Goal: Task Accomplishment & Management: Manage account settings

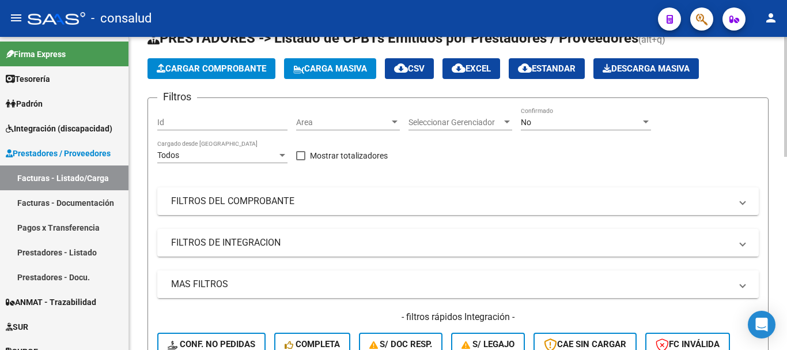
scroll to position [115, 0]
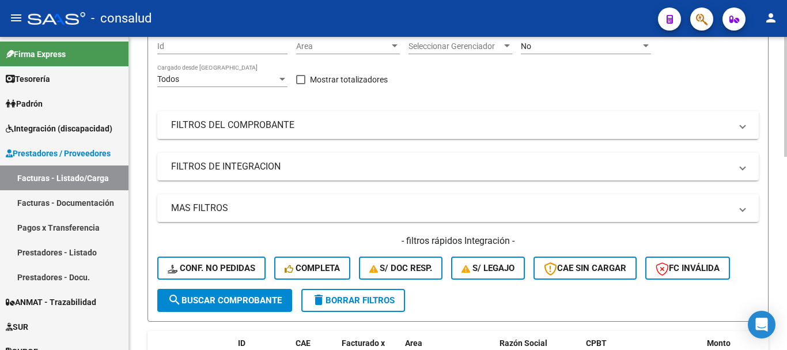
click at [268, 123] on mat-panel-title "FILTROS DEL COMPROBANTE" at bounding box center [451, 125] width 560 height 13
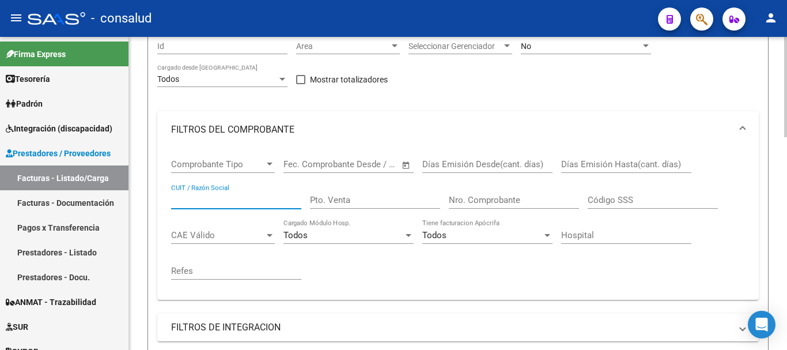
paste input "27-31570909-7."
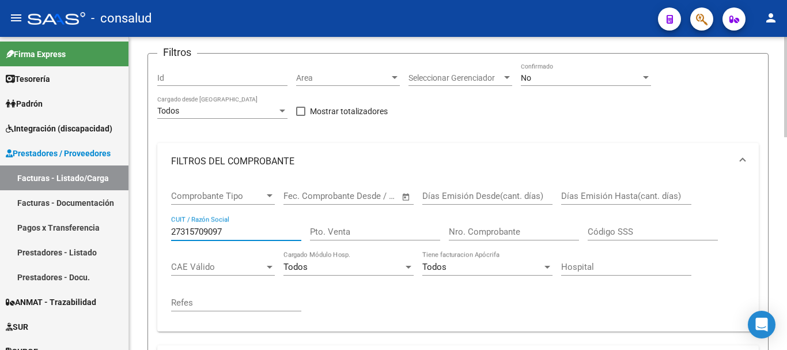
scroll to position [0, 0]
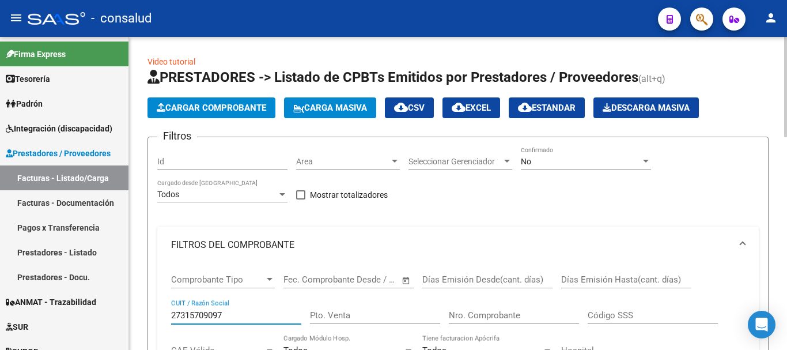
type input "27315709097"
click at [597, 160] on div "No" at bounding box center [581, 162] width 120 height 10
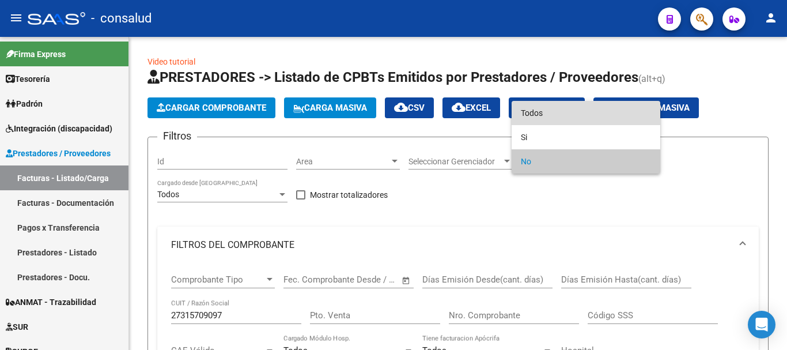
click at [590, 109] on span "Todos" at bounding box center [586, 113] width 130 height 24
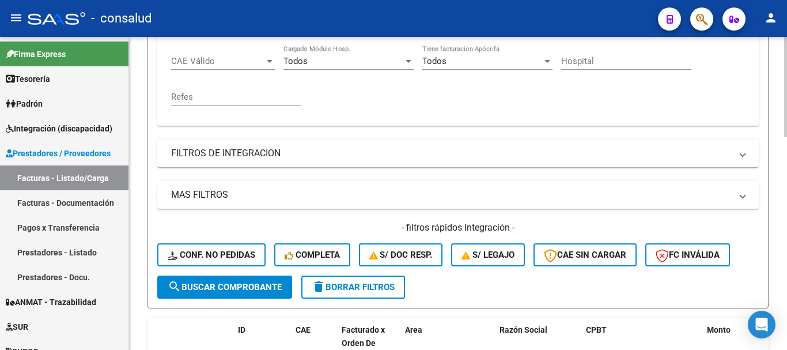
scroll to position [346, 0]
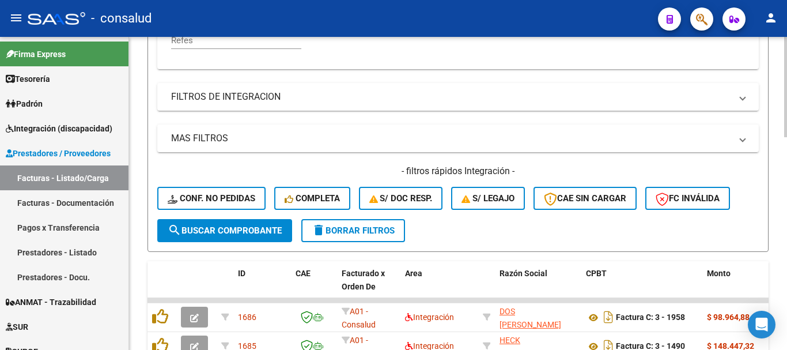
click at [200, 230] on span "search Buscar Comprobante" at bounding box center [225, 230] width 114 height 10
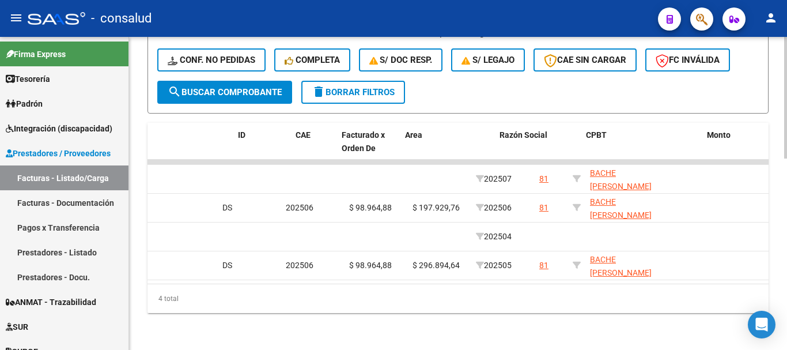
scroll to position [0, 0]
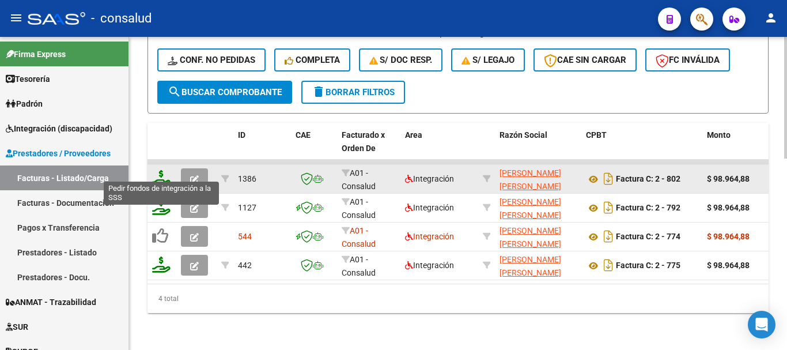
click at [163, 172] on icon at bounding box center [161, 178] width 18 height 16
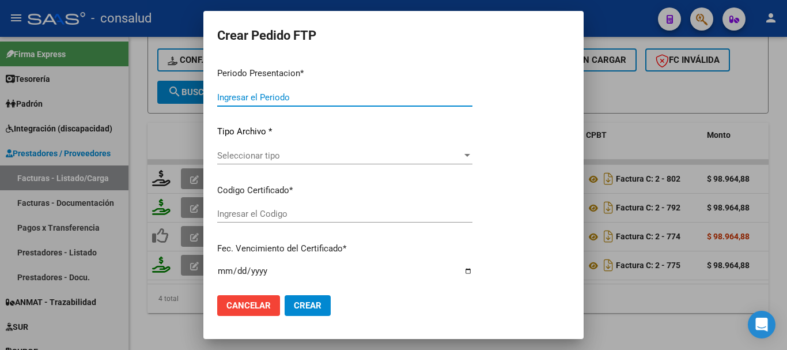
type input "202507"
type input "$ 98.964,88"
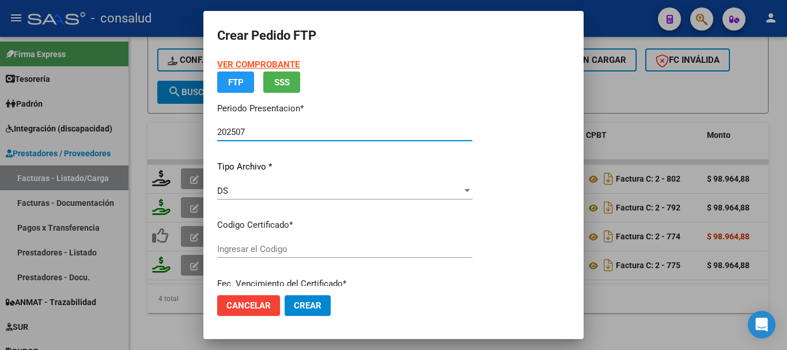
type input "020004969293320230818-20280818"
type input "2028-08-18"
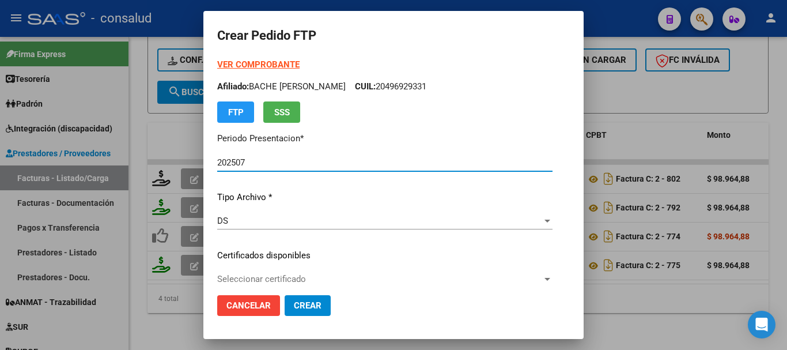
scroll to position [58, 0]
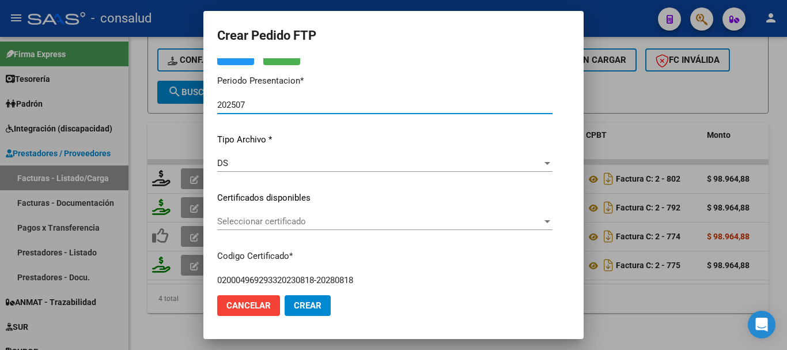
click at [334, 221] on span "Seleccionar certificado" at bounding box center [379, 221] width 325 height 10
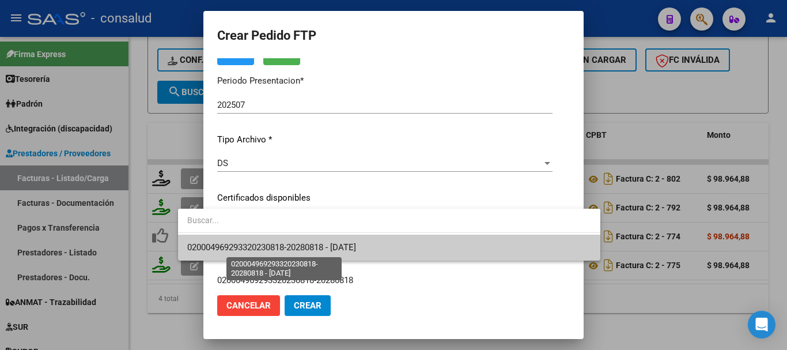
click at [384, 248] on span "020004969293320230818-20280818 - 2028-08-18" at bounding box center [389, 247] width 404 height 26
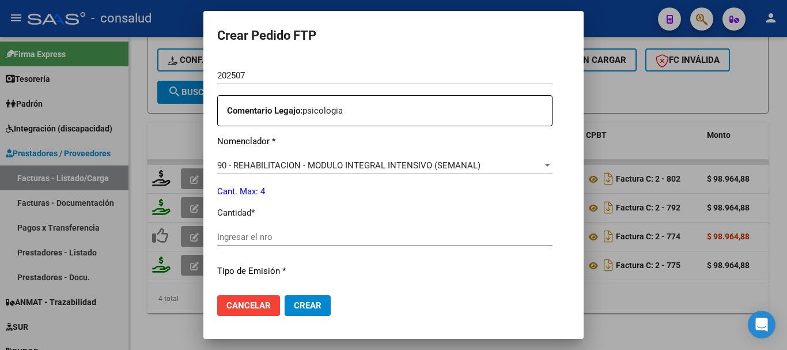
scroll to position [403, 0]
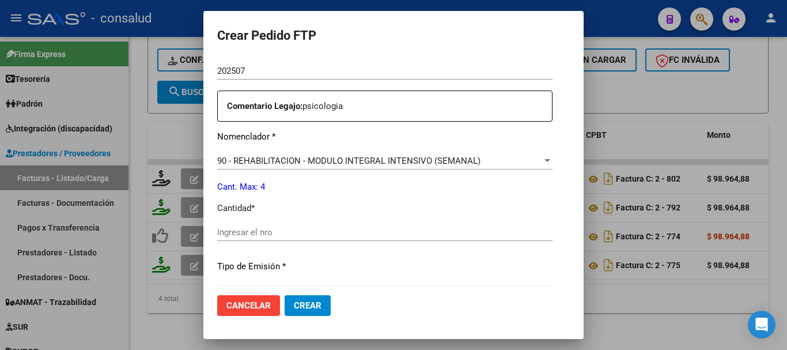
click at [355, 231] on input "Ingresar el nro" at bounding box center [384, 232] width 335 height 10
type input "4"
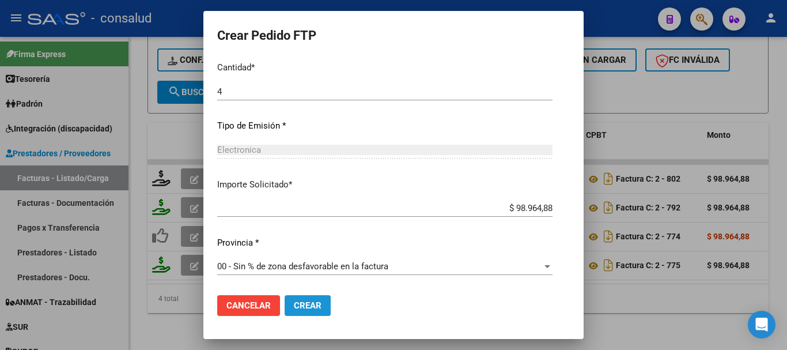
click at [284, 311] on button "Crear" at bounding box center [307, 305] width 46 height 21
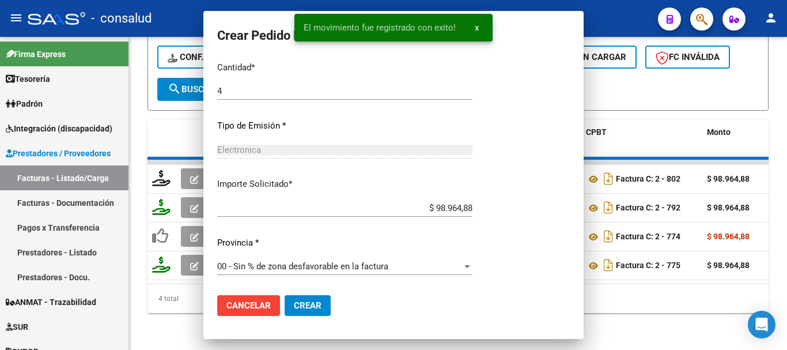
scroll to position [0, 0]
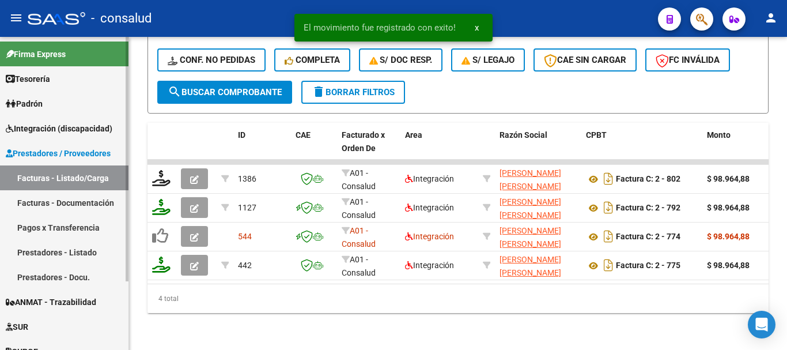
click at [58, 155] on span "Prestadores / Proveedores" at bounding box center [58, 153] width 105 height 13
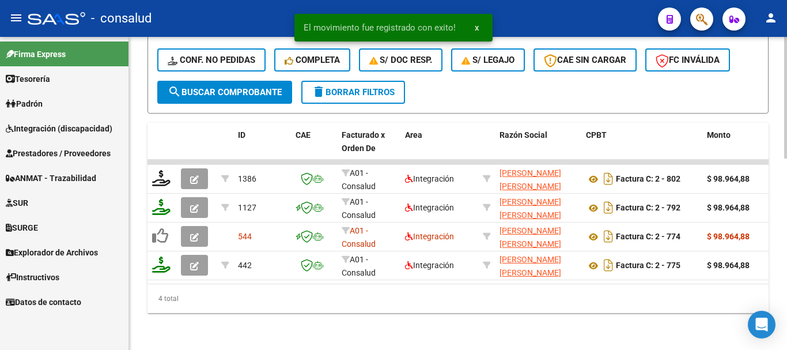
click at [360, 87] on span "delete Borrar Filtros" at bounding box center [353, 92] width 83 height 10
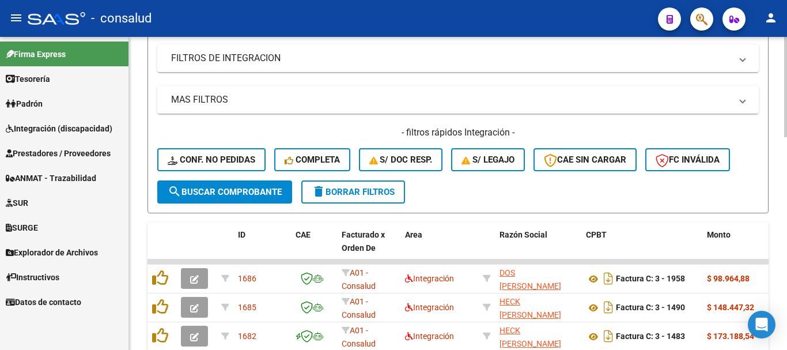
scroll to position [493, 0]
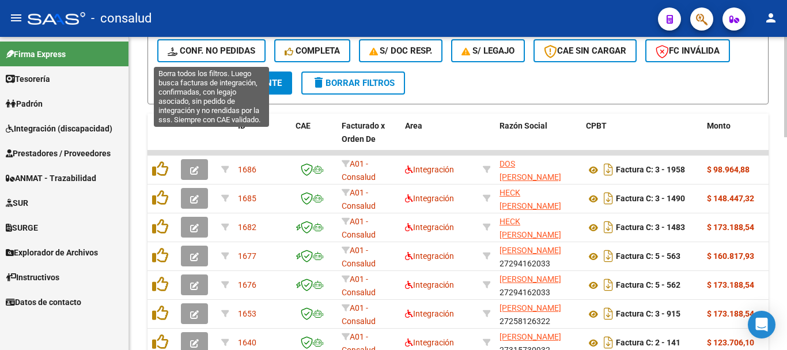
click at [200, 50] on span "Conf. no pedidas" at bounding box center [212, 50] width 88 height 10
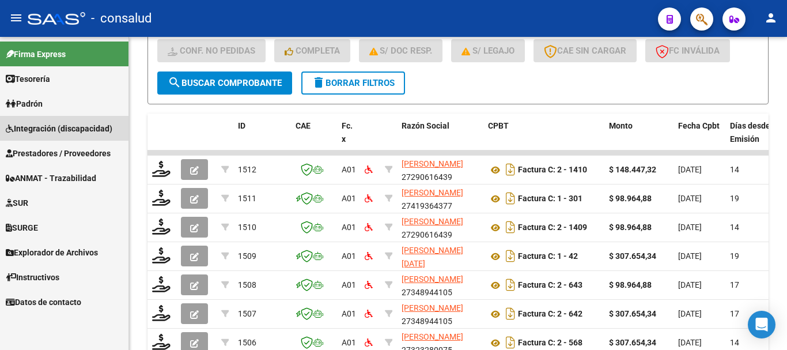
click at [77, 128] on span "Integración (discapacidad)" at bounding box center [59, 128] width 107 height 13
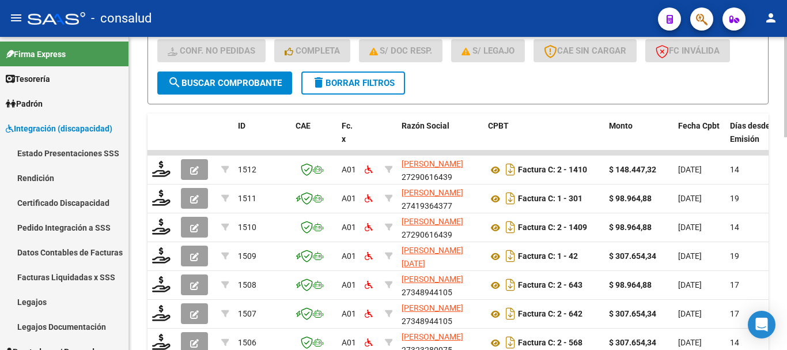
click at [382, 86] on span "delete Borrar Filtros" at bounding box center [353, 83] width 83 height 10
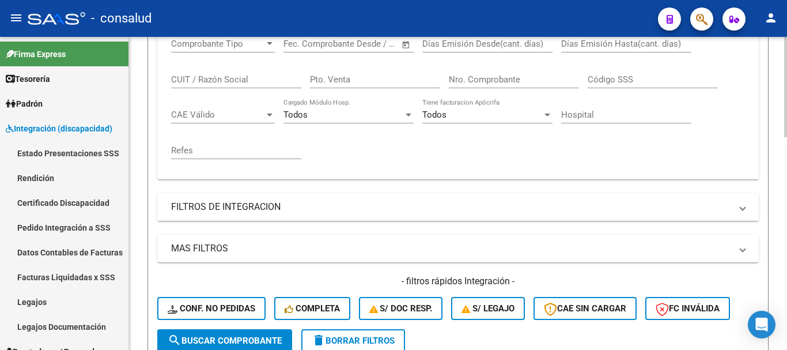
scroll to position [211, 0]
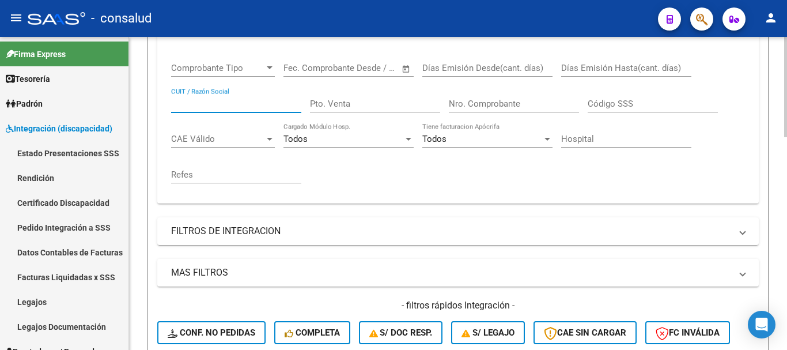
click at [261, 104] on input "CUIT / Razón Social" at bounding box center [236, 103] width 130 height 10
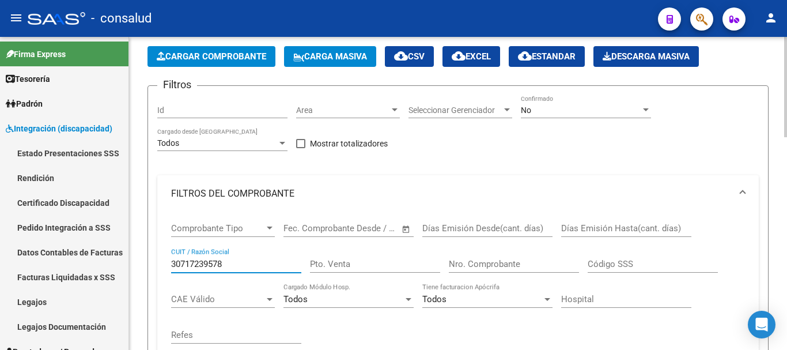
scroll to position [39, 0]
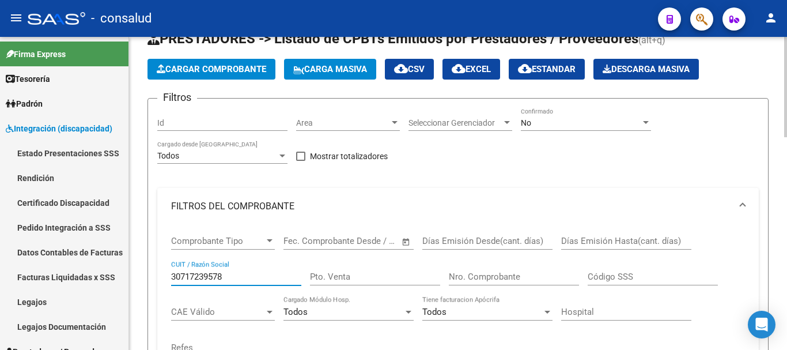
type input "30717239578"
click at [589, 122] on div "No" at bounding box center [581, 123] width 120 height 10
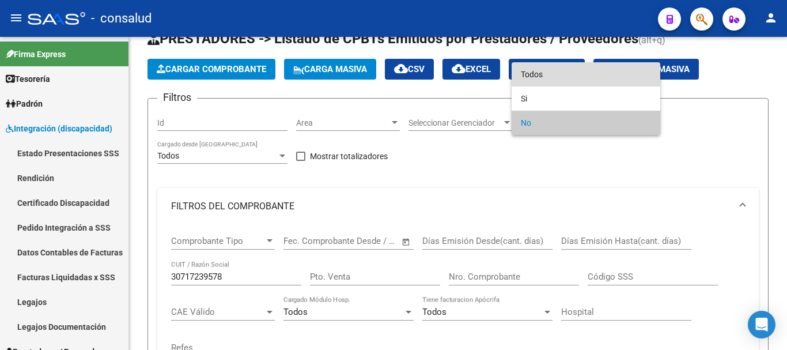
click at [587, 72] on span "Todos" at bounding box center [586, 74] width 130 height 24
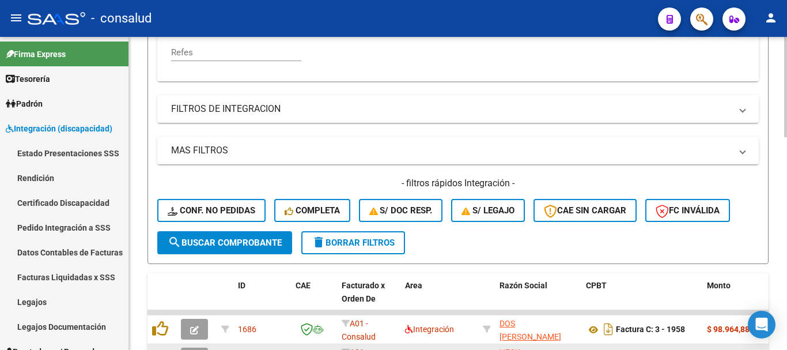
scroll to position [442, 0]
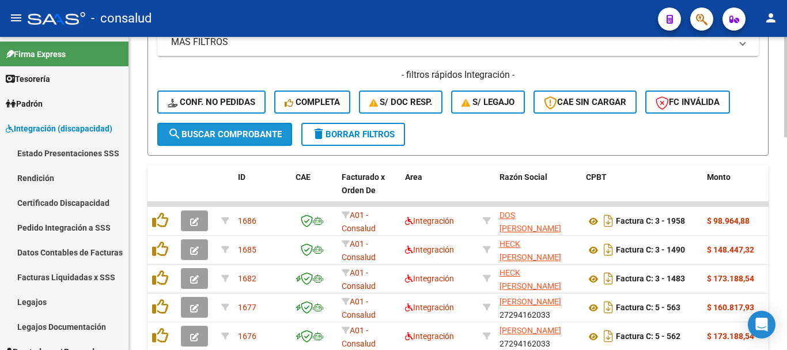
click at [233, 131] on span "search Buscar Comprobante" at bounding box center [225, 134] width 114 height 10
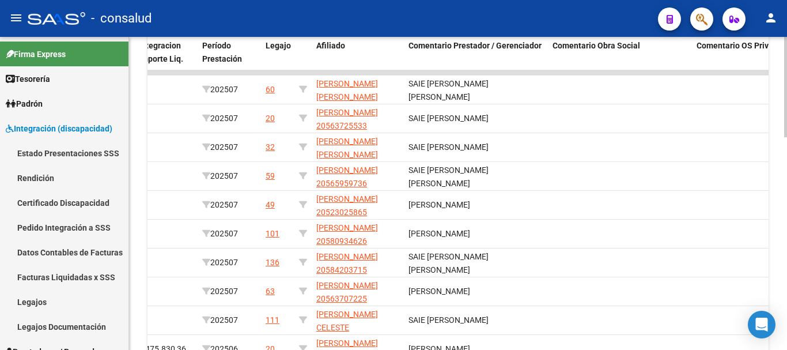
scroll to position [666, 0]
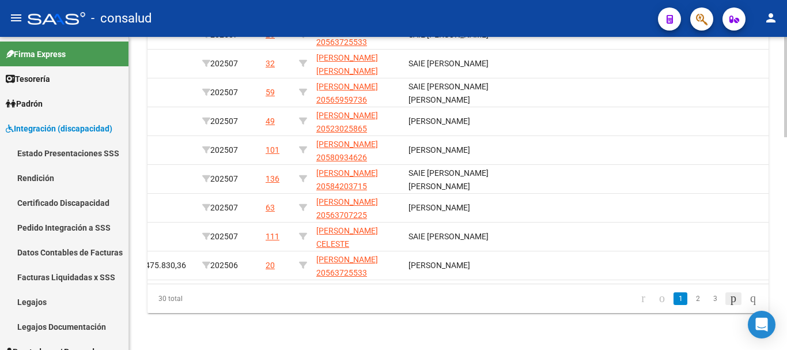
click at [729, 298] on icon "go to next page" at bounding box center [733, 298] width 9 height 14
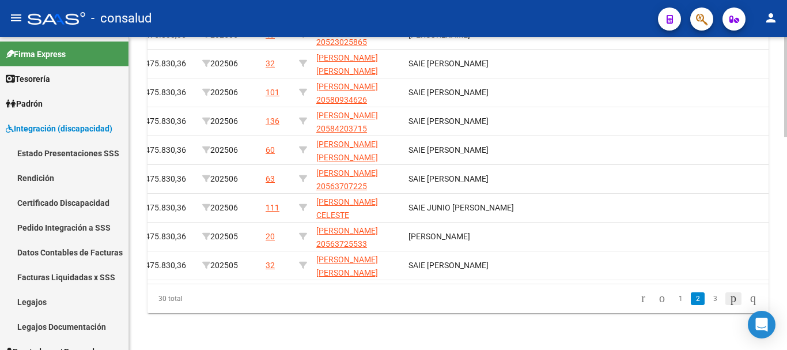
click at [729, 297] on icon "go to next page" at bounding box center [733, 298] width 9 height 14
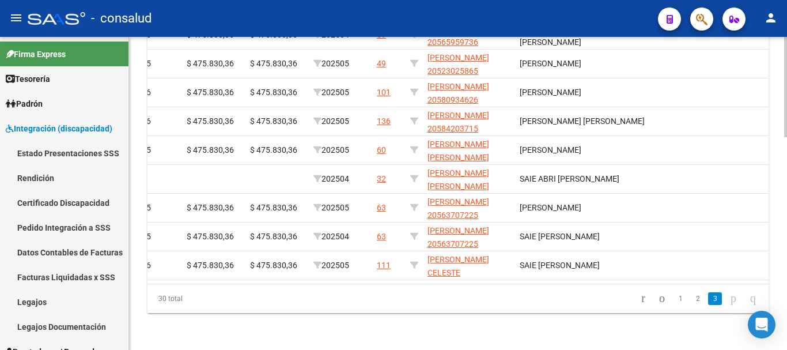
scroll to position [0, 1762]
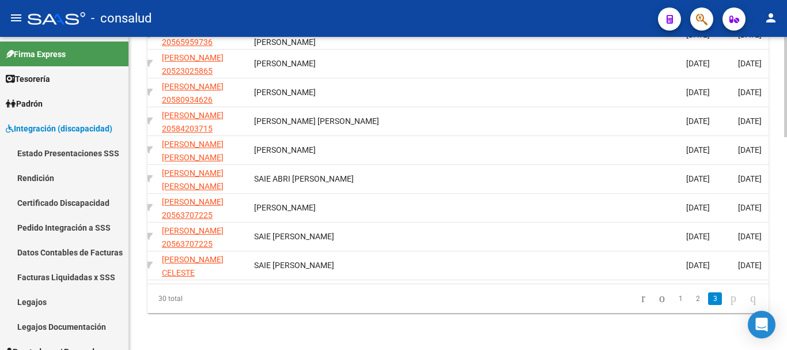
click at [591, 271] on datatable-body "162 A01 - Consalud Integración FUNDACION LOGROS 30717239578 Factura C: 1 - 703 …" at bounding box center [457, 135] width 621 height 297
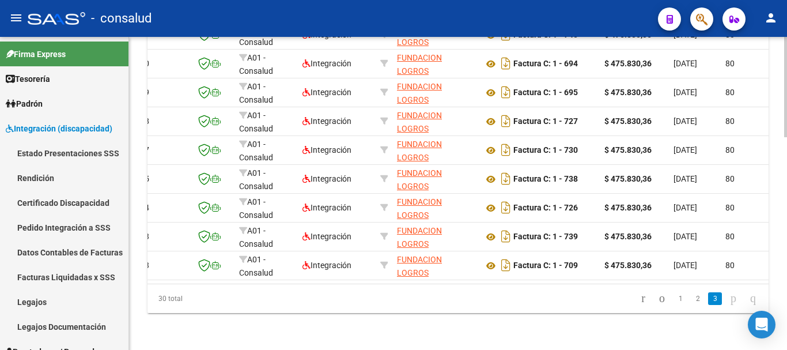
scroll to position [0, 0]
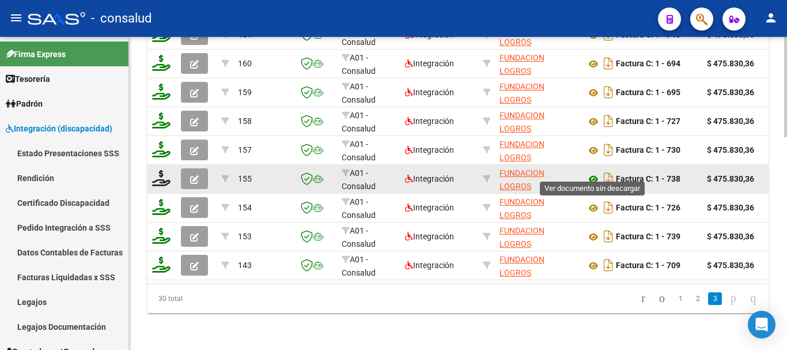
click at [592, 172] on icon at bounding box center [593, 179] width 15 height 14
click at [191, 175] on icon "button" at bounding box center [194, 179] width 9 height 9
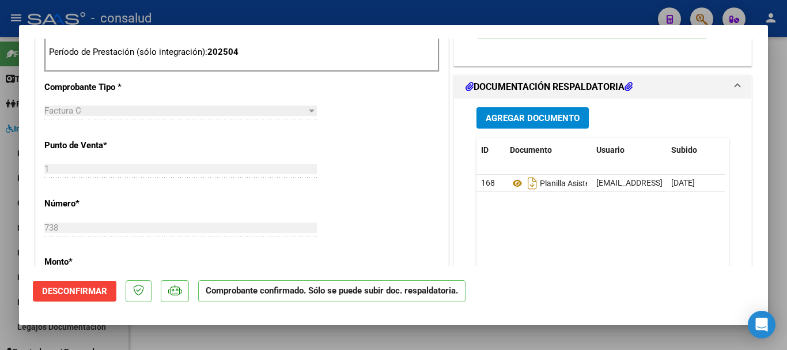
scroll to position [749, 0]
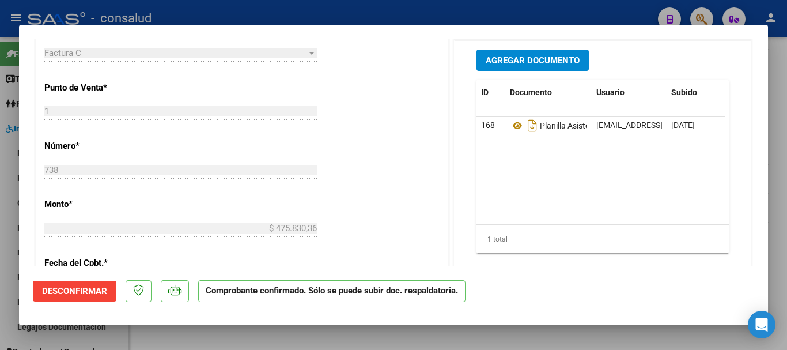
click at [57, 294] on span "Desconfirmar" at bounding box center [74, 291] width 65 height 10
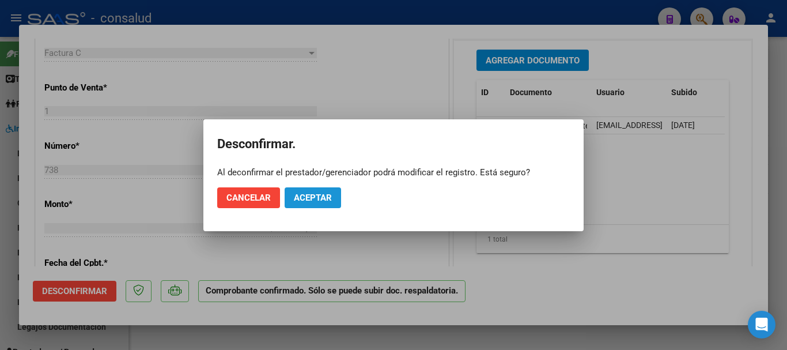
click at [323, 199] on span "Aceptar" at bounding box center [313, 197] width 38 height 10
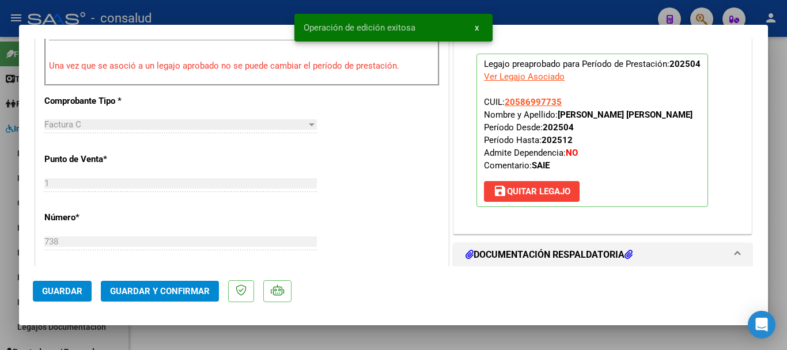
drag, startPoint x: 587, startPoint y: 195, endPoint x: 566, endPoint y: 195, distance: 21.3
click at [579, 195] on p "Legajo preaprobado para Período de Prestación: 202504 Ver Legajo Asociado CUIL:…" at bounding box center [592, 130] width 232 height 153
click at [564, 194] on span "save Quitar Legajo" at bounding box center [531, 191] width 77 height 10
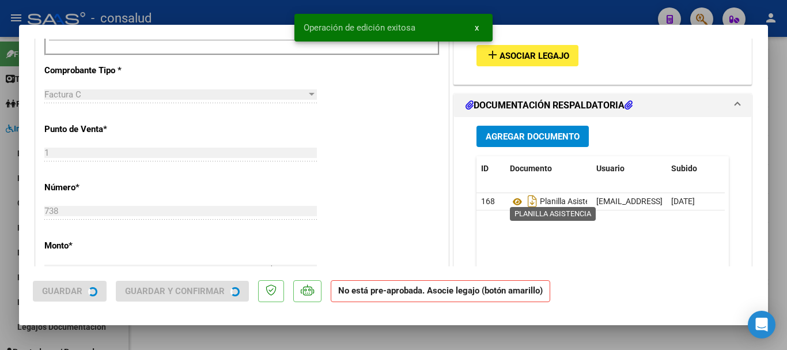
scroll to position [740, 0]
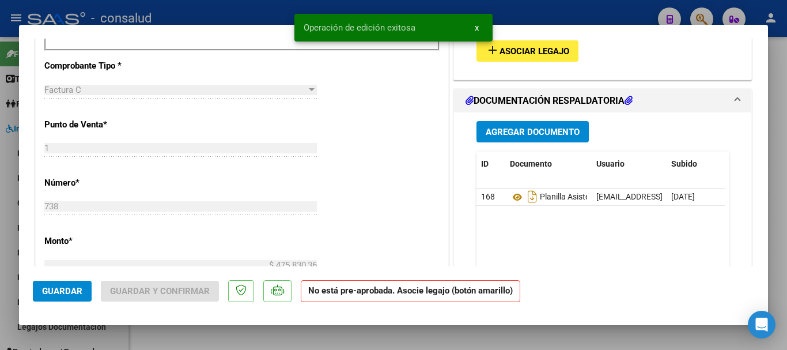
click at [532, 46] on span "Asociar Legajo" at bounding box center [534, 51] width 70 height 10
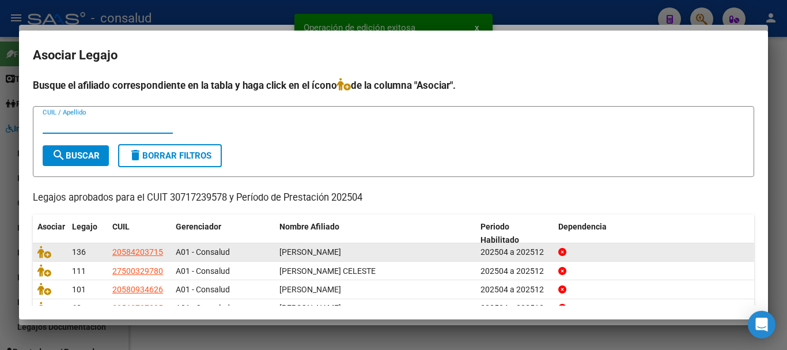
scroll to position [75, 0]
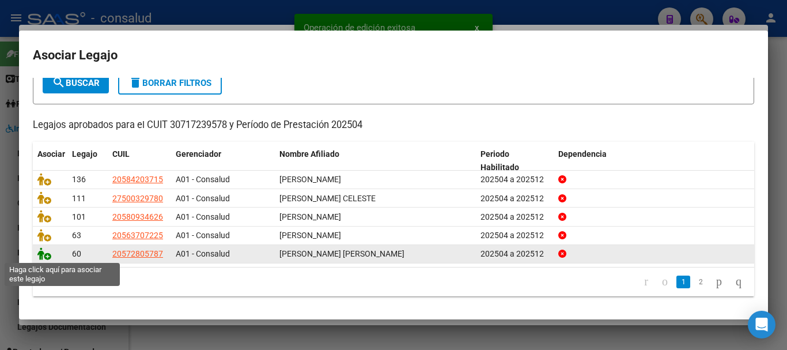
click at [47, 256] on icon at bounding box center [44, 253] width 14 height 13
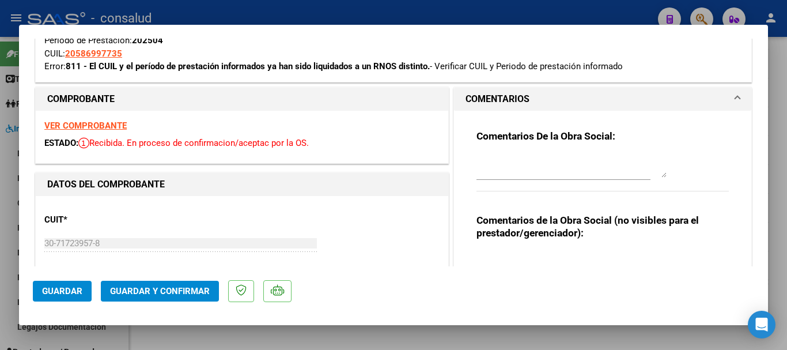
scroll to position [164, 0]
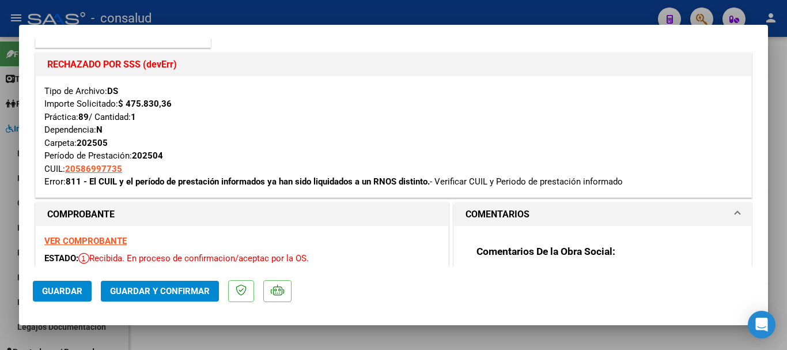
drag, startPoint x: 89, startPoint y: 177, endPoint x: 437, endPoint y: 176, distance: 347.3
click at [441, 175] on div "Tipo de Archivo: DS Importe Solicitado: $ 475.830,36 Práctica: 89 / Cantidad: 1…" at bounding box center [393, 137] width 698 height 104
click at [410, 182] on strong "811 - El CUIL y el período de prestación informados ya han sido liquidados a un…" at bounding box center [248, 181] width 364 height 10
click at [90, 181] on strong "811 - El CUIL y el período de prestación informados ya han sido liquidados a un…" at bounding box center [248, 181] width 364 height 10
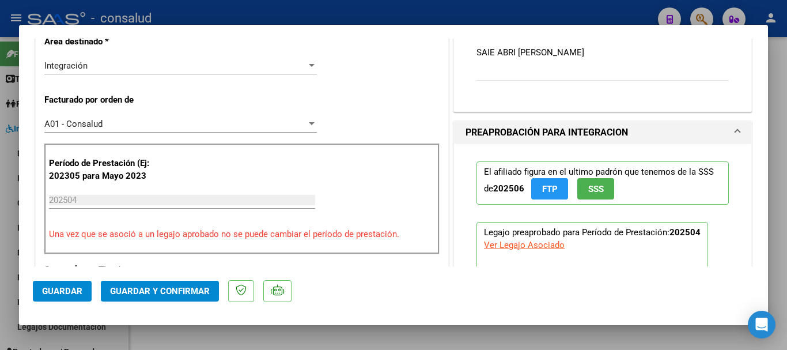
scroll to position [682, 0]
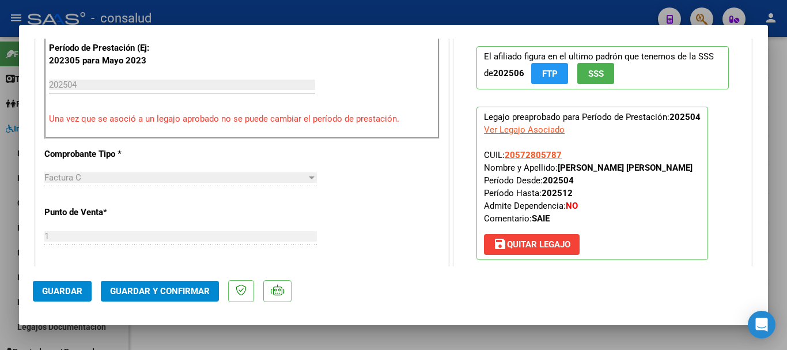
click at [53, 290] on span "Guardar" at bounding box center [62, 291] width 40 height 10
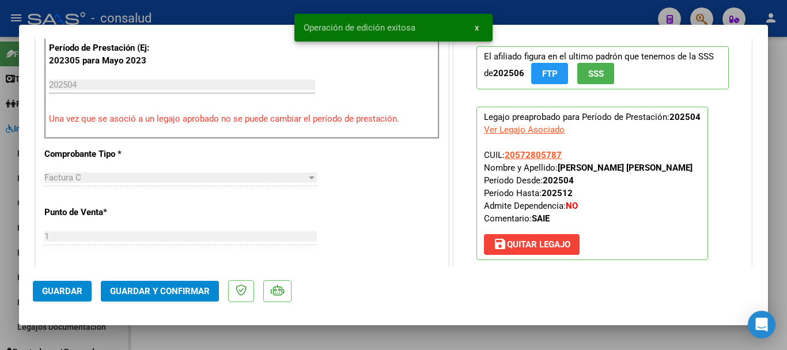
click at [154, 293] on span "Guardar y Confirmar" at bounding box center [160, 291] width 100 height 10
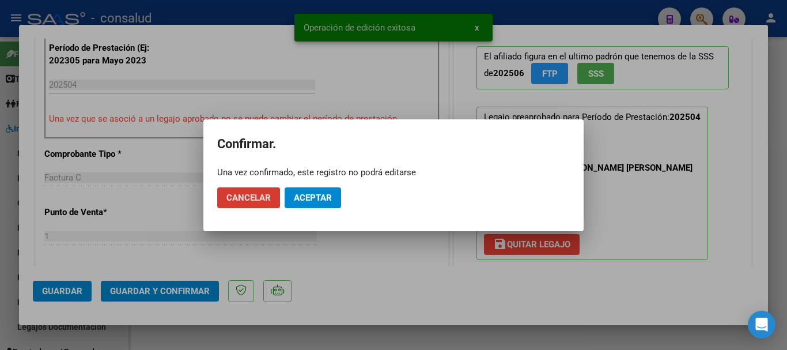
click at [310, 202] on span "Aceptar" at bounding box center [313, 197] width 38 height 10
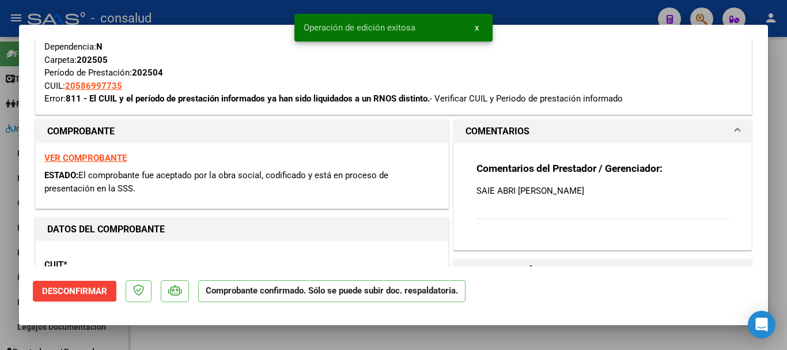
scroll to position [177, 0]
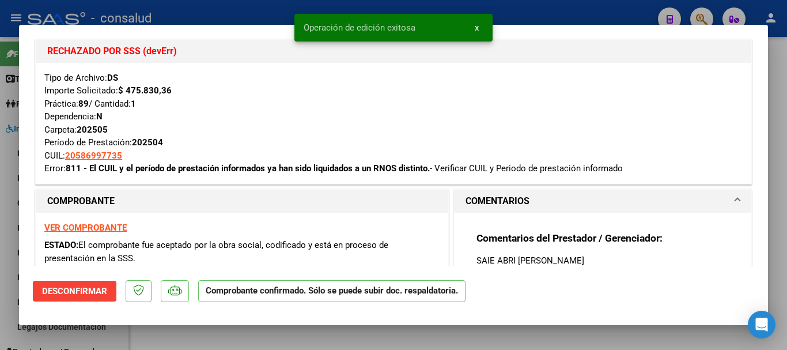
type input "$ 0,00"
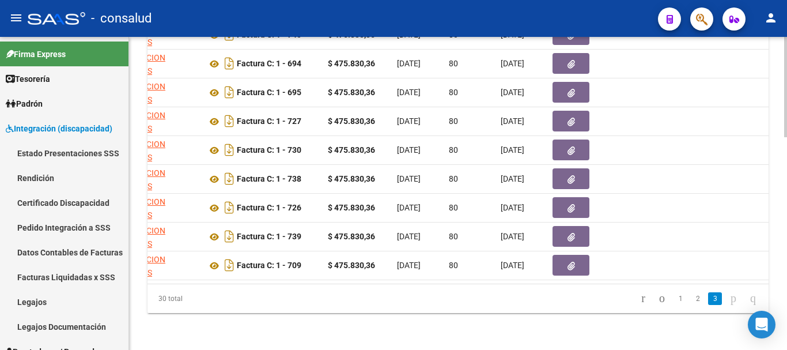
scroll to position [0, 0]
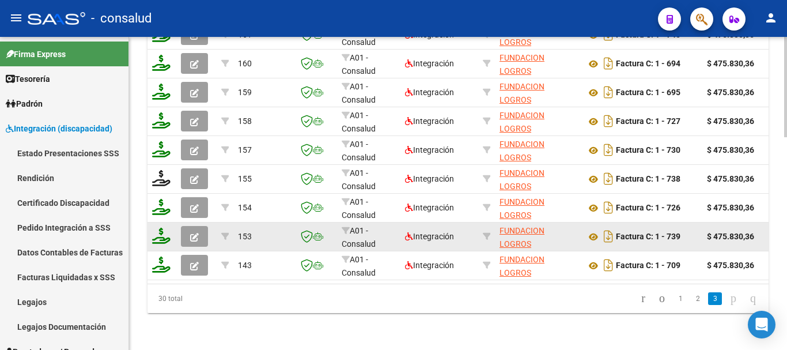
click at [199, 226] on button "button" at bounding box center [194, 236] width 27 height 21
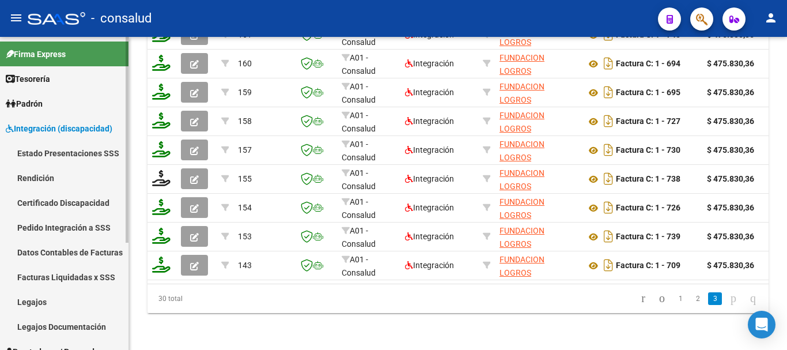
click at [50, 125] on span "Integración (discapacidad)" at bounding box center [59, 128] width 107 height 13
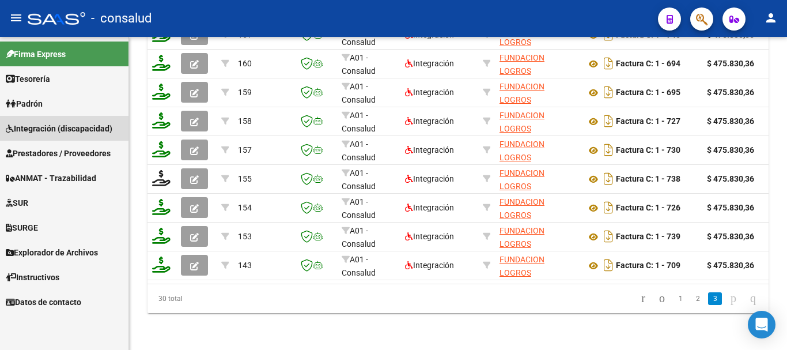
click at [50, 125] on span "Integración (discapacidad)" at bounding box center [59, 128] width 107 height 13
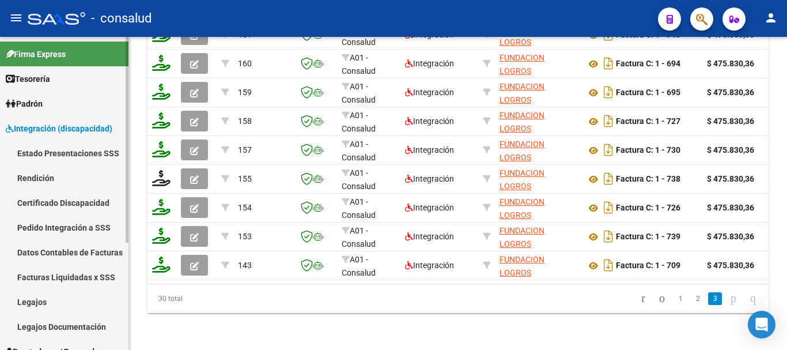
click at [74, 150] on link "Estado Presentaciones SSS" at bounding box center [64, 153] width 128 height 25
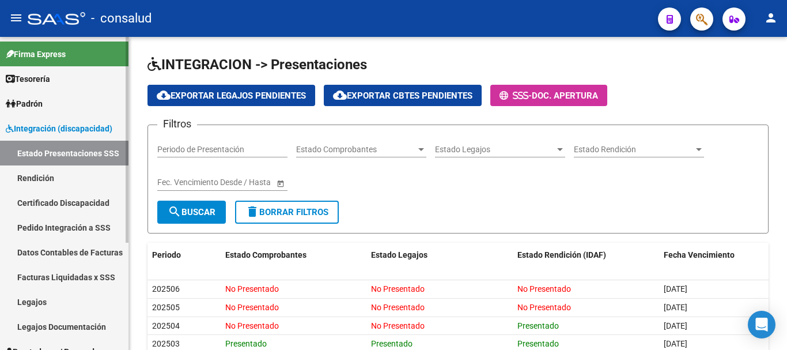
click at [77, 126] on span "Integración (discapacidad)" at bounding box center [59, 128] width 107 height 13
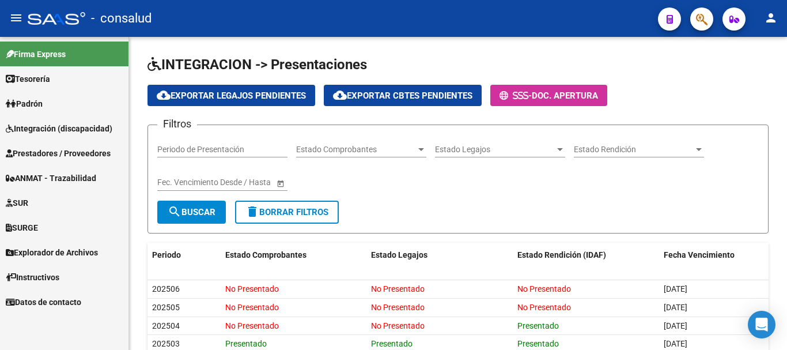
click at [74, 151] on span "Prestadores / Proveedores" at bounding box center [58, 153] width 105 height 13
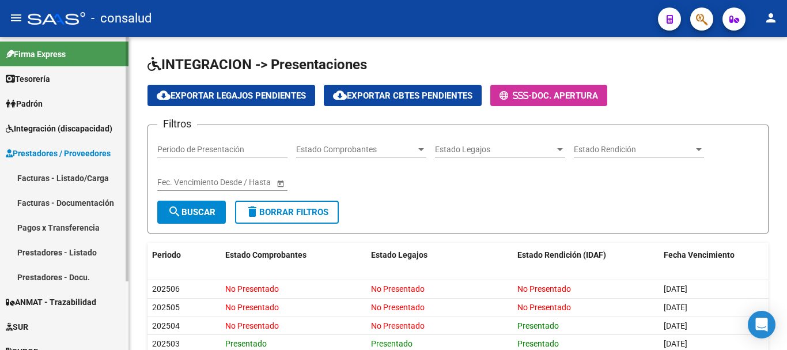
click at [74, 175] on link "Facturas - Listado/Carga" at bounding box center [64, 177] width 128 height 25
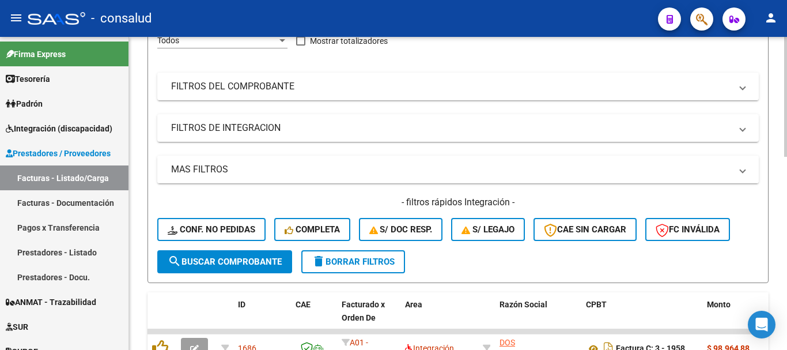
scroll to position [173, 0]
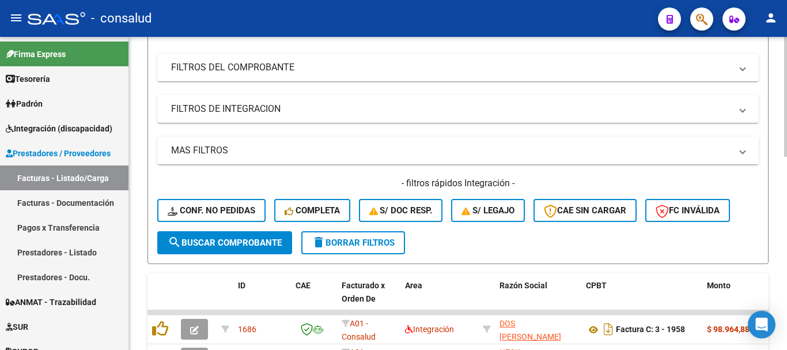
click at [350, 241] on span "delete Borrar Filtros" at bounding box center [353, 242] width 83 height 10
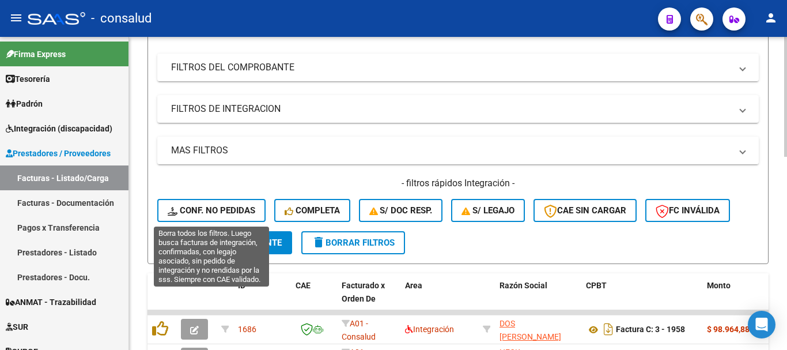
click at [203, 206] on span "Conf. no pedidas" at bounding box center [212, 210] width 88 height 10
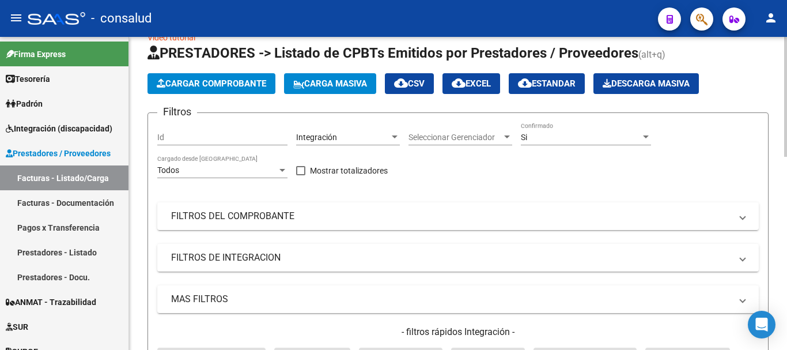
scroll to position [0, 0]
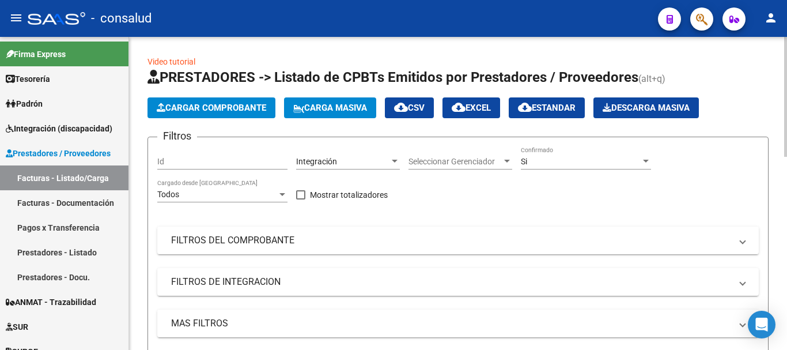
click at [545, 170] on div "Si Confirmado" at bounding box center [586, 162] width 130 height 33
click at [547, 163] on div "Si" at bounding box center [581, 162] width 120 height 10
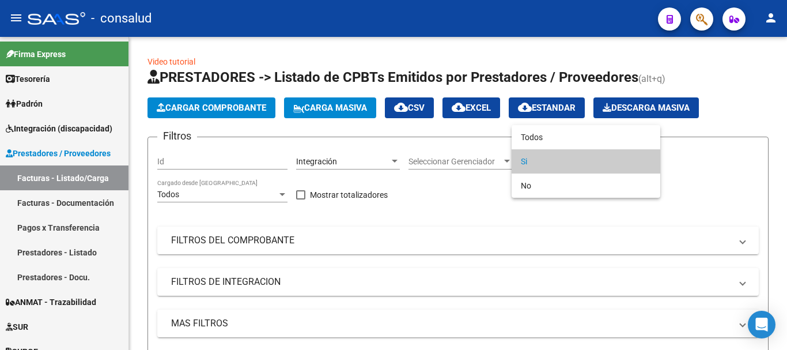
click at [228, 238] on div at bounding box center [393, 175] width 787 height 350
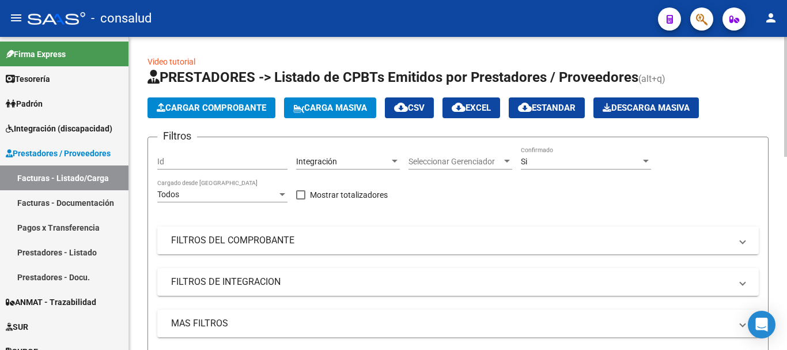
click at [221, 237] on mat-panel-title "FILTROS DEL COMPROBANTE" at bounding box center [451, 240] width 560 height 13
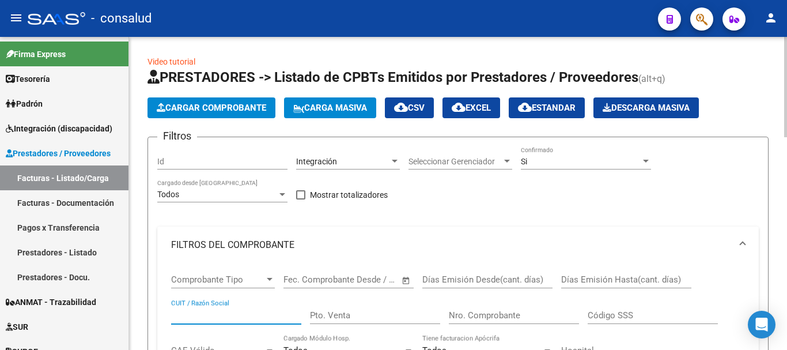
click at [218, 314] on input "CUIT / Razón Social" at bounding box center [236, 315] width 130 height 10
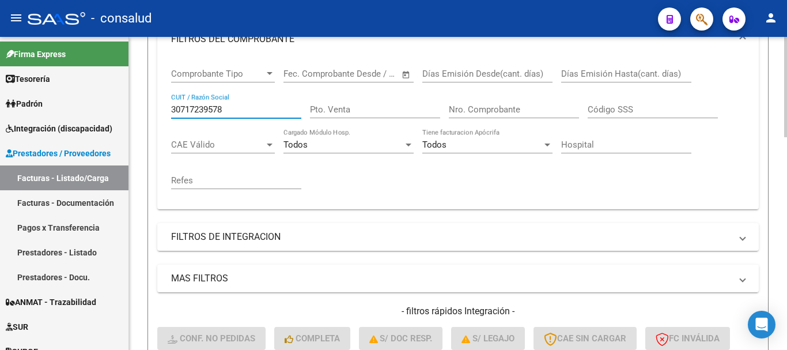
scroll to position [288, 0]
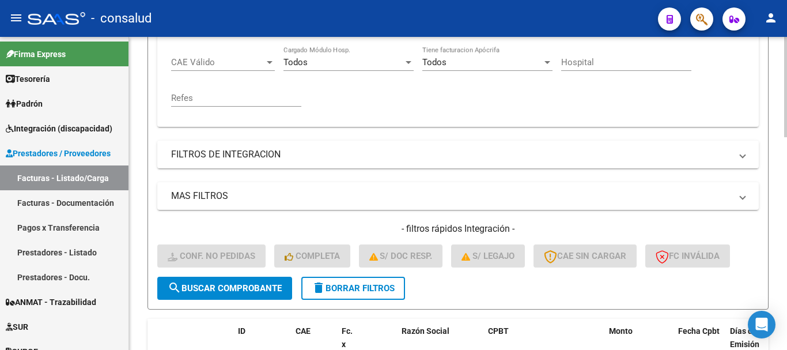
type input "30717239578"
click at [241, 301] on form "Filtros Id Integración Area Seleccionar Gerenciador Seleccionar Gerenciador Si …" at bounding box center [457, 79] width 621 height 461
click at [242, 289] on span "search Buscar Comprobante" at bounding box center [225, 288] width 114 height 10
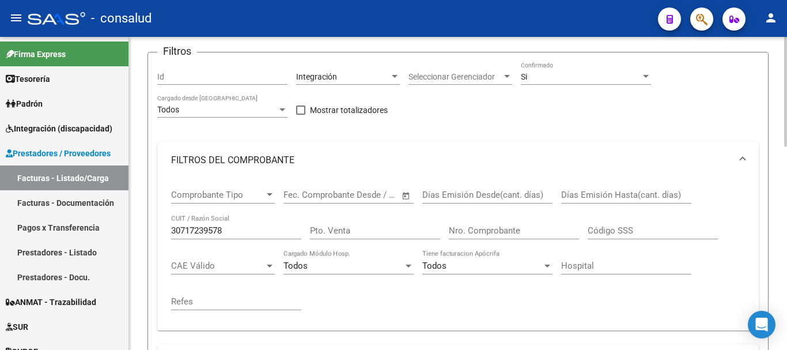
scroll to position [58, 0]
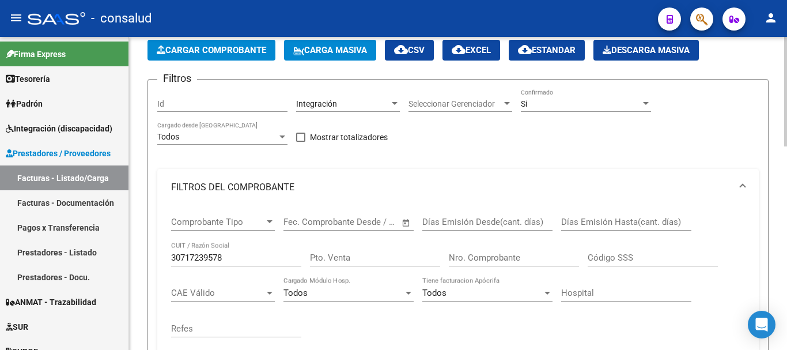
click at [588, 96] on div "Si Confirmado" at bounding box center [586, 100] width 130 height 23
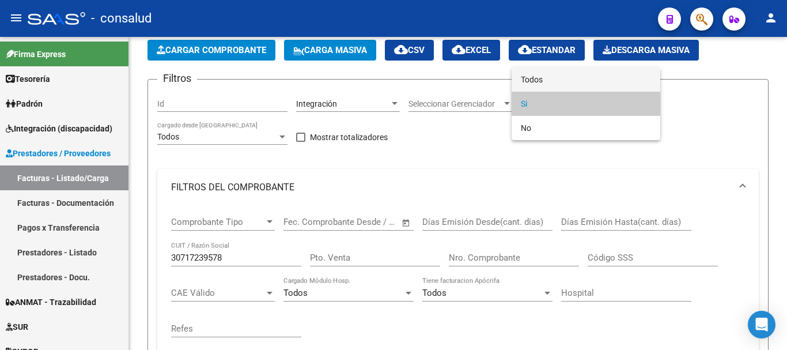
click at [592, 78] on span "Todos" at bounding box center [586, 79] width 130 height 24
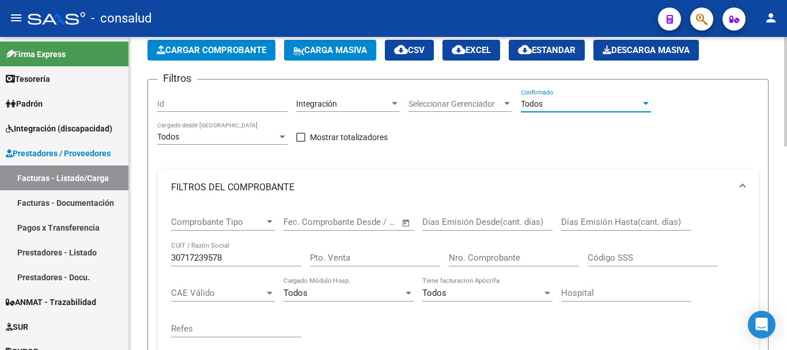
click at [555, 104] on div "Todos" at bounding box center [581, 104] width 120 height 10
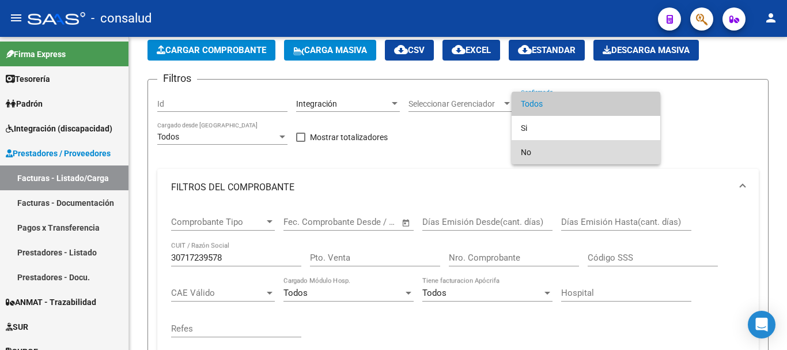
click at [542, 147] on span "No" at bounding box center [586, 152] width 130 height 24
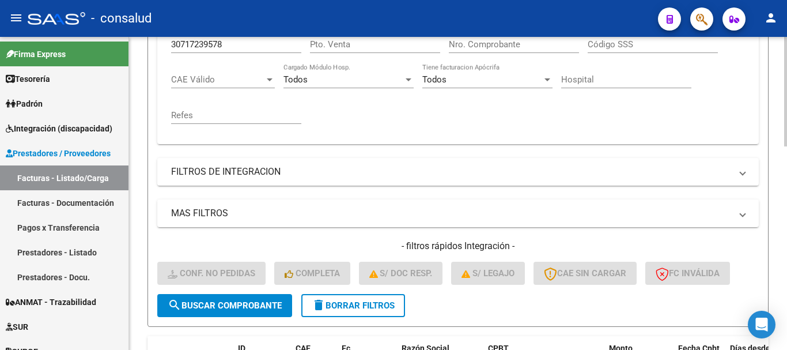
scroll to position [461, 0]
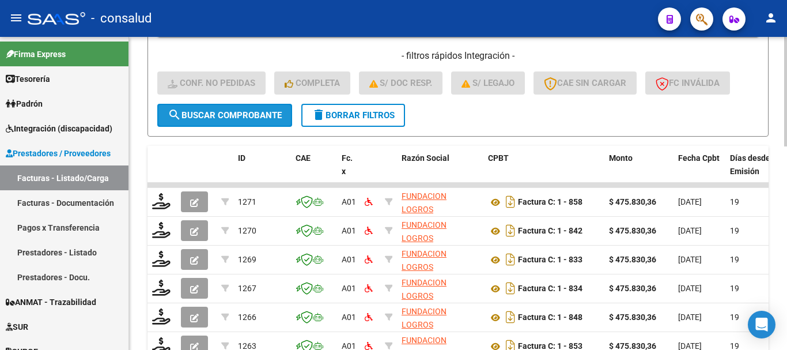
click at [238, 113] on span "search Buscar Comprobante" at bounding box center [225, 115] width 114 height 10
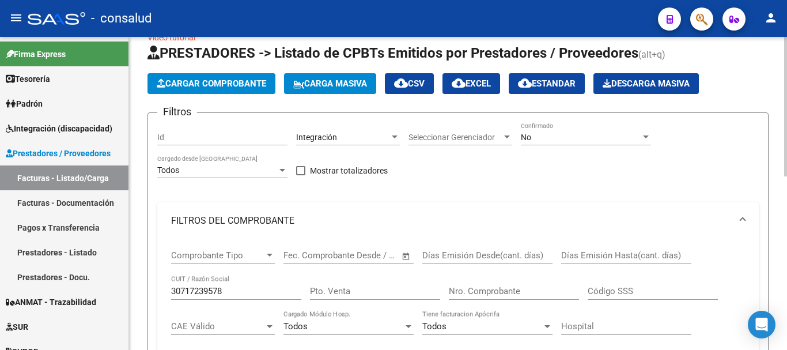
scroll to position [0, 0]
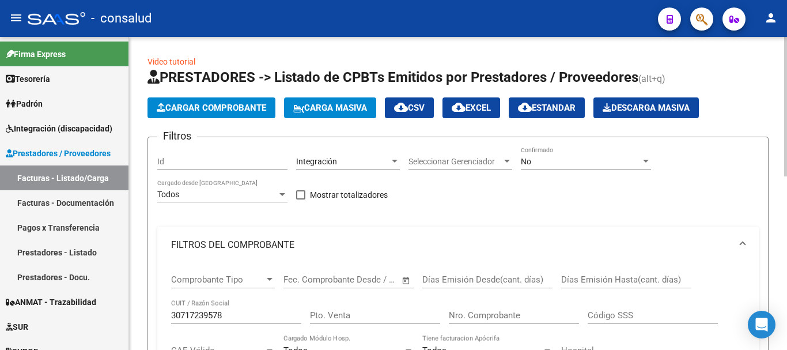
click at [542, 162] on div "No" at bounding box center [581, 162] width 120 height 10
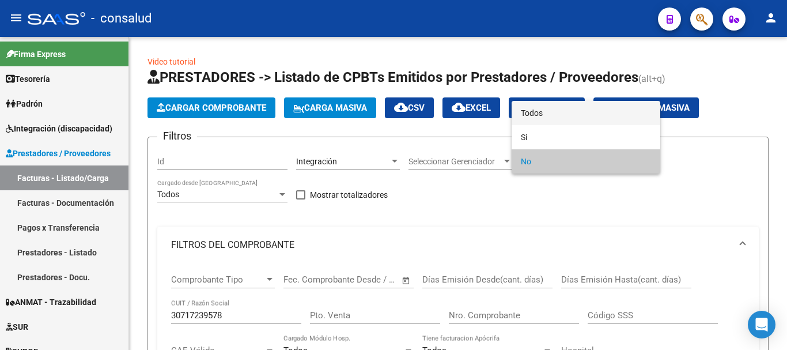
click at [542, 110] on span "Todos" at bounding box center [586, 113] width 130 height 24
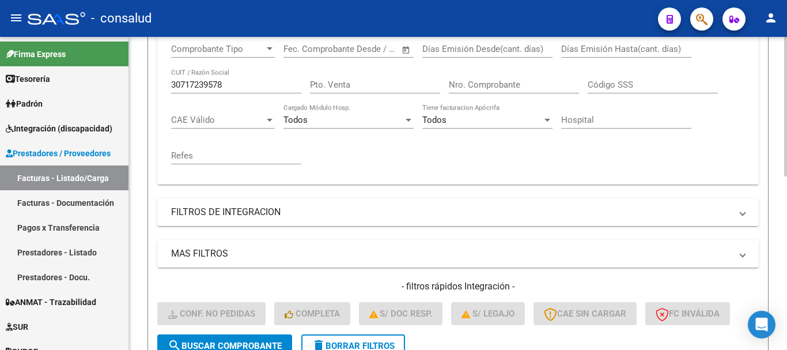
scroll to position [389, 0]
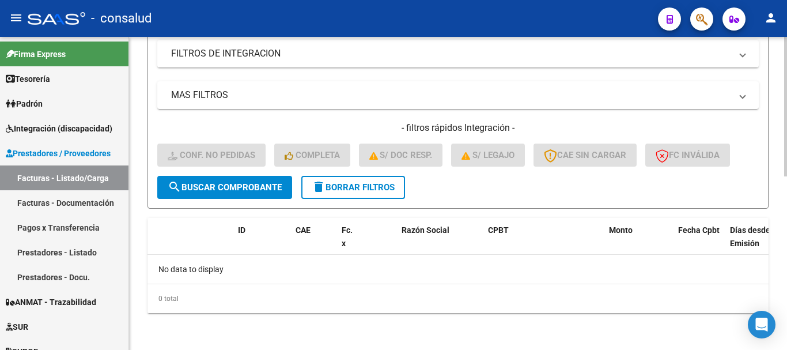
click at [236, 194] on button "search Buscar Comprobante" at bounding box center [224, 187] width 135 height 23
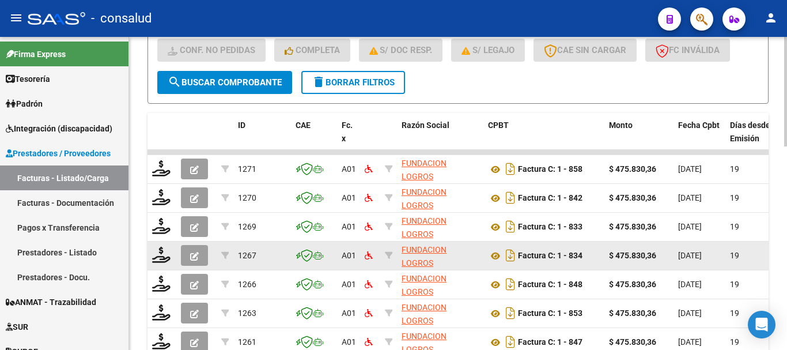
scroll to position [579, 0]
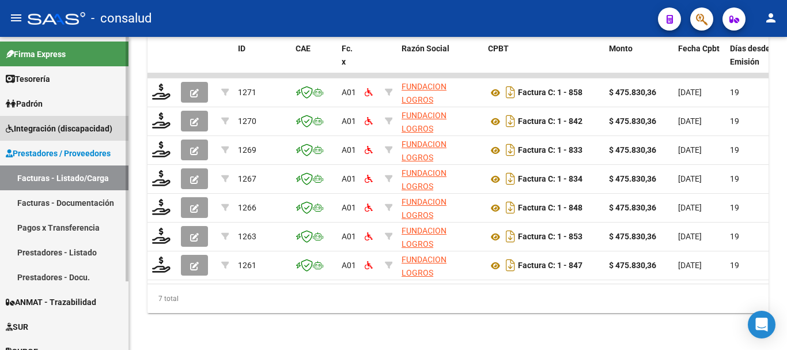
click at [90, 124] on span "Integración (discapacidad)" at bounding box center [59, 128] width 107 height 13
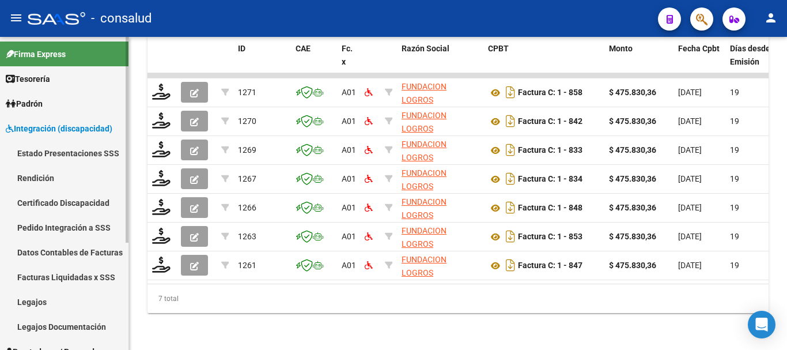
click at [89, 153] on link "Estado Presentaciones SSS" at bounding box center [64, 153] width 128 height 25
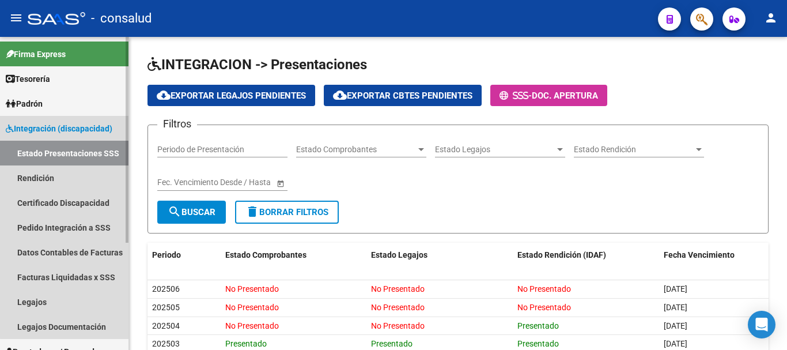
click at [82, 126] on span "Integración (discapacidad)" at bounding box center [59, 128] width 107 height 13
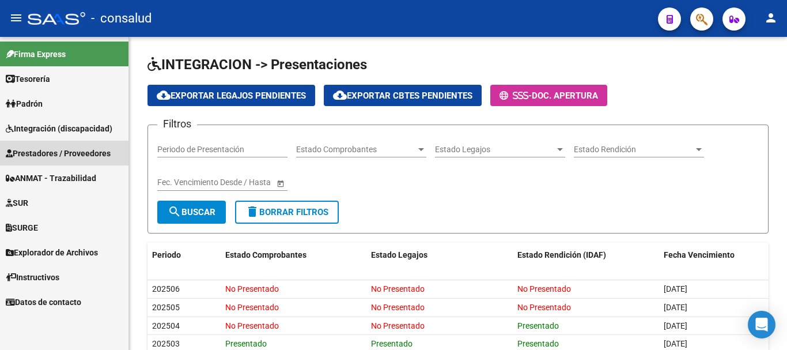
click at [73, 150] on span "Prestadores / Proveedores" at bounding box center [58, 153] width 105 height 13
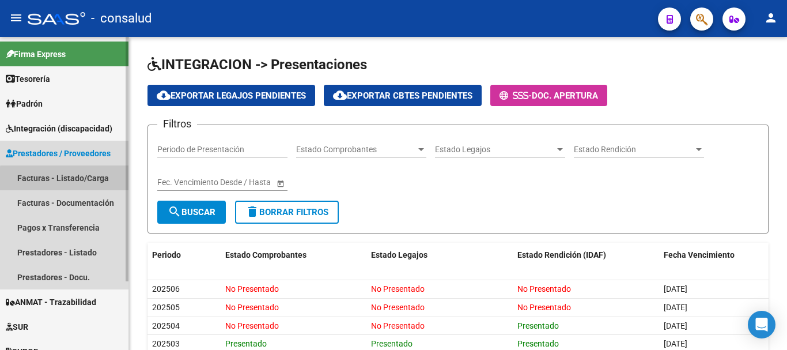
click at [77, 180] on link "Facturas - Listado/Carga" at bounding box center [64, 177] width 128 height 25
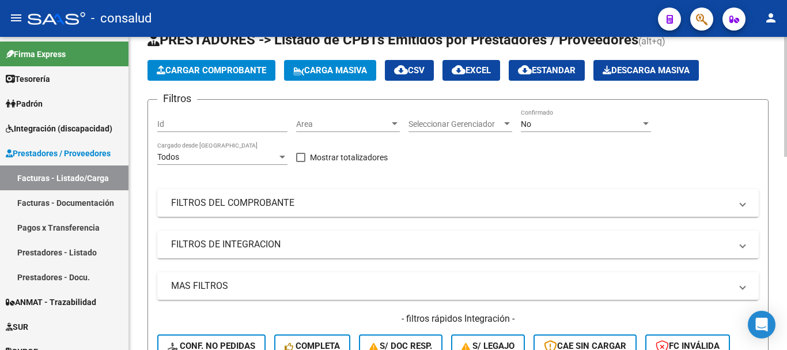
scroll to position [115, 0]
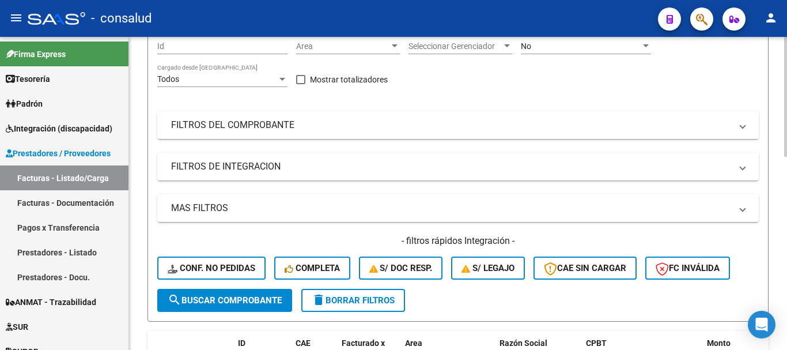
click at [272, 122] on mat-panel-title "FILTROS DEL COMPROBANTE" at bounding box center [451, 125] width 560 height 13
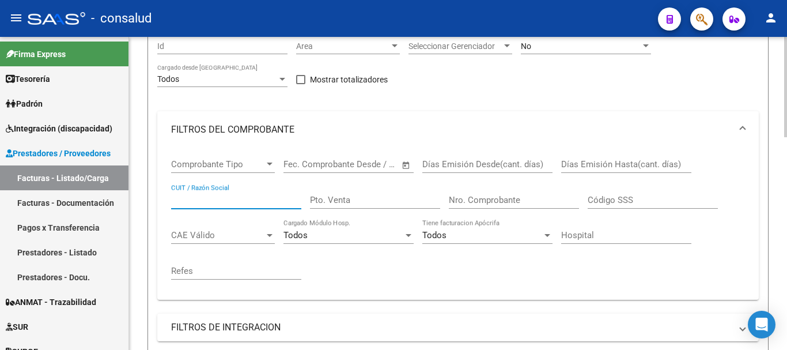
paste input "23364727844"
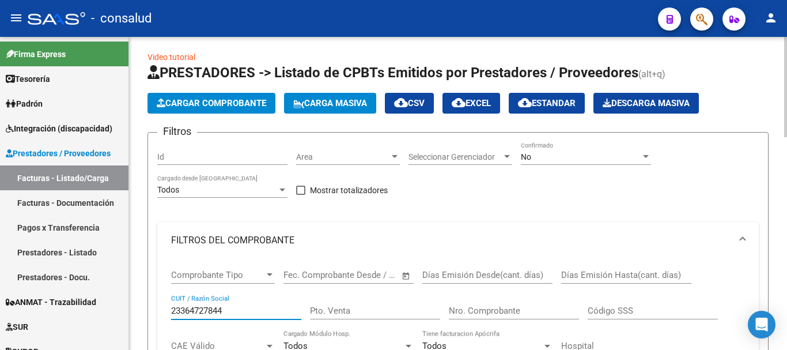
scroll to position [0, 0]
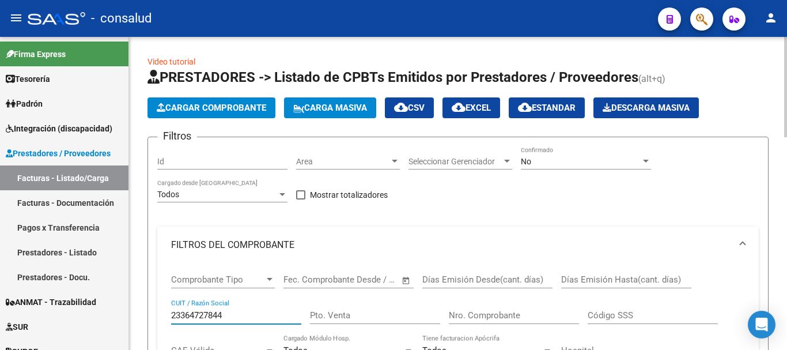
type input "23364727844"
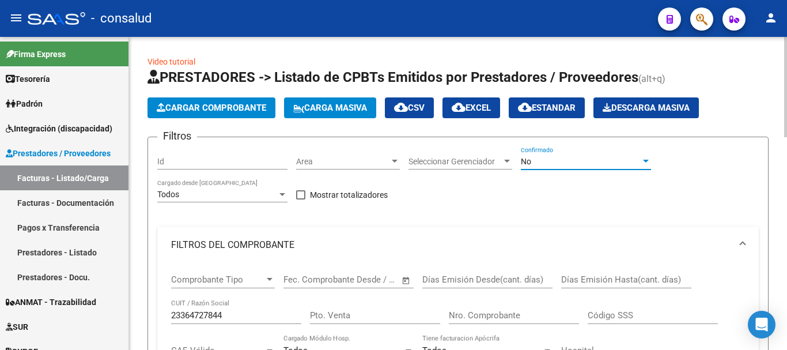
click at [566, 162] on div "No" at bounding box center [581, 162] width 120 height 10
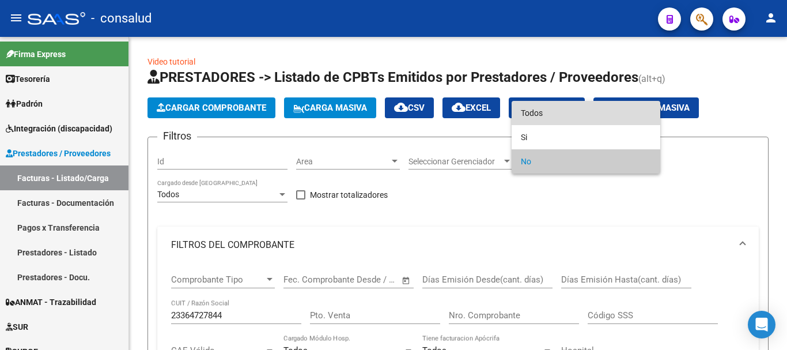
click at [562, 111] on span "Todos" at bounding box center [586, 113] width 130 height 24
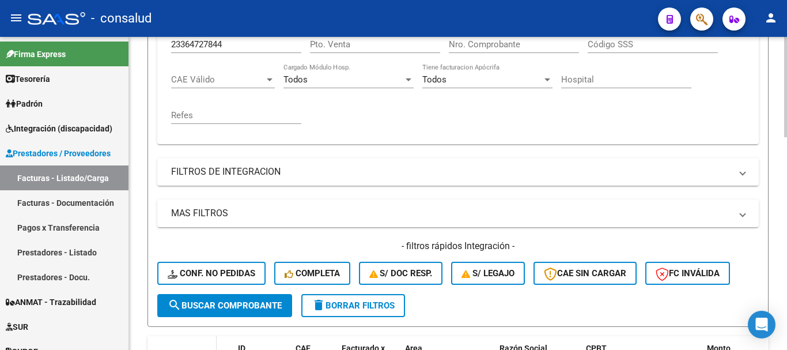
scroll to position [346, 0]
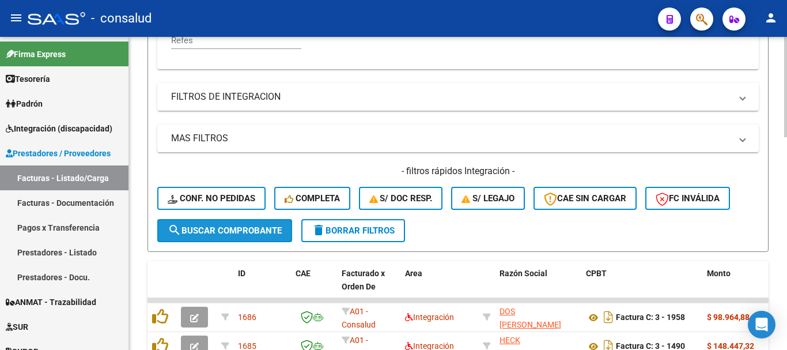
click at [204, 231] on span "search Buscar Comprobante" at bounding box center [225, 230] width 114 height 10
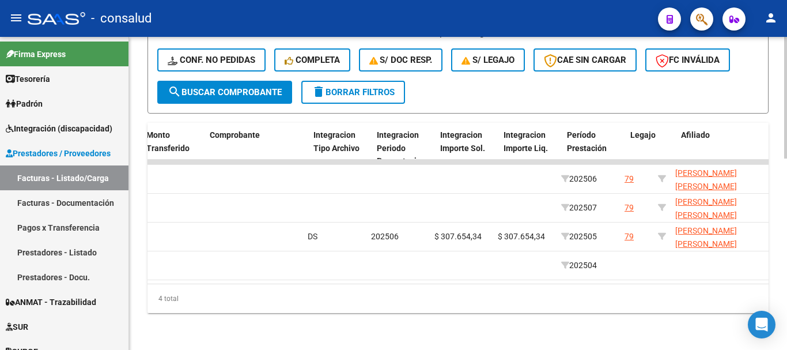
scroll to position [0, 0]
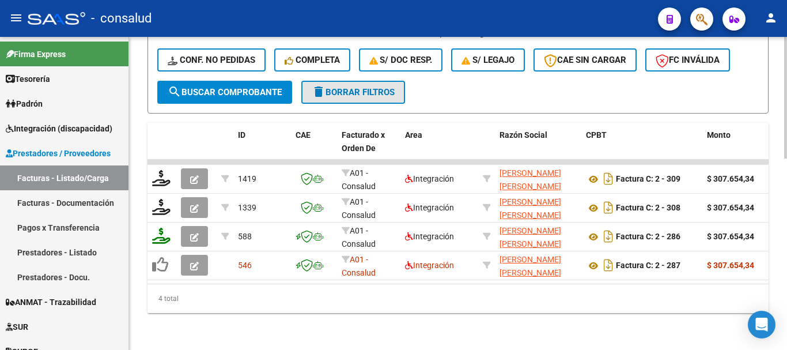
click at [379, 94] on button "delete Borrar Filtros" at bounding box center [353, 92] width 104 height 23
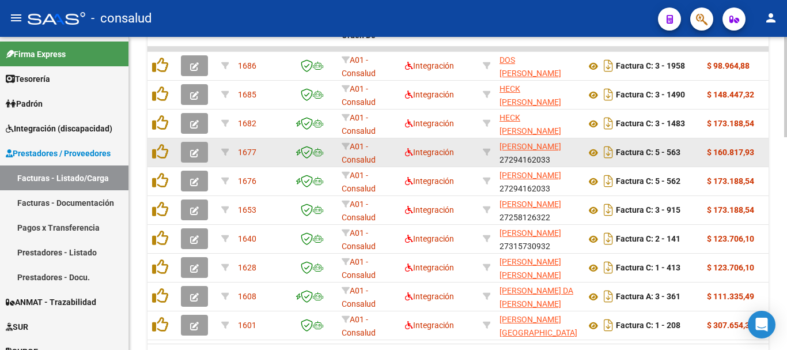
scroll to position [608, 0]
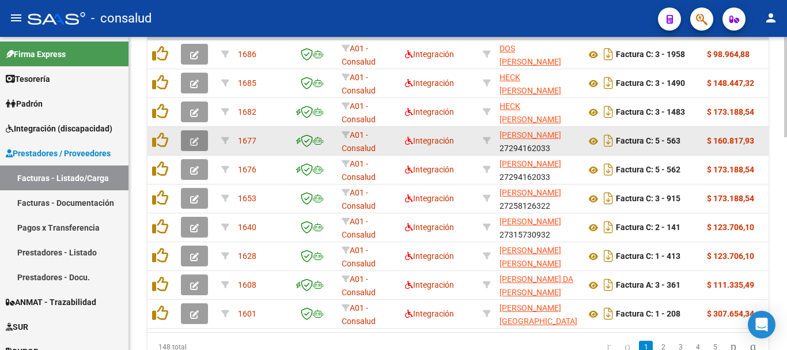
click at [188, 145] on button "button" at bounding box center [194, 140] width 27 height 21
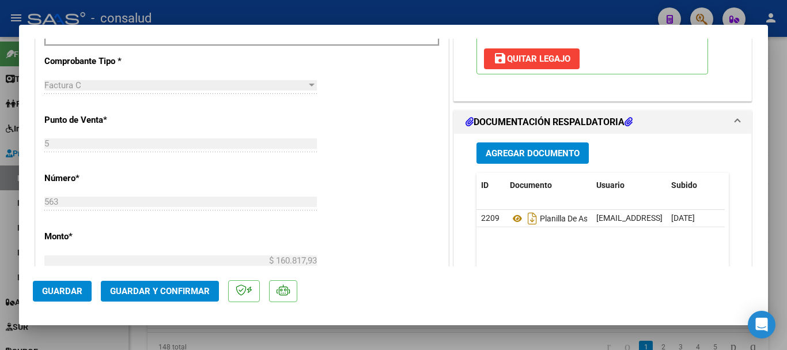
scroll to position [518, 0]
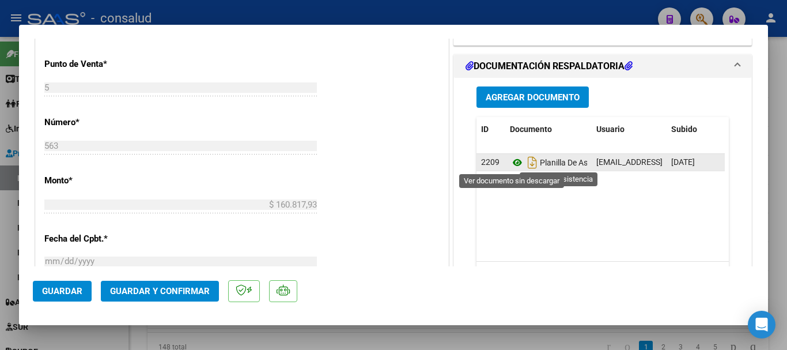
click at [512, 161] on icon at bounding box center [517, 162] width 15 height 14
click at [525, 163] on icon "Descargar documento" at bounding box center [532, 162] width 15 height 18
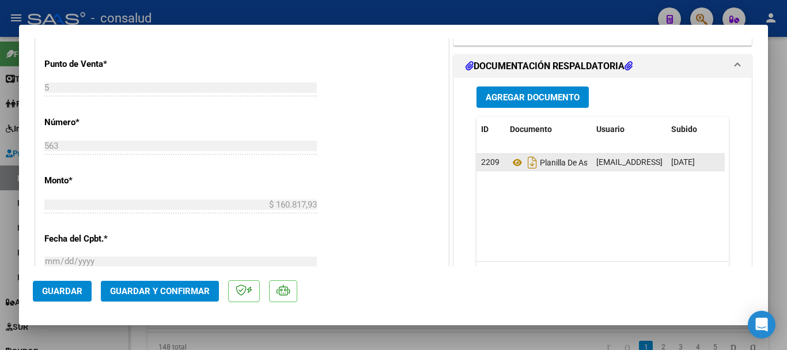
type input "$ 0,00"
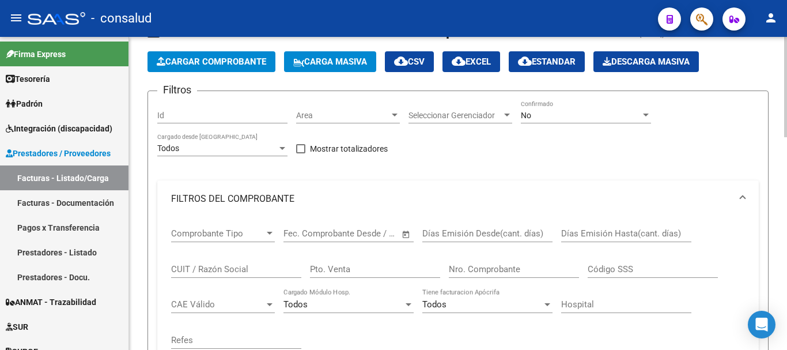
scroll to position [32, 0]
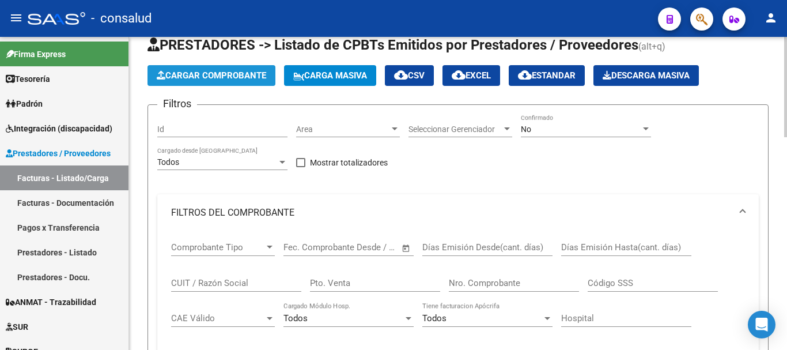
click at [216, 70] on span "Cargar Comprobante" at bounding box center [211, 75] width 109 height 10
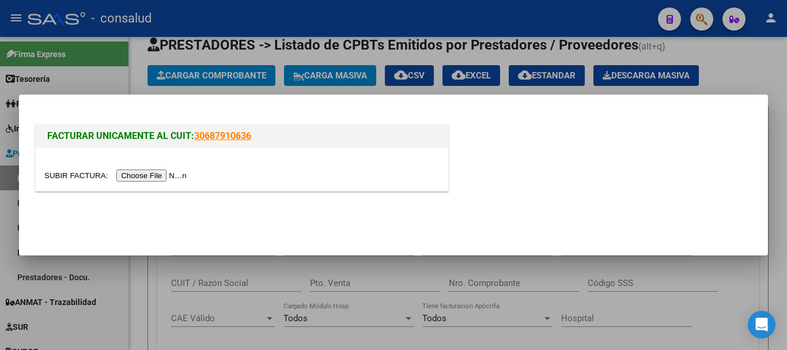
click at [168, 173] on input "file" at bounding box center [117, 175] width 146 height 12
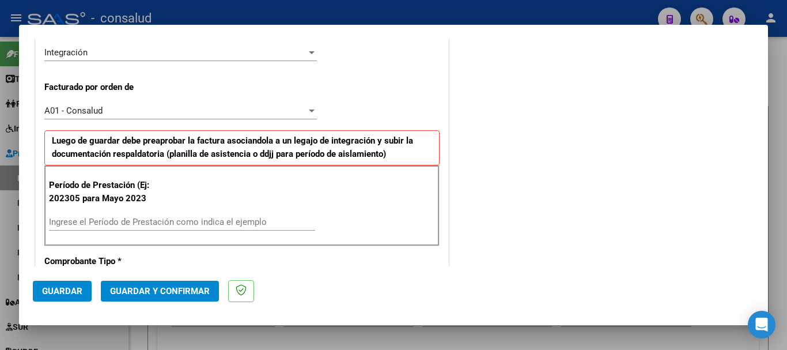
scroll to position [346, 0]
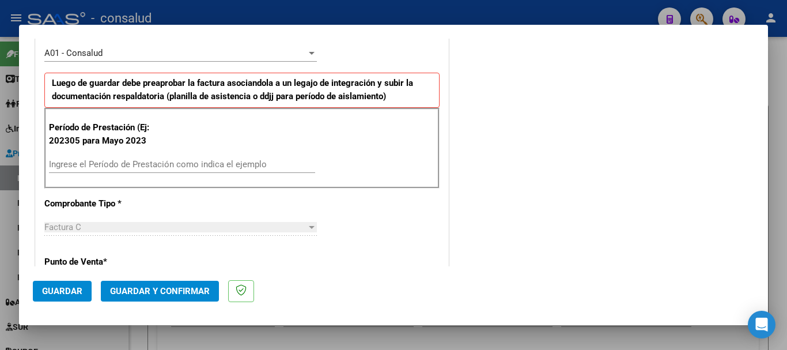
click at [250, 159] on input "Ingrese el Período de Prestación como indica el ejemplo" at bounding box center [182, 164] width 266 height 10
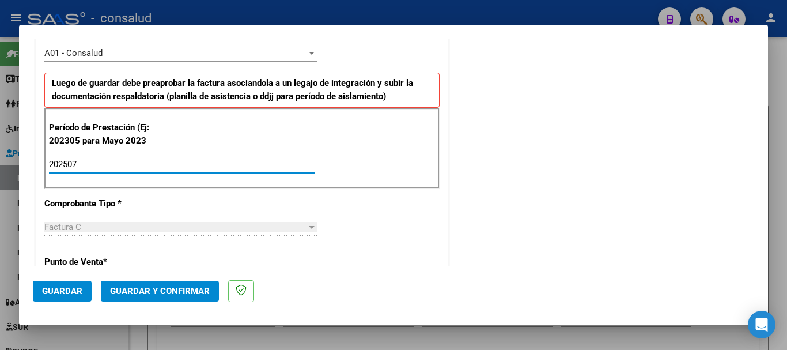
type input "202507"
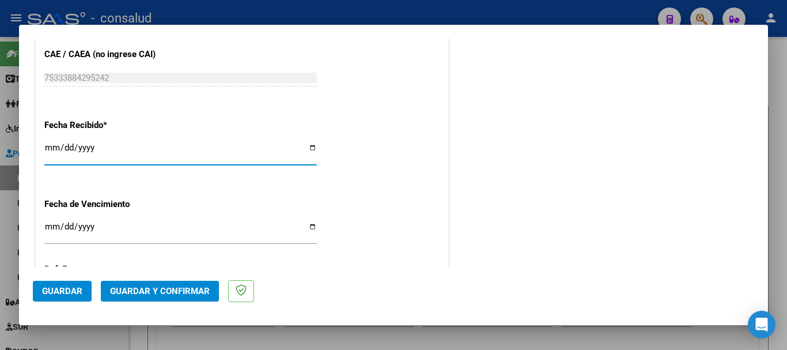
click at [59, 291] on span "Guardar" at bounding box center [62, 291] width 40 height 10
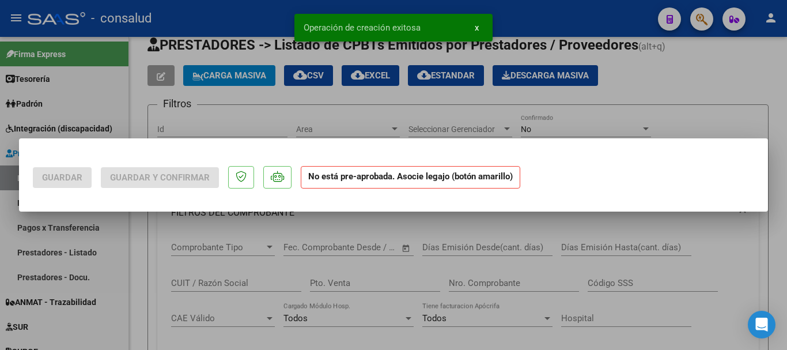
scroll to position [0, 0]
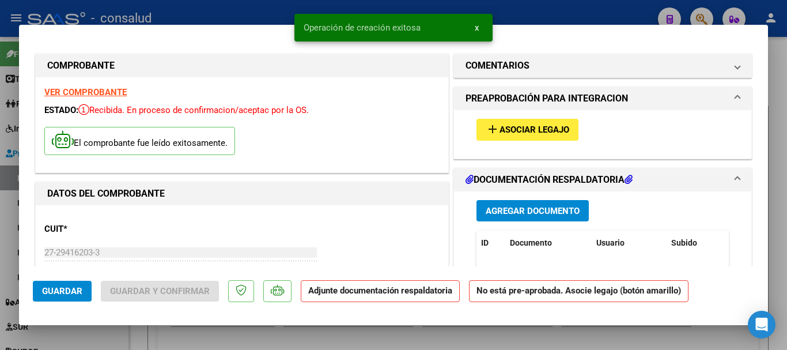
click at [536, 132] on span "Asociar Legajo" at bounding box center [534, 130] width 70 height 10
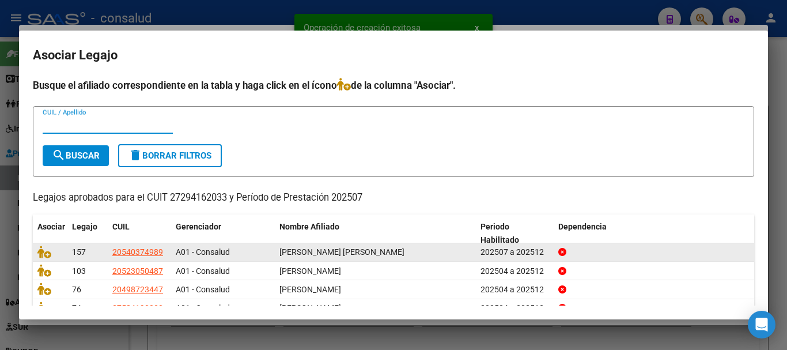
scroll to position [75, 0]
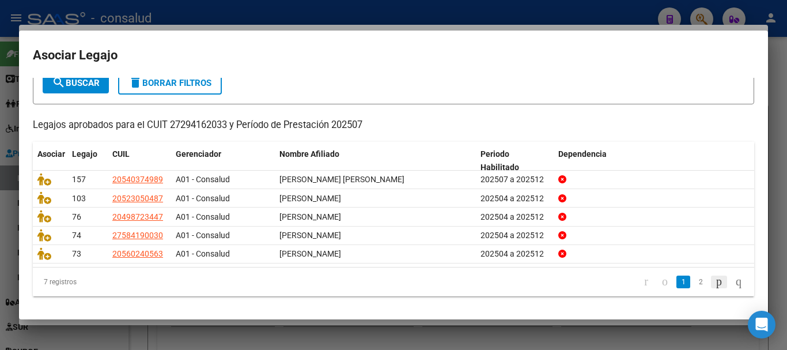
click at [714, 283] on icon "go to next page" at bounding box center [718, 281] width 9 height 14
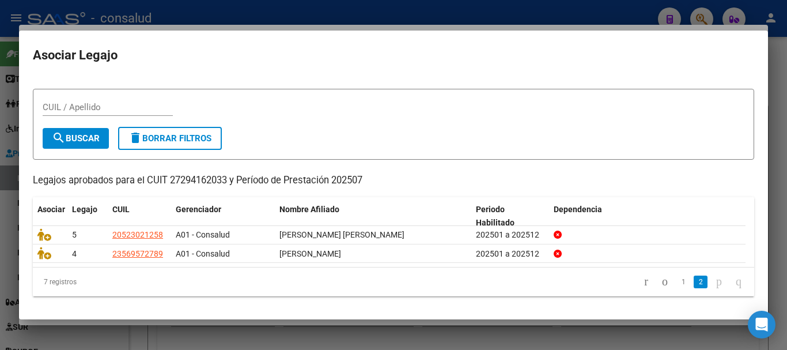
scroll to position [18, 0]
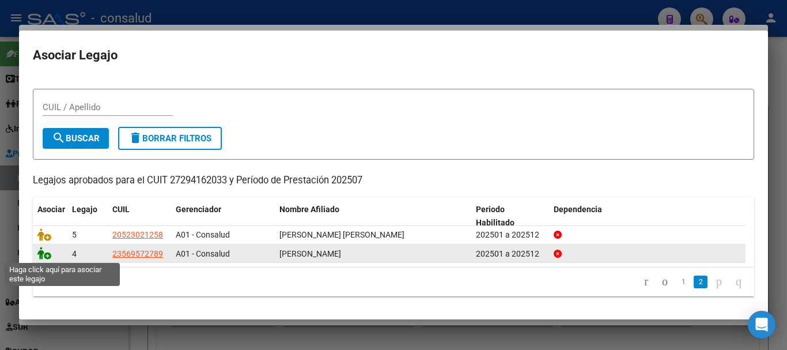
click at [45, 255] on icon at bounding box center [44, 252] width 14 height 13
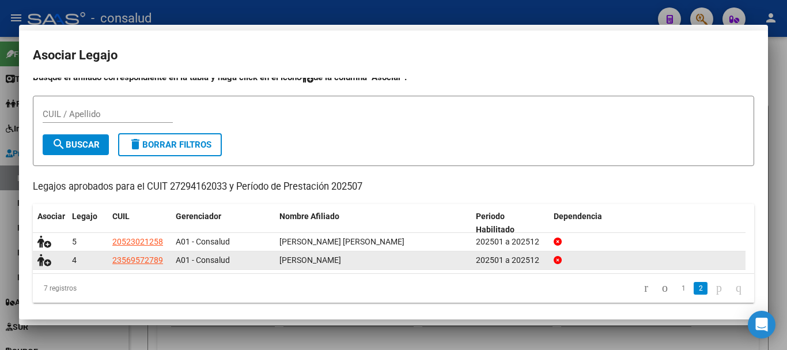
scroll to position [26, 0]
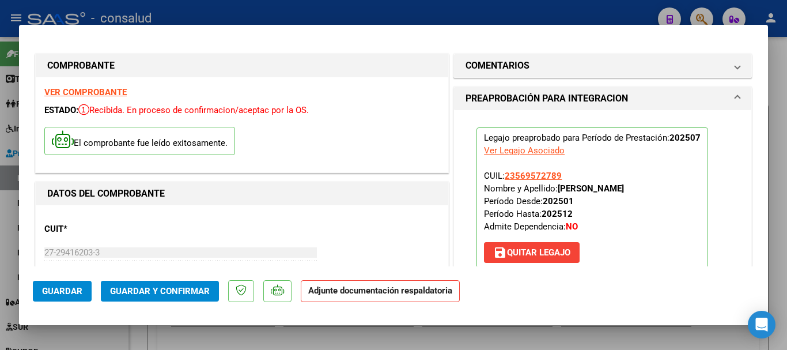
click at [124, 92] on strong "VER COMPROBANTE" at bounding box center [85, 92] width 82 height 10
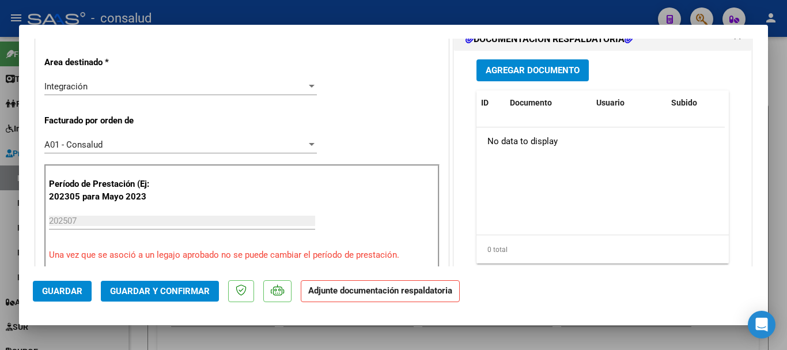
scroll to position [288, 0]
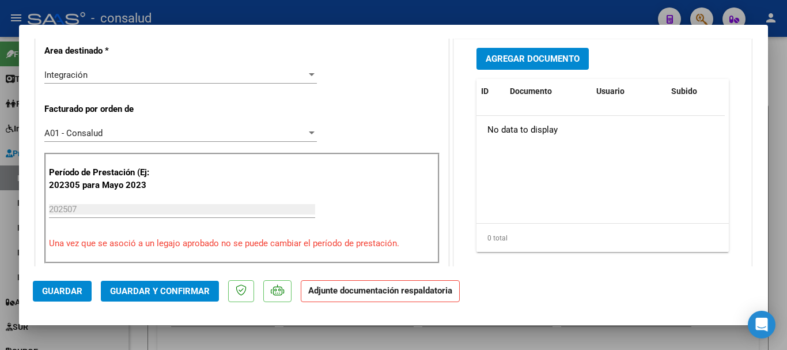
click at [538, 62] on span "Agregar Documento" at bounding box center [532, 59] width 94 height 10
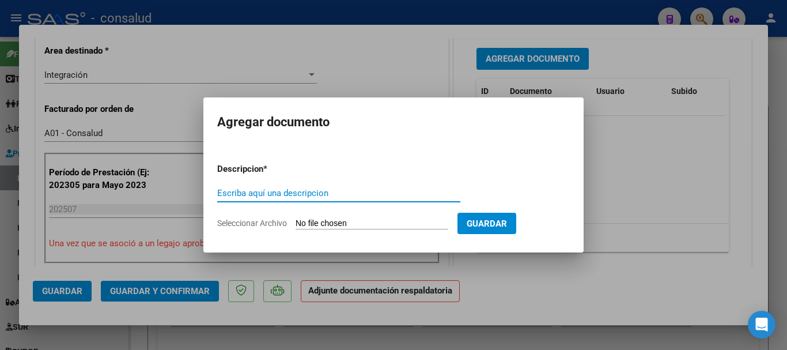
click at [333, 224] on input "Seleccionar Archivo" at bounding box center [371, 223] width 153 height 11
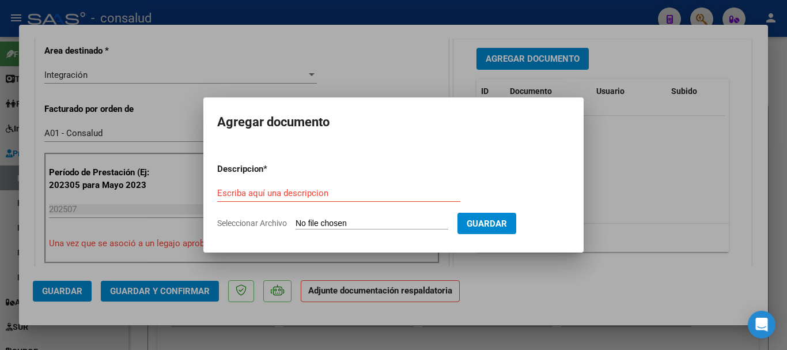
type input "C:\fakepath\27294162033-FACTURA_C-5-563-ANEXO-PLANILLA DE ASISTENCIA.pdf"
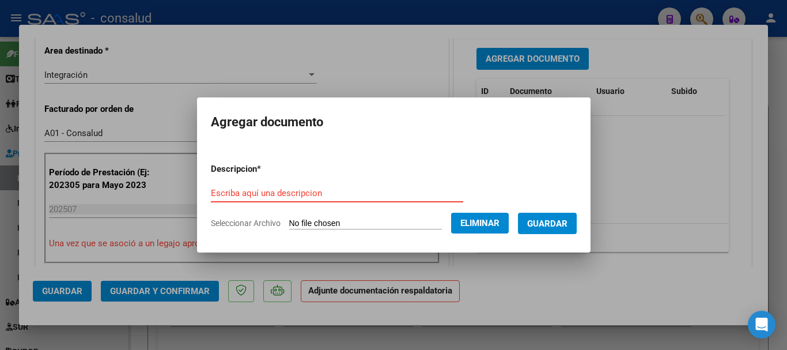
click at [349, 195] on input "Escriba aquí una descripcion" at bounding box center [337, 193] width 252 height 10
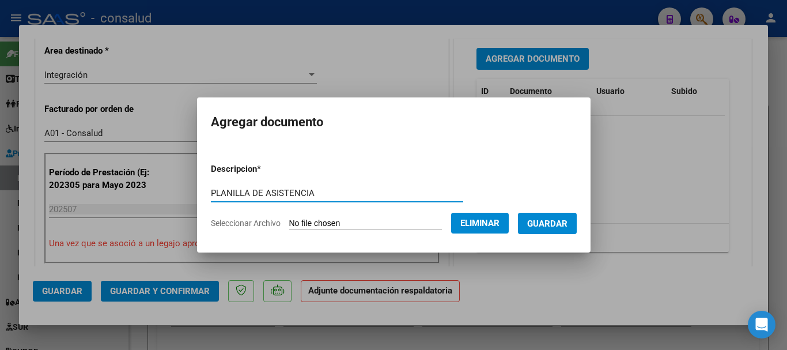
type input "PLANILLA DE ASISTENCIA"
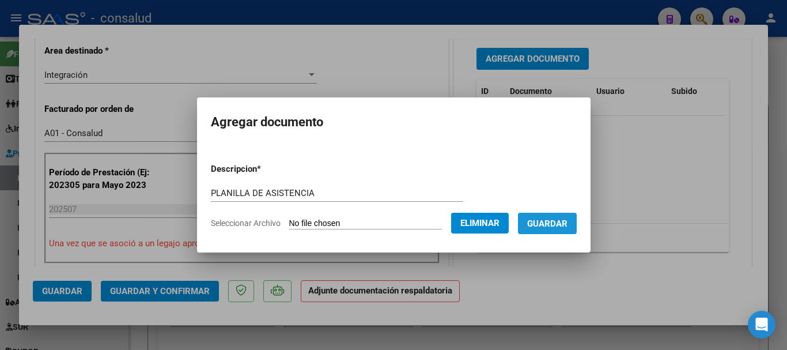
click at [563, 229] on button "Guardar" at bounding box center [547, 223] width 59 height 21
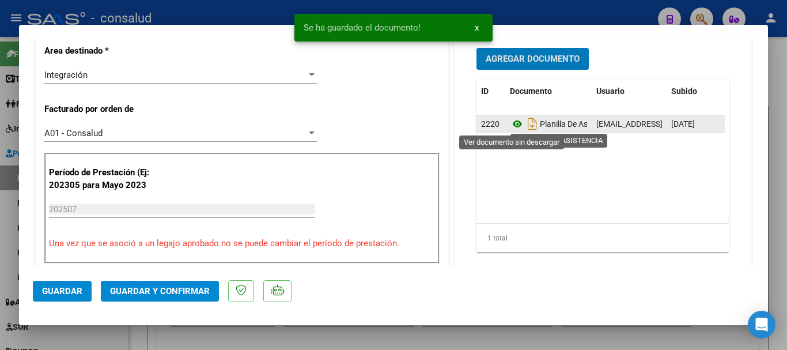
click at [510, 124] on icon at bounding box center [517, 124] width 15 height 14
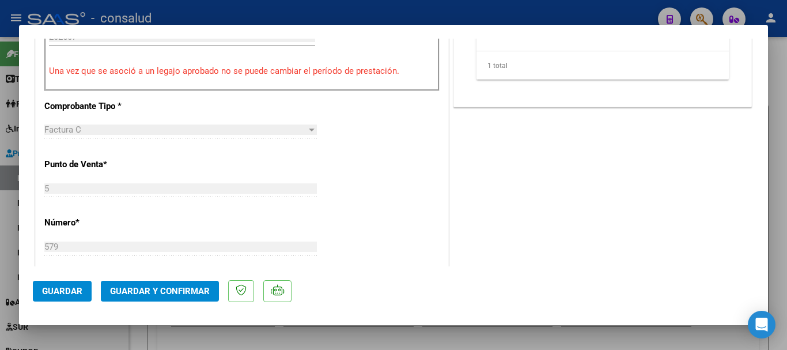
scroll to position [461, 0]
click at [60, 286] on span "Guardar" at bounding box center [62, 291] width 40 height 10
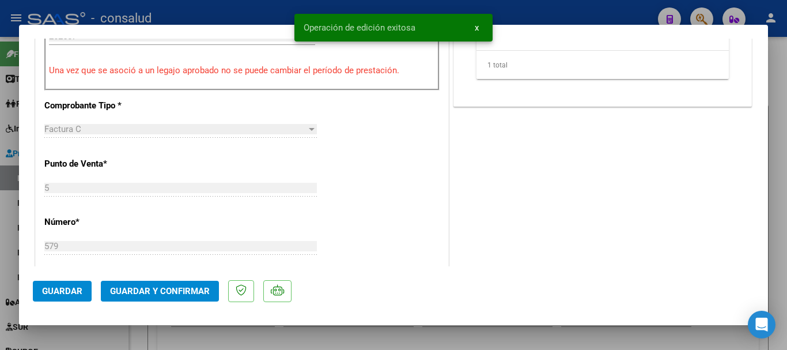
click at [167, 287] on span "Guardar y Confirmar" at bounding box center [160, 291] width 100 height 10
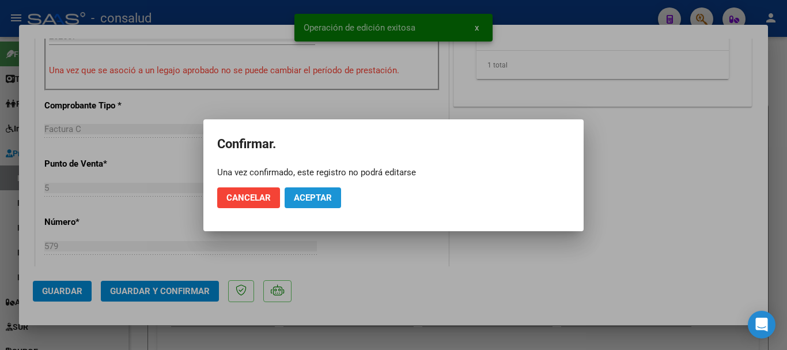
click at [331, 194] on span "Aceptar" at bounding box center [313, 197] width 38 height 10
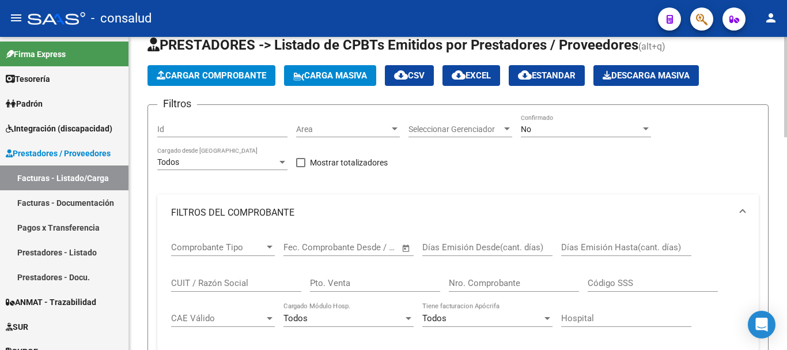
click at [192, 71] on span "Cargar Comprobante" at bounding box center [211, 75] width 109 height 10
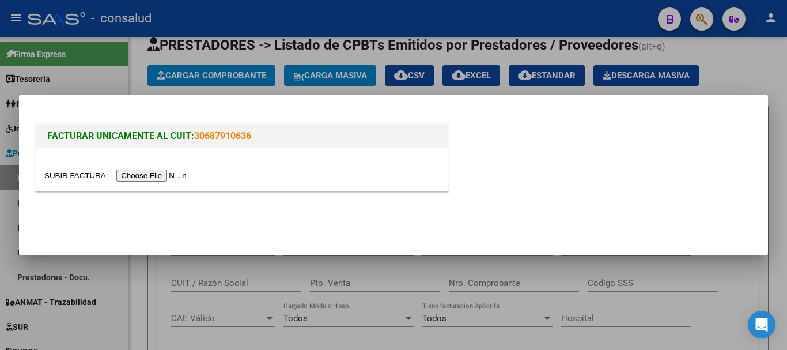
click at [174, 175] on input "file" at bounding box center [117, 175] width 146 height 12
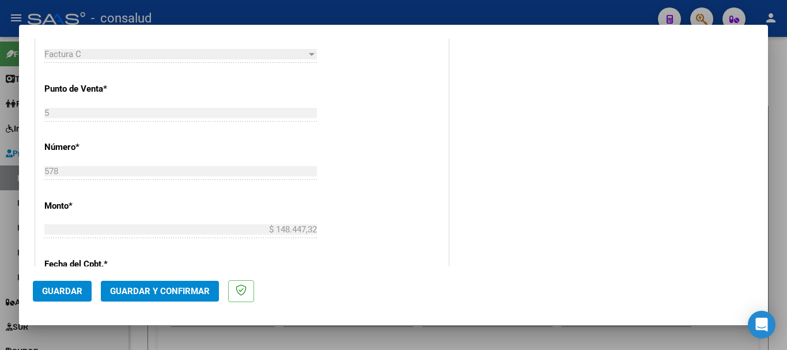
scroll to position [346, 0]
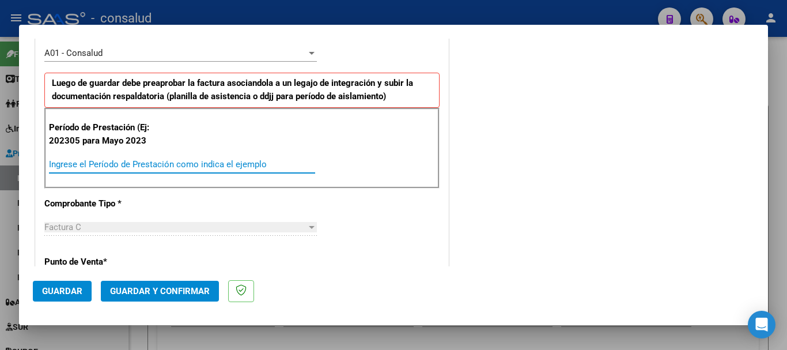
click at [215, 166] on input "Ingrese el Período de Prestación como indica el ejemplo" at bounding box center [182, 164] width 266 height 10
type input "202507"
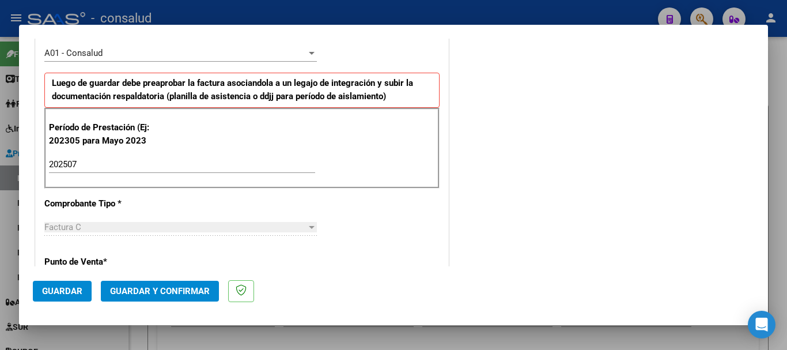
scroll to position [794, 0]
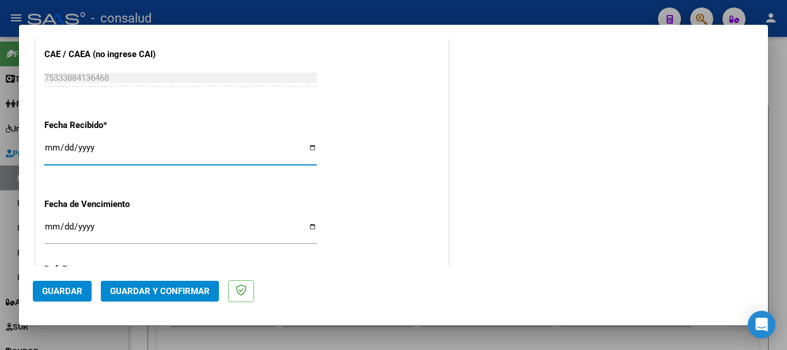
click at [59, 288] on span "Guardar" at bounding box center [62, 291] width 40 height 10
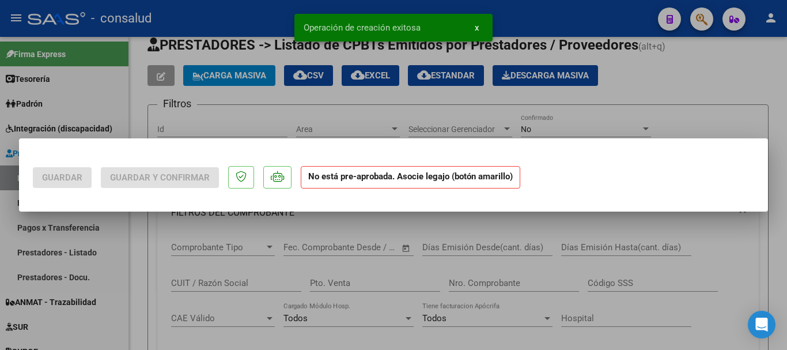
scroll to position [0, 0]
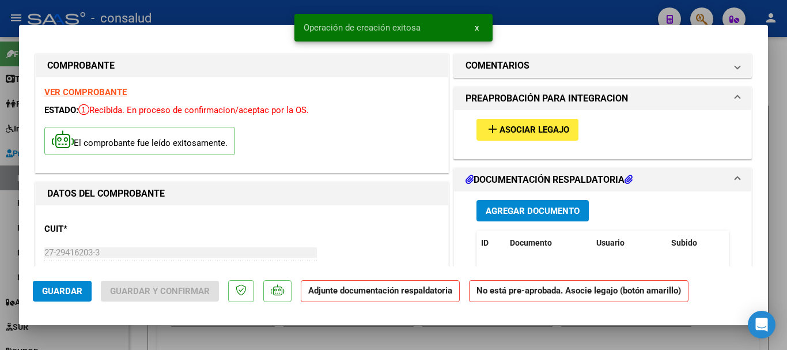
click at [499, 131] on span "Asociar Legajo" at bounding box center [534, 130] width 70 height 10
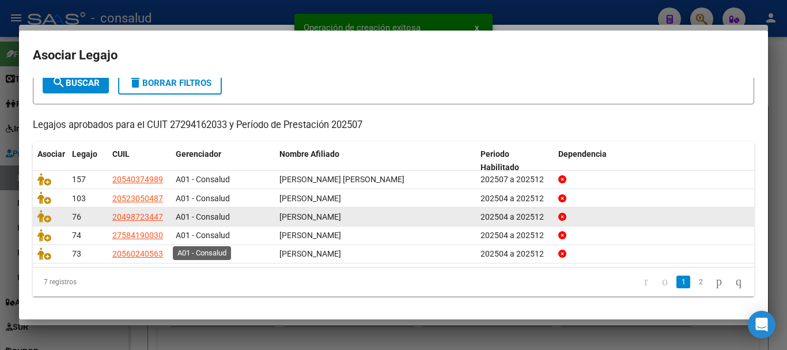
scroll to position [75, 0]
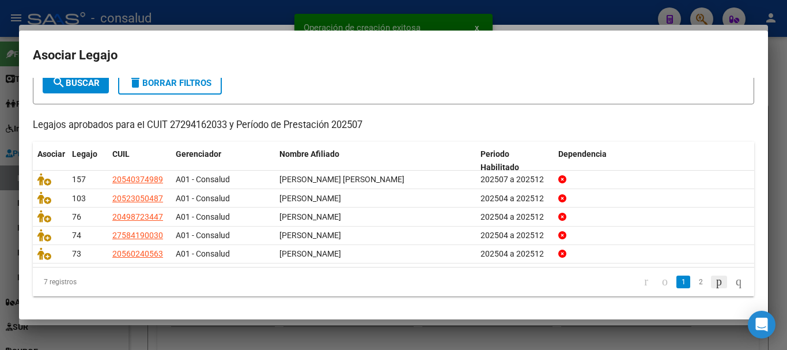
click at [714, 286] on icon "go to next page" at bounding box center [718, 281] width 9 height 14
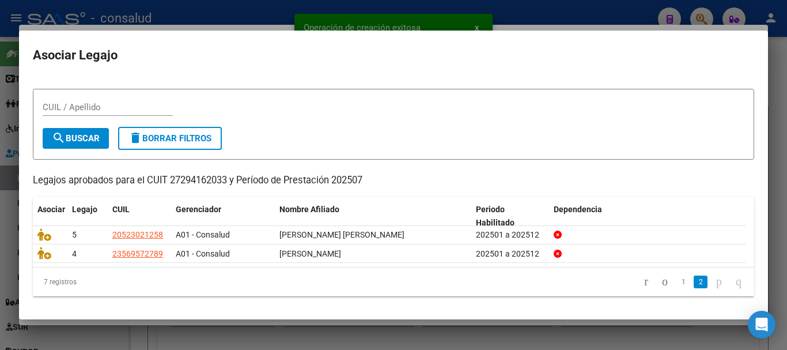
scroll to position [18, 0]
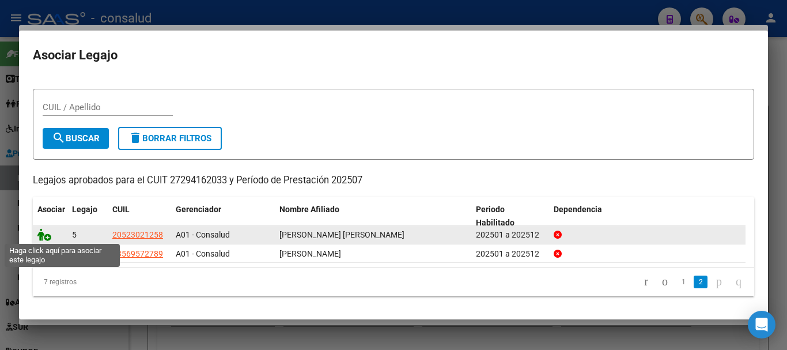
click at [49, 232] on icon at bounding box center [44, 234] width 14 height 13
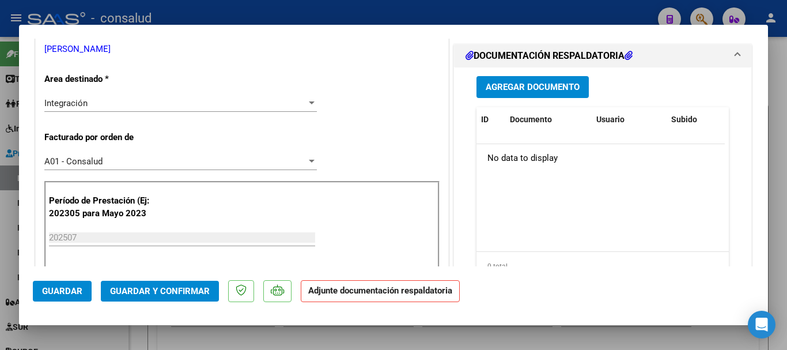
scroll to position [288, 0]
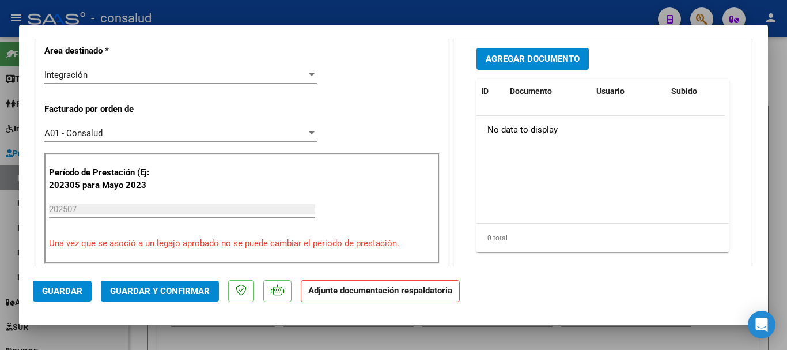
click at [551, 54] on span "Agregar Documento" at bounding box center [532, 59] width 94 height 10
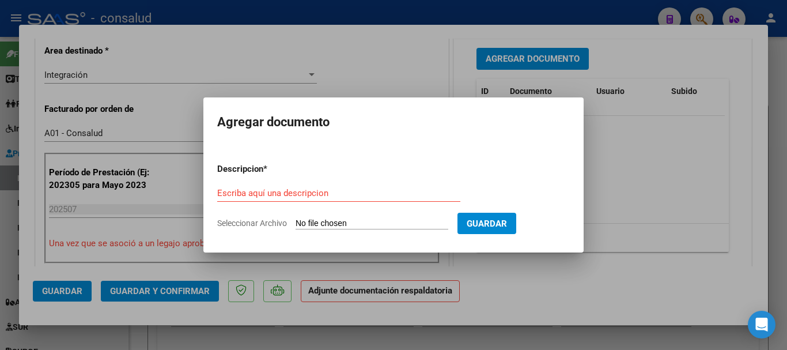
click at [363, 221] on input "Seleccionar Archivo" at bounding box center [371, 223] width 153 height 11
type input "C:\fakepath\Benitez Agustin planilla PSICOLOGIA 202507.pdf"
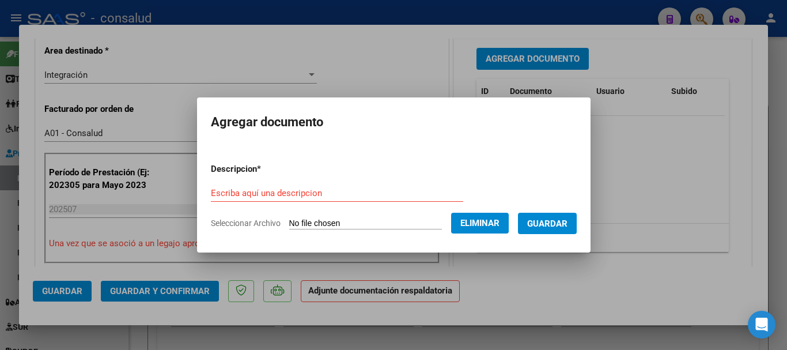
click at [271, 194] on input "Escriba aquí una descripcion" at bounding box center [337, 193] width 252 height 10
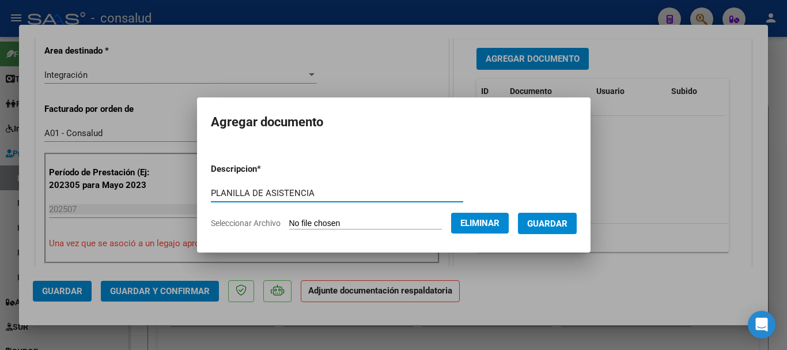
type input "PLANILLA DE ASISTENCIA"
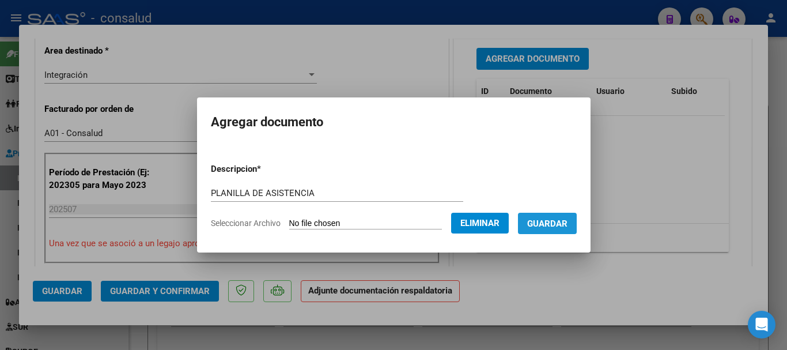
click at [567, 228] on span "Guardar" at bounding box center [547, 223] width 40 height 10
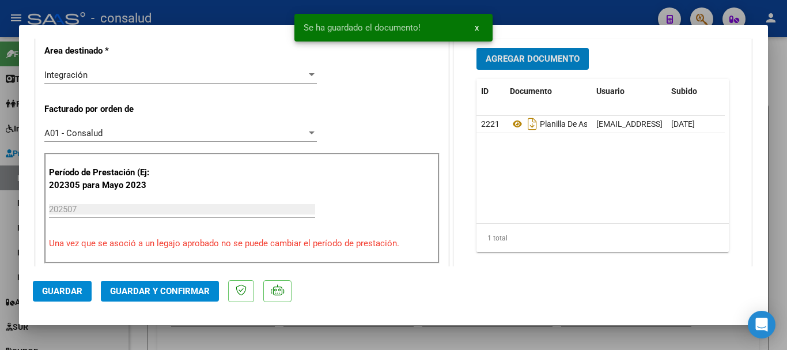
click at [43, 285] on button "Guardar" at bounding box center [62, 290] width 59 height 21
click at [140, 295] on span "Guardar y Confirmar" at bounding box center [160, 291] width 100 height 10
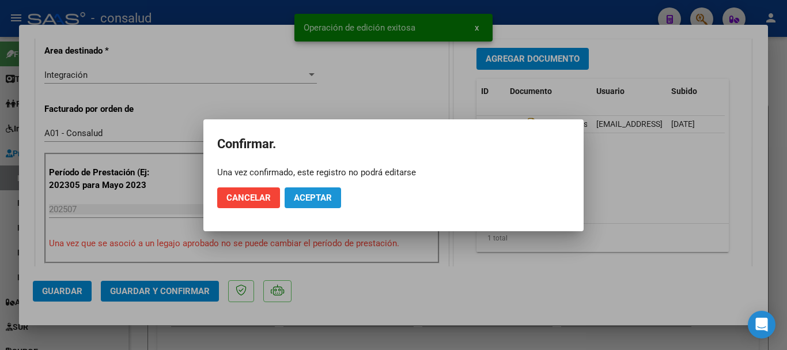
click at [303, 207] on button "Aceptar" at bounding box center [312, 197] width 56 height 21
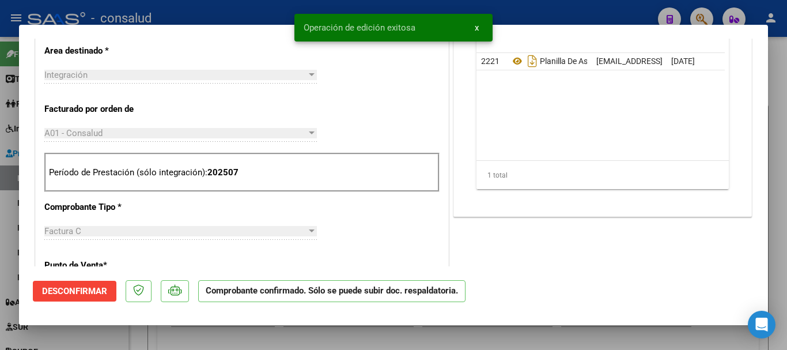
type input "$ 0,00"
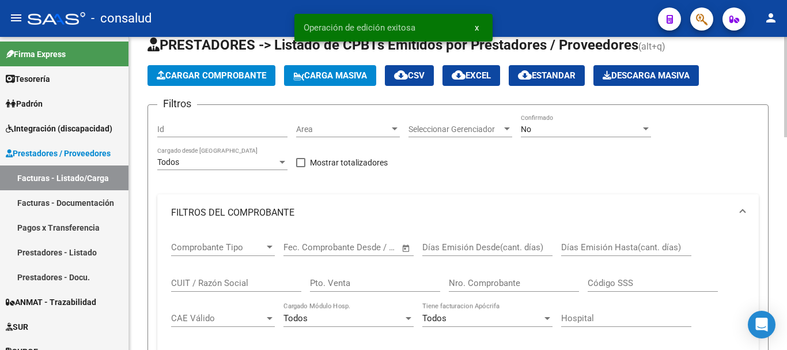
click at [225, 76] on span "Cargar Comprobante" at bounding box center [211, 75] width 109 height 10
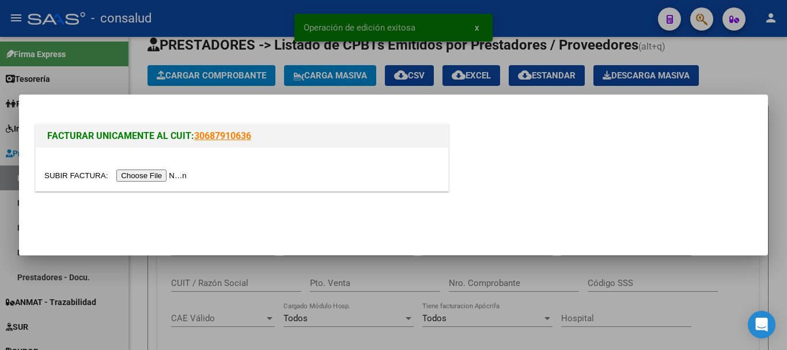
click at [180, 176] on input "file" at bounding box center [117, 175] width 146 height 12
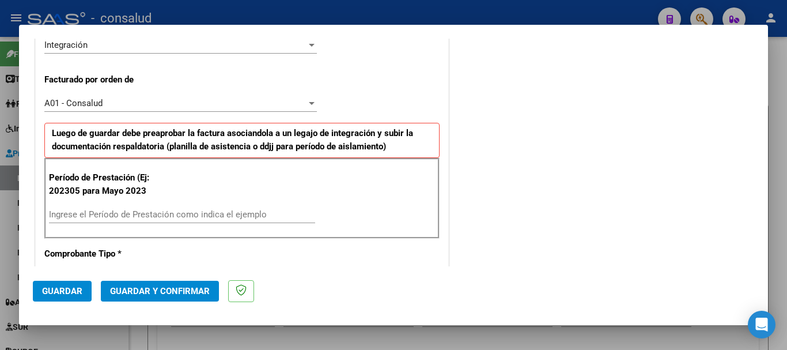
scroll to position [346, 0]
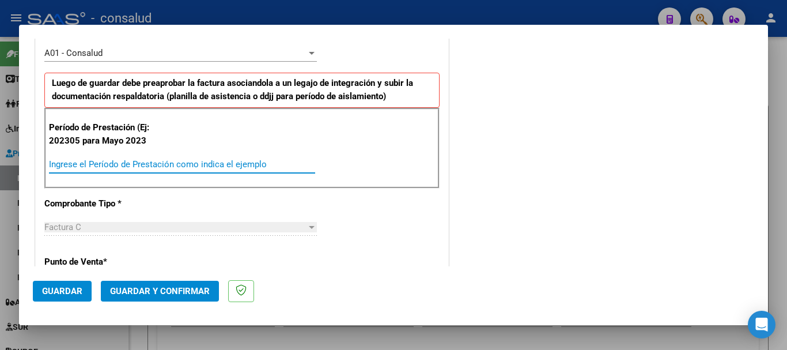
click at [243, 161] on input "Ingrese el Período de Prestación como indica el ejemplo" at bounding box center [182, 164] width 266 height 10
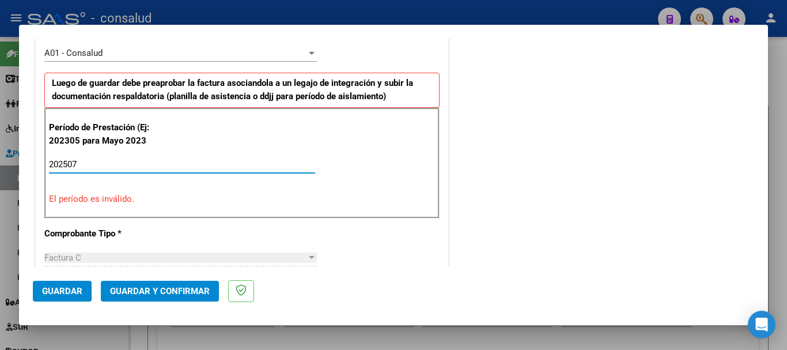
type input "202507"
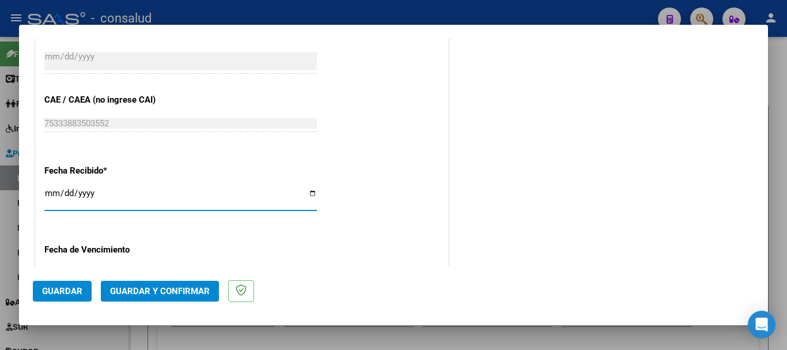
scroll to position [737, 0]
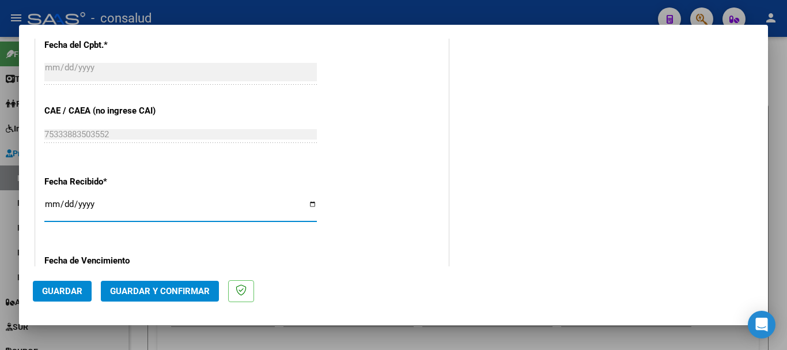
click at [45, 294] on span "Guardar" at bounding box center [62, 291] width 40 height 10
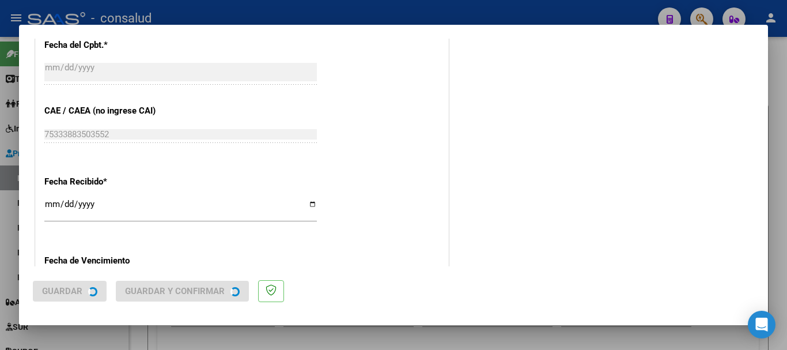
scroll to position [0, 0]
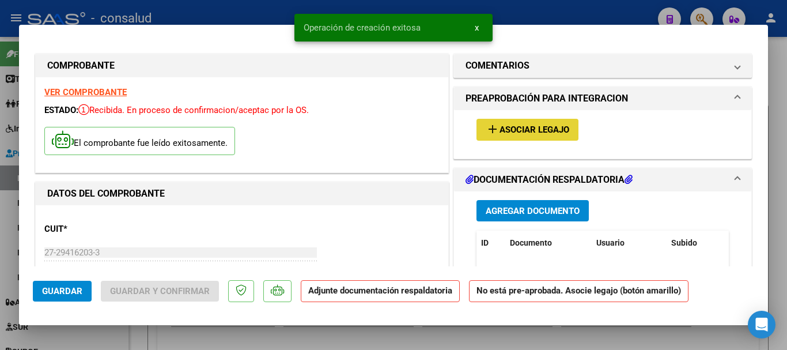
click at [503, 136] on button "add Asociar Legajo" at bounding box center [527, 129] width 102 height 21
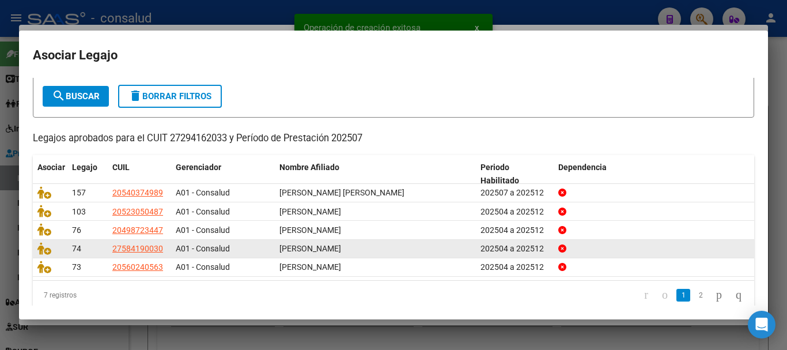
scroll to position [75, 0]
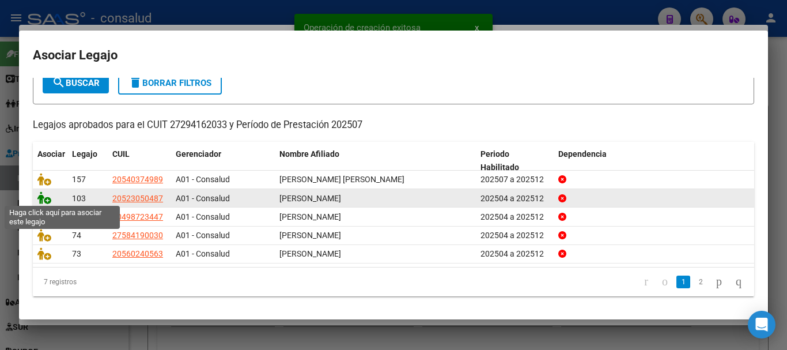
click at [46, 200] on icon at bounding box center [44, 197] width 14 height 13
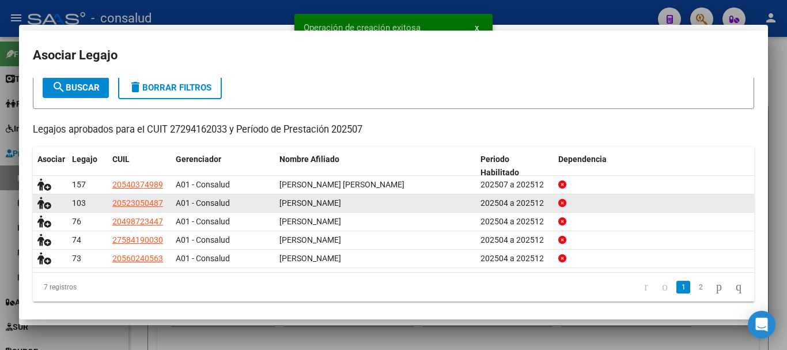
scroll to position [83, 0]
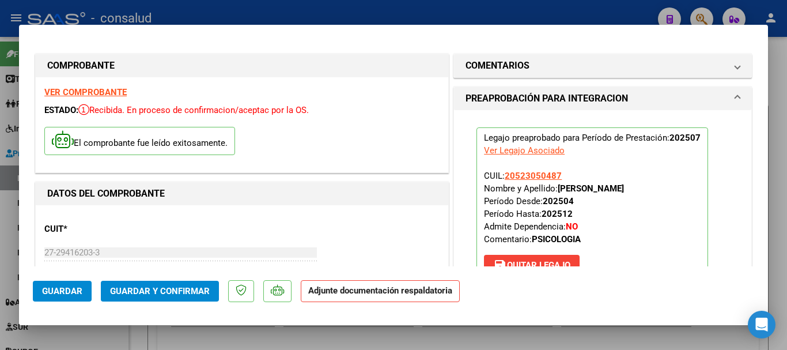
click at [78, 90] on strong "VER COMPROBANTE" at bounding box center [85, 92] width 82 height 10
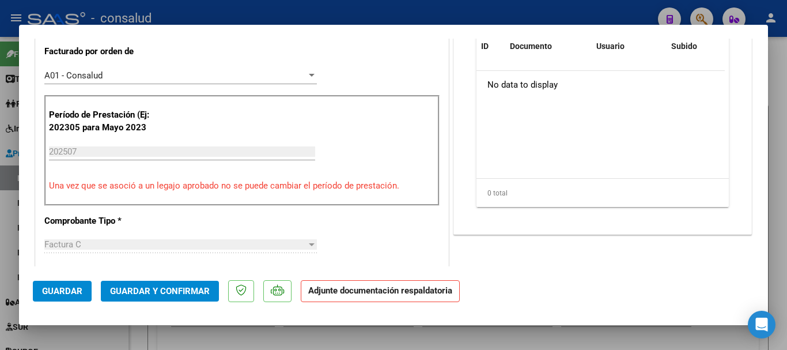
scroll to position [288, 0]
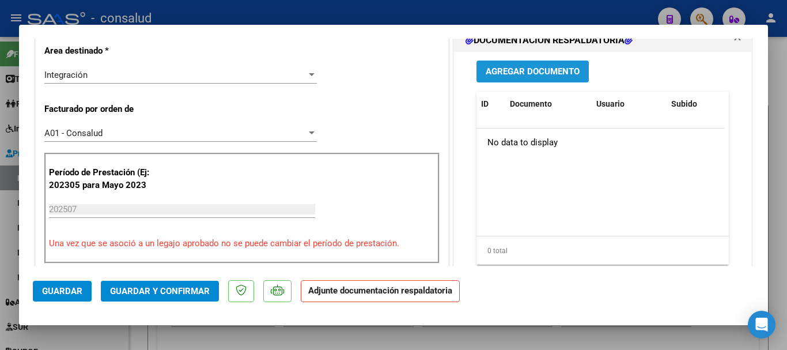
click at [530, 78] on button "Agregar Documento" at bounding box center [532, 70] width 112 height 21
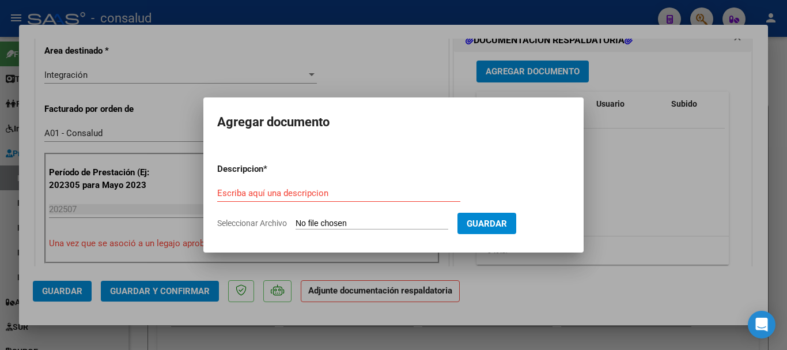
click at [375, 223] on input "Seleccionar Archivo" at bounding box center [371, 223] width 153 height 11
type input "C:\fakepath\Duarte Juan Pablo planilla PSICOLOGIA 202507.pdf"
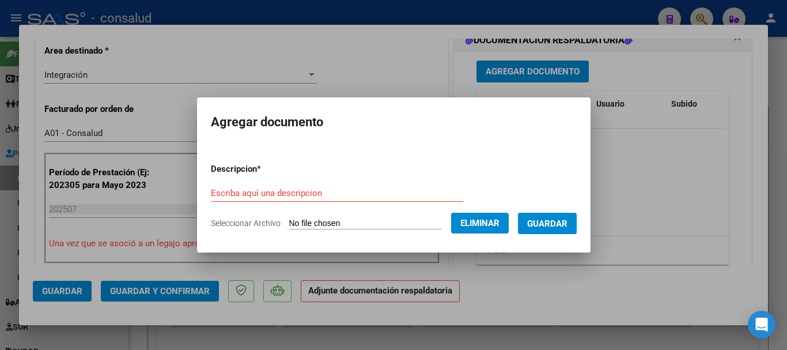
click at [314, 191] on input "Escriba aquí una descripcion" at bounding box center [337, 193] width 252 height 10
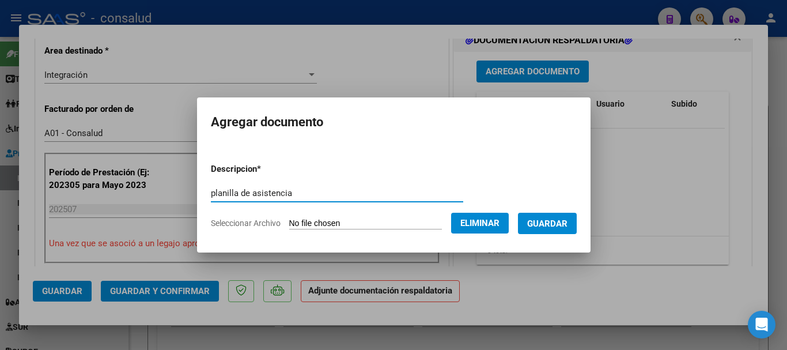
type input "planilla de asistencia"
click at [555, 221] on span "Guardar" at bounding box center [547, 223] width 40 height 10
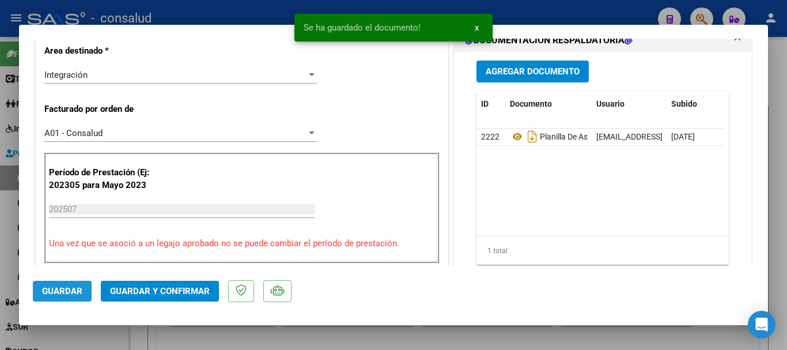
click at [58, 295] on span "Guardar" at bounding box center [62, 291] width 40 height 10
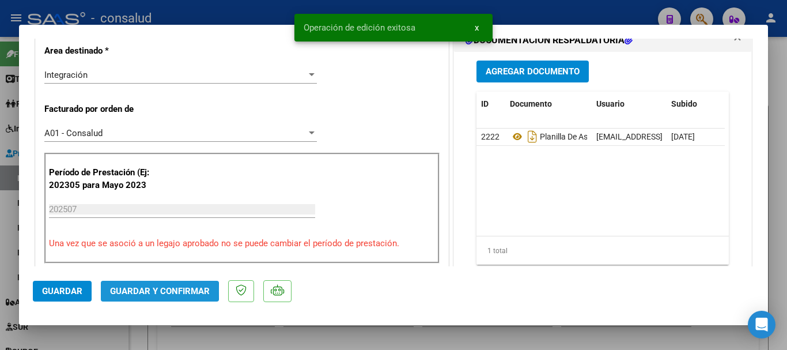
click at [138, 291] on span "Guardar y Confirmar" at bounding box center [160, 291] width 100 height 10
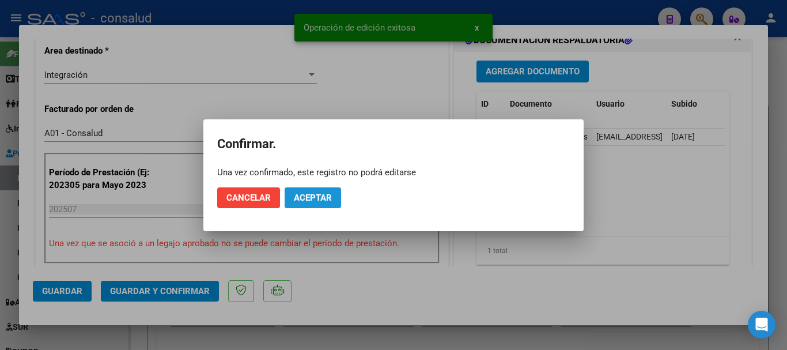
click at [321, 199] on span "Aceptar" at bounding box center [313, 197] width 38 height 10
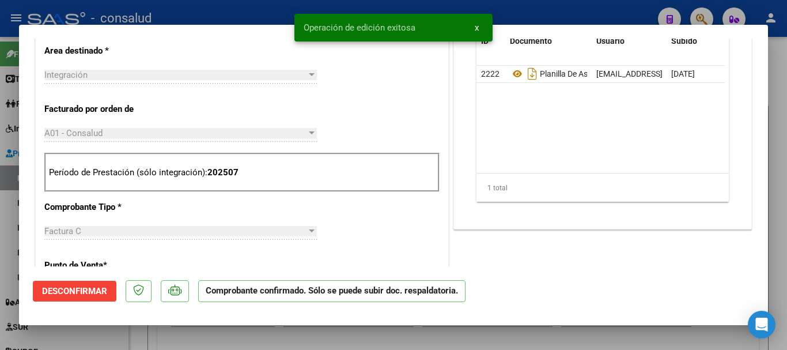
scroll to position [0, 0]
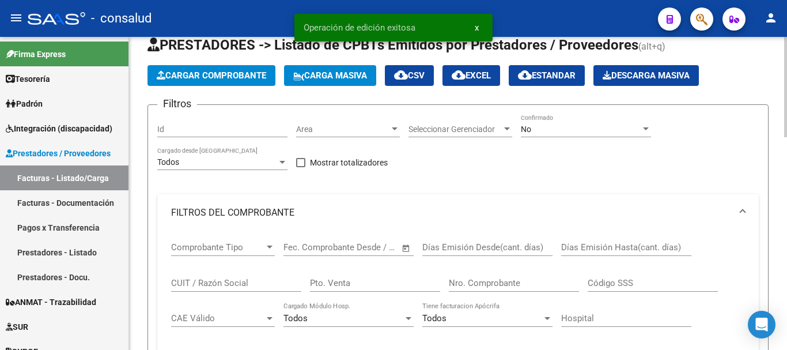
click at [216, 64] on app-list-header "PRESTADORES -> Listado de CPBTs Emitidos por Prestadores / Proveedores (alt+q) …" at bounding box center [457, 300] width 621 height 529
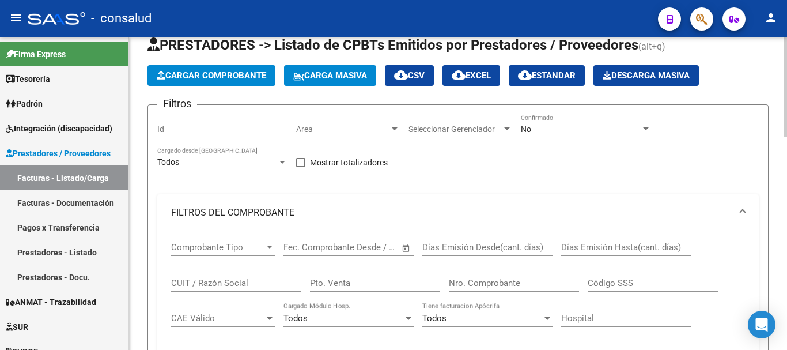
click at [230, 75] on span "Cargar Comprobante" at bounding box center [211, 75] width 109 height 10
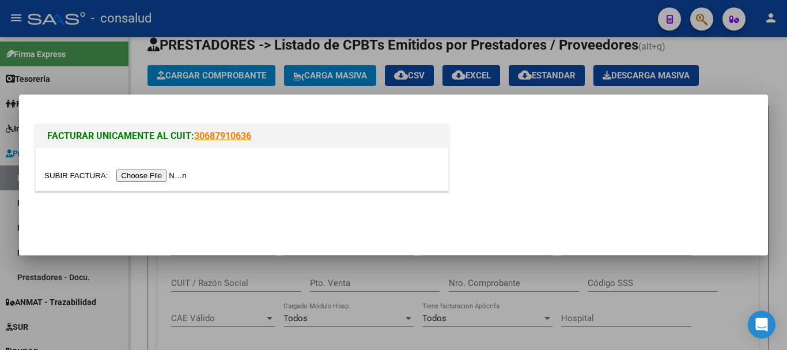
click at [183, 172] on input "file" at bounding box center [117, 175] width 146 height 12
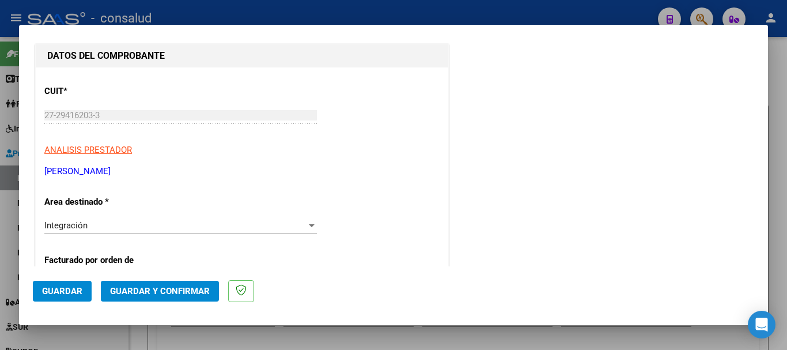
scroll to position [288, 0]
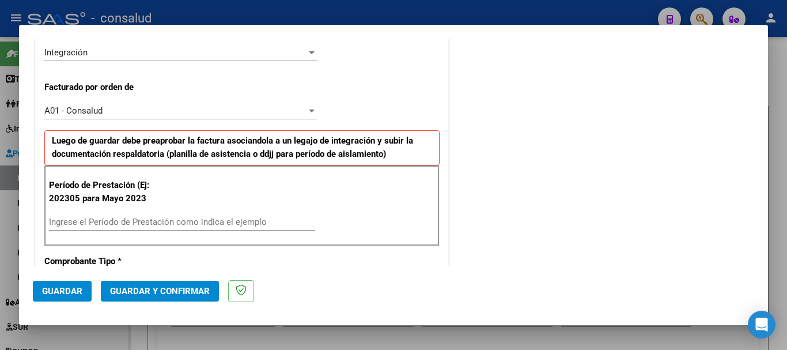
click at [203, 222] on input "Ingrese el Período de Prestación como indica el ejemplo" at bounding box center [182, 222] width 266 height 10
type input "202507"
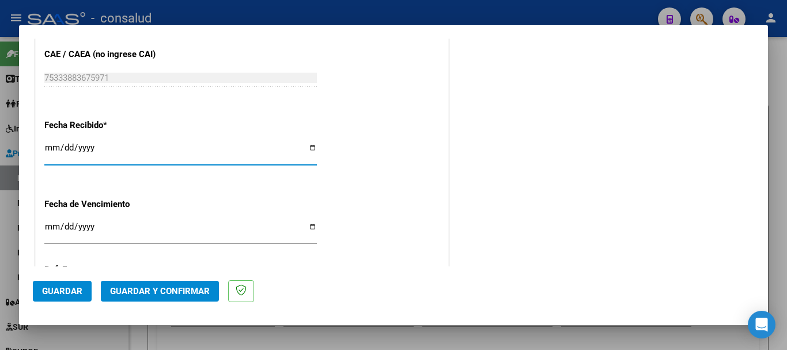
click at [37, 286] on button "Guardar" at bounding box center [62, 290] width 59 height 21
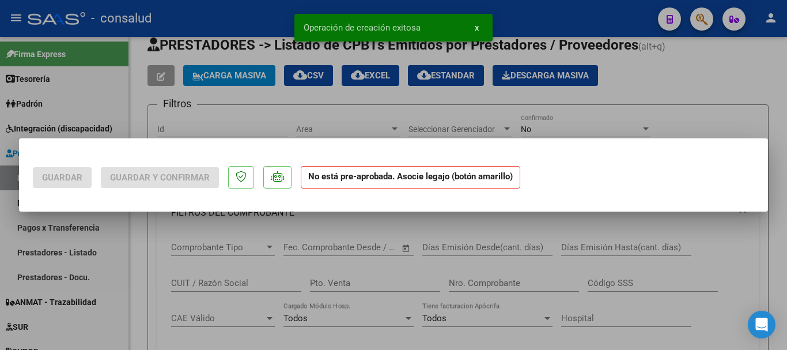
scroll to position [0, 0]
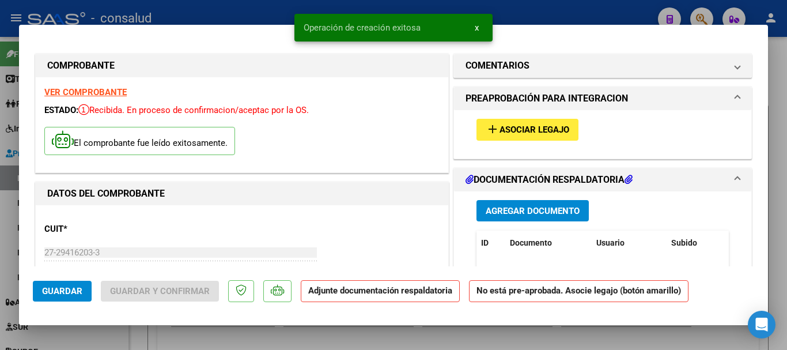
click at [508, 128] on span "Asociar Legajo" at bounding box center [534, 130] width 70 height 10
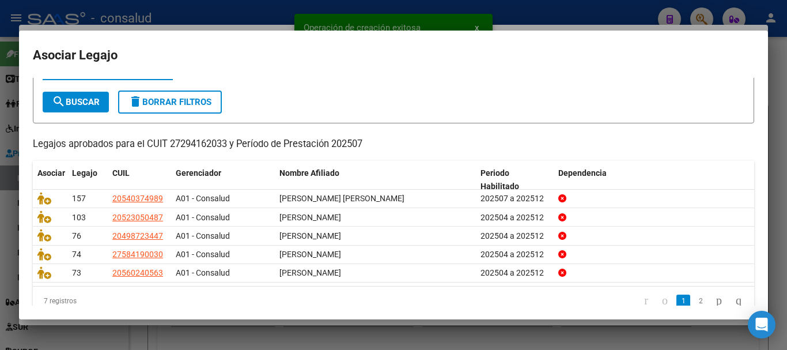
scroll to position [75, 0]
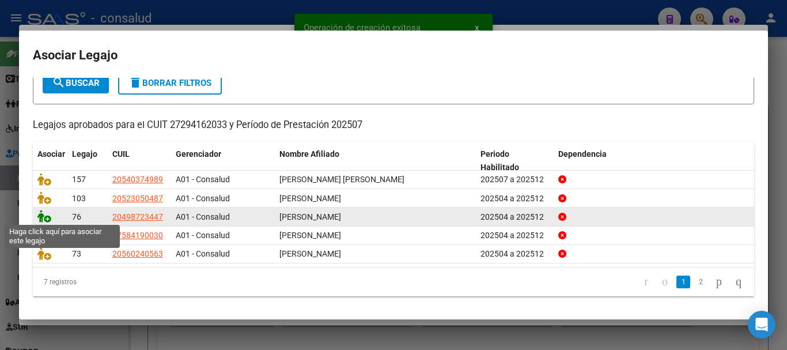
click at [41, 213] on icon at bounding box center [44, 216] width 14 height 13
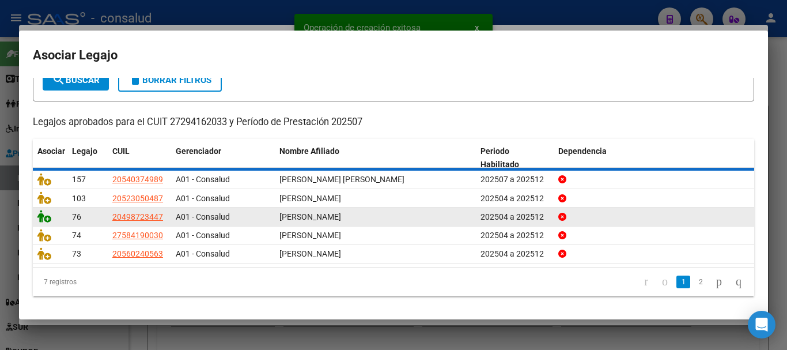
scroll to position [83, 0]
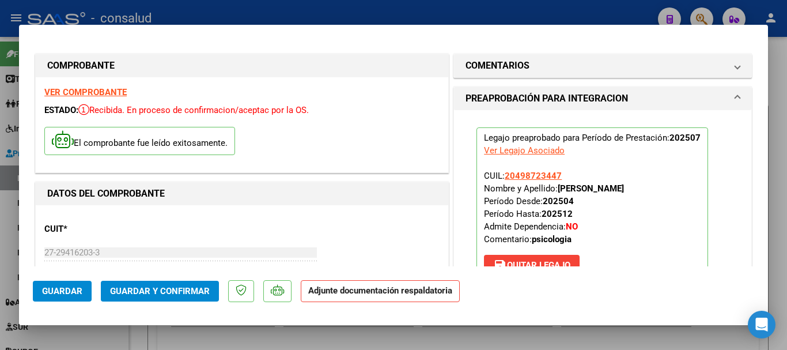
click at [103, 90] on strong "VER COMPROBANTE" at bounding box center [85, 92] width 82 height 10
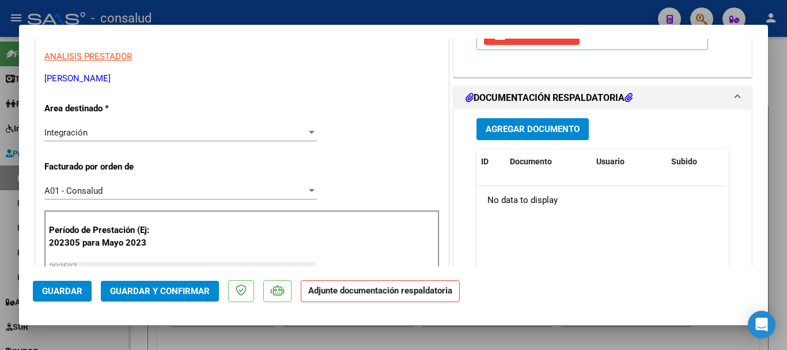
click at [531, 128] on span "Agregar Documento" at bounding box center [532, 129] width 94 height 10
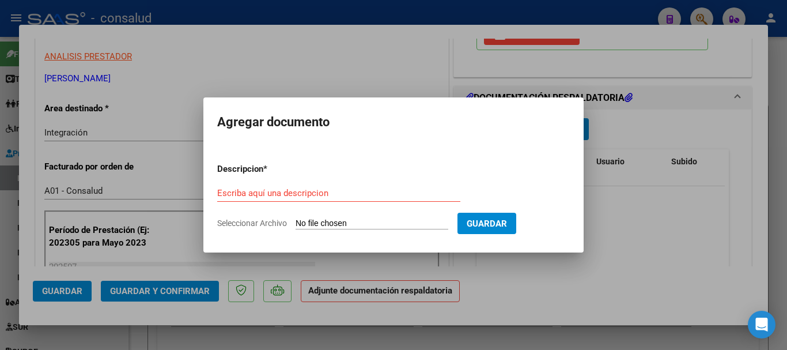
click at [382, 221] on input "Seleccionar Archivo" at bounding box center [371, 223] width 153 height 11
type input "C:\fakepath\Asuncion Franco planilla PSICOLOGIA 202507.pdf"
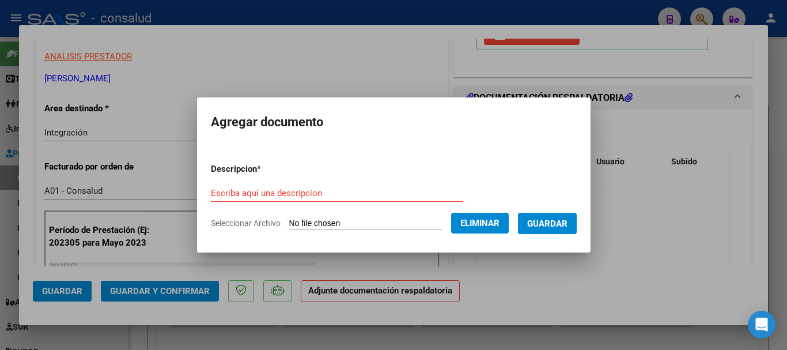
click at [296, 187] on div "Escriba aquí una descripcion" at bounding box center [337, 192] width 252 height 17
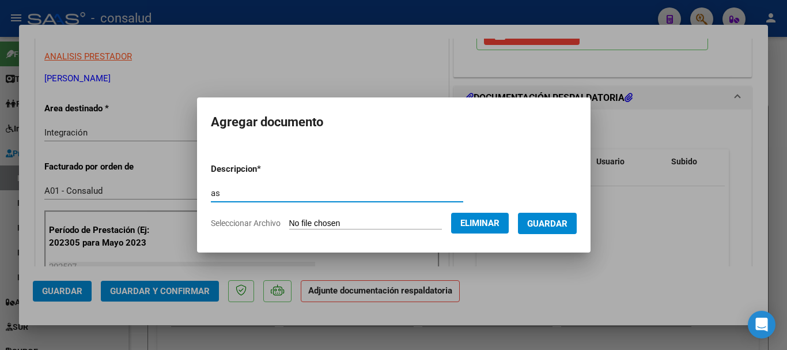
type input "a"
type input "planilla de asistencia"
click at [559, 213] on form "Descripcion * planilla de asistencia Escriba aquí una descripcion Seleccionar A…" at bounding box center [394, 196] width 366 height 84
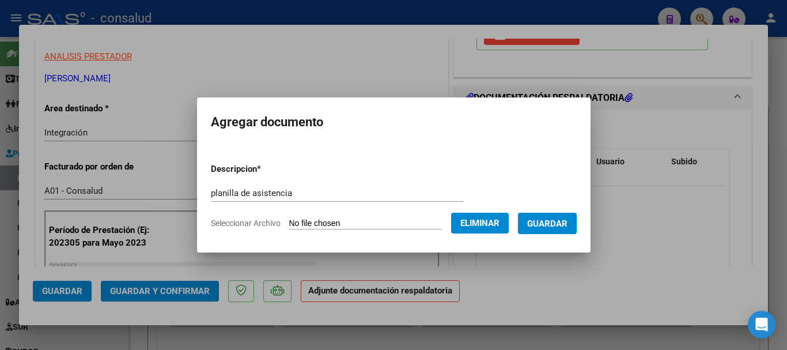
click at [560, 218] on span "Guardar" at bounding box center [547, 223] width 40 height 10
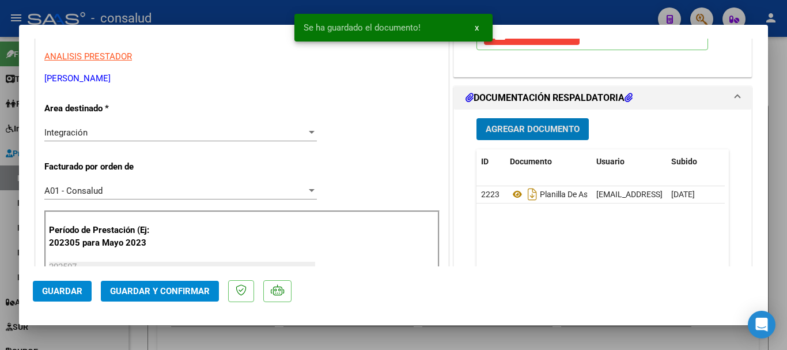
click at [63, 278] on mat-dialog-actions "Guardar Guardar y Confirmar" at bounding box center [393, 288] width 721 height 45
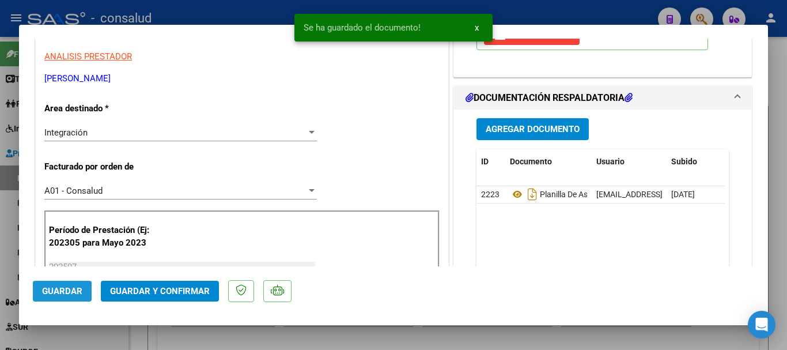
click at [67, 287] on span "Guardar" at bounding box center [62, 291] width 40 height 10
click at [174, 291] on span "Guardar y Confirmar" at bounding box center [160, 291] width 100 height 10
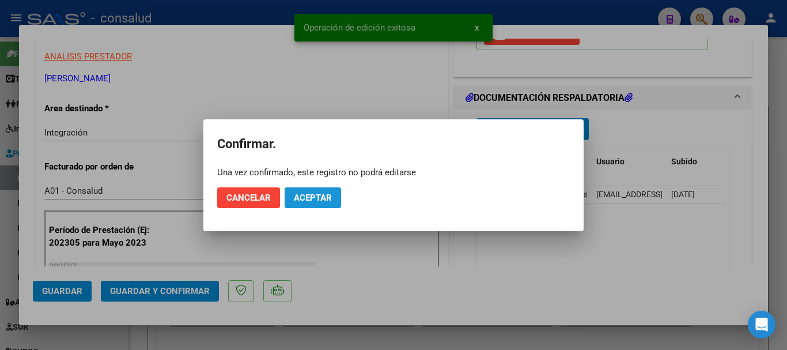
click at [325, 192] on span "Aceptar" at bounding box center [313, 197] width 38 height 10
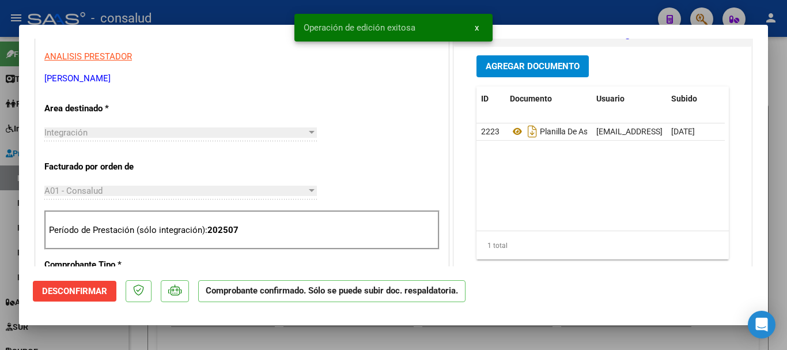
type input "$ 0,00"
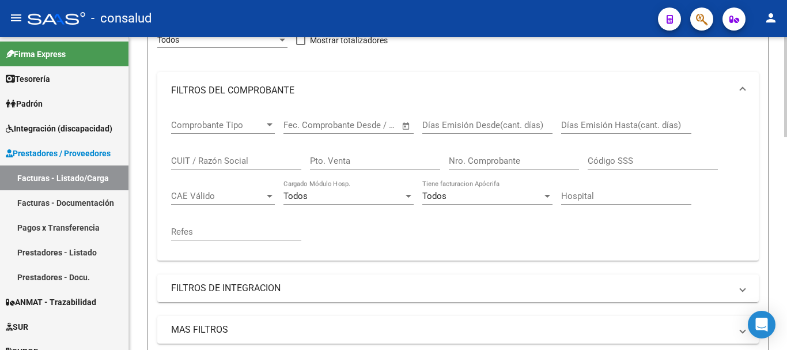
scroll to position [320, 0]
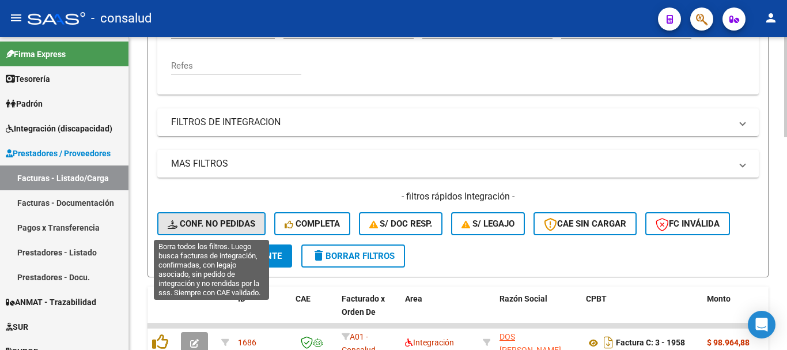
click at [234, 219] on span "Conf. no pedidas" at bounding box center [212, 223] width 88 height 10
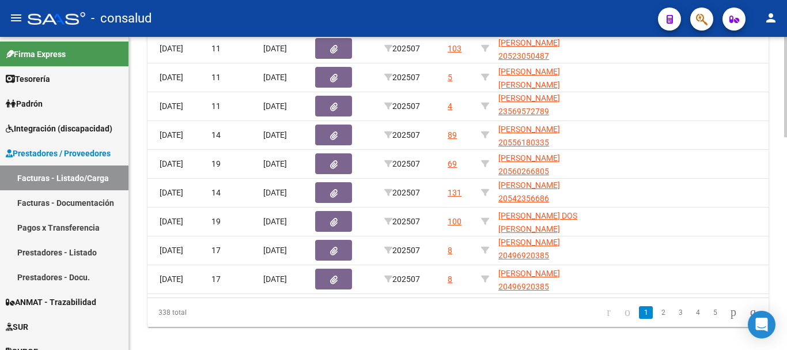
scroll to position [666, 0]
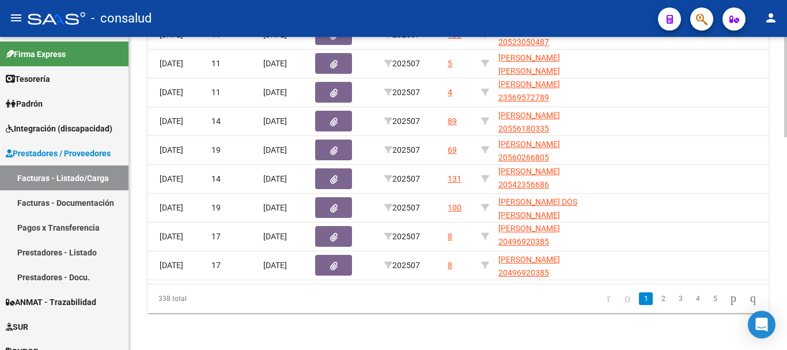
click at [786, 267] on div at bounding box center [785, 299] width 3 height 100
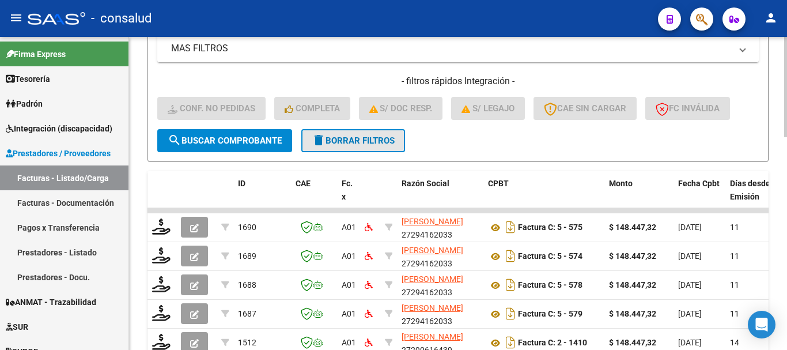
click at [382, 139] on span "delete Borrar Filtros" at bounding box center [353, 140] width 83 height 10
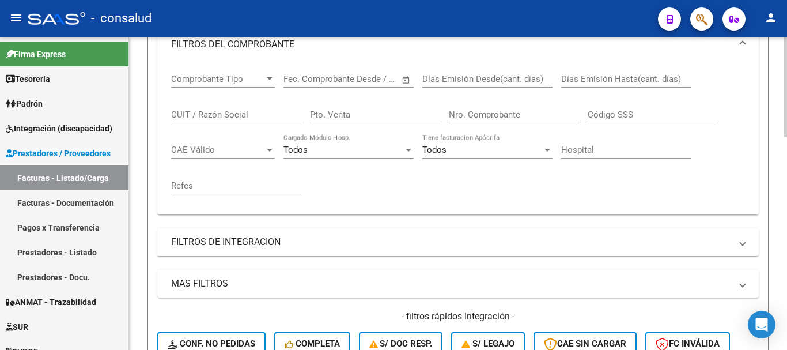
scroll to position [147, 0]
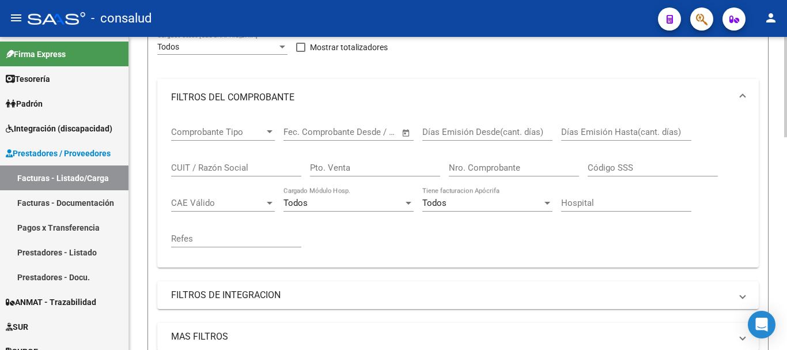
click at [738, 93] on span "FILTROS DEL COMPROBANTE" at bounding box center [455, 97] width 569 height 13
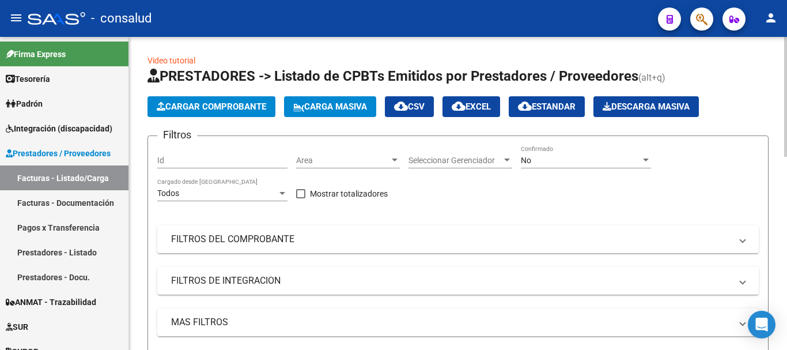
scroll to position [0, 0]
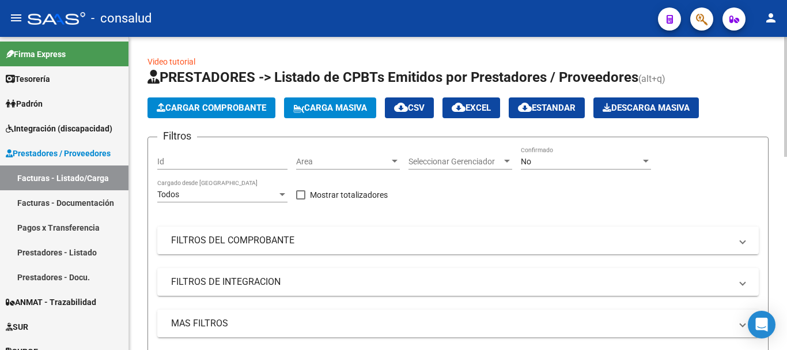
click at [222, 108] on span "Cargar Comprobante" at bounding box center [211, 108] width 109 height 10
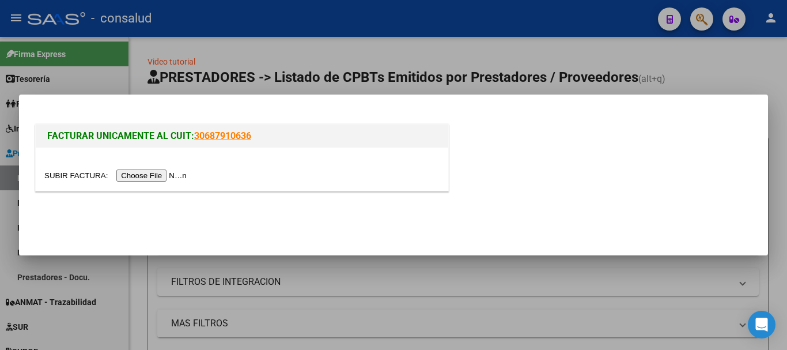
click at [160, 179] on input "file" at bounding box center [117, 175] width 146 height 12
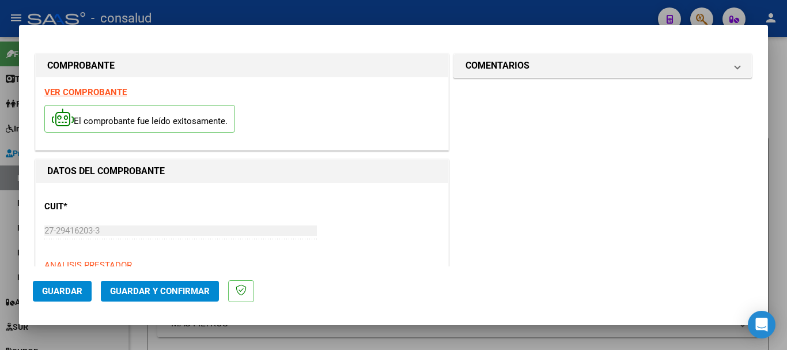
click at [69, 94] on strong "VER COMPROBANTE" at bounding box center [85, 92] width 82 height 10
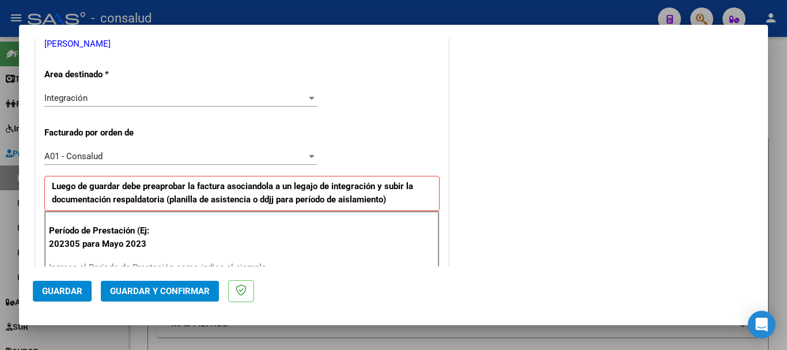
scroll to position [288, 0]
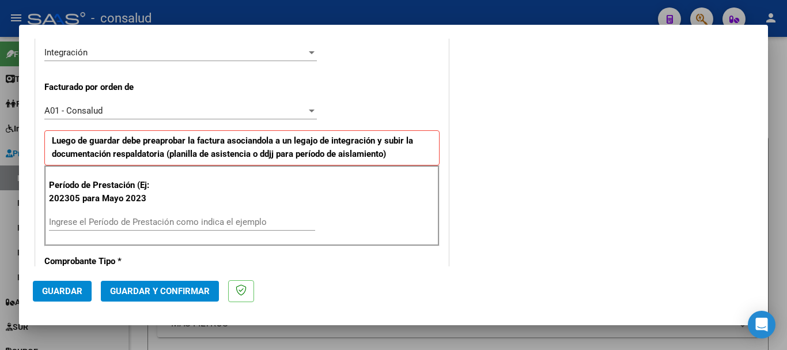
click at [87, 219] on input "Ingrese el Período de Prestación como indica el ejemplo" at bounding box center [182, 222] width 266 height 10
type input "202507"
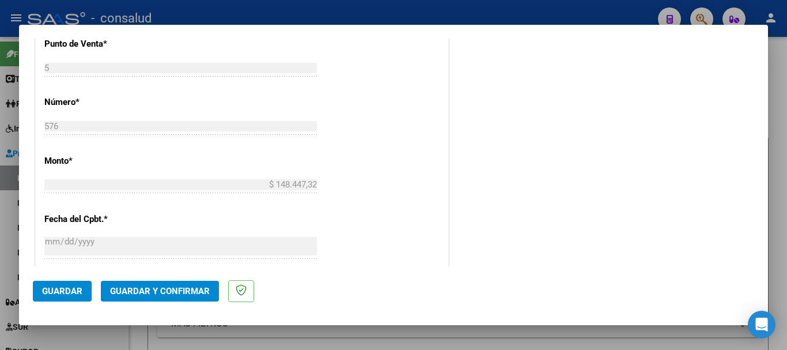
scroll to position [448, 0]
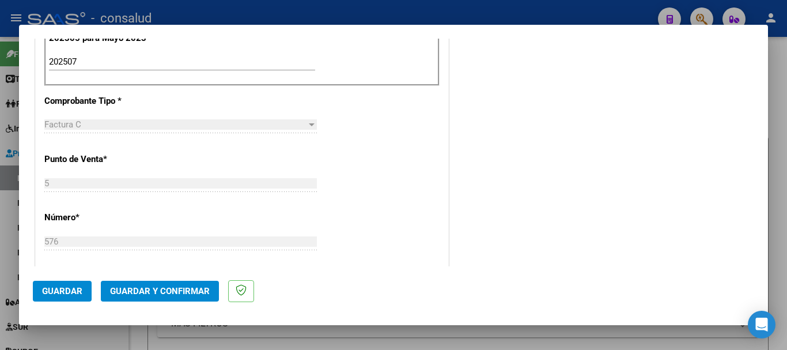
click at [66, 291] on span "Guardar" at bounding box center [62, 291] width 40 height 10
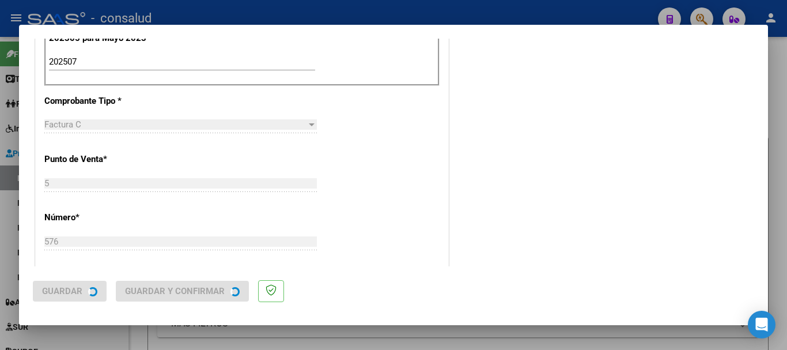
scroll to position [0, 0]
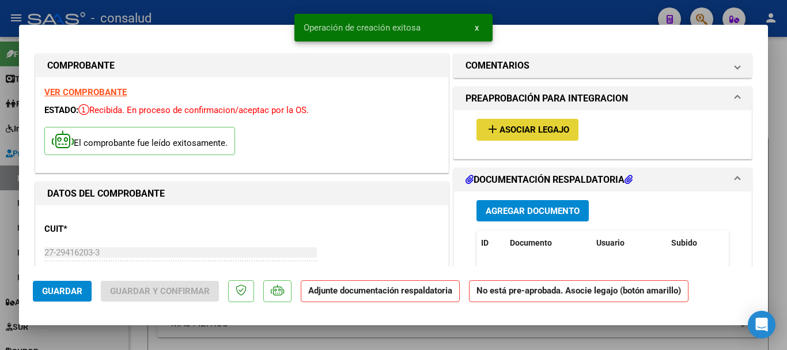
click at [512, 126] on span "Asociar Legajo" at bounding box center [534, 130] width 70 height 10
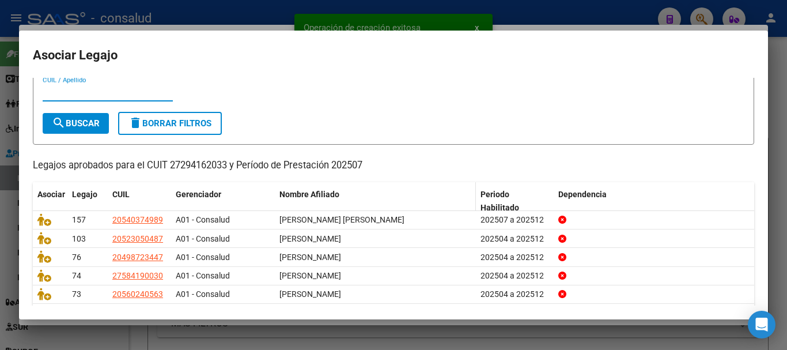
scroll to position [75, 0]
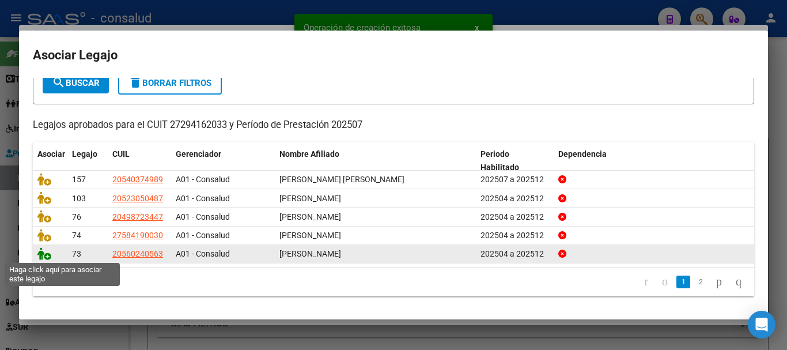
click at [39, 255] on icon at bounding box center [44, 253] width 14 height 13
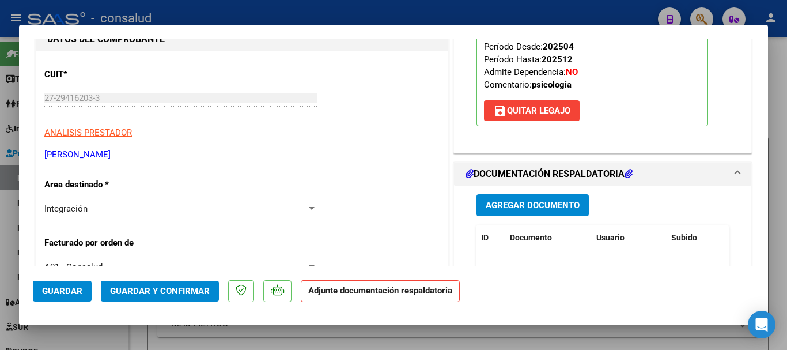
scroll to position [230, 0]
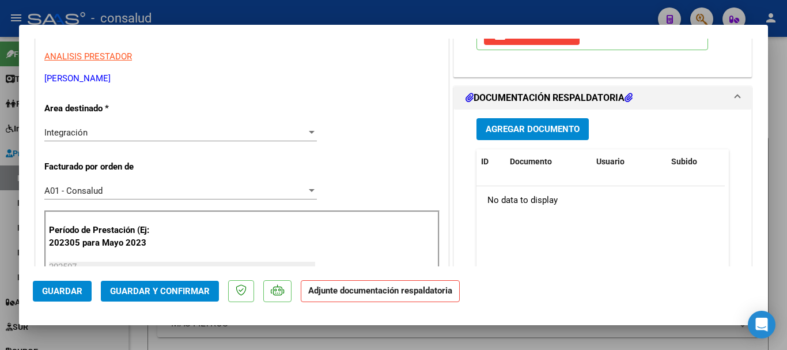
click at [530, 130] on span "Agregar Documento" at bounding box center [532, 129] width 94 height 10
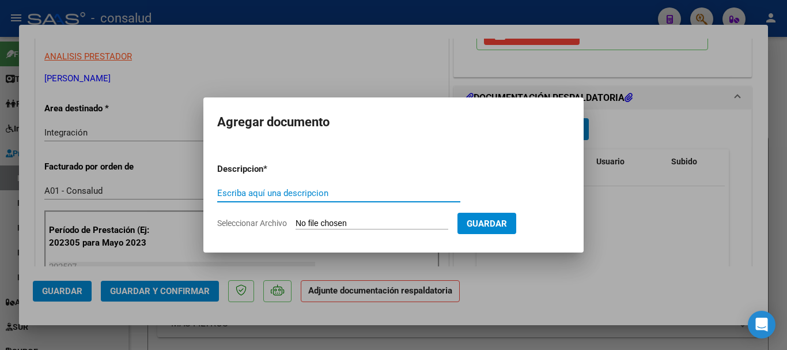
click at [367, 228] on input "Seleccionar Archivo" at bounding box center [371, 223] width 153 height 11
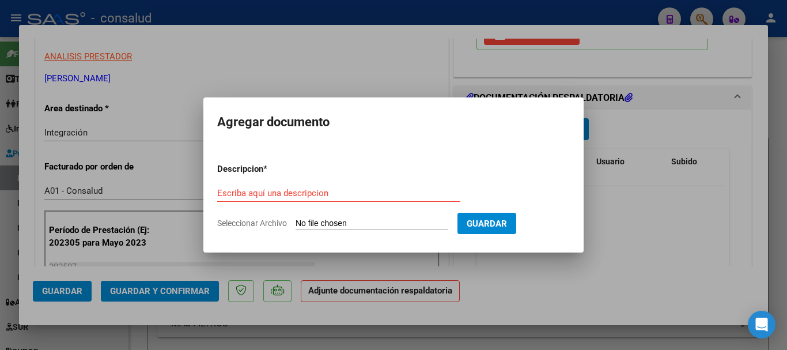
type input "C:\fakepath\Asuncion Fabrizio planilla PSICOLOGIA 202507.pdf"
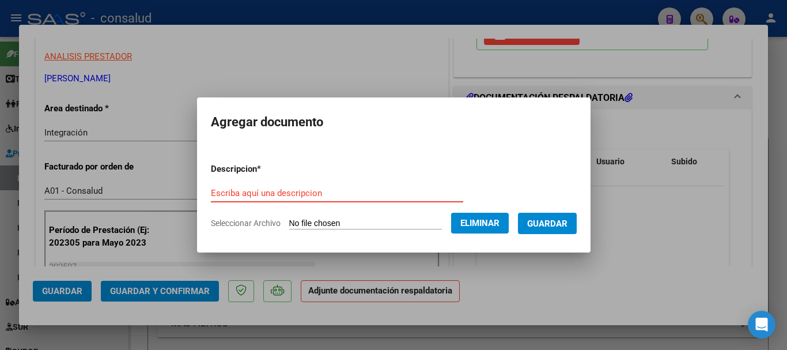
click at [270, 188] on input "Escriba aquí una descripcion" at bounding box center [337, 193] width 252 height 10
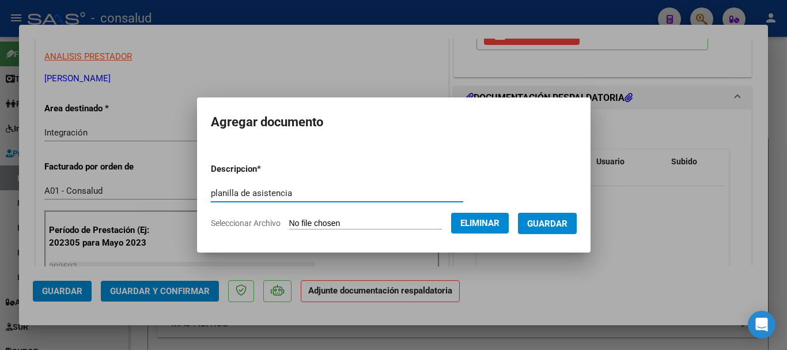
type input "planilla de asistencia"
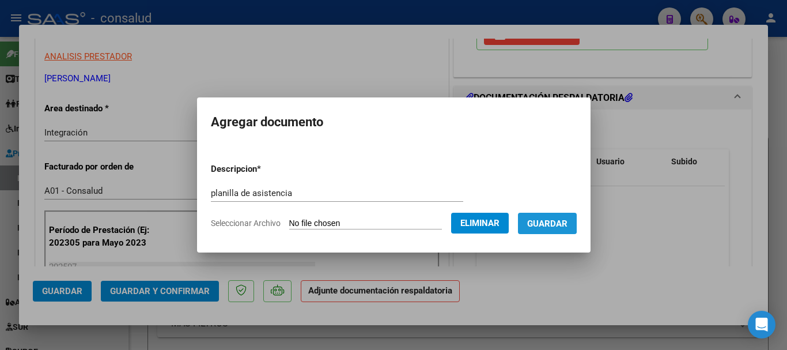
click at [553, 218] on span "Guardar" at bounding box center [547, 223] width 40 height 10
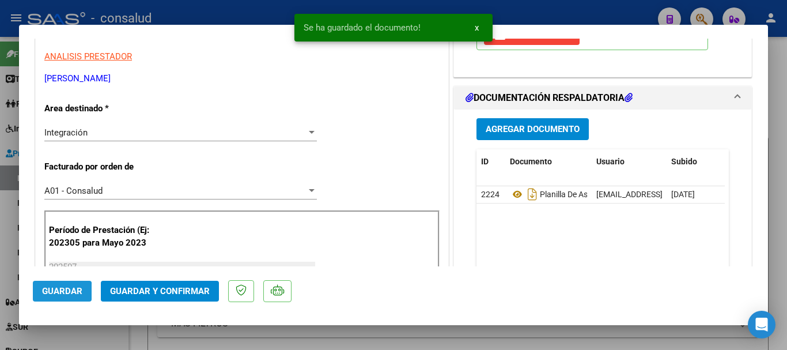
click at [48, 294] on span "Guardar" at bounding box center [62, 291] width 40 height 10
click at [143, 296] on button "Guardar y Confirmar" at bounding box center [160, 290] width 118 height 21
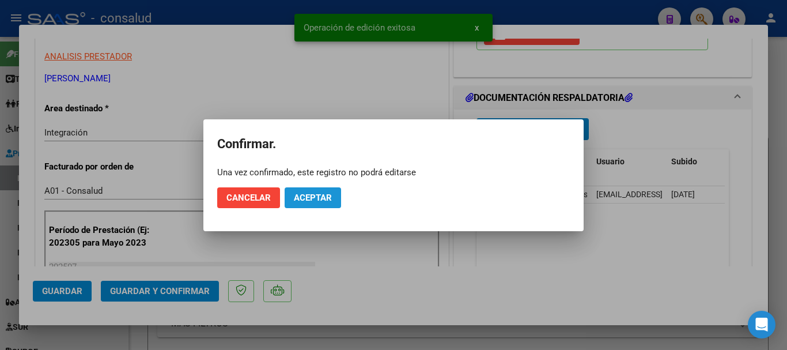
click at [335, 195] on button "Aceptar" at bounding box center [312, 197] width 56 height 21
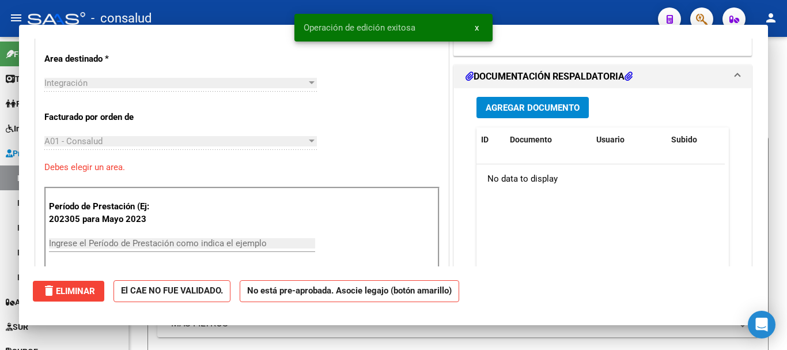
scroll to position [0, 0]
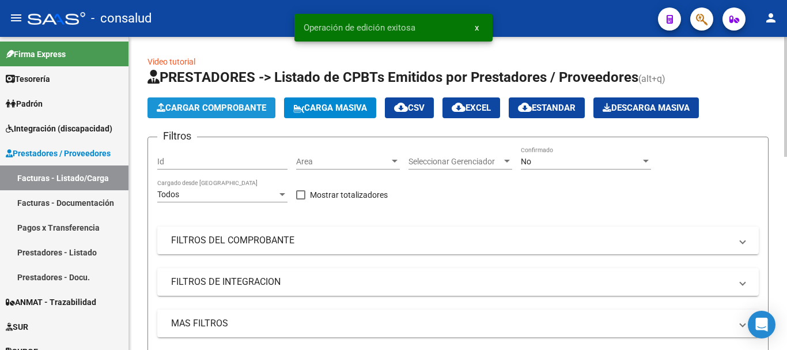
click at [242, 112] on span "Cargar Comprobante" at bounding box center [211, 108] width 109 height 10
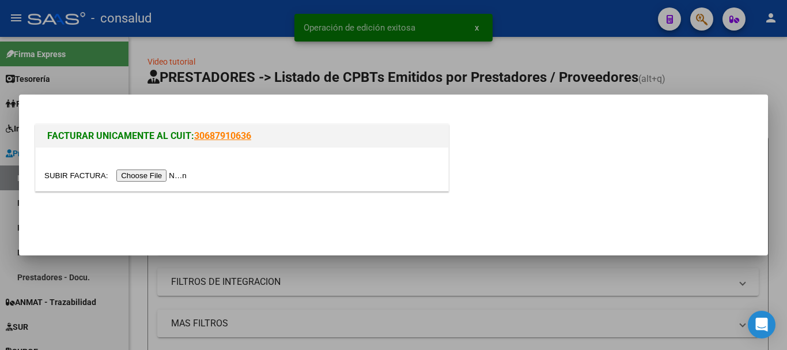
click at [184, 173] on input "file" at bounding box center [117, 175] width 146 height 12
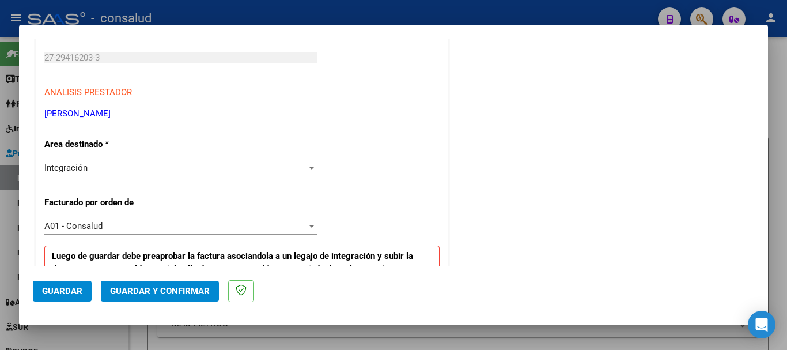
scroll to position [346, 0]
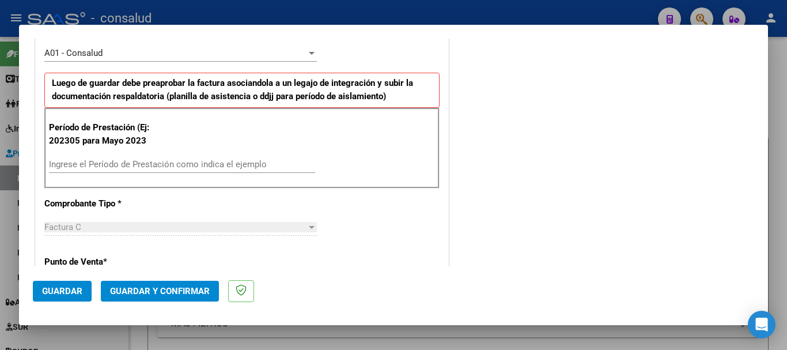
click at [214, 160] on input "Ingrese el Período de Prestación como indica el ejemplo" at bounding box center [182, 164] width 266 height 10
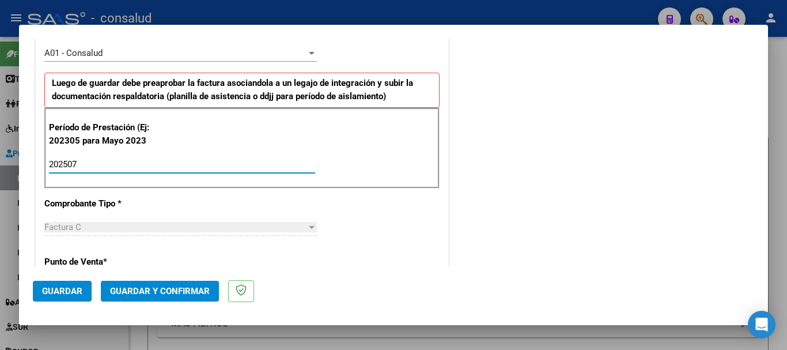
type input "202507"
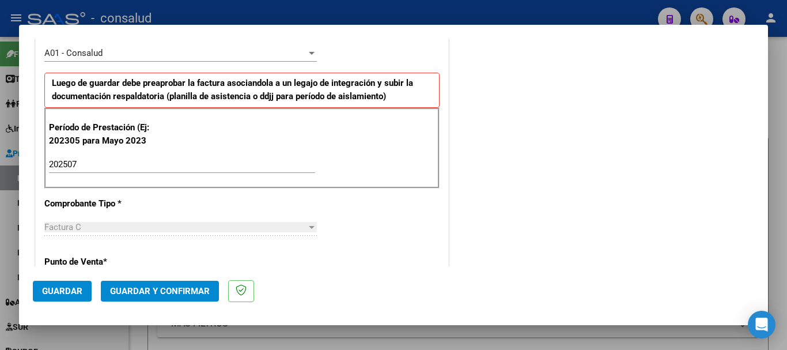
scroll to position [794, 0]
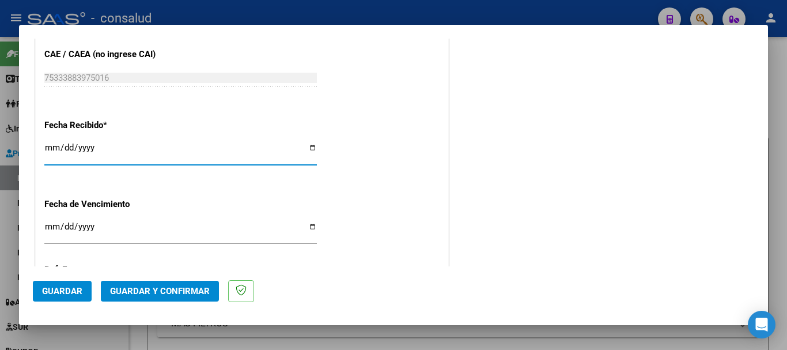
click at [36, 294] on button "Guardar" at bounding box center [62, 290] width 59 height 21
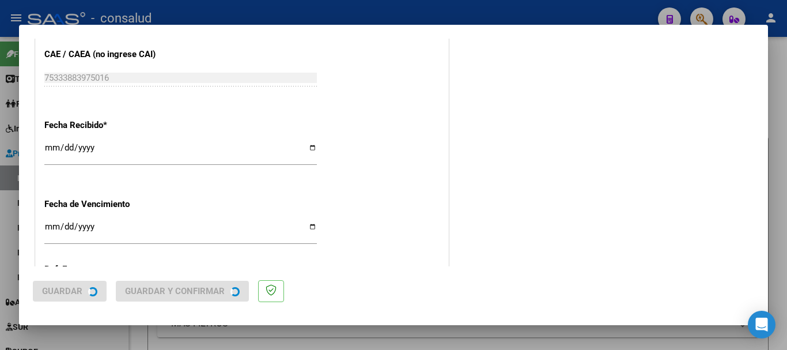
scroll to position [0, 0]
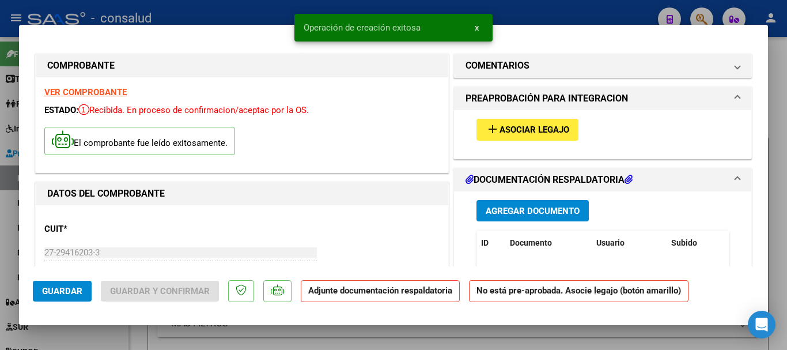
click at [484, 139] on button "add Asociar Legajo" at bounding box center [527, 129] width 102 height 21
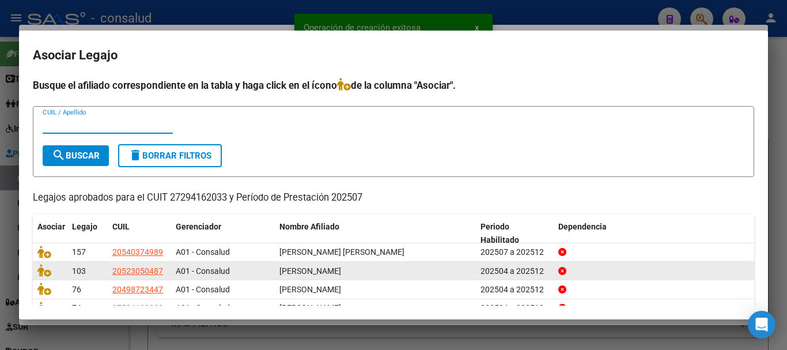
scroll to position [75, 0]
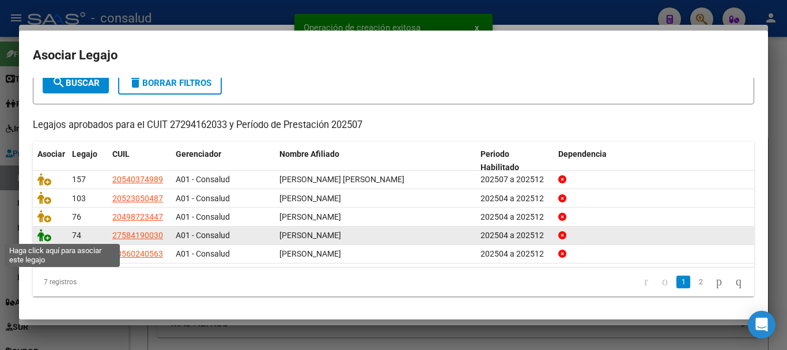
click at [43, 236] on icon at bounding box center [44, 235] width 14 height 13
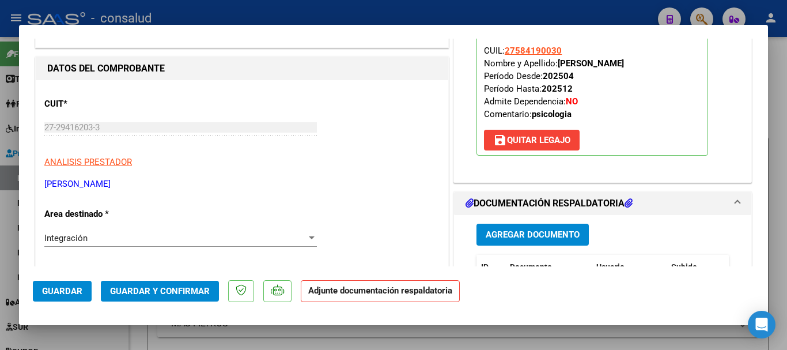
scroll to position [230, 0]
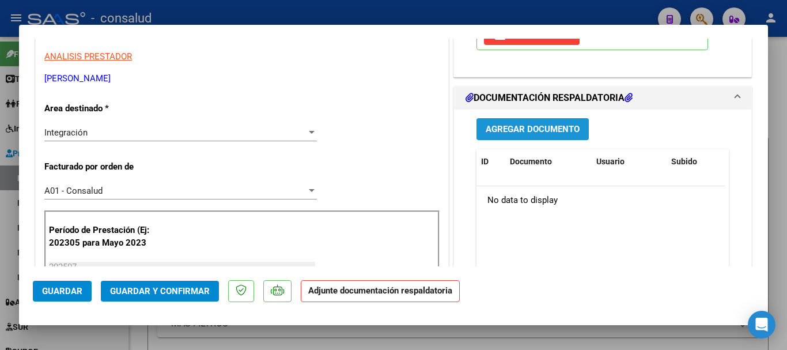
click at [579, 128] on button "Agregar Documento" at bounding box center [532, 128] width 112 height 21
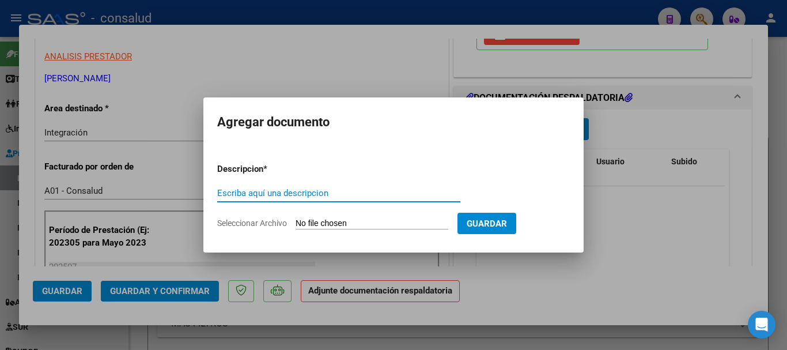
click at [348, 228] on input "Seleccionar Archivo" at bounding box center [371, 223] width 153 height 11
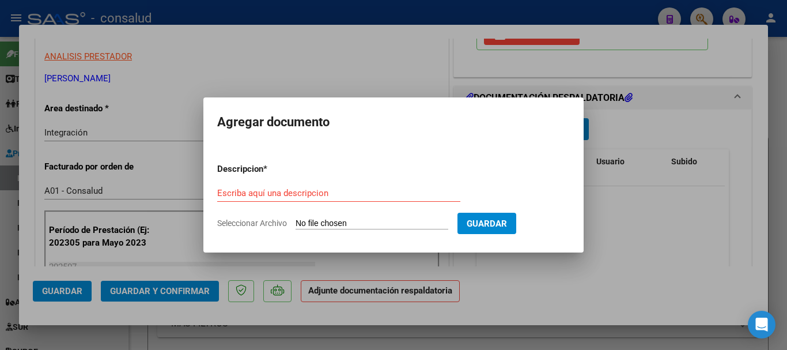
type input "C:\fakepath\Asuncion Benicio planilla PSICOLOGIA 202507.pdf"
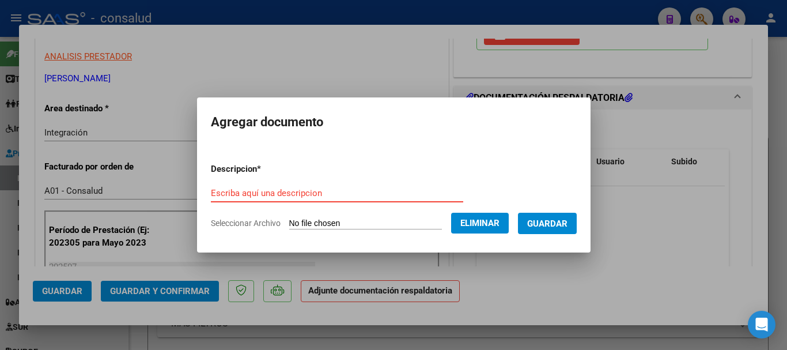
click at [270, 189] on input "Escriba aquí una descripcion" at bounding box center [337, 193] width 252 height 10
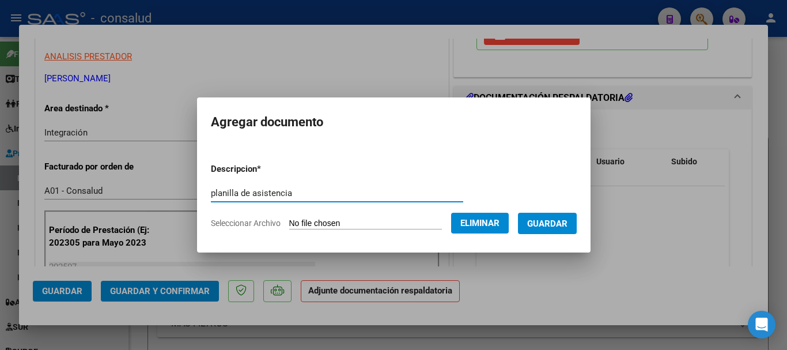
type input "planilla de asistencia"
click at [552, 223] on span "Guardar" at bounding box center [547, 223] width 40 height 10
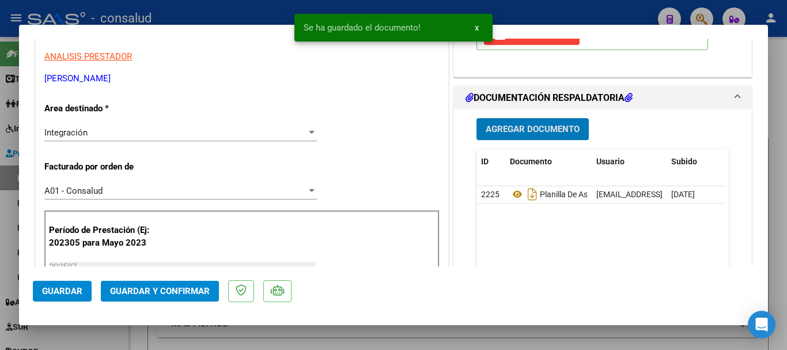
click at [49, 291] on span "Guardar" at bounding box center [62, 291] width 40 height 10
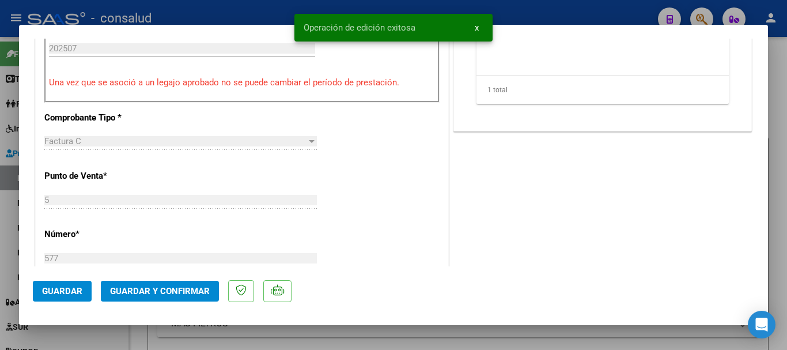
scroll to position [461, 0]
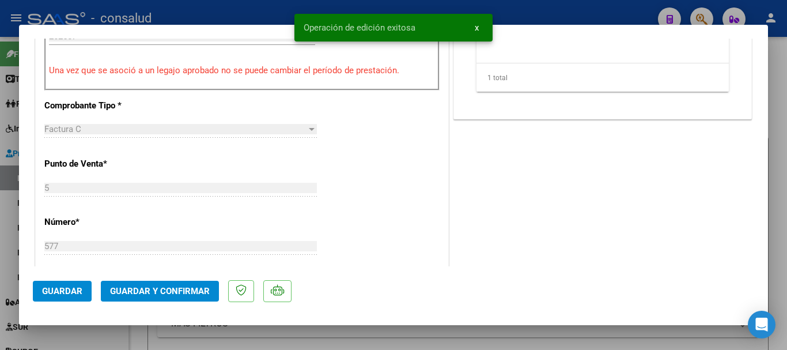
click at [196, 288] on span "Guardar y Confirmar" at bounding box center [160, 291] width 100 height 10
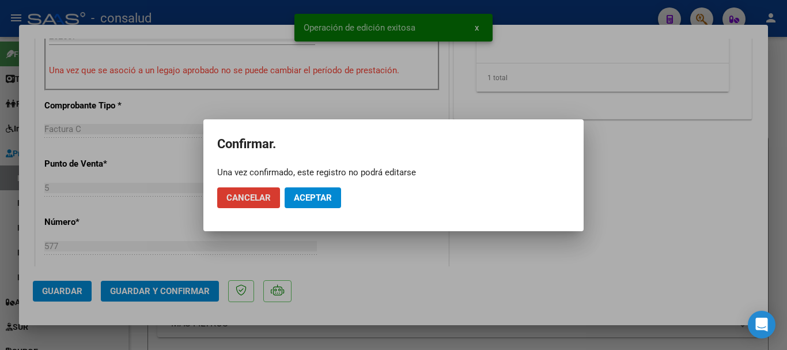
click at [328, 198] on span "Aceptar" at bounding box center [313, 197] width 38 height 10
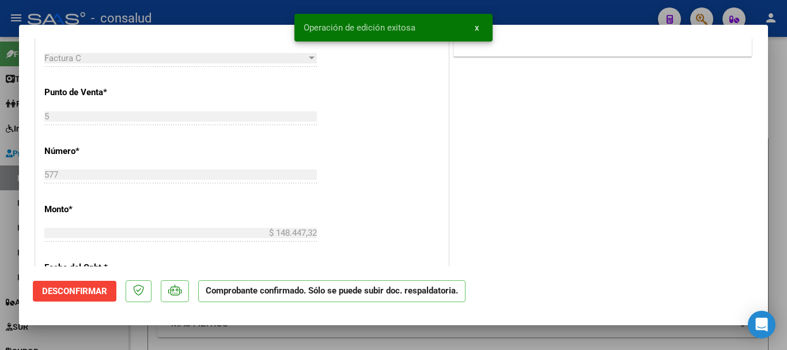
type input "$ 0,00"
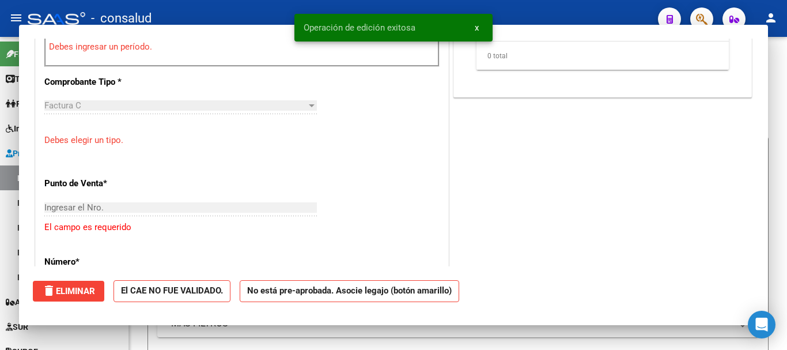
scroll to position [426, 0]
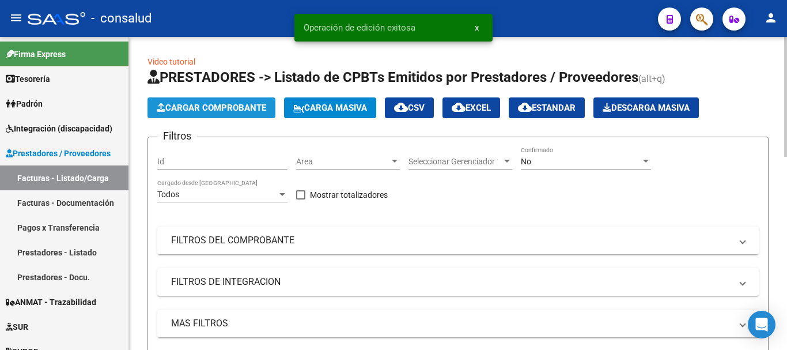
click at [224, 113] on button "Cargar Comprobante" at bounding box center [211, 107] width 128 height 21
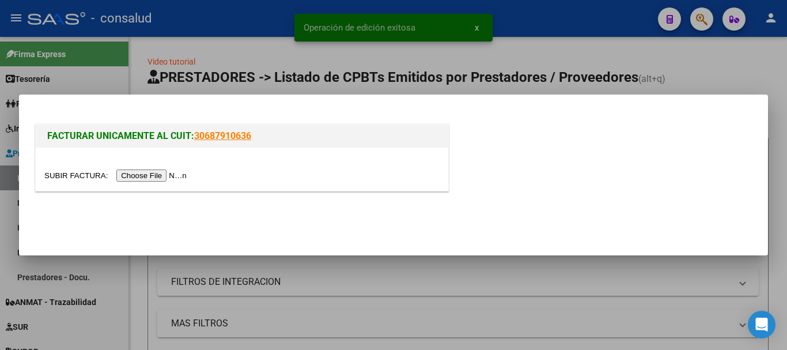
click at [174, 171] on input "file" at bounding box center [117, 175] width 146 height 12
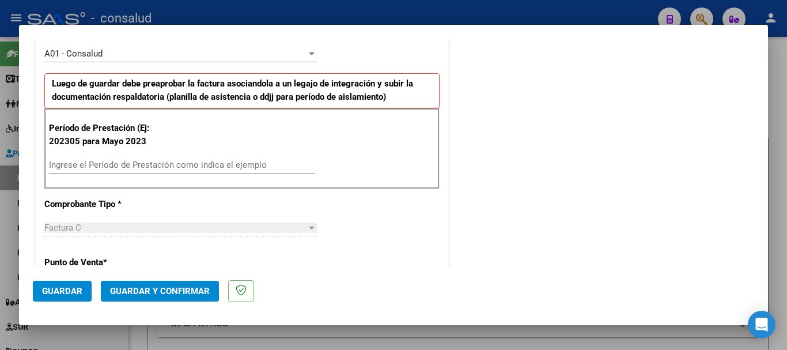
scroll to position [346, 0]
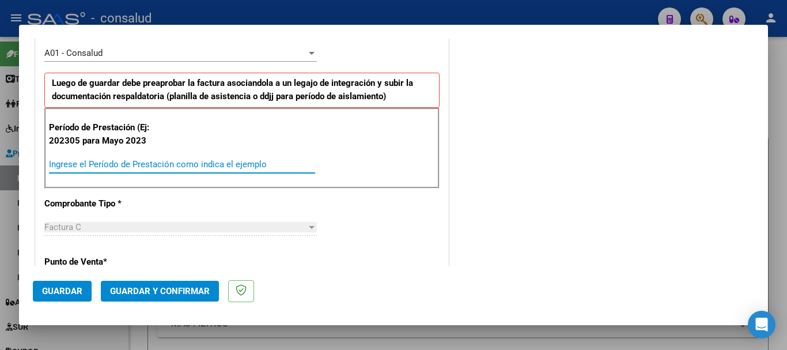
click at [218, 164] on input "Ingrese el Período de Prestación como indica el ejemplo" at bounding box center [182, 164] width 266 height 10
type input "202507"
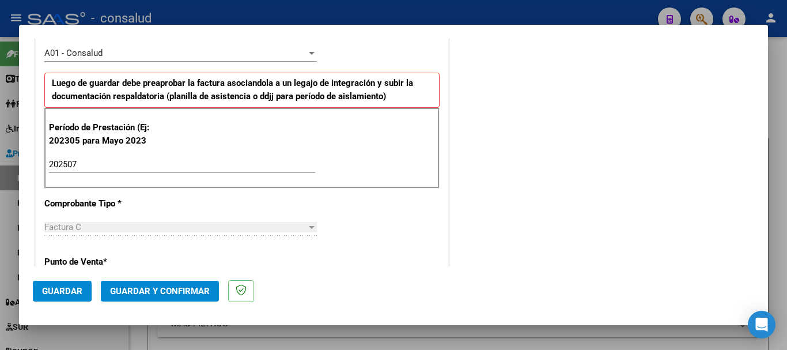
scroll to position [794, 0]
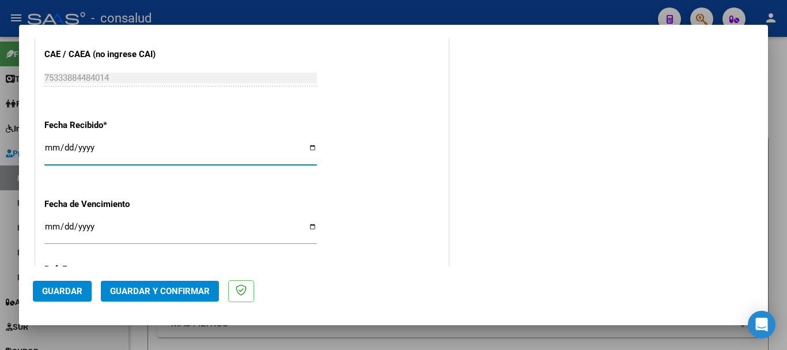
click at [46, 290] on span "Guardar" at bounding box center [62, 291] width 40 height 10
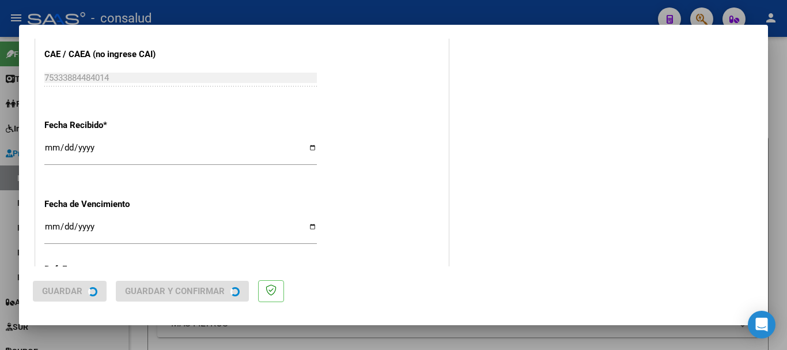
scroll to position [0, 0]
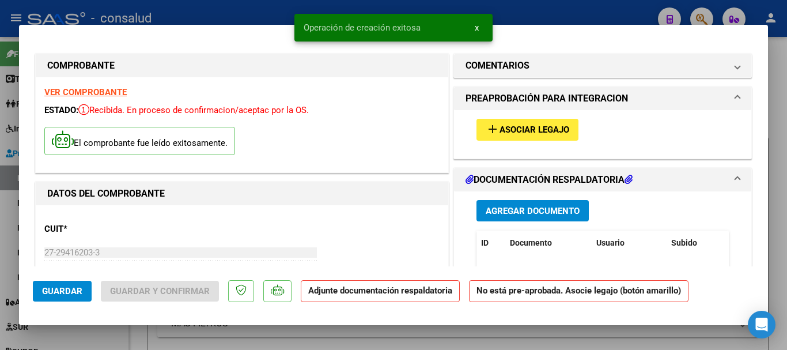
click at [530, 134] on span "Asociar Legajo" at bounding box center [534, 130] width 70 height 10
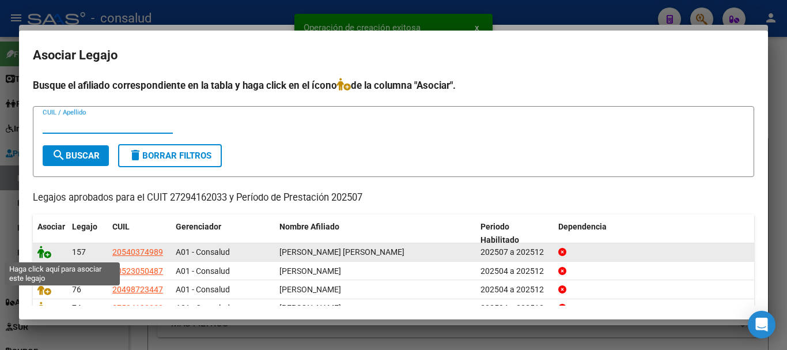
click at [43, 252] on icon at bounding box center [44, 251] width 14 height 13
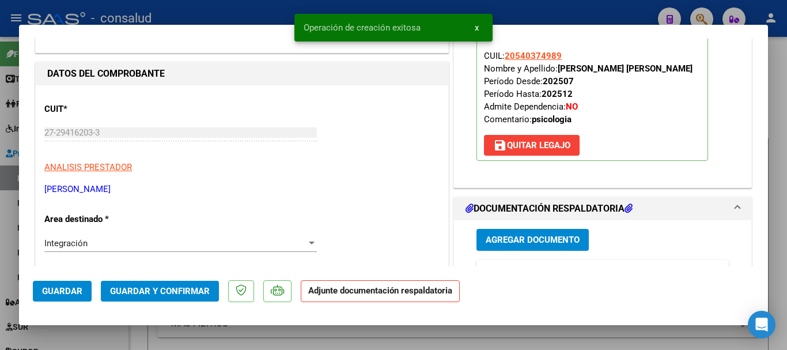
scroll to position [173, 0]
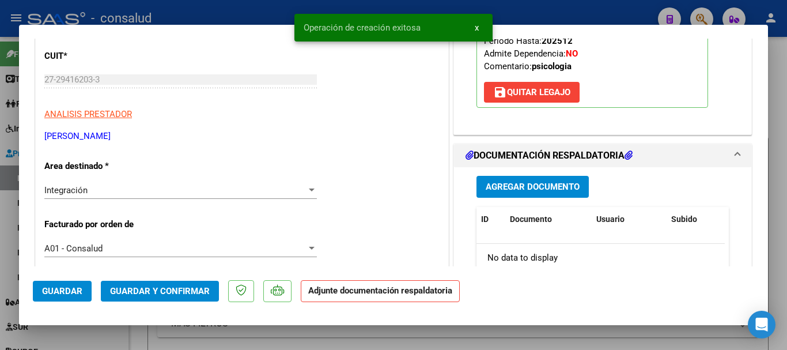
click at [523, 192] on span "Agregar Documento" at bounding box center [532, 187] width 94 height 10
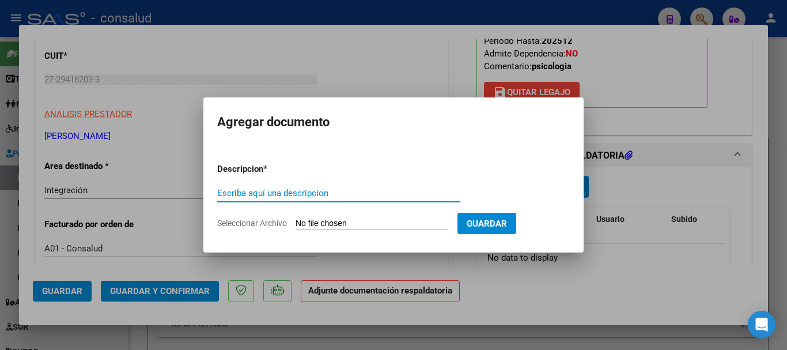
click at [374, 229] on form "Descripcion * Escriba aquí una descripcion Seleccionar Archivo Guardar" at bounding box center [393, 196] width 352 height 84
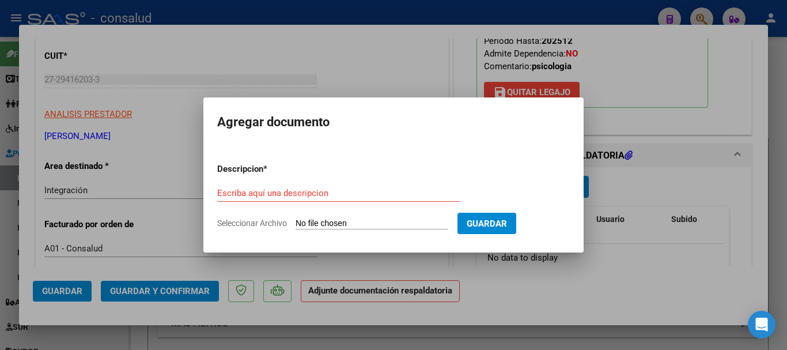
click at [374, 225] on input "Seleccionar Archivo" at bounding box center [371, 223] width 153 height 11
type input "C:\fakepath\Reis Kevin planilla PSICOLOGIA 202507.pdf"
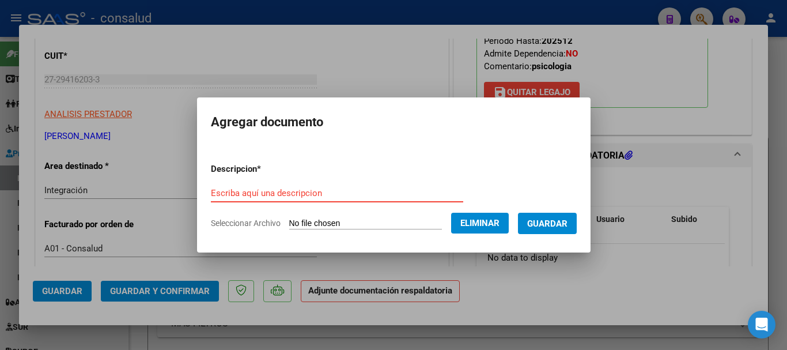
click at [268, 189] on input "Escriba aquí una descripcion" at bounding box center [337, 193] width 252 height 10
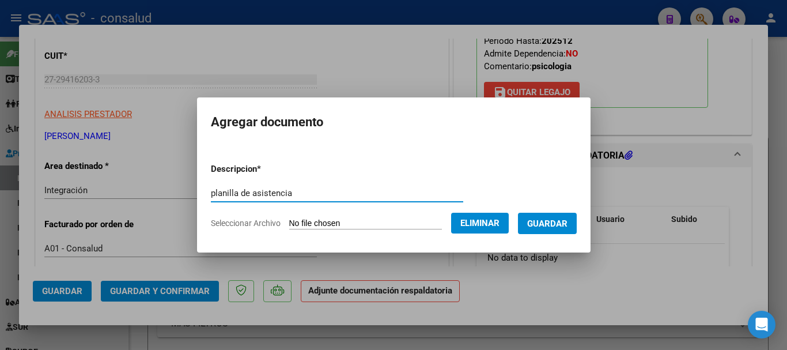
type input "planilla de asistencia"
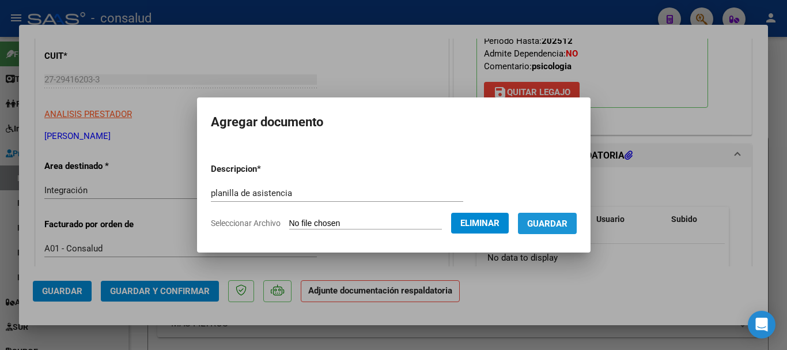
click at [562, 222] on span "Guardar" at bounding box center [547, 223] width 40 height 10
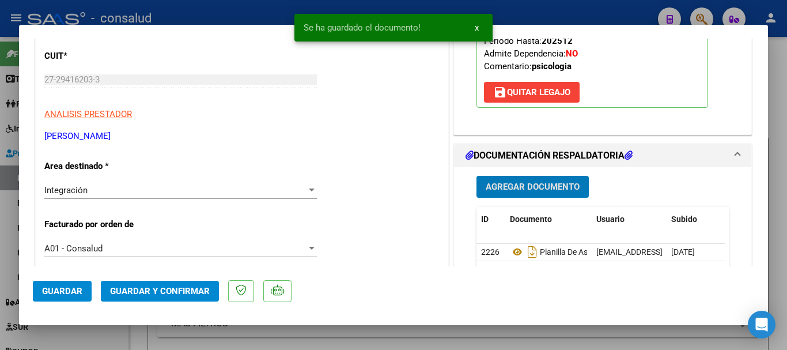
click at [73, 295] on span "Guardar" at bounding box center [62, 291] width 40 height 10
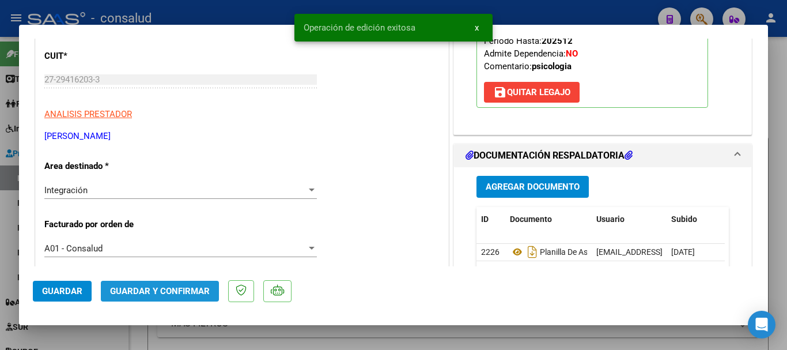
click at [173, 291] on span "Guardar y Confirmar" at bounding box center [160, 291] width 100 height 10
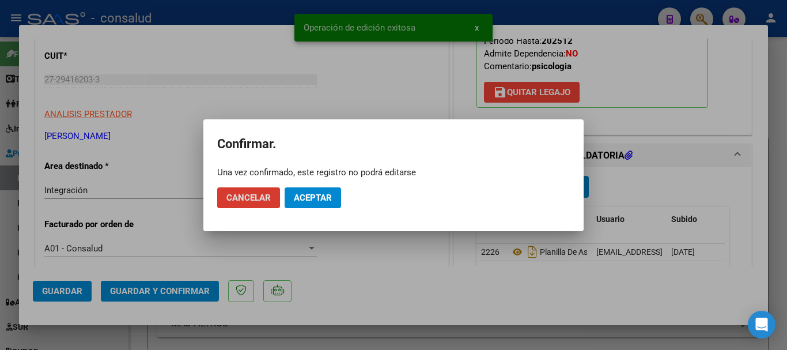
click at [310, 200] on span "Aceptar" at bounding box center [313, 197] width 38 height 10
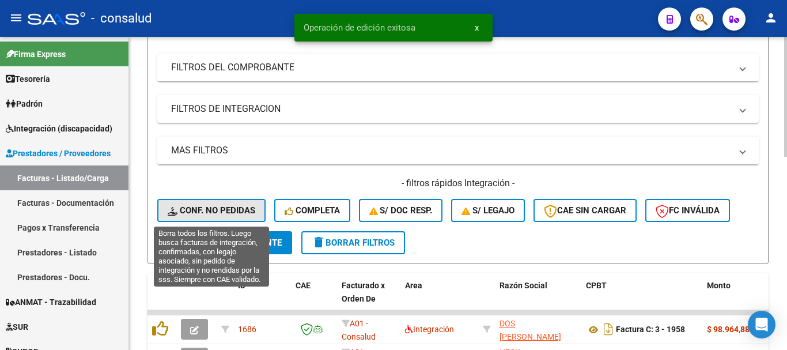
click at [209, 210] on span "Conf. no pedidas" at bounding box center [212, 210] width 88 height 10
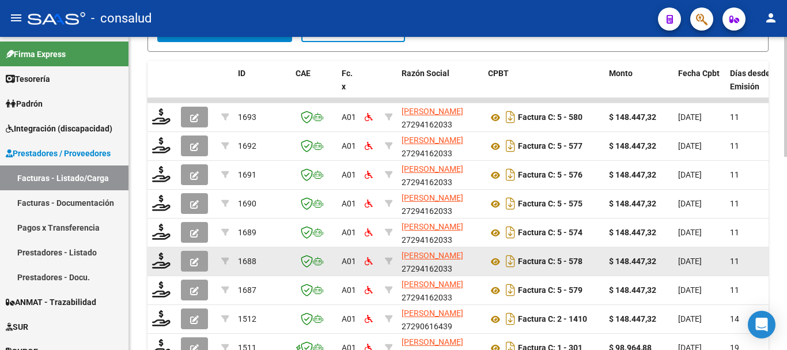
scroll to position [403, 0]
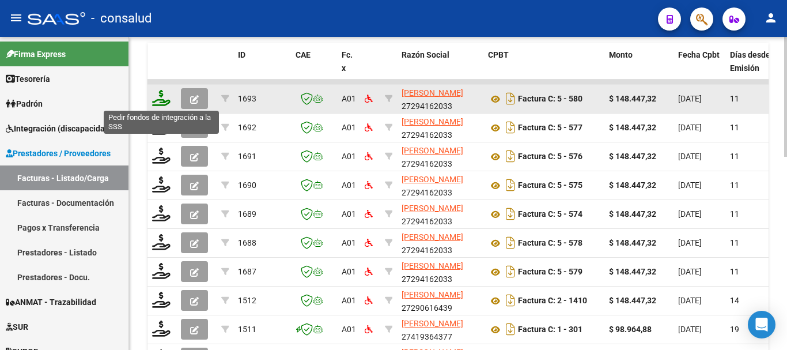
click at [165, 100] on icon at bounding box center [161, 98] width 18 height 16
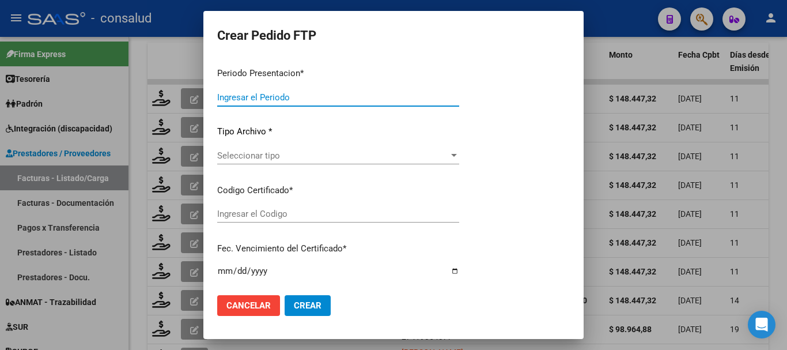
type input "202507"
type input "$ 148.447,32"
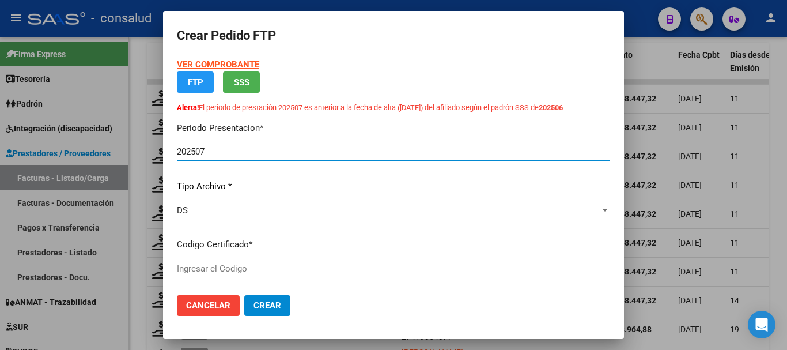
type input "0200054037498-20240912-20340912"
type input "2034-09-12"
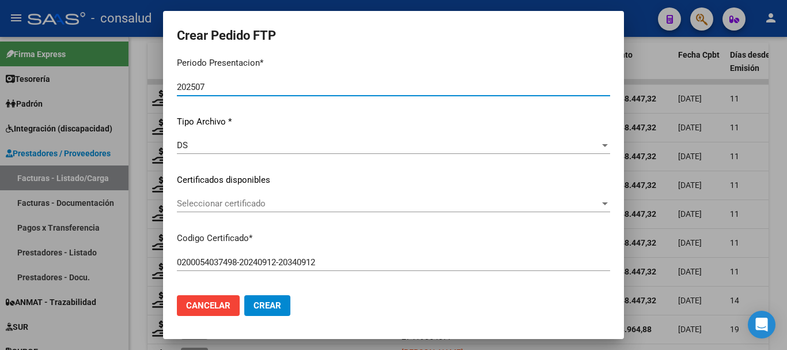
scroll to position [115, 0]
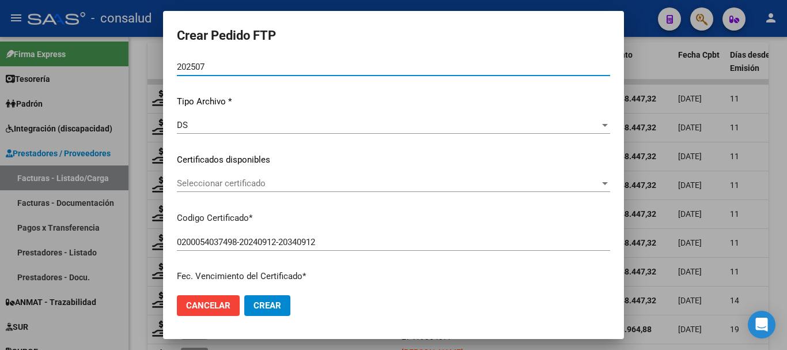
click at [275, 183] on span "Seleccionar certificado" at bounding box center [388, 183] width 423 height 10
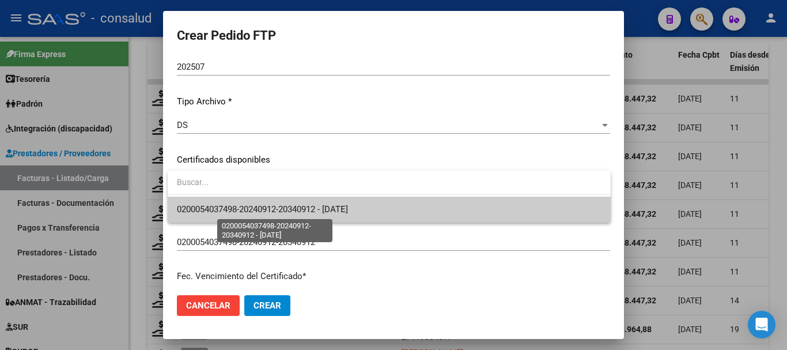
drag, startPoint x: 289, startPoint y: 210, endPoint x: 295, endPoint y: 212, distance: 6.2
click at [290, 211] on span "0200054037498-20240912-20340912 - 2034-09-12" at bounding box center [262, 209] width 171 height 10
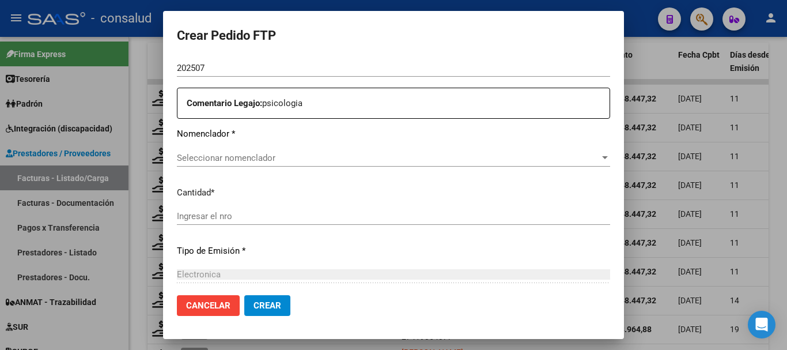
scroll to position [461, 0]
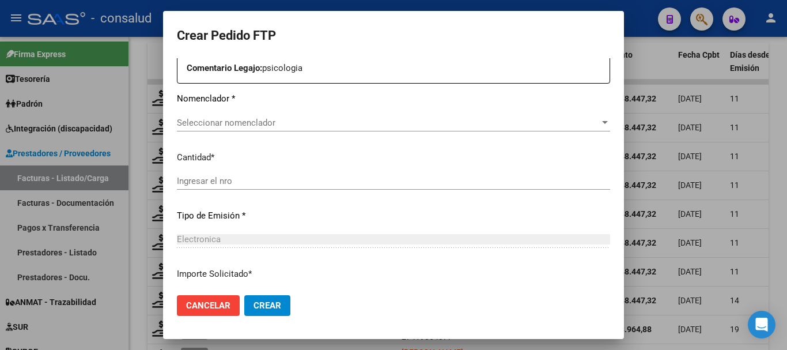
click at [305, 124] on span "Seleccionar nomenclador" at bounding box center [388, 122] width 423 height 10
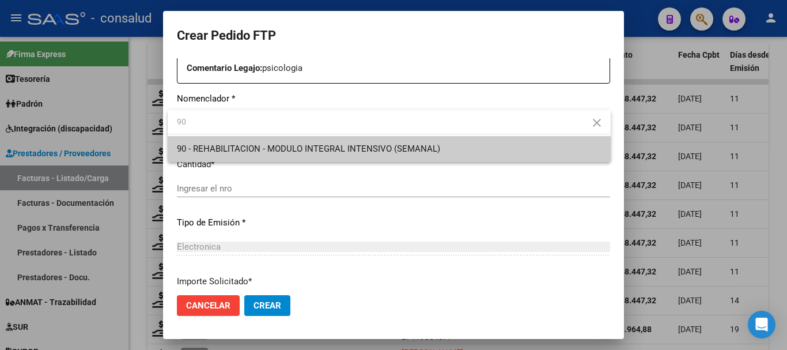
type input "90"
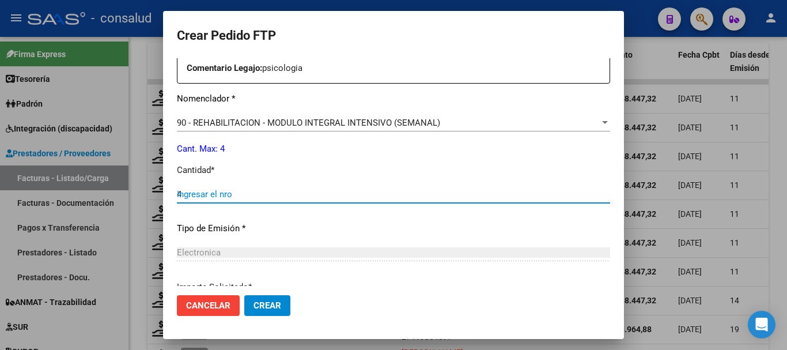
type input "4"
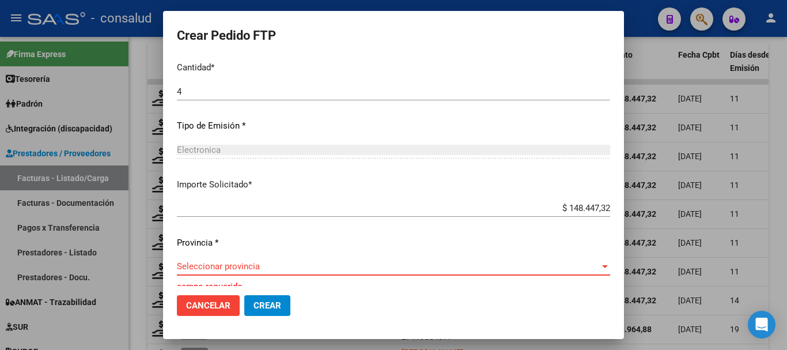
scroll to position [570, 0]
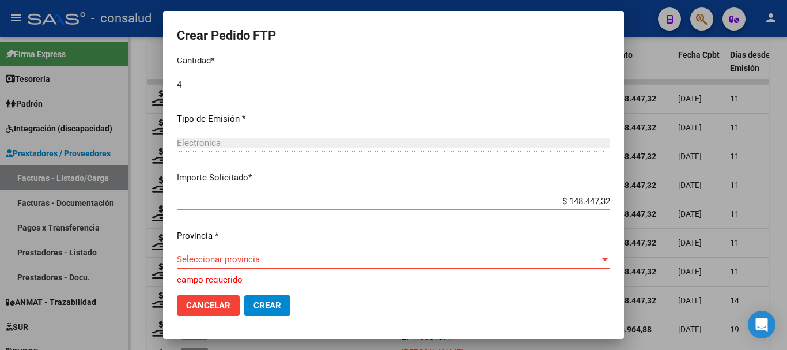
click at [409, 263] on span "Seleccionar provincia" at bounding box center [388, 259] width 423 height 10
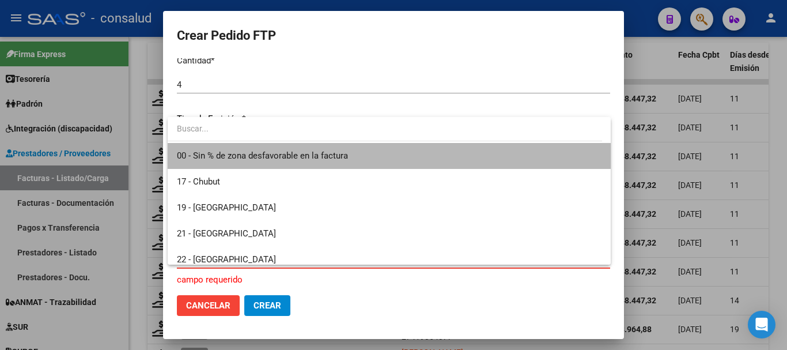
click at [390, 160] on span "00 - Sin % de zona desfavorable en la factura" at bounding box center [389, 156] width 424 height 26
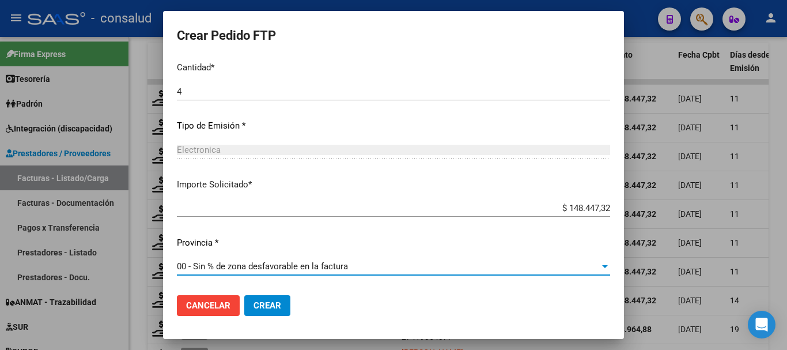
click at [276, 310] on span "Crear" at bounding box center [267, 305] width 28 height 10
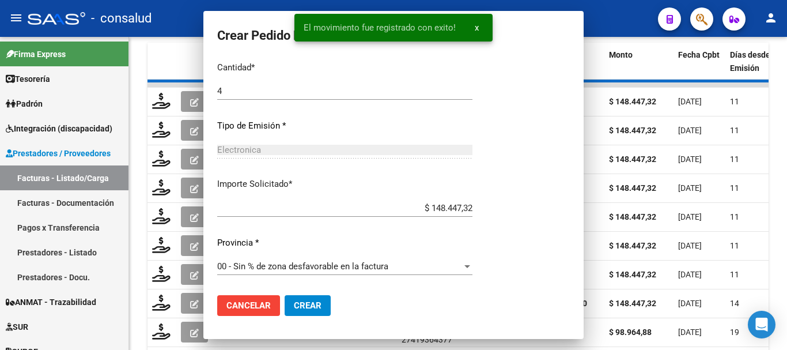
scroll to position [479, 0]
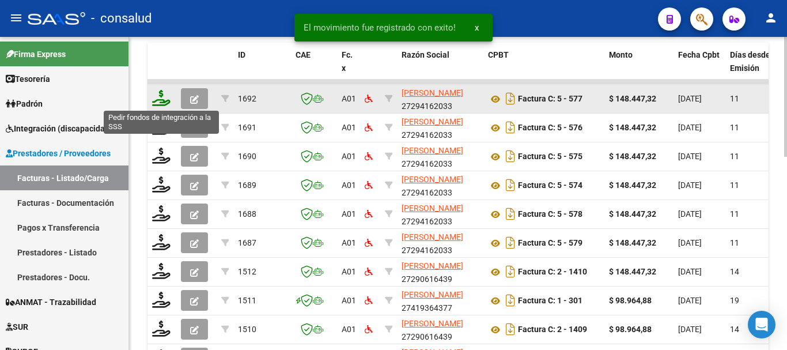
click at [160, 96] on icon at bounding box center [161, 98] width 18 height 16
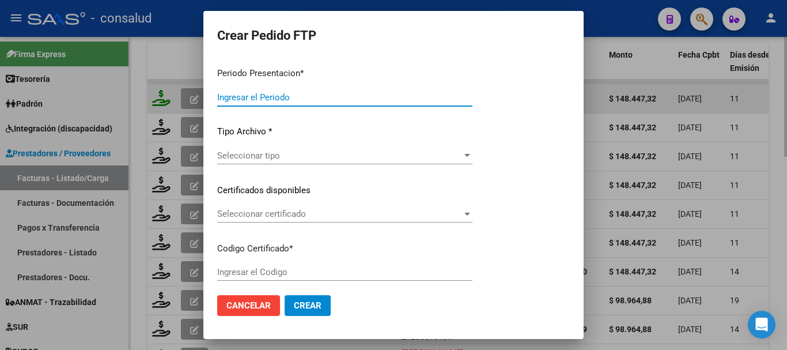
type input "202507"
type input "$ 148.447,32"
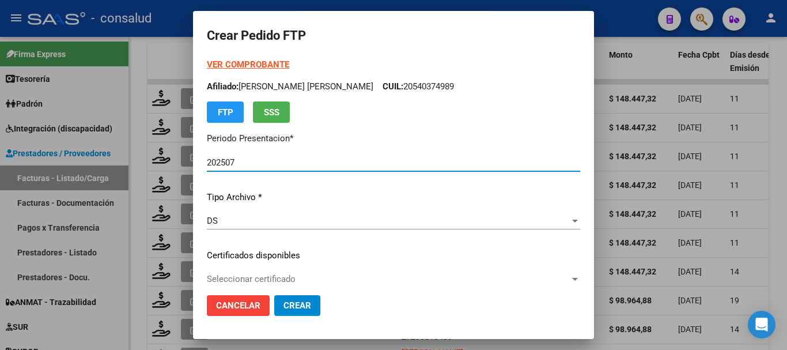
type input "0200058419003-20231003-20281003"
type input "2028-10-03"
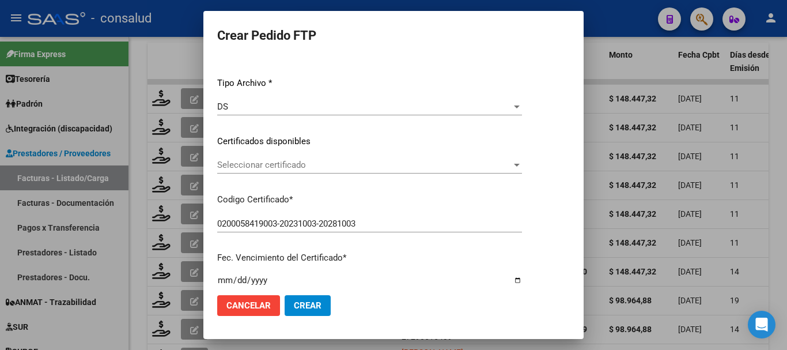
scroll to position [115, 0]
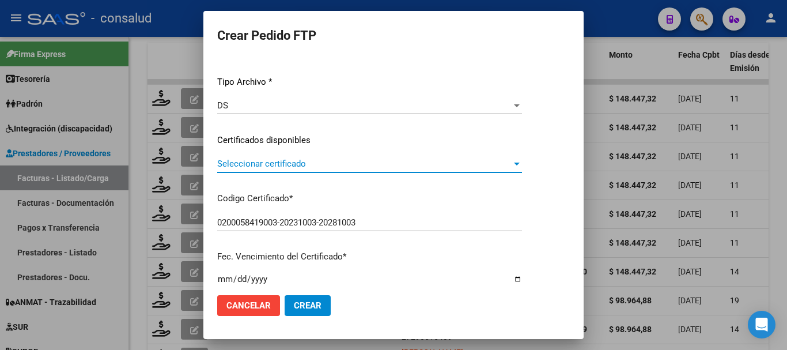
click at [283, 161] on span "Seleccionar certificado" at bounding box center [364, 163] width 294 height 10
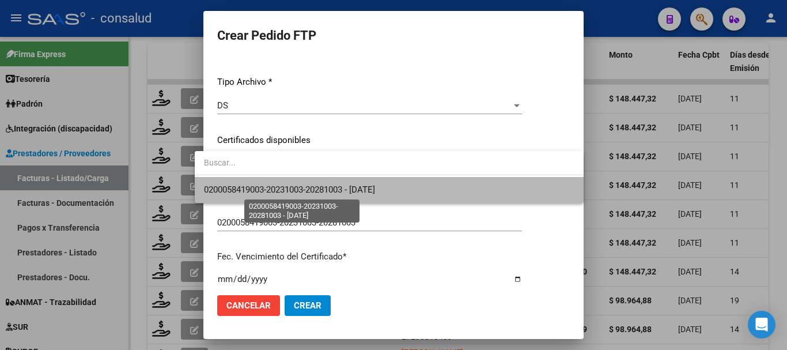
click at [290, 186] on span "0200058419003-20231003-20281003 - 2028-10-03" at bounding box center [289, 189] width 171 height 10
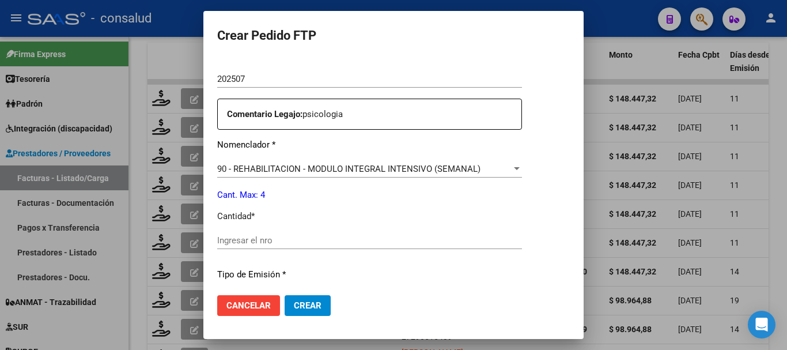
scroll to position [403, 0]
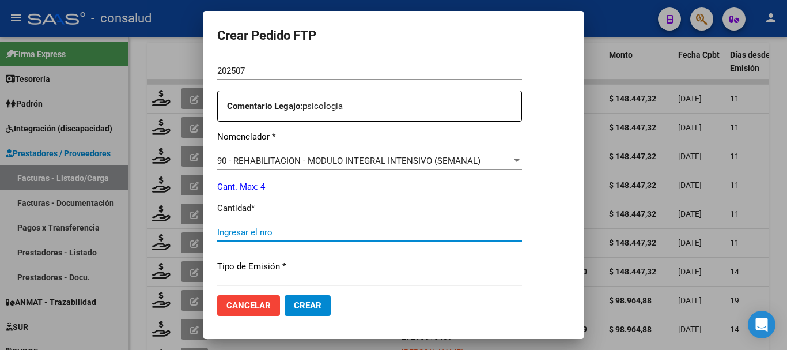
click at [274, 228] on input "Ingresar el nro" at bounding box center [369, 232] width 305 height 10
type input "4"
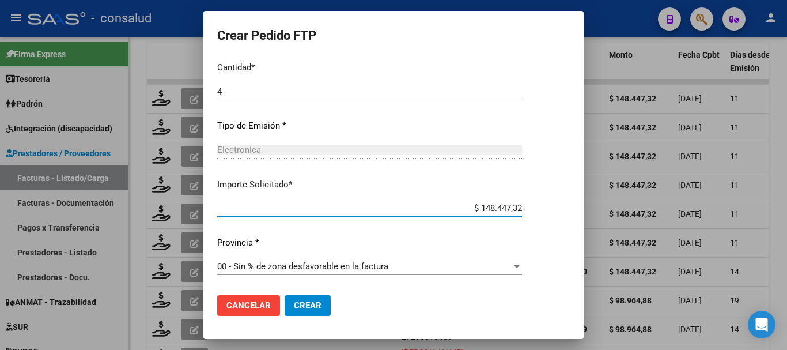
click at [309, 306] on button "Crear" at bounding box center [307, 305] width 46 height 21
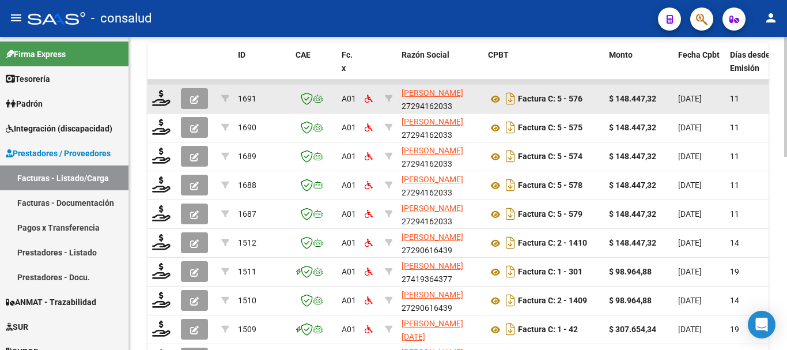
click at [161, 88] on datatable-body-cell at bounding box center [161, 99] width 29 height 28
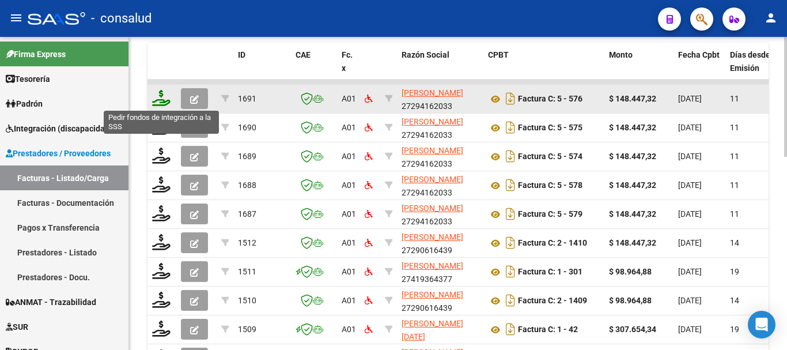
click at [161, 94] on icon at bounding box center [161, 98] width 18 height 16
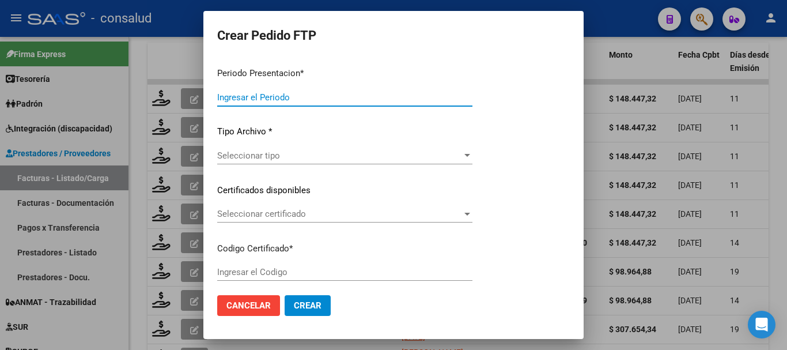
type input "202507"
type input "$ 148.447,32"
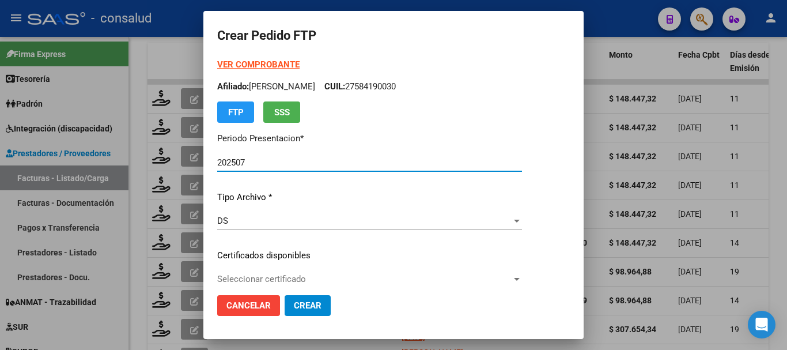
type input "0200056024056-20211109-20261109"
type input "2026-11-09"
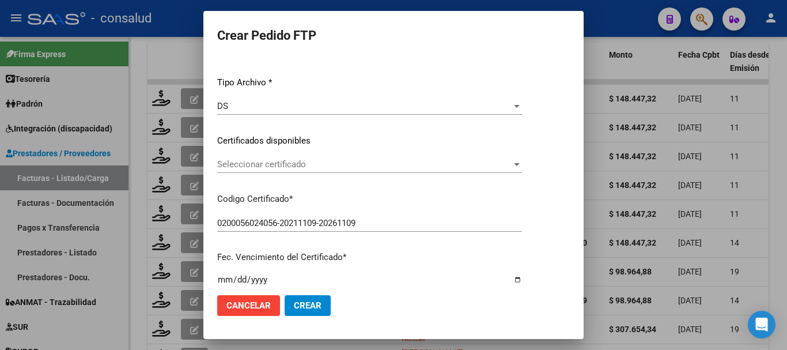
scroll to position [115, 0]
click at [318, 161] on span "Seleccionar certificado" at bounding box center [364, 163] width 294 height 10
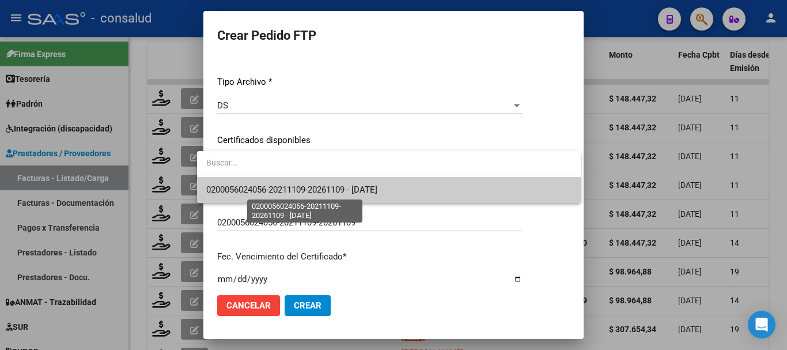
click at [329, 185] on span "0200056024056-20211109-20261109 - 2026-11-09" at bounding box center [291, 189] width 171 height 10
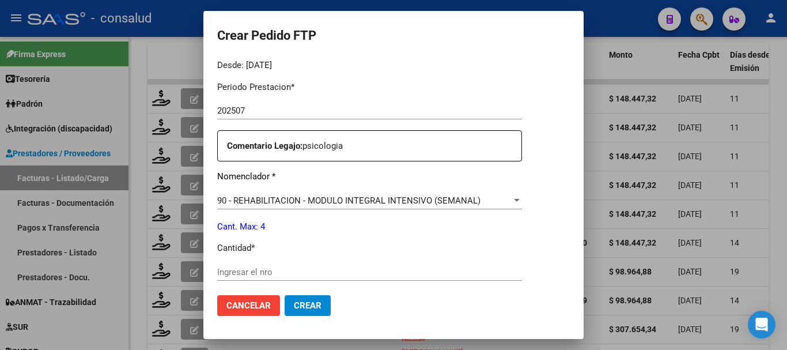
scroll to position [403, 0]
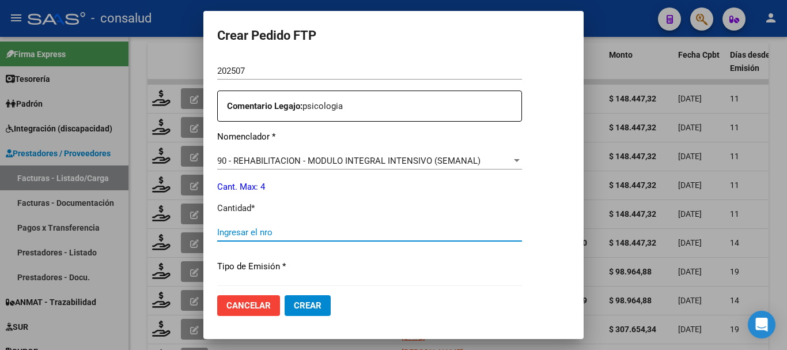
click at [316, 231] on input "Ingresar el nro" at bounding box center [369, 232] width 305 height 10
type input "4"
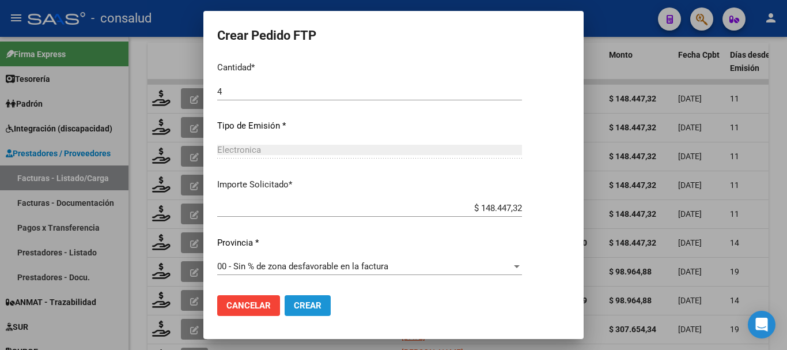
click at [308, 300] on span "Crear" at bounding box center [308, 305] width 28 height 10
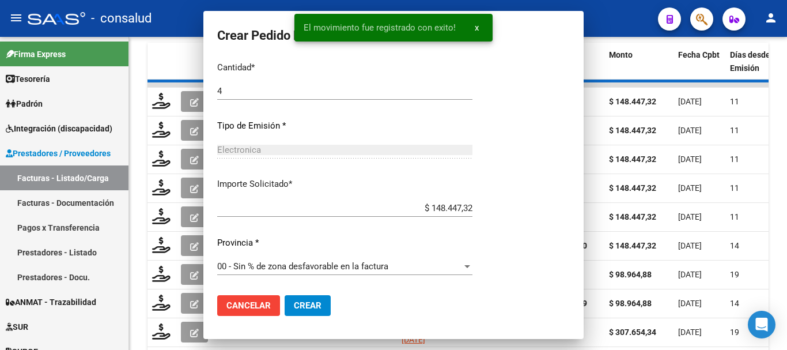
scroll to position [479, 0]
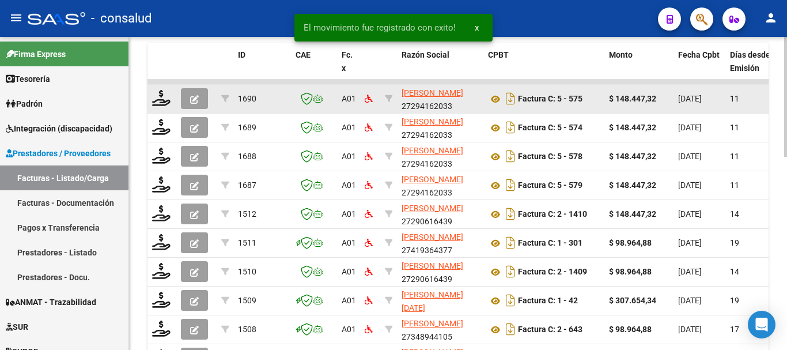
click at [161, 108] on div at bounding box center [162, 99] width 20 height 18
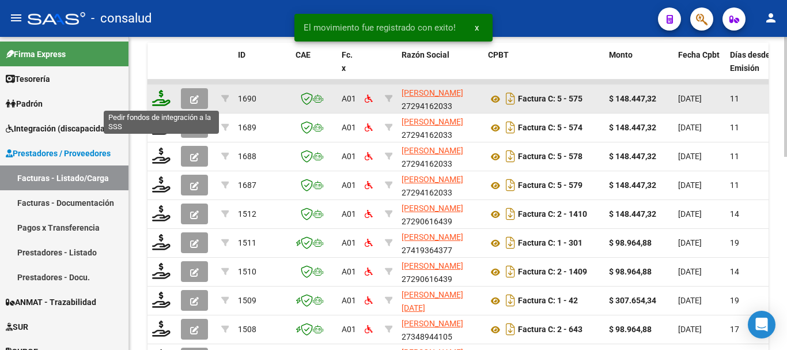
click at [160, 97] on icon at bounding box center [161, 98] width 18 height 16
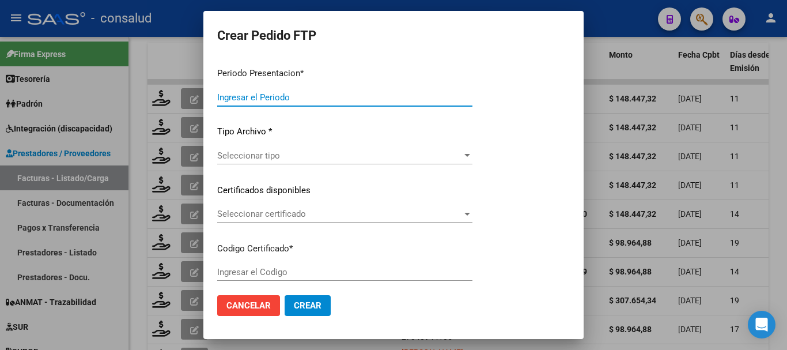
type input "202507"
type input "$ 148.447,32"
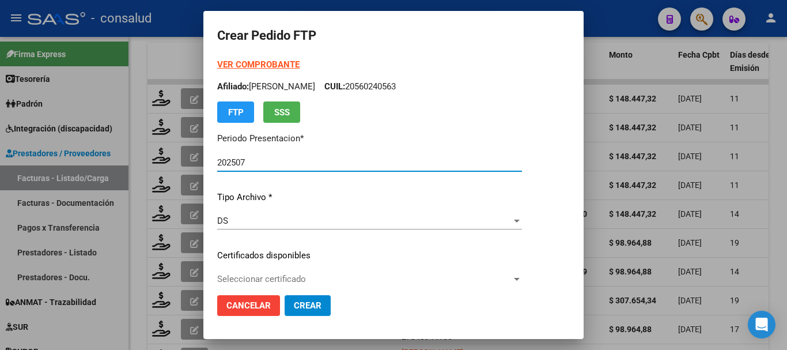
type input "0200049872344-20160928-20260928"
type input "2026-09-28"
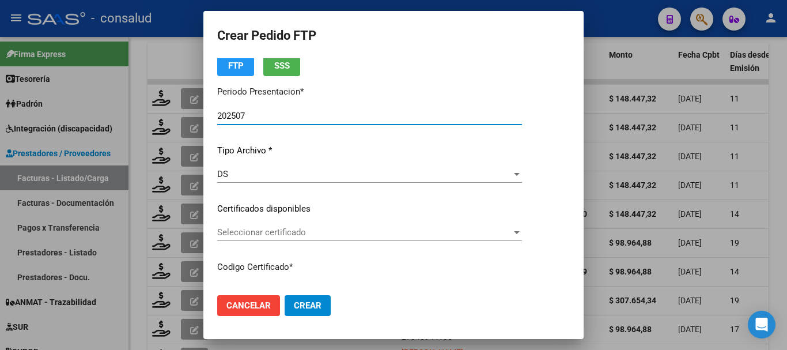
scroll to position [173, 0]
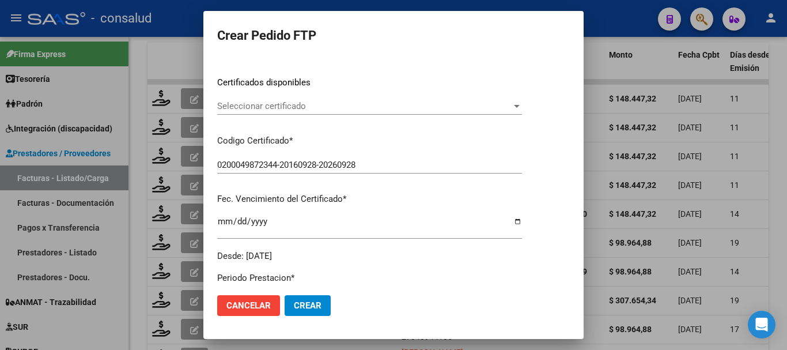
click at [339, 107] on span "Seleccionar certificado" at bounding box center [364, 106] width 294 height 10
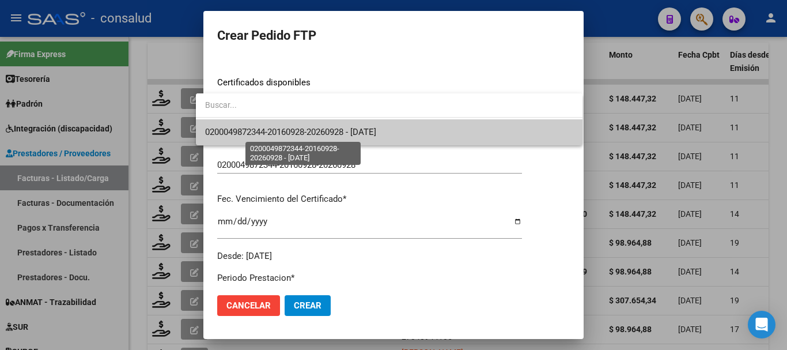
click at [364, 135] on span "0200049872344-20160928-20260928 - 2026-09-28" at bounding box center [290, 132] width 171 height 10
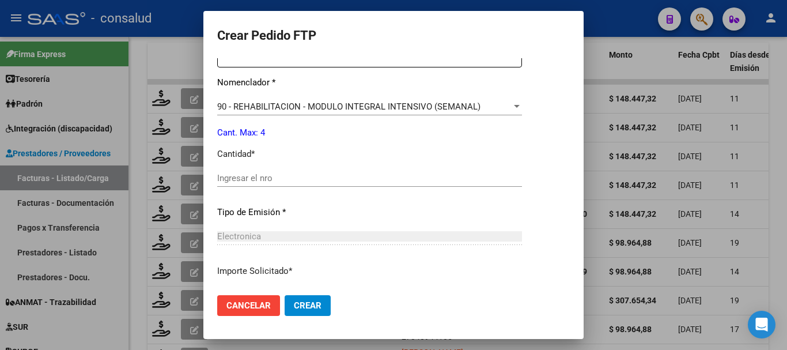
scroll to position [461, 0]
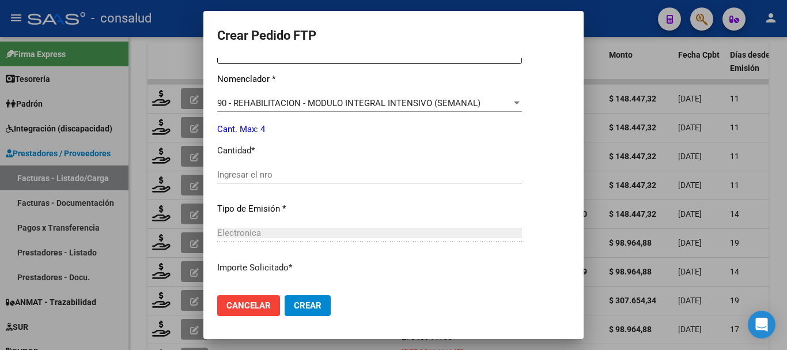
click at [305, 169] on input "Ingresar el nro" at bounding box center [369, 174] width 305 height 10
type input "4"
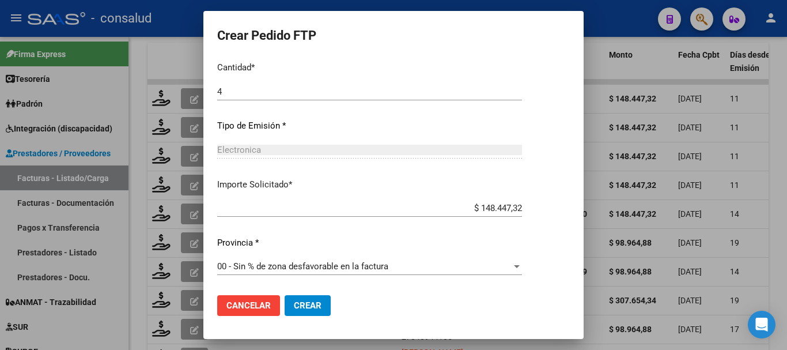
click at [303, 316] on mat-dialog-actions "Cancelar Crear" at bounding box center [393, 305] width 352 height 39
click at [303, 312] on button "Crear" at bounding box center [307, 305] width 46 height 21
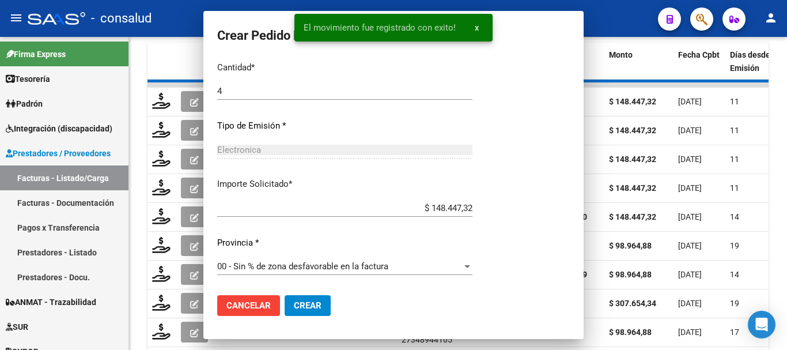
scroll to position [0, 0]
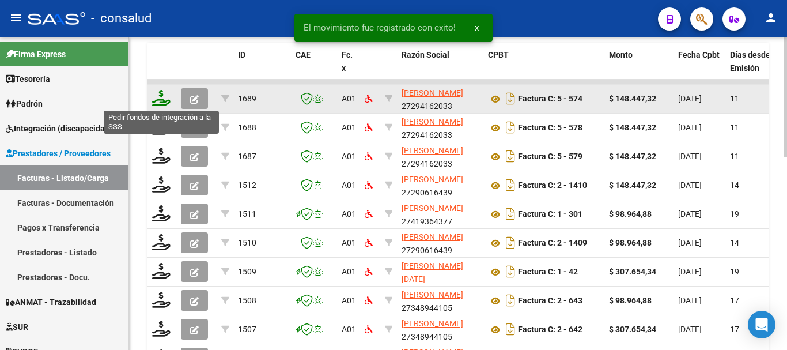
click at [164, 92] on icon at bounding box center [161, 98] width 18 height 16
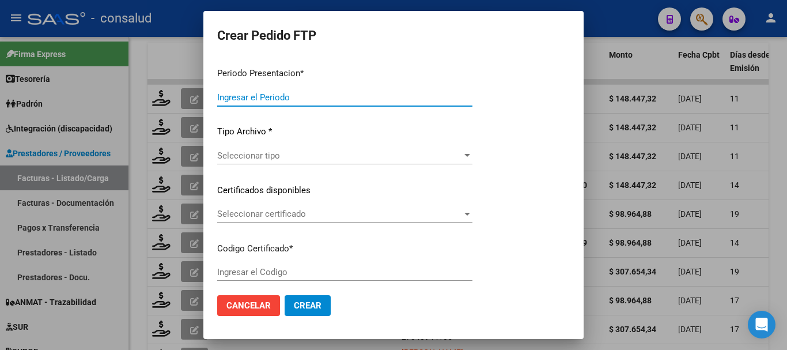
type input "202507"
type input "$ 148.447,32"
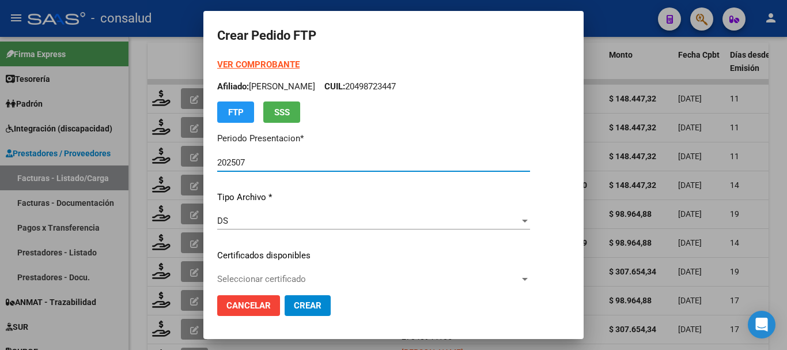
type input "0200052305048-20250424-20260424"
type input "2026-04-24"
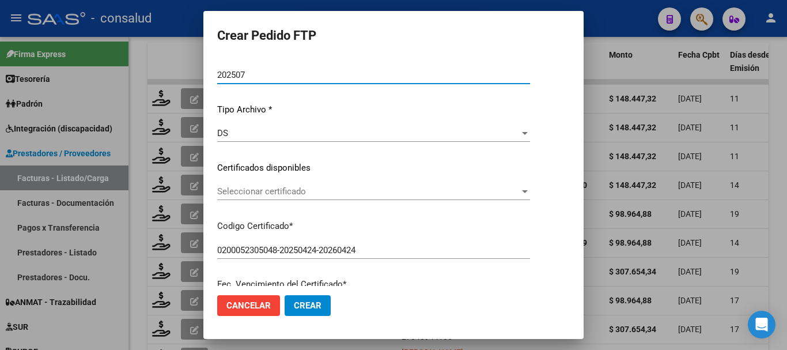
scroll to position [115, 0]
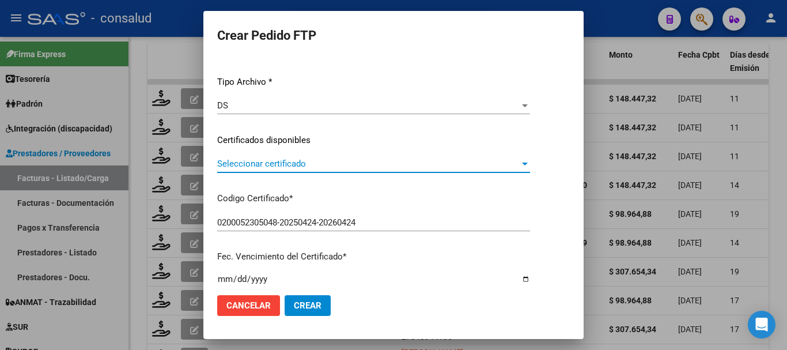
click at [309, 164] on span "Seleccionar certificado" at bounding box center [368, 163] width 302 height 10
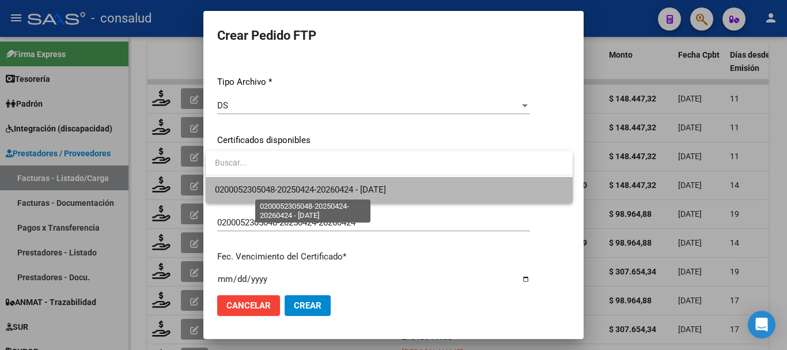
click at [318, 187] on span "0200052305048-20250424-20260424 - 2026-04-24" at bounding box center [300, 189] width 171 height 10
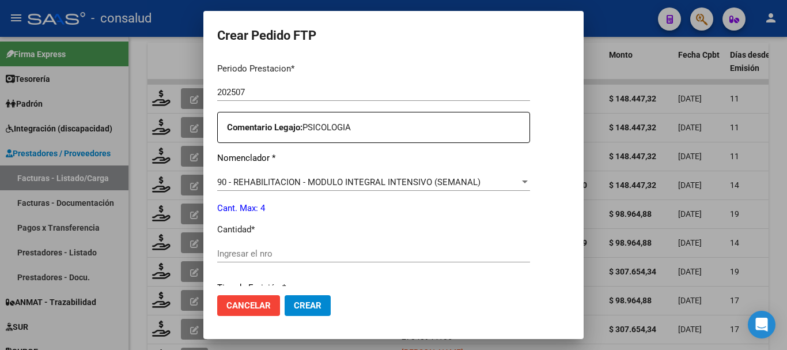
scroll to position [461, 0]
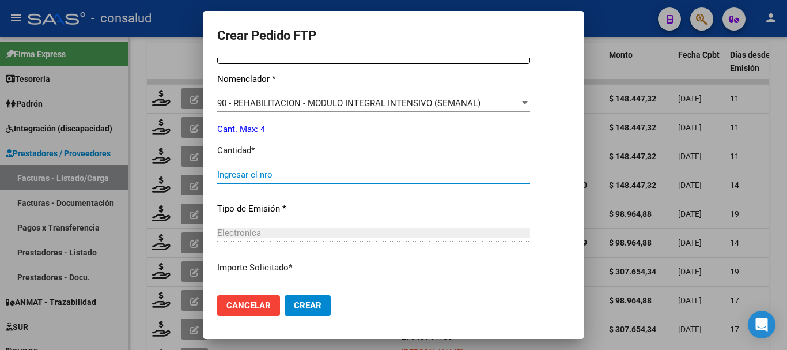
click at [320, 174] on input "Ingresar el nro" at bounding box center [373, 174] width 313 height 10
type input "4"
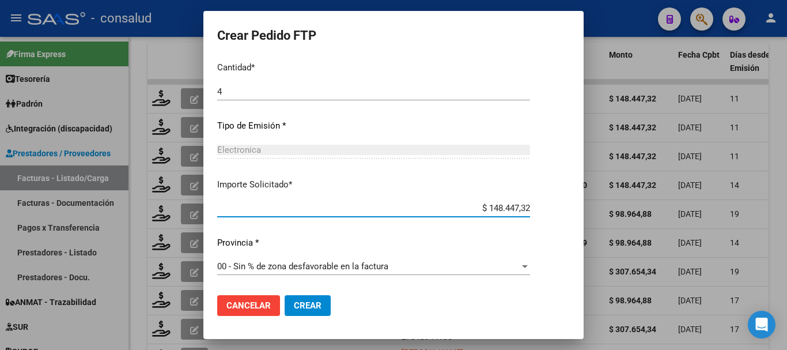
click at [326, 304] on button "Crear" at bounding box center [307, 305] width 46 height 21
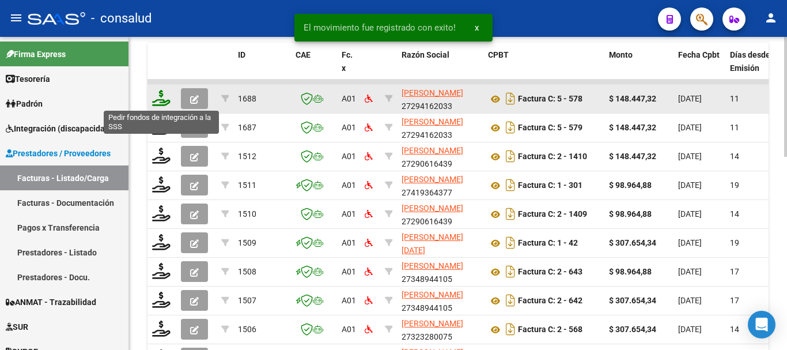
click at [164, 101] on icon at bounding box center [161, 98] width 18 height 16
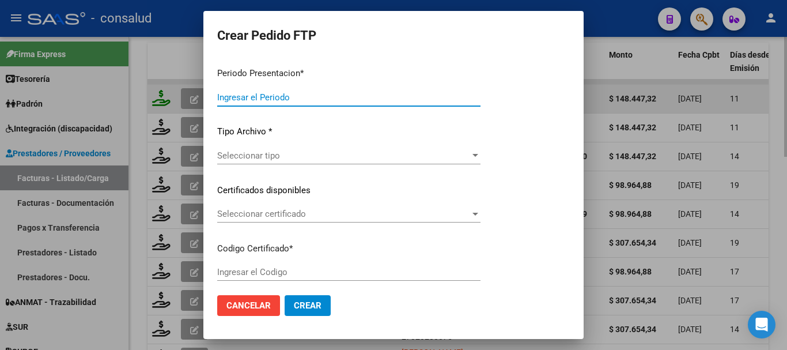
type input "202507"
type input "$ 148.447,32"
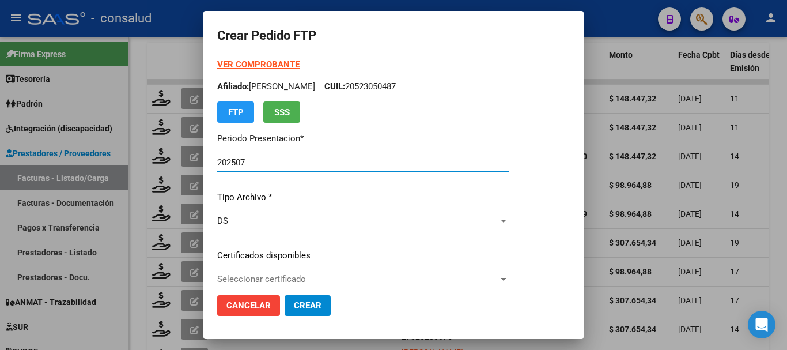
type input "0200052302125-20240129-20290129-MIS"
type input "2029-01-29"
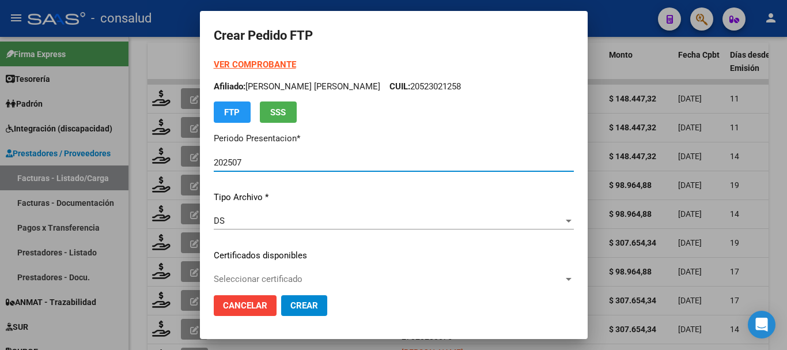
scroll to position [58, 0]
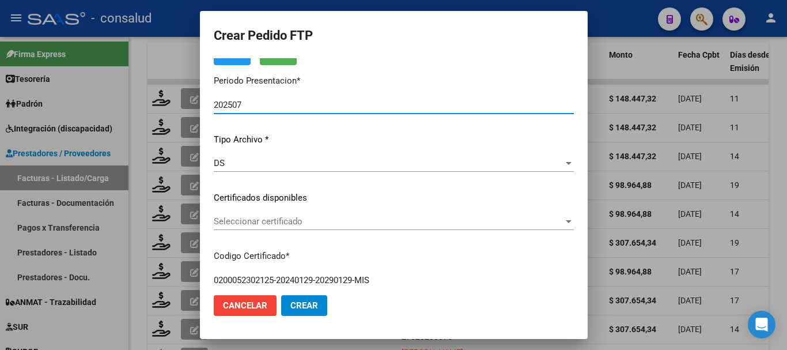
click at [363, 220] on span "Seleccionar certificado" at bounding box center [389, 221] width 350 height 10
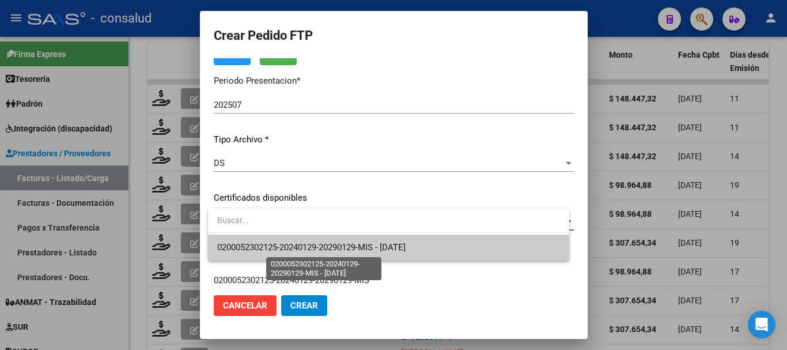
click at [376, 245] on span "0200052302125-20240129-20290129-MIS - 2029-01-29" at bounding box center [311, 247] width 188 height 10
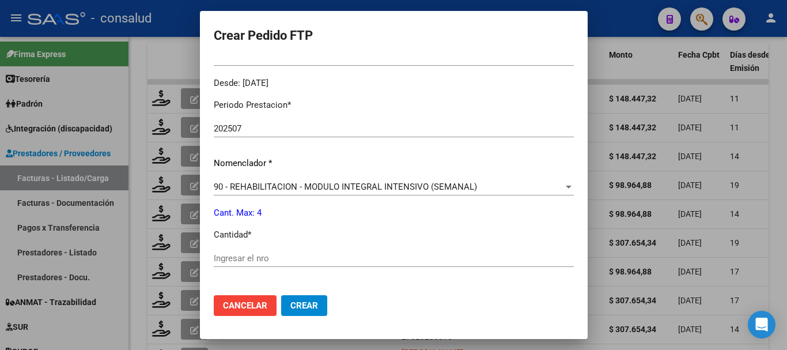
scroll to position [403, 0]
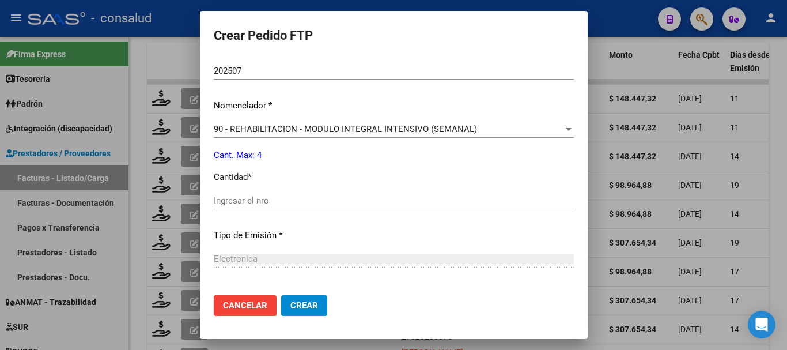
click at [349, 198] on input "Ingresar el nro" at bounding box center [394, 200] width 360 height 10
type input "4"
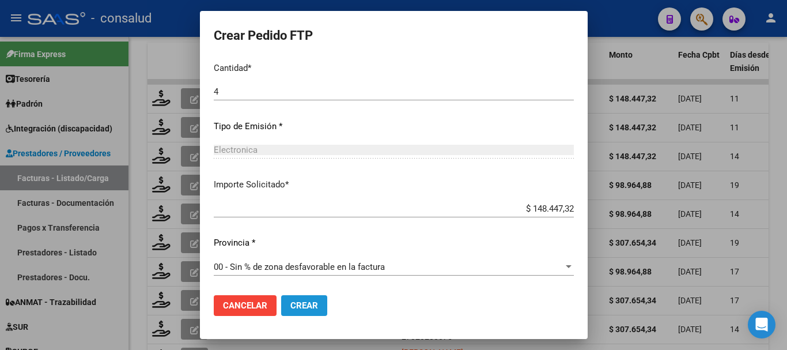
click at [311, 300] on span "Crear" at bounding box center [304, 305] width 28 height 10
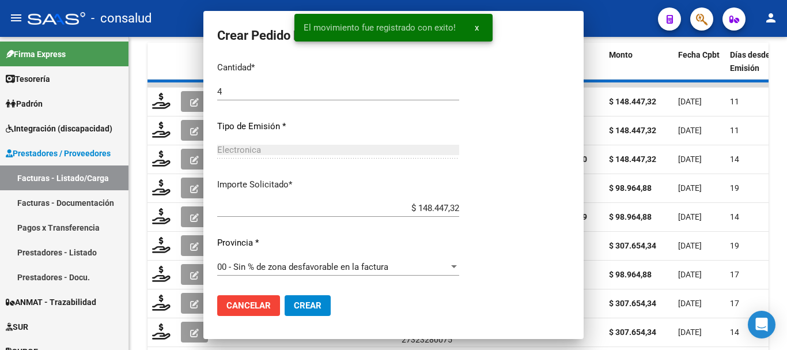
scroll to position [447, 0]
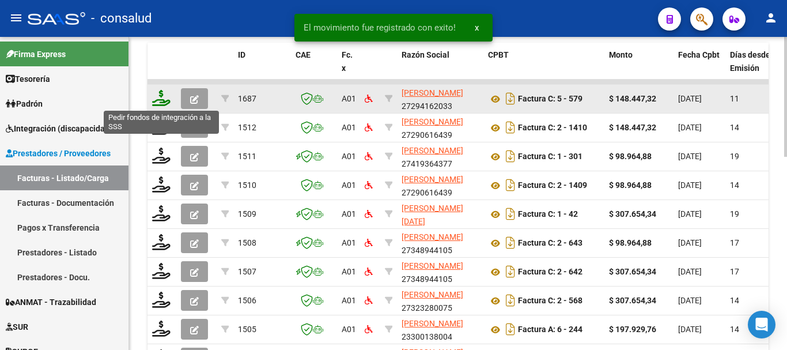
click at [161, 101] on icon at bounding box center [161, 98] width 18 height 16
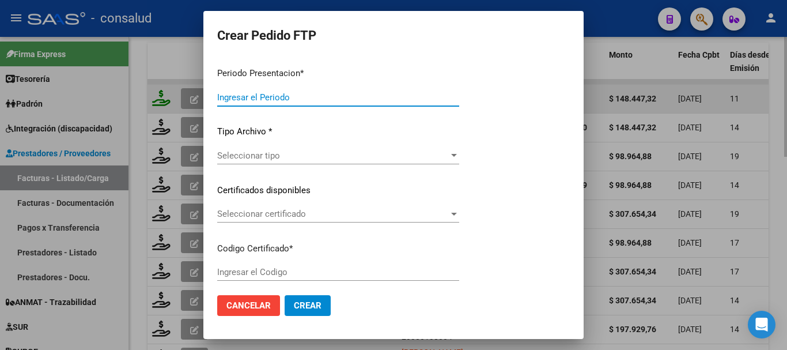
type input "202507"
type input "$ 148.447,32"
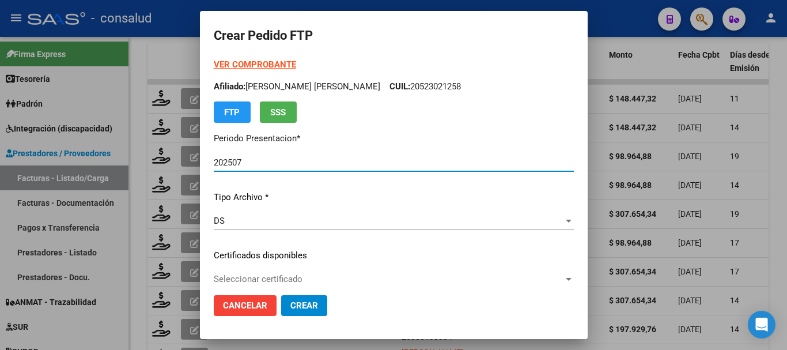
type input "0200056957278-20240130-20290130-MIS-"
type input "2029-01-30"
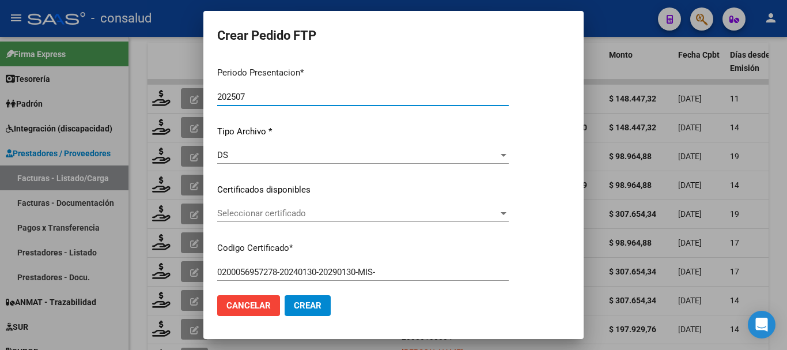
scroll to position [115, 0]
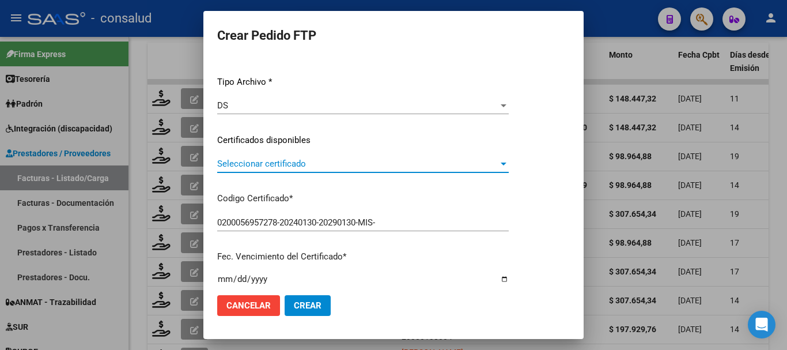
click at [324, 166] on span "Seleccionar certificado" at bounding box center [357, 163] width 281 height 10
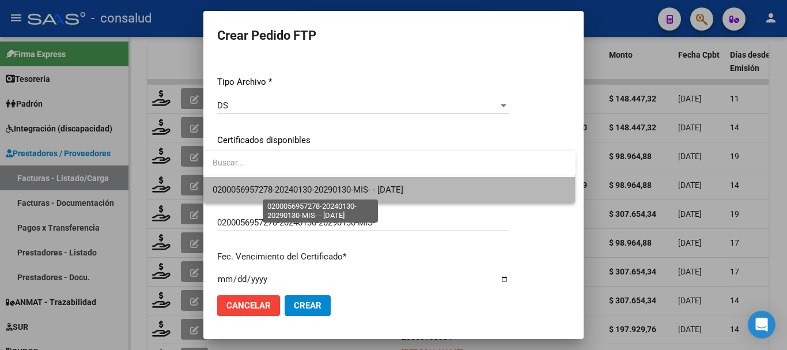
drag, startPoint x: 336, startPoint y: 184, endPoint x: 345, endPoint y: 191, distance: 11.2
click at [336, 185] on span "0200056957278-20240130-20290130-MIS- - 2029-01-30" at bounding box center [308, 189] width 191 height 10
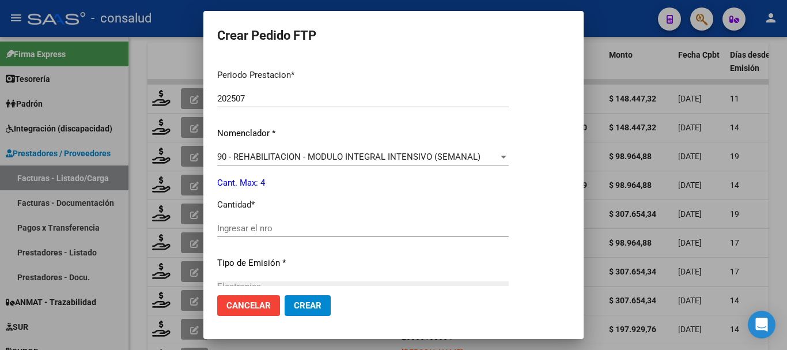
scroll to position [403, 0]
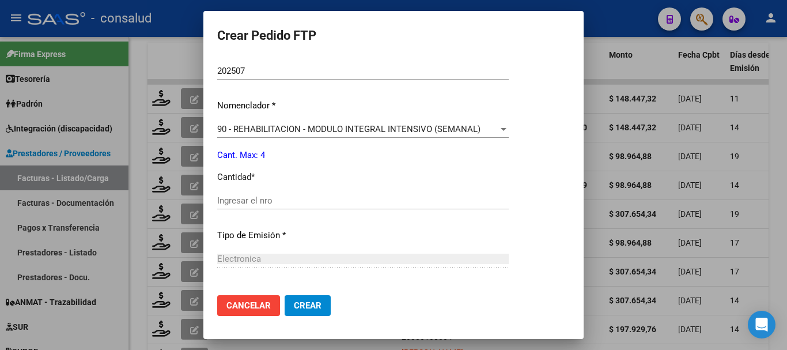
click at [342, 200] on input "Ingresar el nro" at bounding box center [362, 200] width 291 height 10
type input "4"
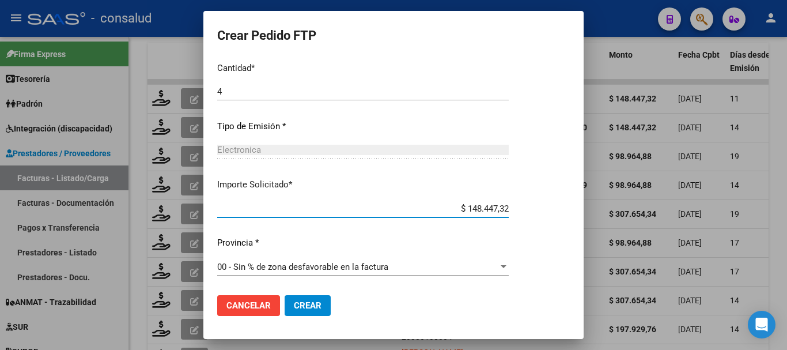
click at [296, 301] on span "Crear" at bounding box center [308, 305] width 28 height 10
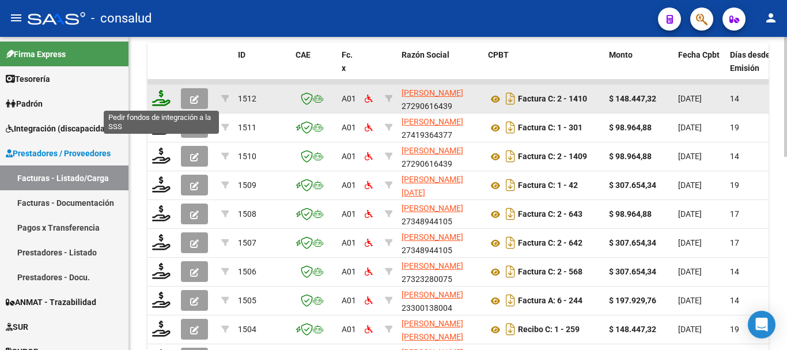
click at [163, 105] on icon at bounding box center [161, 98] width 18 height 16
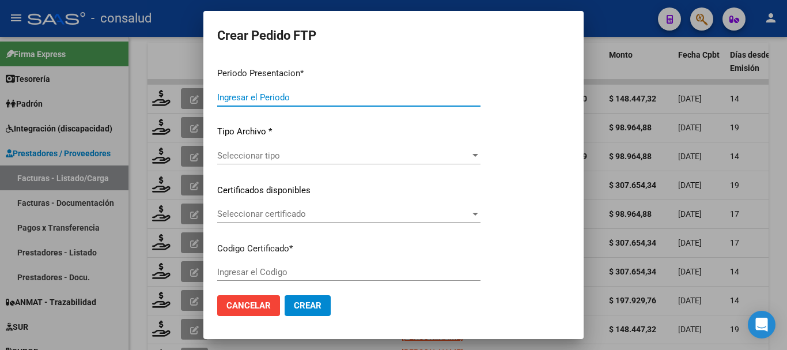
type input "202507"
type input "$ 148.447,32"
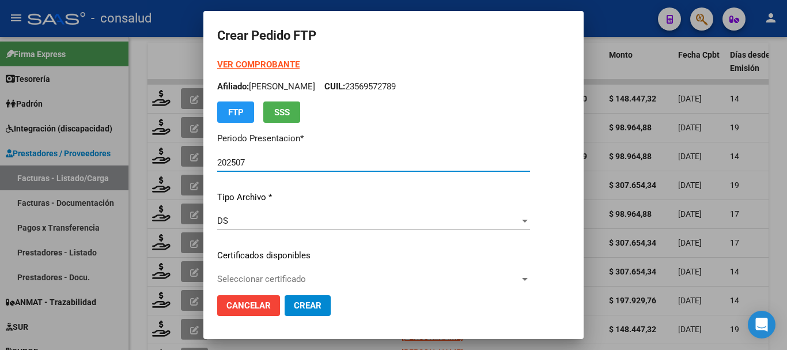
type input "0200055618033-20231121-20281121"
type input "[DATE]"
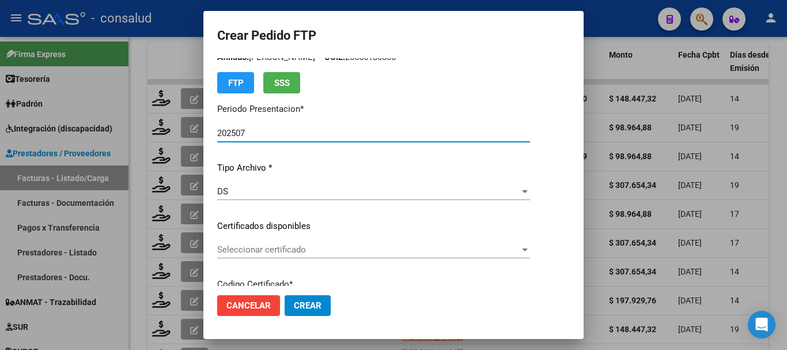
scroll to position [58, 0]
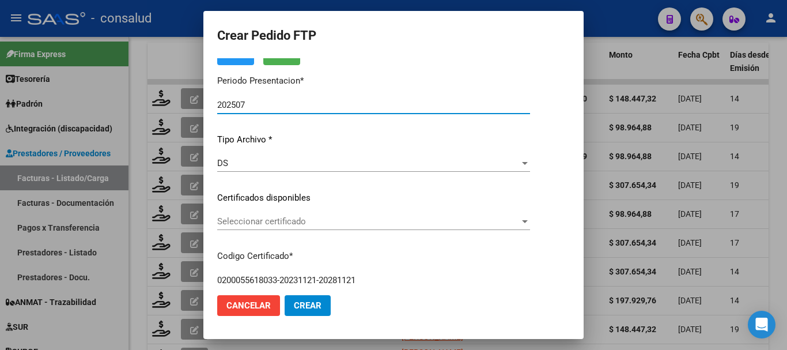
click at [283, 222] on span "Seleccionar certificado" at bounding box center [368, 221] width 302 height 10
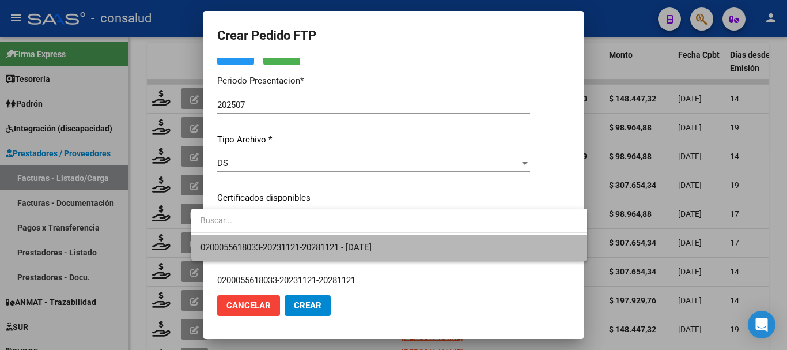
click at [301, 240] on span "0200055618033-20231121-20281121 - [DATE]" at bounding box center [388, 247] width 377 height 26
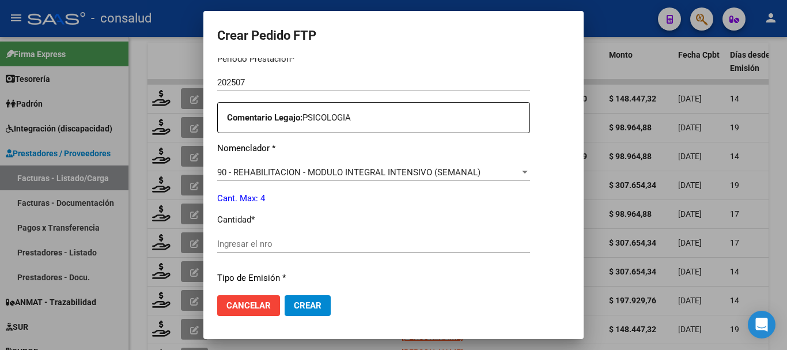
scroll to position [403, 0]
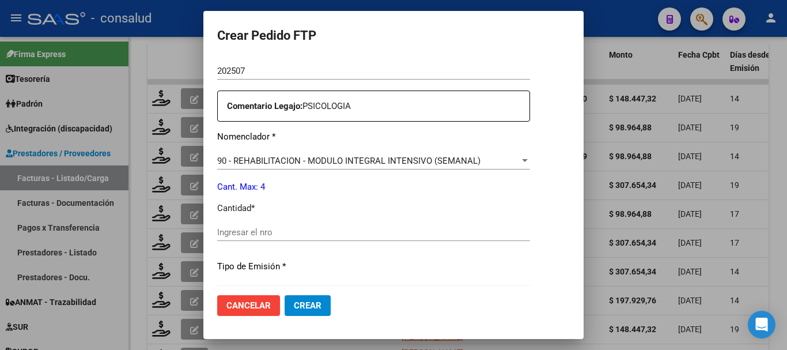
click at [301, 233] on input "Ingresar el nro" at bounding box center [373, 232] width 313 height 10
type input "4"
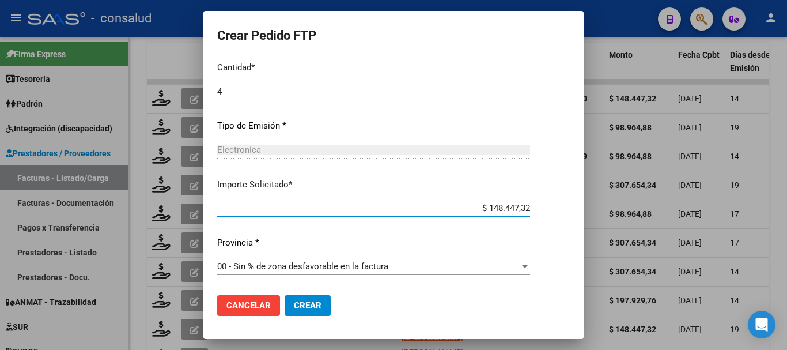
click at [294, 301] on span "Crear" at bounding box center [308, 305] width 28 height 10
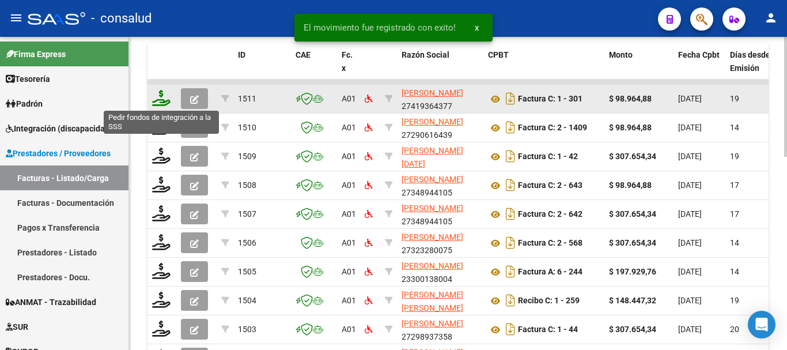
click at [158, 94] on icon at bounding box center [161, 98] width 18 height 16
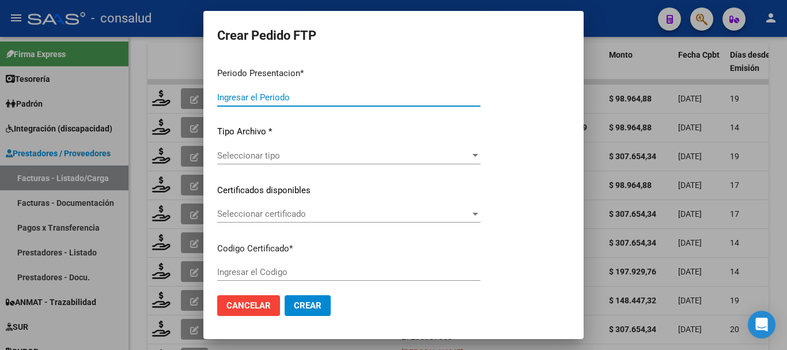
type input "202507"
type input "$ 98.964,88"
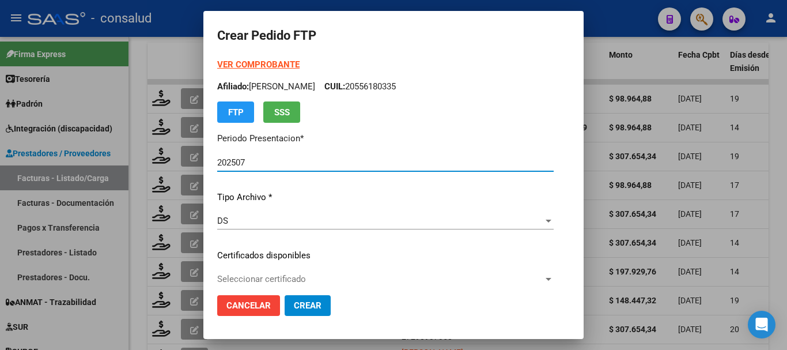
type input "0200056026680-20240104-20290104"
type input "[DATE]"
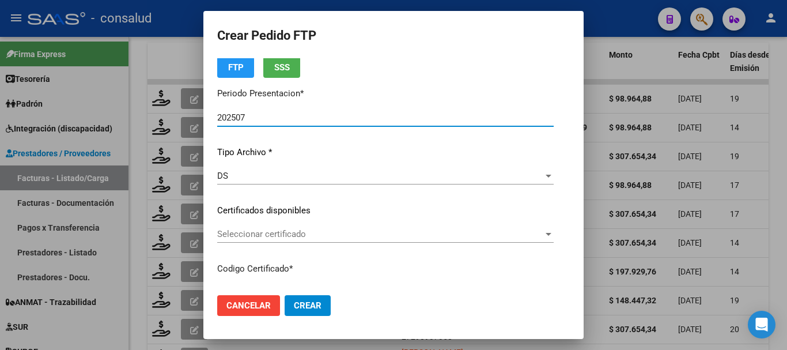
scroll to position [115, 0]
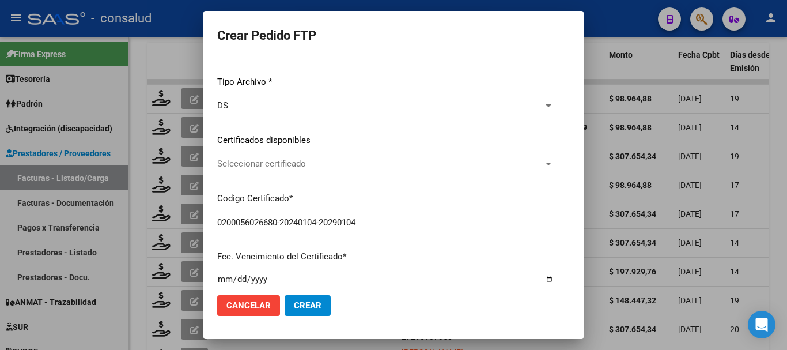
click at [340, 155] on div "Seleccionar certificado Seleccionar certificado" at bounding box center [385, 163] width 336 height 17
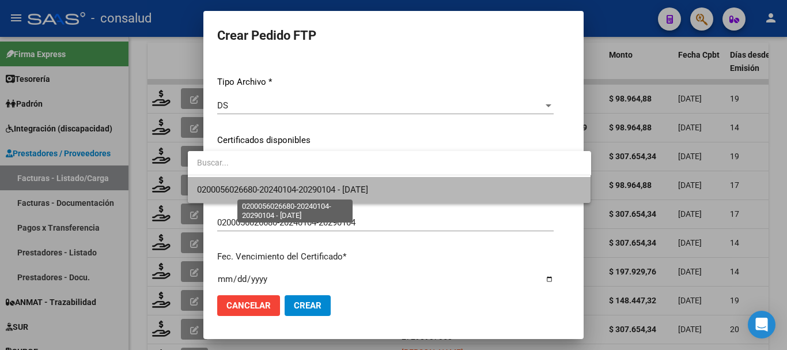
click at [351, 190] on span "0200056026680-20240104-20290104 - [DATE]" at bounding box center [282, 189] width 171 height 10
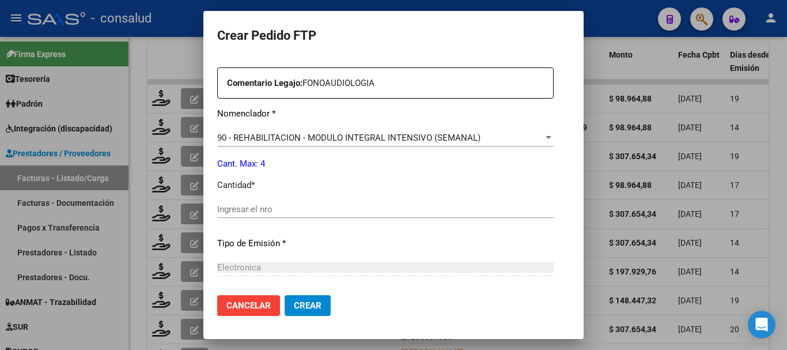
scroll to position [461, 0]
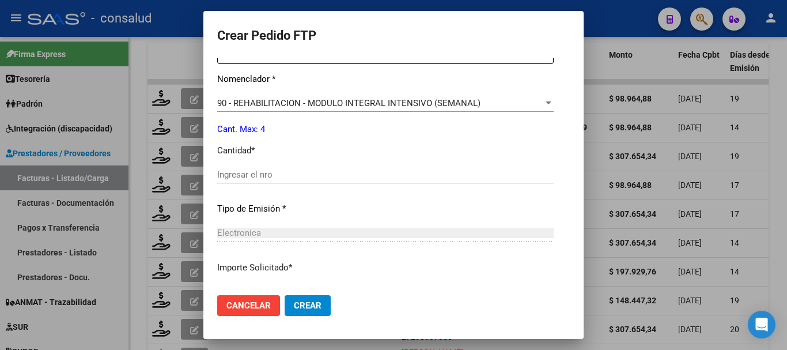
click at [318, 174] on input "Ingresar el nro" at bounding box center [385, 174] width 336 height 10
type input "4"
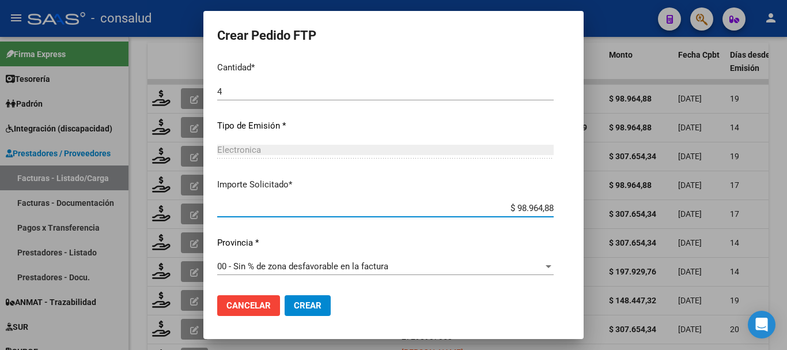
click at [294, 305] on span "Crear" at bounding box center [308, 305] width 28 height 10
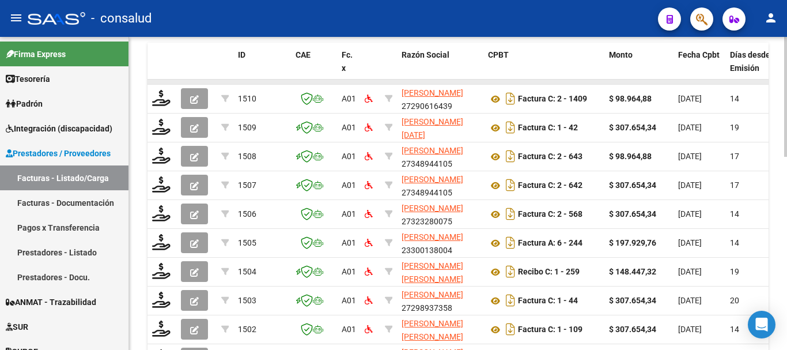
click at [168, 84] on datatable-body-cell at bounding box center [161, 81] width 29 height 5
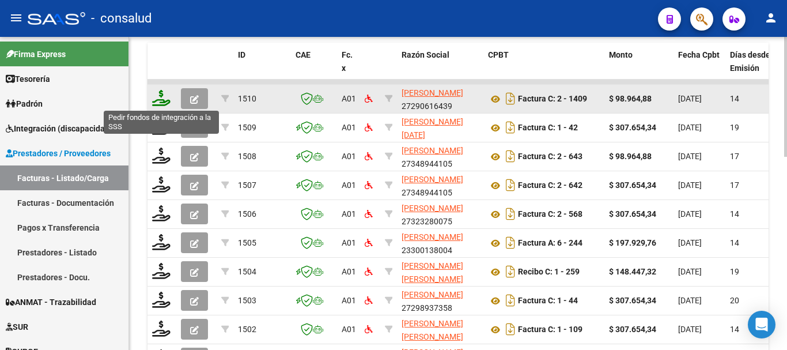
click at [169, 94] on icon at bounding box center [161, 98] width 18 height 16
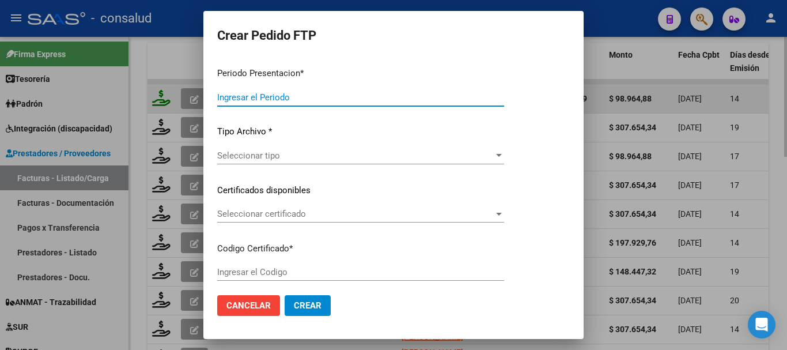
type input "202507"
type input "$ 98.964,88"
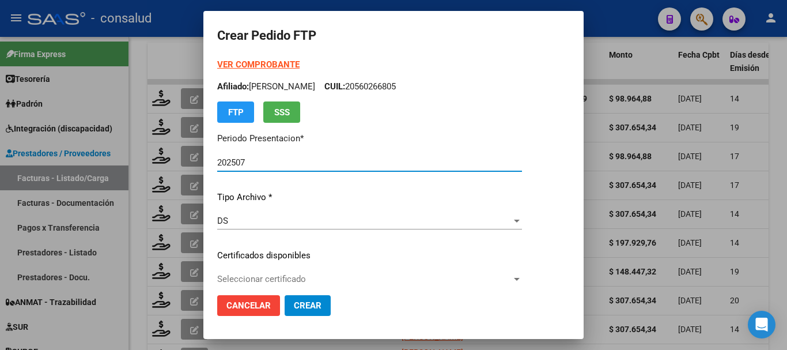
type input "020005423566820210716-20260716"
type input "2026-07-16"
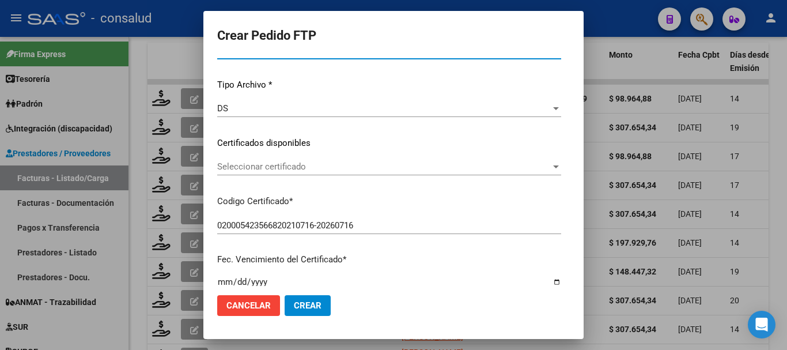
scroll to position [115, 0]
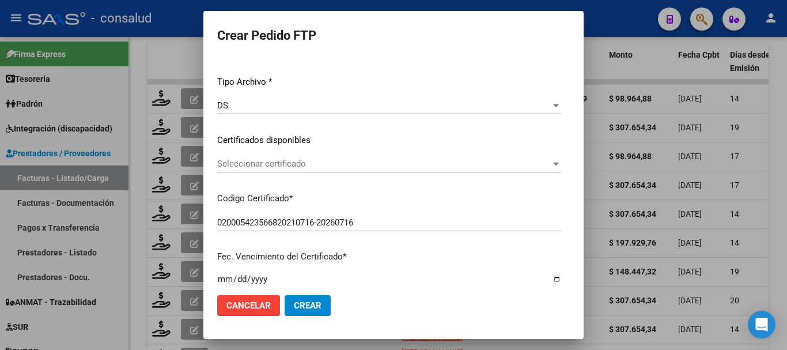
click at [357, 169] on span "Seleccionar certificado" at bounding box center [383, 163] width 333 height 10
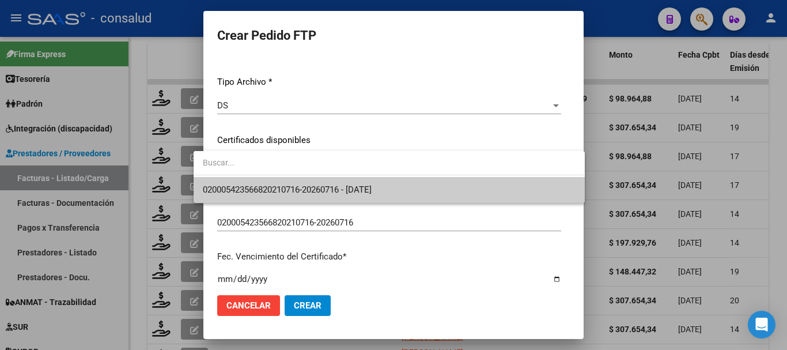
click at [370, 185] on span "020005423566820210716-20260716 - 2026-07-16" at bounding box center [287, 189] width 169 height 10
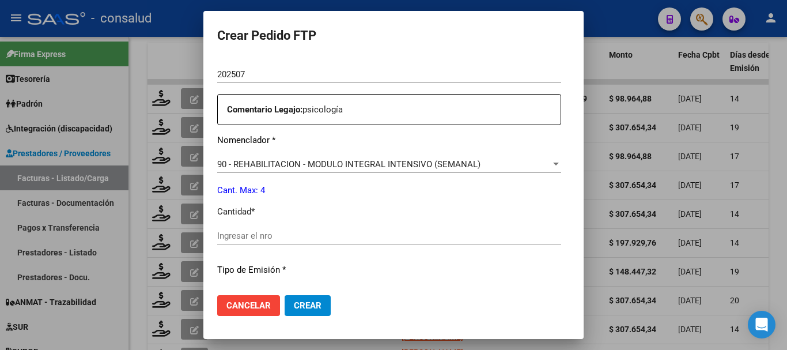
scroll to position [403, 0]
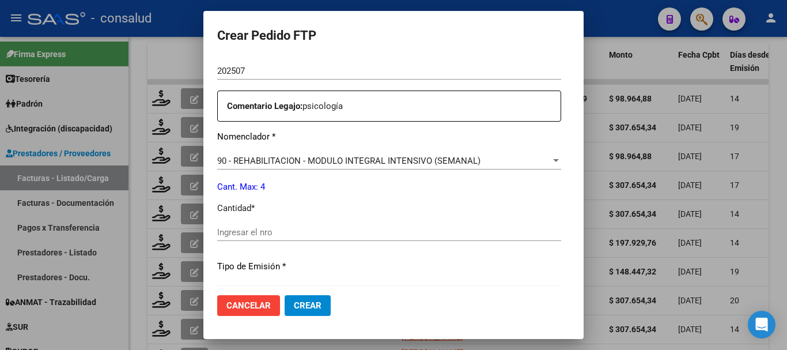
click at [339, 233] on input "Ingresar el nro" at bounding box center [389, 232] width 344 height 10
type input "4"
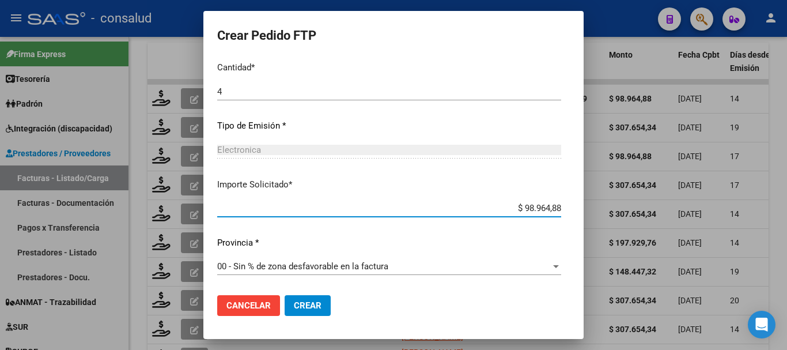
click at [294, 307] on span "Crear" at bounding box center [308, 305] width 28 height 10
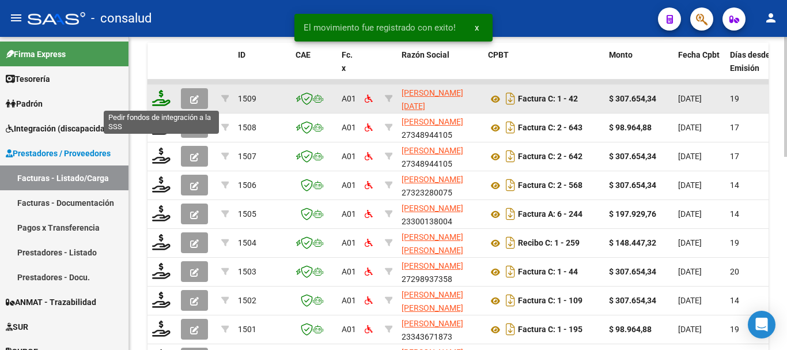
click at [160, 103] on icon at bounding box center [161, 98] width 18 height 16
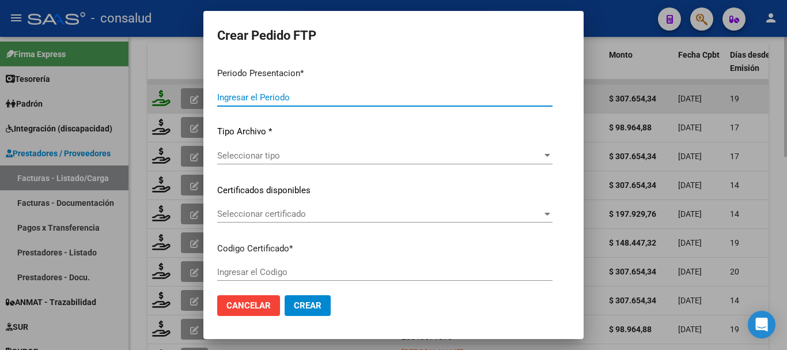
type input "202507"
type input "$ 307.654,34"
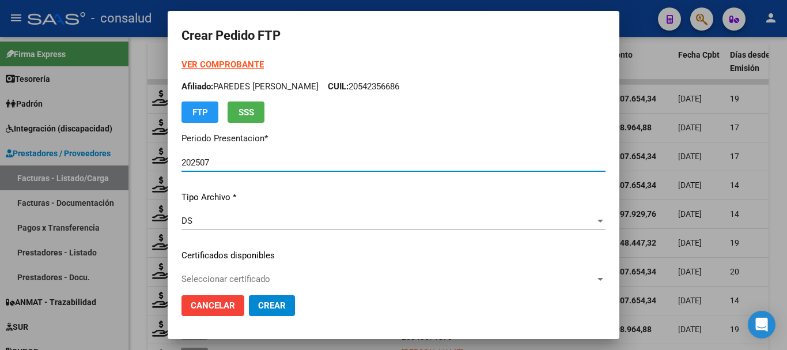
type input "0200058491054-20240419-20270419"
type input "[DATE]"
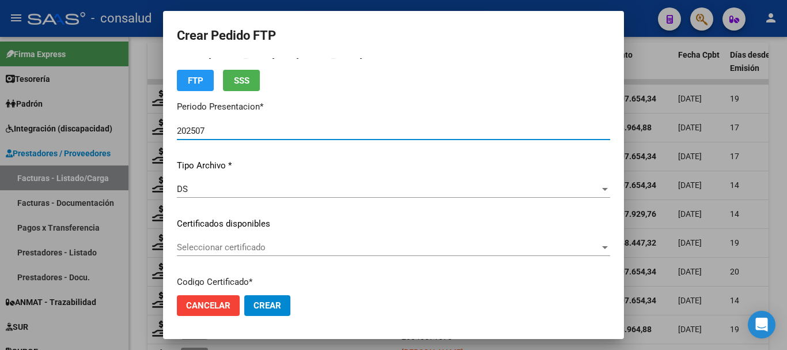
scroll to position [115, 0]
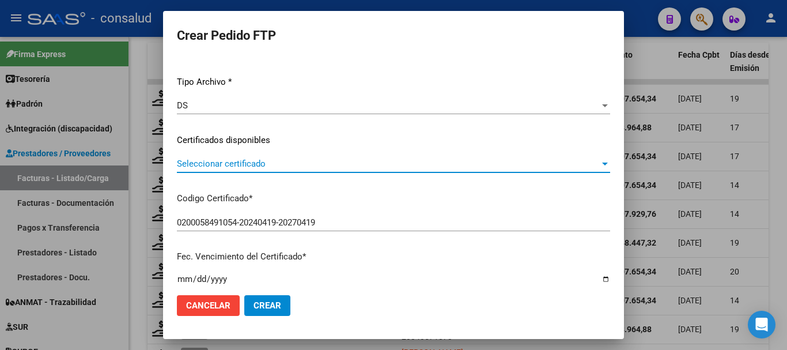
click at [335, 165] on span "Seleccionar certificado" at bounding box center [388, 163] width 423 height 10
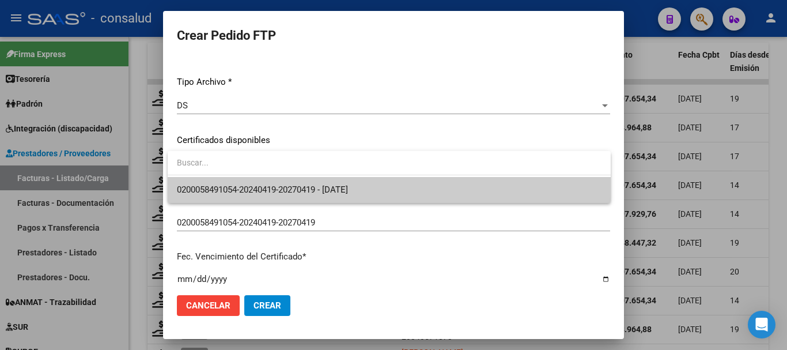
type input "4"
click at [396, 188] on span "0200058491054-20240419-20270419 - [DATE]" at bounding box center [389, 190] width 424 height 26
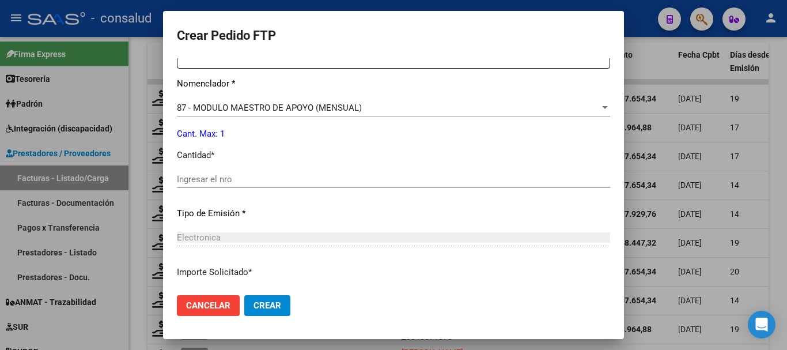
scroll to position [461, 0]
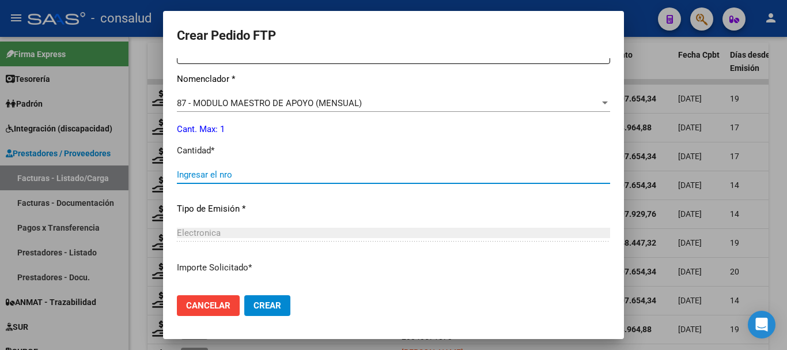
click at [276, 177] on input "Ingresar el nro" at bounding box center [393, 174] width 433 height 10
type input "1"
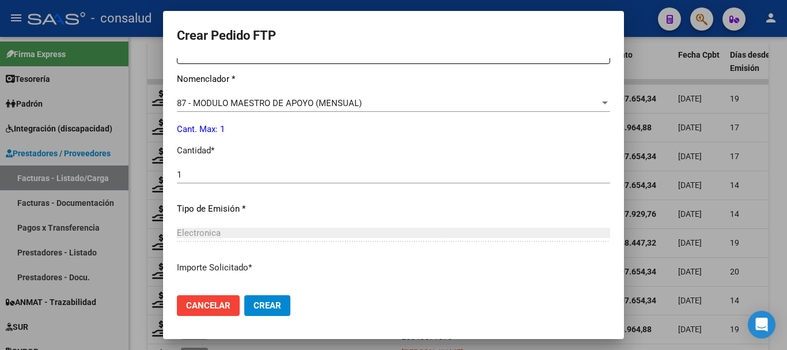
scroll to position [544, 0]
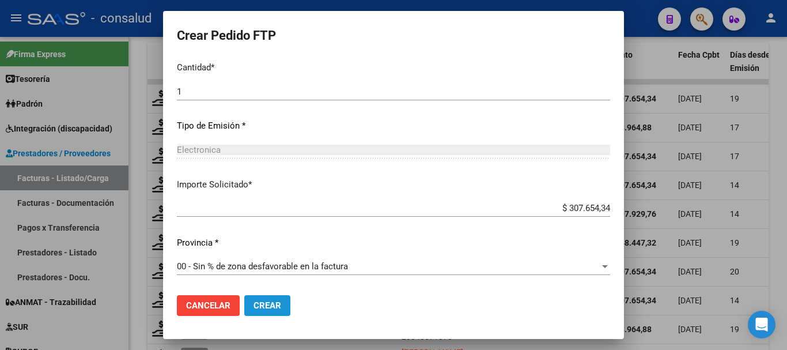
click at [255, 306] on span "Crear" at bounding box center [267, 305] width 28 height 10
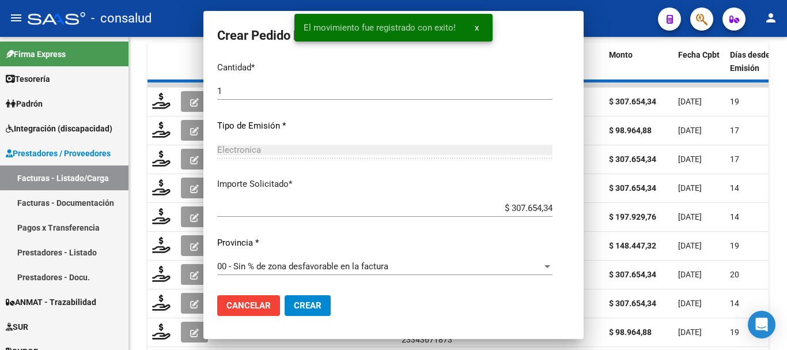
scroll to position [479, 0]
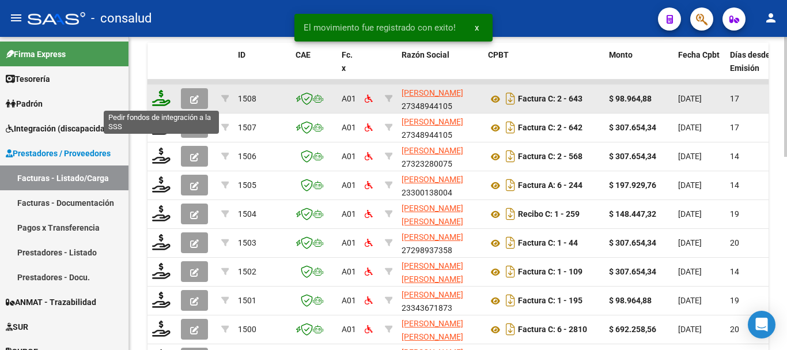
click at [167, 103] on icon at bounding box center [161, 98] width 18 height 16
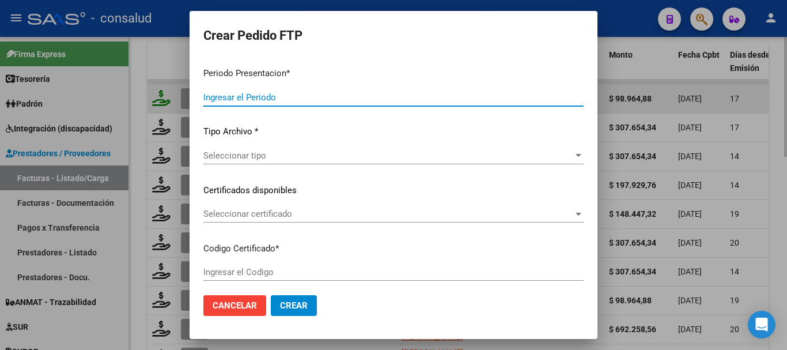
type input "202507"
type input "$ 98.964,88"
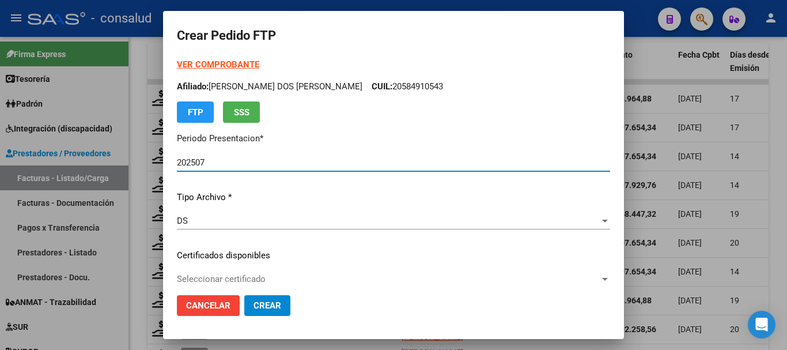
type input "0200049692038-20220913-20320913-MIS"
type input "2032-09-13"
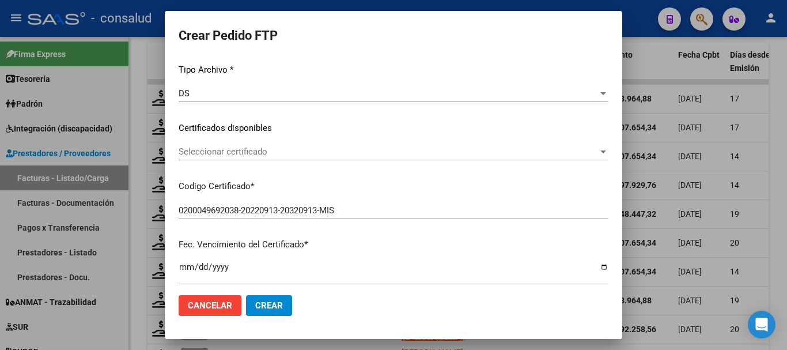
scroll to position [173, 0]
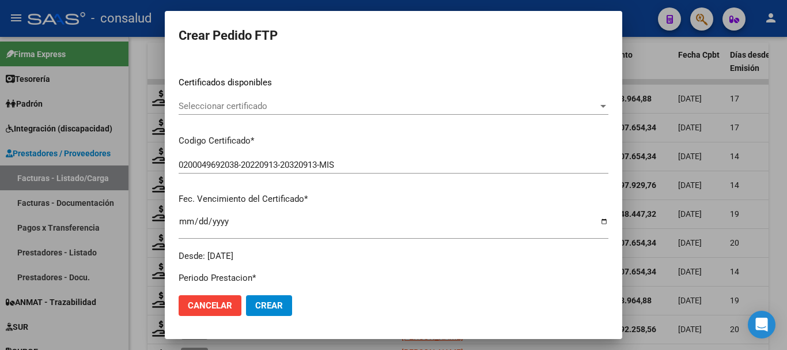
click at [350, 102] on span "Seleccionar certificado" at bounding box center [388, 106] width 419 height 10
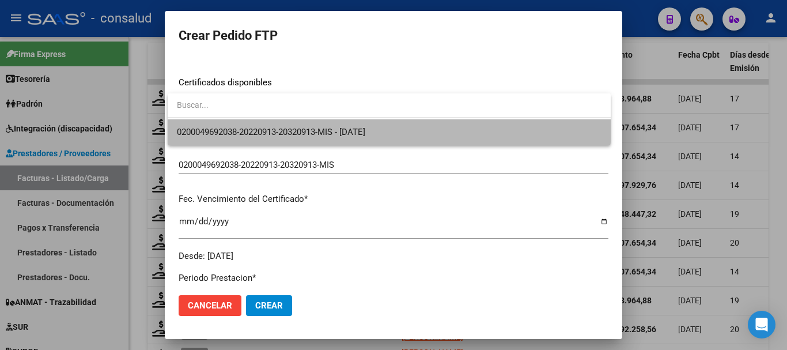
click at [361, 125] on span "0200049692038-20220913-20320913-MIS - 2032-09-13" at bounding box center [389, 132] width 424 height 26
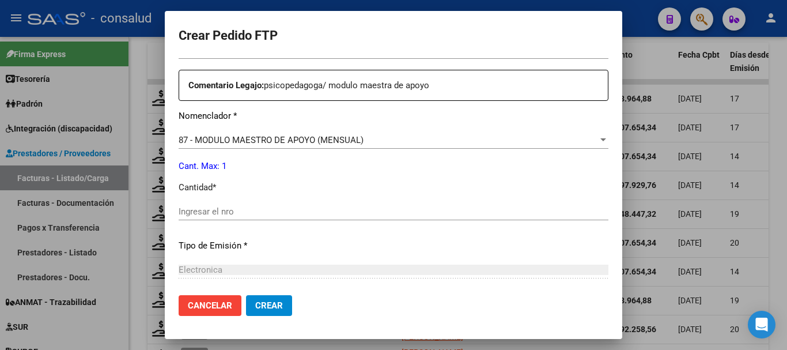
scroll to position [371, 0]
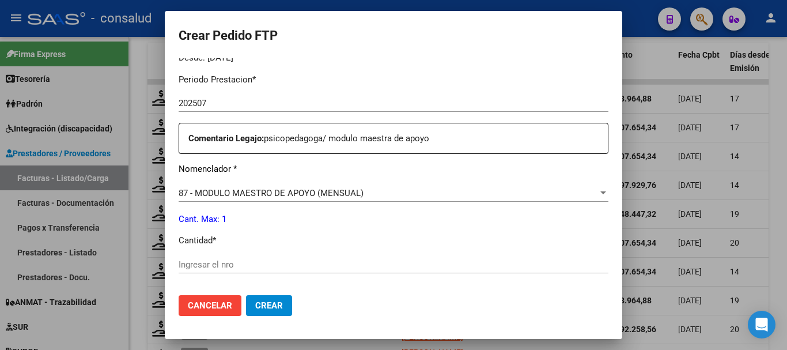
click at [372, 195] on div "87 - MODULO MAESTRO DE APOYO (MENSUAL)" at bounding box center [388, 193] width 419 height 10
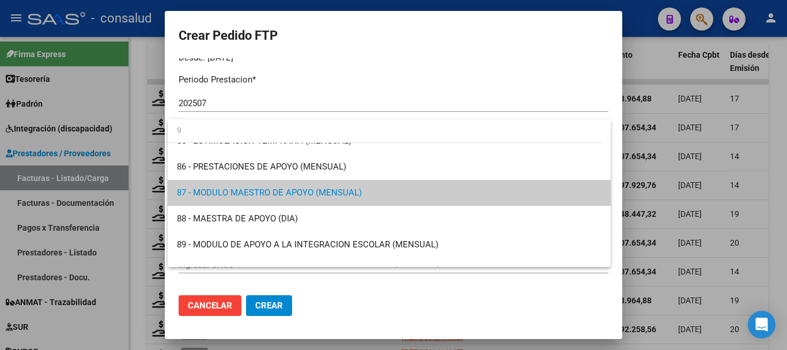
scroll to position [0, 0]
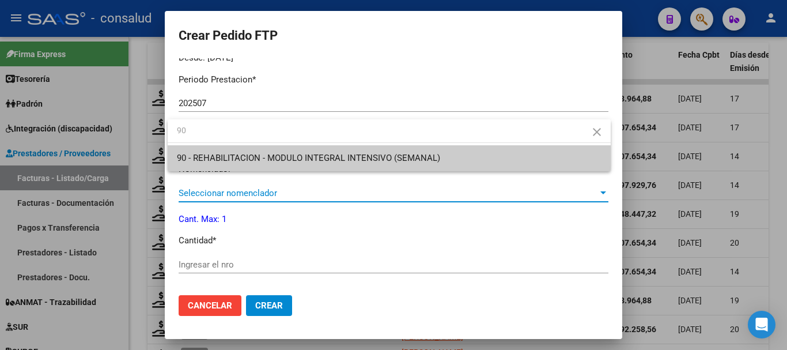
type input "90"
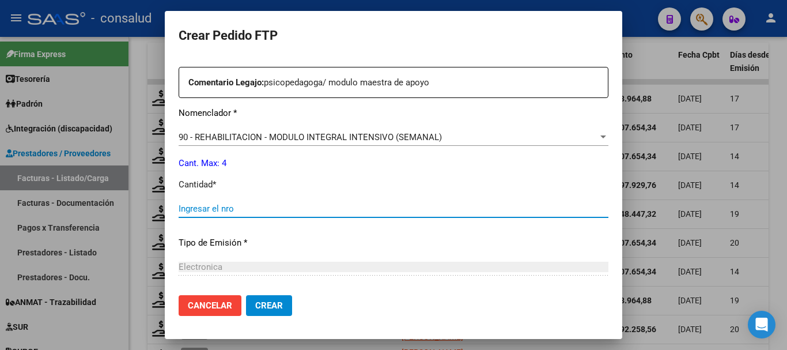
scroll to position [544, 0]
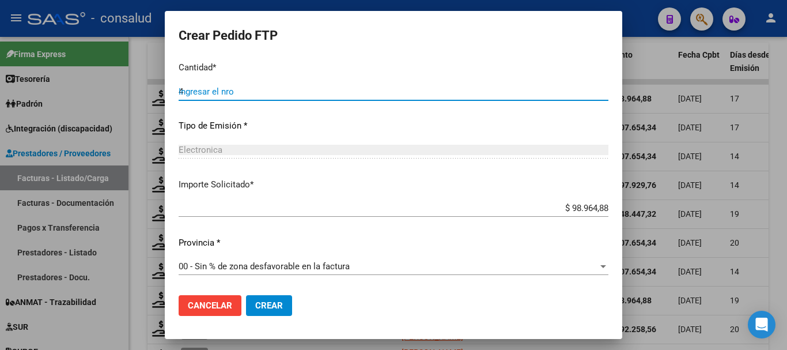
type input "4"
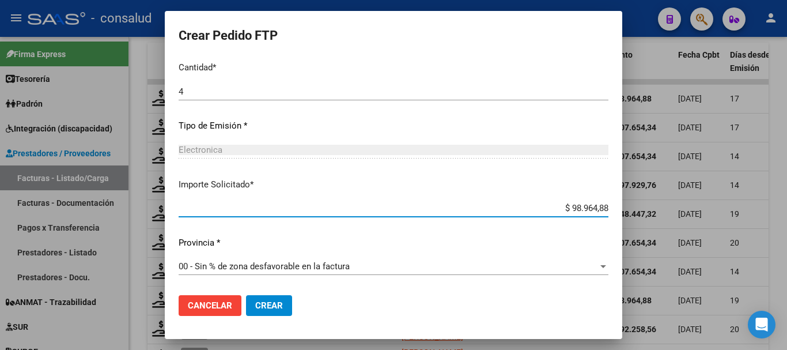
click at [270, 305] on span "Crear" at bounding box center [269, 305] width 28 height 10
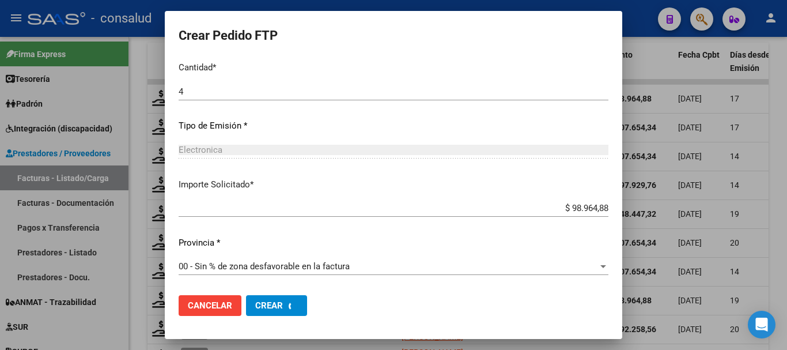
scroll to position [0, 0]
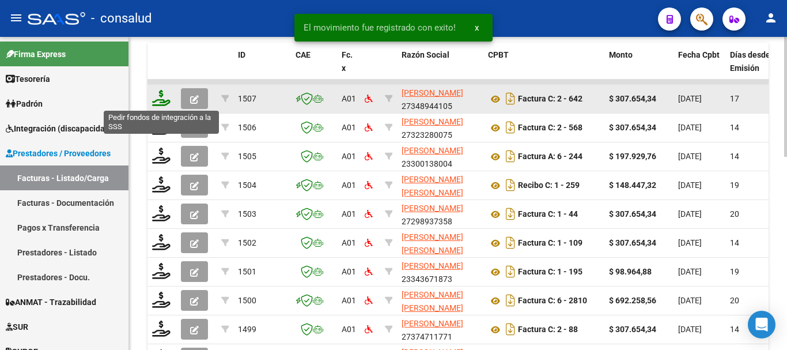
click at [157, 101] on icon at bounding box center [161, 98] width 18 height 16
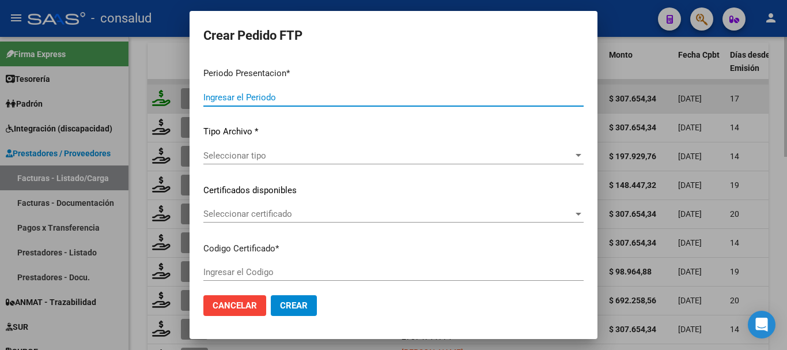
type input "202507"
type input "$ 307.654,34"
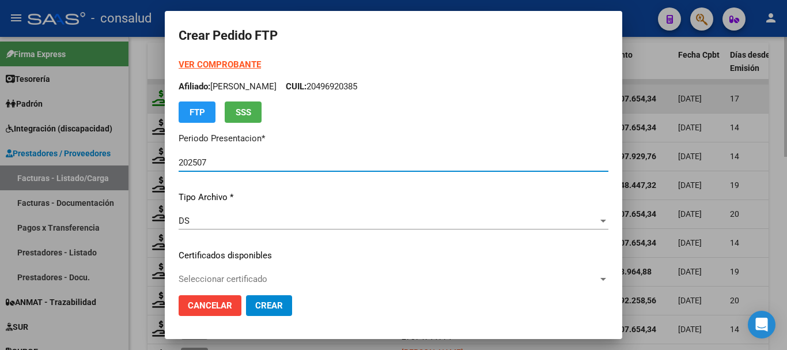
type input "0200049692038-20220913-20320913-MIS"
type input "2032-09-13"
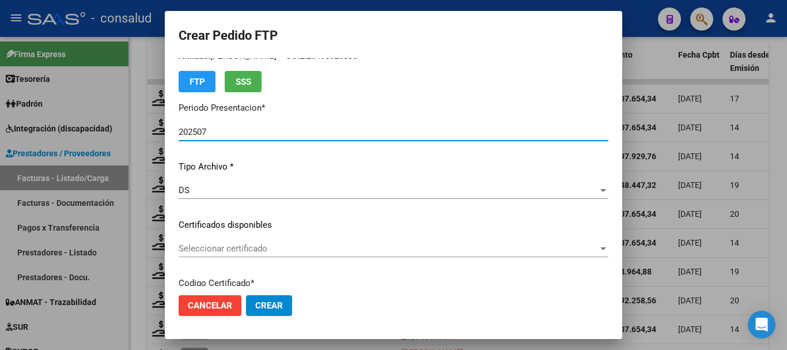
scroll to position [58, 0]
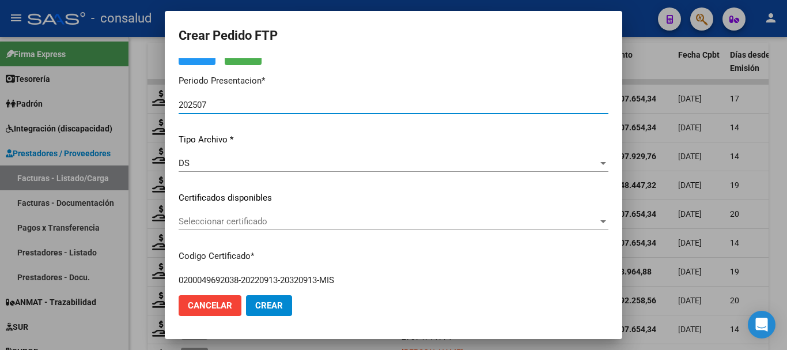
click at [358, 223] on span "Seleccionar certificado" at bounding box center [388, 221] width 419 height 10
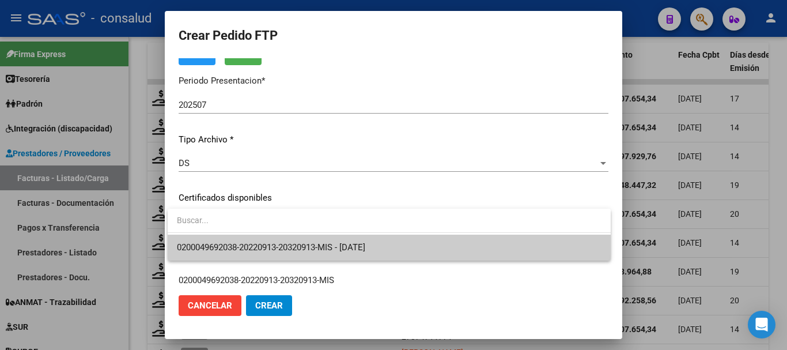
click at [369, 240] on span "0200049692038-20220913-20320913-MIS - 2032-09-13" at bounding box center [389, 247] width 424 height 26
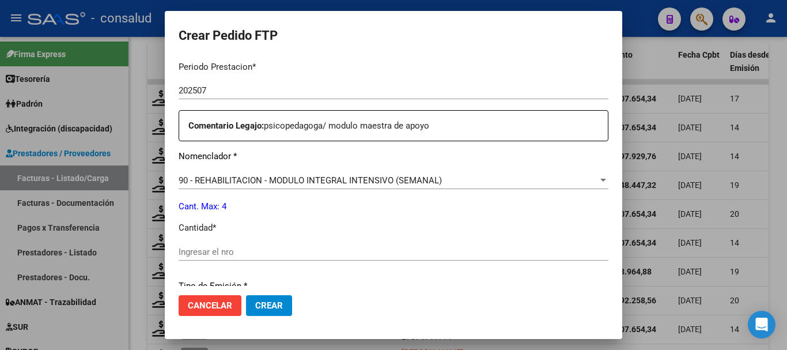
scroll to position [403, 0]
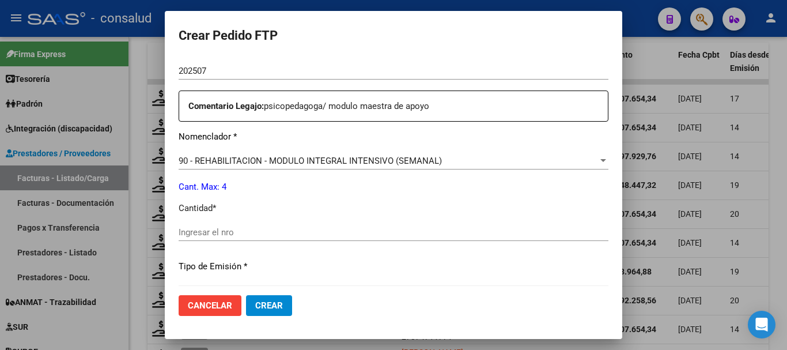
click at [362, 160] on span "90 - REHABILITACION - MODULO INTEGRAL INTENSIVO (SEMANAL)" at bounding box center [310, 160] width 263 height 10
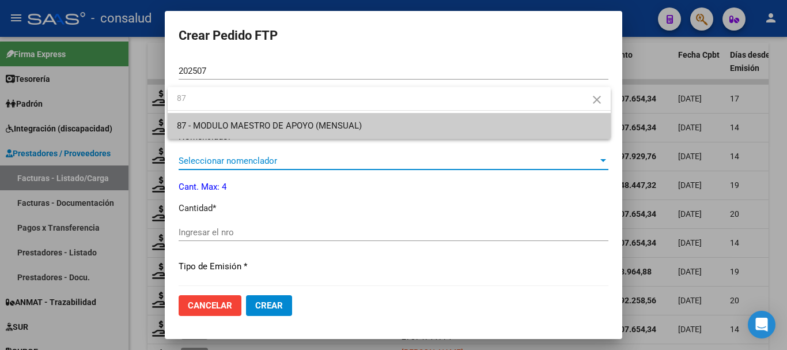
scroll to position [0, 0]
type input "87"
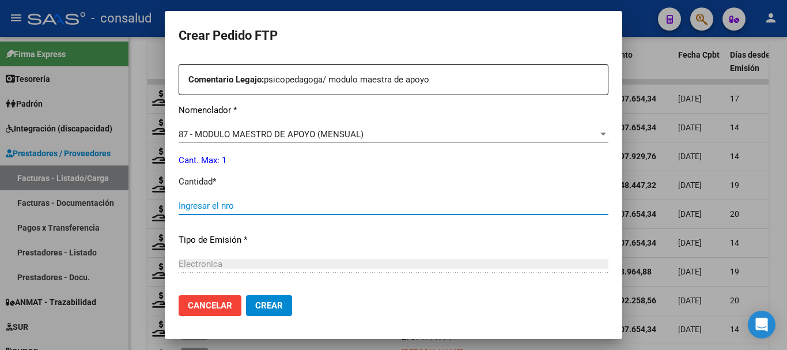
scroll to position [428, 0]
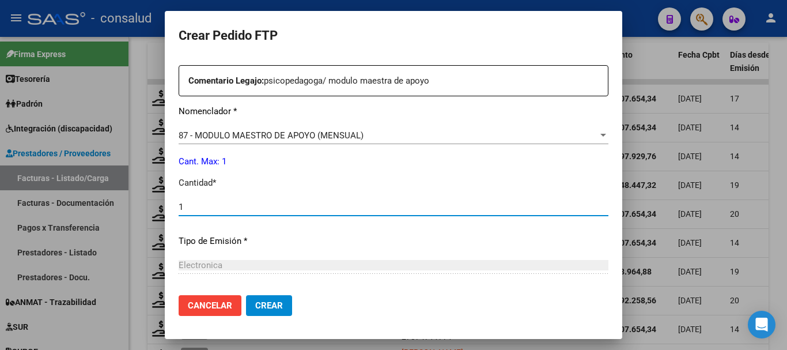
type input "1"
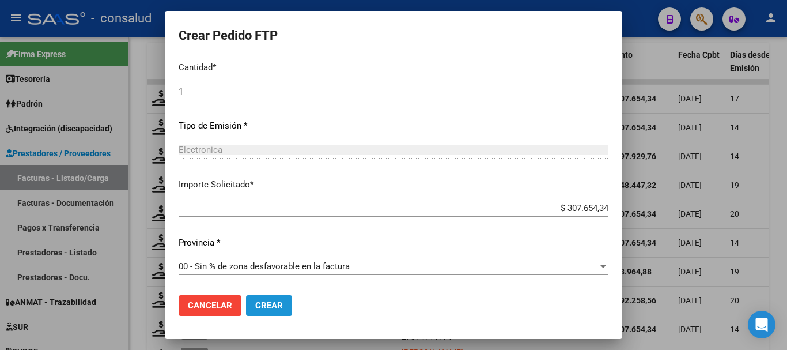
click at [263, 308] on span "Crear" at bounding box center [269, 305] width 28 height 10
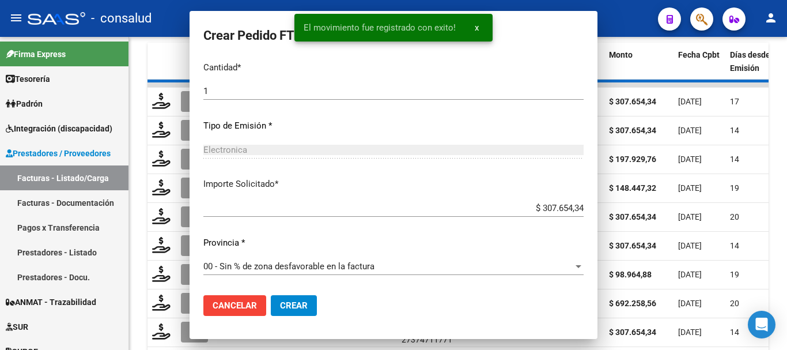
scroll to position [0, 0]
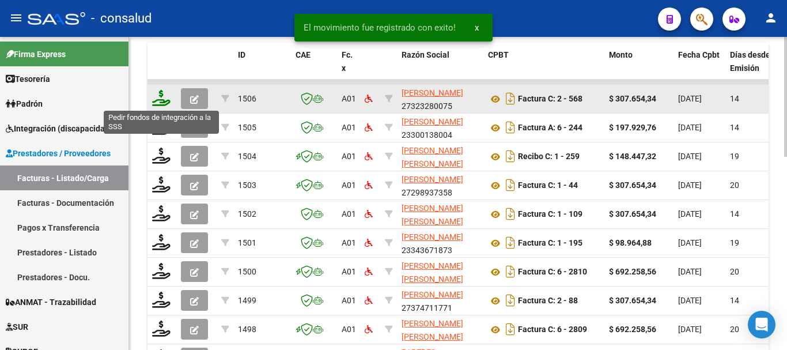
click at [156, 103] on icon at bounding box center [161, 98] width 18 height 16
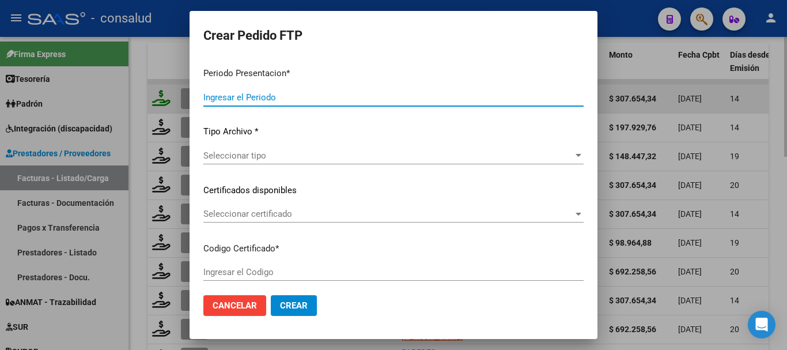
type input "202507"
type input "$ 307.654,34"
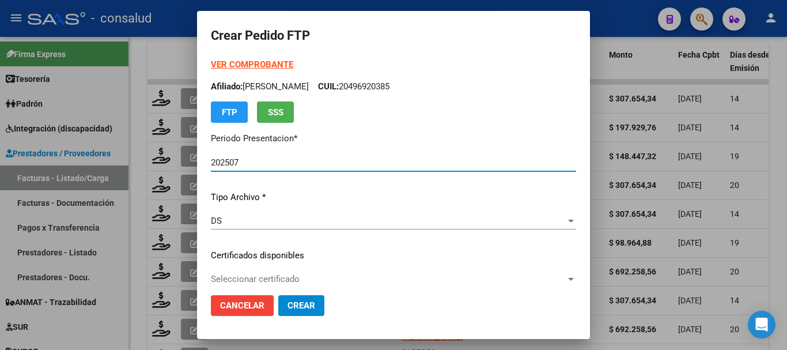
type input "020005252436920230927-20260927-MIS"
type input "2026-09-27"
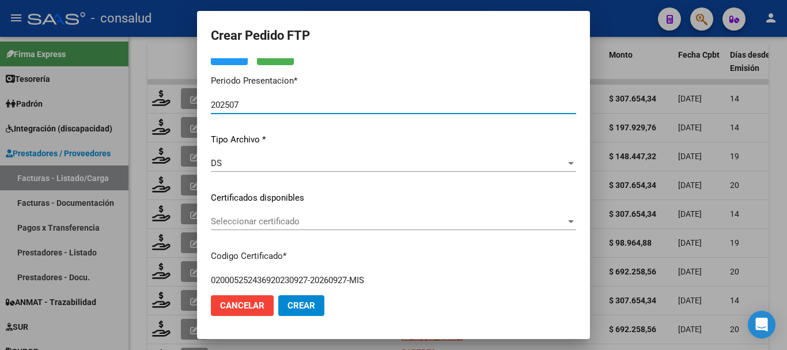
click at [340, 226] on span "Seleccionar certificado" at bounding box center [388, 221] width 355 height 10
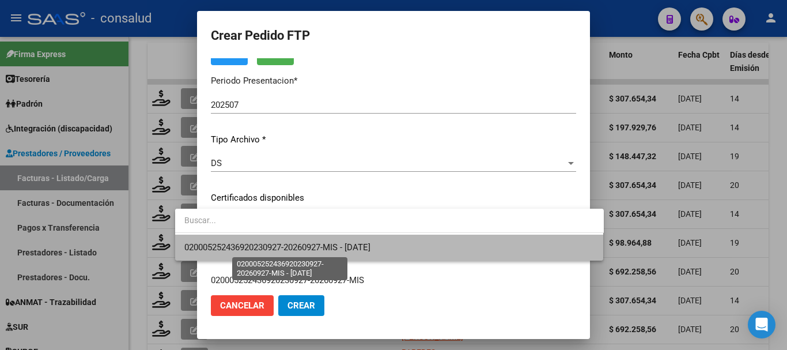
click at [353, 246] on span "020005252436920230927-20260927-MIS - 2026-09-27" at bounding box center [277, 247] width 186 height 10
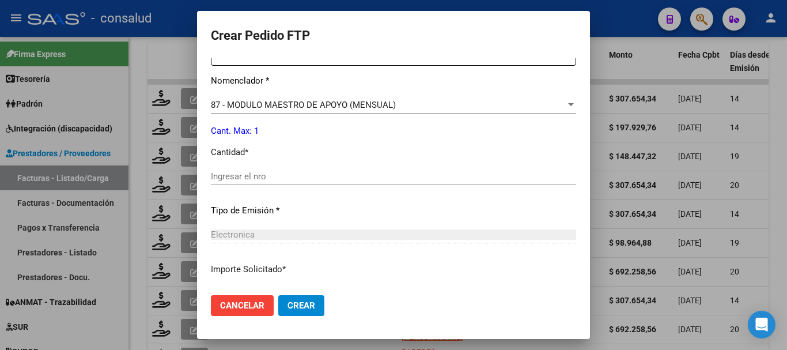
scroll to position [428, 0]
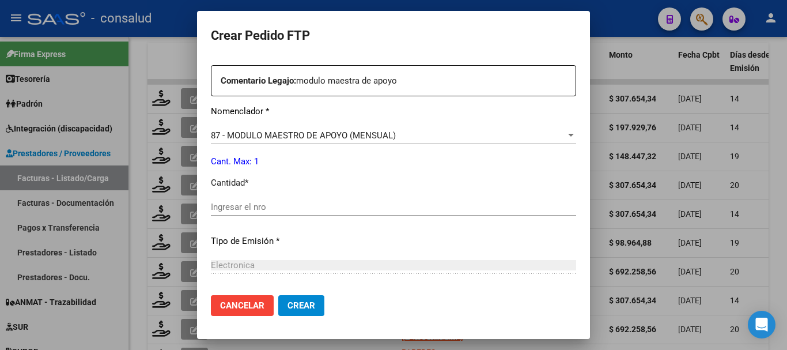
click at [288, 202] on input "Ingresar el nro" at bounding box center [393, 207] width 365 height 10
type input "1"
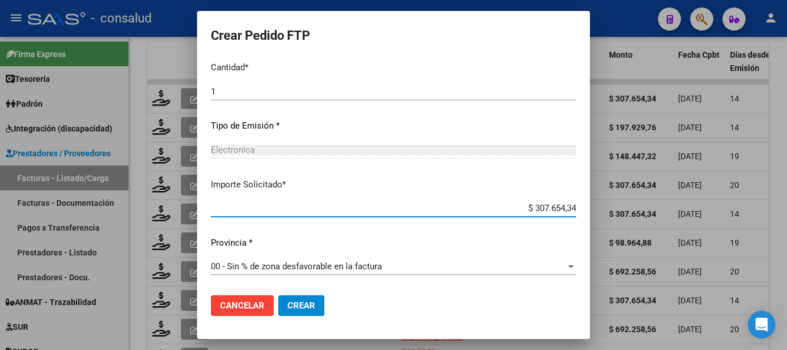
click at [287, 303] on span "Crear" at bounding box center [301, 305] width 28 height 10
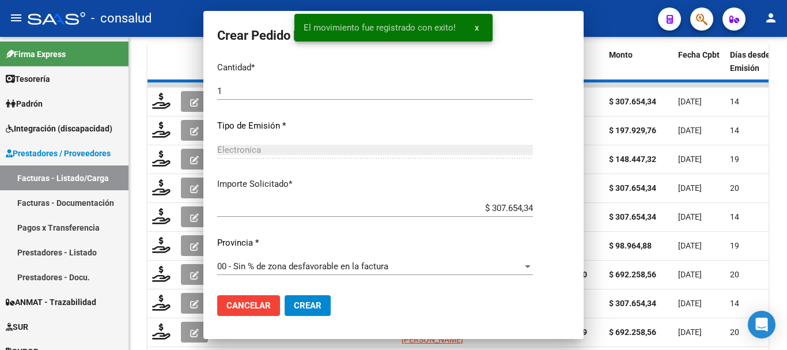
scroll to position [479, 0]
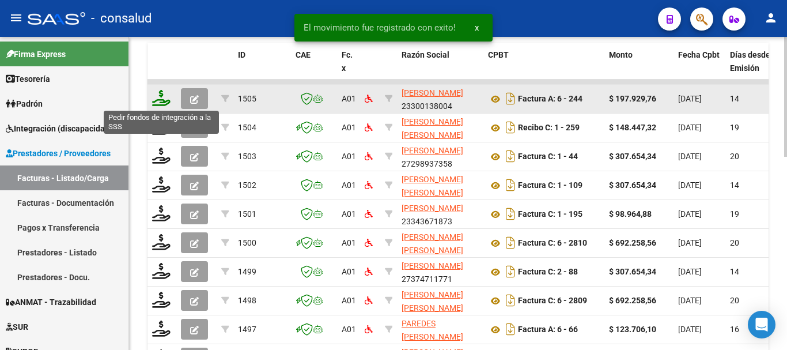
click at [155, 103] on icon at bounding box center [161, 98] width 18 height 16
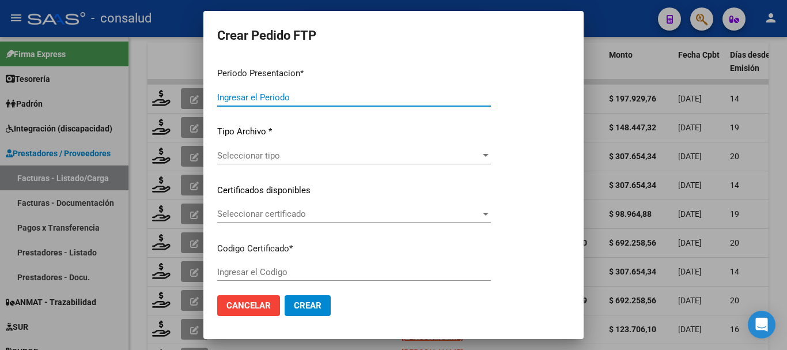
type input "202507"
type input "$ 197.929,76"
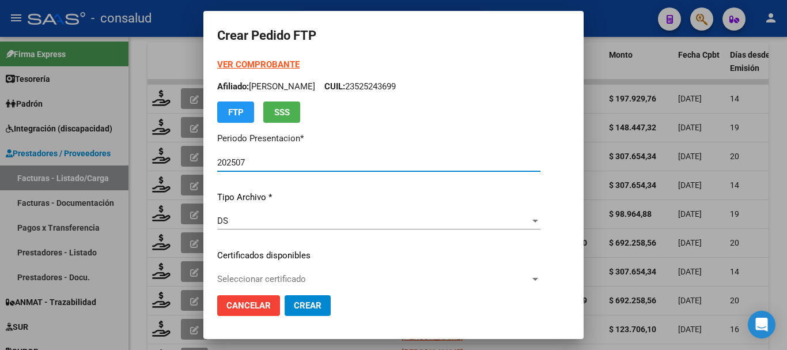
type input "020005252436920230927-20260927-MIS"
type input "2026-09-27"
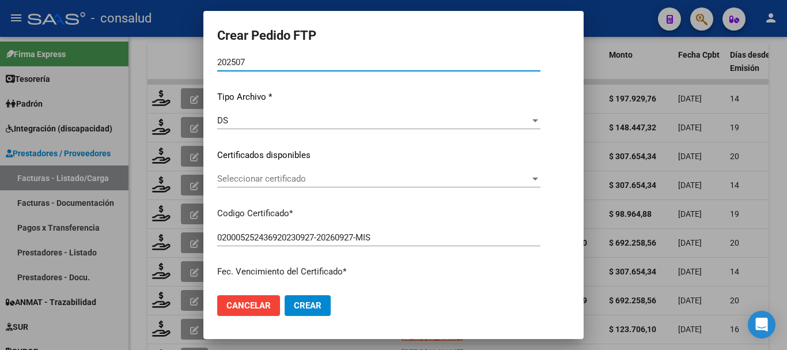
scroll to position [115, 0]
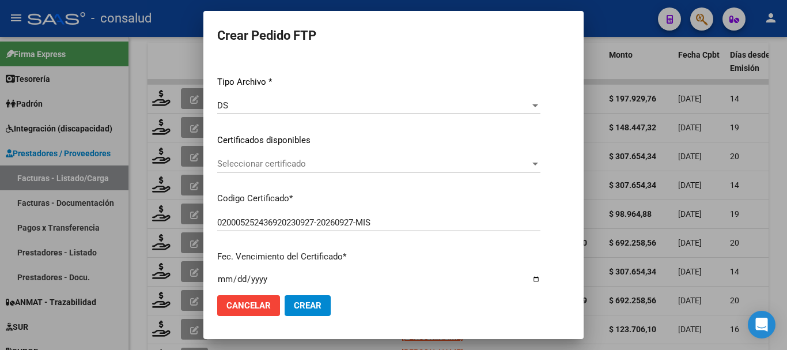
click at [343, 164] on span "Seleccionar certificado" at bounding box center [373, 163] width 313 height 10
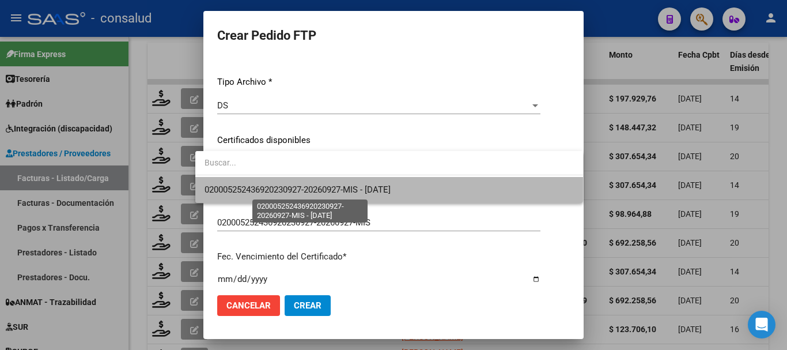
drag, startPoint x: 365, startPoint y: 188, endPoint x: 370, endPoint y: 191, distance: 5.9
click at [365, 188] on span "020005252436920230927-20260927-MIS - 2026-09-27" at bounding box center [297, 189] width 186 height 10
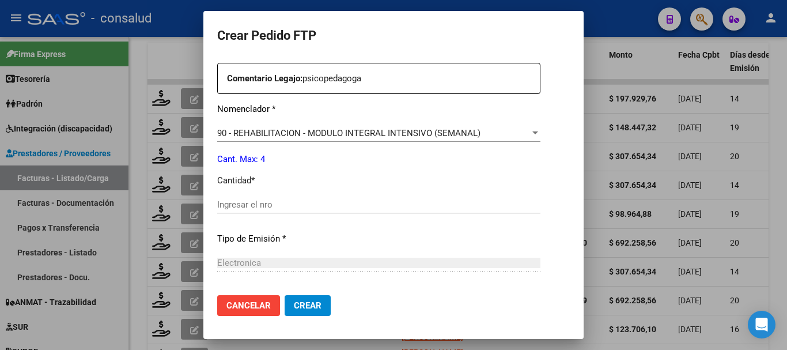
scroll to position [461, 0]
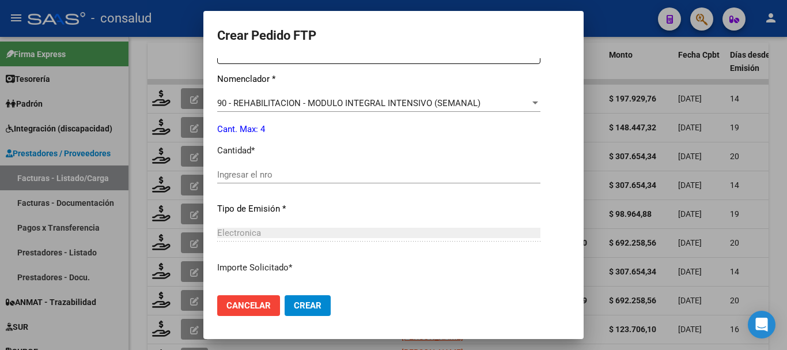
click at [295, 174] on input "Ingresar el nro" at bounding box center [378, 174] width 323 height 10
type input "4"
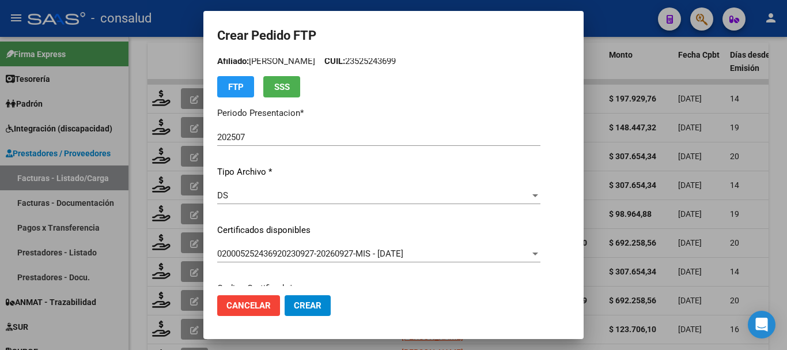
scroll to position [0, 0]
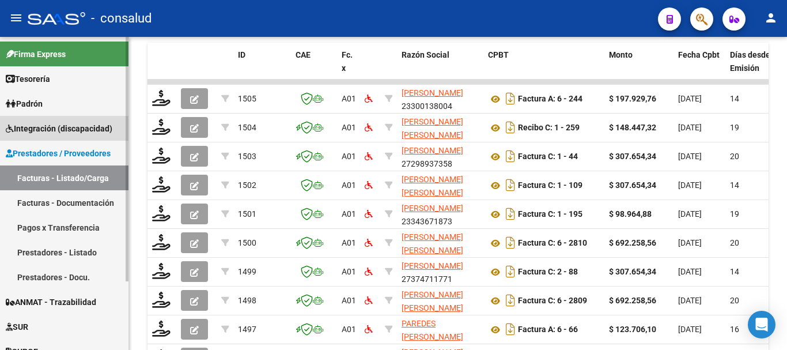
click at [72, 128] on span "Integración (discapacidad)" at bounding box center [59, 128] width 107 height 13
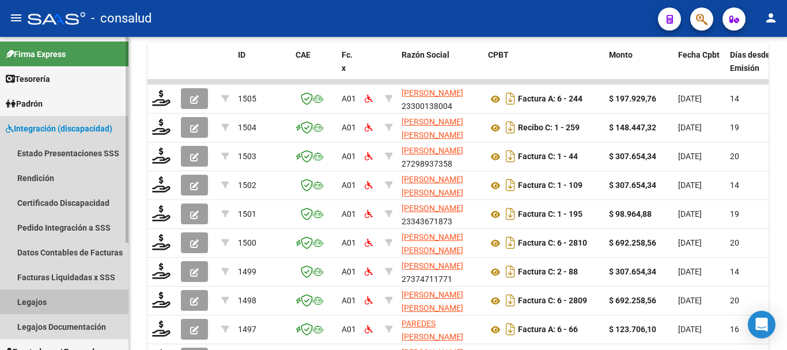
click at [69, 295] on link "Legajos" at bounding box center [64, 301] width 128 height 25
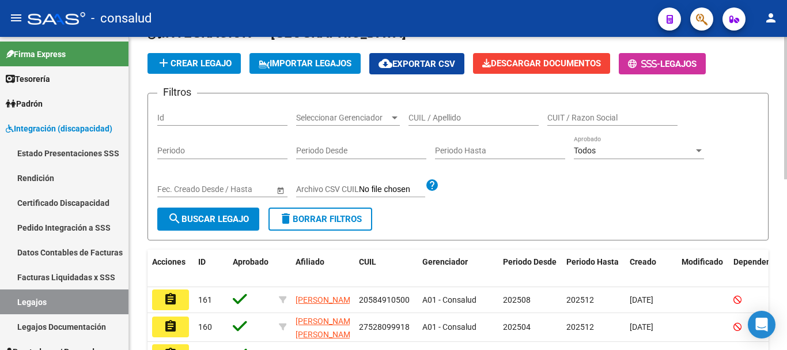
scroll to position [29, 0]
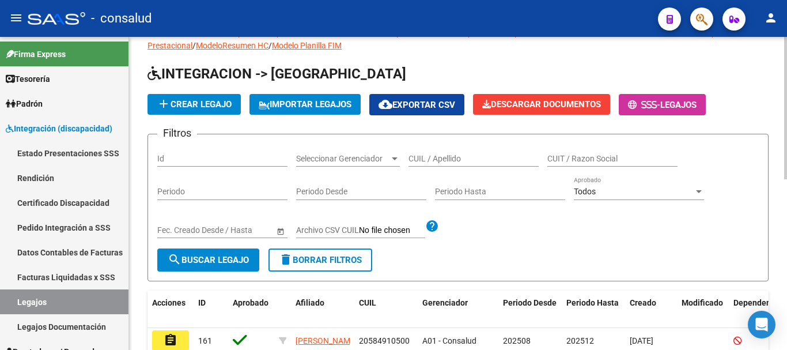
click at [432, 157] on input "CUIL / Apellido" at bounding box center [473, 159] width 130 height 10
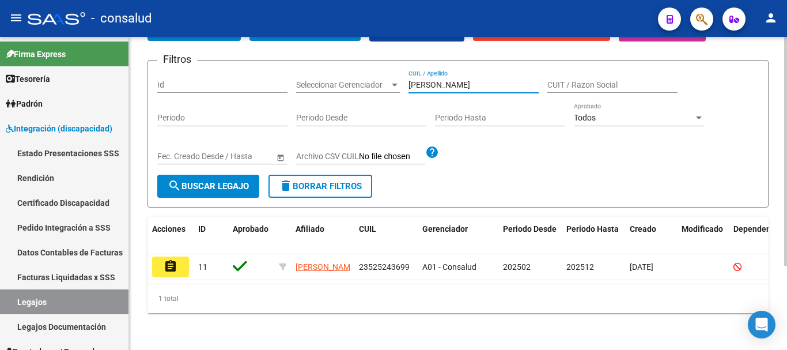
scroll to position [115, 0]
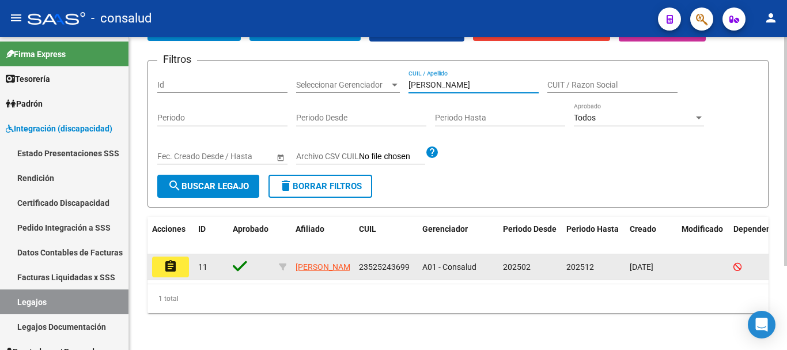
type input "micheli"
click at [177, 259] on mat-icon "assignment" at bounding box center [171, 266] width 14 height 14
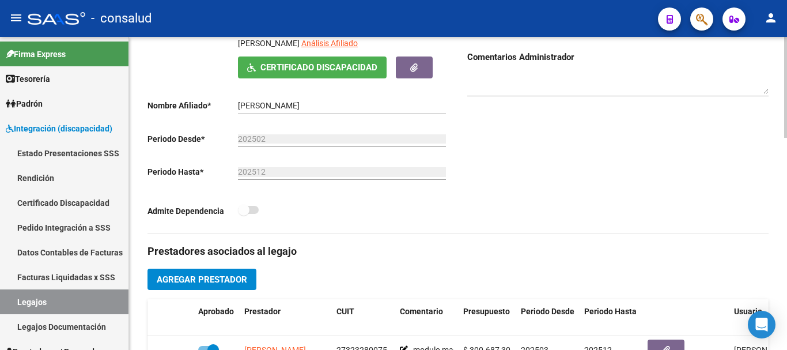
scroll to position [346, 0]
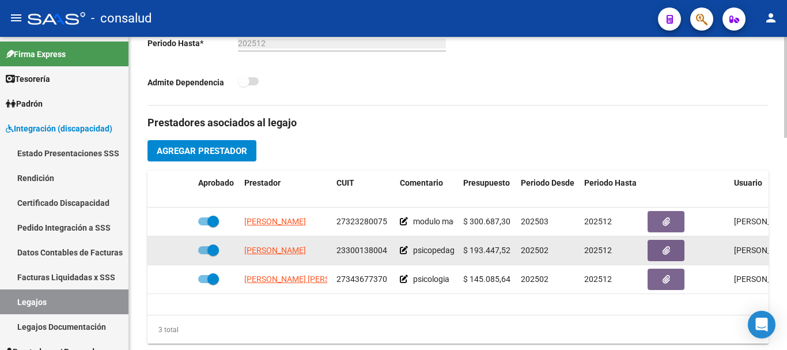
click at [295, 244] on datatable-body-cell "OBERMANN VIVIANA PAOLA" at bounding box center [286, 250] width 92 height 28
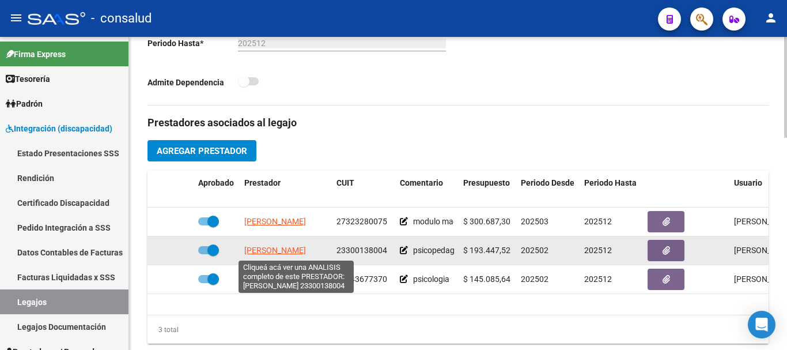
click at [298, 252] on span "OBERMANN VIVIANA PAOLA" at bounding box center [275, 249] width 62 height 9
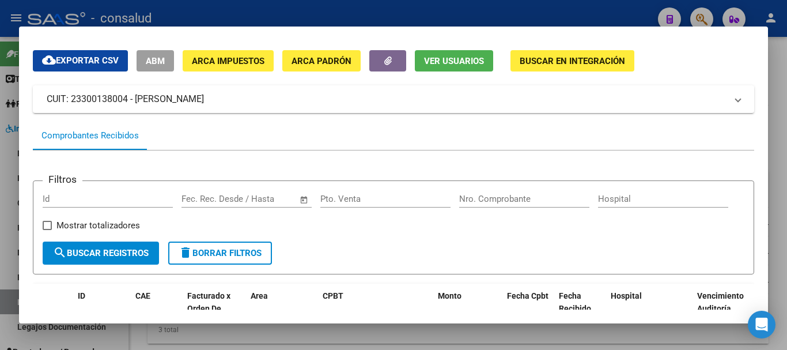
scroll to position [115, 0]
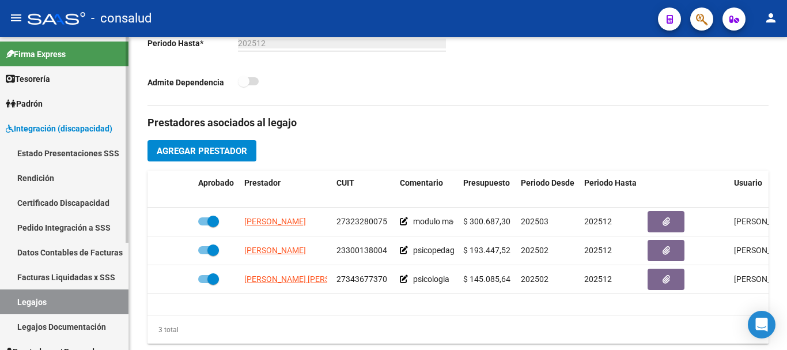
click at [101, 120] on link "Integración (discapacidad)" at bounding box center [64, 128] width 128 height 25
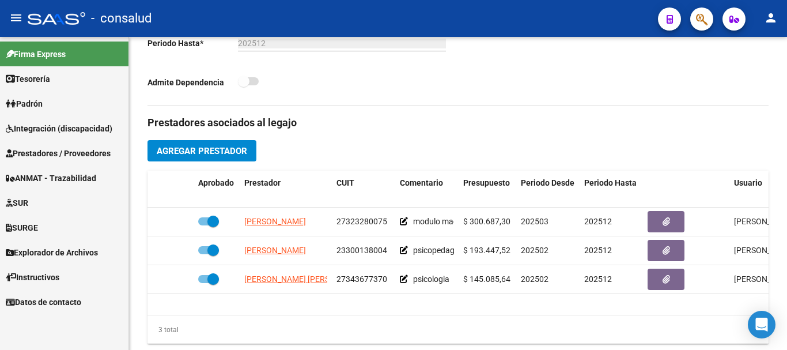
click at [92, 153] on span "Prestadores / Proveedores" at bounding box center [58, 153] width 105 height 13
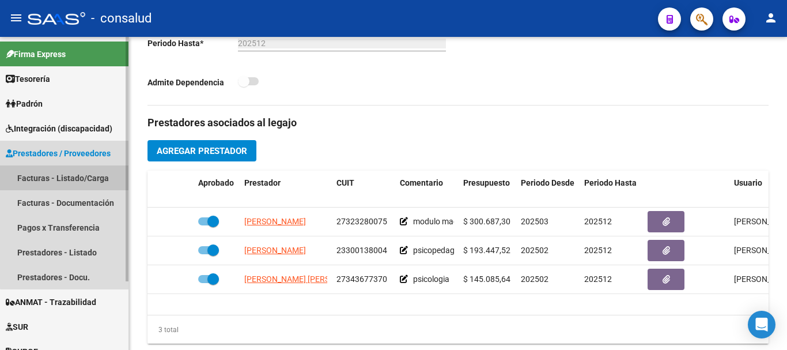
click at [95, 177] on link "Facturas - Listado/Carga" at bounding box center [64, 177] width 128 height 25
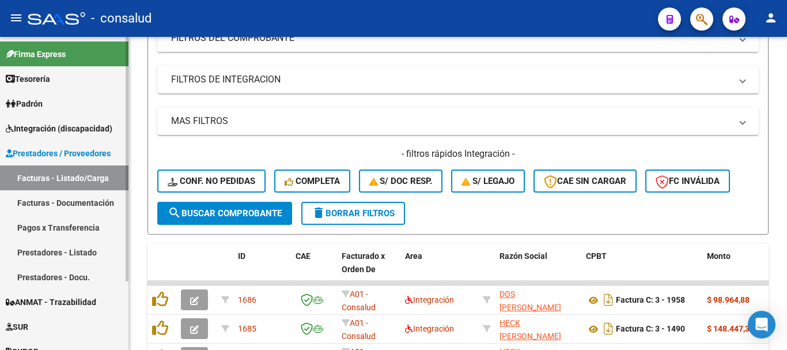
scroll to position [346, 0]
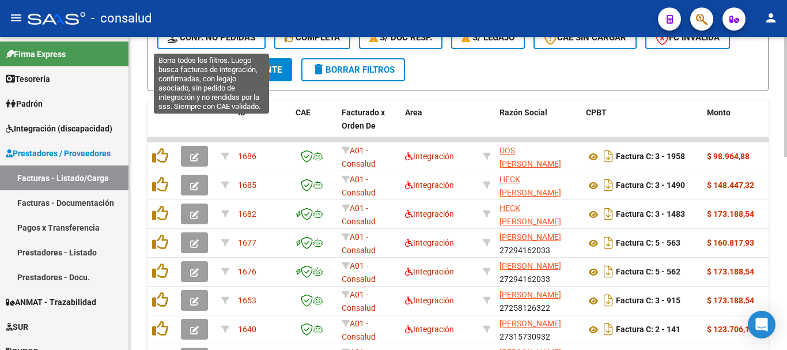
click at [230, 46] on button "Conf. no pedidas" at bounding box center [211, 37] width 108 height 23
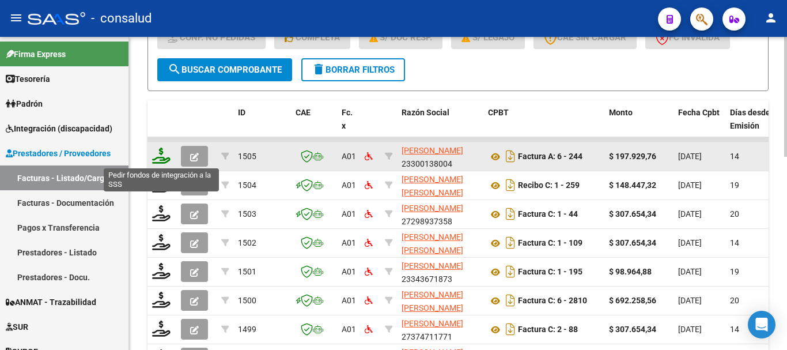
click at [162, 158] on icon at bounding box center [161, 155] width 18 height 16
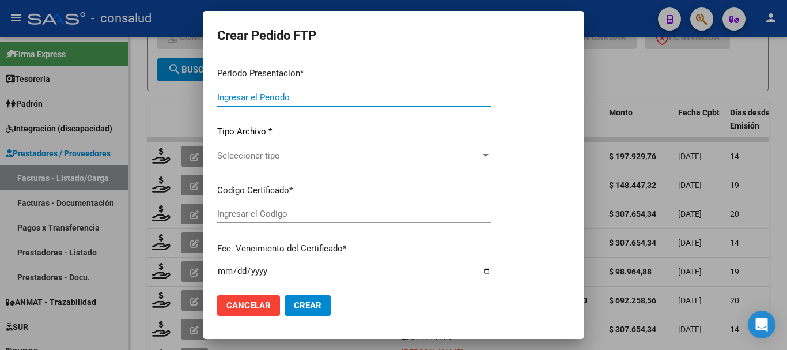
type input "202507"
type input "$ 197.929,76"
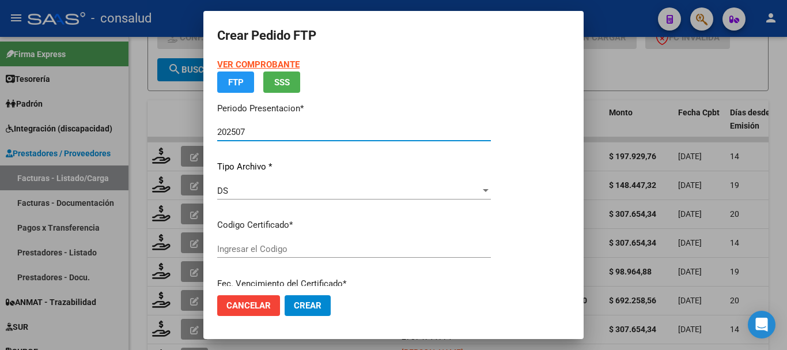
type input "020005252436920230927-20260927-MIS"
type input "2026-09-27"
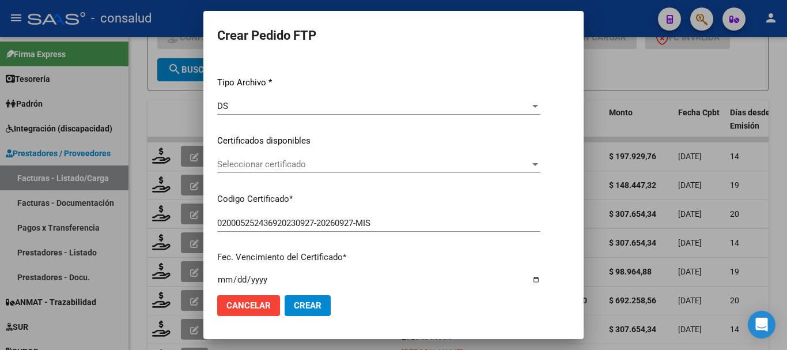
scroll to position [115, 0]
click at [313, 170] on div "Seleccionar certificado Seleccionar certificado" at bounding box center [378, 163] width 323 height 17
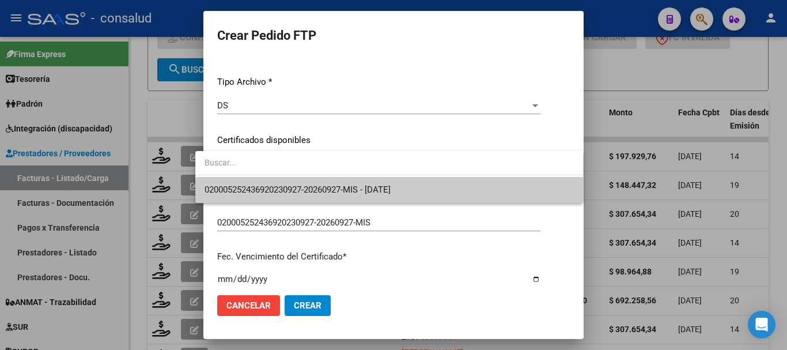
click at [318, 196] on span "020005252436920230927-20260927-MIS - 2026-09-27" at bounding box center [388, 190] width 369 height 26
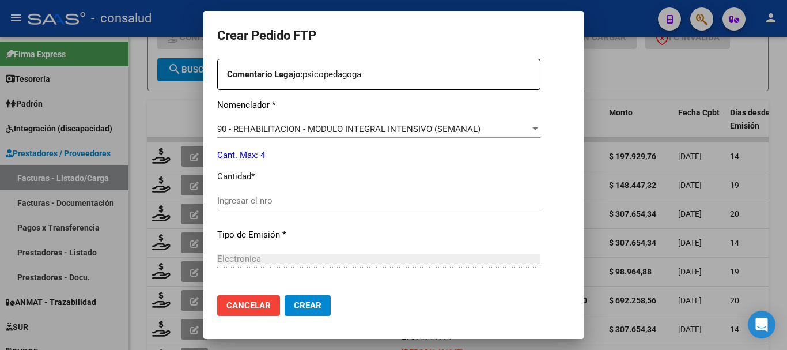
scroll to position [461, 0]
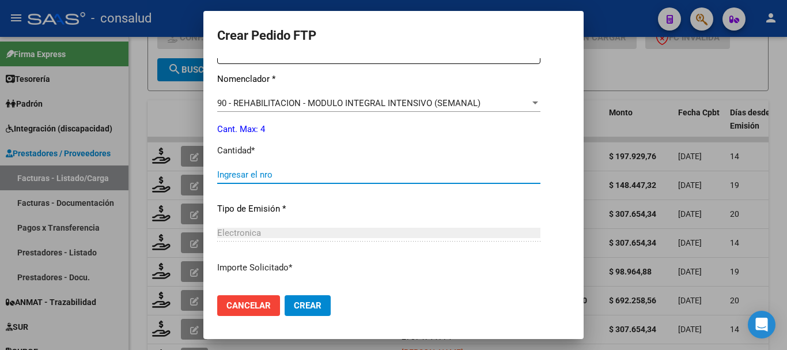
click at [257, 172] on input "Ingresar el nro" at bounding box center [378, 174] width 323 height 10
type input "4"
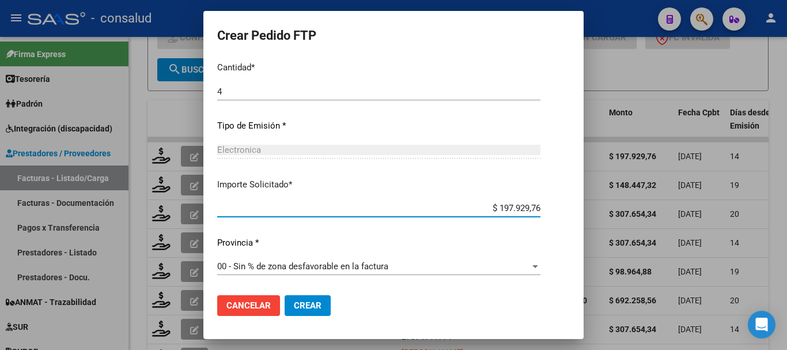
click at [299, 309] on span "Crear" at bounding box center [308, 305] width 28 height 10
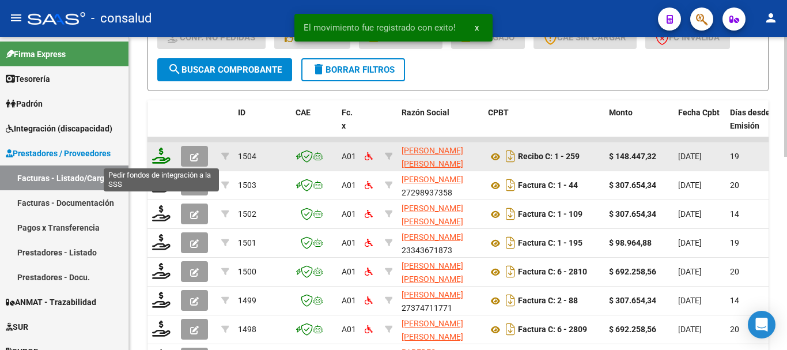
click at [165, 155] on icon at bounding box center [161, 155] width 18 height 16
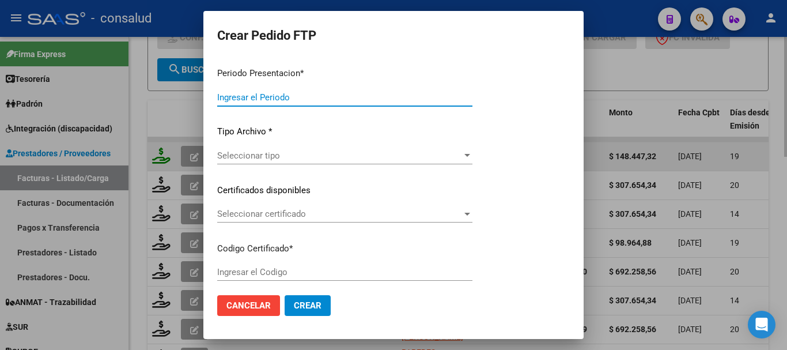
type input "202507"
type input "$ 148.447,32"
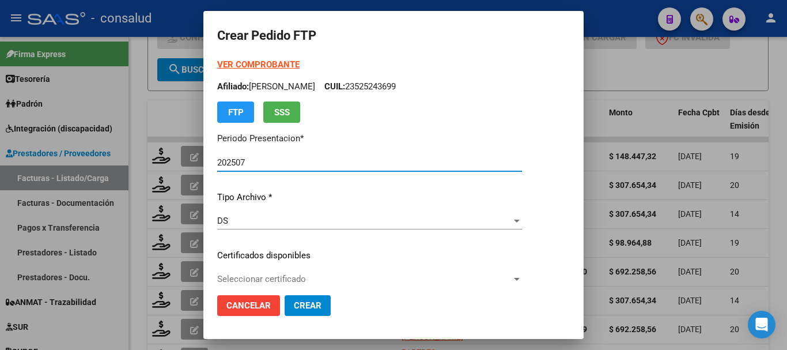
type input "020005252436920230927-20260927-MIS"
type input "2026-09-27"
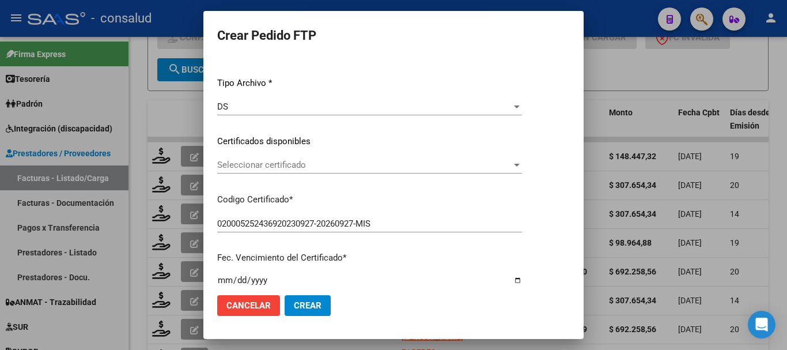
scroll to position [115, 0]
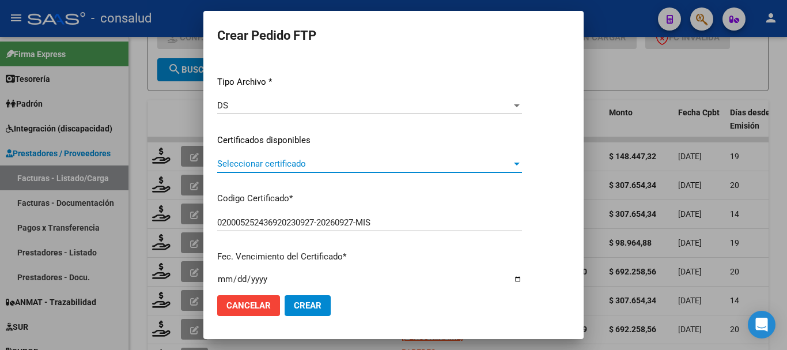
click at [365, 168] on span "Seleccionar certificado" at bounding box center [364, 163] width 294 height 10
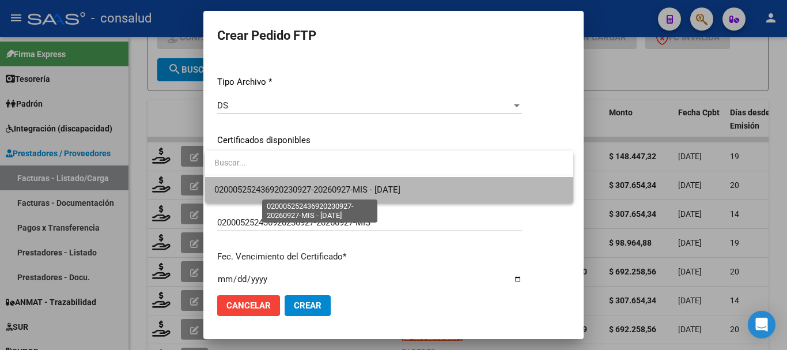
click at [373, 192] on span "020005252436920230927-20260927-MIS - 2026-09-27" at bounding box center [307, 189] width 186 height 10
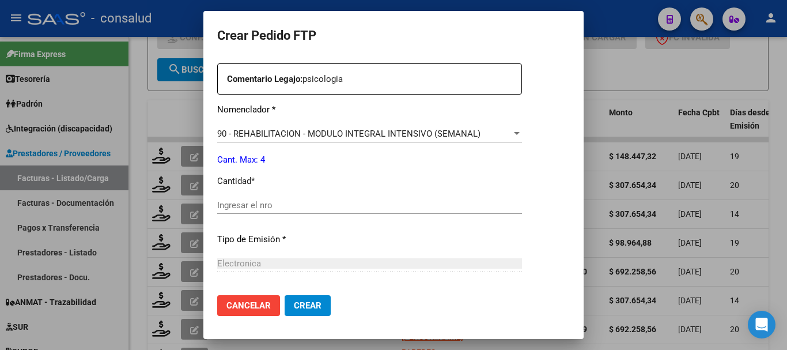
scroll to position [461, 0]
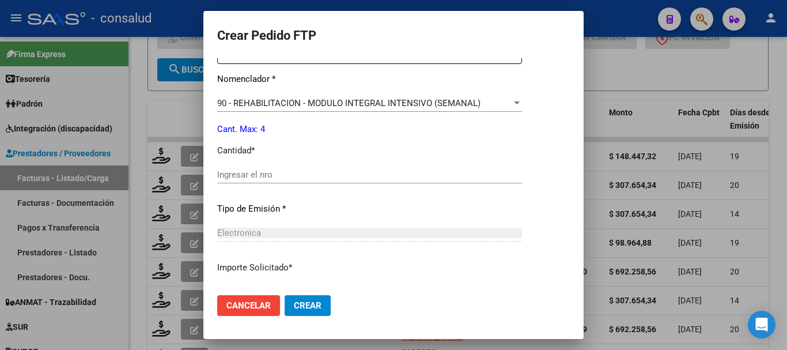
click at [291, 174] on input "Ingresar el nro" at bounding box center [369, 174] width 305 height 10
type input "4"
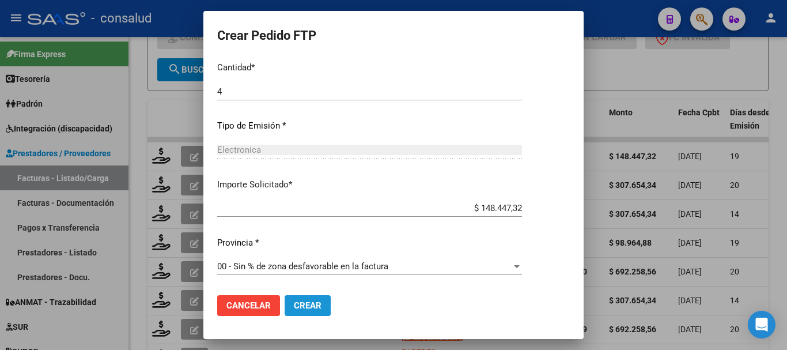
click at [324, 306] on button "Crear" at bounding box center [307, 305] width 46 height 21
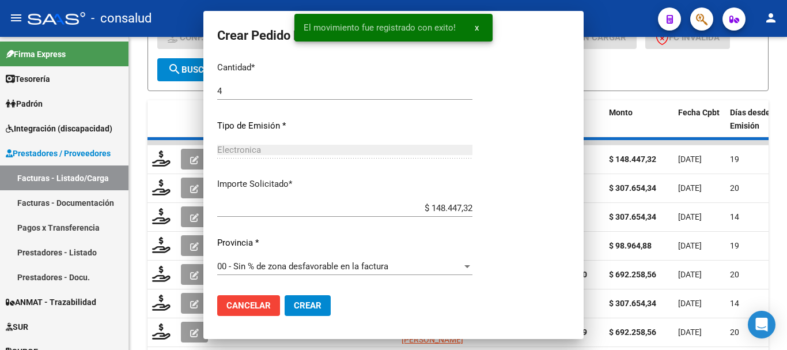
scroll to position [0, 0]
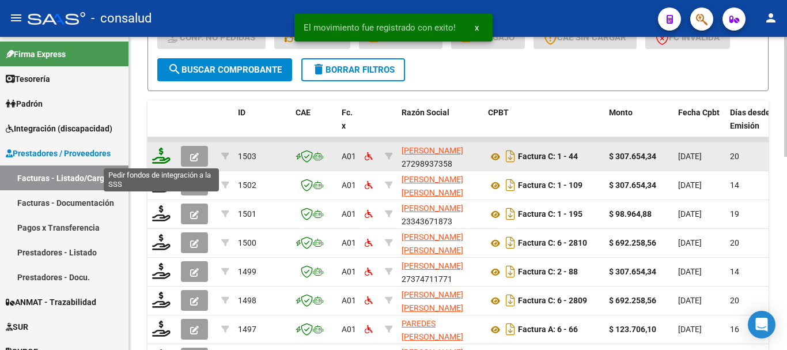
click at [154, 155] on icon at bounding box center [161, 155] width 18 height 16
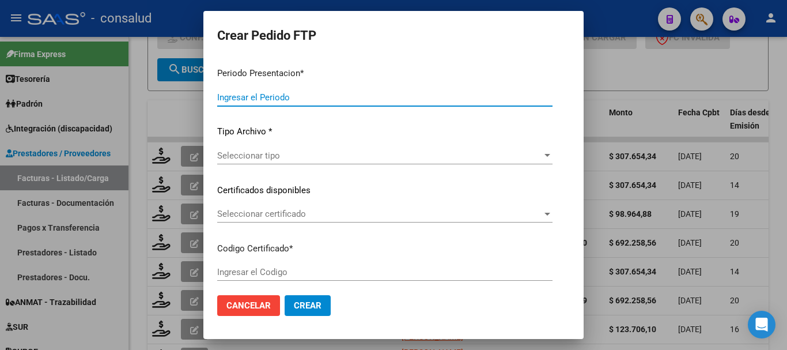
type input "202507"
type input "$ 307.654,34"
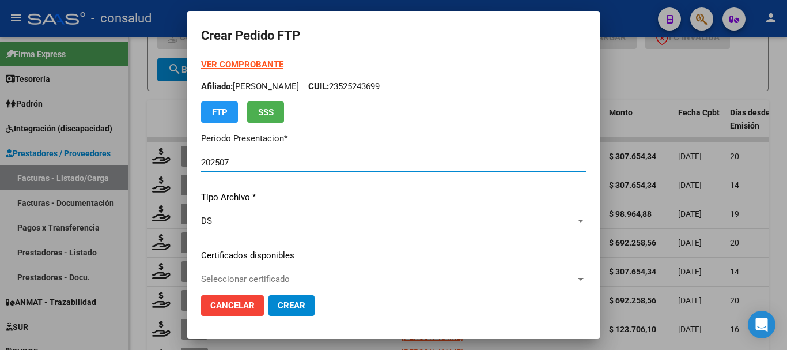
type input "0100052307455-20230314-20330314"
type input "2033-03-14"
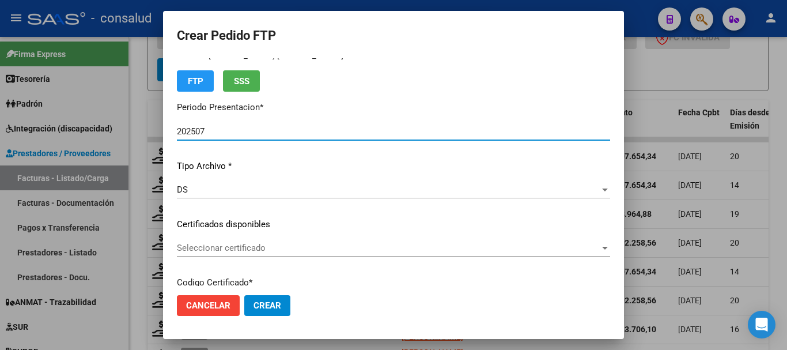
scroll to position [58, 0]
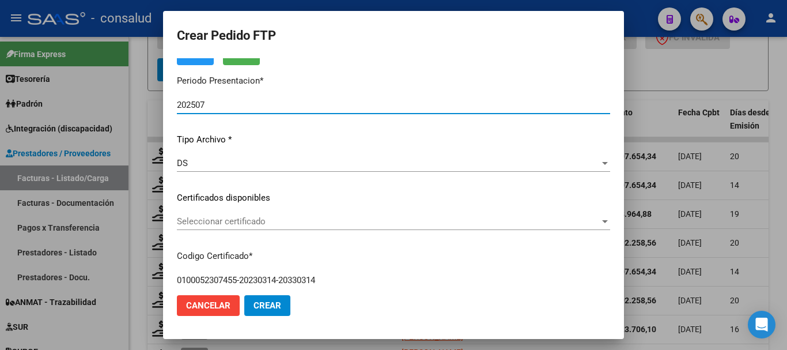
click at [364, 216] on span "Seleccionar certificado" at bounding box center [388, 221] width 423 height 10
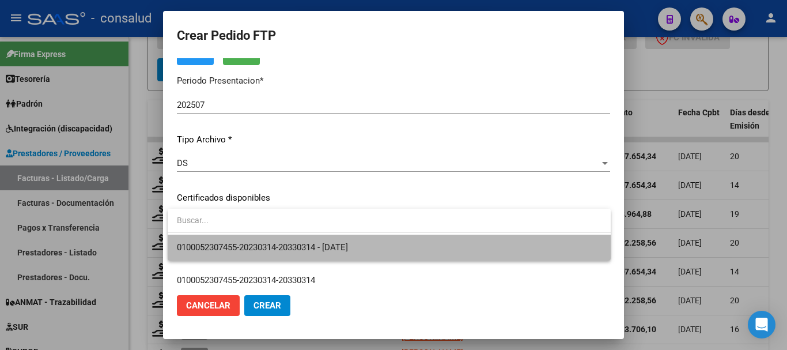
click at [376, 243] on span "0100052307455-20230314-20330314 - 2033-03-14" at bounding box center [389, 247] width 424 height 26
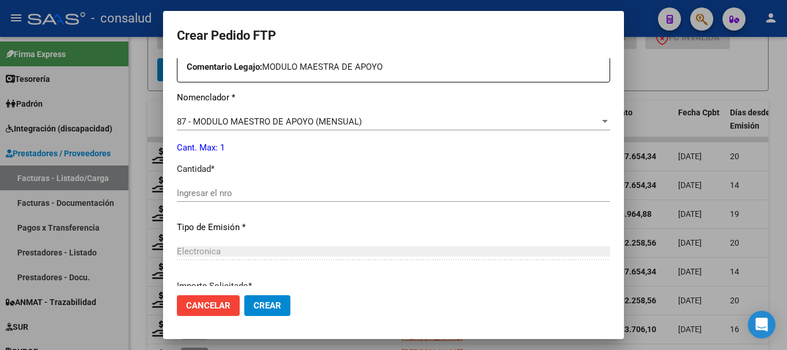
scroll to position [461, 0]
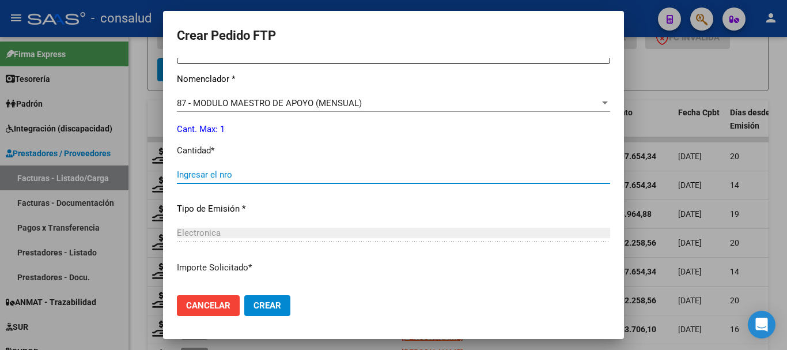
click at [282, 175] on input "Ingresar el nro" at bounding box center [393, 174] width 433 height 10
type input "1"
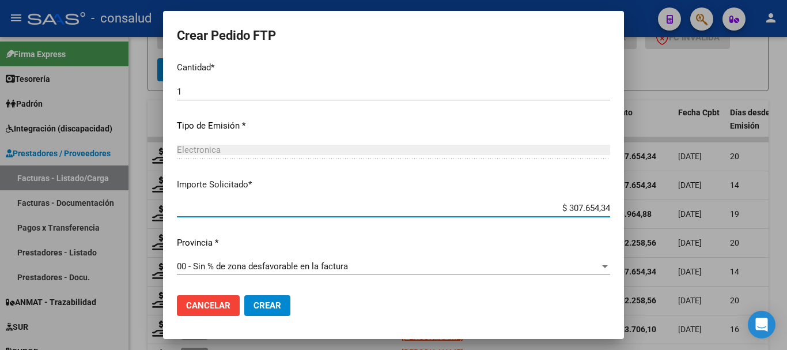
click at [271, 306] on span "Crear" at bounding box center [267, 305] width 28 height 10
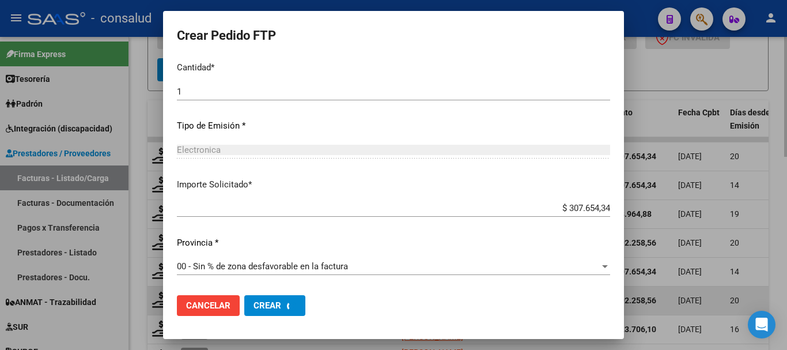
scroll to position [0, 0]
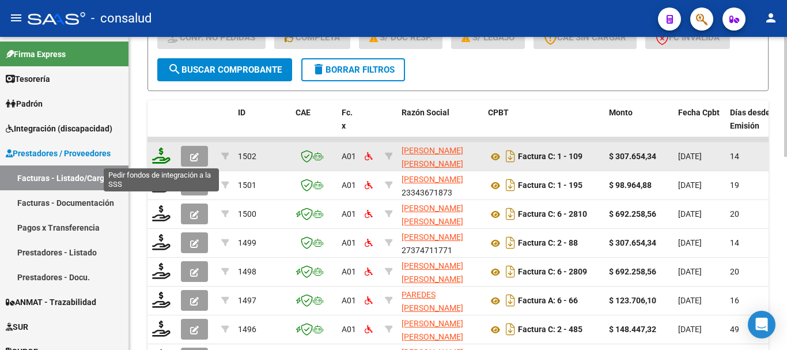
click at [155, 153] on icon at bounding box center [161, 155] width 18 height 16
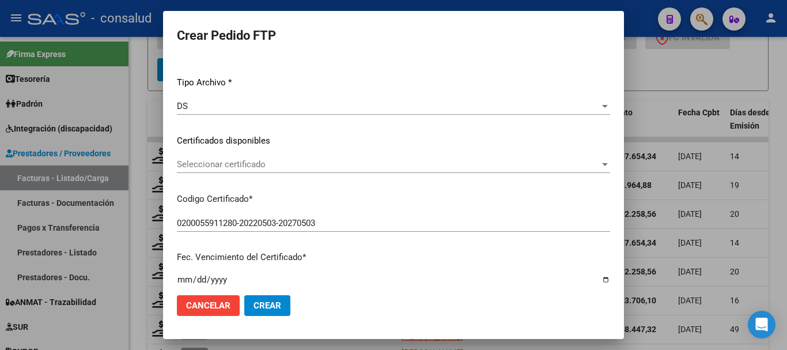
scroll to position [115, 0]
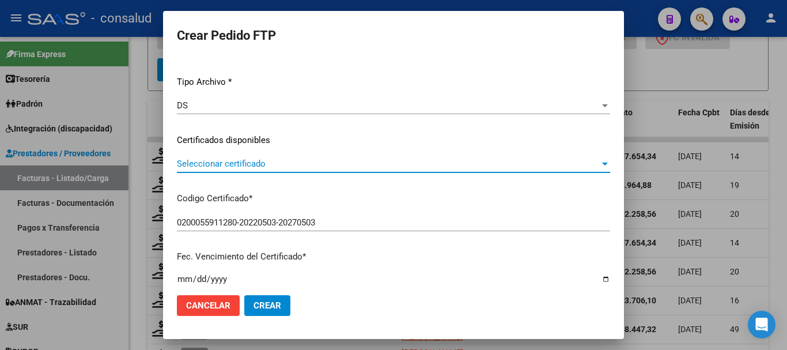
click at [323, 166] on span "Seleccionar certificado" at bounding box center [388, 163] width 423 height 10
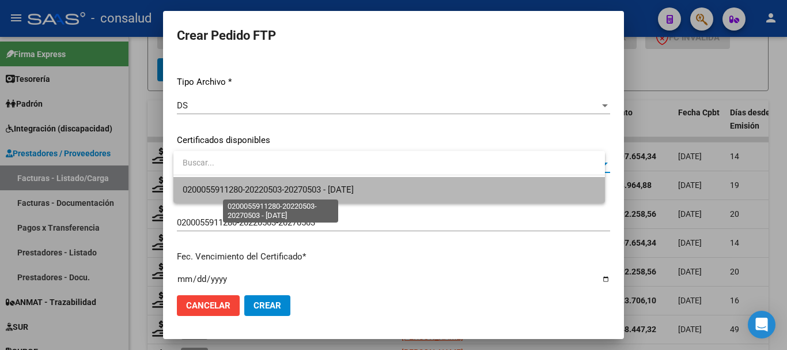
click at [325, 187] on span "0200055911280-20220503-20270503 - 2027-05-03" at bounding box center [268, 189] width 171 height 10
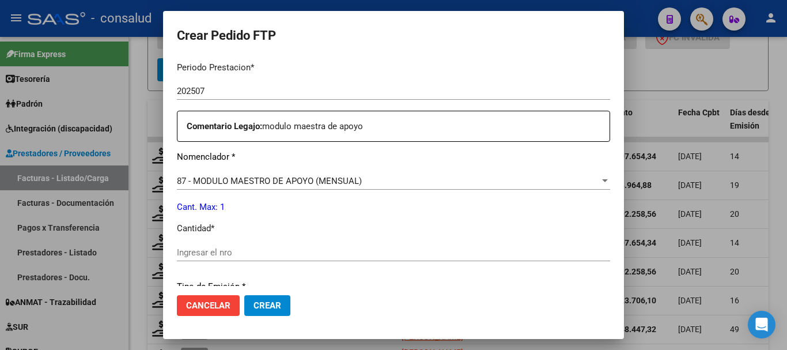
scroll to position [403, 0]
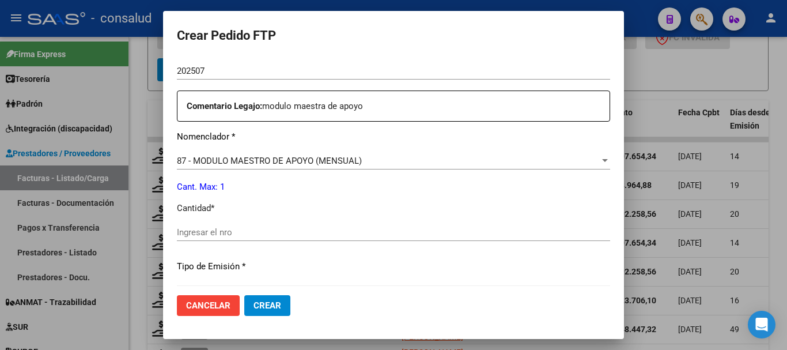
click at [234, 230] on input "Ingresar el nro" at bounding box center [393, 232] width 433 height 10
type input "1"
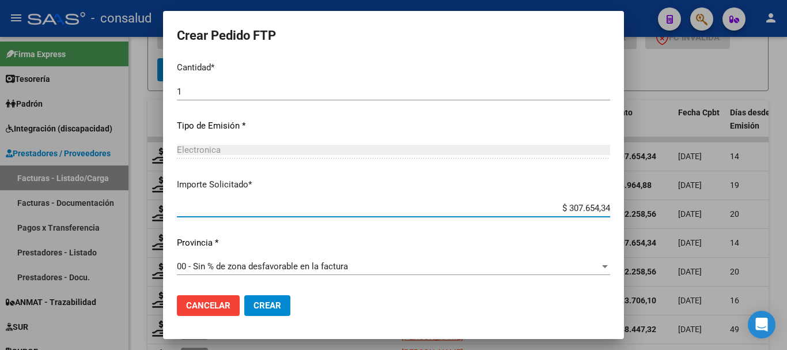
click at [281, 301] on span "Crear" at bounding box center [267, 305] width 28 height 10
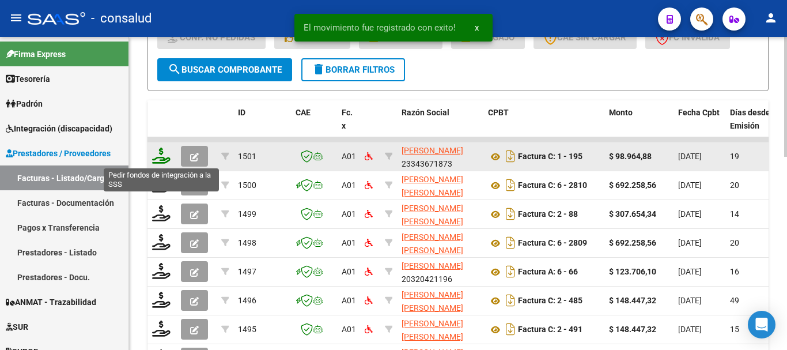
click at [159, 154] on icon at bounding box center [161, 155] width 18 height 16
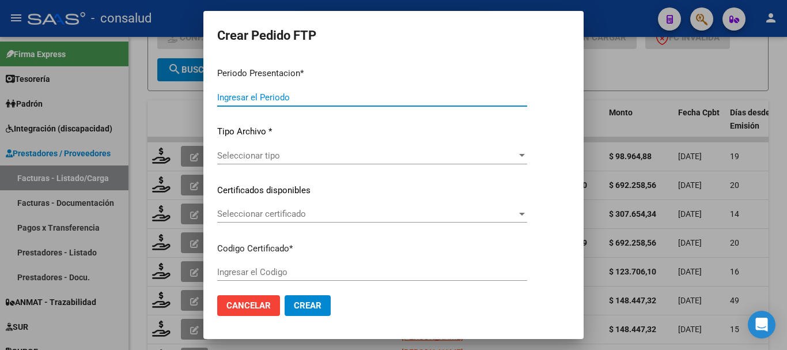
type input "202507"
type input "$ 98.964,88"
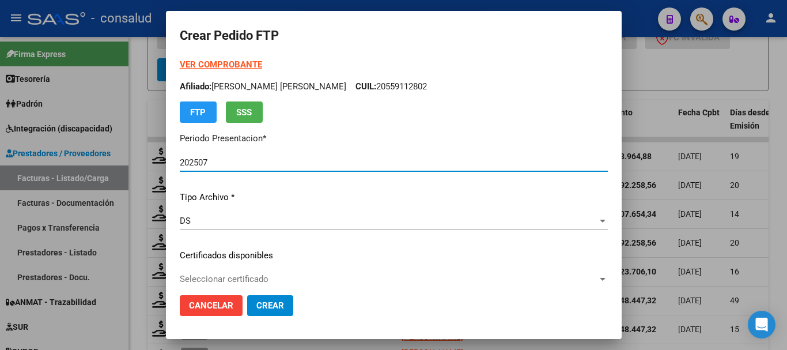
type input "0200058420371-20240516-20290516"
type input "2029-05-16"
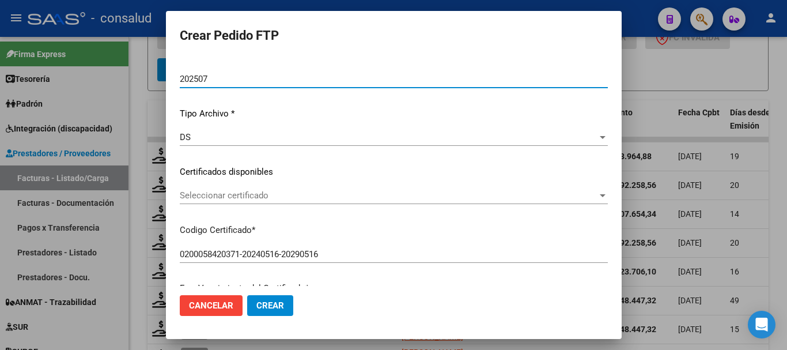
scroll to position [115, 0]
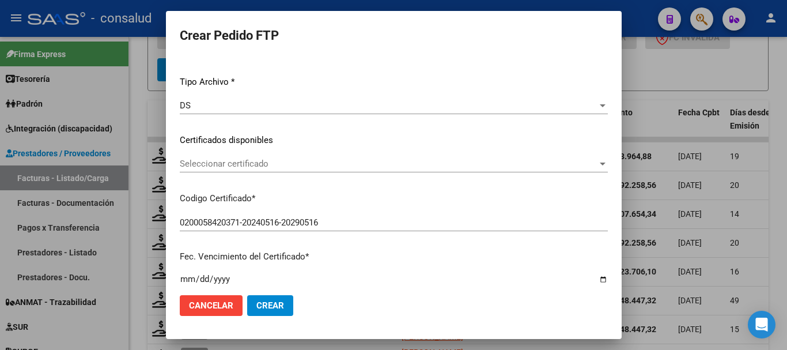
click at [322, 165] on span "Seleccionar certificado" at bounding box center [389, 163] width 418 height 10
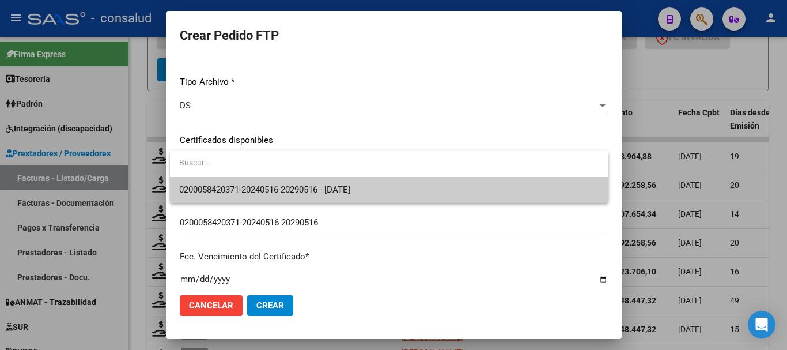
click at [328, 181] on span "0200058420371-20240516-20290516 - 2029-05-16" at bounding box center [389, 190] width 420 height 26
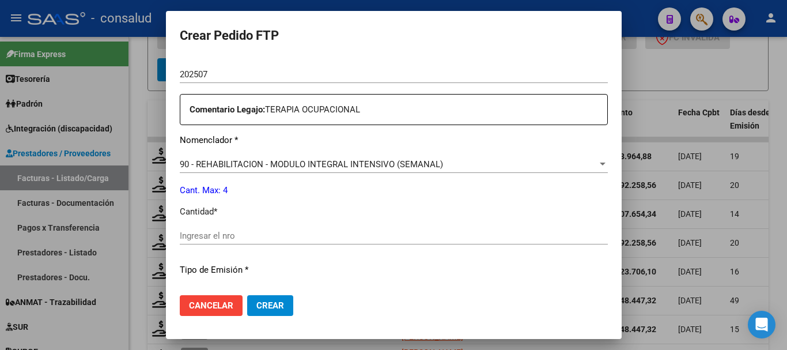
scroll to position [461, 0]
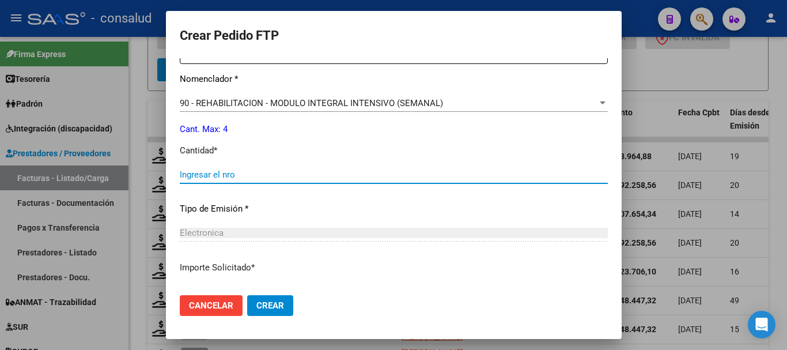
click at [282, 176] on input "Ingresar el nro" at bounding box center [394, 174] width 428 height 10
type input "4"
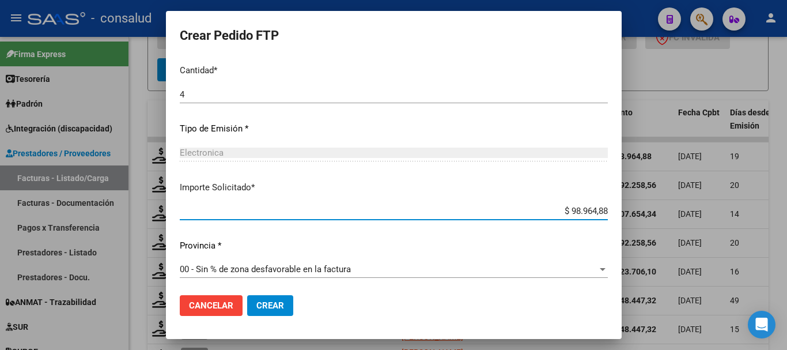
scroll to position [544, 0]
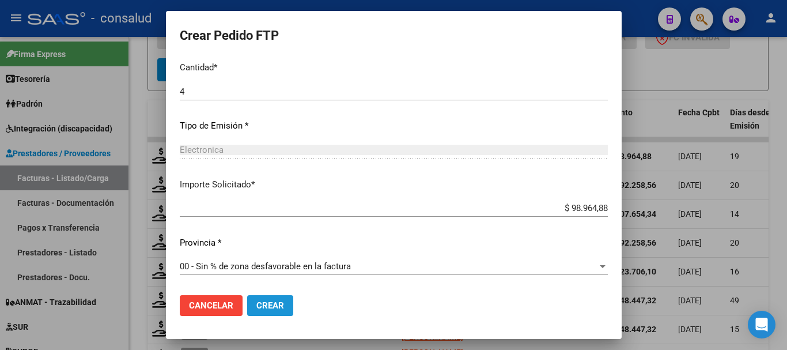
click at [261, 307] on span "Crear" at bounding box center [270, 305] width 28 height 10
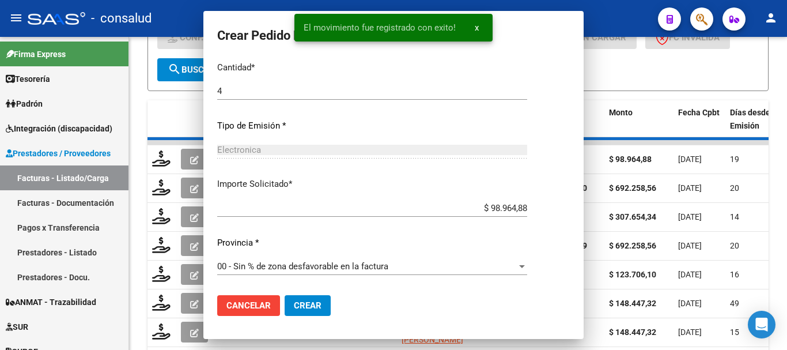
scroll to position [0, 0]
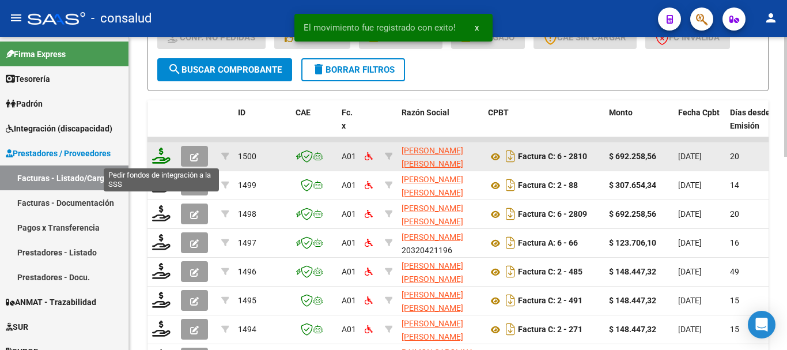
click at [164, 150] on icon at bounding box center [161, 155] width 18 height 16
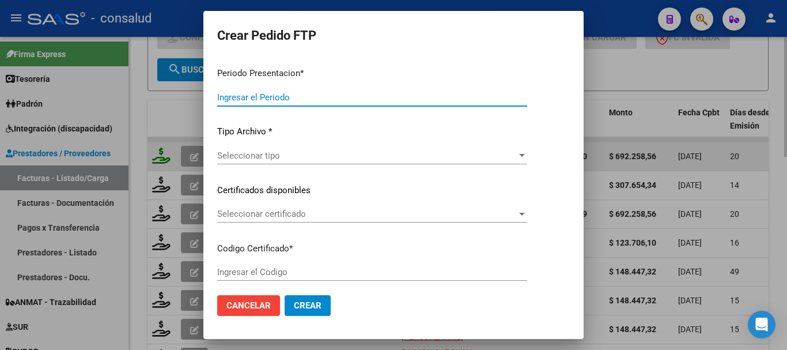
type input "202507"
type input "$ 692.258,56"
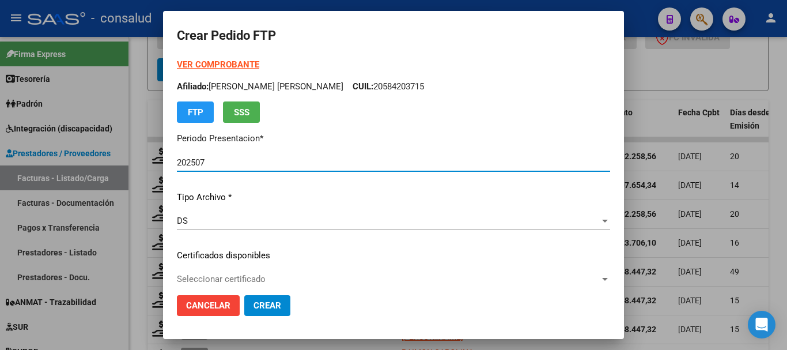
type input "0200048652840-20201015-20301015"
type input "2030-10-15"
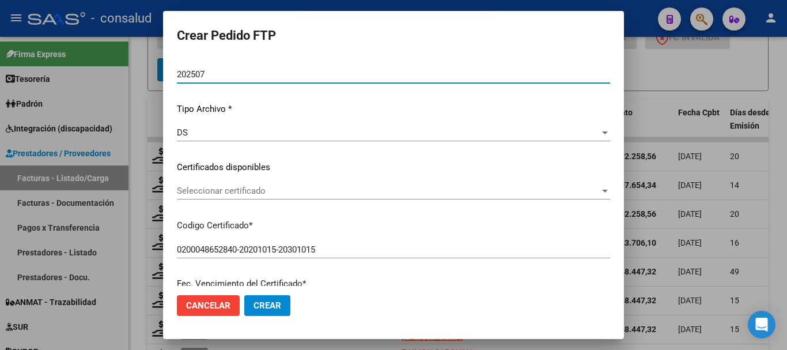
scroll to position [115, 0]
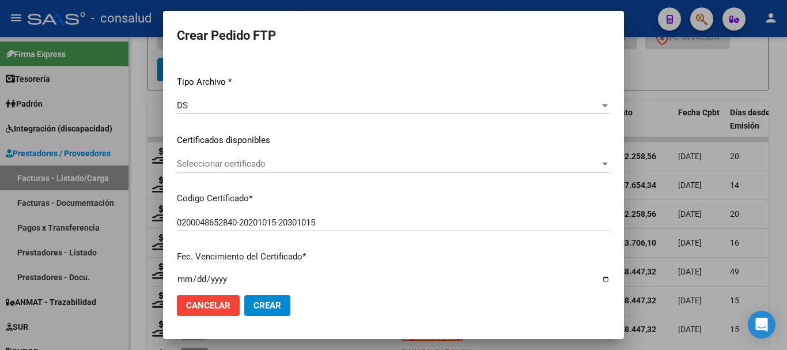
click at [337, 166] on span "Seleccionar certificado" at bounding box center [388, 163] width 423 height 10
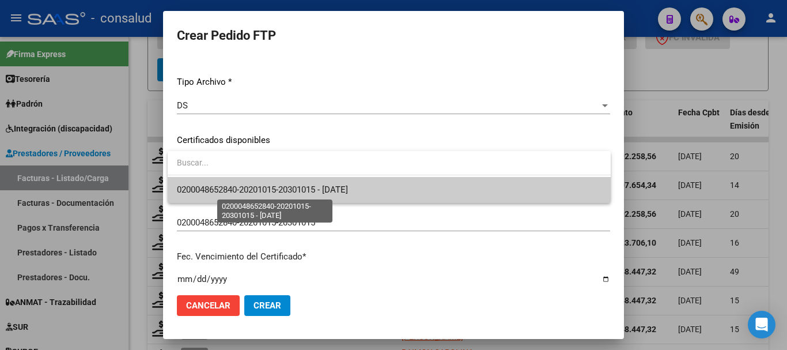
click at [348, 186] on span "0200048652840-20201015-20301015 - 2030-10-15" at bounding box center [262, 189] width 171 height 10
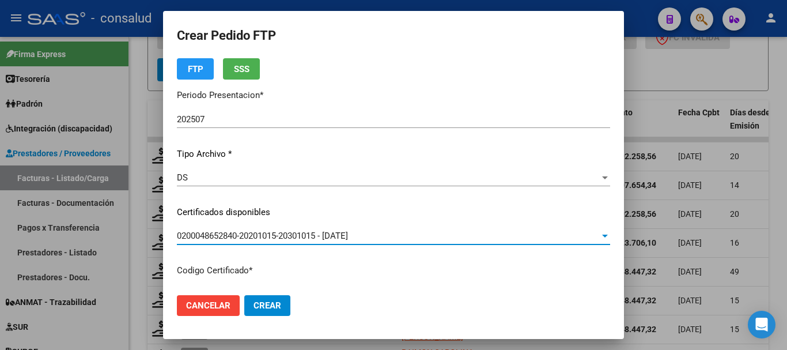
scroll to position [0, 0]
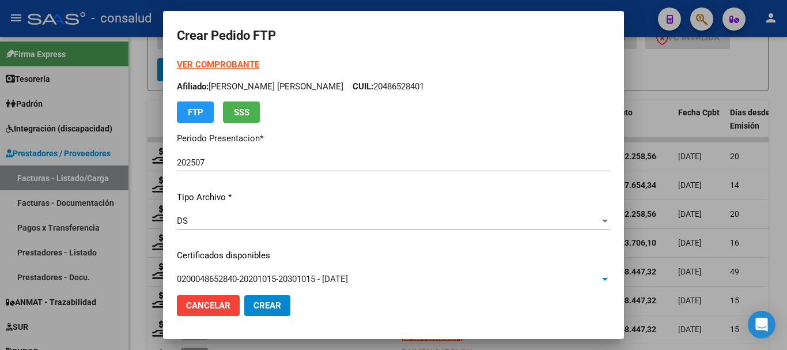
click at [227, 59] on strong "VER COMPROBANTE" at bounding box center [218, 64] width 82 height 10
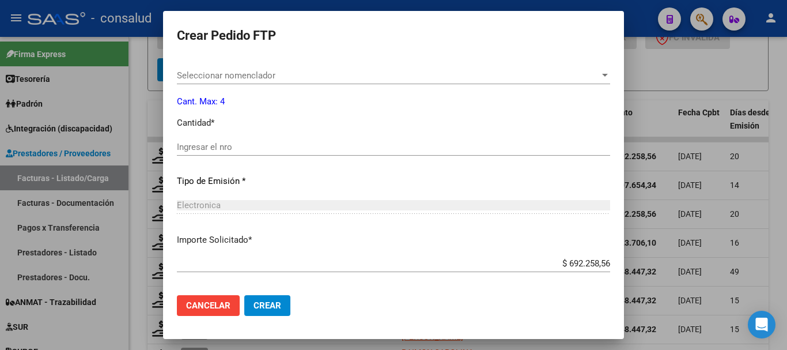
scroll to position [371, 0]
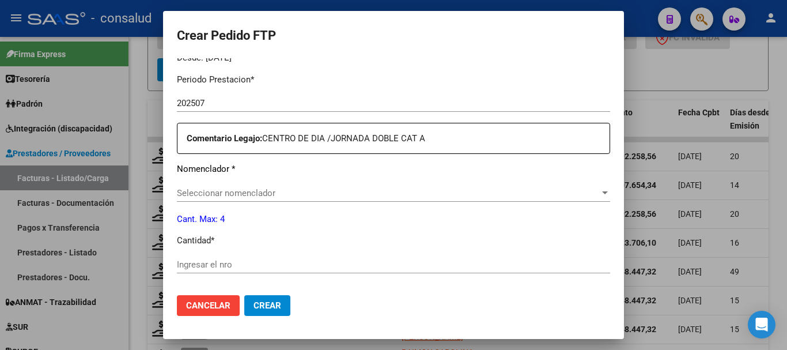
click at [358, 192] on span "Seleccionar nomenclador" at bounding box center [388, 193] width 423 height 10
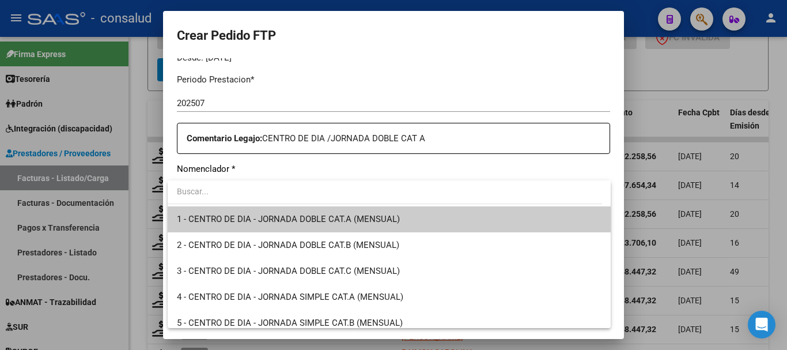
click at [403, 185] on input "dropdown search" at bounding box center [385, 191] width 434 height 24
click at [404, 216] on span "1 - CENTRO DE DIA - JORNADA DOBLE CAT.A (MENSUAL)" at bounding box center [389, 219] width 424 height 26
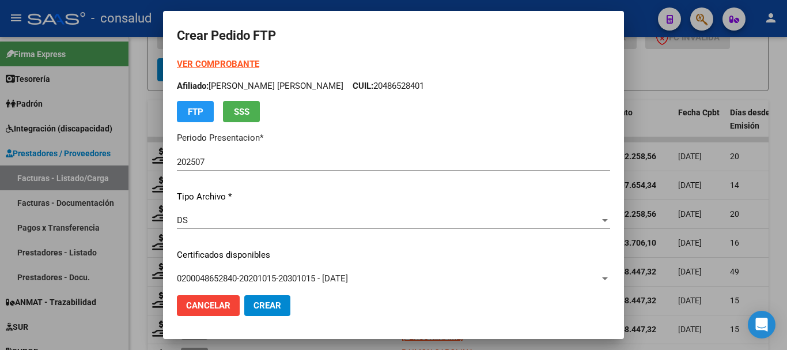
scroll to position [0, 0]
click at [252, 66] on strong "VER COMPROBANTE" at bounding box center [218, 64] width 82 height 10
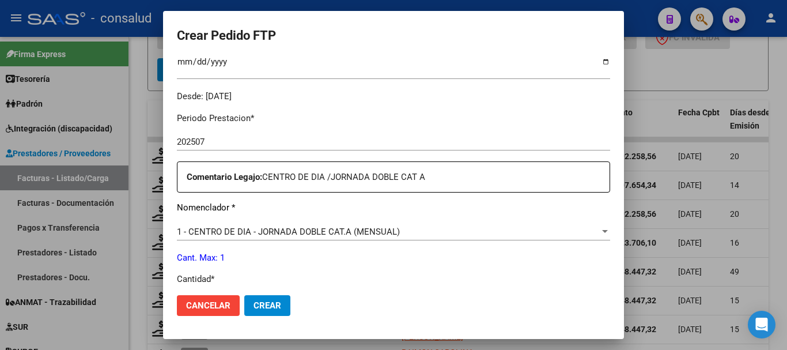
scroll to position [461, 0]
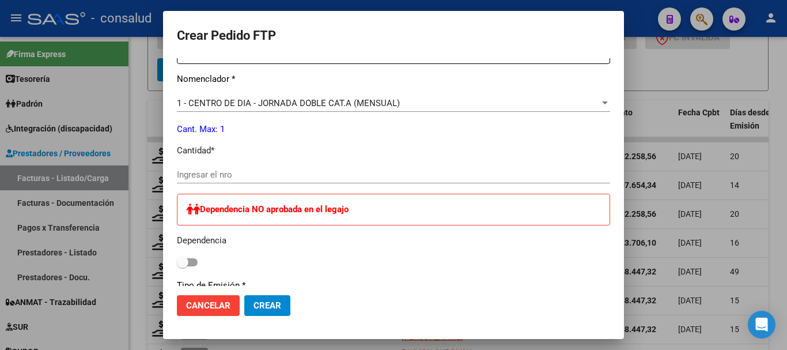
click at [294, 173] on input "Ingresar el nro" at bounding box center [393, 174] width 433 height 10
type input "1"
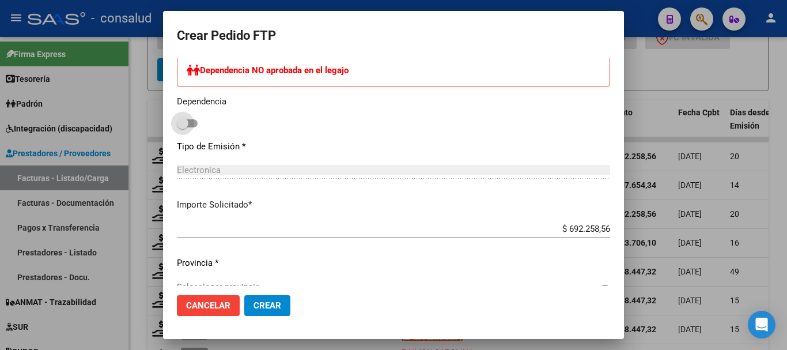
scroll to position [620, 0]
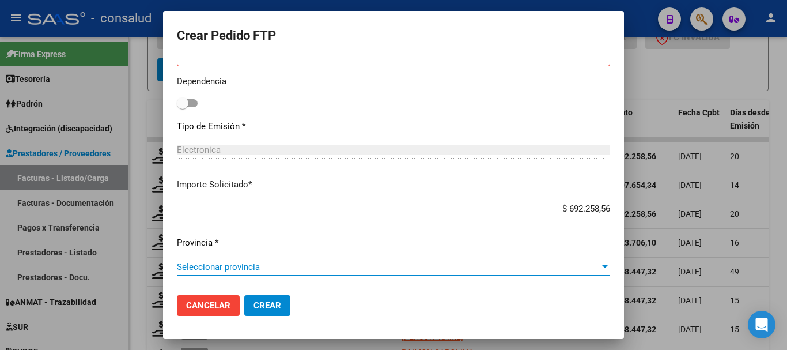
click at [248, 264] on span "Seleccionar provincia" at bounding box center [388, 266] width 423 height 10
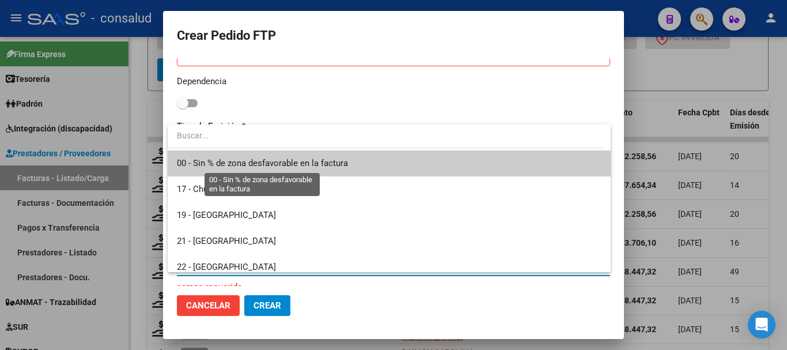
click at [259, 167] on span "00 - Sin % de zona desfavorable en la factura" at bounding box center [262, 163] width 171 height 10
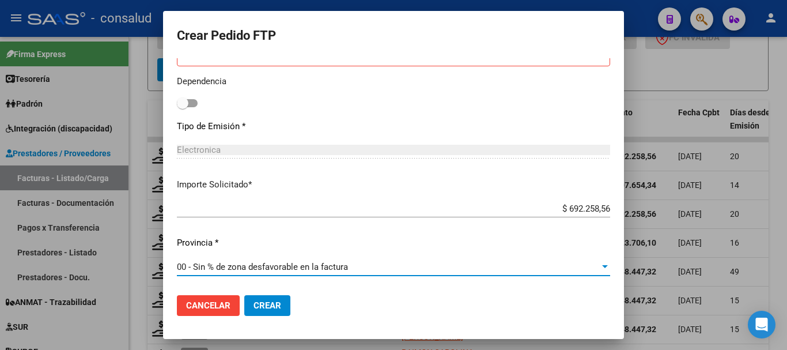
click at [281, 308] on button "Crear" at bounding box center [267, 305] width 46 height 21
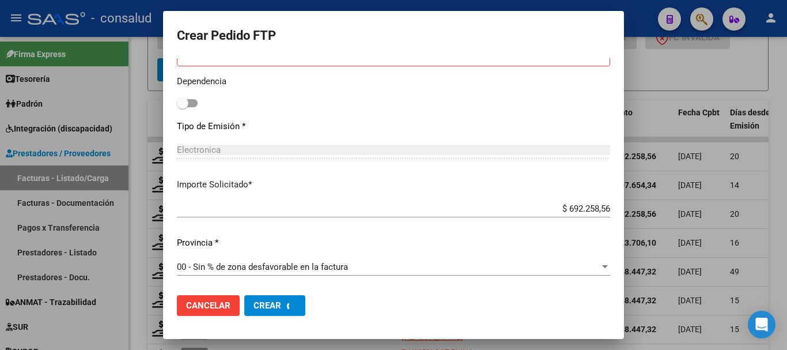
scroll to position [555, 0]
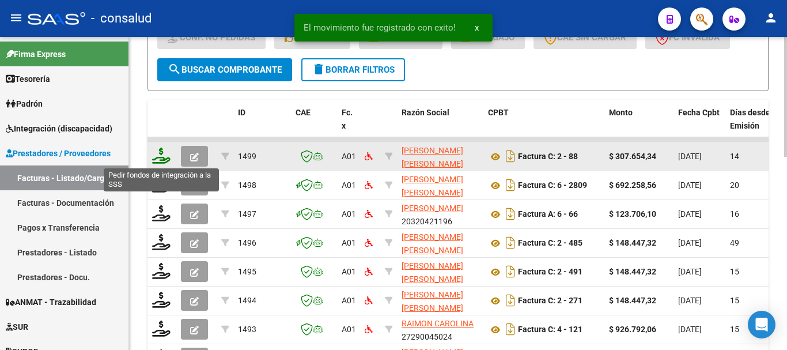
click at [164, 150] on icon at bounding box center [161, 155] width 18 height 16
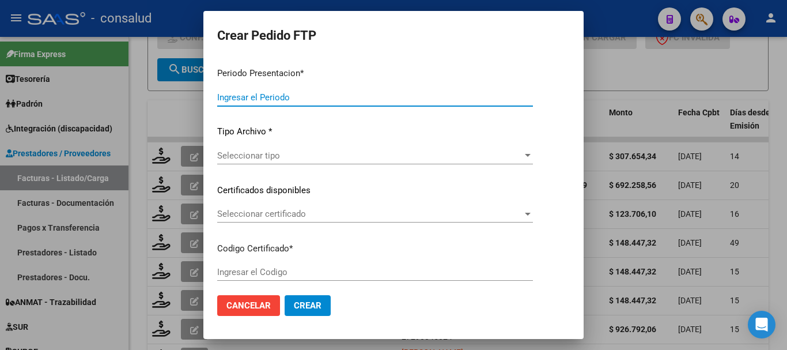
type input "202507"
type input "$ 307.654,34"
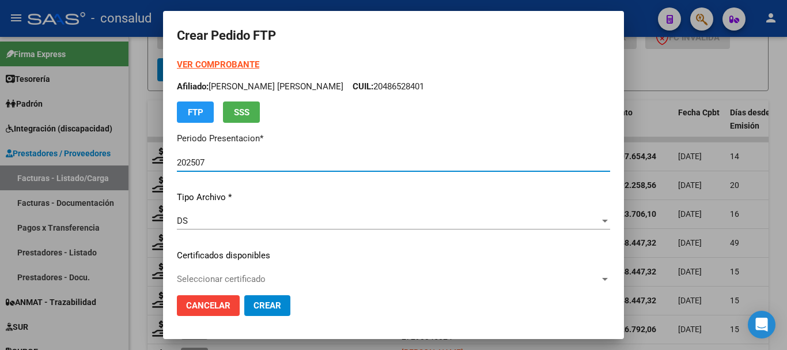
type input "0200048356193-20240503-20390503"
type input "2039-05-03"
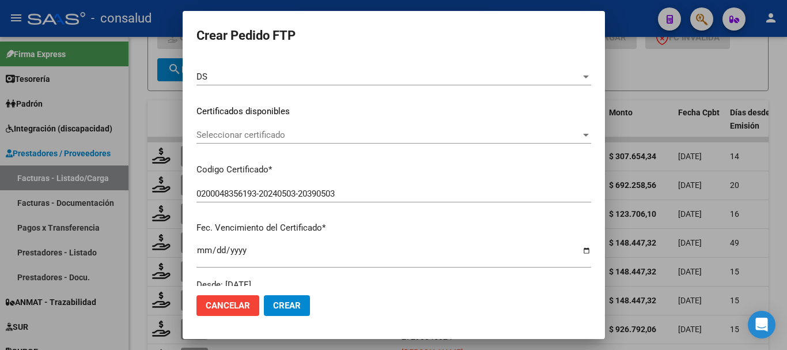
scroll to position [173, 0]
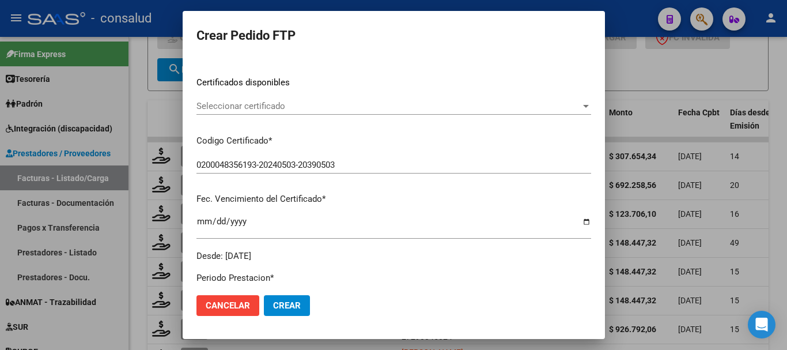
click at [355, 106] on span "Seleccionar certificado" at bounding box center [388, 106] width 384 height 10
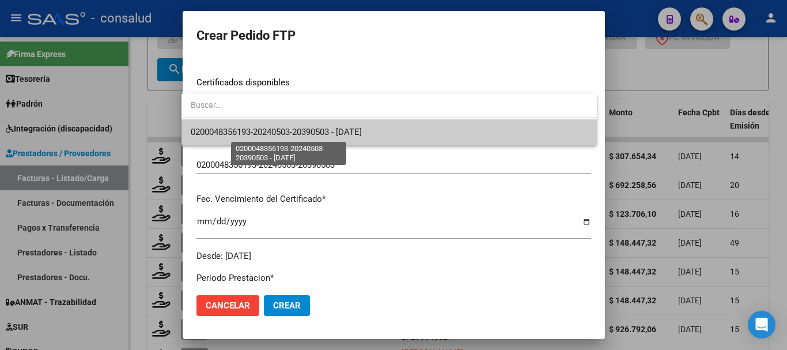
click at [362, 130] on span "0200048356193-20240503-20390503 - 2039-05-03" at bounding box center [276, 132] width 171 height 10
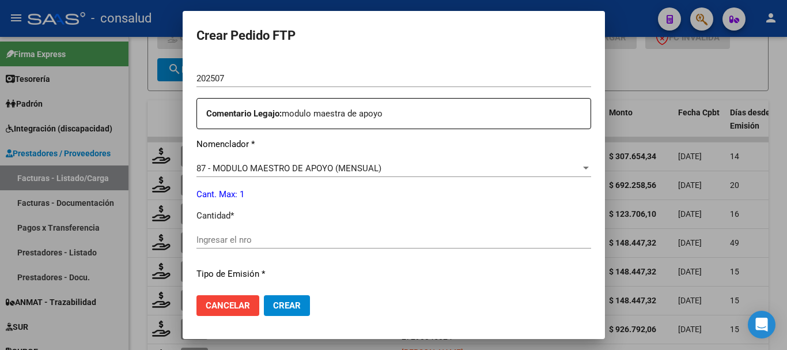
scroll to position [403, 0]
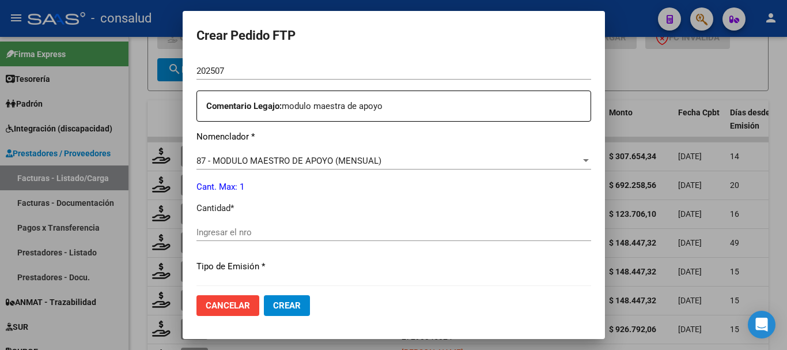
click at [272, 238] on div "Ingresar el nro" at bounding box center [393, 231] width 394 height 17
type input "1"
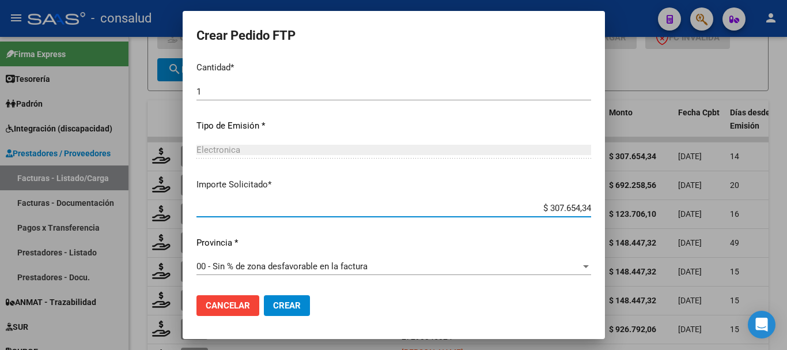
click at [289, 306] on span "Crear" at bounding box center [287, 305] width 28 height 10
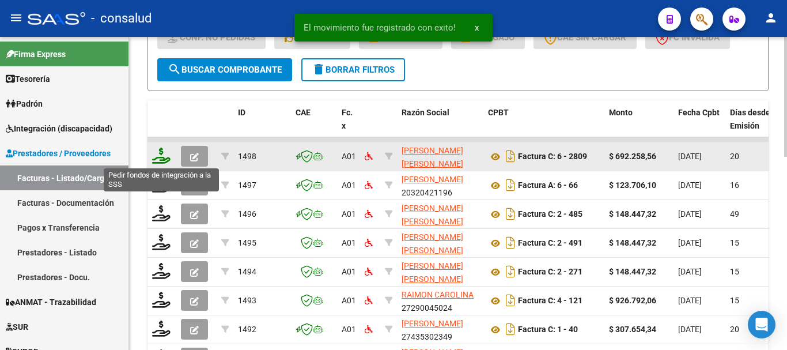
click at [164, 158] on icon at bounding box center [161, 155] width 18 height 16
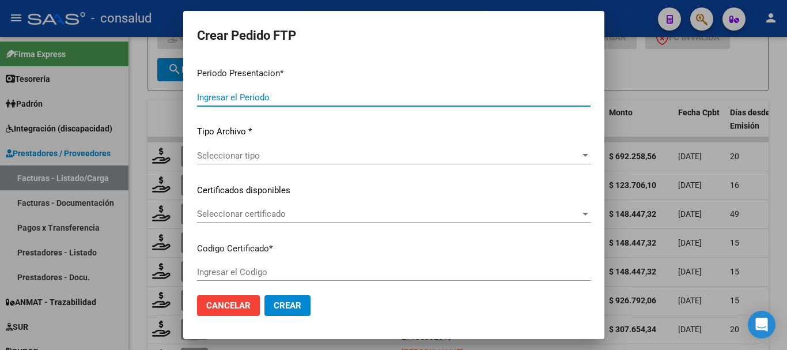
type input "202507"
type input "$ 692.258,56"
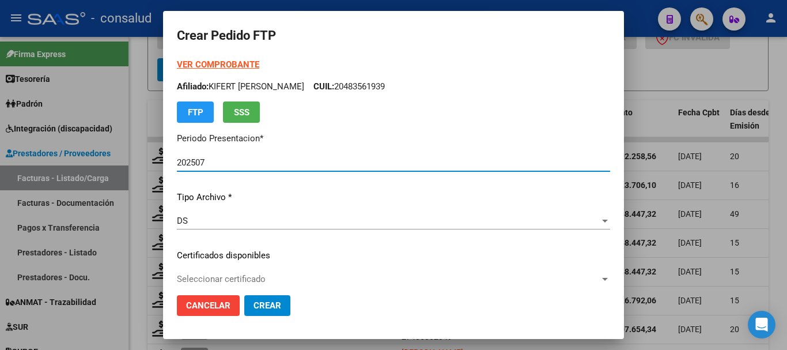
type input "0200019051451-20170801-20270801"
type input "2027-08-01"
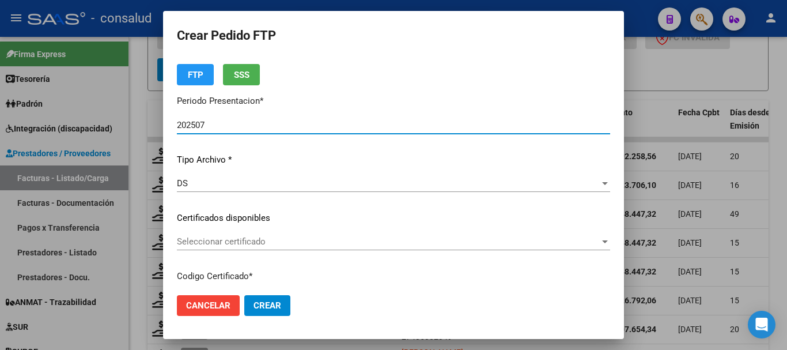
scroll to position [58, 0]
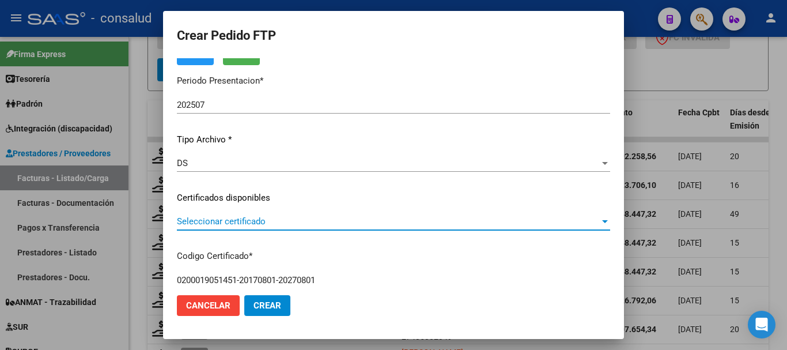
click at [350, 221] on span "Seleccionar certificado" at bounding box center [388, 221] width 423 height 10
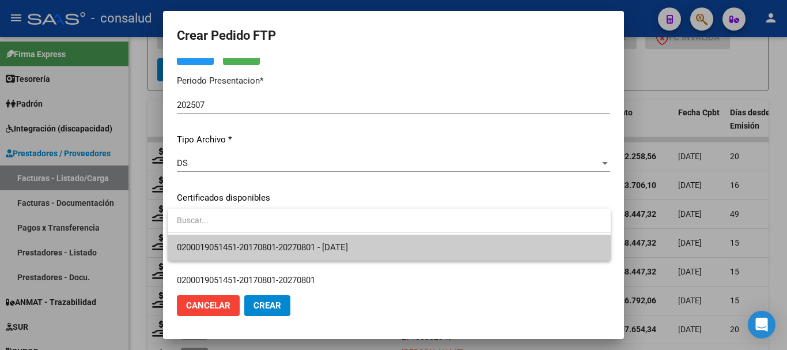
click at [405, 246] on span "0200019051451-20170801-20270801 - 2027-08-01" at bounding box center [389, 247] width 424 height 26
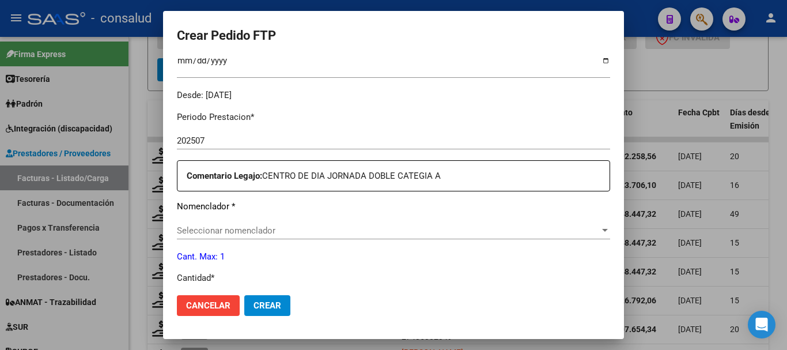
scroll to position [346, 0]
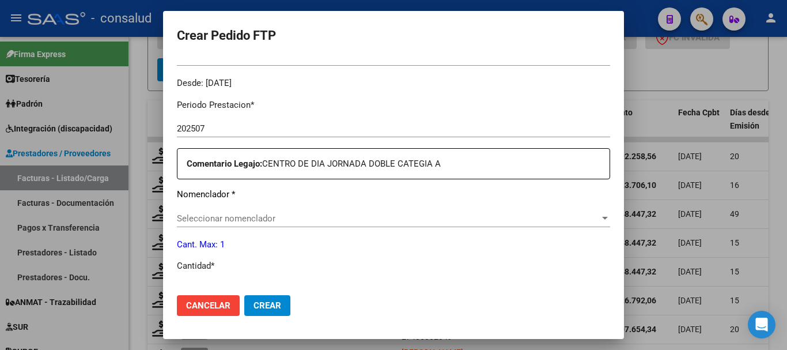
click at [337, 208] on div "Periodo Prestacion * 202507 Ingresar el Periodo Prestacion Comentario Legajo: C…" at bounding box center [393, 287] width 433 height 394
click at [339, 214] on span "Seleccionar nomenclador" at bounding box center [388, 218] width 423 height 10
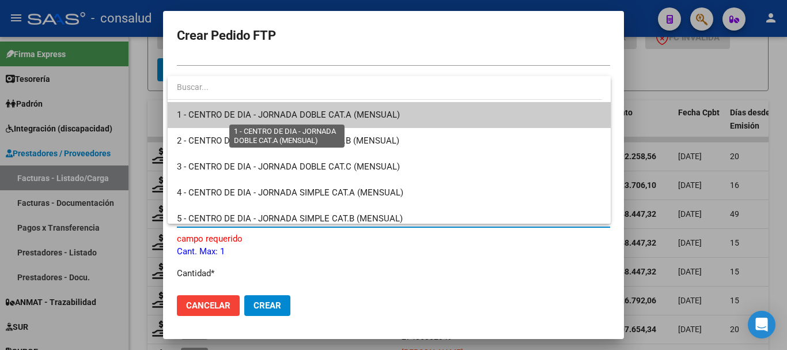
click at [331, 117] on span "1 - CENTRO DE DIA - JORNADA DOBLE CAT.A (MENSUAL)" at bounding box center [288, 114] width 223 height 10
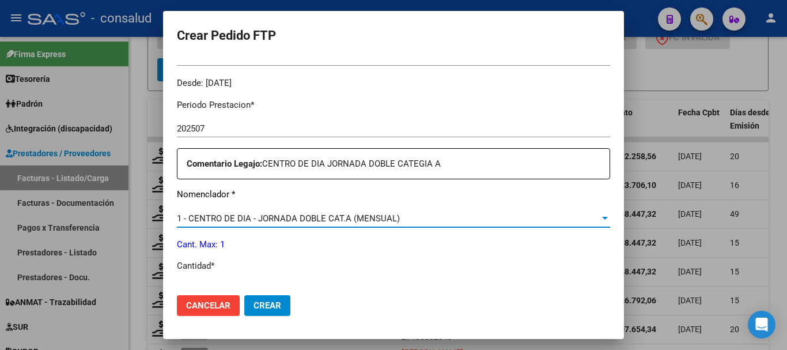
scroll to position [403, 0]
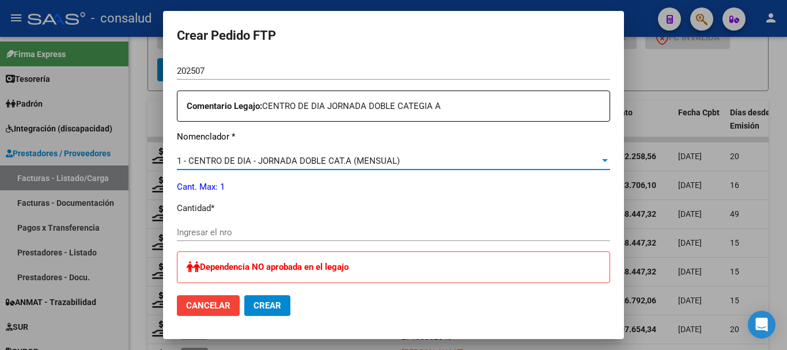
click at [210, 234] on input "Ingresar el nro" at bounding box center [393, 232] width 433 height 10
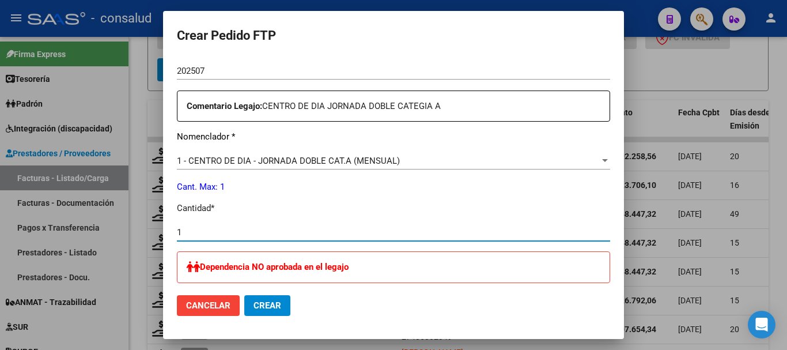
type input "1"
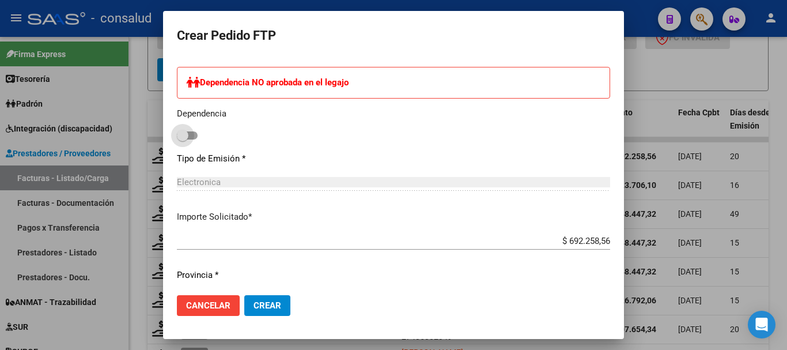
scroll to position [620, 0]
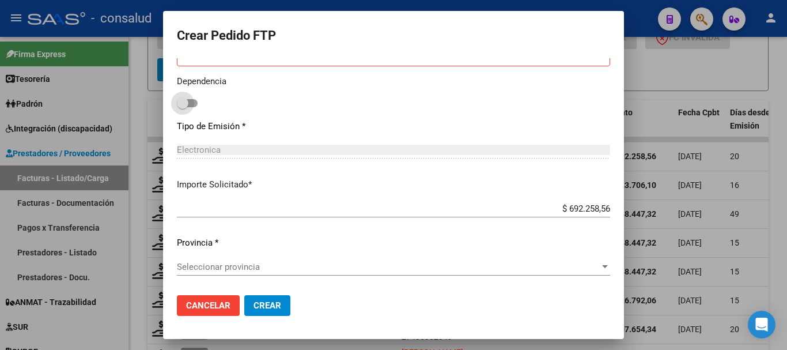
click at [275, 270] on span "Seleccionar provincia" at bounding box center [388, 266] width 423 height 10
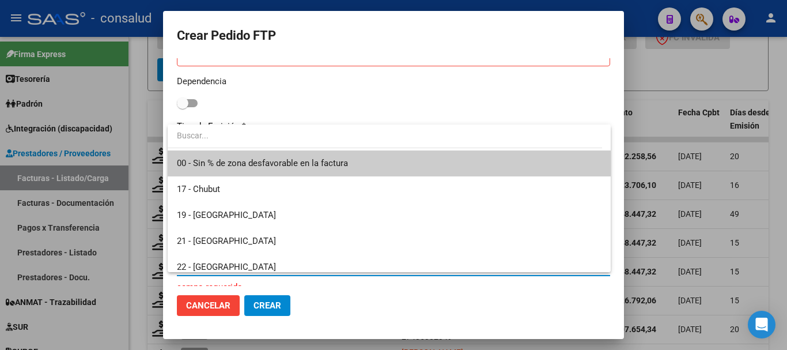
click at [313, 172] on span "00 - Sin % de zona desfavorable en la factura" at bounding box center [389, 163] width 424 height 26
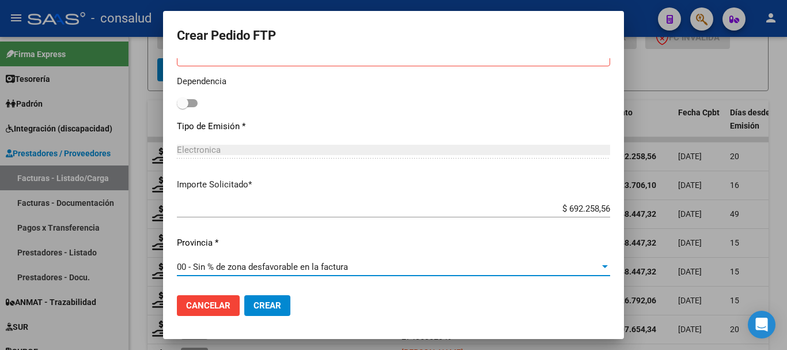
click at [277, 309] on span "Crear" at bounding box center [267, 305] width 28 height 10
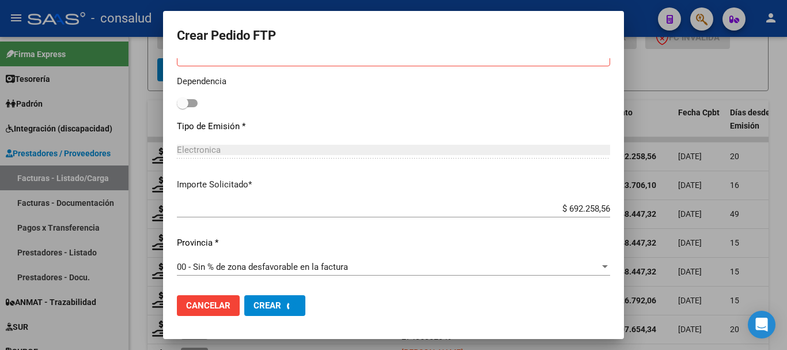
scroll to position [0, 0]
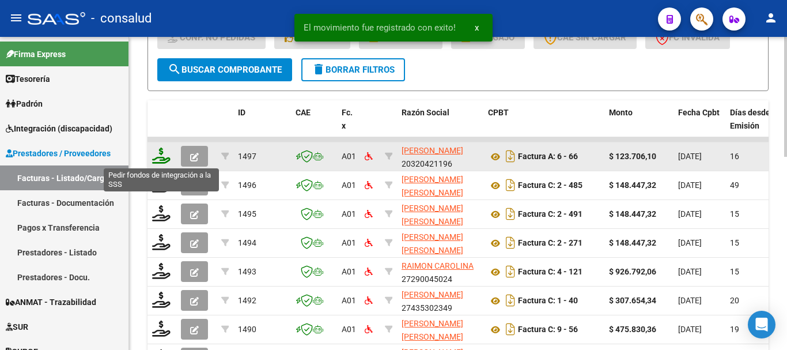
click at [160, 160] on icon at bounding box center [161, 155] width 18 height 16
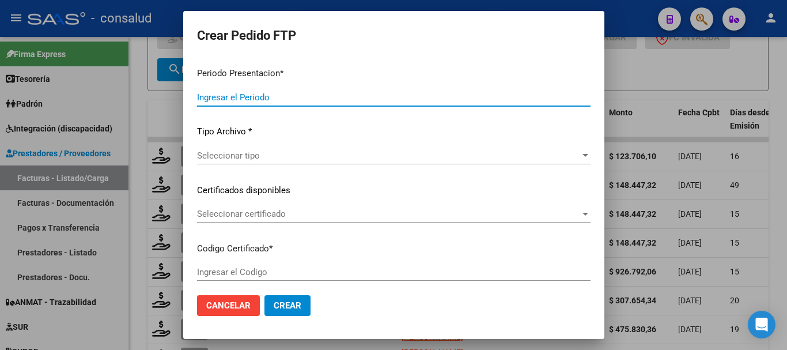
type input "202507"
type input "$ 123.706,10"
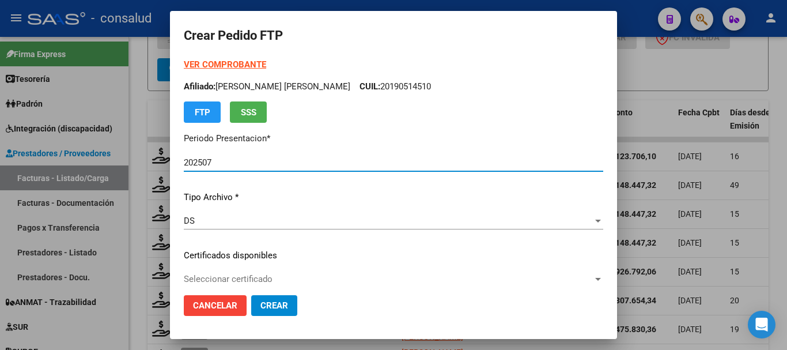
type input "0200055911280-20220503-20270503"
type input "2027-05-03"
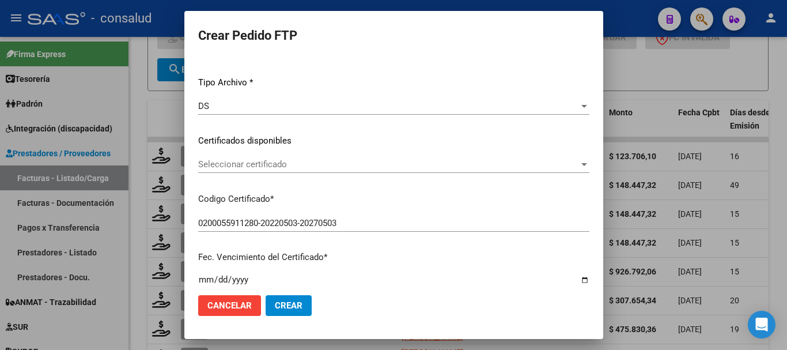
scroll to position [115, 0]
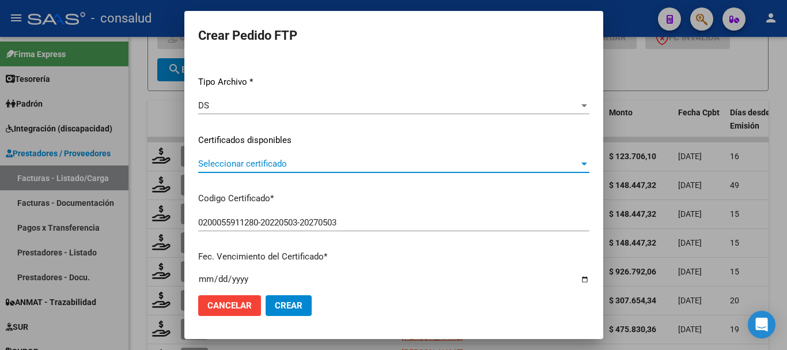
click at [363, 164] on span "Seleccionar certificado" at bounding box center [388, 163] width 381 height 10
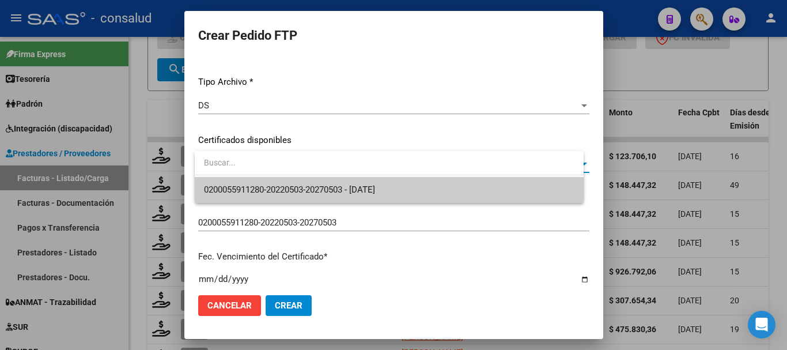
click at [374, 185] on span "0200055911280-20220503-20270503 - 2027-05-03" at bounding box center [289, 189] width 171 height 10
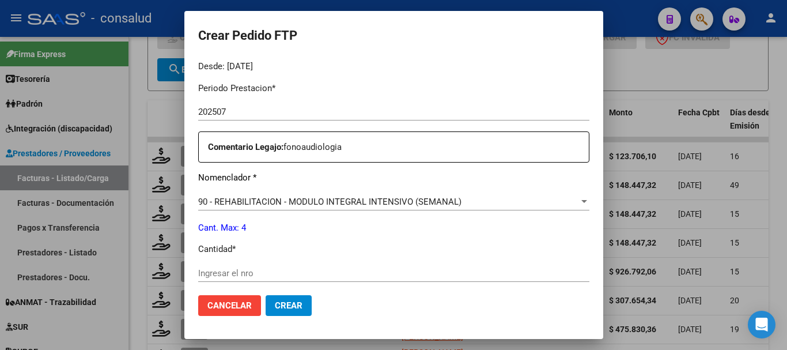
scroll to position [403, 0]
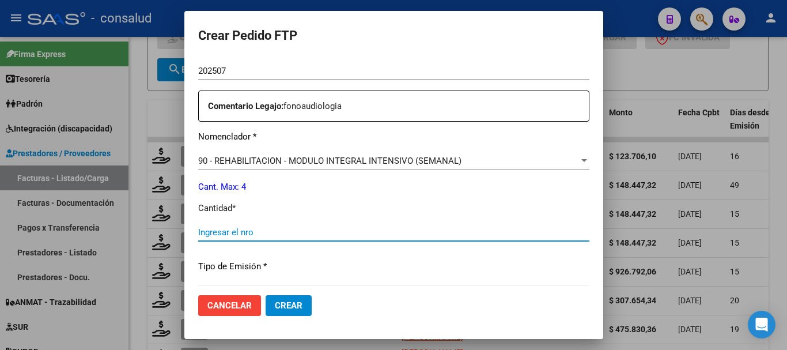
click at [309, 233] on input "Ingresar el nro" at bounding box center [393, 232] width 391 height 10
type input "4"
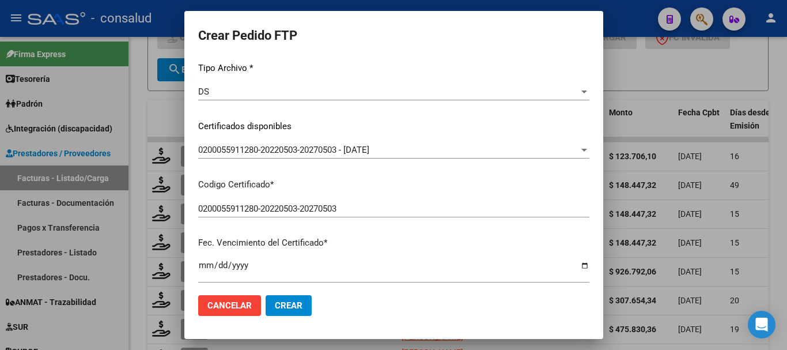
scroll to position [0, 0]
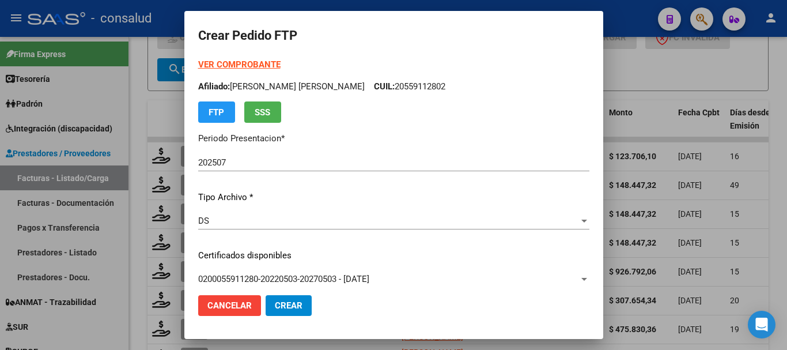
click at [267, 63] on strong "VER COMPROBANTE" at bounding box center [239, 64] width 82 height 10
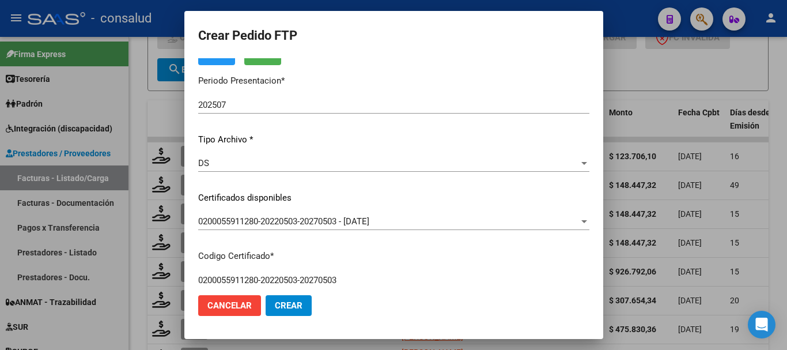
click at [60, 183] on div at bounding box center [393, 175] width 787 height 350
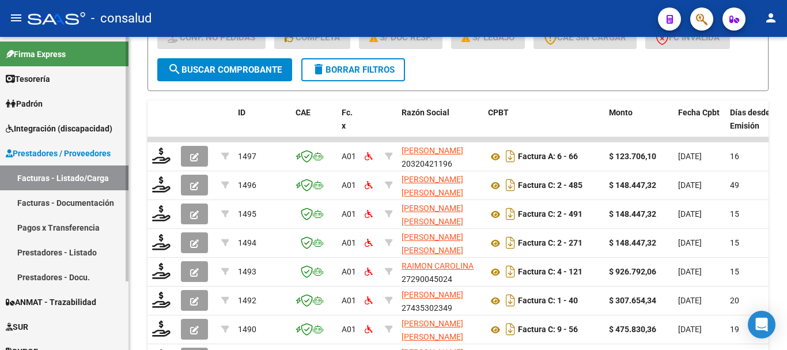
click at [53, 131] on span "Integración (discapacidad)" at bounding box center [59, 128] width 107 height 13
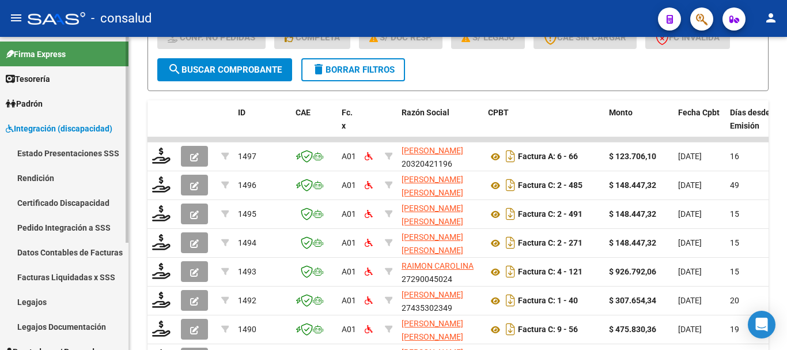
click at [77, 299] on link "Legajos" at bounding box center [64, 301] width 128 height 25
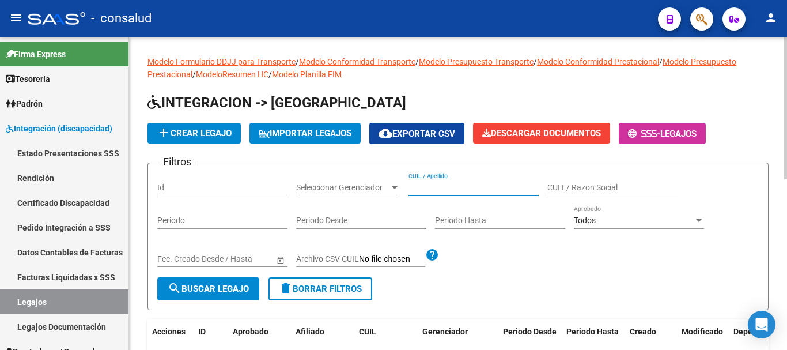
click at [456, 188] on input "CUIL / Apellido" at bounding box center [473, 188] width 130 height 10
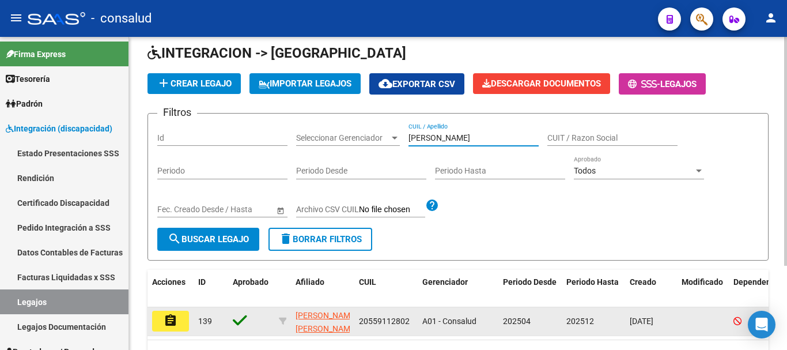
scroll to position [115, 0]
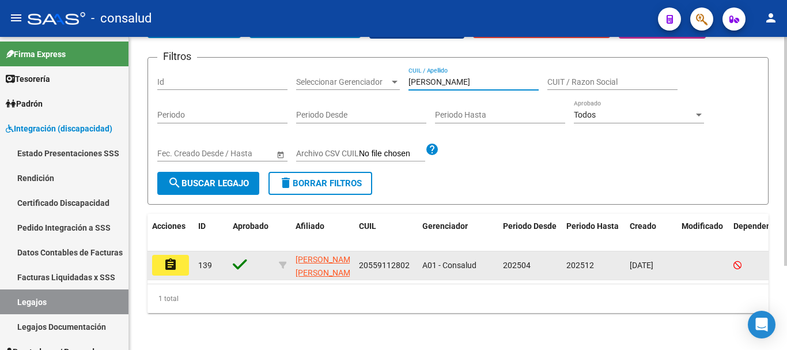
type input "robledo"
click at [170, 257] on mat-icon "assignment" at bounding box center [171, 264] width 14 height 14
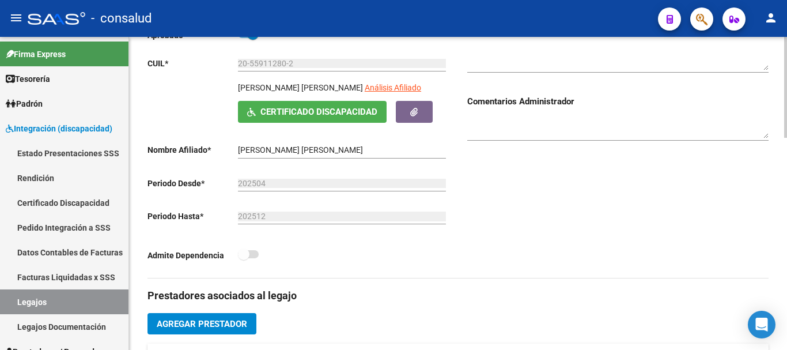
scroll to position [403, 0]
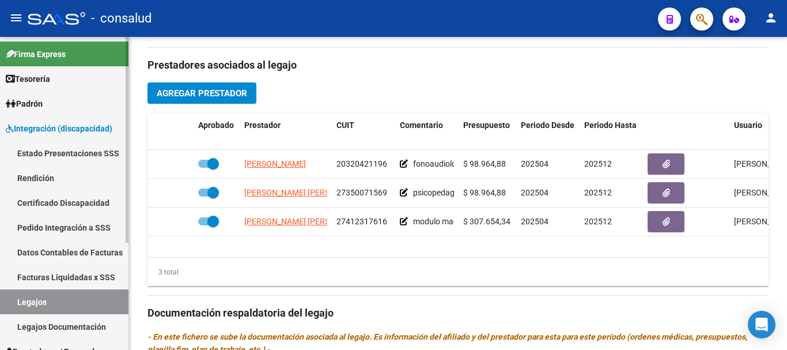
click at [87, 124] on span "Integración (discapacidad)" at bounding box center [59, 128] width 107 height 13
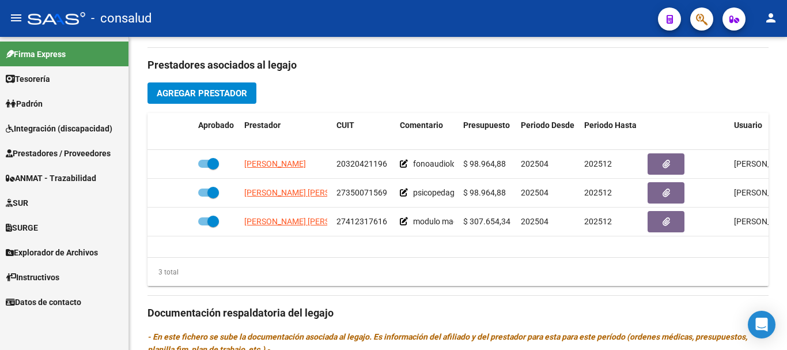
click at [88, 153] on span "Prestadores / Proveedores" at bounding box center [58, 153] width 105 height 13
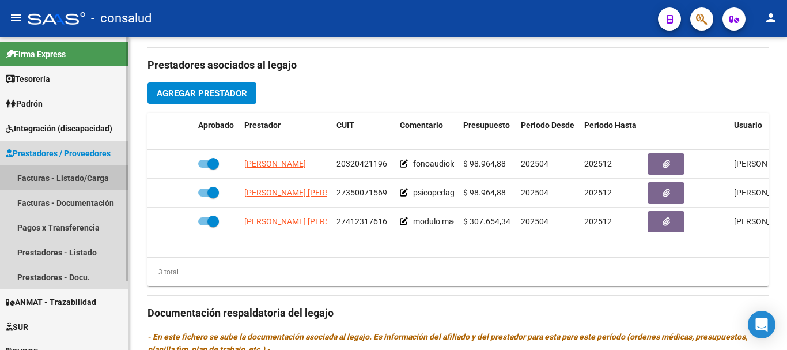
click at [89, 178] on link "Facturas - Listado/Carga" at bounding box center [64, 177] width 128 height 25
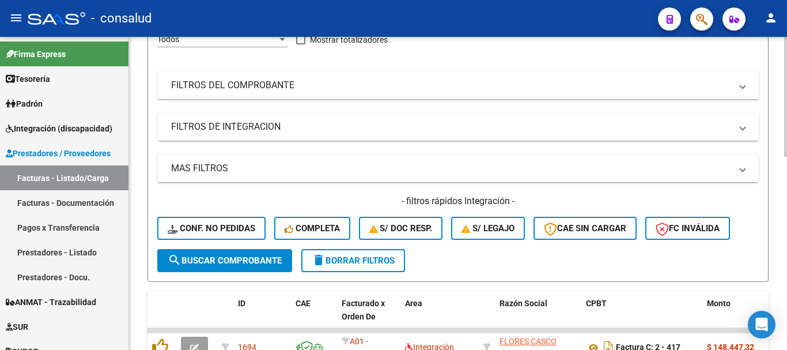
scroll to position [115, 0]
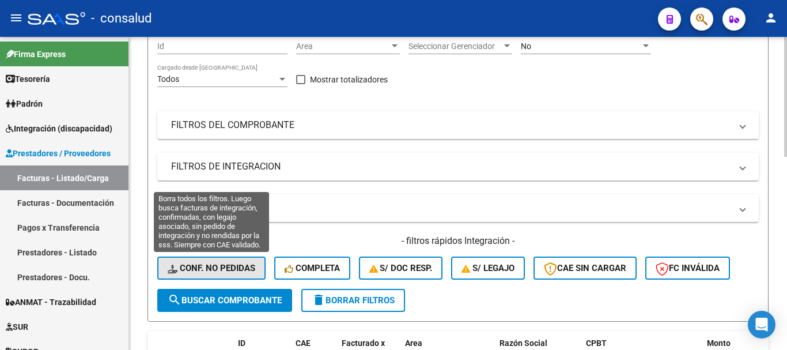
click at [224, 268] on span "Conf. no pedidas" at bounding box center [212, 268] width 88 height 10
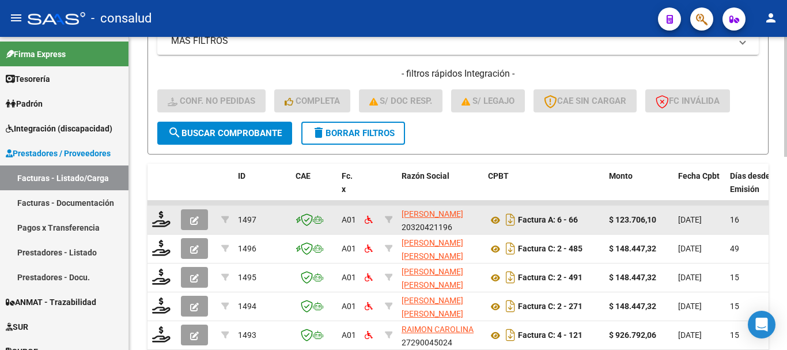
scroll to position [288, 0]
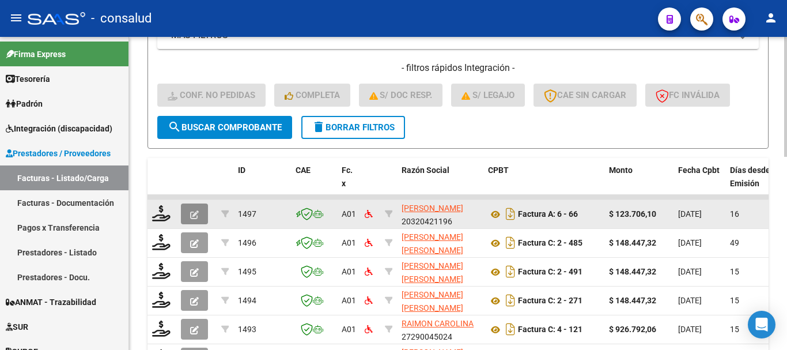
click at [195, 212] on icon "button" at bounding box center [194, 214] width 9 height 9
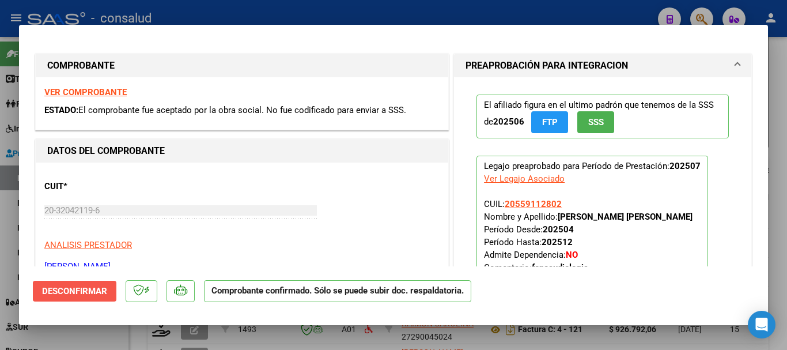
click at [47, 296] on button "Desconfirmar" at bounding box center [75, 290] width 84 height 21
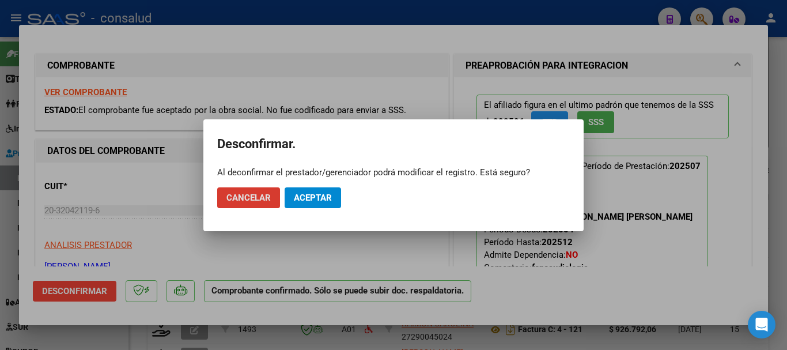
click at [325, 194] on span "Aceptar" at bounding box center [313, 197] width 38 height 10
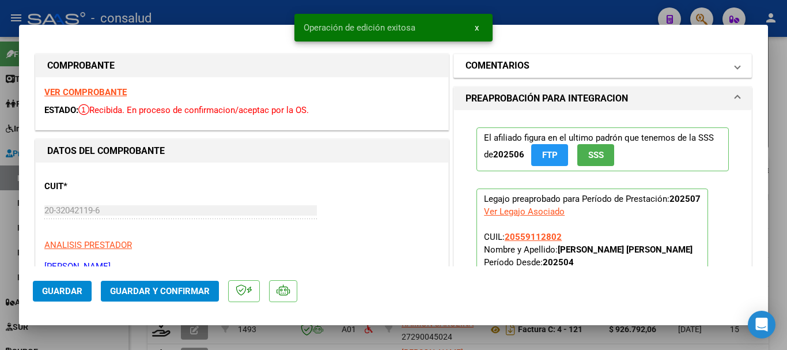
click at [493, 67] on h1 "COMENTARIOS" at bounding box center [497, 66] width 64 height 14
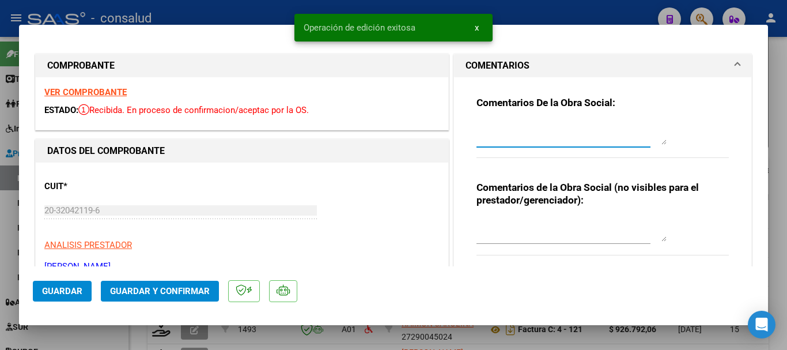
click at [491, 130] on textarea at bounding box center [571, 133] width 190 height 23
type textarea "e"
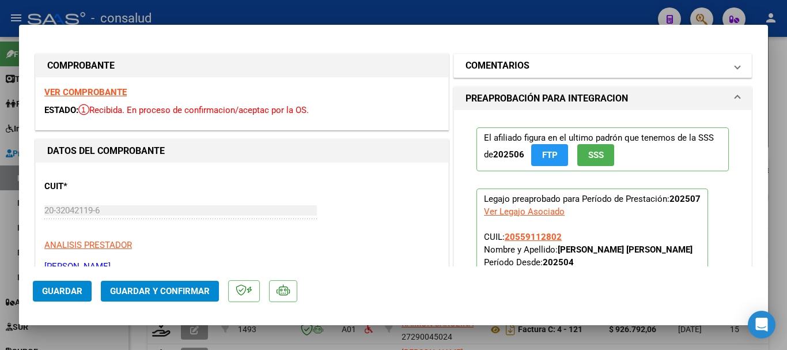
click at [557, 58] on mat-expansion-panel-header "COMENTARIOS" at bounding box center [602, 65] width 297 height 23
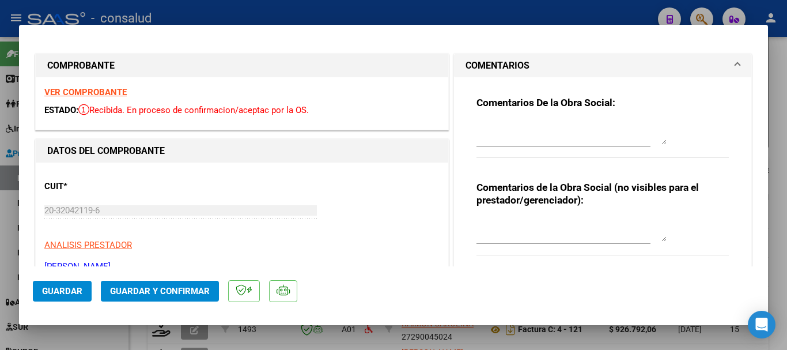
click at [495, 125] on textarea at bounding box center [571, 133] width 190 height 23
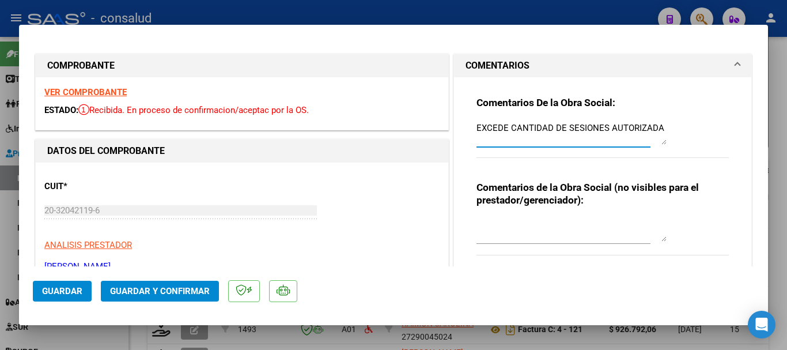
type textarea "EXCEDE CANTIDAD DE SESIONES AUTORIZADA"
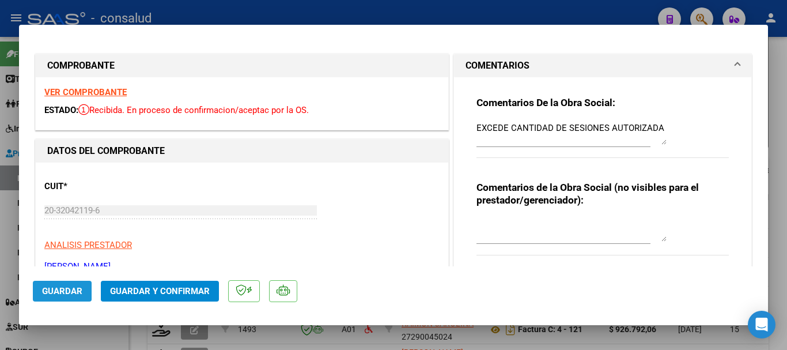
click at [39, 283] on button "Guardar" at bounding box center [62, 290] width 59 height 21
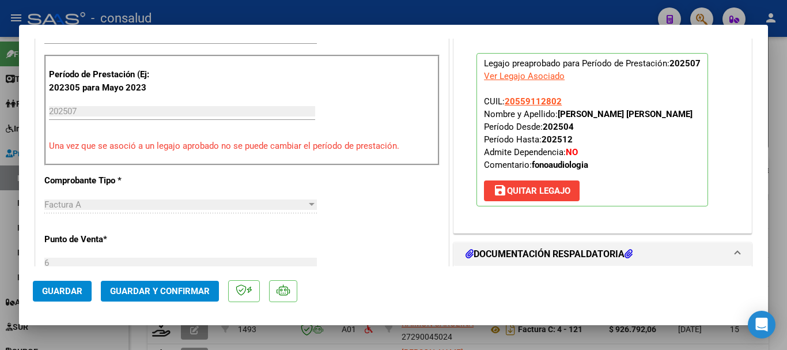
scroll to position [346, 0]
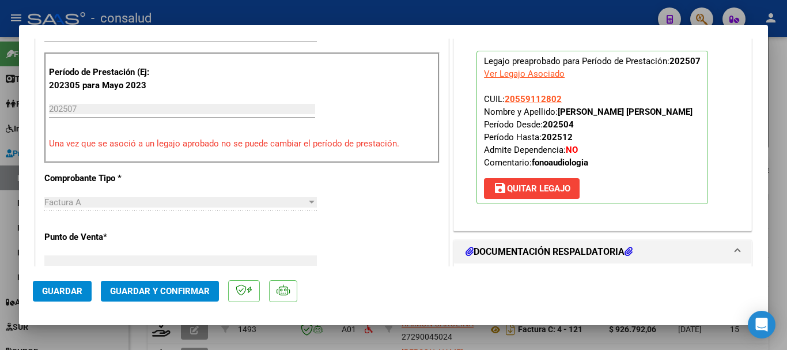
type input "$ 0,00"
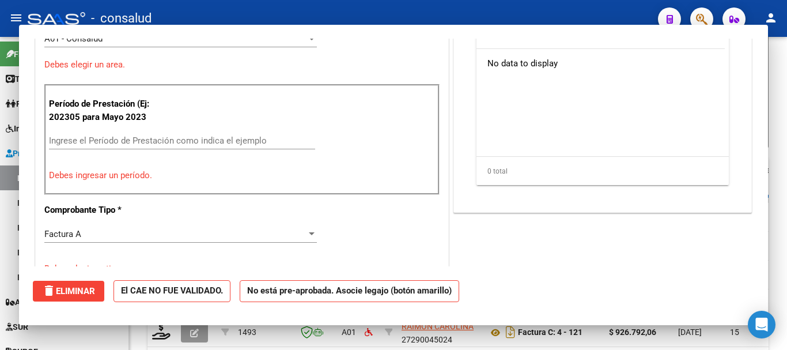
scroll to position [377, 0]
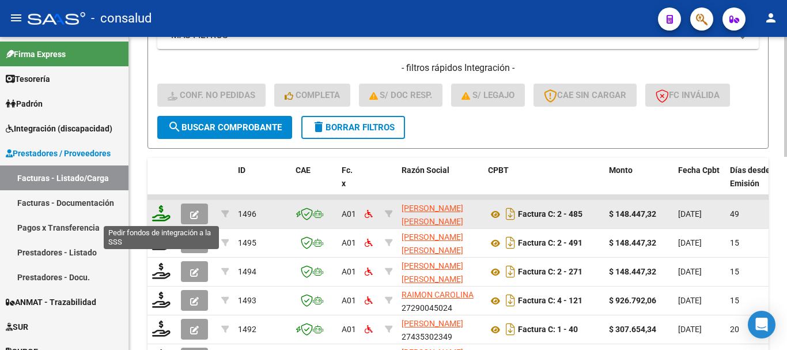
click at [155, 211] on icon at bounding box center [161, 213] width 18 height 16
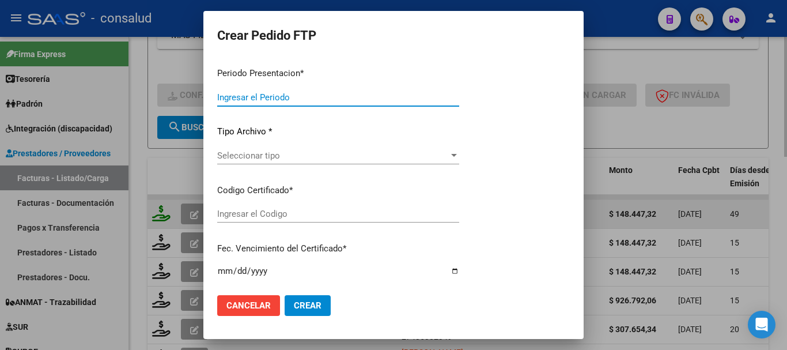
type input "202507"
type input "202506"
type input "$ 148.447,32"
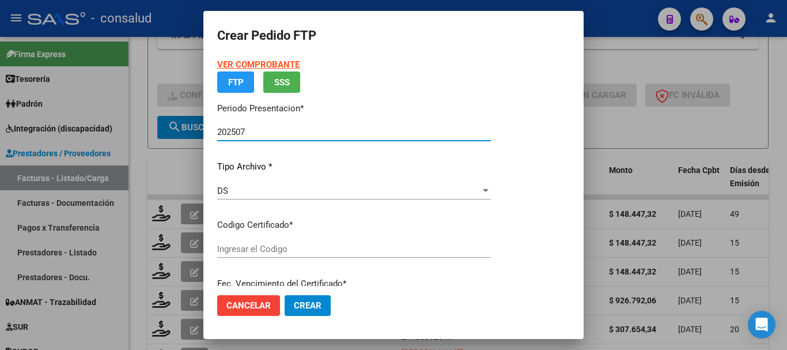
type input "0100054036731-20230929-20280929"
type input "[DATE]"
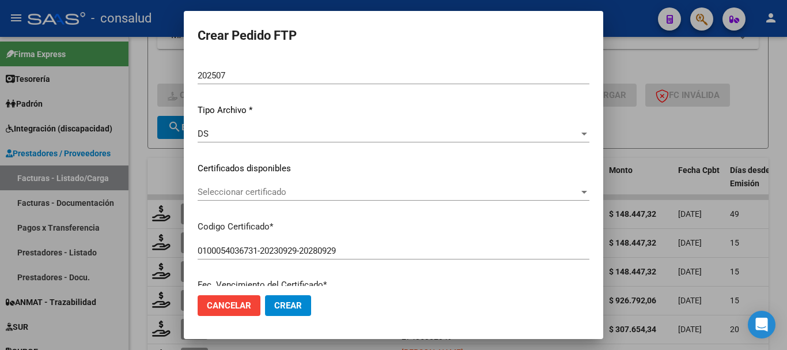
scroll to position [115, 0]
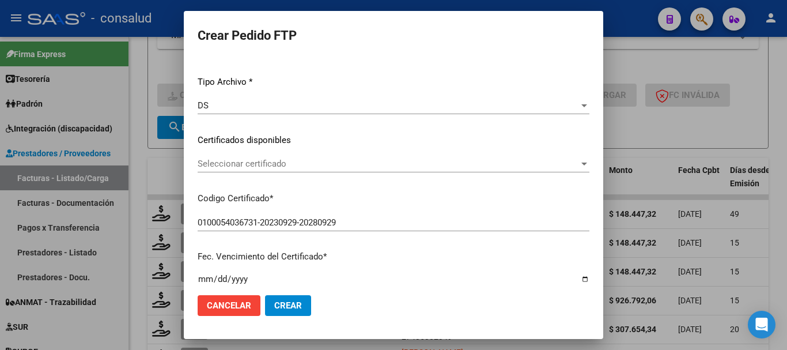
click at [328, 158] on span "Seleccionar certificado" at bounding box center [388, 163] width 381 height 10
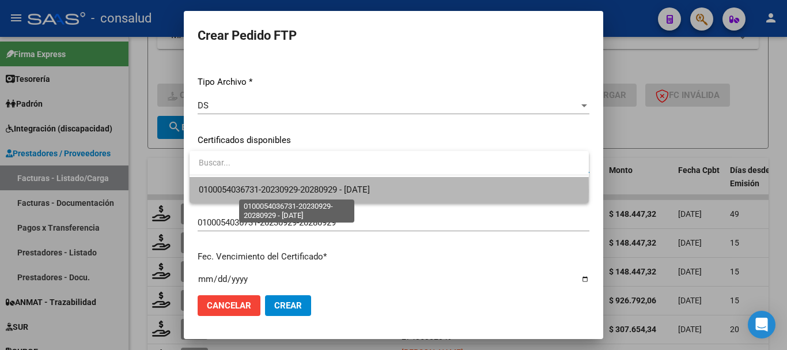
click at [332, 191] on span "0100054036731-20230929-20280929 - [DATE]" at bounding box center [284, 189] width 171 height 10
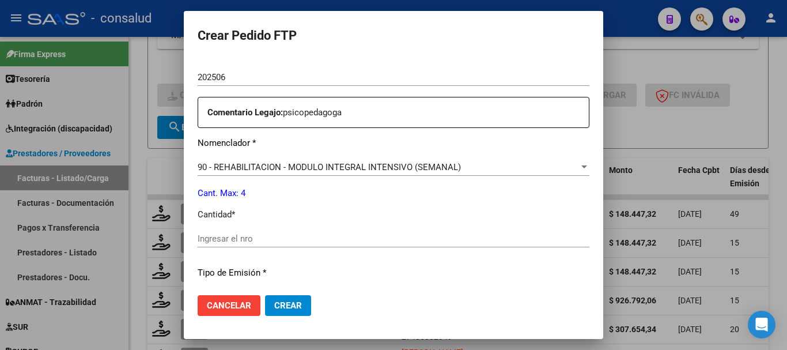
scroll to position [403, 0]
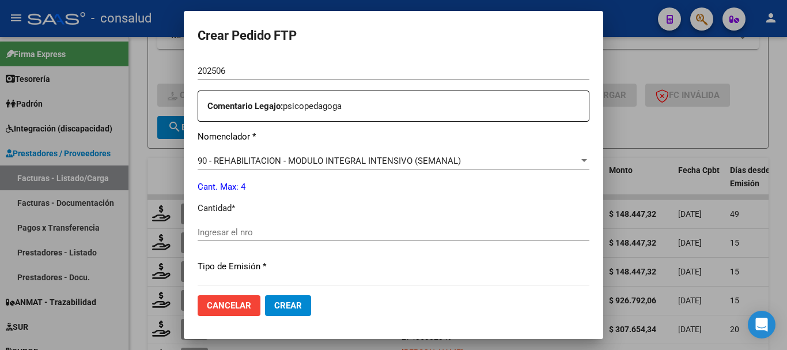
click at [294, 229] on input "Ingresar el nro" at bounding box center [394, 232] width 392 height 10
type input "4"
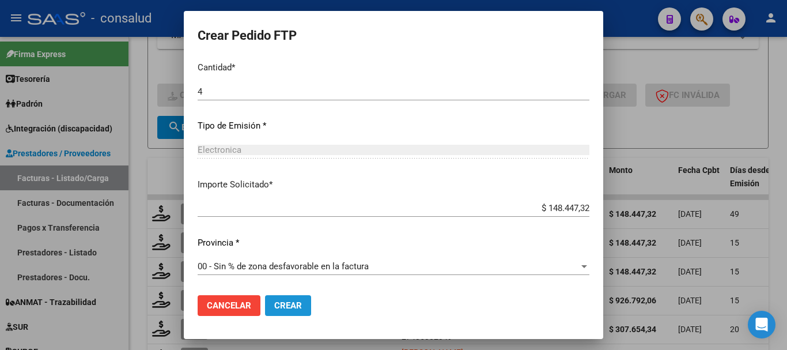
click at [302, 307] on span "Crear" at bounding box center [288, 305] width 28 height 10
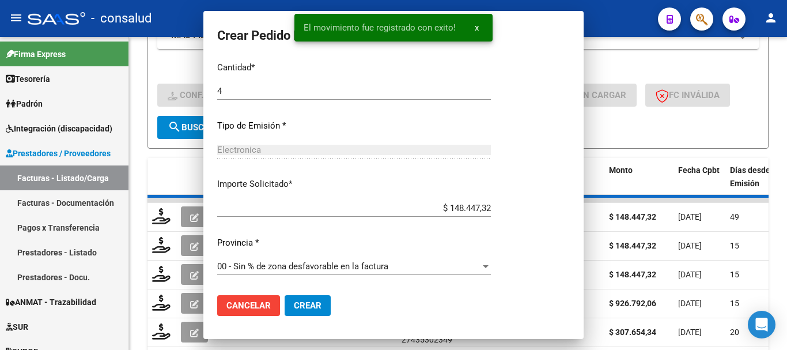
scroll to position [0, 0]
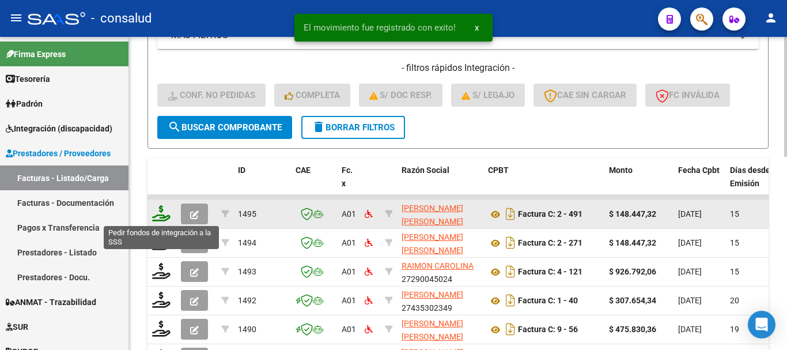
click at [159, 211] on icon at bounding box center [161, 213] width 18 height 16
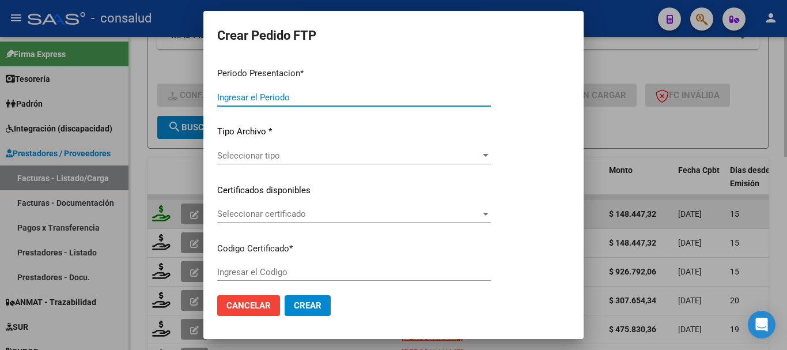
type input "202507"
type input "$ 148.447,32"
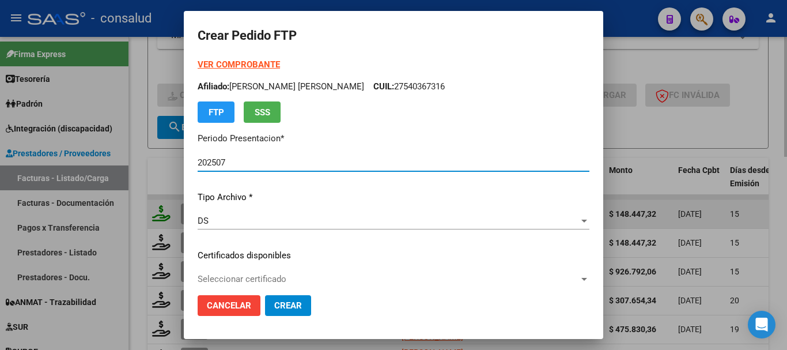
type input "0100054036731-20230929-20280929"
type input "[DATE]"
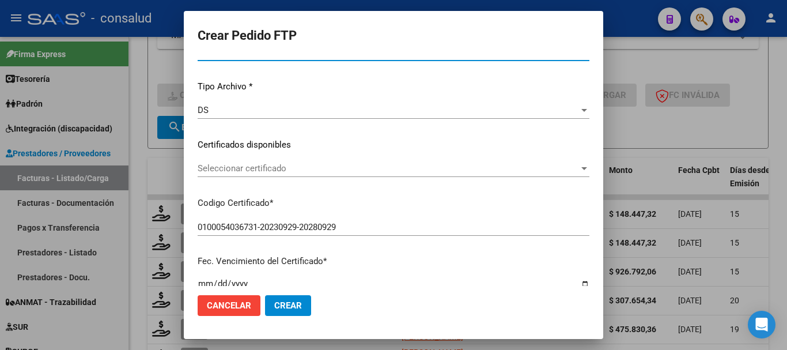
scroll to position [115, 0]
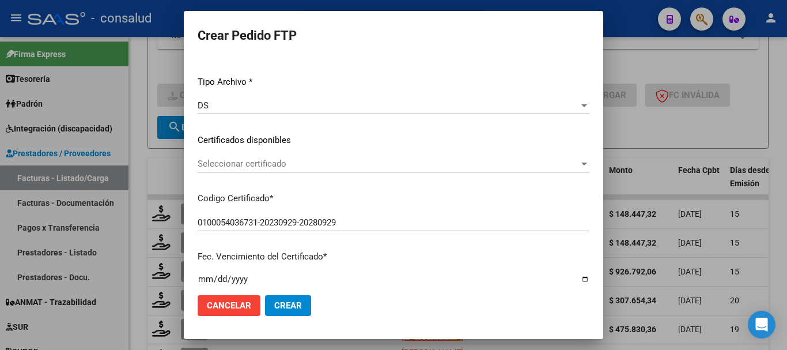
click at [359, 161] on span "Seleccionar certificado" at bounding box center [388, 163] width 381 height 10
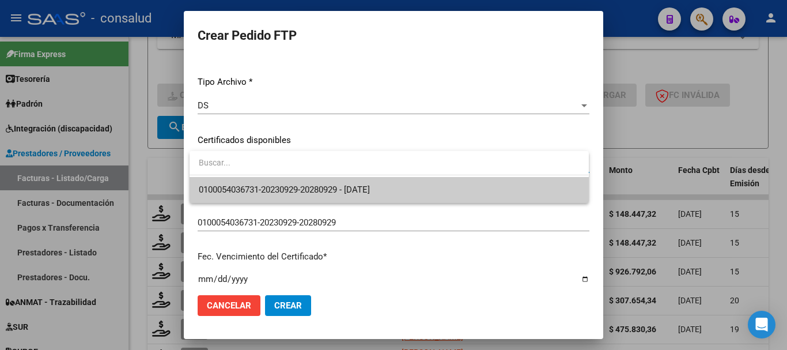
click at [370, 185] on span "0100054036731-20230929-20280929 - [DATE]" at bounding box center [284, 189] width 171 height 10
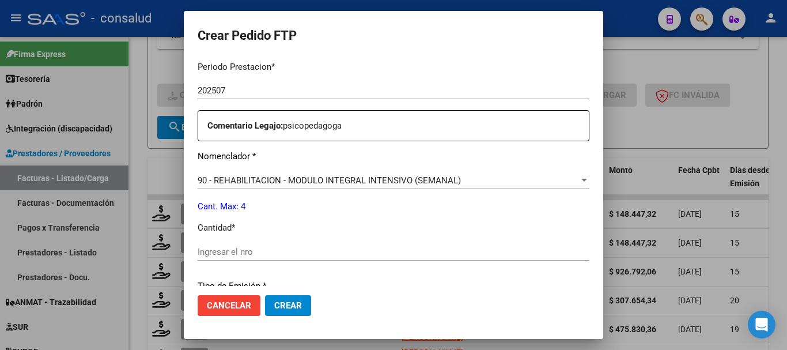
scroll to position [403, 0]
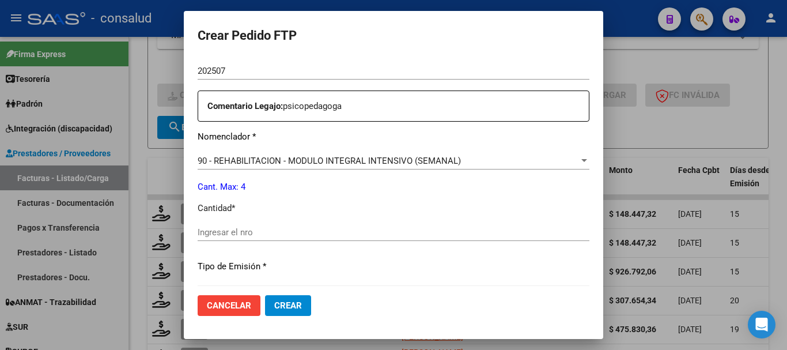
click at [336, 233] on input "Ingresar el nro" at bounding box center [394, 232] width 392 height 10
type input "4"
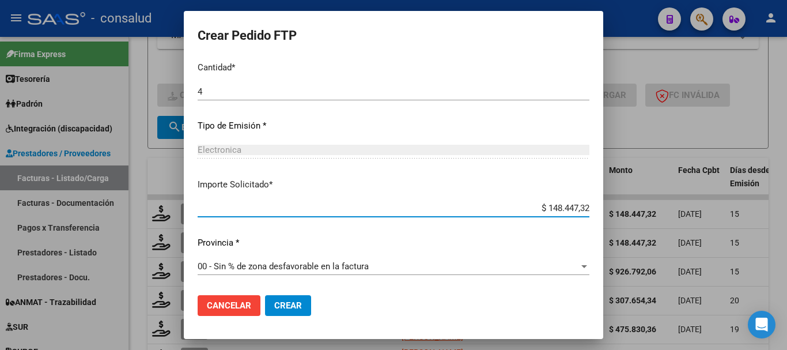
click at [305, 308] on button "Crear" at bounding box center [288, 305] width 46 height 21
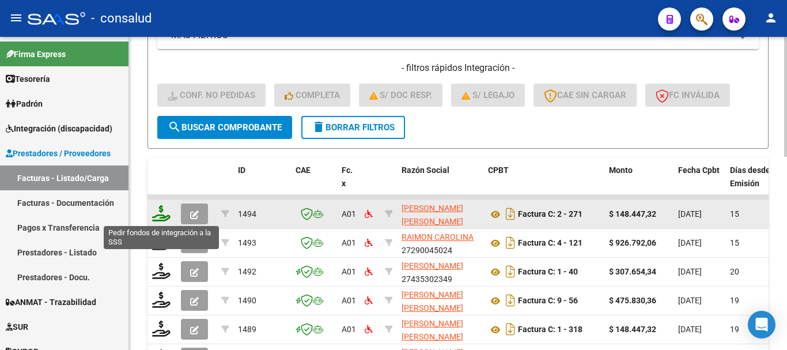
click at [162, 205] on icon at bounding box center [161, 213] width 18 height 16
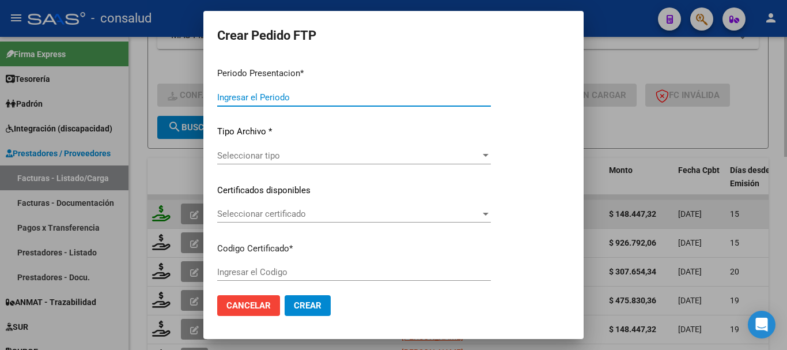
type input "202507"
type input "$ 148.447,32"
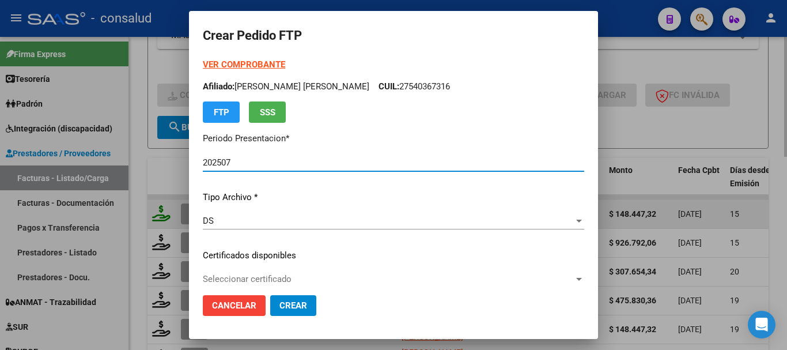
type input "0200057962091-20231102-20251102"
type input "2025-11-02"
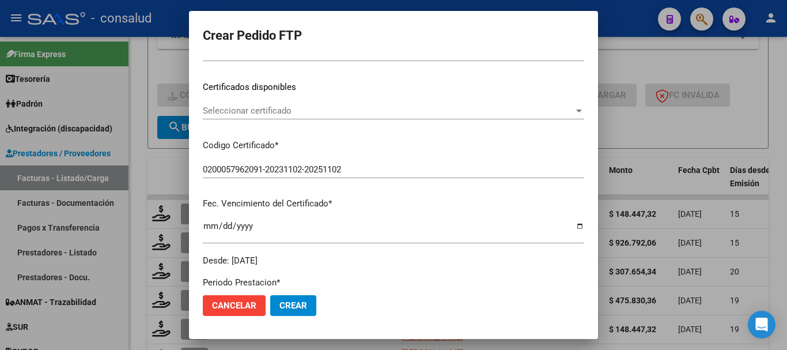
scroll to position [173, 0]
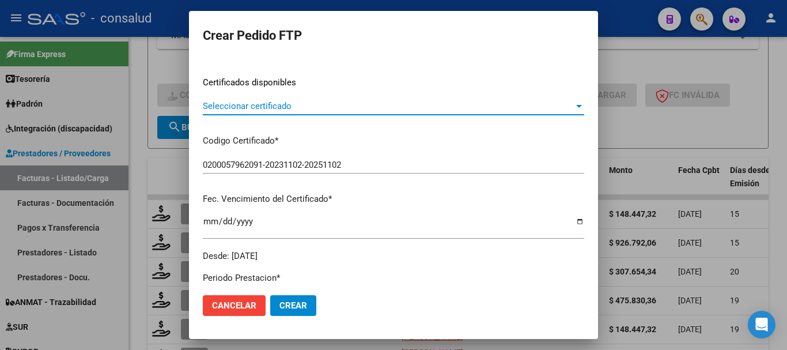
click at [316, 107] on span "Seleccionar certificado" at bounding box center [388, 106] width 371 height 10
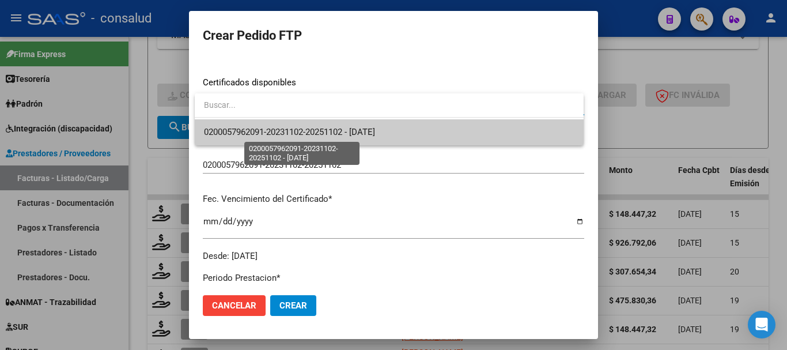
drag, startPoint x: 330, startPoint y: 130, endPoint x: 342, endPoint y: 131, distance: 11.6
click at [333, 130] on span "0200057962091-20231102-20251102 - 2025-11-02" at bounding box center [289, 132] width 171 height 10
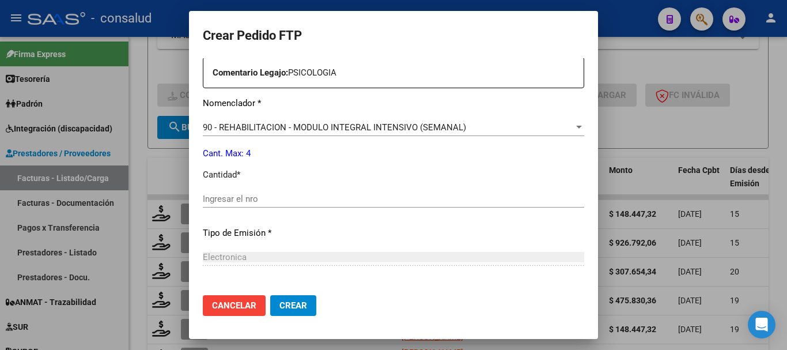
scroll to position [461, 0]
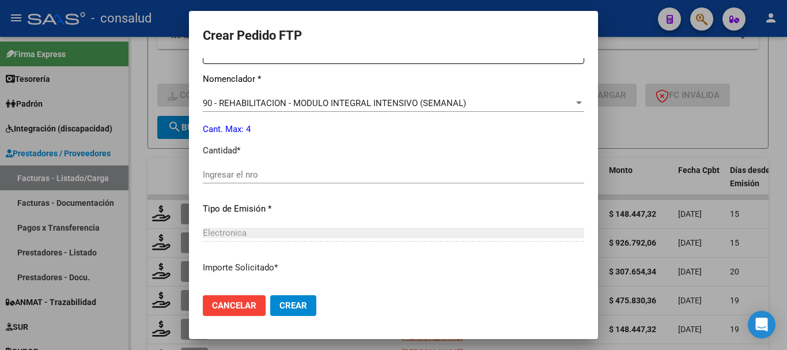
click at [294, 170] on input "Ingresar el nro" at bounding box center [393, 174] width 381 height 10
type input "4"
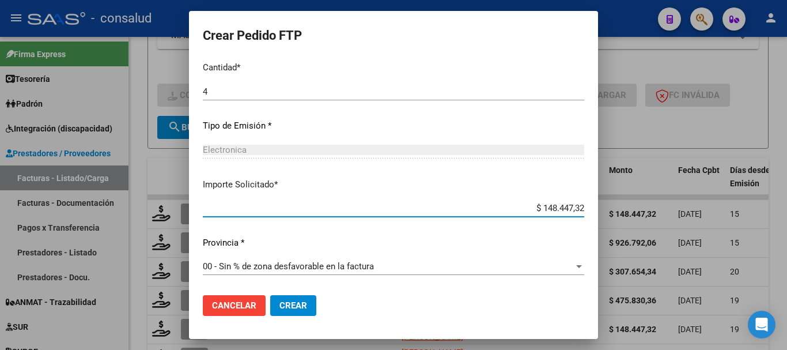
click at [293, 303] on span "Crear" at bounding box center [293, 305] width 28 height 10
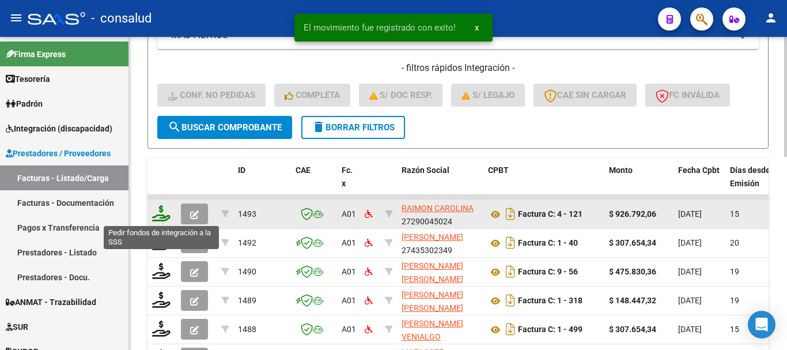
click at [159, 218] on icon at bounding box center [161, 213] width 18 height 16
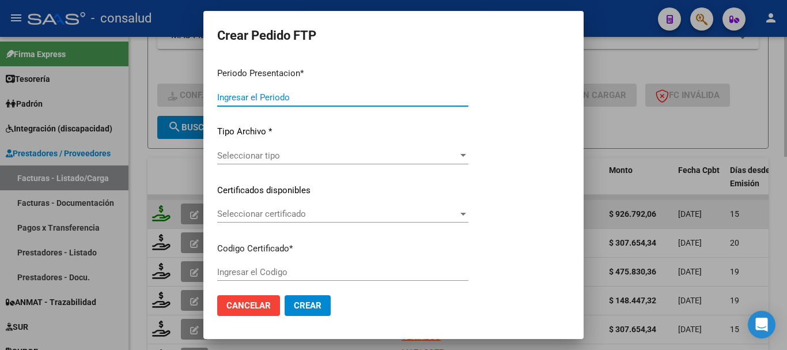
type input "202507"
type input "$ 926.792,06"
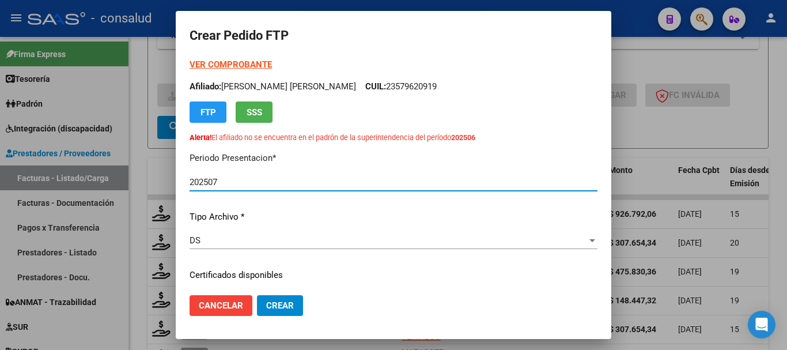
type input "0100050456537-20210714-20310714"
type input "2031-07-14"
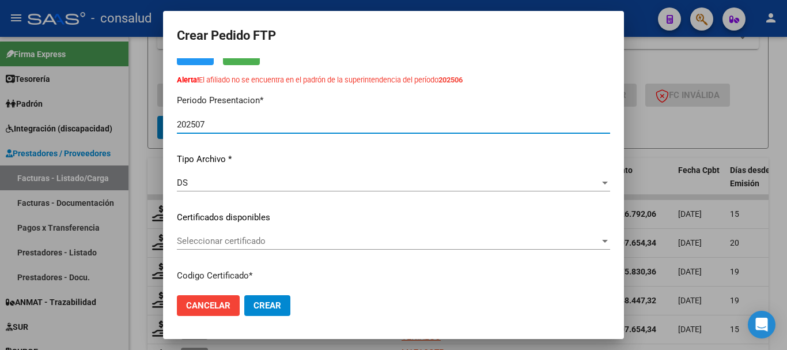
scroll to position [115, 0]
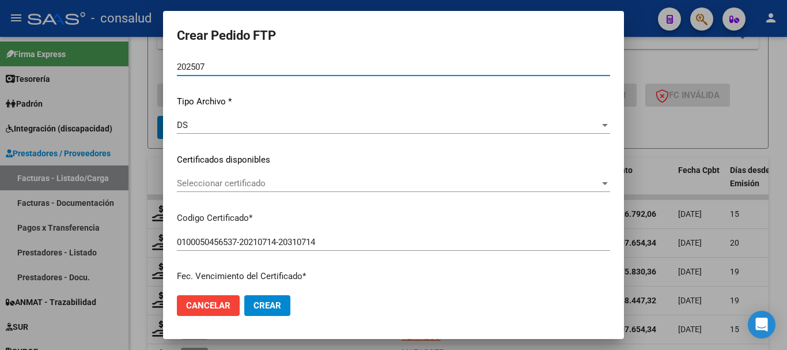
click at [361, 184] on span "Seleccionar certificado" at bounding box center [388, 183] width 423 height 10
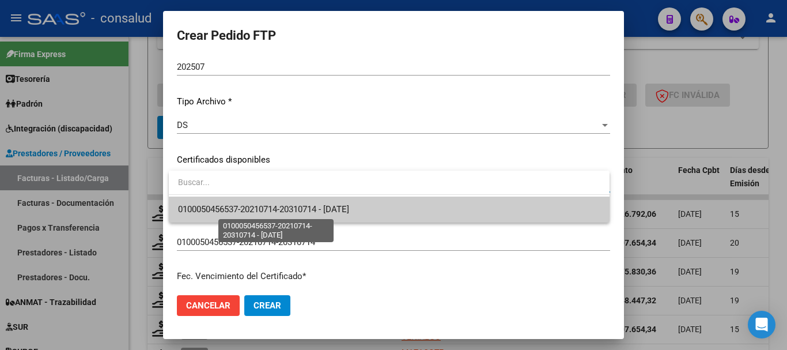
drag, startPoint x: 373, startPoint y: 207, endPoint x: 382, endPoint y: 211, distance: 9.8
click at [374, 208] on span "0100050456537-20210714-20310714 - 2031-07-14" at bounding box center [389, 209] width 422 height 26
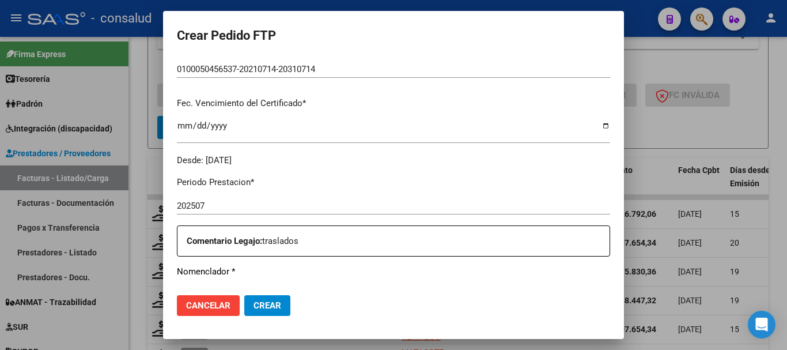
scroll to position [346, 0]
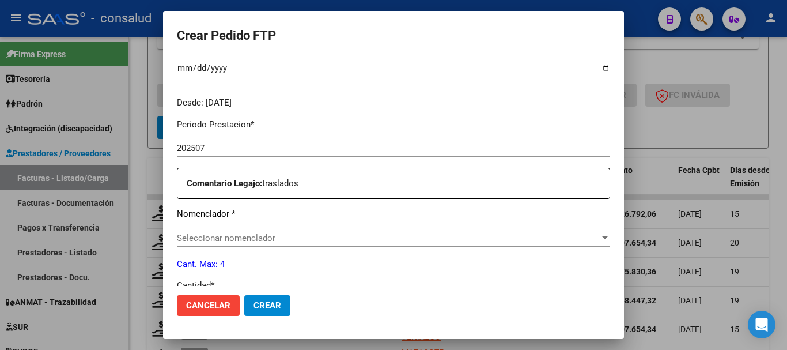
click at [361, 240] on span "Seleccionar nomenclador" at bounding box center [388, 238] width 423 height 10
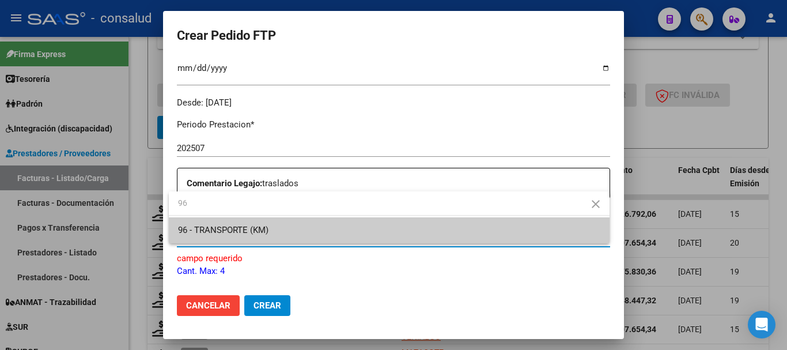
type input "96"
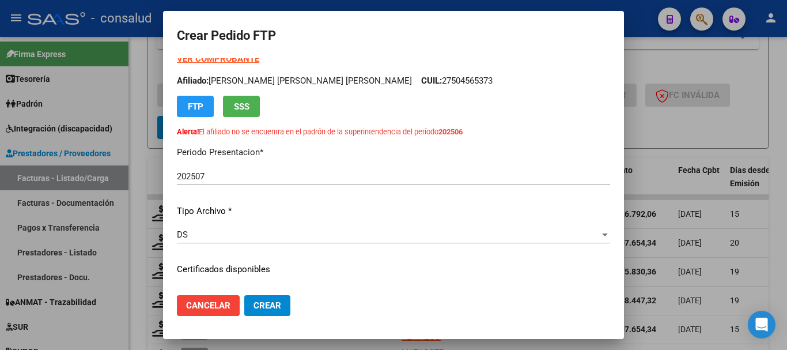
scroll to position [0, 0]
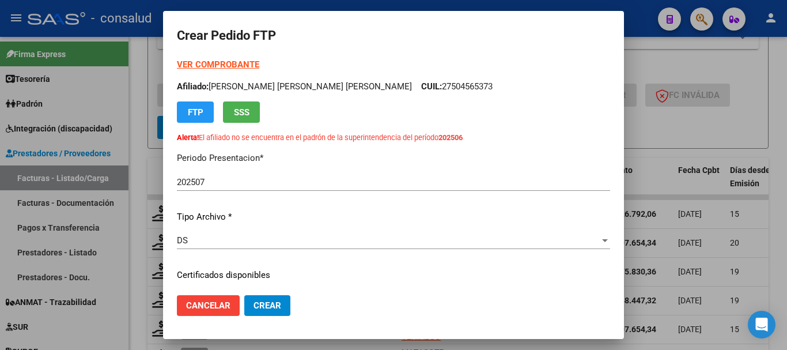
click at [245, 65] on strong "VER COMPROBANTE" at bounding box center [218, 64] width 82 height 10
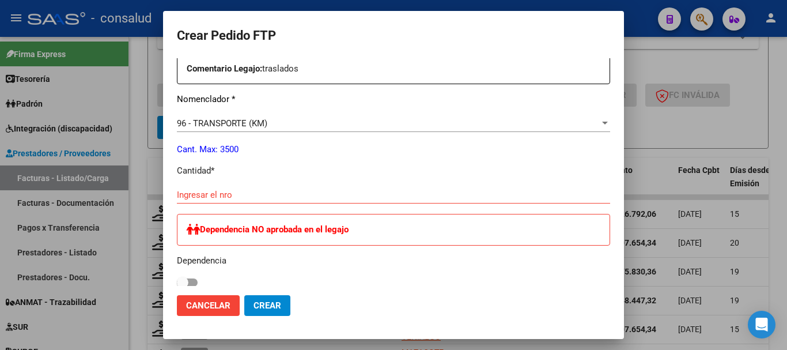
scroll to position [461, 0]
click at [261, 195] on input "Ingresar el nro" at bounding box center [393, 194] width 433 height 10
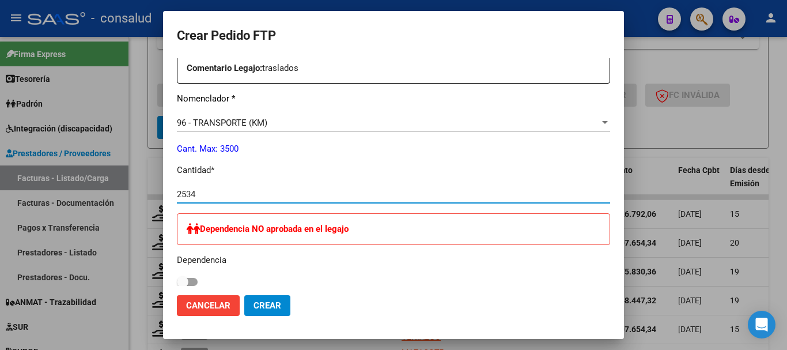
type input "2534"
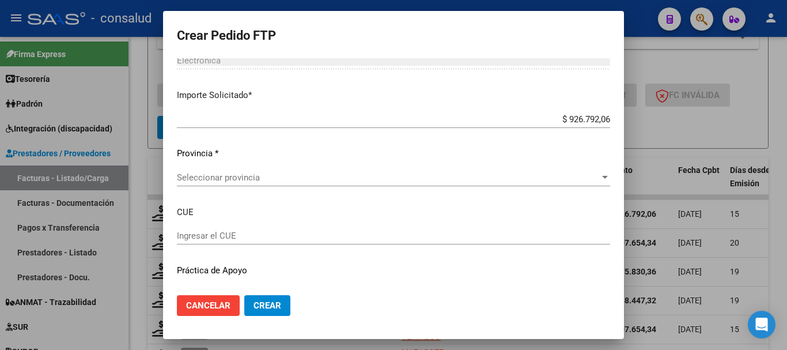
scroll to position [749, 0]
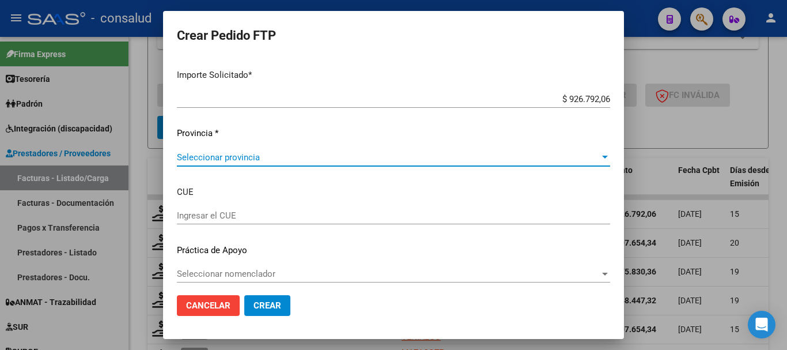
click at [325, 160] on span "Seleccionar provincia" at bounding box center [388, 157] width 423 height 10
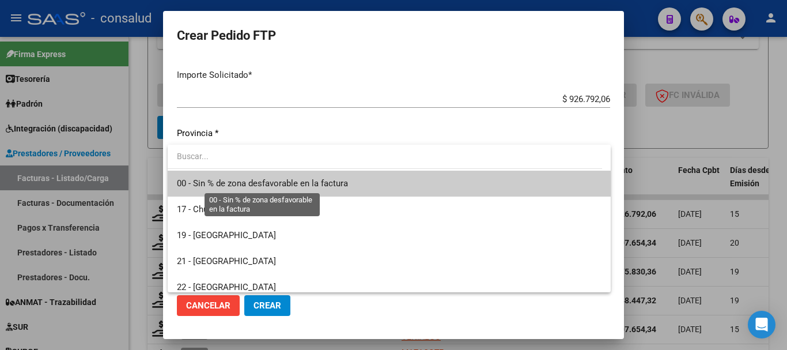
click at [325, 184] on span "00 - Sin % de zona desfavorable en la factura" at bounding box center [262, 183] width 171 height 10
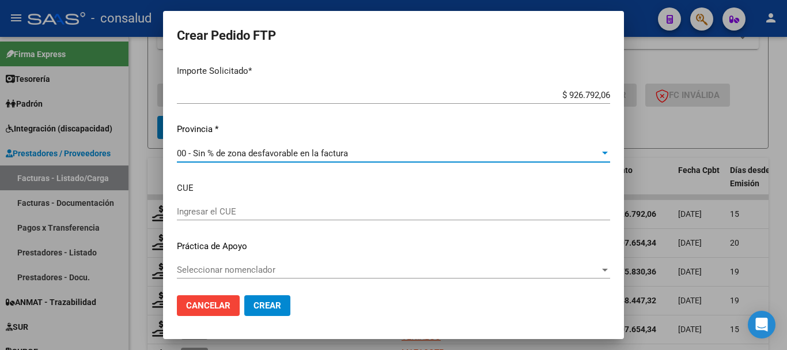
scroll to position [756, 0]
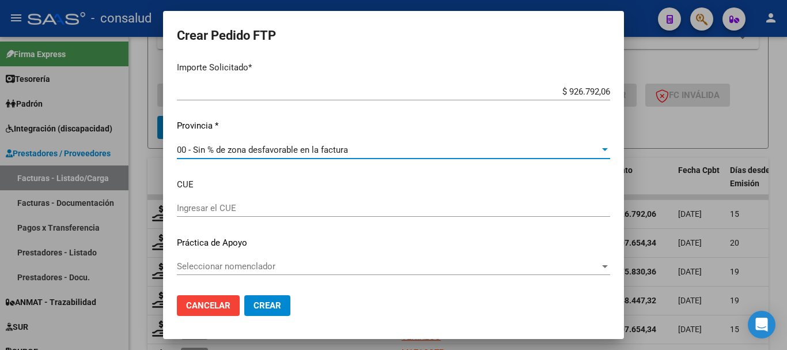
click at [260, 308] on span "Crear" at bounding box center [267, 305] width 28 height 10
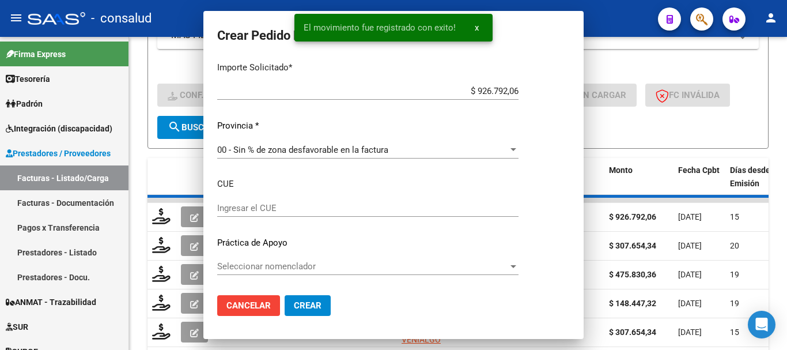
scroll to position [671, 0]
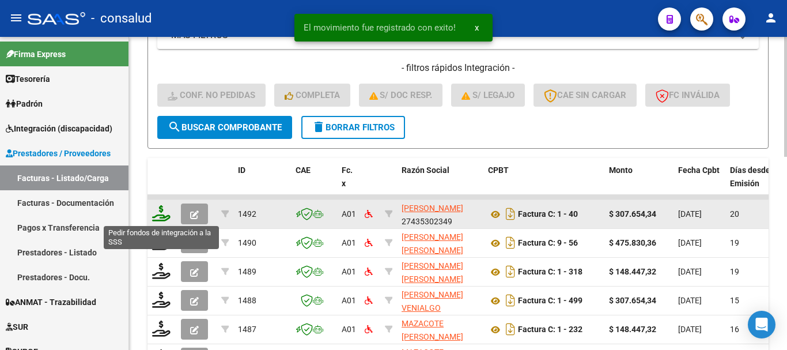
click at [161, 217] on icon at bounding box center [161, 213] width 18 height 16
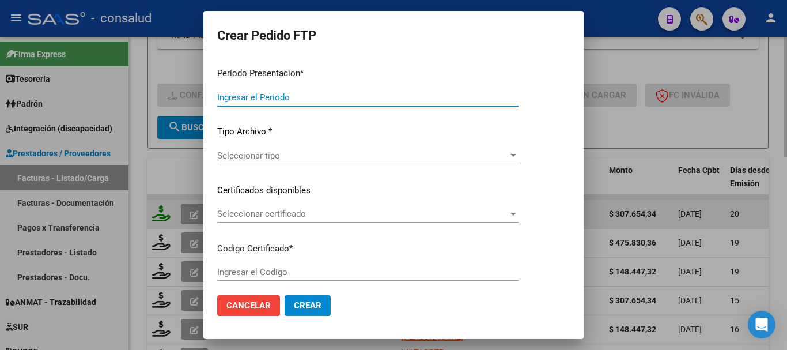
type input "202507"
type input "$ 307.654,34"
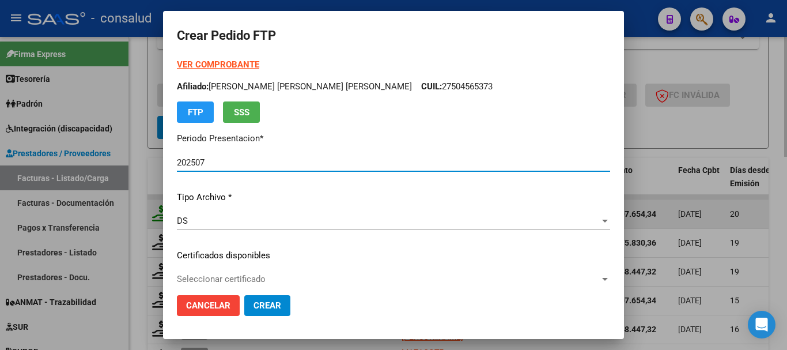
type input "0200049133787-20230421-20330421"
type input "2033-04-21"
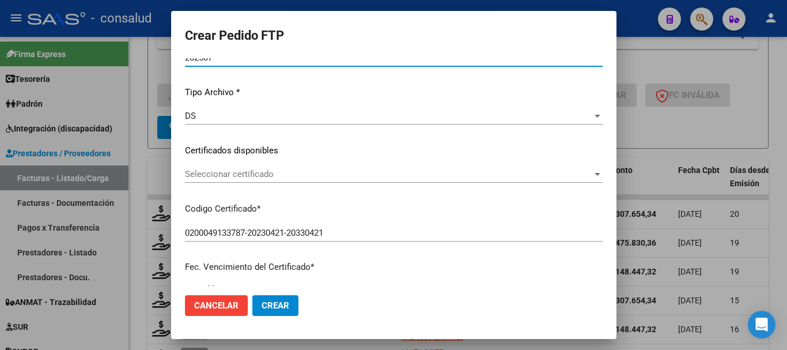
scroll to position [115, 0]
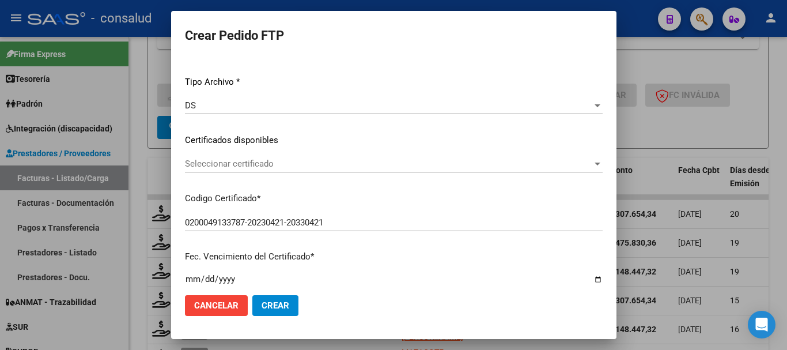
click at [332, 166] on span "Seleccionar certificado" at bounding box center [388, 163] width 407 height 10
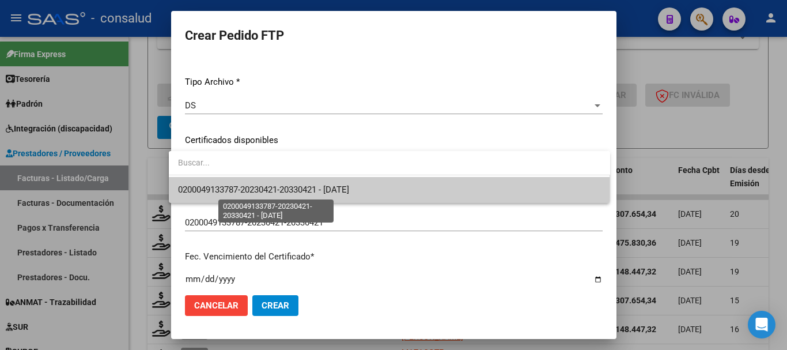
click at [349, 185] on span "0200049133787-20230421-20330421 - 2033-04-21" at bounding box center [263, 189] width 171 height 10
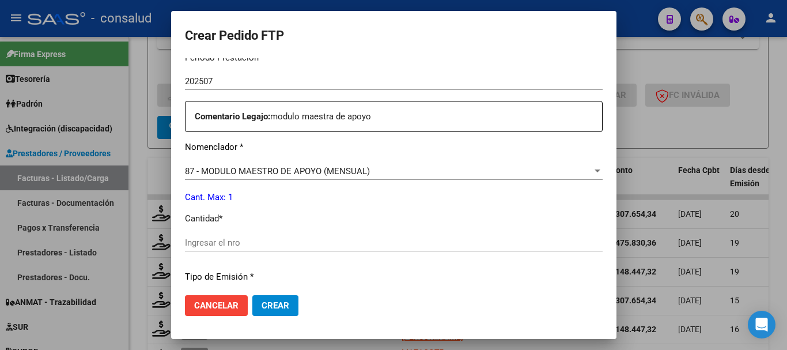
scroll to position [403, 0]
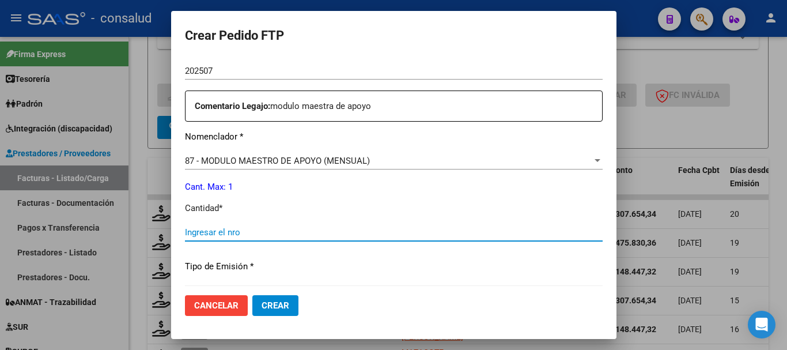
click at [279, 234] on input "Ingresar el nro" at bounding box center [394, 232] width 418 height 10
type input "1"
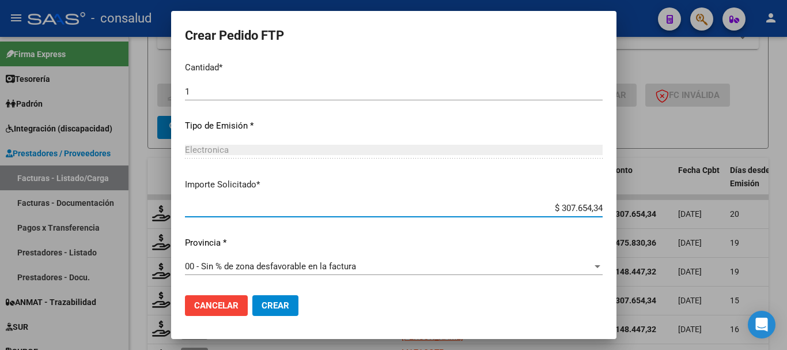
click at [262, 306] on span "Crear" at bounding box center [275, 305] width 28 height 10
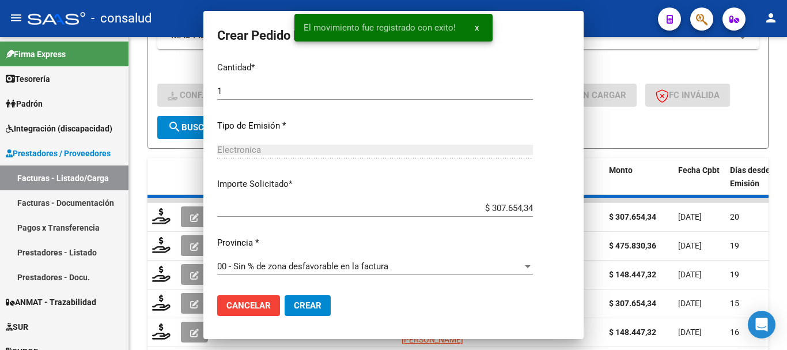
scroll to position [0, 0]
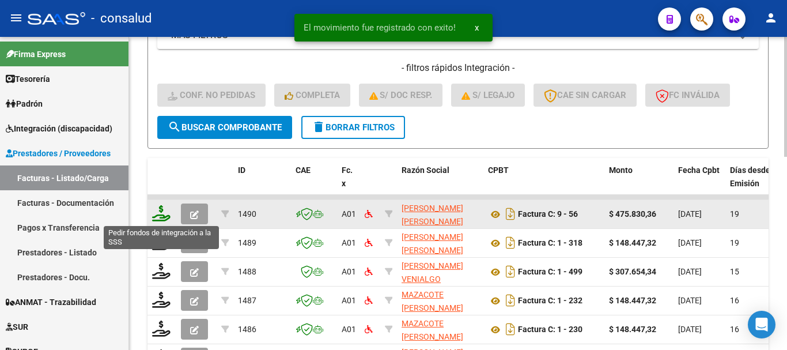
click at [162, 215] on icon at bounding box center [161, 213] width 18 height 16
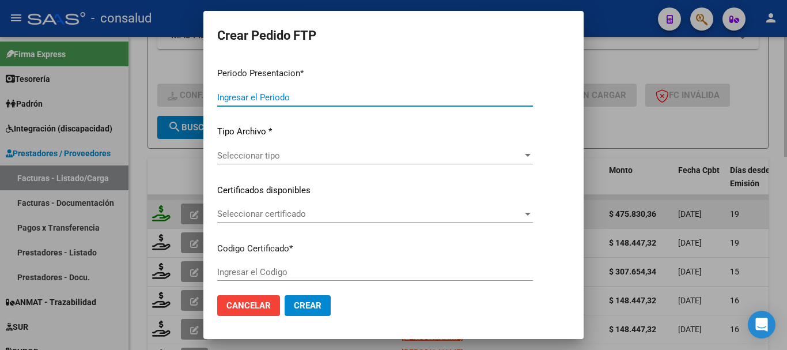
type input "202507"
type input "$ 475.830,36"
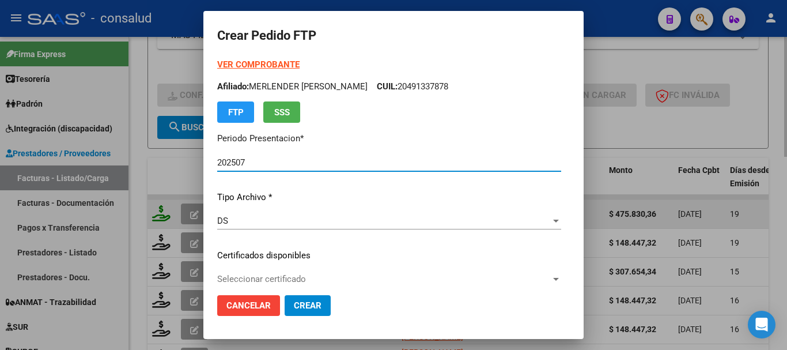
type input "0200056369472-20230811-20300811"
type input "2030-08-11"
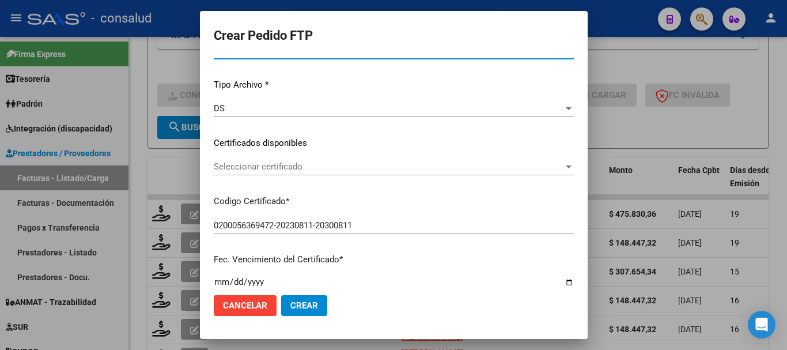
scroll to position [115, 0]
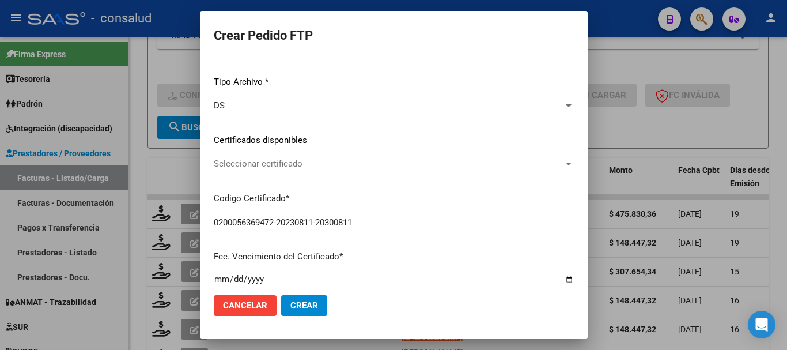
click at [369, 158] on div "Seleccionar certificado Seleccionar certificado" at bounding box center [394, 163] width 360 height 17
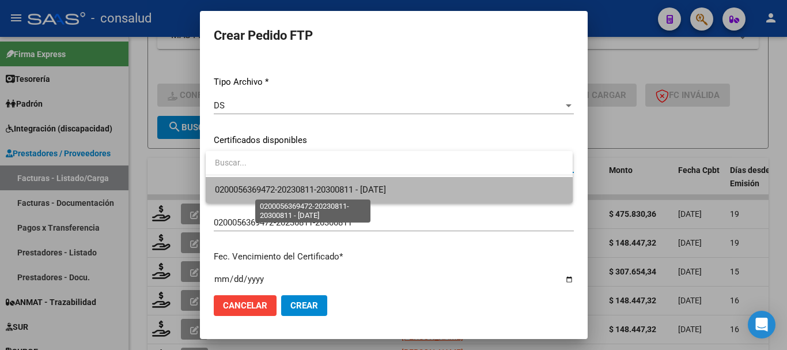
click at [377, 193] on span "0200056369472-20230811-20300811 - 2030-08-11" at bounding box center [300, 189] width 171 height 10
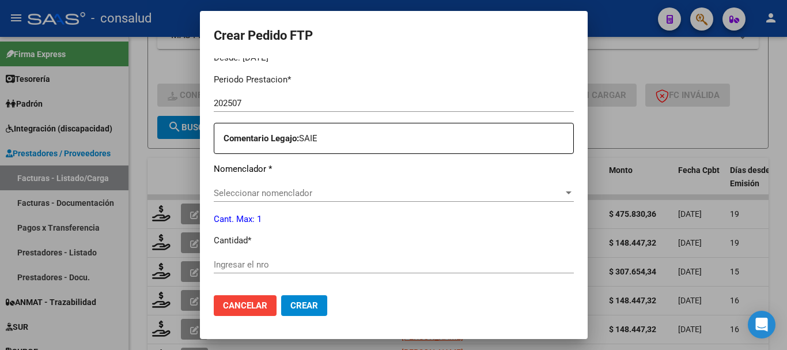
scroll to position [403, 0]
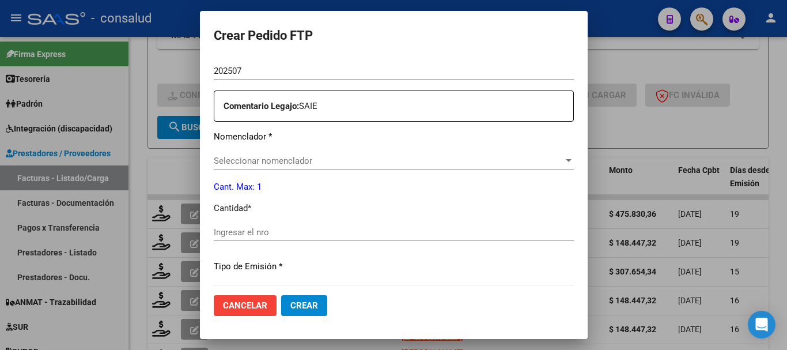
click at [367, 167] on div "Seleccionar nomenclador Seleccionar nomenclador" at bounding box center [394, 160] width 360 height 17
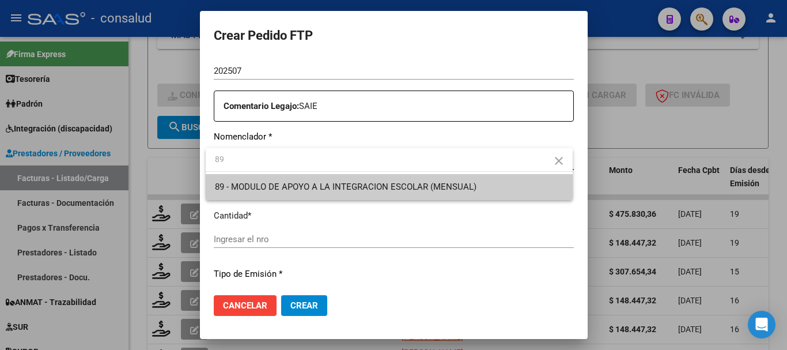
type input "89"
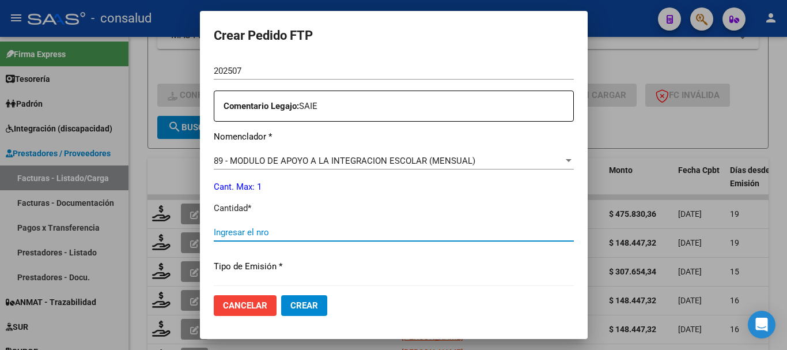
click at [259, 230] on input "Ingresar el nro" at bounding box center [394, 232] width 360 height 10
type input "1"
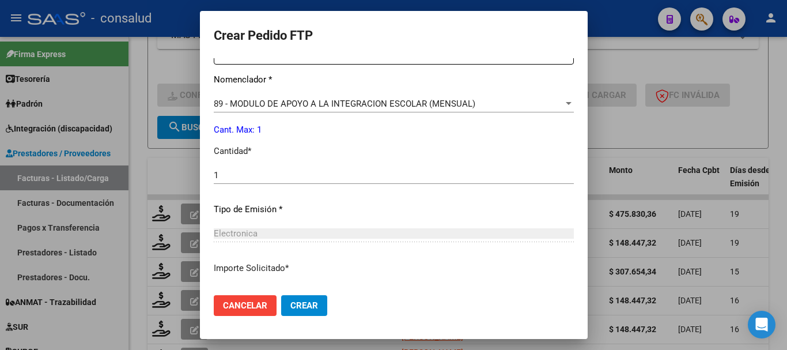
scroll to position [544, 0]
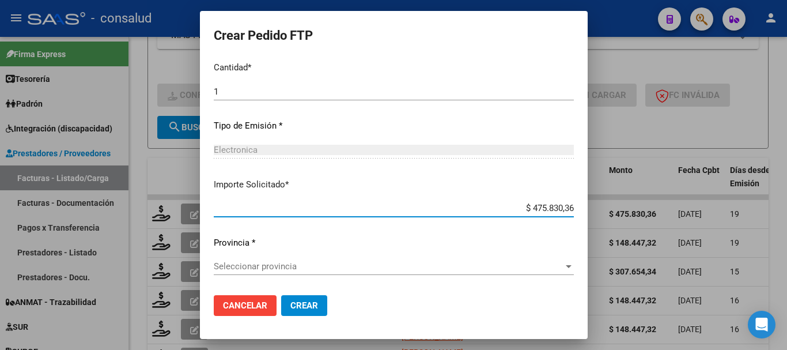
click at [303, 267] on span "Seleccionar provincia" at bounding box center [389, 266] width 350 height 10
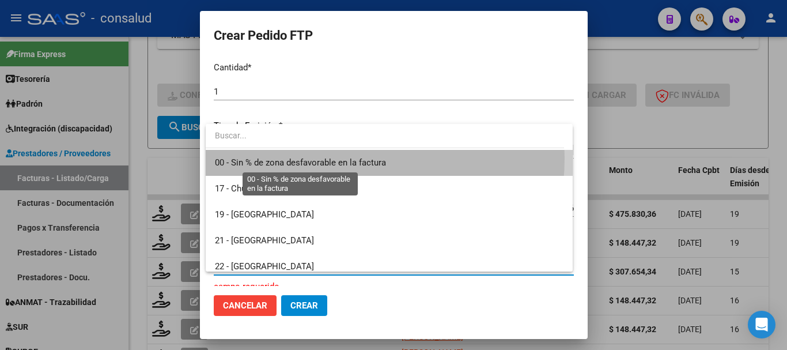
click at [323, 158] on span "00 - Sin % de zona desfavorable en la factura" at bounding box center [300, 162] width 171 height 10
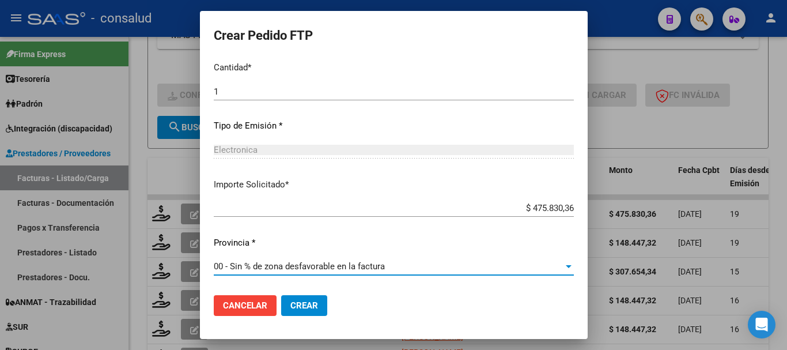
click at [308, 310] on button "Crear" at bounding box center [304, 305] width 46 height 21
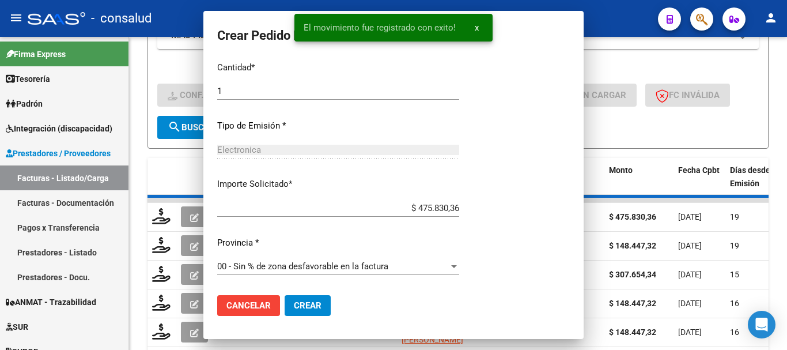
scroll to position [0, 0]
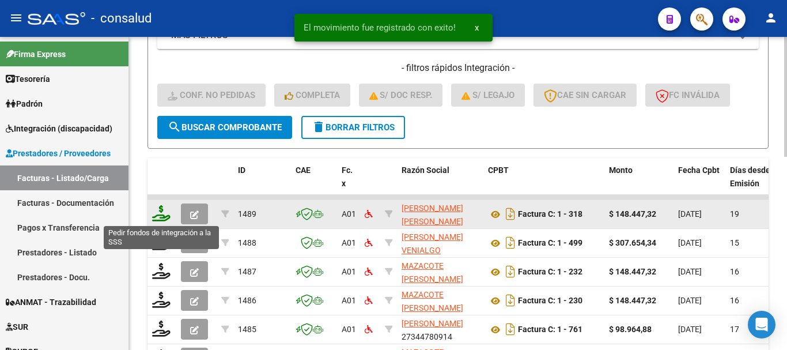
click at [158, 215] on icon at bounding box center [161, 213] width 18 height 16
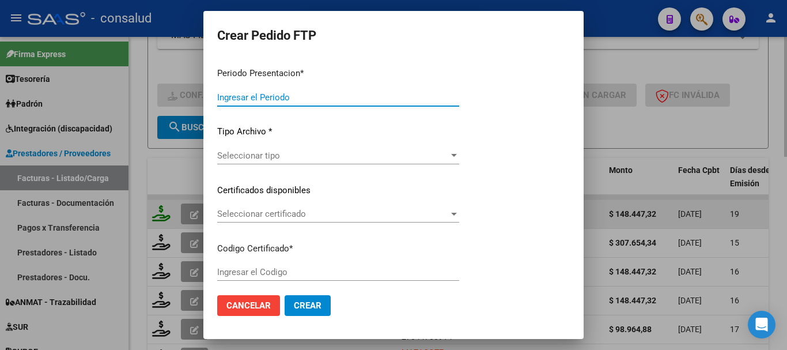
type input "202507"
type input "$ 148.447,32"
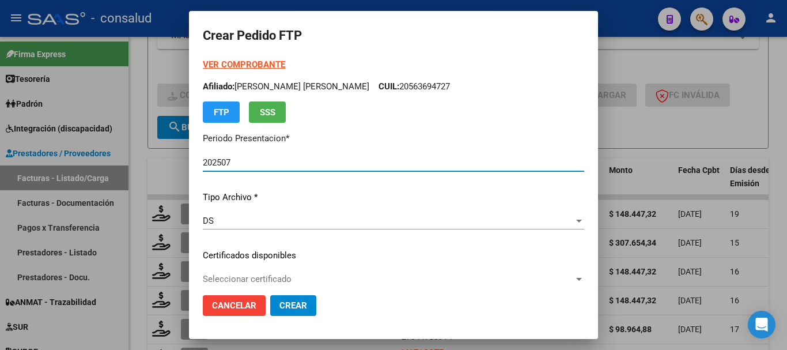
type input "0200058491054-20240419-20270419"
type input "[DATE]"
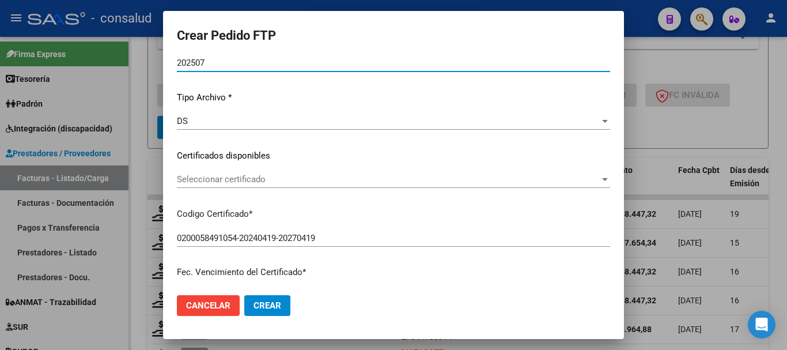
scroll to position [115, 0]
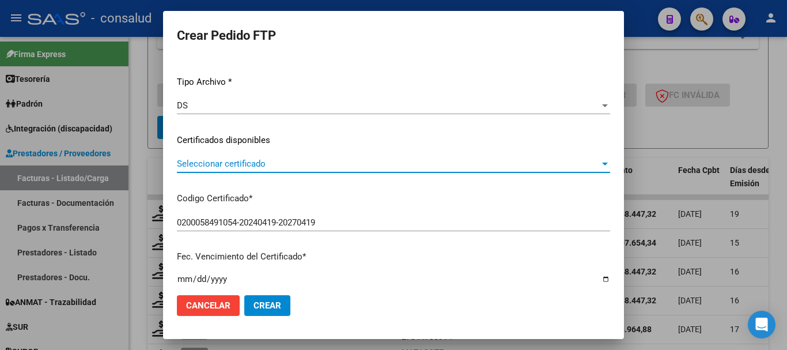
click at [358, 162] on span "Seleccionar certificado" at bounding box center [388, 163] width 423 height 10
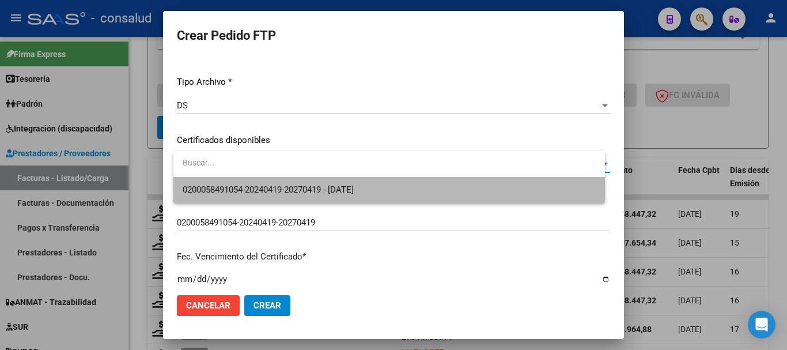
click at [359, 184] on span "0200058491054-20240419-20270419 - [DATE]" at bounding box center [389, 190] width 413 height 26
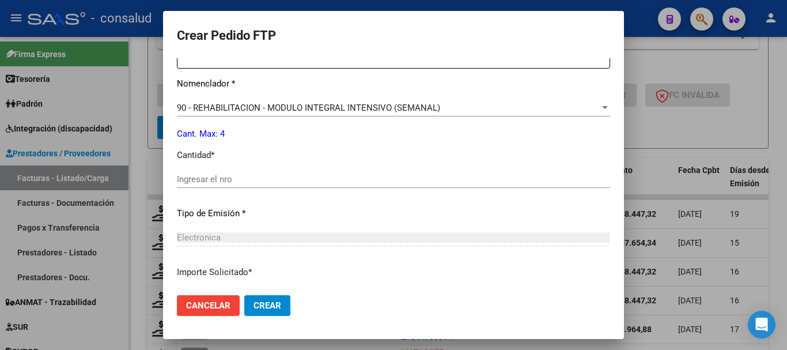
scroll to position [461, 0]
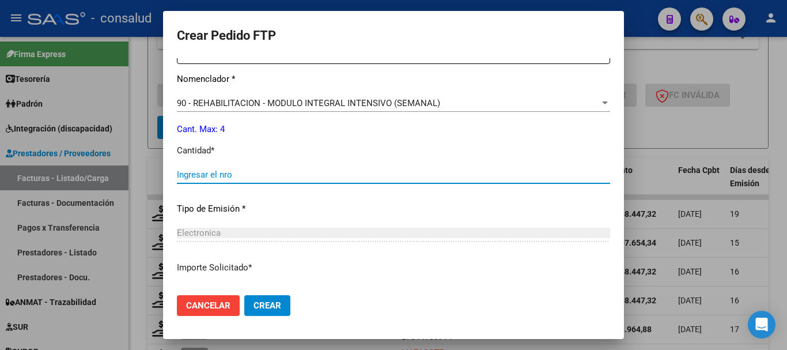
click at [259, 173] on input "Ingresar el nro" at bounding box center [393, 174] width 433 height 10
type input "4"
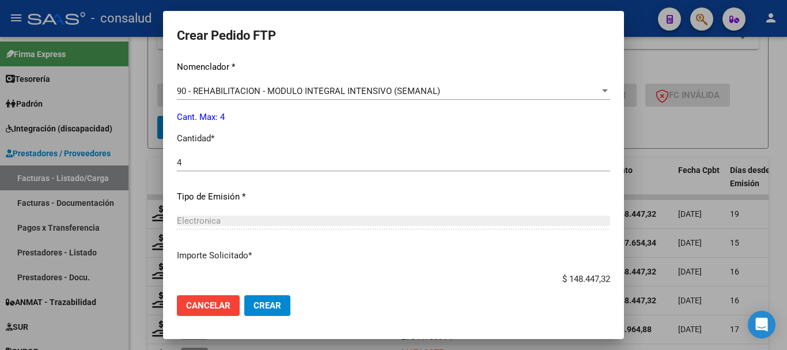
scroll to position [544, 0]
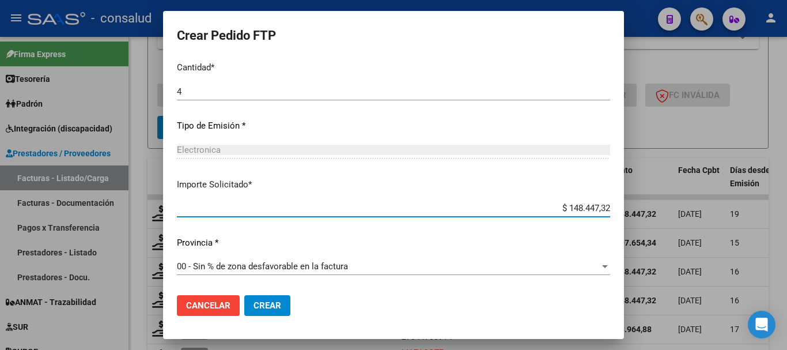
click at [276, 300] on span "Crear" at bounding box center [267, 305] width 28 height 10
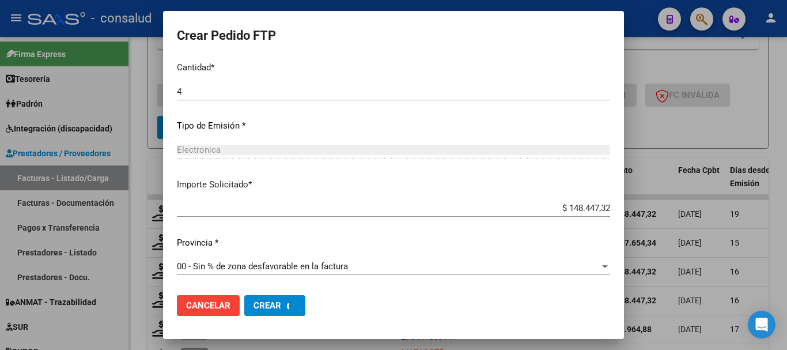
scroll to position [0, 0]
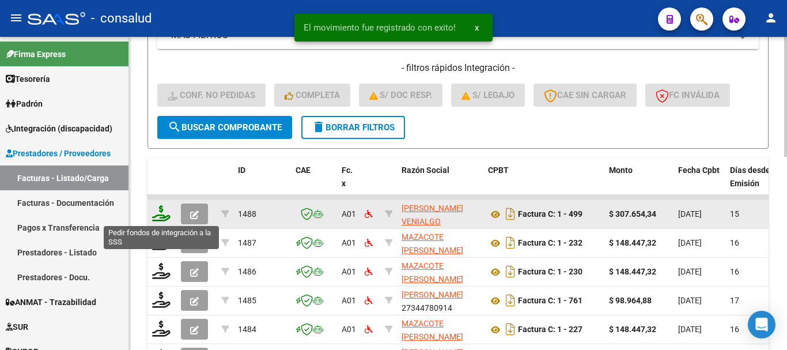
click at [161, 214] on icon at bounding box center [161, 213] width 18 height 16
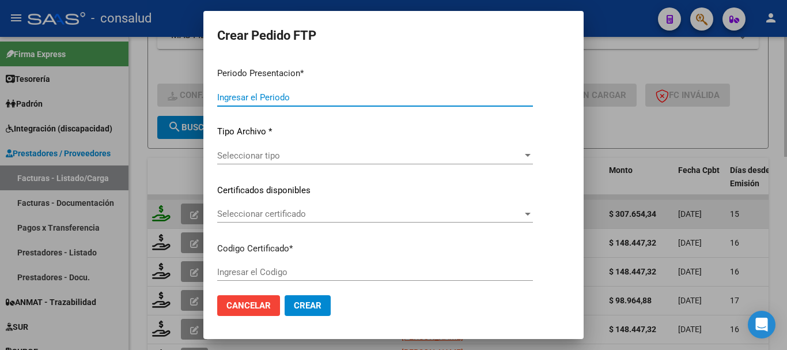
type input "202507"
type input "$ 307.654,34"
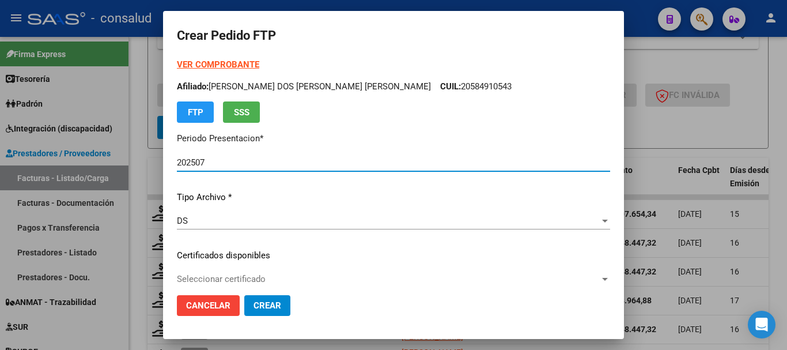
type input "0200057962091-20231102-20251102"
type input "2025-11-02"
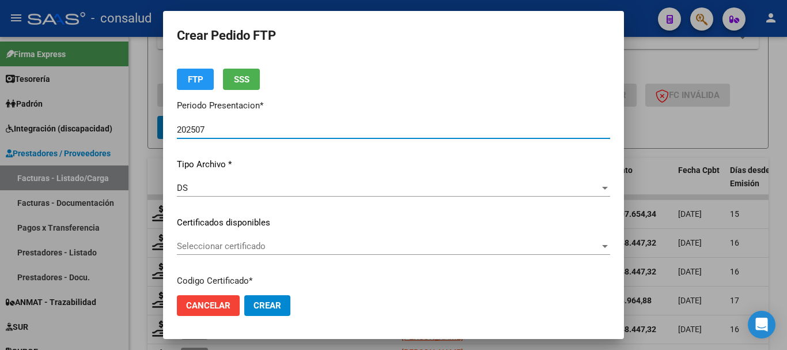
scroll to position [58, 0]
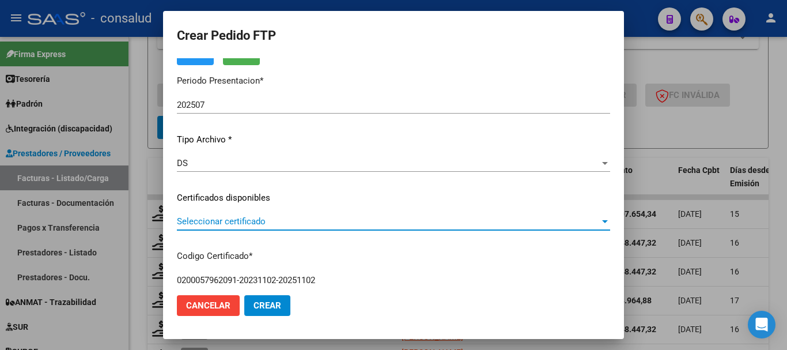
click at [350, 226] on span "Seleccionar certificado" at bounding box center [388, 221] width 423 height 10
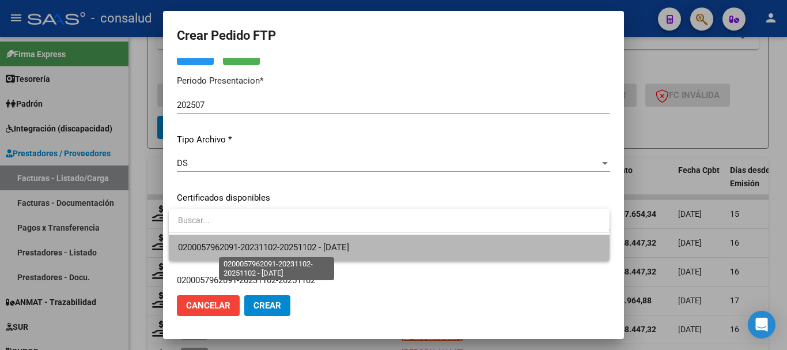
click at [349, 245] on span "0200057962091-20231102-20251102 - 2025-11-02" at bounding box center [263, 247] width 171 height 10
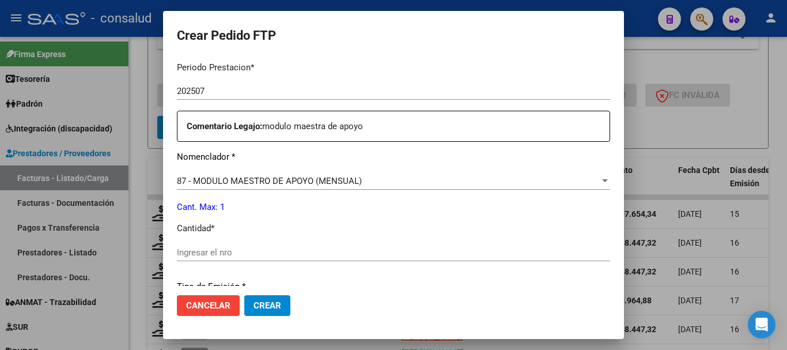
scroll to position [403, 0]
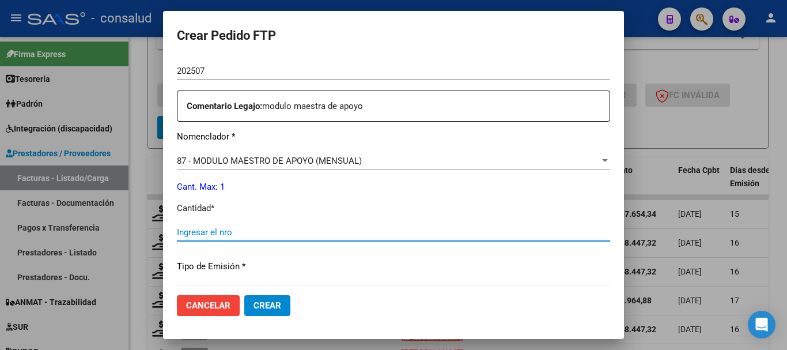
drag, startPoint x: 227, startPoint y: 236, endPoint x: 223, endPoint y: 232, distance: 6.1
click at [227, 236] on input "Ingresar el nro" at bounding box center [393, 232] width 433 height 10
type input "1"
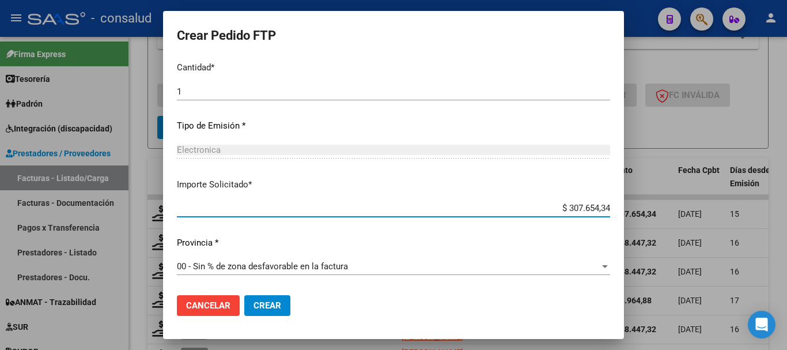
click at [274, 303] on span "Crear" at bounding box center [267, 305] width 28 height 10
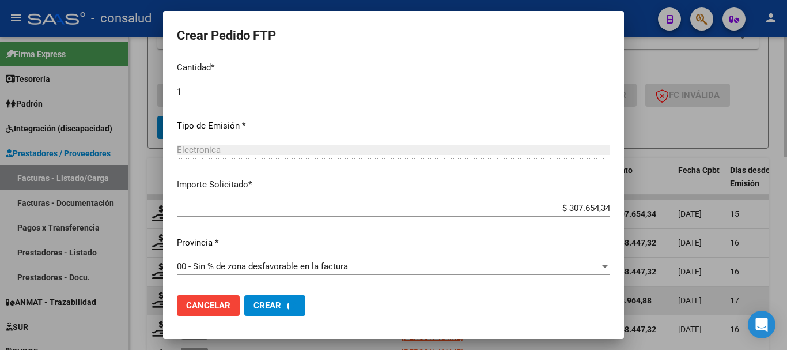
scroll to position [0, 0]
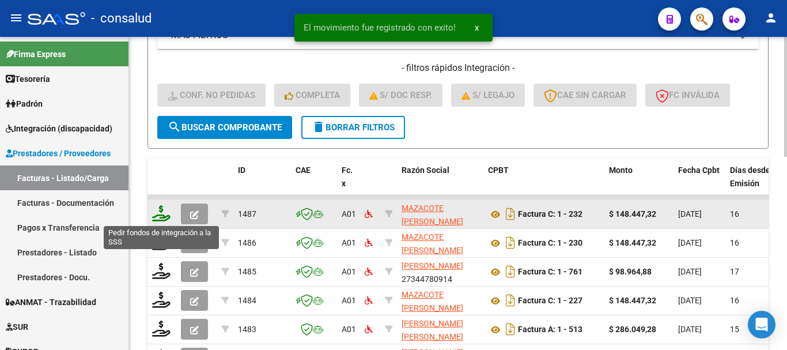
click at [164, 211] on icon at bounding box center [161, 213] width 18 height 16
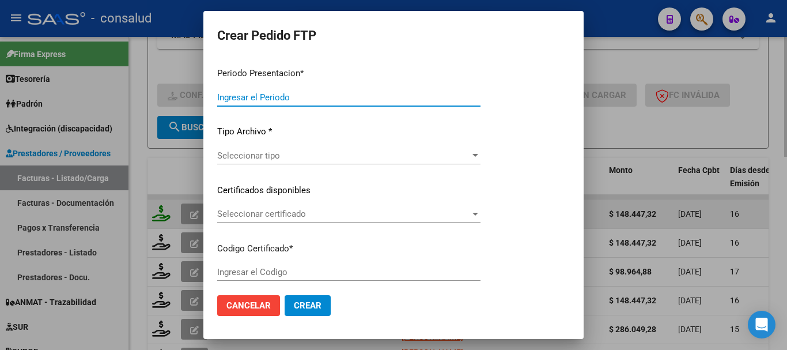
type input "202507"
type input "$ 148.447,32"
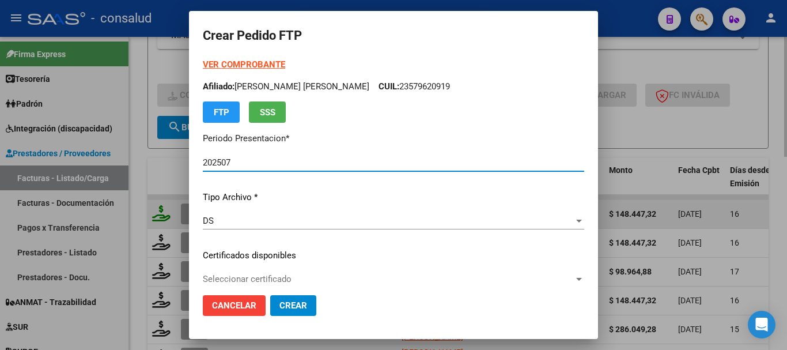
type input "010005616849120220428-20250428"
type input "[DATE]"
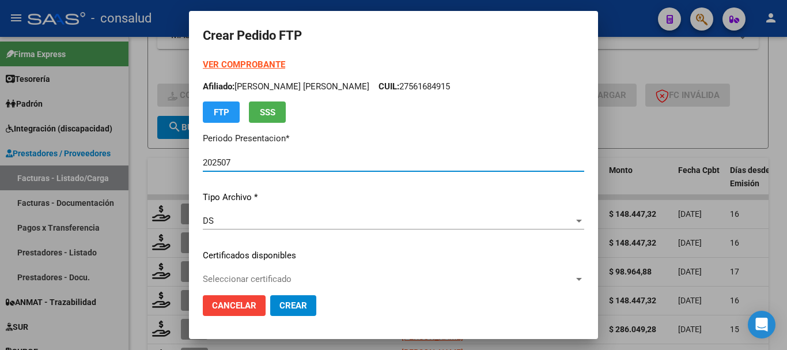
scroll to position [58, 0]
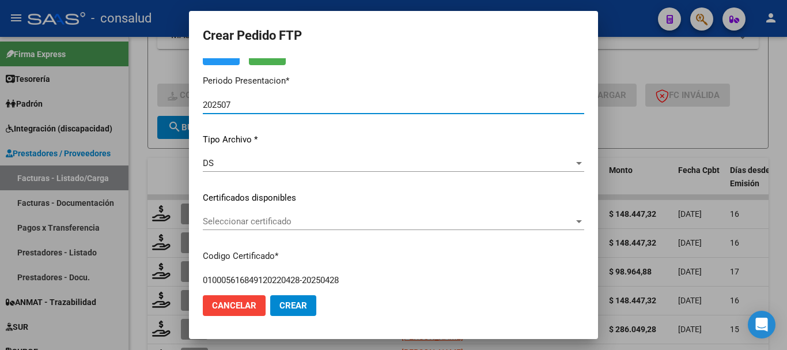
click at [341, 212] on div "VER COMPROBANTE ARCA Padrón Afiliado: PUCHETA KIARA JAZMIN CUIL: 27561684915 FT…" at bounding box center [393, 189] width 381 height 377
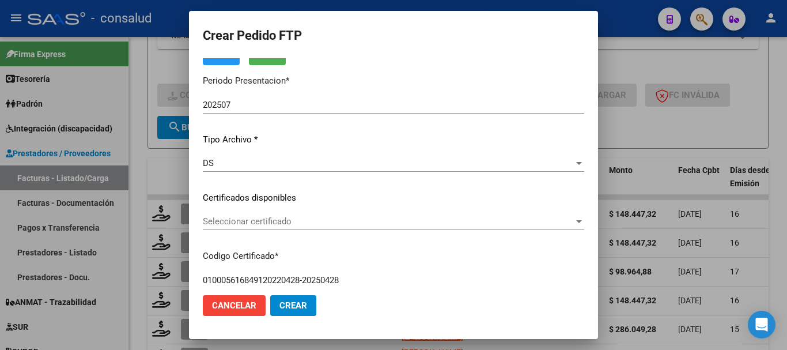
click at [342, 218] on span "Seleccionar certificado" at bounding box center [388, 221] width 371 height 10
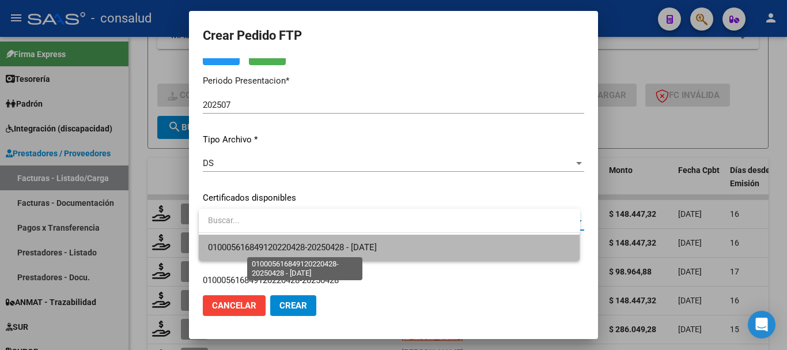
click at [362, 244] on span "010005616849120220428-20250428 - [DATE]" at bounding box center [292, 247] width 169 height 10
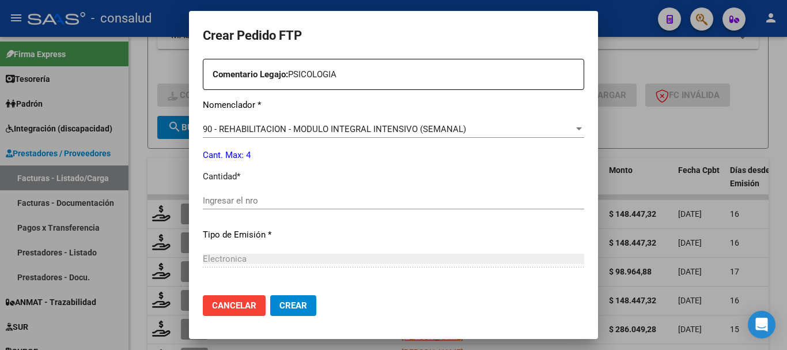
scroll to position [461, 0]
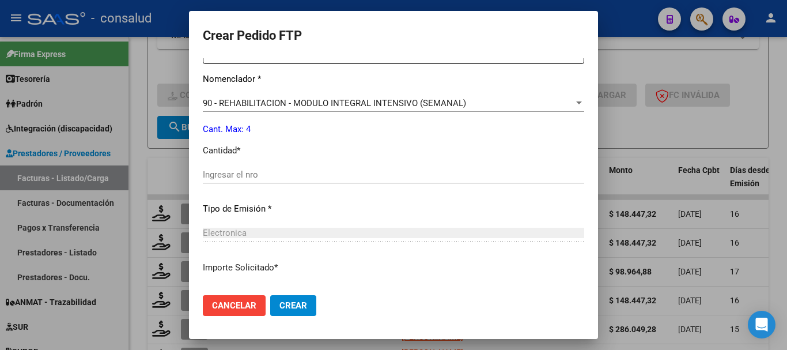
click at [306, 169] on input "Ingresar el nro" at bounding box center [393, 174] width 381 height 10
type input "4"
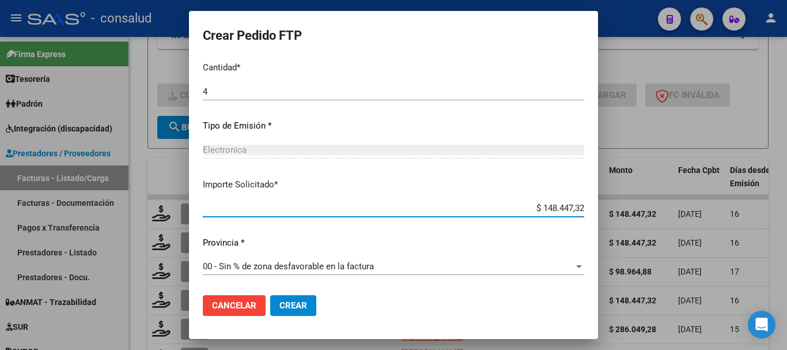
click at [298, 311] on button "Crear" at bounding box center [293, 305] width 46 height 21
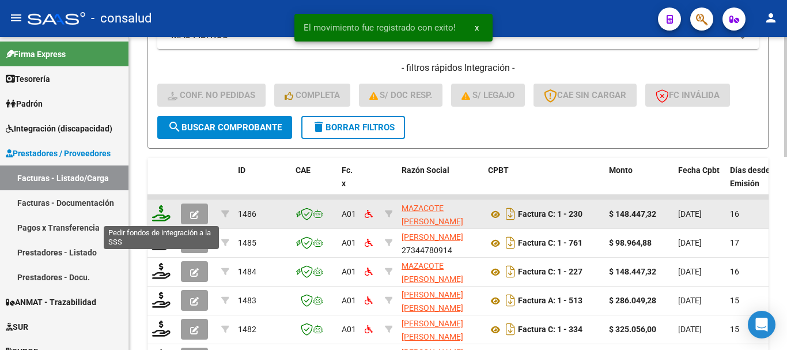
click at [154, 210] on icon at bounding box center [161, 213] width 18 height 16
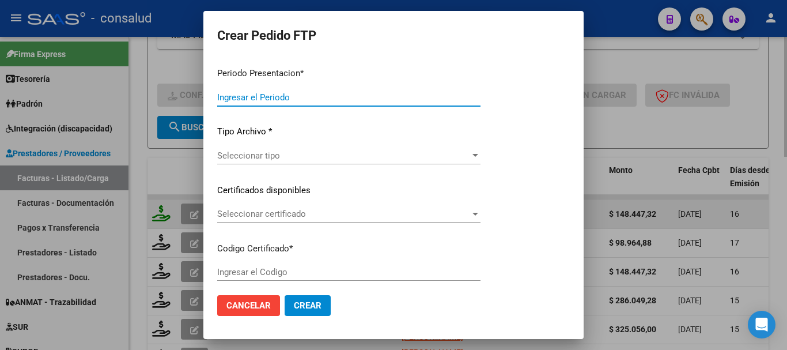
type input "202507"
type input "$ 148.447,32"
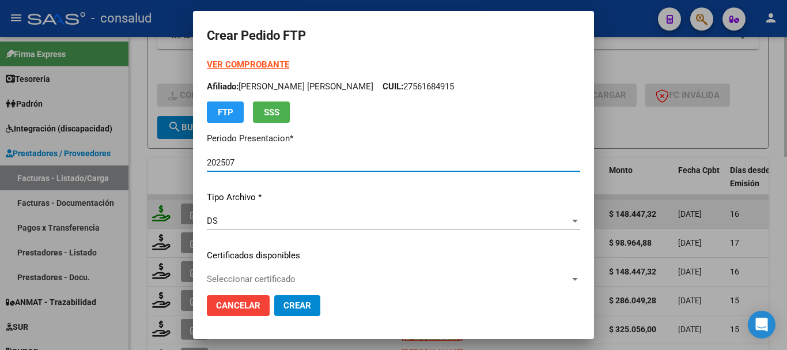
type input "0200054865205-20211019-20261019"
type input "2026-10-19"
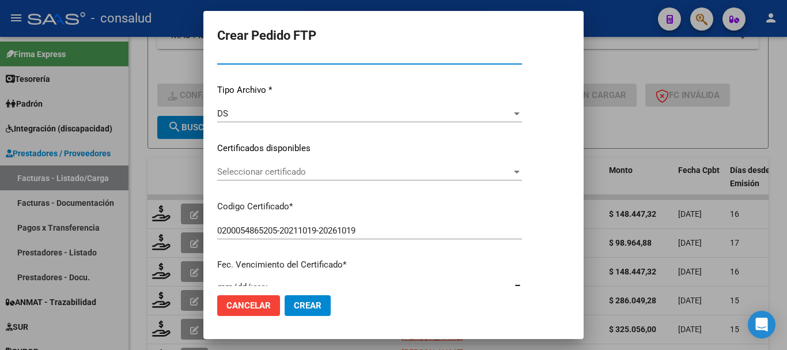
scroll to position [115, 0]
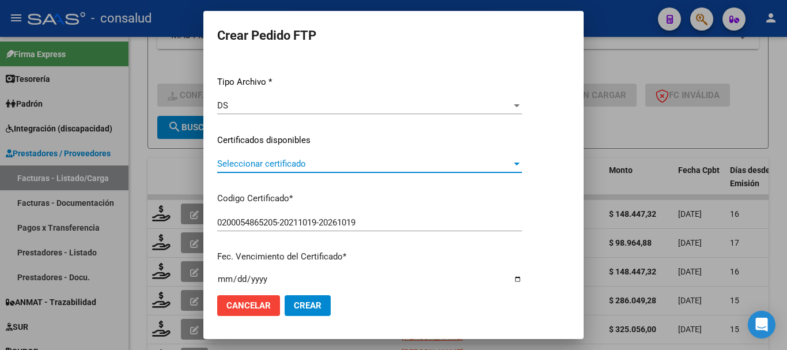
click at [312, 166] on span "Seleccionar certificado" at bounding box center [364, 163] width 294 height 10
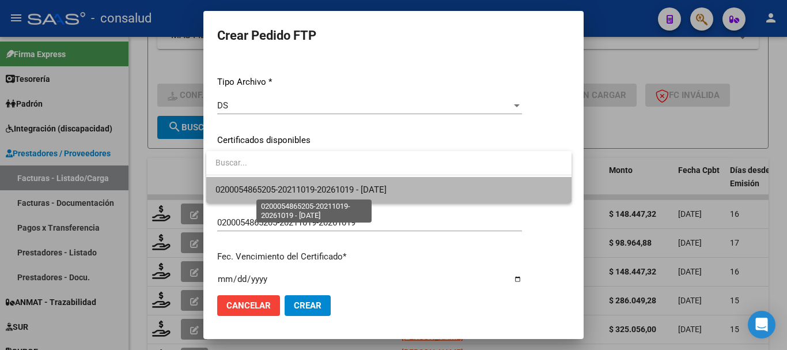
click at [313, 191] on span "0200054865205-20211019-20261019 - 2026-10-19" at bounding box center [300, 189] width 171 height 10
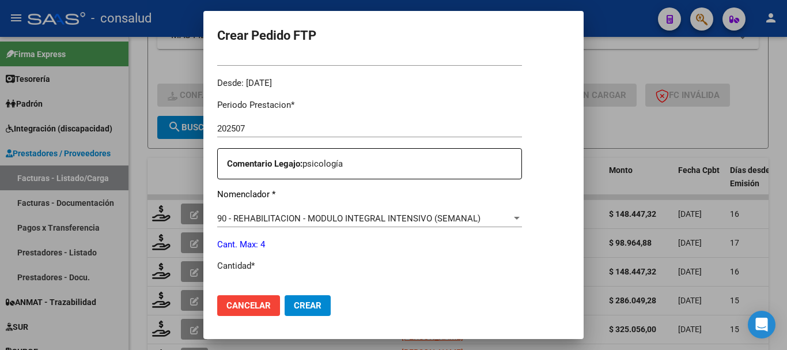
scroll to position [403, 0]
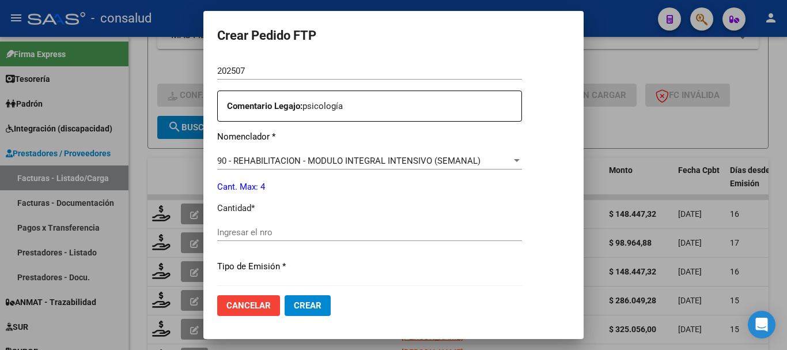
click at [301, 228] on input "Ingresar el nro" at bounding box center [369, 232] width 305 height 10
type input "4"
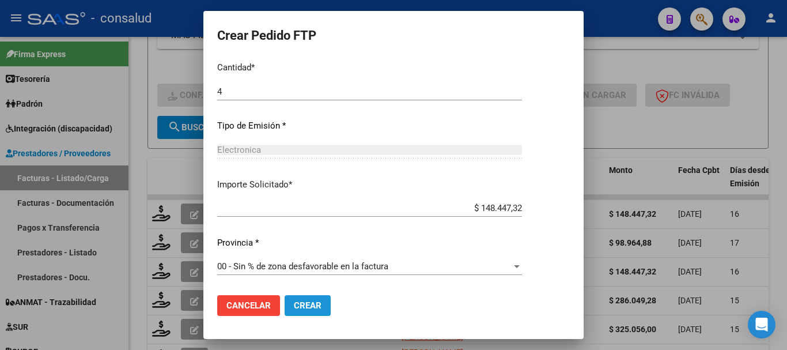
click at [320, 306] on span "Crear" at bounding box center [308, 305] width 28 height 10
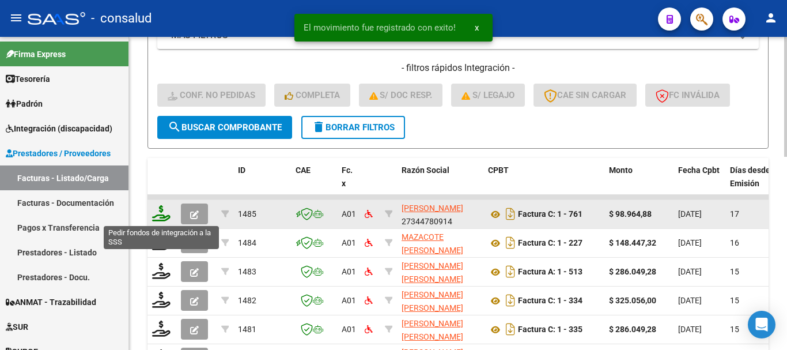
click at [153, 214] on icon at bounding box center [161, 213] width 18 height 16
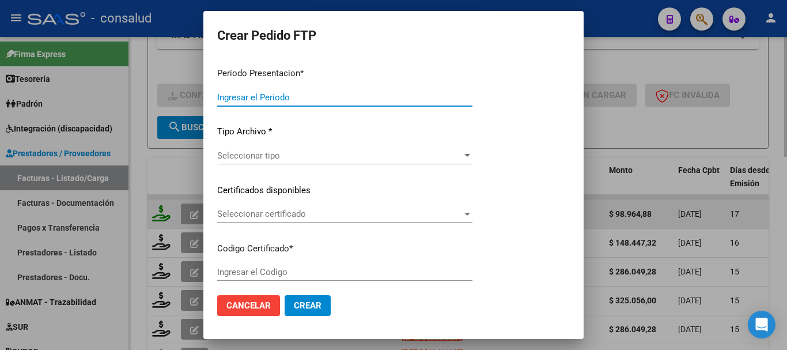
type input "202507"
type input "$ 98.964,88"
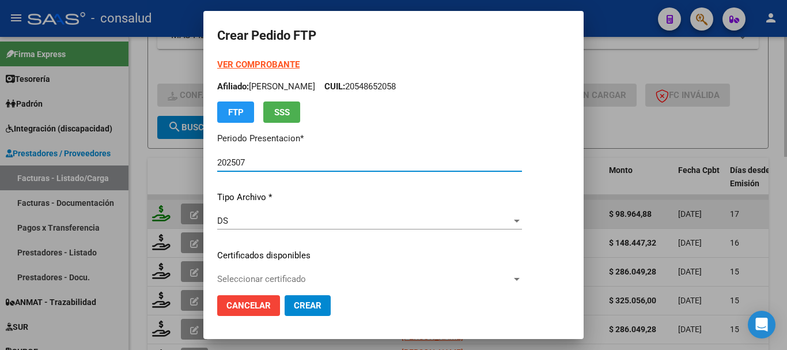
type input "0200058189494-20240625-20260625"
type input "2026-06-25"
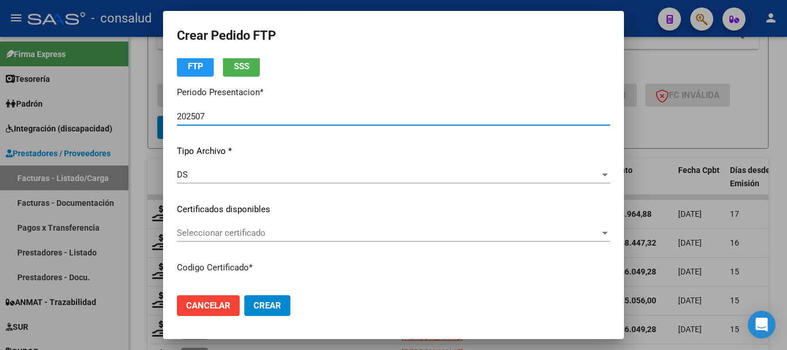
scroll to position [115, 0]
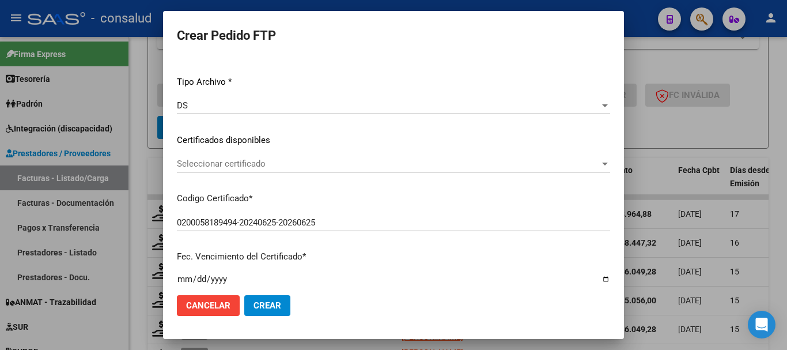
click at [335, 162] on span "Seleccionar certificado" at bounding box center [388, 163] width 423 height 10
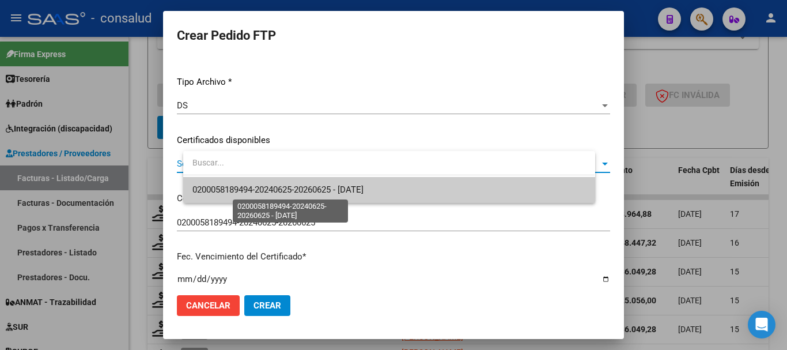
click at [349, 191] on span "0200058189494-20240625-20260625 - 2026-06-25" at bounding box center [277, 189] width 171 height 10
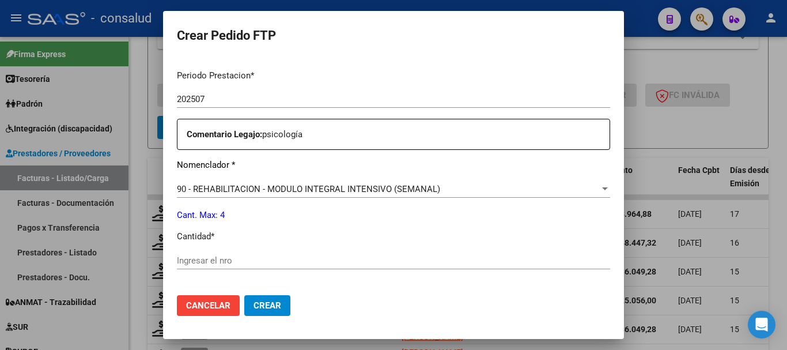
scroll to position [461, 0]
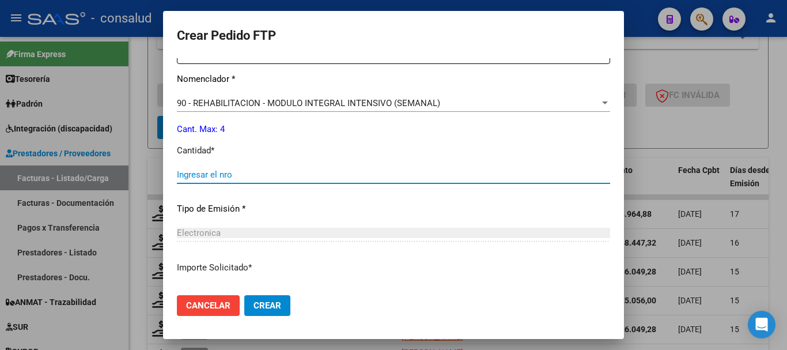
click at [294, 171] on input "Ingresar el nro" at bounding box center [393, 174] width 433 height 10
type input "4"
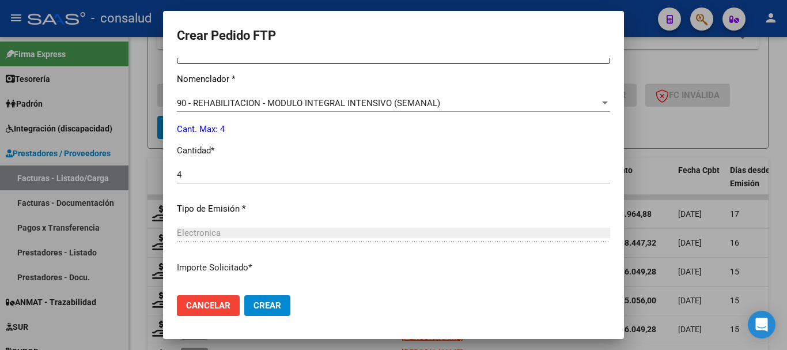
scroll to position [544, 0]
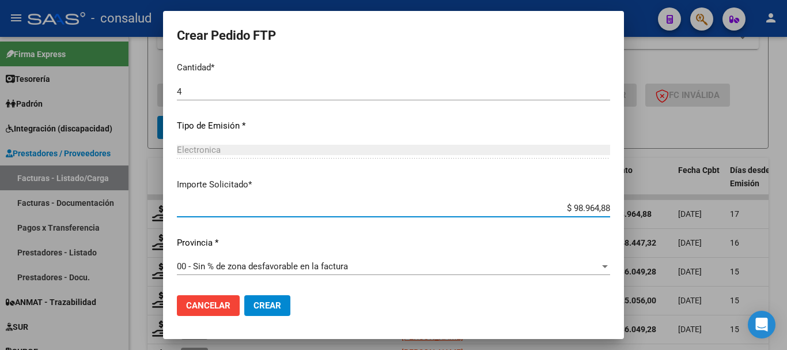
click at [290, 299] on button "Crear" at bounding box center [267, 305] width 46 height 21
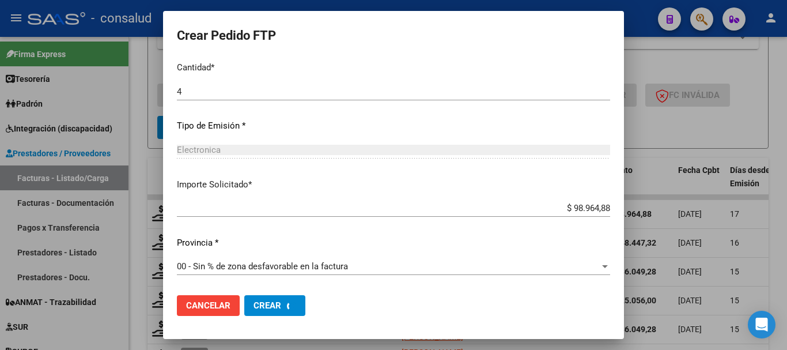
scroll to position [0, 0]
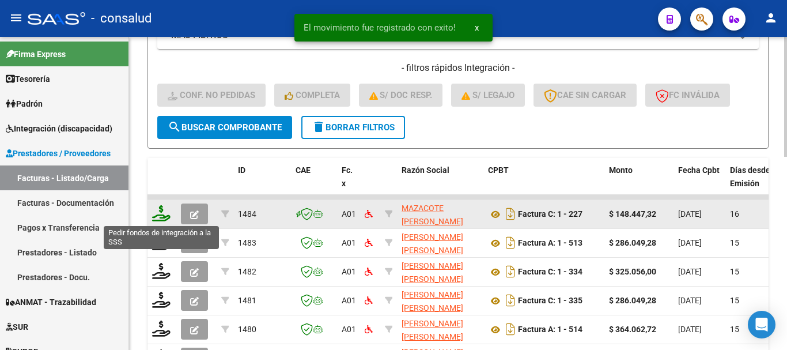
click at [156, 215] on icon at bounding box center [161, 213] width 18 height 16
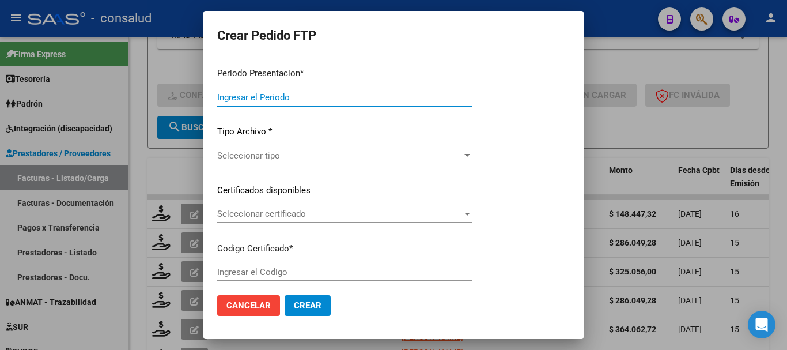
type input "202507"
type input "$ 148.447,32"
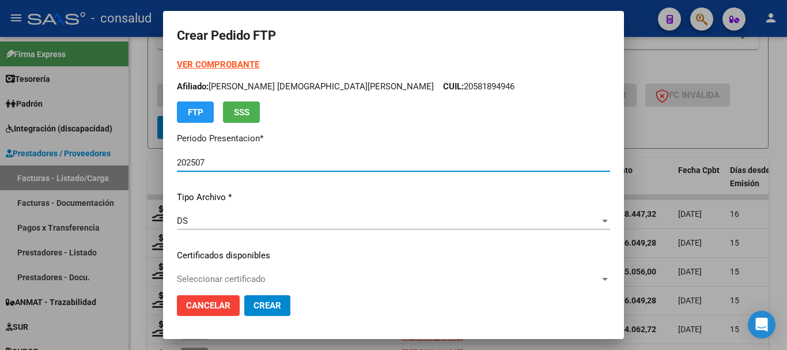
type input "0200049661986-20240219-20340219"
type input "2034-02-19"
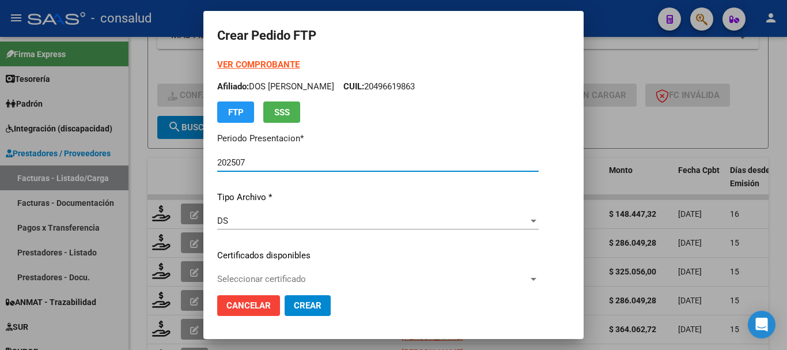
scroll to position [115, 0]
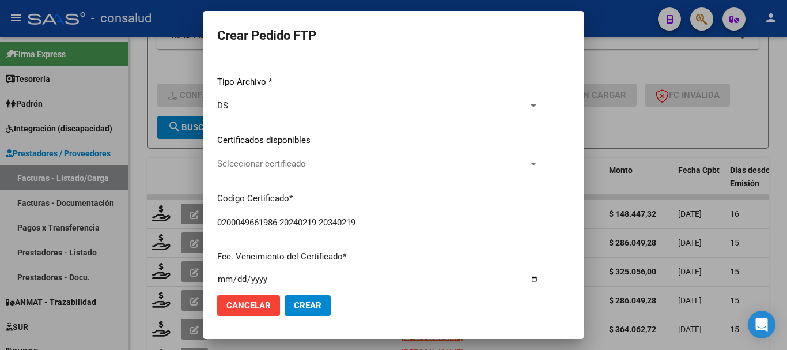
click at [304, 163] on span "Seleccionar certificado" at bounding box center [372, 163] width 311 height 10
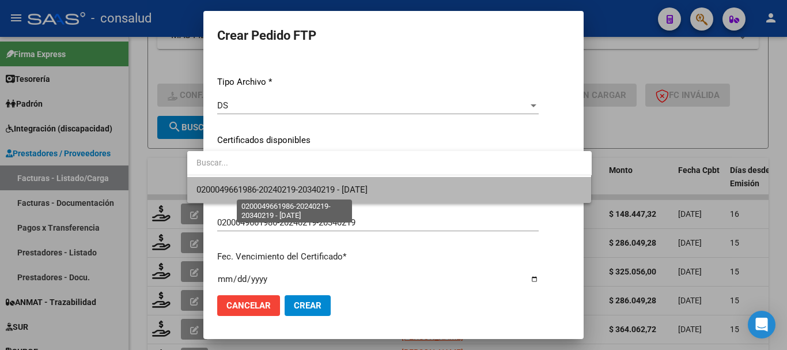
click at [332, 191] on span "0200049661986-20240219-20340219 - 2034-02-19" at bounding box center [281, 189] width 171 height 10
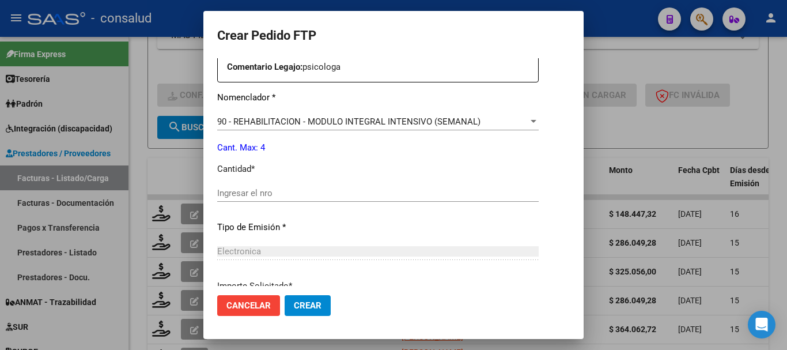
scroll to position [461, 0]
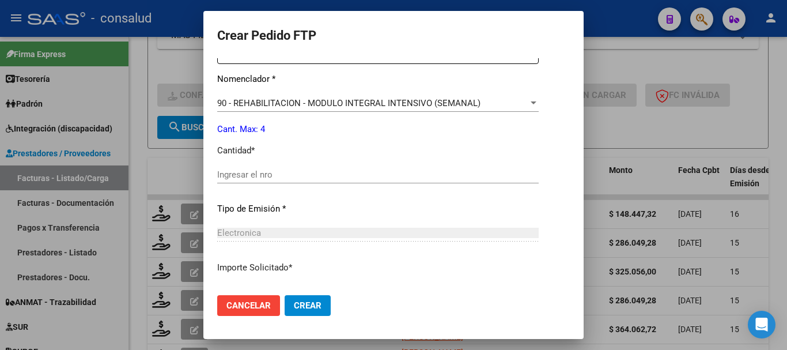
click at [332, 176] on input "Ingresar el nro" at bounding box center [377, 174] width 321 height 10
type input "4"
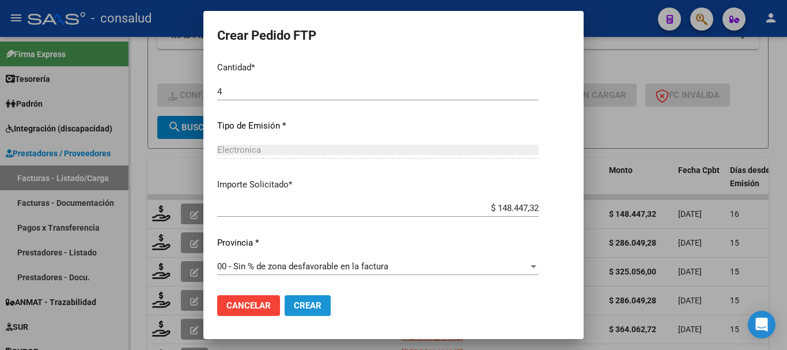
click at [294, 304] on span "Crear" at bounding box center [308, 305] width 28 height 10
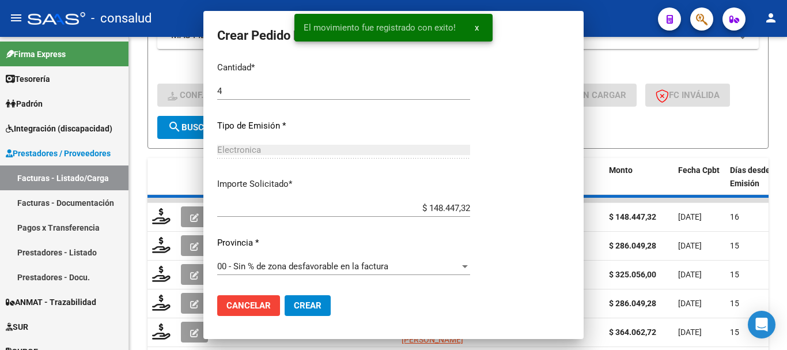
scroll to position [0, 0]
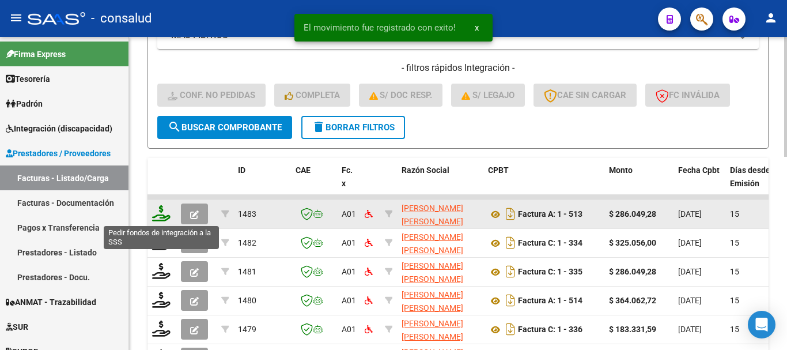
click at [155, 211] on icon at bounding box center [161, 213] width 18 height 16
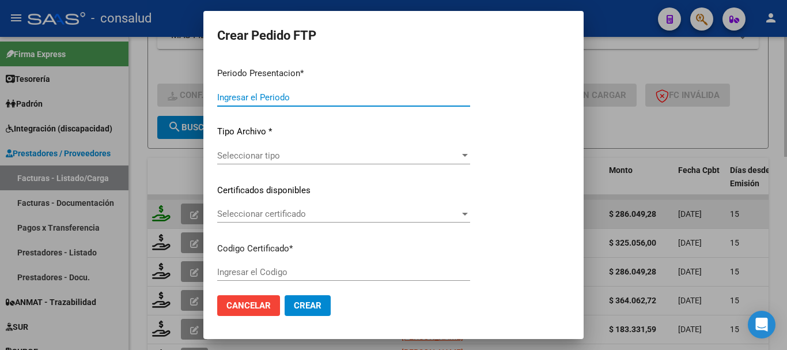
type input "202507"
type input "$ 286.049,28"
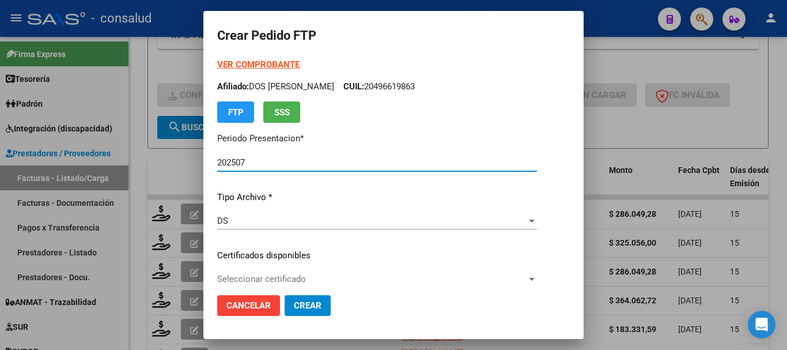
type input "0100052527136-20230104-20330104"
type input "2033-01-04"
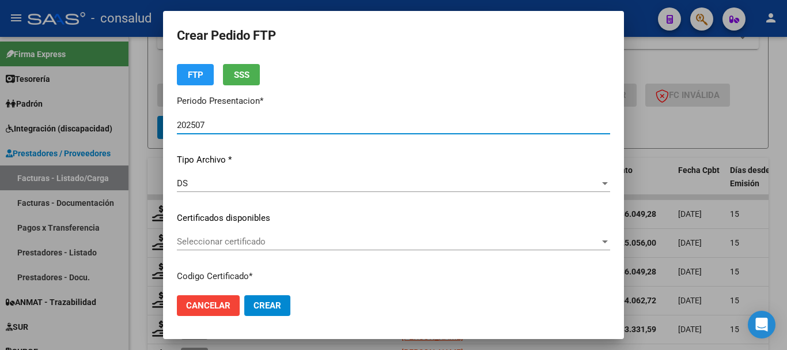
scroll to position [58, 0]
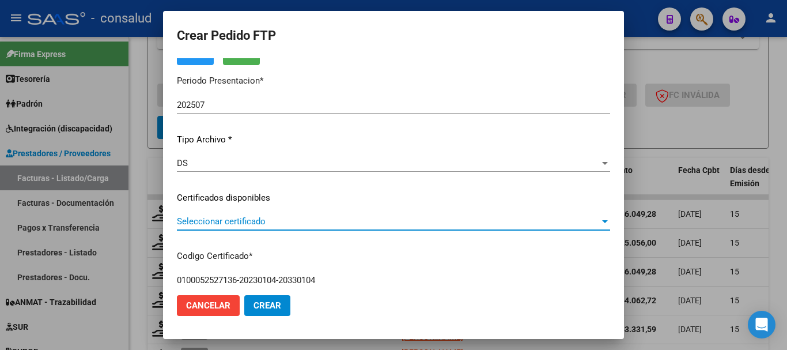
click at [373, 226] on span "Seleccionar certificado" at bounding box center [388, 221] width 423 height 10
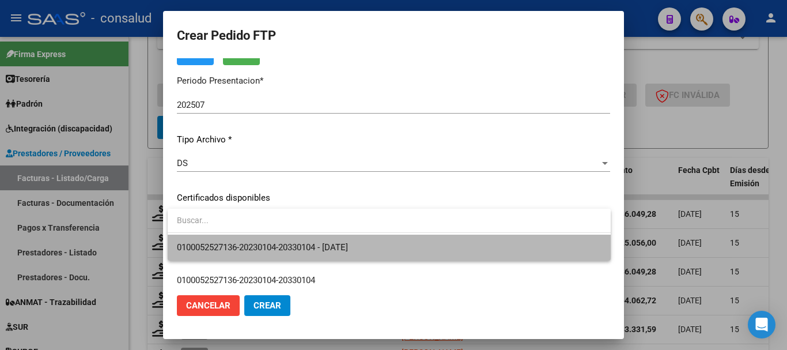
click at [390, 246] on span "0100052527136-20230104-20330104 - 2033-01-04" at bounding box center [389, 247] width 424 height 26
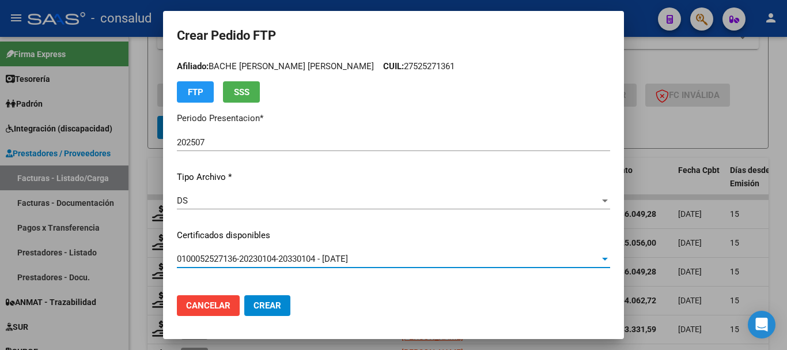
scroll to position [0, 0]
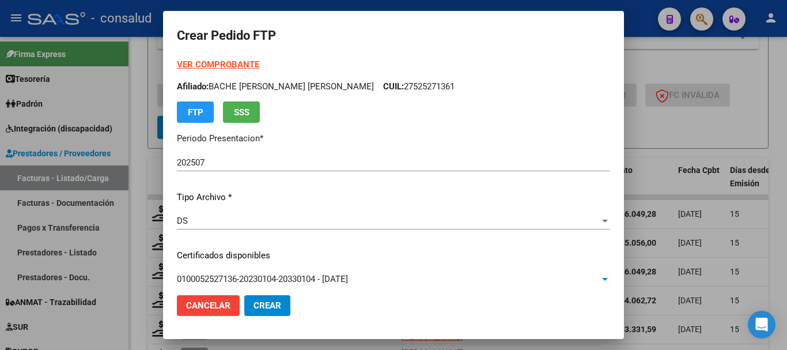
click at [244, 67] on strong "VER COMPROBANTE" at bounding box center [218, 64] width 82 height 10
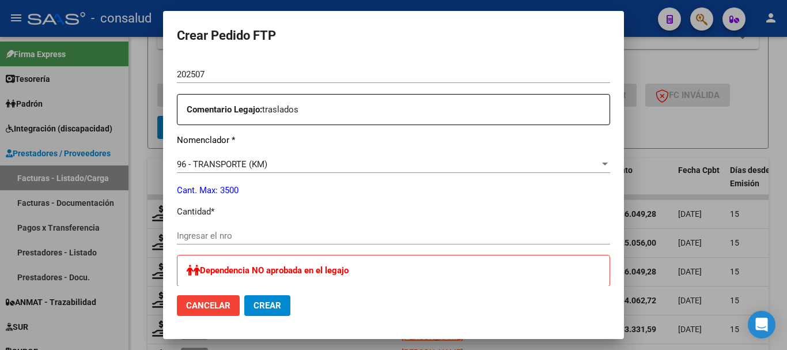
scroll to position [461, 0]
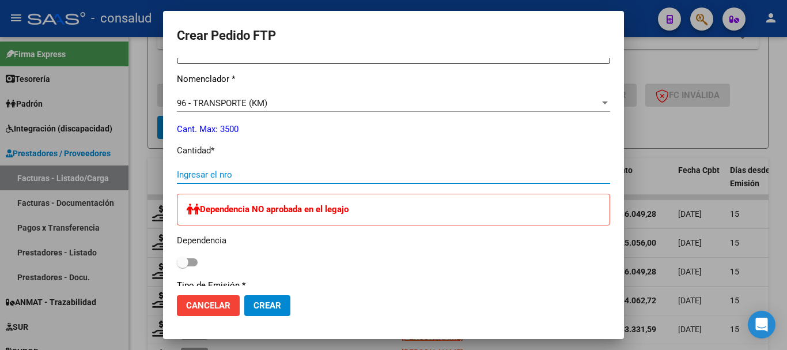
click at [284, 178] on input "Ingresar el nro" at bounding box center [393, 174] width 433 height 10
type input "528"
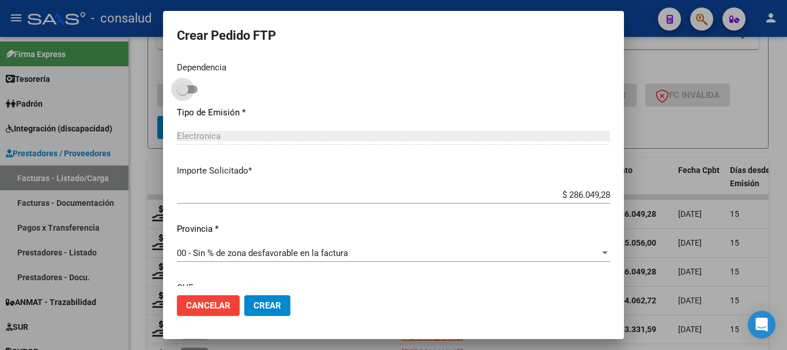
scroll to position [737, 0]
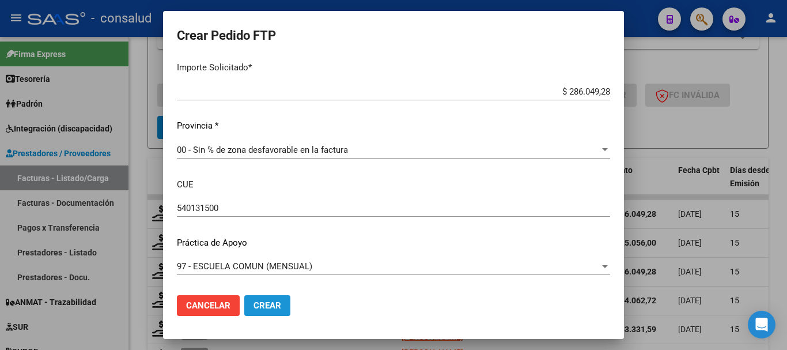
click at [277, 309] on span "Crear" at bounding box center [267, 305] width 28 height 10
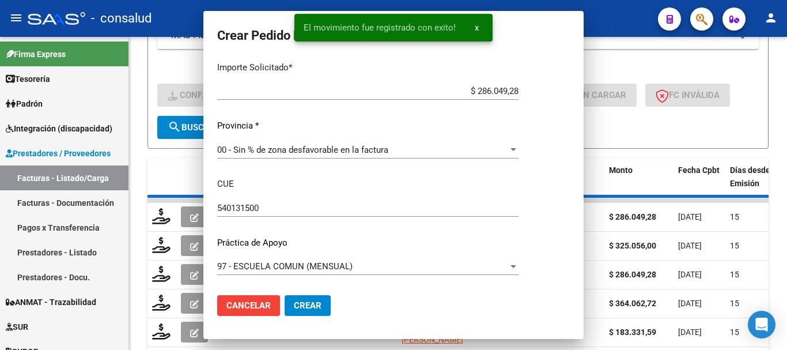
scroll to position [0, 0]
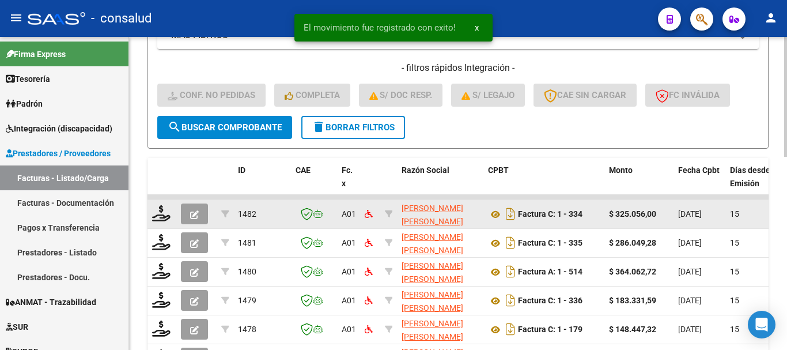
click at [150, 215] on datatable-body-cell at bounding box center [161, 214] width 29 height 28
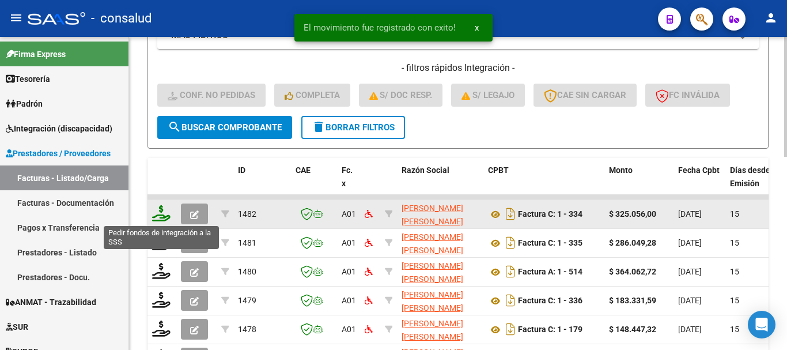
click at [158, 215] on icon at bounding box center [161, 213] width 18 height 16
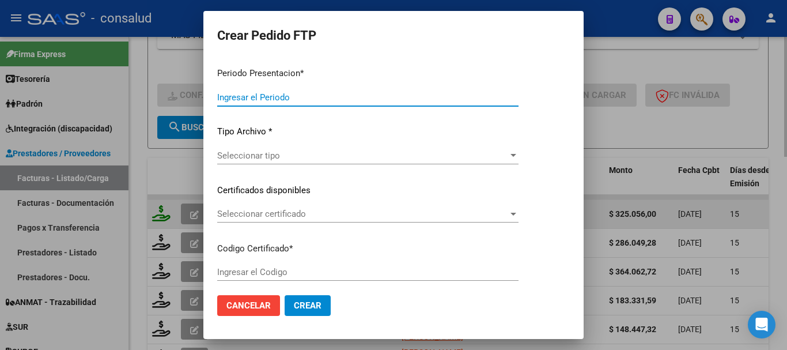
type input "202507"
type input "$ 325.056,00"
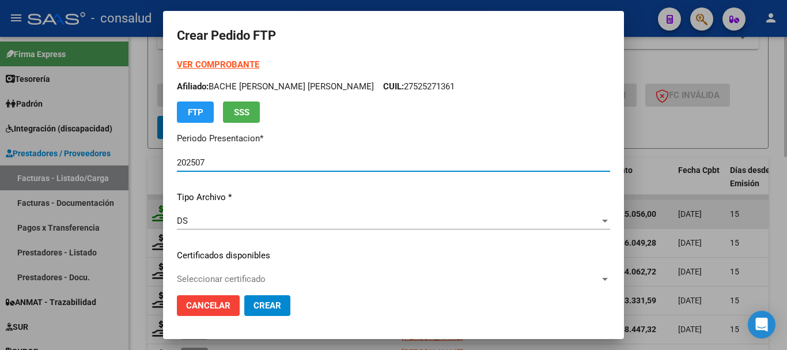
type input "0200050941688-20221206-20251206"
type input "2025-12-06"
type input "540076500"
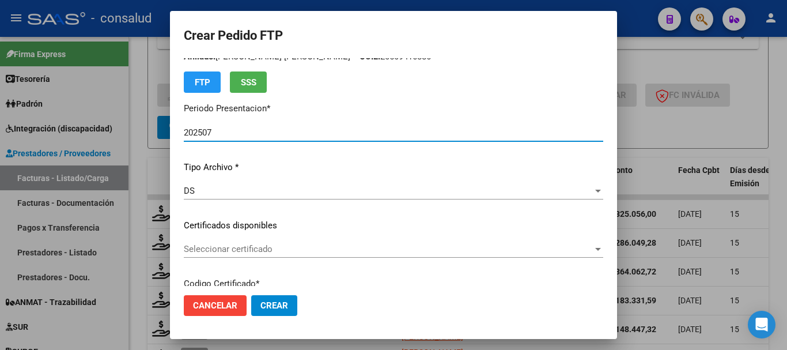
scroll to position [58, 0]
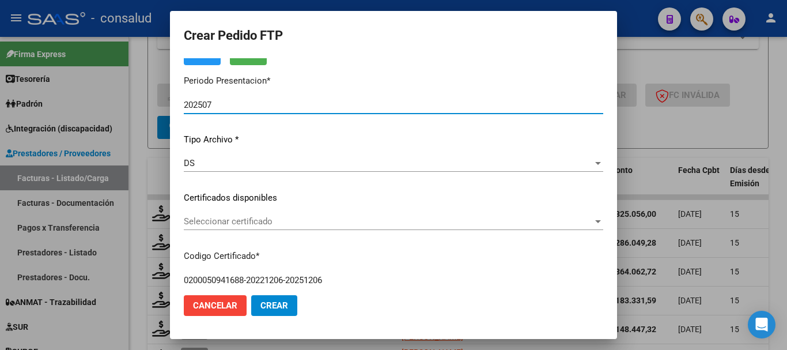
click at [281, 228] on div "Seleccionar certificado Seleccionar certificado" at bounding box center [393, 221] width 419 height 17
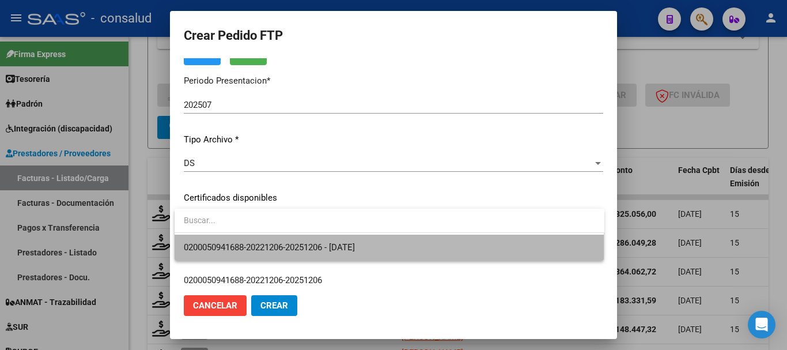
click at [364, 253] on span "0200050941688-20221206-20251206 - 2025-12-06" at bounding box center [389, 247] width 411 height 26
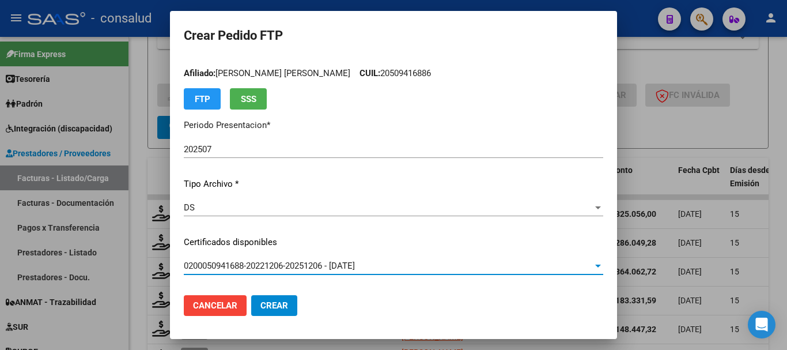
scroll to position [0, 0]
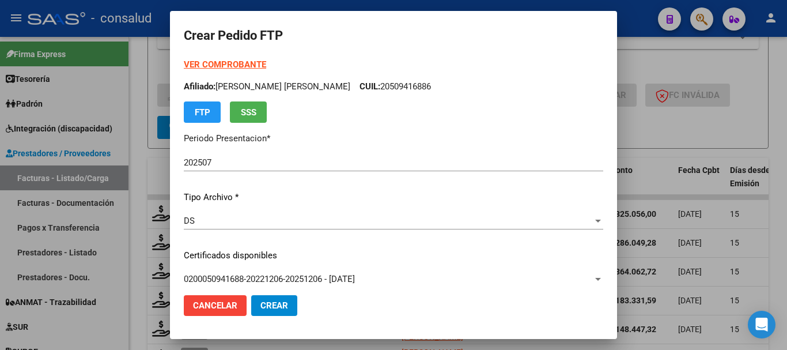
click at [237, 63] on strong "VER COMPROBANTE" at bounding box center [225, 64] width 82 height 10
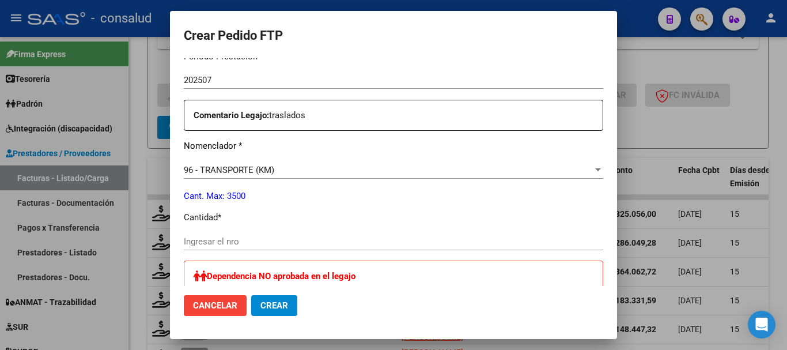
scroll to position [403, 0]
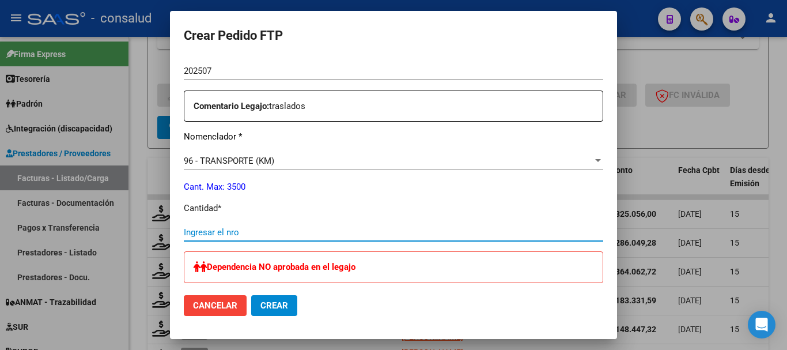
click at [270, 228] on input "Ingresar el nro" at bounding box center [393, 232] width 419 height 10
type input "600"
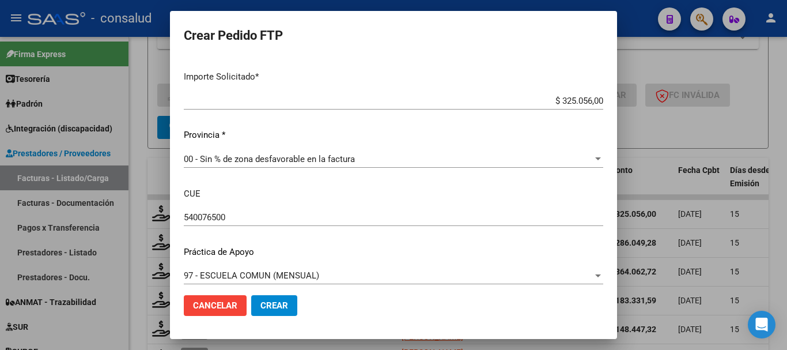
scroll to position [737, 0]
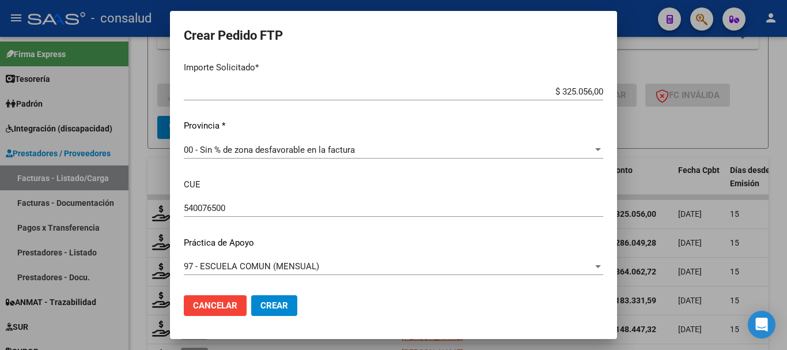
click at [280, 300] on span "Crear" at bounding box center [274, 305] width 28 height 10
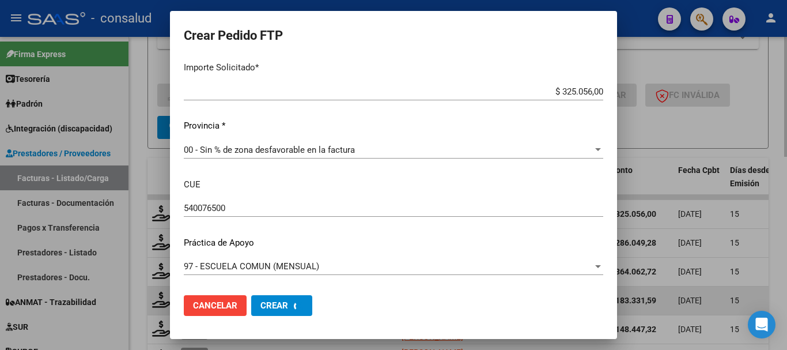
scroll to position [0, 0]
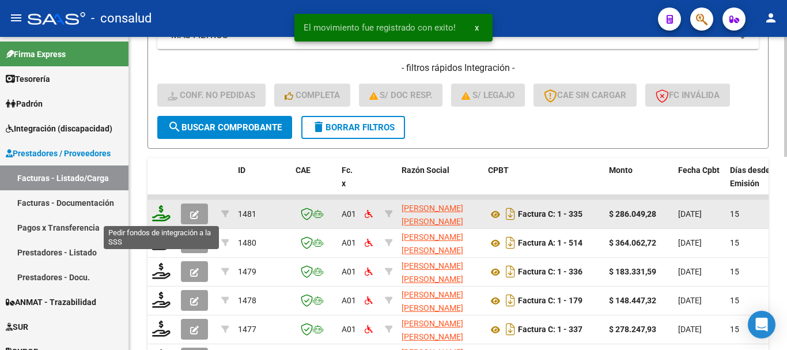
click at [161, 214] on icon at bounding box center [161, 213] width 18 height 16
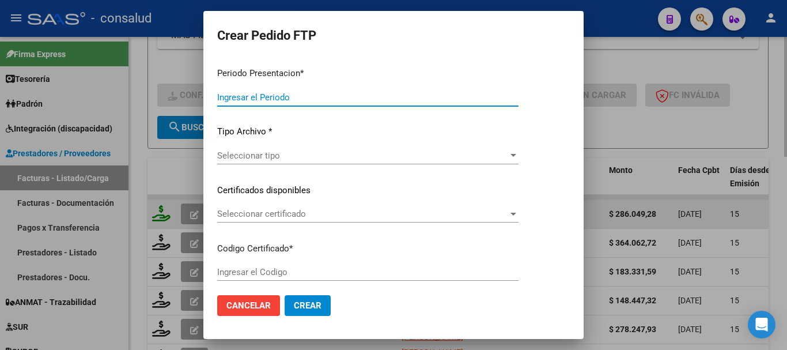
type input "202507"
type input "$ 286.049,28"
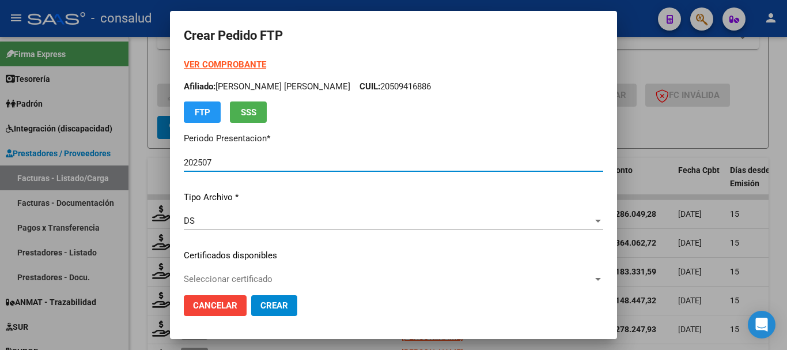
type input "0100058777202-20230213-20280213"
type input "2028-02-13"
type input "540020800"
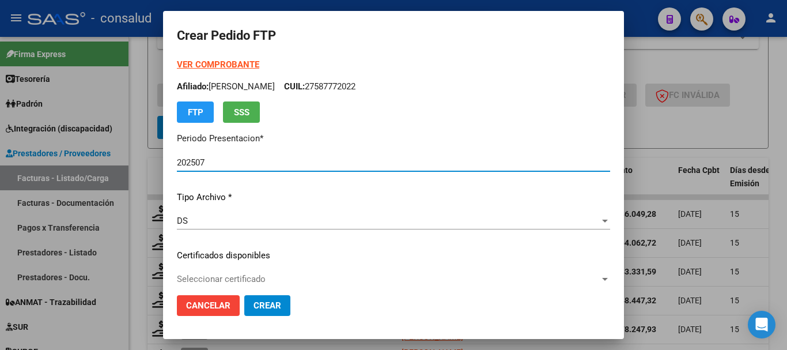
scroll to position [58, 0]
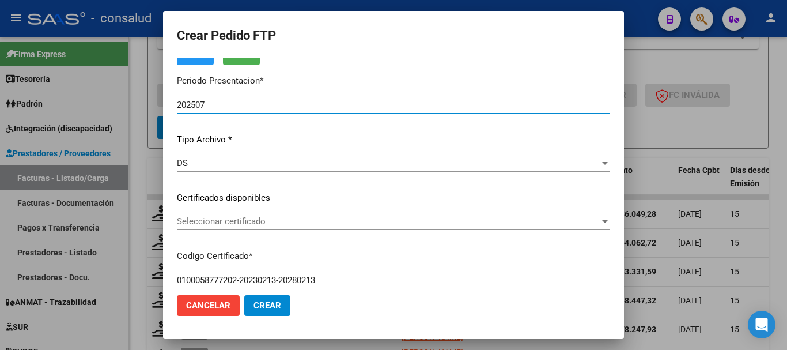
click at [261, 223] on span "Seleccionar certificado" at bounding box center [388, 221] width 423 height 10
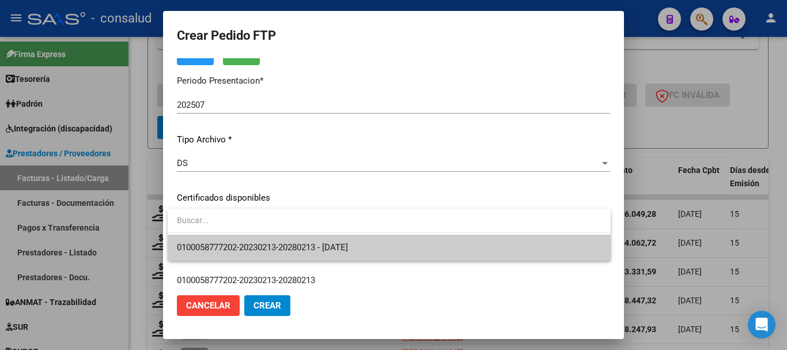
drag, startPoint x: 312, startPoint y: 238, endPoint x: 326, endPoint y: 242, distance: 14.6
click at [314, 238] on span "0100058777202-20230213-20280213 - 2028-02-13" at bounding box center [389, 247] width 424 height 26
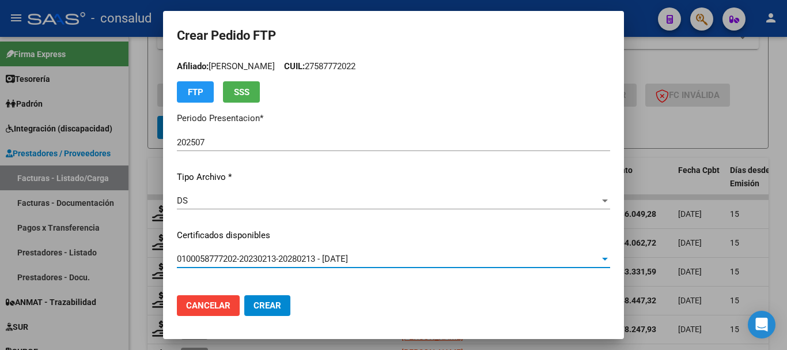
scroll to position [0, 0]
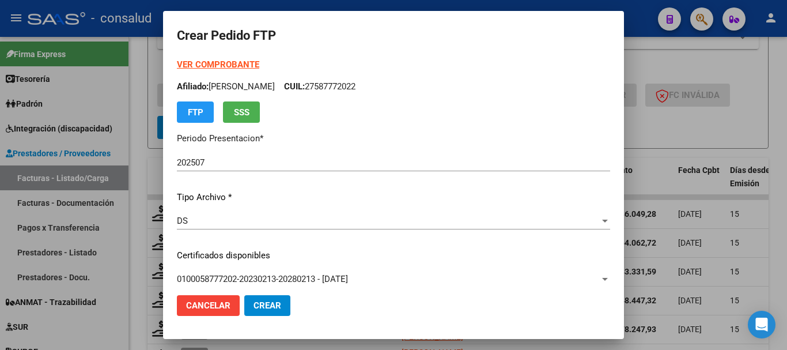
click at [229, 61] on strong "VER COMPROBANTE" at bounding box center [218, 64] width 82 height 10
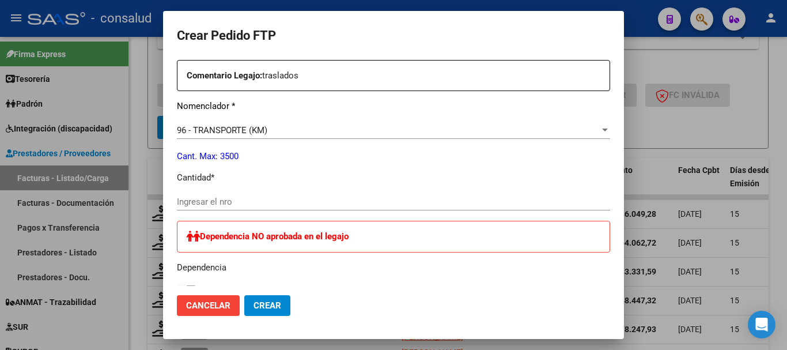
scroll to position [461, 0]
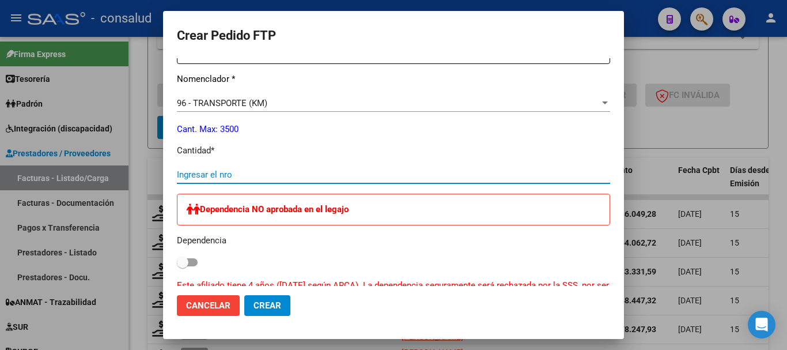
click at [293, 172] on input "Ingresar el nro" at bounding box center [393, 174] width 433 height 10
type input "528"
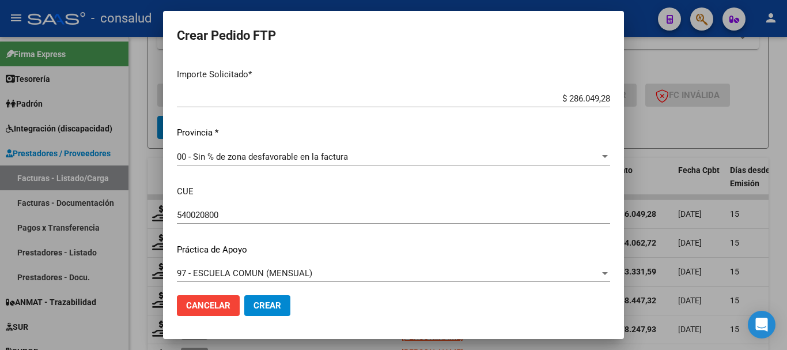
scroll to position [771, 0]
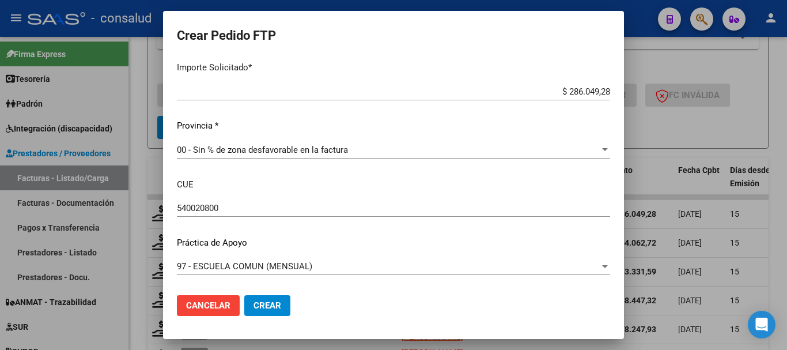
click at [270, 313] on button "Crear" at bounding box center [267, 305] width 46 height 21
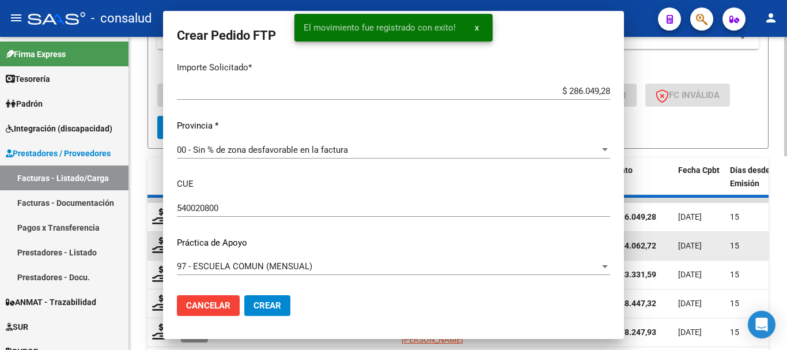
scroll to position [0, 0]
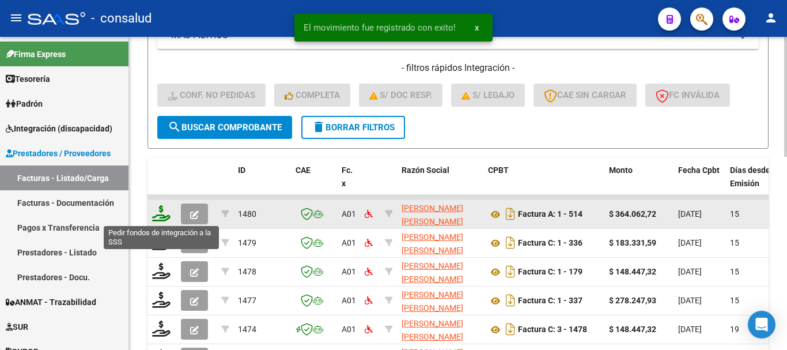
click at [162, 215] on icon at bounding box center [161, 213] width 18 height 16
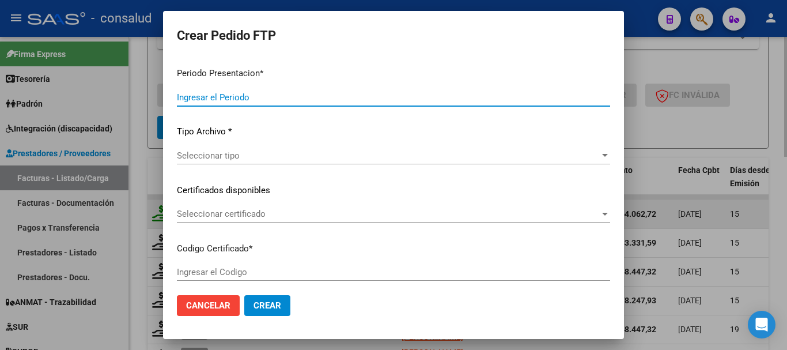
type input "202507"
type input "$ 364.062,72"
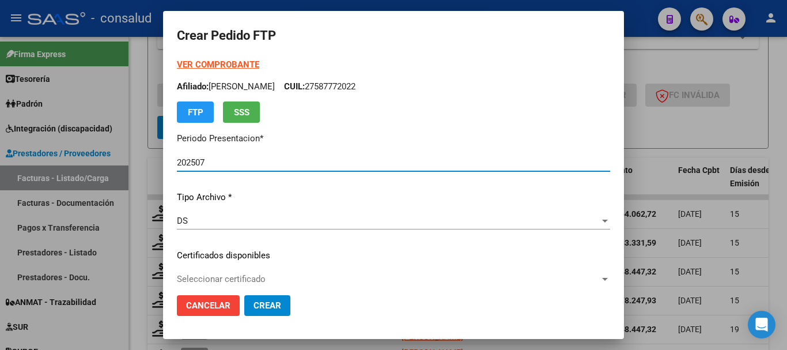
type input "020004969293320230818-20280818"
type input "2028-08-18"
type input "540109500"
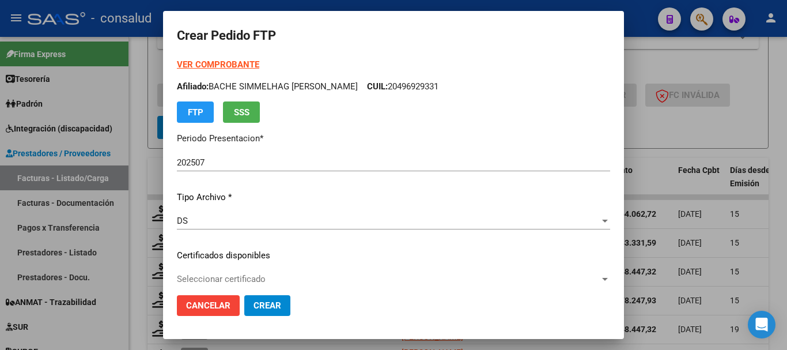
click at [214, 62] on strong "VER COMPROBANTE" at bounding box center [218, 64] width 82 height 10
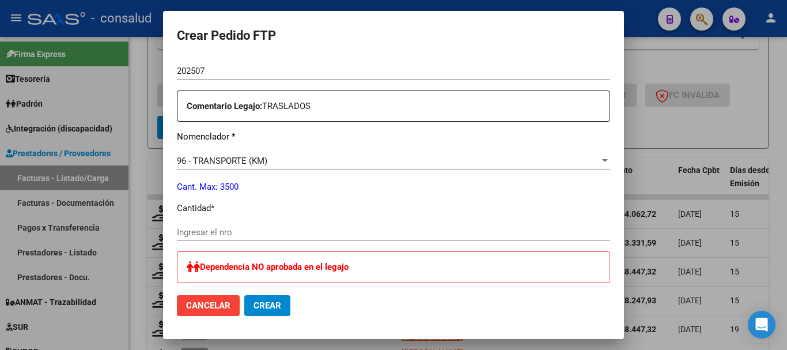
scroll to position [461, 0]
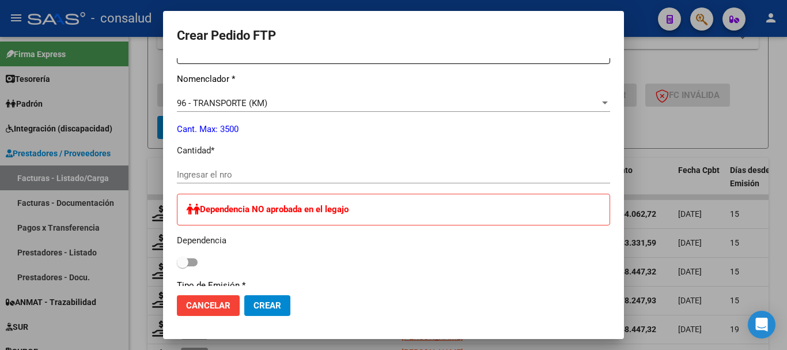
click at [265, 172] on input "Ingresar el nro" at bounding box center [393, 174] width 433 height 10
type input "672"
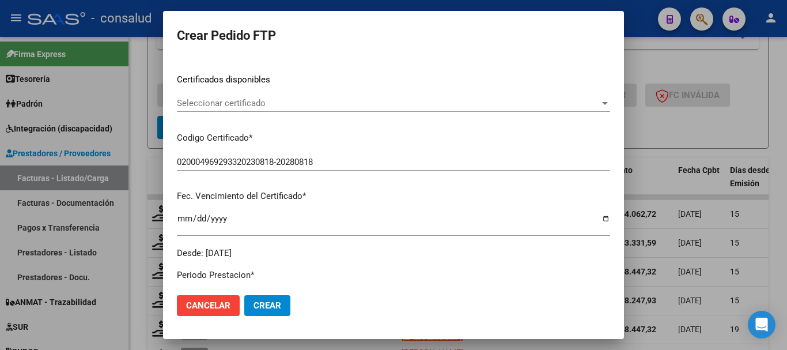
scroll to position [173, 0]
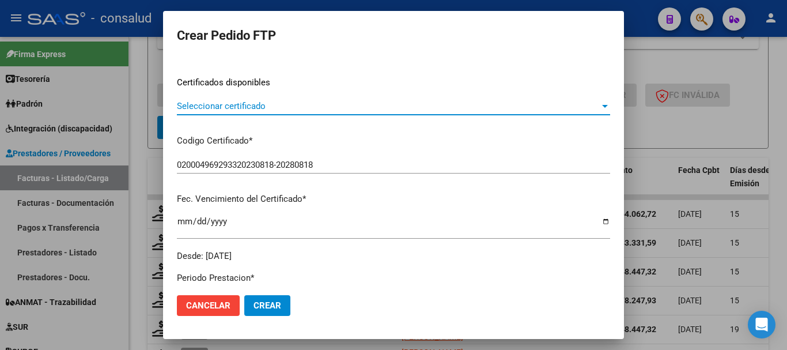
click at [267, 109] on span "Seleccionar certificado" at bounding box center [388, 106] width 423 height 10
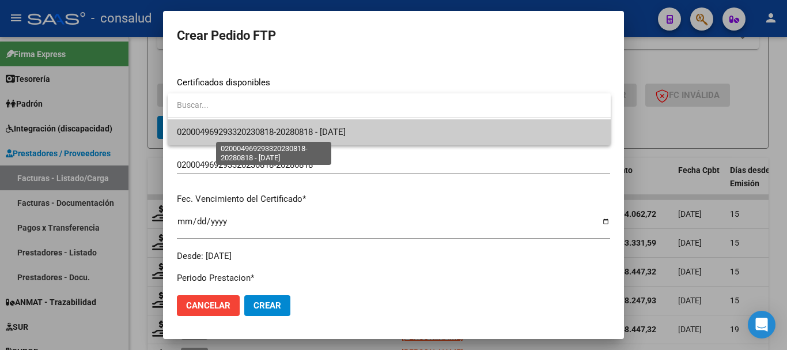
click at [264, 134] on span "020004969293320230818-20280818 - 2028-08-18" at bounding box center [261, 132] width 169 height 10
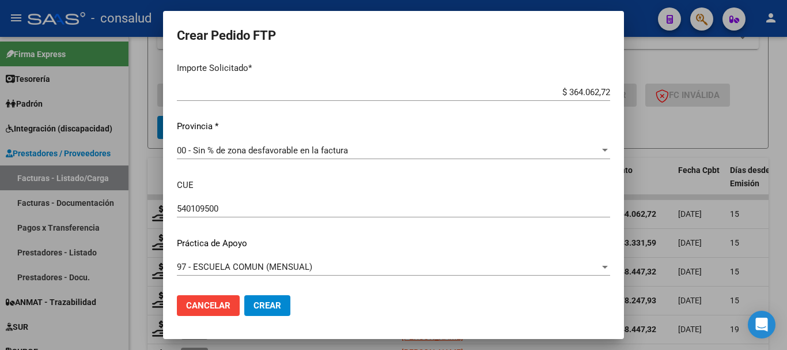
scroll to position [737, 0]
click at [272, 309] on span "Crear" at bounding box center [267, 305] width 28 height 10
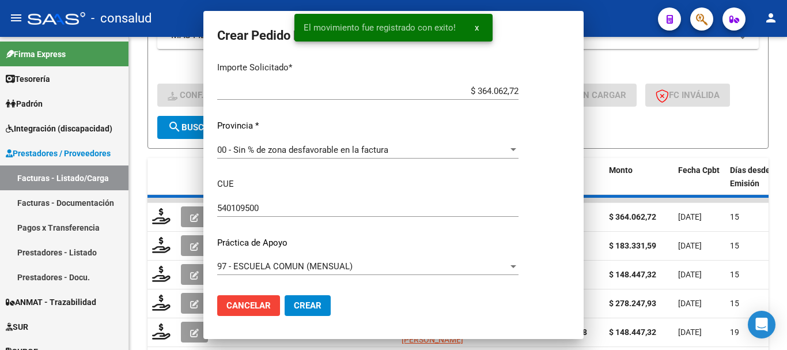
scroll to position [0, 0]
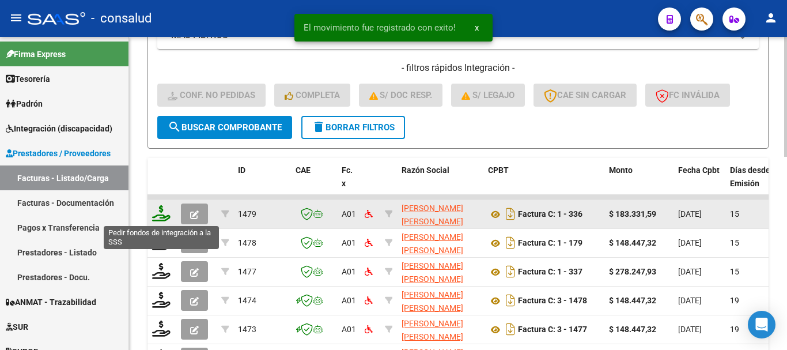
click at [161, 215] on icon at bounding box center [161, 213] width 18 height 16
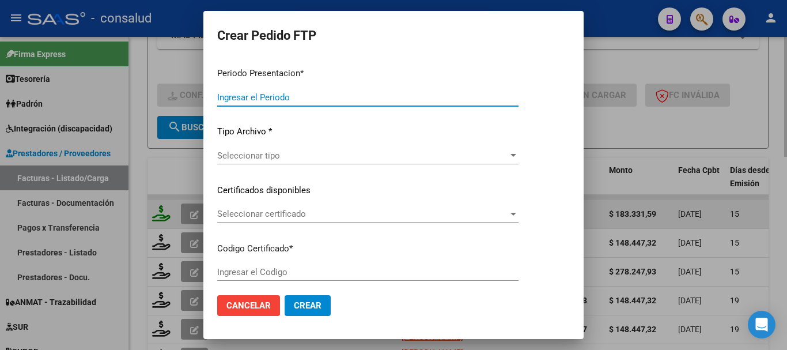
type input "202507"
type input "$ 183.331,59"
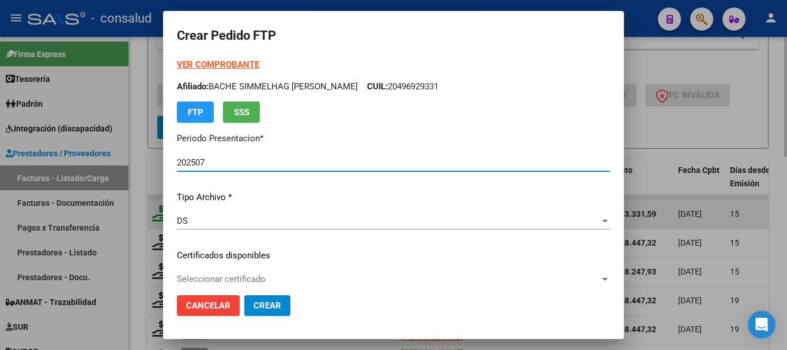
type input "0100057052533-20221207-20251207"
type input "[DATE]"
type input "540154800"
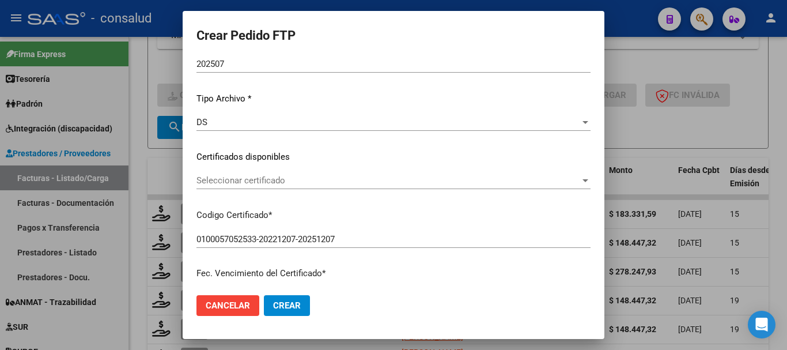
scroll to position [173, 0]
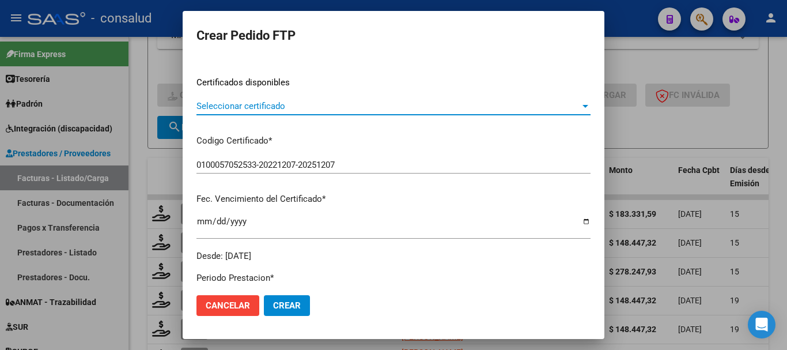
click at [355, 107] on span "Seleccionar certificado" at bounding box center [388, 106] width 384 height 10
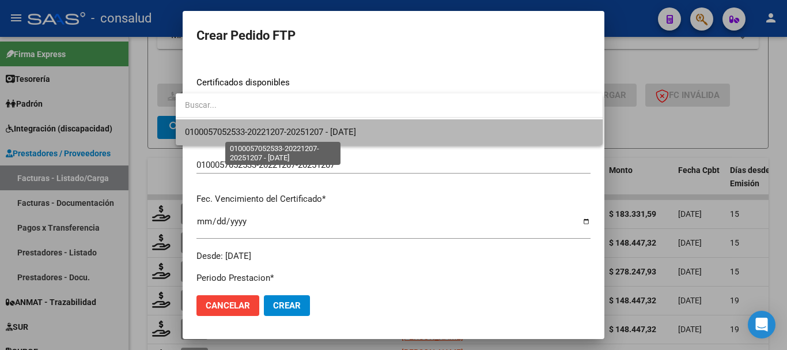
click at [356, 134] on span "0100057052533-20221207-20251207 - [DATE]" at bounding box center [270, 132] width 171 height 10
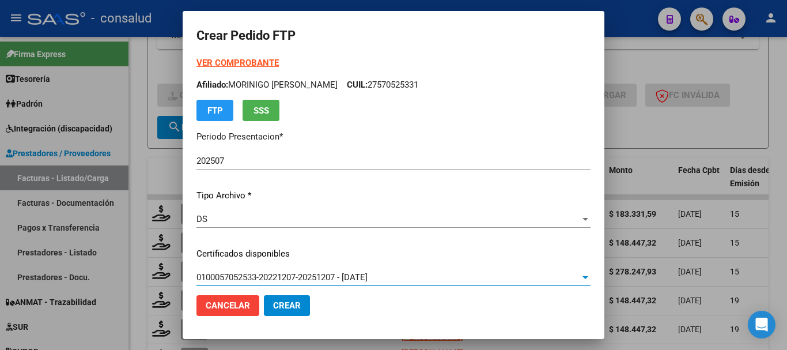
scroll to position [0, 0]
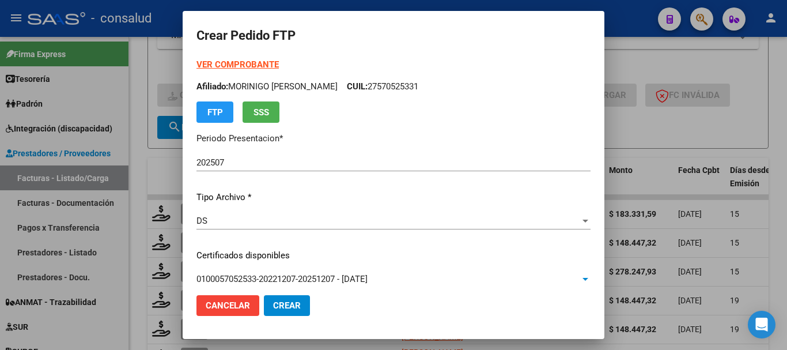
click at [196, 61] on strong "VER COMPROBANTE" at bounding box center [237, 64] width 82 height 10
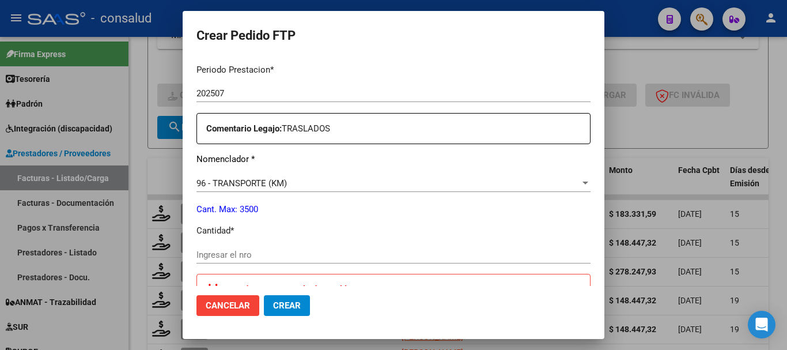
scroll to position [461, 0]
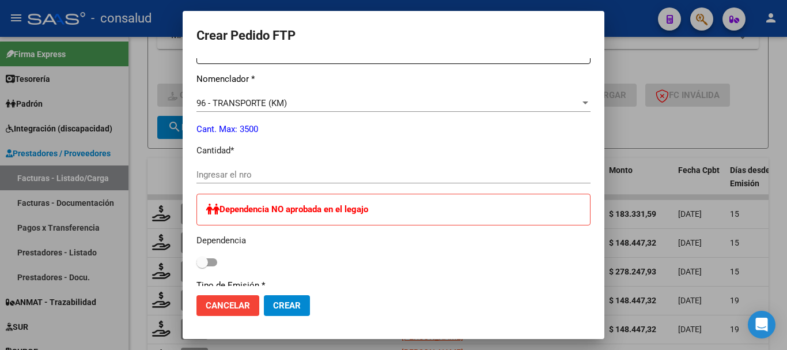
click at [312, 170] on input "Ingresar el nro" at bounding box center [393, 174] width 394 height 10
type input "338"
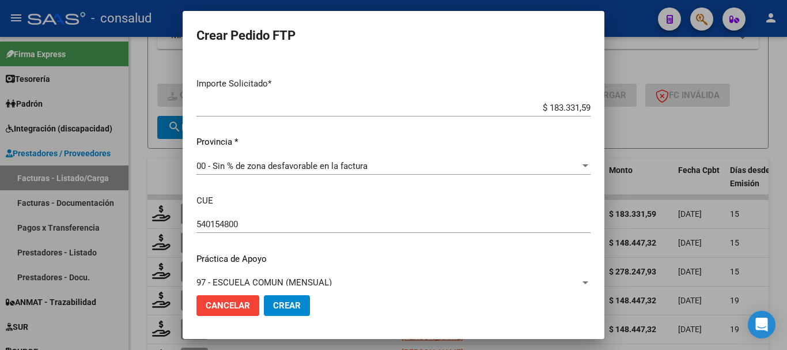
scroll to position [737, 0]
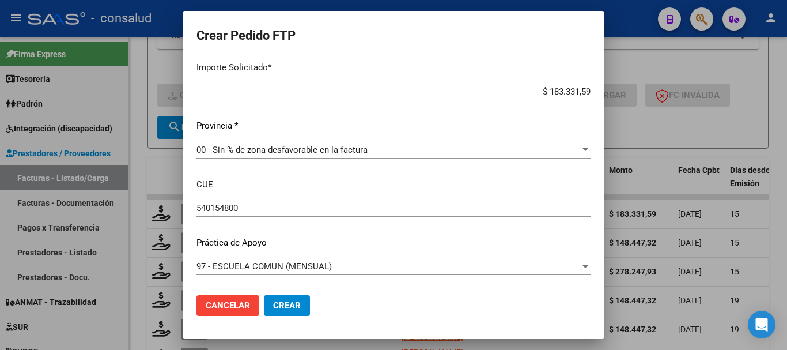
click at [277, 303] on span "Crear" at bounding box center [287, 305] width 28 height 10
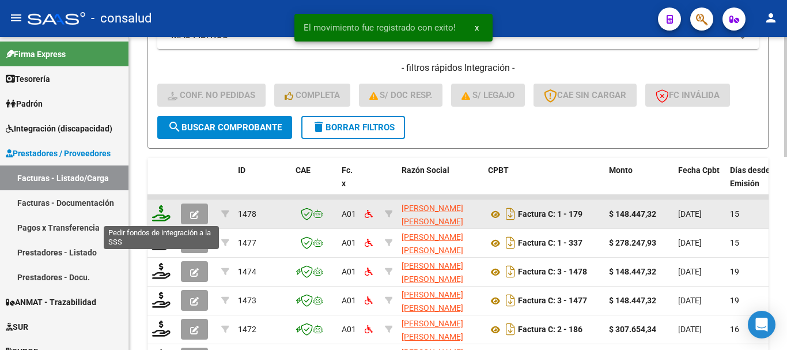
click at [164, 214] on icon at bounding box center [161, 213] width 18 height 16
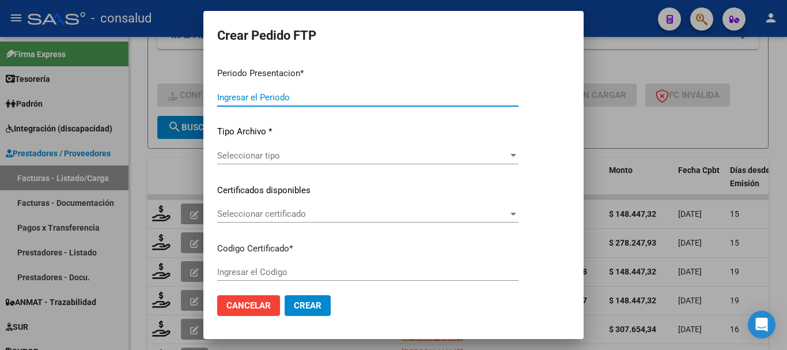
type input "202507"
type input "$ 148.447,32"
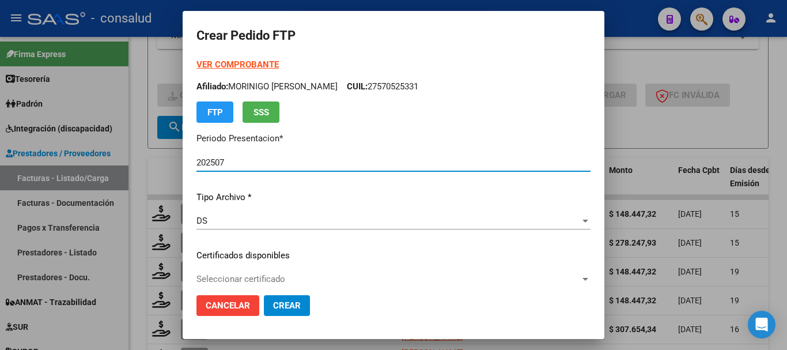
type input "0100045136695-20180508-20280508"
type input "2028-05-08"
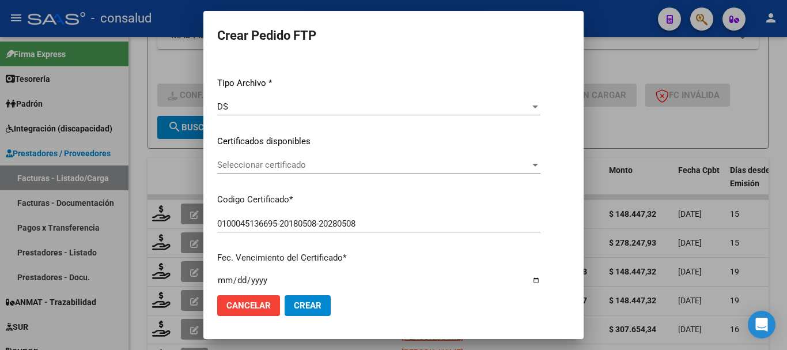
scroll to position [115, 0]
click at [324, 162] on span "Seleccionar certificado" at bounding box center [373, 163] width 313 height 10
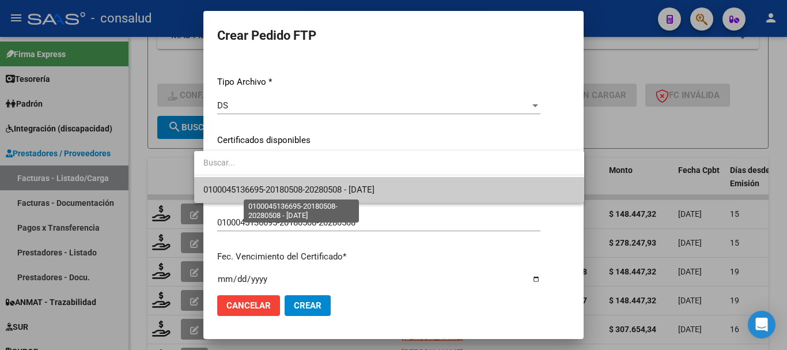
click at [339, 193] on span "0100045136695-20180508-20280508 - 2028-05-08" at bounding box center [288, 189] width 171 height 10
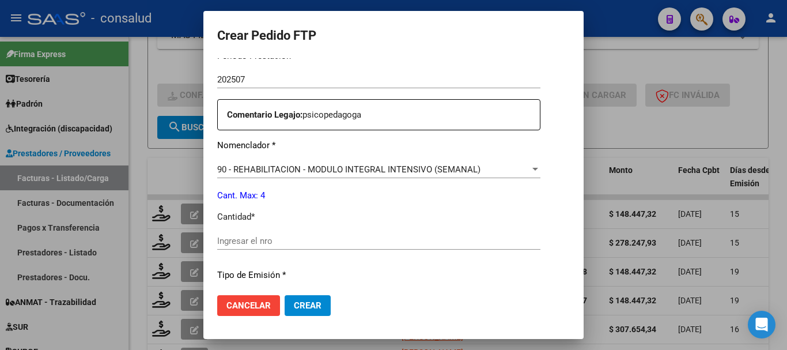
scroll to position [461, 0]
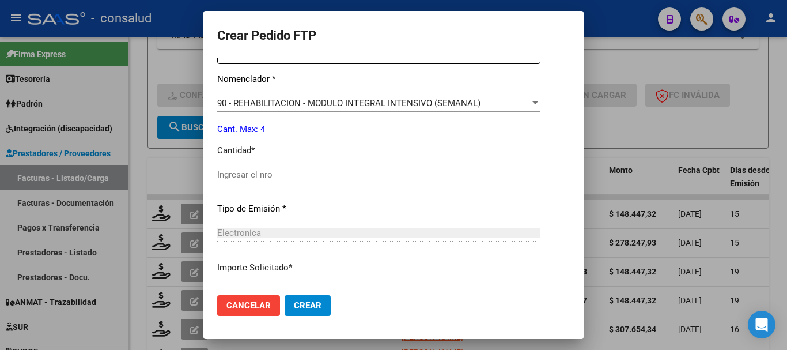
click at [237, 166] on div "Ingresar el nro" at bounding box center [378, 174] width 323 height 17
type input "4"
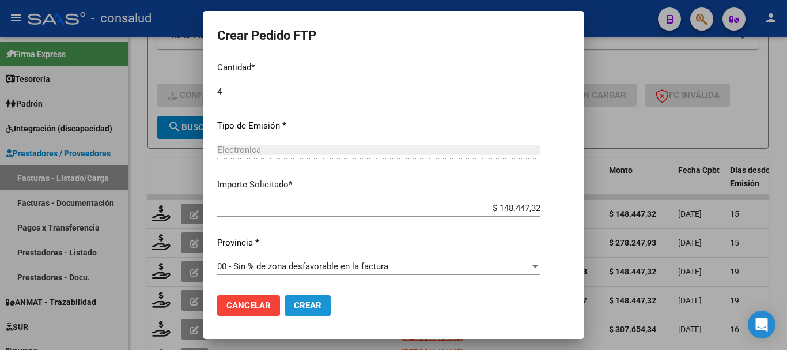
click at [298, 300] on span "Crear" at bounding box center [308, 305] width 28 height 10
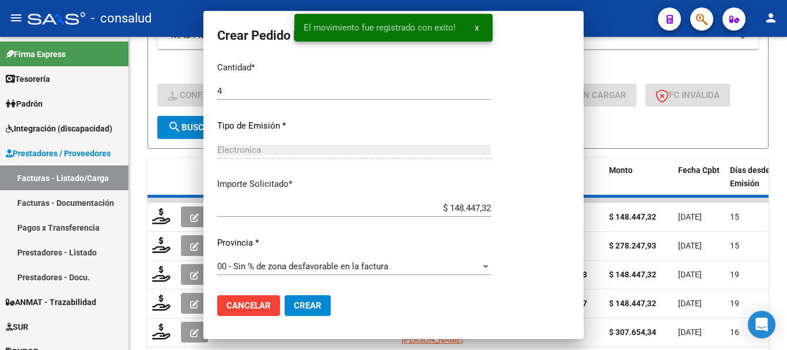
scroll to position [0, 0]
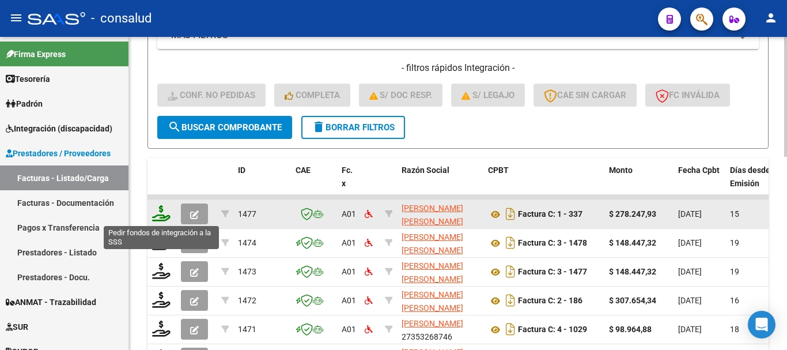
click at [163, 214] on icon at bounding box center [161, 213] width 18 height 16
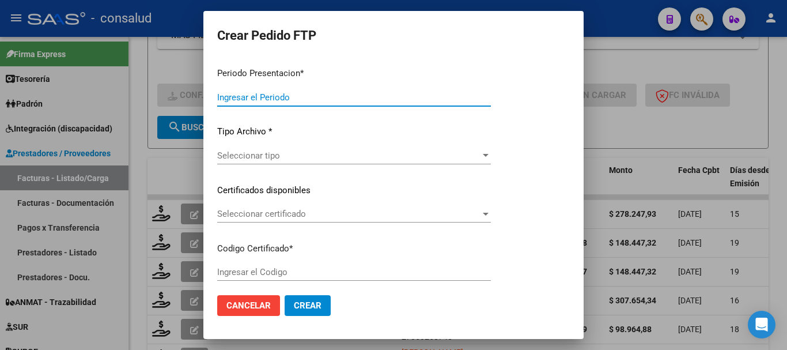
type input "202507"
type input "$ 278.247,93"
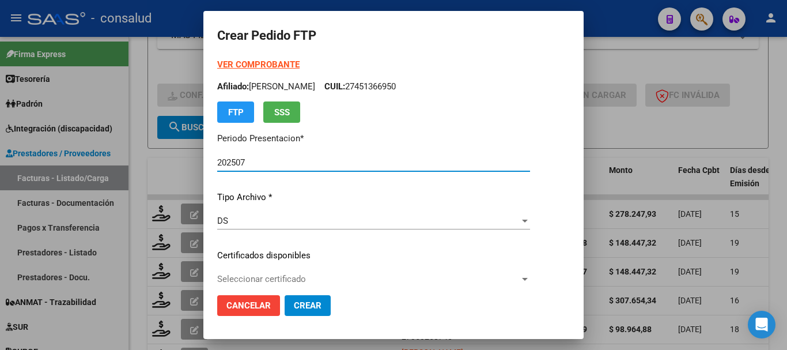
type input "0200058491054-20240419-20270419"
type input "[DATE]"
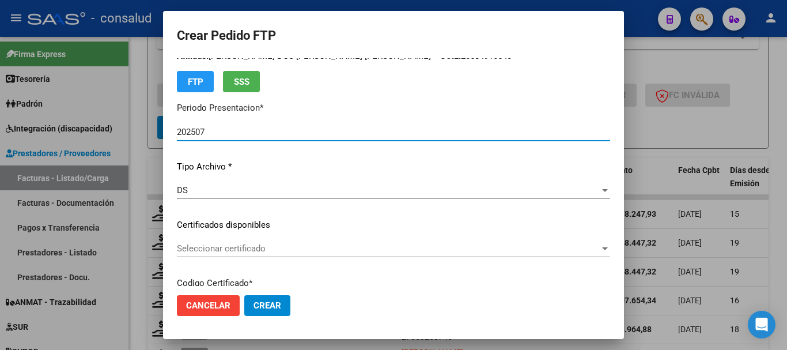
scroll to position [58, 0]
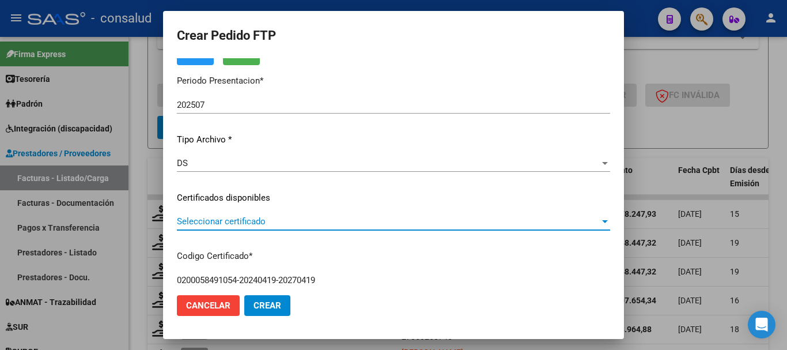
click at [310, 222] on span "Seleccionar certificado" at bounding box center [388, 221] width 423 height 10
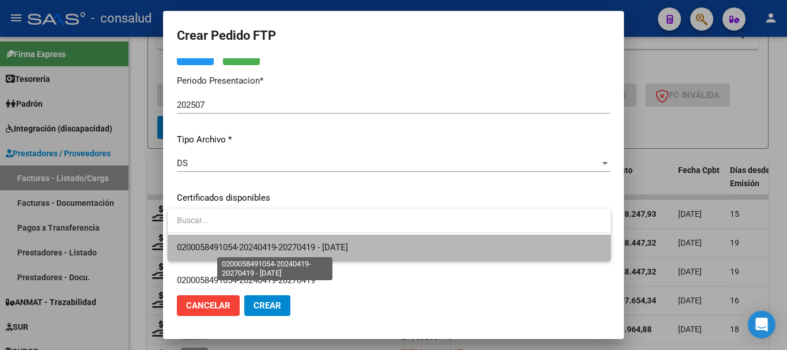
drag, startPoint x: 329, startPoint y: 244, endPoint x: 347, endPoint y: 241, distance: 18.0
click at [331, 244] on span "0200058491054-20240419-20270419 - [DATE]" at bounding box center [262, 247] width 171 height 10
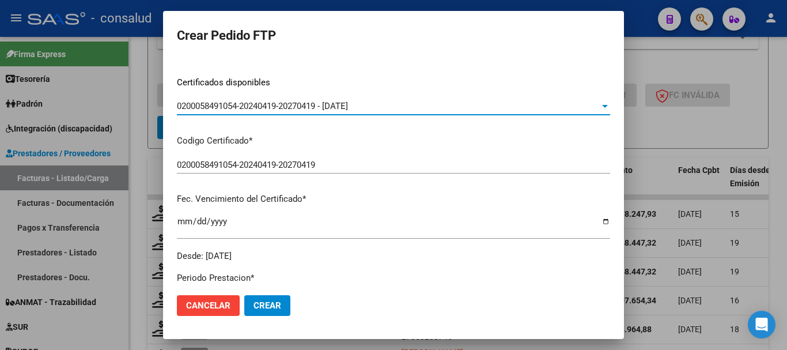
scroll to position [0, 0]
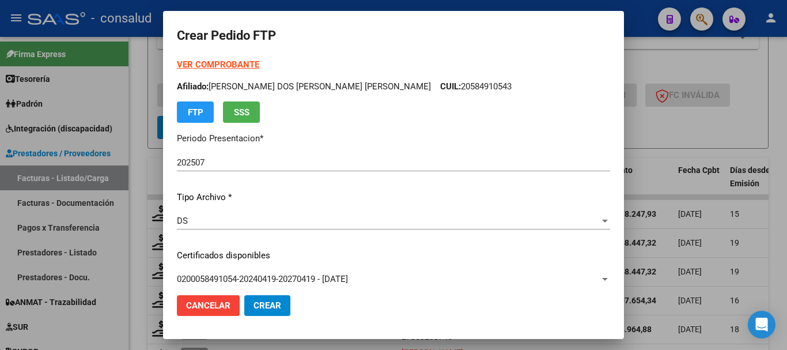
click at [234, 67] on strong "VER COMPROBANTE" at bounding box center [218, 64] width 82 height 10
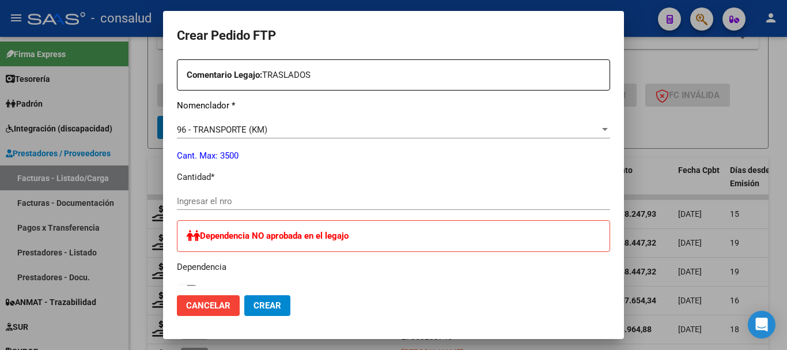
scroll to position [461, 0]
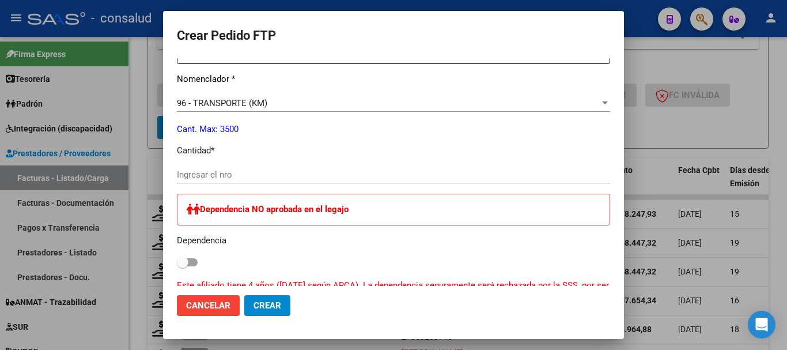
click at [258, 170] on input "Ingresar el nro" at bounding box center [393, 174] width 433 height 10
type input "513"
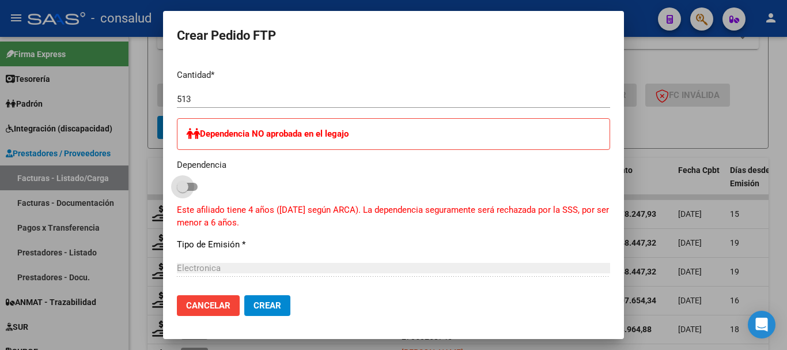
scroll to position [483, 0]
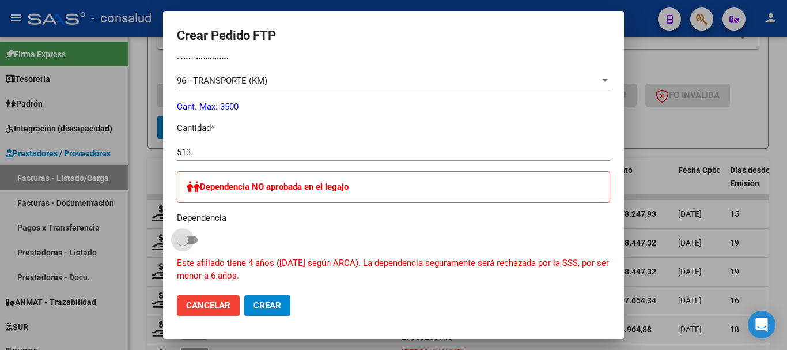
click at [261, 308] on span "Crear" at bounding box center [267, 305] width 28 height 10
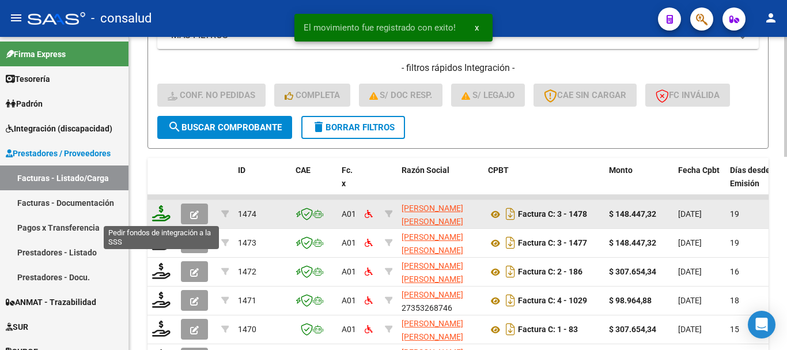
click at [161, 214] on icon at bounding box center [161, 213] width 18 height 16
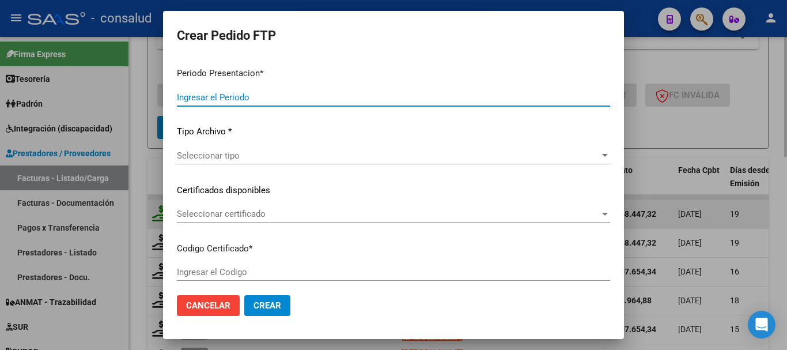
type input "202507"
type input "$ 148.447,32"
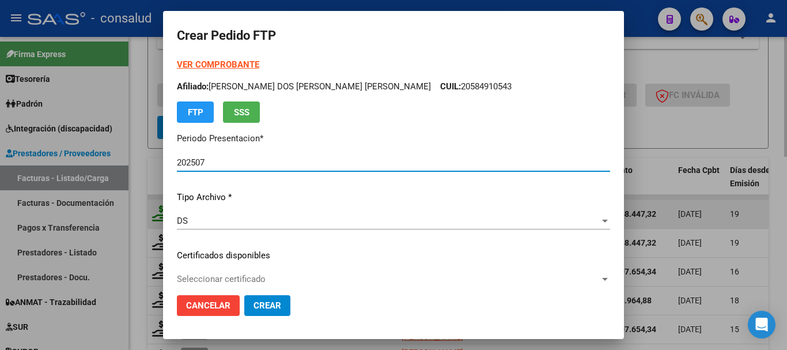
type input "0200056957278-20240130-20290130-MIS-"
type input "2029-01-30"
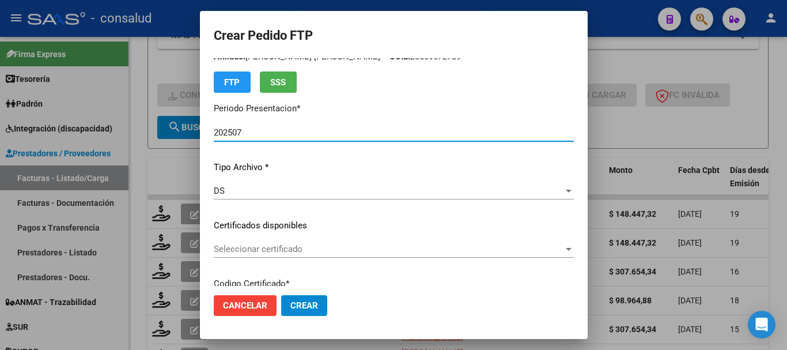
scroll to position [58, 0]
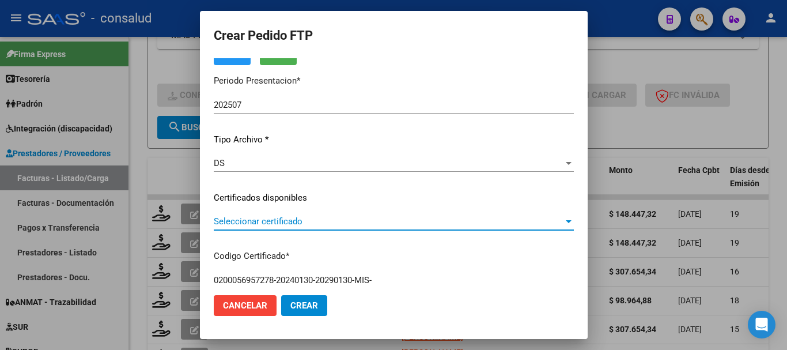
click at [313, 221] on span "Seleccionar certificado" at bounding box center [389, 221] width 350 height 10
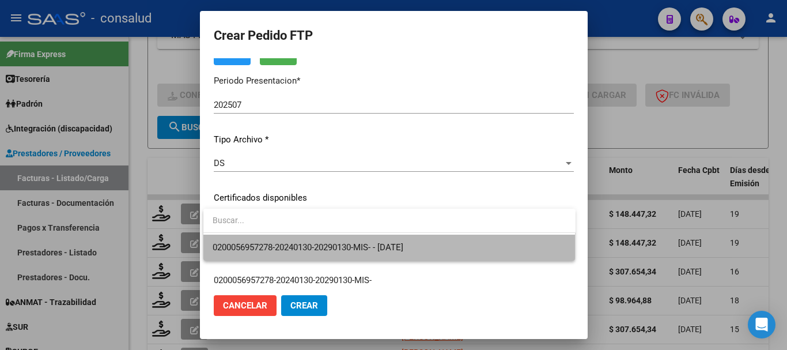
click at [337, 241] on span "0200056957278-20240130-20290130-MIS- - 2029-01-30" at bounding box center [390, 247] width 354 height 26
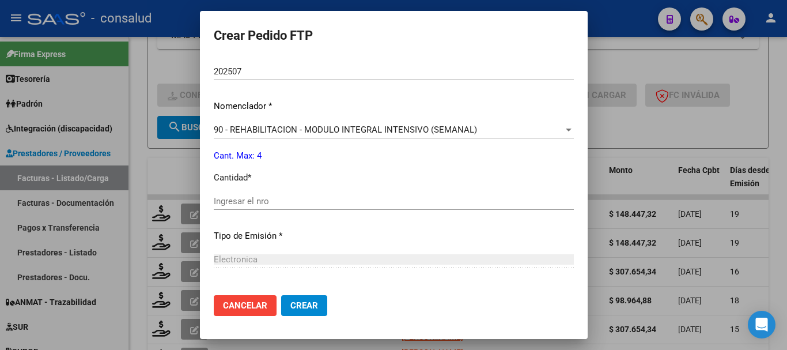
scroll to position [403, 0]
click at [301, 201] on input "Ingresar el nro" at bounding box center [394, 200] width 360 height 10
type input "4"
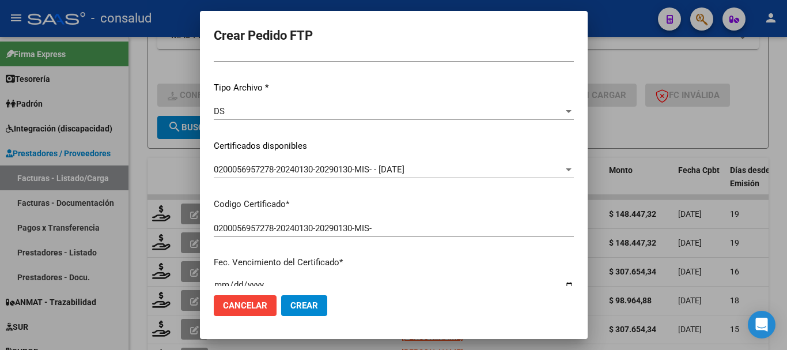
scroll to position [0, 0]
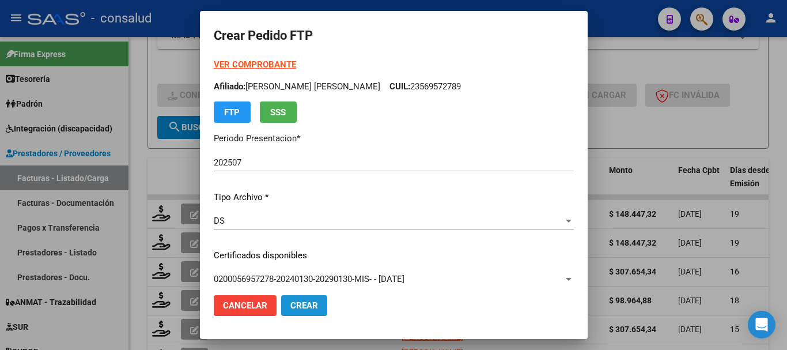
click at [309, 295] on button "Crear" at bounding box center [304, 305] width 46 height 21
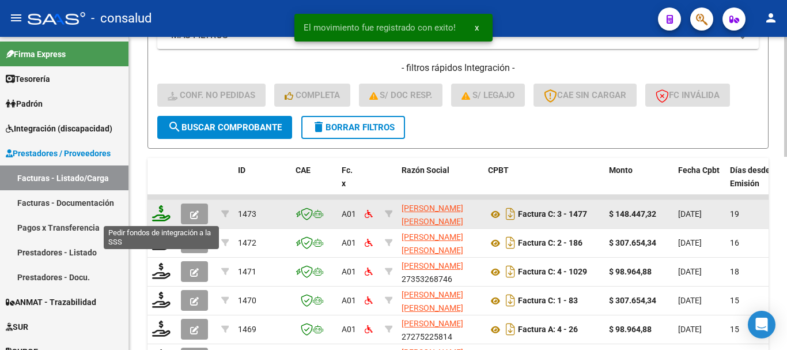
click at [158, 216] on icon at bounding box center [161, 213] width 18 height 16
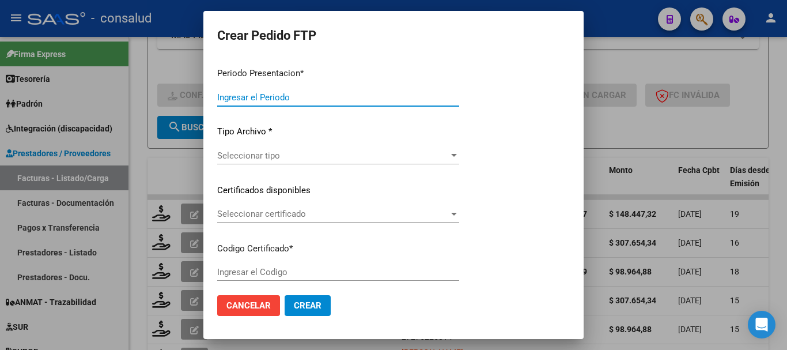
type input "202507"
type input "$ 148.447,32"
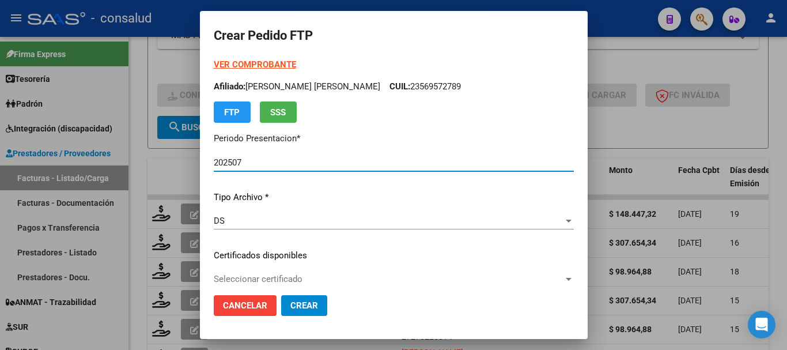
type input "0200052302125-20240129-20290129-MIS"
type input "2029-01-29"
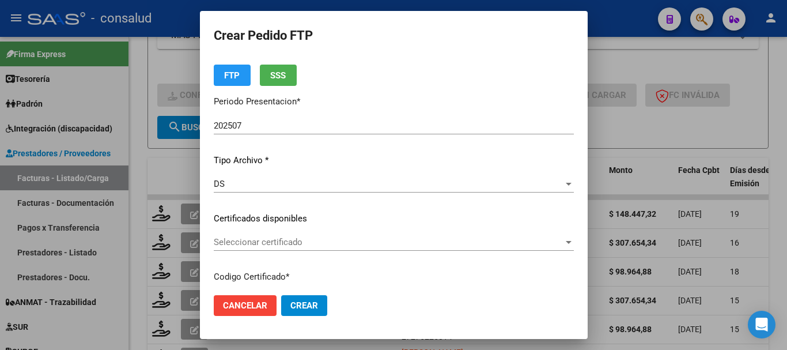
scroll to position [115, 0]
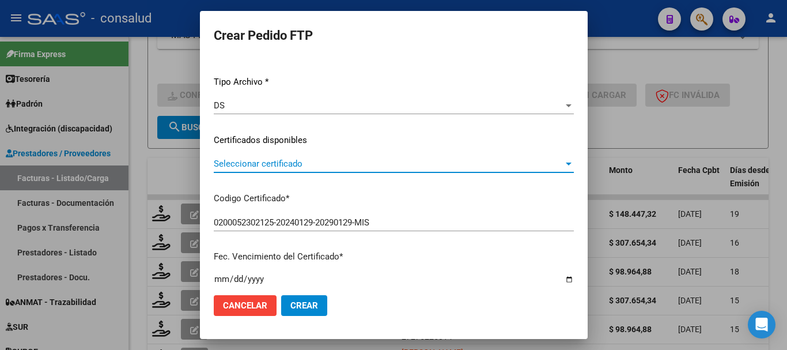
click at [356, 167] on span "Seleccionar certificado" at bounding box center [389, 163] width 350 height 10
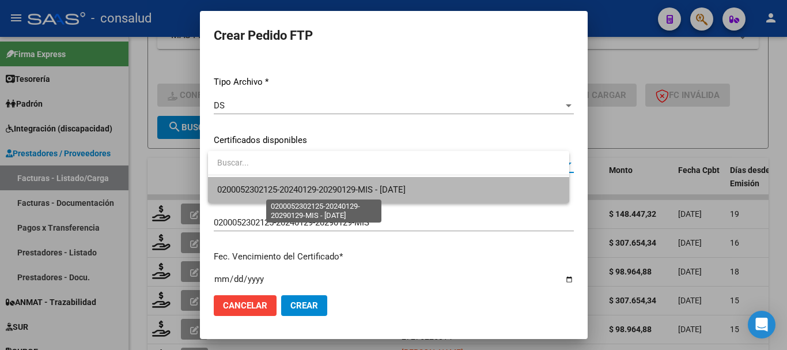
click at [363, 191] on span "0200052302125-20240129-20290129-MIS - 2029-01-29" at bounding box center [311, 189] width 188 height 10
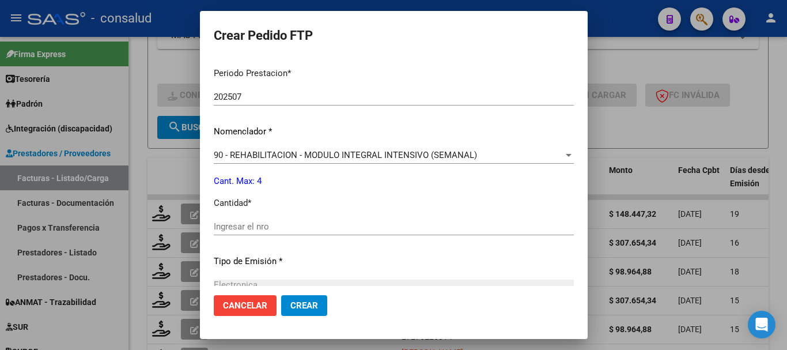
scroll to position [461, 0]
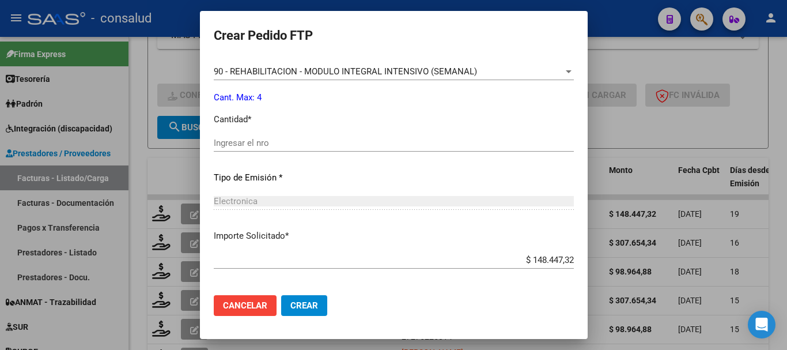
click at [362, 146] on input "Ingresar el nro" at bounding box center [394, 143] width 360 height 10
type input "4"
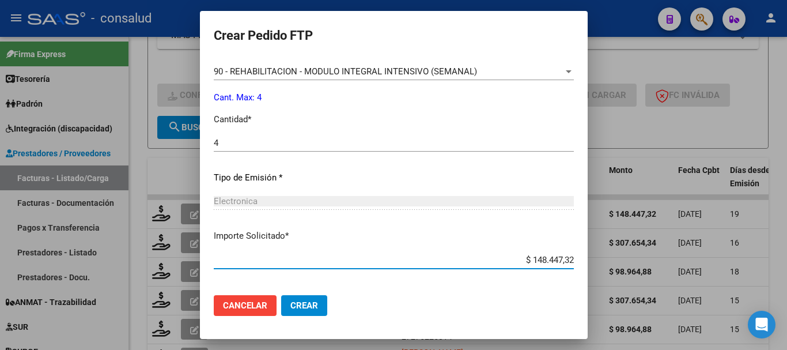
scroll to position [512, 0]
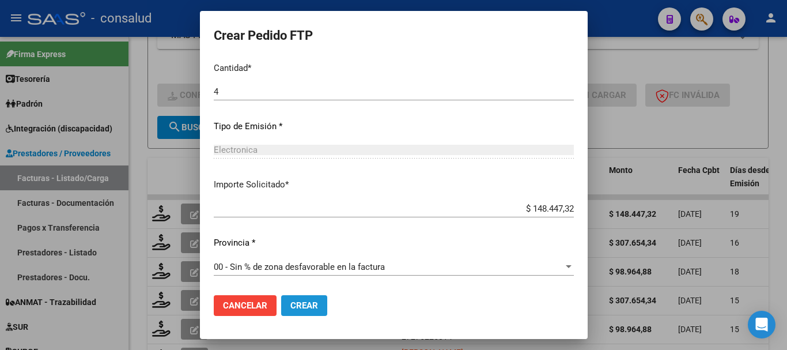
click at [297, 310] on span "Crear" at bounding box center [304, 305] width 28 height 10
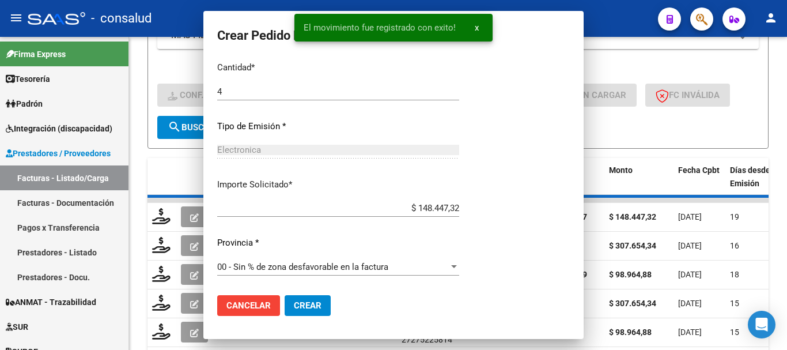
scroll to position [0, 0]
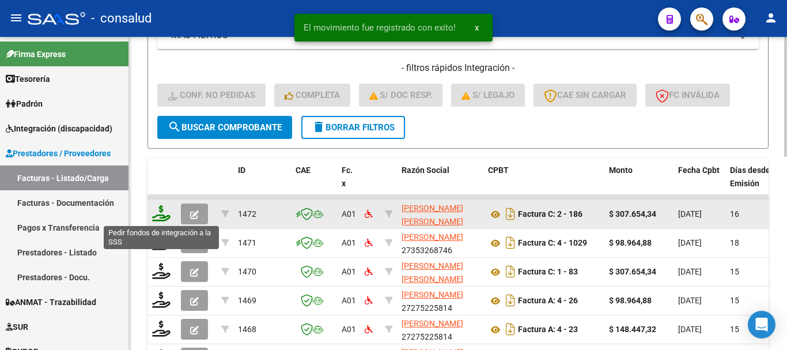
click at [155, 213] on icon at bounding box center [161, 213] width 18 height 16
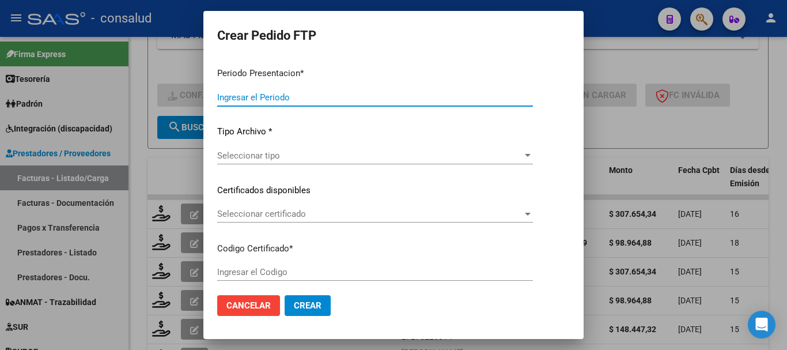
type input "202507"
type input "$ 307.654,34"
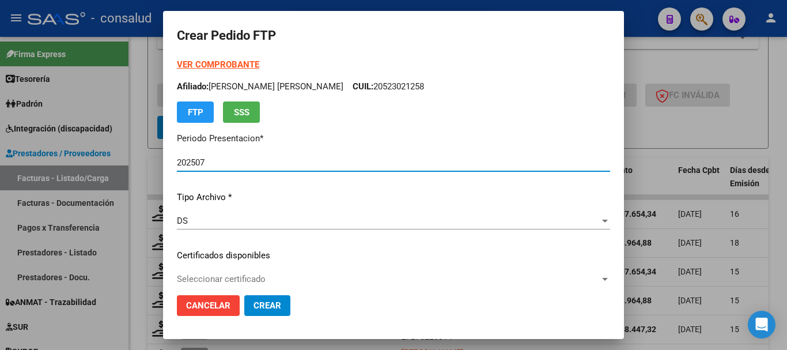
type input "0100057486733-20240919-20290919"
type input "2029-09-19"
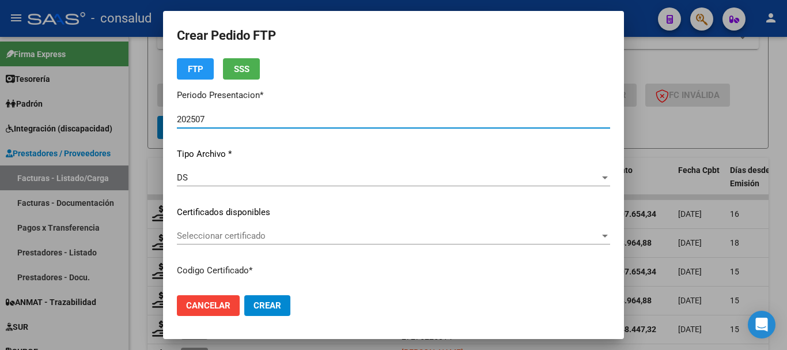
scroll to position [115, 0]
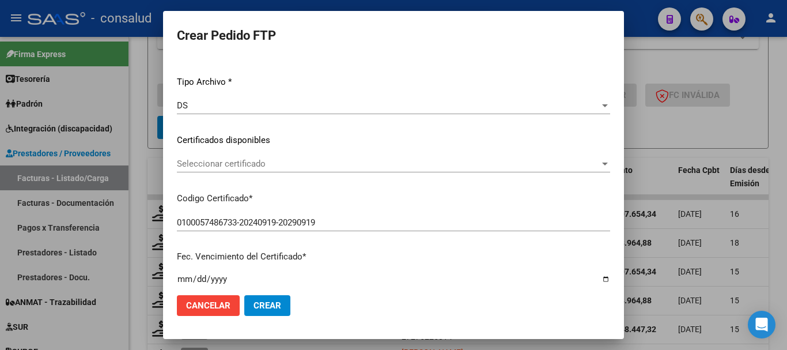
click at [284, 166] on span "Seleccionar certificado" at bounding box center [388, 163] width 423 height 10
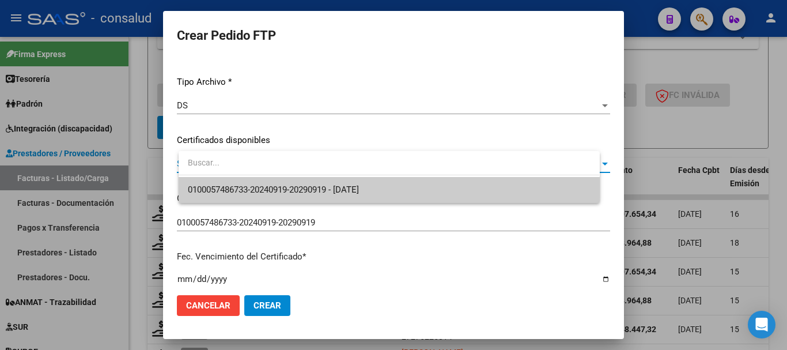
click at [318, 181] on span "0100057486733-20240919-20290919 - 2029-09-19" at bounding box center [389, 190] width 402 height 26
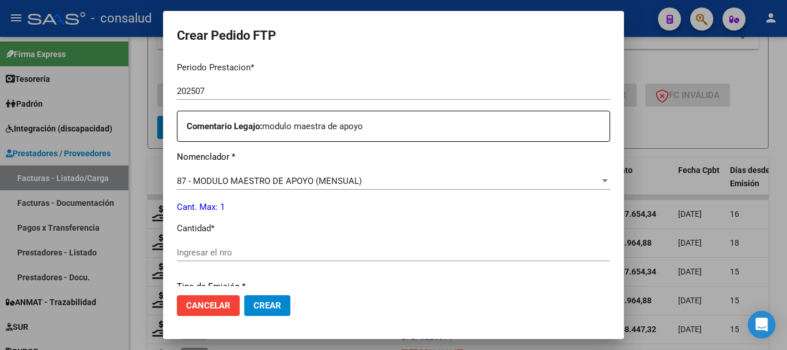
scroll to position [403, 0]
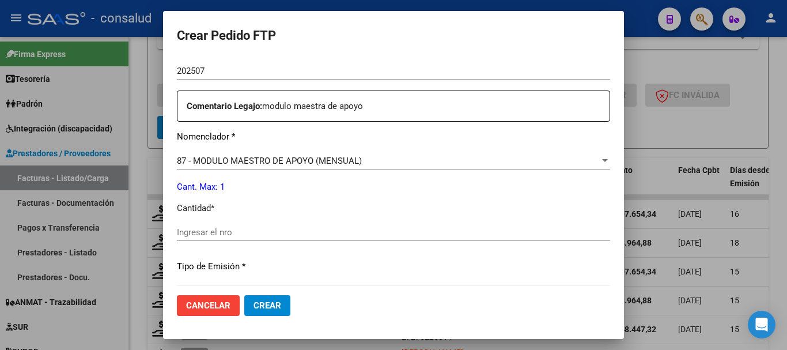
click at [272, 228] on input "Ingresar el nro" at bounding box center [393, 232] width 433 height 10
type input "1"
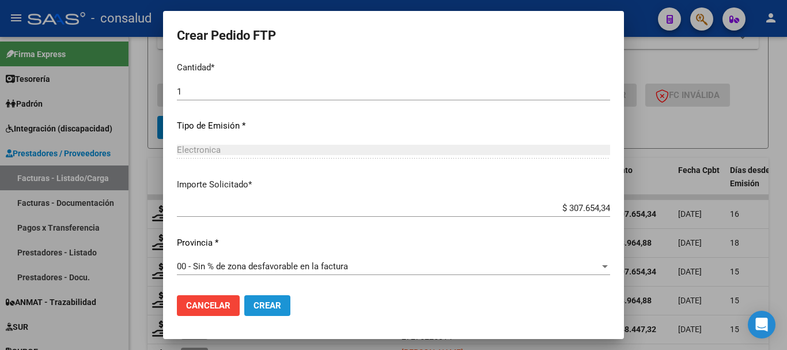
click at [282, 313] on button "Crear" at bounding box center [267, 305] width 46 height 21
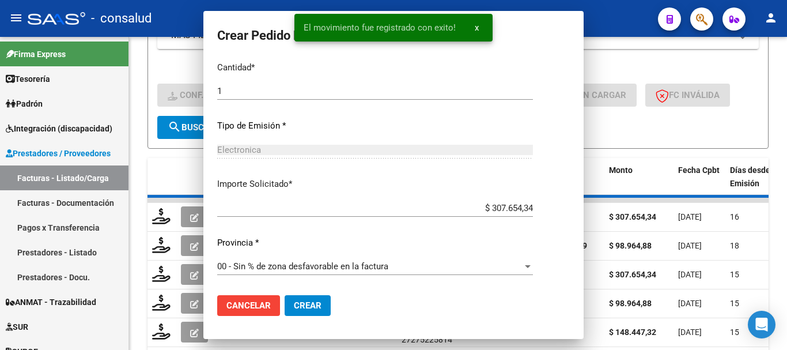
scroll to position [479, 0]
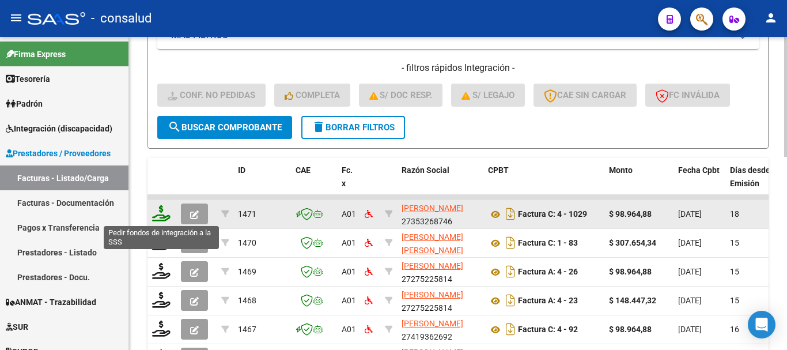
click at [158, 208] on icon at bounding box center [161, 213] width 18 height 16
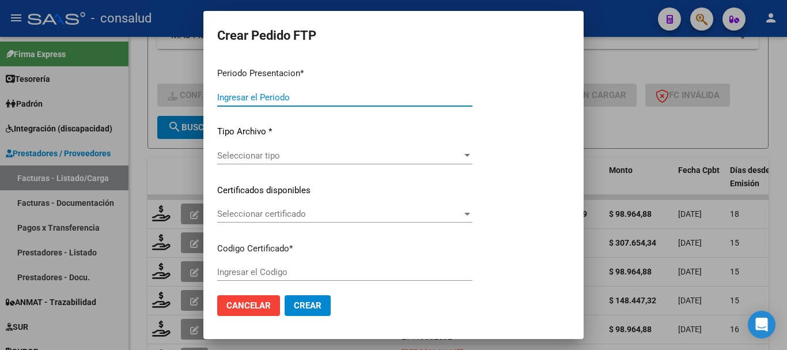
type input "202507"
type input "$ 98.964,88"
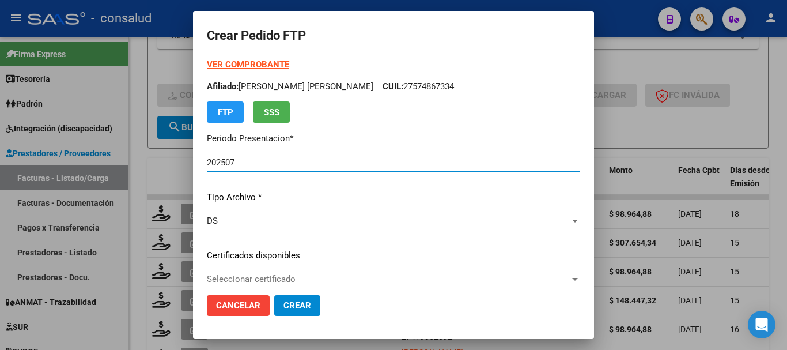
type input "0200049692038-20220913-20320913-MIS"
type input "2032-09-13"
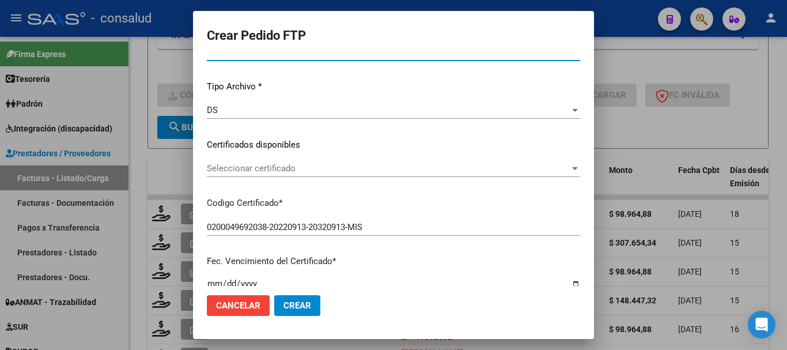
scroll to position [115, 0]
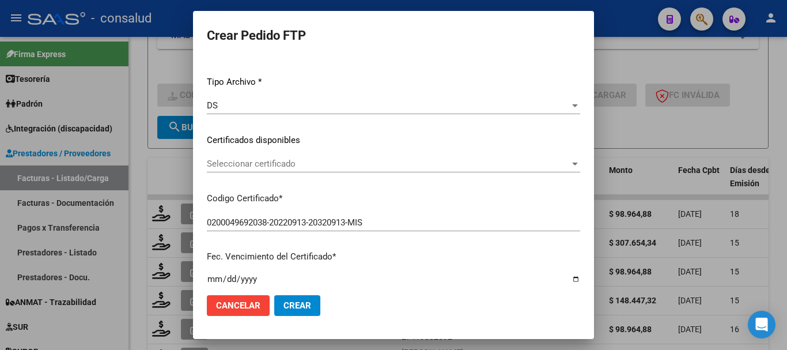
click at [351, 160] on span "Seleccionar certificado" at bounding box center [388, 163] width 363 height 10
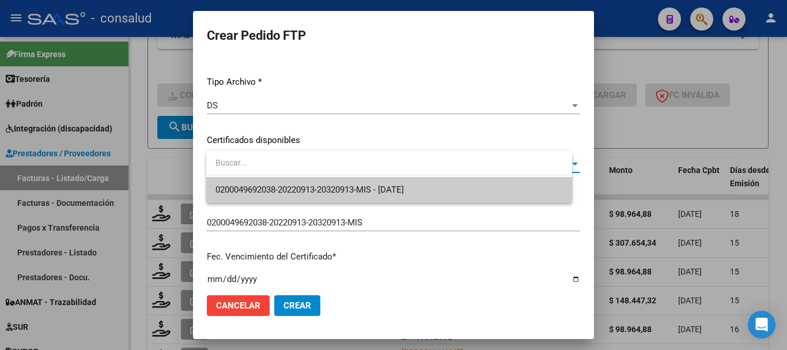
click at [361, 185] on span "0200049692038-20220913-20320913-MIS - 2032-09-13" at bounding box center [309, 189] width 188 height 10
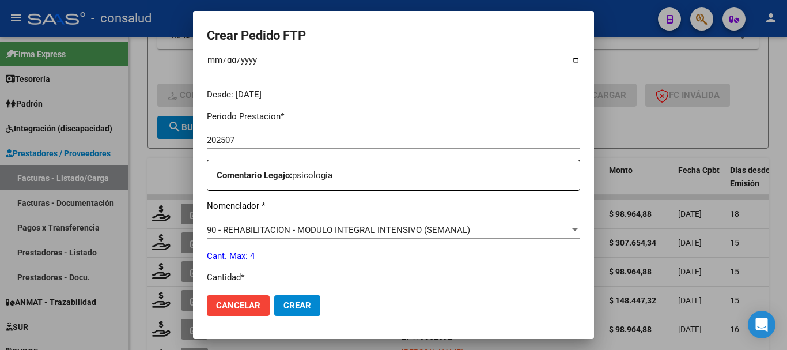
scroll to position [403, 0]
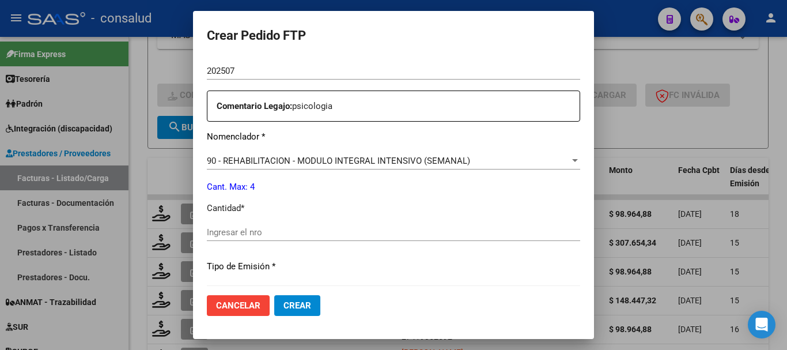
click at [288, 237] on div "Ingresar el nro" at bounding box center [393, 231] width 373 height 17
type input "4"
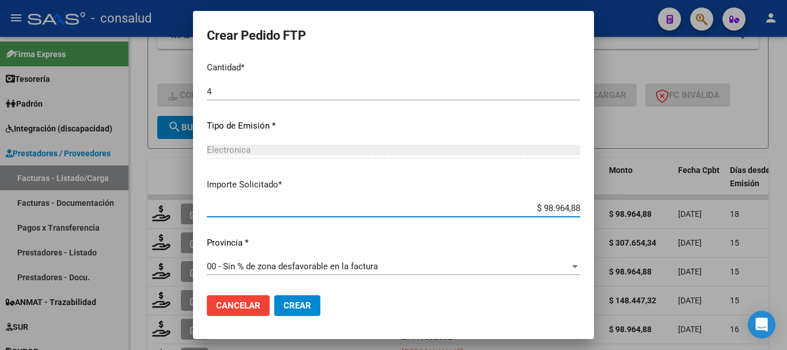
click at [307, 311] on button "Crear" at bounding box center [297, 305] width 46 height 21
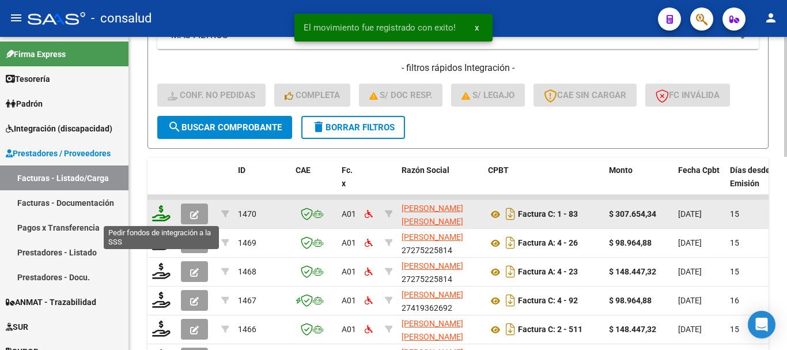
click at [155, 213] on icon at bounding box center [161, 213] width 18 height 16
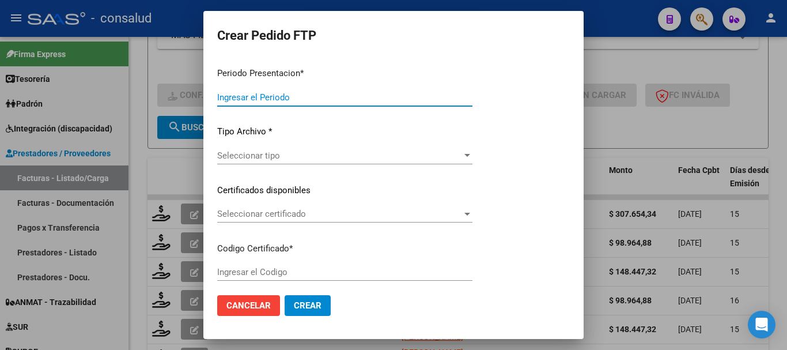
type input "202507"
type input "$ 307.654,34"
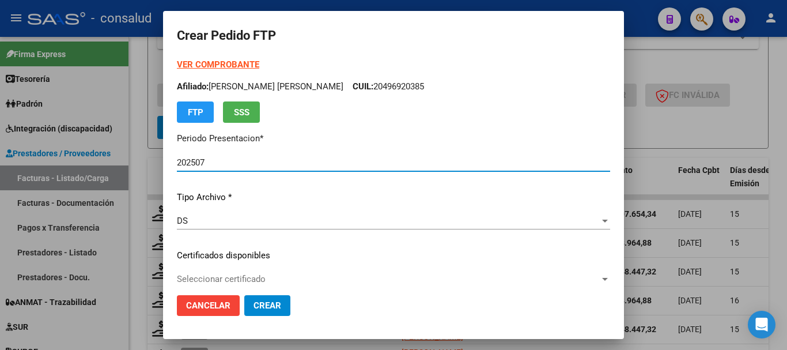
type input "0200057729306-20230830-20280830"
type input "2028-08-30"
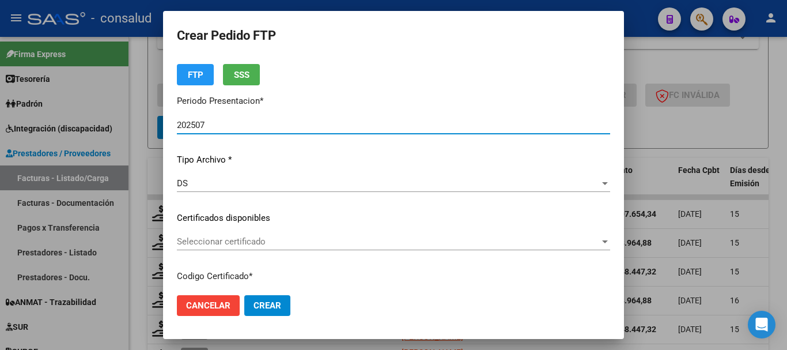
scroll to position [58, 0]
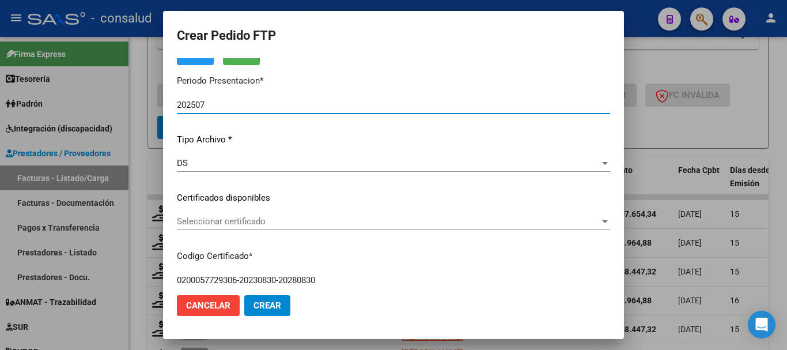
click at [325, 222] on span "Seleccionar certificado" at bounding box center [388, 221] width 423 height 10
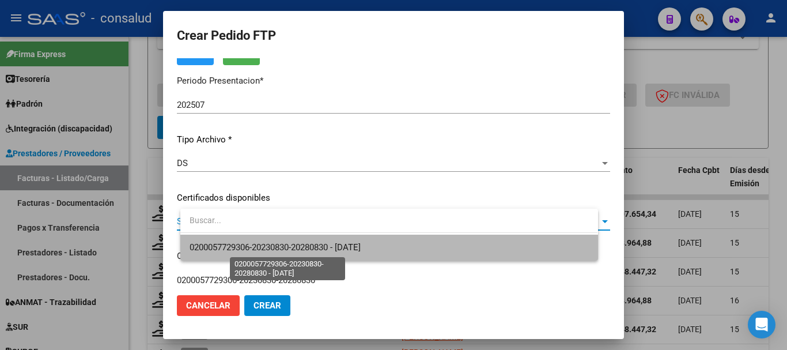
click at [345, 244] on span "0200057729306-20230830-20280830 - 2028-08-30" at bounding box center [274, 247] width 171 height 10
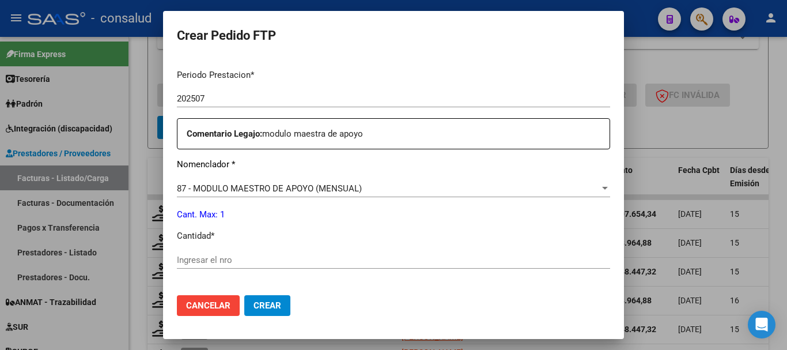
scroll to position [403, 0]
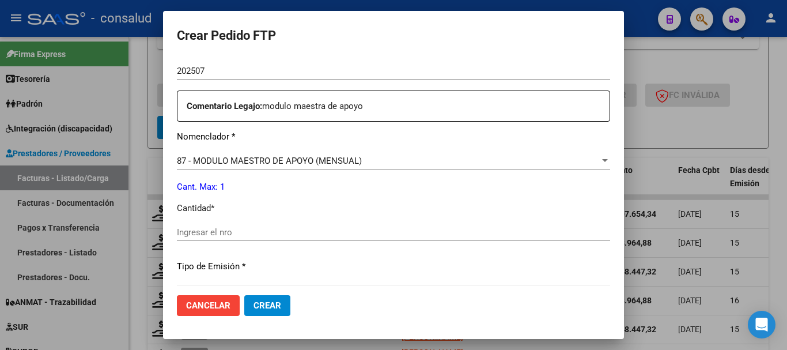
click at [298, 232] on input "Ingresar el nro" at bounding box center [393, 232] width 433 height 10
type input "1"
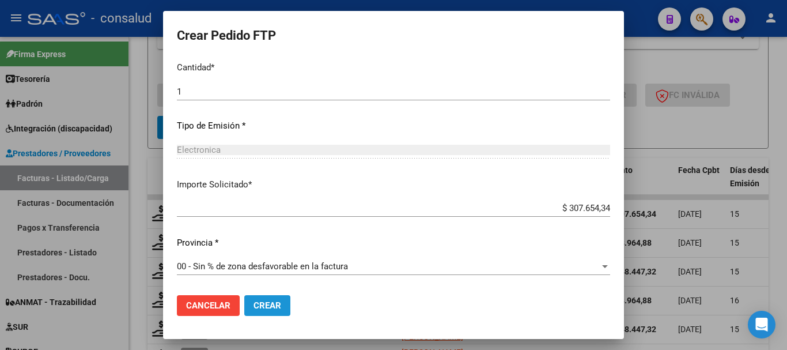
click at [281, 306] on span "Crear" at bounding box center [267, 305] width 28 height 10
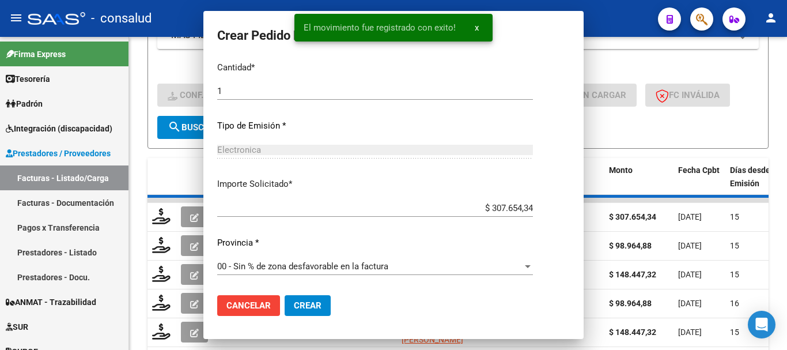
scroll to position [0, 0]
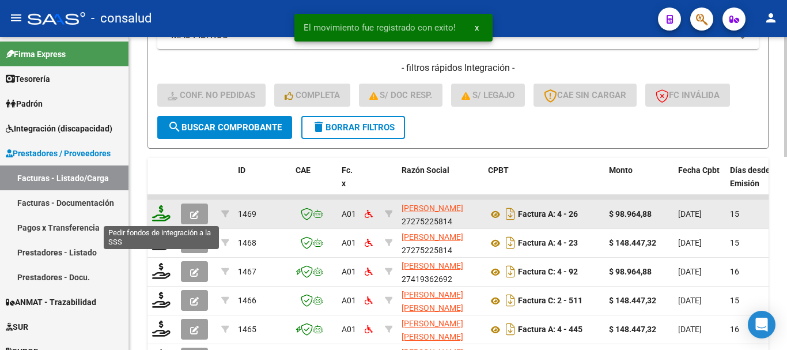
click at [164, 217] on icon at bounding box center [161, 213] width 18 height 16
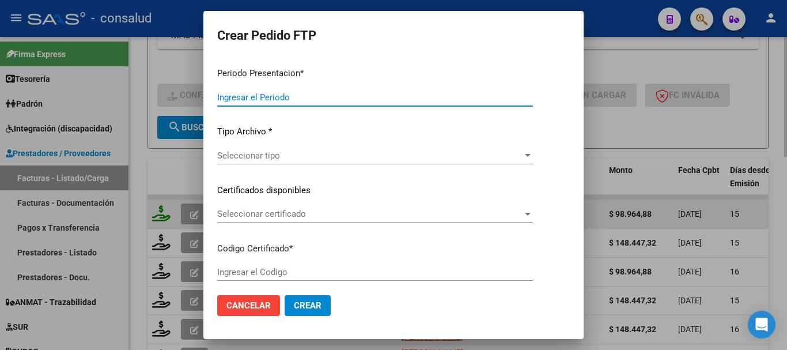
type input "202507"
type input "$ 98.964,88"
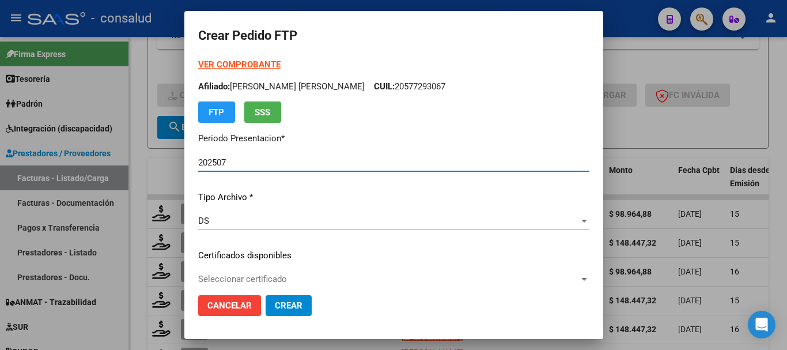
type input "0200049659110-20210316-20310316"
type input "2031-03-16"
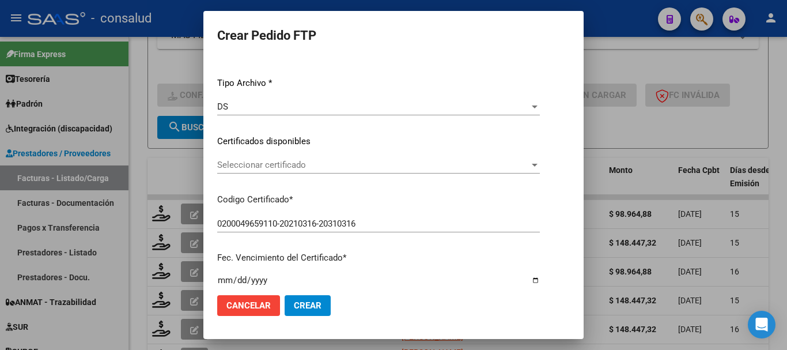
scroll to position [115, 0]
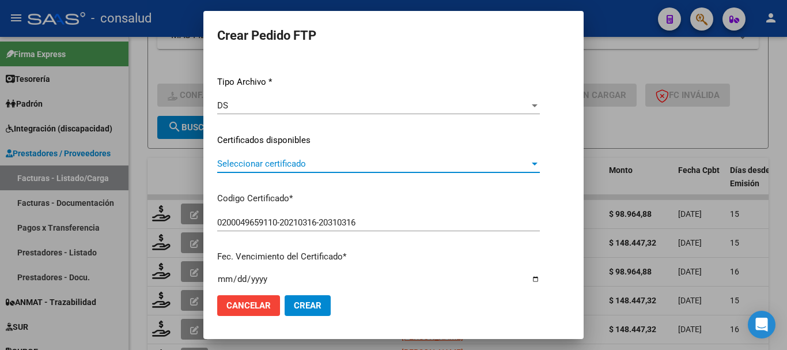
click at [356, 168] on span "Seleccionar certificado" at bounding box center [373, 163] width 312 height 10
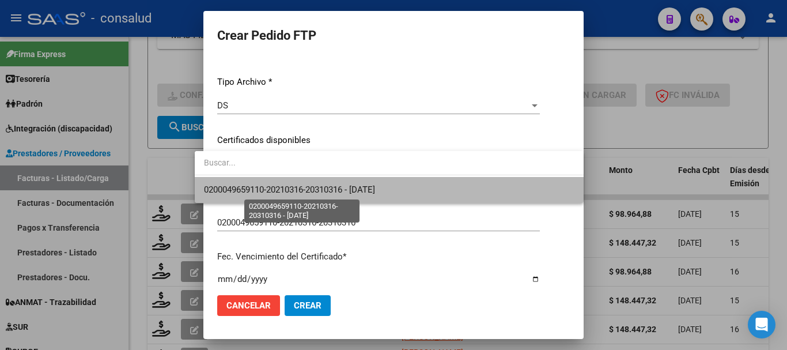
click at [372, 191] on span "0200049659110-20210316-20310316 - 2031-03-16" at bounding box center [289, 189] width 171 height 10
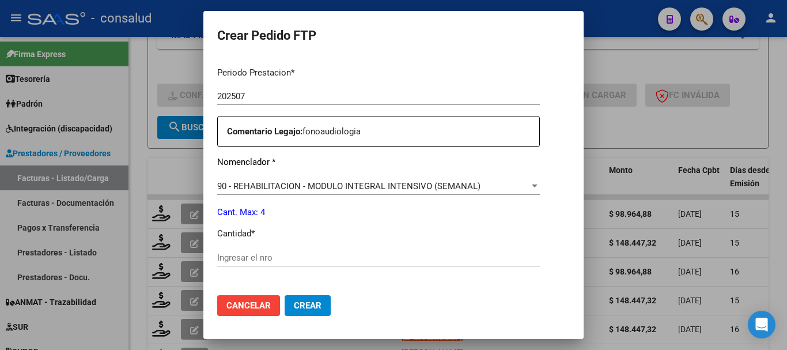
scroll to position [461, 0]
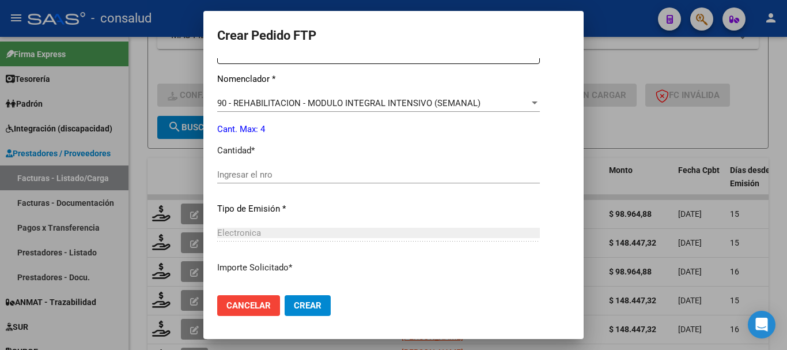
click at [279, 177] on input "Ingresar el nro" at bounding box center [378, 174] width 323 height 10
type input "1"
type input "4"
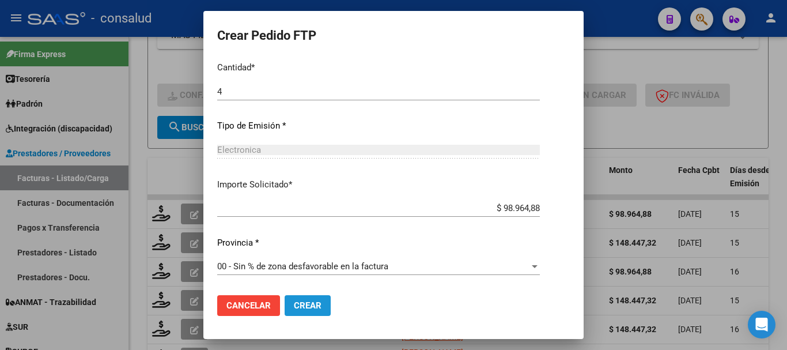
click at [307, 307] on span "Crear" at bounding box center [308, 305] width 28 height 10
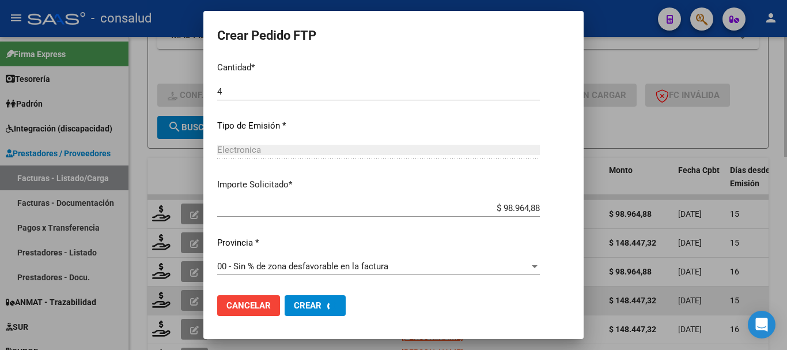
scroll to position [479, 0]
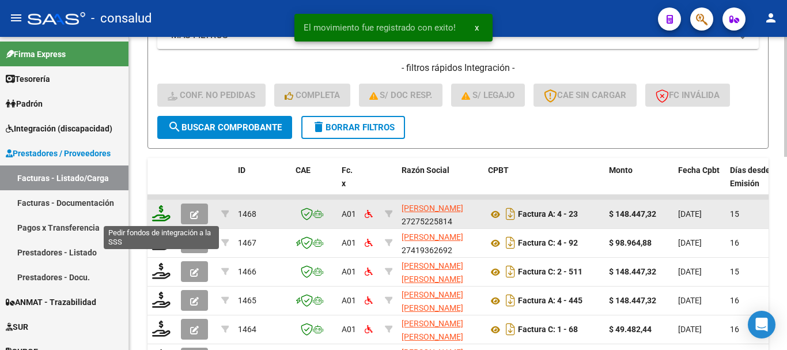
click at [165, 210] on icon at bounding box center [161, 213] width 18 height 16
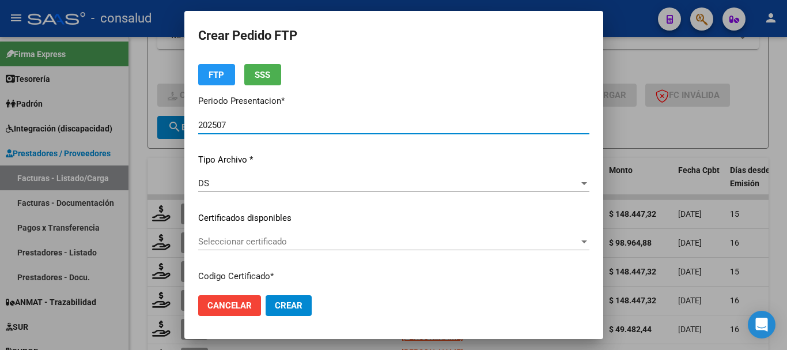
scroll to position [115, 0]
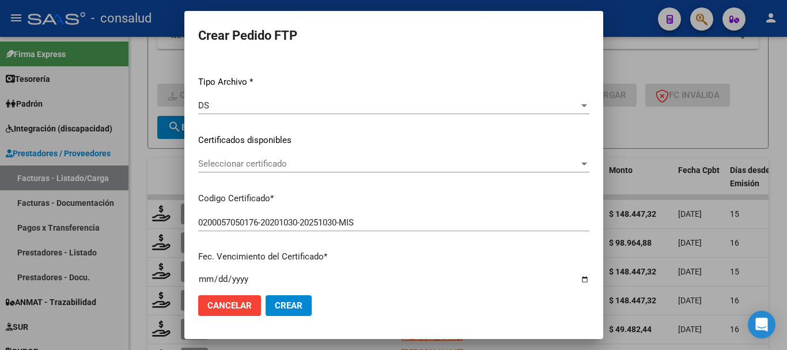
click at [392, 165] on span "Seleccionar certificado" at bounding box center [388, 163] width 381 height 10
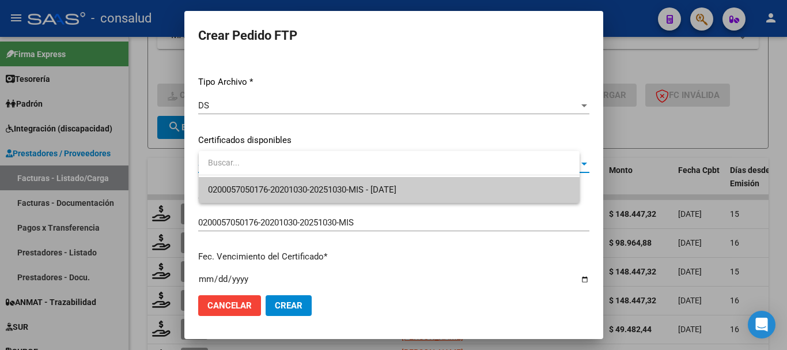
click at [399, 195] on span "0200057050176-20201030-20251030-MIS - 2025-10-30" at bounding box center [389, 190] width 362 height 26
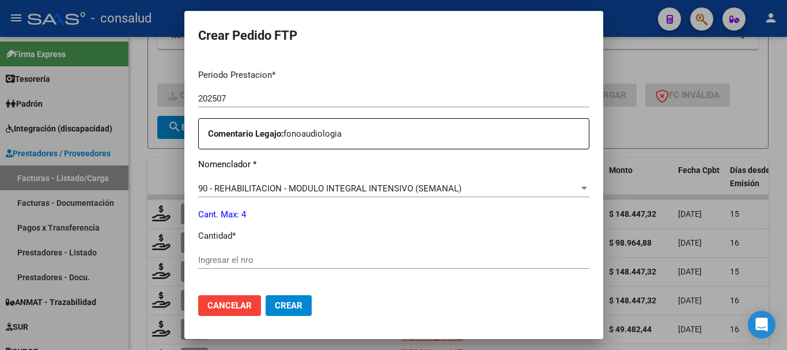
scroll to position [403, 0]
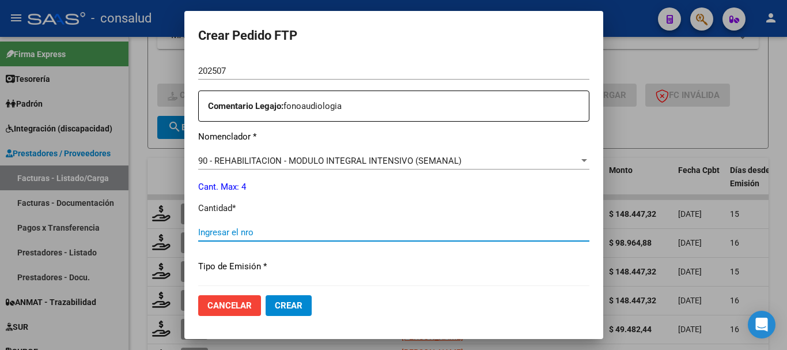
click at [246, 229] on input "Ingresar el nro" at bounding box center [393, 232] width 391 height 10
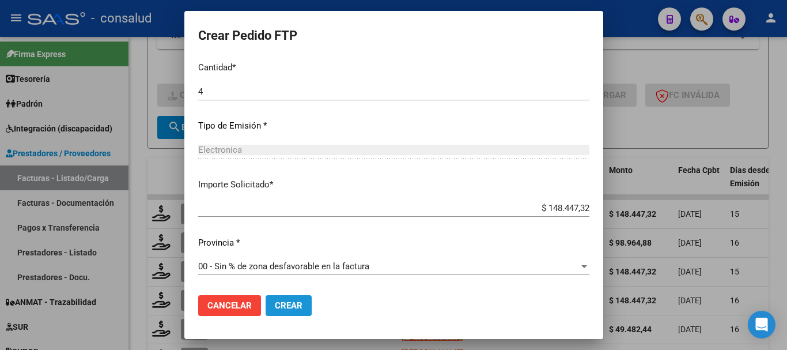
click at [300, 313] on button "Crear" at bounding box center [288, 305] width 46 height 21
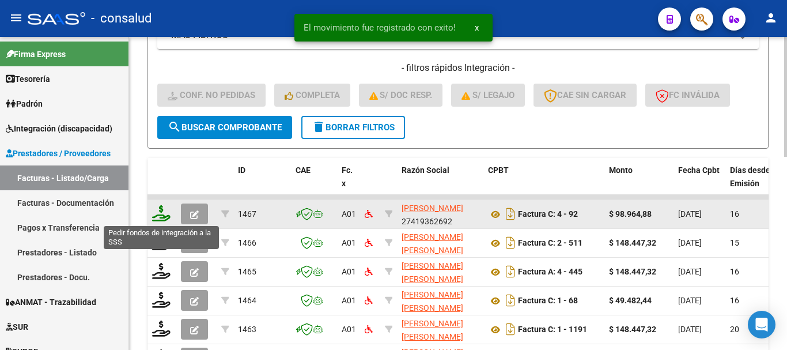
click at [158, 209] on icon at bounding box center [161, 213] width 18 height 16
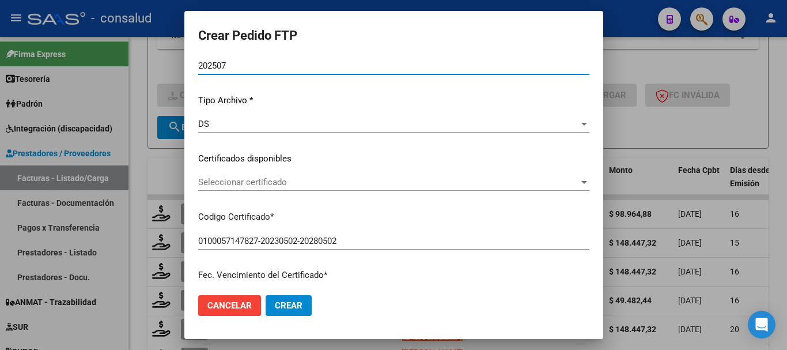
scroll to position [115, 0]
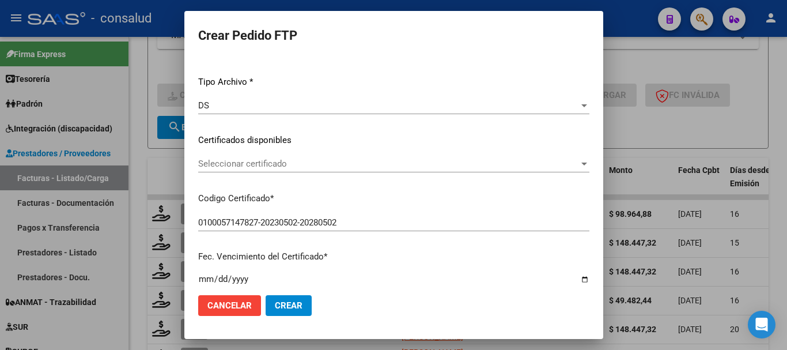
click at [326, 168] on span "Seleccionar certificado" at bounding box center [388, 163] width 381 height 10
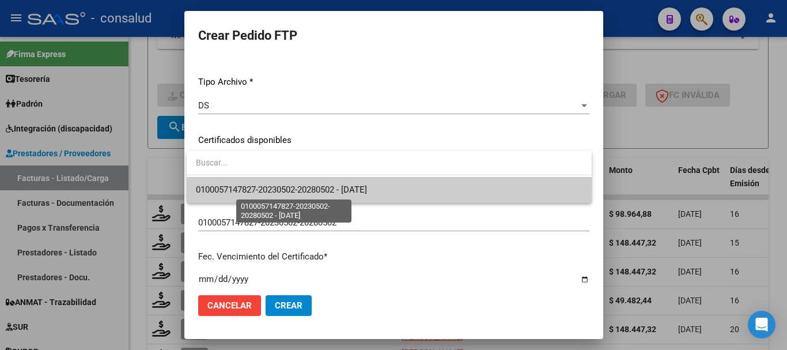
click at [339, 187] on span "0100057147827-20230502-20280502 - 2028-05-02" at bounding box center [281, 189] width 171 height 10
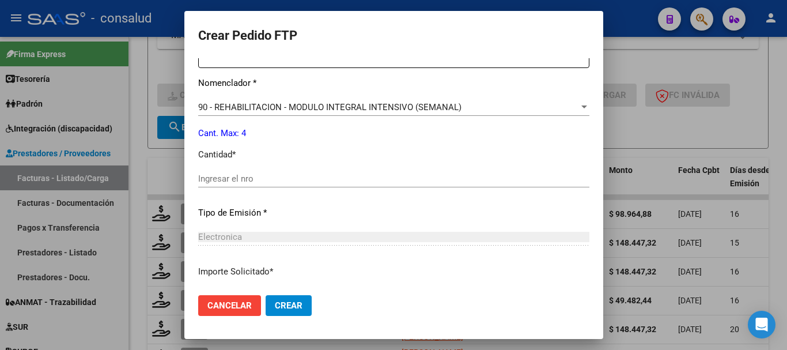
scroll to position [461, 0]
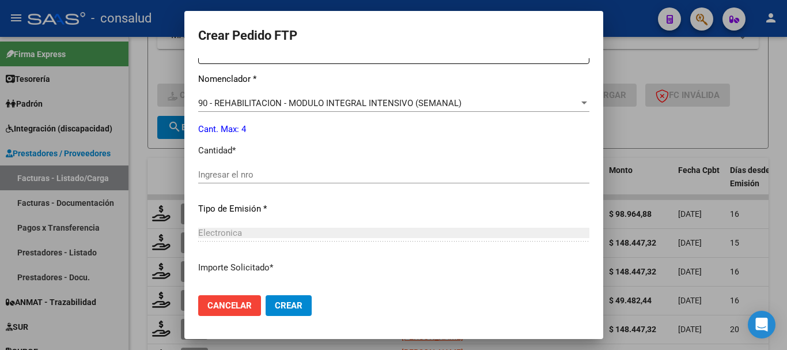
click at [258, 179] on input "Ingresar el nro" at bounding box center [393, 174] width 391 height 10
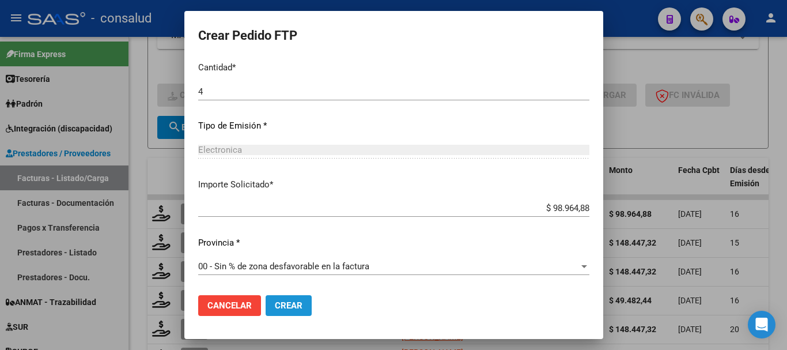
click at [298, 310] on span "Crear" at bounding box center [289, 305] width 28 height 10
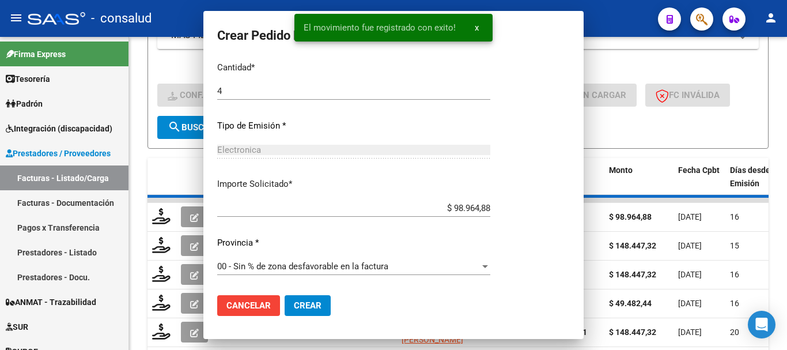
scroll to position [0, 0]
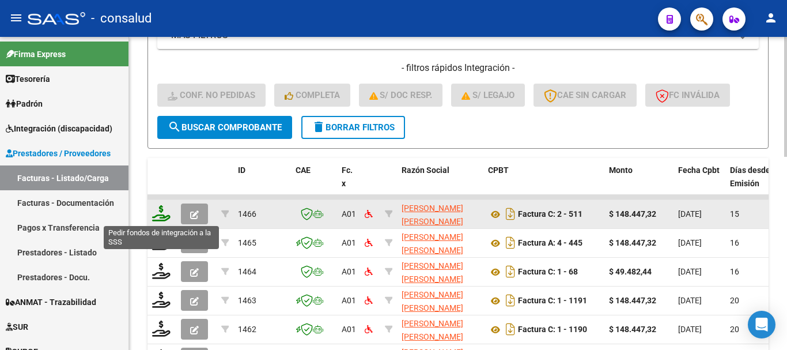
click at [168, 213] on icon at bounding box center [161, 213] width 18 height 16
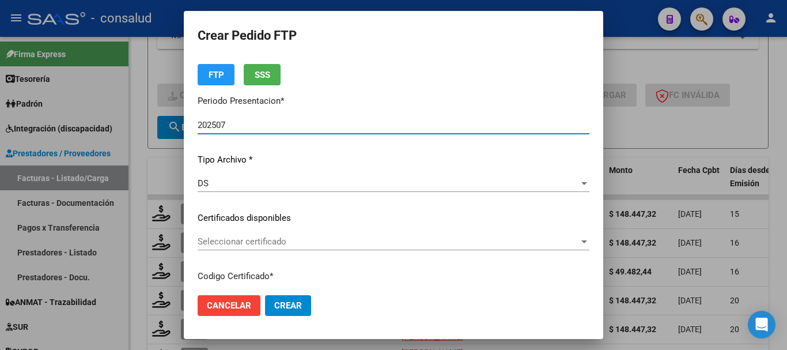
scroll to position [58, 0]
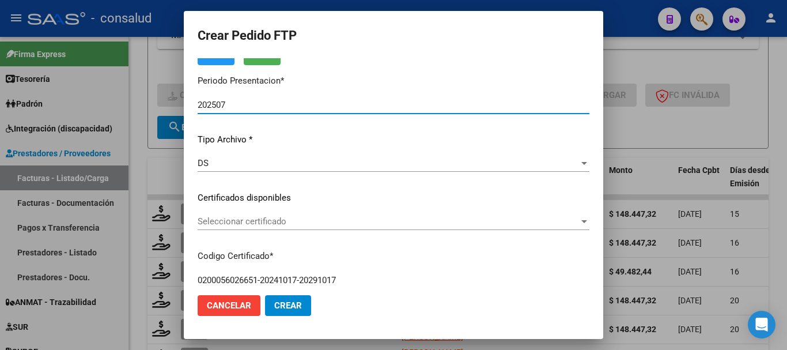
click at [329, 223] on span "Seleccionar certificado" at bounding box center [388, 221] width 381 height 10
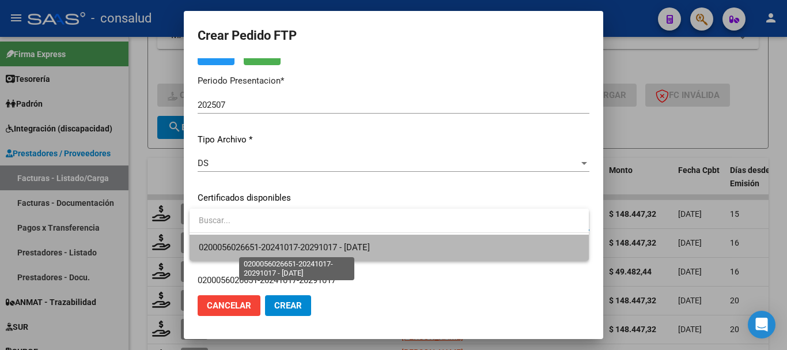
click at [370, 246] on span "0200056026651-20241017-20291017 - [DATE]" at bounding box center [284, 247] width 171 height 10
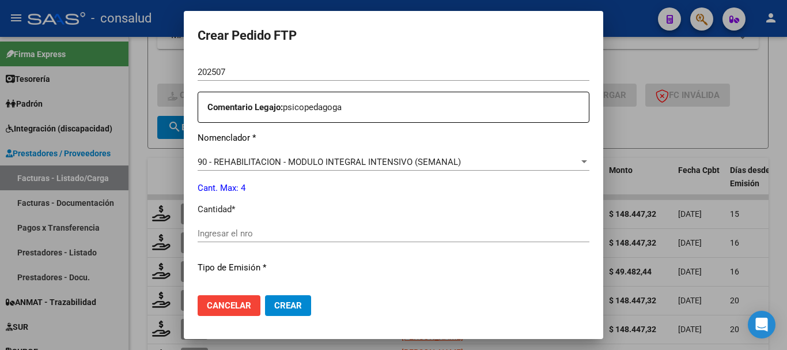
scroll to position [403, 0]
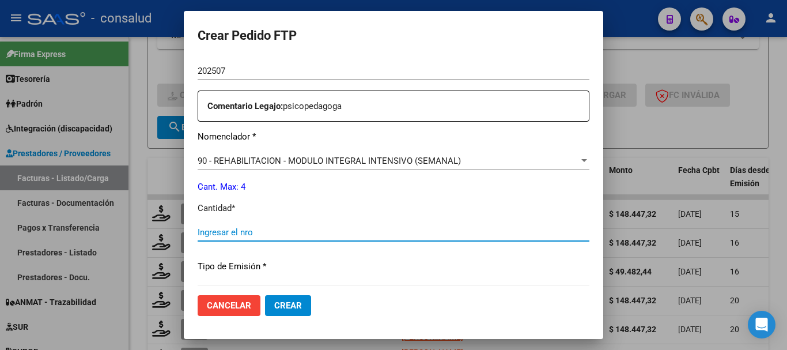
click at [284, 231] on input "Ingresar el nro" at bounding box center [394, 232] width 392 height 10
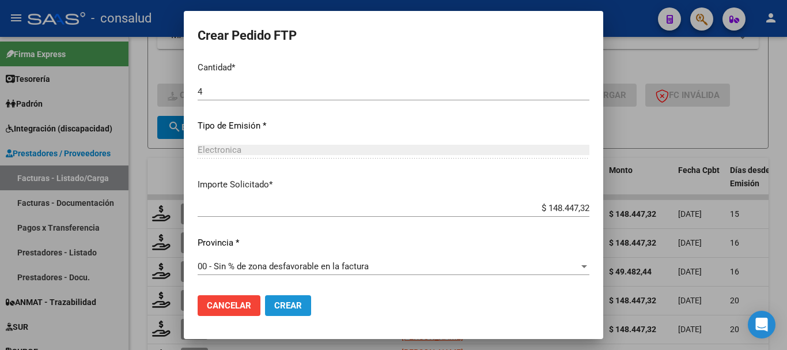
click at [292, 310] on span "Crear" at bounding box center [288, 305] width 28 height 10
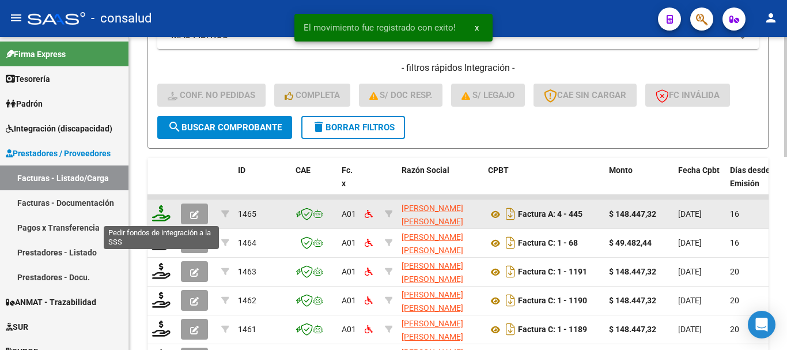
click at [167, 214] on icon at bounding box center [161, 213] width 18 height 16
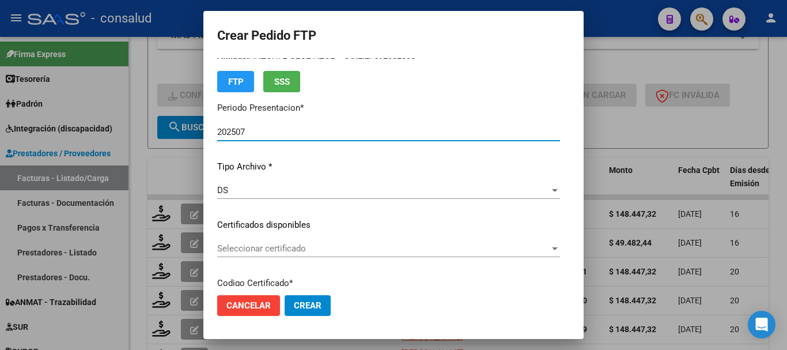
scroll to position [58, 0]
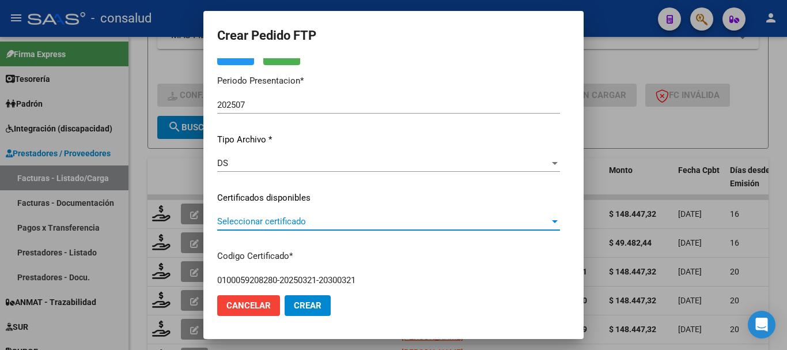
click at [328, 220] on span "Seleccionar certificado" at bounding box center [383, 221] width 332 height 10
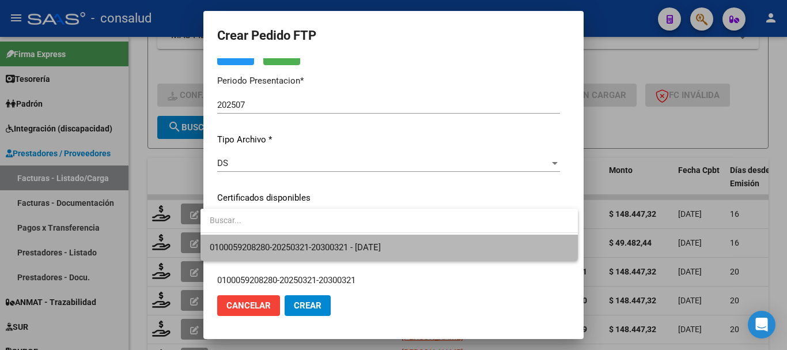
click at [346, 240] on span "0100059208280-20250321-20300321 - 2030-03-21" at bounding box center [389, 247] width 358 height 26
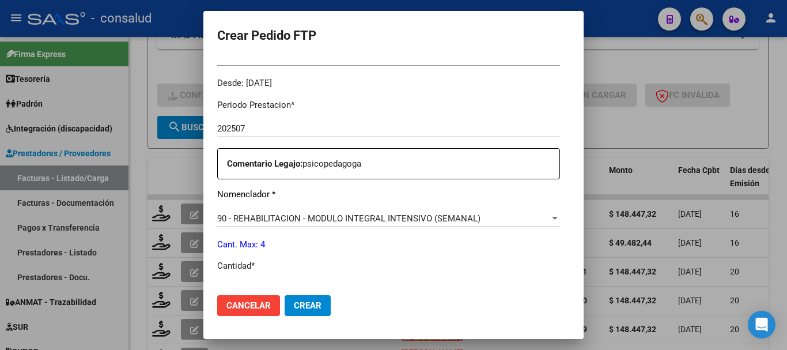
scroll to position [403, 0]
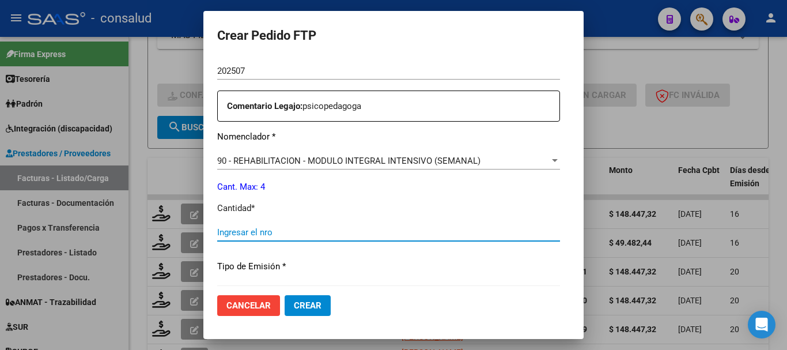
click at [301, 236] on input "Ingresar el nro" at bounding box center [388, 232] width 343 height 10
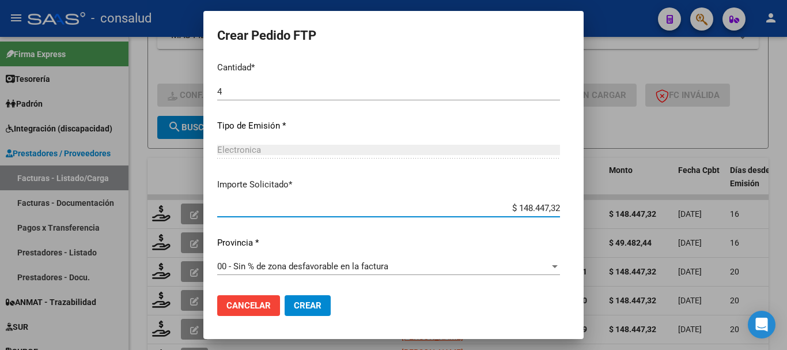
click at [307, 299] on button "Crear" at bounding box center [307, 305] width 46 height 21
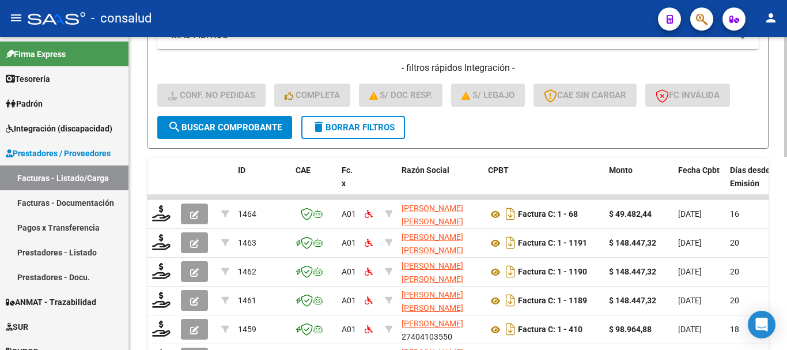
click at [377, 126] on span "delete Borrar Filtros" at bounding box center [353, 127] width 83 height 10
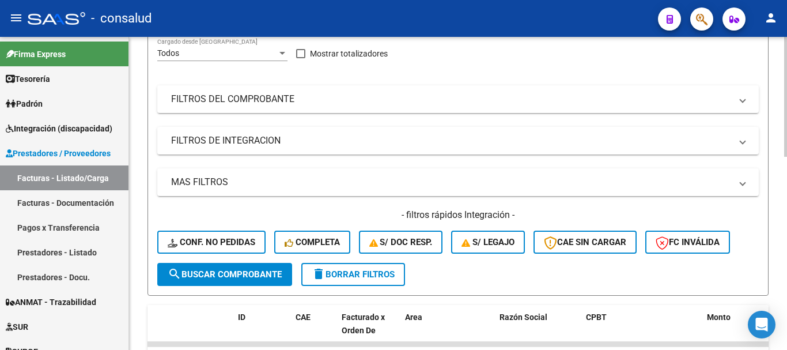
scroll to position [115, 0]
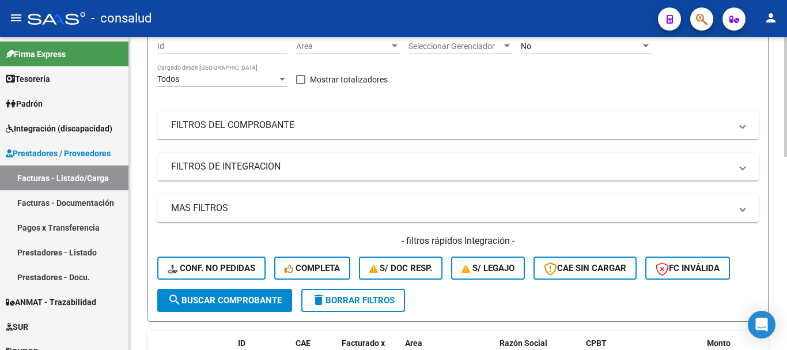
click at [346, 127] on mat-panel-title "FILTROS DEL COMPROBANTE" at bounding box center [451, 125] width 560 height 13
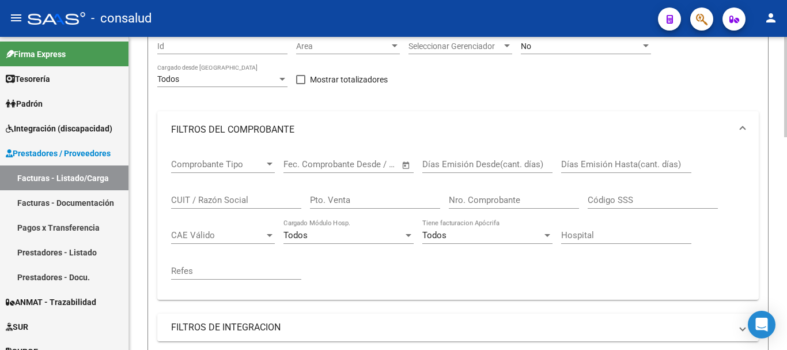
click at [236, 202] on input "CUIT / Razón Social" at bounding box center [236, 200] width 130 height 10
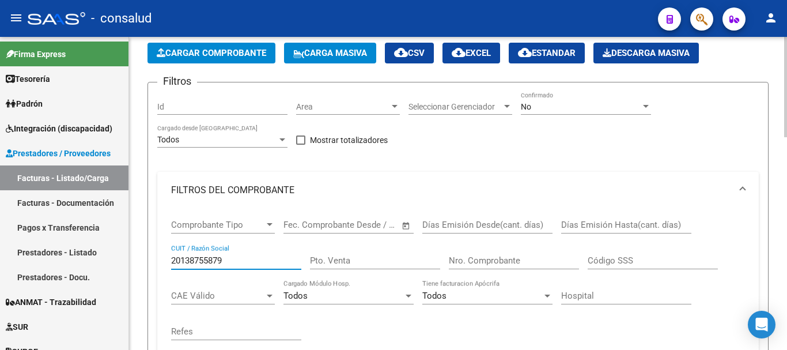
scroll to position [0, 0]
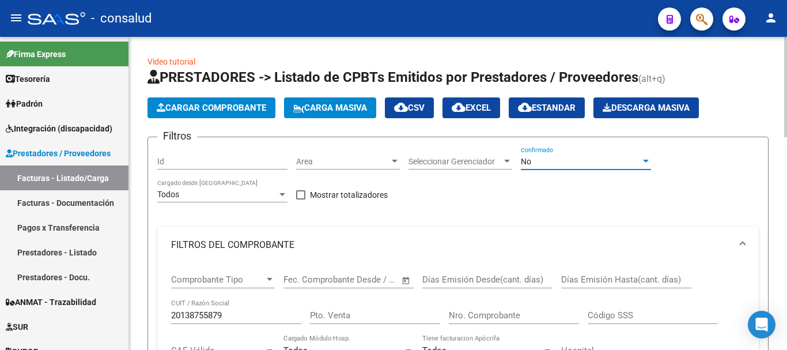
click at [567, 164] on div "No" at bounding box center [581, 162] width 120 height 10
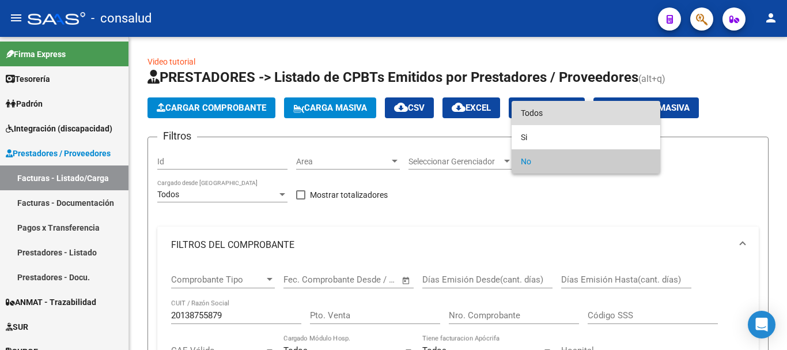
click at [570, 116] on span "Todos" at bounding box center [586, 113] width 130 height 24
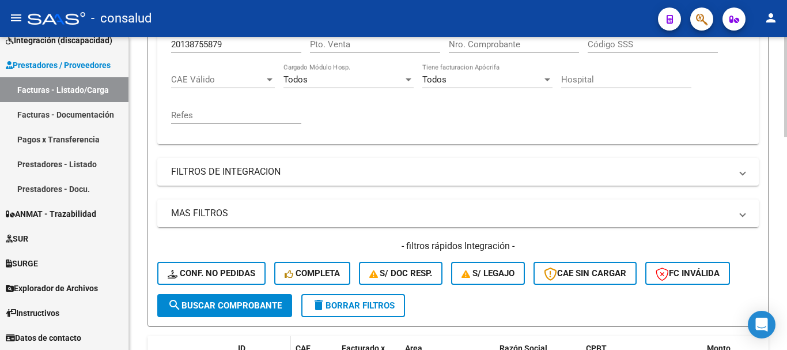
scroll to position [403, 0]
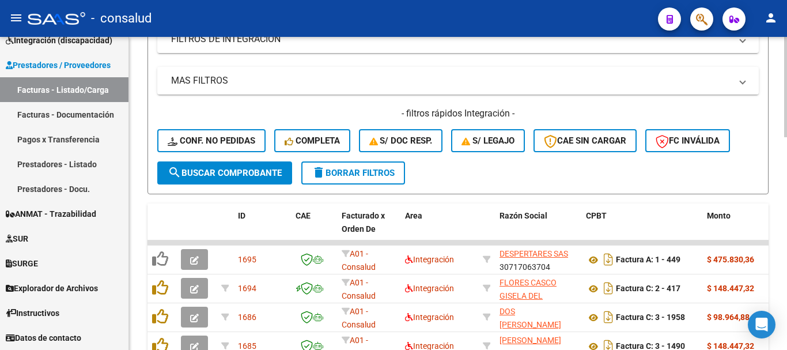
click at [244, 172] on span "search Buscar Comprobante" at bounding box center [225, 173] width 114 height 10
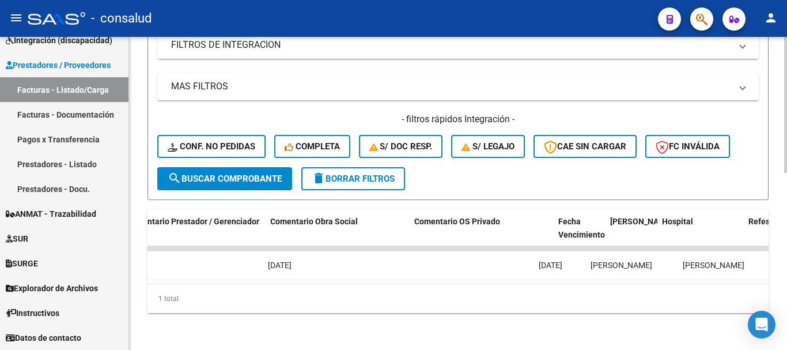
scroll to position [0, 0]
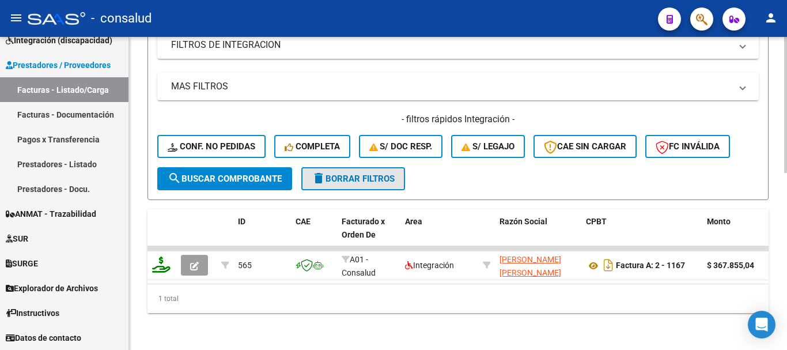
click at [388, 173] on span "delete Borrar Filtros" at bounding box center [353, 178] width 83 height 10
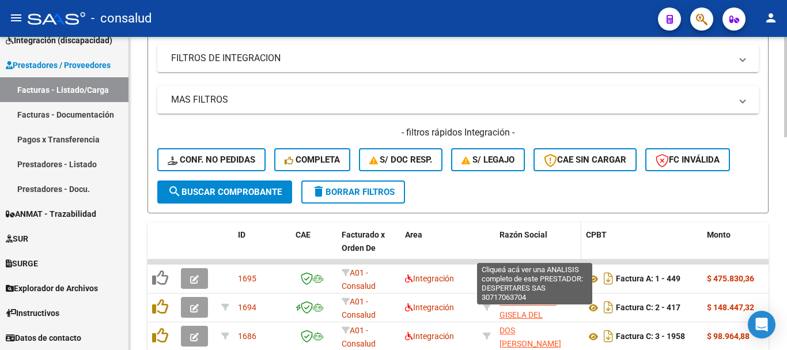
scroll to position [403, 0]
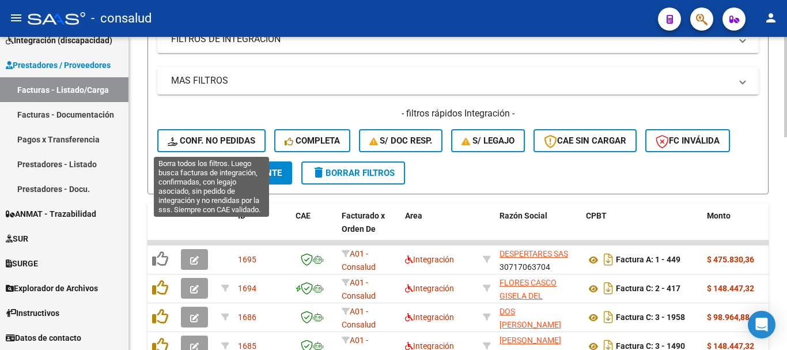
click at [215, 135] on span "Conf. no pedidas" at bounding box center [212, 140] width 88 height 10
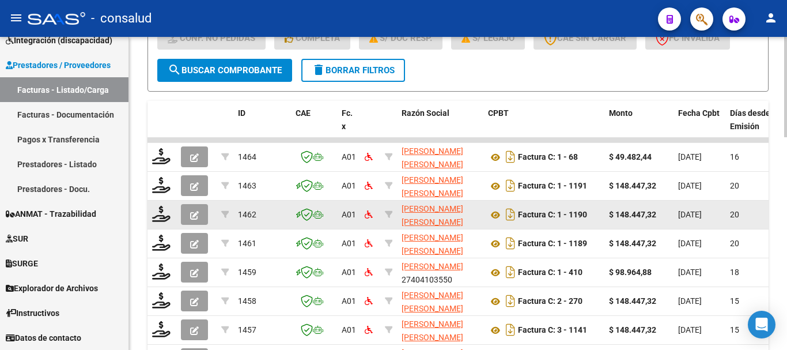
scroll to position [518, 0]
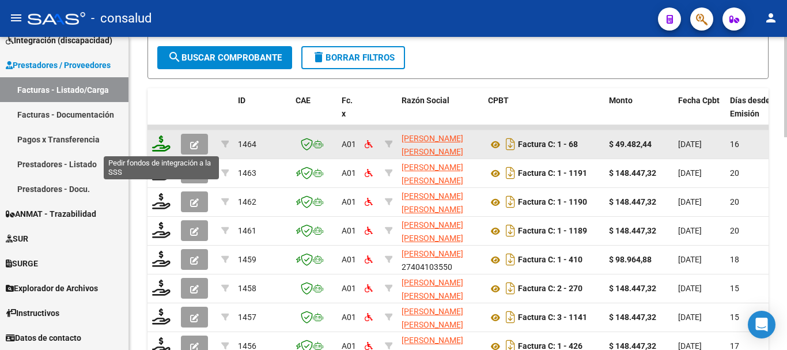
click at [155, 143] on icon at bounding box center [161, 143] width 18 height 16
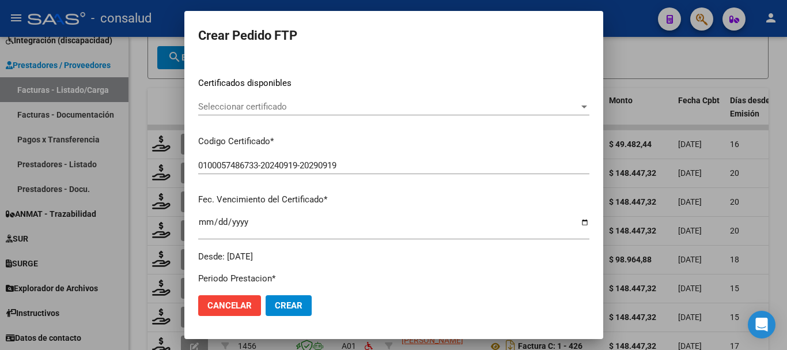
scroll to position [173, 0]
click at [309, 110] on span "Seleccionar certificado" at bounding box center [388, 106] width 381 height 10
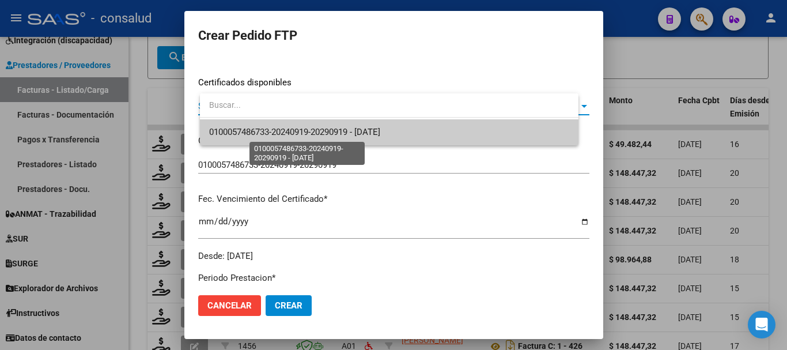
click at [320, 128] on span "0100057486733-20240919-20290919 - 2029-09-19" at bounding box center [294, 132] width 171 height 10
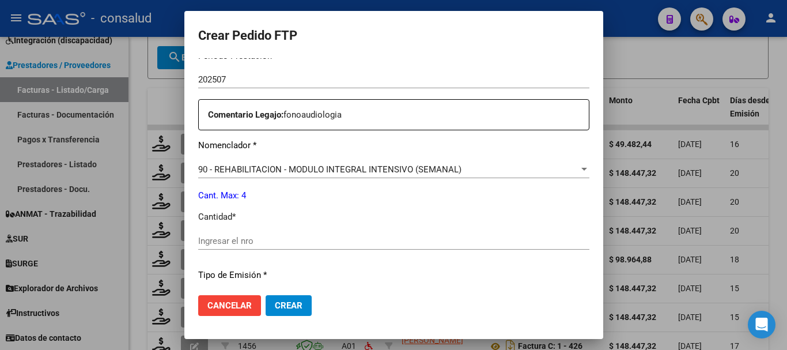
scroll to position [461, 0]
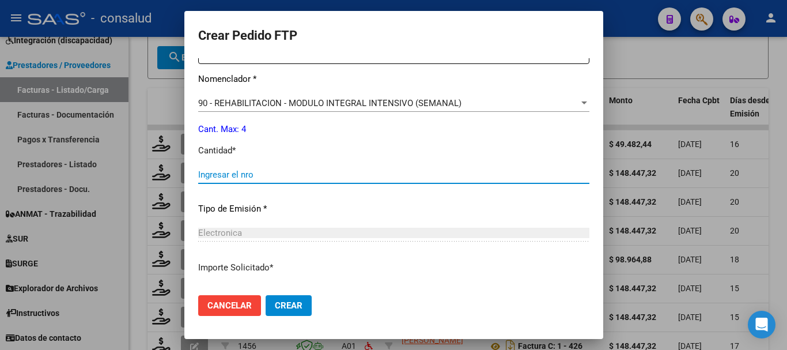
click at [230, 176] on input "Ingresar el nro" at bounding box center [393, 174] width 391 height 10
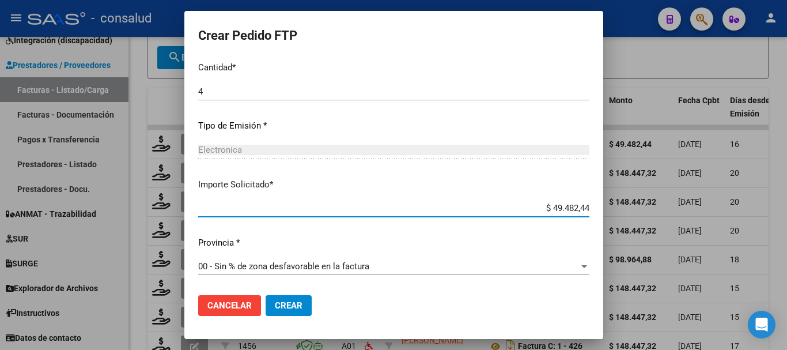
click at [301, 308] on span "Crear" at bounding box center [289, 305] width 28 height 10
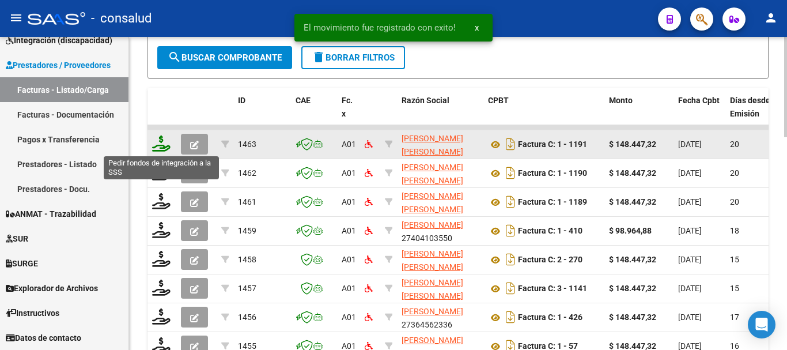
click at [155, 146] on icon at bounding box center [161, 143] width 18 height 16
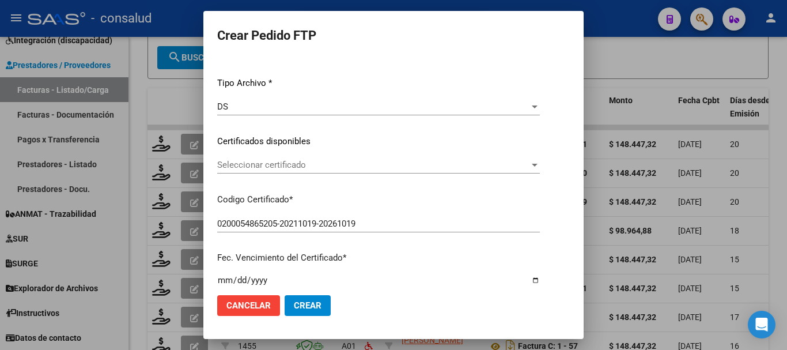
scroll to position [115, 0]
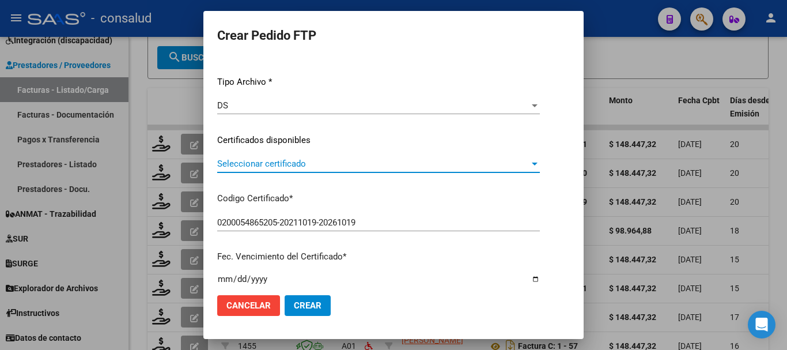
click at [290, 168] on span "Seleccionar certificado" at bounding box center [373, 163] width 312 height 10
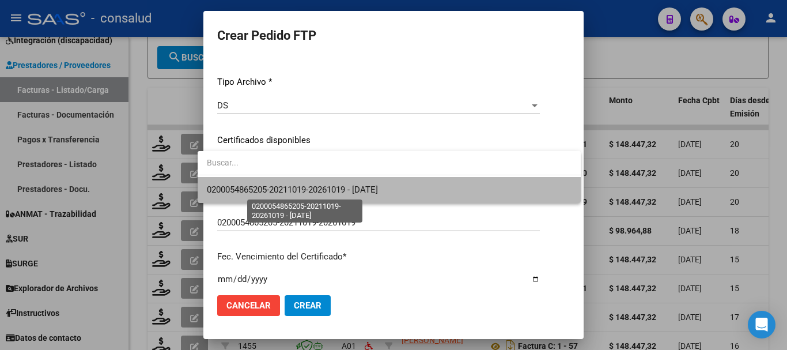
click at [338, 185] on span "0200054865205-20211019-20261019 - 2026-10-19" at bounding box center [292, 189] width 171 height 10
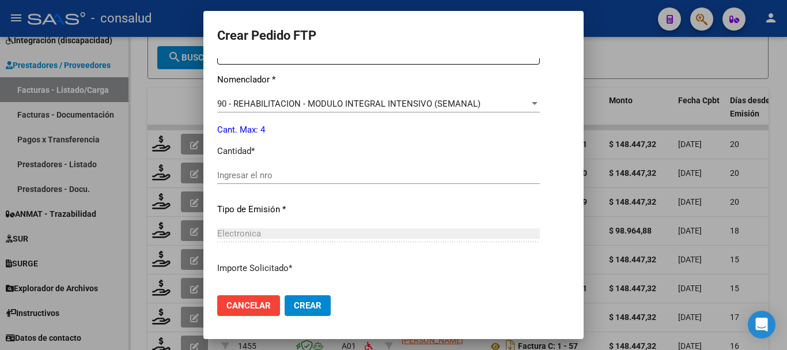
scroll to position [461, 0]
click at [332, 168] on div "Ingresar el nro" at bounding box center [378, 174] width 323 height 17
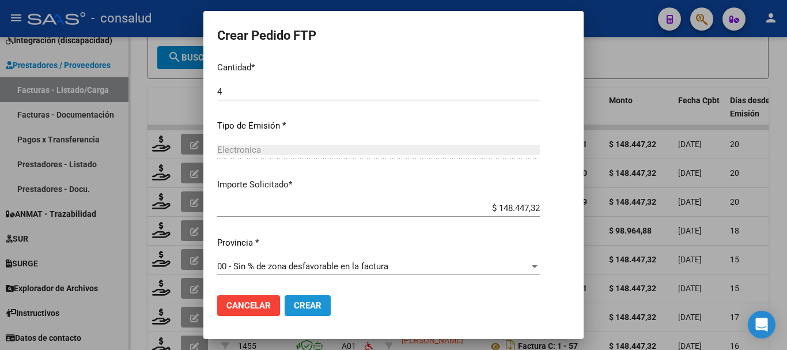
click at [310, 303] on span "Crear" at bounding box center [308, 305] width 28 height 10
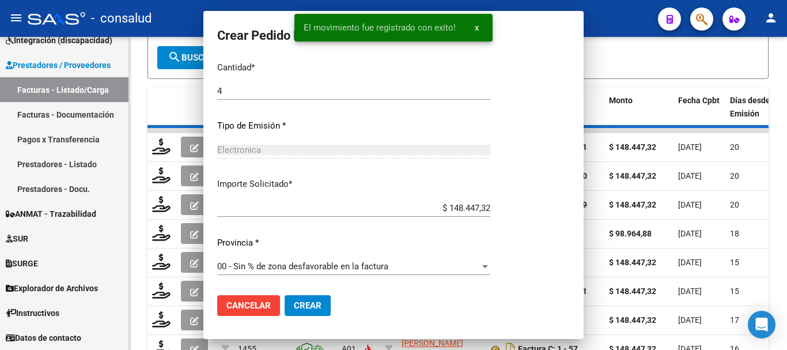
scroll to position [0, 0]
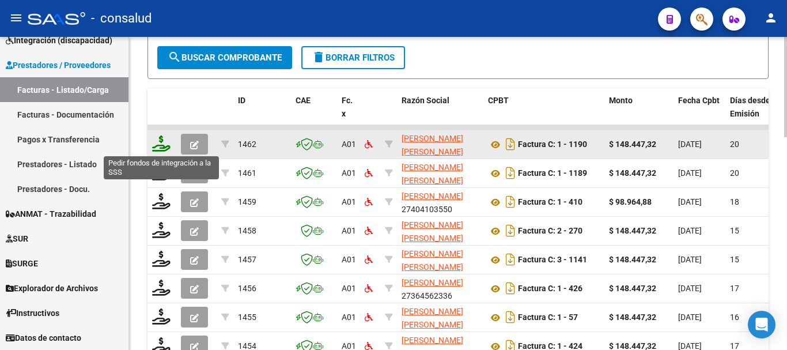
click at [164, 147] on icon at bounding box center [161, 143] width 18 height 16
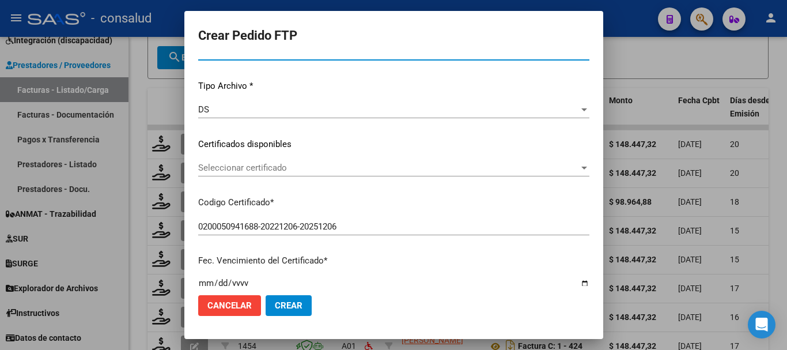
scroll to position [115, 0]
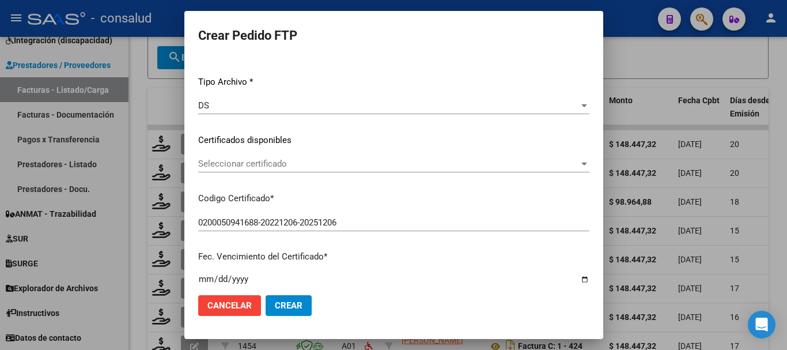
click at [375, 158] on span "Seleccionar certificado" at bounding box center [388, 163] width 381 height 10
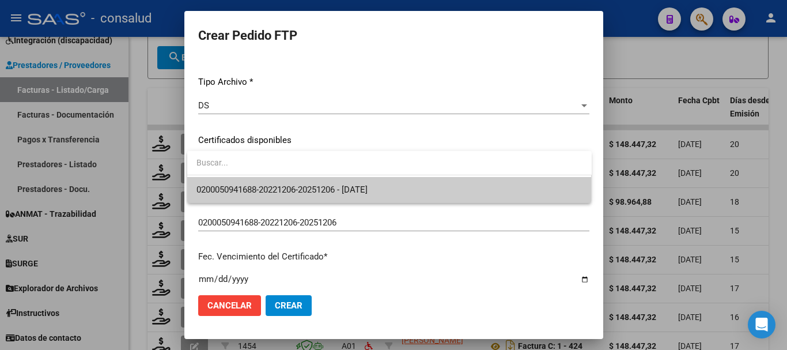
drag, startPoint x: 411, startPoint y: 189, endPoint x: 430, endPoint y: 195, distance: 19.9
click at [413, 190] on span "0200050941688-20221206-20251206 - 2025-12-06" at bounding box center [389, 190] width 386 height 26
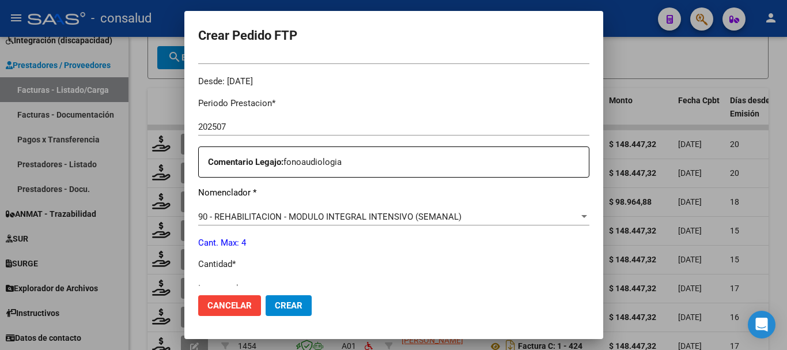
scroll to position [403, 0]
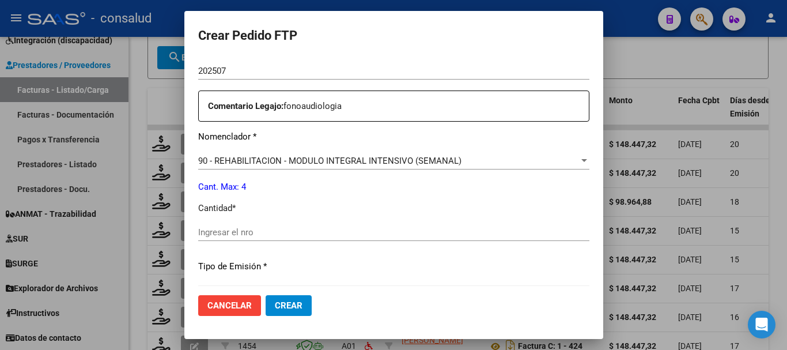
click at [245, 235] on input "Ingresar el nro" at bounding box center [393, 232] width 391 height 10
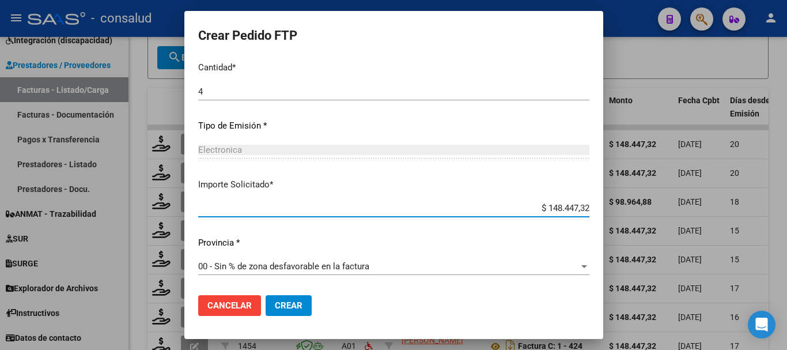
click at [292, 309] on span "Crear" at bounding box center [289, 305] width 28 height 10
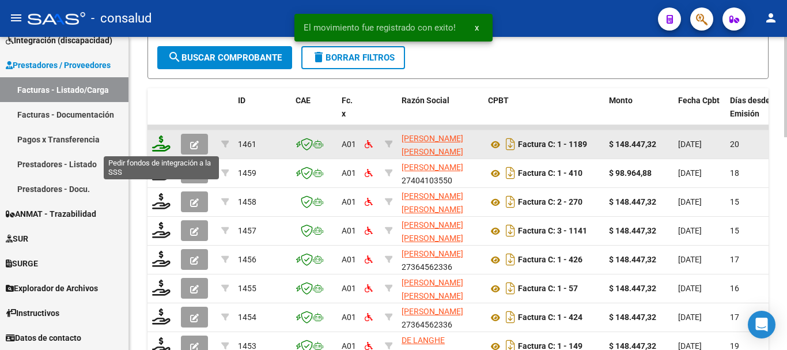
click at [161, 145] on icon at bounding box center [161, 143] width 18 height 16
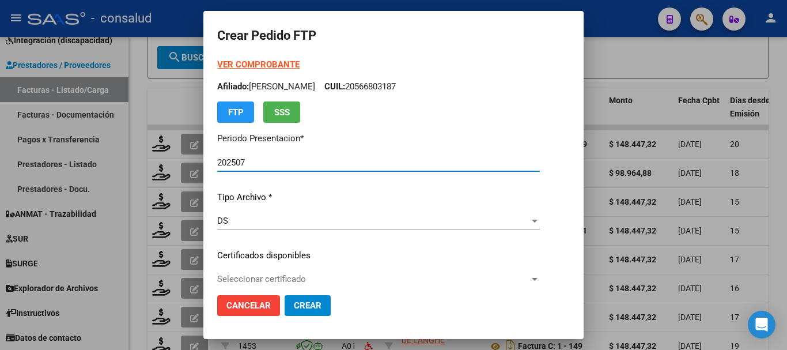
scroll to position [58, 0]
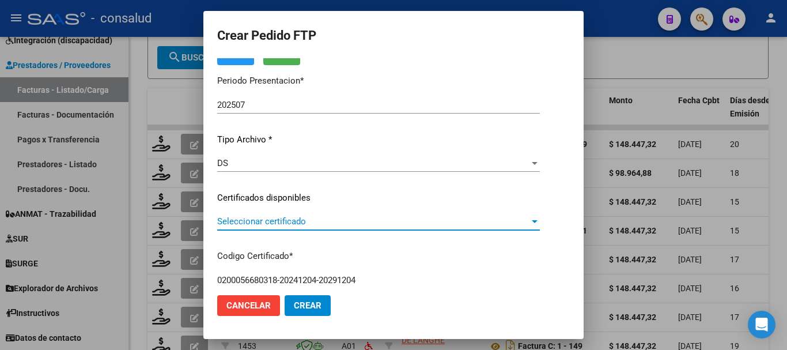
click at [384, 221] on span "Seleccionar certificado" at bounding box center [373, 221] width 312 height 10
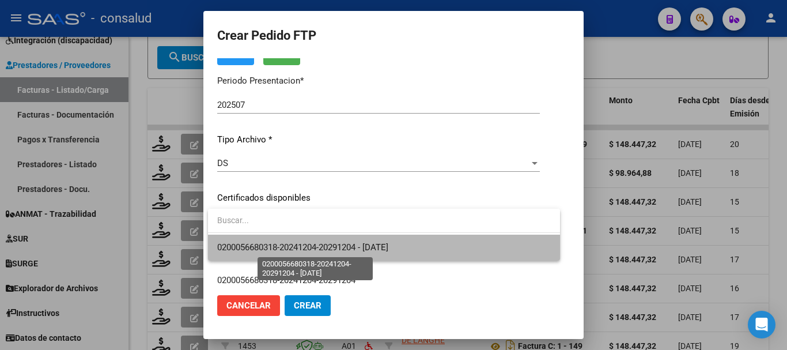
click at [388, 245] on span "0200056680318-20241204-20291204 - 2029-12-04" at bounding box center [302, 247] width 171 height 10
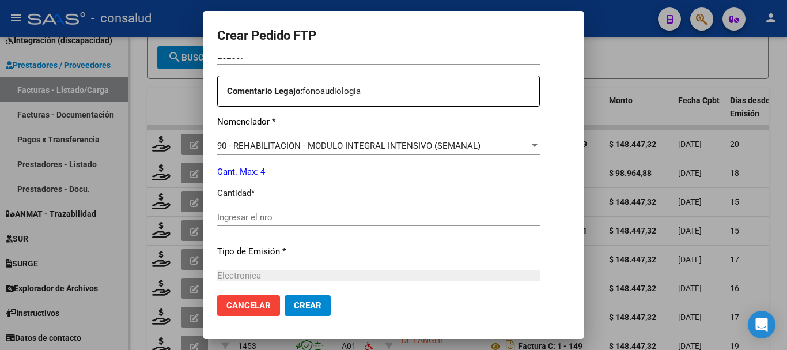
scroll to position [461, 0]
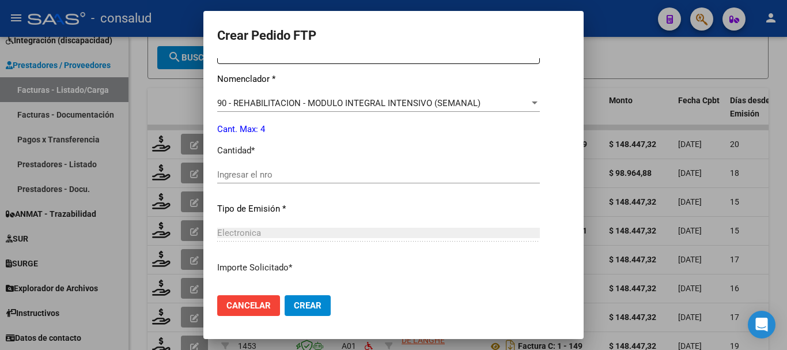
click at [264, 160] on div "Periodo Prestacion * 202507 Ingresar el Periodo Prestacion Comentario Legajo: f…" at bounding box center [378, 172] width 323 height 394
click at [264, 175] on input "Ingresar el nro" at bounding box center [378, 174] width 323 height 10
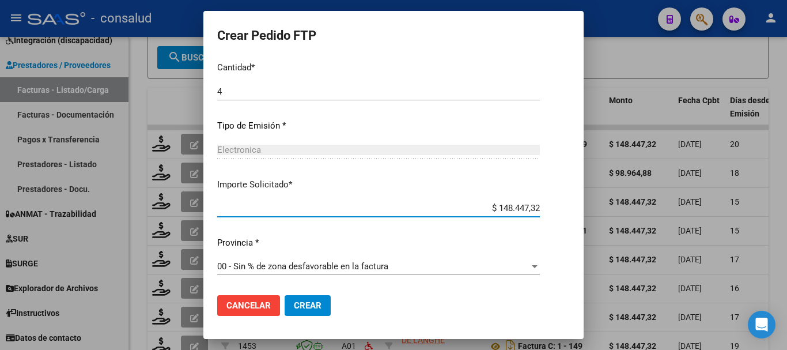
click at [327, 313] on button "Crear" at bounding box center [307, 305] width 46 height 21
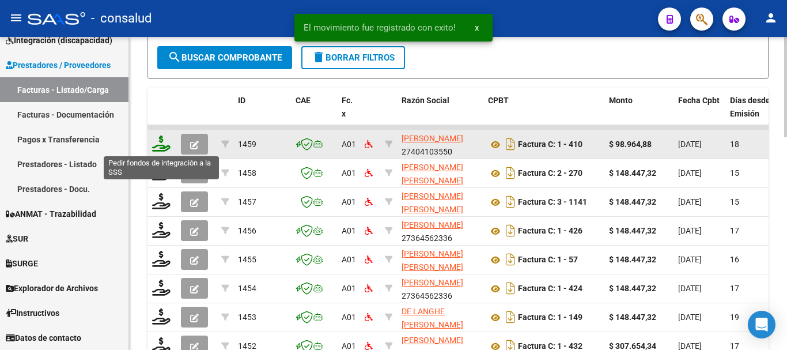
click at [161, 148] on icon at bounding box center [161, 143] width 18 height 16
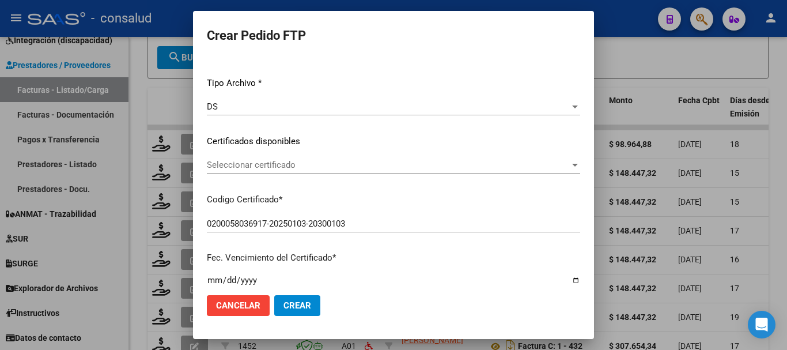
scroll to position [115, 0]
click at [385, 160] on span "Seleccionar certificado" at bounding box center [388, 163] width 363 height 10
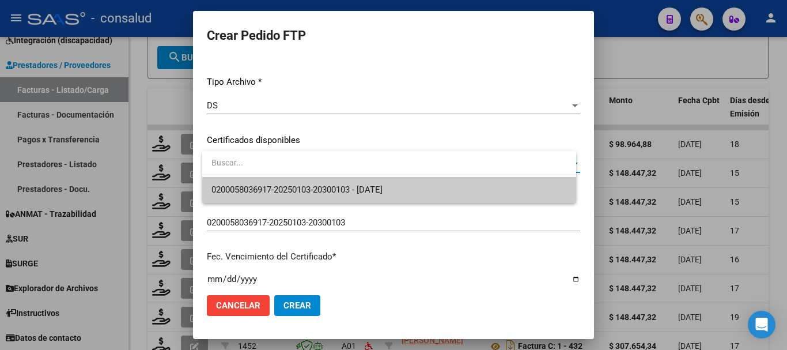
click at [406, 182] on span "0200058036917-20250103-20300103 - 2030-01-03" at bounding box center [388, 190] width 355 height 26
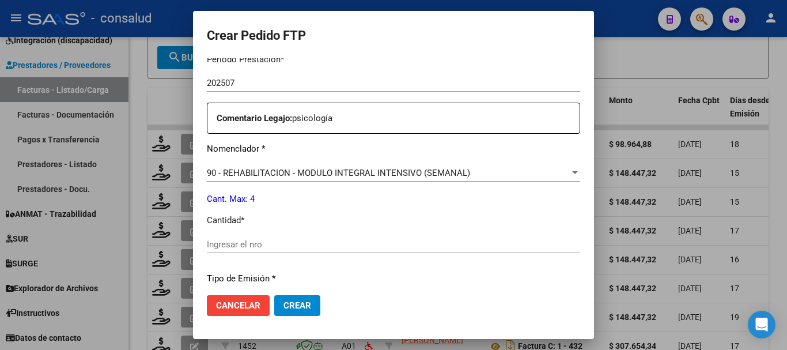
scroll to position [403, 0]
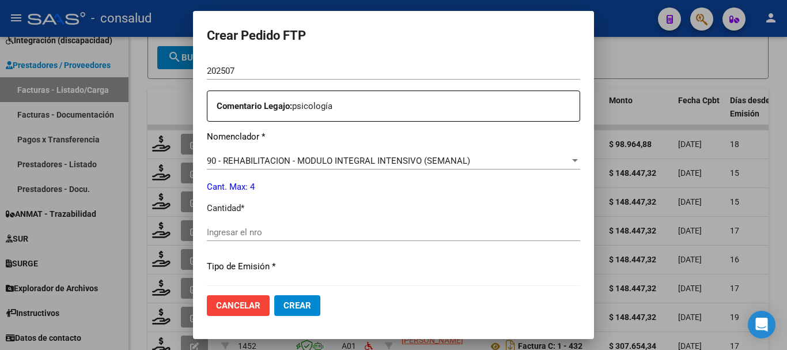
click at [292, 235] on input "Ingresar el nro" at bounding box center [393, 232] width 373 height 10
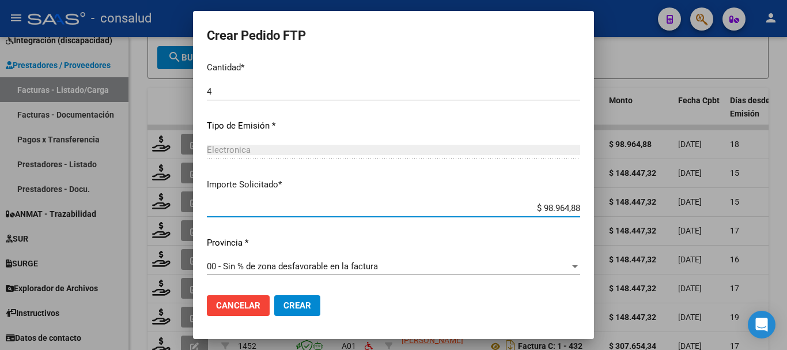
click at [310, 317] on mat-dialog-actions "Cancelar Crear" at bounding box center [393, 305] width 373 height 39
click at [310, 310] on button "Crear" at bounding box center [297, 305] width 46 height 21
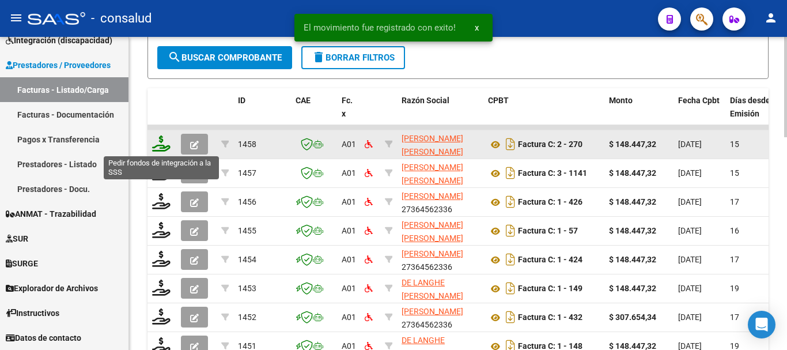
click at [154, 148] on icon at bounding box center [161, 143] width 18 height 16
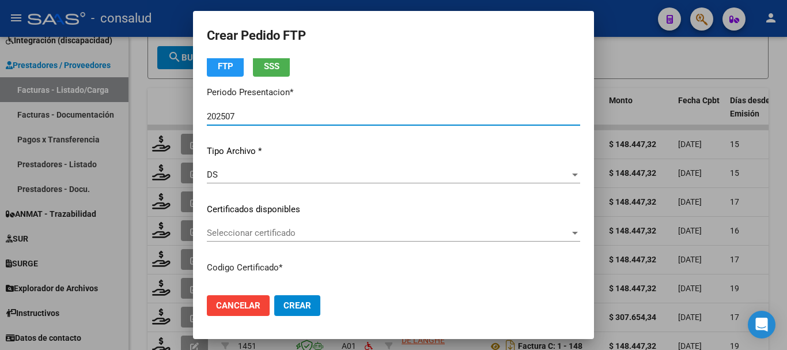
scroll to position [58, 0]
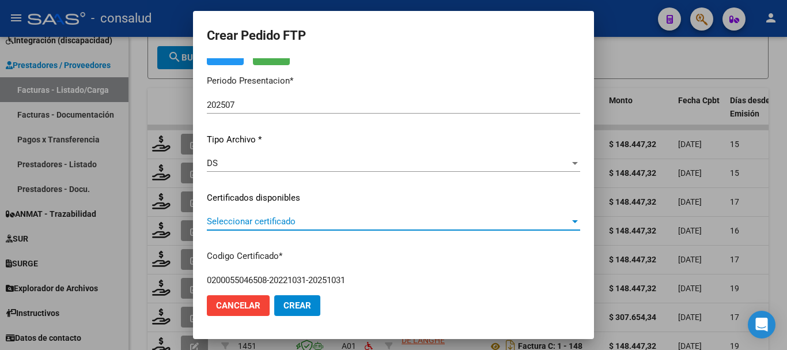
click at [359, 222] on span "Seleccionar certificado" at bounding box center [388, 221] width 363 height 10
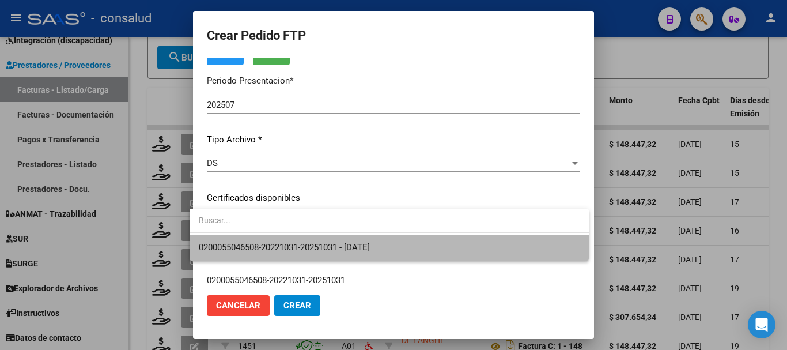
click at [368, 238] on span "0200055046508-20221031-20251031 - 2025-10-31" at bounding box center [389, 247] width 381 height 26
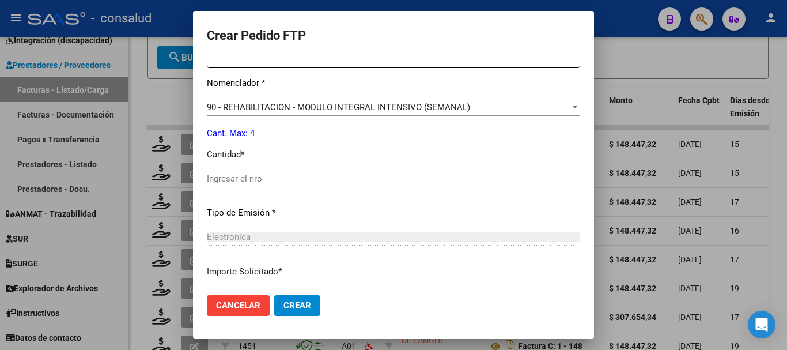
scroll to position [461, 0]
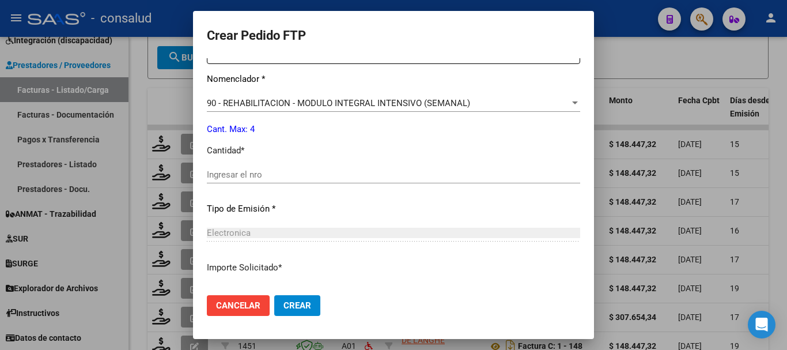
click at [255, 171] on input "Ingresar el nro" at bounding box center [393, 174] width 373 height 10
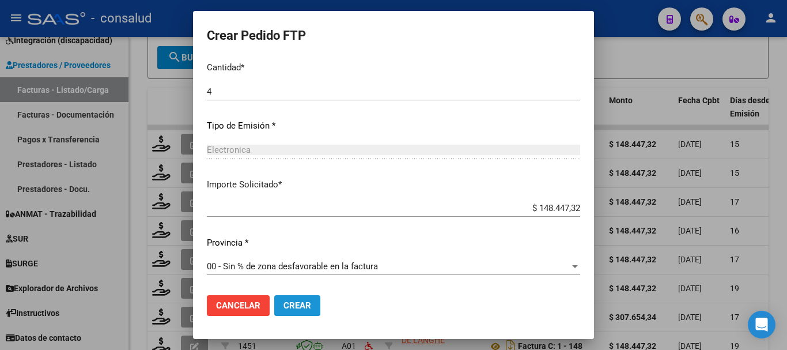
click at [305, 301] on button "Crear" at bounding box center [297, 305] width 46 height 21
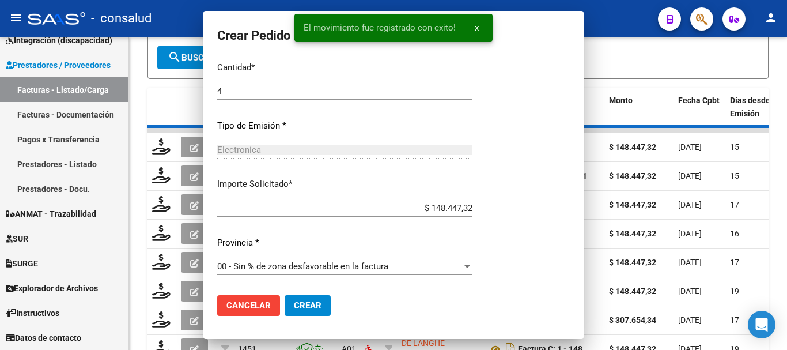
scroll to position [0, 0]
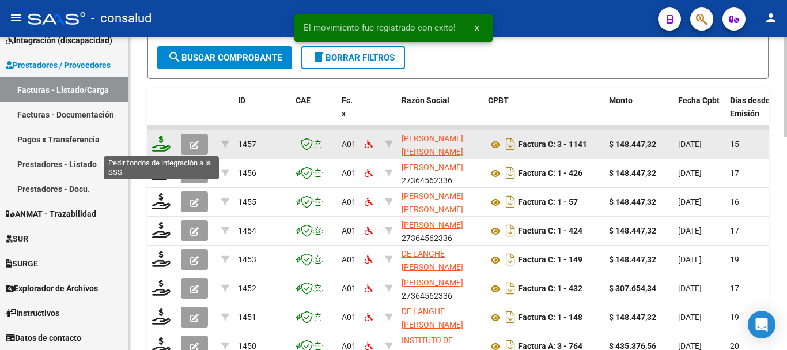
click at [157, 145] on icon at bounding box center [161, 143] width 18 height 16
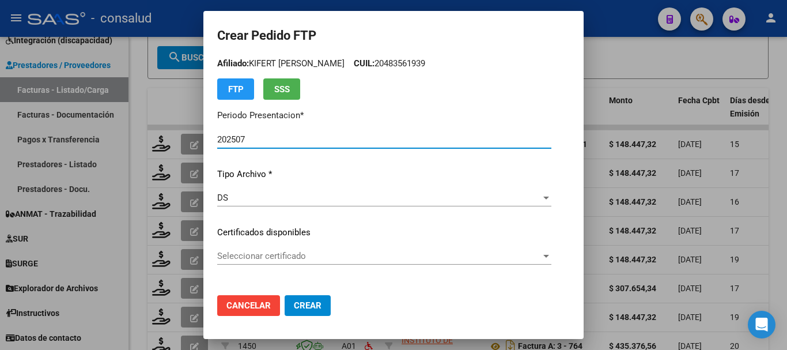
scroll to position [58, 0]
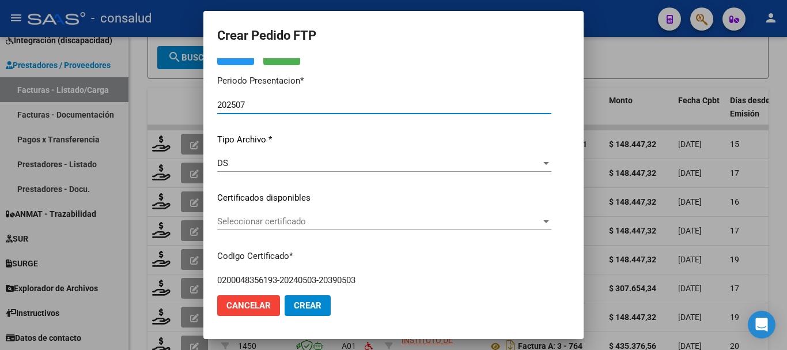
click at [375, 223] on span "Seleccionar certificado" at bounding box center [379, 221] width 324 height 10
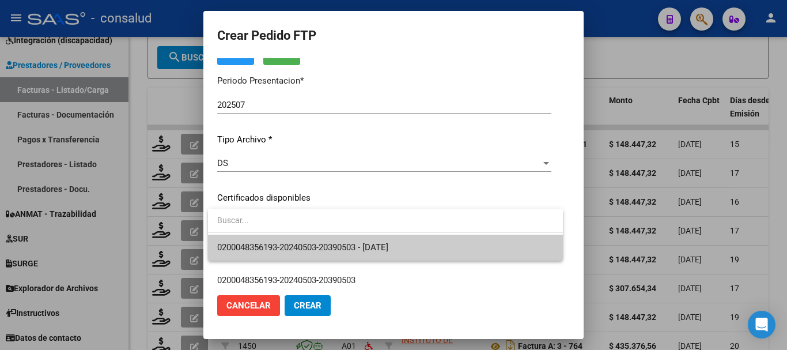
click at [387, 242] on span "0200048356193-20240503-20390503 - 2039-05-03" at bounding box center [385, 247] width 336 height 26
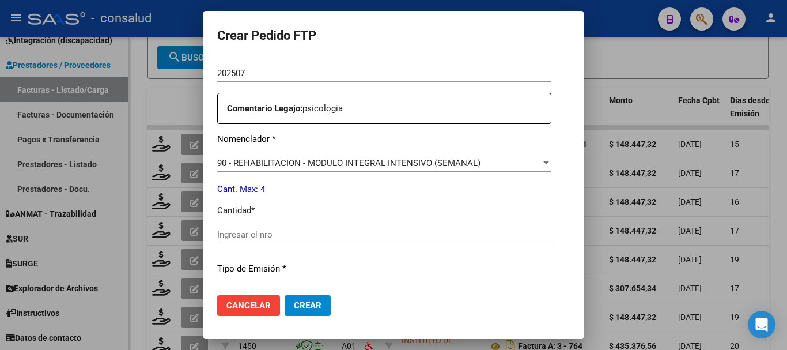
scroll to position [461, 0]
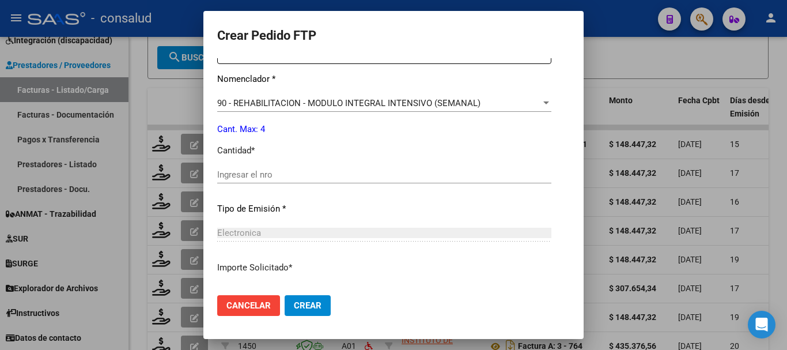
click at [291, 167] on div "Ingresar el nro" at bounding box center [384, 174] width 334 height 17
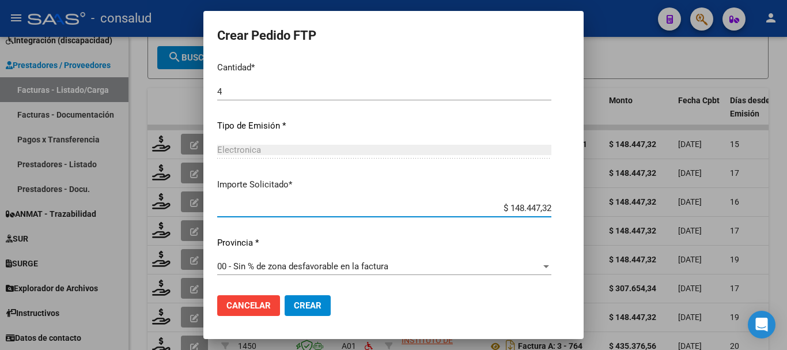
click at [310, 318] on mat-dialog-actions "Cancelar Crear" at bounding box center [393, 305] width 352 height 39
click at [310, 305] on span "Crear" at bounding box center [308, 305] width 28 height 10
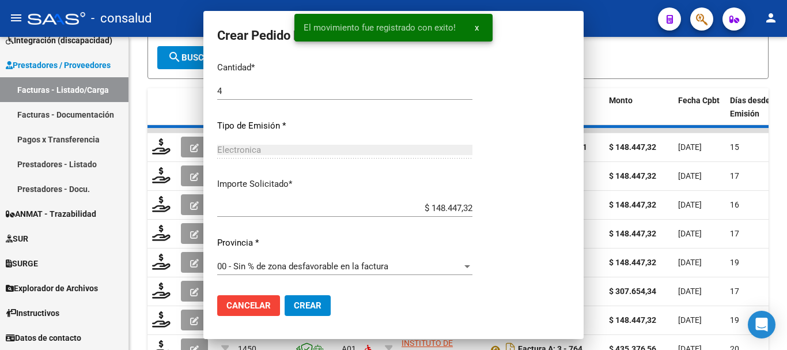
scroll to position [479, 0]
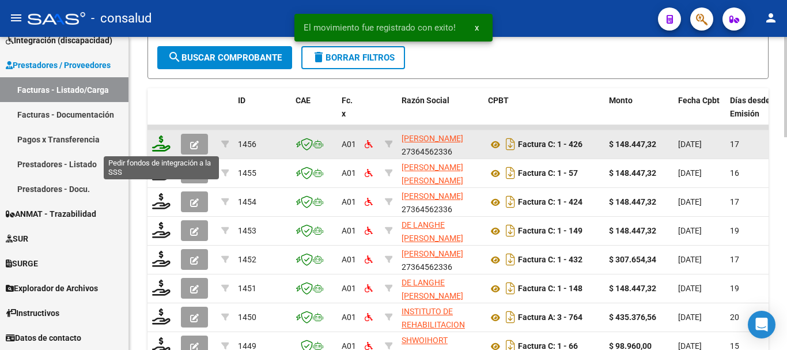
click at [162, 139] on icon at bounding box center [161, 143] width 18 height 16
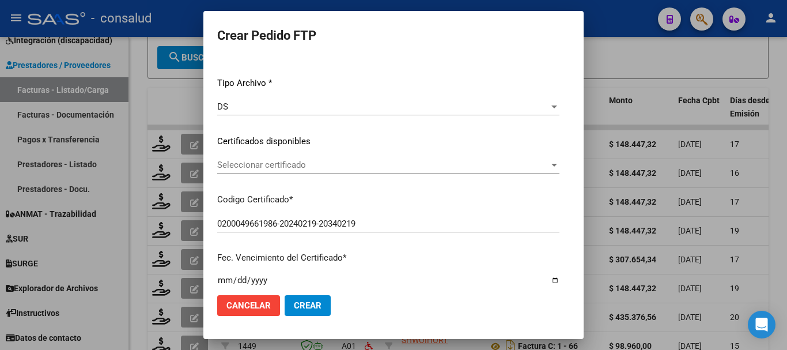
scroll to position [115, 0]
click at [337, 161] on span "Seleccionar certificado" at bounding box center [383, 163] width 332 height 10
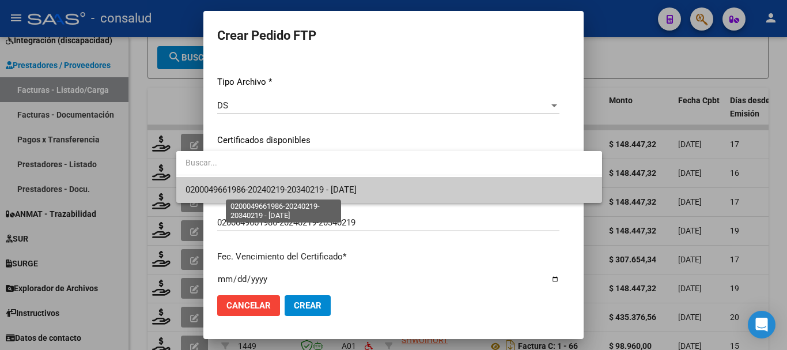
click at [354, 187] on span "0200049661986-20240219-20340219 - 2034-02-19" at bounding box center [270, 189] width 171 height 10
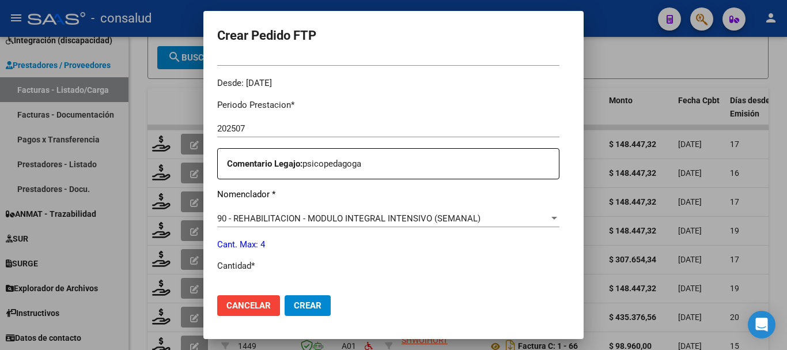
scroll to position [403, 0]
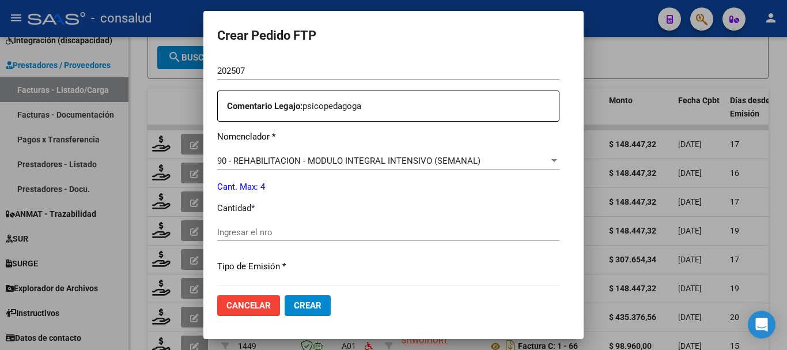
click at [265, 230] on input "Ingresar el nro" at bounding box center [388, 232] width 342 height 10
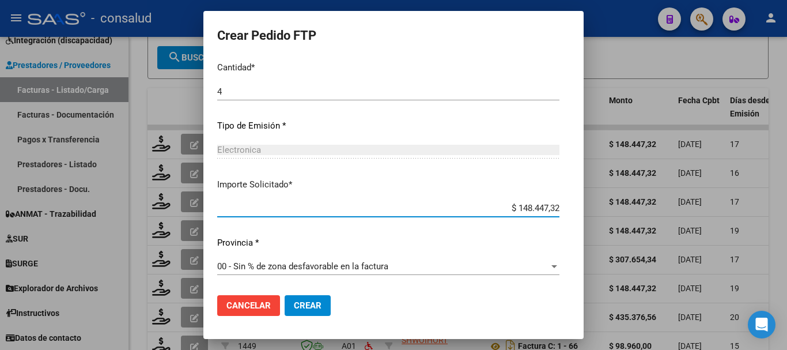
click at [284, 311] on button "Crear" at bounding box center [307, 305] width 46 height 21
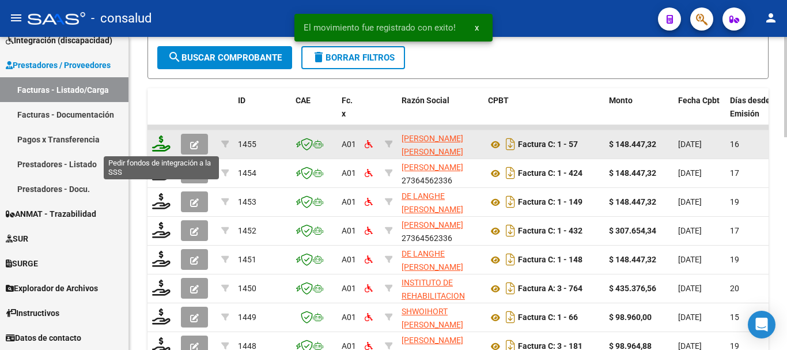
click at [163, 144] on icon at bounding box center [161, 143] width 18 height 16
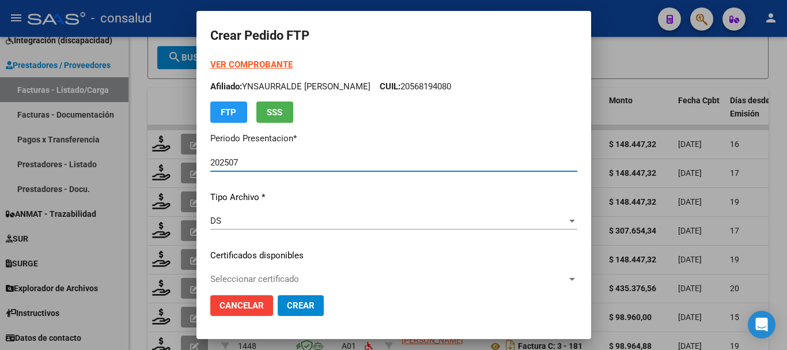
scroll to position [58, 0]
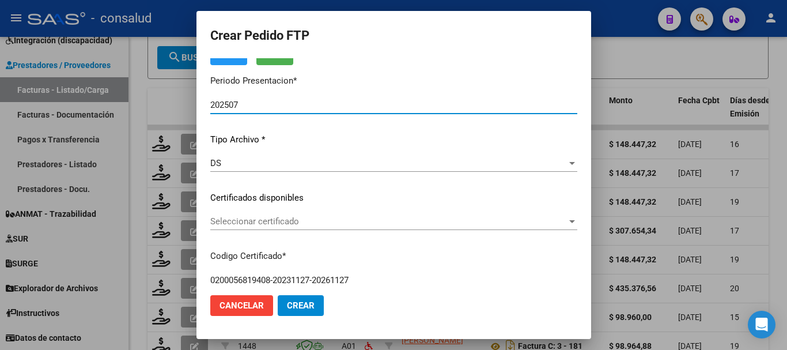
click at [330, 219] on span "Seleccionar certificado" at bounding box center [388, 221] width 356 height 10
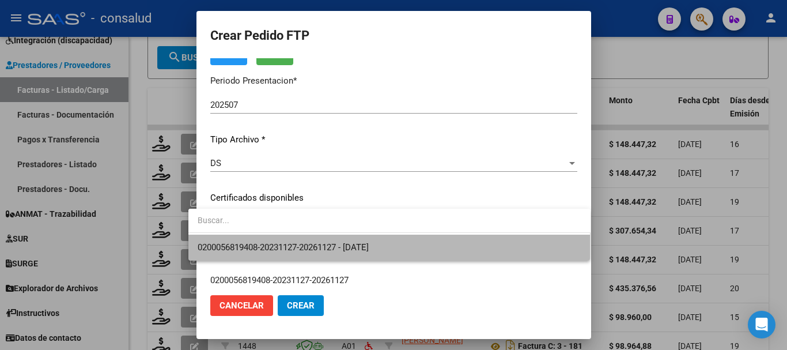
click at [422, 239] on span "0200056819408-20231127-20261127 - 2026-11-27" at bounding box center [390, 247] width 384 height 26
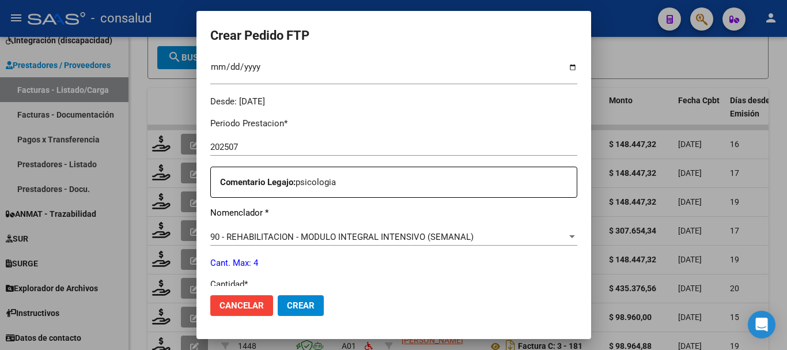
scroll to position [403, 0]
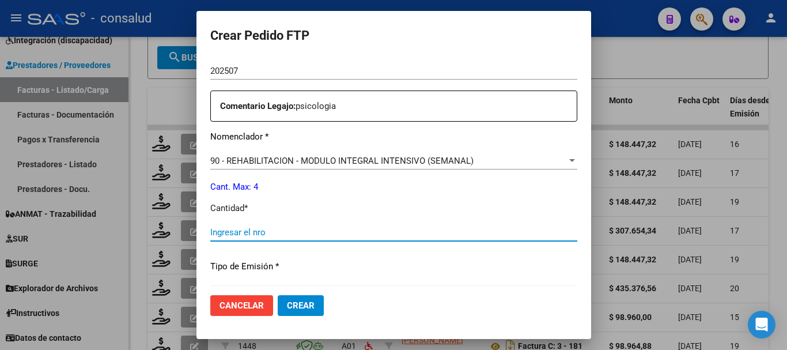
click at [249, 230] on input "Ingresar el nro" at bounding box center [393, 232] width 367 height 10
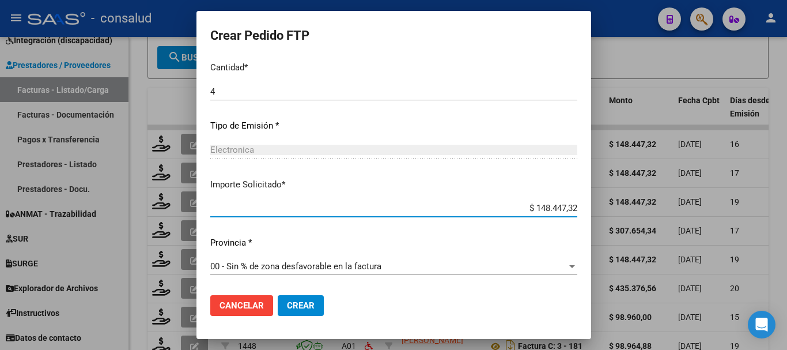
click at [291, 302] on span "Crear" at bounding box center [301, 305] width 28 height 10
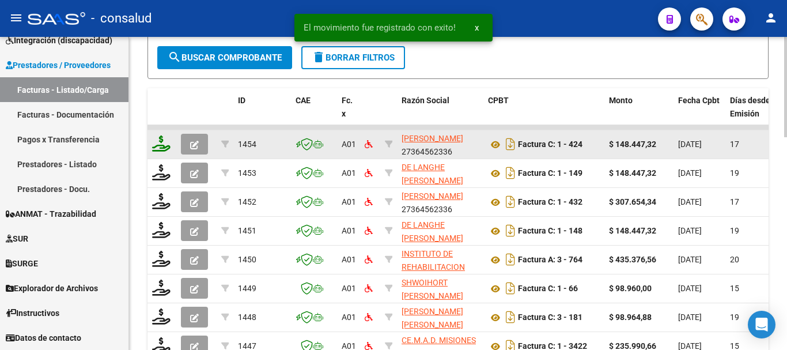
drag, startPoint x: 143, startPoint y: 148, endPoint x: 154, endPoint y: 149, distance: 11.0
click at [144, 148] on div "Video tutorial PRESTADORES -> Listado de CPBTs Emitidos por Prestadores / Prove…" at bounding box center [458, 3] width 658 height 969
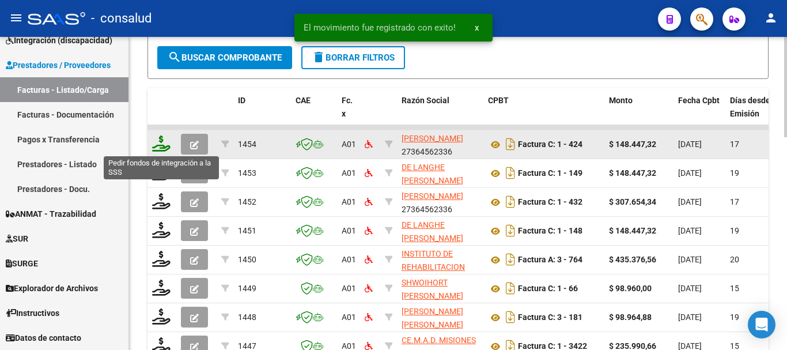
click at [158, 149] on icon at bounding box center [161, 143] width 18 height 16
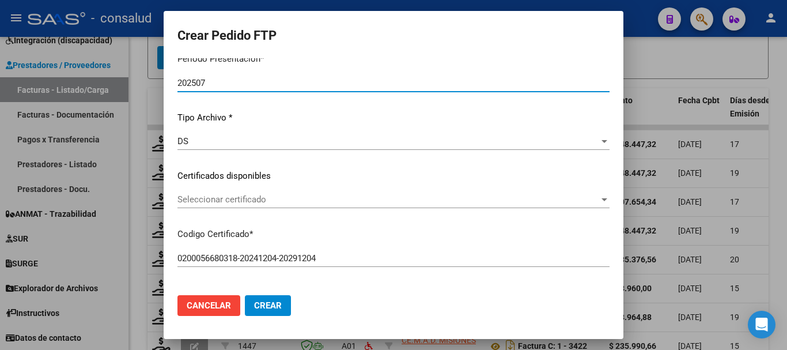
scroll to position [115, 0]
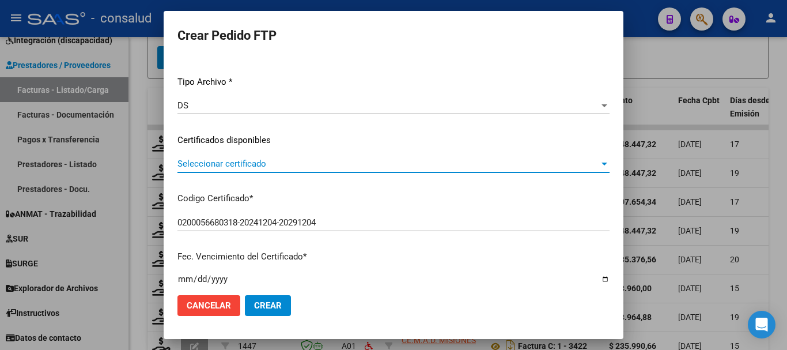
click at [248, 162] on span "Seleccionar certificado" at bounding box center [388, 163] width 422 height 10
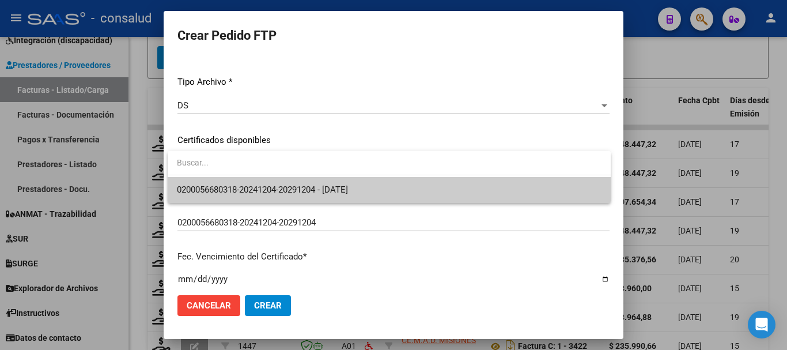
click at [385, 187] on span "0200056680318-20241204-20291204 - 2029-12-04" at bounding box center [389, 190] width 424 height 26
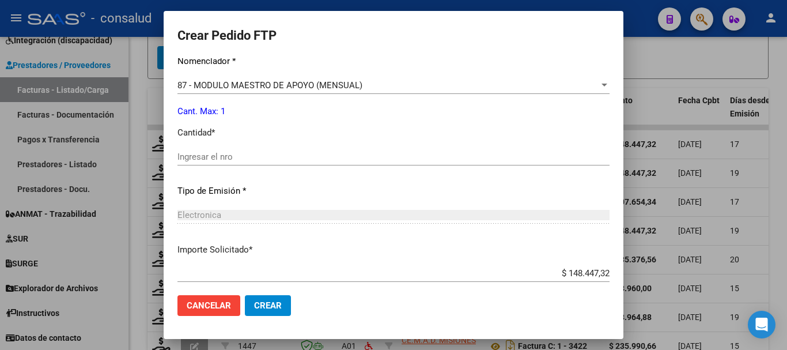
scroll to position [428, 0]
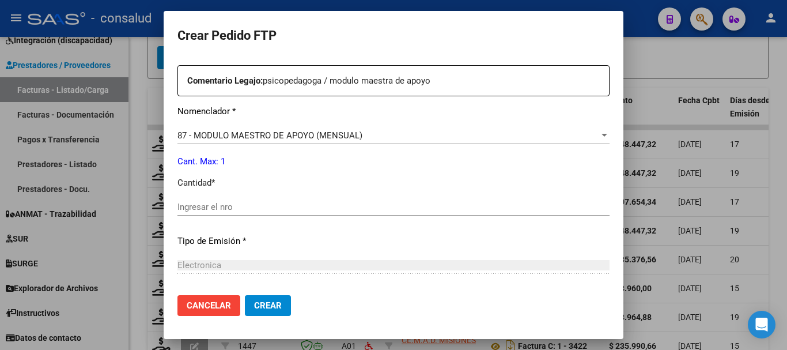
click at [394, 129] on div "87 - MODULO MAESTRO DE APOYO (MENSUAL) Seleccionar nomenclador" at bounding box center [393, 135] width 432 height 17
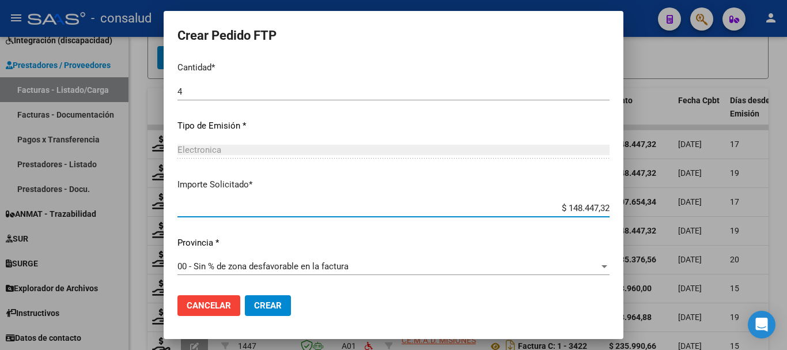
click at [276, 305] on span "Crear" at bounding box center [268, 305] width 28 height 10
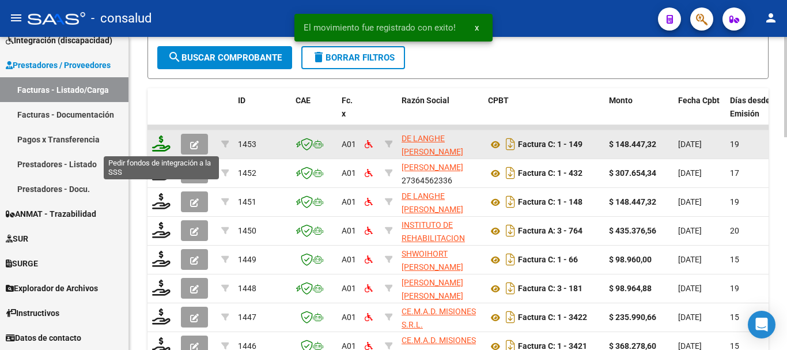
click at [162, 146] on icon at bounding box center [161, 143] width 18 height 16
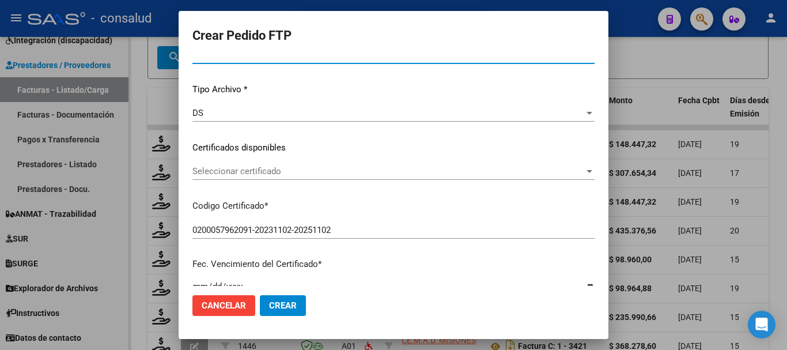
scroll to position [115, 0]
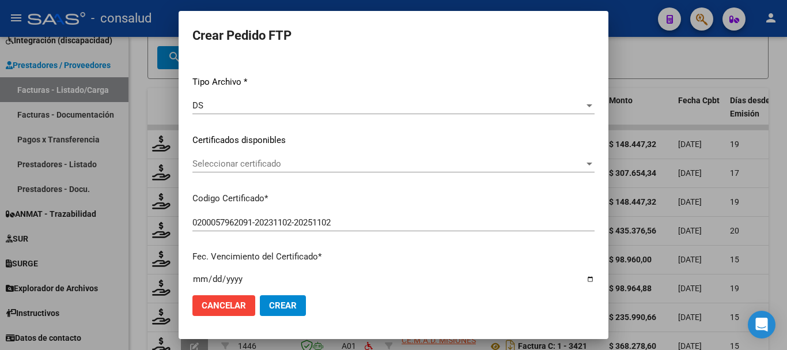
click at [333, 167] on span "Seleccionar certificado" at bounding box center [388, 163] width 392 height 10
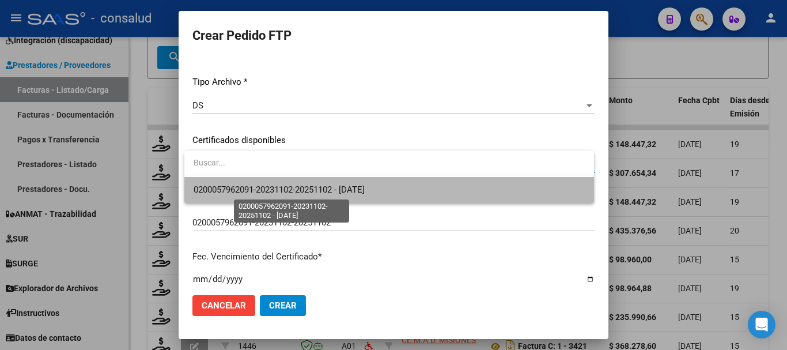
click at [359, 189] on span "0200057962091-20231102-20251102 - 2025-11-02" at bounding box center [279, 189] width 171 height 10
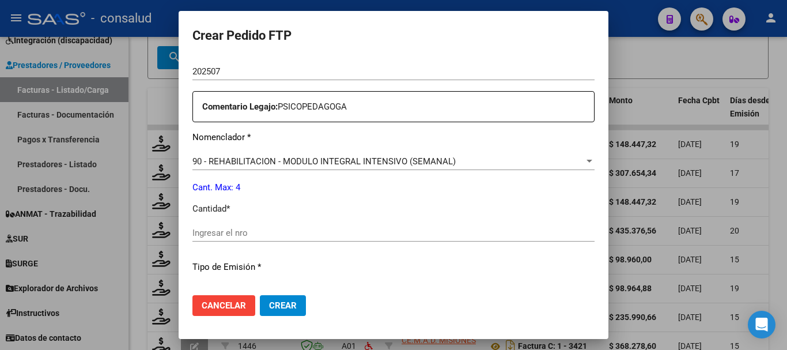
scroll to position [403, 0]
click at [265, 230] on input "Ingresar el nro" at bounding box center [393, 232] width 402 height 10
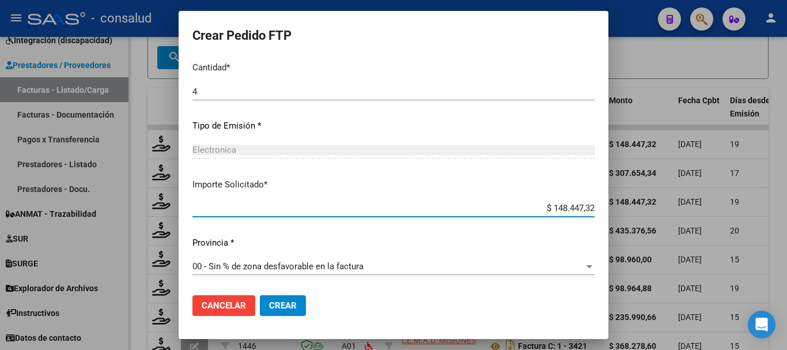
click at [291, 302] on span "Crear" at bounding box center [283, 305] width 28 height 10
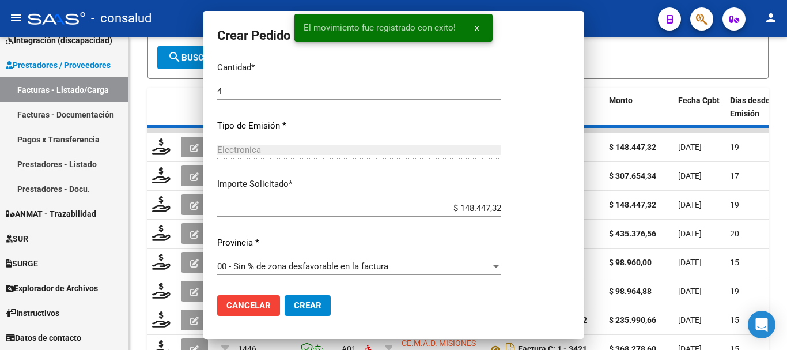
scroll to position [0, 0]
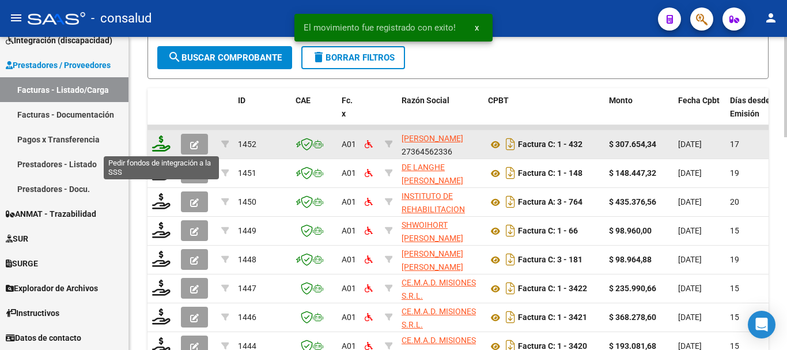
click at [166, 147] on icon at bounding box center [161, 143] width 18 height 16
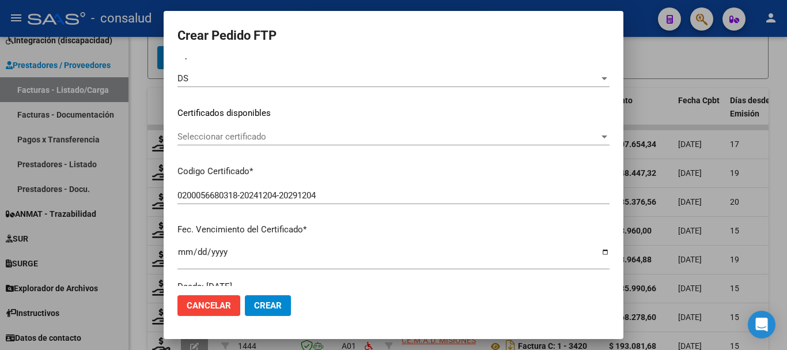
scroll to position [173, 0]
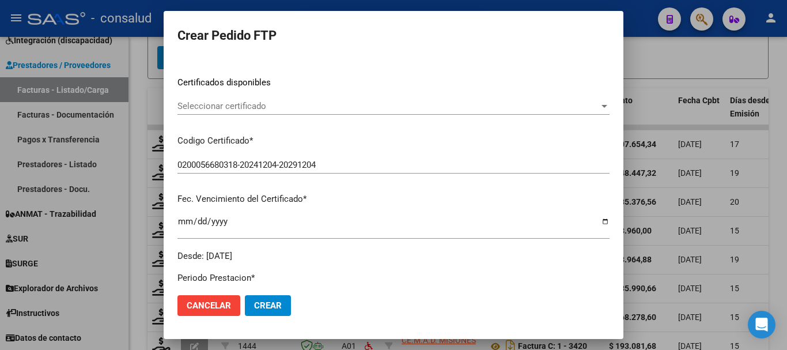
click at [343, 111] on span "Seleccionar certificado" at bounding box center [388, 106] width 422 height 10
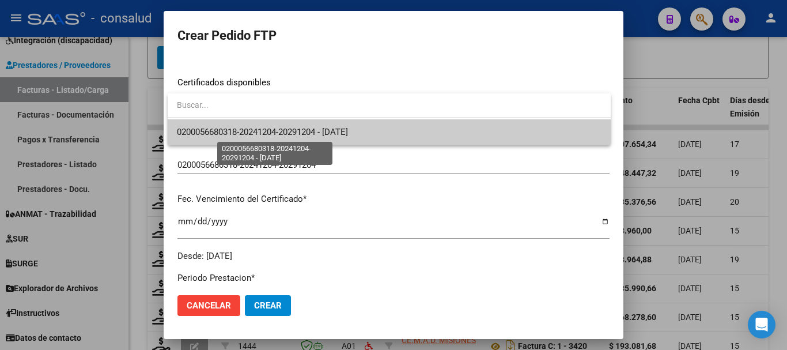
click at [361, 142] on span "0200056680318-20241204-20291204 - 2029-12-04" at bounding box center [389, 132] width 424 height 26
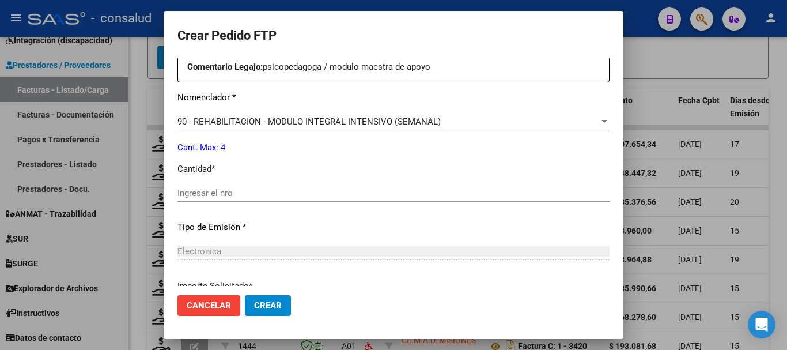
scroll to position [403, 0]
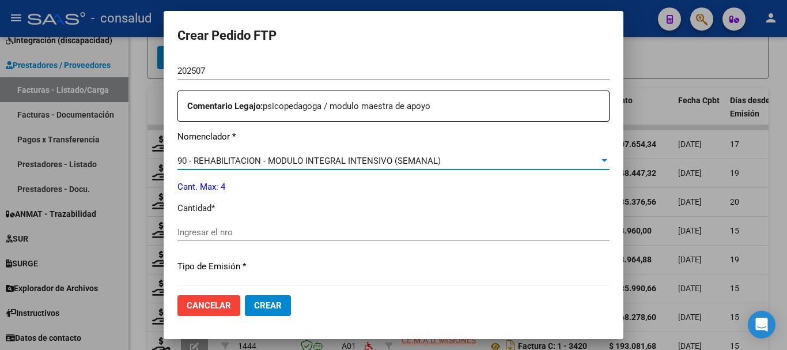
click at [357, 158] on span "90 - REHABILITACION - MODULO INTEGRAL INTENSIVO (SEMANAL)" at bounding box center [308, 160] width 263 height 10
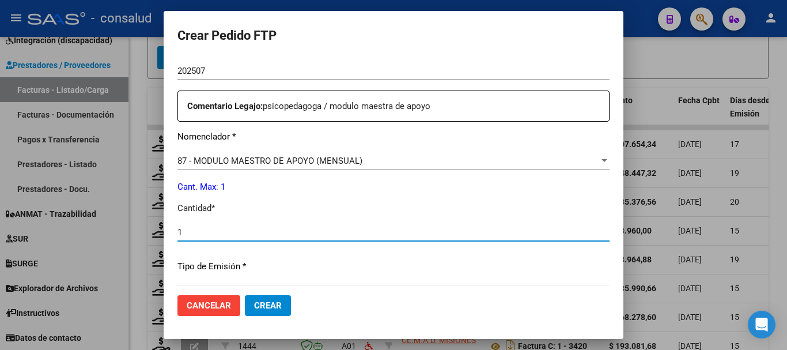
scroll to position [544, 0]
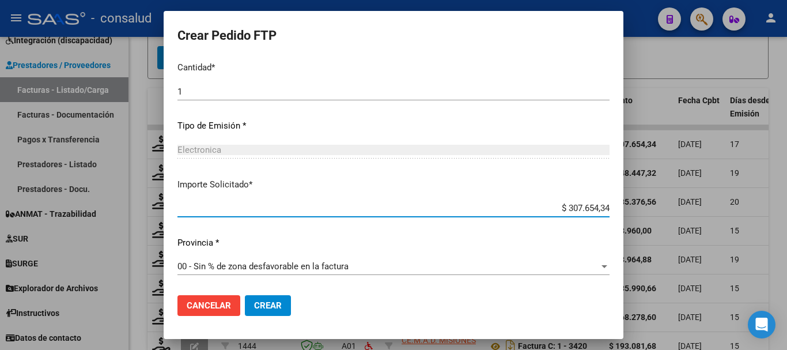
click at [275, 305] on span "Crear" at bounding box center [268, 305] width 28 height 10
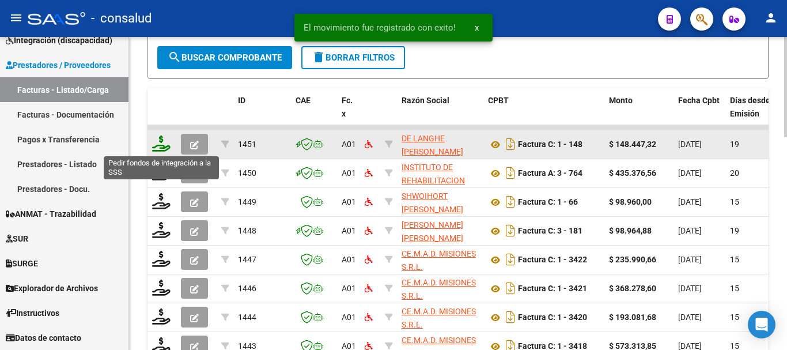
click at [165, 136] on icon at bounding box center [161, 143] width 18 height 16
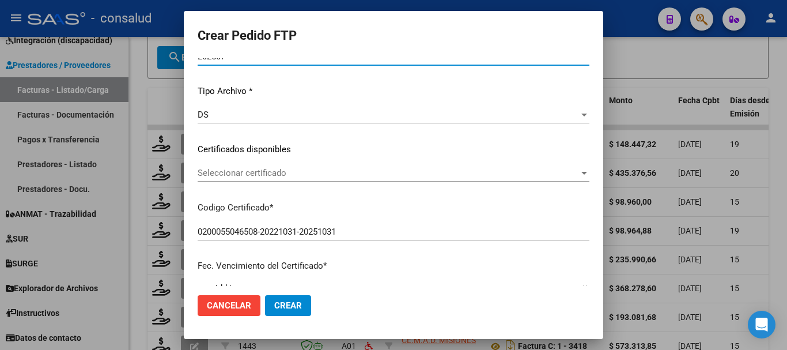
scroll to position [115, 0]
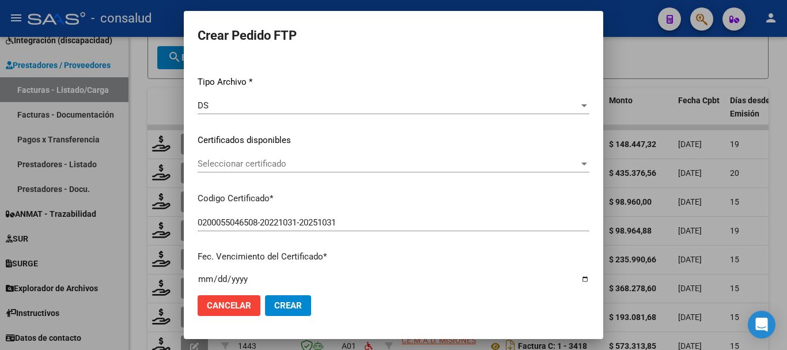
click at [346, 160] on span "Seleccionar certificado" at bounding box center [388, 163] width 381 height 10
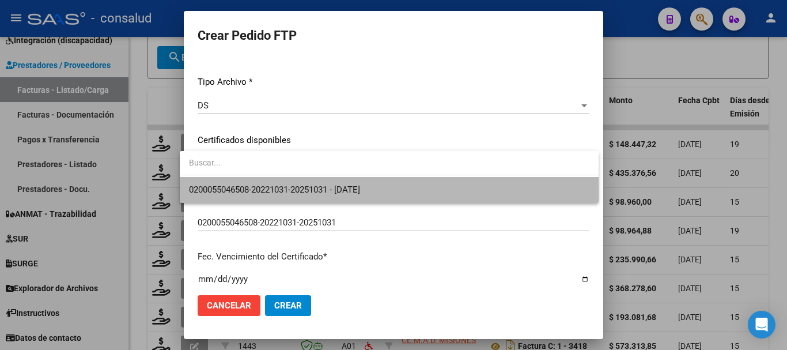
click at [398, 189] on span "0200055046508-20221031-20251031 - 2025-10-31" at bounding box center [389, 190] width 400 height 26
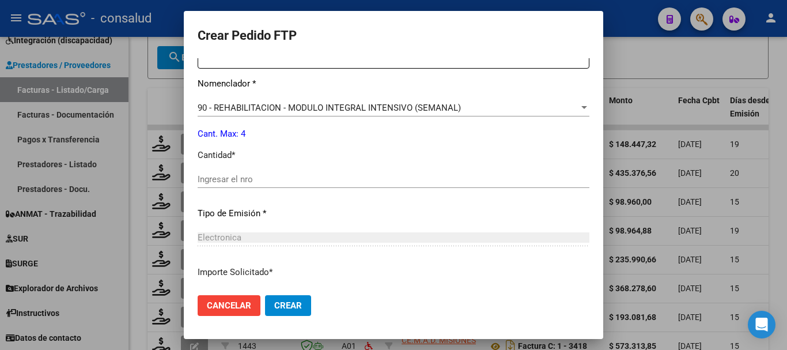
scroll to position [461, 0]
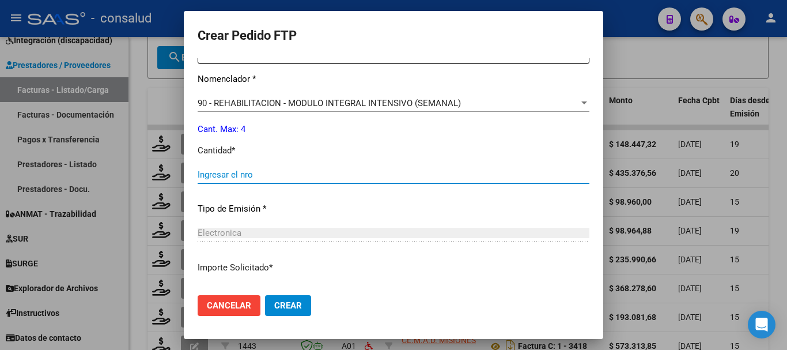
click at [238, 170] on input "Ingresar el nro" at bounding box center [394, 174] width 392 height 10
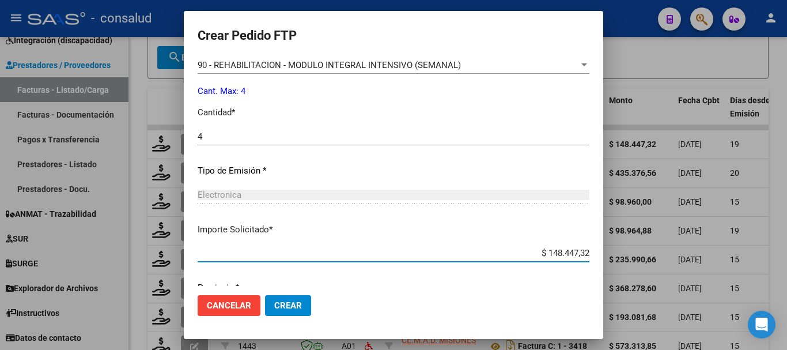
scroll to position [486, 0]
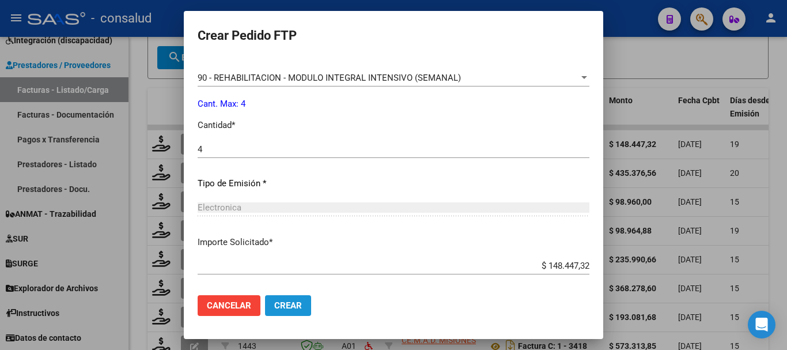
click at [265, 296] on button "Crear" at bounding box center [288, 305] width 46 height 21
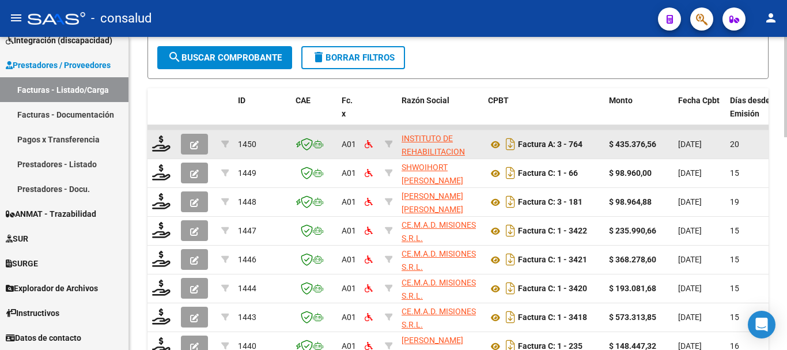
click at [172, 142] on datatable-body-cell at bounding box center [161, 144] width 29 height 28
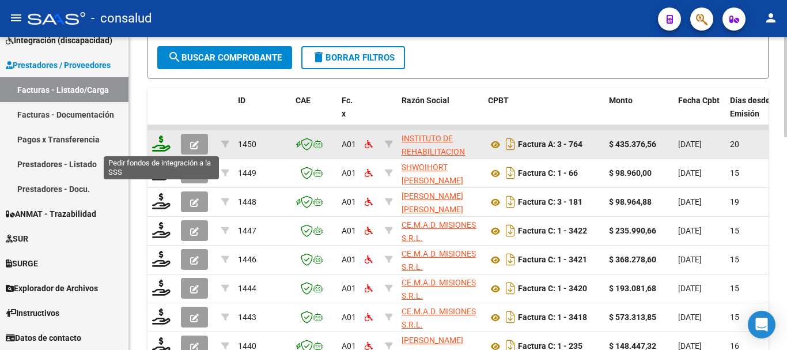
click at [158, 145] on icon at bounding box center [161, 143] width 18 height 16
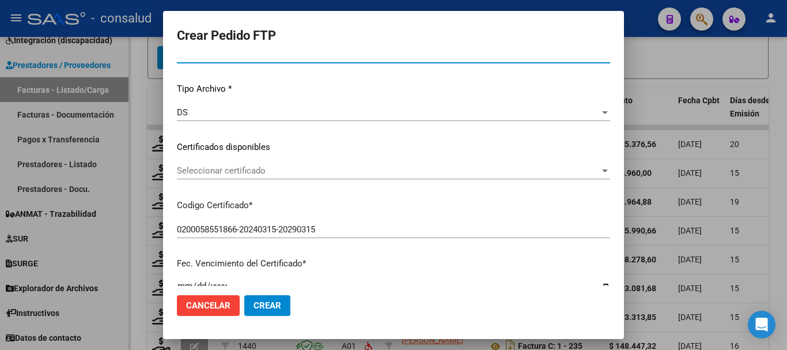
scroll to position [115, 0]
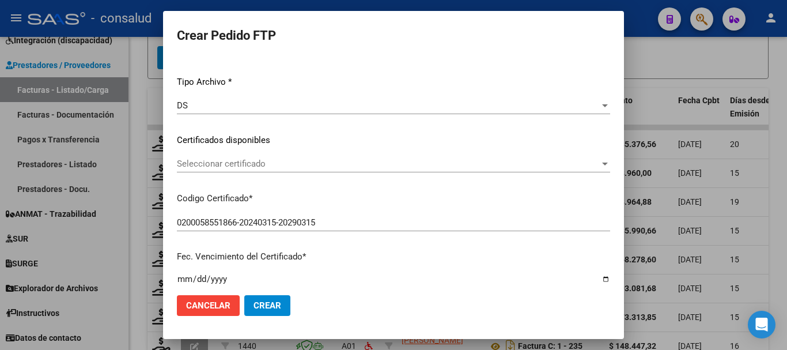
click at [340, 167] on span "Seleccionar certificado" at bounding box center [388, 163] width 423 height 10
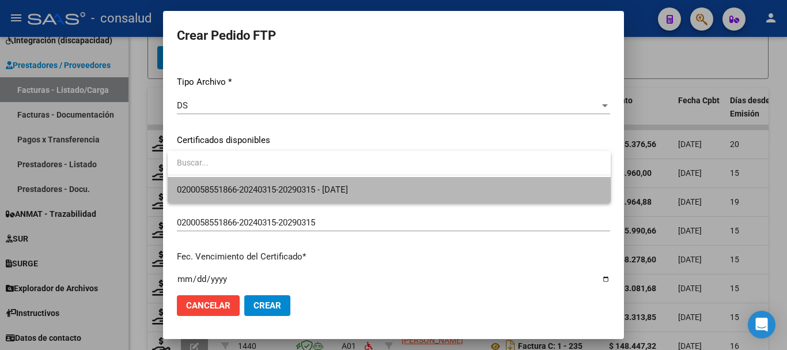
click at [387, 188] on span "0200058551866-20240315-20290315 - 2029-03-15" at bounding box center [389, 190] width 424 height 26
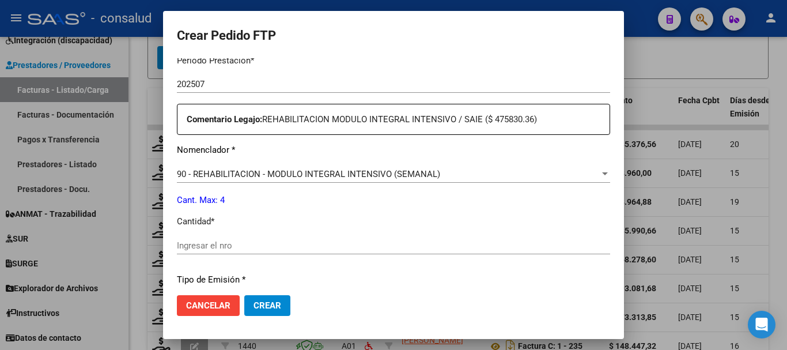
scroll to position [403, 0]
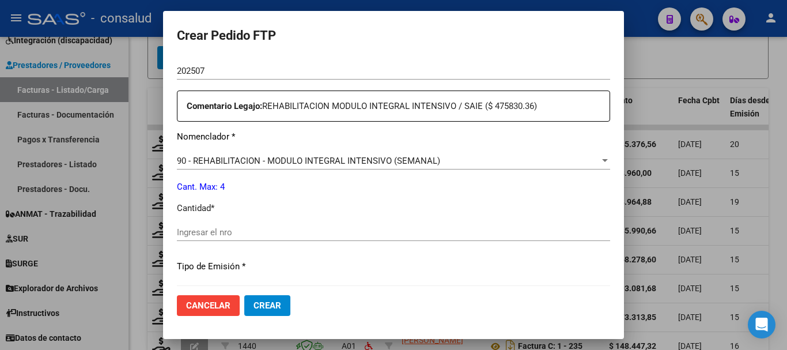
click at [244, 234] on input "Ingresar el nro" at bounding box center [393, 232] width 433 height 10
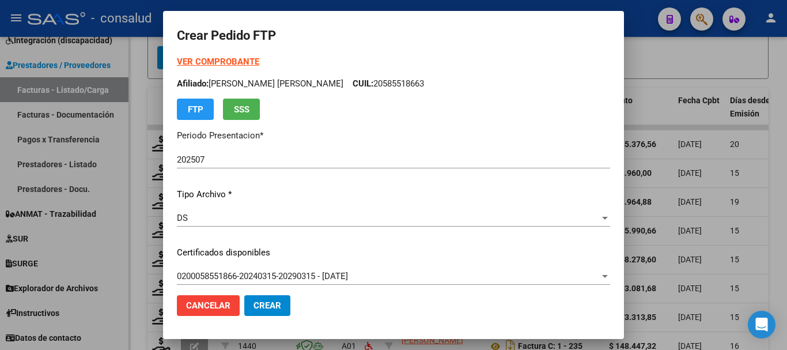
scroll to position [0, 0]
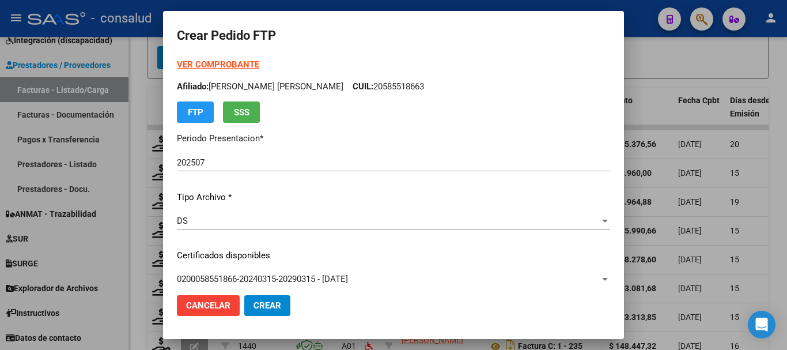
click at [228, 63] on strong "VER COMPROBANTE" at bounding box center [218, 64] width 82 height 10
click at [244, 63] on strong "VER COMPROBANTE" at bounding box center [218, 64] width 82 height 10
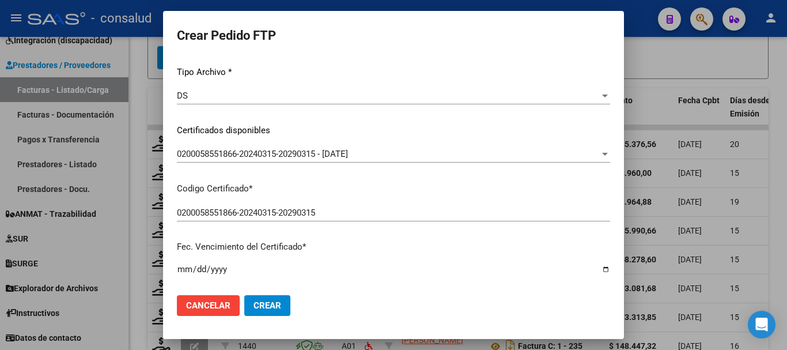
scroll to position [230, 0]
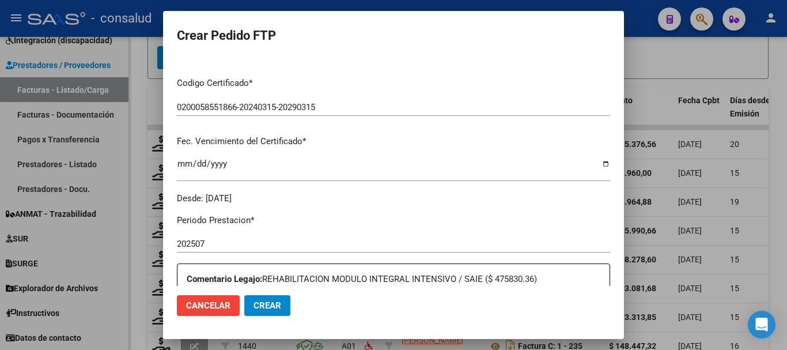
click at [286, 308] on button "Crear" at bounding box center [267, 305] width 46 height 21
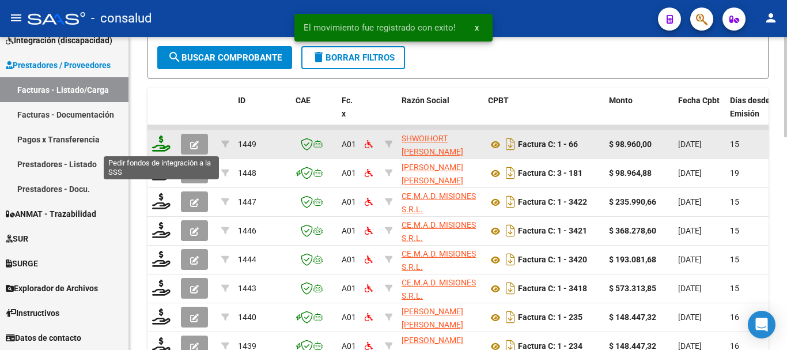
click at [164, 143] on icon at bounding box center [161, 143] width 18 height 16
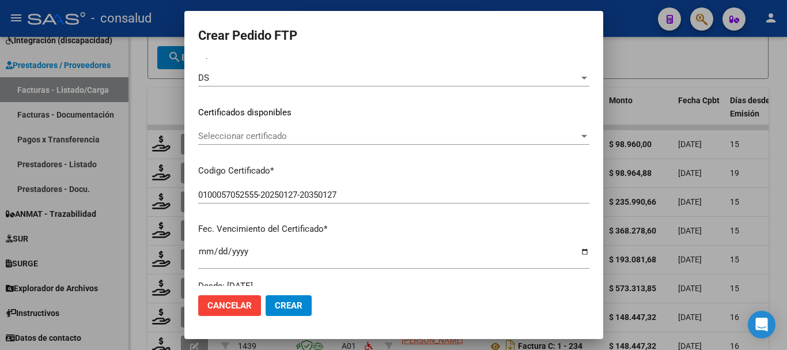
scroll to position [173, 0]
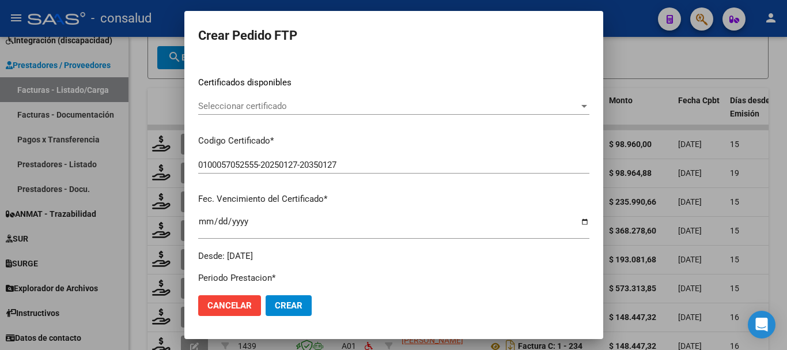
click at [365, 110] on span "Seleccionar certificado" at bounding box center [388, 106] width 381 height 10
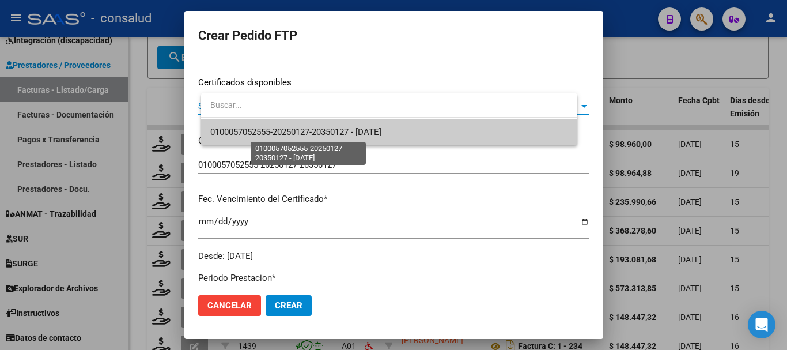
click at [381, 131] on span "0100057052555-20250127-20350127 - [DATE]" at bounding box center [295, 132] width 171 height 10
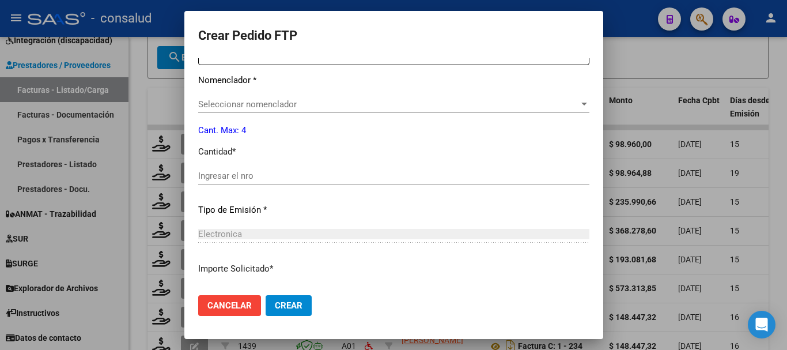
scroll to position [461, 0]
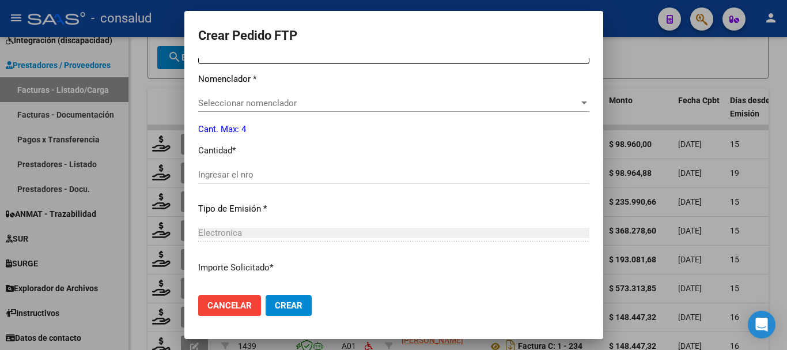
click at [351, 98] on span "Seleccionar nomenclador" at bounding box center [388, 103] width 381 height 10
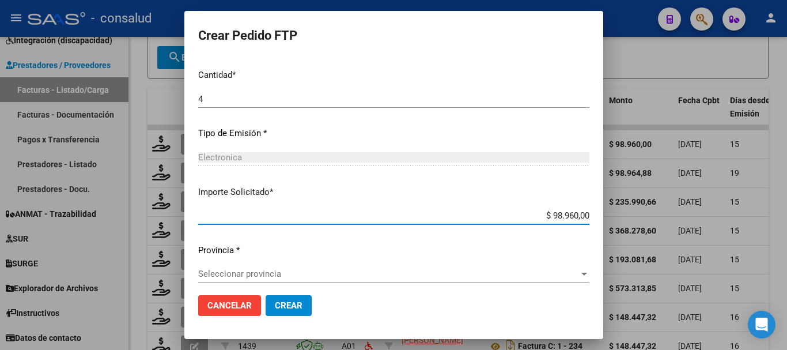
scroll to position [544, 0]
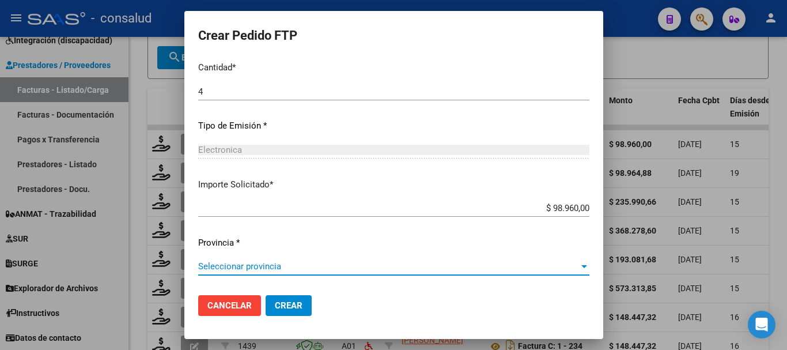
click at [315, 266] on span "Seleccionar provincia" at bounding box center [388, 266] width 381 height 10
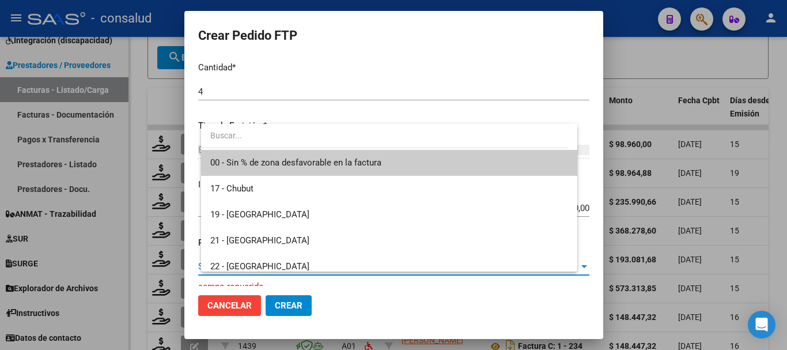
click at [330, 163] on span "00 - Sin % de zona desfavorable en la factura" at bounding box center [295, 162] width 171 height 10
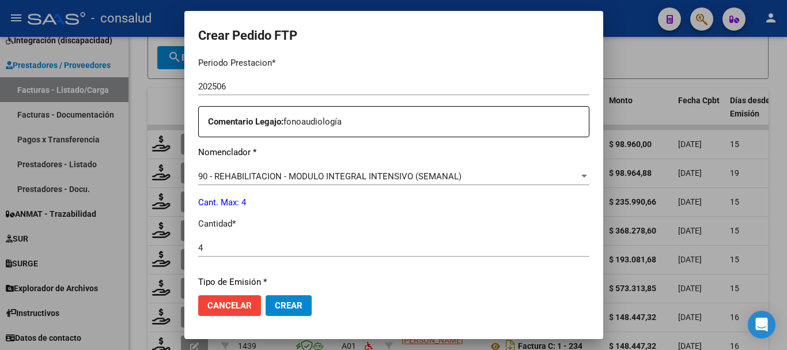
scroll to position [313, 0]
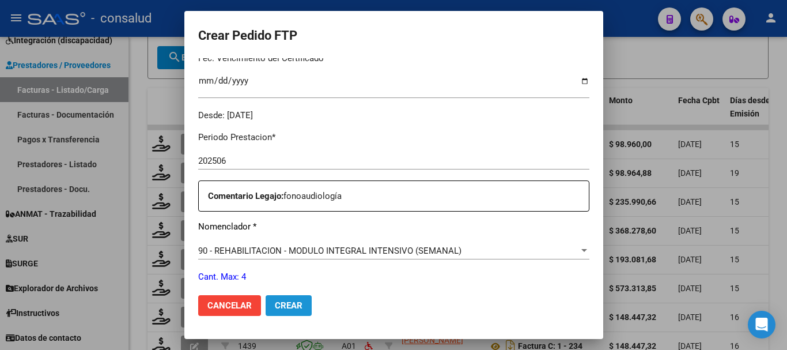
click at [302, 309] on span "Crear" at bounding box center [289, 305] width 28 height 10
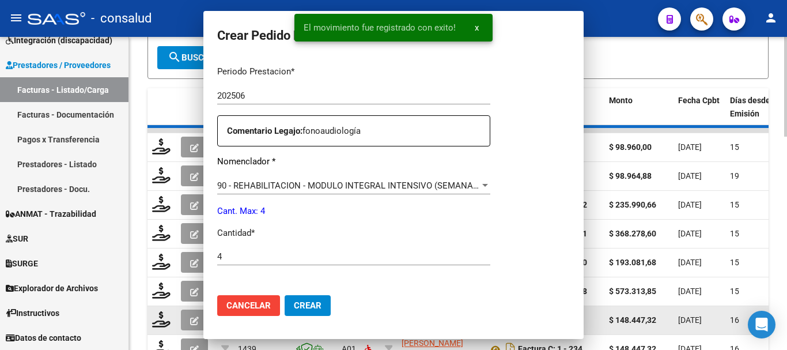
scroll to position [0, 0]
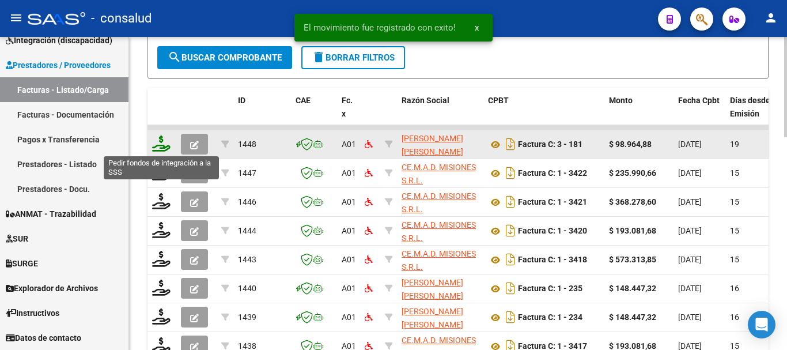
click at [160, 144] on icon at bounding box center [161, 143] width 18 height 16
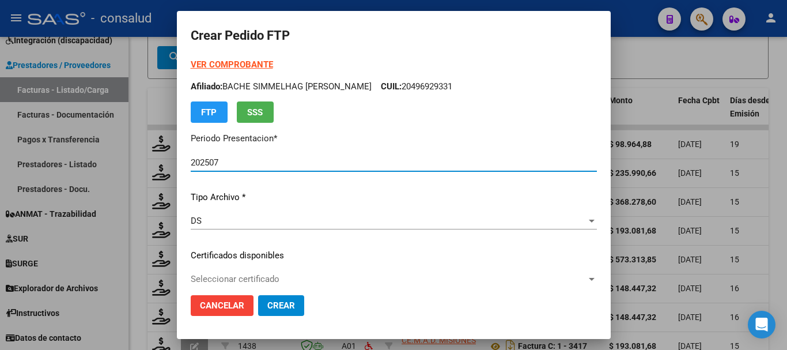
scroll to position [115, 0]
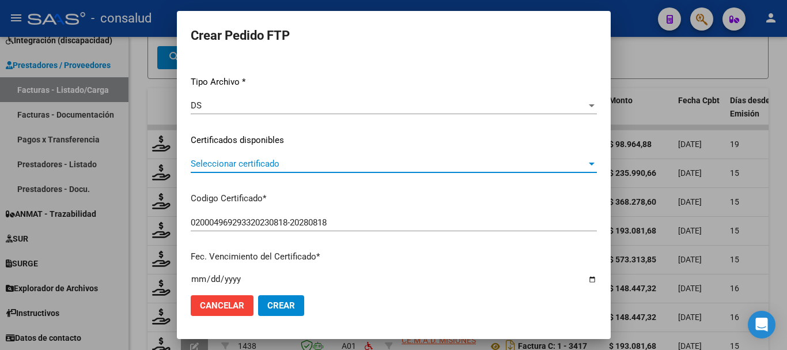
click at [317, 165] on span "Seleccionar certificado" at bounding box center [389, 163] width 396 height 10
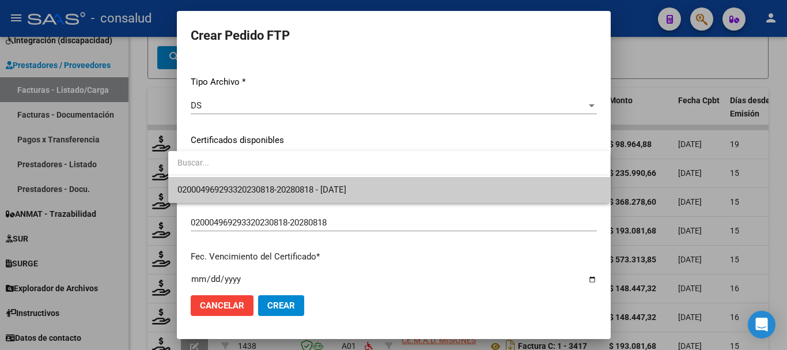
click at [413, 184] on span "020004969293320230818-20280818 - 2028-08-18" at bounding box center [388, 190] width 423 height 26
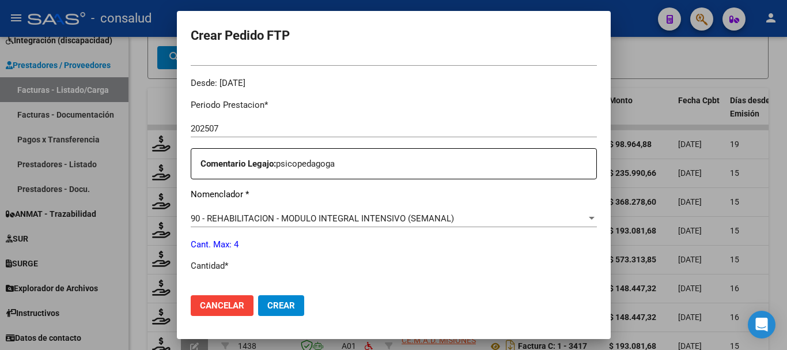
scroll to position [403, 0]
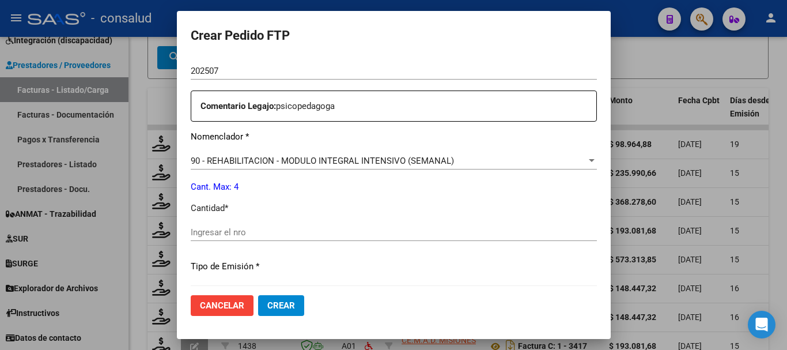
click at [267, 228] on input "Ingresar el nro" at bounding box center [394, 232] width 406 height 10
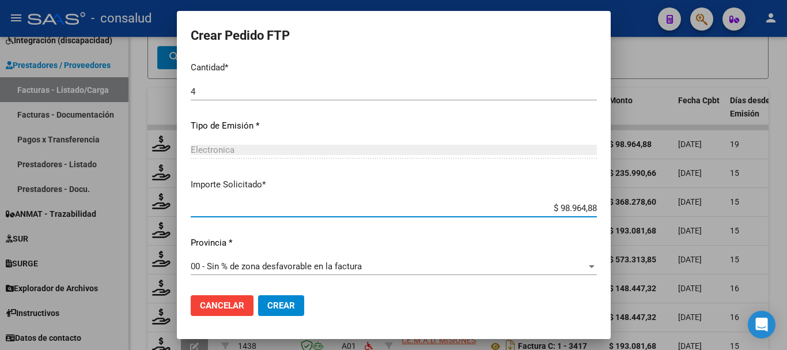
click at [282, 303] on button "Crear" at bounding box center [281, 305] width 46 height 21
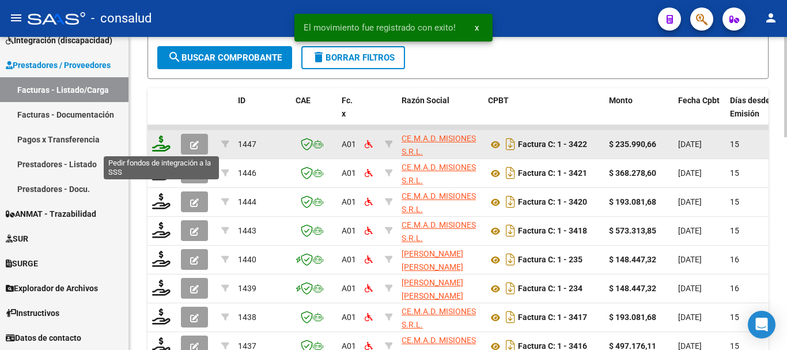
click at [160, 138] on icon at bounding box center [161, 143] width 18 height 16
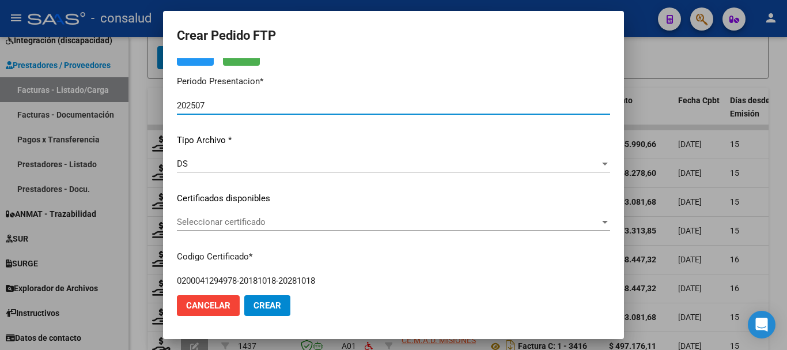
scroll to position [58, 0]
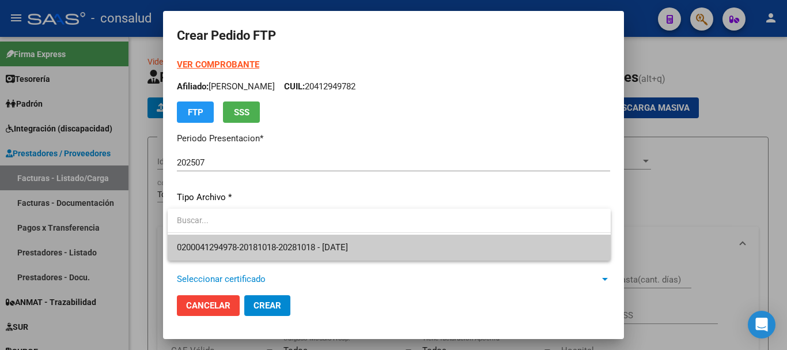
scroll to position [518, 0]
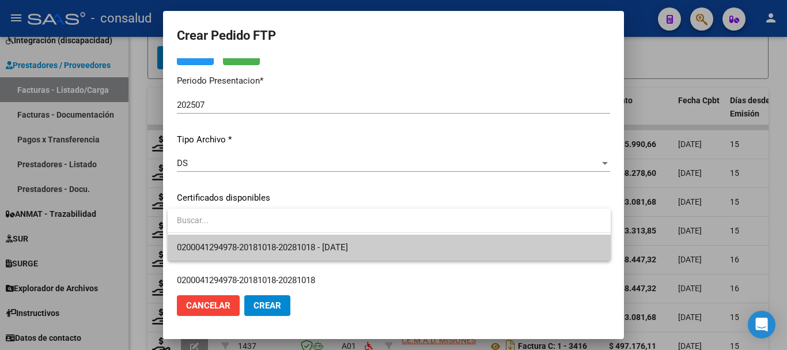
click at [327, 244] on span "0200041294978-20181018-20281018 - [DATE]" at bounding box center [262, 247] width 171 height 10
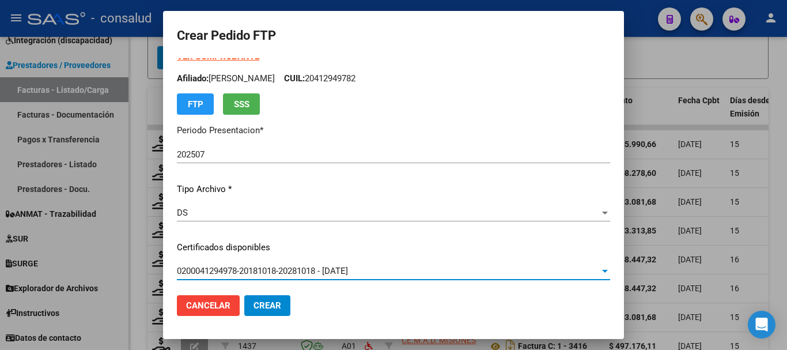
scroll to position [0, 0]
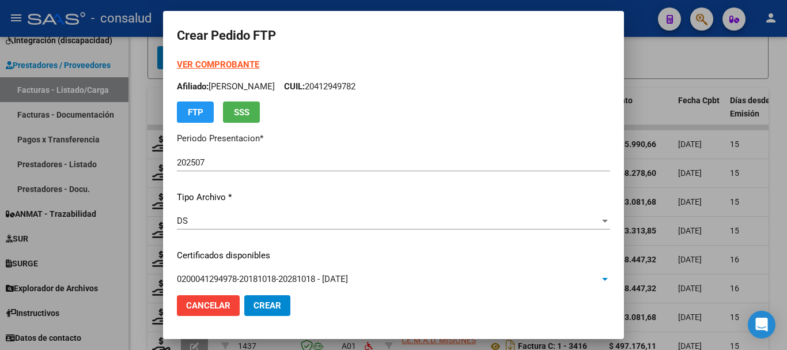
click at [229, 63] on strong "VER COMPROBANTE" at bounding box center [218, 64] width 82 height 10
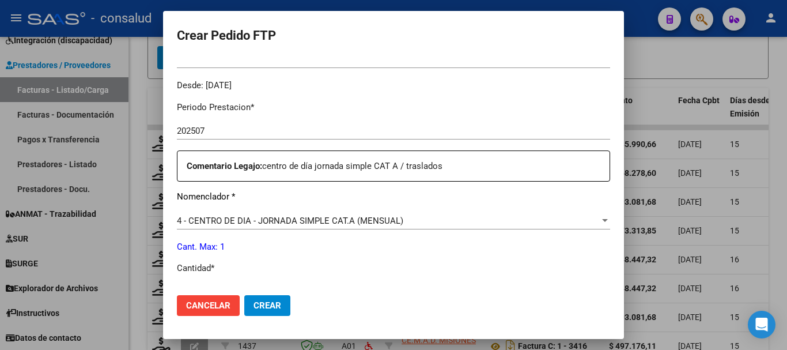
scroll to position [346, 0]
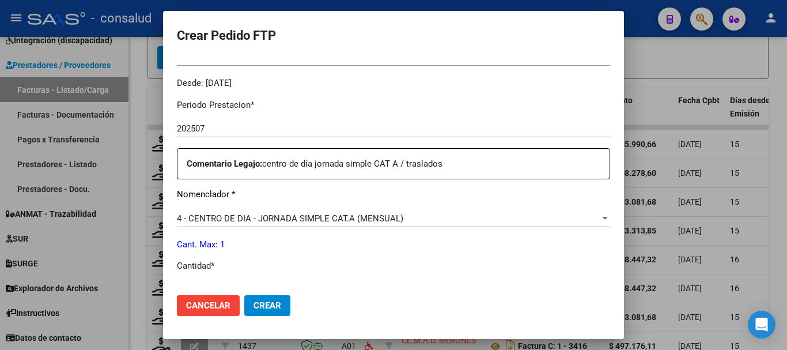
click at [334, 217] on span "4 - CENTRO DE DIA - JORNADA SIMPLE CAT.A (MENSUAL)" at bounding box center [290, 218] width 226 height 10
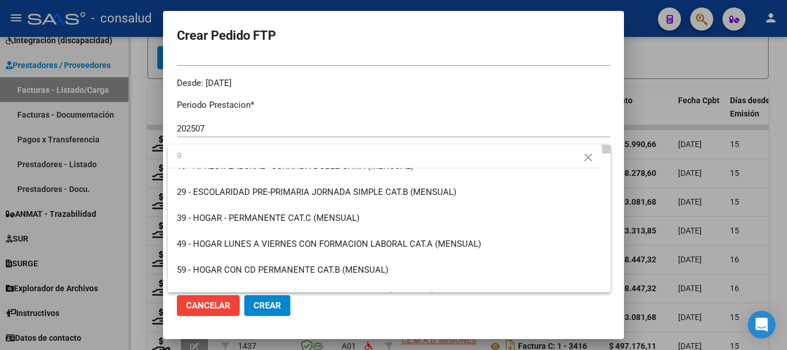
scroll to position [0, 0]
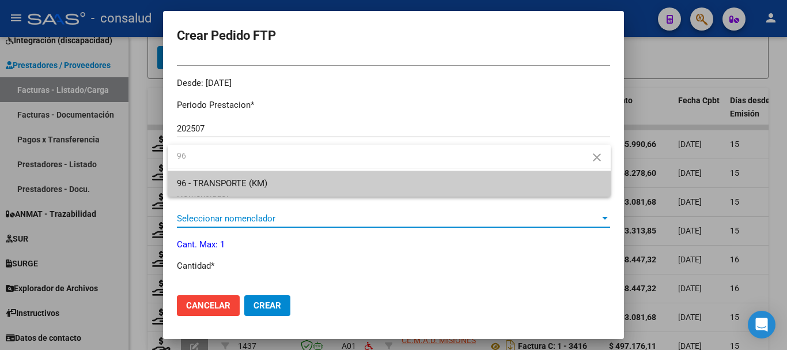
type input "96"
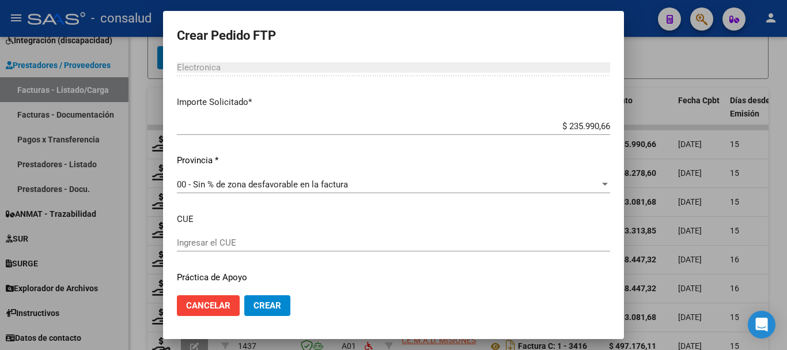
scroll to position [737, 0]
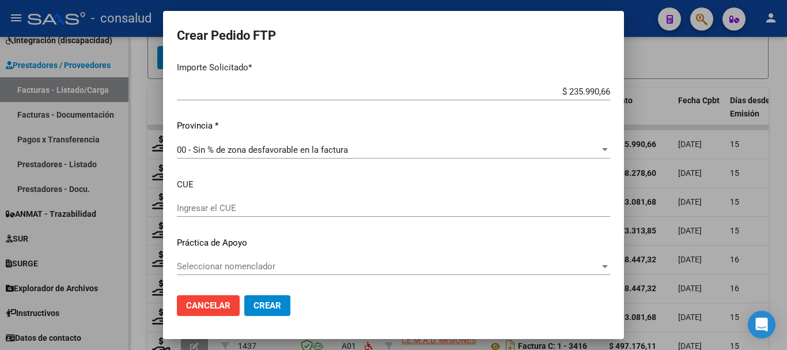
type input "435"
click at [270, 308] on span "Crear" at bounding box center [267, 305] width 28 height 10
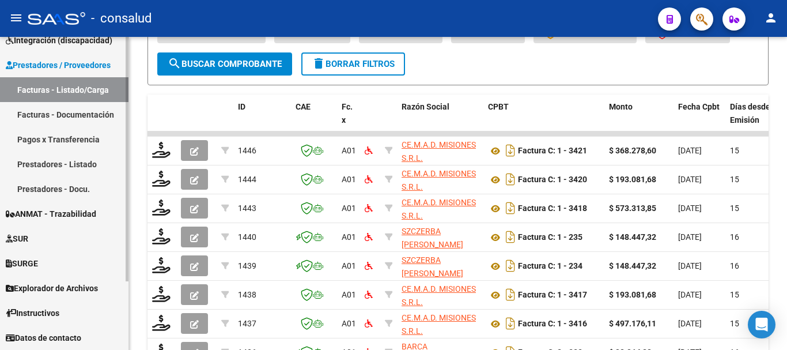
scroll to position [518, 0]
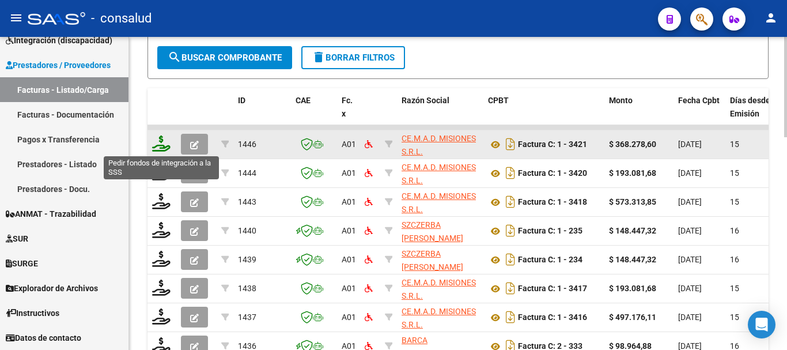
click at [162, 142] on icon at bounding box center [161, 143] width 18 height 16
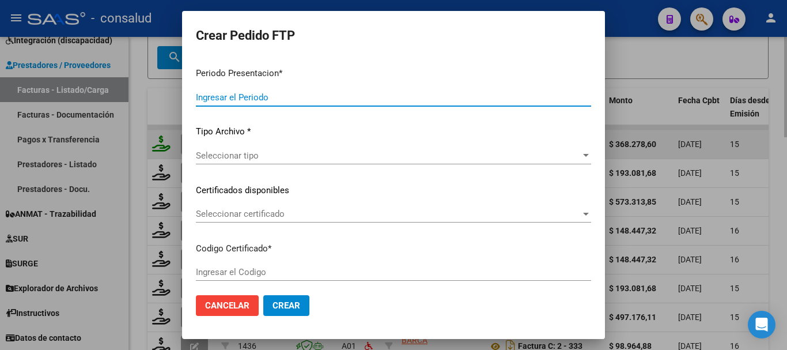
type input "202507"
type input "$ 368.278,60"
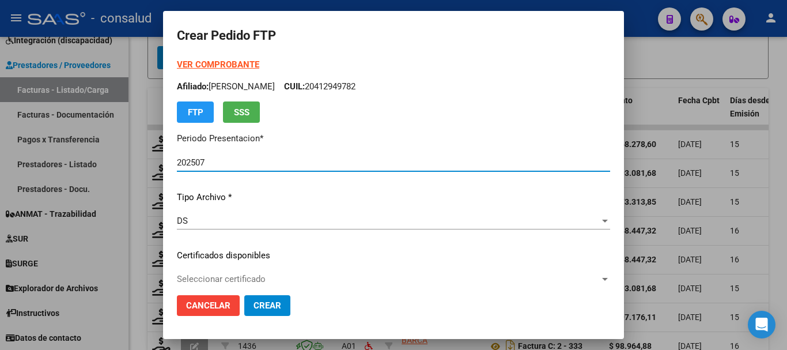
type input "0200041294978-20181018-20281018"
type input "[DATE]"
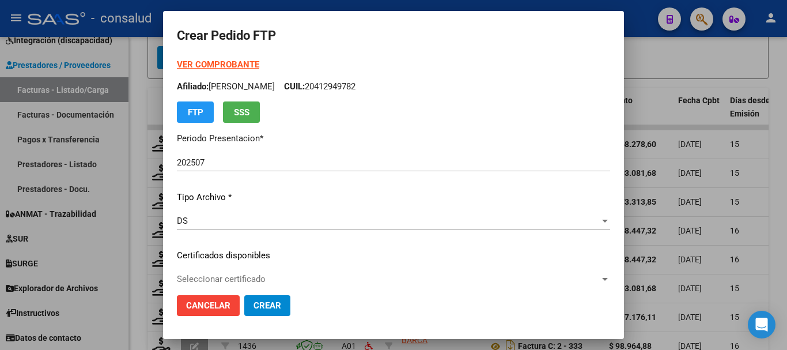
scroll to position [58, 0]
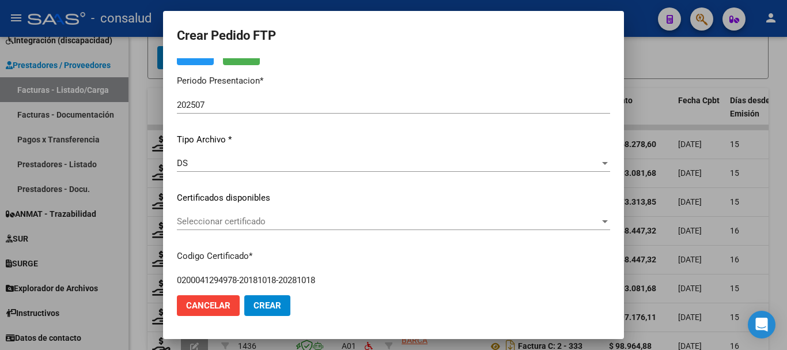
click at [279, 221] on span "Seleccionar certificado" at bounding box center [388, 221] width 423 height 10
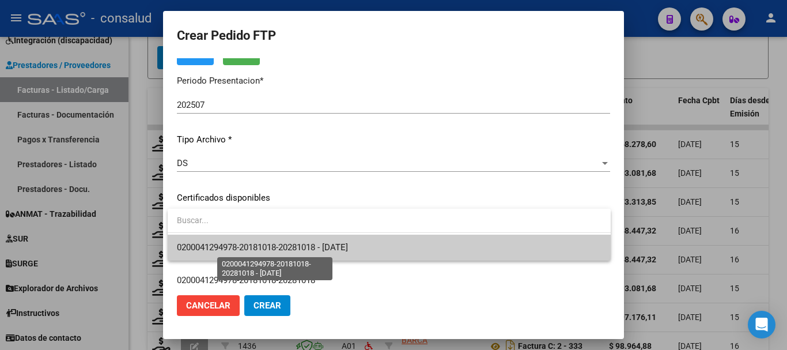
click at [348, 248] on span "0200041294978-20181018-20281018 - [DATE]" at bounding box center [262, 247] width 171 height 10
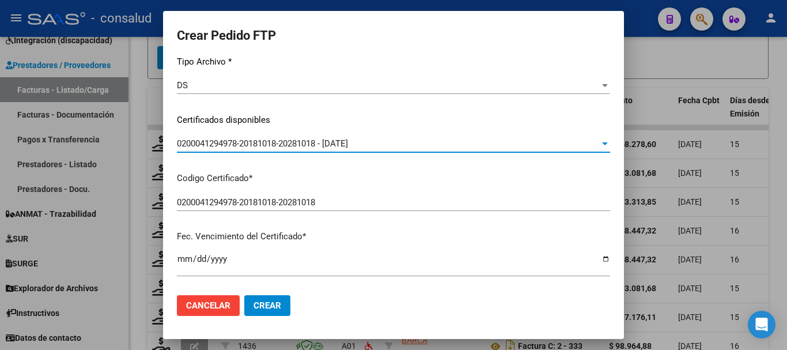
scroll to position [0, 0]
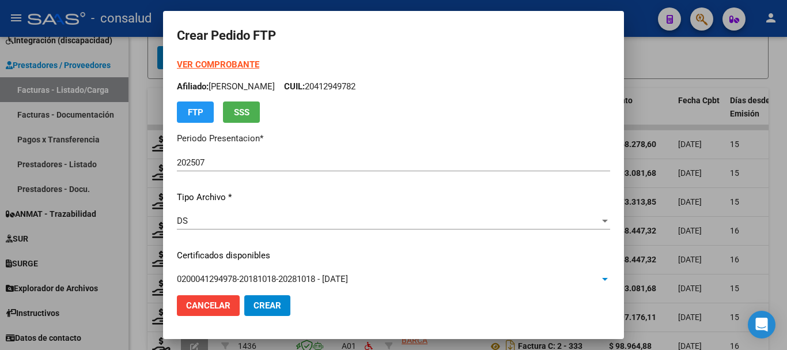
click at [213, 66] on strong "VER COMPROBANTE" at bounding box center [218, 64] width 82 height 10
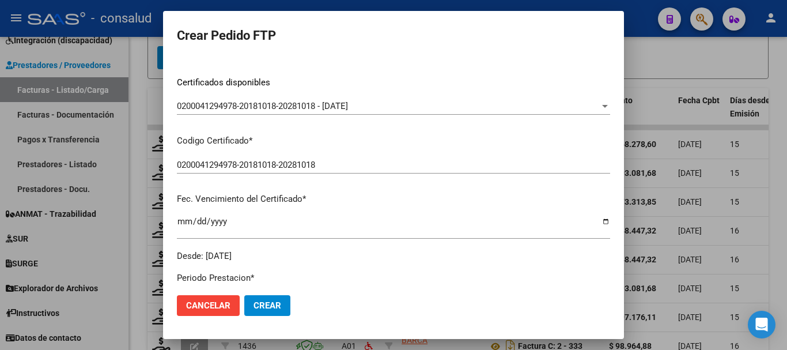
scroll to position [346, 0]
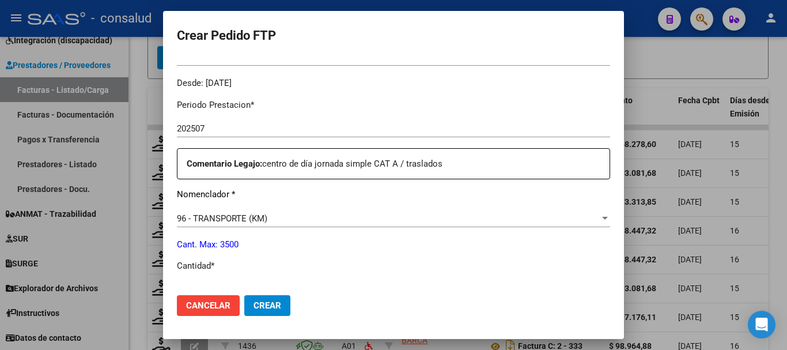
click at [313, 216] on div "96 - TRANSPORTE (KM)" at bounding box center [388, 218] width 423 height 10
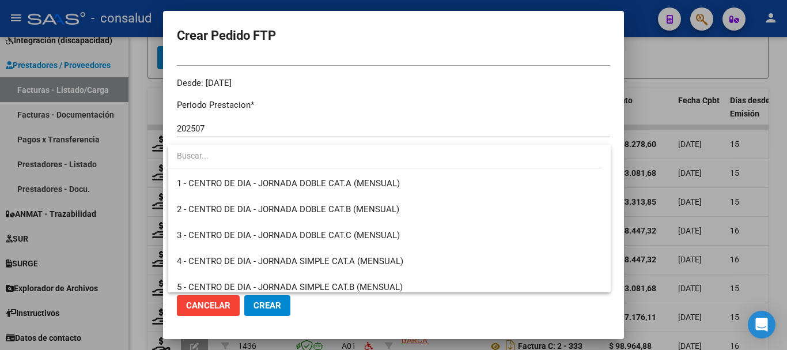
scroll to position [2427, 0]
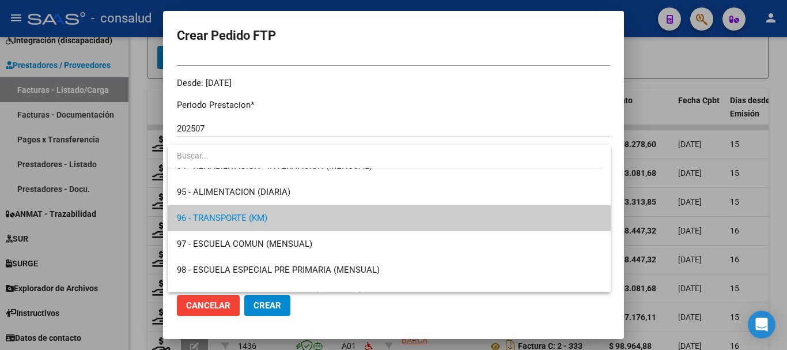
type input "1"
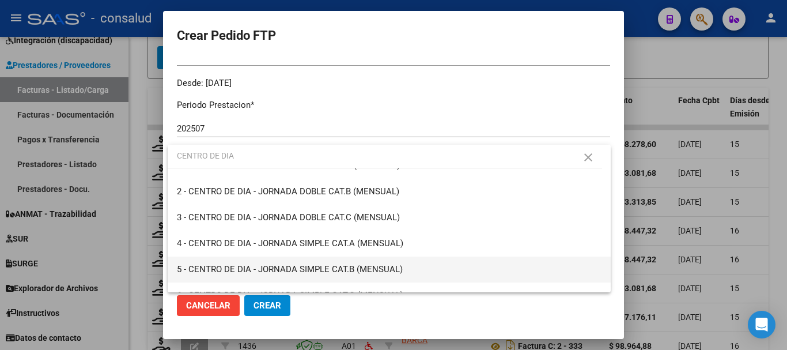
scroll to position [34, 0]
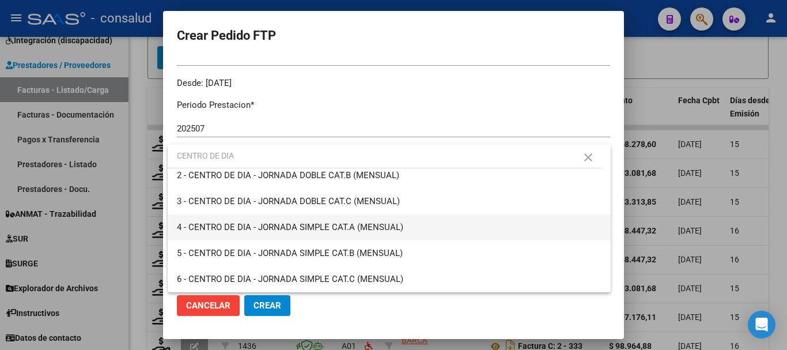
type input "CENTRO DE DIA"
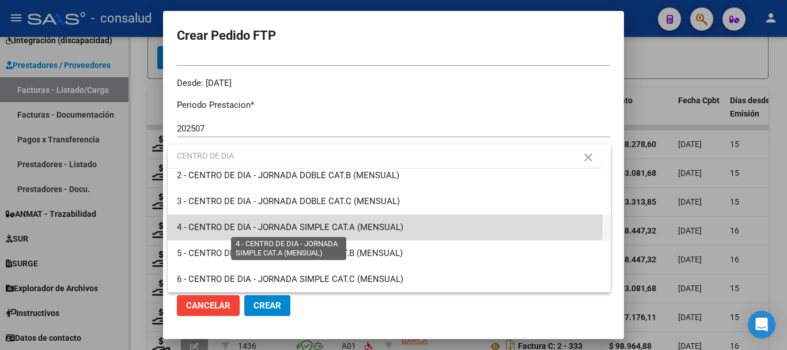
click at [360, 222] on span "4 - CENTRO DE DIA - JORNADA SIMPLE CAT.A (MENSUAL)" at bounding box center [290, 227] width 226 height 10
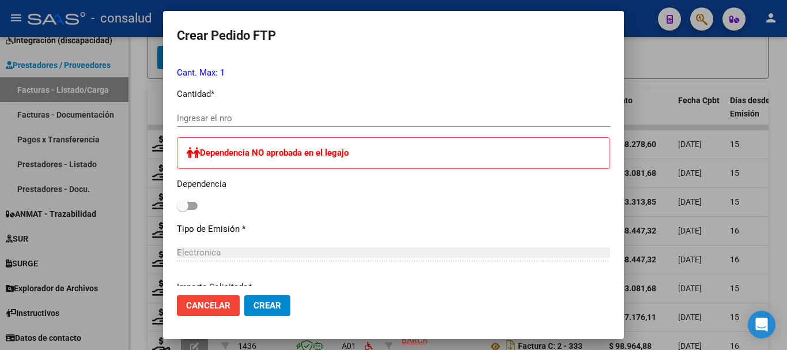
scroll to position [518, 0]
click at [297, 117] on input "Ingresar el nro" at bounding box center [393, 117] width 433 height 10
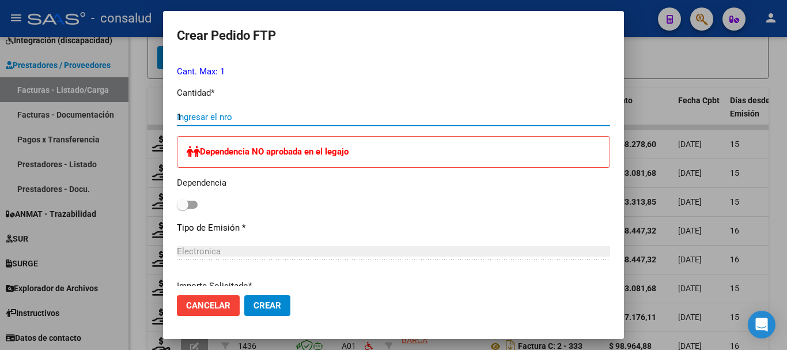
type input "1"
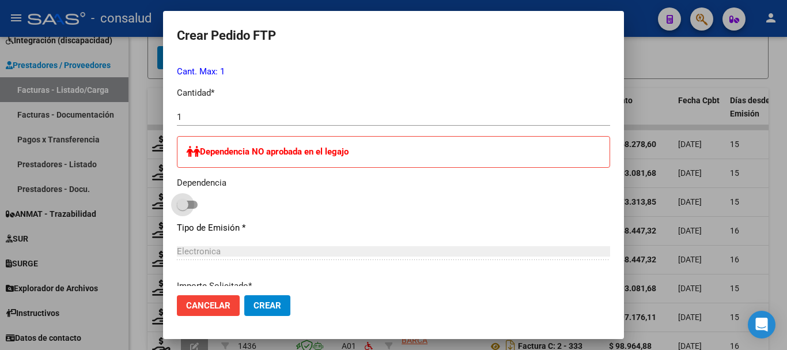
scroll to position [620, 0]
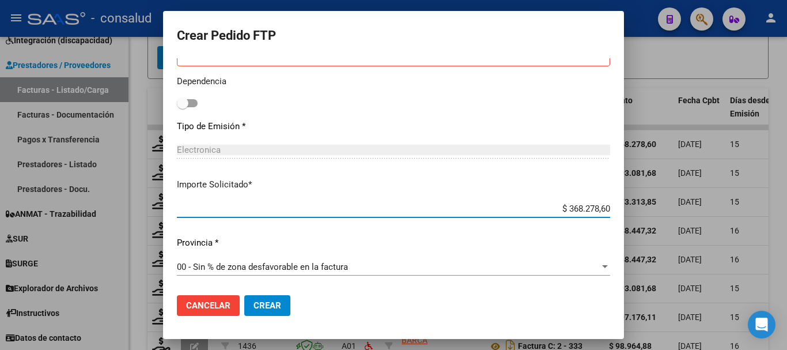
click at [261, 302] on span "Crear" at bounding box center [267, 305] width 28 height 10
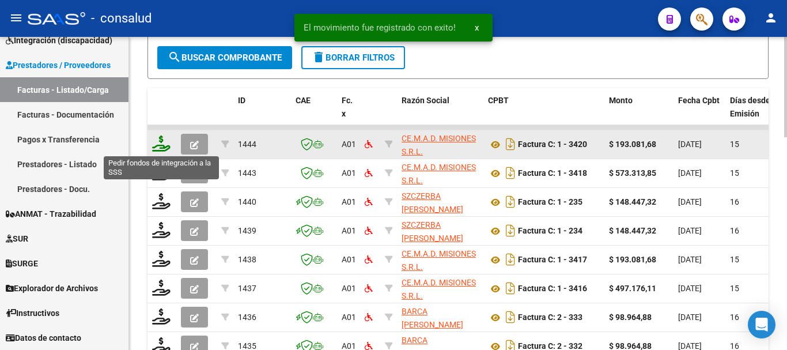
click at [164, 138] on icon at bounding box center [161, 143] width 18 height 16
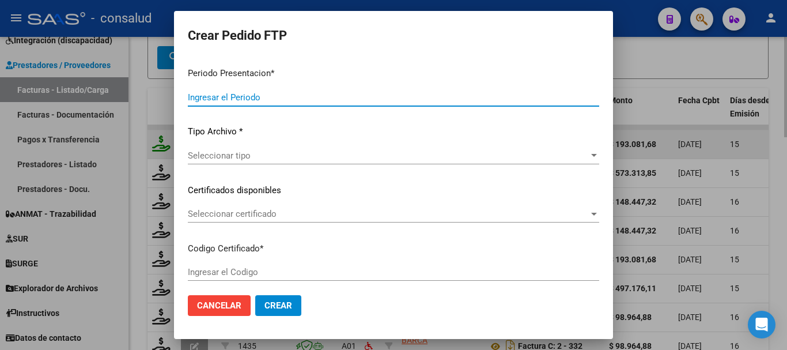
type input "202507"
type input "$ 193.081,68"
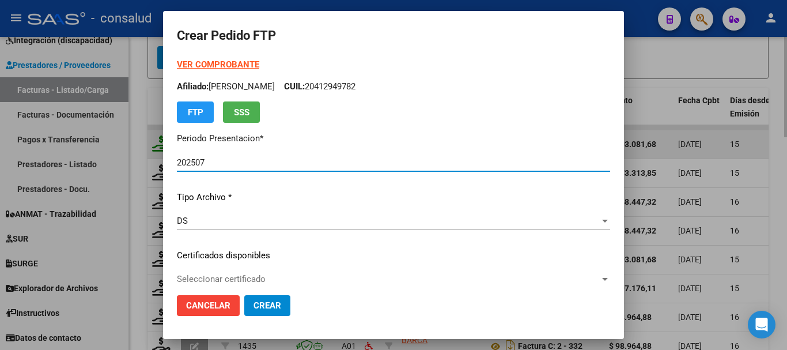
type input "0100054376446-20241210-20391210"
type input "[DATE]"
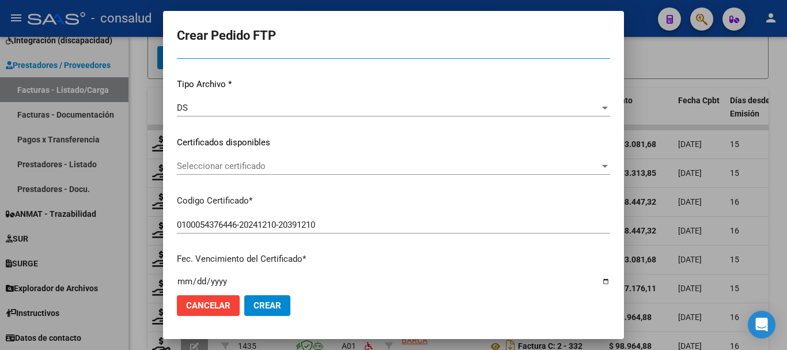
scroll to position [115, 0]
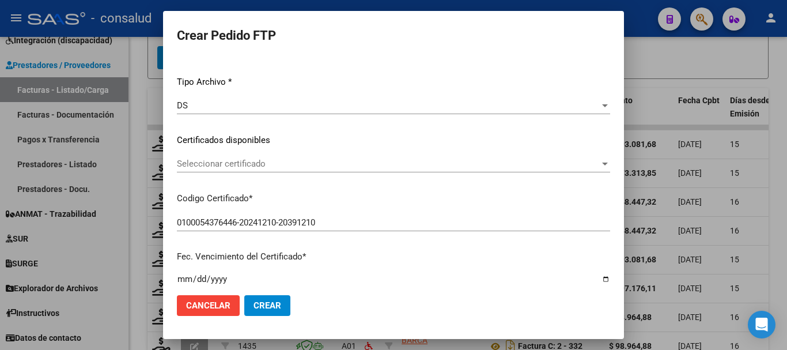
click at [372, 162] on span "Seleccionar certificado" at bounding box center [388, 163] width 423 height 10
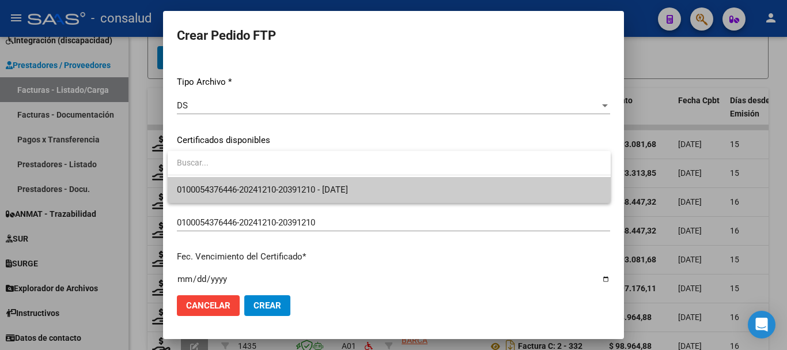
drag, startPoint x: 397, startPoint y: 182, endPoint x: 410, endPoint y: 184, distance: 12.9
click at [400, 182] on span "0100054376446-20241210-20391210 - [DATE]" at bounding box center [389, 190] width 424 height 26
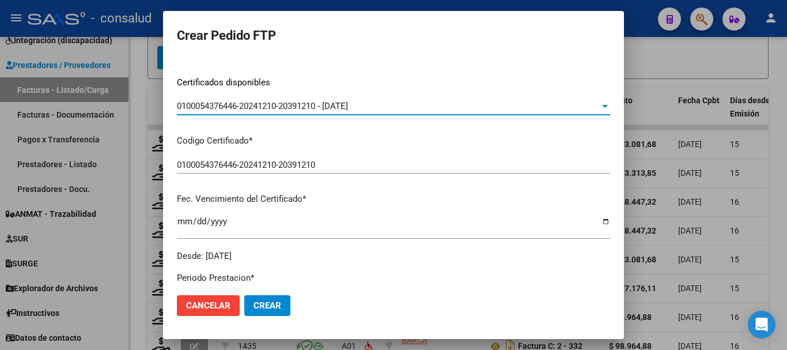
scroll to position [0, 0]
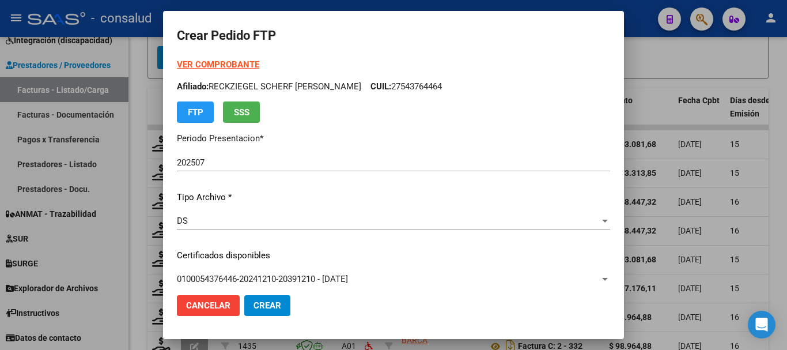
click at [238, 66] on strong "VER COMPROBANTE" at bounding box center [218, 64] width 82 height 10
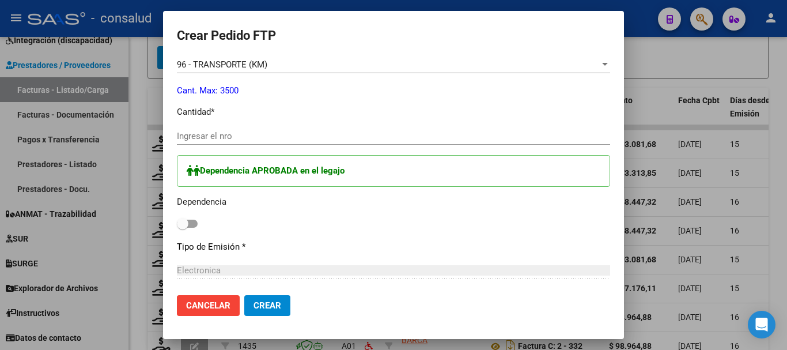
scroll to position [518, 0]
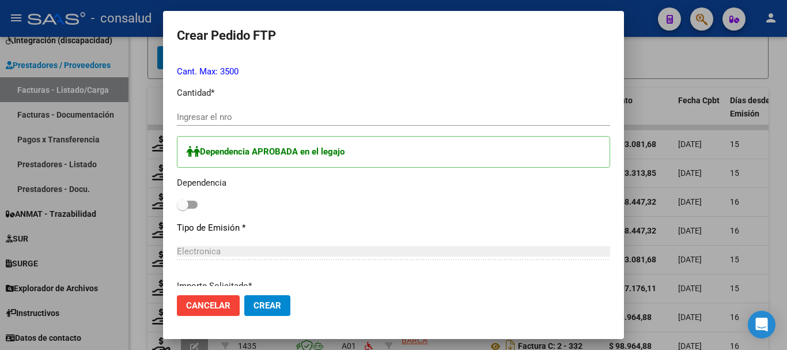
click at [283, 111] on div "Ingresar el nro" at bounding box center [393, 116] width 433 height 17
type input "264"
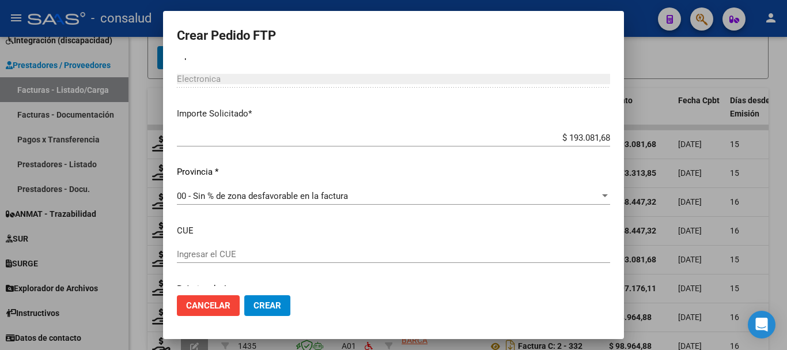
scroll to position [737, 0]
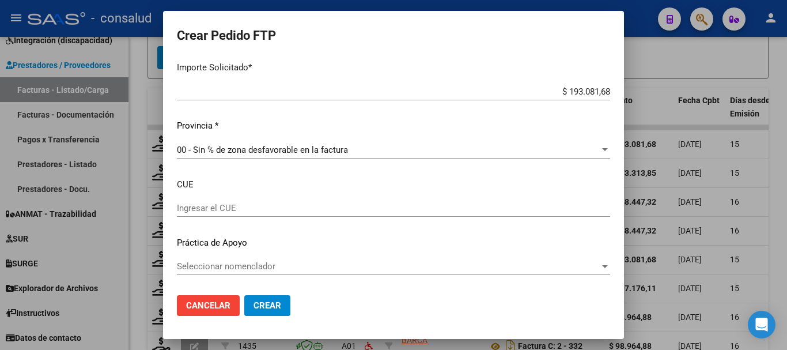
click at [268, 306] on span "Crear" at bounding box center [267, 305] width 28 height 10
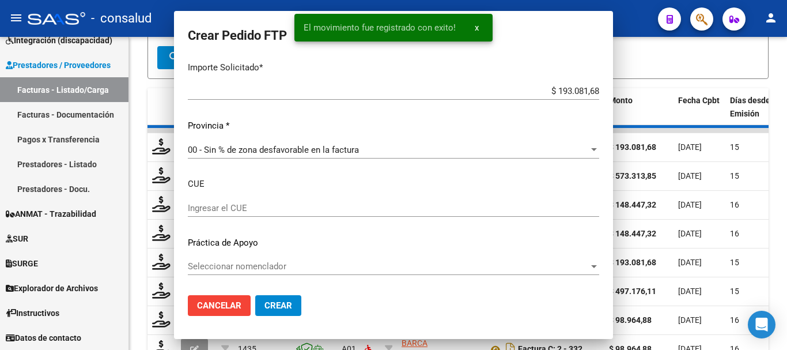
scroll to position [671, 0]
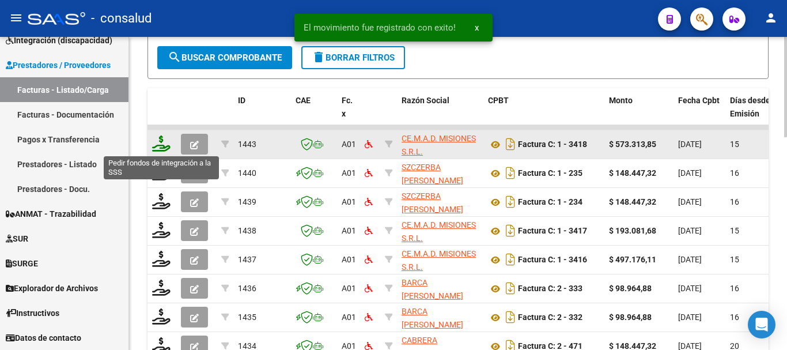
click at [155, 145] on icon at bounding box center [161, 143] width 18 height 16
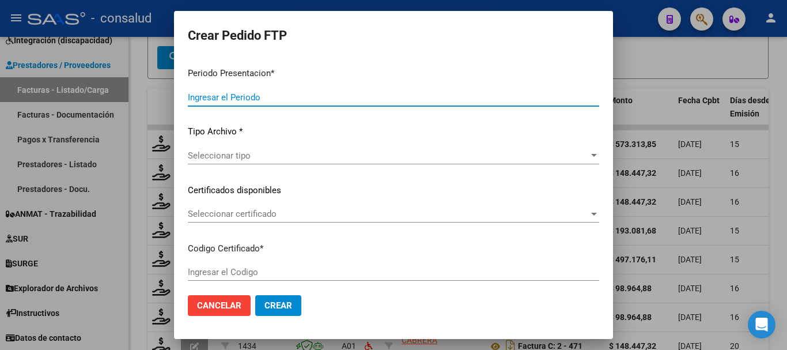
type input "202507"
type input "$ 573.313,85"
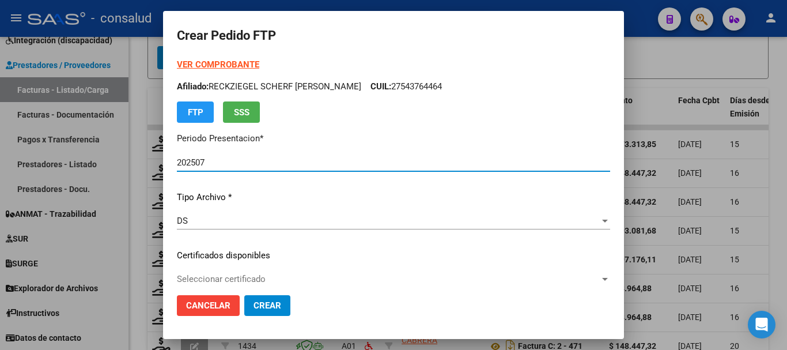
type input "0100054376446-20241210-20391210"
type input "[DATE]"
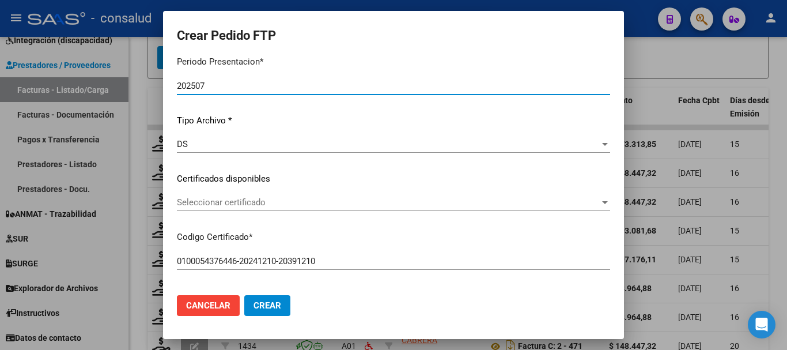
scroll to position [115, 0]
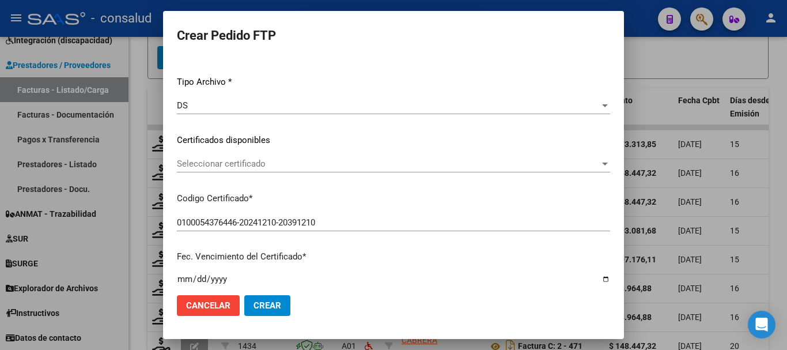
click at [292, 158] on div "Seleccionar certificado Seleccionar certificado" at bounding box center [393, 163] width 433 height 17
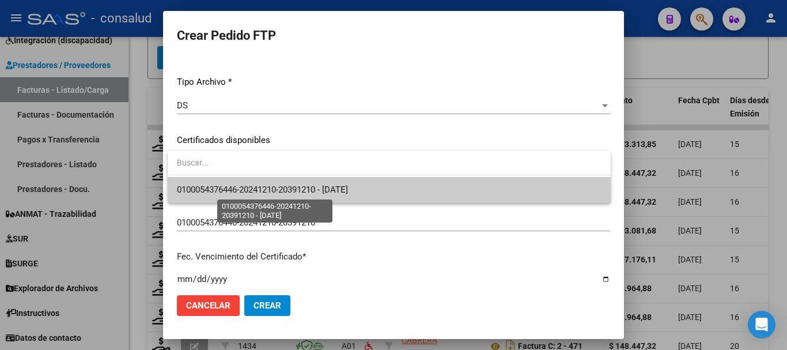
click at [348, 195] on span "0100054376446-20241210-20391210 - [DATE]" at bounding box center [262, 189] width 171 height 10
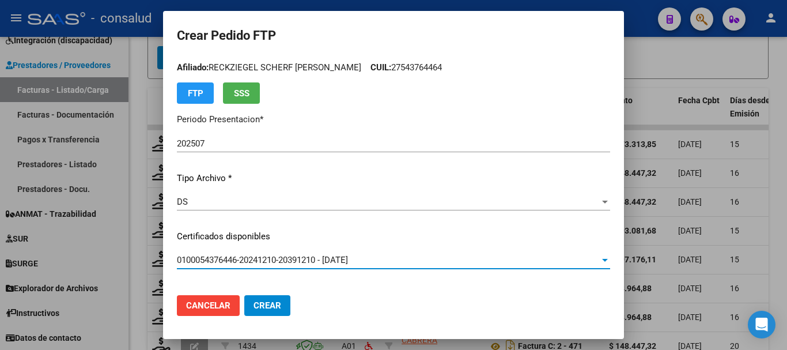
scroll to position [0, 0]
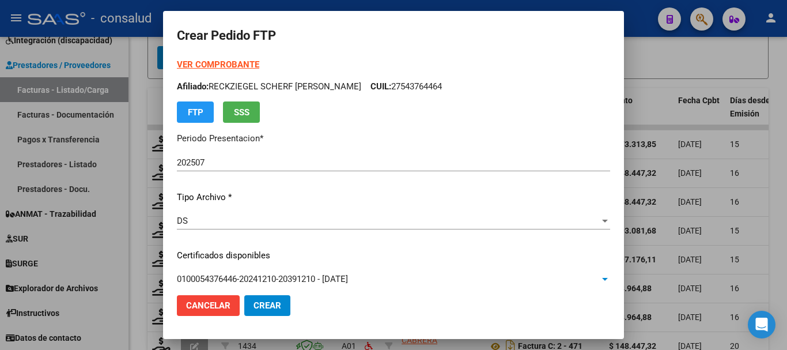
click at [233, 63] on strong "VER COMPROBANTE" at bounding box center [218, 64] width 82 height 10
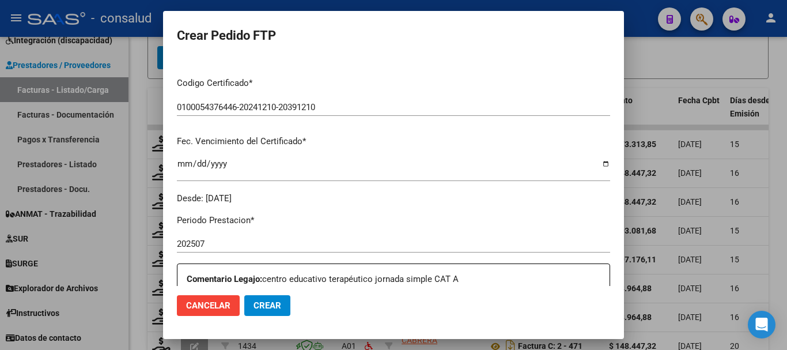
scroll to position [403, 0]
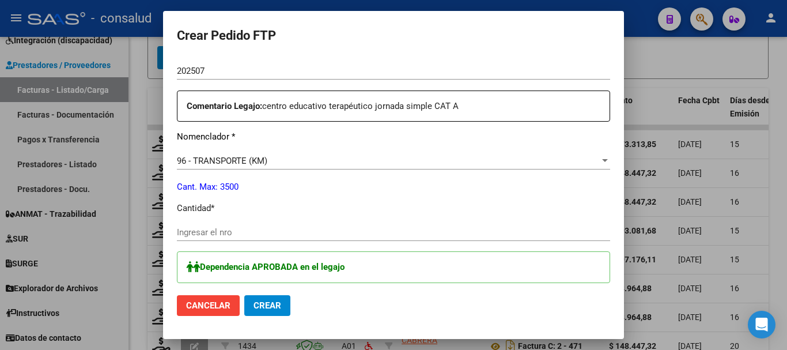
click at [337, 151] on div "Periodo Prestacion * 202507 Ingresar el Periodo Prestacion Comentario Legajo: c…" at bounding box center [393, 325] width 433 height 587
click at [337, 162] on div "96 - TRANSPORTE (KM)" at bounding box center [388, 160] width 423 height 10
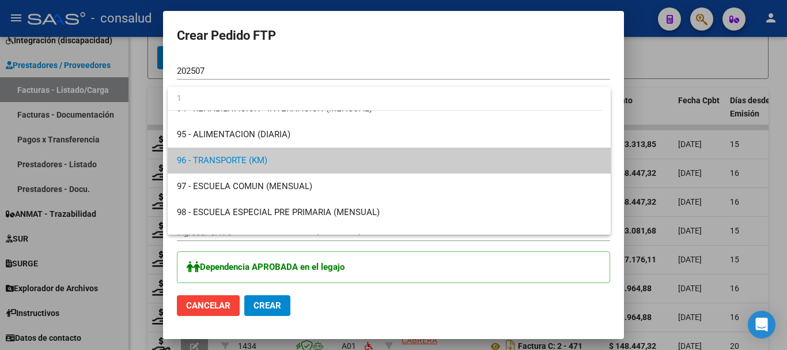
scroll to position [0, 0]
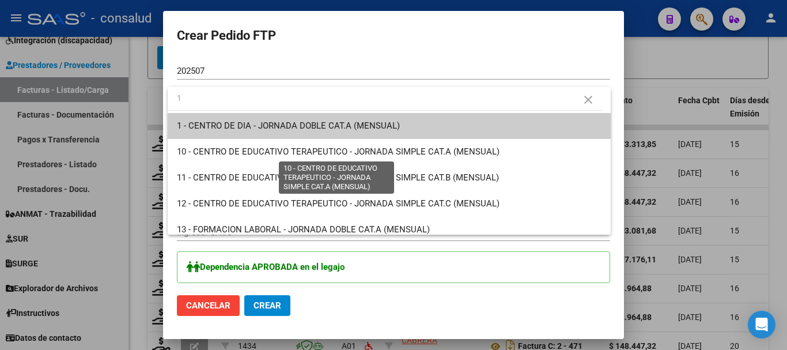
type input "1"
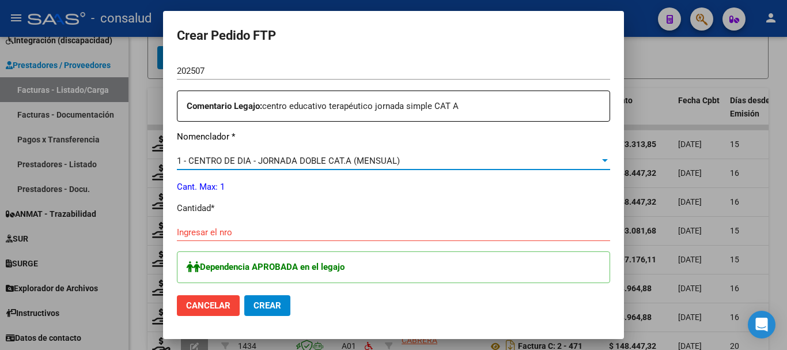
click at [426, 160] on div "1 - CENTRO DE DIA - JORNADA DOBLE CAT.A (MENSUAL)" at bounding box center [388, 160] width 423 height 10
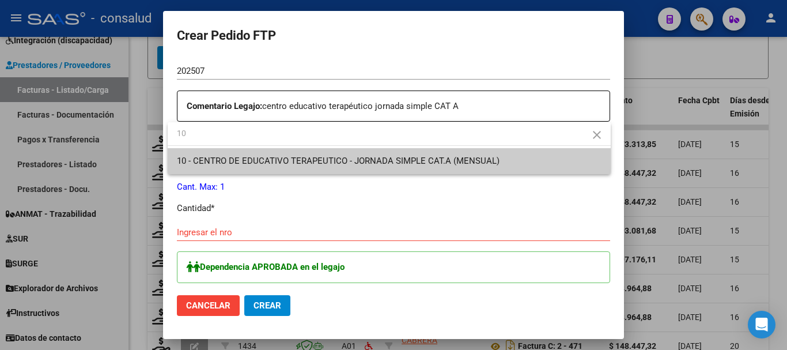
type input "10"
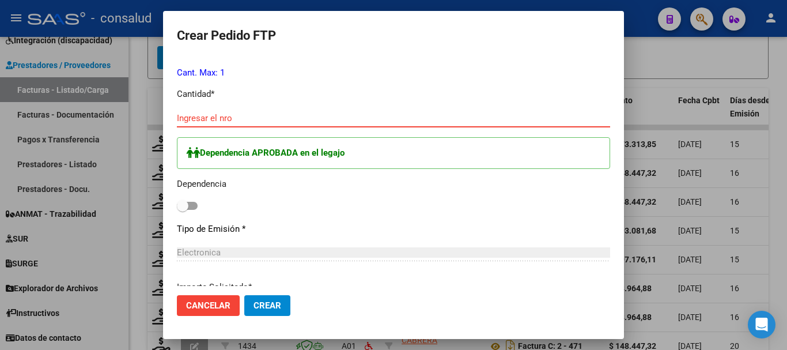
scroll to position [518, 0]
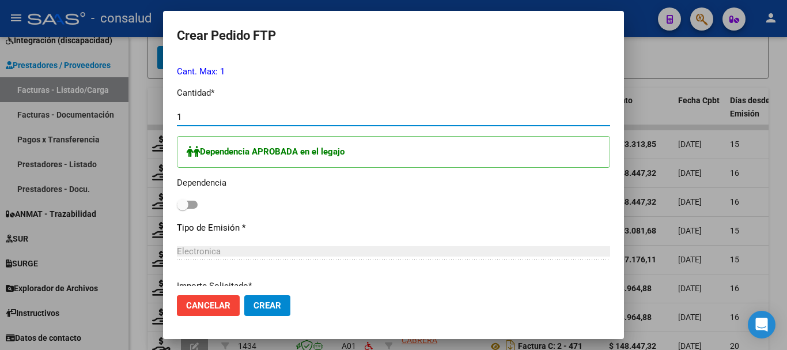
type input "1"
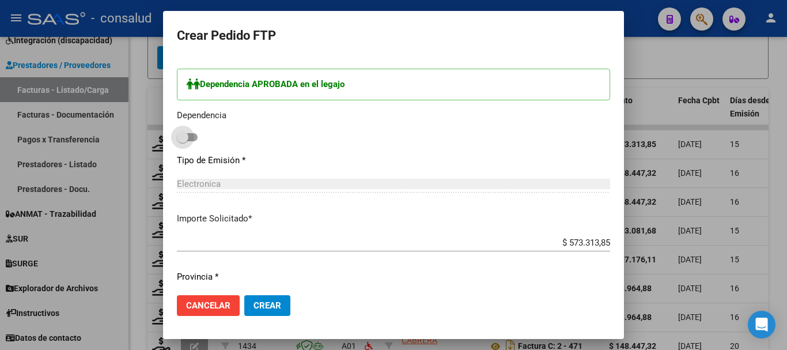
scroll to position [620, 0]
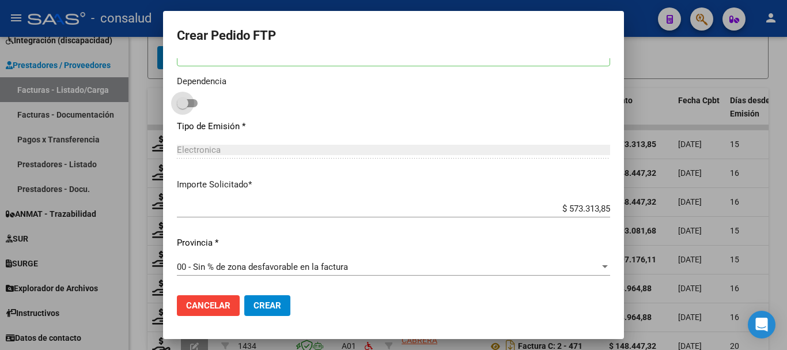
click at [263, 302] on span "Crear" at bounding box center [267, 305] width 28 height 10
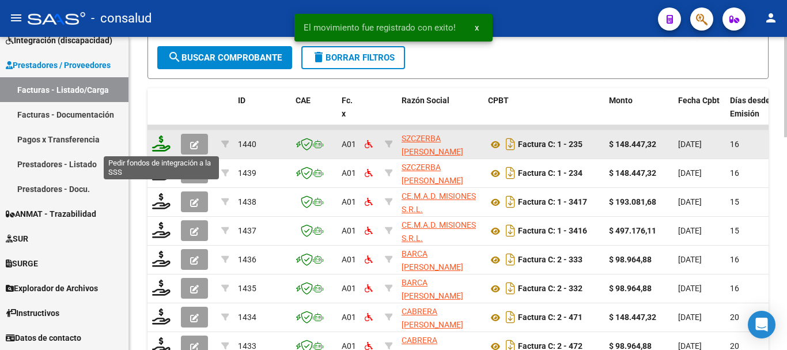
click at [163, 141] on icon at bounding box center [161, 143] width 18 height 16
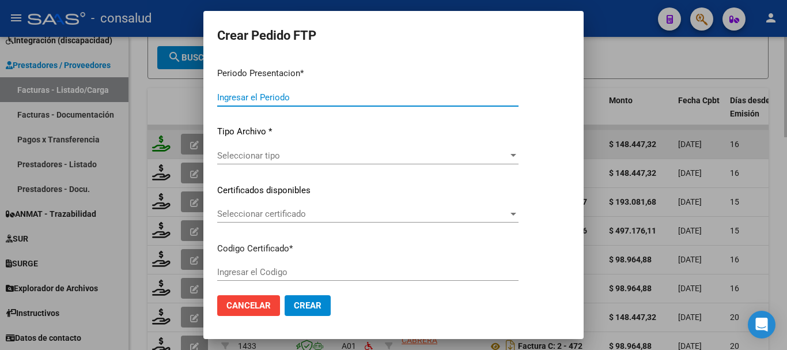
type input "202507"
type input "$ 148.447,32"
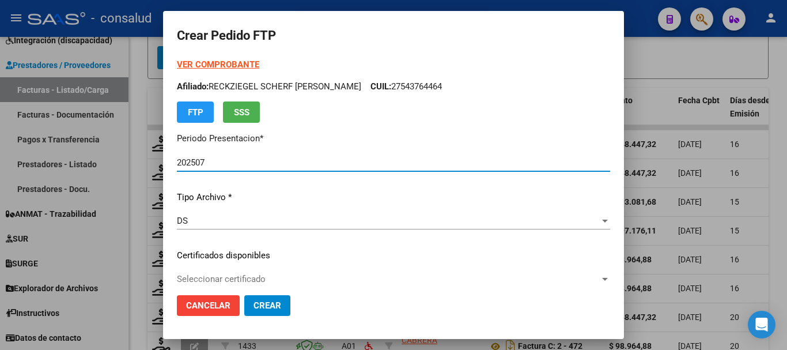
type input "0100042405531-20180528-20280524"
type input "[DATE]"
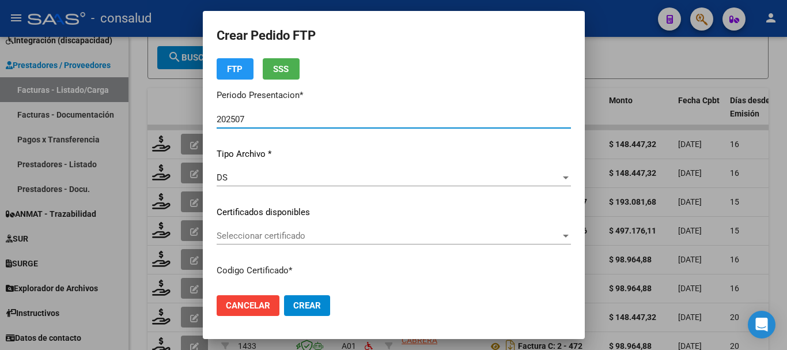
scroll to position [115, 0]
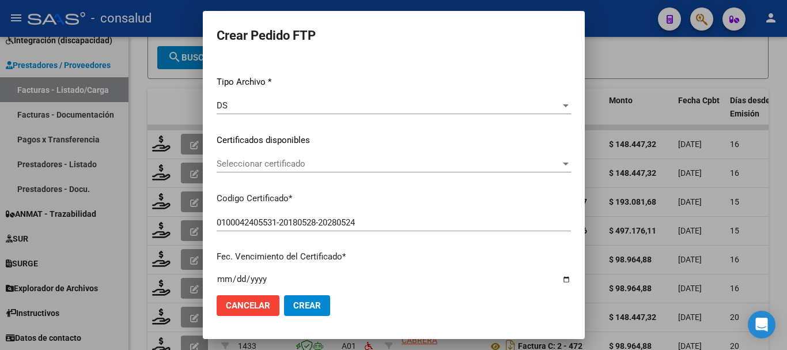
click at [347, 171] on div "Seleccionar certificado Seleccionar certificado" at bounding box center [394, 163] width 354 height 17
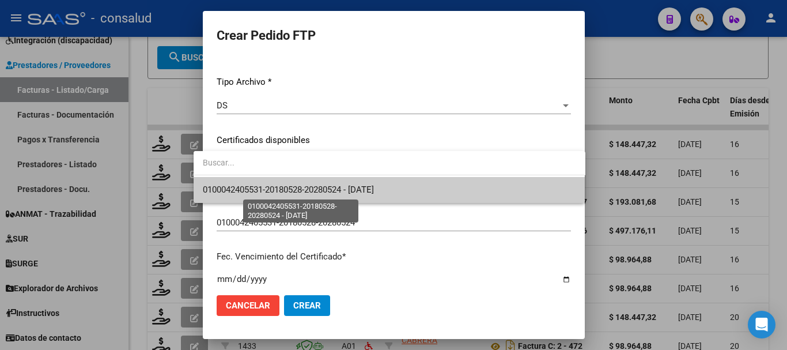
drag, startPoint x: 371, startPoint y: 189, endPoint x: 378, endPoint y: 191, distance: 7.0
click at [371, 189] on span "0100042405531-20180528-20280524 - [DATE]" at bounding box center [288, 189] width 171 height 10
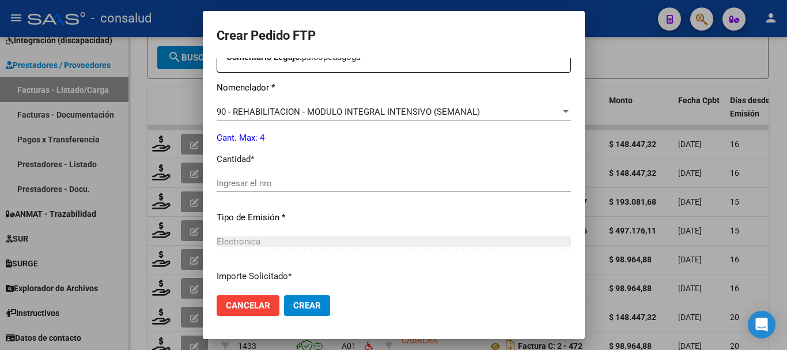
scroll to position [461, 0]
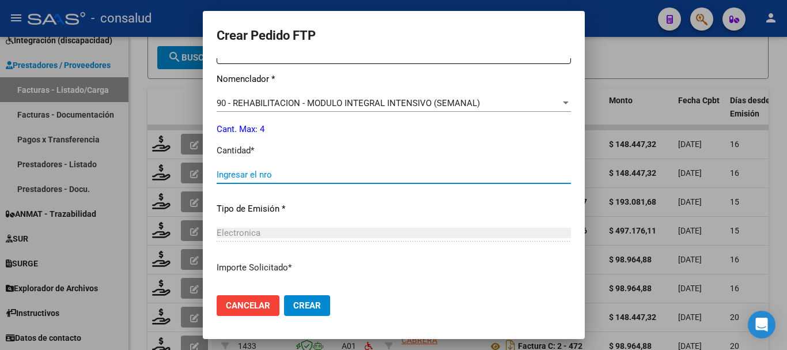
click at [344, 176] on input "Ingresar el nro" at bounding box center [394, 174] width 354 height 10
type input "4"
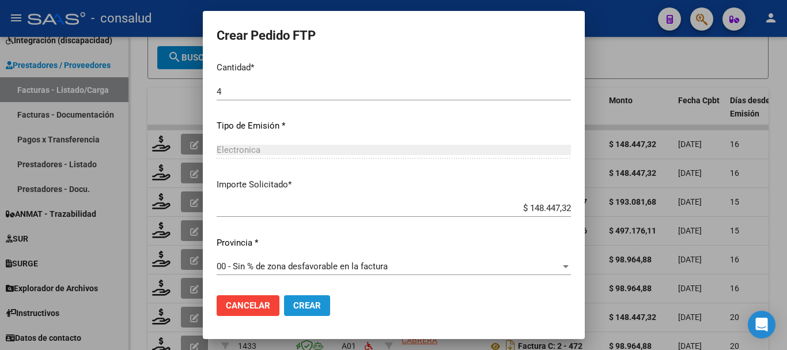
click at [301, 303] on span "Crear" at bounding box center [307, 305] width 28 height 10
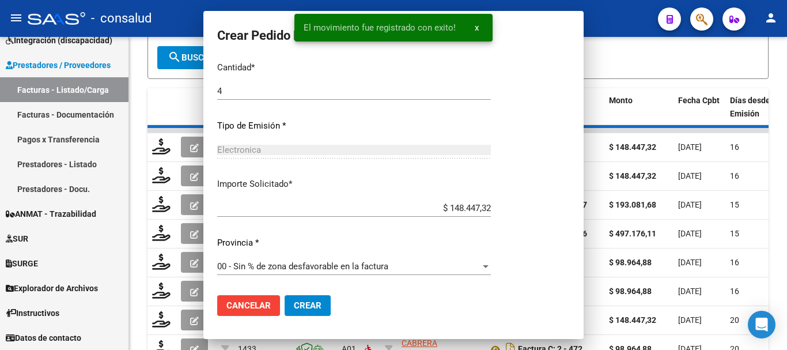
scroll to position [479, 0]
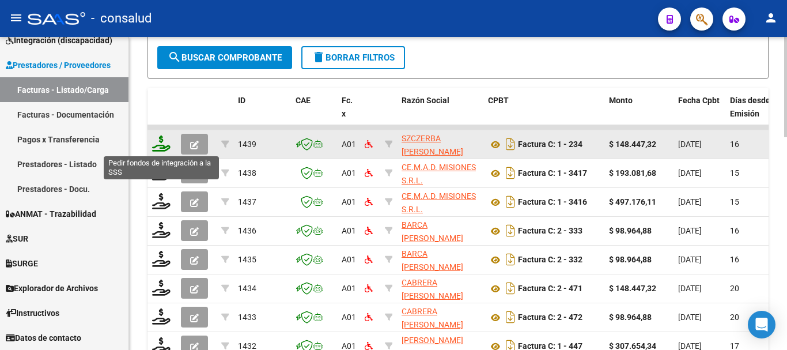
click at [156, 148] on icon at bounding box center [161, 143] width 18 height 16
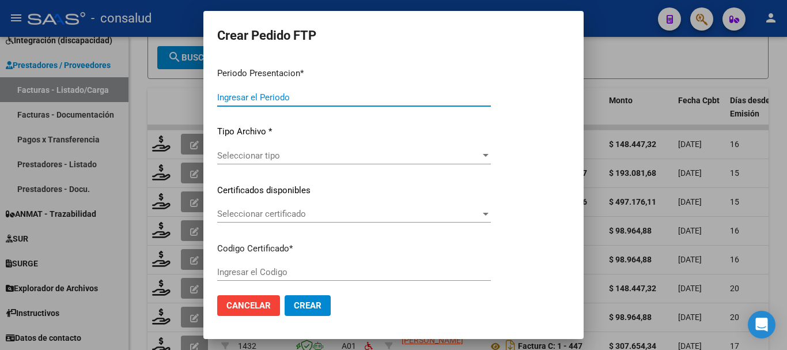
type input "202507"
type input "$ 148.447,32"
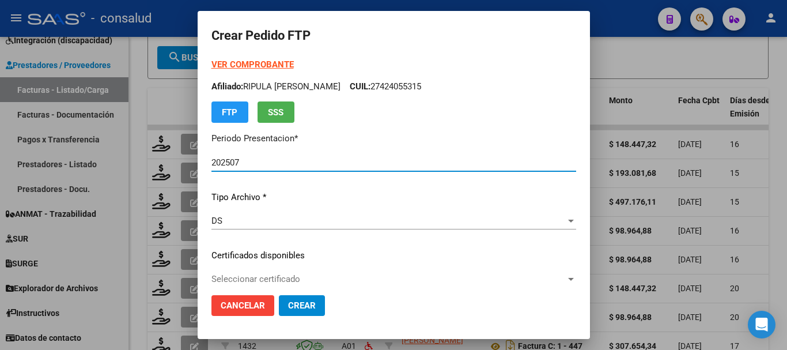
type input "0200056372553-20240104-20320104"
type input "[DATE]"
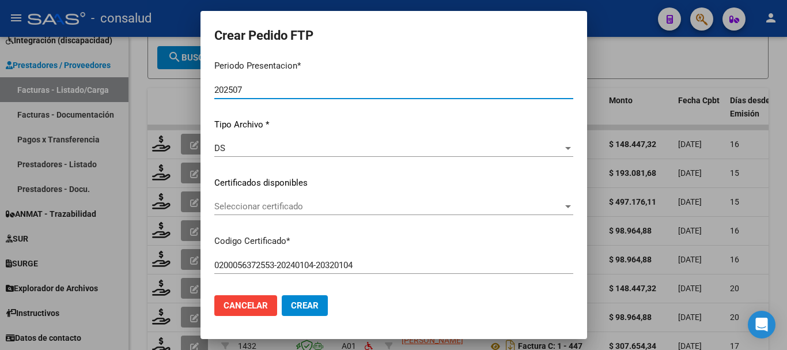
scroll to position [115, 0]
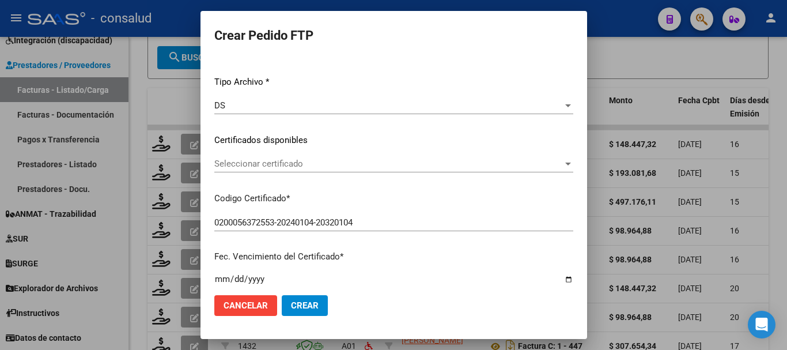
click at [308, 166] on span "Seleccionar certificado" at bounding box center [388, 163] width 348 height 10
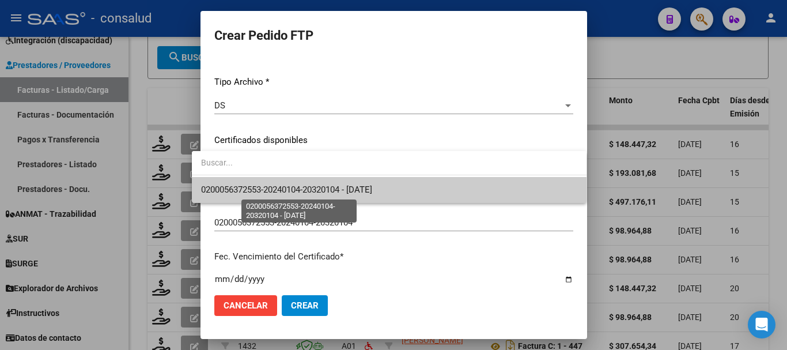
drag, startPoint x: 333, startPoint y: 193, endPoint x: 355, endPoint y: 193, distance: 21.9
click at [340, 193] on span "0200056372553-20240104-20320104 - [DATE]" at bounding box center [286, 189] width 171 height 10
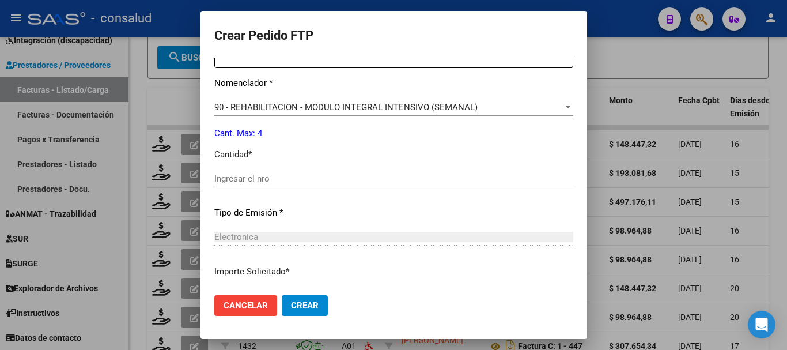
scroll to position [461, 0]
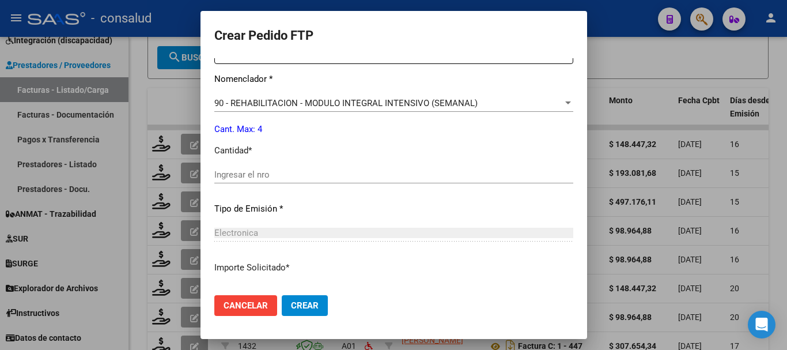
click at [253, 174] on input "Ingresar el nro" at bounding box center [393, 174] width 359 height 10
type input "4"
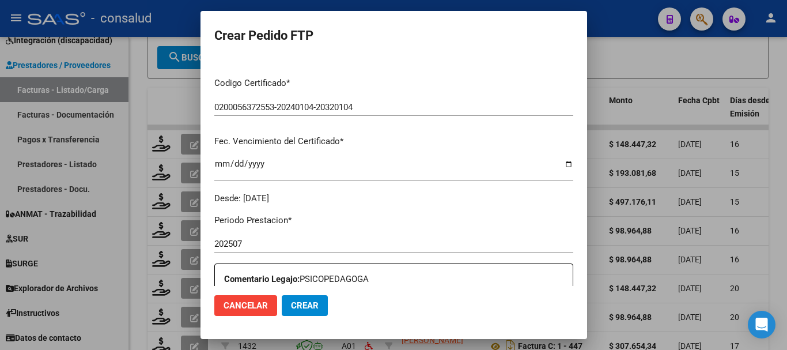
scroll to position [518, 0]
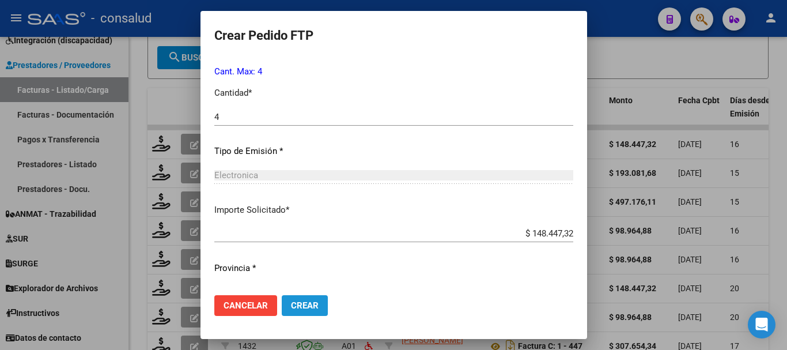
click at [299, 303] on span "Crear" at bounding box center [305, 305] width 28 height 10
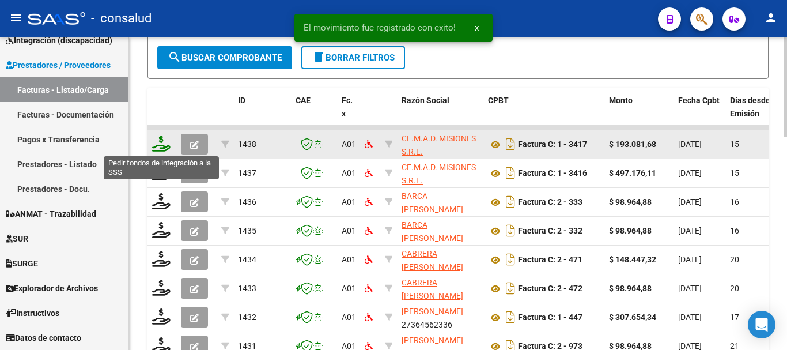
click at [155, 143] on icon at bounding box center [161, 143] width 18 height 16
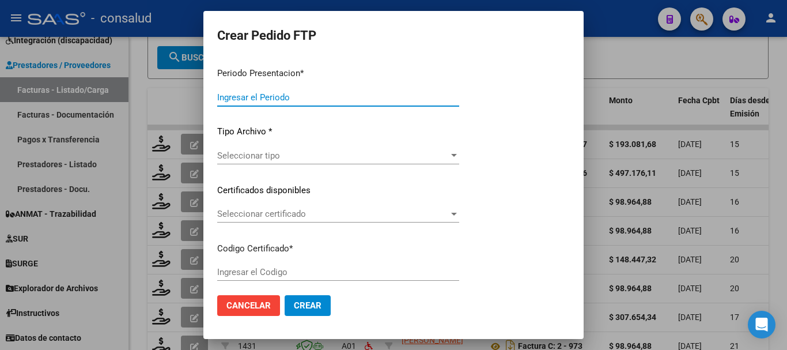
type input "202507"
type input "$ 193.081,68"
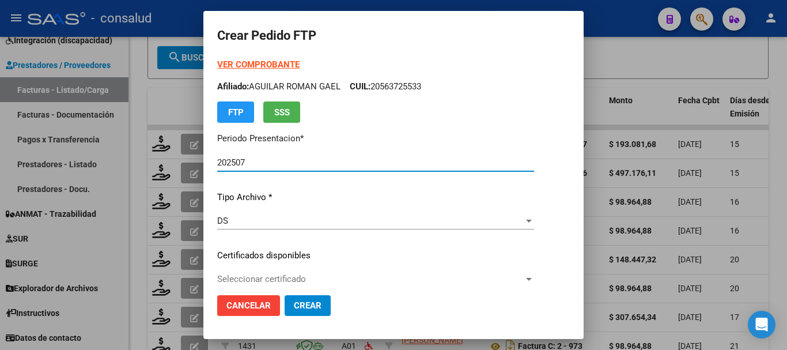
type input "0100041418742-20150528-20250528-MIS"
type input "[DATE]"
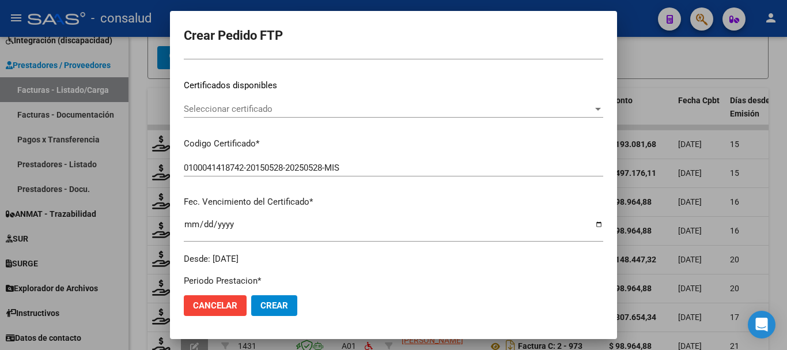
scroll to position [173, 0]
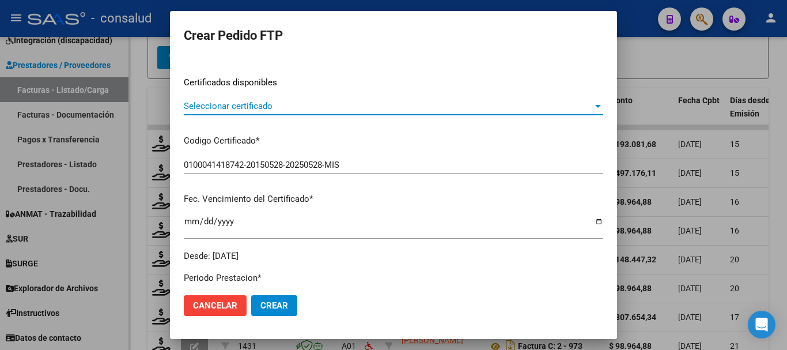
click at [329, 110] on span "Seleccionar certificado" at bounding box center [388, 106] width 409 height 10
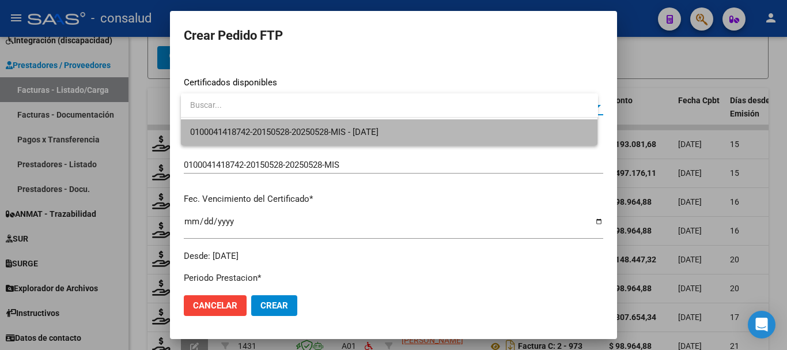
click at [337, 124] on span "0100041418742-20150528-20250528-MIS - [DATE]" at bounding box center [389, 132] width 399 height 26
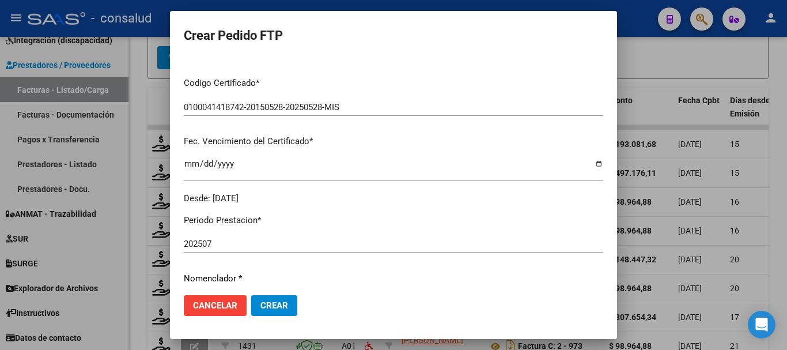
scroll to position [0, 0]
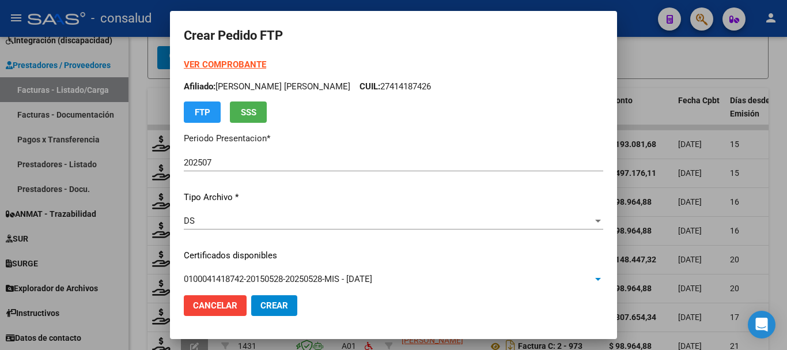
click at [236, 66] on strong "VER COMPROBANTE" at bounding box center [225, 64] width 82 height 10
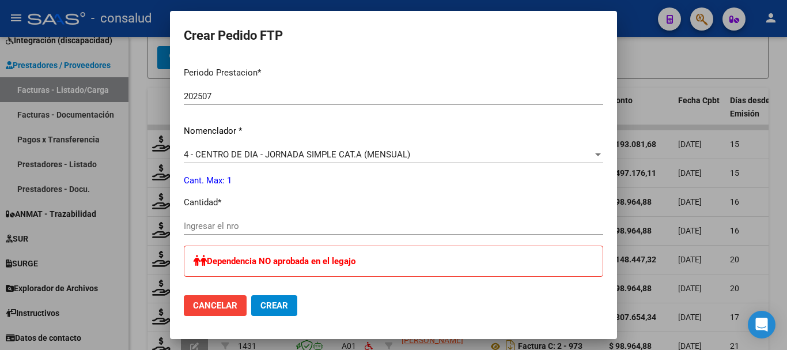
scroll to position [403, 0]
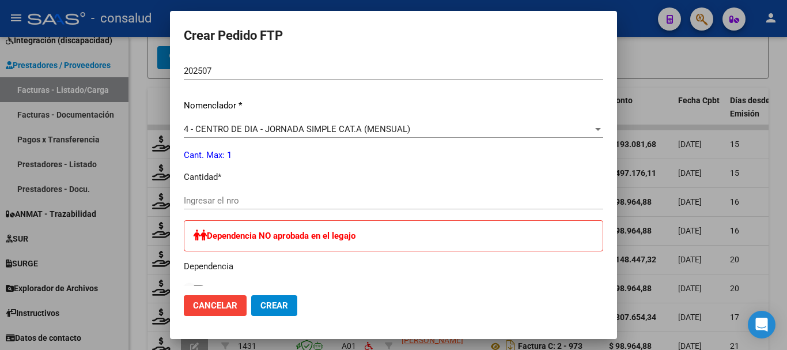
click at [299, 196] on input "Ingresar el nro" at bounding box center [393, 200] width 419 height 10
type input "264"
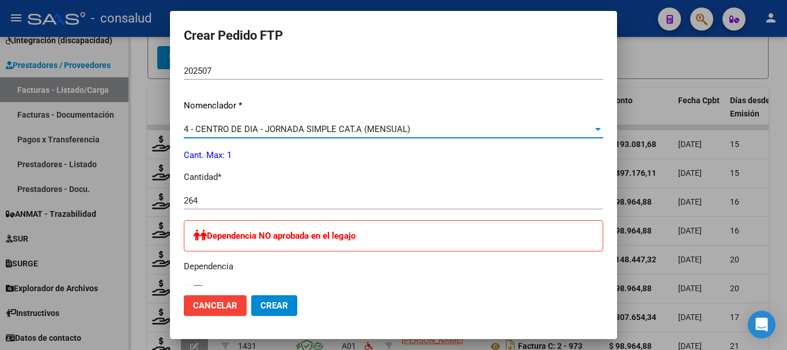
click at [289, 128] on span "4 - CENTRO DE DIA - JORNADA SIMPLE CAT.A (MENSUAL)" at bounding box center [297, 129] width 226 height 10
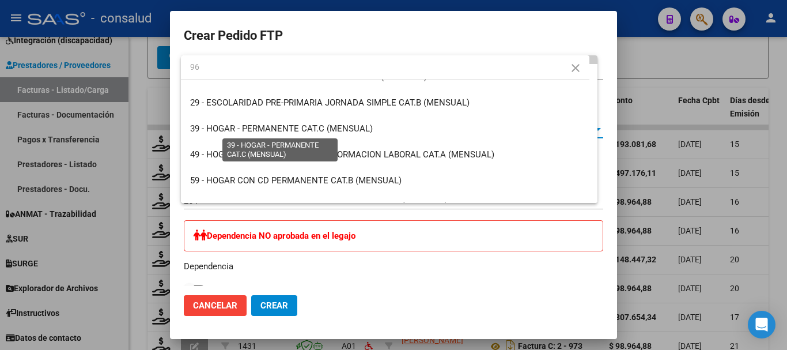
scroll to position [0, 0]
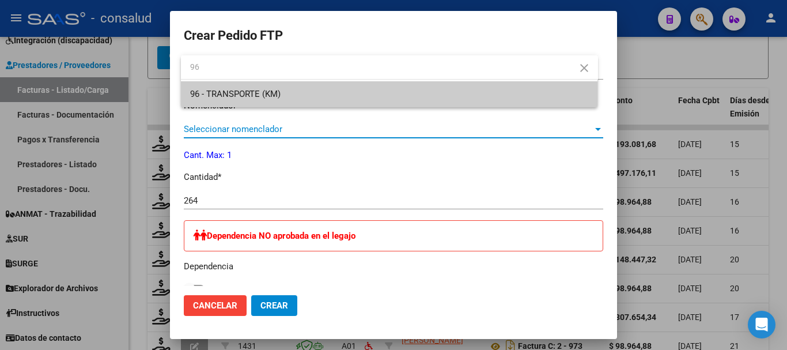
type input "96"
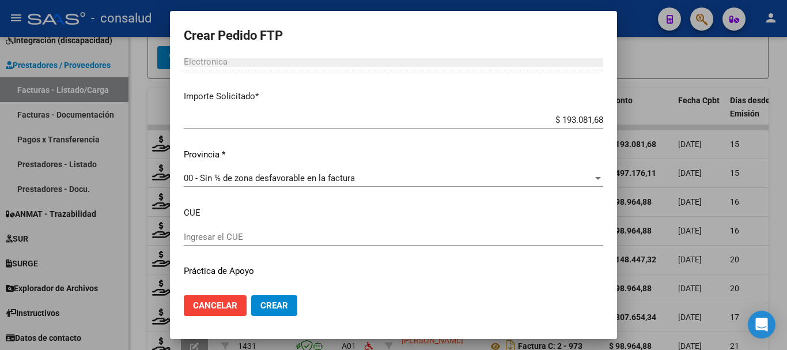
scroll to position [705, 0]
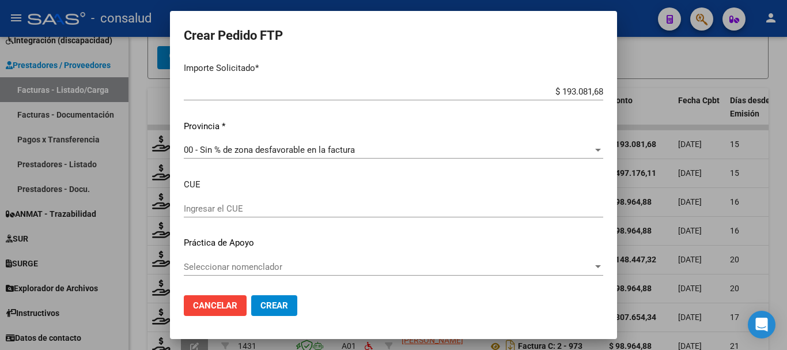
click at [295, 316] on mat-dialog-actions "Cancelar Crear" at bounding box center [393, 305] width 419 height 39
click at [294, 308] on button "Crear" at bounding box center [274, 305] width 46 height 21
click at [288, 304] on span "Crear" at bounding box center [274, 305] width 28 height 10
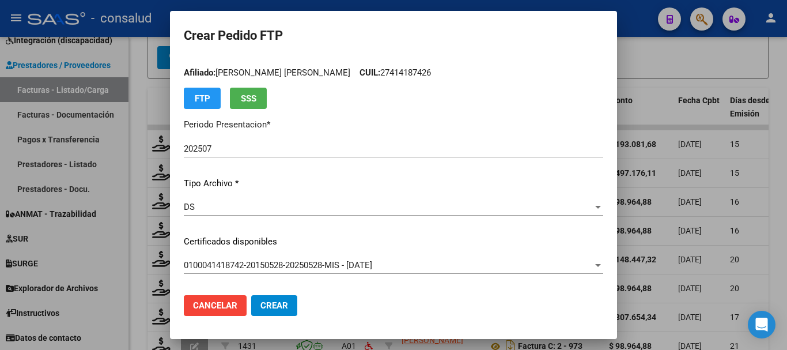
scroll to position [0, 0]
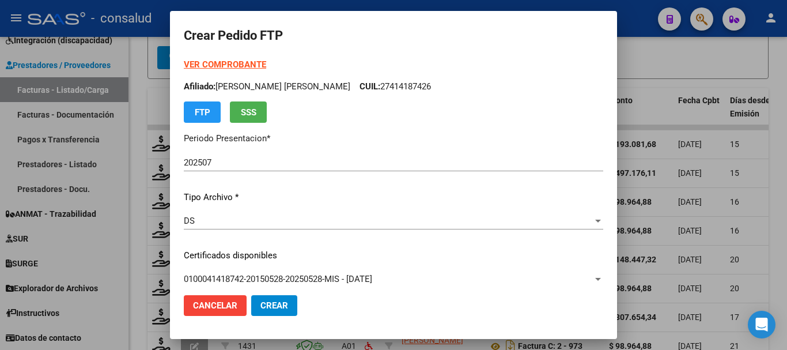
click at [226, 62] on strong "VER COMPROBANTE" at bounding box center [225, 64] width 82 height 10
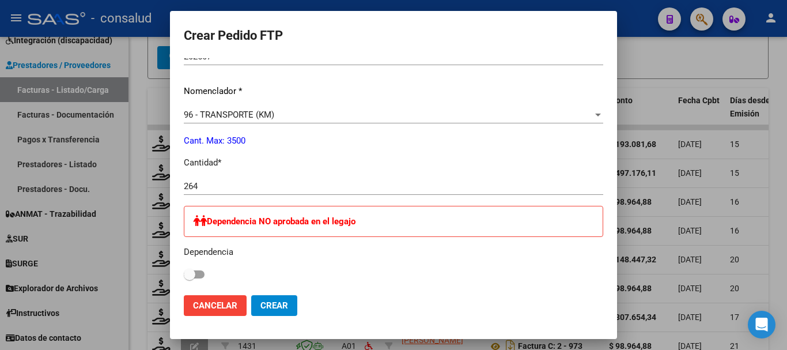
scroll to position [302, 0]
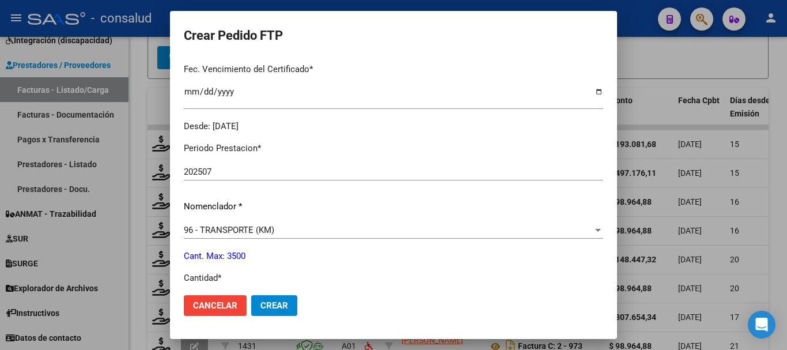
click at [278, 307] on span "Crear" at bounding box center [274, 305] width 28 height 10
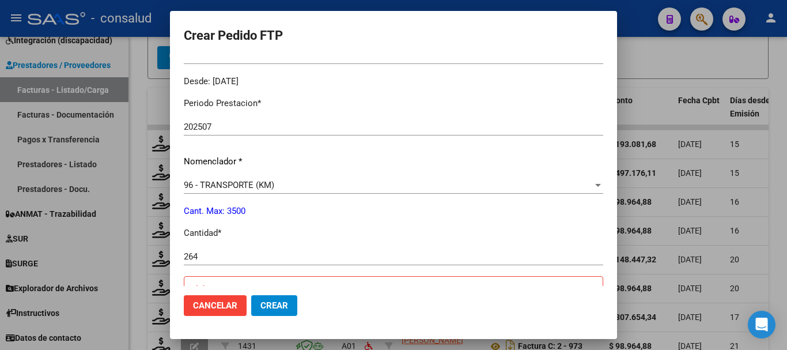
scroll to position [360, 0]
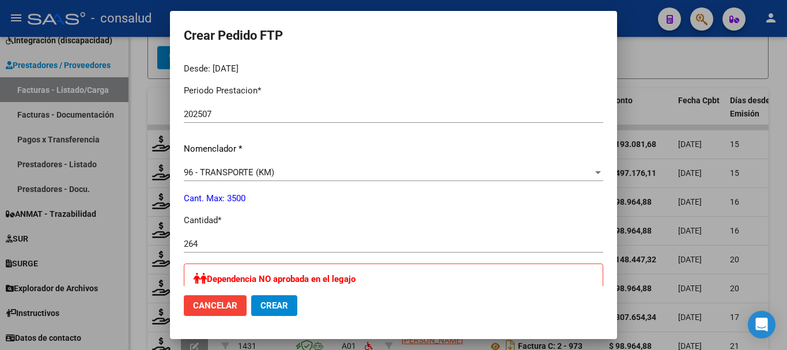
click at [260, 246] on input "264" at bounding box center [393, 243] width 419 height 10
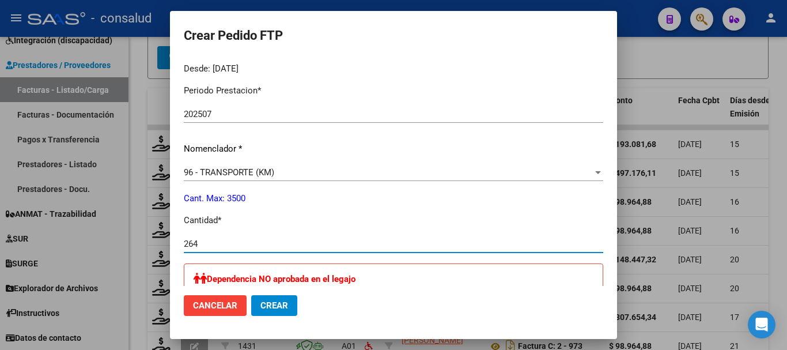
drag, startPoint x: 260, startPoint y: 246, endPoint x: 73, endPoint y: 234, distance: 187.6
click at [73, 234] on div "Crear Pedido FTP VER COMPROBANTE ARCA Padrón Afiliado: [PERSON_NAME] [PERSON_NA…" at bounding box center [393, 175] width 787 height 350
type input "264"
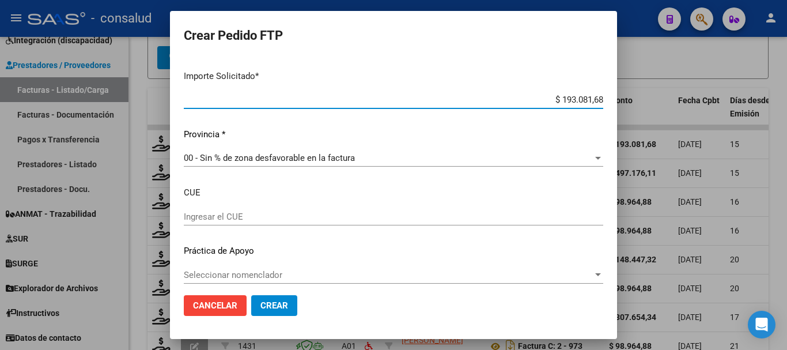
scroll to position [705, 0]
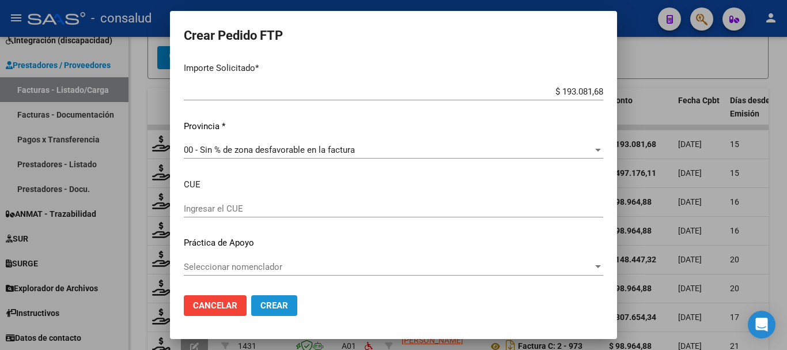
click at [282, 305] on span "Crear" at bounding box center [274, 305] width 28 height 10
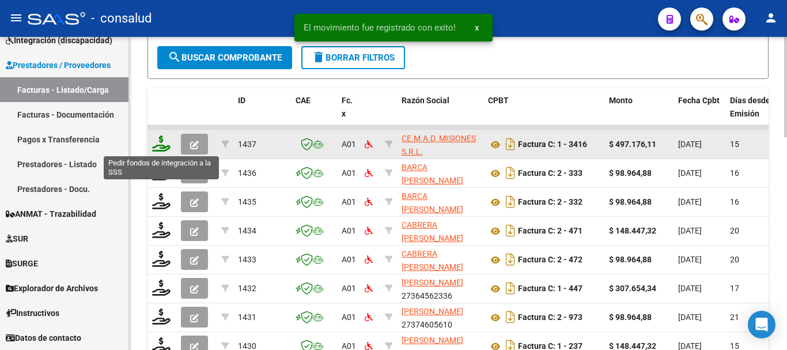
click at [163, 144] on icon at bounding box center [161, 143] width 18 height 16
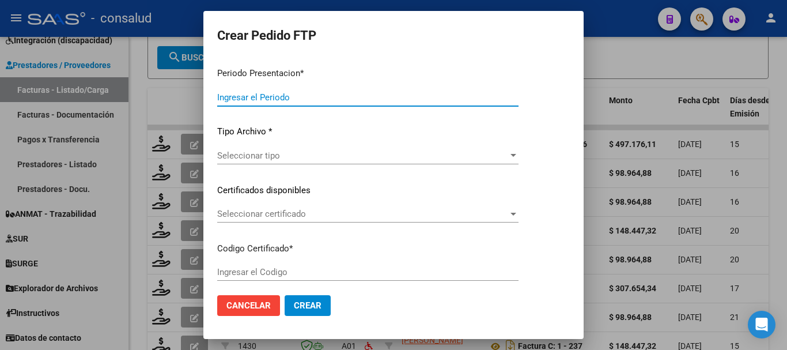
type input "202507"
type input "$ 497.176,11"
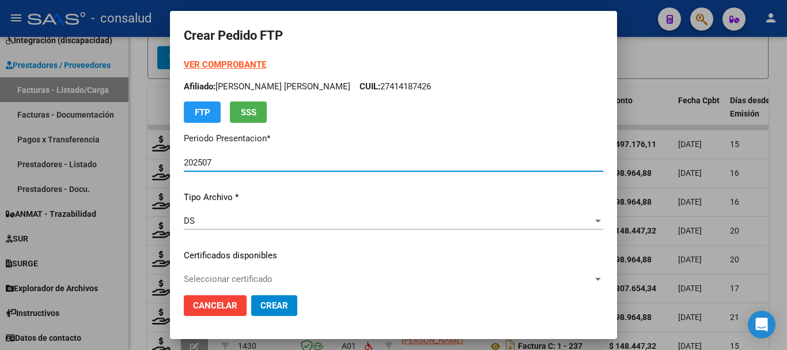
type input "0100041418742-20150528-20250528-MIS"
type input "[DATE]"
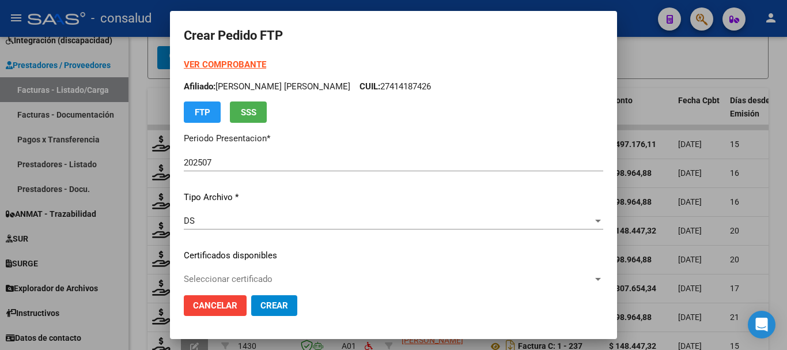
click at [255, 63] on strong "VER COMPROBANTE" at bounding box center [225, 64] width 82 height 10
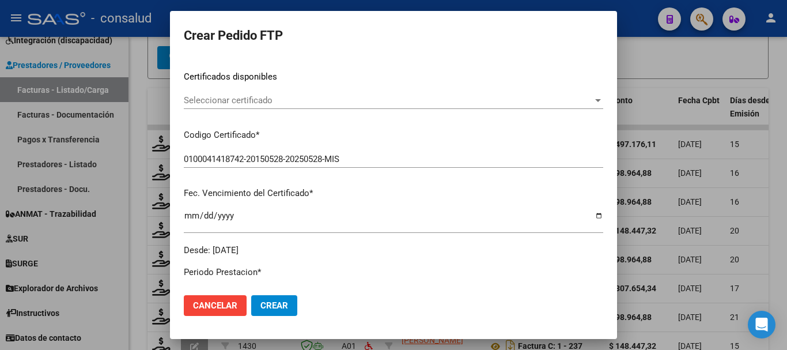
scroll to position [173, 0]
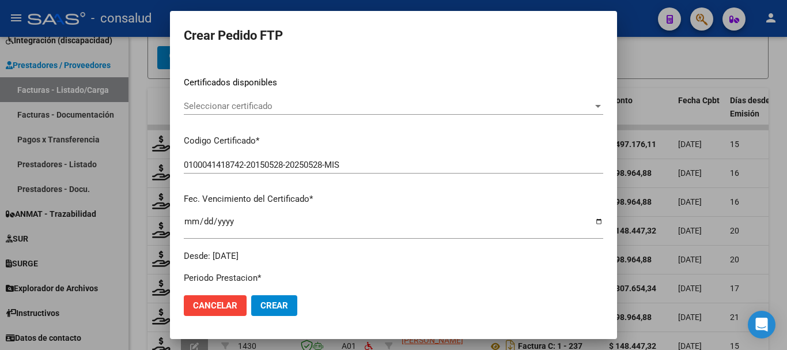
click at [313, 107] on span "Seleccionar certificado" at bounding box center [388, 106] width 409 height 10
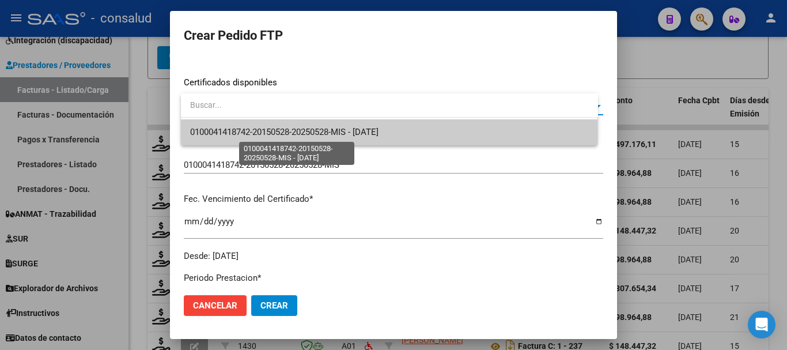
click at [329, 130] on span "0100041418742-20150528-20250528-MIS - [DATE]" at bounding box center [284, 132] width 188 height 10
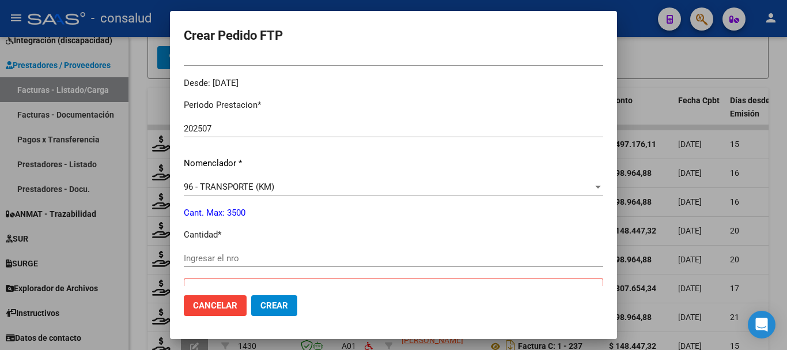
scroll to position [403, 0]
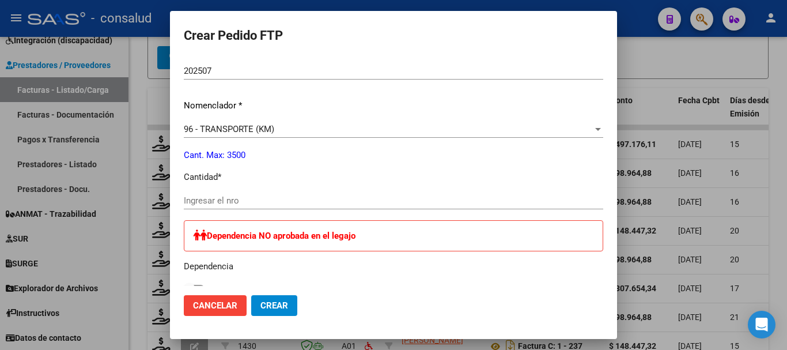
click at [349, 123] on div "96 - TRANSPORTE (KM) Seleccionar nomenclador" at bounding box center [393, 128] width 419 height 17
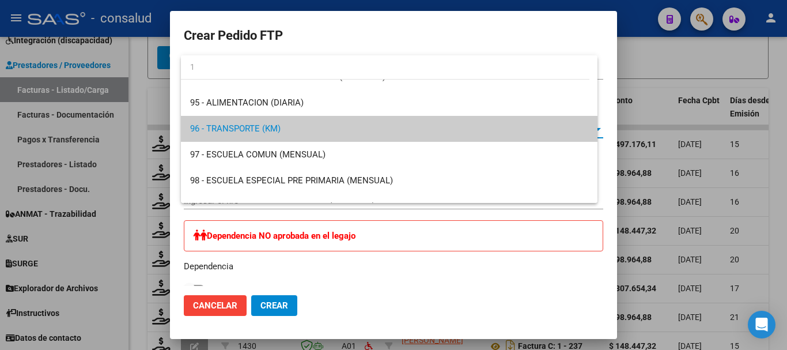
scroll to position [0, 0]
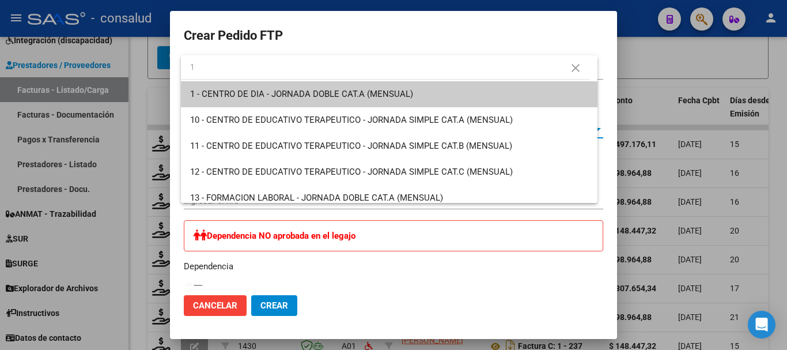
type input "1"
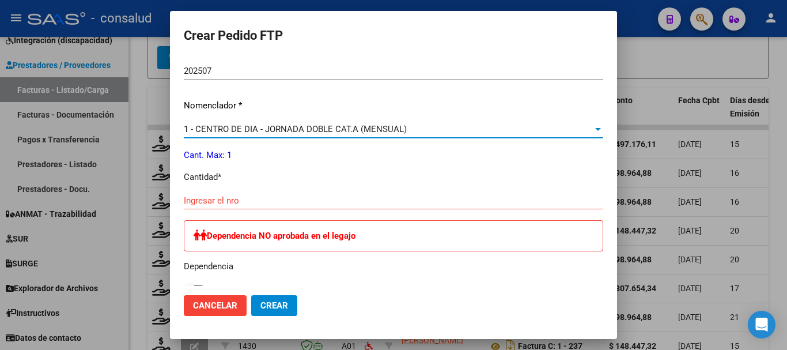
click at [323, 124] on span "1 - CENTRO DE DIA - JORNADA DOBLE CAT.A (MENSUAL)" at bounding box center [295, 129] width 223 height 10
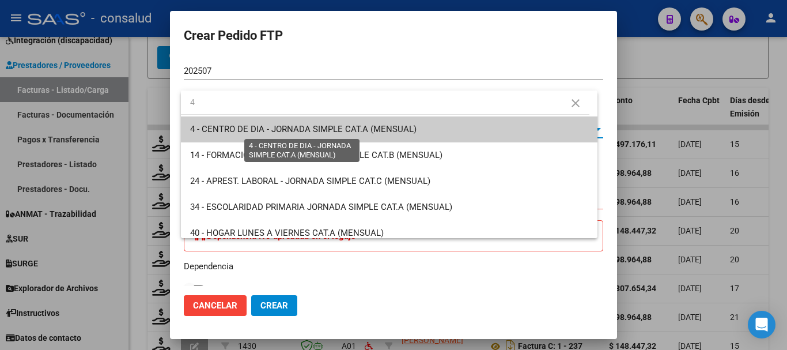
type input "4"
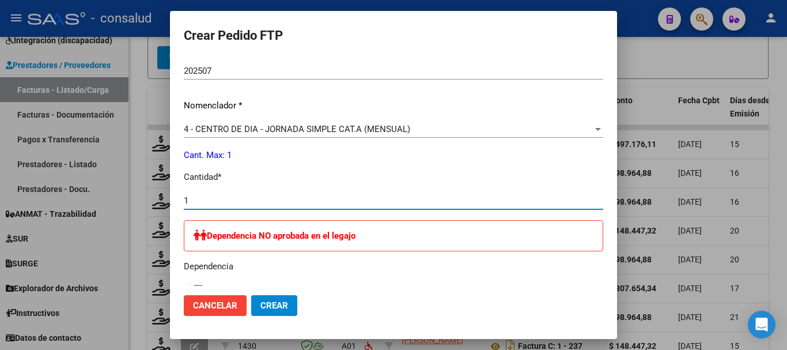
type input "1"
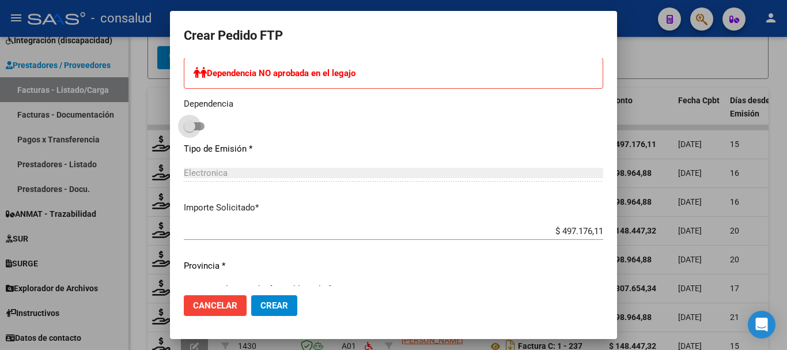
scroll to position [589, 0]
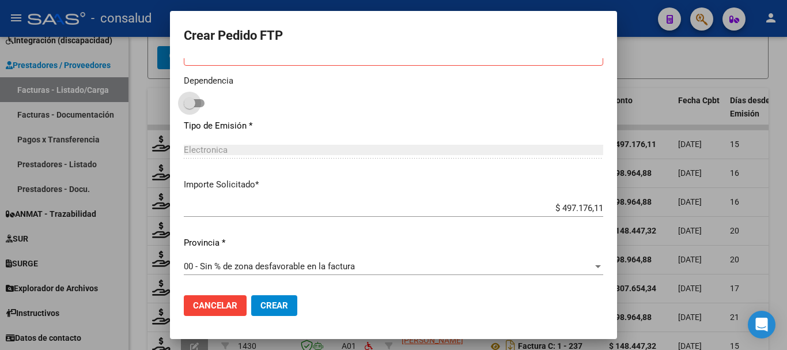
click at [275, 312] on button "Crear" at bounding box center [274, 305] width 46 height 21
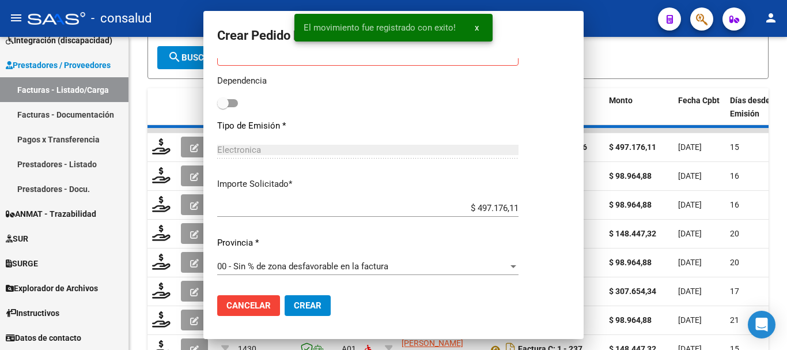
scroll to position [0, 0]
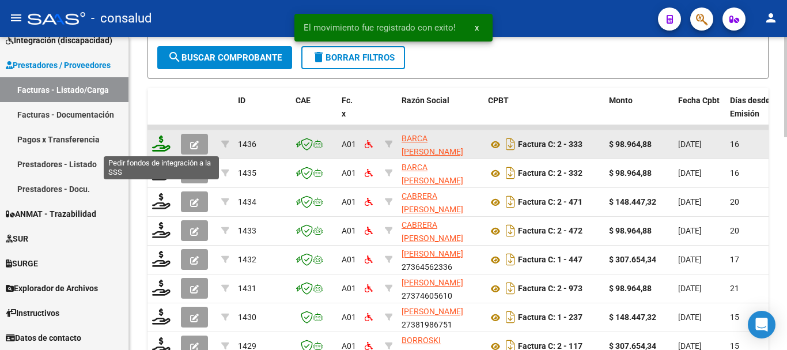
click at [160, 147] on icon at bounding box center [161, 143] width 18 height 16
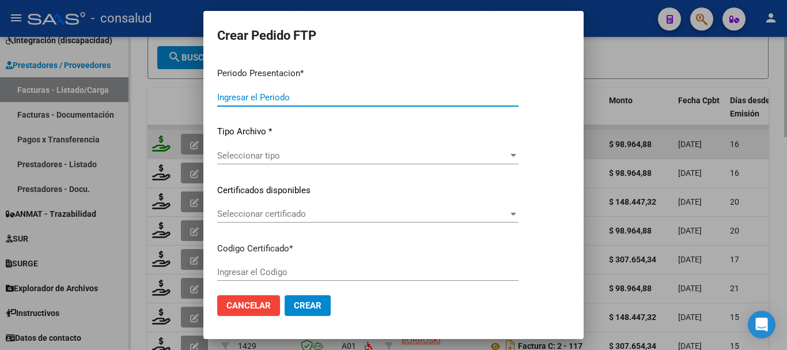
type input "202507"
type input "$ 98.964,88"
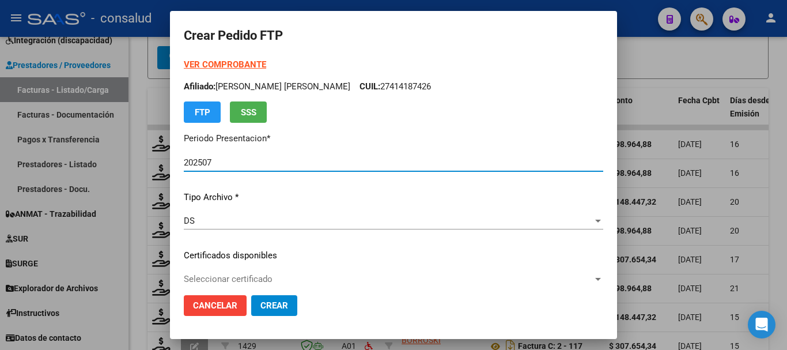
type input "0100057373287-20220527-20270527"
type input "[DATE]"
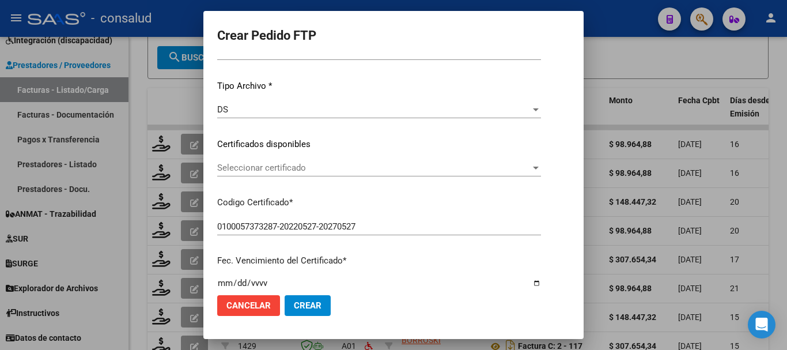
scroll to position [115, 0]
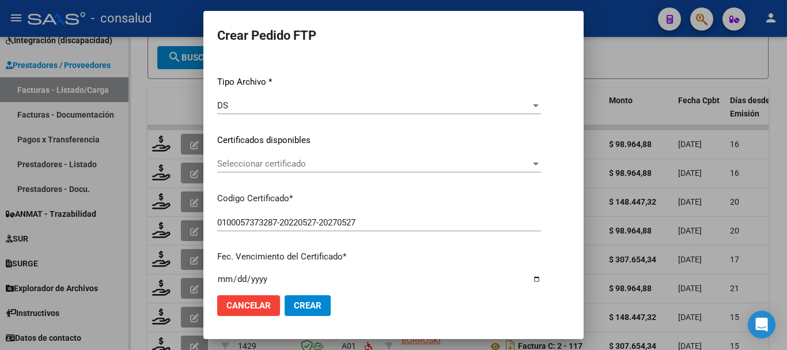
click at [335, 161] on span "Seleccionar certificado" at bounding box center [373, 163] width 313 height 10
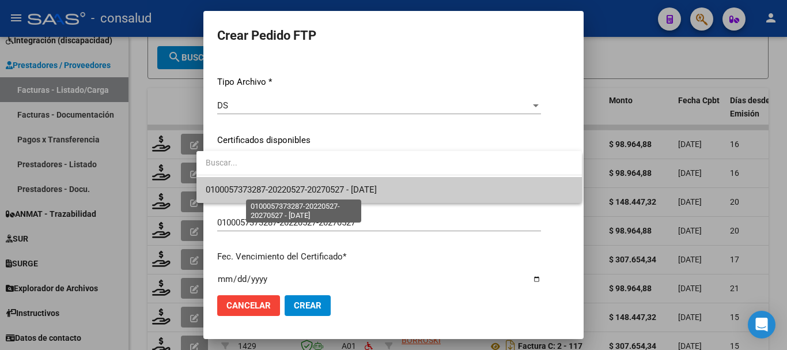
click at [354, 191] on span "0100057373287-20220527-20270527 - [DATE]" at bounding box center [291, 189] width 171 height 10
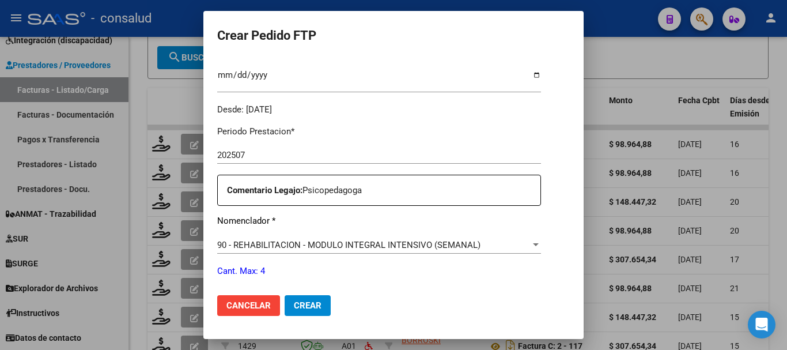
scroll to position [403, 0]
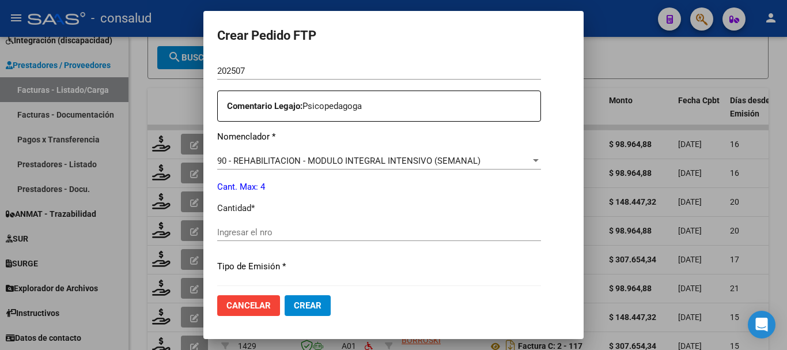
click at [295, 234] on input "Ingresar el nro" at bounding box center [379, 232] width 324 height 10
type input "4"
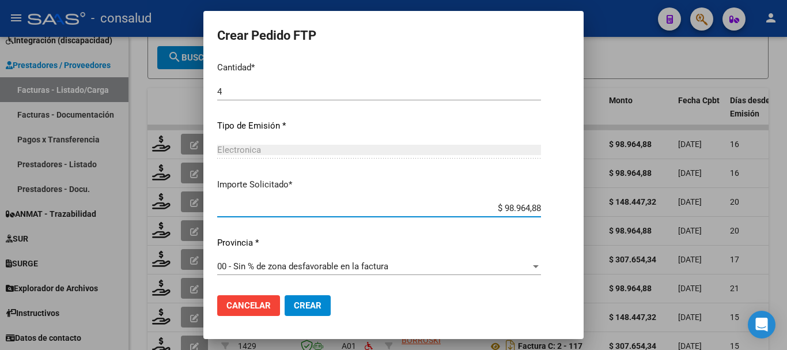
click at [294, 302] on span "Crear" at bounding box center [308, 305] width 28 height 10
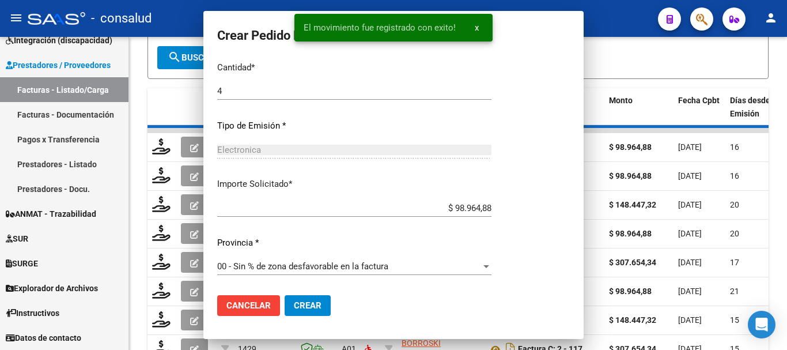
scroll to position [0, 0]
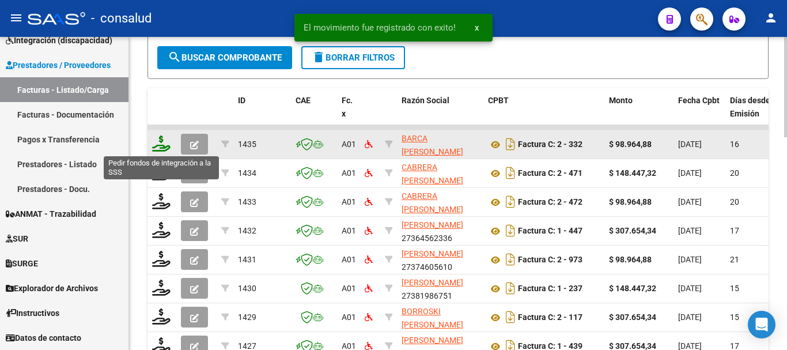
click at [159, 144] on icon at bounding box center [161, 143] width 18 height 16
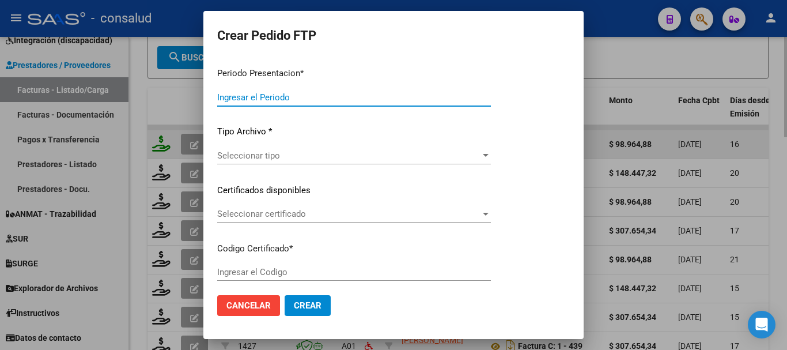
type input "202507"
type input "$ 98.964,88"
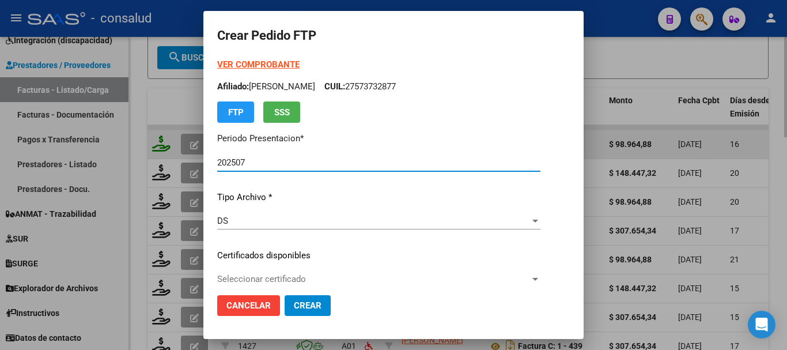
type input "0100057052555-20250127-20350127"
type input "[DATE]"
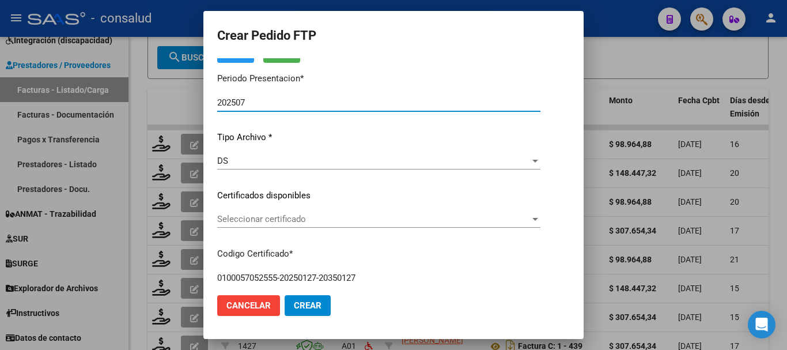
scroll to position [173, 0]
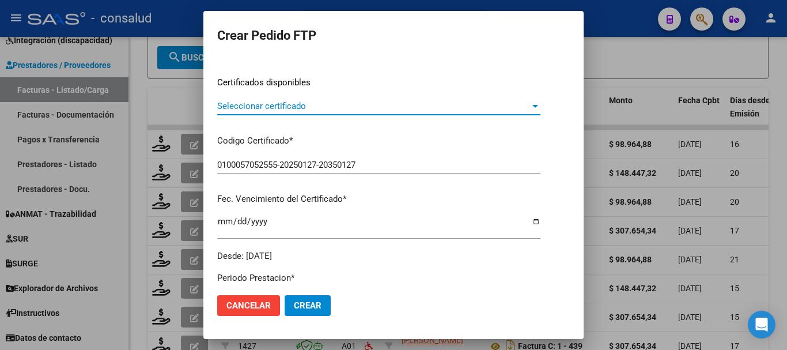
click at [344, 105] on span "Seleccionar certificado" at bounding box center [373, 106] width 313 height 10
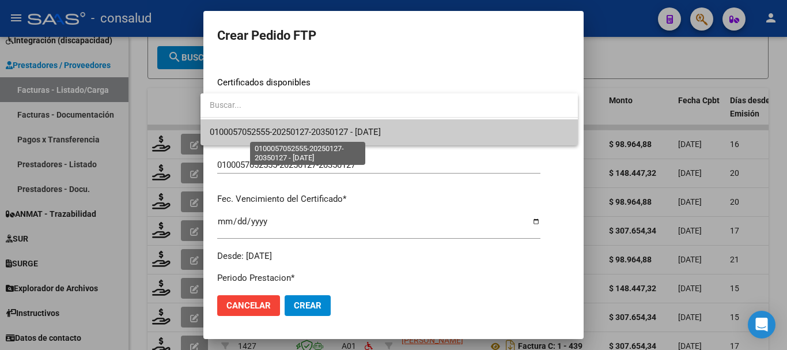
drag, startPoint x: 366, startPoint y: 131, endPoint x: 378, endPoint y: 135, distance: 13.3
click at [366, 131] on span "0100057052555-20250127-20350127 - [DATE]" at bounding box center [295, 132] width 171 height 10
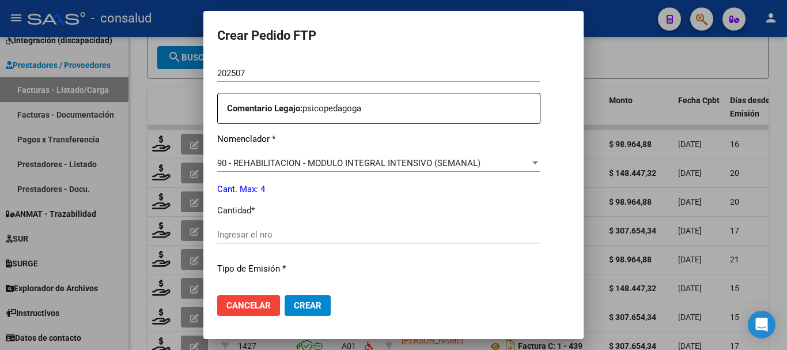
scroll to position [461, 0]
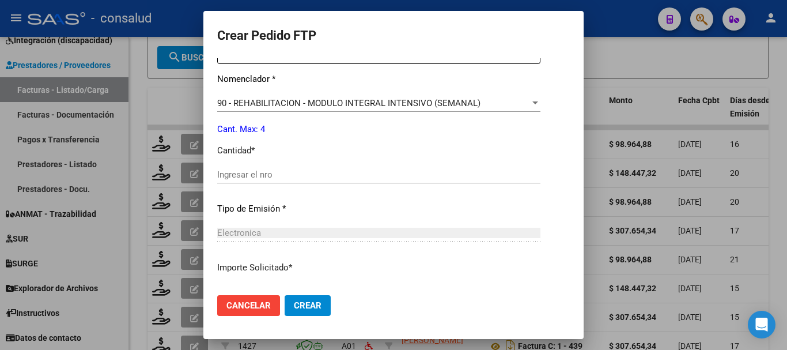
click at [342, 173] on input "Ingresar el nro" at bounding box center [378, 174] width 323 height 10
type input "4"
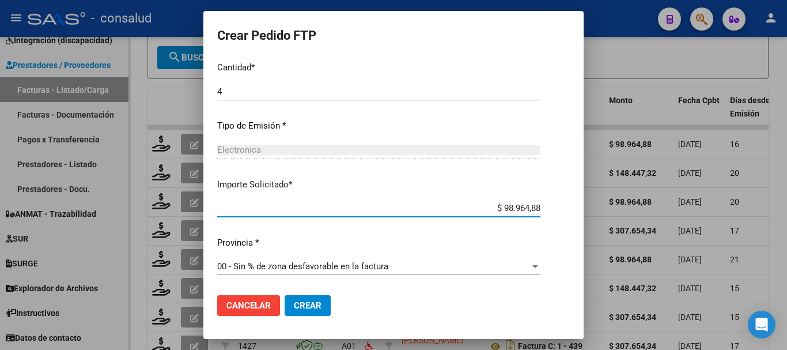
click at [303, 300] on span "Crear" at bounding box center [308, 305] width 28 height 10
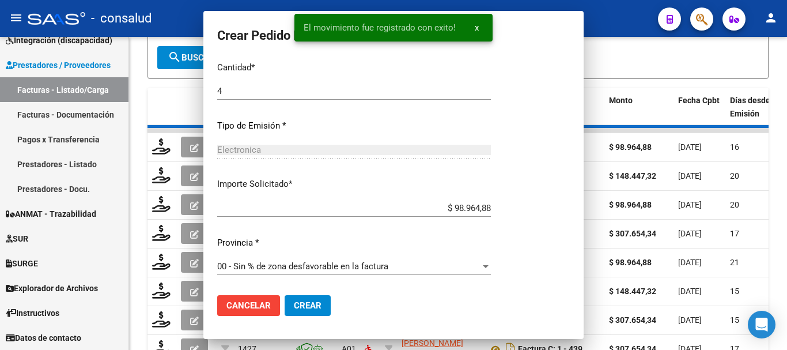
scroll to position [0, 0]
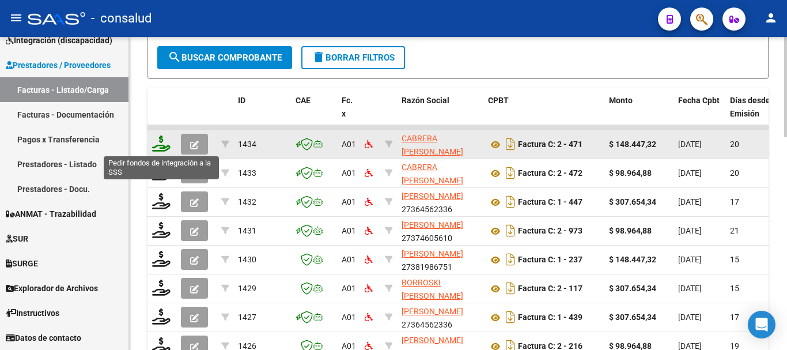
click at [162, 142] on icon at bounding box center [161, 143] width 18 height 16
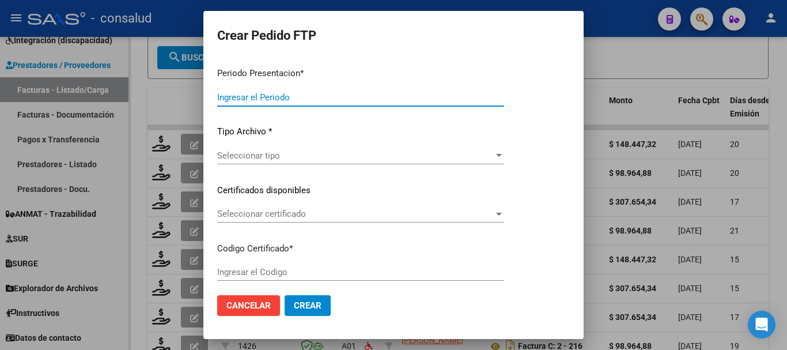
type input "202507"
type input "$ 148.447,32"
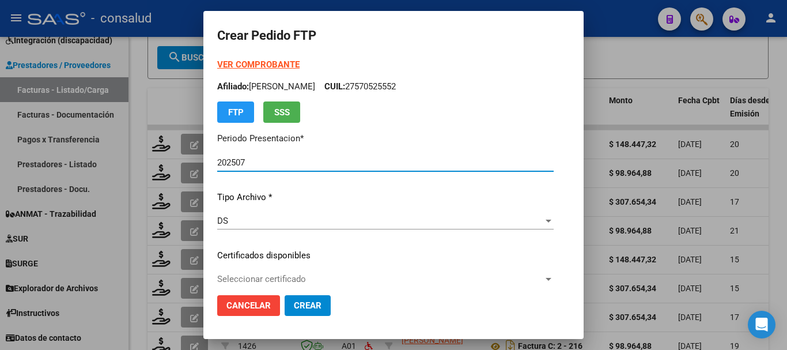
type input "0100057052533-20221207-20251207"
type input "[DATE]"
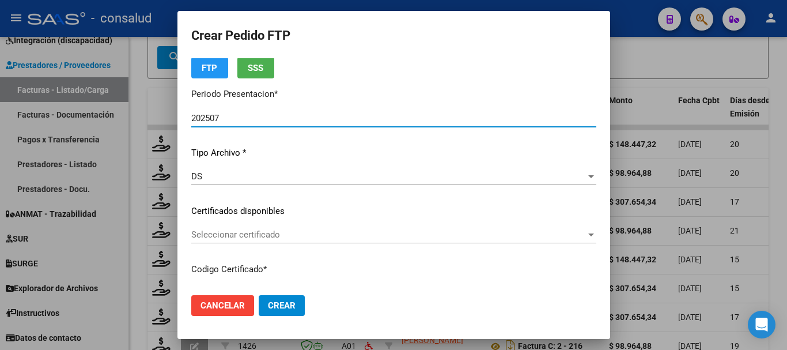
scroll to position [115, 0]
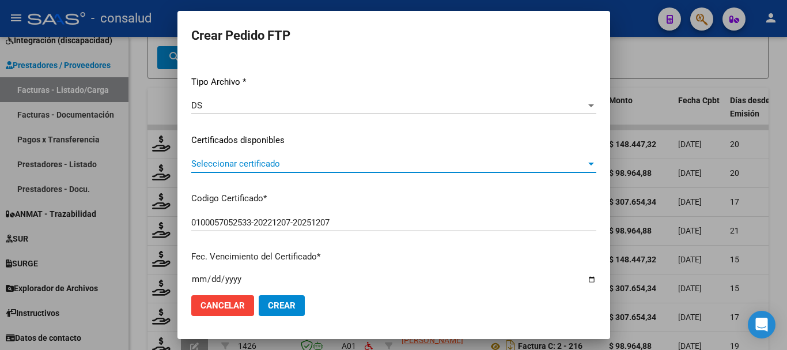
click at [332, 161] on span "Seleccionar certificado" at bounding box center [388, 163] width 394 height 10
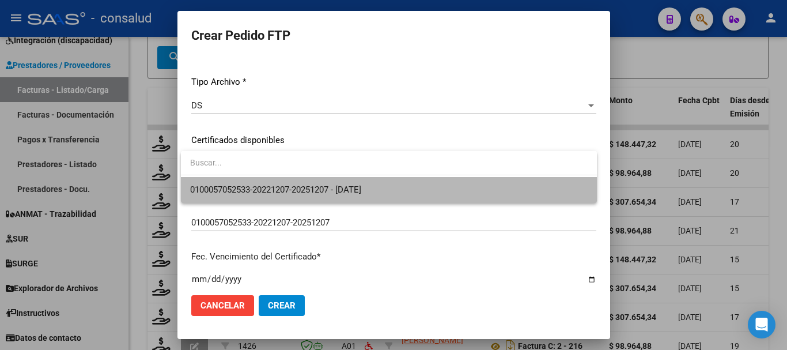
drag, startPoint x: 353, startPoint y: 180, endPoint x: 360, endPoint y: 186, distance: 9.0
click at [354, 182] on span "0100057052533-20221207-20251207 - [DATE]" at bounding box center [388, 190] width 397 height 26
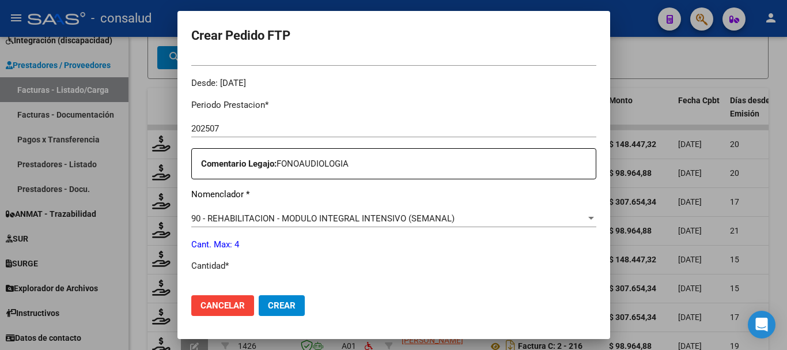
scroll to position [403, 0]
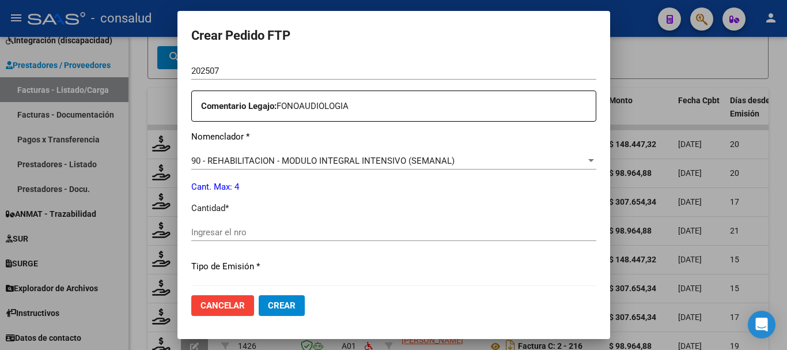
click at [335, 243] on div "Ingresar el nro" at bounding box center [393, 237] width 405 height 28
click at [339, 231] on input "Ingresar el nro" at bounding box center [393, 232] width 405 height 10
type input "4"
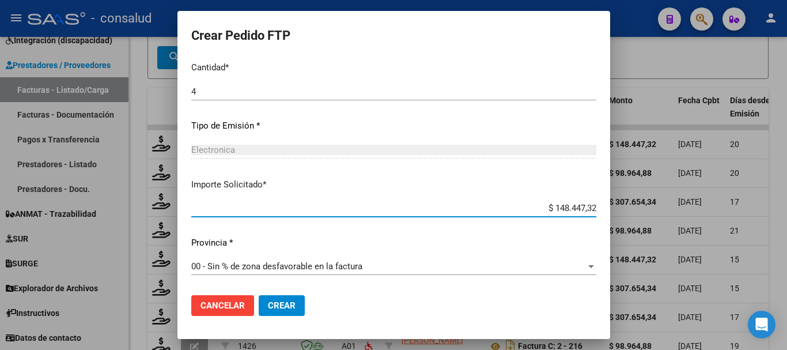
click at [280, 305] on span "Crear" at bounding box center [282, 305] width 28 height 10
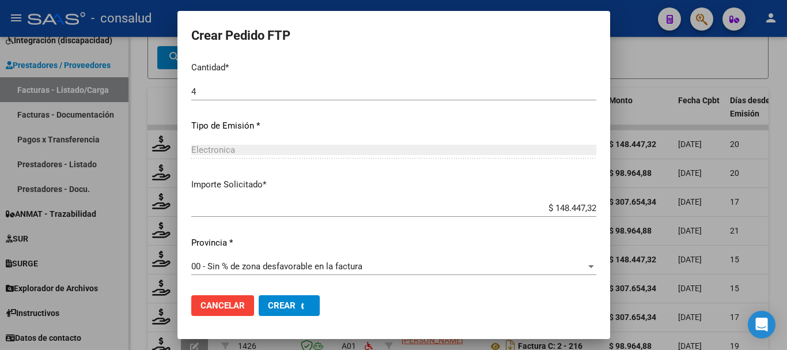
scroll to position [0, 0]
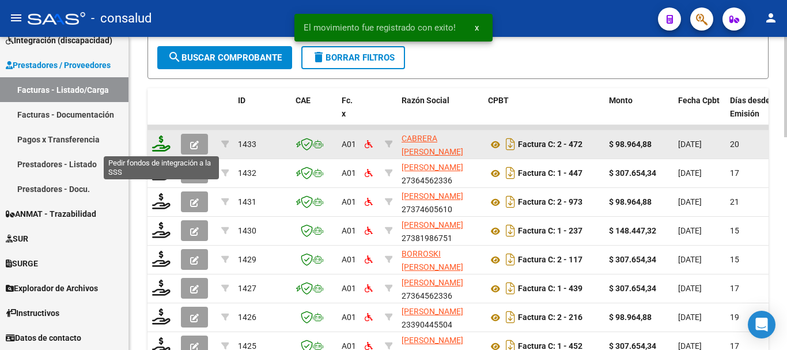
click at [157, 147] on icon at bounding box center [161, 143] width 18 height 16
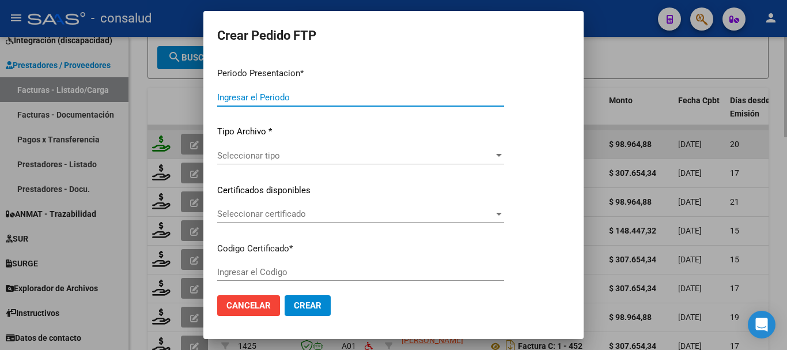
type input "202507"
type input "$ 98.964,88"
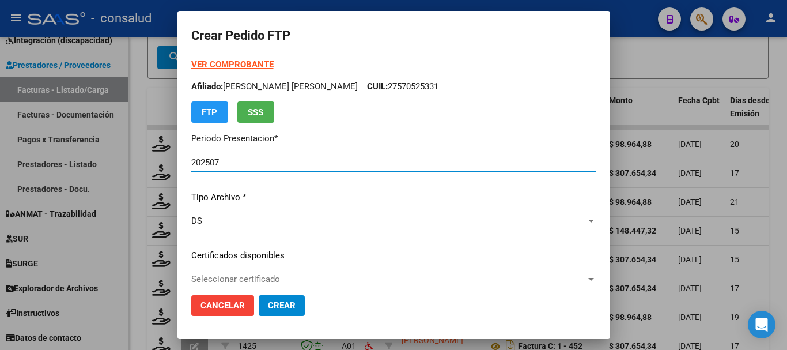
type input "0200056372553-20240104-20320104"
type input "[DATE]"
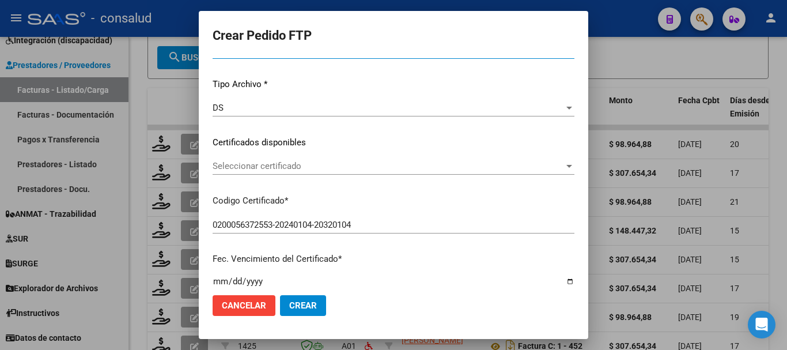
scroll to position [115, 0]
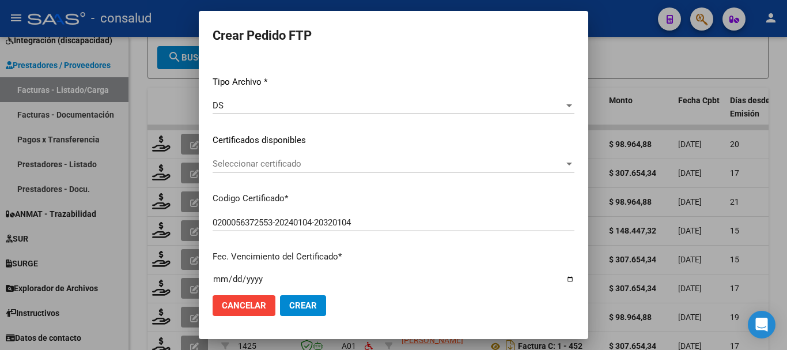
click at [297, 160] on span "Seleccionar certificado" at bounding box center [388, 163] width 351 height 10
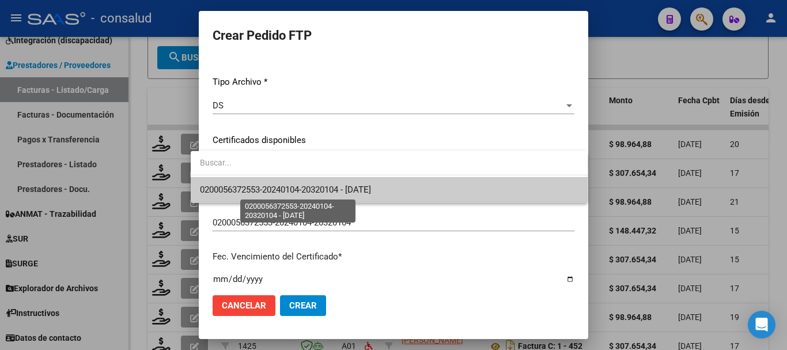
click at [362, 188] on span "0200056372553-20240104-20320104 - [DATE]" at bounding box center [285, 189] width 171 height 10
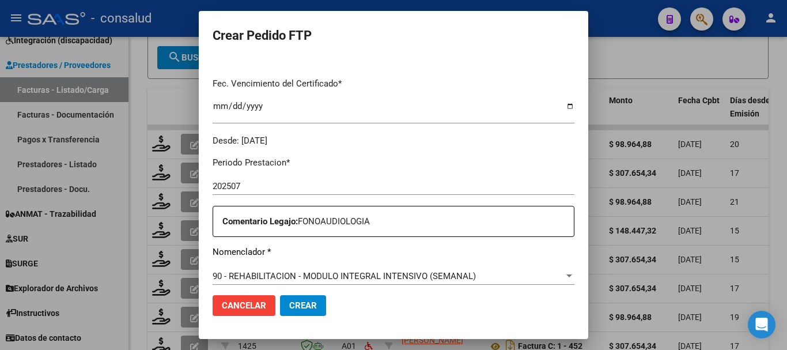
scroll to position [403, 0]
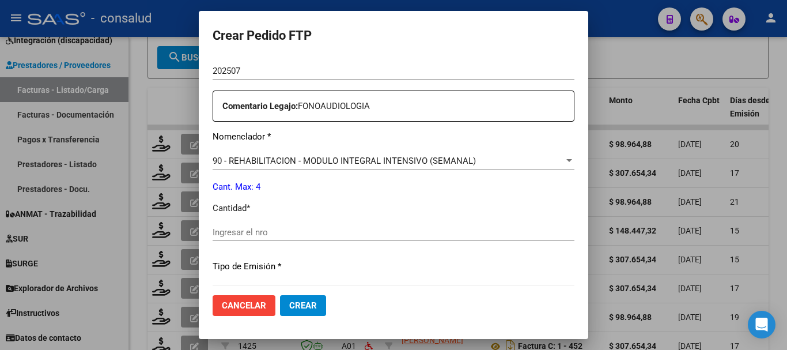
click at [303, 239] on div "Ingresar el nro" at bounding box center [394, 231] width 362 height 17
type input "4"
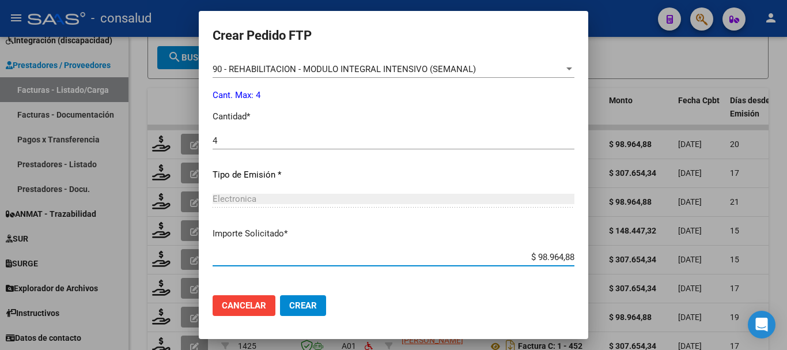
scroll to position [544, 0]
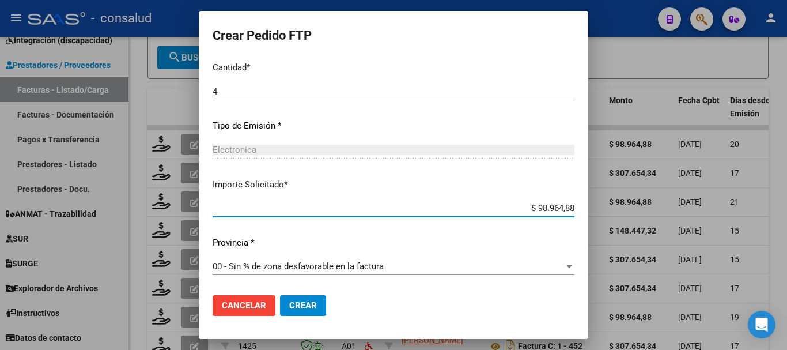
click at [294, 302] on span "Crear" at bounding box center [303, 305] width 28 height 10
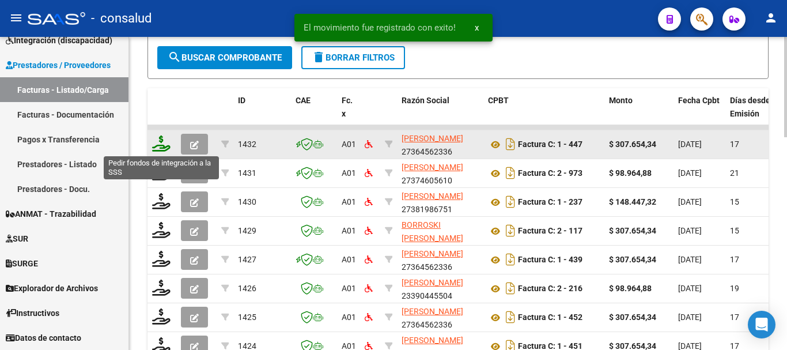
click at [160, 139] on icon at bounding box center [161, 143] width 18 height 16
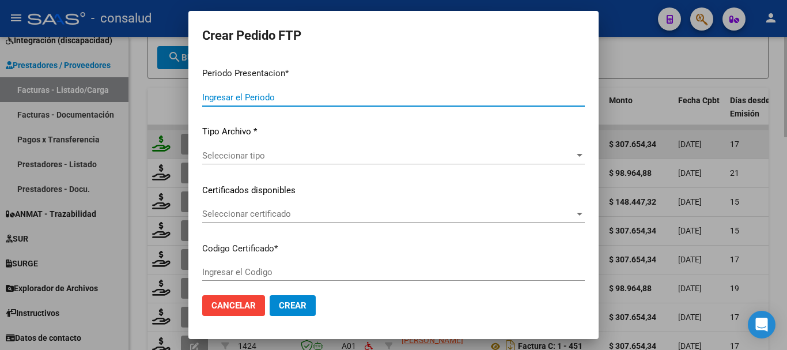
type input "202507"
type input "$ 307.654,34"
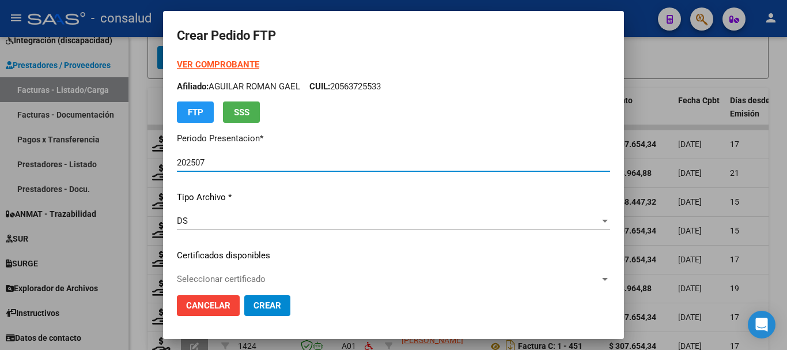
type input "0200053794868-20230414-20300414"
type input "[DATE]"
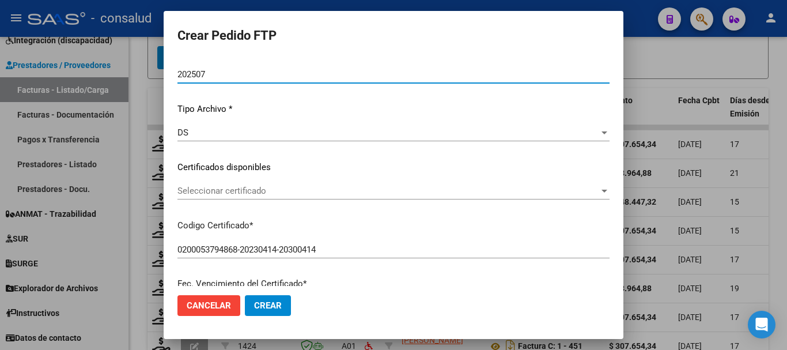
scroll to position [115, 0]
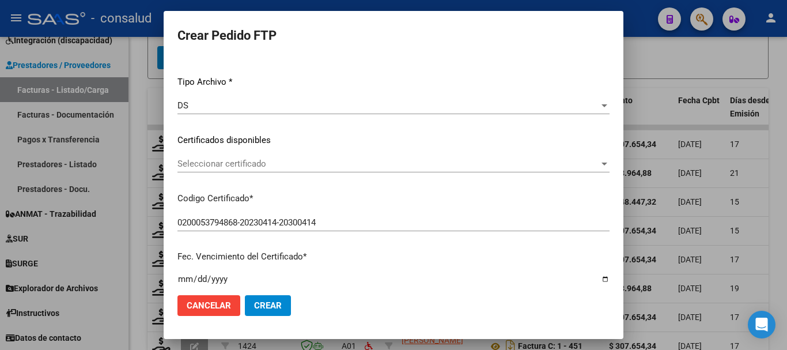
click at [338, 159] on span "Seleccionar certificado" at bounding box center [388, 163] width 422 height 10
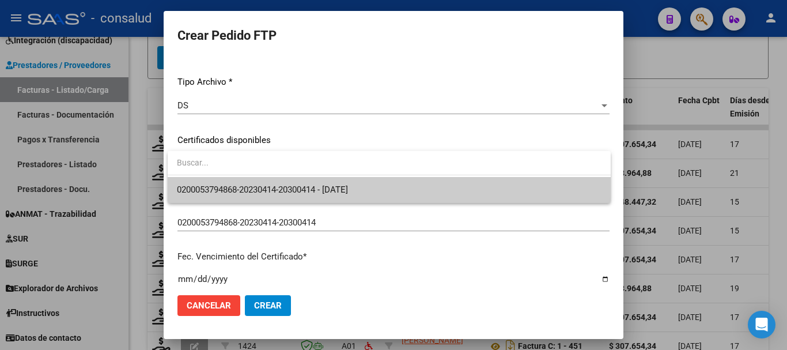
click at [392, 190] on span "0200053794868-20230414-20300414 - [DATE]" at bounding box center [389, 190] width 424 height 26
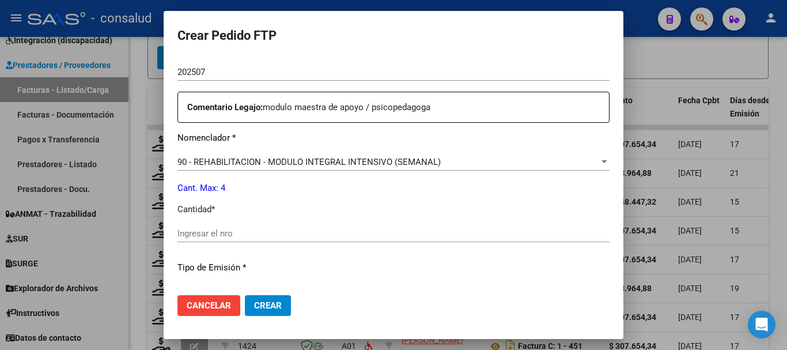
scroll to position [461, 0]
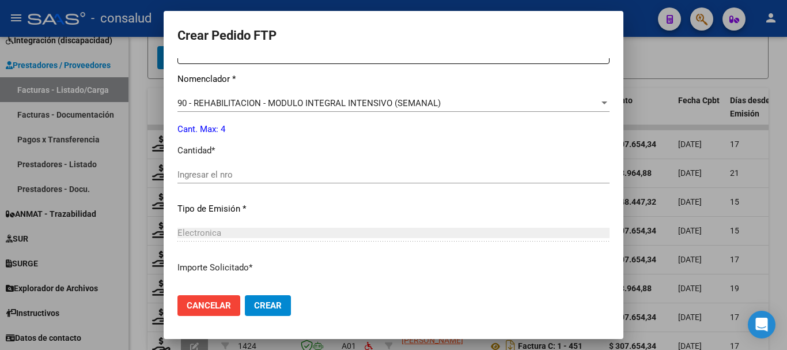
click at [277, 176] on input "Ingresar el nro" at bounding box center [393, 174] width 432 height 10
type input "4"
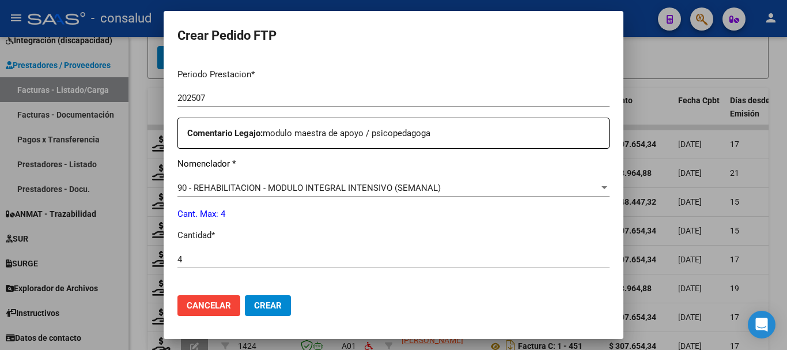
scroll to position [313, 0]
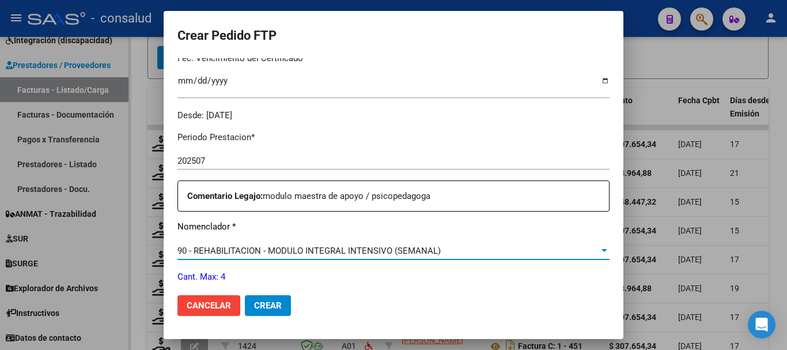
click at [356, 253] on span "90 - REHABILITACION - MODULO INTEGRAL INTENSIVO (SEMANAL)" at bounding box center [308, 250] width 263 height 10
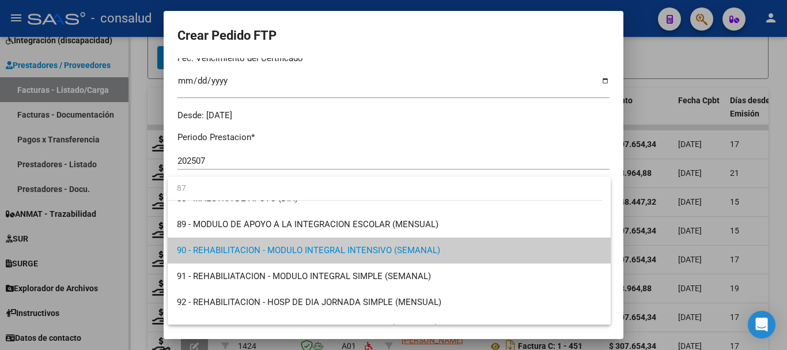
scroll to position [0, 0]
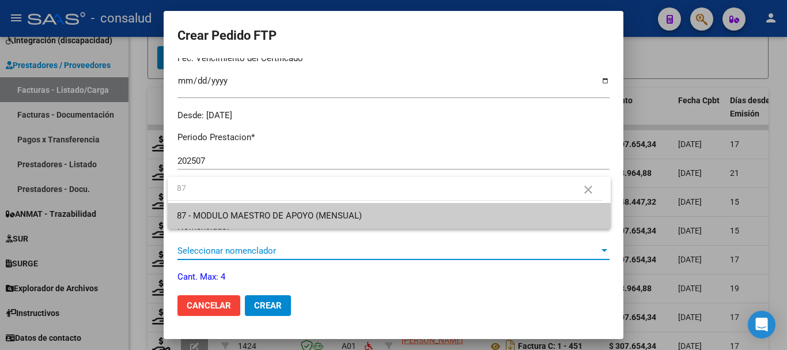
type input "87"
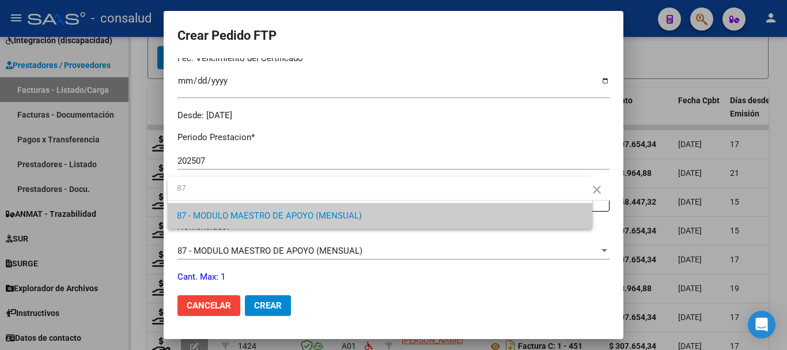
scroll to position [463, 0]
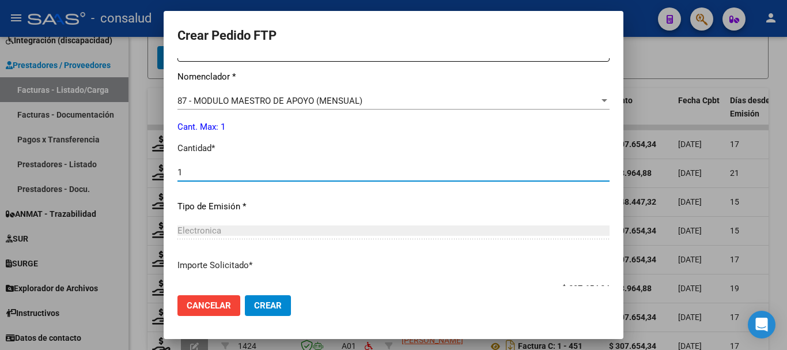
type input "1"
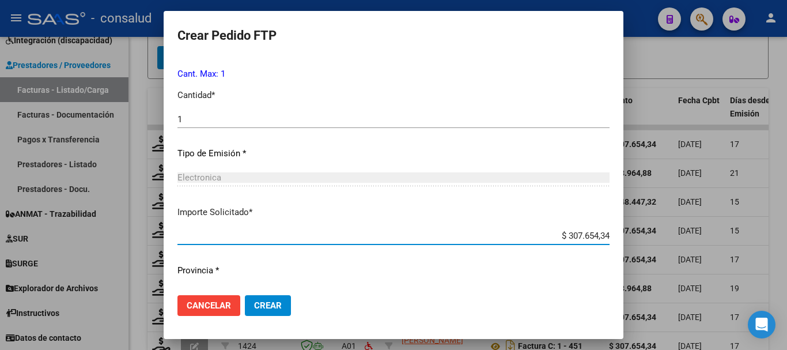
scroll to position [544, 0]
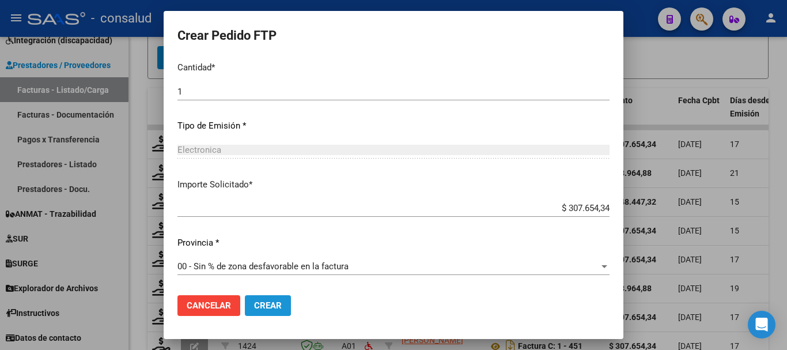
click at [258, 302] on span "Crear" at bounding box center [268, 305] width 28 height 10
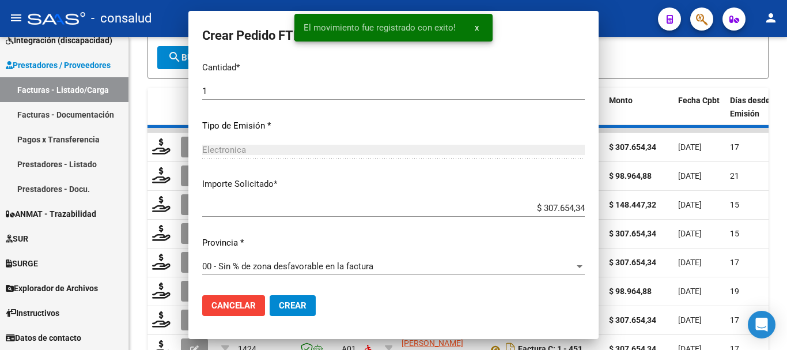
scroll to position [0, 0]
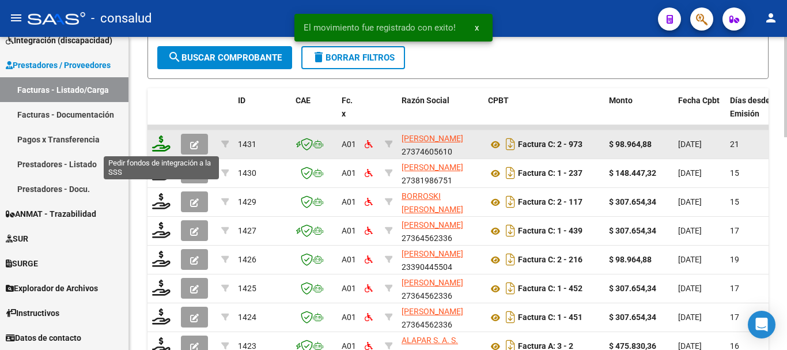
click at [163, 145] on icon at bounding box center [161, 143] width 18 height 16
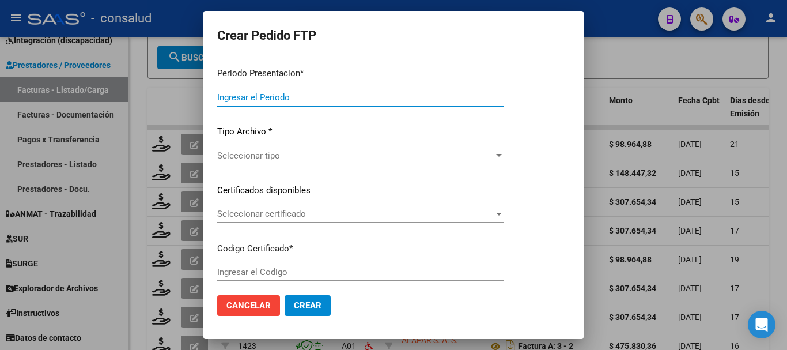
type input "202507"
type input "$ 98.964,88"
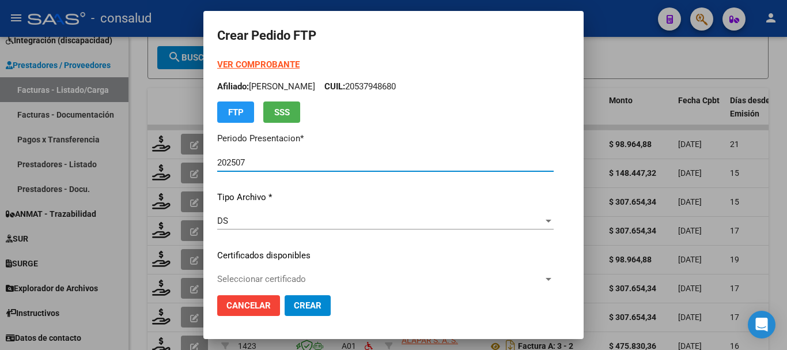
type input "0100053963541-20231219-20281219"
type input "[DATE]"
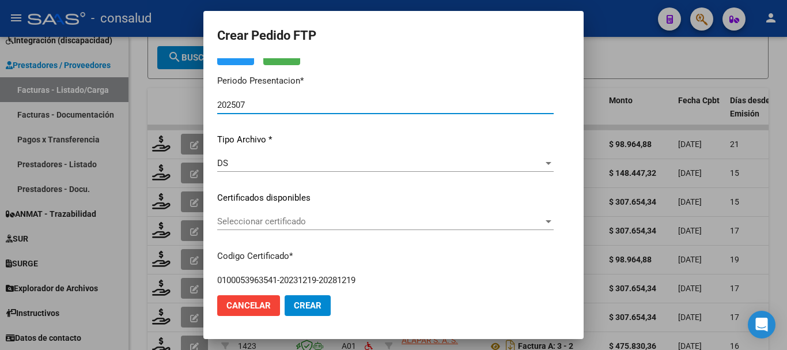
click at [307, 225] on span "Seleccionar certificado" at bounding box center [380, 221] width 326 height 10
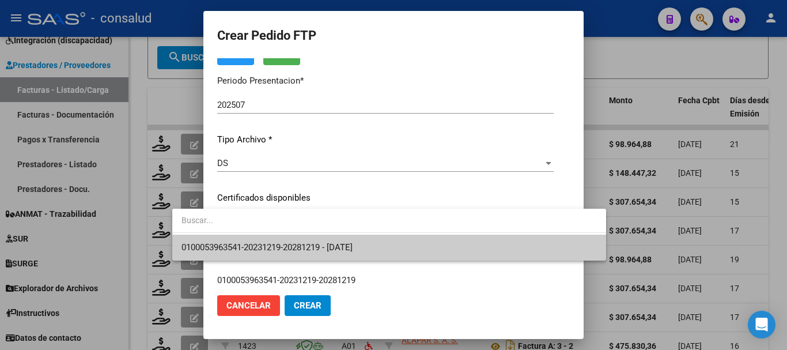
click at [386, 242] on span "0100053963541-20231219-20281219 - [DATE]" at bounding box center [388, 247] width 415 height 26
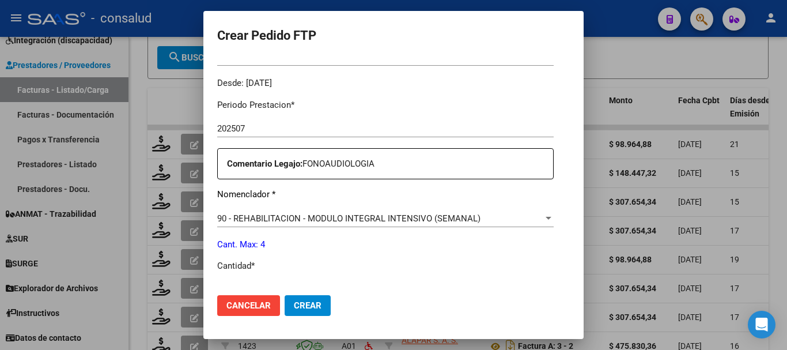
scroll to position [403, 0]
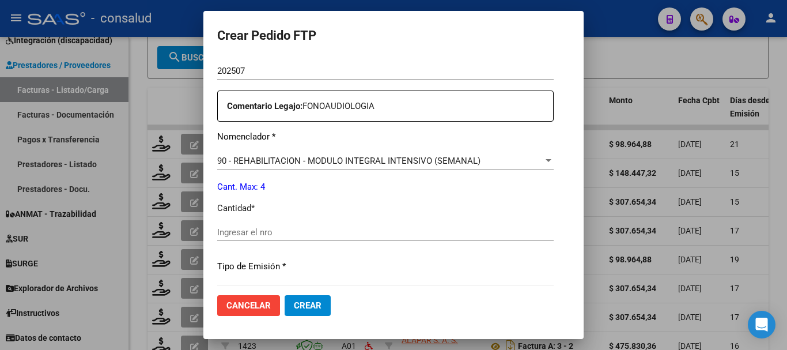
click at [367, 235] on input "Ingresar el nro" at bounding box center [385, 232] width 336 height 10
type input "4"
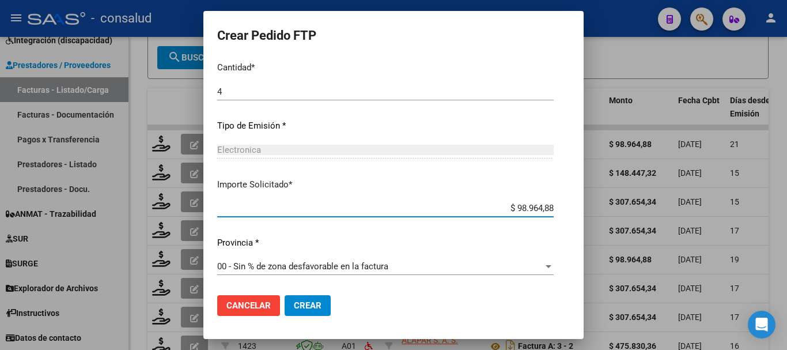
click at [294, 306] on span "Crear" at bounding box center [308, 305] width 28 height 10
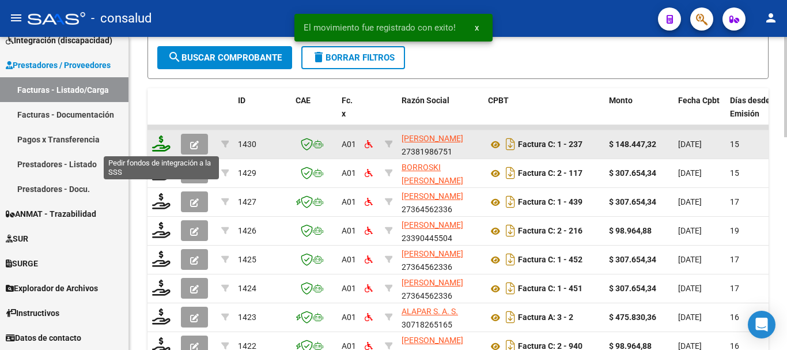
click at [160, 139] on icon at bounding box center [161, 143] width 18 height 16
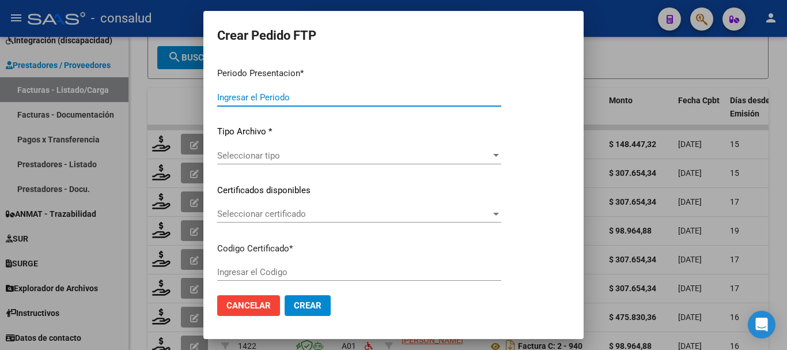
type input "202507"
type input "$ 148.447,32"
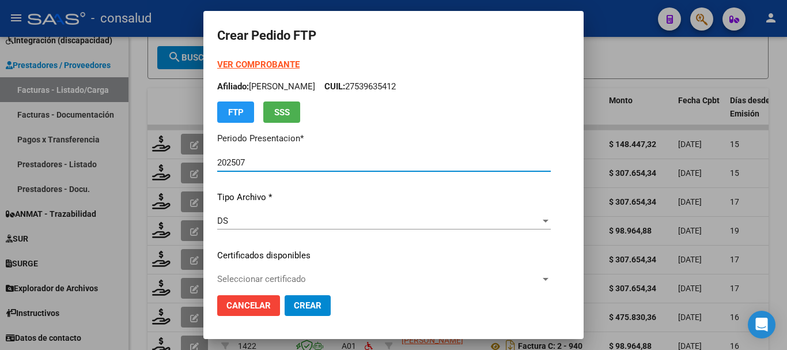
type input "0200058491054-20240419-20270419"
type input "[DATE]"
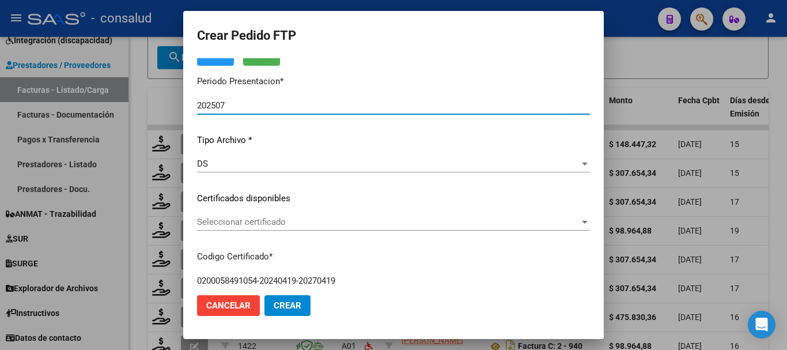
scroll to position [58, 0]
click at [320, 222] on span "Seleccionar certificado" at bounding box center [388, 221] width 382 height 10
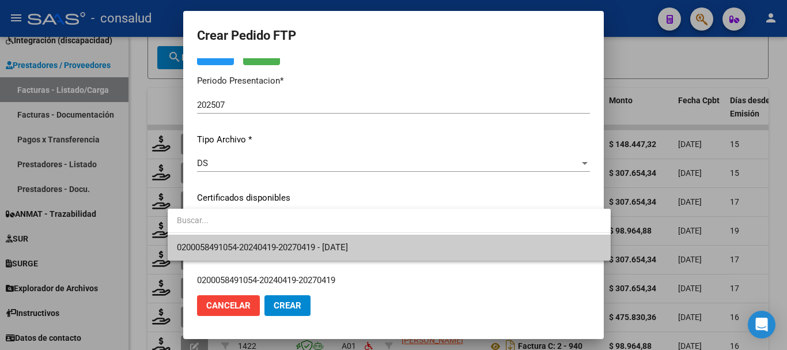
click at [373, 244] on span "0200058491054-20240419-20270419 - [DATE]" at bounding box center [389, 247] width 424 height 26
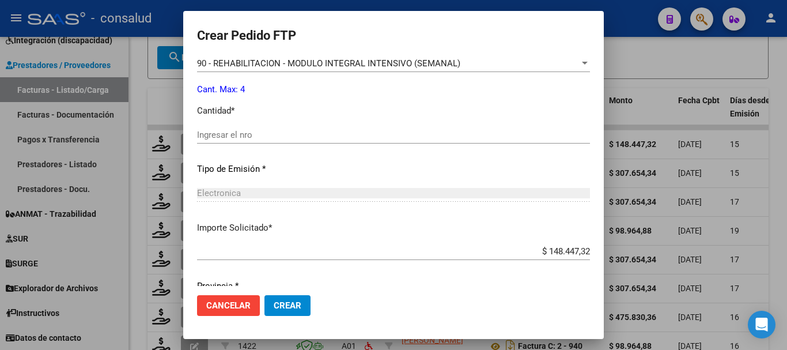
scroll to position [518, 0]
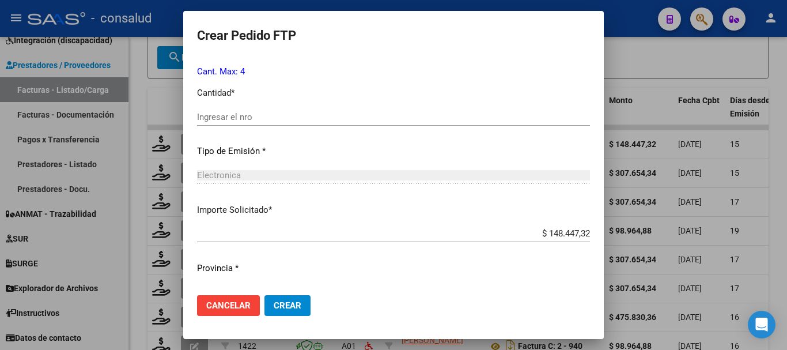
click at [302, 112] on input "Ingresar el nro" at bounding box center [393, 117] width 393 height 10
type input "4"
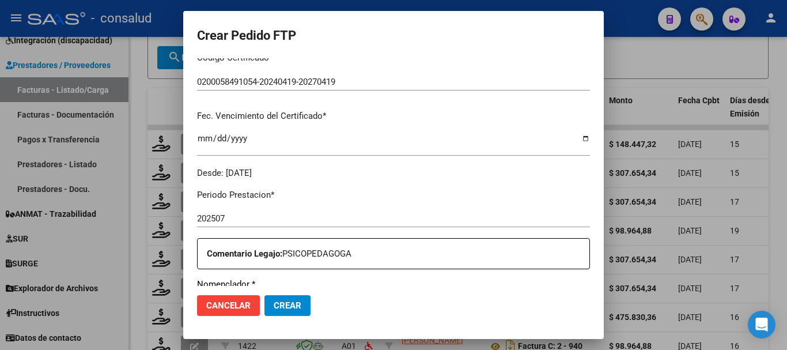
scroll to position [544, 0]
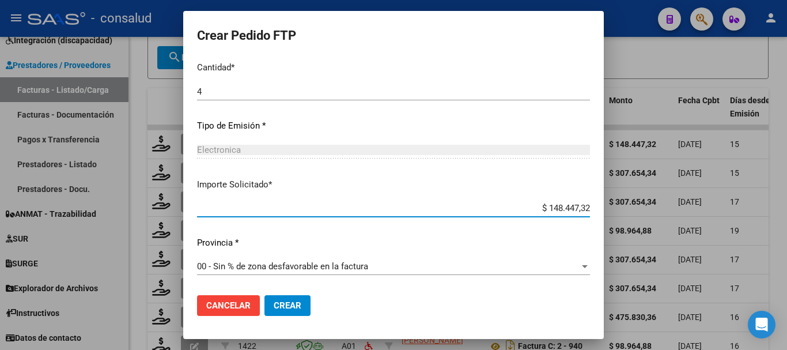
click at [274, 304] on span "Crear" at bounding box center [288, 305] width 28 height 10
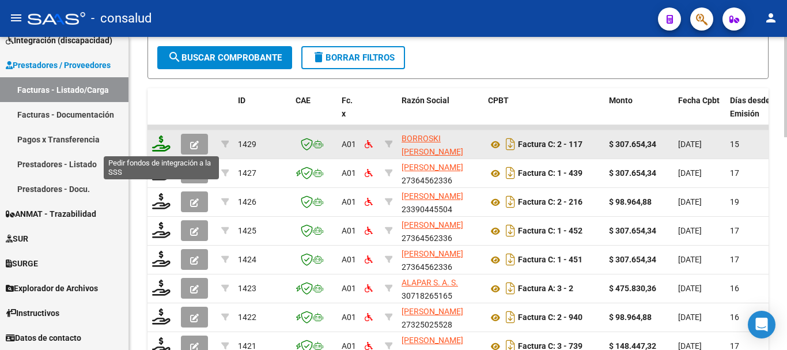
click at [165, 147] on icon at bounding box center [161, 143] width 18 height 16
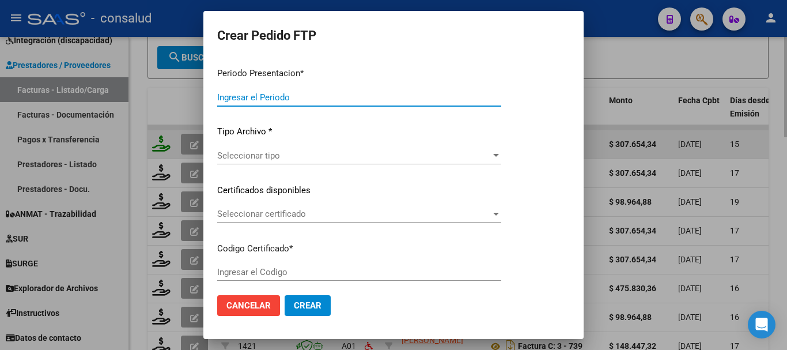
type input "202507"
type input "$ 307.654,34"
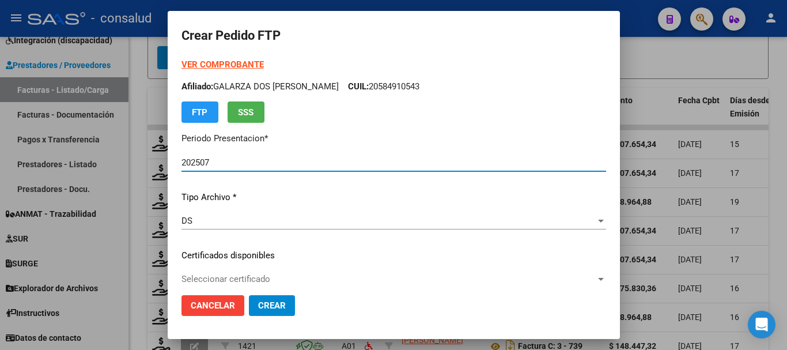
type input "0100056511242-20241108-20291108"
type input "[DATE]"
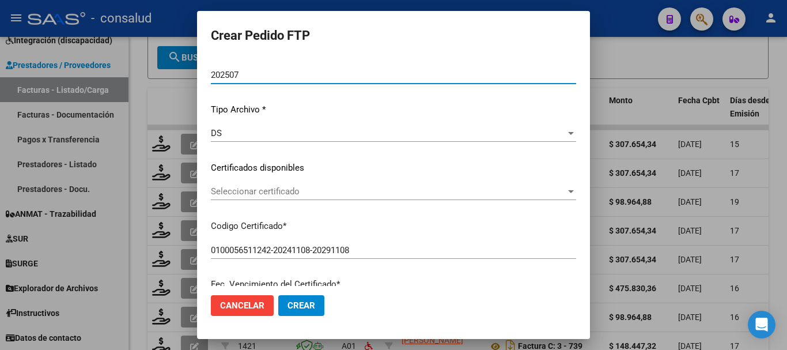
scroll to position [115, 0]
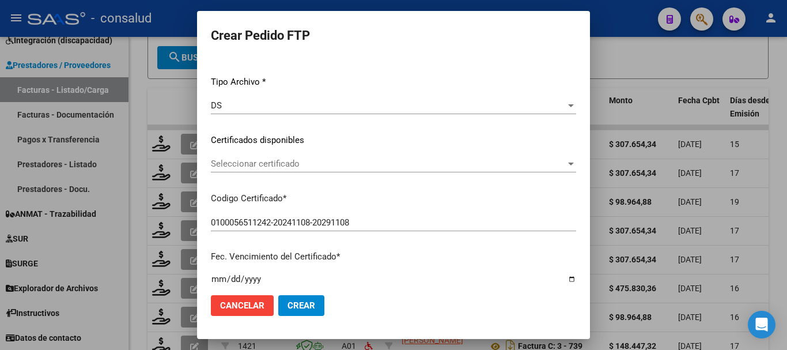
click at [319, 167] on span "Seleccionar certificado" at bounding box center [388, 163] width 355 height 10
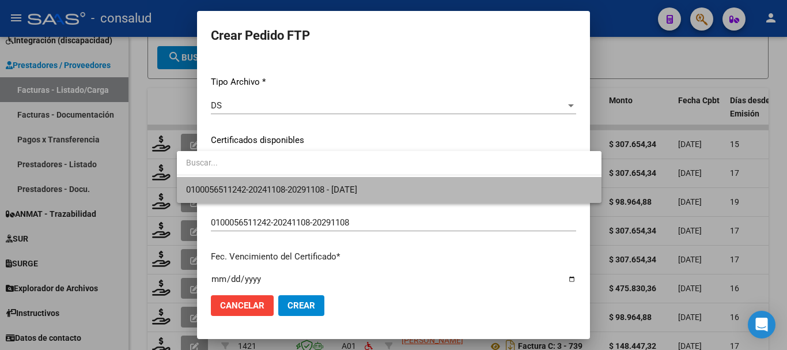
click at [391, 188] on span "0100056511242-20241108-20291108 - [DATE]" at bounding box center [389, 190] width 406 height 26
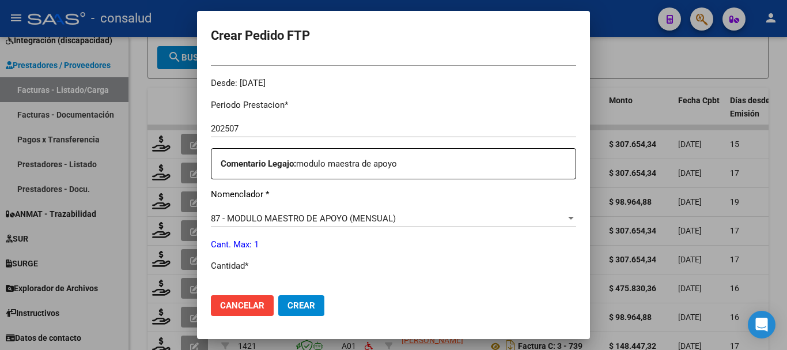
scroll to position [403, 0]
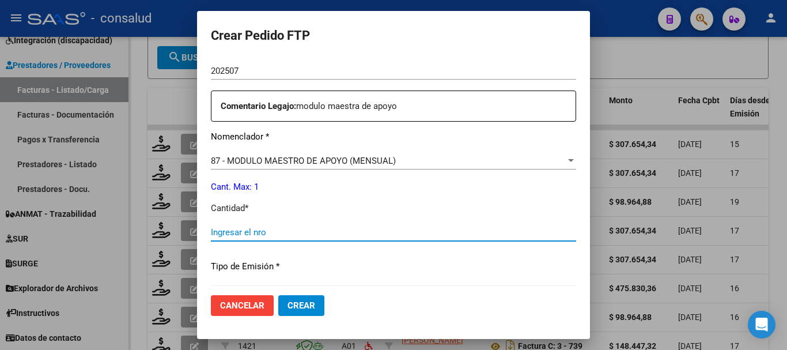
click at [308, 233] on input "Ingresar el nro" at bounding box center [393, 232] width 365 height 10
type input "1"
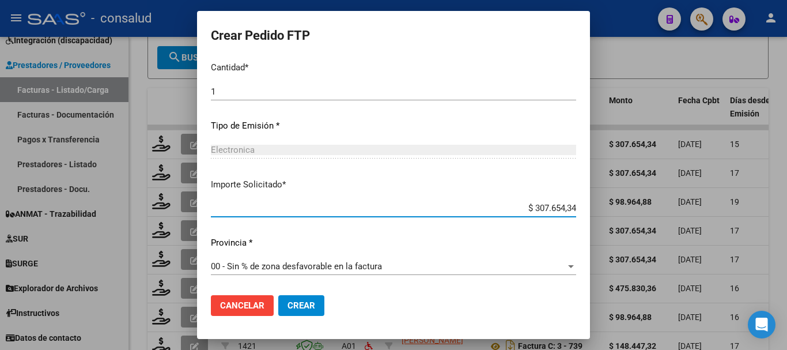
click at [287, 303] on span "Crear" at bounding box center [301, 305] width 28 height 10
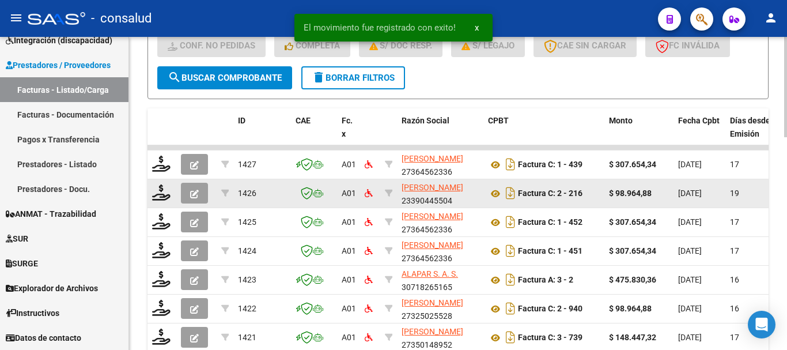
scroll to position [493, 0]
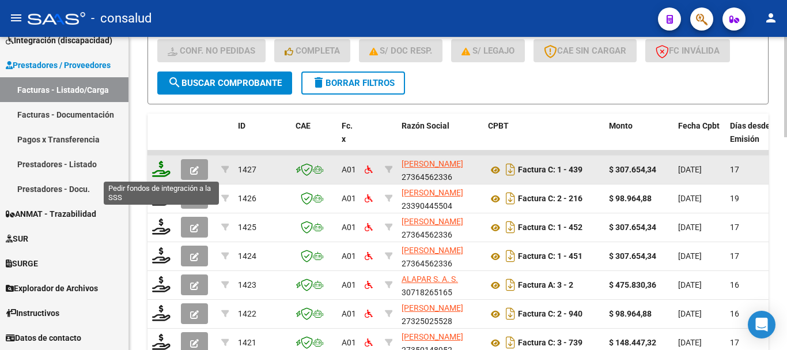
click at [158, 173] on icon at bounding box center [161, 169] width 18 height 16
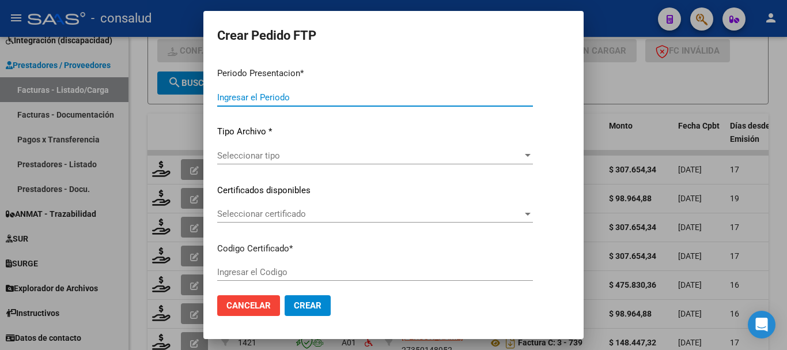
type input "202507"
type input "$ 307.654,34"
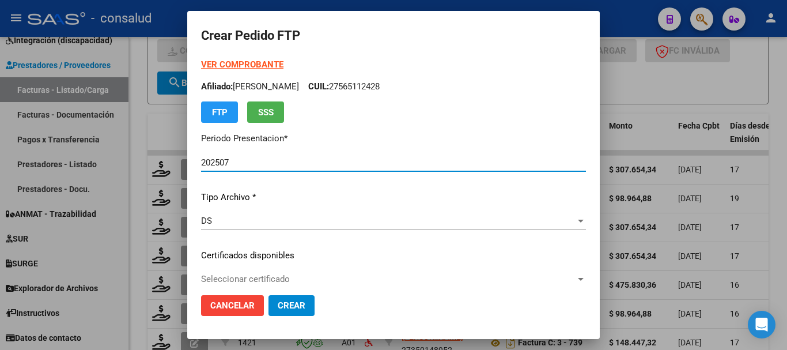
type input "0100052809991-20230224-20330224"
type input "[DATE]"
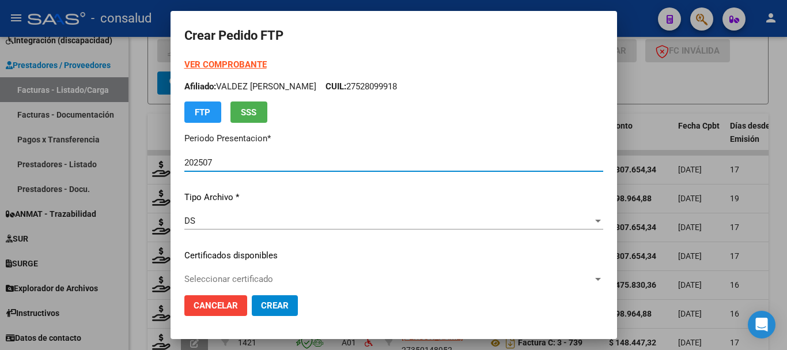
scroll to position [58, 0]
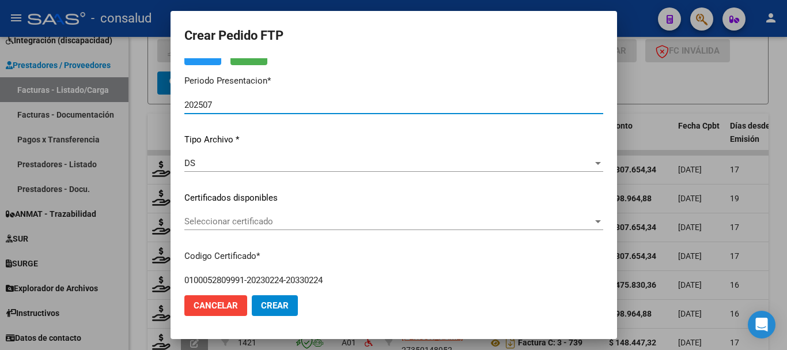
click at [285, 223] on span "Seleccionar certificado" at bounding box center [388, 221] width 408 height 10
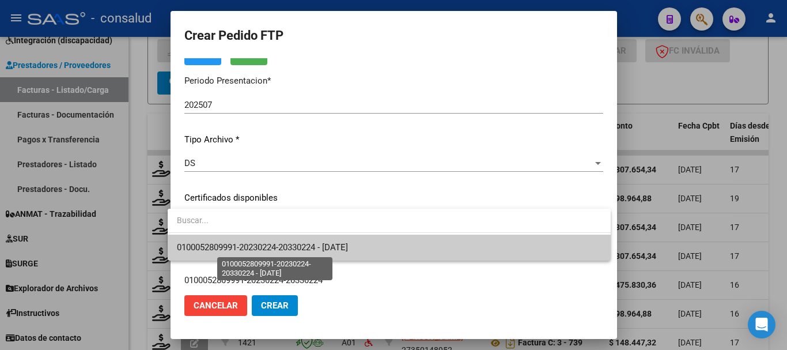
click at [313, 251] on span "0100052809991-20230224-20330224 - [DATE]" at bounding box center [262, 247] width 171 height 10
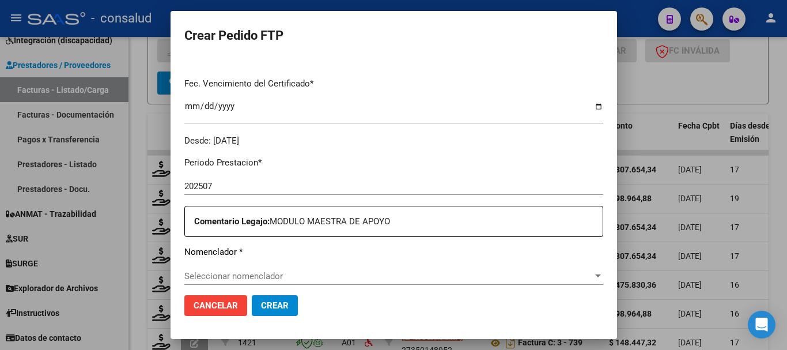
scroll to position [346, 0]
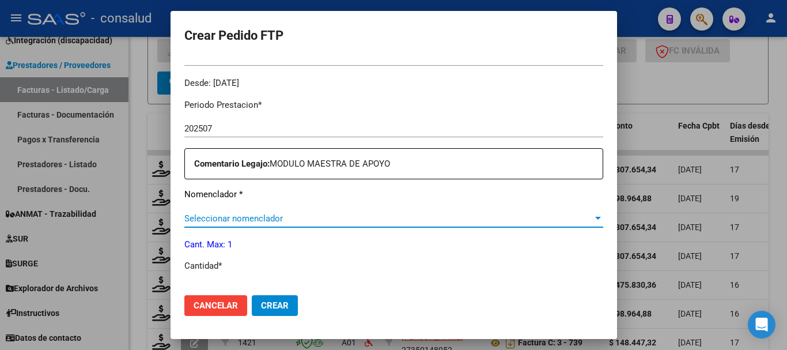
click at [333, 218] on span "Seleccionar nomenclador" at bounding box center [388, 218] width 408 height 10
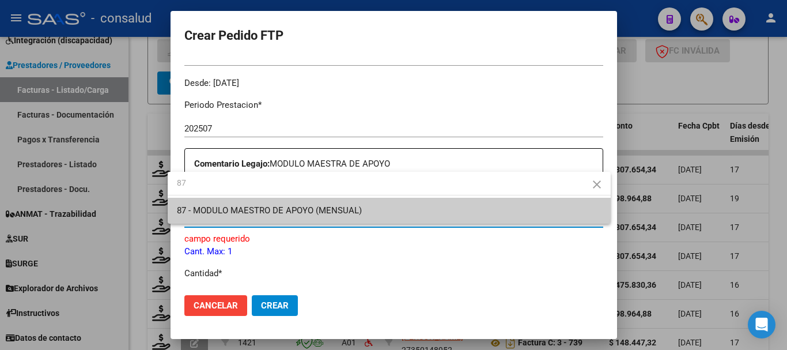
type input "87"
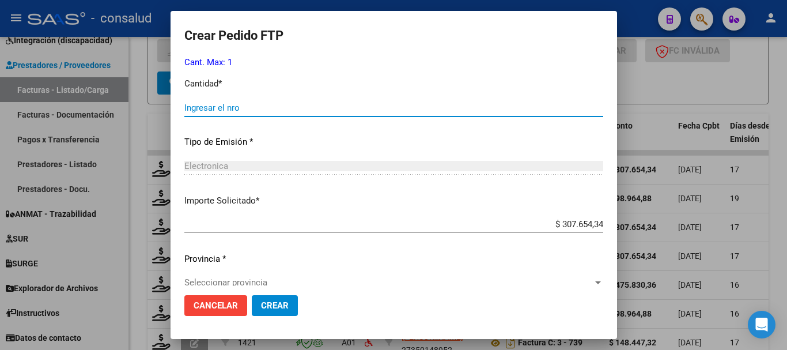
scroll to position [355, 0]
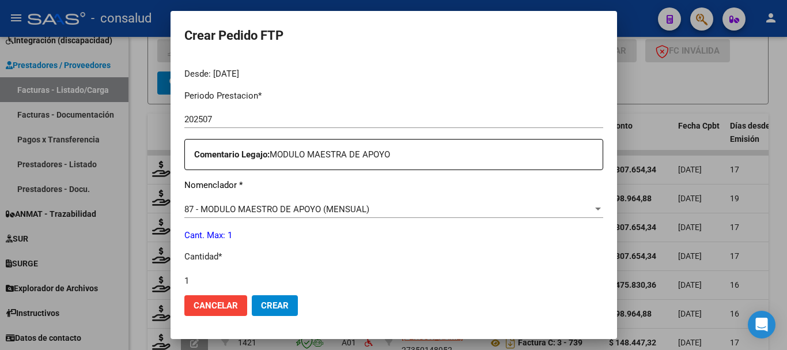
type input "1"
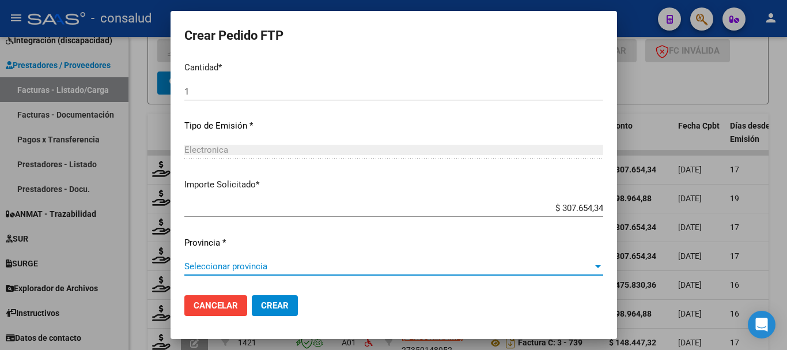
click at [291, 271] on span "Seleccionar provincia" at bounding box center [388, 266] width 408 height 10
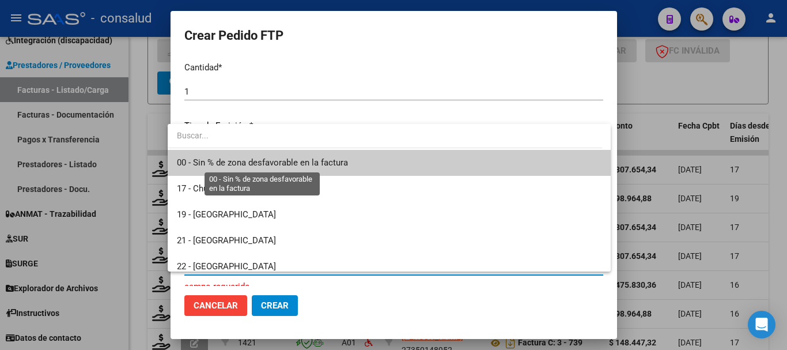
click at [295, 164] on span "00 - Sin % de zona desfavorable en la factura" at bounding box center [262, 162] width 171 height 10
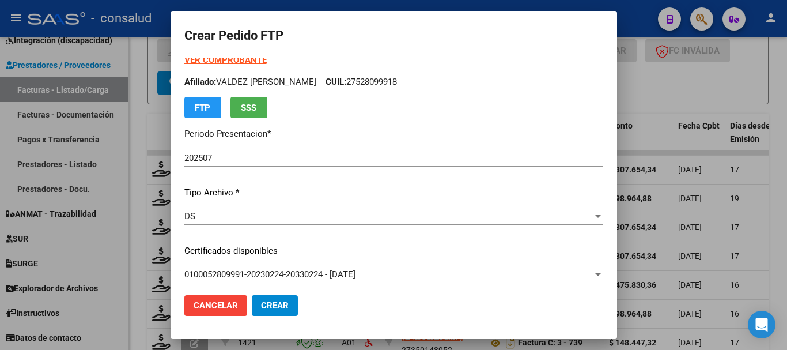
scroll to position [0, 0]
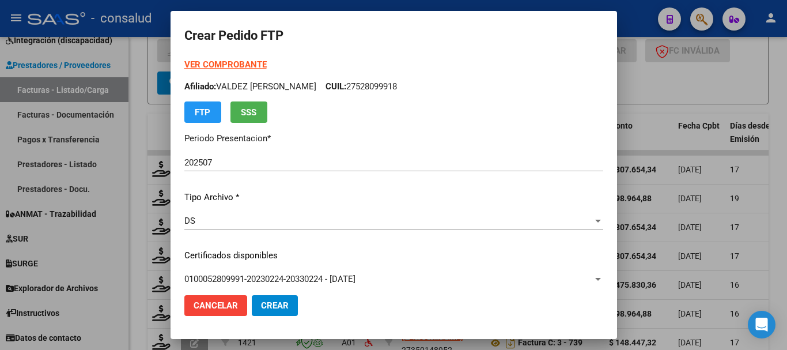
click at [221, 62] on strong "VER COMPROBANTE" at bounding box center [225, 64] width 82 height 10
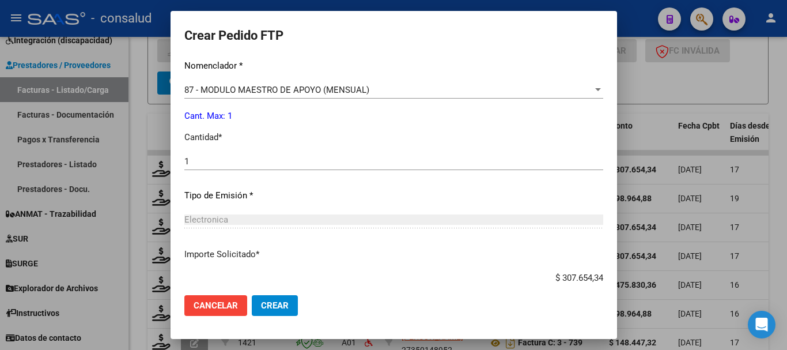
scroll to position [544, 0]
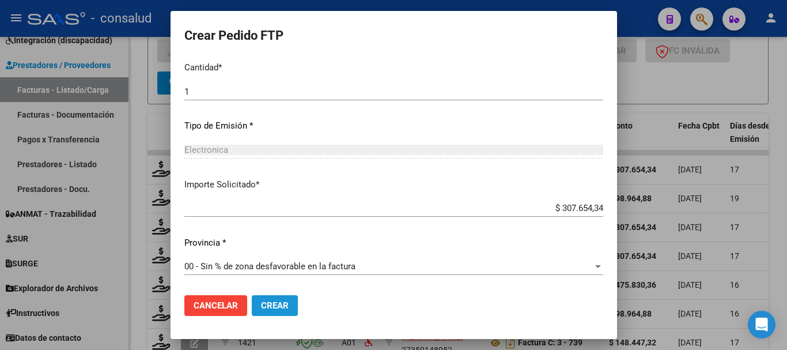
click at [265, 308] on span "Crear" at bounding box center [275, 305] width 28 height 10
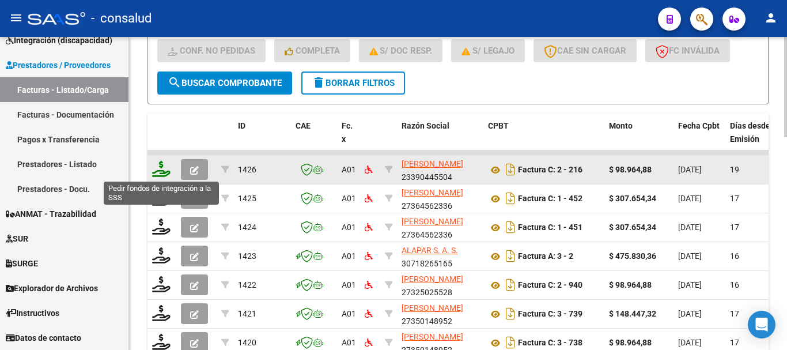
click at [160, 170] on icon at bounding box center [161, 169] width 18 height 16
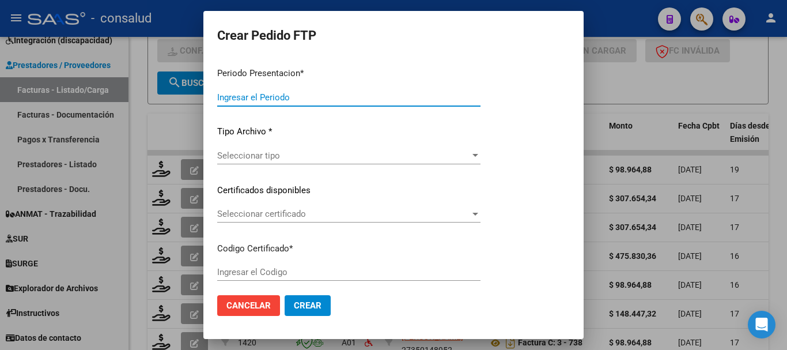
type input "202507"
type input "$ 98.964,88"
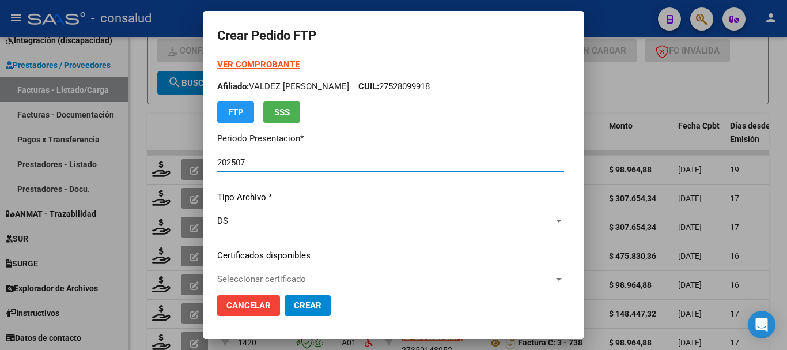
type input "0200050115040-20220930-20320930-MIS"
type input "[DATE]"
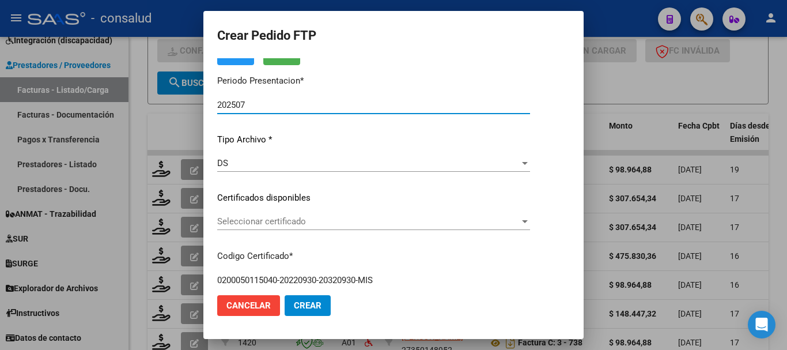
click at [367, 216] on div "Seleccionar certificado Seleccionar certificado" at bounding box center [373, 221] width 313 height 17
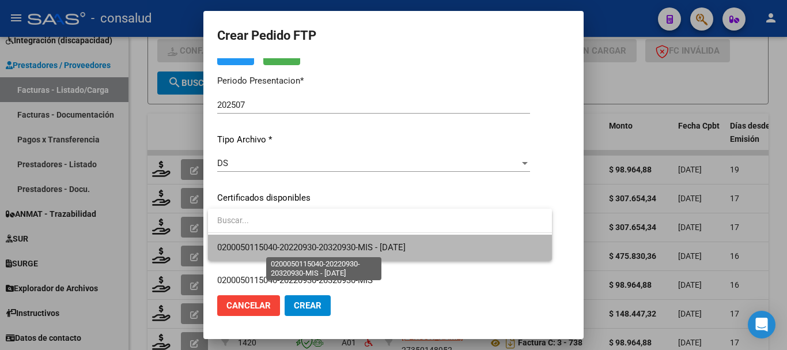
click at [367, 249] on span "0200050115040-20220930-20320930-MIS - [DATE]" at bounding box center [311, 247] width 188 height 10
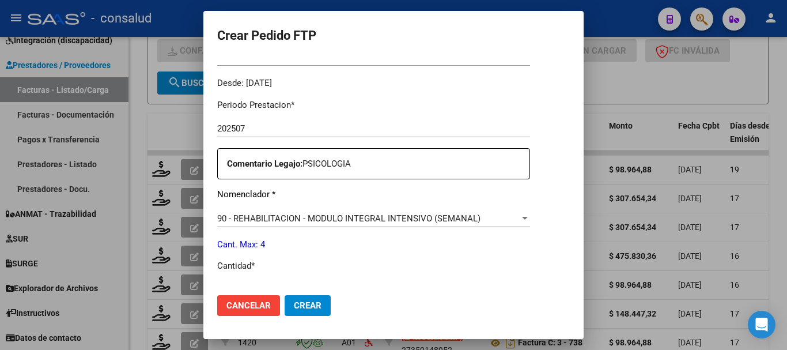
scroll to position [403, 0]
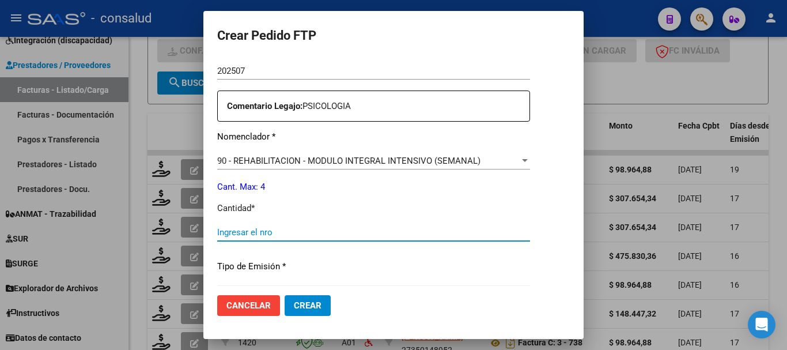
click at [275, 229] on input "Ingresar el nro" at bounding box center [373, 232] width 313 height 10
type input "4"
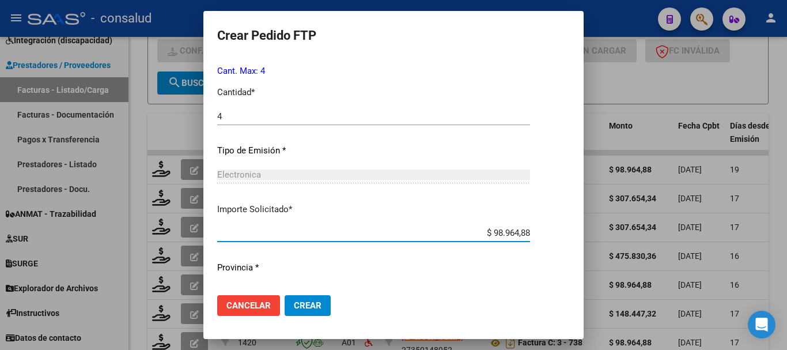
scroll to position [544, 0]
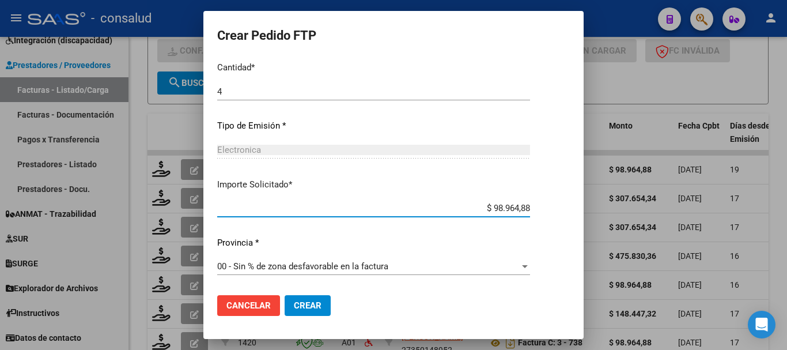
click at [309, 303] on span "Crear" at bounding box center [308, 305] width 28 height 10
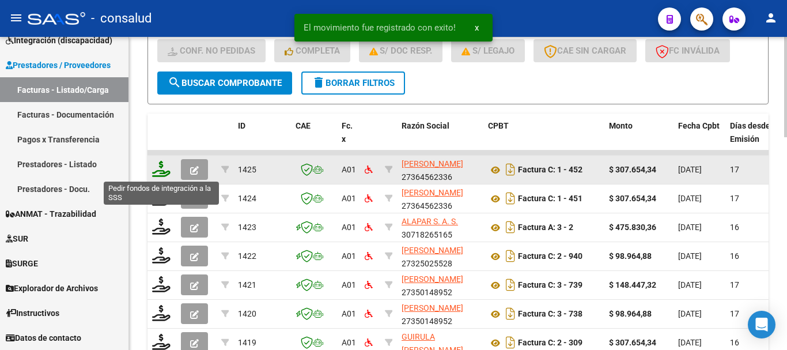
click at [154, 169] on icon at bounding box center [161, 169] width 18 height 16
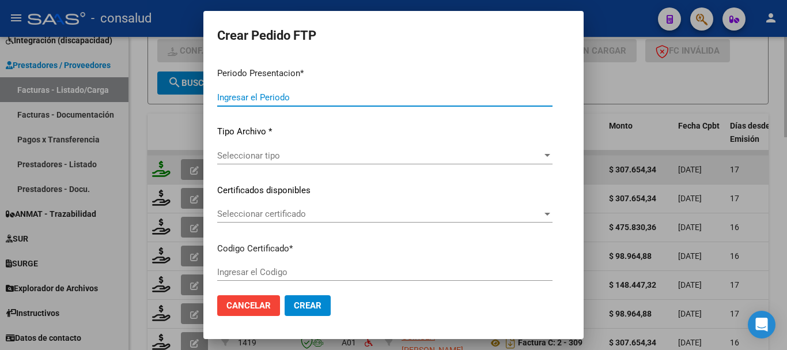
type input "202507"
type input "202506"
type input "$ 307.654,34"
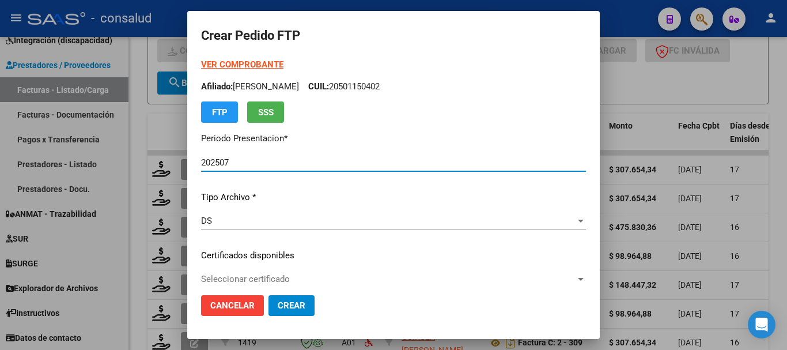
type input "0100052809991-20230224-20330224"
type input "[DATE]"
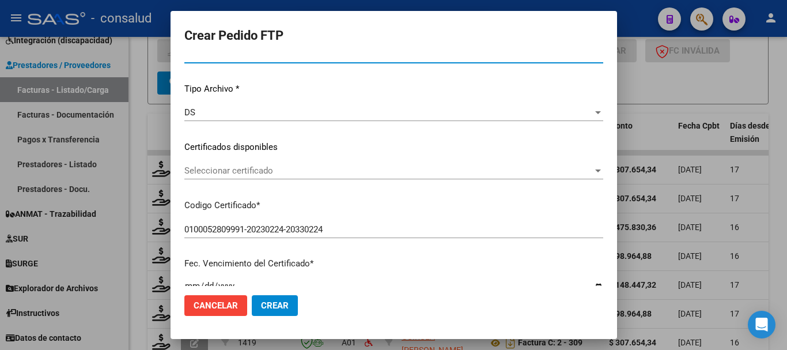
scroll to position [115, 0]
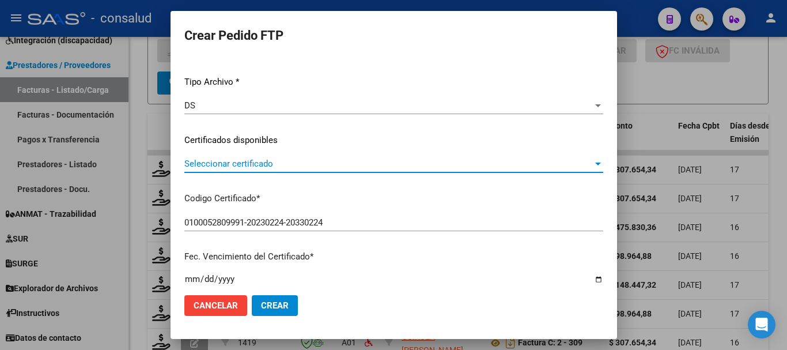
click at [391, 169] on span "Seleccionar certificado" at bounding box center [388, 163] width 408 height 10
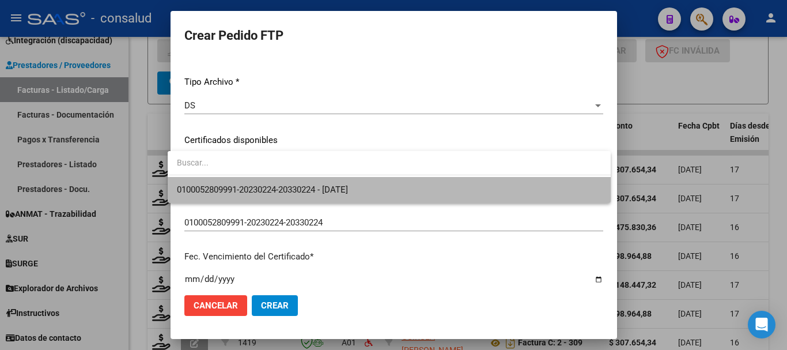
click at [409, 189] on span "0100052809991-20230224-20330224 - [DATE]" at bounding box center [389, 190] width 424 height 26
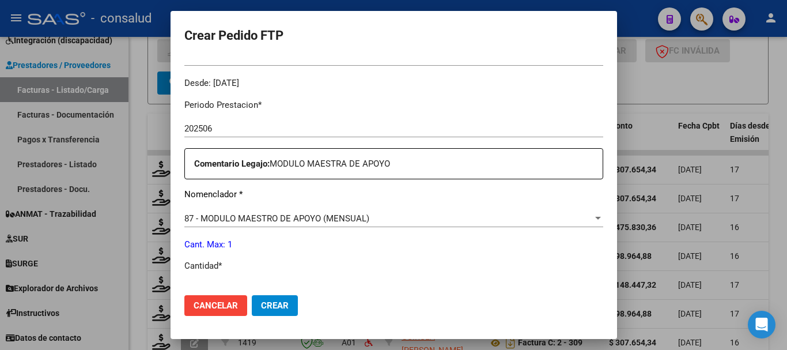
scroll to position [403, 0]
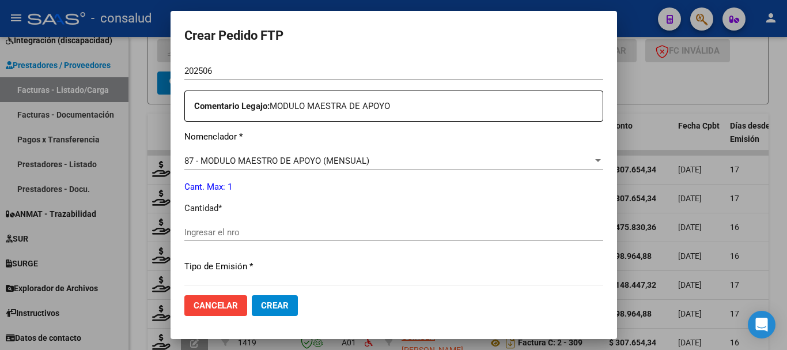
click at [279, 227] on input "Ingresar el nro" at bounding box center [393, 232] width 419 height 10
type input "1"
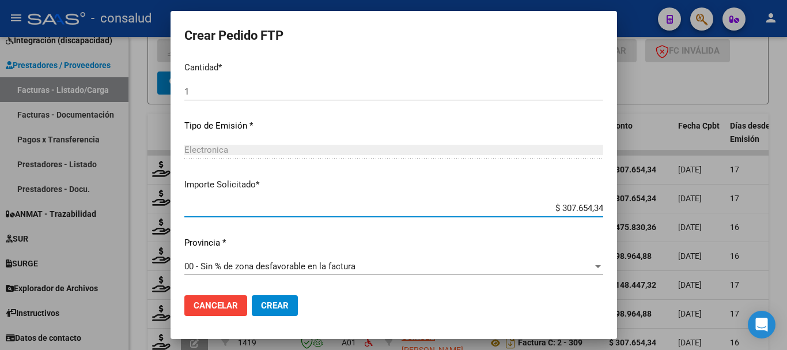
click at [276, 306] on span "Crear" at bounding box center [275, 305] width 28 height 10
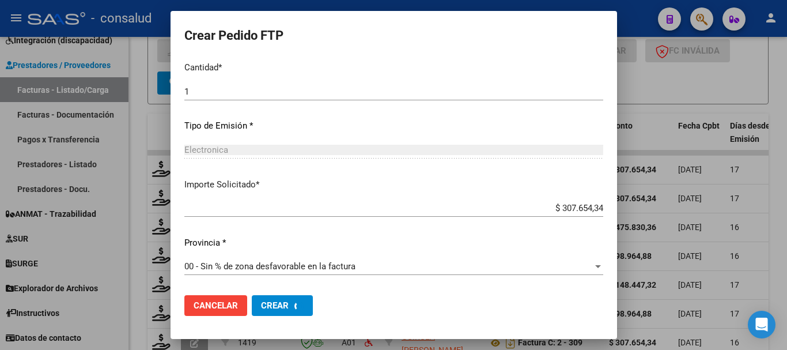
scroll to position [0, 0]
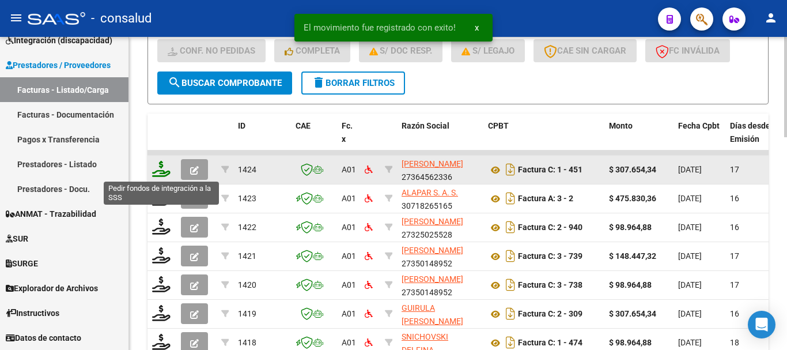
click at [162, 165] on icon at bounding box center [161, 169] width 18 height 16
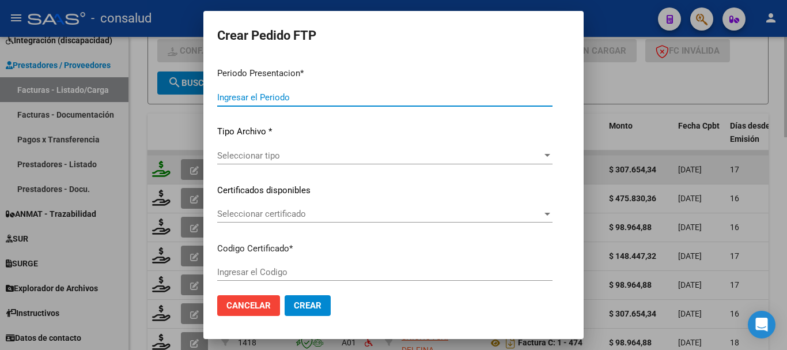
type input "202507"
type input "202505"
type input "$ 307.654,34"
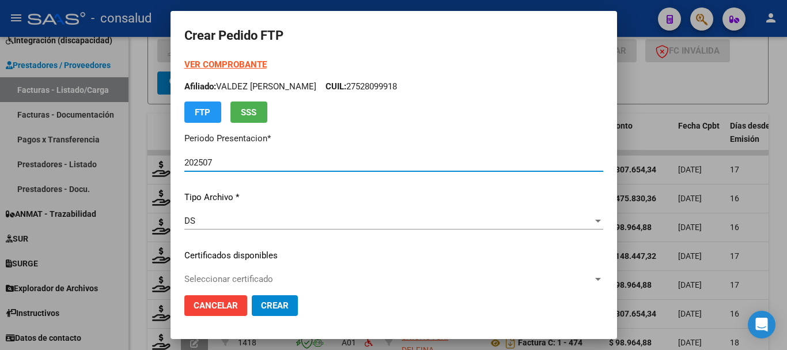
type input "0100052809991-20230224-20330224"
type input "[DATE]"
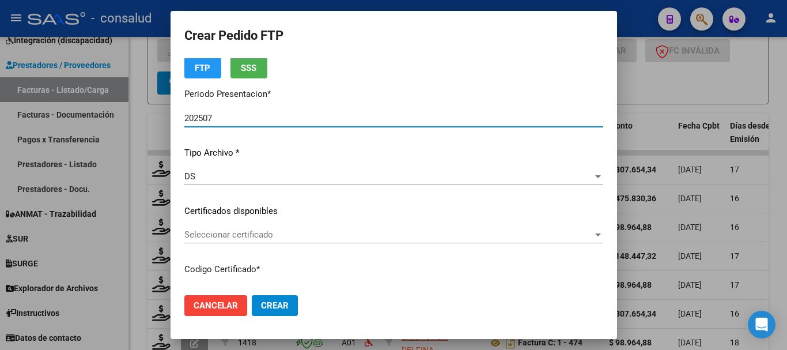
scroll to position [58, 0]
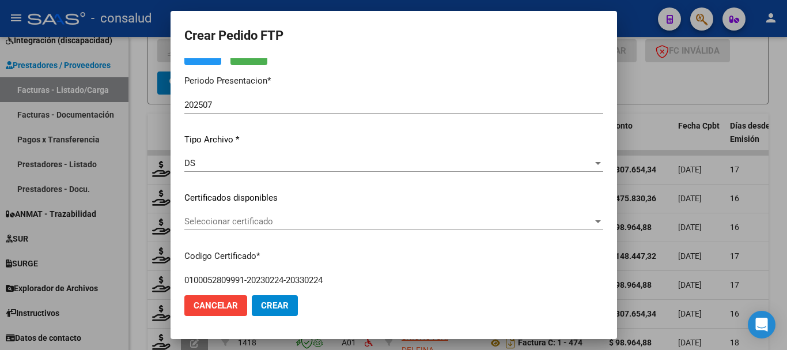
click at [314, 215] on div "Seleccionar certificado Seleccionar certificado" at bounding box center [393, 221] width 419 height 17
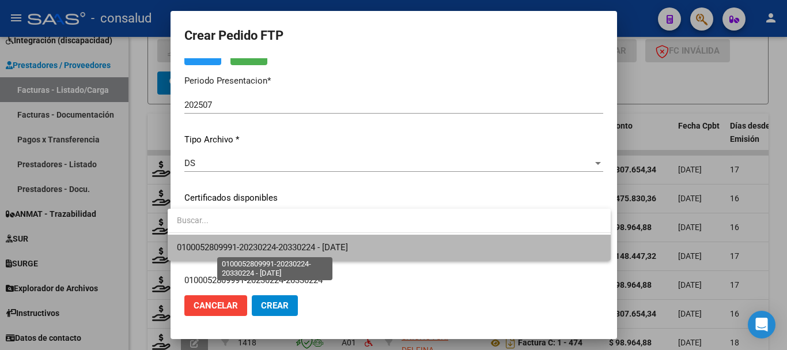
drag, startPoint x: 354, startPoint y: 251, endPoint x: 365, endPoint y: 246, distance: 11.7
click at [348, 249] on span "0100052809991-20230224-20330224 - [DATE]" at bounding box center [262, 247] width 171 height 10
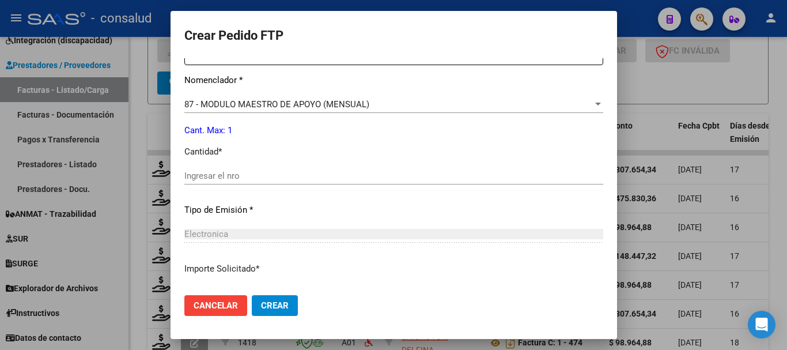
scroll to position [461, 0]
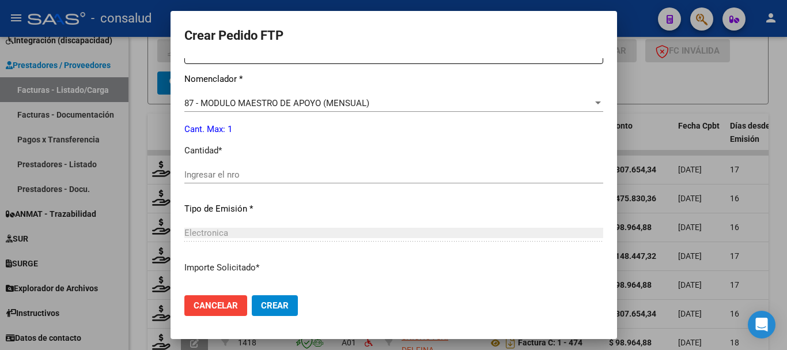
click at [280, 179] on input "Ingresar el nro" at bounding box center [393, 174] width 419 height 10
type input "1"
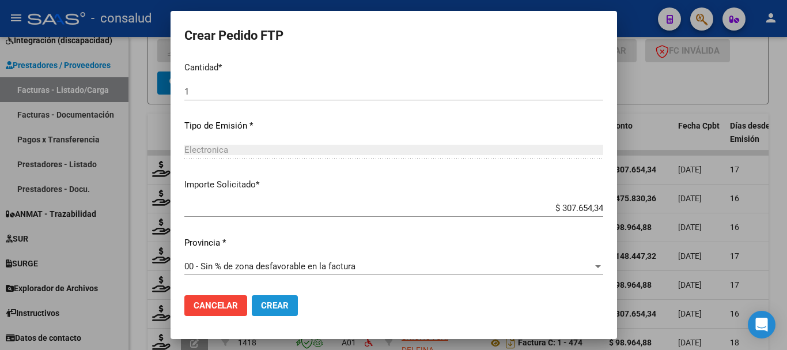
click at [284, 305] on button "Crear" at bounding box center [275, 305] width 46 height 21
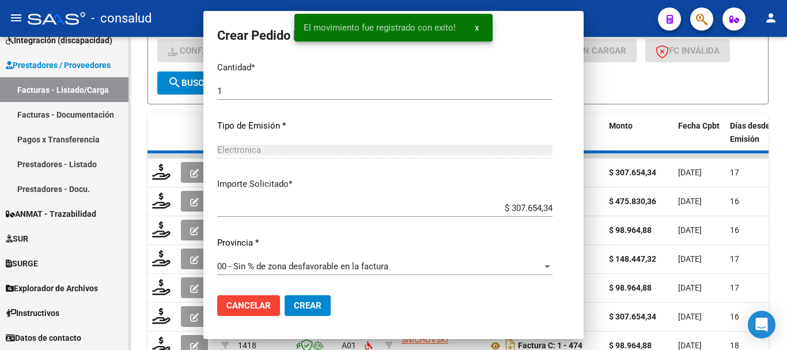
scroll to position [0, 0]
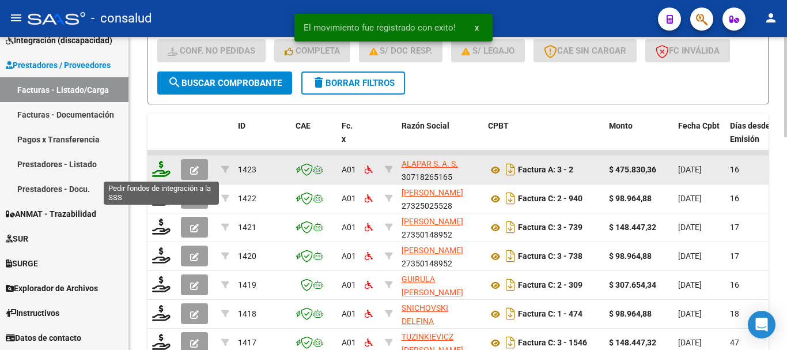
click at [159, 164] on icon at bounding box center [161, 169] width 18 height 16
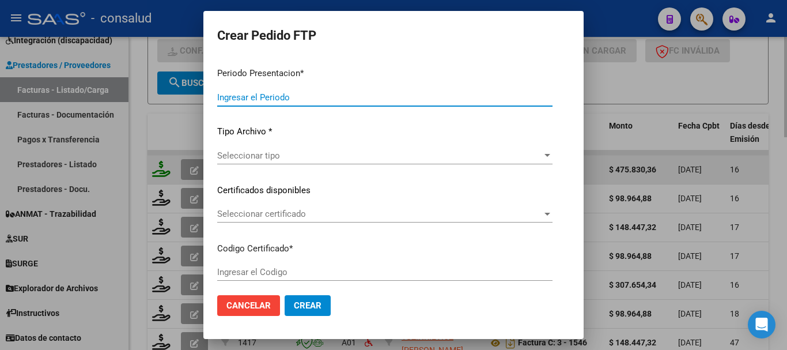
type input "202507"
type input "$ 475.830,36"
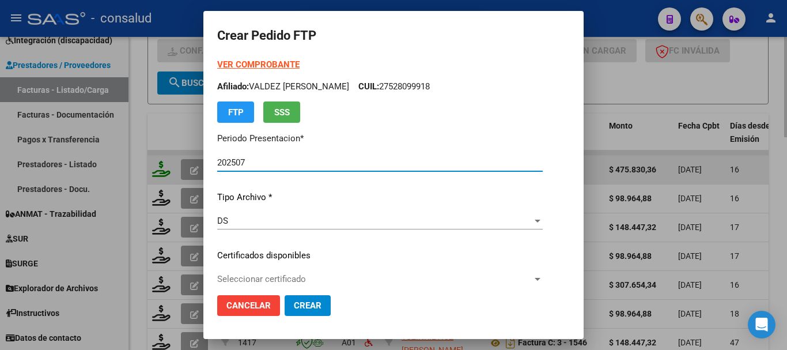
type input "0100053796664-20230331-20330331"
type input "[DATE]"
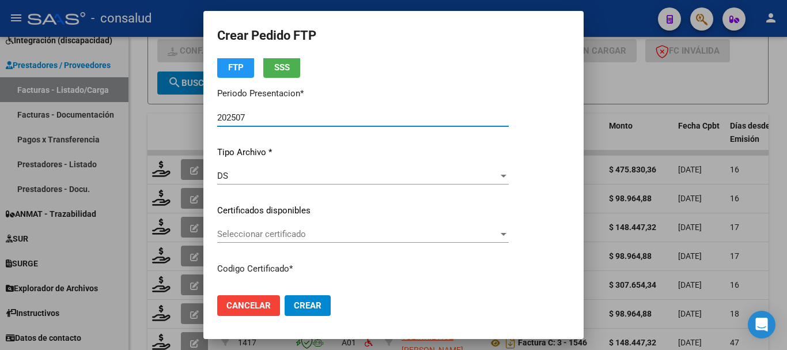
scroll to position [58, 0]
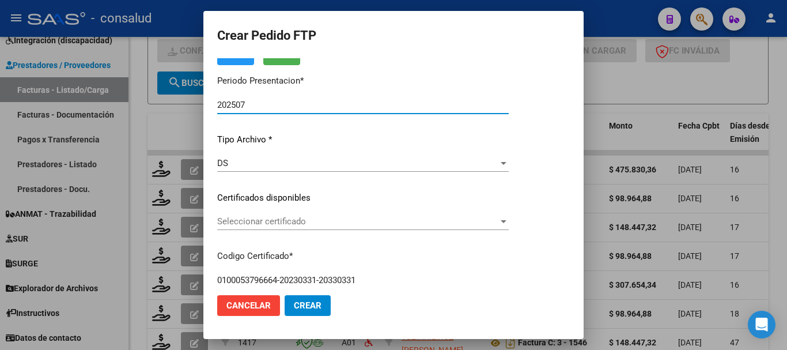
click at [355, 223] on span "Seleccionar certificado" at bounding box center [357, 221] width 281 height 10
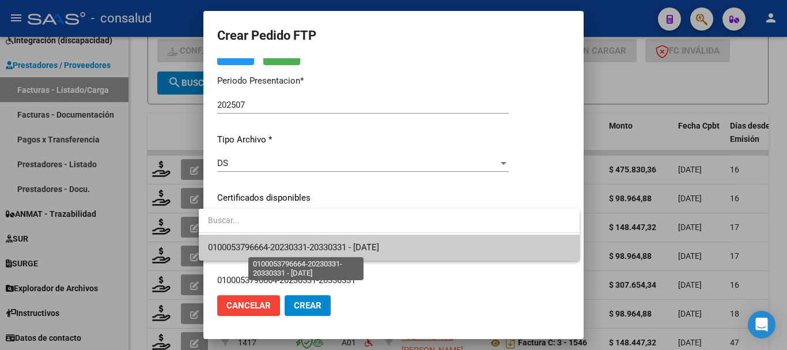
click at [355, 249] on span "0100053796664-20230331-20330331 - [DATE]" at bounding box center [293, 247] width 171 height 10
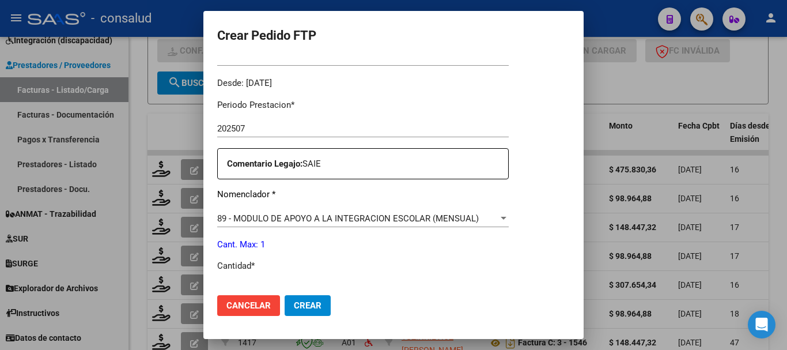
scroll to position [403, 0]
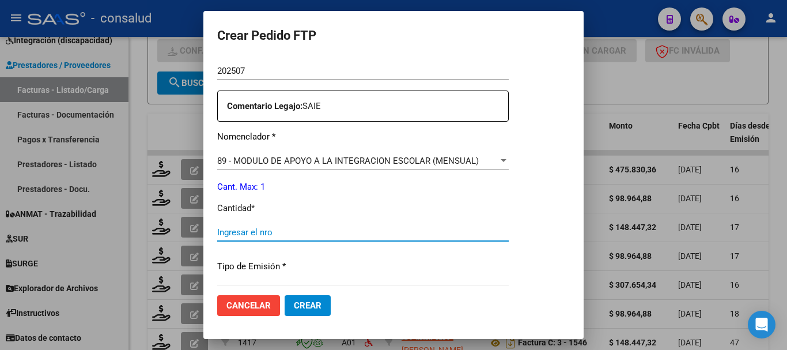
click at [328, 232] on input "Ingresar el nro" at bounding box center [362, 232] width 291 height 10
type input "1"
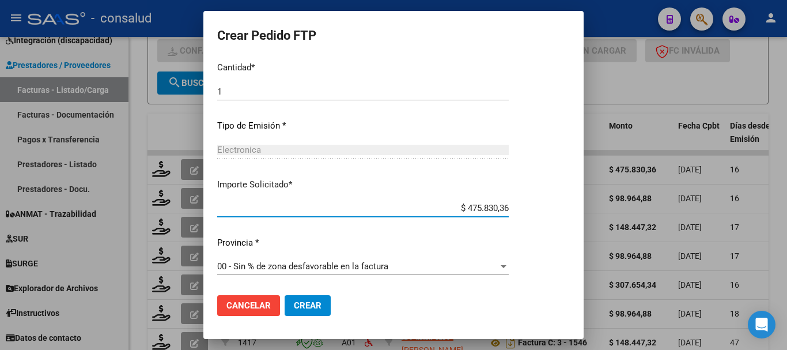
click at [302, 310] on span "Crear" at bounding box center [308, 305] width 28 height 10
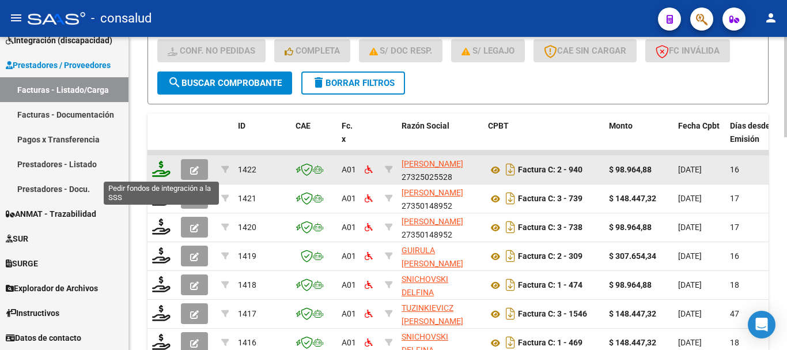
click at [159, 173] on icon at bounding box center [161, 169] width 18 height 16
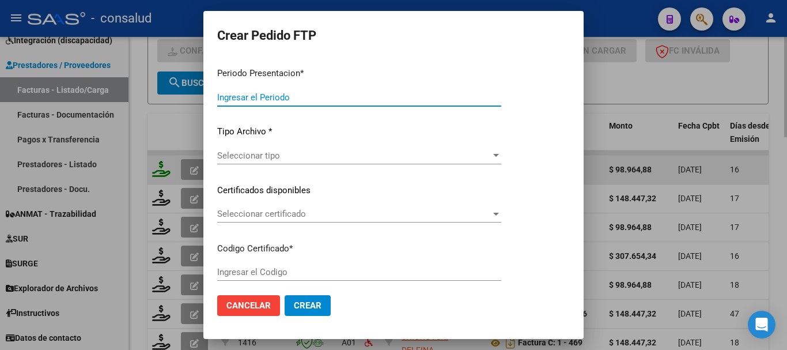
type input "202507"
type input "$ 98.964,88"
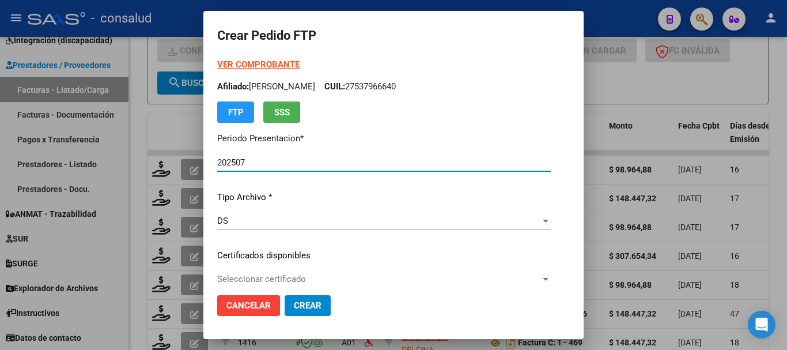
type input "0200050819190-20191205-20251205"
type input "[DATE]"
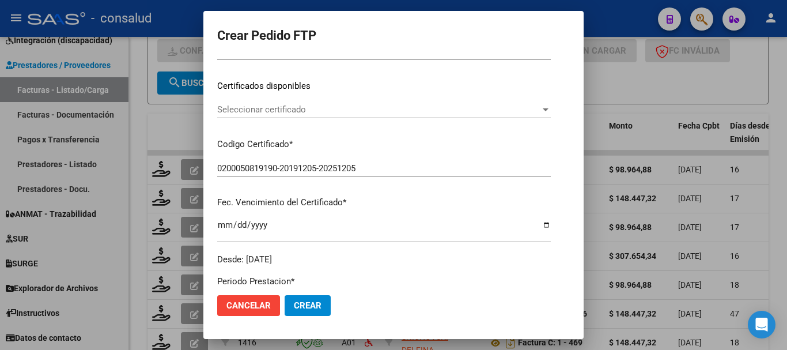
scroll to position [173, 0]
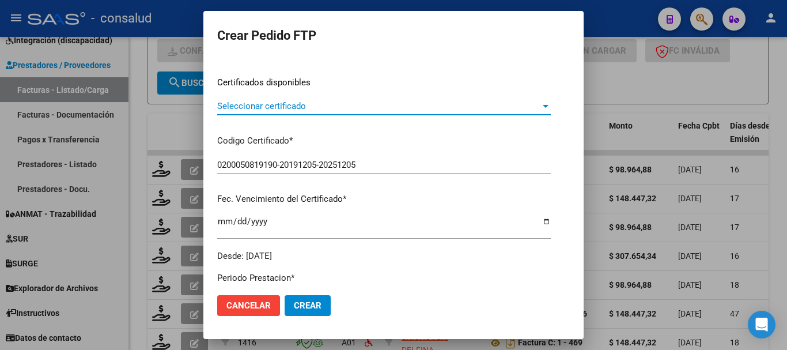
click at [311, 107] on span "Seleccionar certificado" at bounding box center [378, 106] width 323 height 10
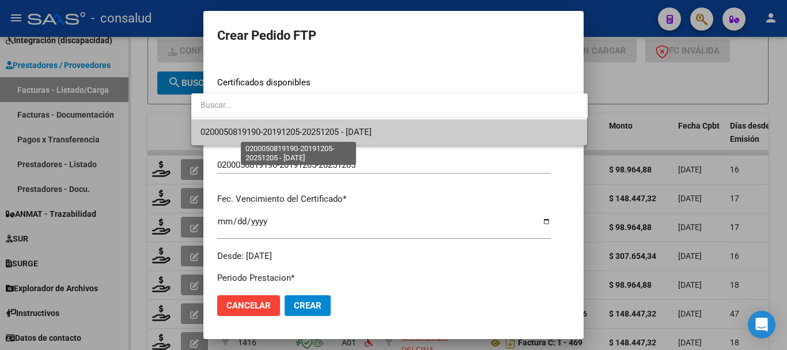
click at [371, 134] on span "0200050819190-20191205-20251205 - [DATE]" at bounding box center [285, 132] width 171 height 10
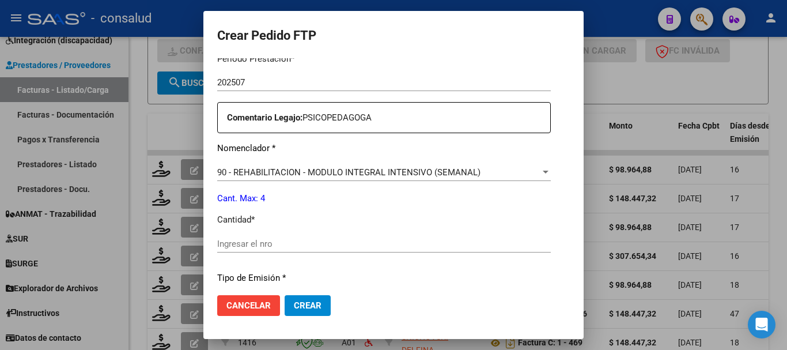
scroll to position [403, 0]
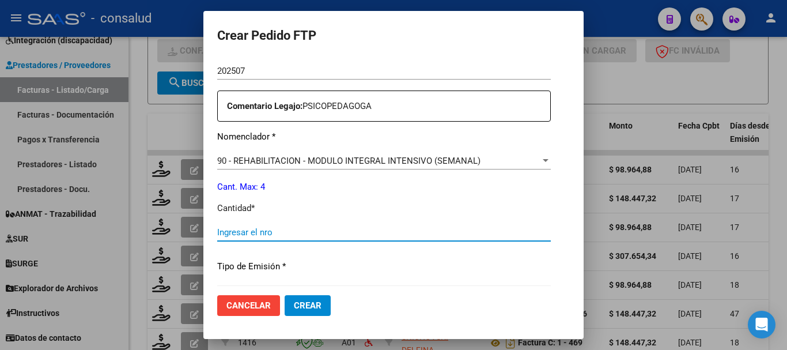
click at [280, 229] on input "Ingresar el nro" at bounding box center [383, 232] width 333 height 10
type input "4"
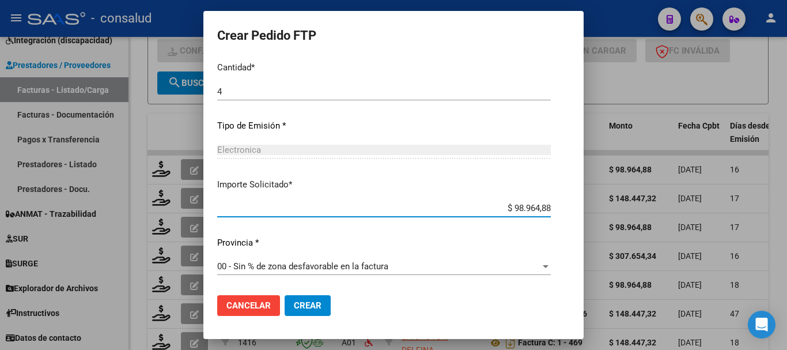
click at [299, 300] on span "Crear" at bounding box center [308, 305] width 28 height 10
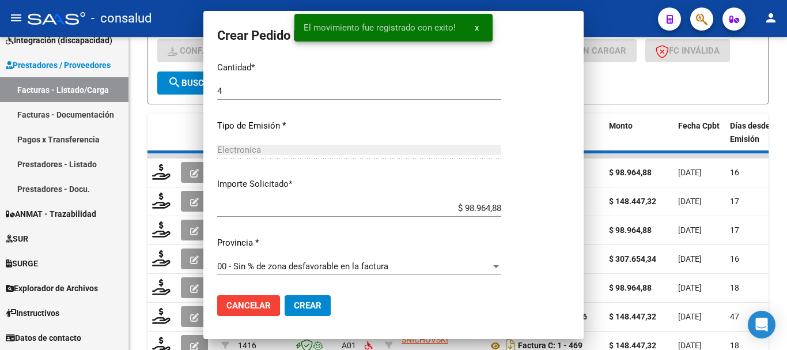
scroll to position [479, 0]
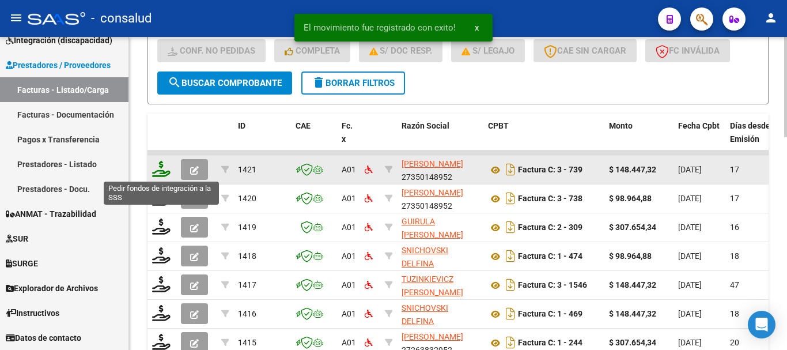
click at [158, 174] on icon at bounding box center [161, 169] width 18 height 16
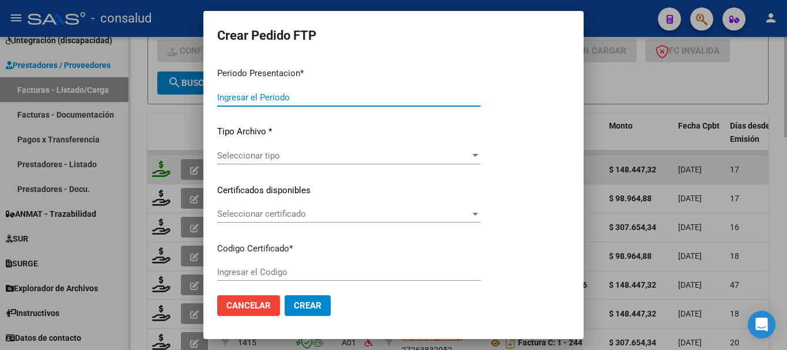
type input "202507"
type input "$ 148.447,32"
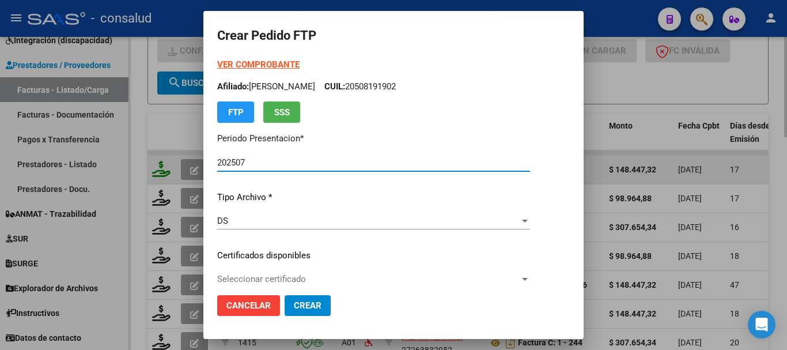
type input "0200054036125-20240306-20290306"
type input "[DATE]"
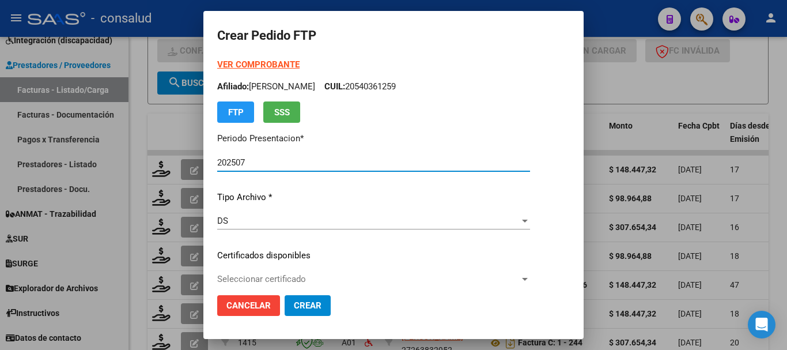
scroll to position [58, 0]
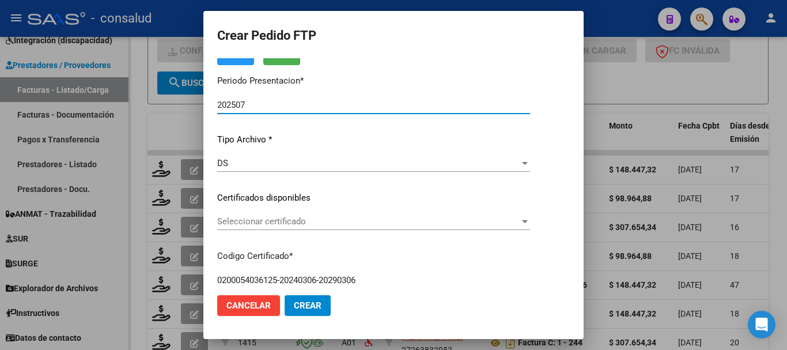
click at [386, 217] on span "Seleccionar certificado" at bounding box center [368, 221] width 302 height 10
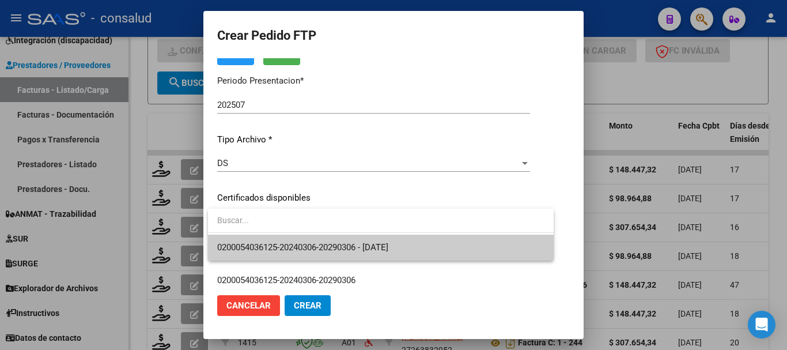
click at [460, 238] on span "0200054036125-20240306-20290306 - [DATE]" at bounding box center [380, 247] width 327 height 26
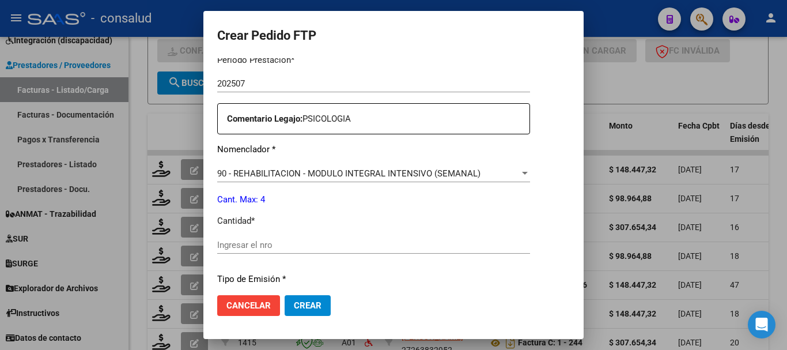
scroll to position [403, 0]
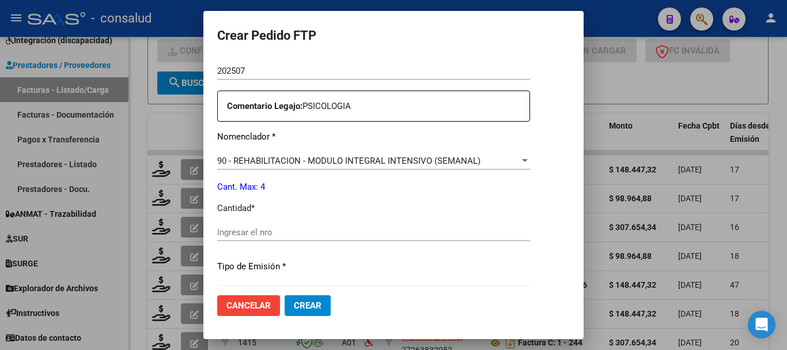
click at [327, 237] on div "Ingresar el nro" at bounding box center [373, 231] width 313 height 17
click at [329, 233] on input "Ingresar el nro" at bounding box center [373, 232] width 313 height 10
type input "4"
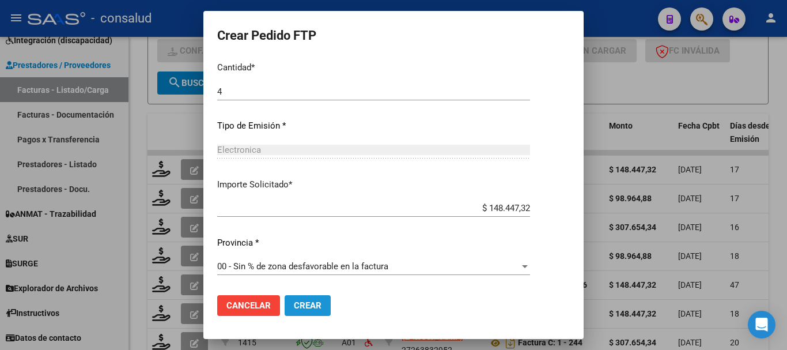
click at [313, 305] on span "Crear" at bounding box center [308, 305] width 28 height 10
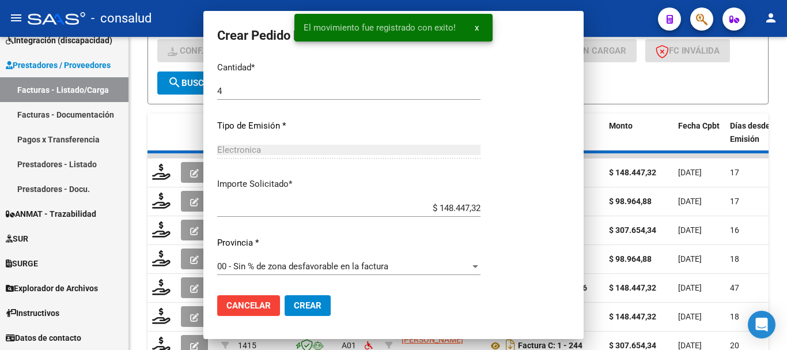
scroll to position [0, 0]
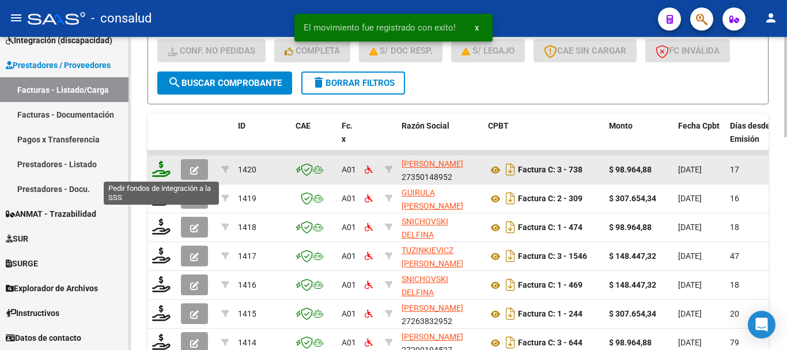
click at [155, 169] on icon at bounding box center [161, 169] width 18 height 16
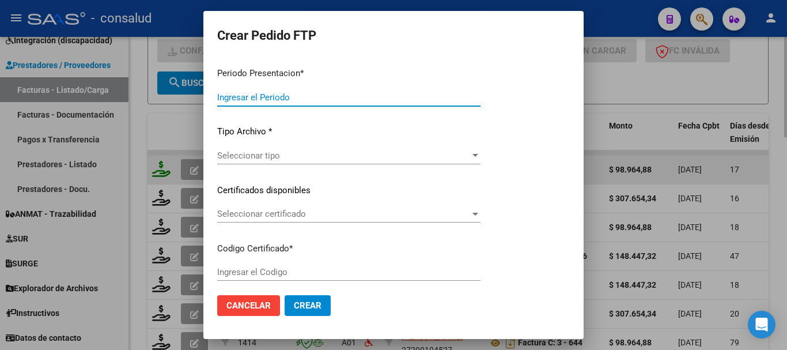
type input "202507"
type input "$ 98.964,88"
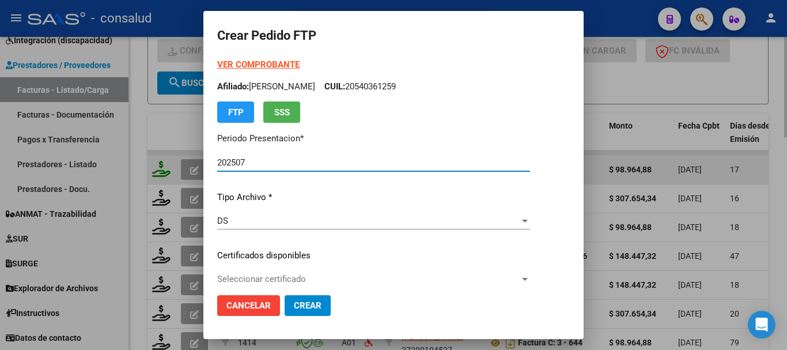
type input "0200051377732-20240117-20300117"
type input "[DATE]"
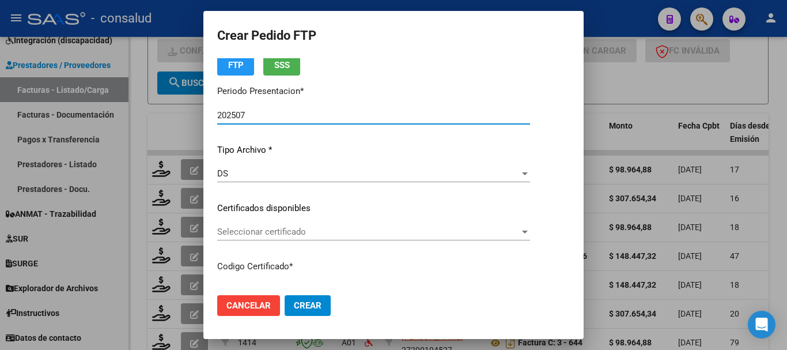
scroll to position [115, 0]
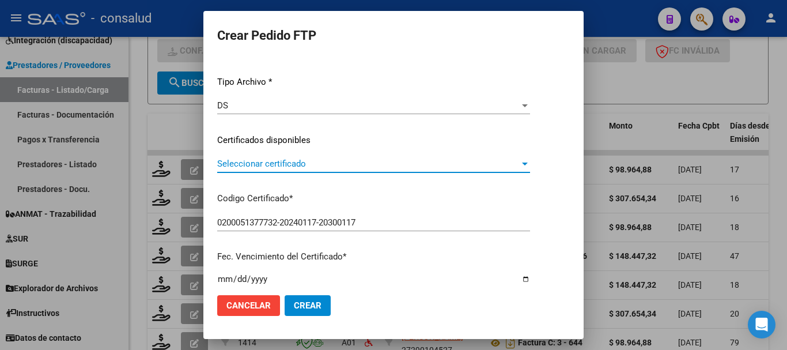
click at [325, 161] on span "Seleccionar certificado" at bounding box center [368, 163] width 302 height 10
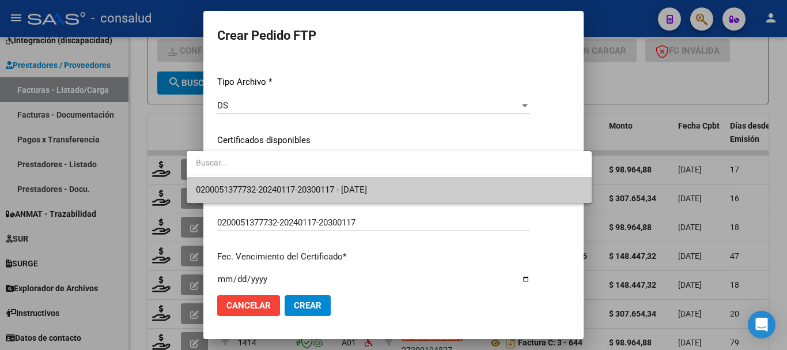
click at [404, 191] on span "0200051377732-20240117-20300117 - [DATE]" at bounding box center [389, 190] width 386 height 26
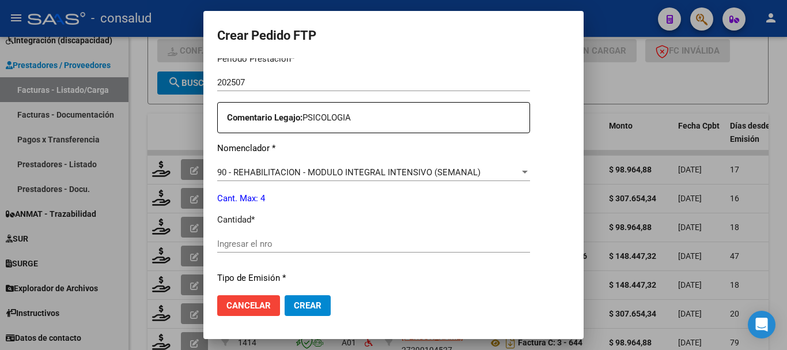
scroll to position [403, 0]
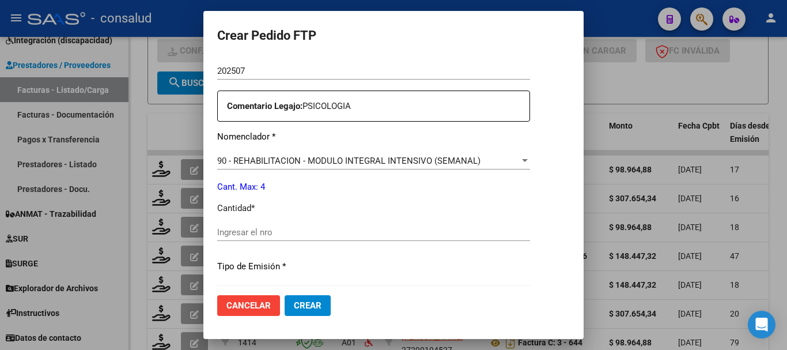
click at [341, 231] on input "Ingresar el nro" at bounding box center [373, 232] width 313 height 10
type input "4"
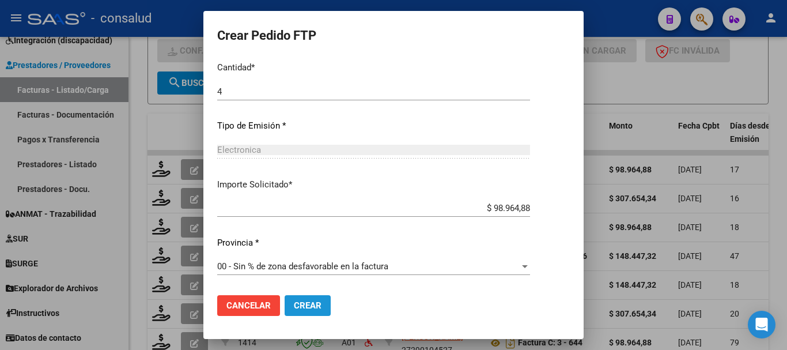
click at [294, 307] on span "Crear" at bounding box center [308, 305] width 28 height 10
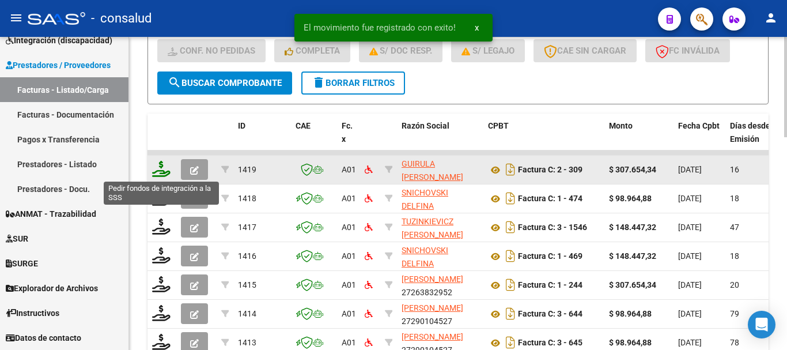
click at [158, 169] on icon at bounding box center [161, 169] width 18 height 16
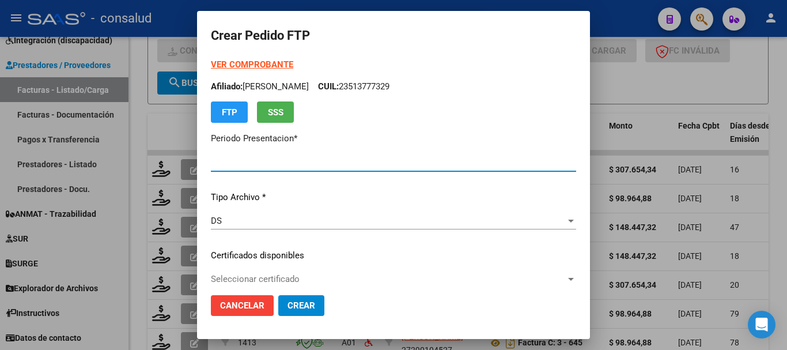
type input "202507"
type input "202506"
type input "$ 307.654,34"
type input "0100054036731-20230929-20280929"
type input "[DATE]"
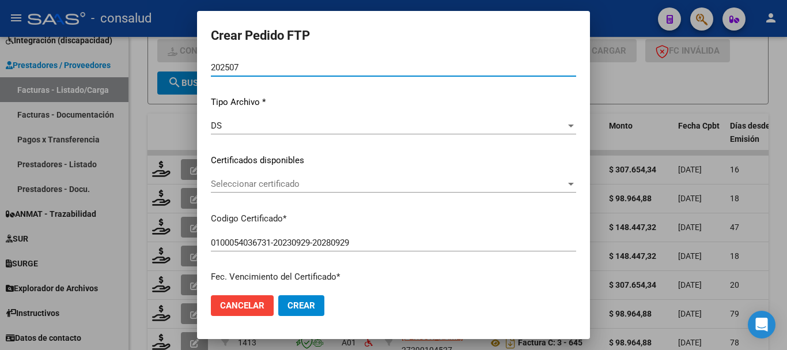
scroll to position [115, 0]
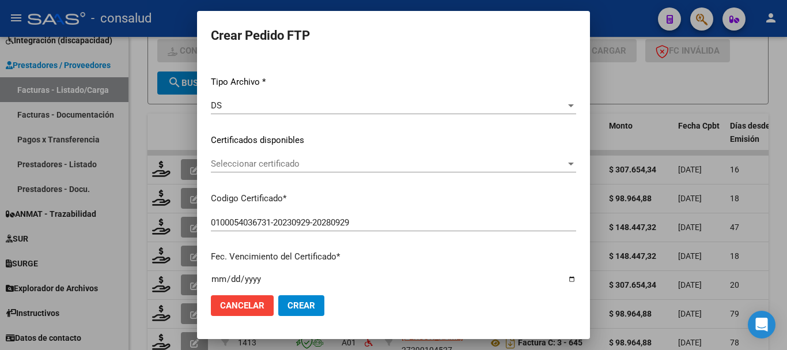
click at [303, 168] on span "Seleccionar certificado" at bounding box center [388, 163] width 355 height 10
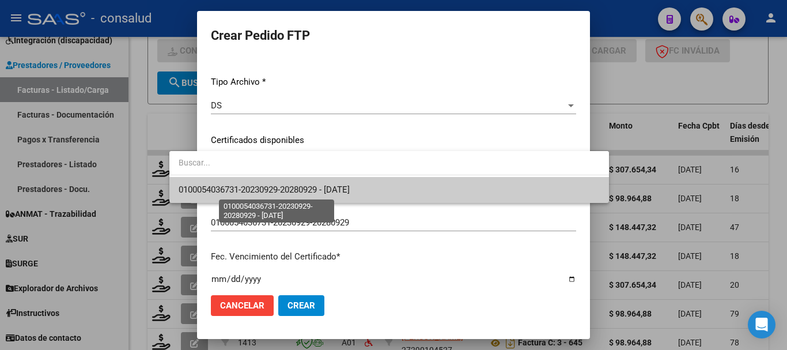
click at [337, 195] on span "0100054036731-20230929-20280929 - [DATE]" at bounding box center [389, 190] width 421 height 26
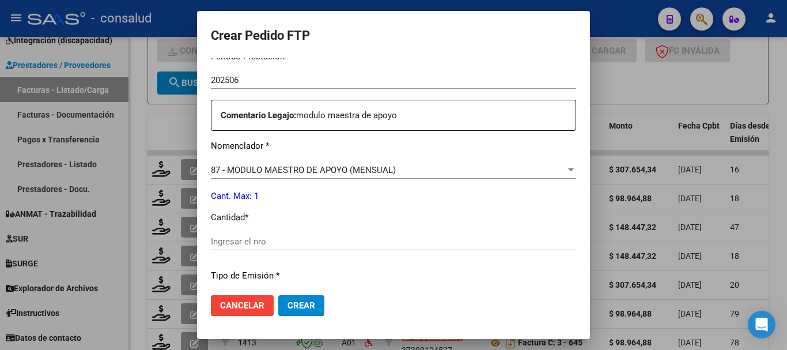
scroll to position [403, 0]
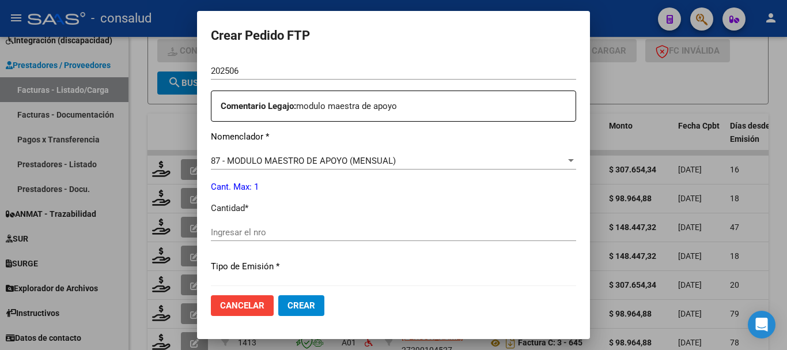
click at [275, 237] on div "Ingresar el nro" at bounding box center [393, 231] width 365 height 17
type input "1"
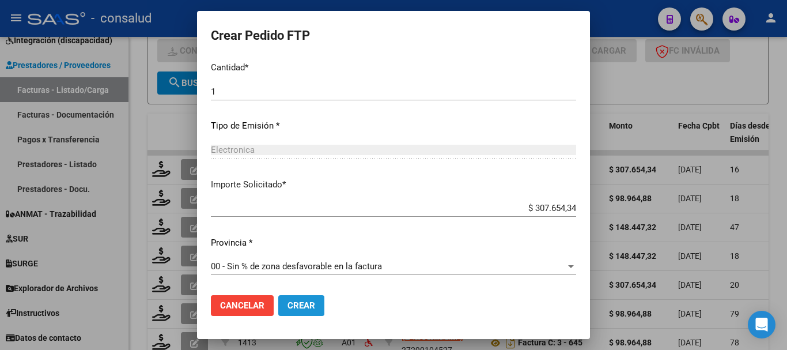
click at [287, 300] on span "Crear" at bounding box center [301, 305] width 28 height 10
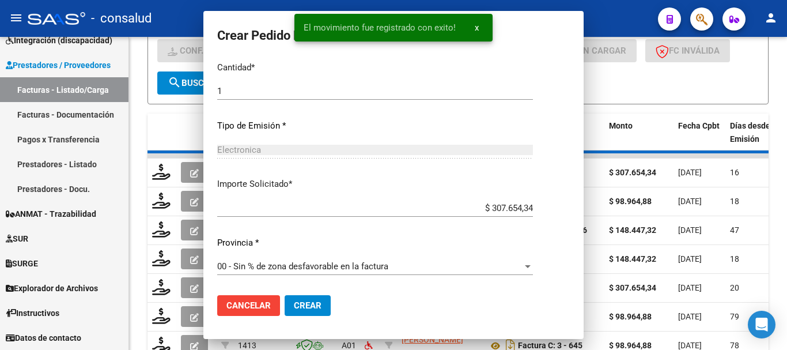
scroll to position [0, 0]
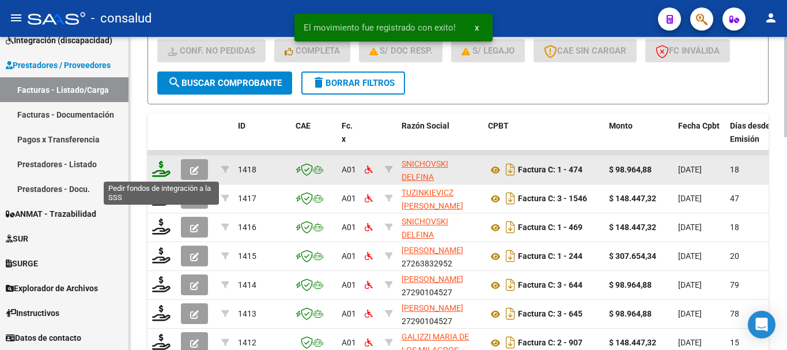
click at [160, 169] on icon at bounding box center [161, 169] width 18 height 16
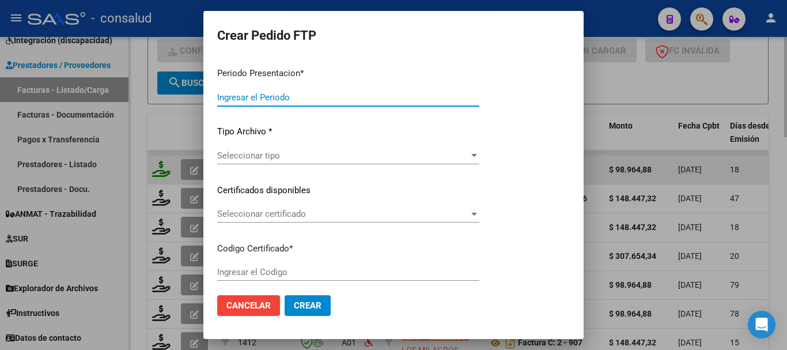
type input "202507"
type input "$ 98.964,88"
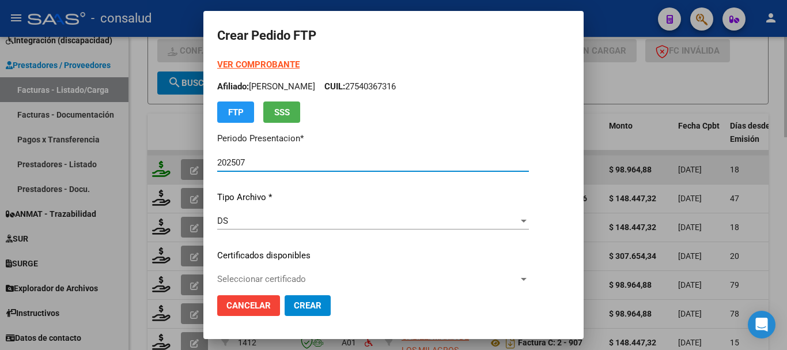
type input "0200054867525-20230804-20280804"
type input "[DATE]"
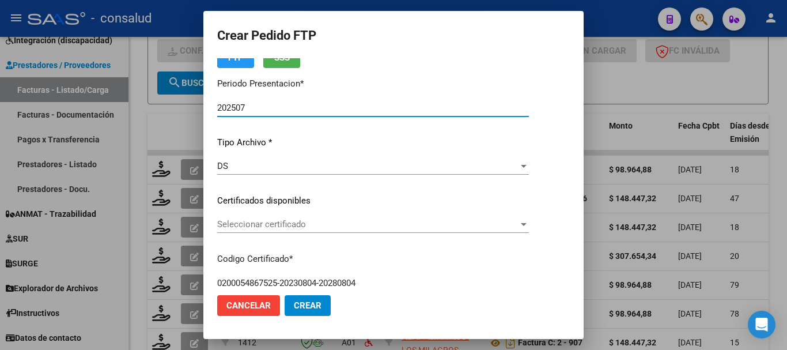
scroll to position [58, 0]
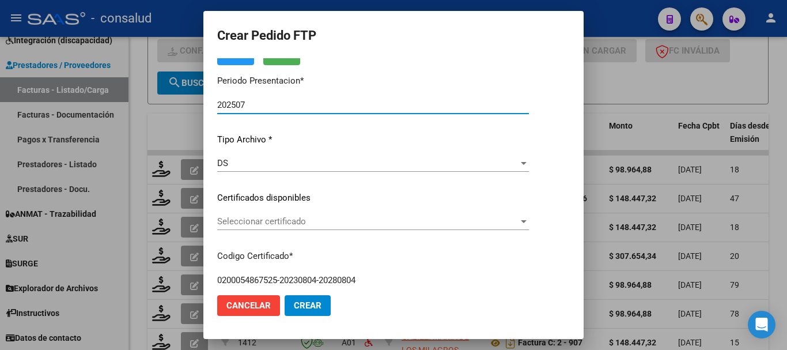
click at [345, 228] on div "Seleccionar certificado Seleccionar certificado" at bounding box center [373, 221] width 312 height 17
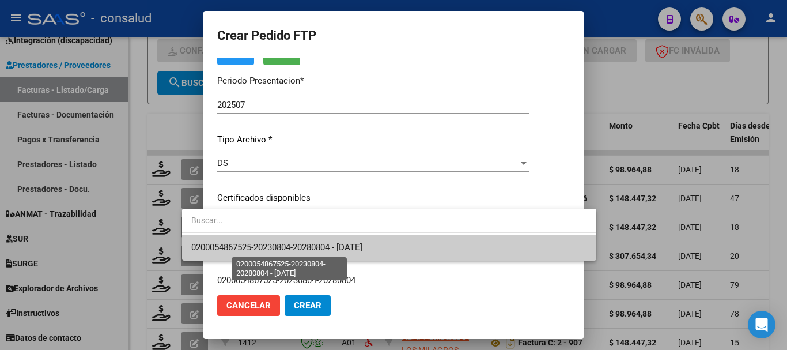
click at [356, 243] on span "0200054867525-20230804-20280804 - [DATE]" at bounding box center [276, 247] width 171 height 10
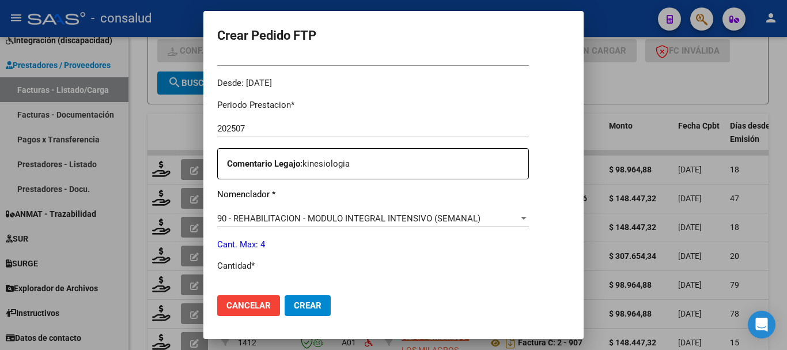
scroll to position [403, 0]
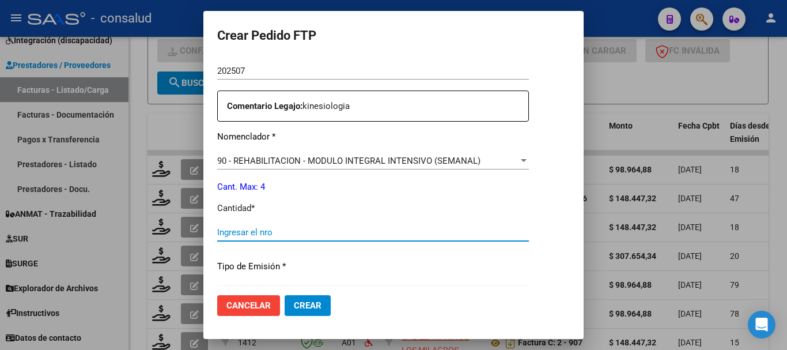
click at [323, 229] on input "Ingresar el nro" at bounding box center [373, 232] width 312 height 10
type input "4"
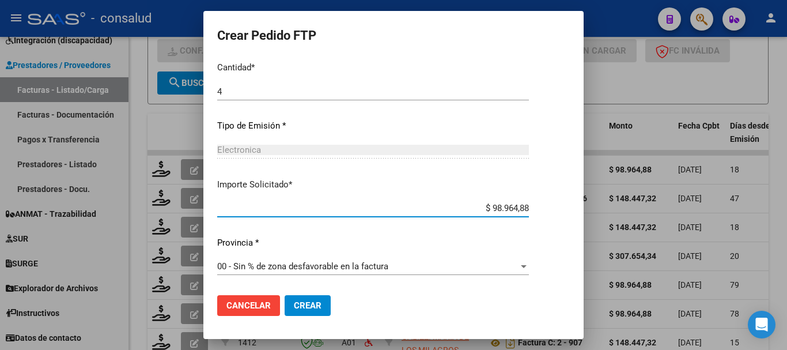
click at [294, 303] on span "Crear" at bounding box center [308, 305] width 28 height 10
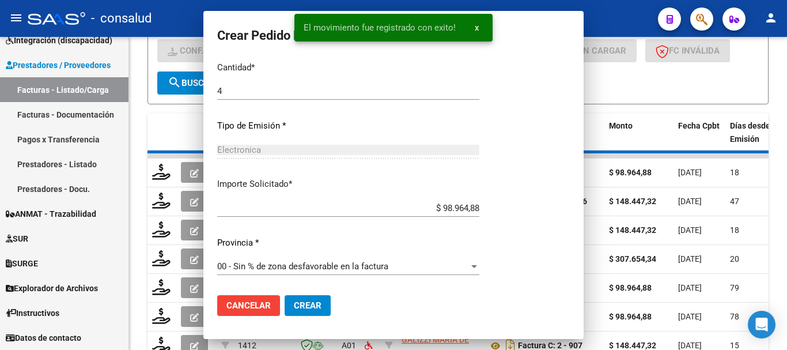
scroll to position [0, 0]
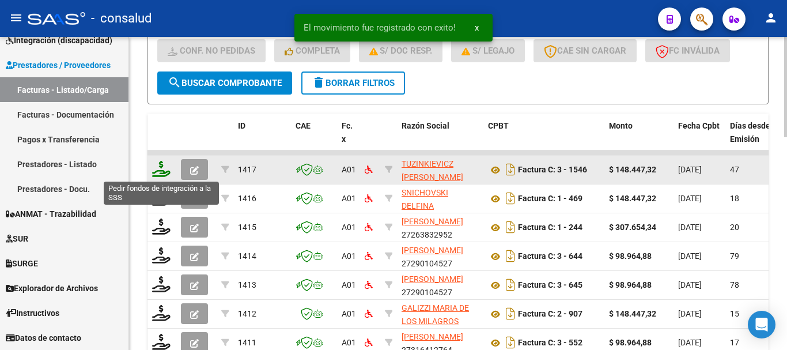
click at [160, 168] on icon at bounding box center [161, 169] width 18 height 16
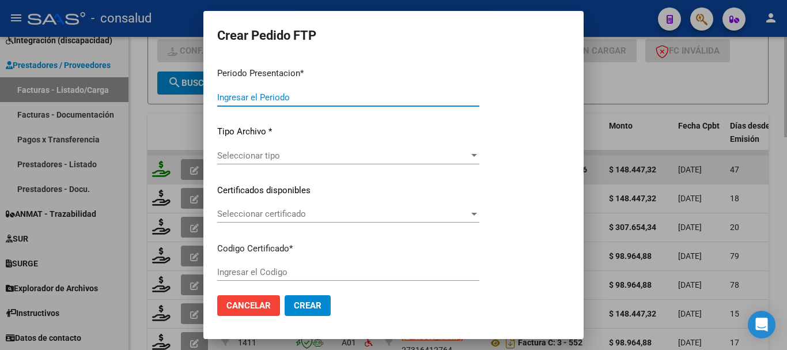
type input "202507"
type input "202506"
type input "$ 148.447,32"
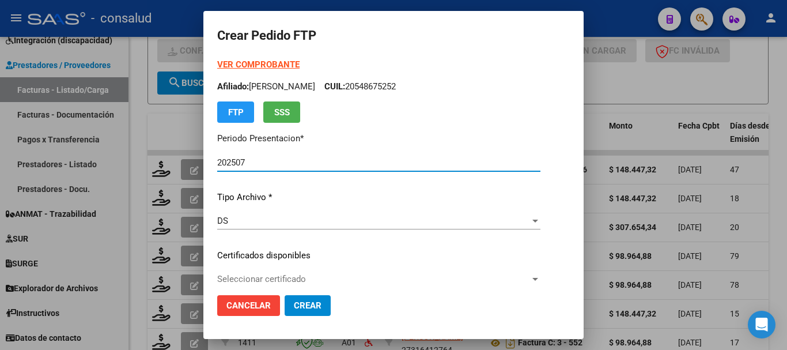
type input "0100057486755-20200820-20250820"
type input "[DATE]"
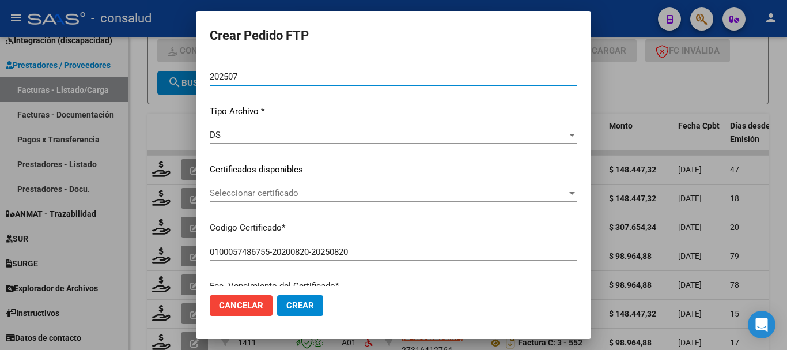
scroll to position [115, 0]
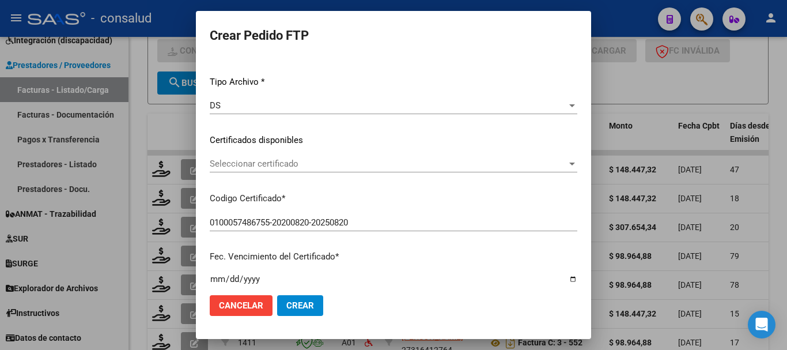
click at [339, 160] on span "Seleccionar certificado" at bounding box center [388, 163] width 357 height 10
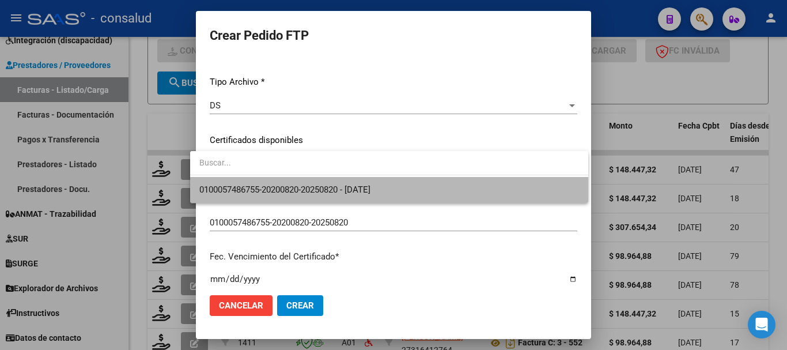
click at [398, 185] on span "0100057486755-20200820-20250820 - [DATE]" at bounding box center [389, 190] width 380 height 26
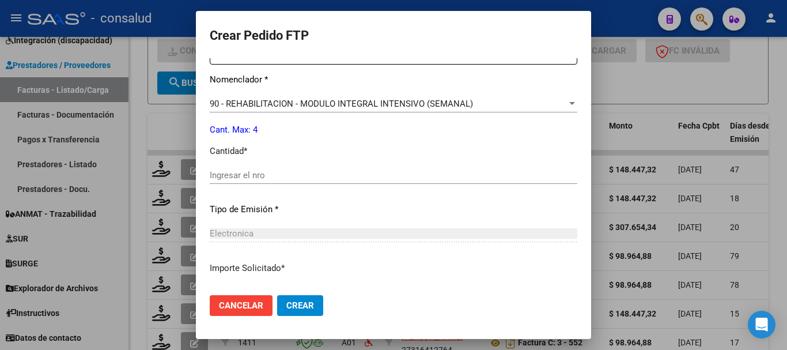
scroll to position [461, 0]
click at [248, 177] on input "Ingresar el nro" at bounding box center [393, 174] width 367 height 10
type input "4"
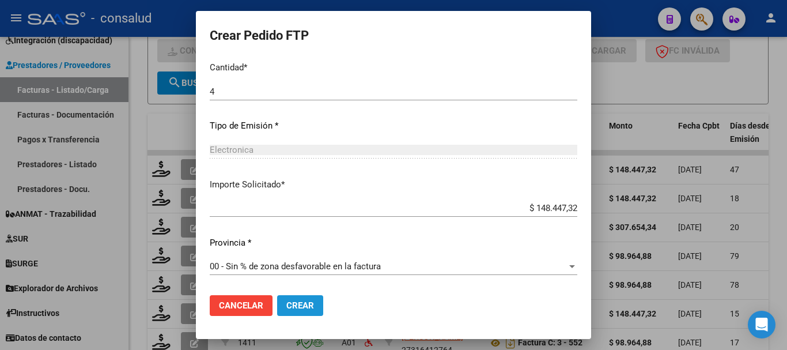
click at [310, 307] on button "Crear" at bounding box center [300, 305] width 46 height 21
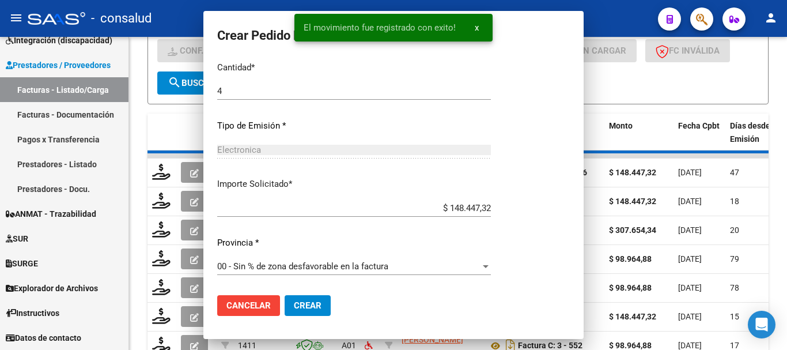
scroll to position [0, 0]
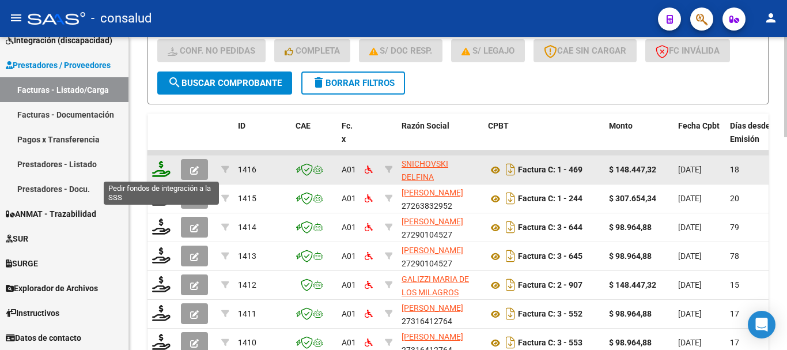
click at [163, 169] on icon at bounding box center [161, 169] width 18 height 16
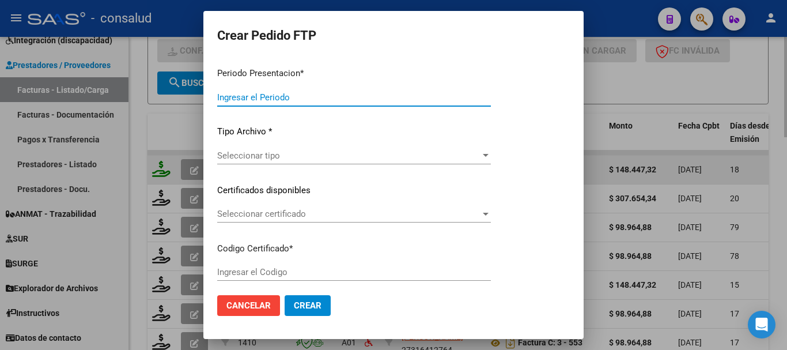
type input "202507"
type input "$ 148.447,32"
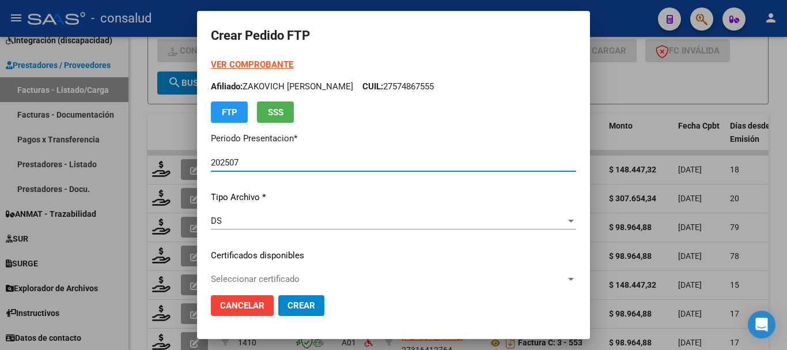
type input "0100057486755-20200820-20250820"
type input "[DATE]"
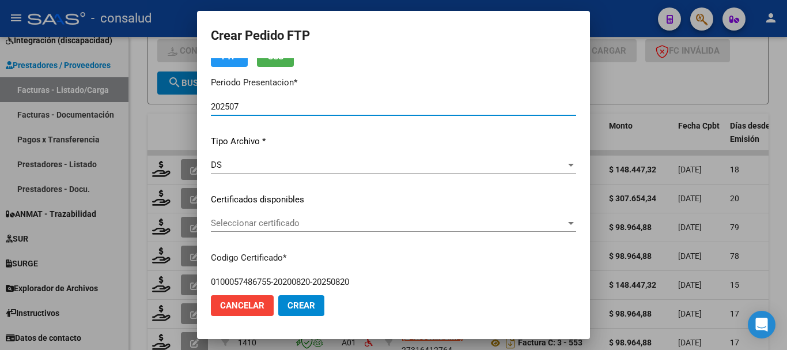
scroll to position [58, 0]
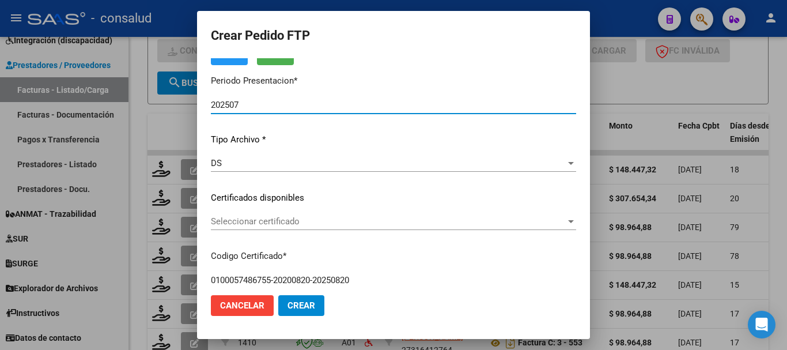
click at [335, 215] on div "Seleccionar certificado Seleccionar certificado" at bounding box center [393, 221] width 365 height 17
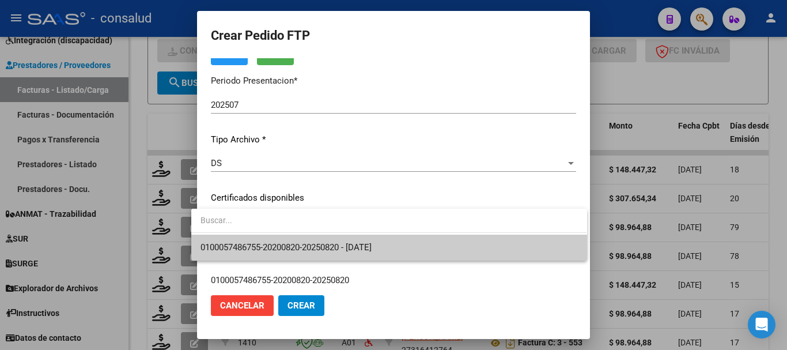
click at [426, 244] on span "0100057486755-20200820-20250820 - [DATE]" at bounding box center [388, 247] width 377 height 26
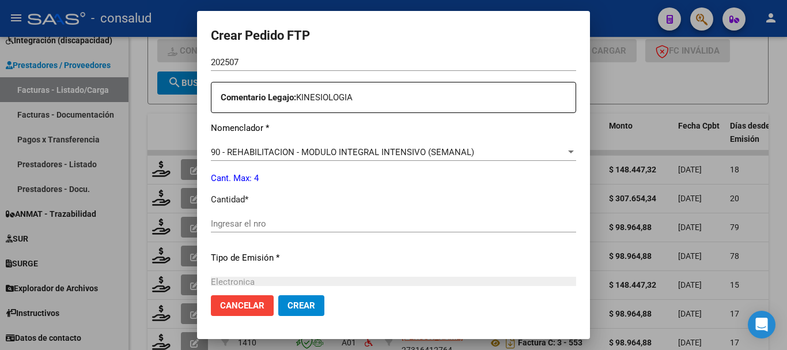
scroll to position [461, 0]
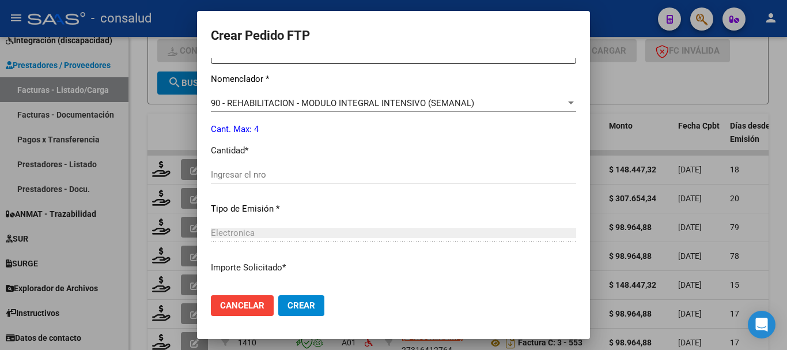
click at [294, 169] on input "Ingresar el nro" at bounding box center [393, 174] width 365 height 10
type input "4"
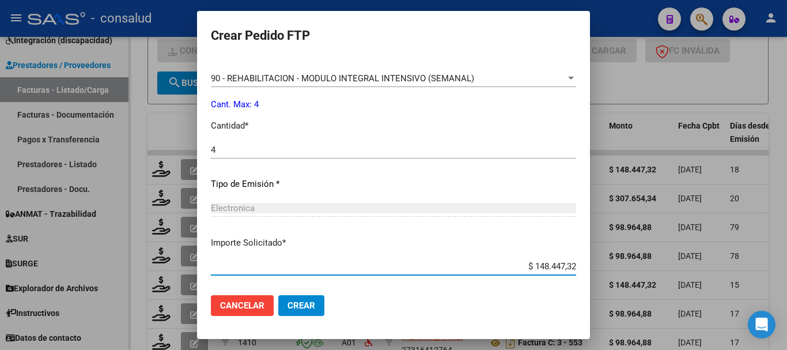
scroll to position [544, 0]
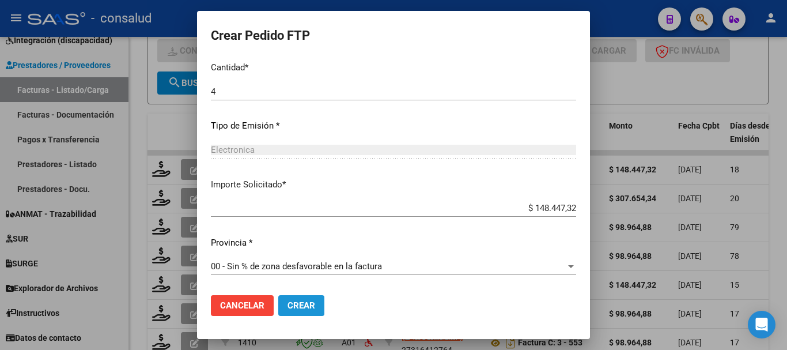
click at [295, 303] on span "Crear" at bounding box center [301, 305] width 28 height 10
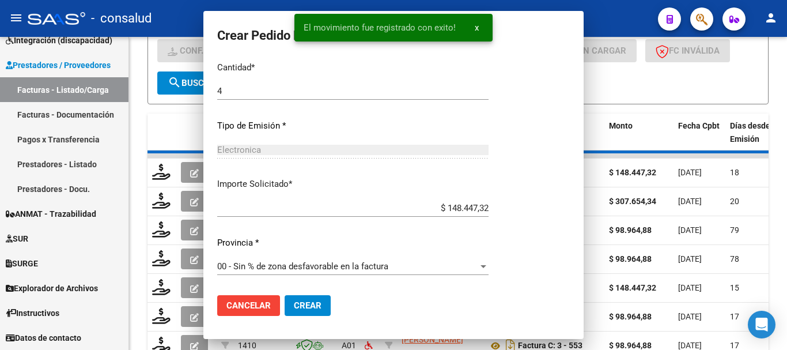
scroll to position [479, 0]
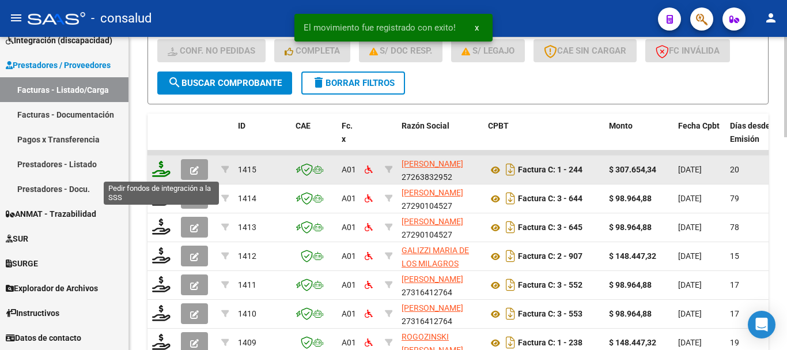
click at [160, 170] on icon at bounding box center [161, 169] width 18 height 16
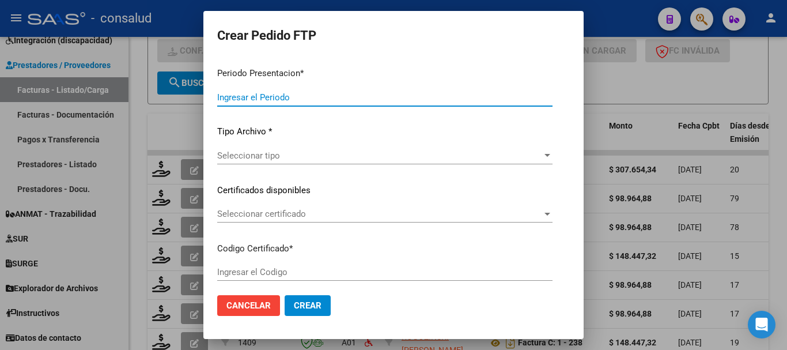
type input "202507"
type input "$ 307.654,34"
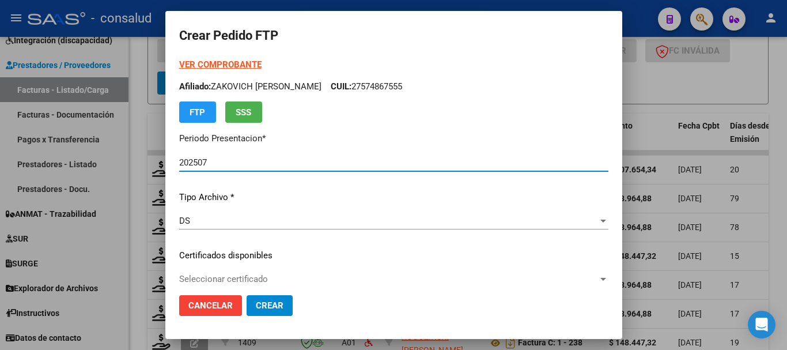
type input "0200049136904-20210806-20310806"
type input "[DATE]"
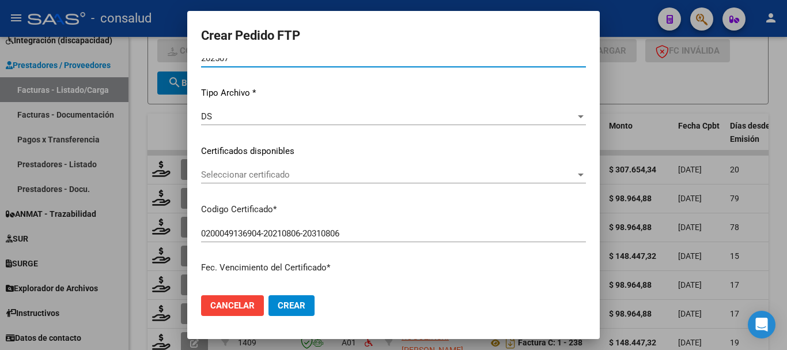
scroll to position [115, 0]
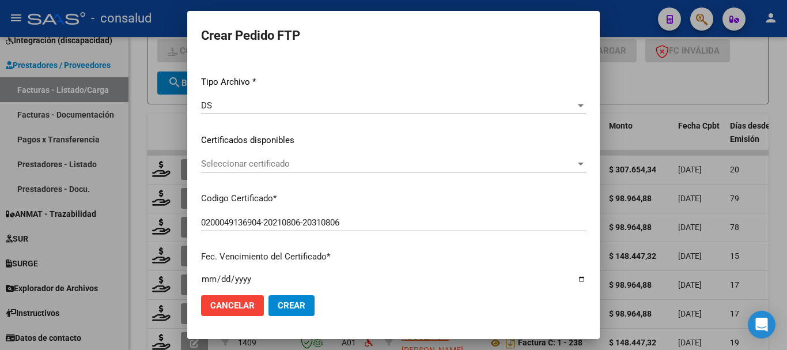
click at [324, 169] on span "Seleccionar certificado" at bounding box center [388, 163] width 374 height 10
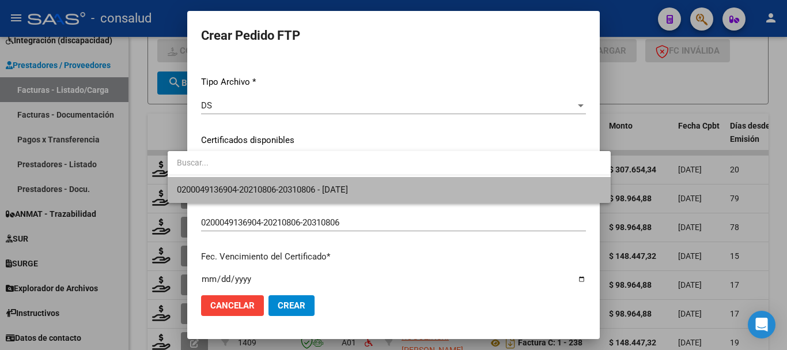
click at [406, 185] on span "0200049136904-20210806-20310806 - [DATE]" at bounding box center [389, 190] width 424 height 26
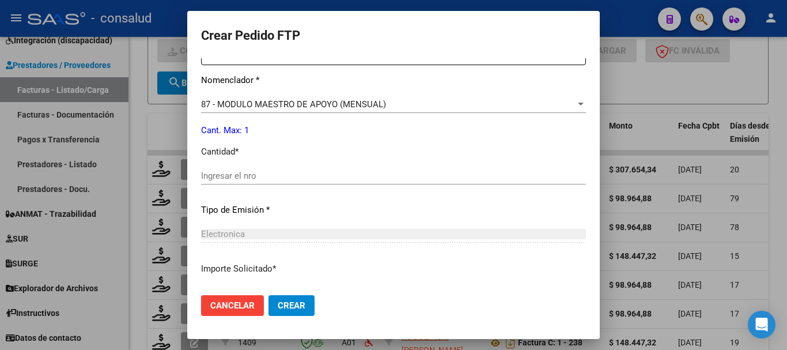
scroll to position [461, 0]
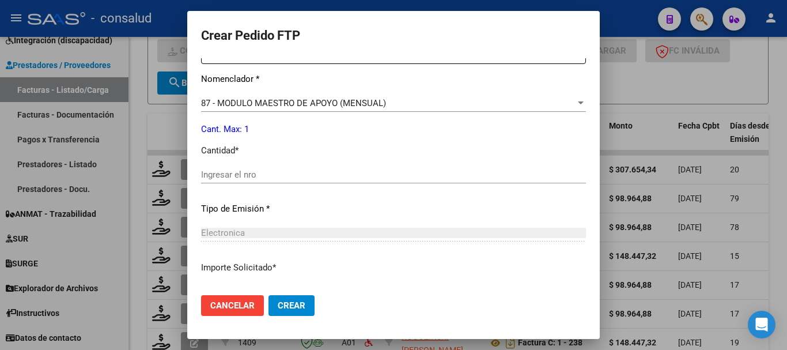
click at [245, 171] on input "Ingresar el nro" at bounding box center [393, 174] width 385 height 10
type input "1"
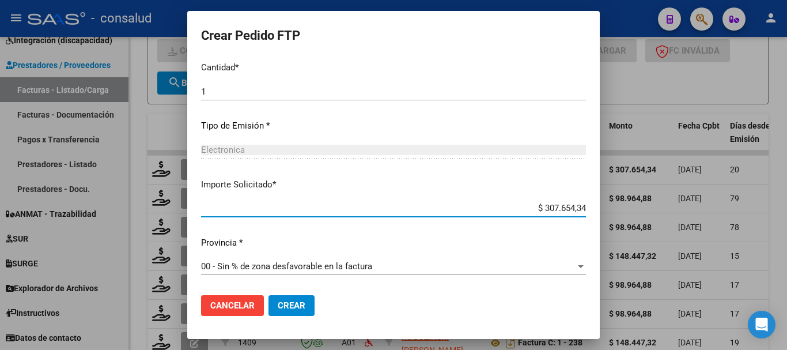
click at [278, 303] on span "Crear" at bounding box center [292, 305] width 28 height 10
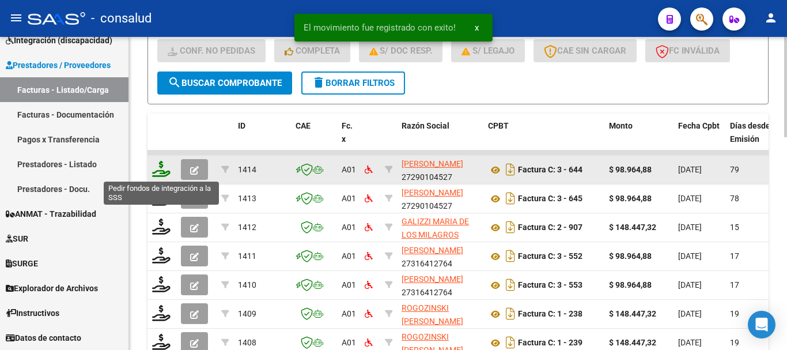
click at [163, 165] on icon at bounding box center [161, 169] width 18 height 16
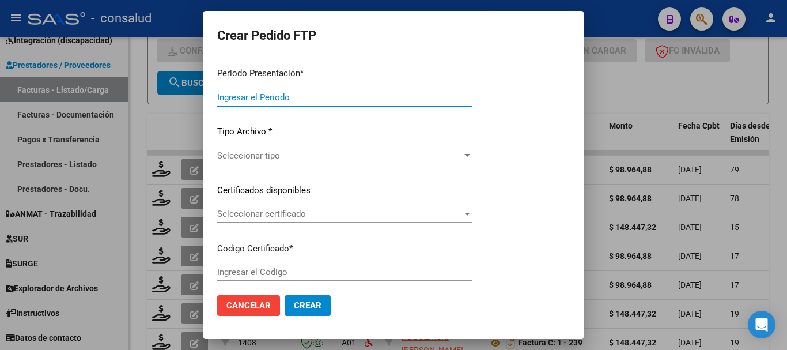
type input "202507"
type input "202505"
type input "$ 98.964,88"
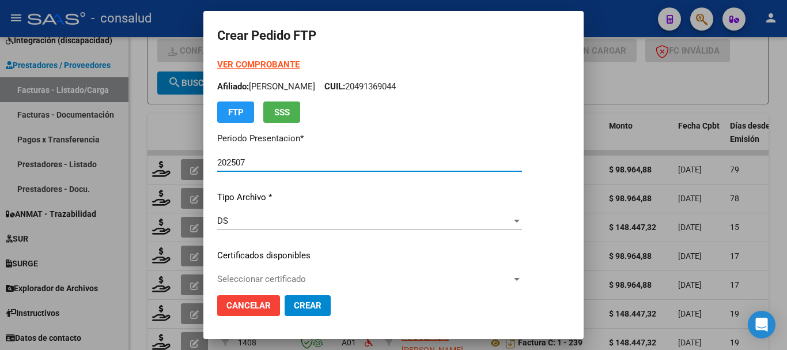
type input "0100057373287-20220527-20270527"
type input "[DATE]"
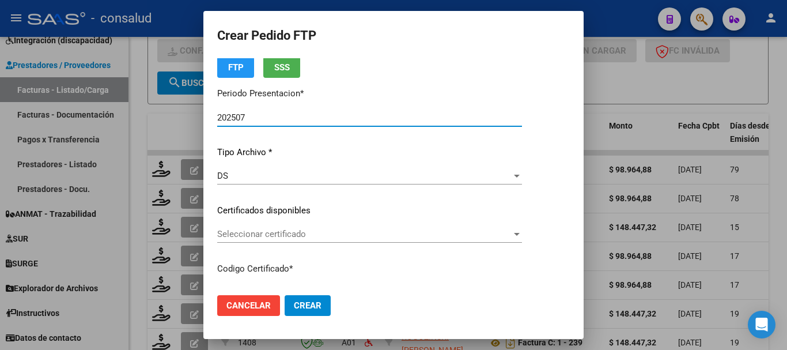
scroll to position [58, 0]
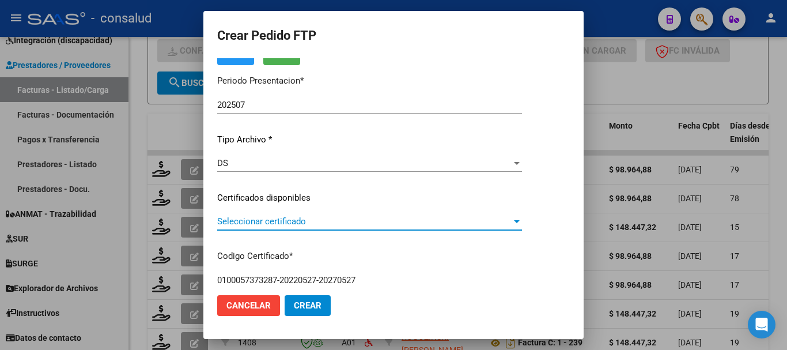
click at [333, 222] on span "Seleccionar certificado" at bounding box center [364, 221] width 294 height 10
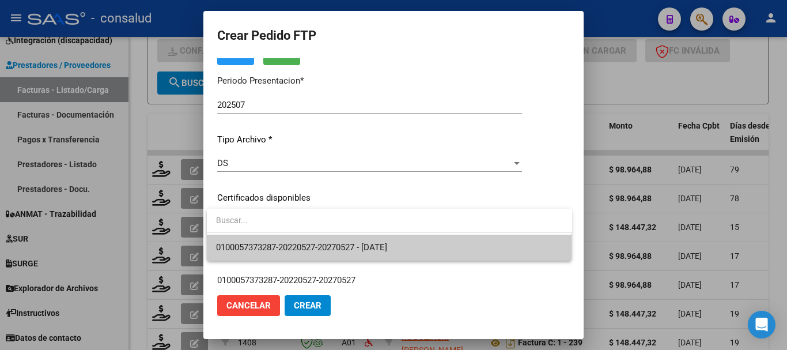
click at [394, 242] on span "0100057373287-20220527-20270527 - [DATE]" at bounding box center [389, 247] width 347 height 26
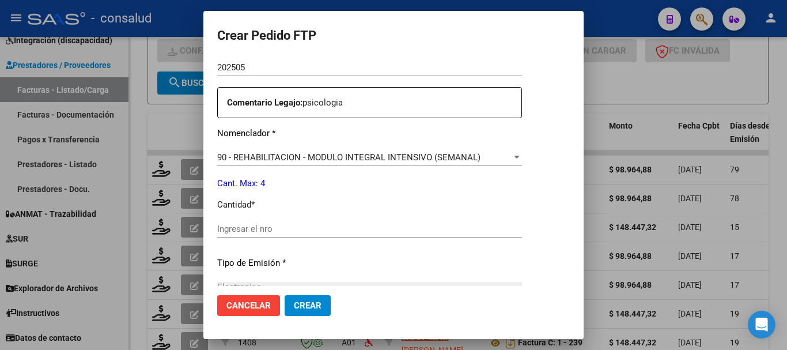
scroll to position [461, 0]
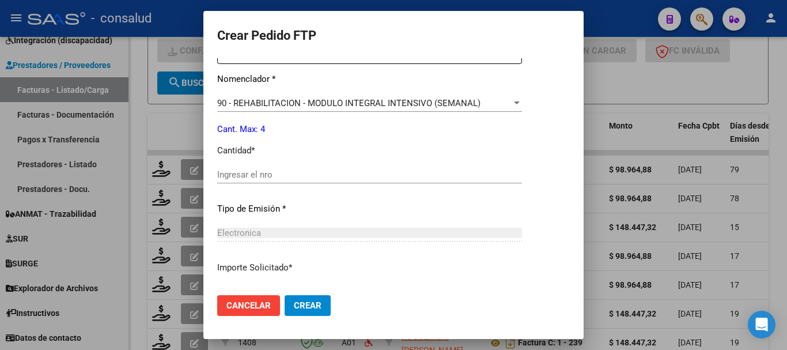
click at [245, 169] on input "Ingresar el nro" at bounding box center [369, 174] width 305 height 10
type input "4"
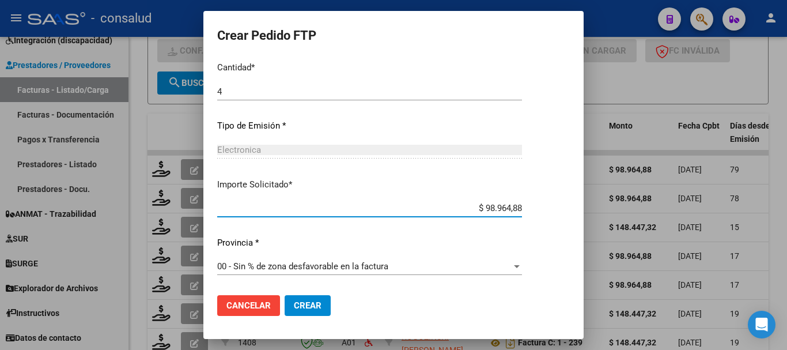
click at [312, 308] on span "Crear" at bounding box center [308, 305] width 28 height 10
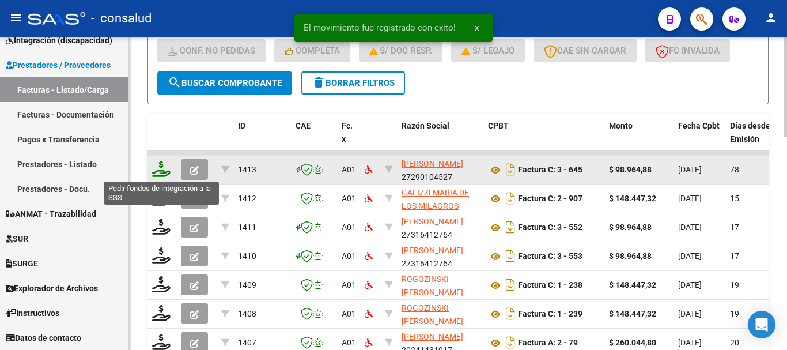
click at [158, 168] on icon at bounding box center [161, 169] width 18 height 16
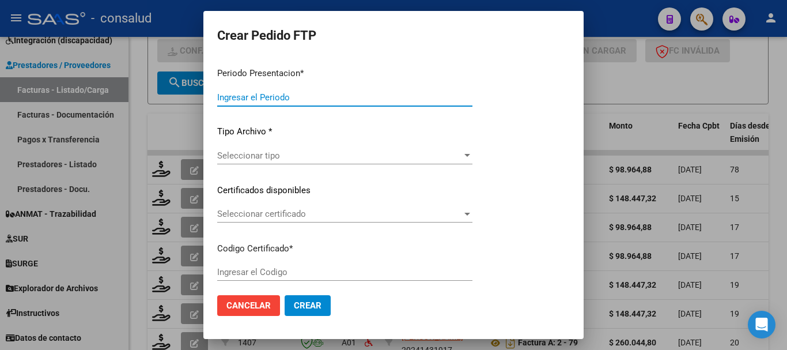
type input "202507"
type input "202504"
type input "$ 98.964,88"
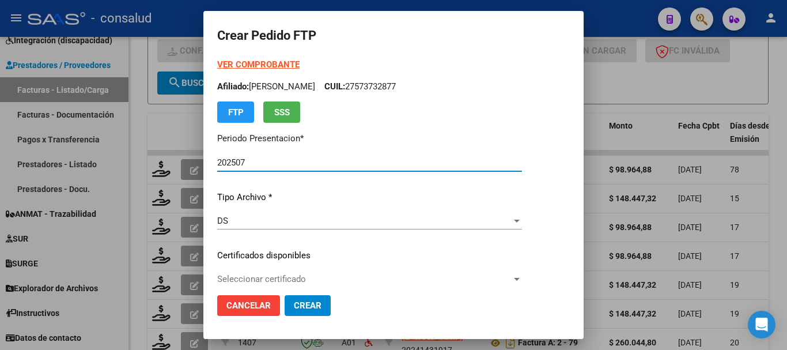
type input "0100057373287-20220527-20270527"
type input "[DATE]"
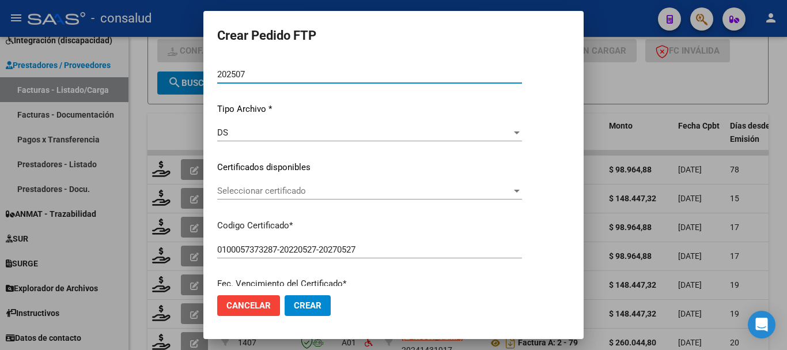
scroll to position [115, 0]
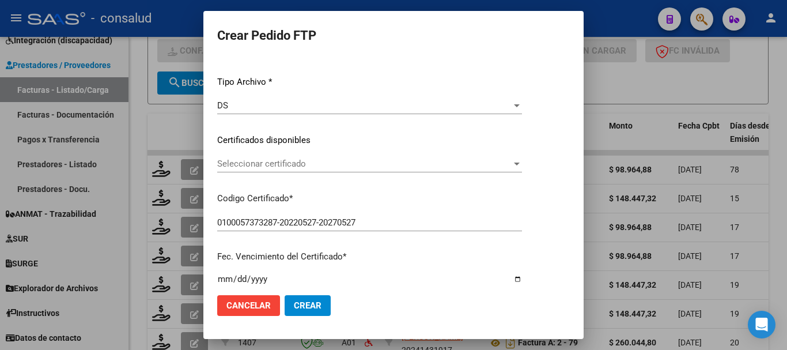
click at [325, 166] on span "Seleccionar certificado" at bounding box center [364, 163] width 294 height 10
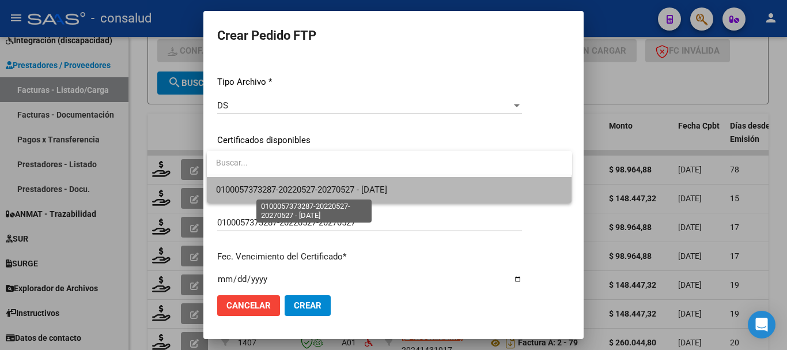
click at [380, 192] on span "0100057373287-20220527-20270527 - [DATE]" at bounding box center [301, 189] width 171 height 10
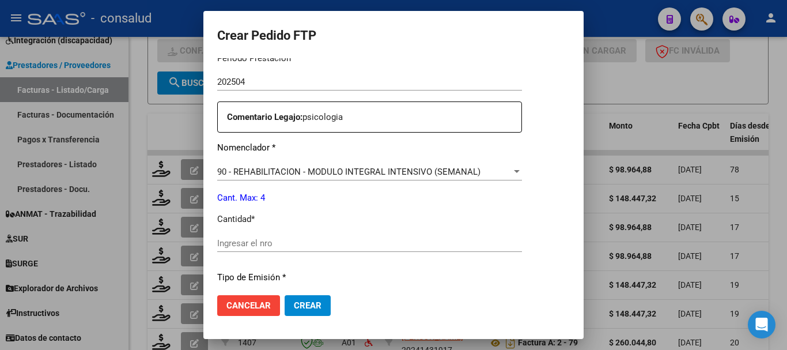
scroll to position [403, 0]
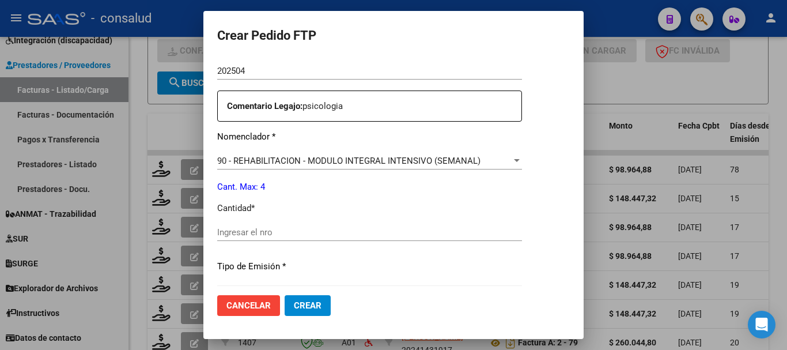
click at [339, 232] on input "Ingresar el nro" at bounding box center [369, 232] width 305 height 10
type input "4"
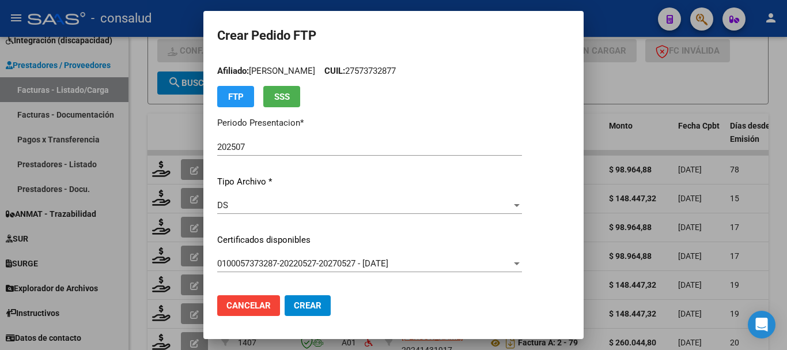
scroll to position [0, 0]
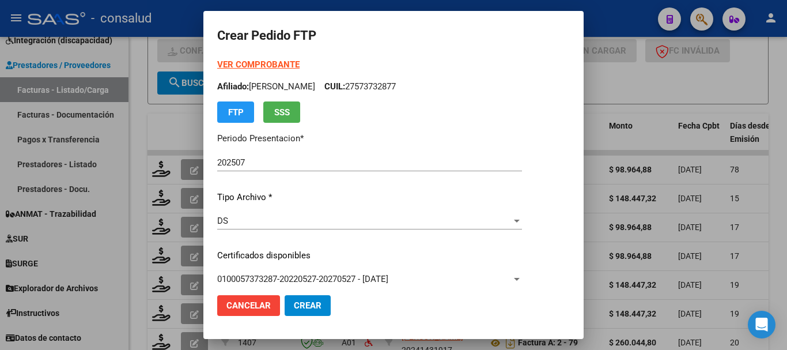
click at [249, 58] on div "VER COMPROBANTE ARCA Padrón Afiliado: RIOS [PERSON_NAME]: 27573732877 FTP SSS" at bounding box center [369, 90] width 305 height 65
click at [248, 65] on strong "VER COMPROBANTE" at bounding box center [258, 64] width 82 height 10
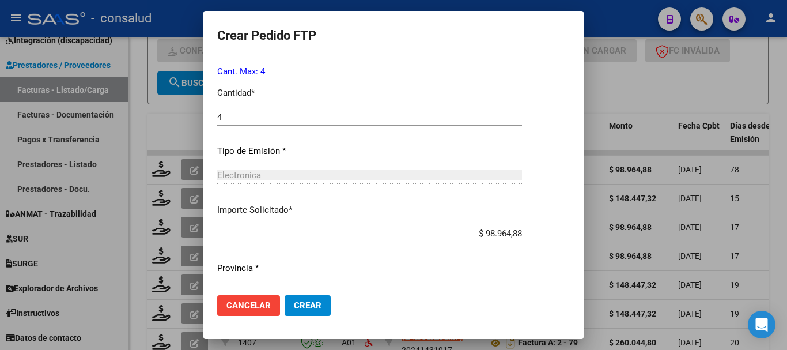
scroll to position [544, 0]
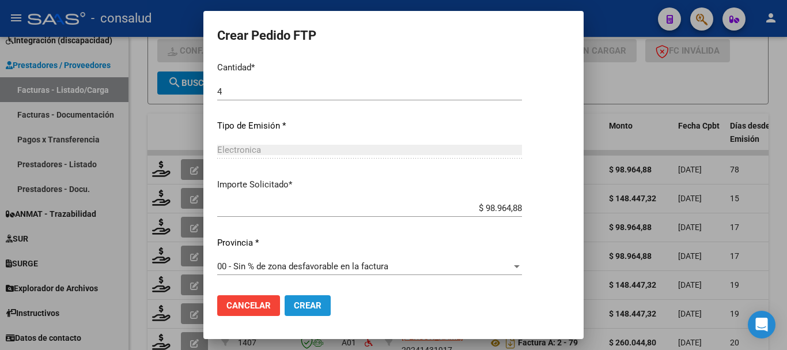
click at [312, 297] on button "Crear" at bounding box center [307, 305] width 46 height 21
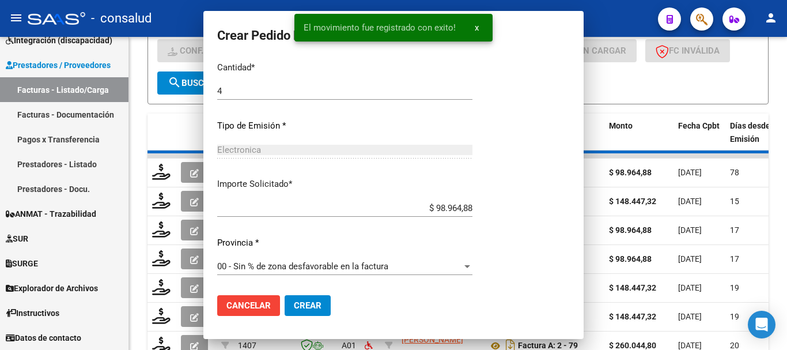
scroll to position [479, 0]
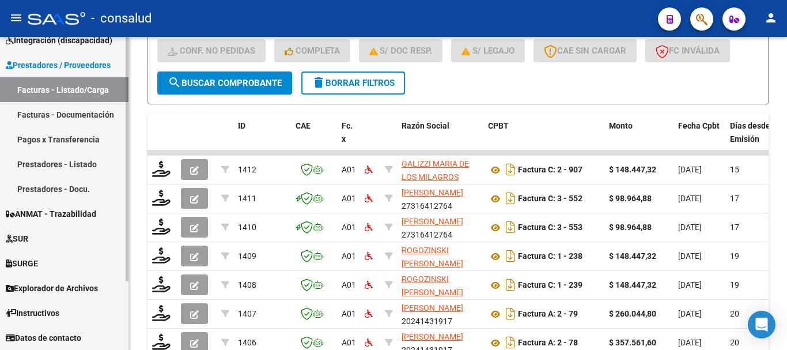
click at [54, 42] on span "Integración (discapacidad)" at bounding box center [59, 40] width 107 height 13
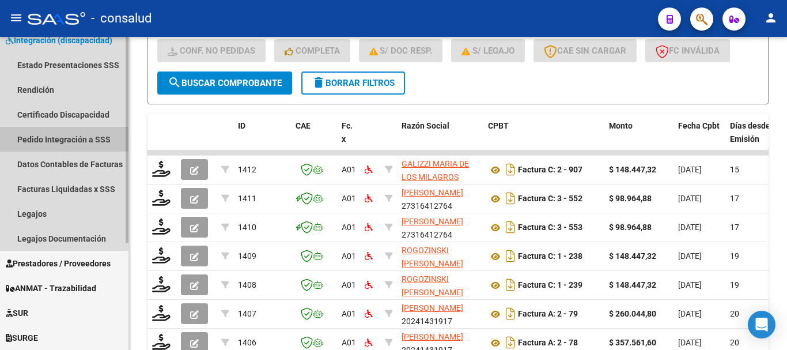
click at [39, 141] on link "Pedido Integración a SSS" at bounding box center [64, 139] width 128 height 25
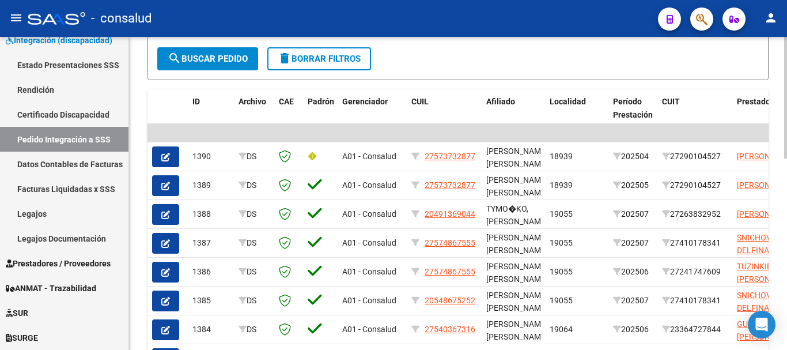
scroll to position [320, 0]
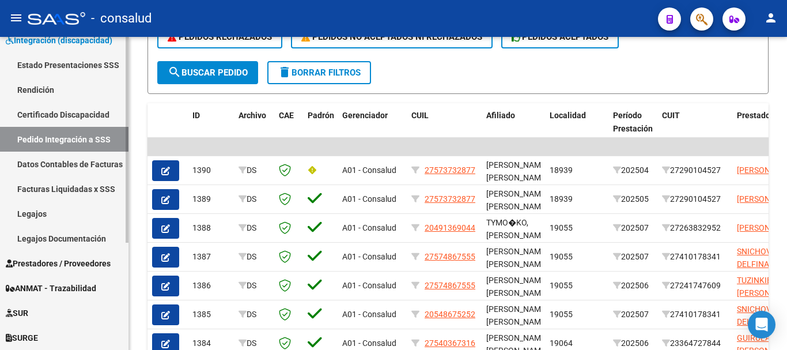
click at [74, 46] on span "Integración (discapacidad)" at bounding box center [59, 40] width 107 height 13
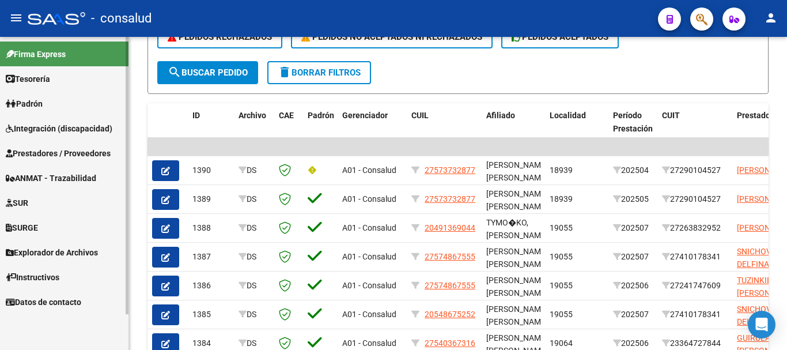
scroll to position [0, 0]
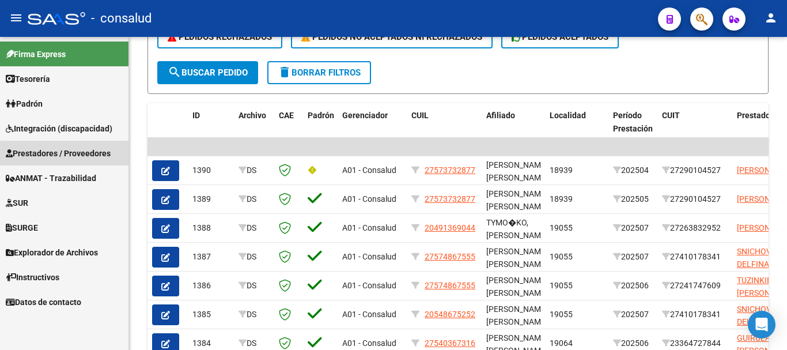
click at [93, 153] on span "Prestadores / Proveedores" at bounding box center [58, 153] width 105 height 13
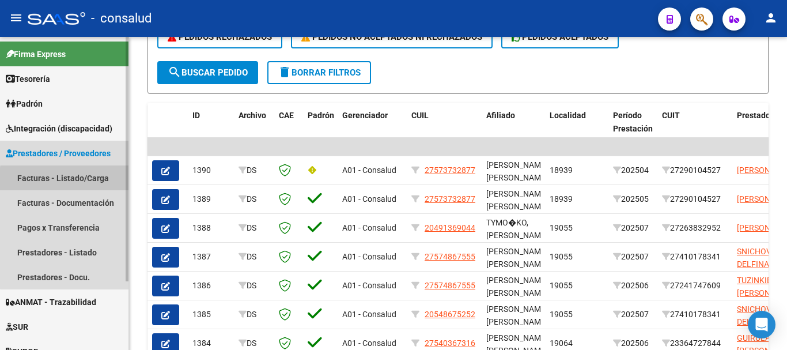
click at [92, 181] on link "Facturas - Listado/Carga" at bounding box center [64, 177] width 128 height 25
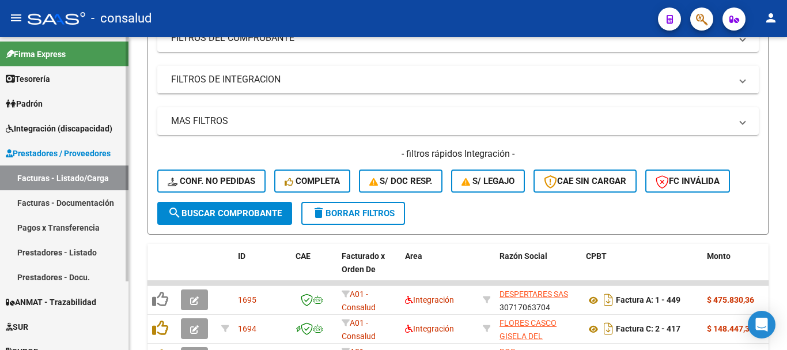
scroll to position [320, 0]
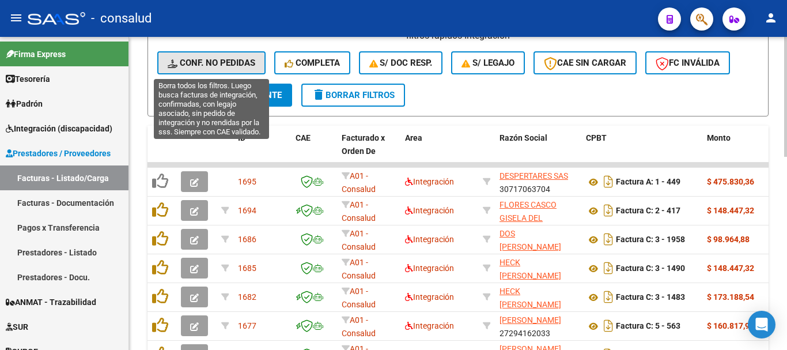
click at [183, 66] on span "Conf. no pedidas" at bounding box center [212, 63] width 88 height 10
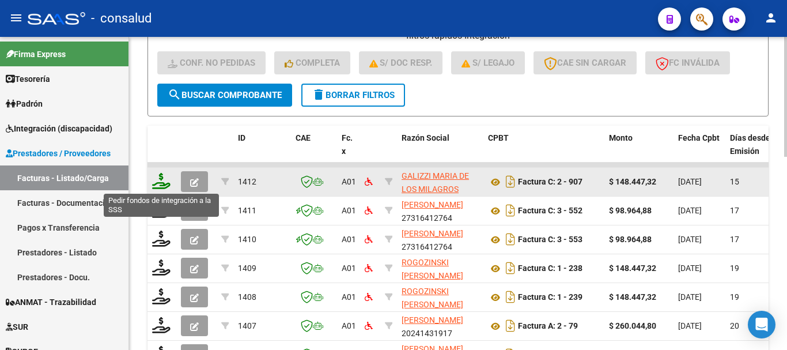
click at [156, 185] on icon at bounding box center [161, 181] width 18 height 16
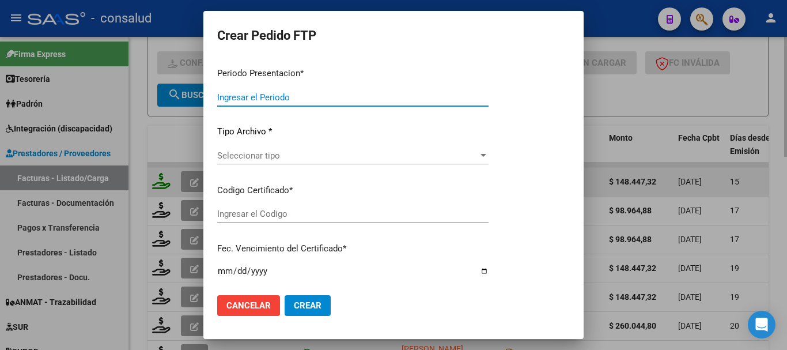
type input "202507"
type input "$ 148.447,32"
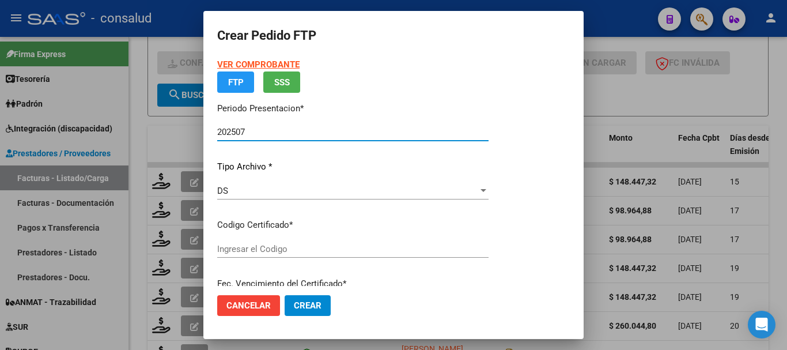
type input "0200049027120-20190716-20290716"
type input "[DATE]"
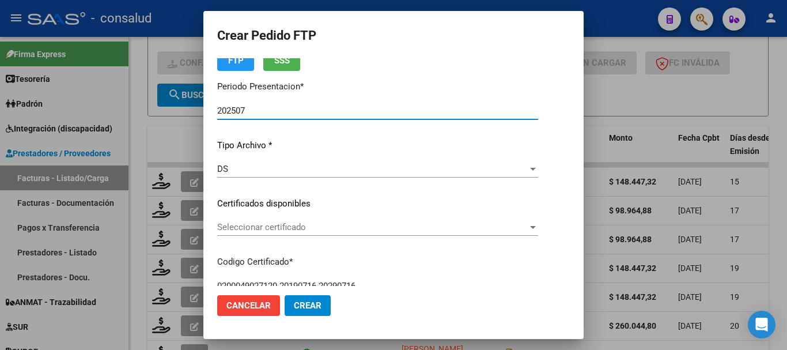
scroll to position [115, 0]
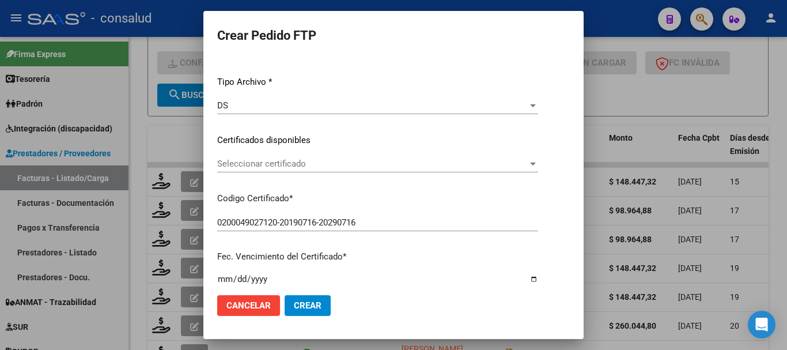
click at [279, 163] on span "Seleccionar certificado" at bounding box center [372, 163] width 310 height 10
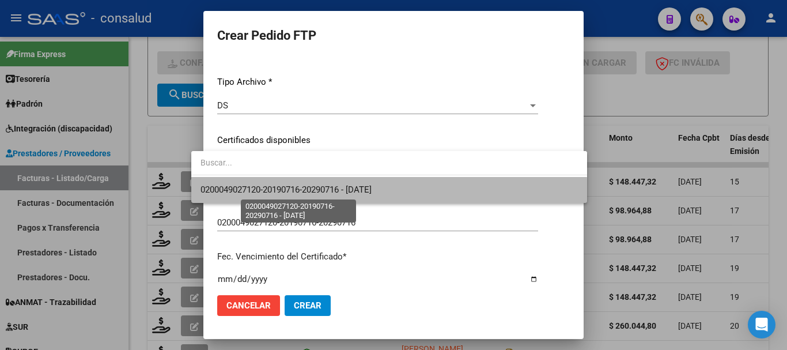
click at [371, 195] on span "0200049027120-20190716-20290716 - [DATE]" at bounding box center [285, 189] width 171 height 10
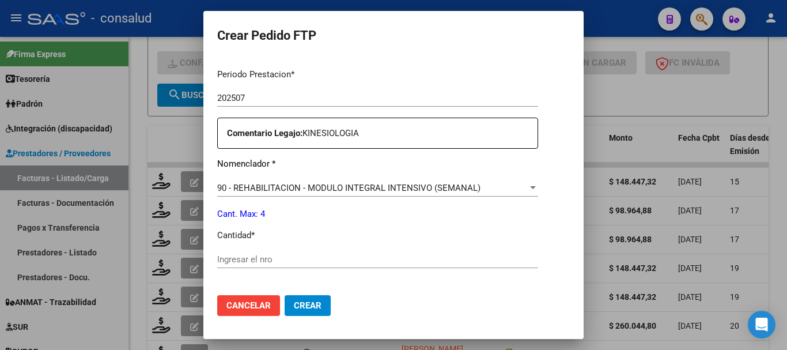
scroll to position [403, 0]
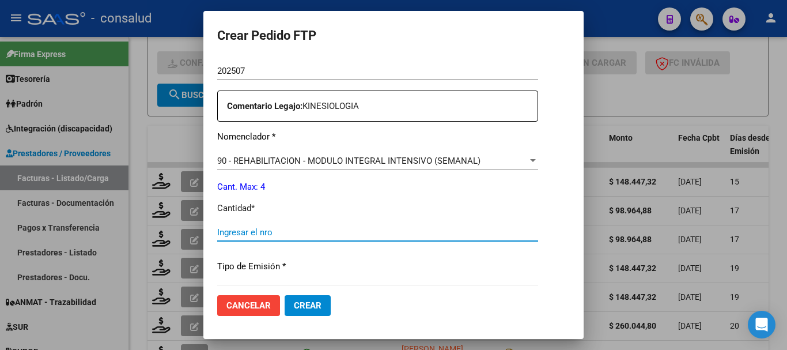
click at [287, 230] on input "Ingresar el nro" at bounding box center [377, 232] width 321 height 10
type input "4"
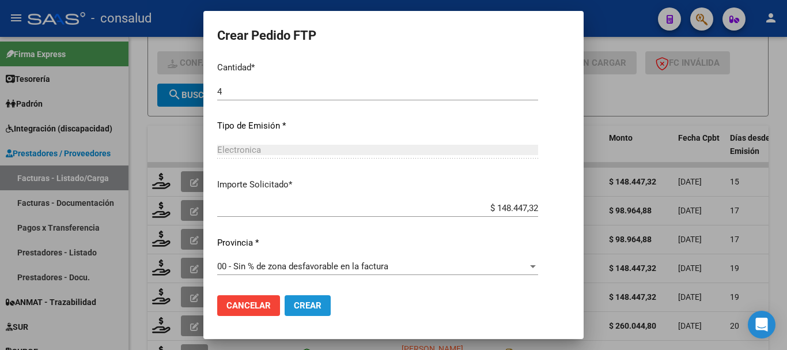
click at [301, 303] on span "Crear" at bounding box center [308, 305] width 28 height 10
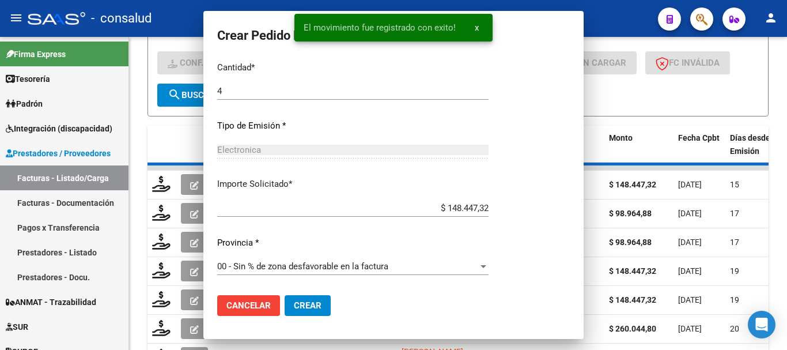
scroll to position [0, 0]
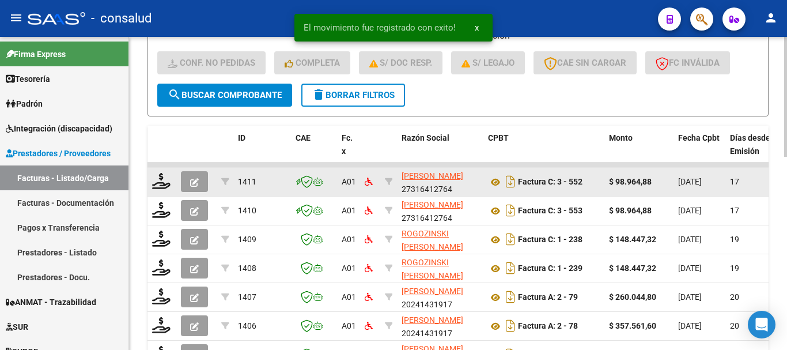
click at [151, 184] on datatable-body-cell at bounding box center [161, 182] width 29 height 28
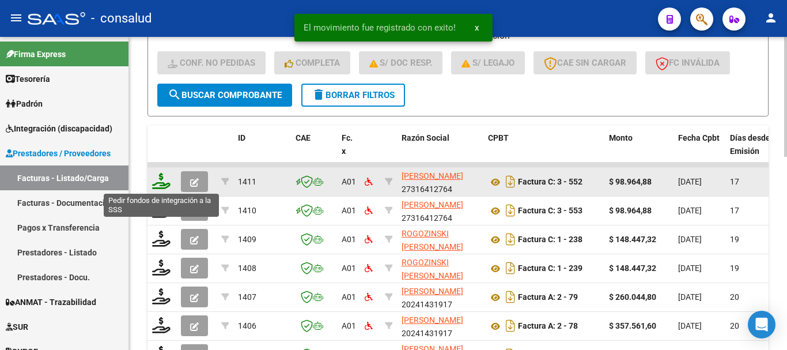
click at [156, 184] on icon at bounding box center [161, 181] width 18 height 16
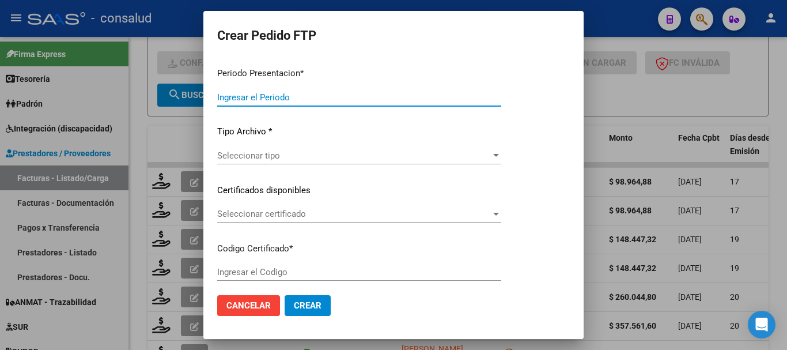
type input "202507"
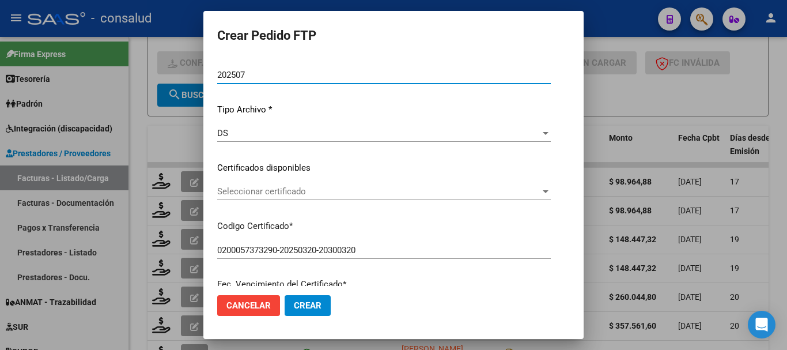
scroll to position [115, 0]
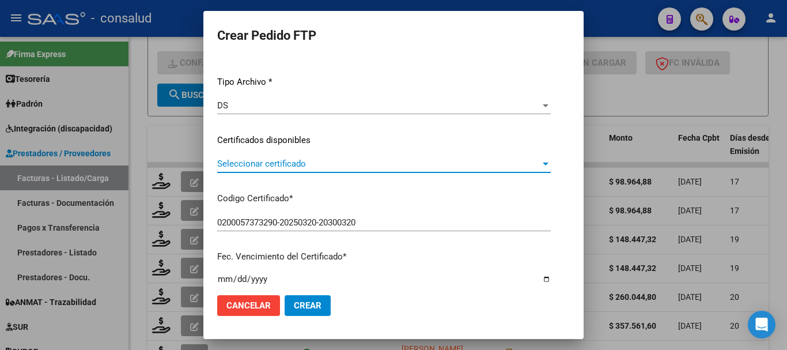
click at [348, 165] on span "Seleccionar certificado" at bounding box center [378, 163] width 323 height 10
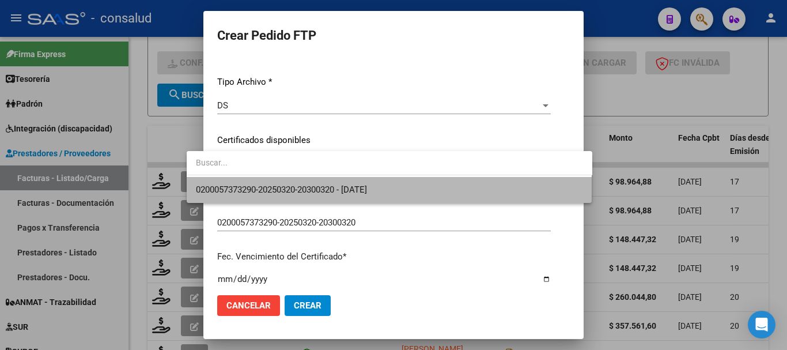
click at [400, 195] on span "0200057373290-20250320-20300320 - [DATE]" at bounding box center [389, 190] width 387 height 26
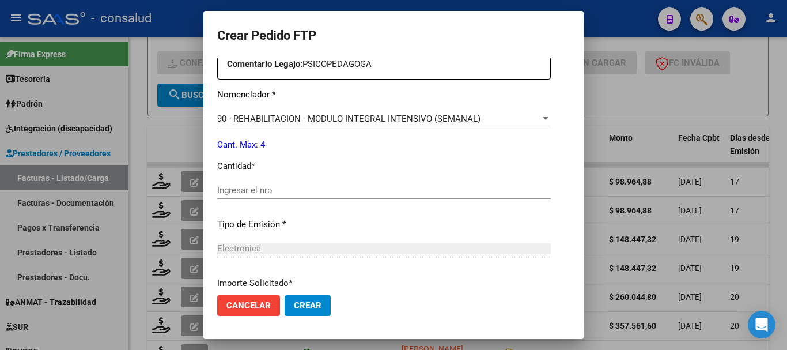
scroll to position [461, 0]
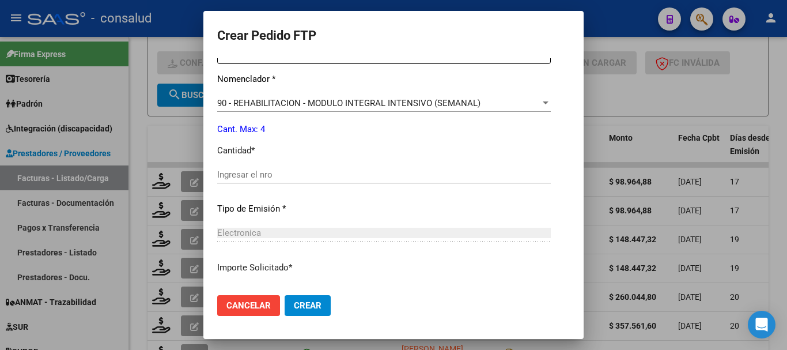
click at [301, 175] on input "Ingresar el nro" at bounding box center [383, 174] width 333 height 10
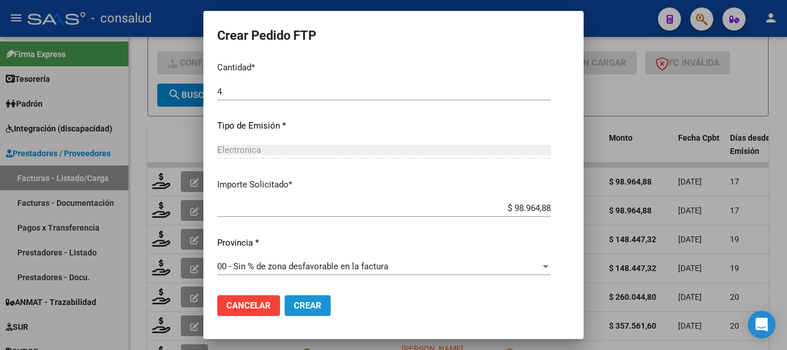
click at [289, 310] on button "Crear" at bounding box center [307, 305] width 46 height 21
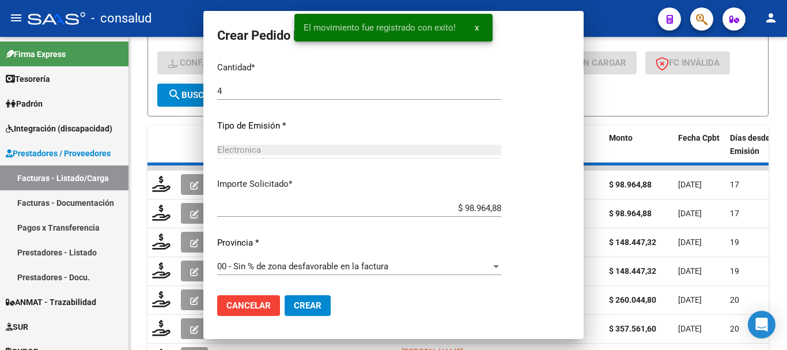
scroll to position [479, 0]
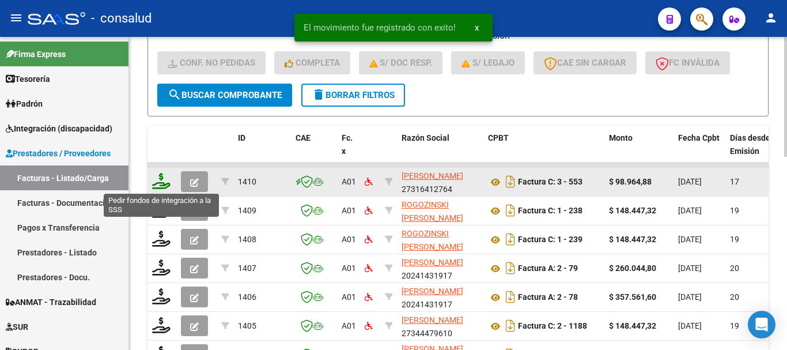
click at [160, 181] on icon at bounding box center [161, 181] width 18 height 16
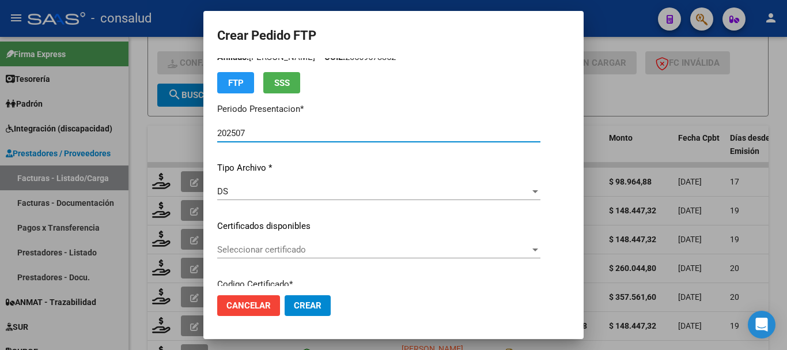
scroll to position [58, 0]
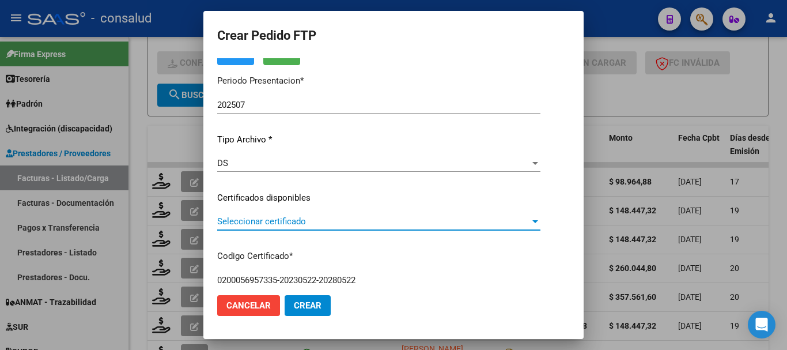
click at [317, 218] on span "Seleccionar certificado" at bounding box center [373, 221] width 313 height 10
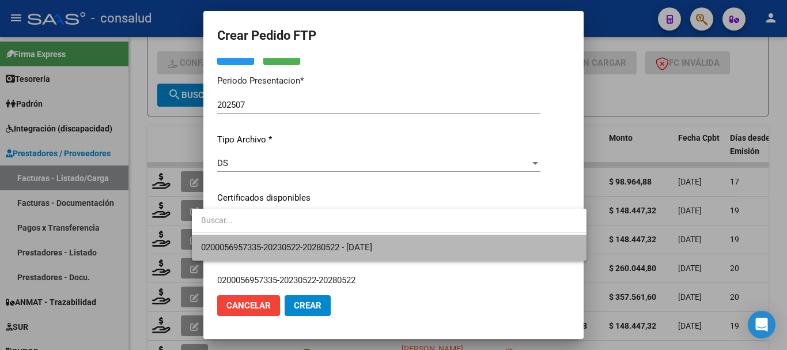
click at [404, 240] on span "0200056957335-20230522-20280522 - [DATE]" at bounding box center [389, 247] width 376 height 26
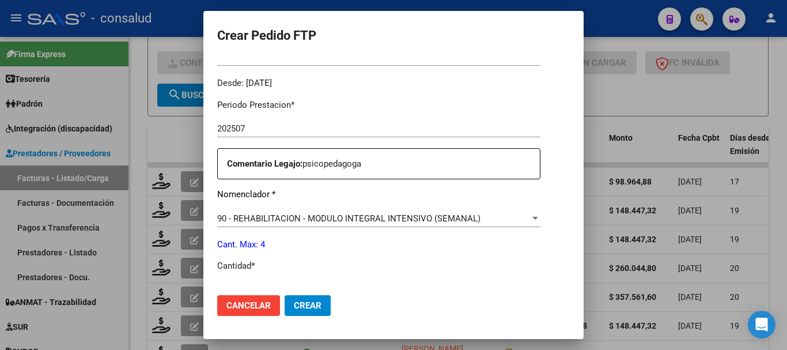
scroll to position [403, 0]
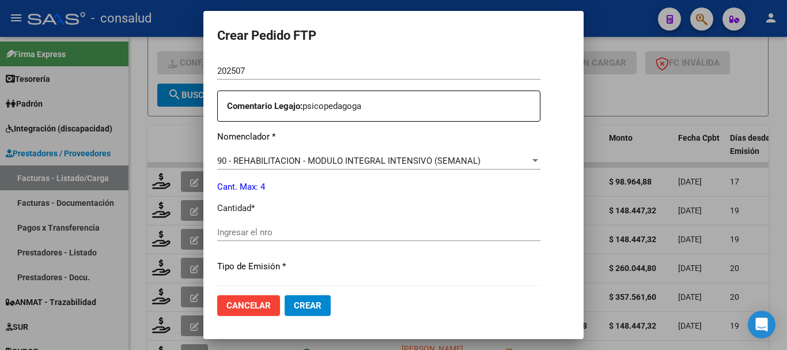
click at [303, 226] on div "Ingresar el nro" at bounding box center [378, 231] width 323 height 17
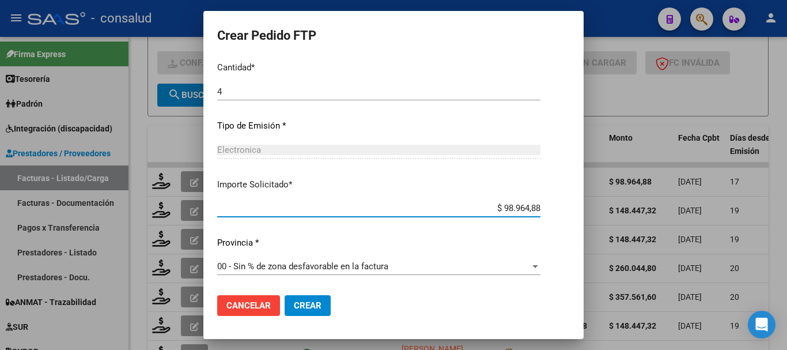
click at [298, 310] on button "Crear" at bounding box center [307, 305] width 46 height 21
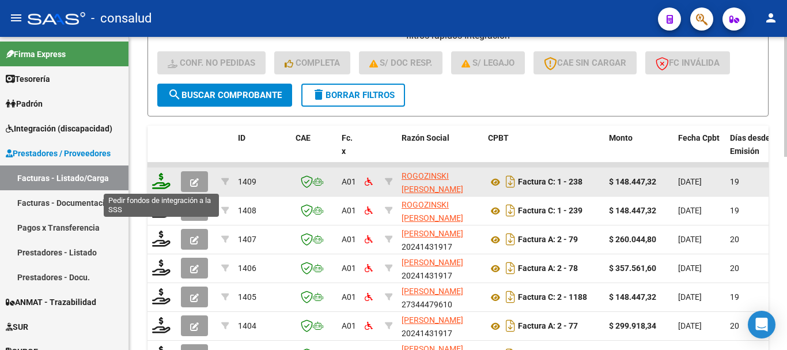
click at [164, 181] on icon at bounding box center [161, 181] width 18 height 16
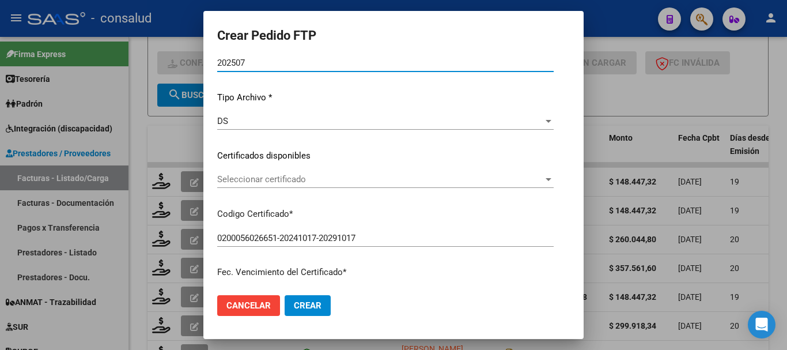
scroll to position [115, 0]
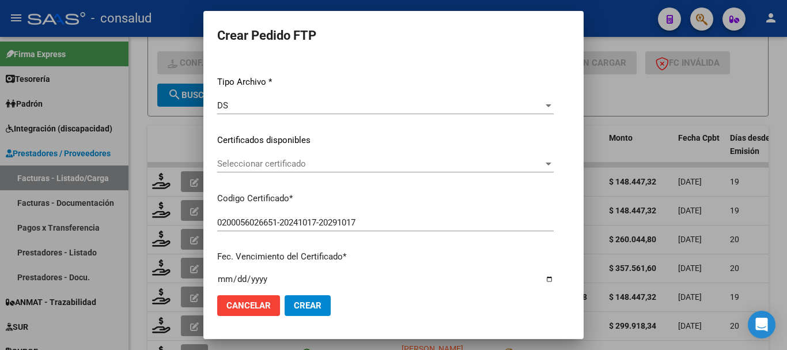
click at [320, 165] on span "Seleccionar certificado" at bounding box center [380, 163] width 326 height 10
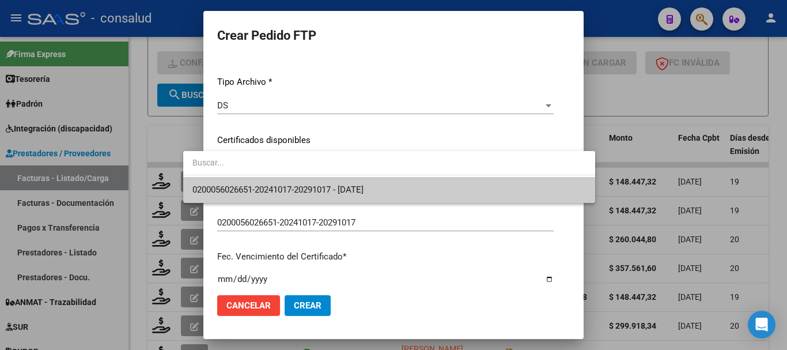
click at [363, 186] on span "0200056026651-20241017-20291017 - [DATE]" at bounding box center [277, 189] width 171 height 10
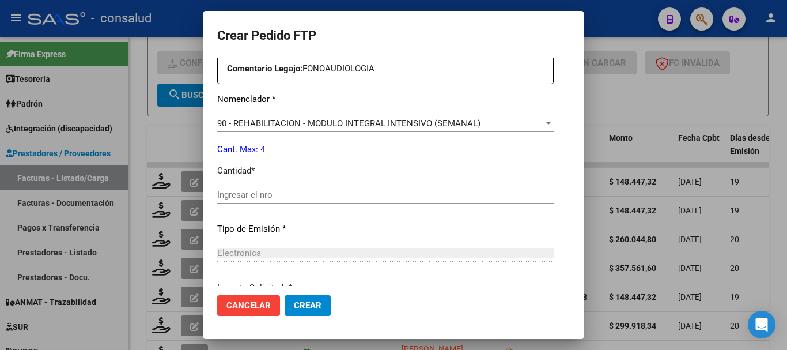
scroll to position [461, 0]
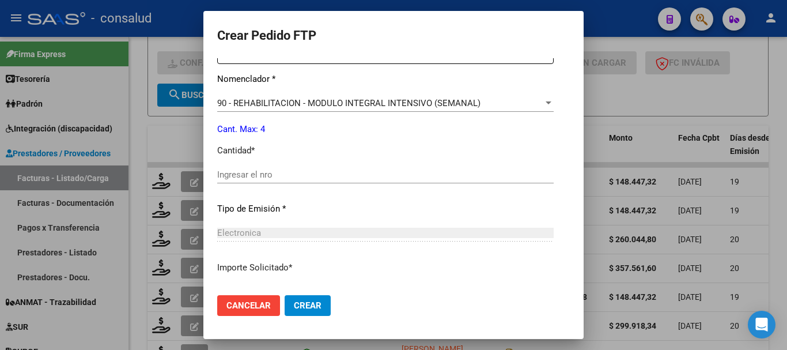
click at [281, 170] on input "Ingresar el nro" at bounding box center [385, 174] width 336 height 10
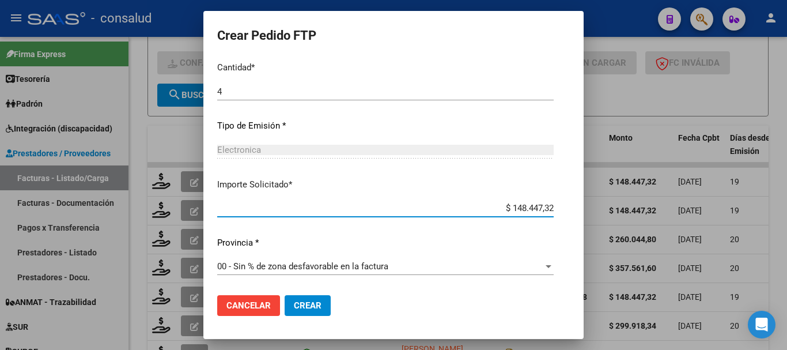
click at [294, 301] on span "Crear" at bounding box center [308, 305] width 28 height 10
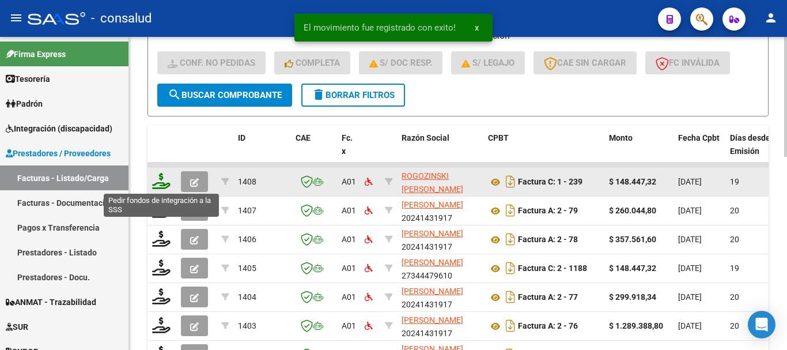
click at [160, 181] on icon at bounding box center [161, 181] width 18 height 16
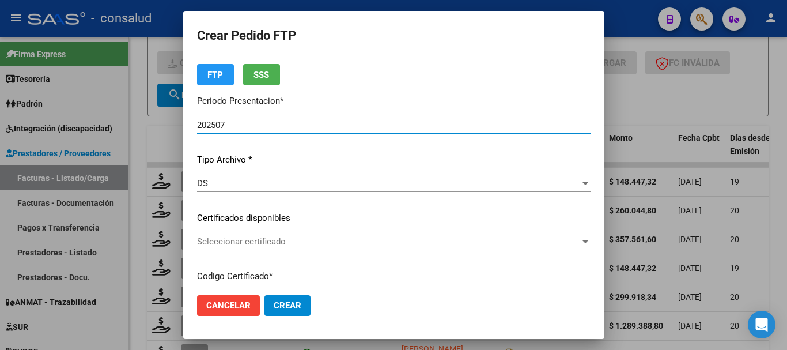
scroll to position [58, 0]
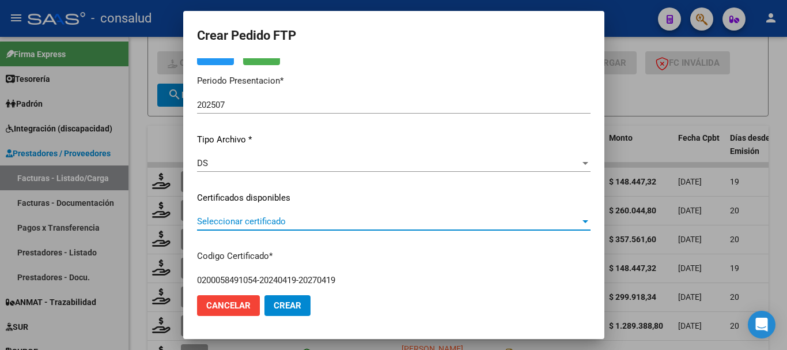
click at [326, 224] on span "Seleccionar certificado" at bounding box center [388, 221] width 383 height 10
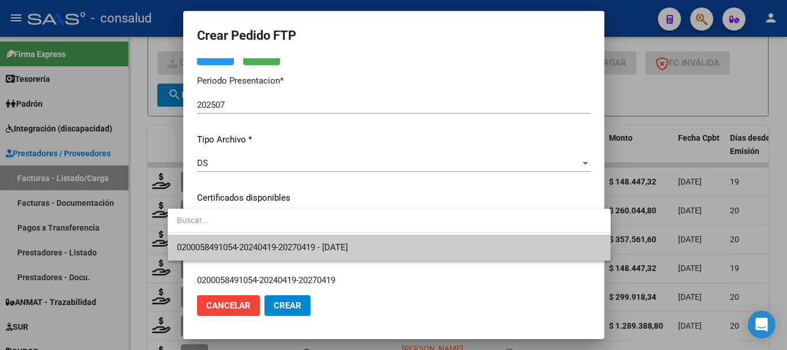
click at [409, 244] on span "0200058491054-20240419-20270419 - [DATE]" at bounding box center [389, 247] width 424 height 26
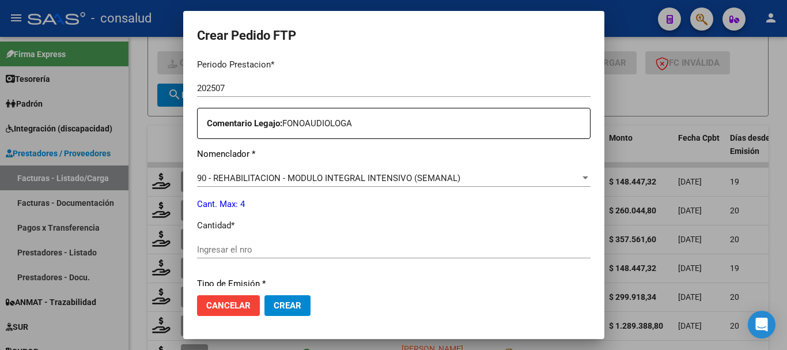
scroll to position [461, 0]
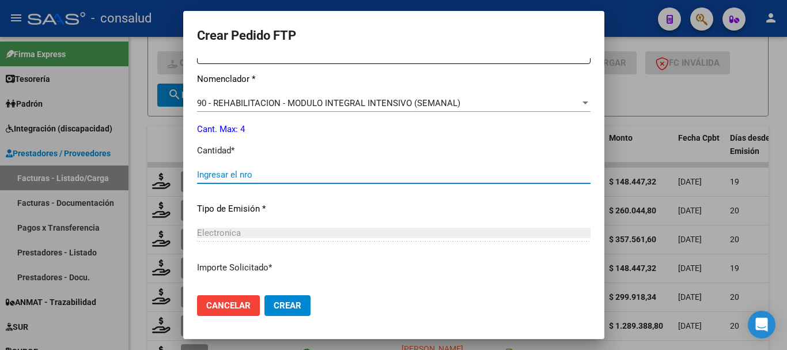
click at [215, 172] on input "Ingresar el nro" at bounding box center [393, 174] width 393 height 10
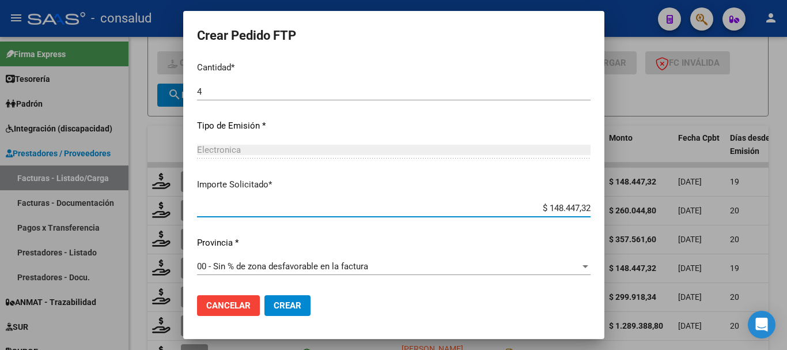
click at [275, 301] on span "Crear" at bounding box center [288, 305] width 28 height 10
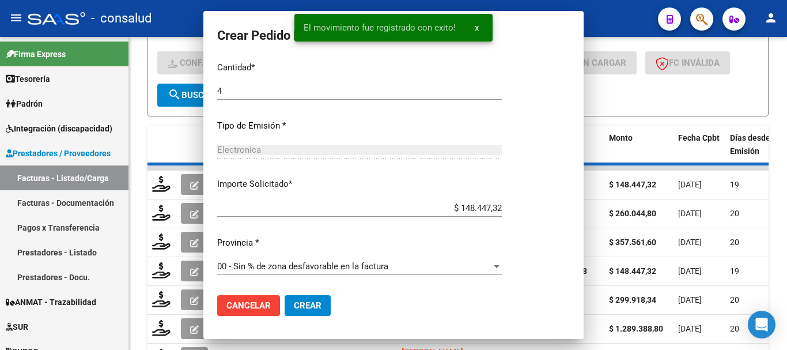
scroll to position [0, 0]
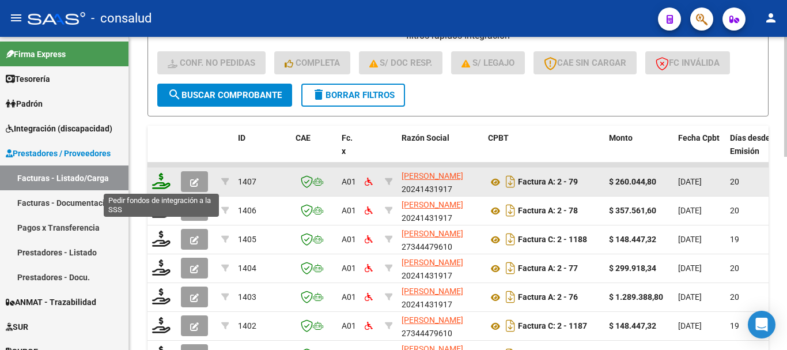
click at [159, 180] on icon at bounding box center [161, 181] width 18 height 16
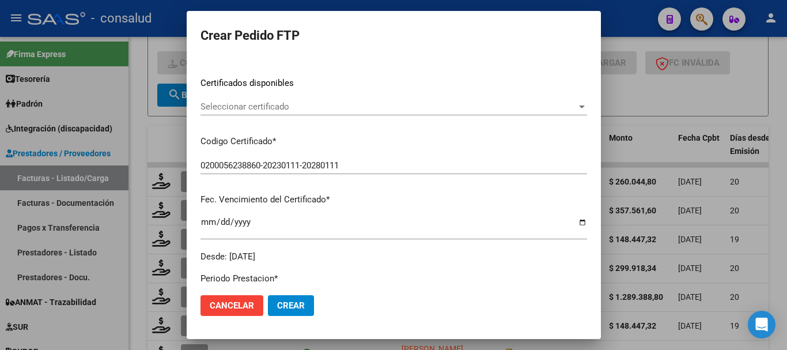
scroll to position [173, 0]
click at [325, 105] on span "Seleccionar certificado" at bounding box center [388, 106] width 376 height 10
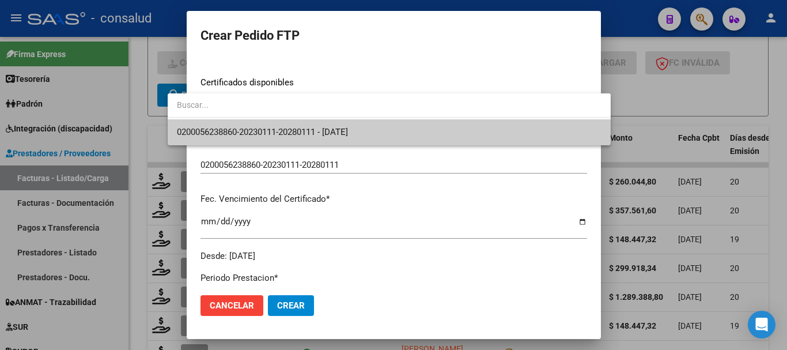
click at [427, 132] on span "0200056238860-20230111-20280111 - [DATE]" at bounding box center [389, 132] width 424 height 26
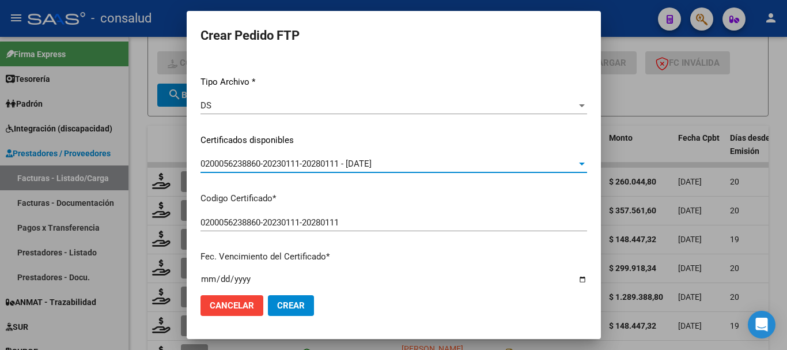
scroll to position [0, 0]
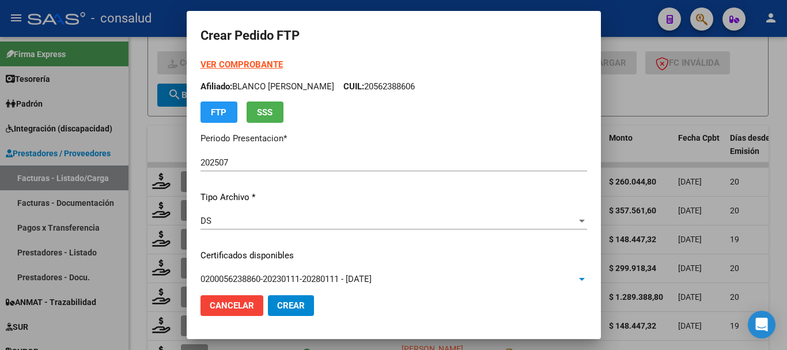
click at [245, 61] on strong "VER COMPROBANTE" at bounding box center [241, 64] width 82 height 10
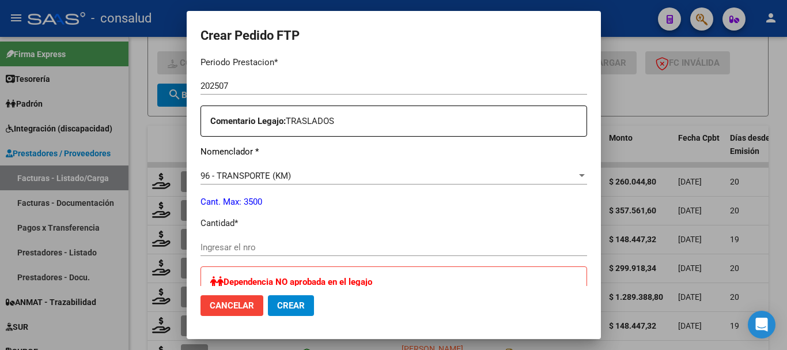
scroll to position [403, 0]
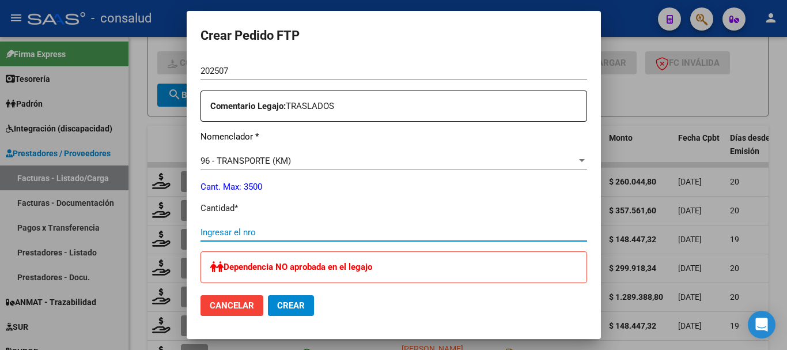
click at [271, 236] on input "Ingresar el nro" at bounding box center [393, 232] width 386 height 10
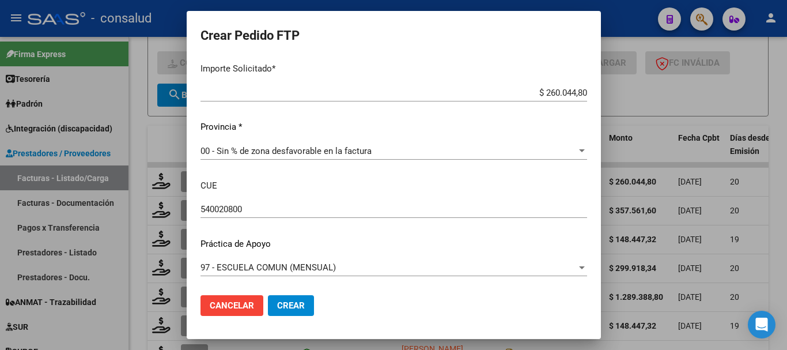
scroll to position [737, 0]
click at [277, 305] on span "Crear" at bounding box center [291, 305] width 28 height 10
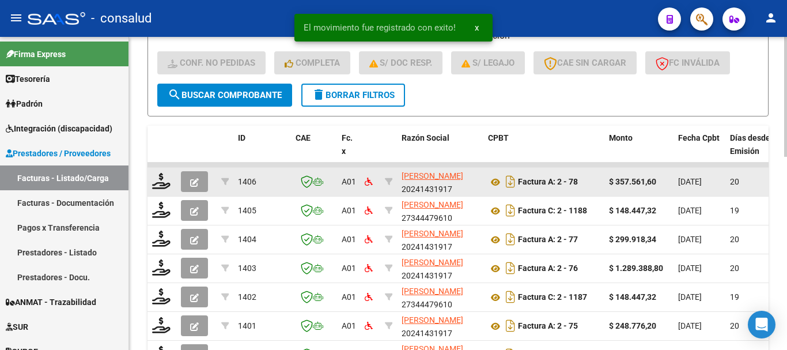
click at [164, 189] on div at bounding box center [162, 182] width 20 height 18
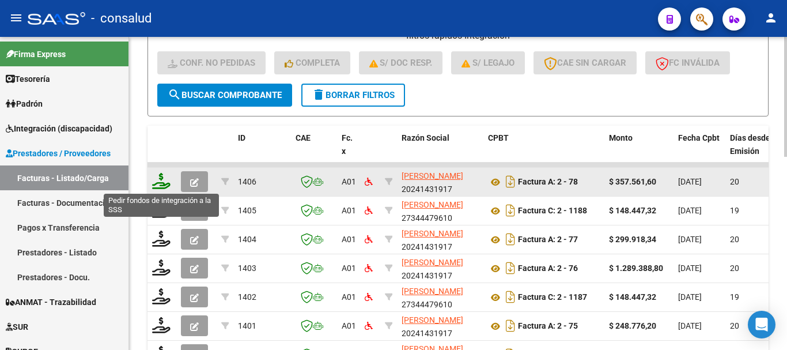
click at [164, 184] on icon at bounding box center [161, 181] width 18 height 16
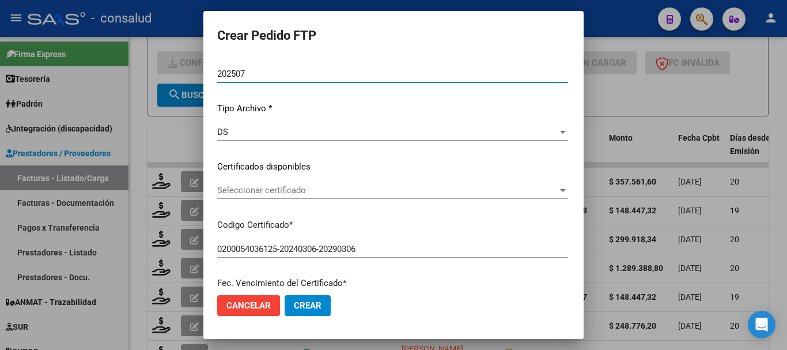
scroll to position [115, 0]
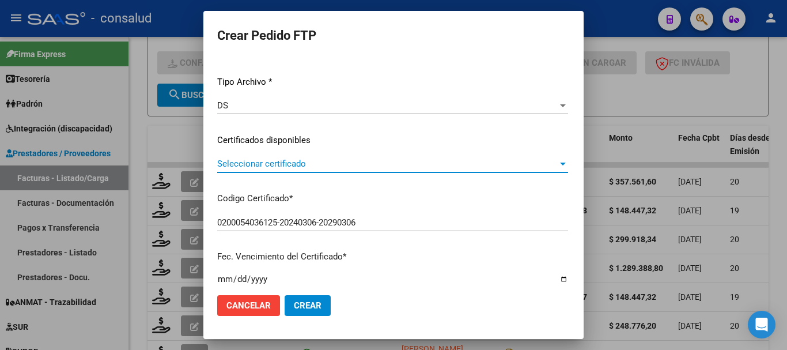
click at [337, 160] on span "Seleccionar certificado" at bounding box center [387, 163] width 340 height 10
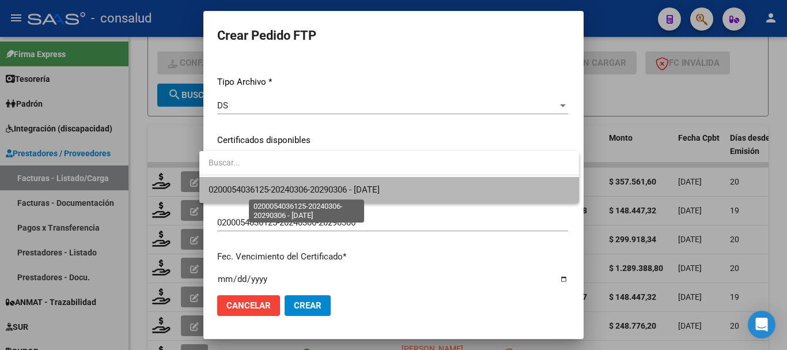
click at [380, 188] on span "0200054036125-20240306-20290306 - [DATE]" at bounding box center [293, 189] width 171 height 10
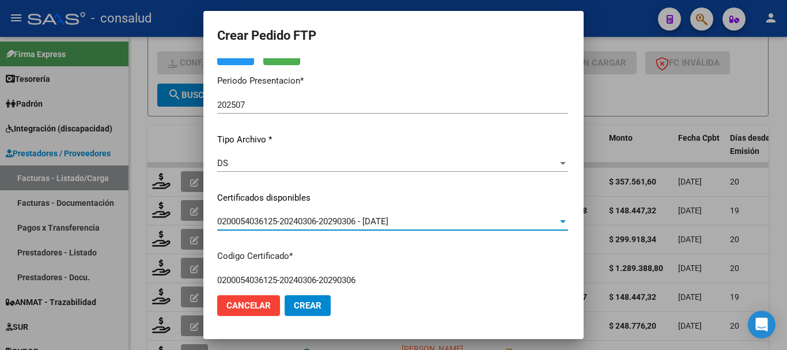
scroll to position [0, 0]
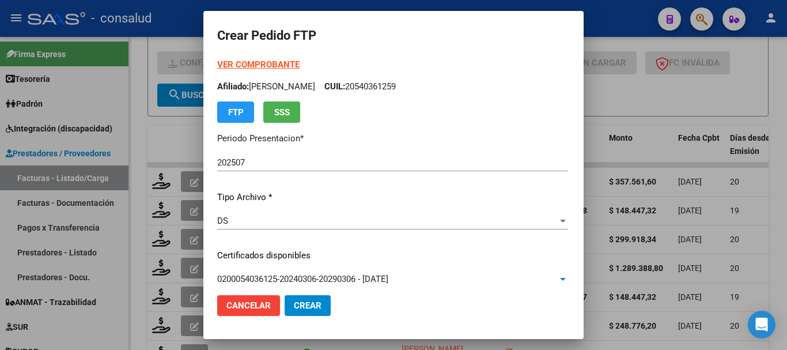
click at [252, 65] on strong "VER COMPROBANTE" at bounding box center [258, 64] width 82 height 10
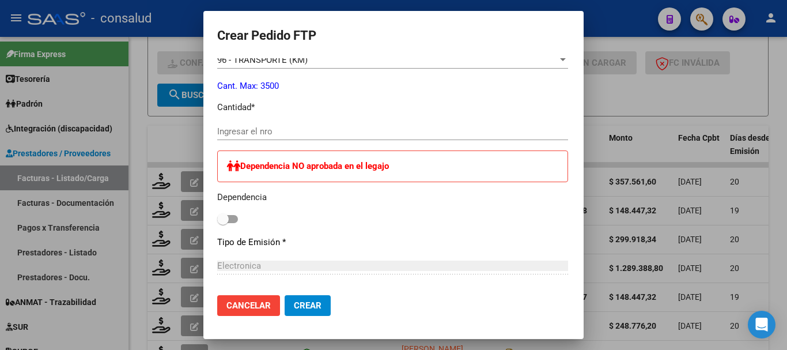
scroll to position [518, 0]
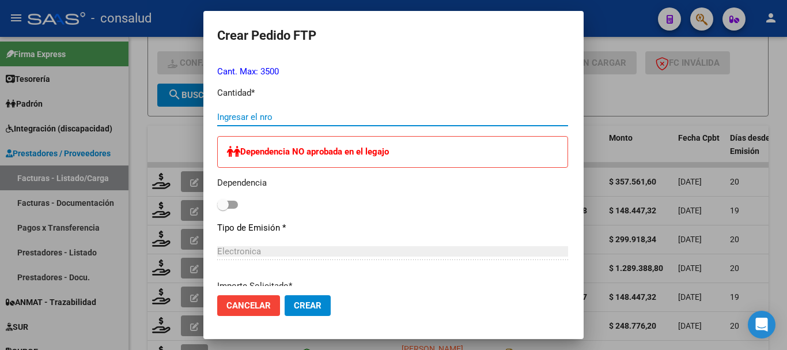
click at [321, 115] on input "Ingresar el nro" at bounding box center [392, 117] width 351 height 10
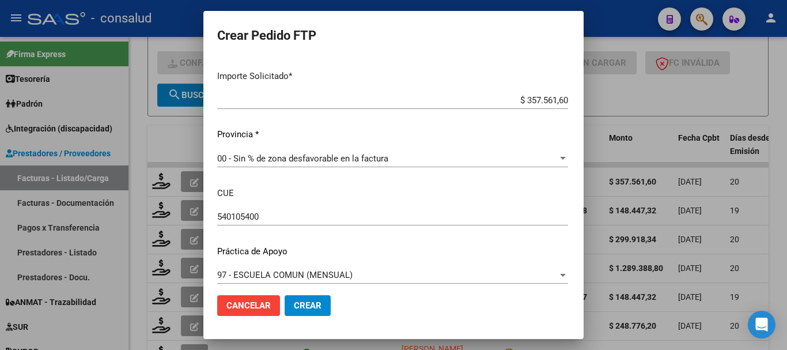
scroll to position [737, 0]
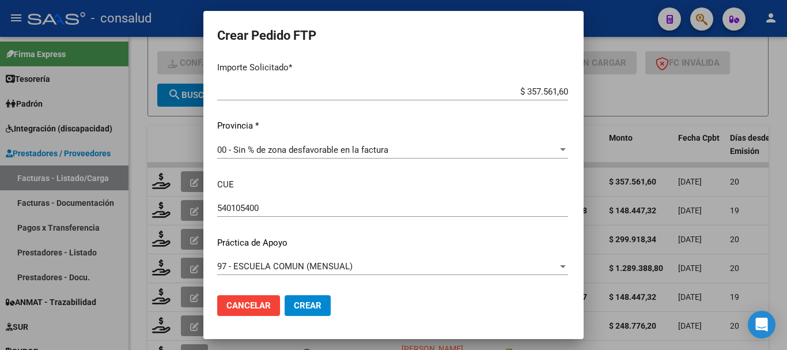
click at [306, 313] on button "Crear" at bounding box center [307, 305] width 46 height 21
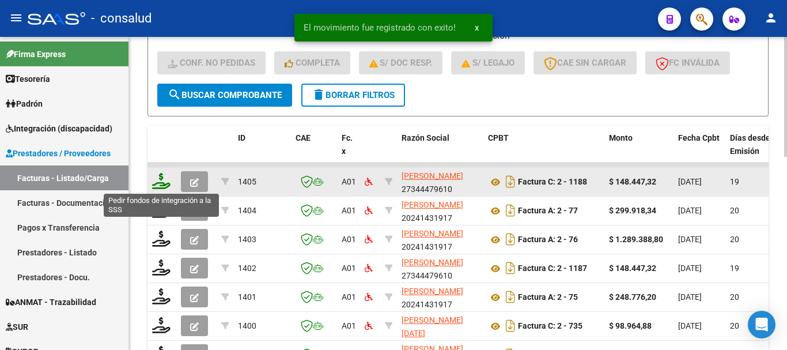
click at [157, 179] on icon at bounding box center [161, 181] width 18 height 16
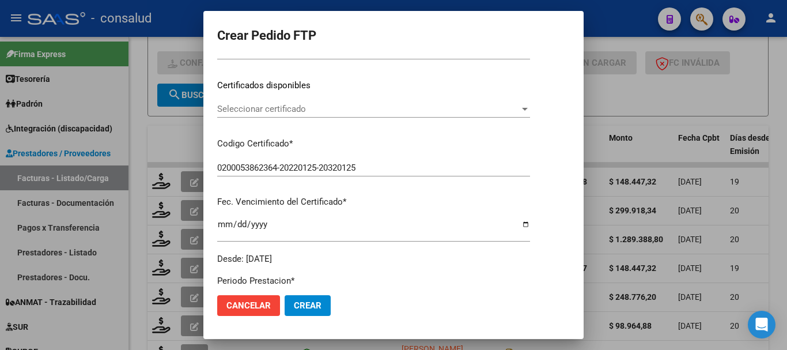
scroll to position [173, 0]
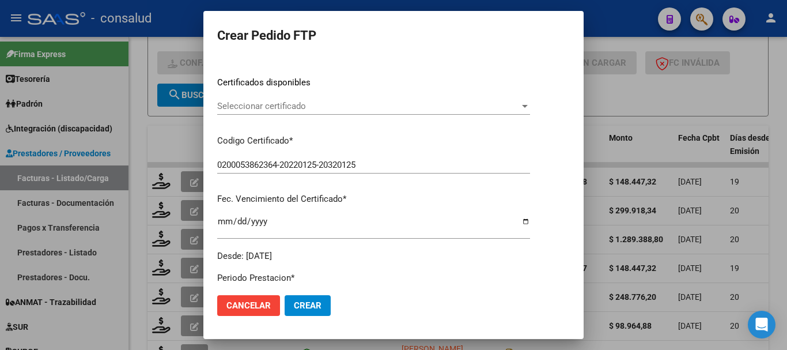
click at [326, 104] on span "Seleccionar certificado" at bounding box center [368, 106] width 302 height 10
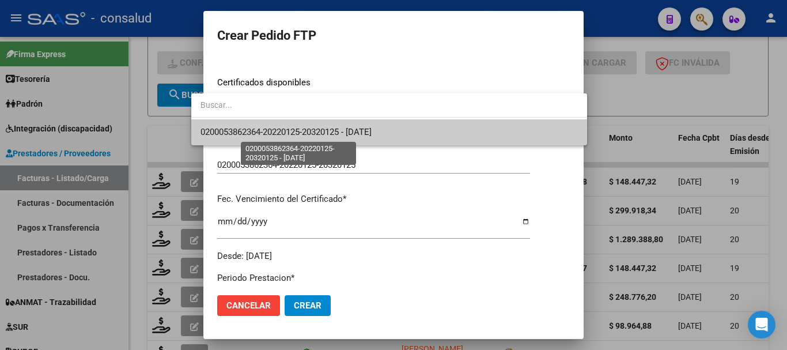
click at [371, 130] on span "0200053862364-20220125-20320125 - [DATE]" at bounding box center [285, 132] width 171 height 10
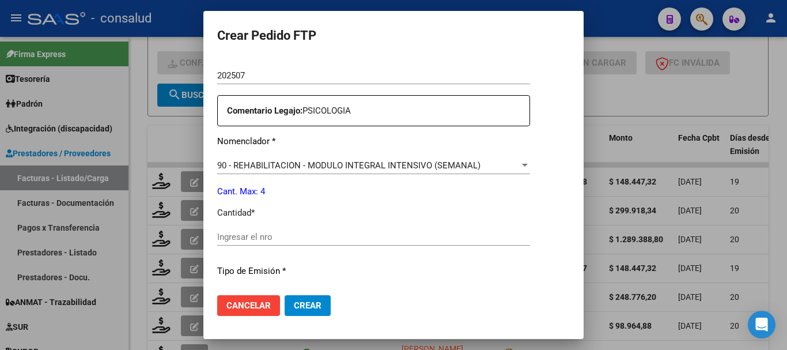
scroll to position [403, 0]
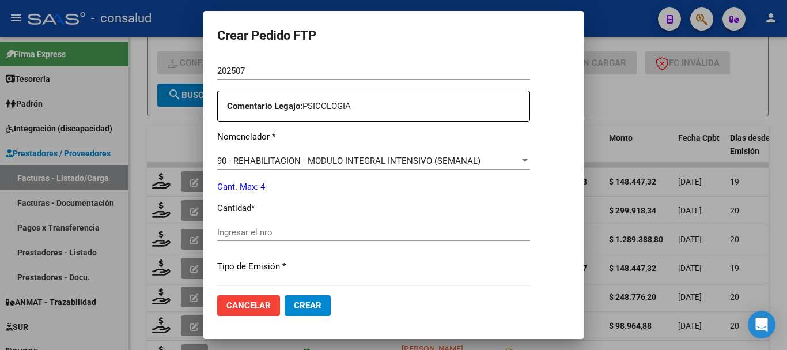
click at [323, 232] on input "Ingresar el nro" at bounding box center [373, 232] width 313 height 10
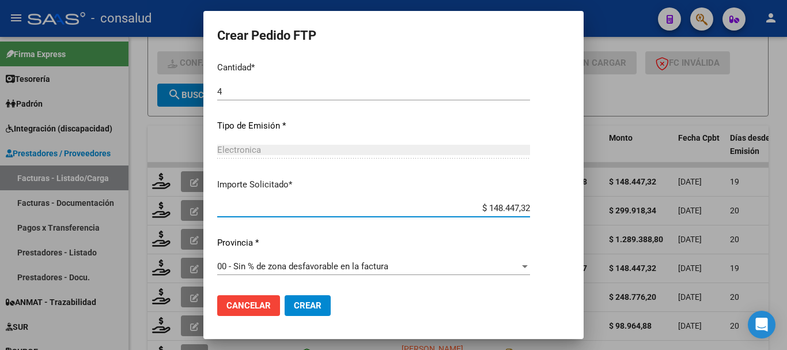
click at [298, 303] on span "Crear" at bounding box center [308, 305] width 28 height 10
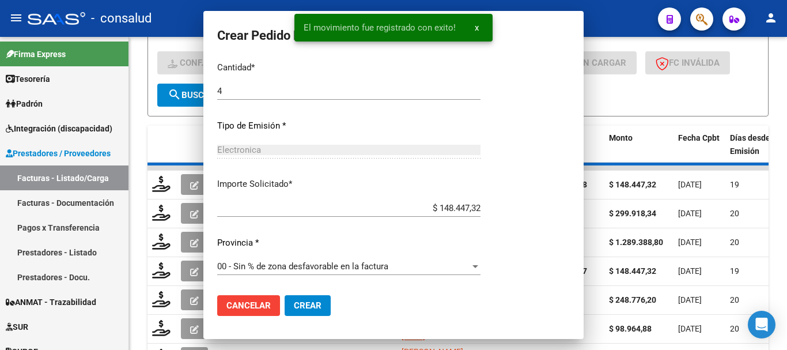
scroll to position [0, 0]
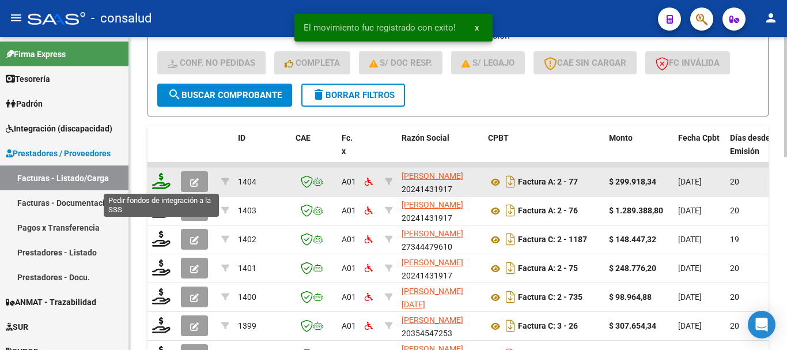
click at [158, 180] on icon at bounding box center [161, 181] width 18 height 16
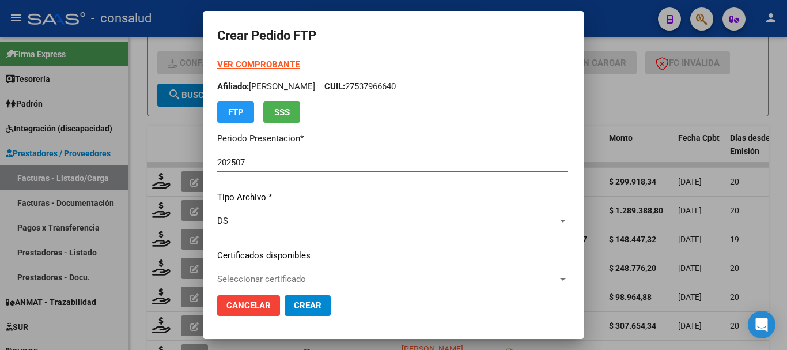
click at [246, 61] on strong "VER COMPROBANTE" at bounding box center [258, 64] width 82 height 10
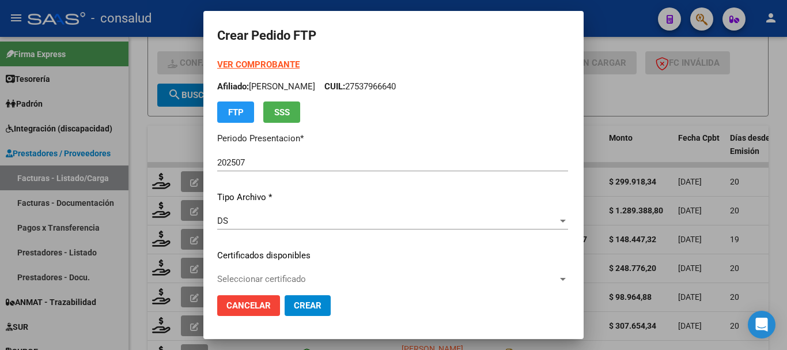
scroll to position [173, 0]
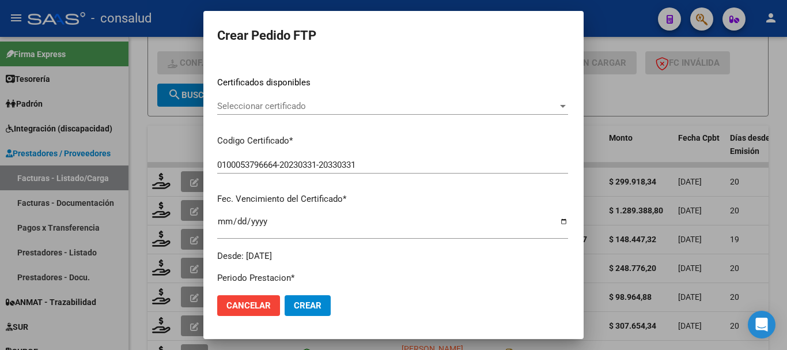
click at [291, 104] on span "Seleccionar certificado" at bounding box center [387, 106] width 340 height 10
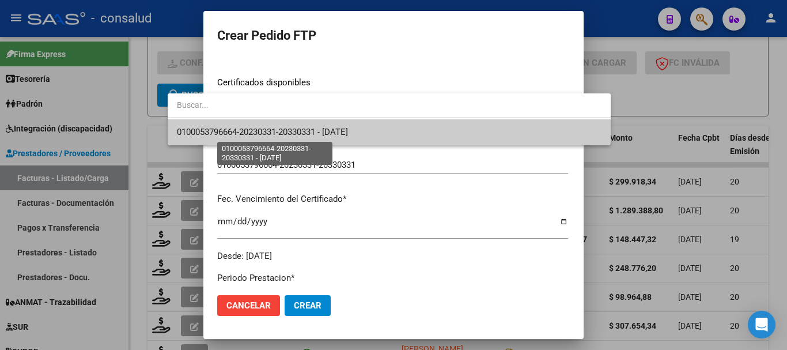
drag, startPoint x: 343, startPoint y: 134, endPoint x: 354, endPoint y: 134, distance: 11.0
click at [347, 134] on span "0100053796664-20230331-20330331 - [DATE]" at bounding box center [262, 132] width 171 height 10
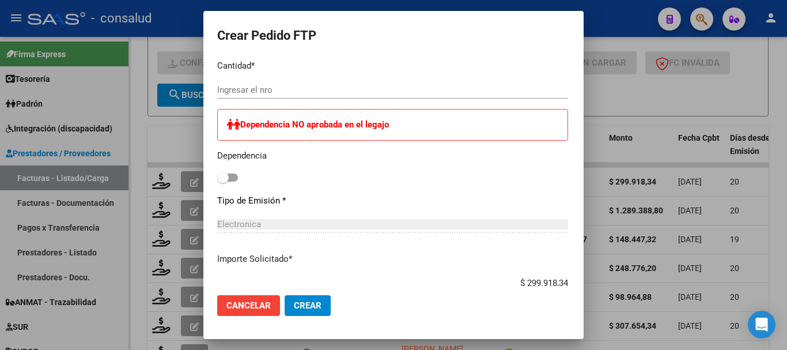
scroll to position [518, 0]
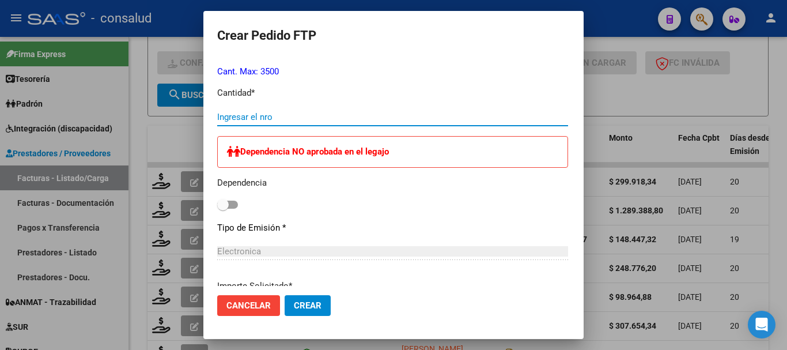
click at [309, 112] on input "Ingresar el nro" at bounding box center [392, 117] width 351 height 10
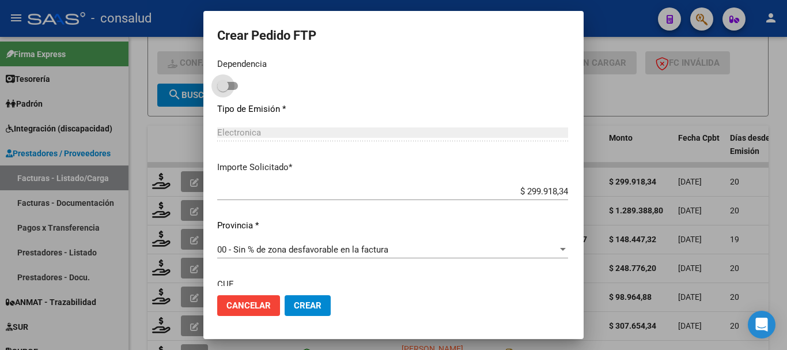
scroll to position [737, 0]
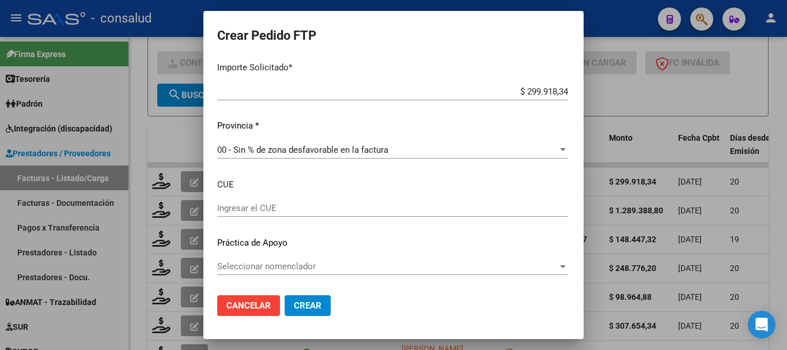
click at [294, 308] on span "Crear" at bounding box center [308, 305] width 28 height 10
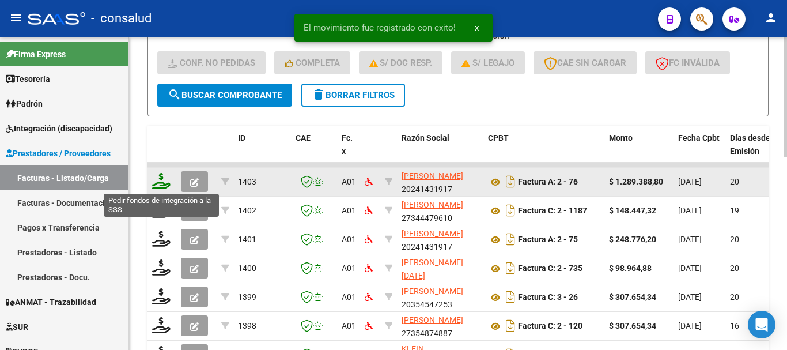
click at [162, 178] on icon at bounding box center [161, 181] width 18 height 16
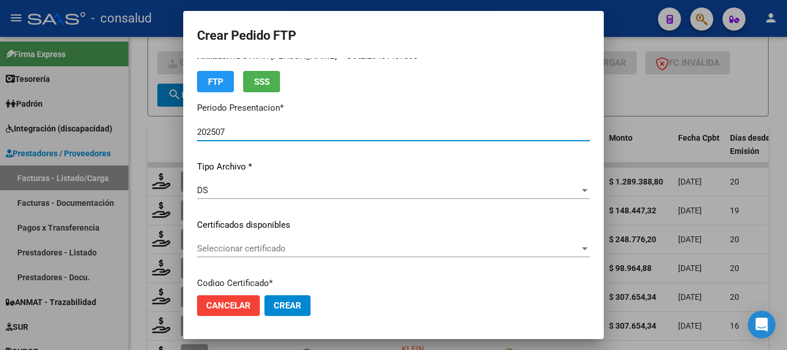
scroll to position [58, 0]
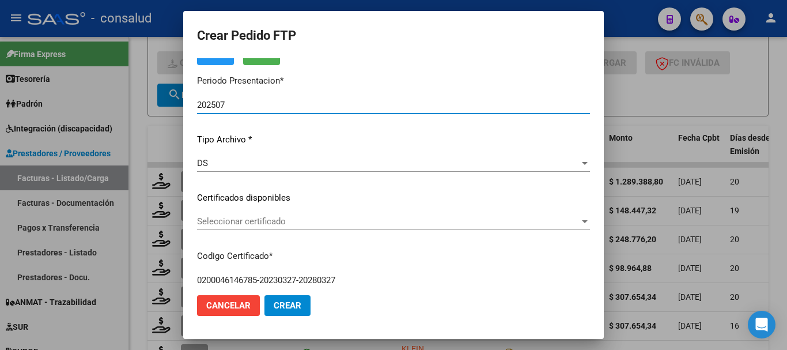
click at [319, 222] on span "Seleccionar certificado" at bounding box center [388, 221] width 382 height 10
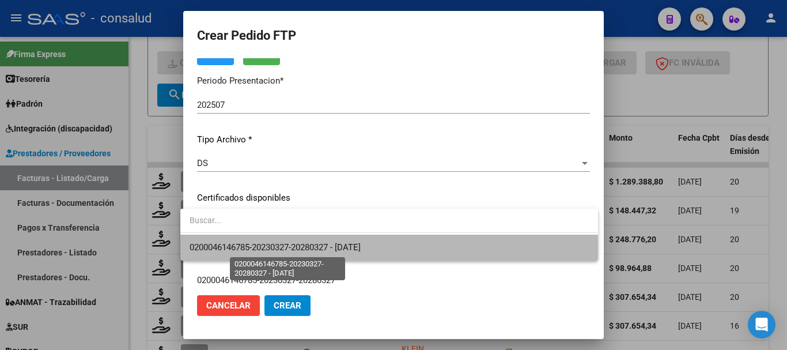
click at [361, 249] on span "0200046146785-20230327-20280327 - [DATE]" at bounding box center [274, 247] width 171 height 10
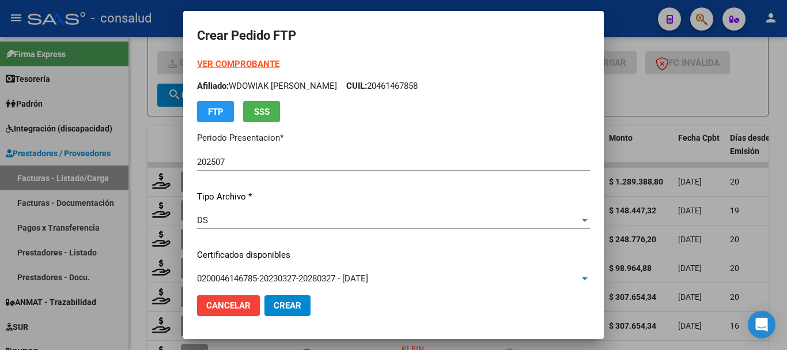
scroll to position [0, 0]
click at [236, 65] on strong "VER COMPROBANTE" at bounding box center [238, 64] width 82 height 10
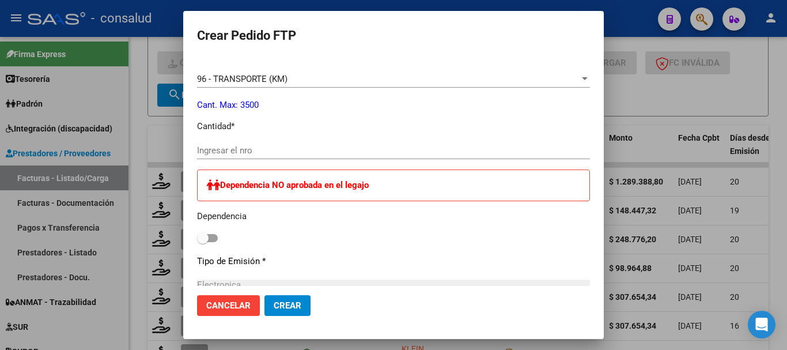
scroll to position [518, 0]
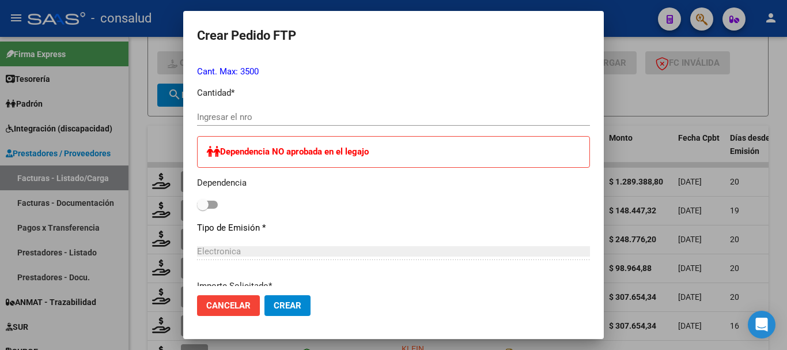
click at [278, 120] on input "Ingresar el nro" at bounding box center [393, 117] width 393 height 10
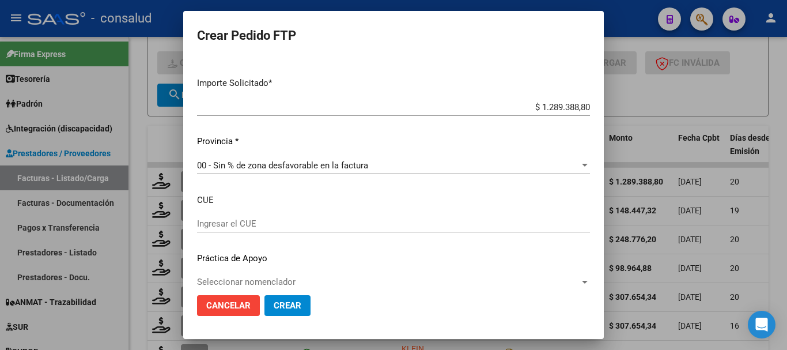
scroll to position [737, 0]
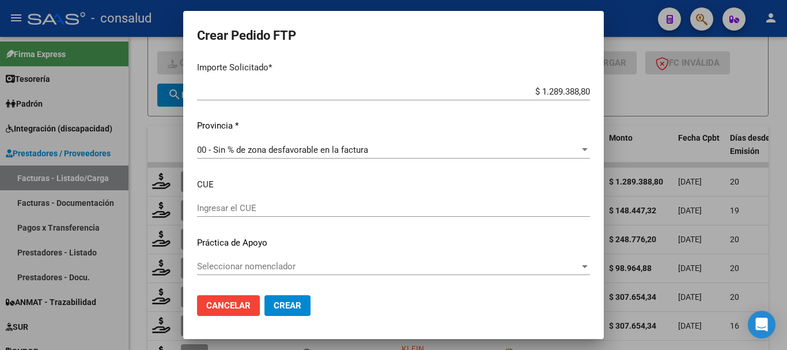
click at [287, 298] on button "Crear" at bounding box center [287, 305] width 46 height 21
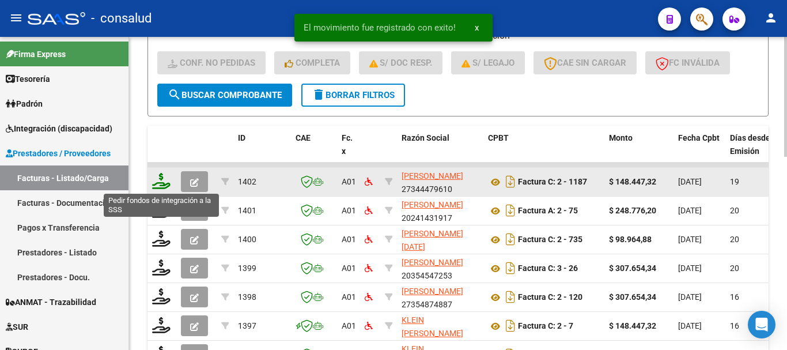
click at [163, 180] on icon at bounding box center [161, 181] width 18 height 16
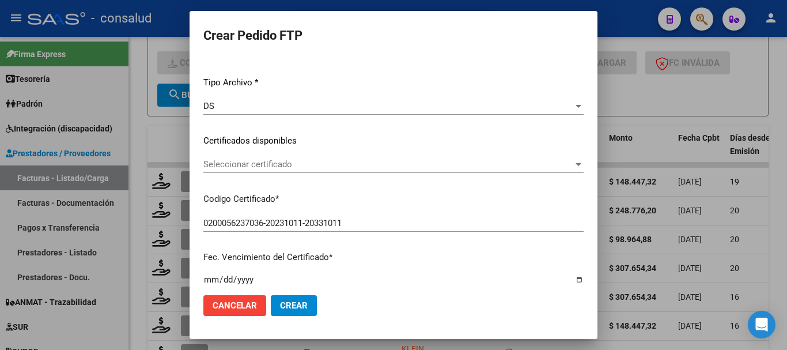
scroll to position [115, 0]
click at [271, 162] on span "Seleccionar certificado" at bounding box center [388, 163] width 370 height 10
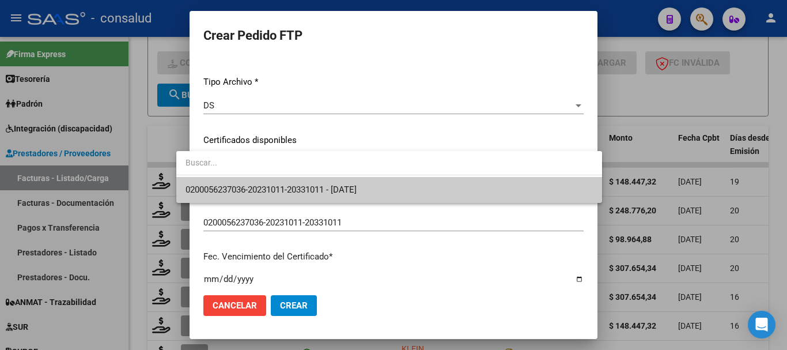
drag, startPoint x: 332, startPoint y: 183, endPoint x: 347, endPoint y: 185, distance: 14.6
click at [333, 183] on span "0200056237036-20231011-20331011 - [DATE]" at bounding box center [388, 190] width 407 height 26
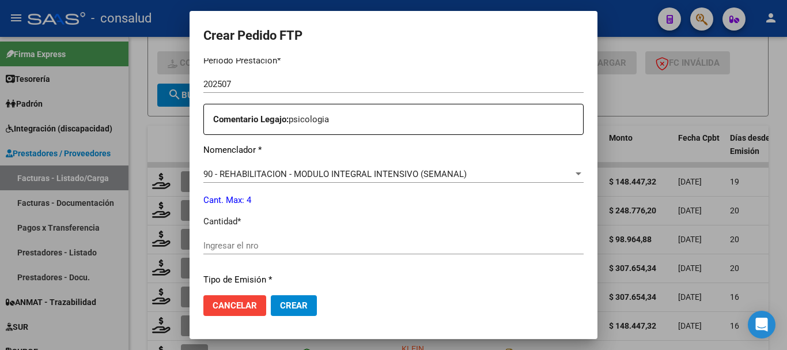
scroll to position [461, 0]
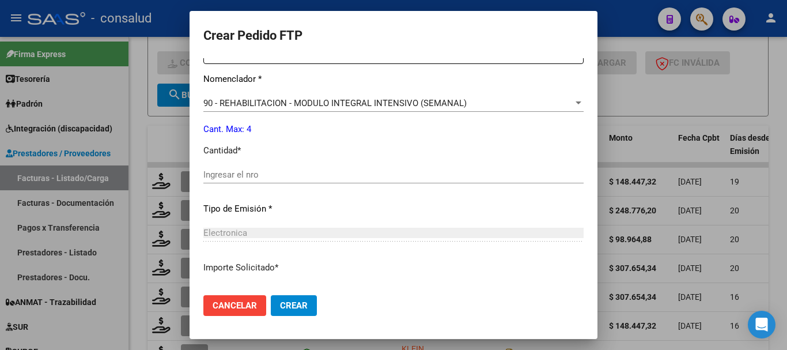
click at [337, 168] on div "Ingresar el nro" at bounding box center [393, 174] width 380 height 17
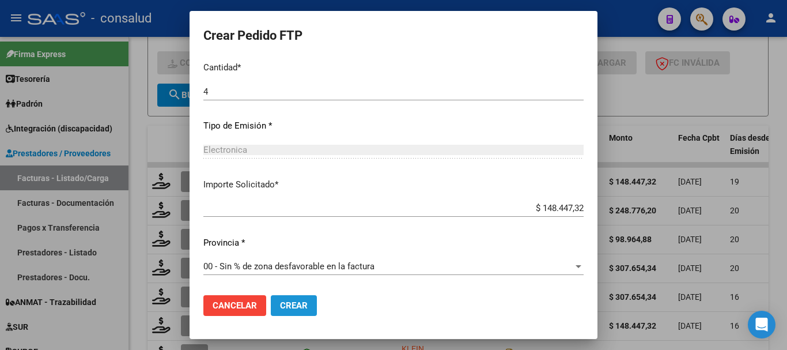
click at [289, 303] on span "Crear" at bounding box center [294, 305] width 28 height 10
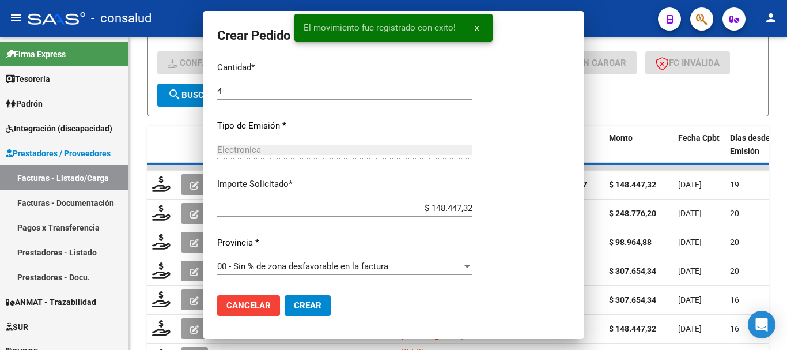
scroll to position [0, 0]
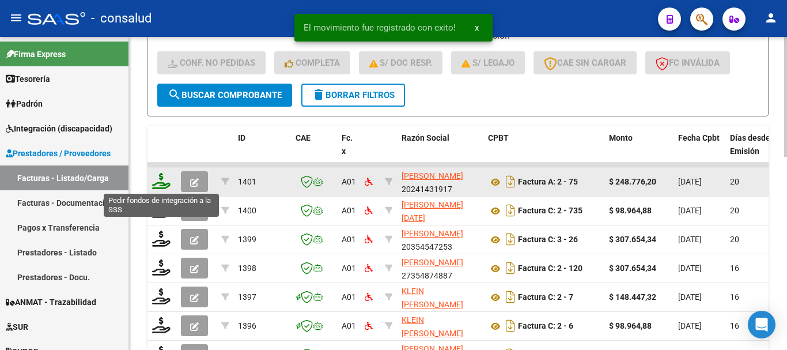
click at [160, 183] on icon at bounding box center [161, 181] width 18 height 16
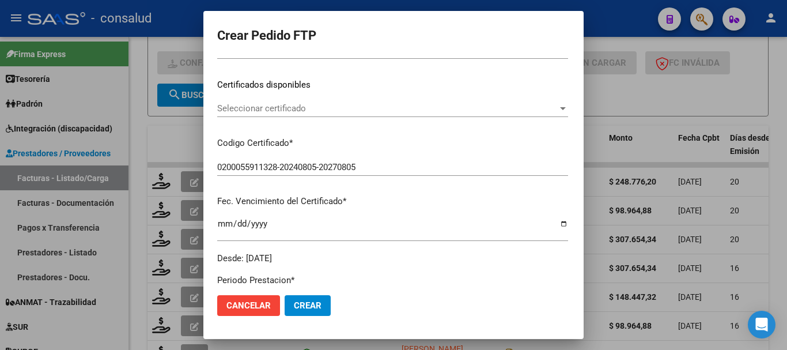
scroll to position [173, 0]
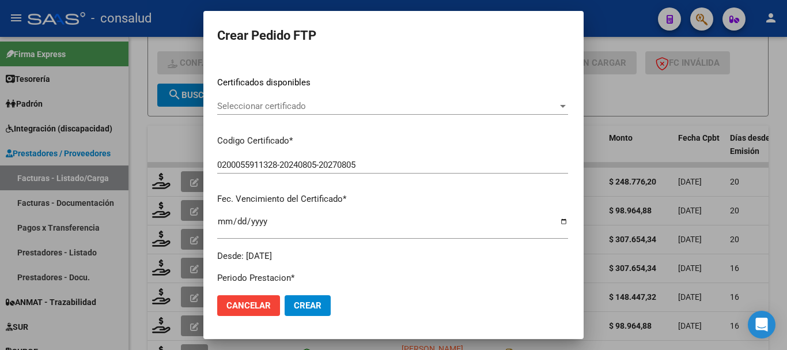
click at [320, 104] on span "Seleccionar certificado" at bounding box center [387, 106] width 340 height 10
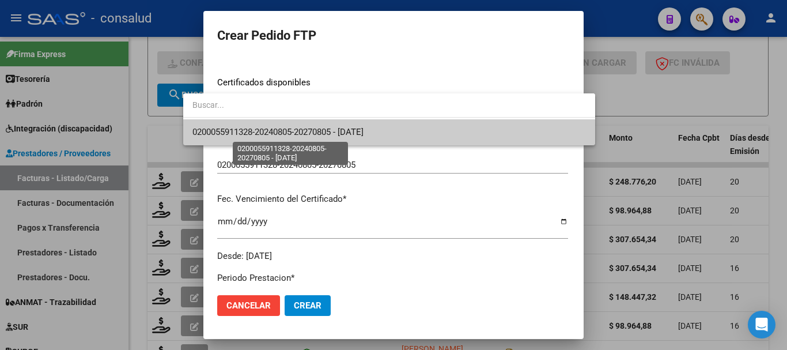
click at [363, 129] on span "0200055911328-20240805-20270805 - [DATE]" at bounding box center [277, 132] width 171 height 10
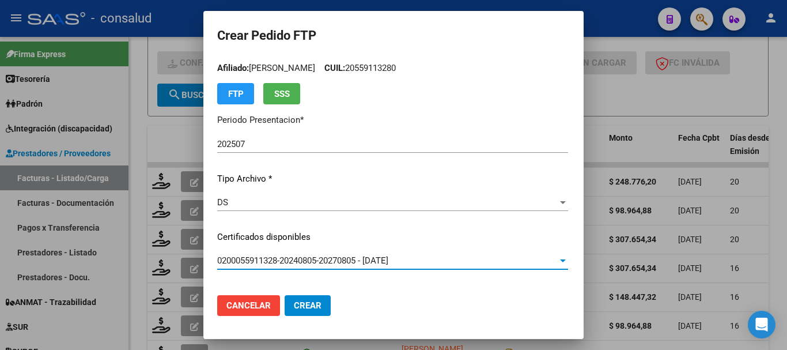
scroll to position [0, 0]
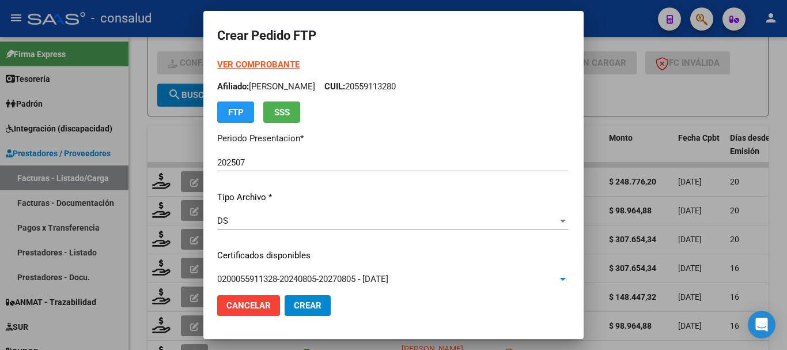
click at [263, 66] on strong "VER COMPROBANTE" at bounding box center [258, 64] width 82 height 10
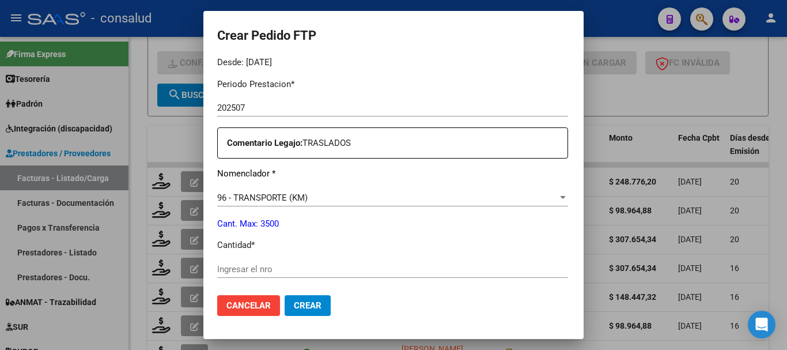
scroll to position [403, 0]
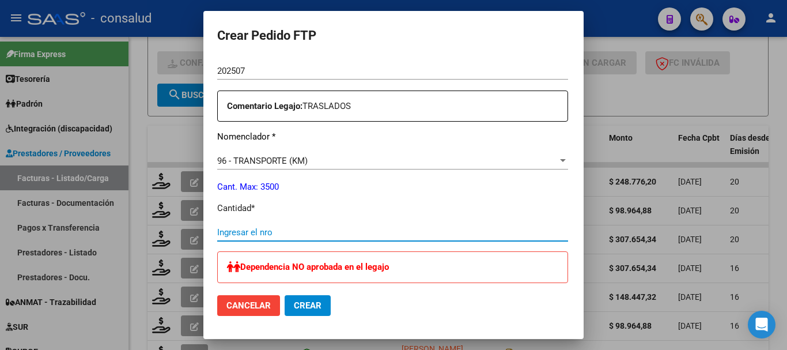
click at [275, 236] on input "Ingresar el nro" at bounding box center [392, 232] width 351 height 10
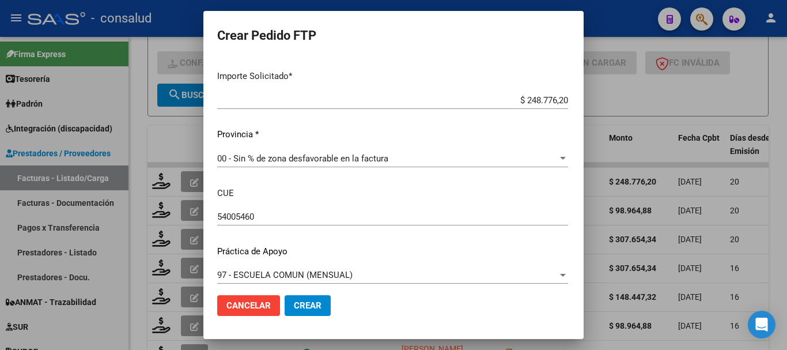
scroll to position [737, 0]
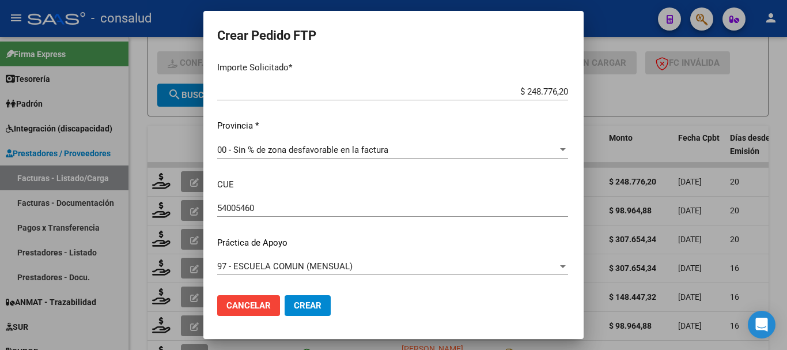
click at [294, 303] on span "Crear" at bounding box center [308, 305] width 28 height 10
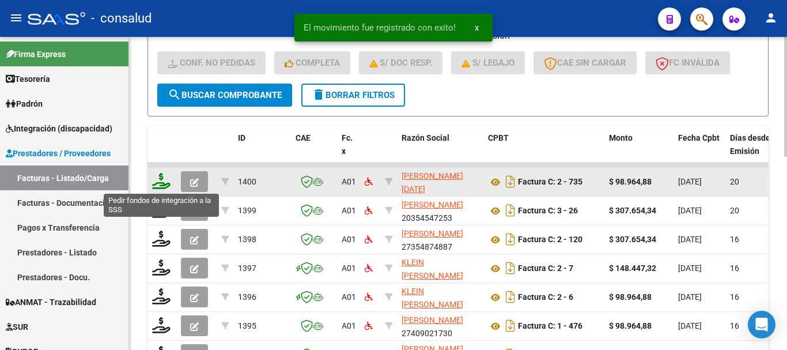
click at [158, 184] on icon at bounding box center [161, 181] width 18 height 16
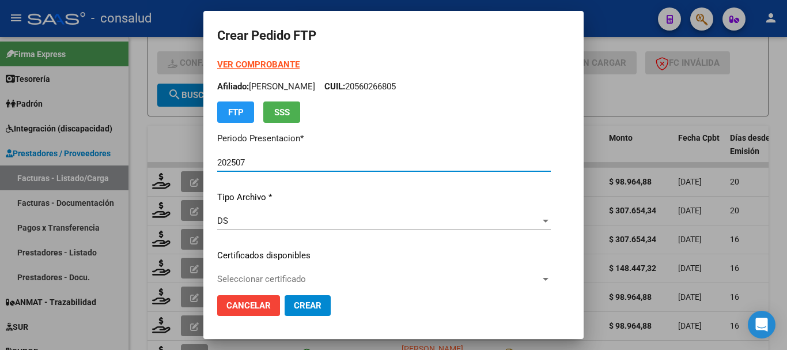
scroll to position [58, 0]
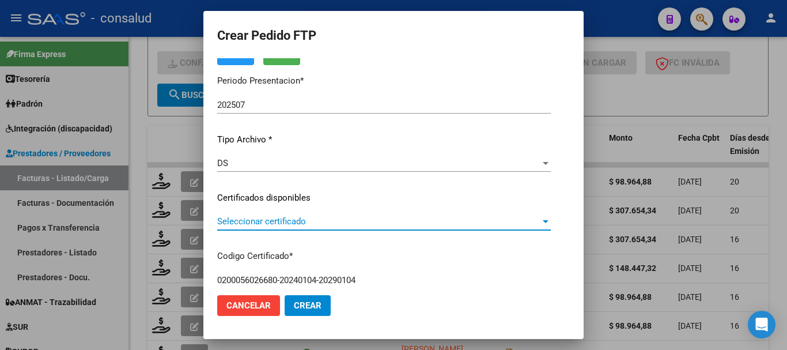
click at [328, 221] on span "Seleccionar certificado" at bounding box center [378, 221] width 323 height 10
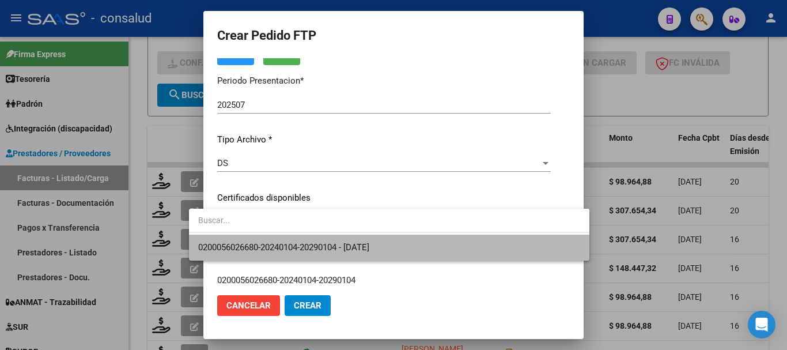
click at [392, 237] on span "0200056026680-20240104-20290104 - [DATE]" at bounding box center [389, 247] width 382 height 26
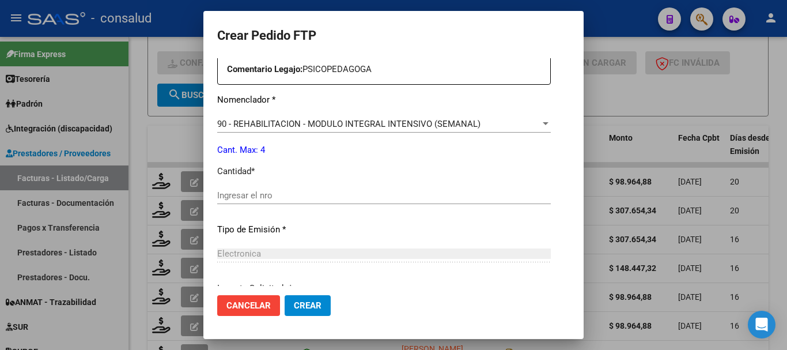
scroll to position [518, 0]
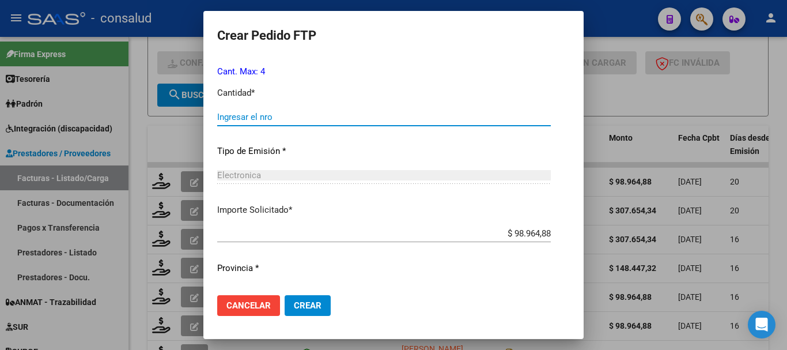
click at [243, 116] on input "Ingresar el nro" at bounding box center [383, 117] width 333 height 10
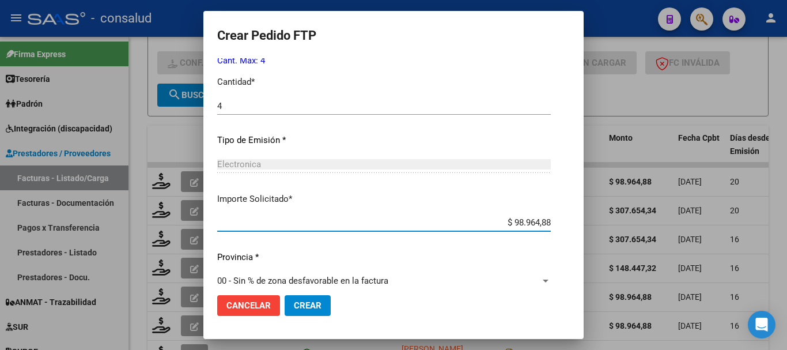
scroll to position [544, 0]
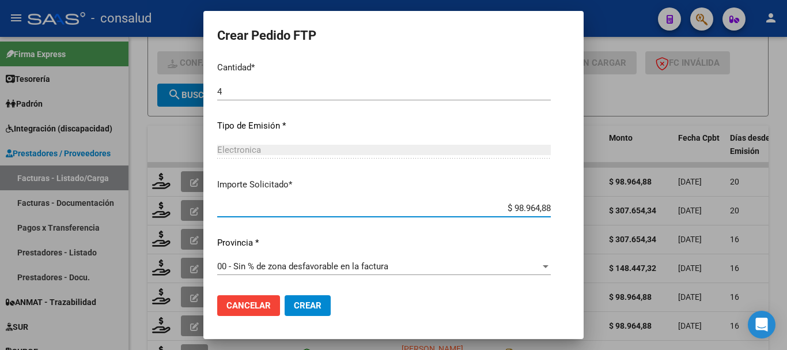
click at [294, 301] on span "Crear" at bounding box center [308, 305] width 28 height 10
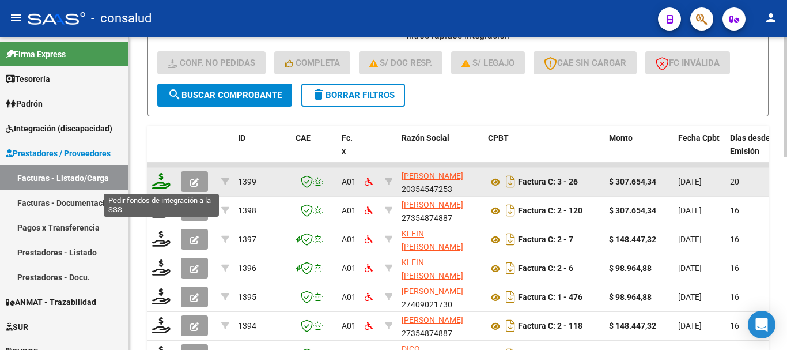
click at [156, 185] on icon at bounding box center [161, 181] width 18 height 16
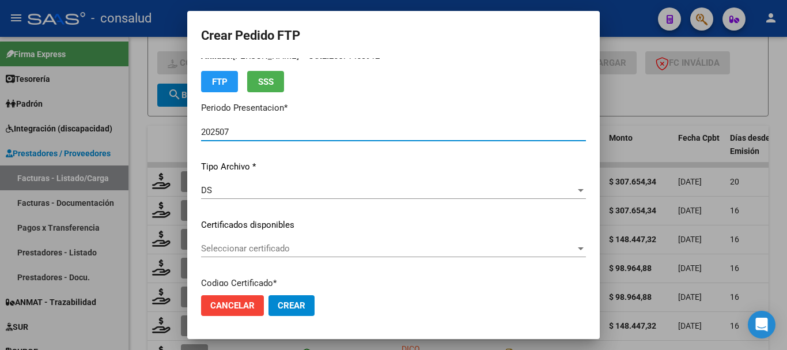
scroll to position [58, 0]
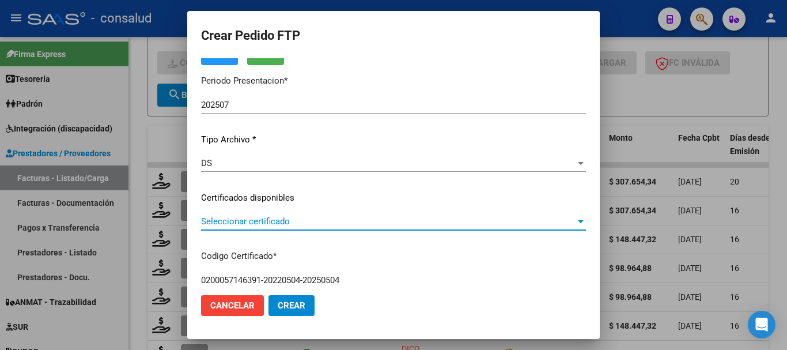
click at [298, 220] on span "Seleccionar certificado" at bounding box center [388, 221] width 374 height 10
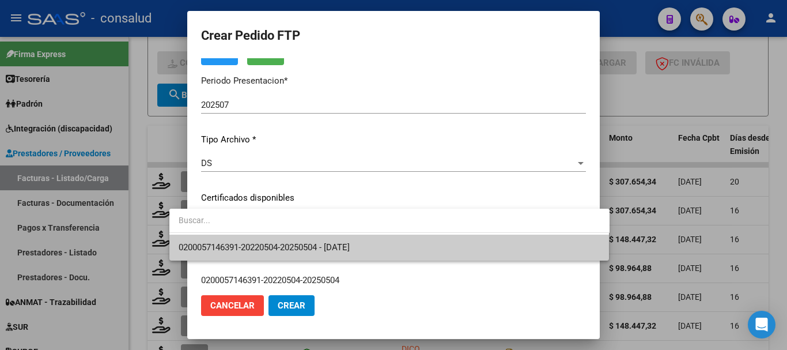
click at [350, 244] on span "0200057146391-20220504-20250504 - [DATE]" at bounding box center [264, 247] width 171 height 10
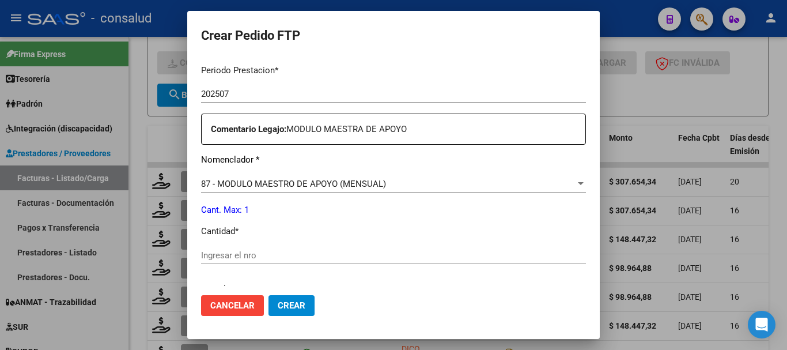
scroll to position [371, 0]
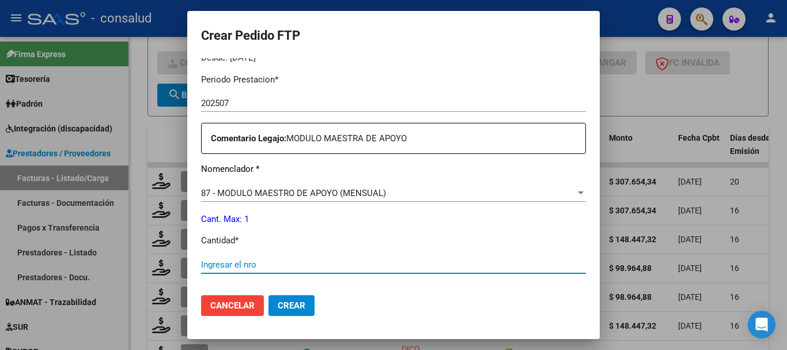
click at [307, 262] on input "Ingresar el nro" at bounding box center [393, 264] width 385 height 10
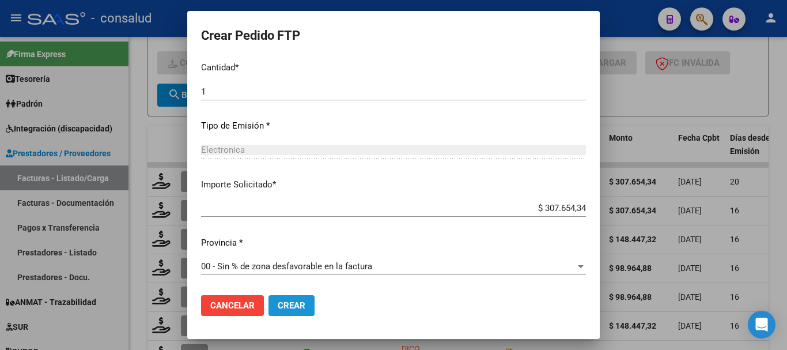
click at [278, 303] on span "Crear" at bounding box center [292, 305] width 28 height 10
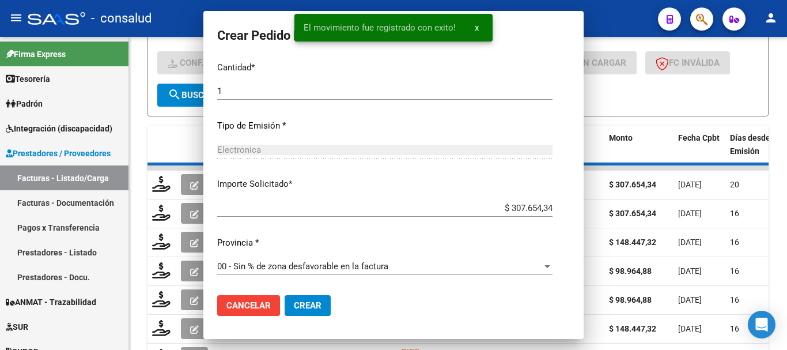
scroll to position [479, 0]
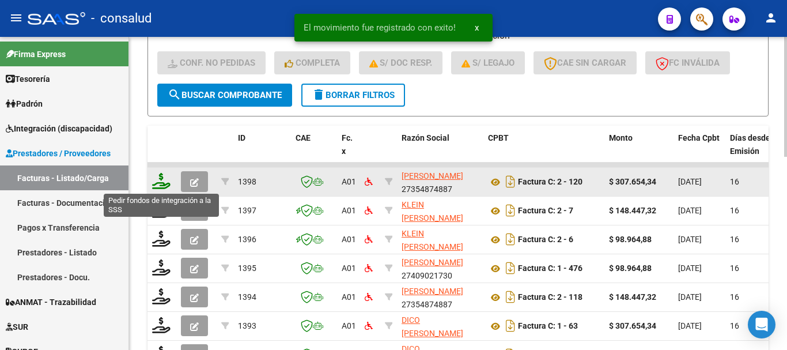
click at [160, 187] on icon at bounding box center [161, 181] width 18 height 16
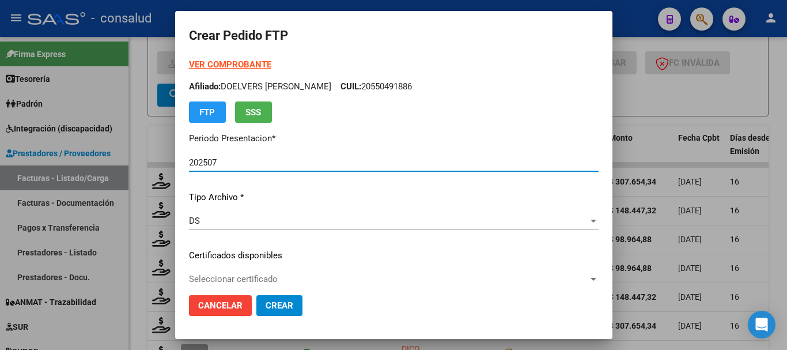
scroll to position [58, 0]
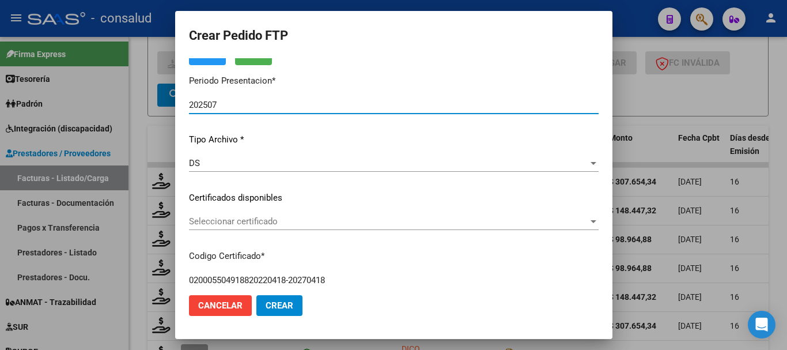
click at [281, 221] on span "Seleccionar certificado" at bounding box center [388, 221] width 399 height 10
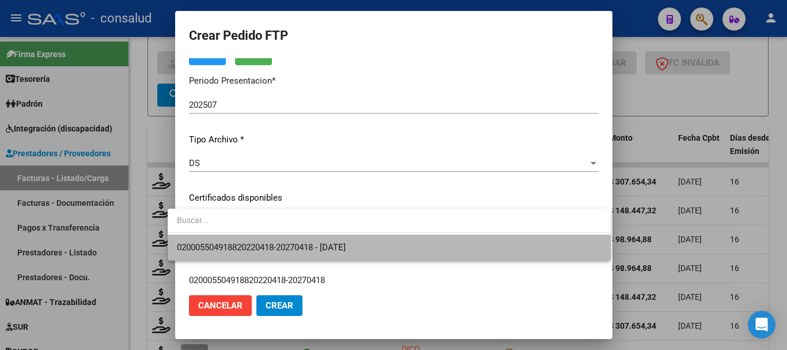
drag, startPoint x: 379, startPoint y: 238, endPoint x: 400, endPoint y: 238, distance: 20.7
click at [387, 238] on span "020005504918820220418-20270418 - [DATE]" at bounding box center [389, 247] width 424 height 26
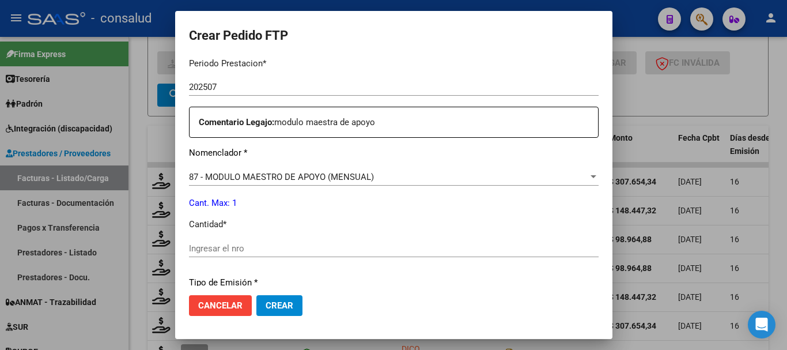
scroll to position [403, 0]
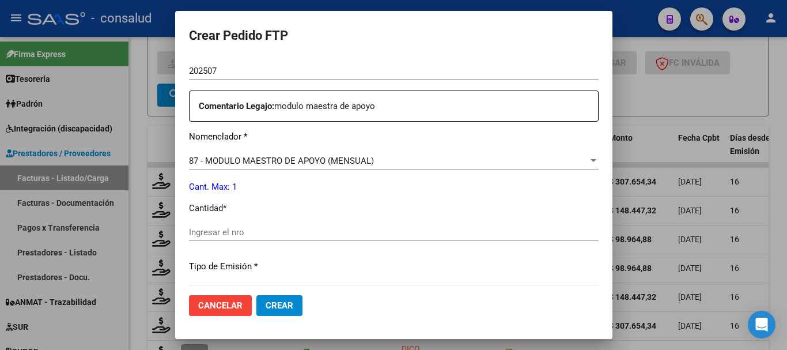
click at [324, 225] on div "Ingresar el nro" at bounding box center [393, 231] width 409 height 17
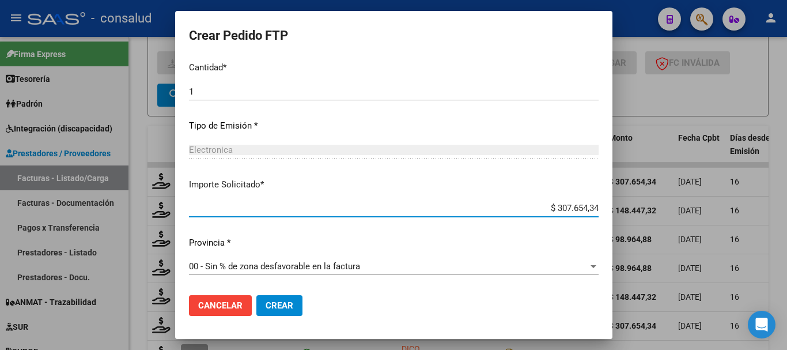
click at [291, 301] on mat-dialog-actions "Cancelar Crear" at bounding box center [393, 305] width 409 height 39
click at [277, 306] on span "Crear" at bounding box center [279, 305] width 28 height 10
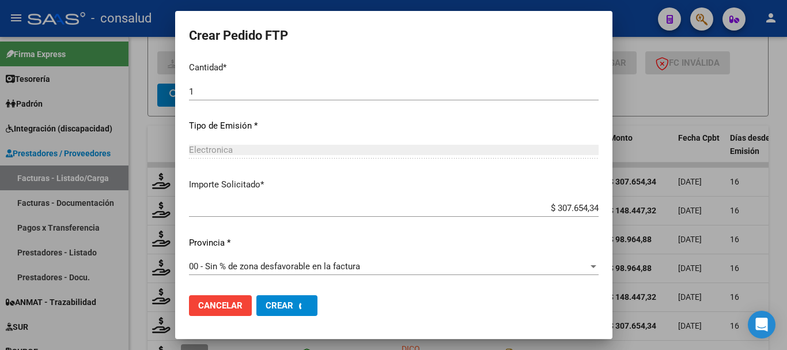
scroll to position [0, 0]
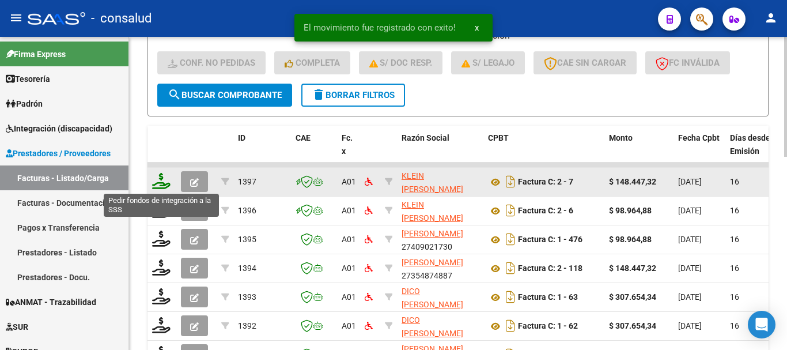
click at [166, 176] on icon at bounding box center [161, 181] width 18 height 16
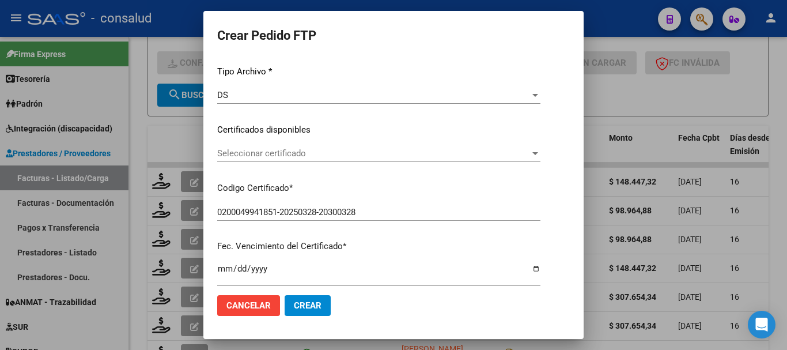
scroll to position [115, 0]
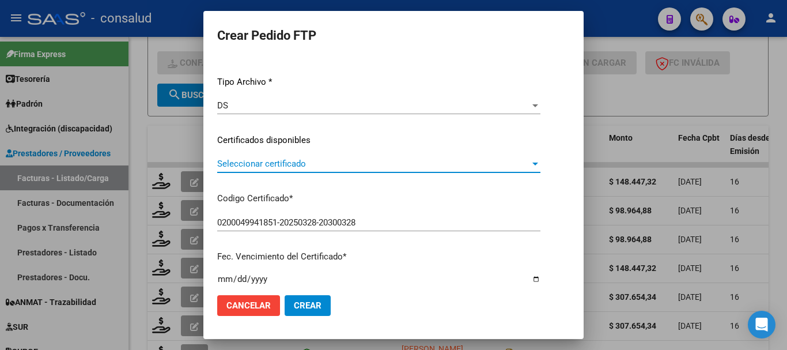
click at [317, 168] on span "Seleccionar certificado" at bounding box center [373, 163] width 313 height 10
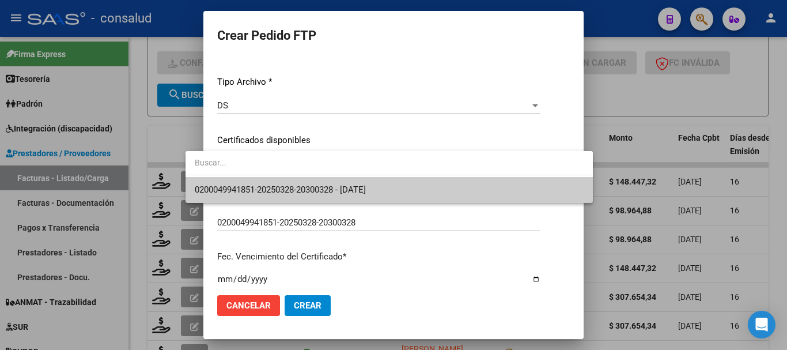
click at [411, 195] on span "0200049941851-20250328-20300328 - [DATE]" at bounding box center [389, 190] width 389 height 26
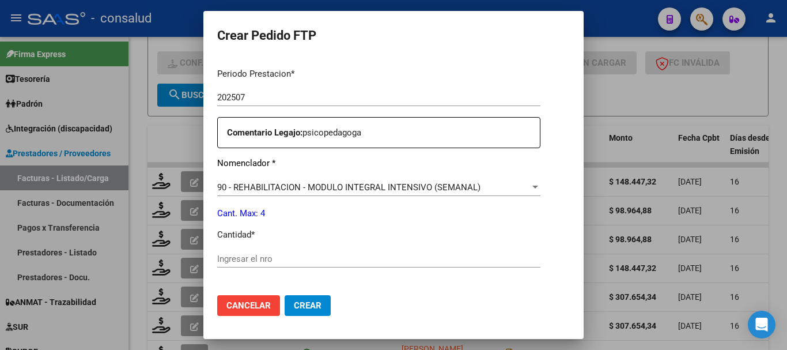
scroll to position [403, 0]
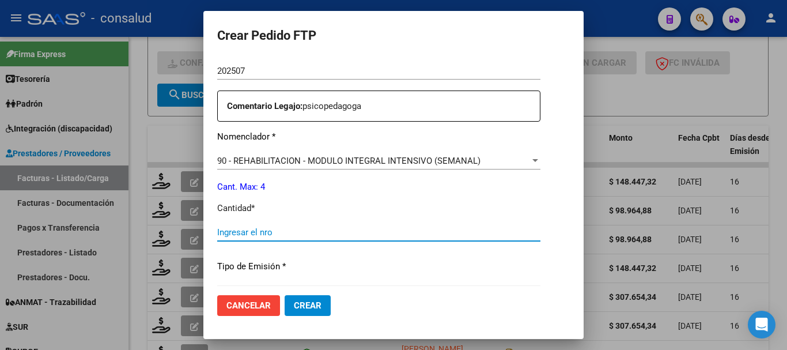
click at [295, 234] on input "Ingresar el nro" at bounding box center [378, 232] width 323 height 10
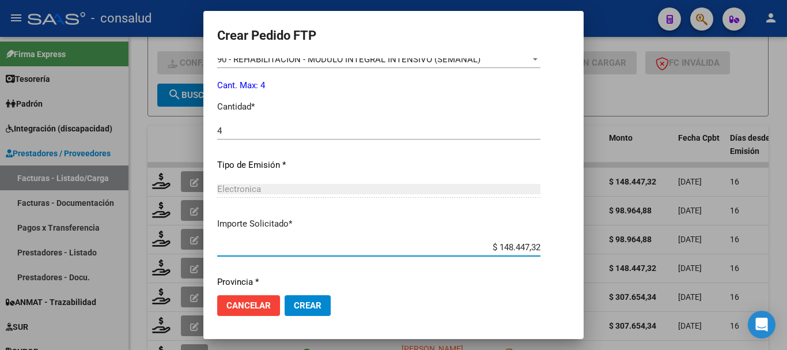
scroll to position [544, 0]
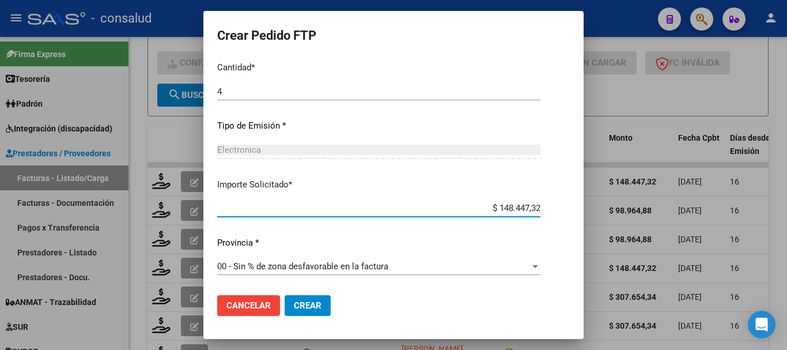
click at [294, 302] on span "Crear" at bounding box center [308, 305] width 28 height 10
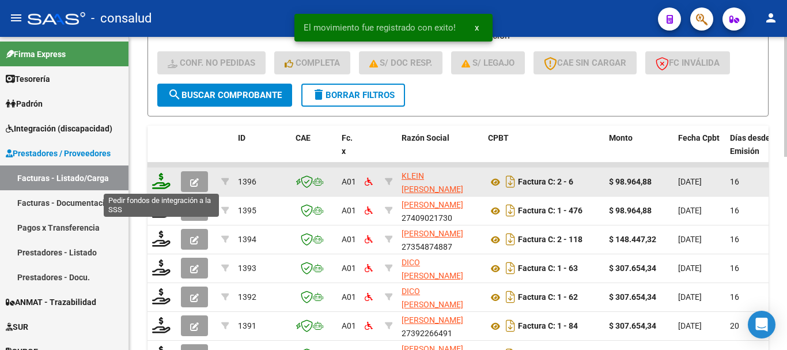
click at [157, 184] on icon at bounding box center [161, 181] width 18 height 16
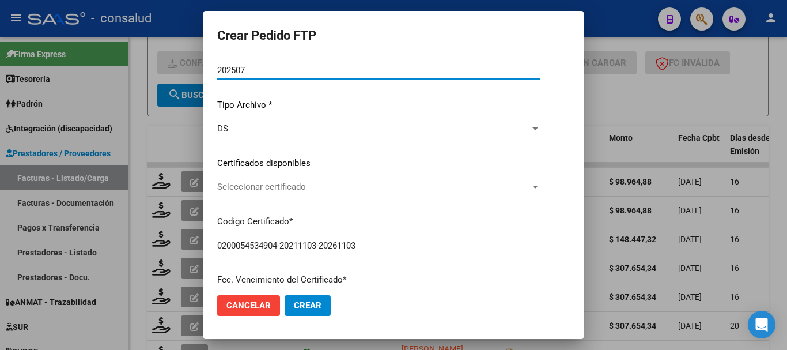
scroll to position [115, 0]
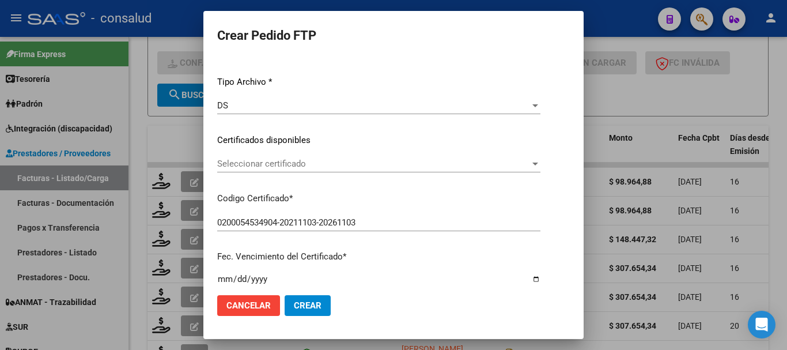
drag, startPoint x: 310, startPoint y: 168, endPoint x: 317, endPoint y: 168, distance: 6.3
click at [317, 168] on span "Seleccionar certificado" at bounding box center [373, 163] width 313 height 10
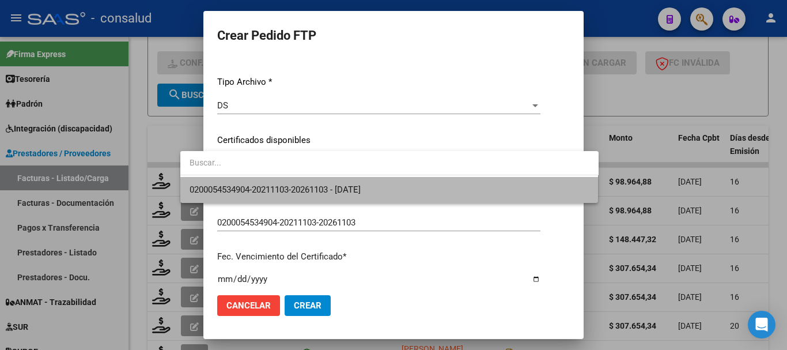
click at [402, 194] on span "0200054534904-20211103-20261103 - [DATE]" at bounding box center [389, 190] width 400 height 26
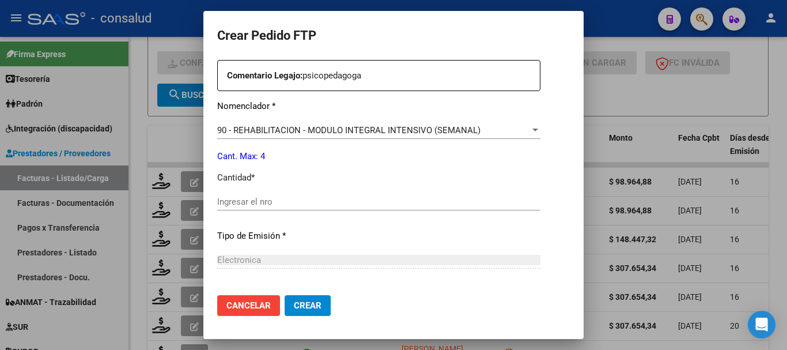
scroll to position [518, 0]
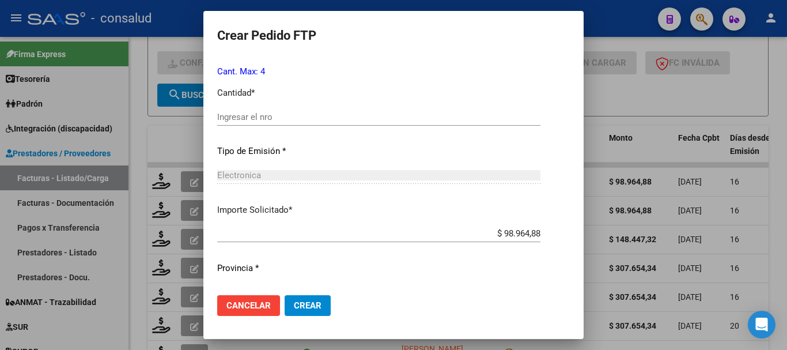
click at [316, 112] on input "Ingresar el nro" at bounding box center [378, 117] width 323 height 10
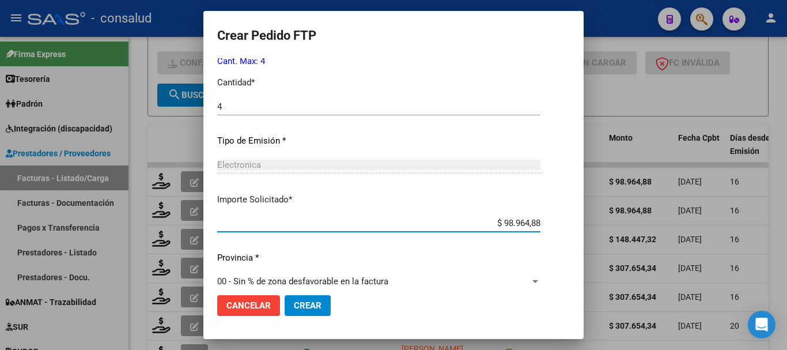
scroll to position [544, 0]
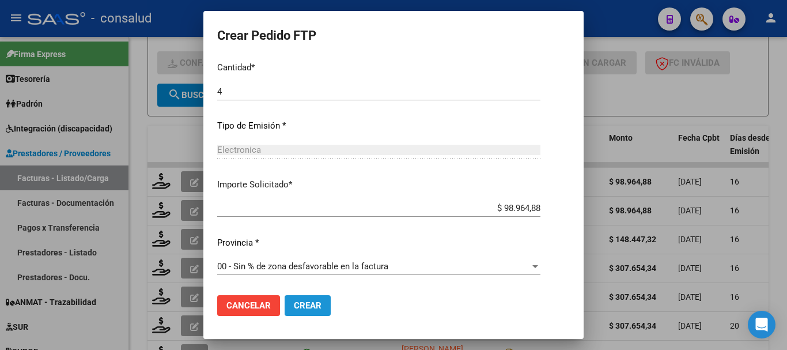
click at [293, 312] on button "Crear" at bounding box center [307, 305] width 46 height 21
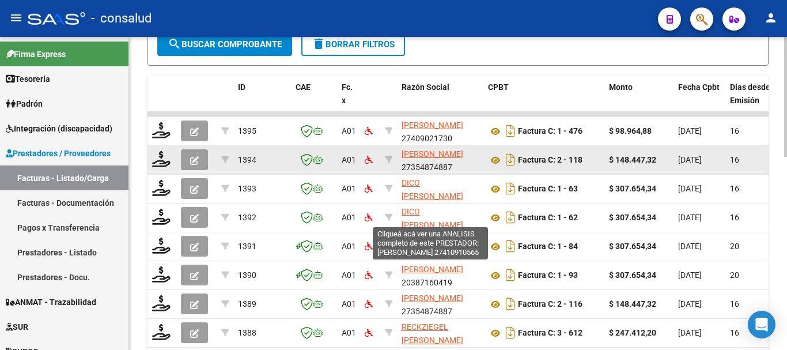
scroll to position [378, 0]
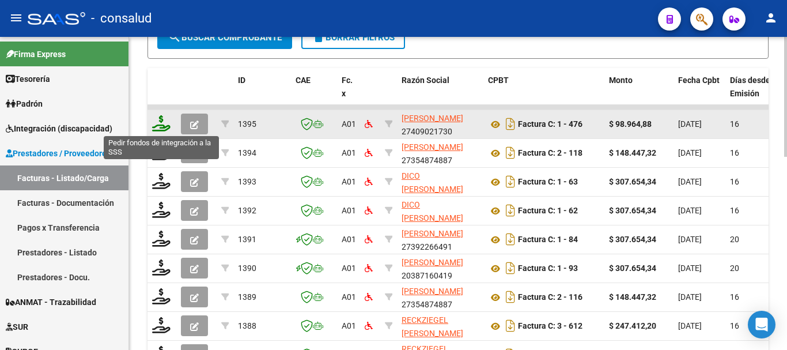
click at [158, 126] on icon at bounding box center [161, 123] width 18 height 16
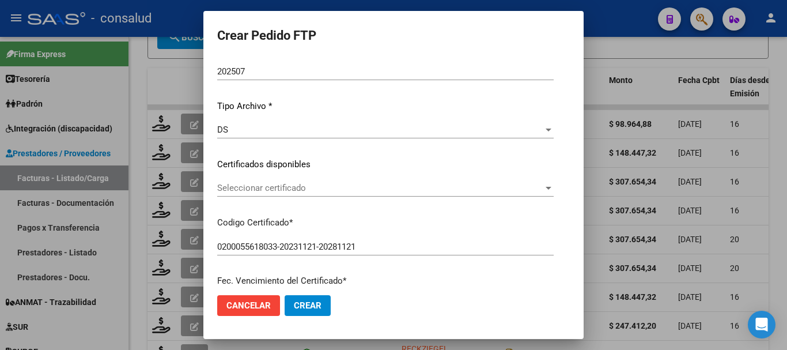
scroll to position [115, 0]
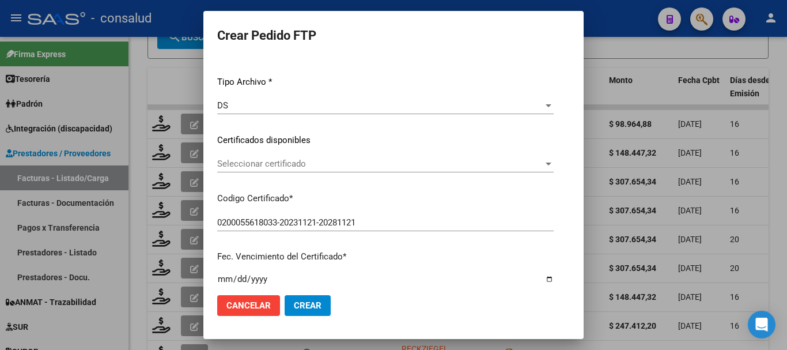
click at [380, 172] on div "Seleccionar certificado Seleccionar certificado" at bounding box center [385, 163] width 336 height 17
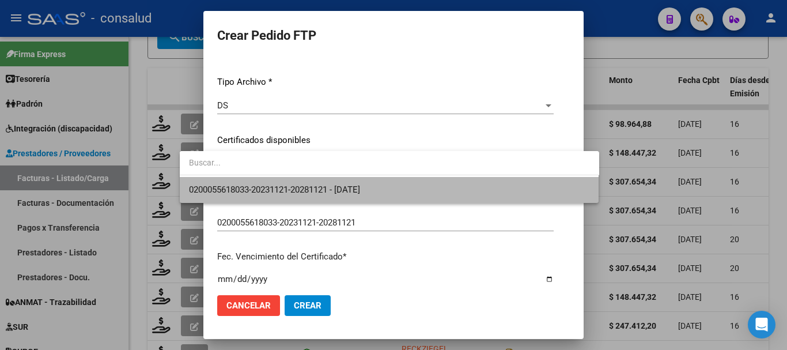
click at [413, 192] on span "0200055618033-20231121-20281121 - [DATE]" at bounding box center [389, 190] width 401 height 26
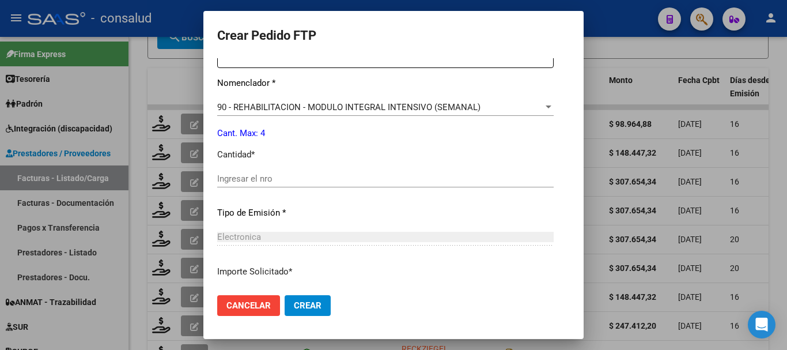
scroll to position [461, 0]
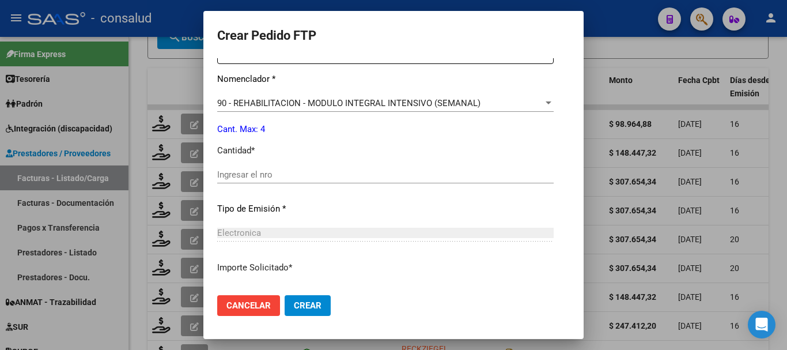
click at [305, 173] on input "Ingresar el nro" at bounding box center [385, 174] width 336 height 10
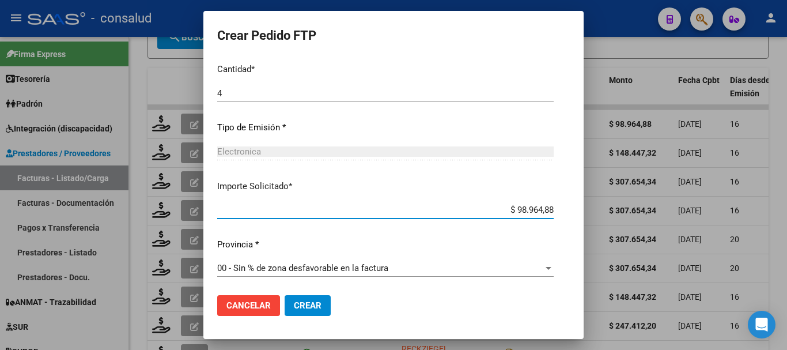
scroll to position [544, 0]
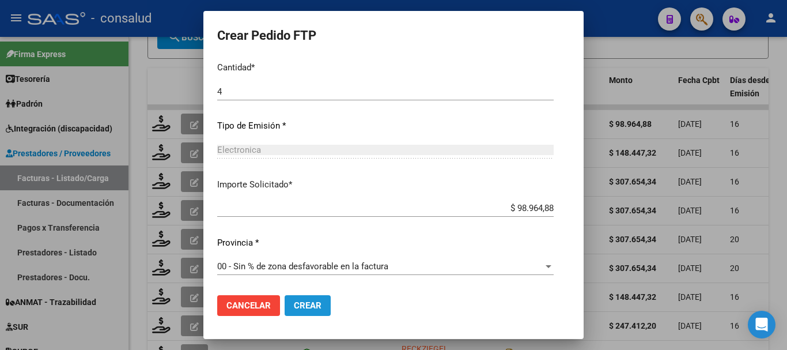
click at [294, 302] on span "Crear" at bounding box center [308, 305] width 28 height 10
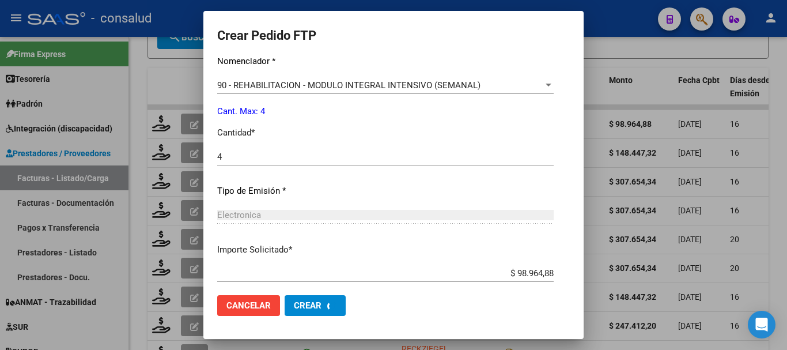
scroll to position [379, 0]
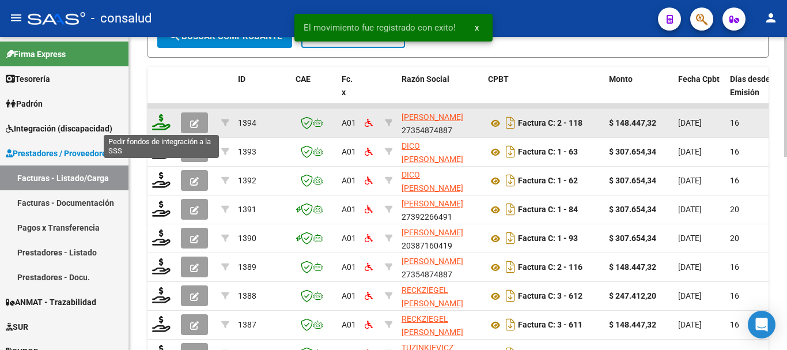
click at [168, 127] on icon at bounding box center [161, 122] width 18 height 16
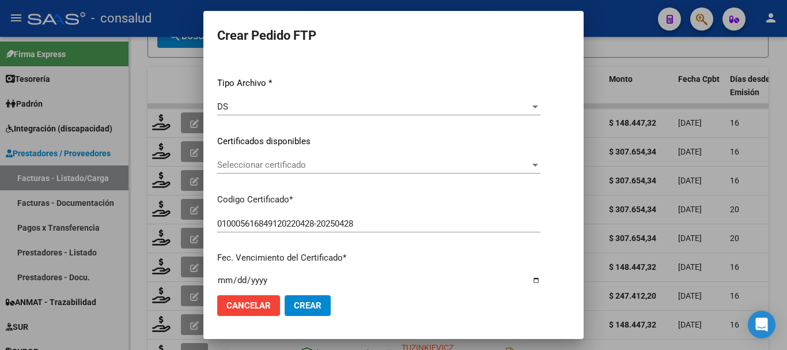
scroll to position [115, 0]
click at [401, 169] on div "Seleccionar certificado Seleccionar certificado" at bounding box center [378, 163] width 323 height 17
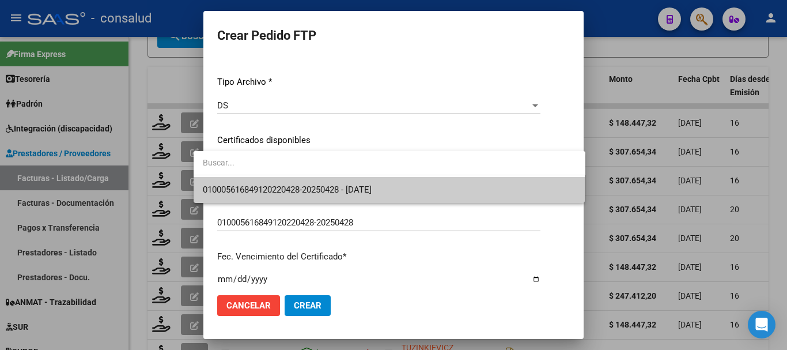
click at [428, 185] on span "010005616849120220428-20250428 - [DATE]" at bounding box center [389, 190] width 373 height 26
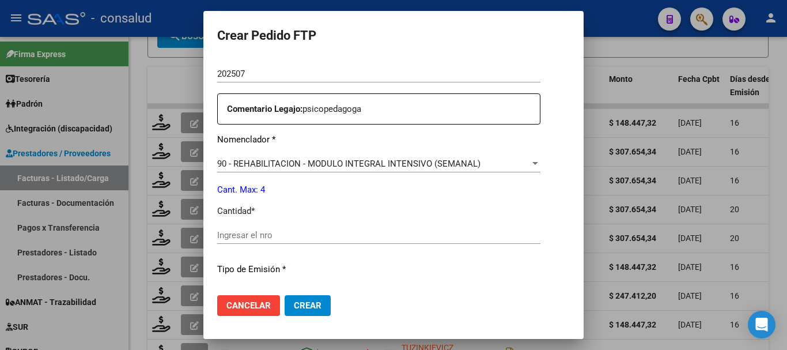
scroll to position [403, 0]
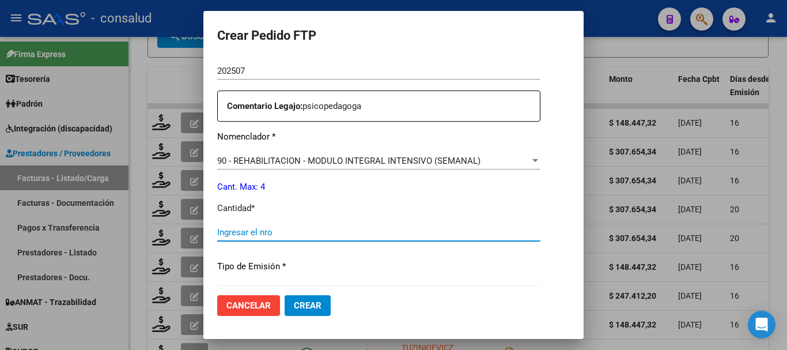
click at [352, 229] on input "Ingresar el nro" at bounding box center [378, 232] width 323 height 10
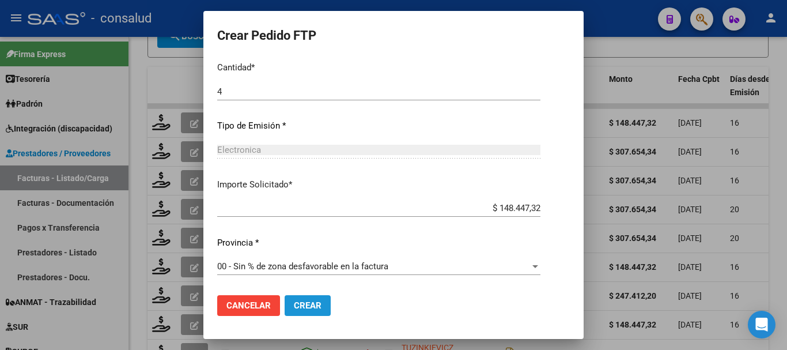
click at [294, 300] on span "Crear" at bounding box center [308, 305] width 28 height 10
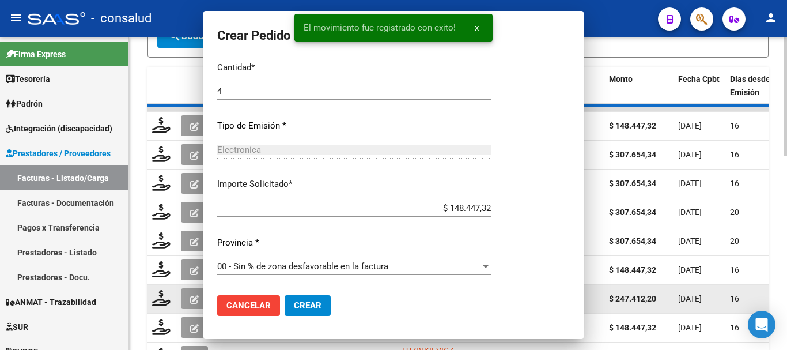
scroll to position [380, 0]
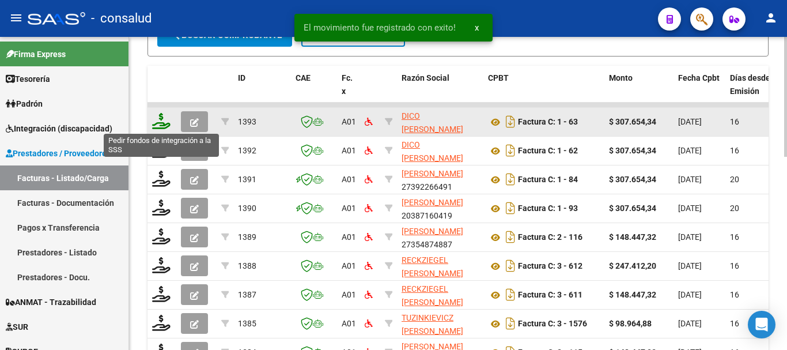
click at [158, 121] on icon at bounding box center [161, 121] width 18 height 16
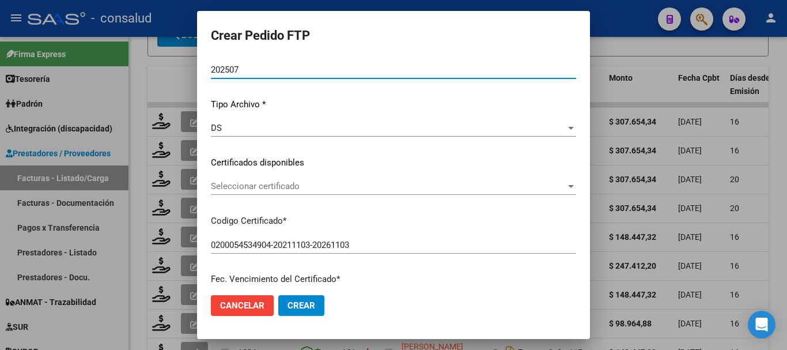
scroll to position [115, 0]
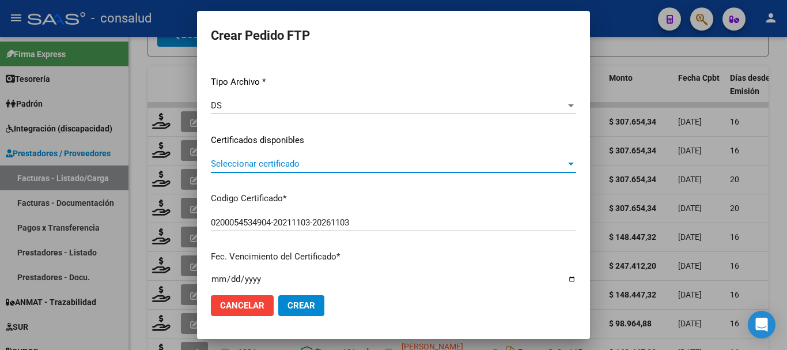
click at [309, 162] on span "Seleccionar certificado" at bounding box center [388, 163] width 355 height 10
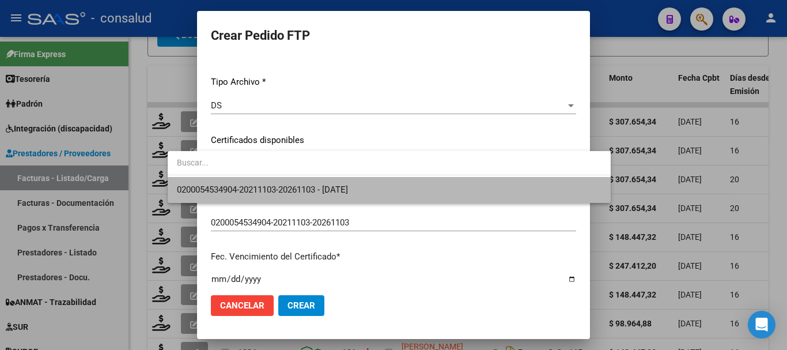
click at [408, 186] on span "0200054534904-20211103-20261103 - [DATE]" at bounding box center [389, 190] width 424 height 26
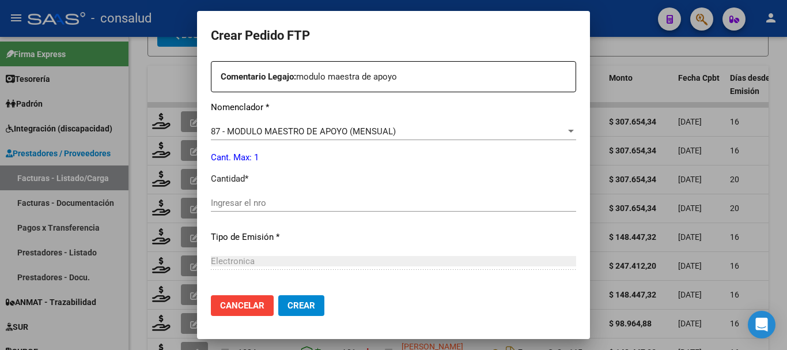
scroll to position [428, 0]
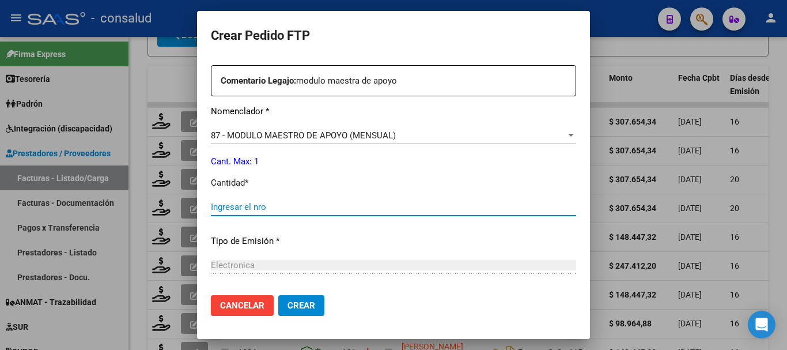
click at [239, 206] on input "Ingresar el nro" at bounding box center [393, 207] width 365 height 10
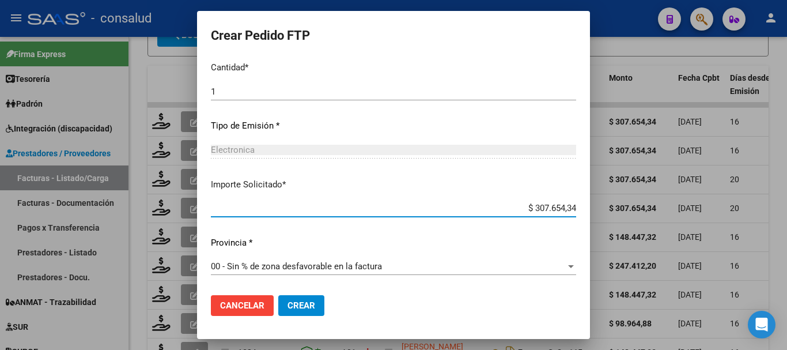
click at [280, 313] on button "Crear" at bounding box center [301, 305] width 46 height 21
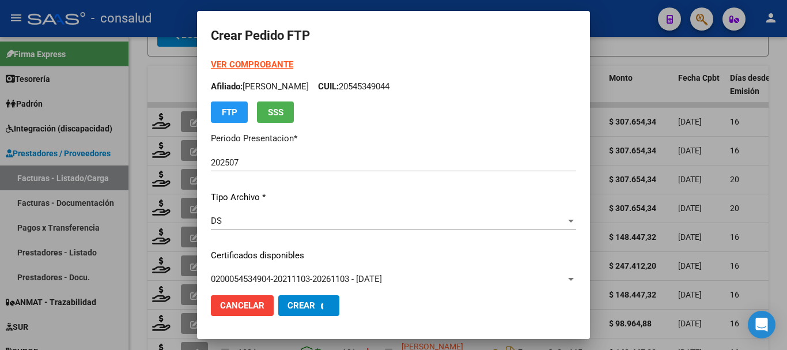
scroll to position [381, 0]
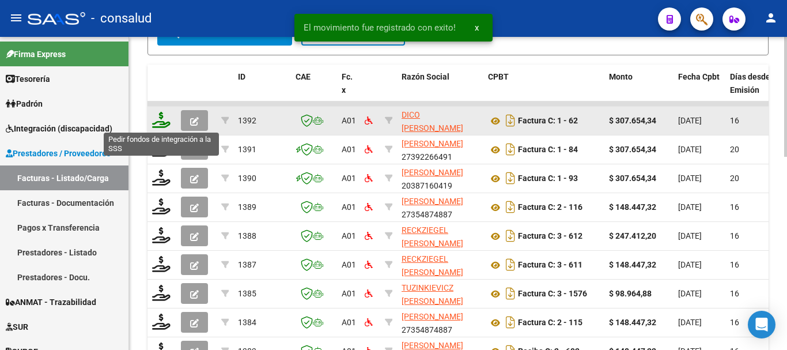
click at [163, 114] on icon at bounding box center [161, 120] width 18 height 16
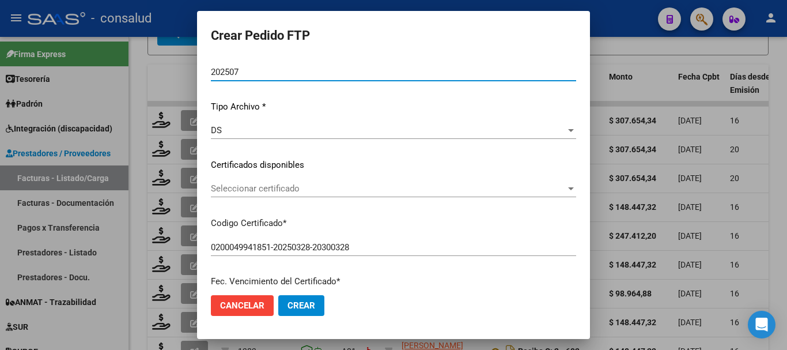
scroll to position [115, 0]
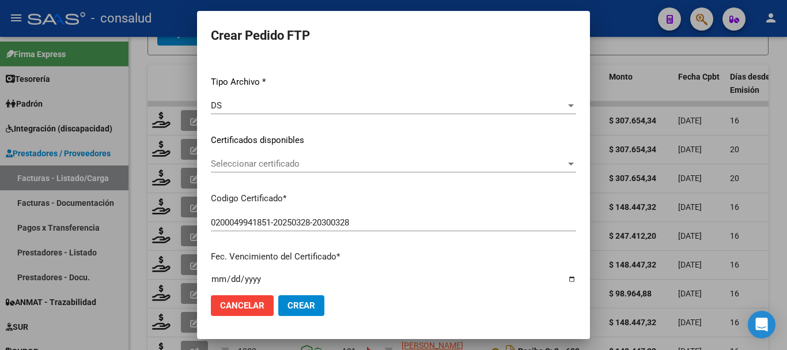
click at [355, 158] on div "Seleccionar certificado Seleccionar certificado" at bounding box center [393, 163] width 365 height 17
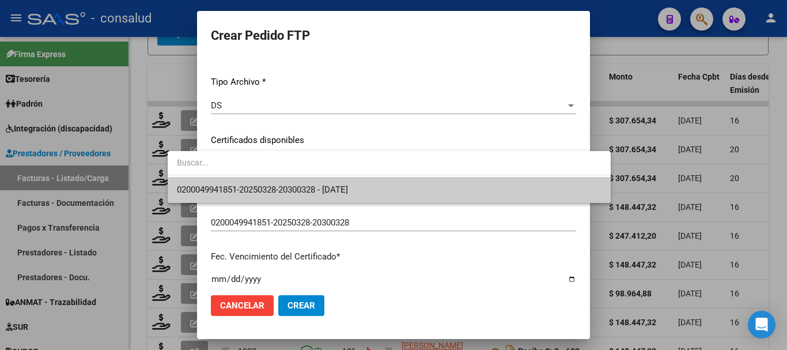
click at [394, 192] on span "0200049941851-20250328-20300328 - [DATE]" at bounding box center [389, 190] width 424 height 26
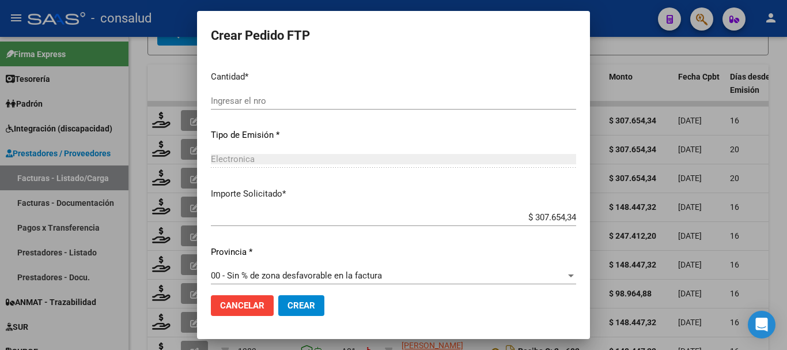
scroll to position [544, 0]
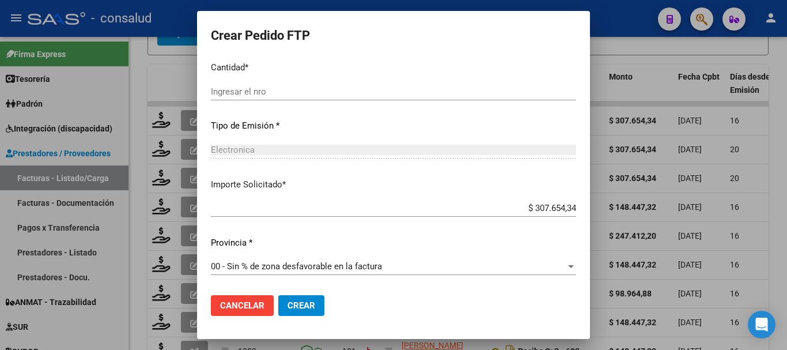
click at [236, 89] on input "Ingresar el nro" at bounding box center [393, 91] width 365 height 10
click at [287, 309] on span "Crear" at bounding box center [301, 305] width 28 height 10
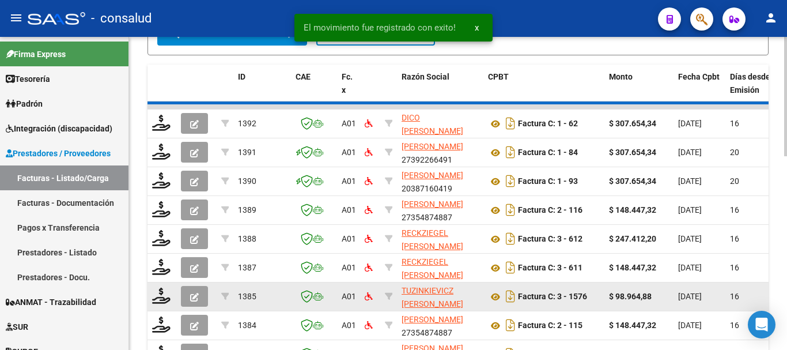
scroll to position [382, 0]
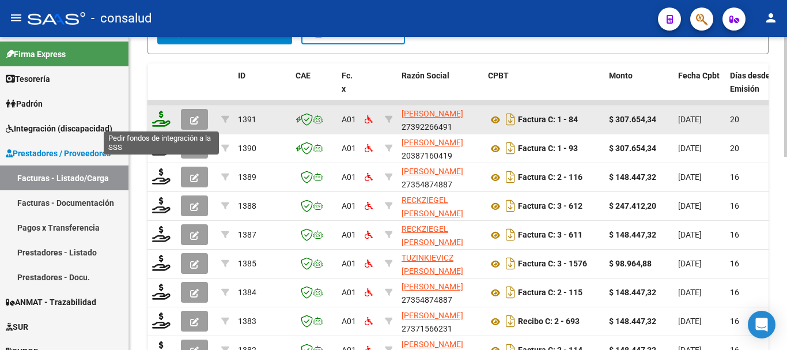
click at [160, 122] on icon at bounding box center [161, 119] width 18 height 16
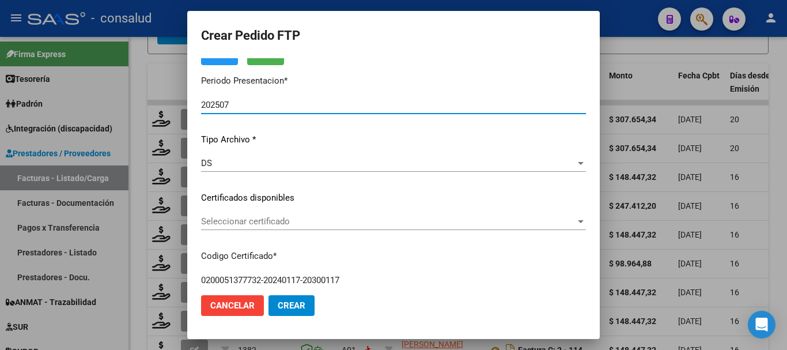
scroll to position [115, 0]
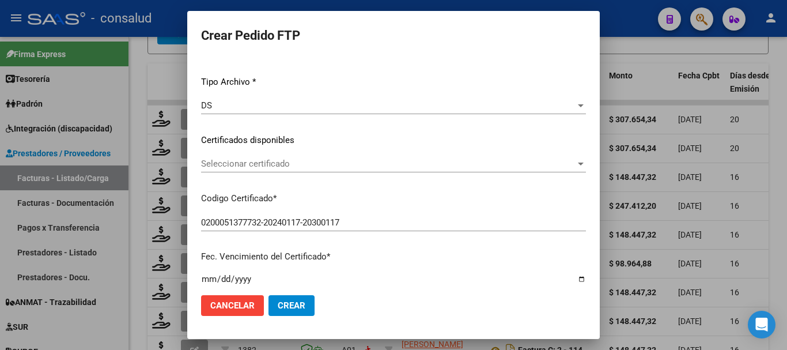
click at [386, 174] on div "Seleccionar certificado Seleccionar certificado" at bounding box center [393, 169] width 385 height 28
click at [386, 165] on span "Seleccionar certificado" at bounding box center [388, 163] width 374 height 10
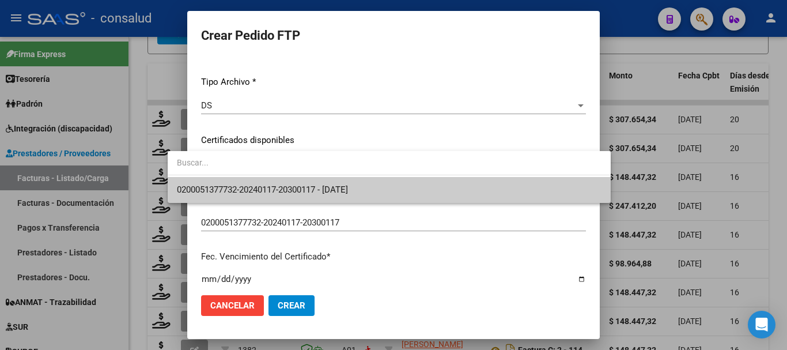
drag, startPoint x: 412, startPoint y: 183, endPoint x: 419, endPoint y: 184, distance: 7.7
click at [416, 183] on span "0200051377732-20240117-20300117 - [DATE]" at bounding box center [389, 190] width 424 height 26
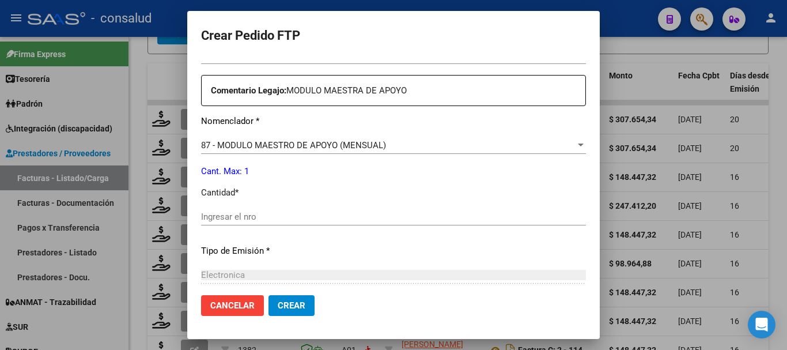
scroll to position [461, 0]
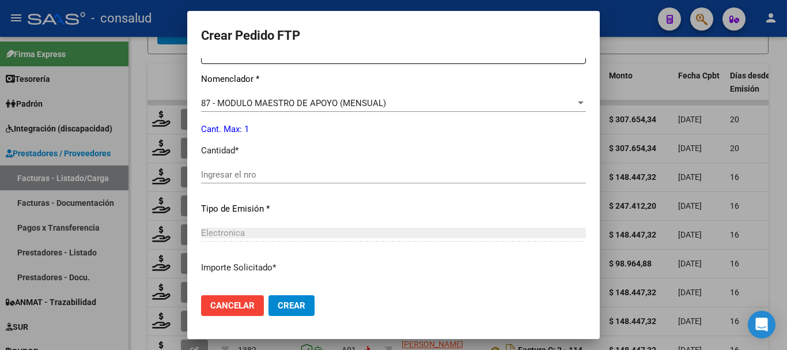
click at [318, 171] on input "Ingresar el nro" at bounding box center [393, 174] width 385 height 10
type input "1"
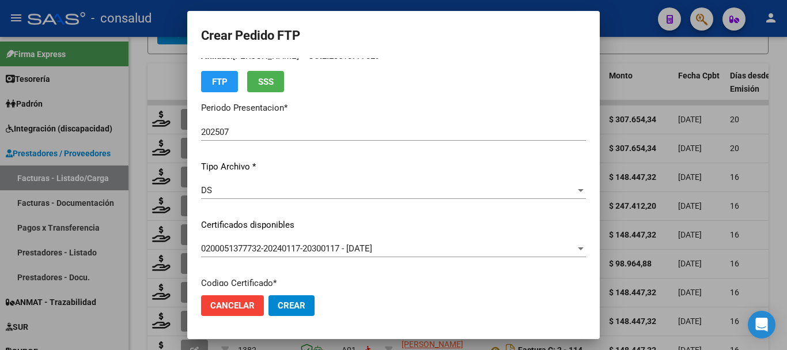
scroll to position [0, 0]
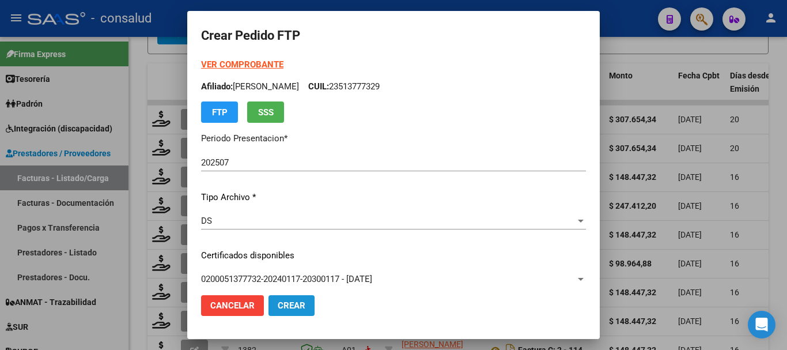
click at [278, 305] on span "Crear" at bounding box center [292, 305] width 28 height 10
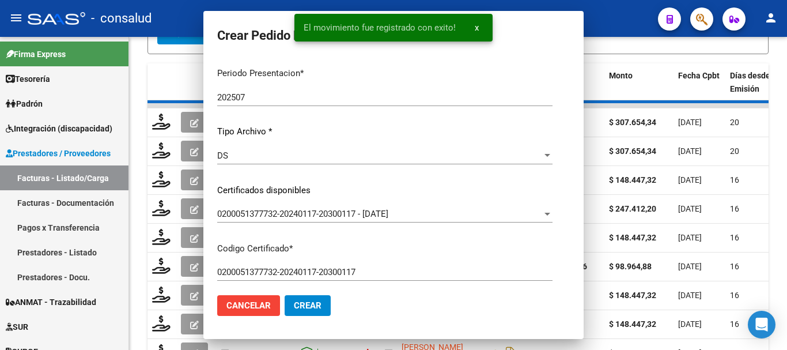
scroll to position [384, 0]
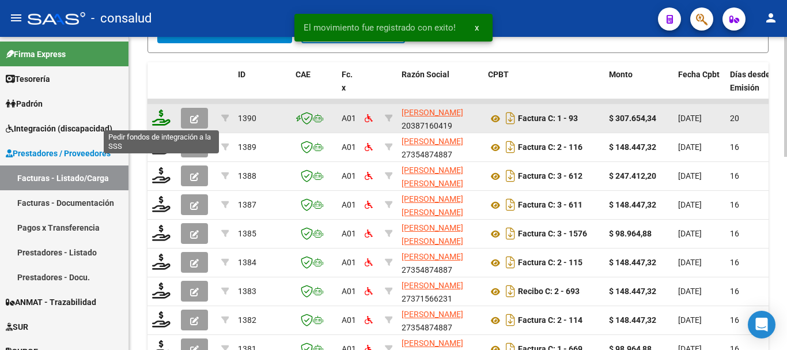
click at [164, 122] on icon at bounding box center [161, 117] width 18 height 16
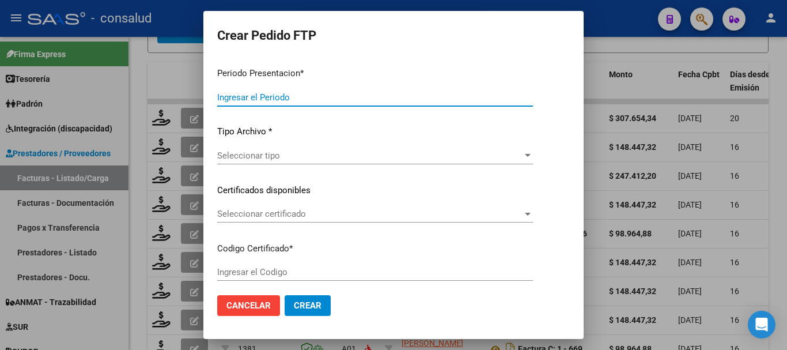
type input "202507"
type input "$ 307.654,34"
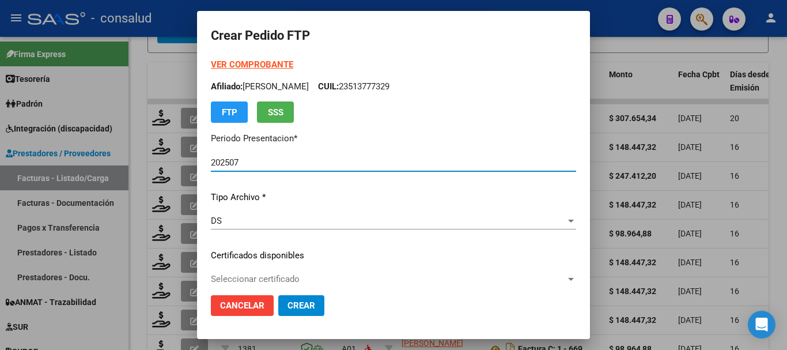
type input "0200050941688-20221206-20251206"
type input "2025-12-06"
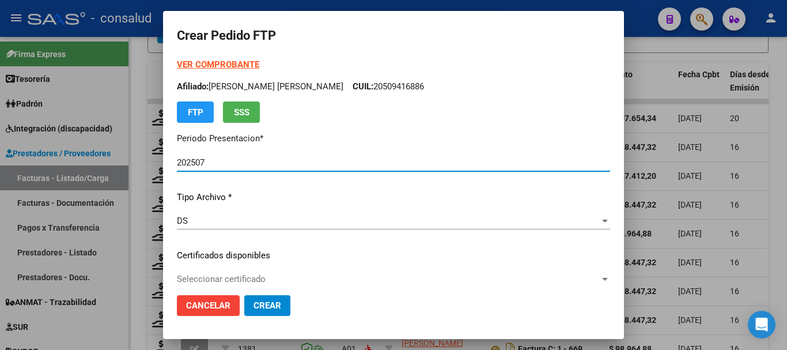
scroll to position [58, 0]
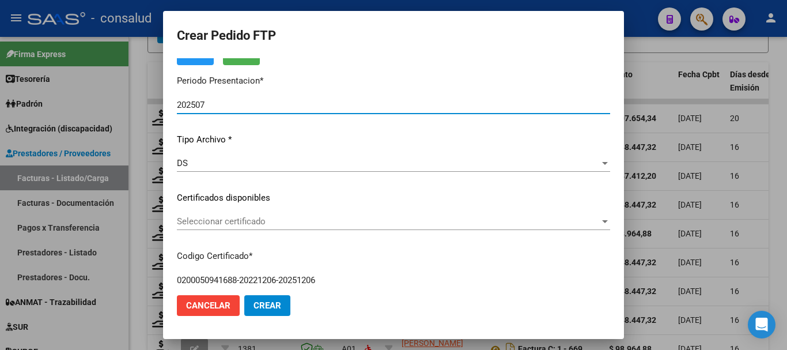
click at [301, 214] on div "Seleccionar certificado Seleccionar certificado" at bounding box center [393, 221] width 433 height 17
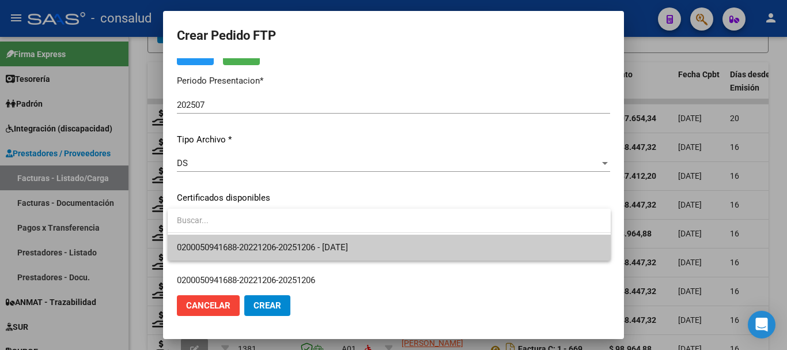
click at [423, 242] on span "0200050941688-20221206-20251206 - 2025-12-06" at bounding box center [389, 247] width 424 height 26
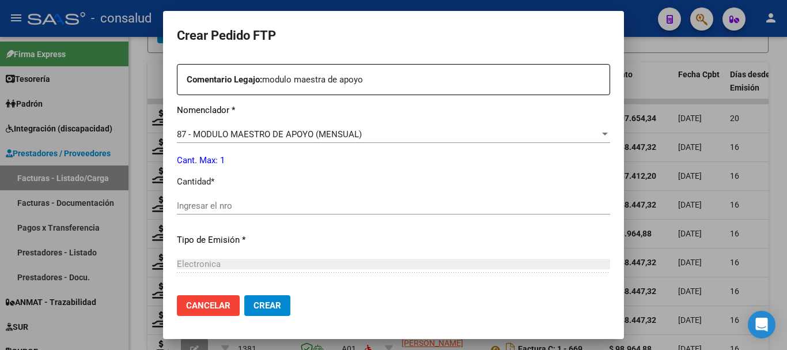
scroll to position [428, 0]
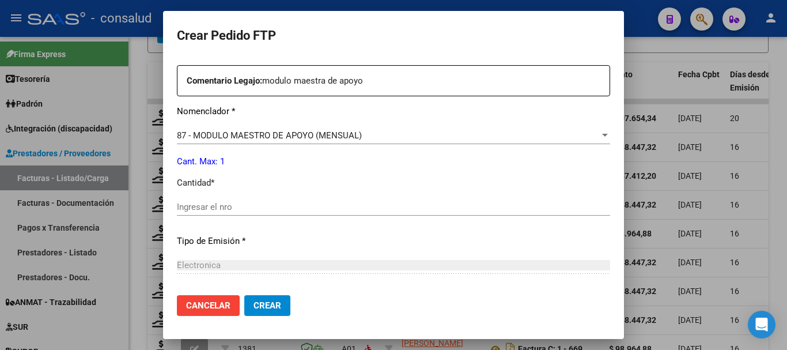
click at [321, 208] on input "Ingresar el nro" at bounding box center [393, 207] width 433 height 10
type input "1"
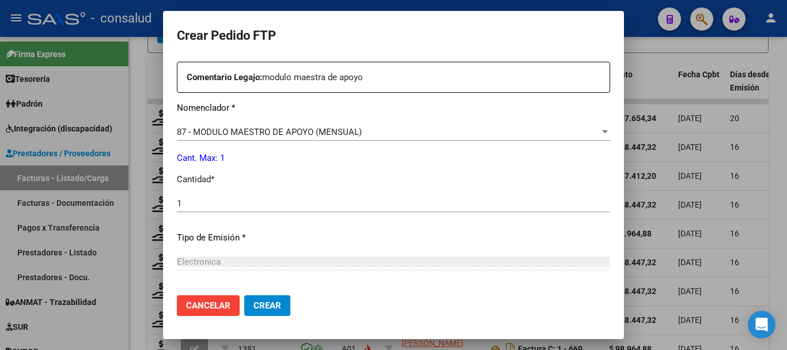
scroll to position [544, 0]
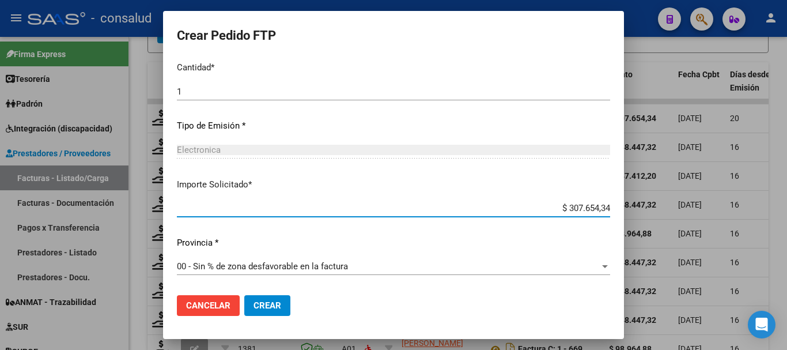
click at [282, 302] on button "Crear" at bounding box center [267, 305] width 46 height 21
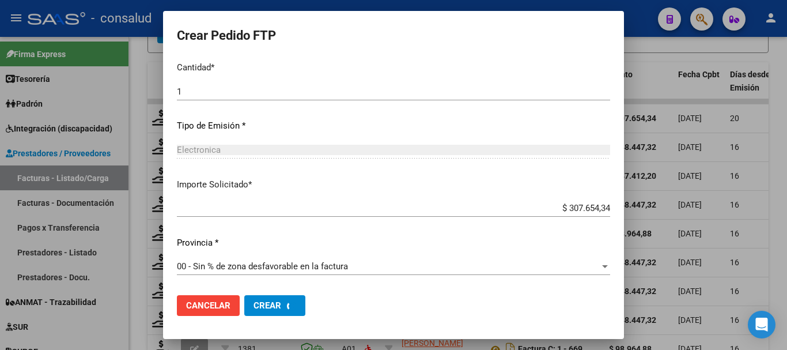
scroll to position [0, 0]
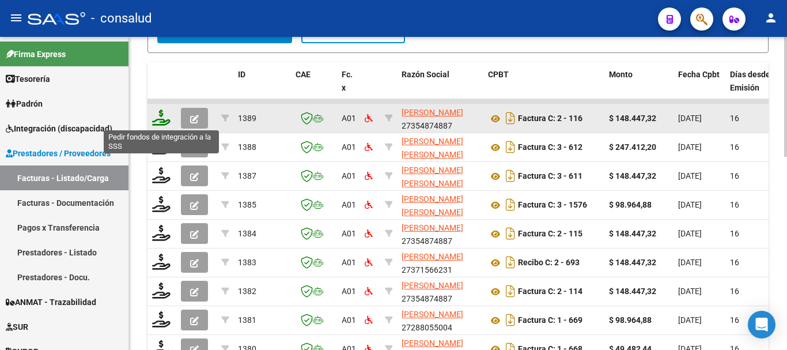
click at [161, 111] on icon at bounding box center [161, 117] width 18 height 16
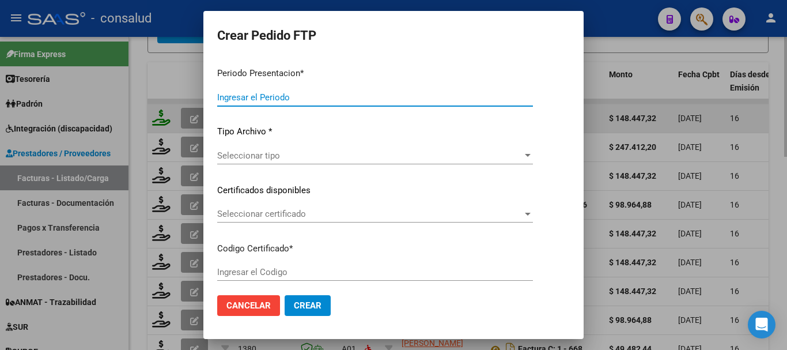
type input "202507"
type input "$ 148.447,32"
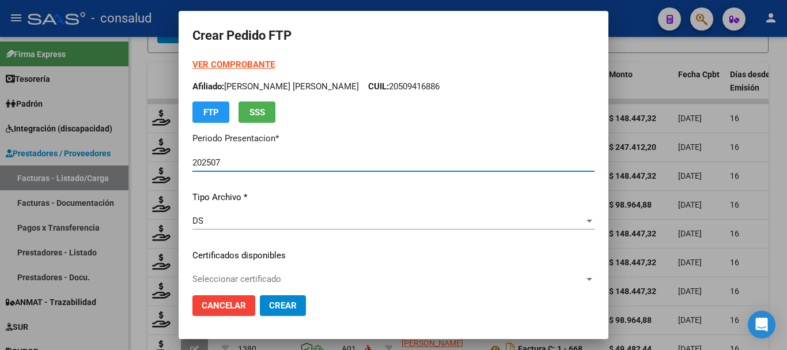
type input "0100052809991-20230224-20330224"
type input "[DATE]"
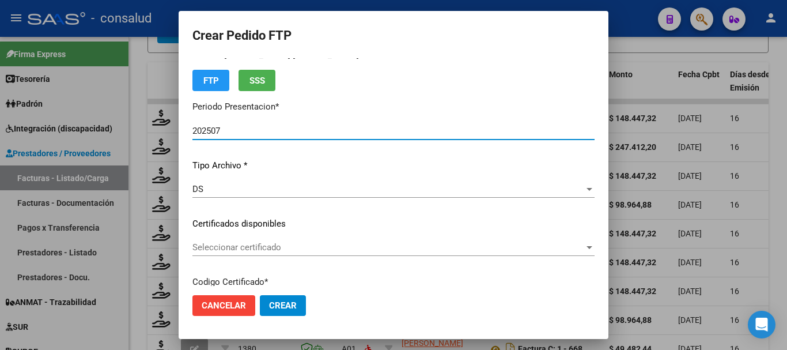
scroll to position [58, 0]
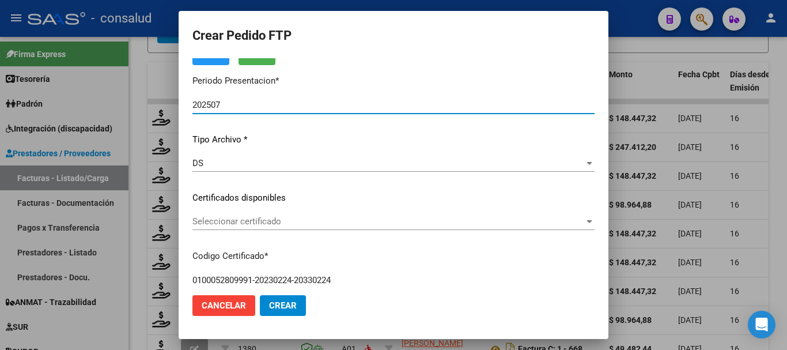
click at [322, 217] on span "Seleccionar certificado" at bounding box center [388, 221] width 392 height 10
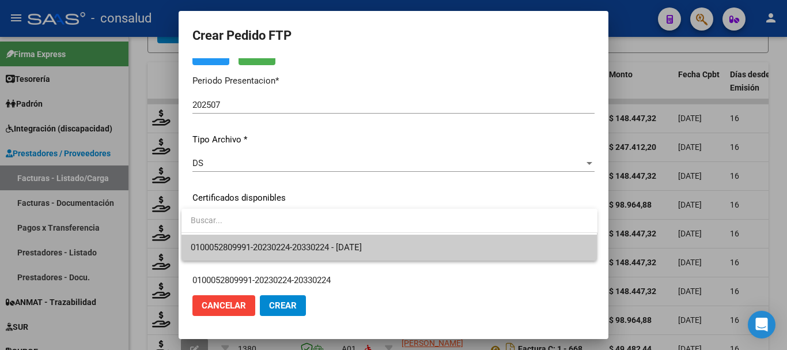
click at [415, 255] on span "0100052809991-20230224-20330224 - [DATE]" at bounding box center [389, 247] width 397 height 26
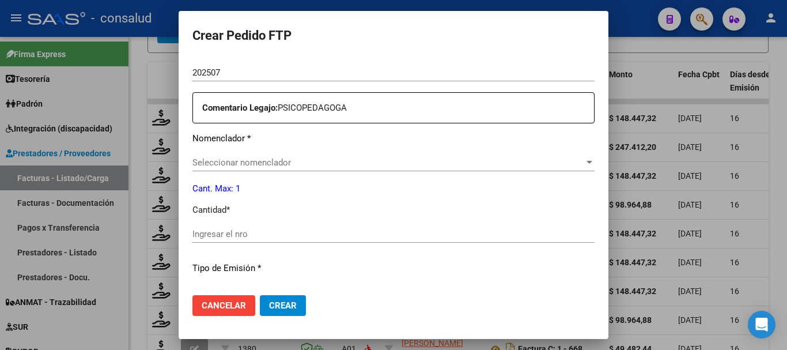
scroll to position [403, 0]
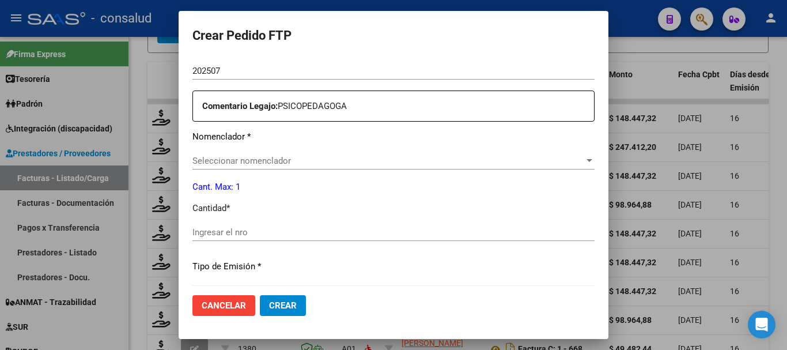
click at [303, 160] on span "Seleccionar nomenclador" at bounding box center [388, 160] width 392 height 10
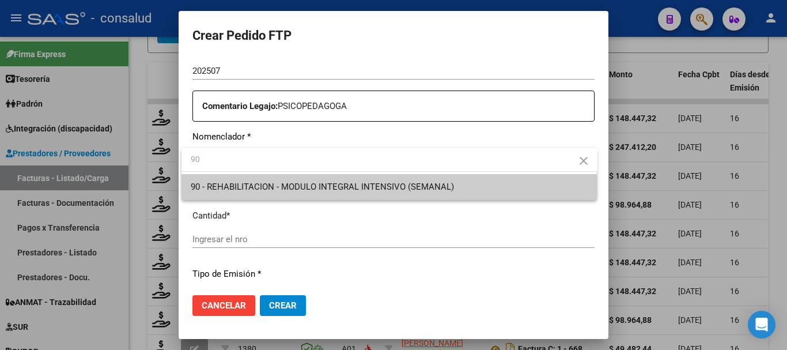
type input "90"
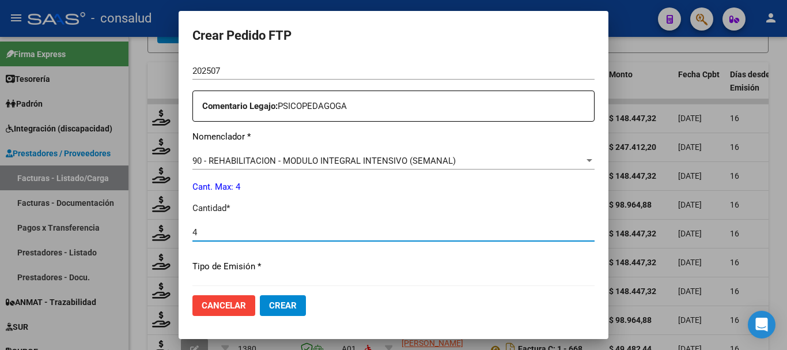
type input "4"
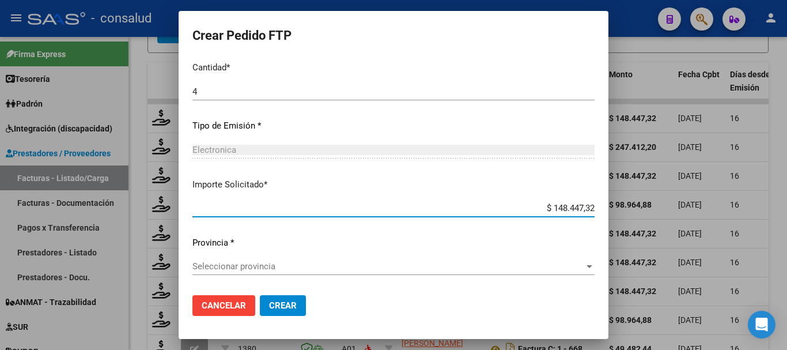
click at [303, 267] on span "Seleccionar provincia" at bounding box center [388, 266] width 392 height 10
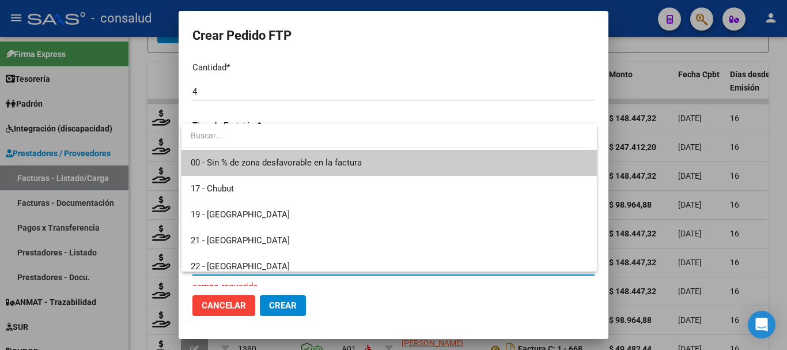
click at [329, 155] on span "00 - Sin % de zona desfavorable en la factura" at bounding box center [389, 163] width 397 height 26
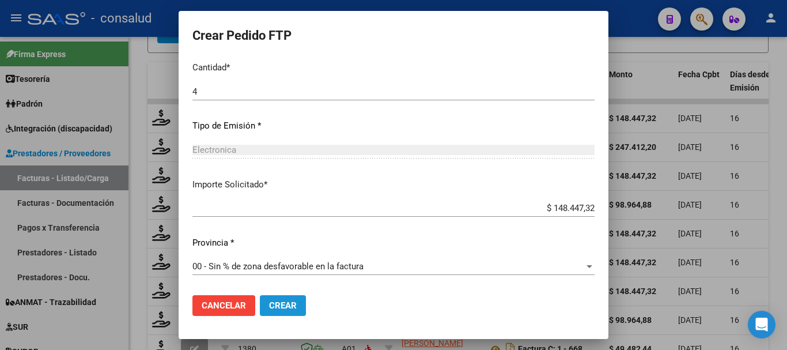
click at [274, 310] on button "Crear" at bounding box center [283, 305] width 46 height 21
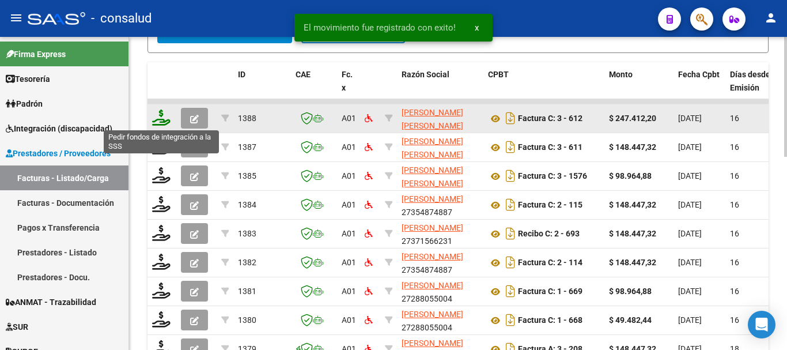
click at [165, 115] on icon at bounding box center [161, 117] width 18 height 16
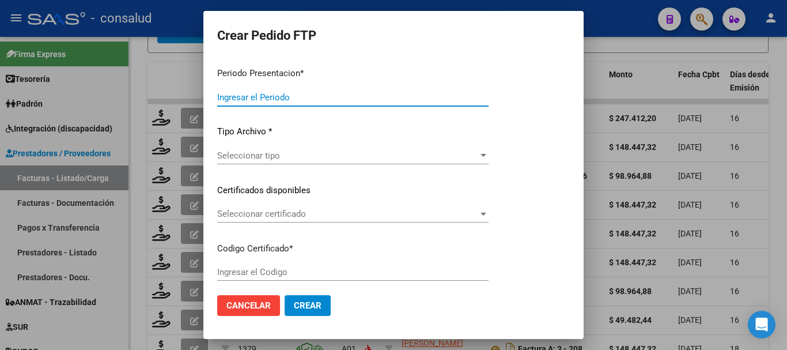
type input "202507"
type input "$ 247.412,20"
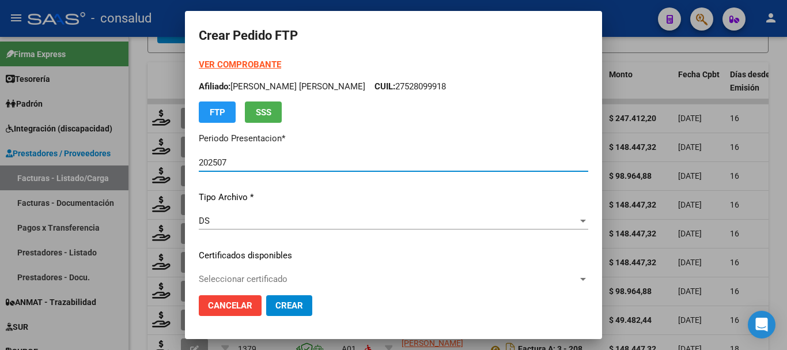
type input "0200044540057-20211020-20311020"
type input "2031-10-20"
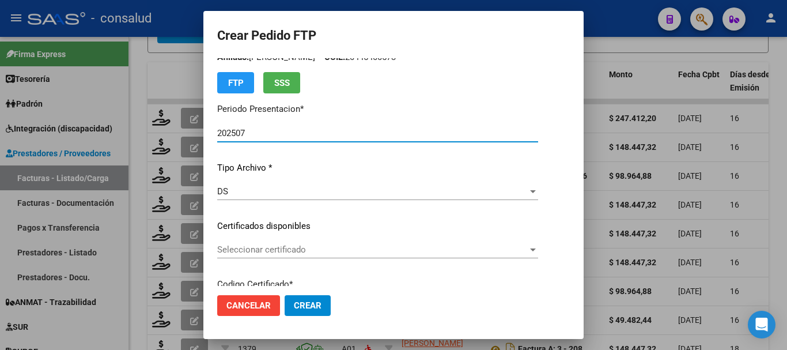
scroll to position [115, 0]
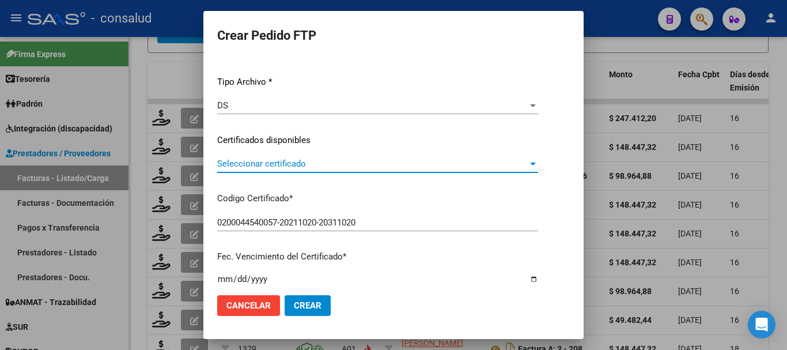
click at [372, 165] on span "Seleccionar certificado" at bounding box center [372, 163] width 310 height 10
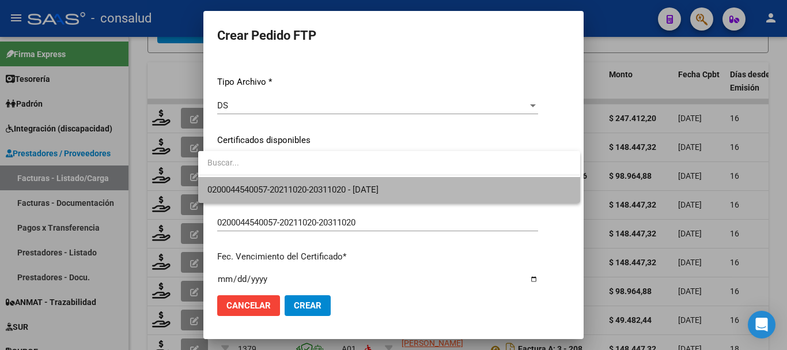
click at [407, 190] on span "0200044540057-20211020-20311020 - 2031-10-20" at bounding box center [388, 190] width 363 height 26
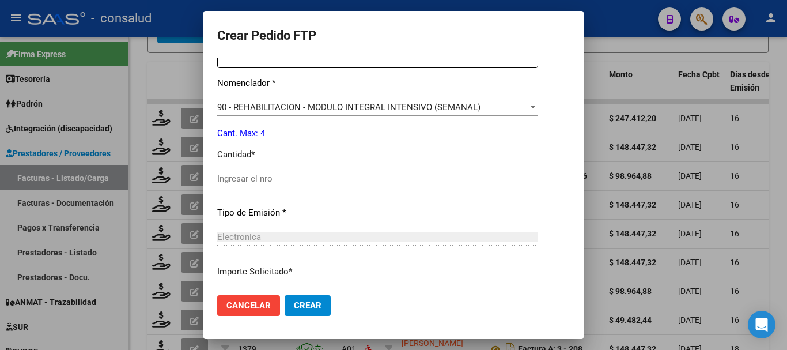
scroll to position [461, 0]
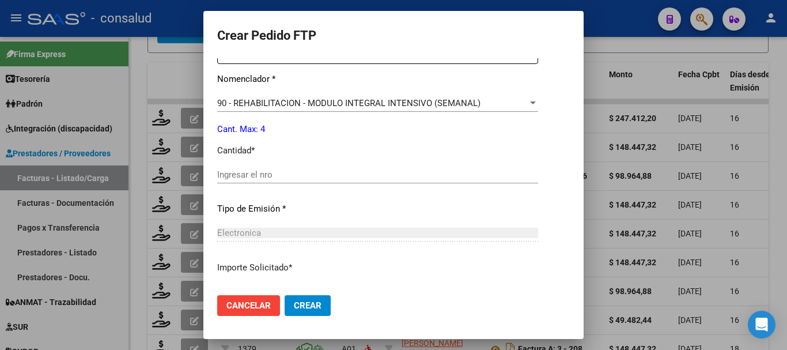
click at [257, 175] on input "Ingresar el nro" at bounding box center [377, 174] width 321 height 10
type input "4"
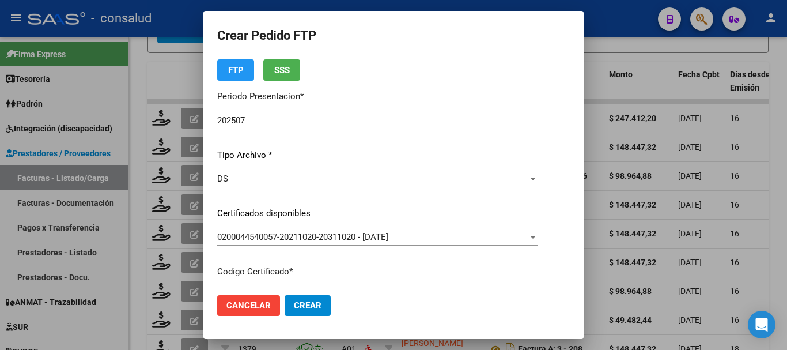
scroll to position [0, 0]
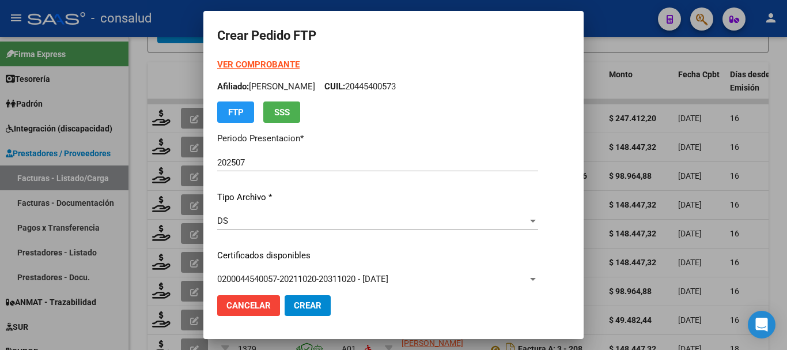
click at [275, 64] on strong "VER COMPROBANTE" at bounding box center [258, 64] width 82 height 10
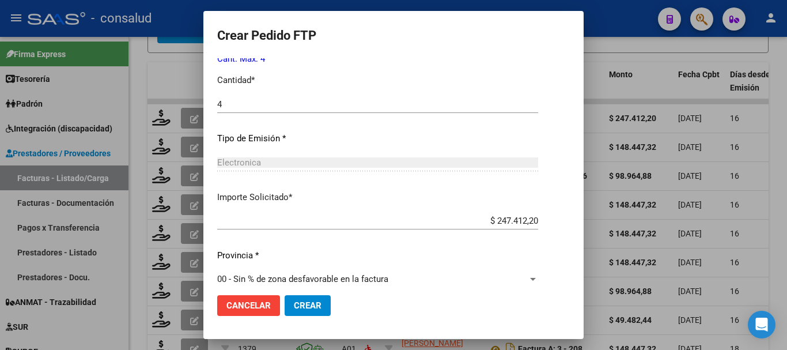
scroll to position [544, 0]
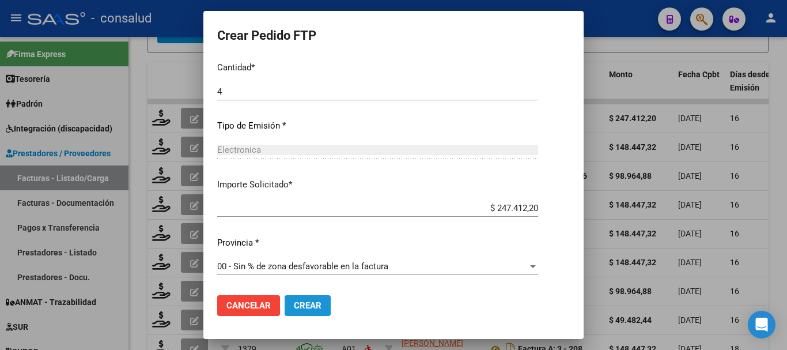
click at [295, 307] on span "Crear" at bounding box center [308, 305] width 28 height 10
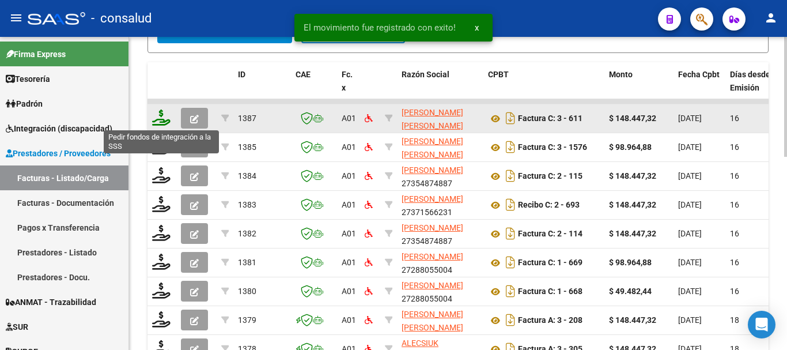
click at [162, 119] on icon at bounding box center [161, 117] width 18 height 16
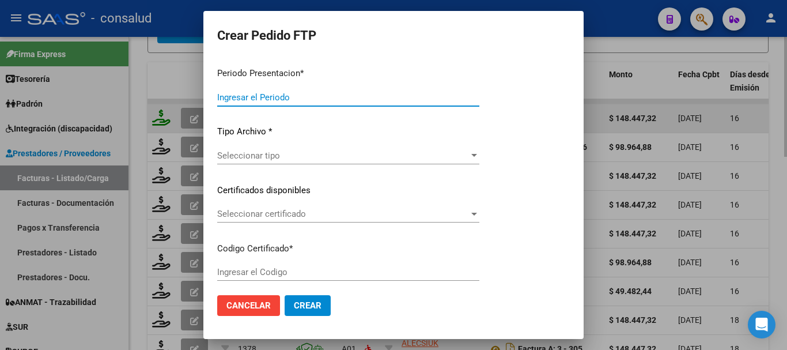
type input "202507"
type input "$ 148.447,32"
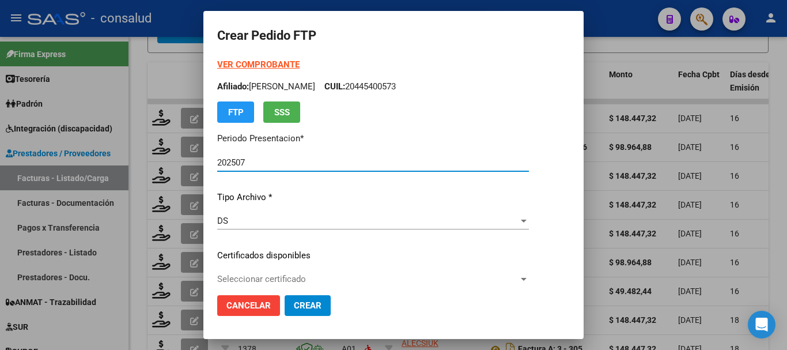
type input "0200049659110-20210316-20310316"
type input "2031-03-16"
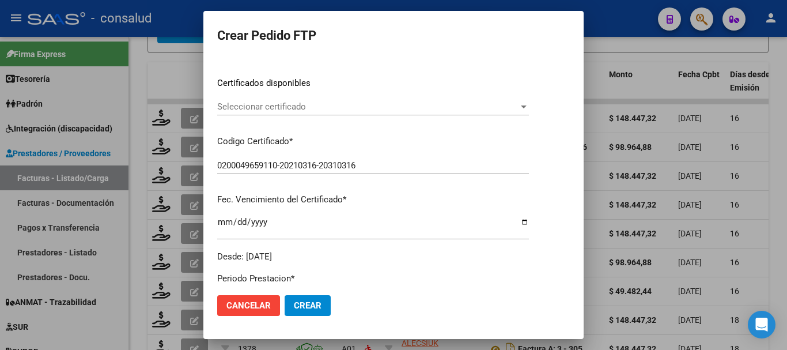
scroll to position [173, 0]
click at [340, 113] on div "Seleccionar certificado Seleccionar certificado" at bounding box center [373, 105] width 312 height 17
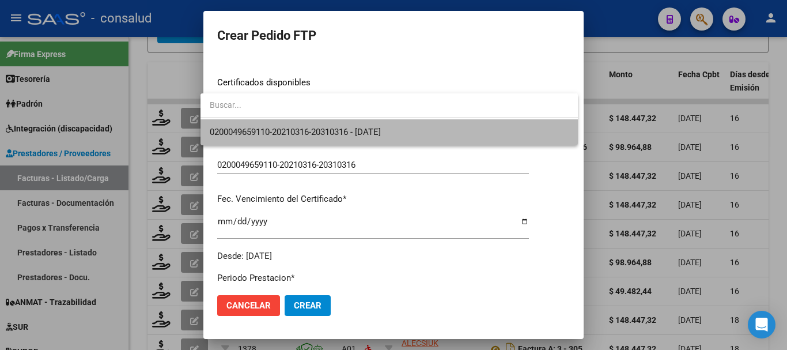
click at [363, 140] on span "0200049659110-20210316-20310316 - 2031-03-16" at bounding box center [389, 132] width 359 height 26
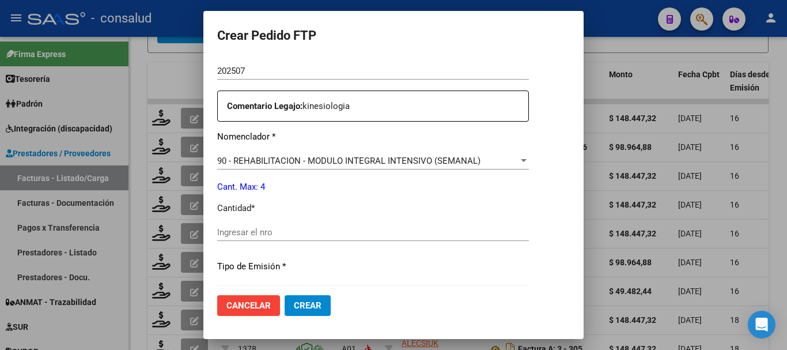
scroll to position [461, 0]
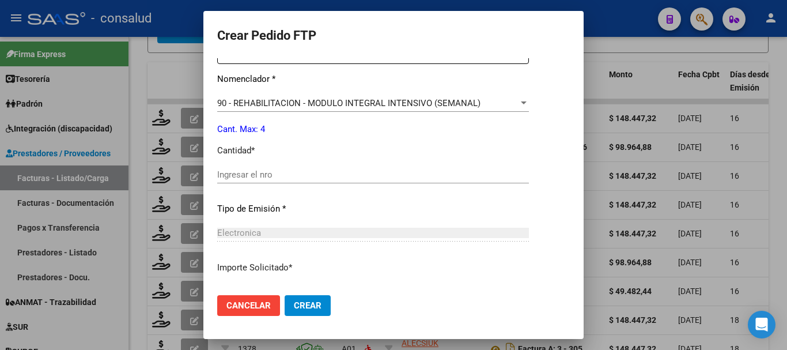
click at [246, 176] on input "Ingresar el nro" at bounding box center [373, 174] width 312 height 10
type input "4"
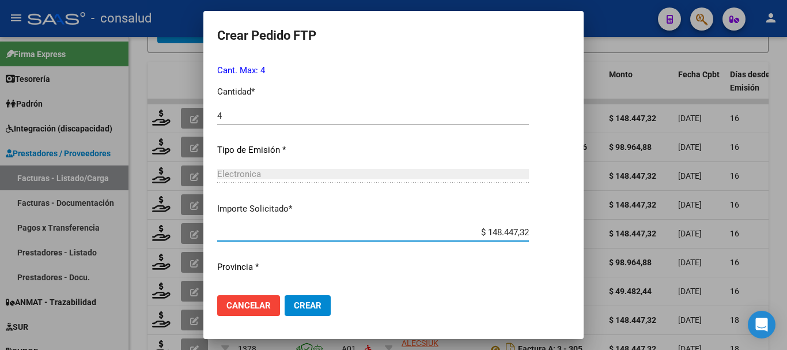
scroll to position [544, 0]
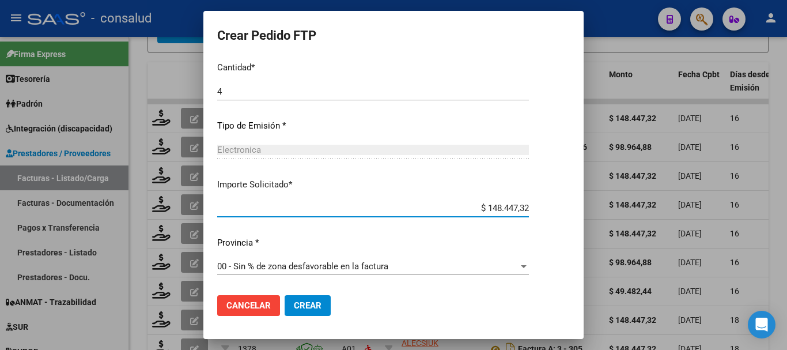
click at [297, 301] on span "Crear" at bounding box center [308, 305] width 28 height 10
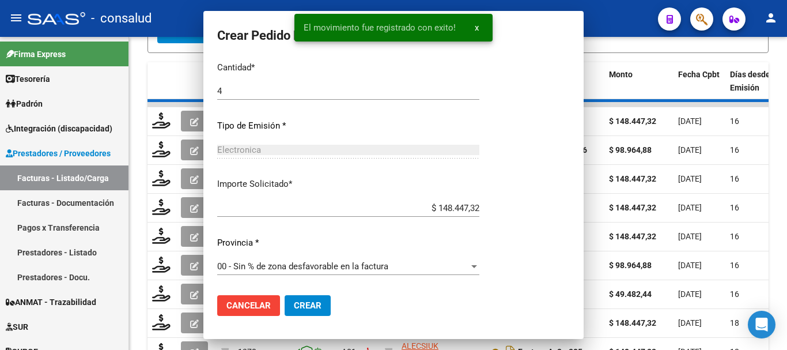
scroll to position [0, 0]
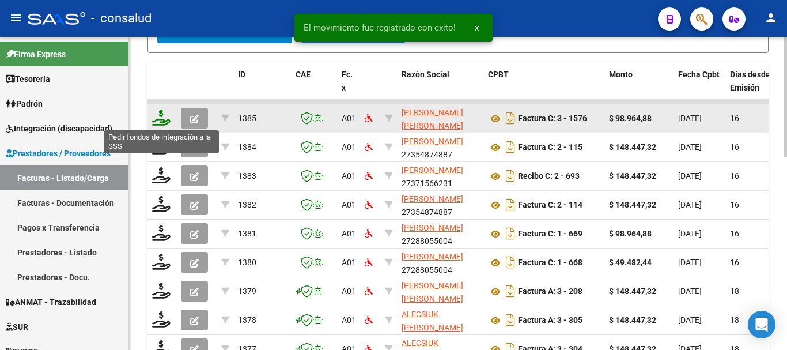
click at [160, 118] on icon at bounding box center [161, 117] width 18 height 16
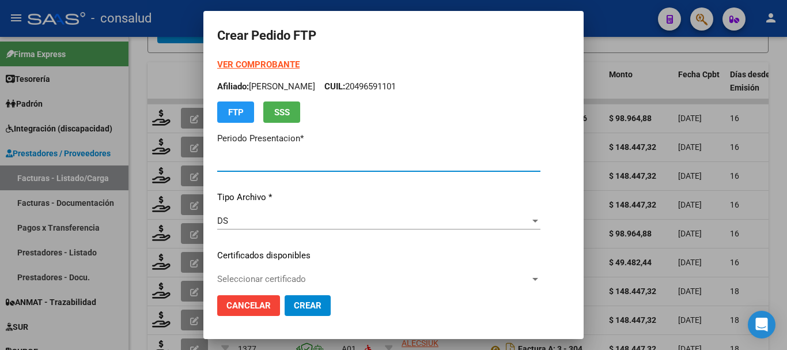
type input "202507"
type input "$ 98.964,88"
type input "0100057486755-20200820-20250820"
type input "[DATE]"
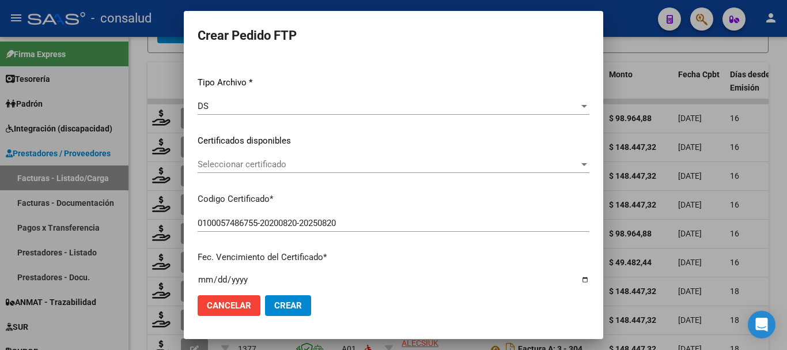
scroll to position [115, 0]
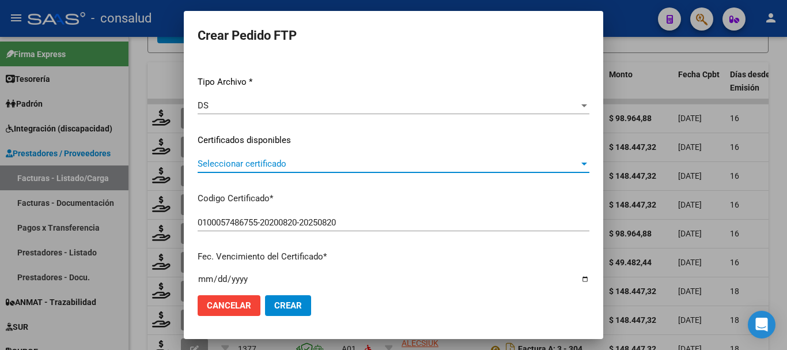
click at [325, 162] on span "Seleccionar certificado" at bounding box center [388, 163] width 381 height 10
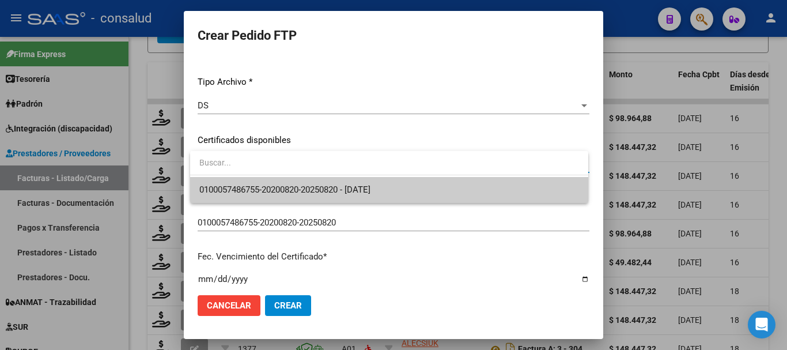
click at [442, 189] on span "0100057486755-20200820-20250820 - [DATE]" at bounding box center [389, 190] width 380 height 26
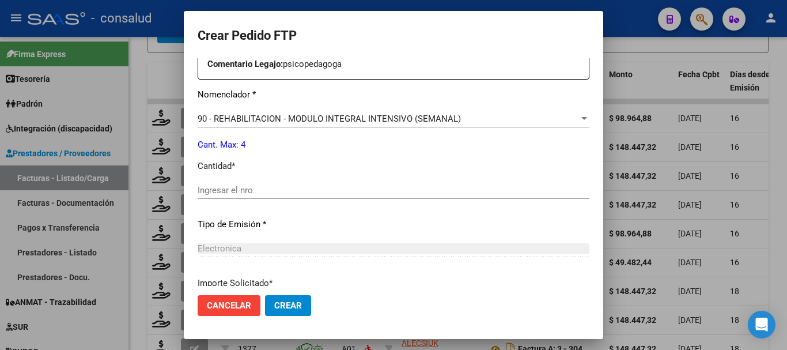
scroll to position [461, 0]
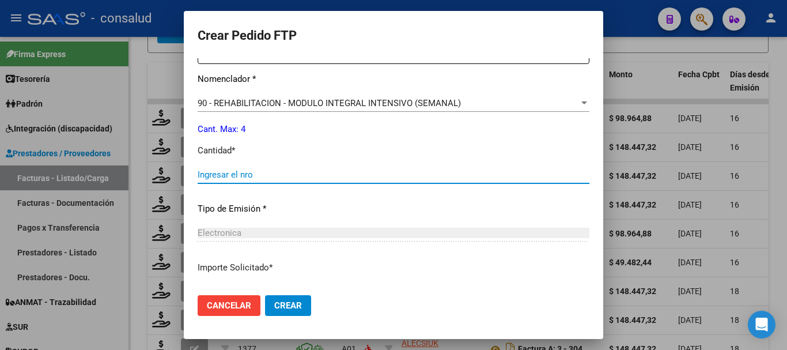
click at [303, 172] on input "Ingresar el nro" at bounding box center [394, 174] width 392 height 10
type input "4"
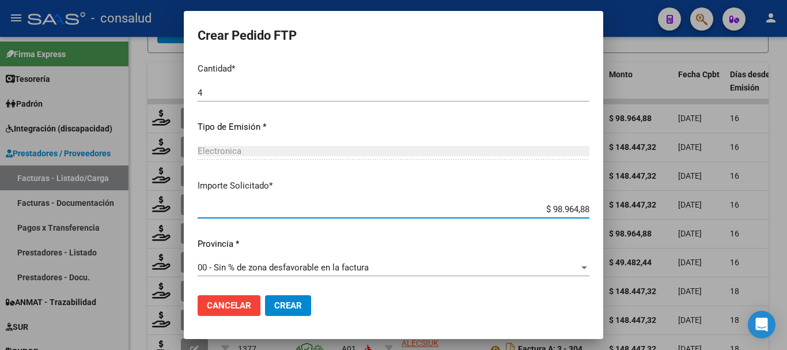
scroll to position [544, 0]
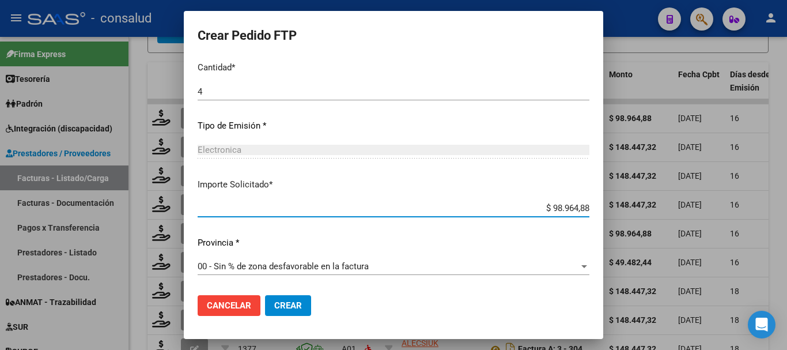
click at [297, 310] on button "Crear" at bounding box center [288, 305] width 46 height 21
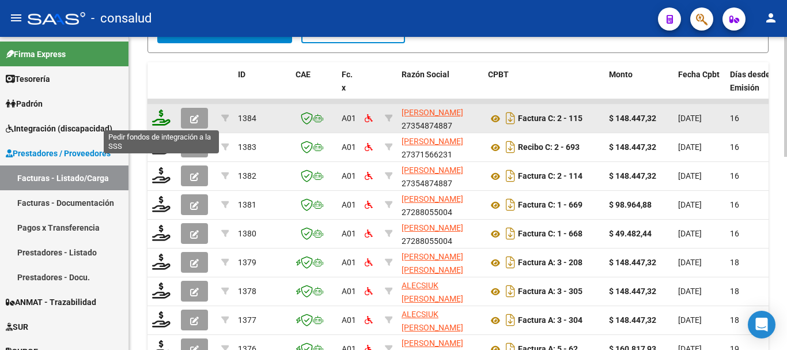
click at [158, 111] on icon at bounding box center [161, 117] width 18 height 16
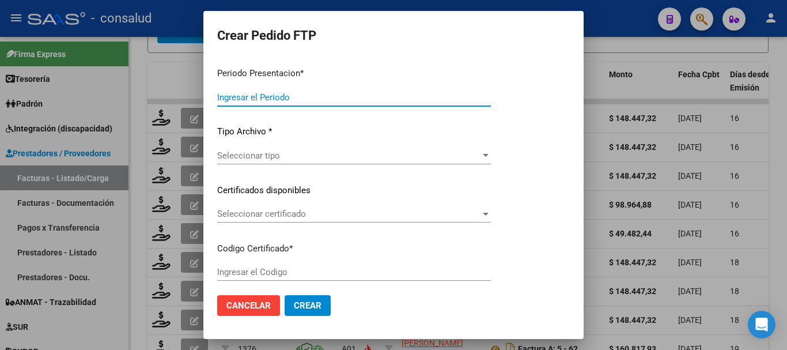
type input "202507"
type input "202506"
type input "$ 148.447,32"
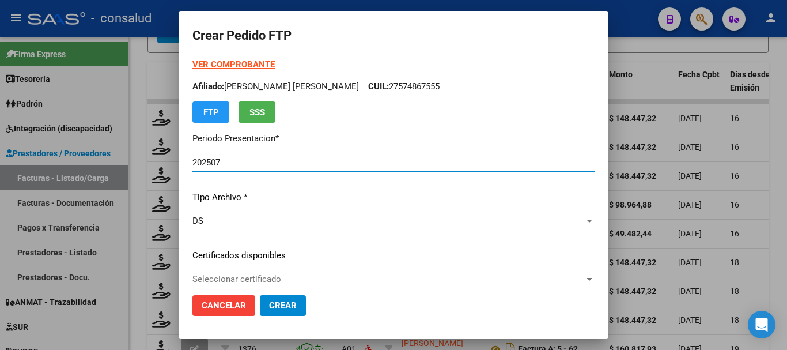
type input "0100052809991-20230224-20330224"
type input "[DATE]"
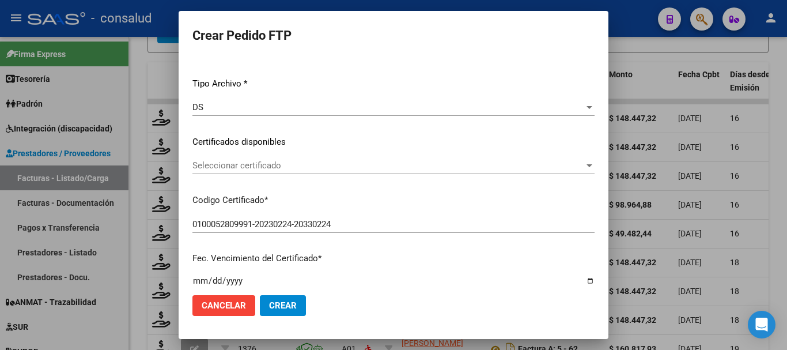
scroll to position [115, 0]
click at [334, 162] on span "Seleccionar certificado" at bounding box center [388, 163] width 392 height 10
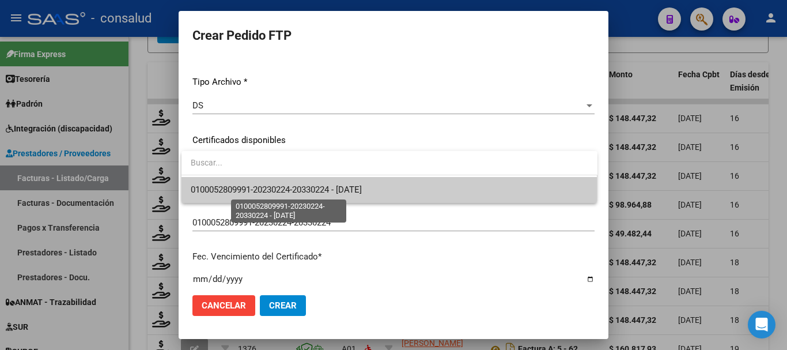
click at [362, 187] on span "0100052809991-20230224-20330224 - [DATE]" at bounding box center [276, 189] width 171 height 10
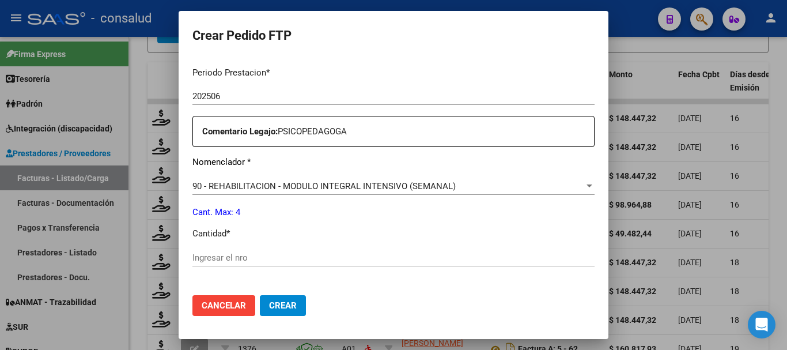
scroll to position [403, 0]
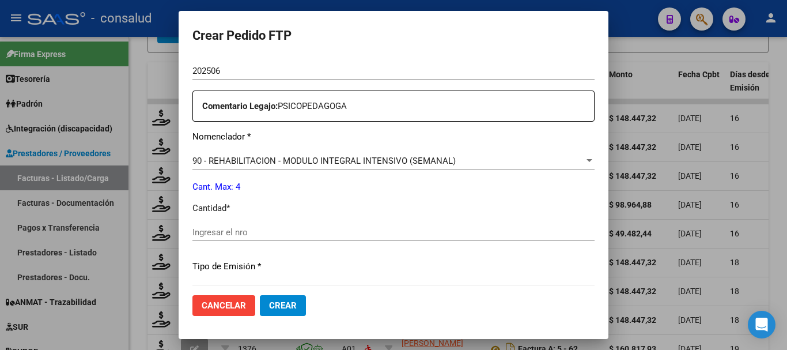
click at [237, 230] on input "Ingresar el nro" at bounding box center [393, 232] width 402 height 10
type input "4"
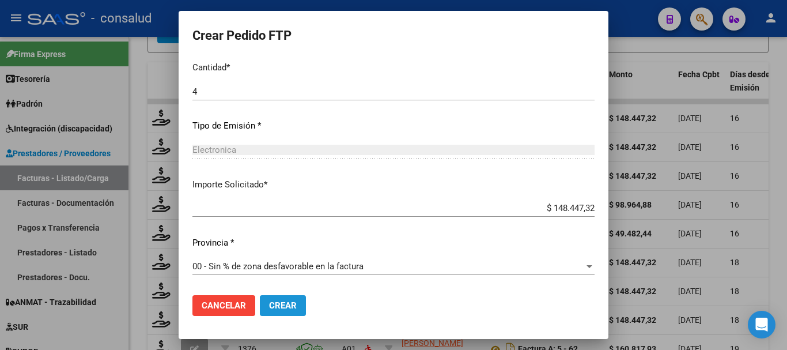
click at [289, 311] on button "Crear" at bounding box center [283, 305] width 46 height 21
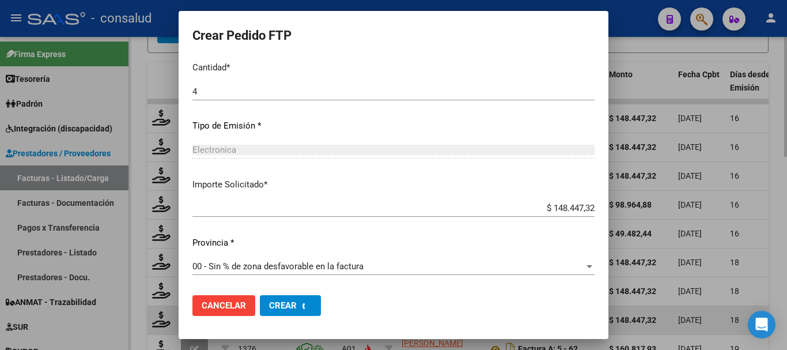
scroll to position [0, 0]
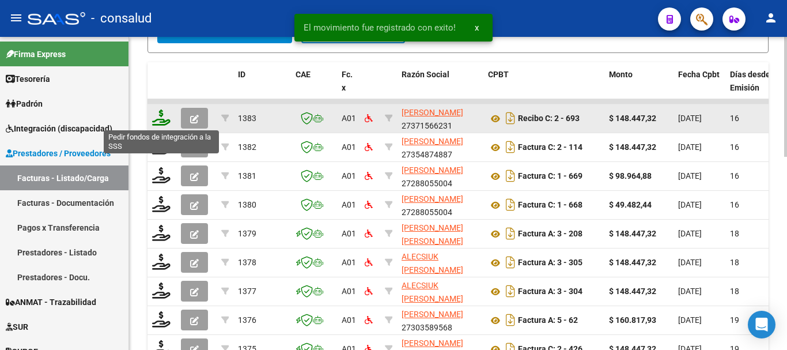
click at [158, 117] on icon at bounding box center [161, 117] width 18 height 16
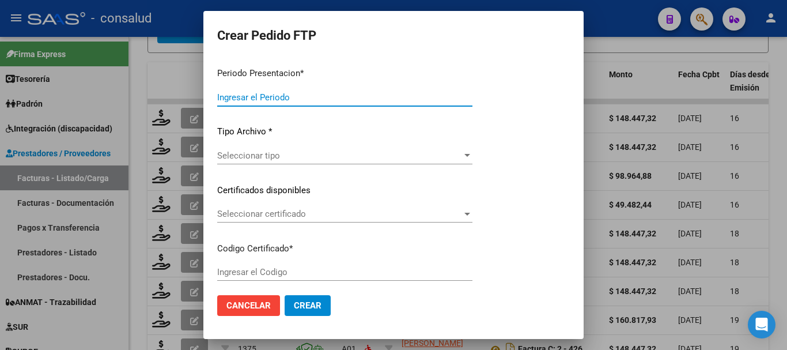
type input "202507"
type input "$ 148.447,32"
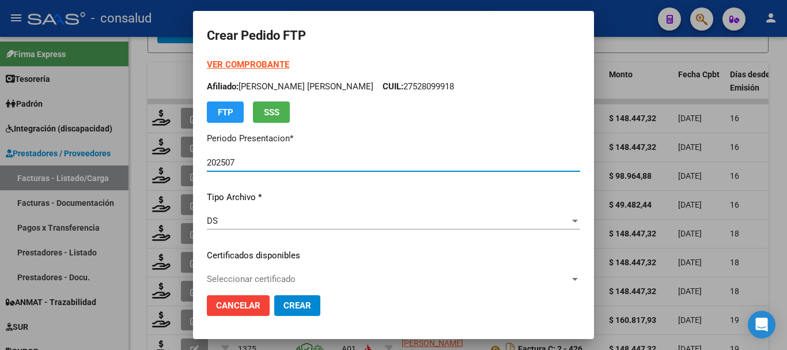
type input "0200054867498-20240307-20290307"
type input "2029-03-07"
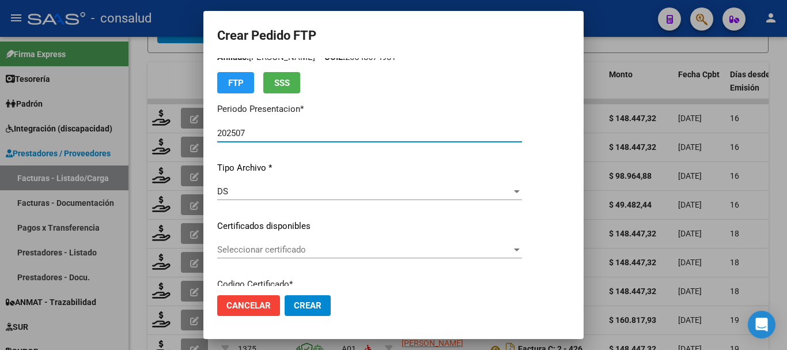
scroll to position [58, 0]
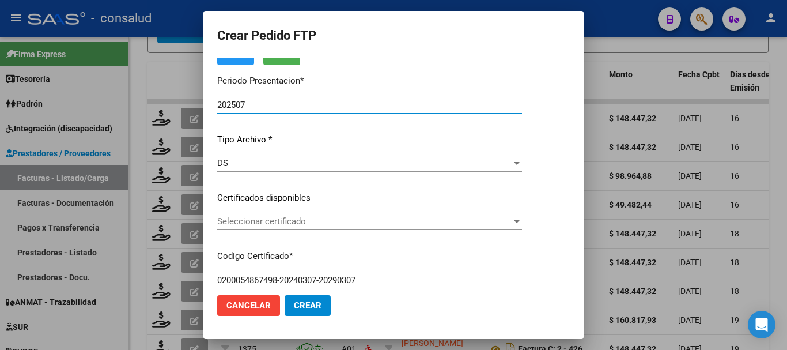
click at [374, 223] on span "Seleccionar certificado" at bounding box center [364, 221] width 294 height 10
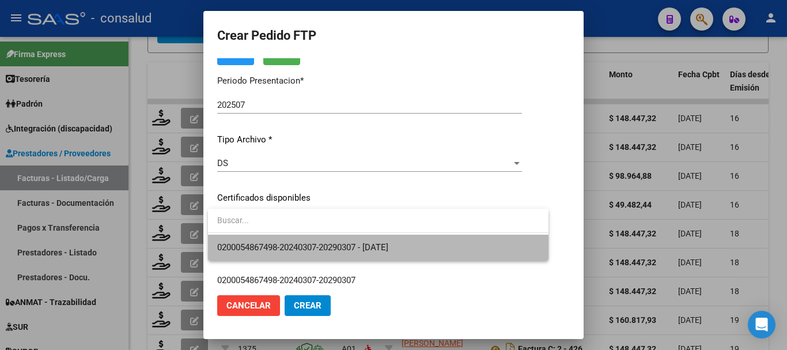
click at [427, 239] on span "0200054867498-20240307-20290307 - 2029-03-07" at bounding box center [378, 247] width 322 height 26
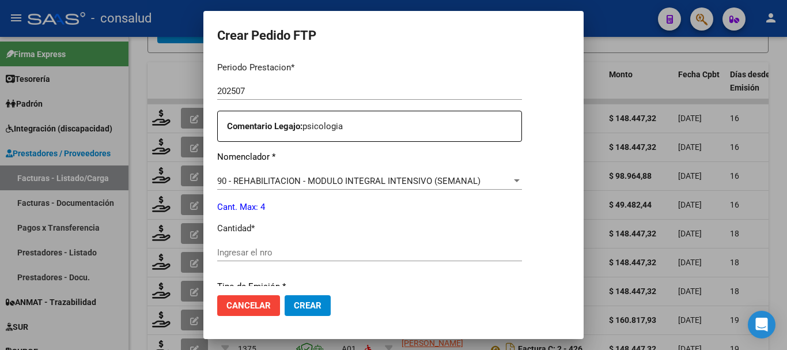
scroll to position [403, 0]
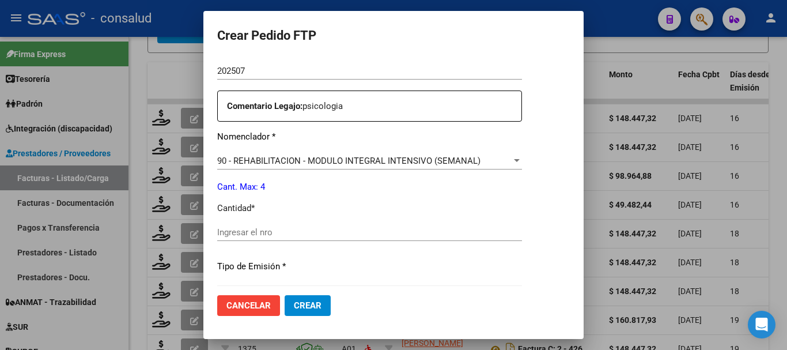
click at [387, 235] on input "Ingresar el nro" at bounding box center [369, 232] width 305 height 10
type input "4"
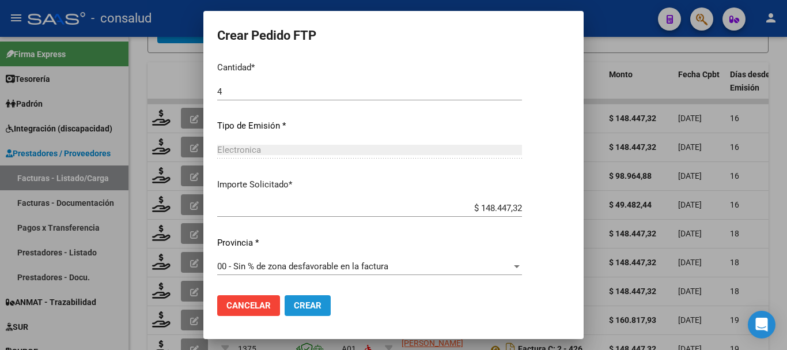
click at [324, 304] on button "Crear" at bounding box center [307, 305] width 46 height 21
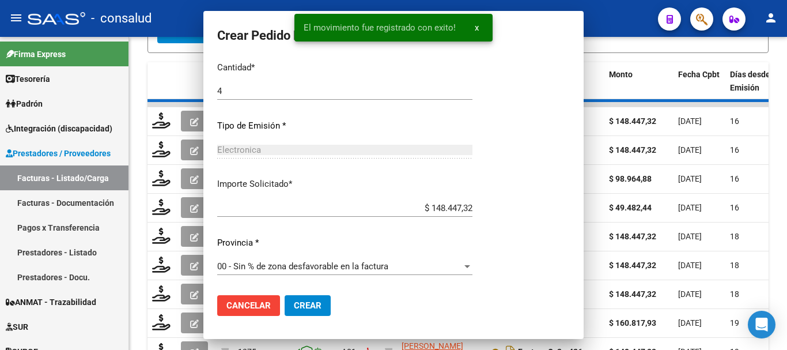
scroll to position [479, 0]
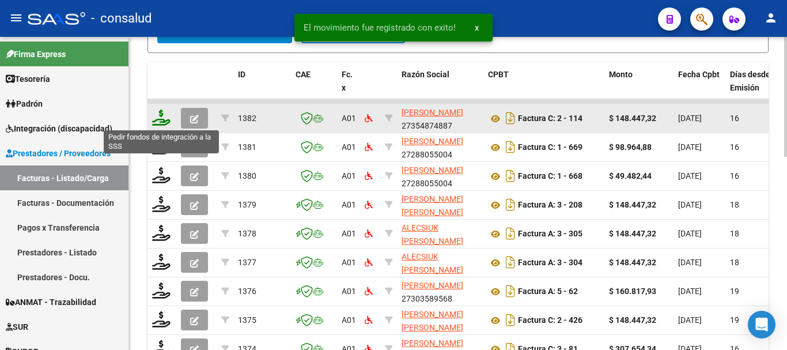
click at [161, 117] on icon at bounding box center [161, 117] width 18 height 16
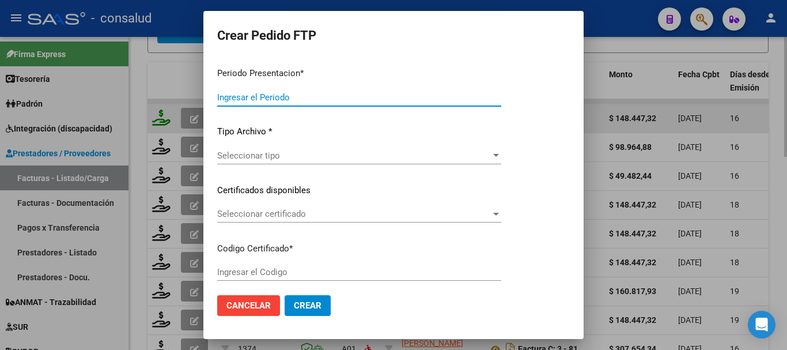
type input "202507"
type input "202505"
type input "$ 148.447,32"
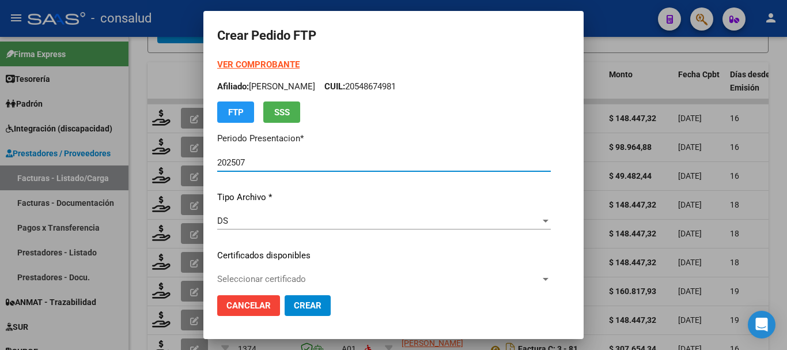
type input "0100052809991-20230224-20330224"
type input "[DATE]"
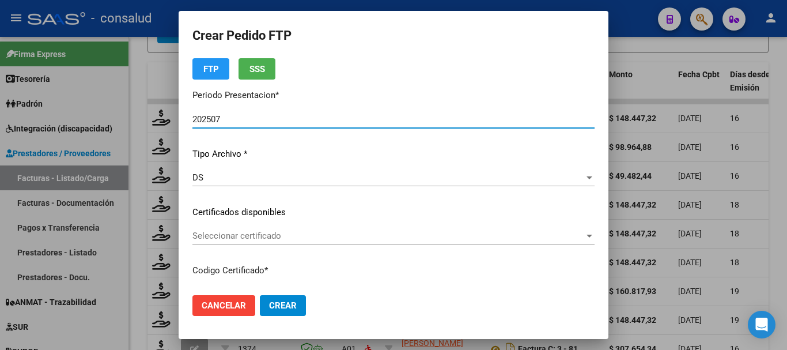
scroll to position [115, 0]
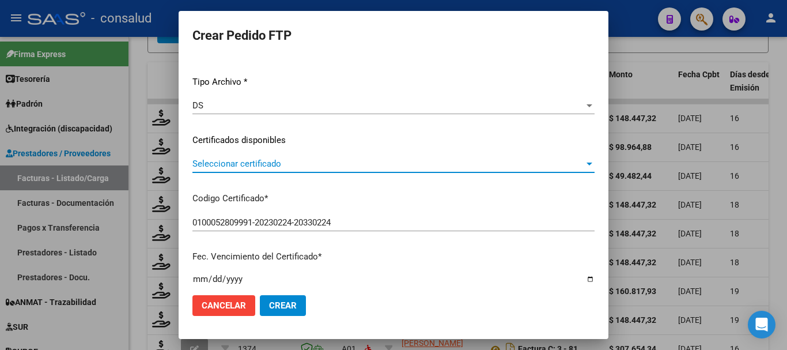
click at [298, 162] on span "Seleccionar certificado" at bounding box center [388, 163] width 392 height 10
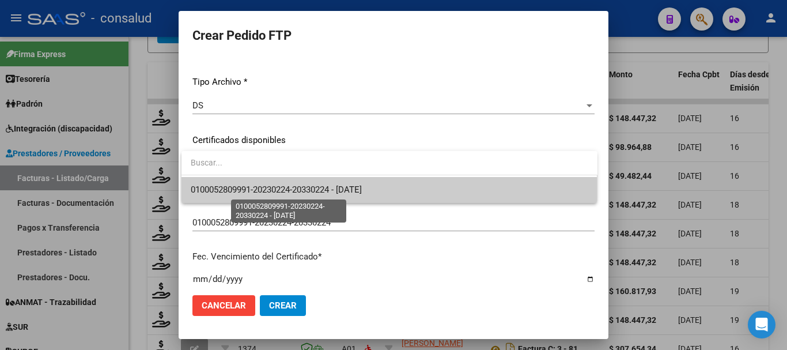
click at [362, 192] on span "0100052809991-20230224-20330224 - [DATE]" at bounding box center [276, 189] width 171 height 10
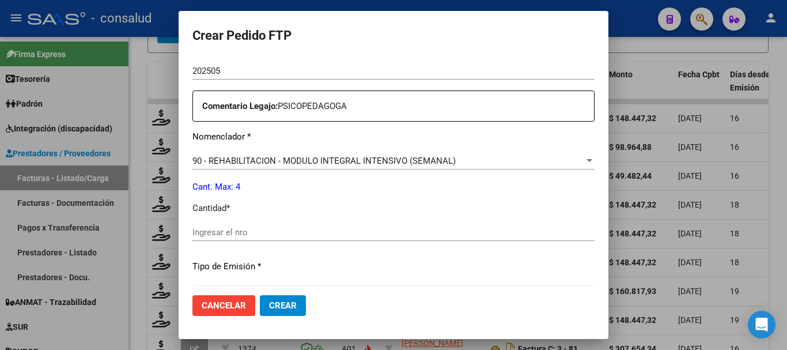
scroll to position [518, 0]
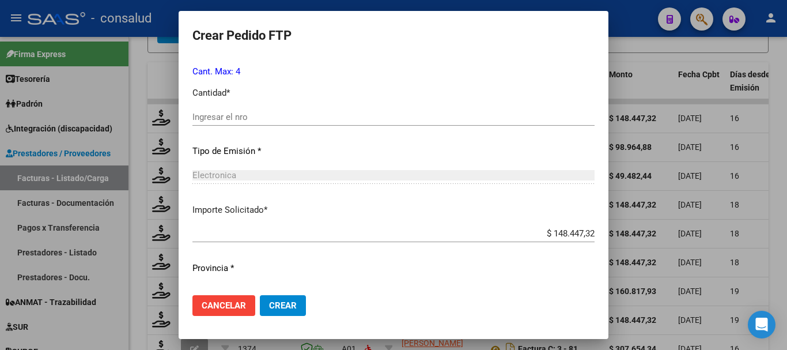
click at [296, 108] on div "Ingresar el nro" at bounding box center [393, 116] width 402 height 17
type input "4"
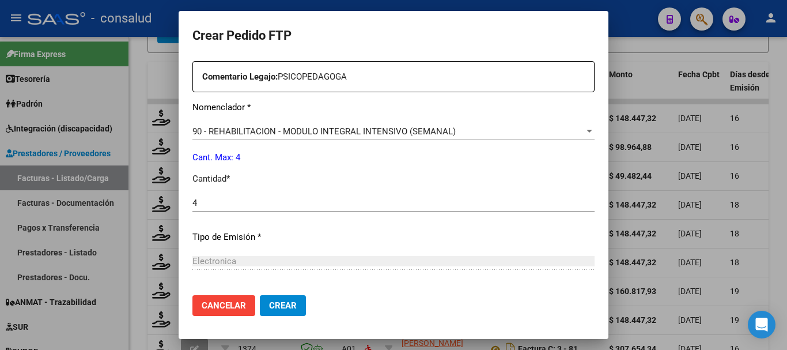
scroll to position [428, 0]
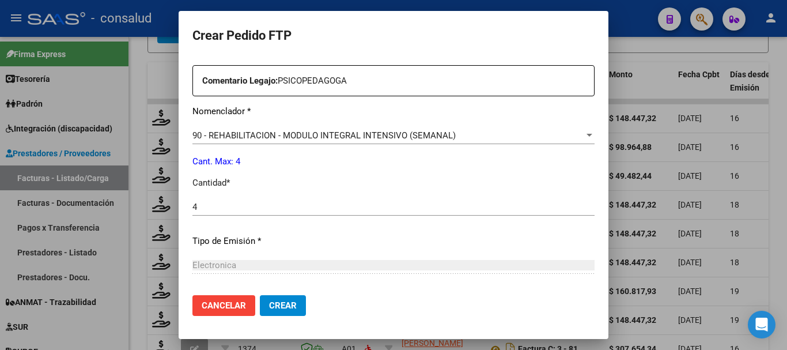
click at [290, 305] on span "Crear" at bounding box center [283, 305] width 28 height 10
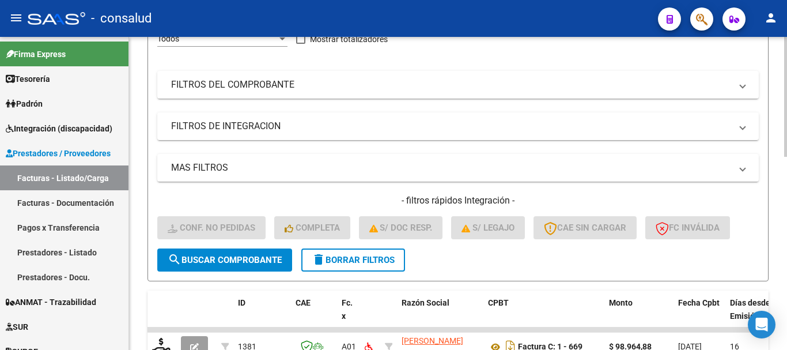
scroll to position [96, 0]
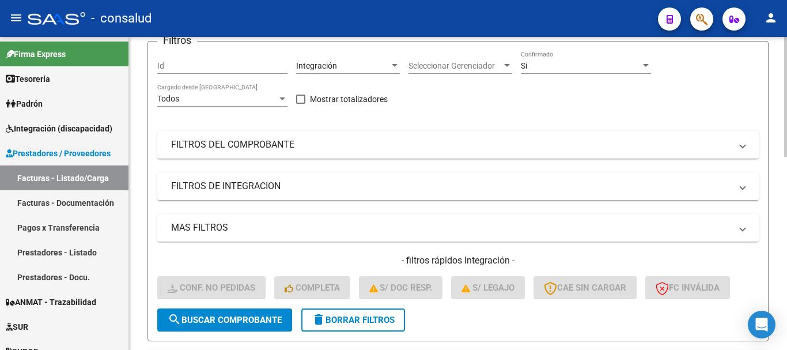
click at [392, 325] on button "delete Borrar Filtros" at bounding box center [353, 319] width 104 height 23
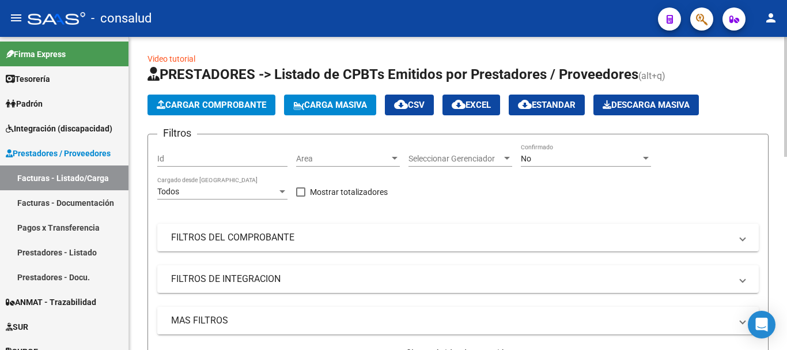
scroll to position [0, 0]
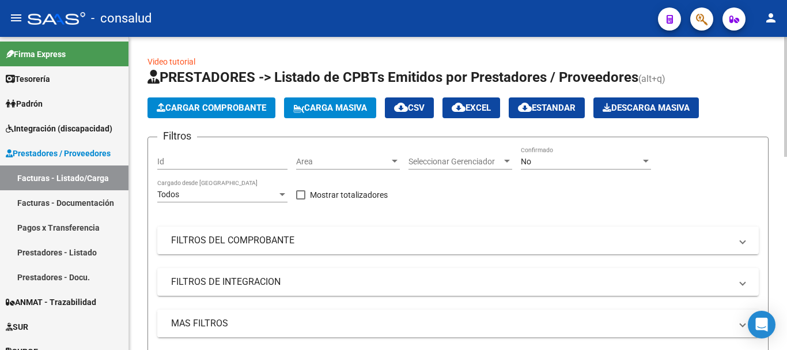
click at [263, 236] on mat-panel-title "FILTROS DEL COMPROBANTE" at bounding box center [451, 240] width 560 height 13
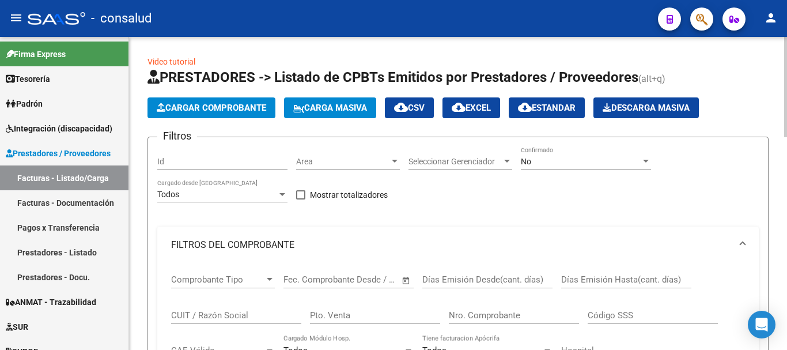
click at [233, 318] on input "CUIT / Razón Social" at bounding box center [236, 315] width 130 height 10
type input "27135583117"
click at [572, 166] on div "No Confirmado" at bounding box center [586, 157] width 130 height 23
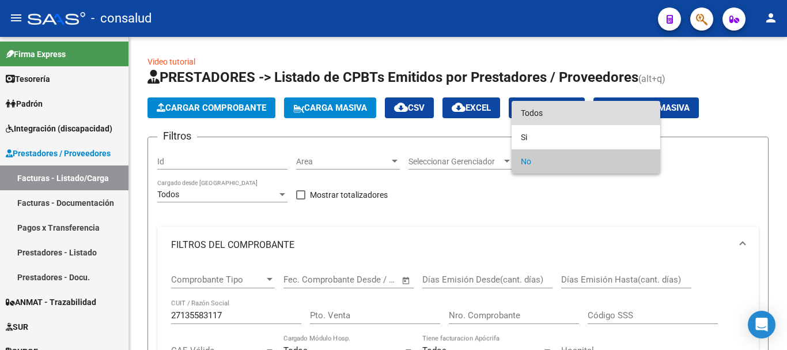
click at [575, 122] on span "Todos" at bounding box center [586, 113] width 130 height 24
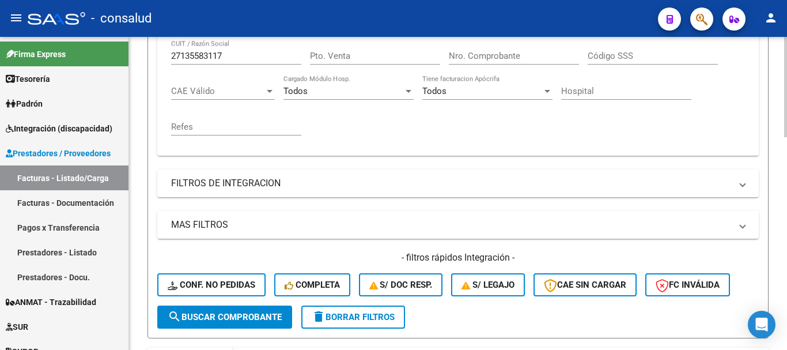
scroll to position [403, 0]
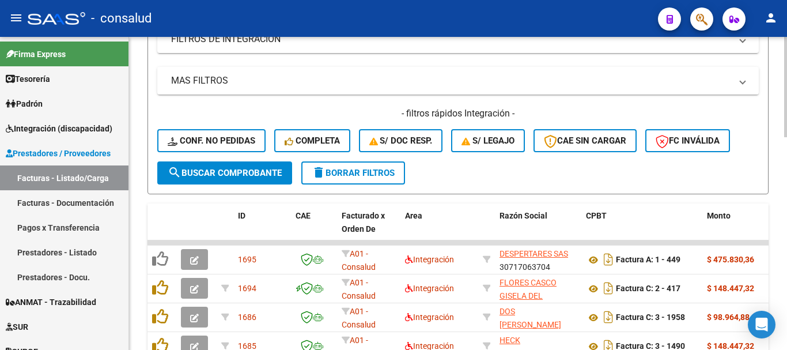
click at [225, 172] on span "search Buscar Comprobante" at bounding box center [225, 173] width 114 height 10
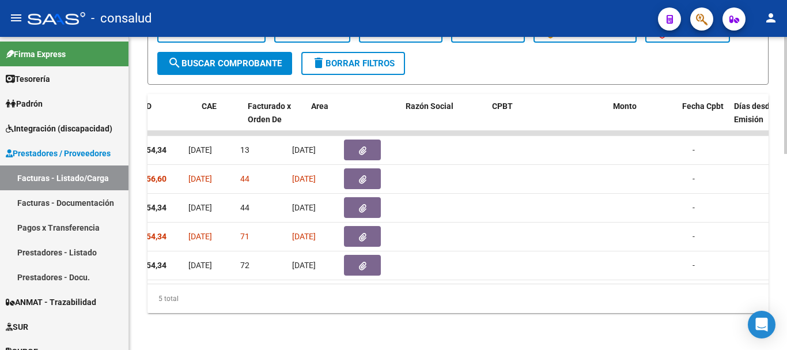
scroll to position [0, 0]
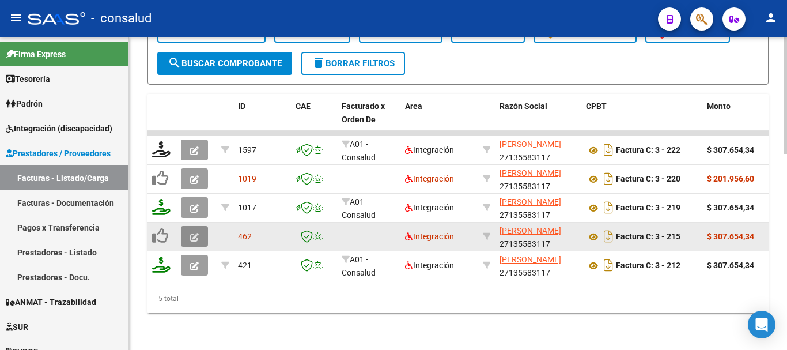
click at [188, 231] on button "button" at bounding box center [194, 236] width 27 height 21
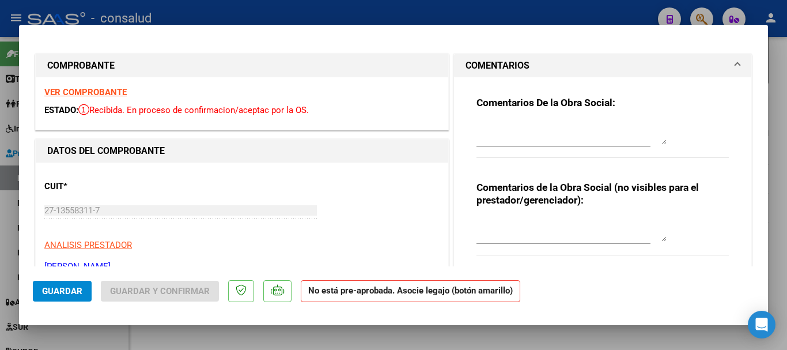
click at [98, 91] on strong "VER COMPROBANTE" at bounding box center [85, 92] width 82 height 10
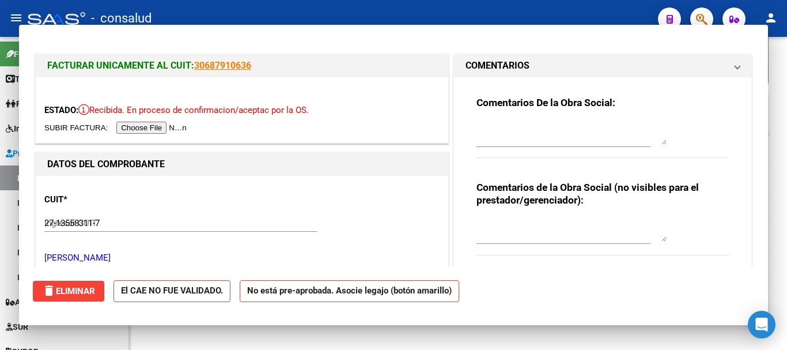
type input "$ 0,00"
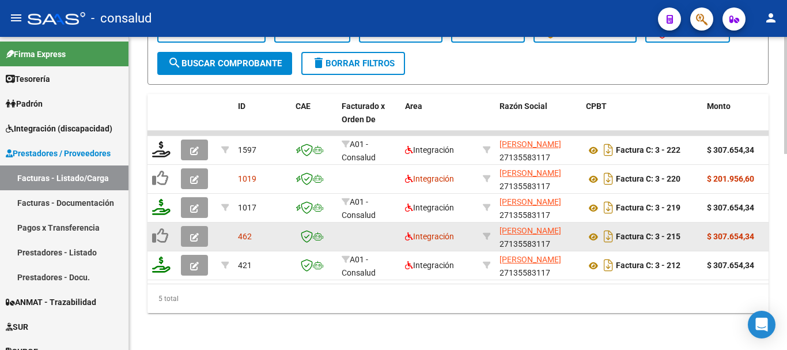
click at [189, 229] on button "button" at bounding box center [194, 236] width 27 height 21
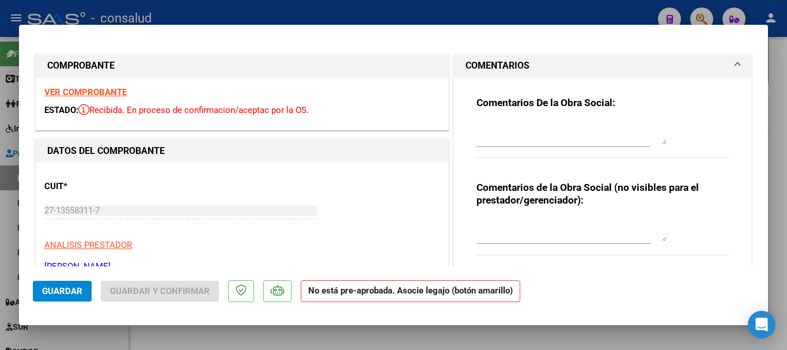
click at [104, 96] on strong "VER COMPROBANTE" at bounding box center [85, 92] width 82 height 10
type input "$ 0,00"
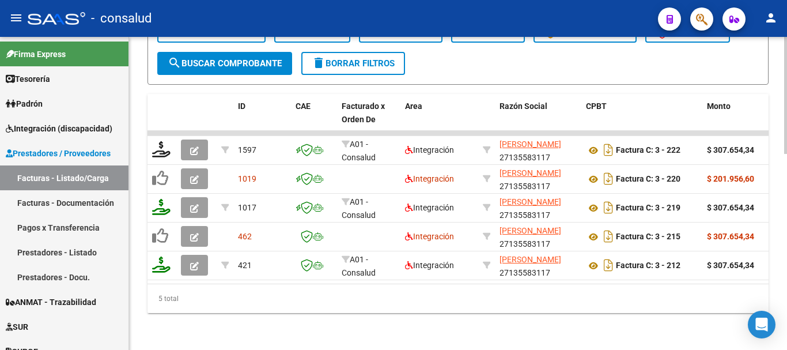
click at [344, 62] on button "delete Borrar Filtros" at bounding box center [353, 63] width 104 height 23
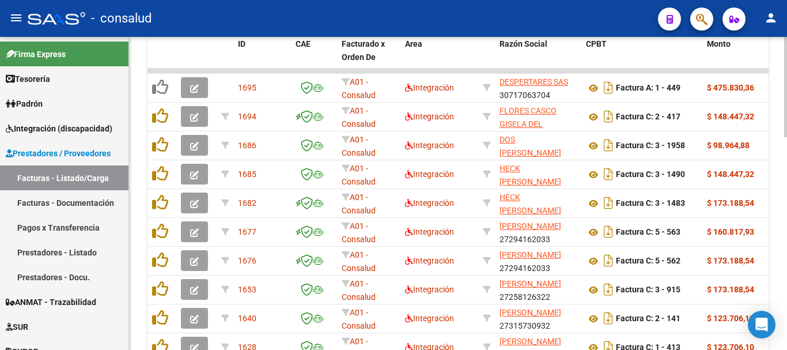
scroll to position [435, 0]
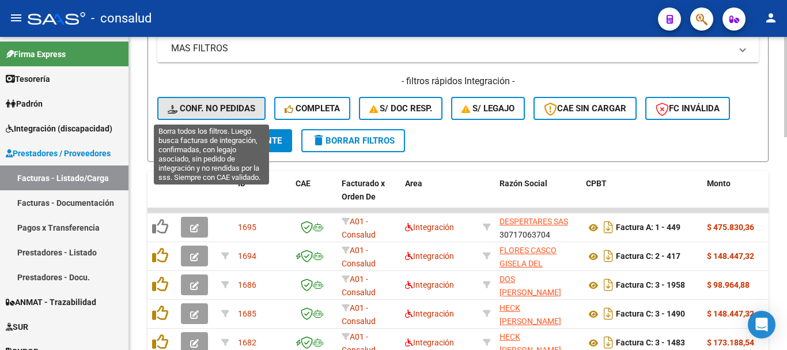
click at [208, 107] on span "Conf. no pedidas" at bounding box center [212, 108] width 88 height 10
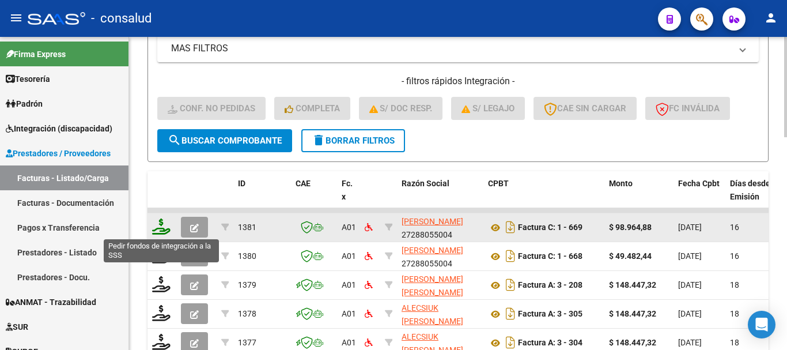
click at [161, 230] on icon at bounding box center [161, 226] width 18 height 16
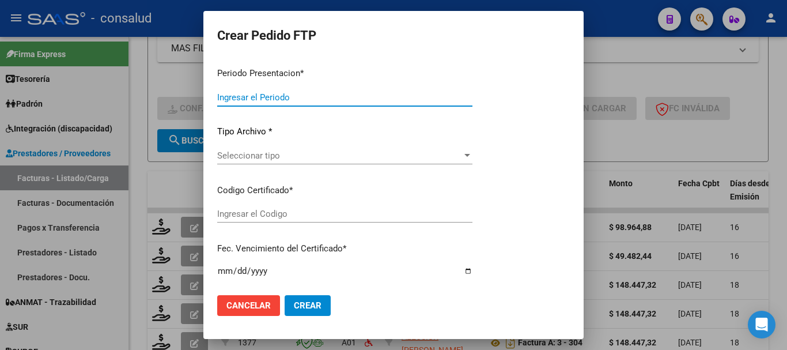
type input "202507"
type input "$ 98.964,88"
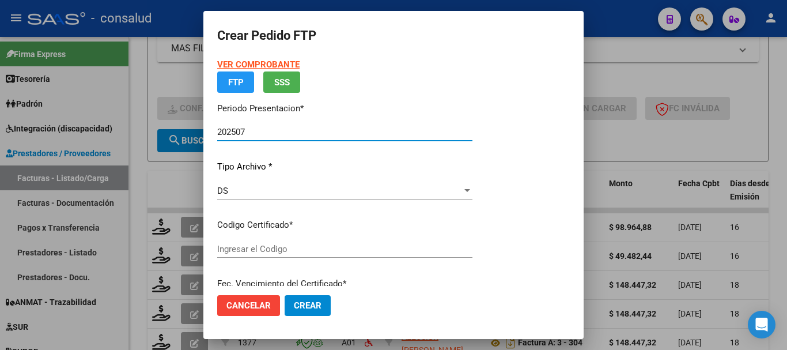
type input "020005504918820220418-20270418"
type input "[DATE]"
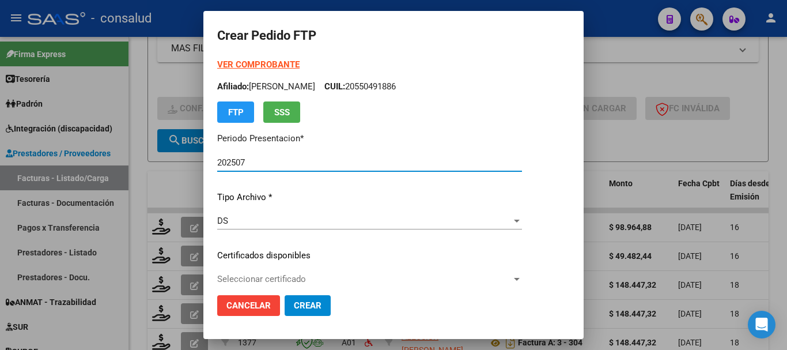
scroll to position [115, 0]
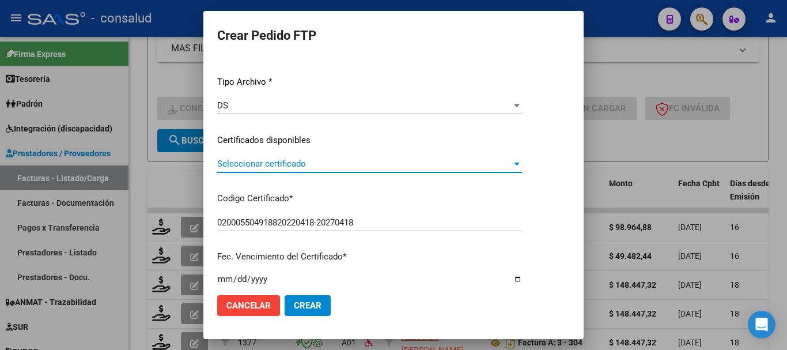
click at [316, 168] on span "Seleccionar certificado" at bounding box center [364, 163] width 294 height 10
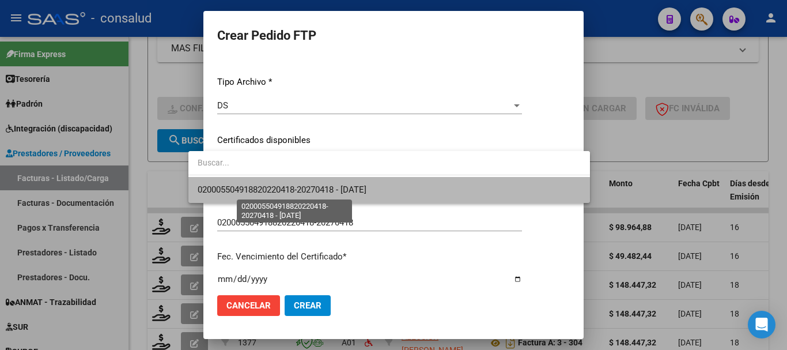
drag, startPoint x: 340, startPoint y: 194, endPoint x: 350, endPoint y: 198, distance: 11.3
click at [340, 194] on span "020005504918820220418-20270418 - [DATE]" at bounding box center [282, 189] width 169 height 10
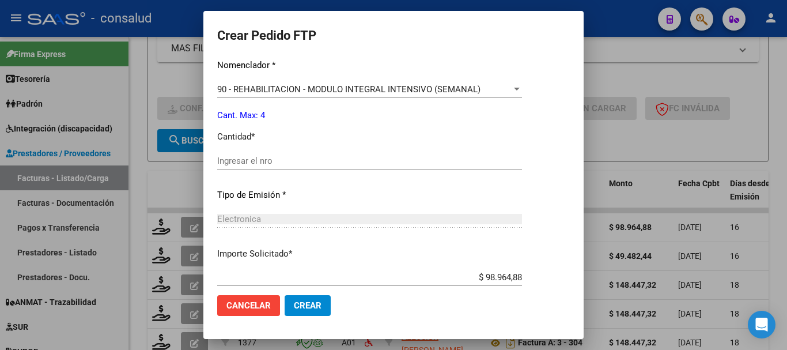
scroll to position [428, 0]
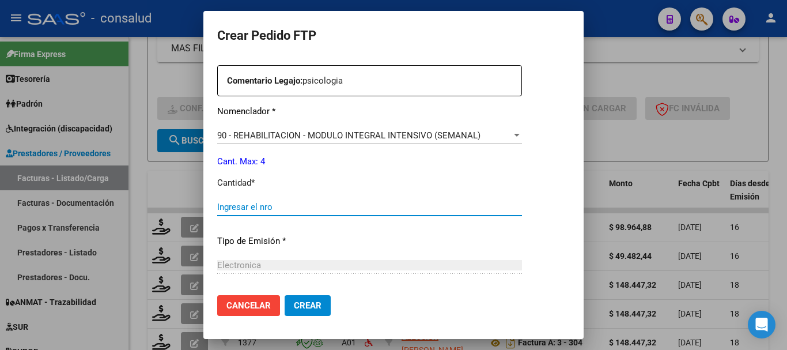
click at [324, 205] on input "Ingresar el nro" at bounding box center [369, 207] width 305 height 10
type input "4"
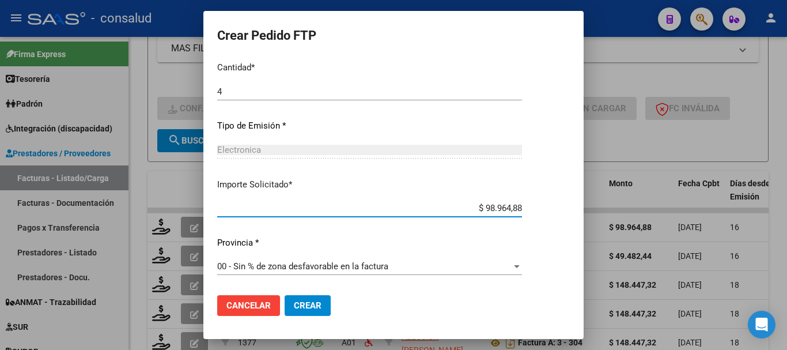
click at [291, 297] on button "Crear" at bounding box center [307, 305] width 46 height 21
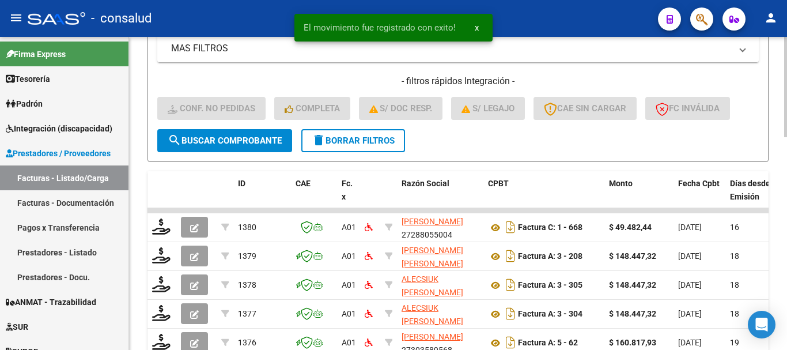
click at [351, 141] on span "delete Borrar Filtros" at bounding box center [353, 140] width 83 height 10
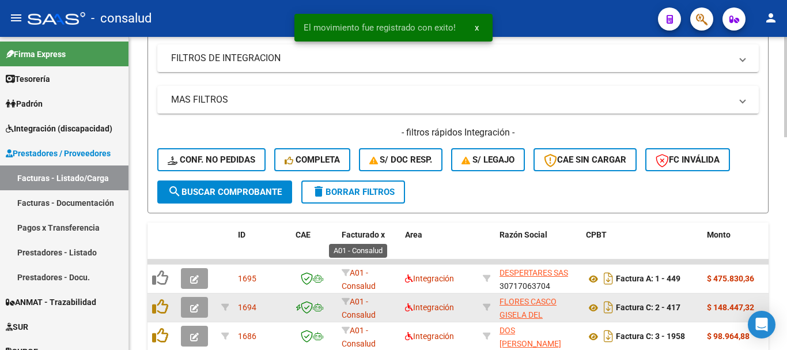
scroll to position [435, 0]
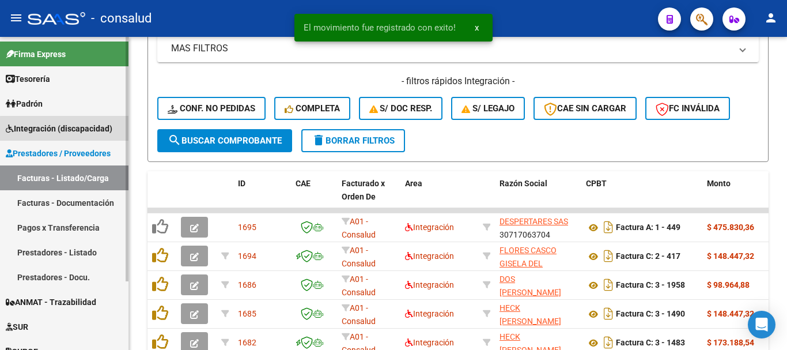
click at [67, 131] on span "Integración (discapacidad)" at bounding box center [59, 128] width 107 height 13
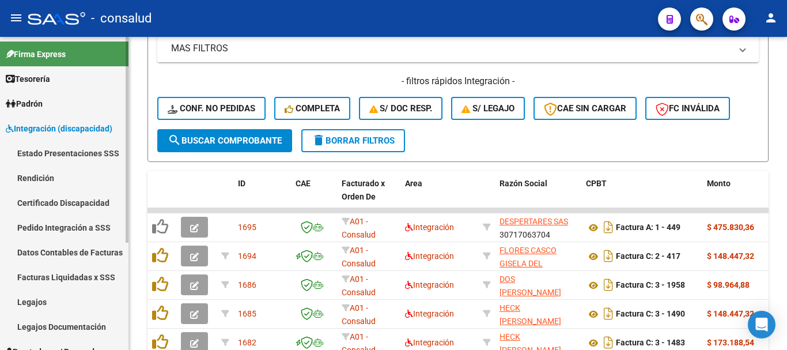
click at [62, 292] on link "Legajos" at bounding box center [64, 301] width 128 height 25
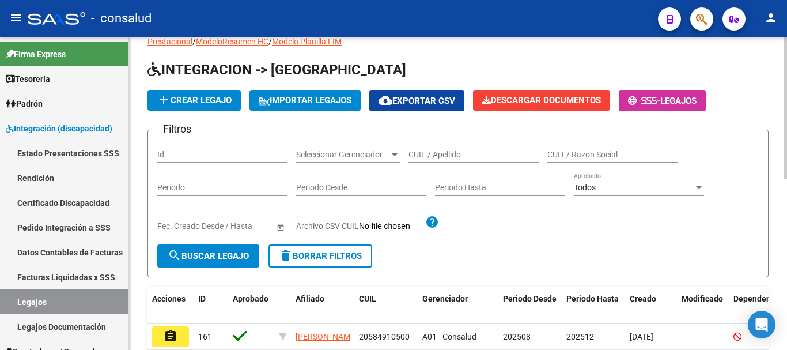
scroll to position [29, 0]
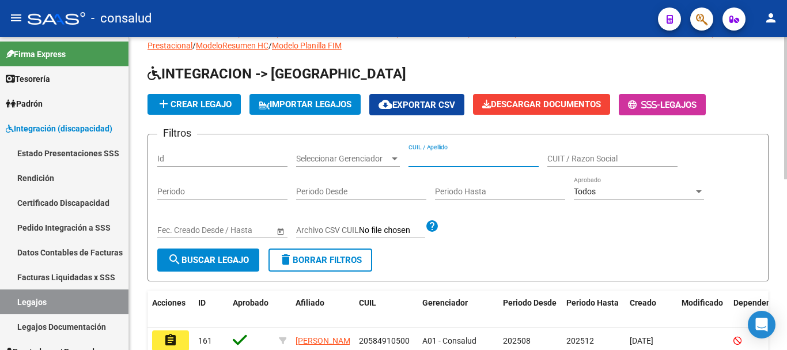
drag, startPoint x: 468, startPoint y: 160, endPoint x: 462, endPoint y: 158, distance: 6.0
click at [466, 159] on input "CUIL / Apellido" at bounding box center [473, 159] width 130 height 10
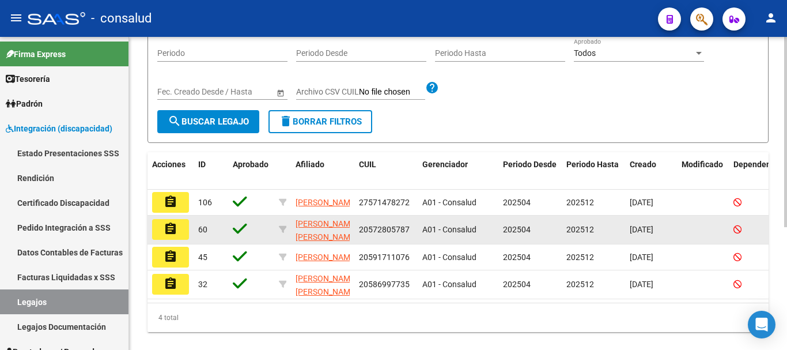
scroll to position [202, 0]
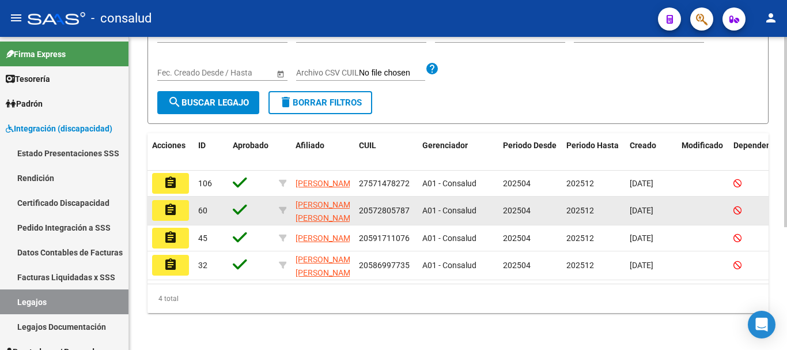
type input "CABRERA"
click at [171, 203] on mat-icon "assignment" at bounding box center [171, 210] width 14 height 14
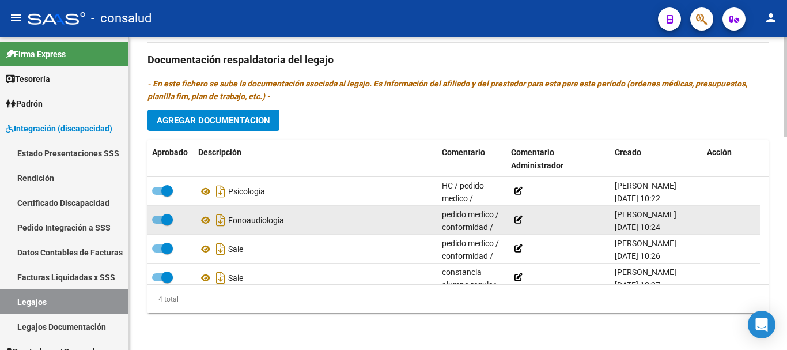
scroll to position [670, 0]
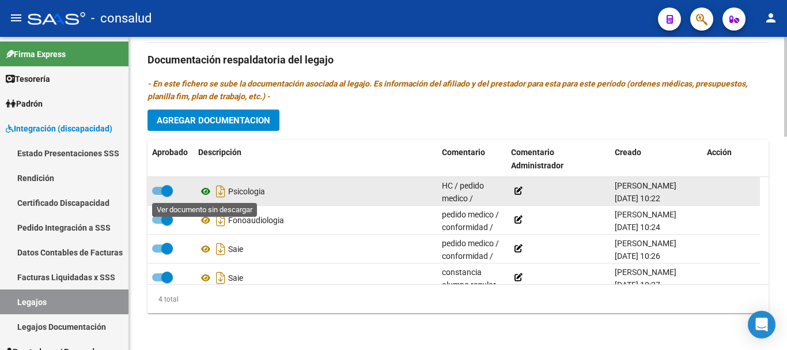
click at [205, 189] on icon at bounding box center [205, 191] width 15 height 14
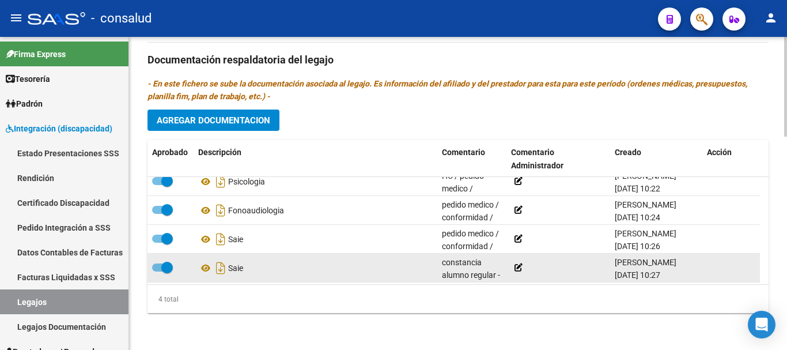
scroll to position [12, 0]
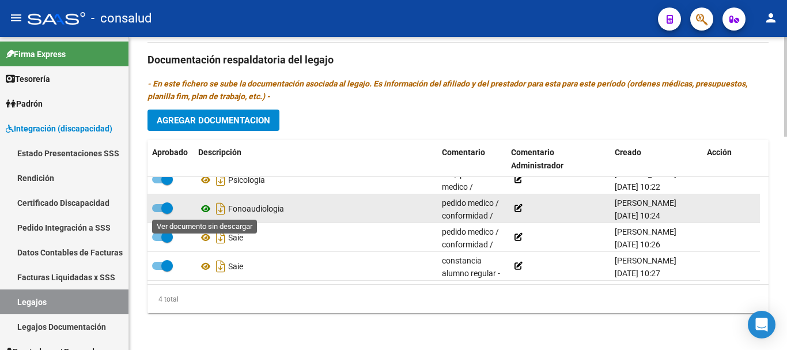
click at [204, 206] on icon at bounding box center [205, 209] width 15 height 14
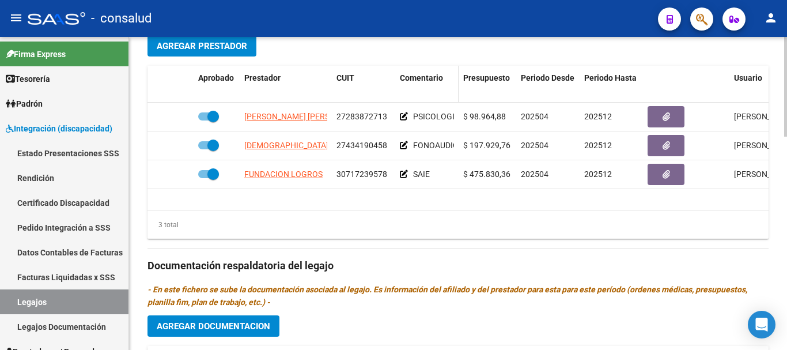
scroll to position [382, 0]
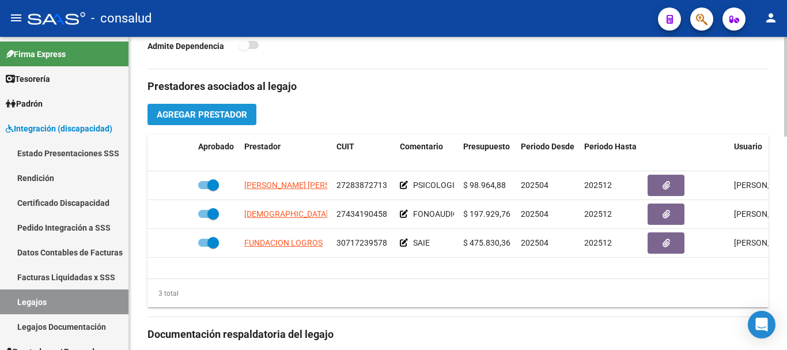
click at [180, 120] on span "Agregar Prestador" at bounding box center [202, 114] width 90 height 10
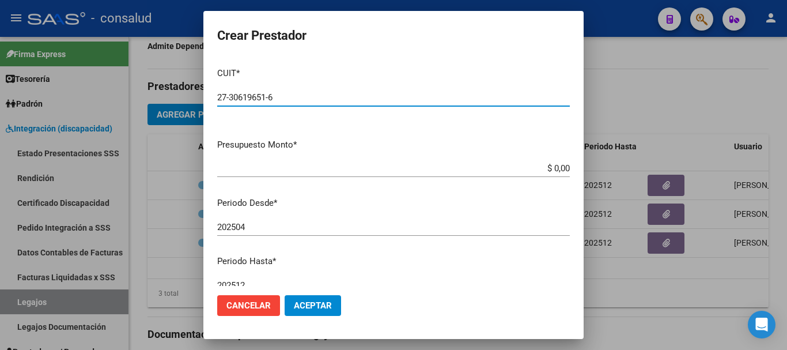
type input "27-30619651-6"
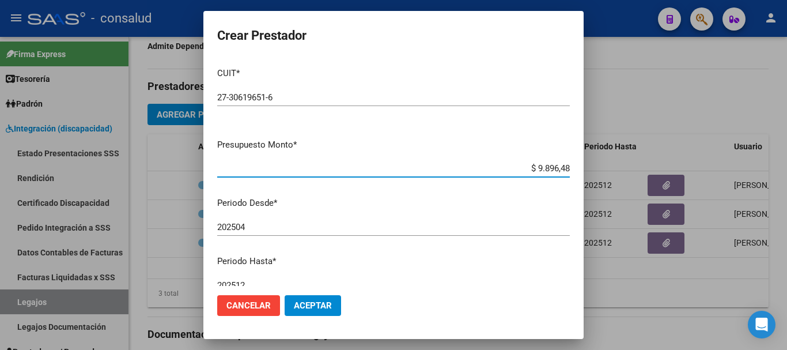
type input "$ 98.964,88"
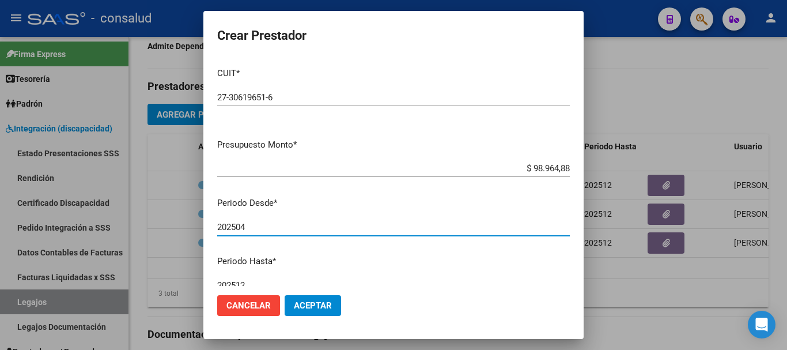
scroll to position [5, 0]
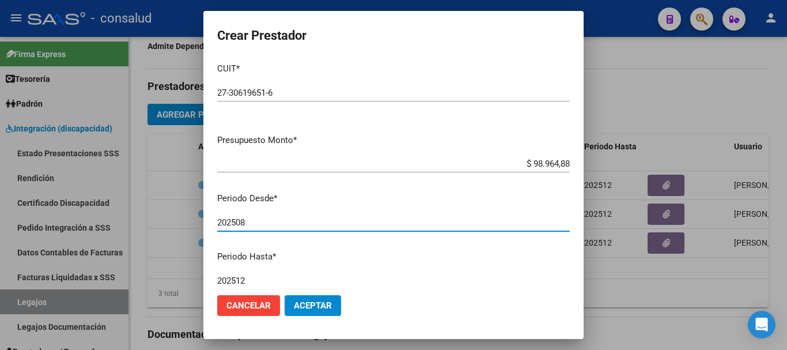
type input "202508"
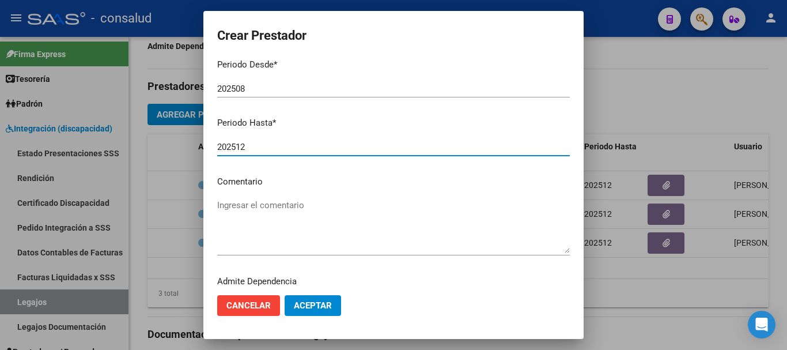
scroll to position [167, 0]
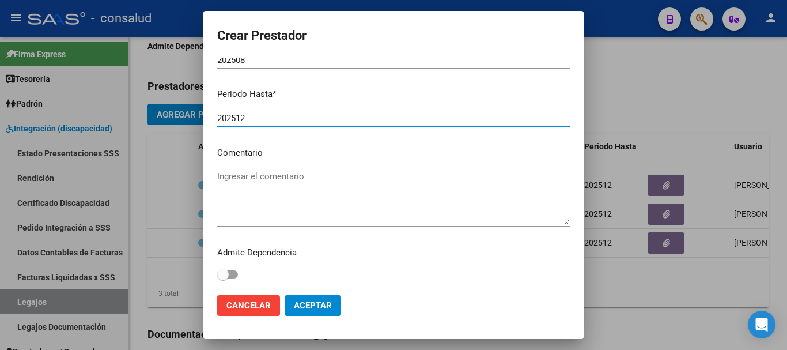
click at [306, 179] on textarea "Ingresar el comentario" at bounding box center [393, 197] width 352 height 54
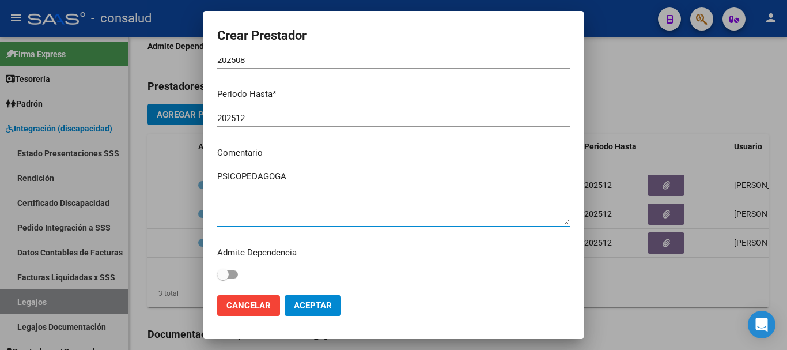
type textarea "PSICOPEDAGOGA"
click at [326, 304] on span "Aceptar" at bounding box center [313, 305] width 38 height 10
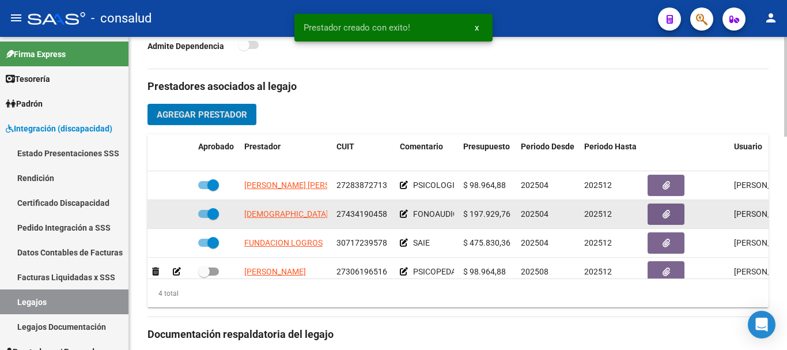
scroll to position [21, 0]
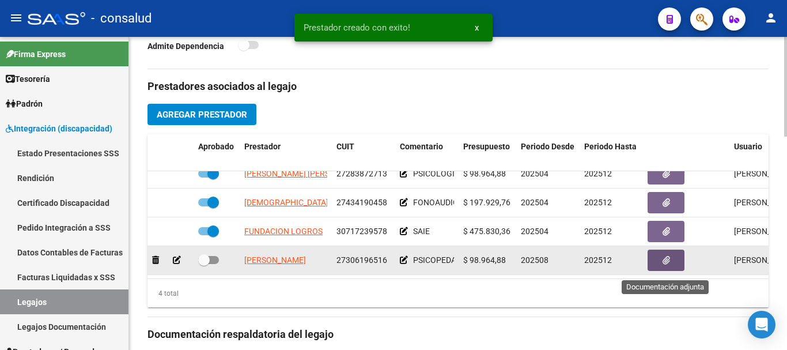
click at [665, 261] on icon "button" at bounding box center [665, 260] width 7 height 9
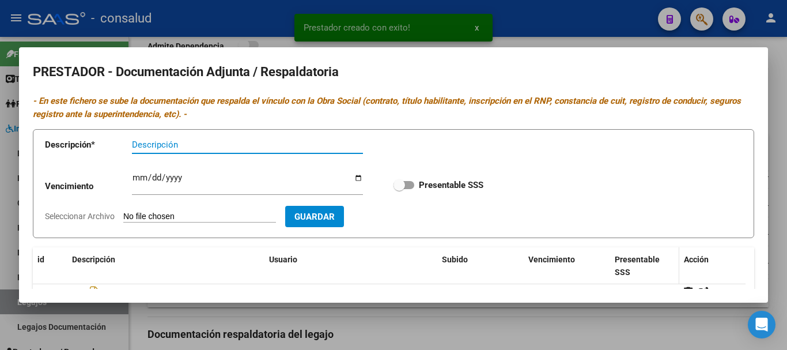
scroll to position [115, 0]
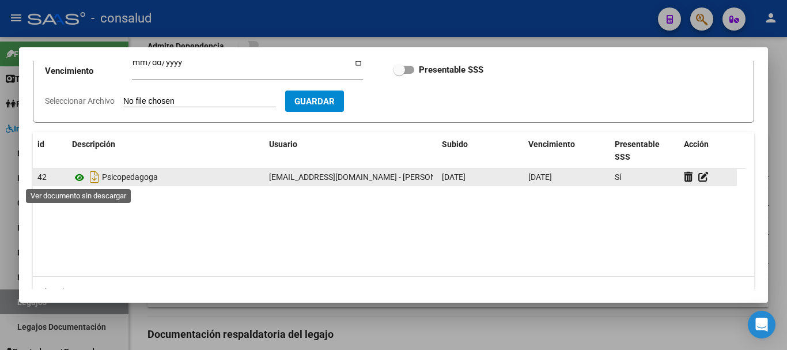
click at [74, 176] on icon at bounding box center [79, 177] width 15 height 14
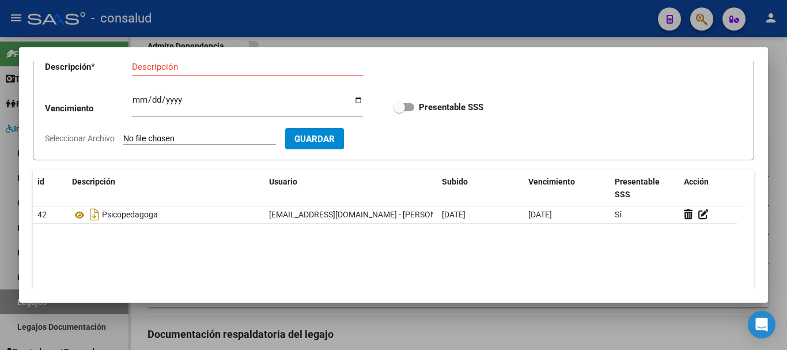
scroll to position [58, 0]
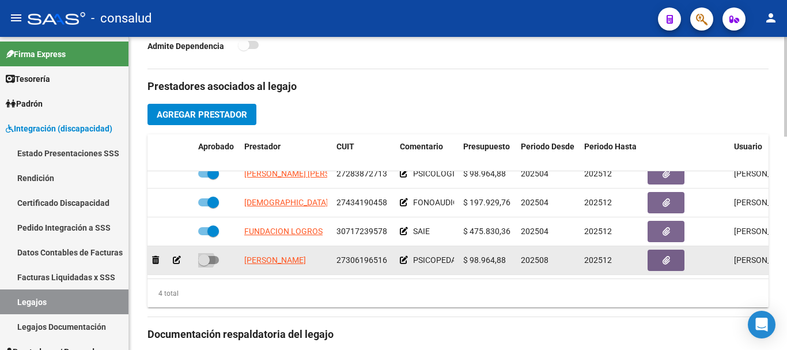
click at [215, 261] on span at bounding box center [208, 260] width 21 height 8
click at [204, 264] on input "checkbox" at bounding box center [203, 264] width 1 height 1
checkbox input "true"
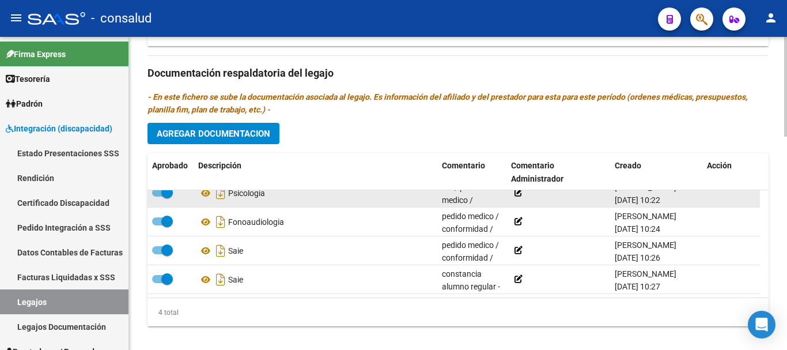
scroll to position [670, 0]
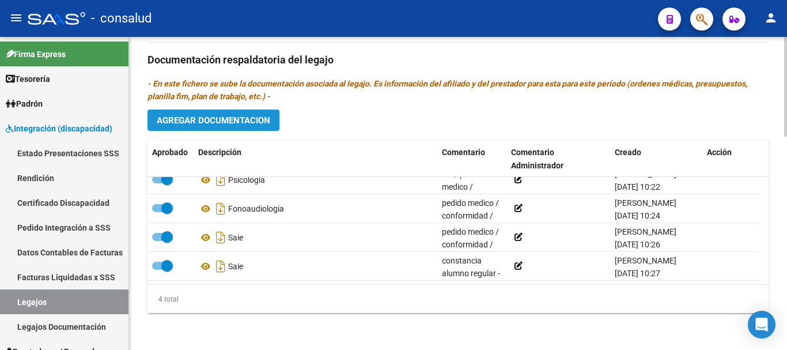
click at [252, 130] on button "Agregar Documentacion" at bounding box center [213, 119] width 132 height 21
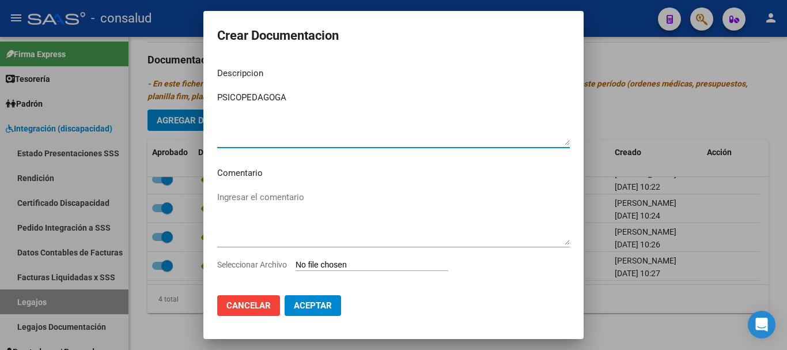
type textarea "PSICOPEDAGOGA"
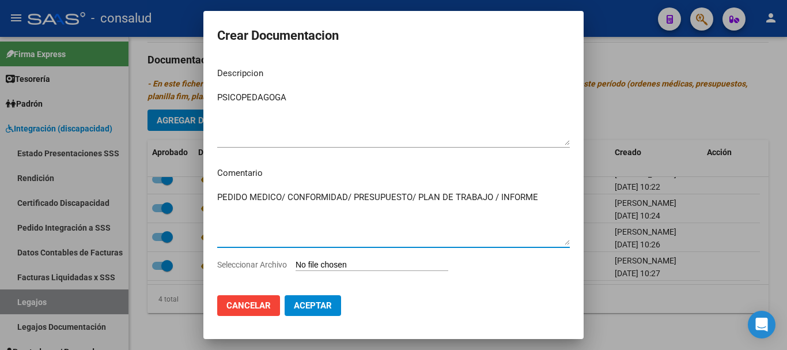
type textarea "PEDIDO MEDICO/ CONFORMIDAD/ PRESUPUESTO/ PLAN DE TRABAJO / INFORME"
click at [373, 261] on input "Seleccionar Archivo" at bounding box center [371, 265] width 153 height 11
type input "C:\fakepath\Brother-Internaciones_20082025_112050_150251.pdf"
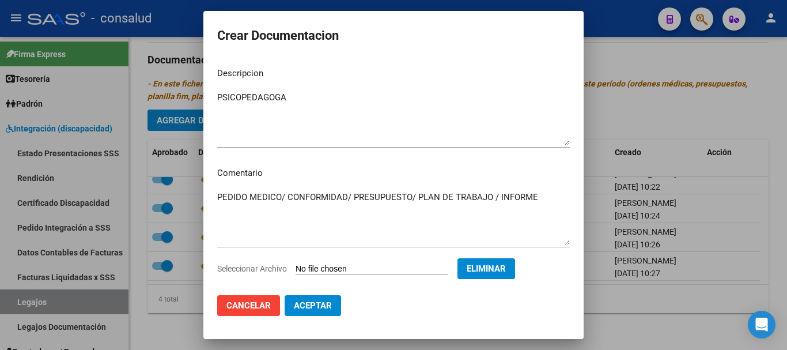
click at [296, 305] on span "Aceptar" at bounding box center [313, 305] width 38 height 10
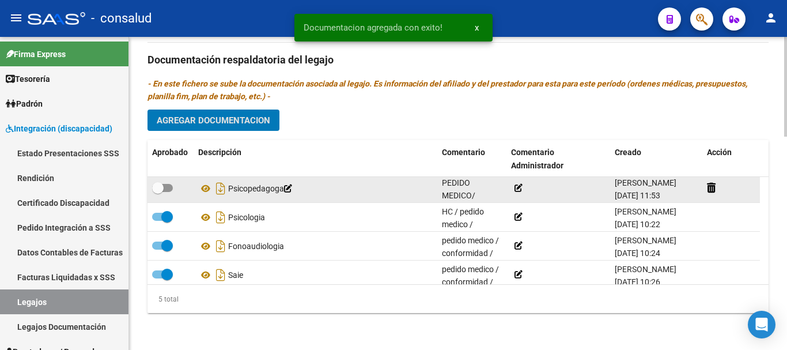
scroll to position [0, 0]
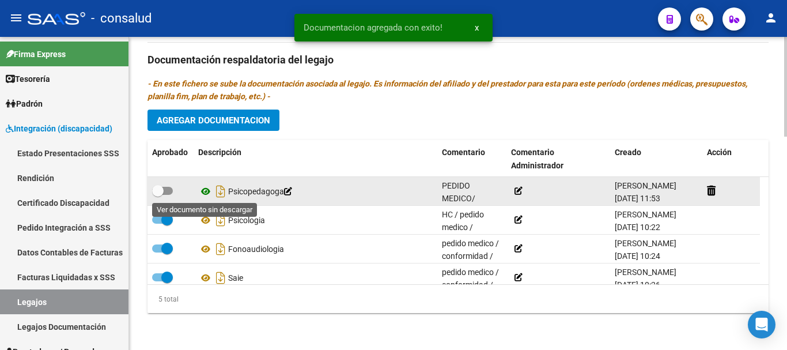
click at [206, 189] on icon at bounding box center [205, 191] width 15 height 14
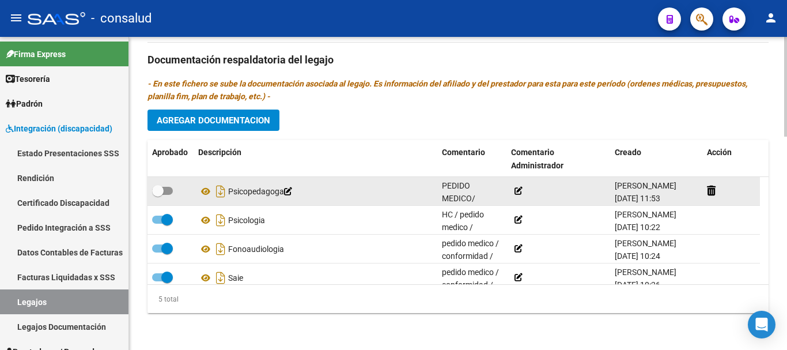
click at [170, 188] on span at bounding box center [162, 191] width 21 height 8
click at [158, 195] on input "checkbox" at bounding box center [157, 195] width 1 height 1
checkbox input "true"
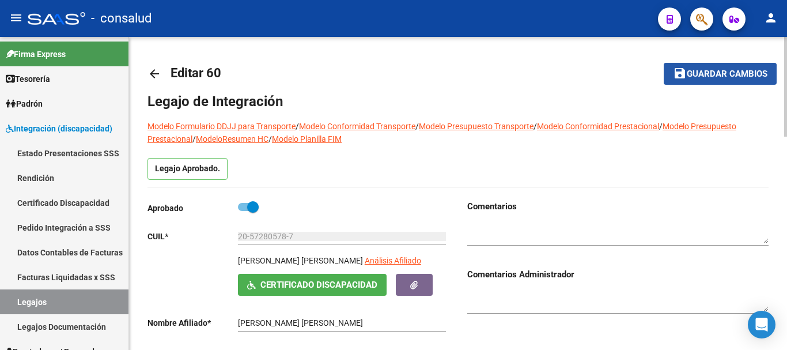
click at [716, 80] on button "save Guardar cambios" at bounding box center [719, 73] width 113 height 21
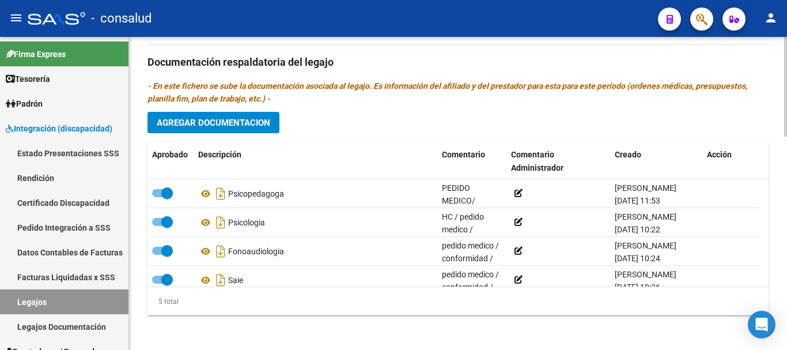
scroll to position [670, 0]
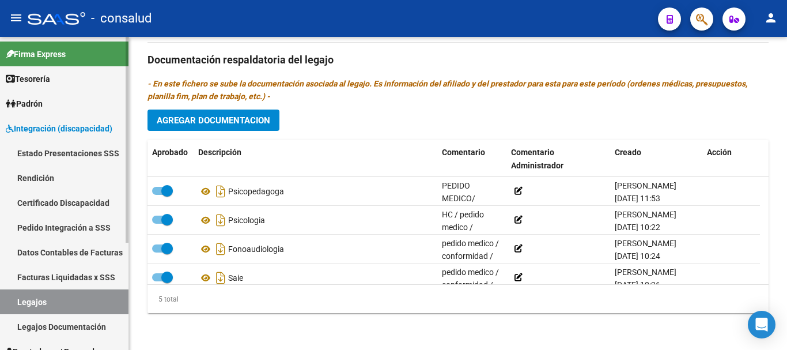
click at [77, 300] on link "Legajos" at bounding box center [64, 301] width 128 height 25
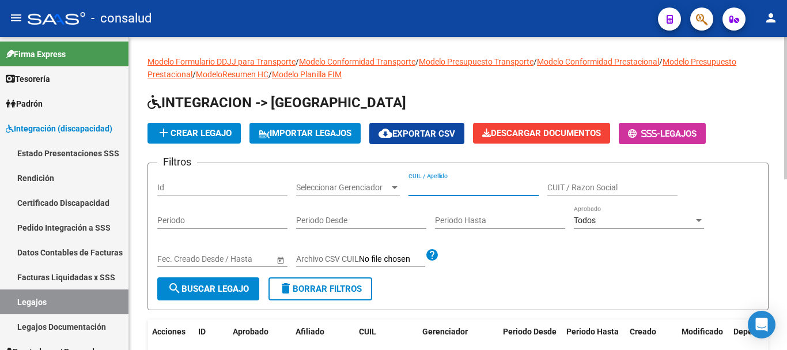
click at [434, 189] on input "CUIL / Apellido" at bounding box center [473, 188] width 130 height 10
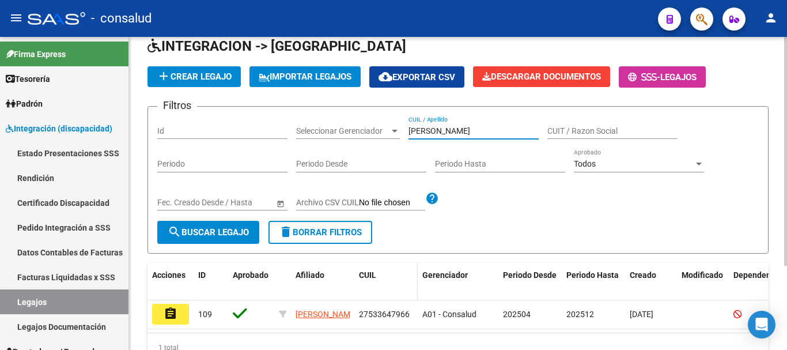
scroll to position [115, 0]
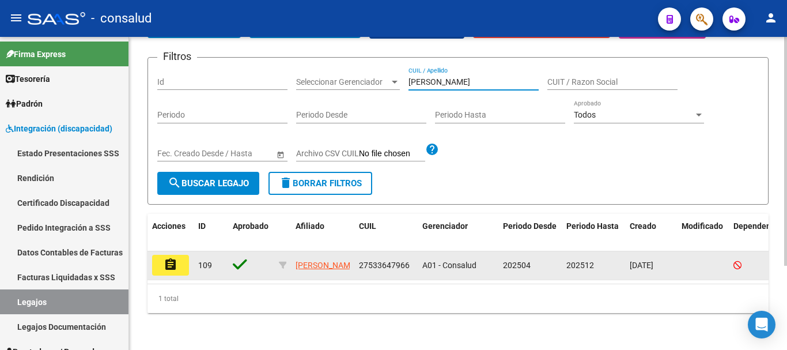
type input "KERBER"
click at [166, 257] on mat-icon "assignment" at bounding box center [171, 264] width 14 height 14
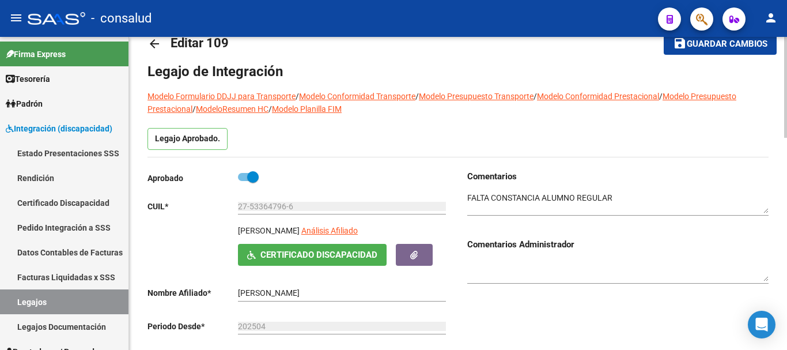
scroll to position [58, 0]
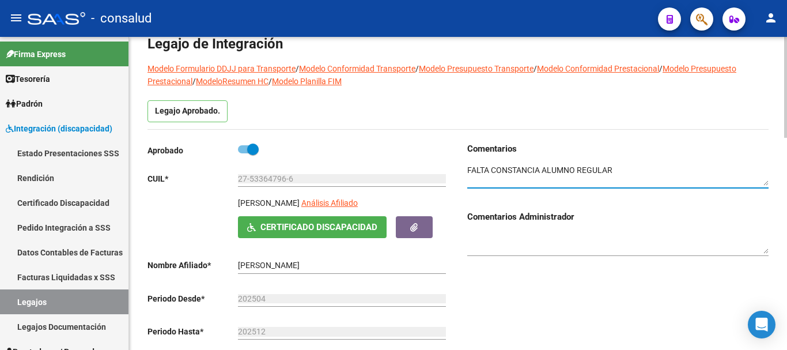
drag, startPoint x: 632, startPoint y: 168, endPoint x: 165, endPoint y: 136, distance: 467.6
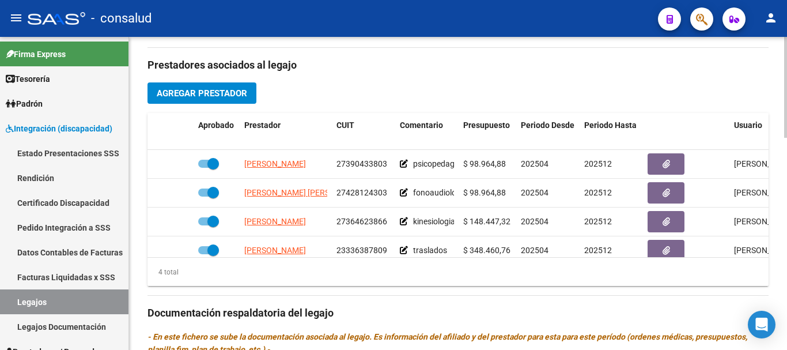
scroll to position [21, 0]
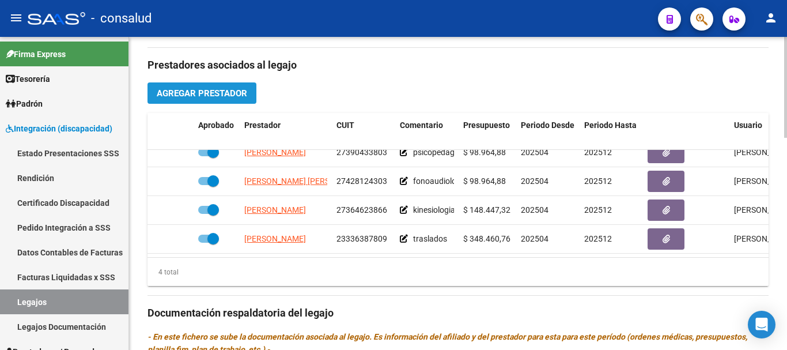
click at [195, 90] on span "Agregar Prestador" at bounding box center [202, 93] width 90 height 10
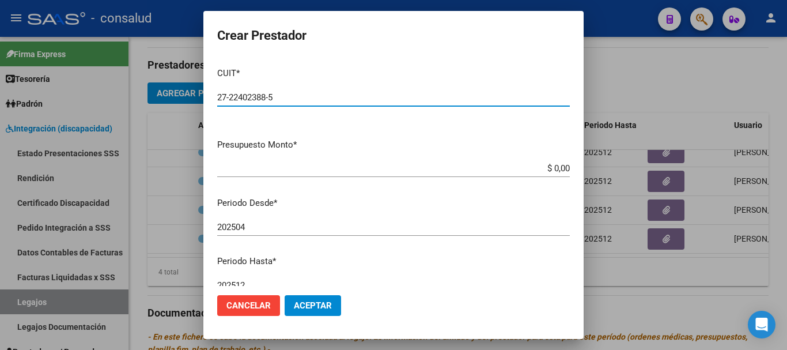
type input "27-22402388-5"
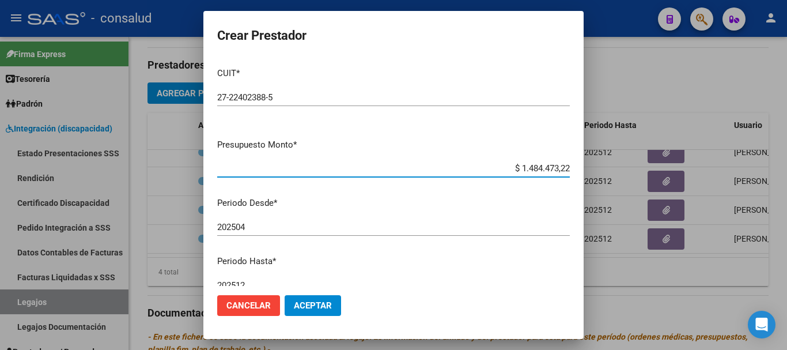
type input "$ 148.447,32"
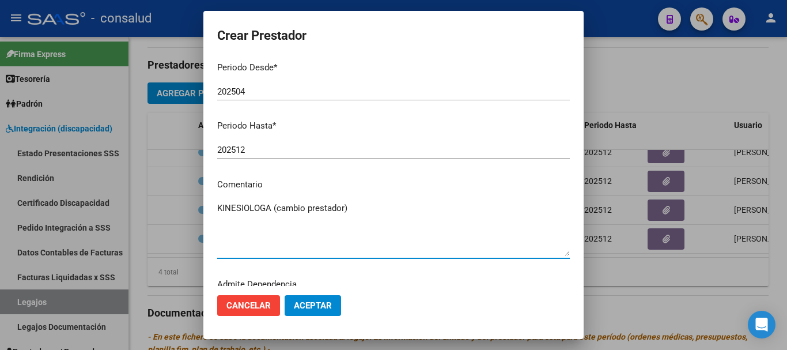
scroll to position [52, 0]
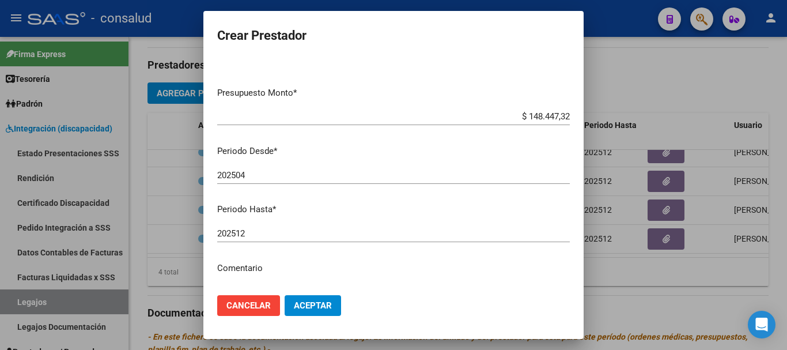
type textarea "KINESIOLOGA (cambio prestador)"
click at [287, 177] on input "202504" at bounding box center [393, 175] width 352 height 10
type input "202508"
click at [316, 309] on span "Aceptar" at bounding box center [313, 305] width 38 height 10
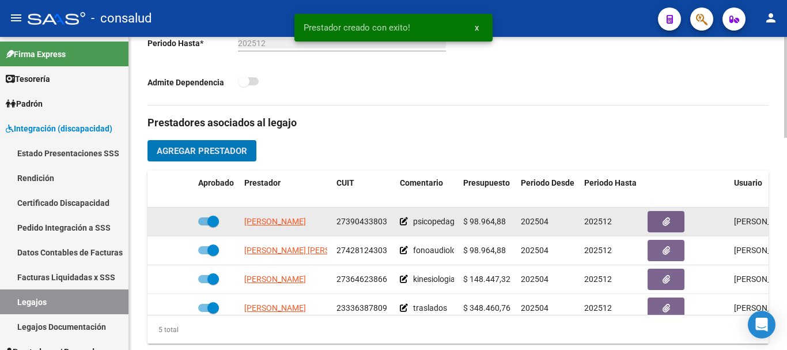
scroll to position [50, 0]
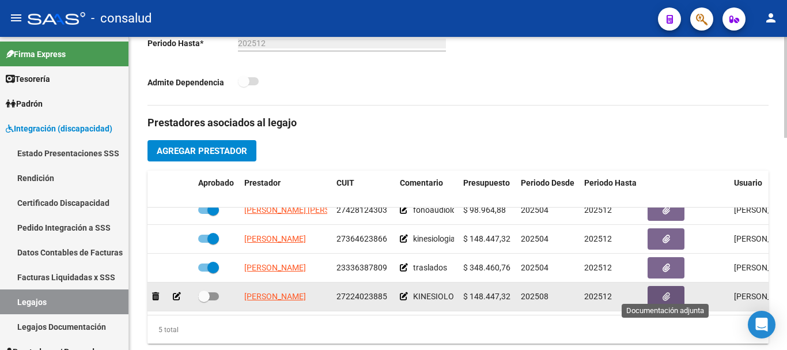
click at [670, 294] on button "button" at bounding box center [665, 296] width 37 height 21
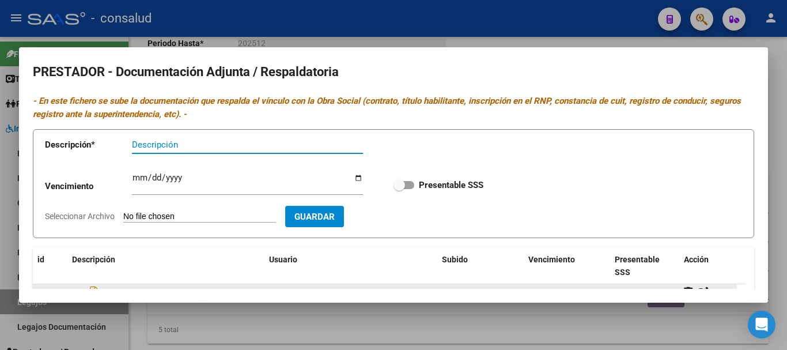
scroll to position [141, 0]
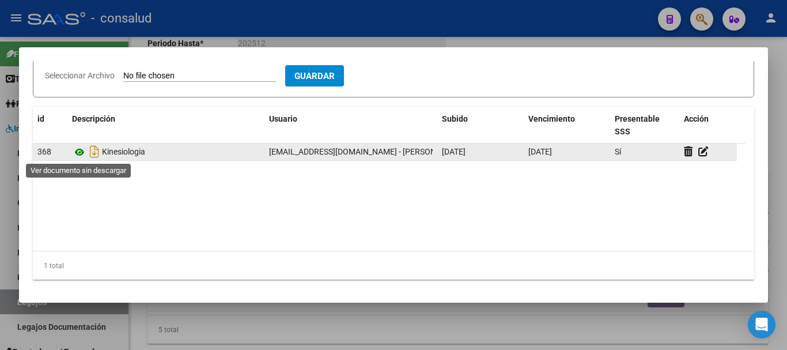
click at [79, 157] on icon at bounding box center [79, 152] width 15 height 14
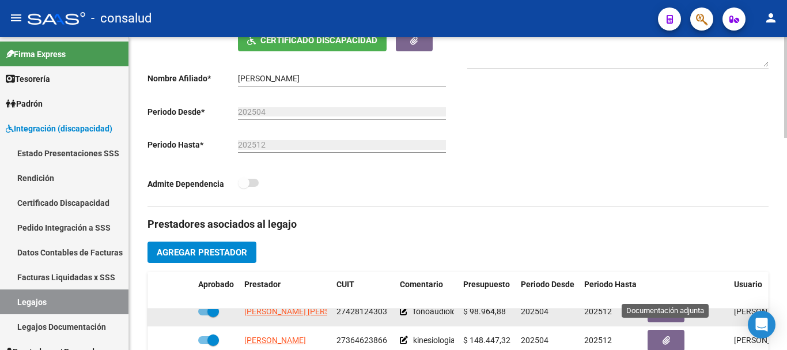
scroll to position [346, 0]
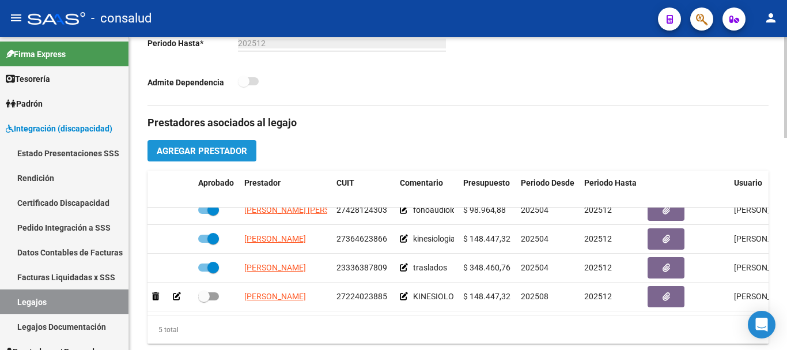
click at [207, 146] on span "Agregar Prestador" at bounding box center [202, 150] width 90 height 10
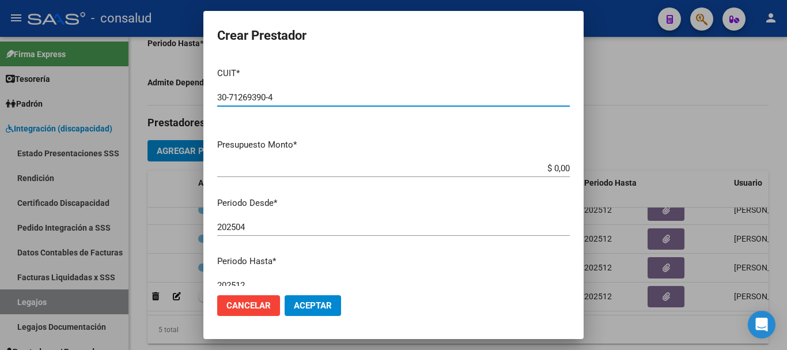
type input "30-71269390-4"
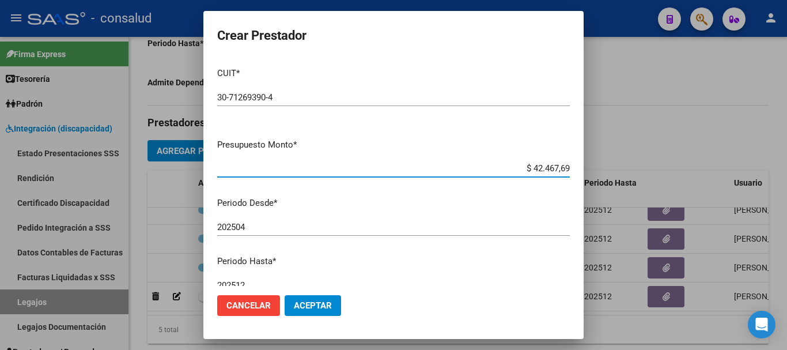
type input "$ 424.676,93"
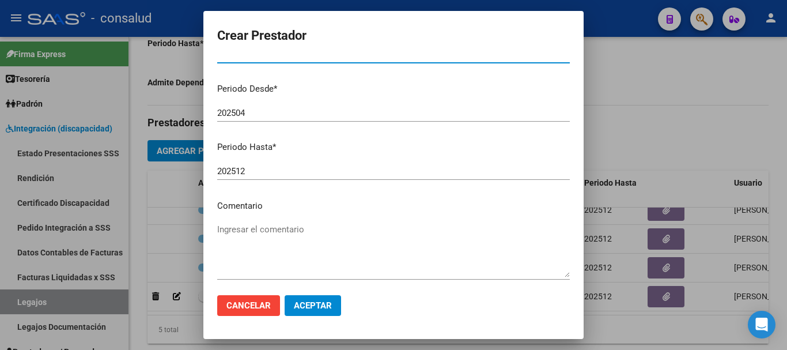
scroll to position [115, 0]
click at [265, 112] on input "202504" at bounding box center [393, 112] width 352 height 10
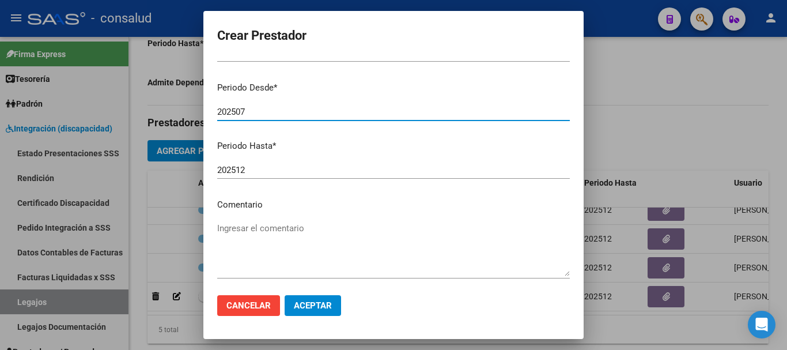
scroll to position [167, 0]
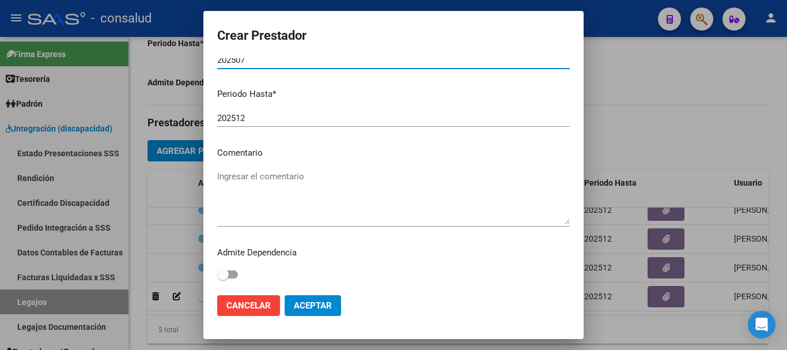
type input "202507"
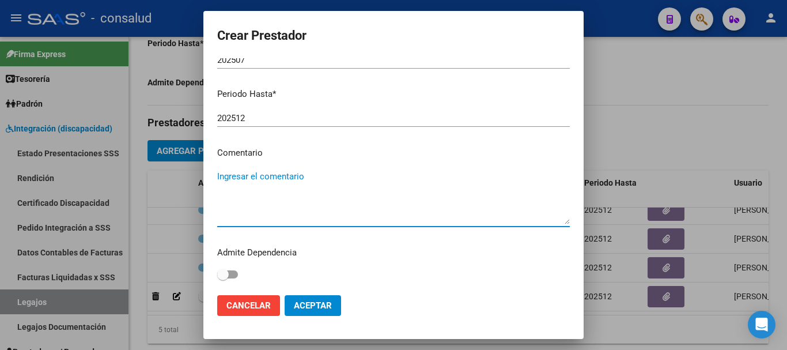
click at [312, 176] on textarea "Ingresar el comentario" at bounding box center [393, 197] width 352 height 54
type textarea "c"
type textarea "CET jornada simple CAT A"
click at [325, 305] on span "Aceptar" at bounding box center [313, 305] width 38 height 10
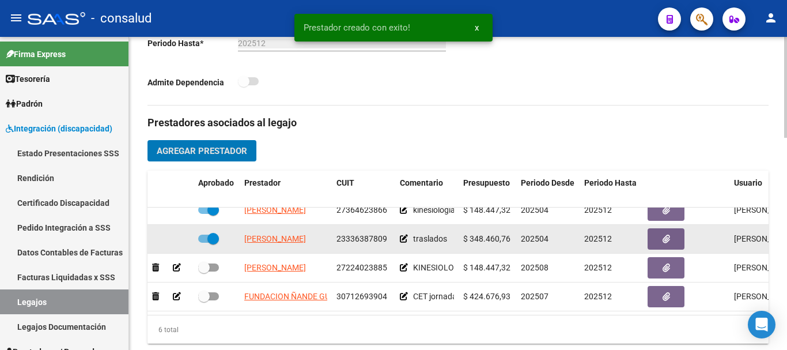
scroll to position [78, 0]
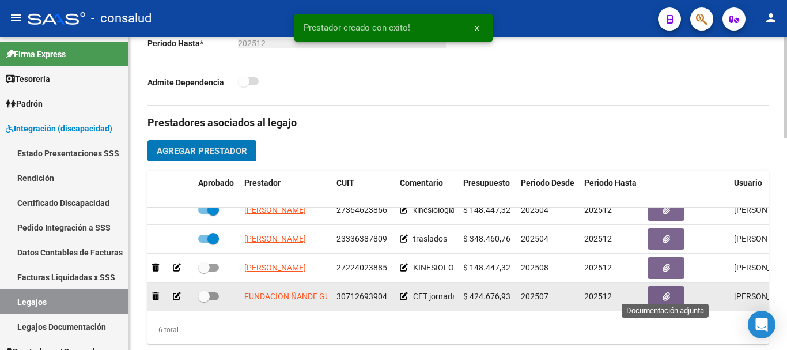
click at [662, 292] on icon "button" at bounding box center [665, 296] width 7 height 9
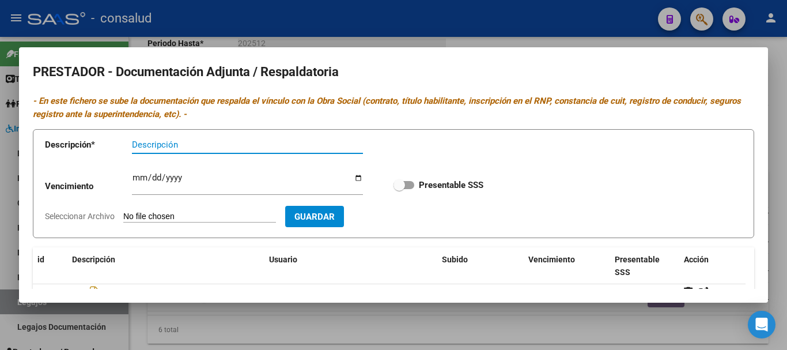
scroll to position [115, 0]
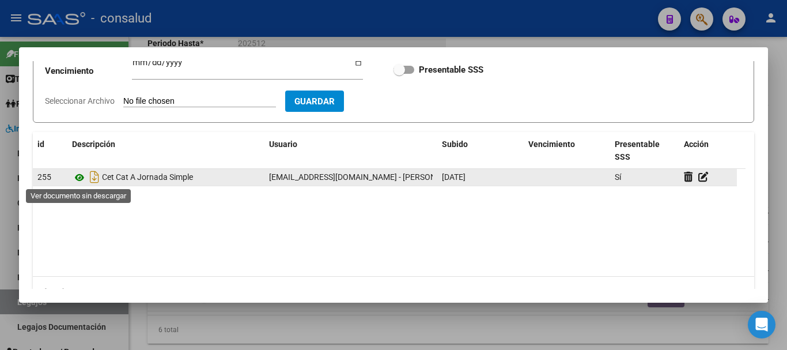
click at [81, 179] on icon at bounding box center [79, 177] width 15 height 14
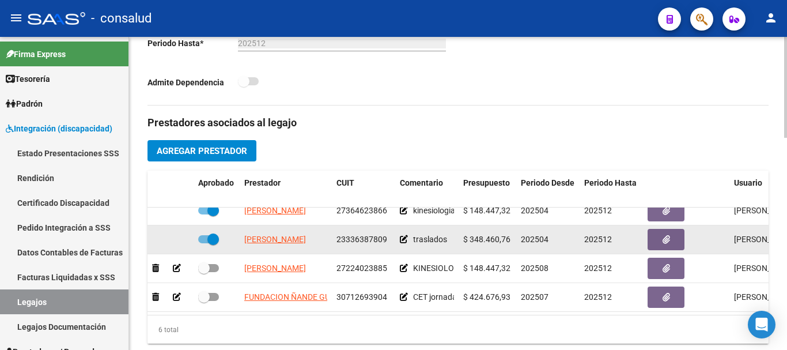
scroll to position [78, 0]
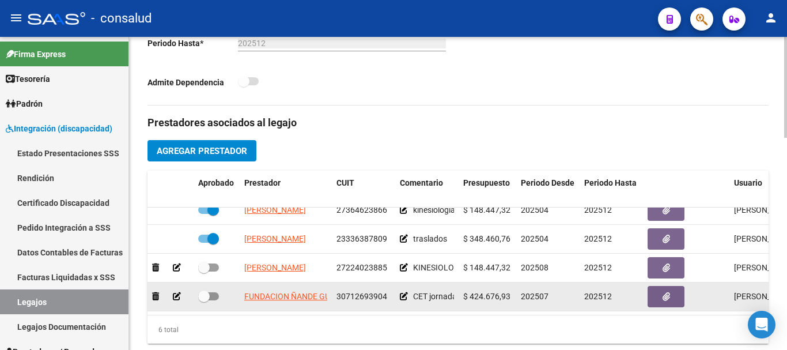
click at [401, 292] on icon at bounding box center [404, 296] width 8 height 8
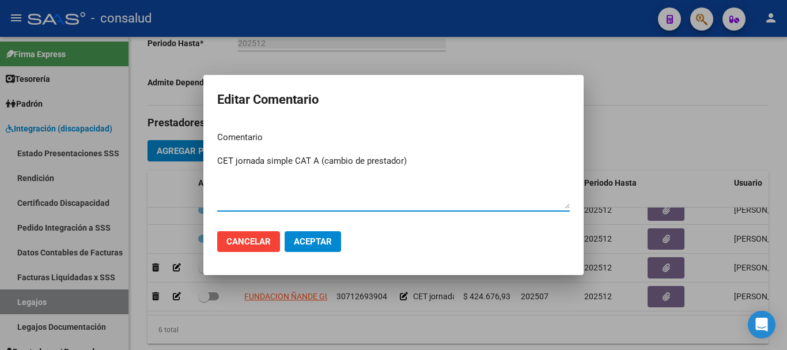
type textarea "CET jornada simple CAT A (cambio de prestador)"
click at [317, 236] on span "Aceptar" at bounding box center [313, 241] width 38 height 10
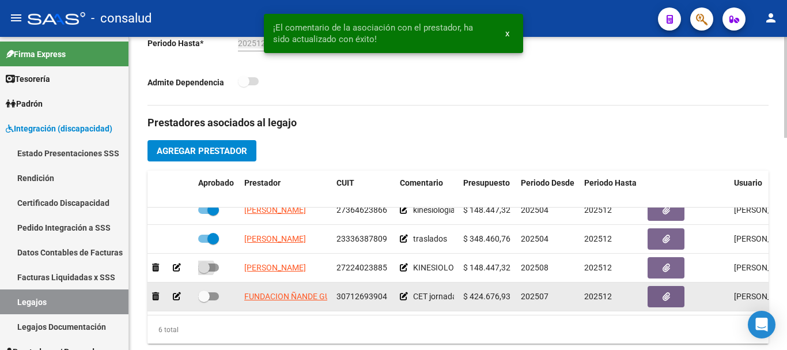
drag, startPoint x: 215, startPoint y: 256, endPoint x: 224, endPoint y: 276, distance: 22.7
click at [215, 263] on span at bounding box center [208, 267] width 21 height 8
click at [204, 271] on input "checkbox" at bounding box center [203, 271] width 1 height 1
checkbox input "true"
click at [219, 289] on div at bounding box center [216, 296] width 37 height 15
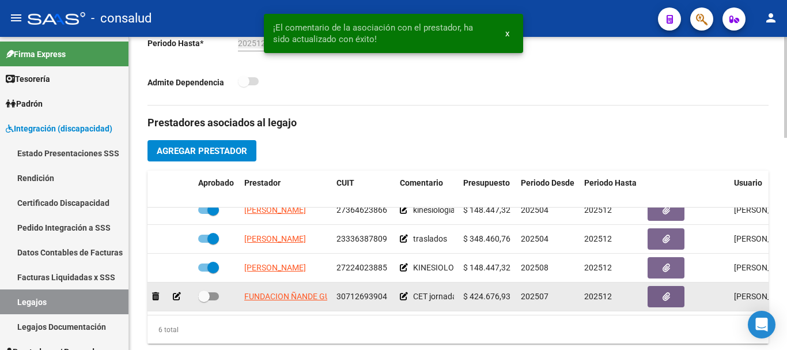
drag, startPoint x: 214, startPoint y: 287, endPoint x: 234, endPoint y: 287, distance: 19.6
click at [215, 292] on span at bounding box center [208, 296] width 21 height 8
click at [204, 300] on input "checkbox" at bounding box center [203, 300] width 1 height 1
checkbox input "true"
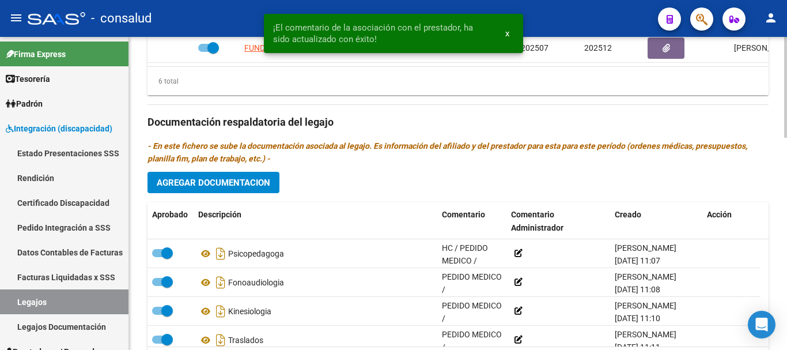
scroll to position [633, 0]
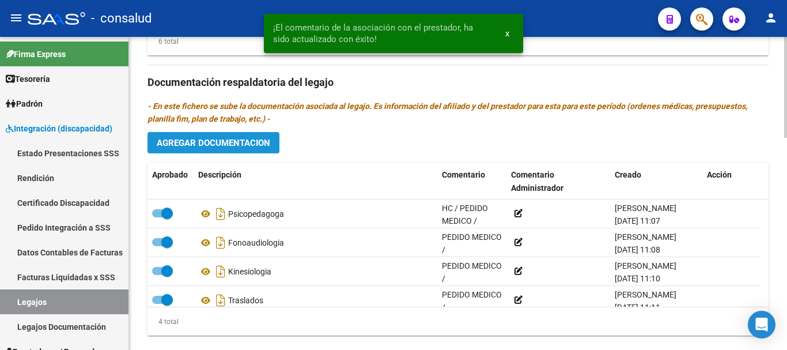
click at [240, 148] on span "Agregar Documentacion" at bounding box center [213, 143] width 113 height 10
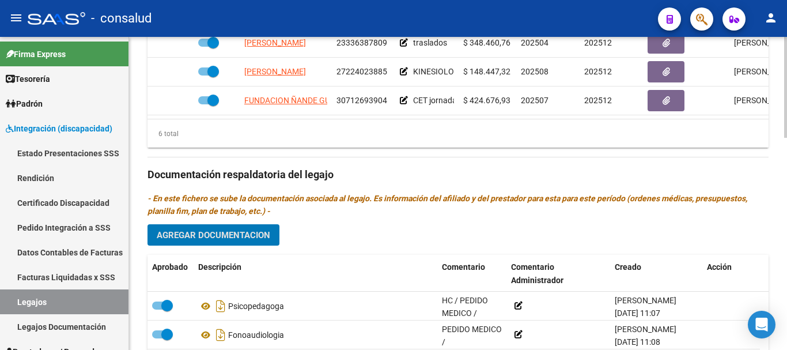
scroll to position [518, 0]
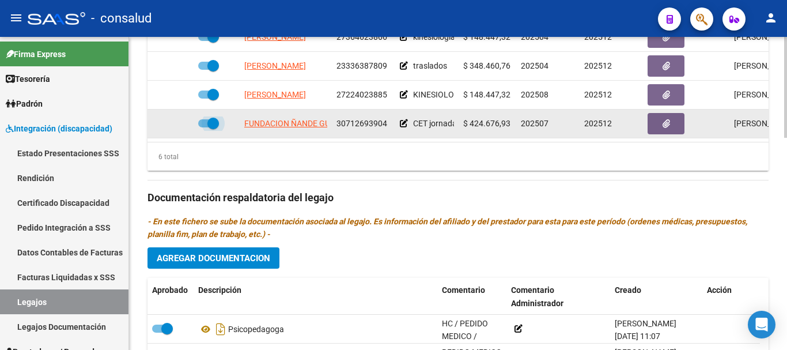
click at [200, 119] on span at bounding box center [208, 123] width 21 height 8
click at [203, 127] on input "checkbox" at bounding box center [203, 127] width 1 height 1
checkbox input "false"
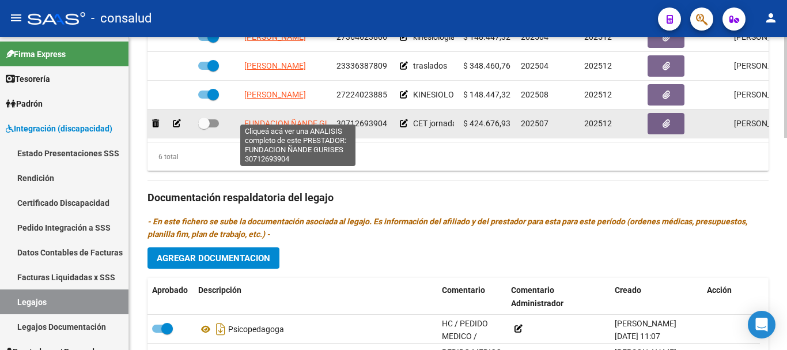
click at [319, 119] on span "FUNDACION ÑANDE GURISES" at bounding box center [297, 123] width 107 height 9
type textarea "30712693904"
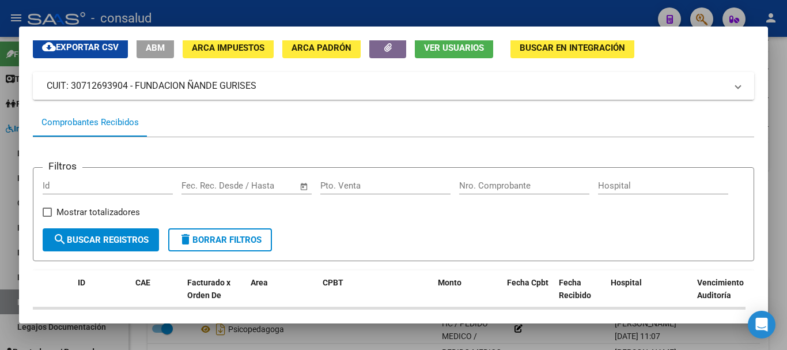
scroll to position [173, 0]
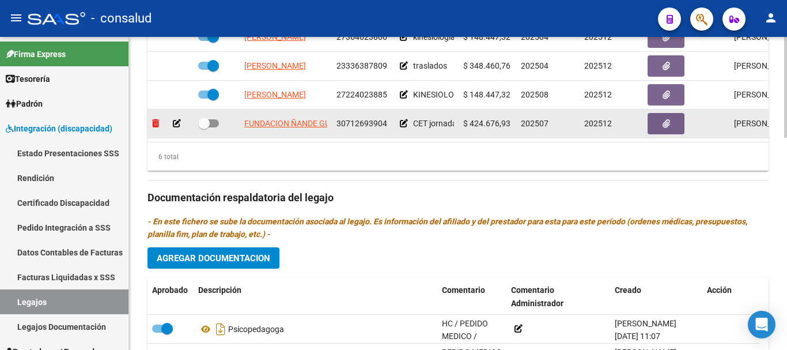
click at [154, 119] on icon at bounding box center [155, 123] width 7 height 8
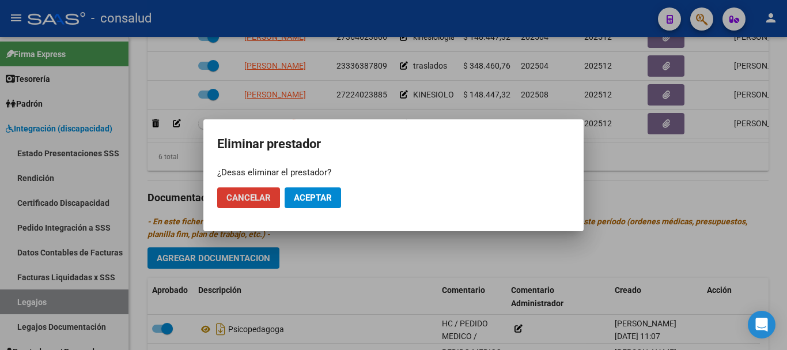
click at [311, 195] on span "Aceptar" at bounding box center [313, 197] width 38 height 10
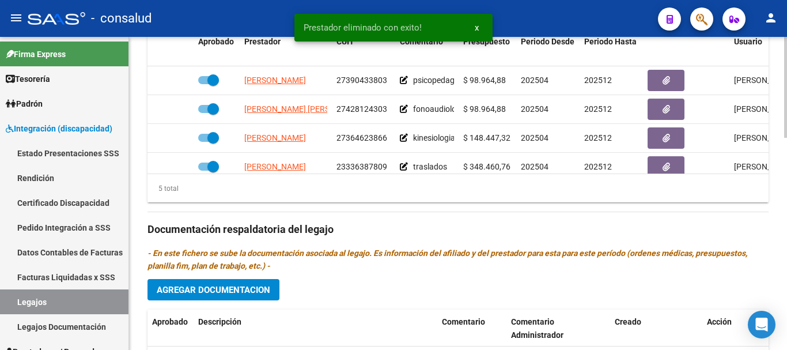
scroll to position [403, 0]
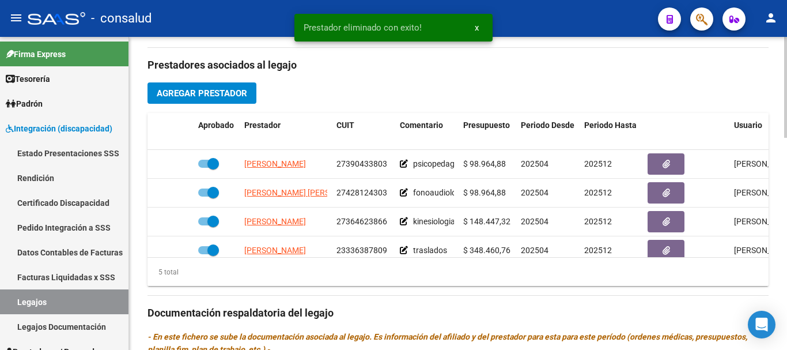
click at [226, 98] on span "Agregar Prestador" at bounding box center [202, 93] width 90 height 10
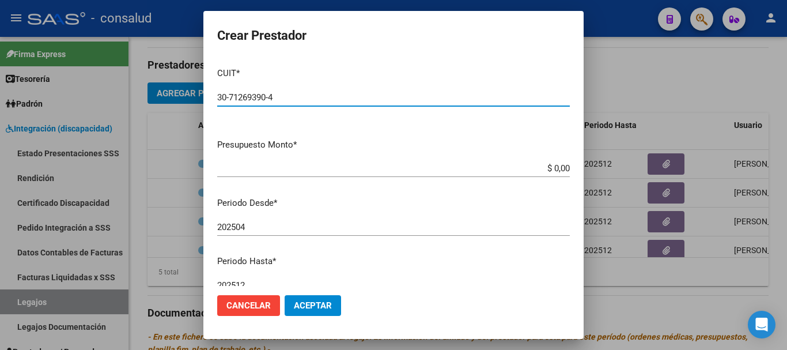
type input "30-71269390-4"
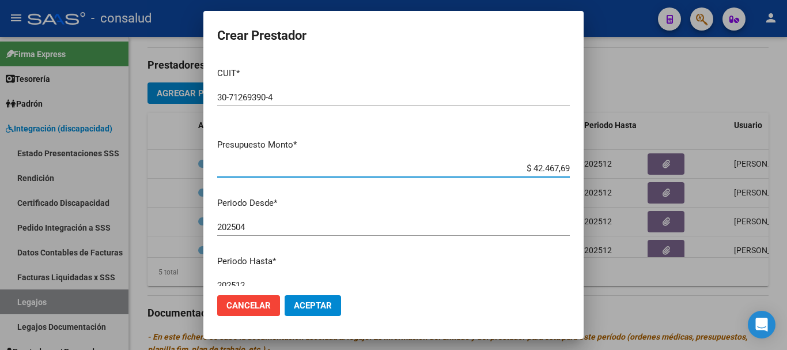
type input "$ 424.676,93"
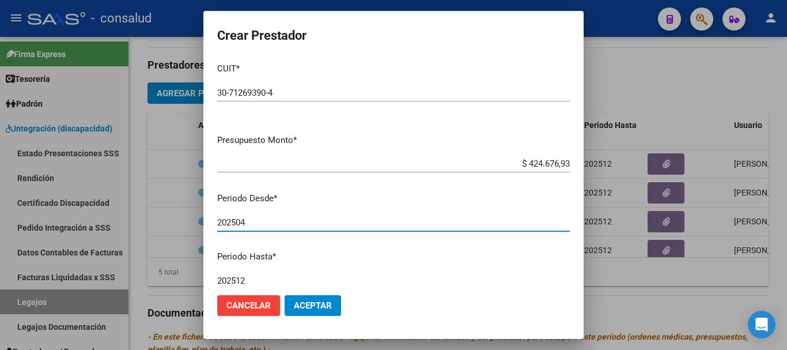
click at [258, 221] on input "202504" at bounding box center [393, 222] width 352 height 10
type input "202508"
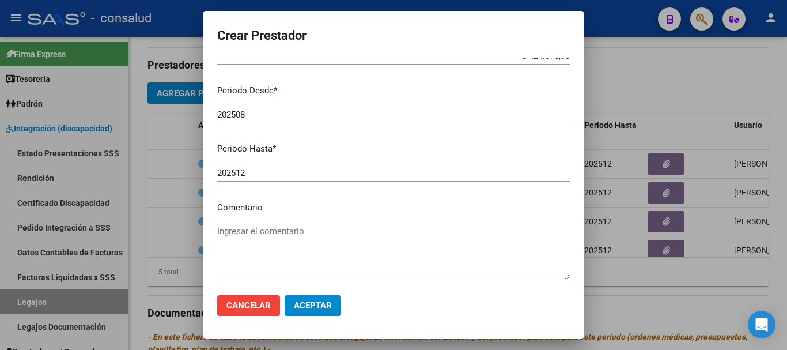
scroll to position [120, 0]
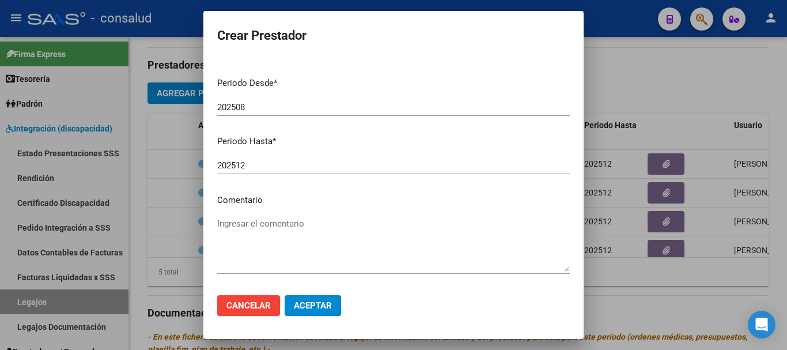
click at [266, 226] on textarea "Ingresar el comentario" at bounding box center [393, 244] width 352 height 54
type textarea "c"
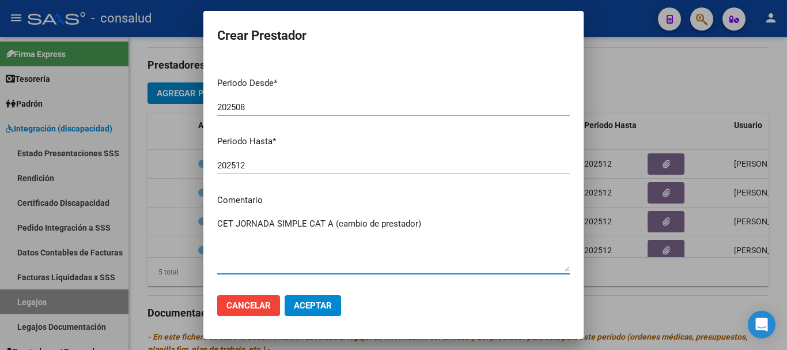
type textarea "CET JORNADA SIMPLE CAT A (cambio de prestador)"
click at [331, 308] on span "Aceptar" at bounding box center [313, 305] width 38 height 10
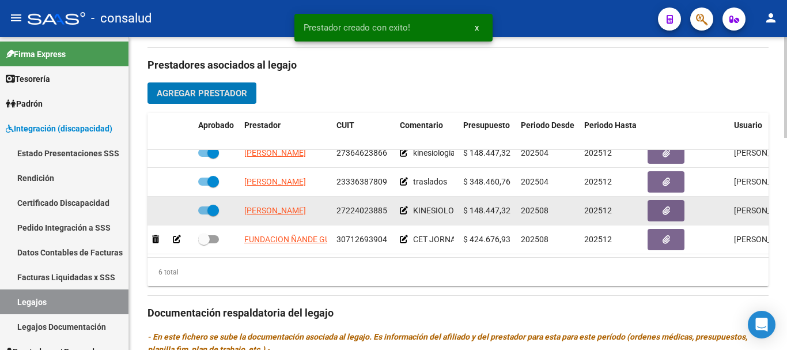
scroll to position [78, 0]
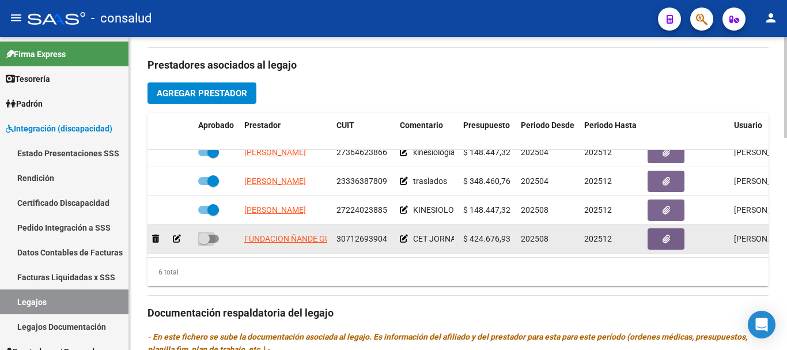
click at [215, 234] on span at bounding box center [208, 238] width 21 height 8
click at [204, 242] on input "checkbox" at bounding box center [203, 242] width 1 height 1
checkbox input "true"
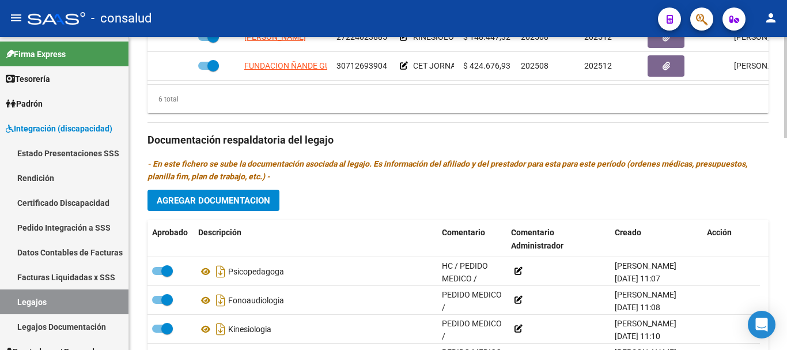
scroll to position [633, 0]
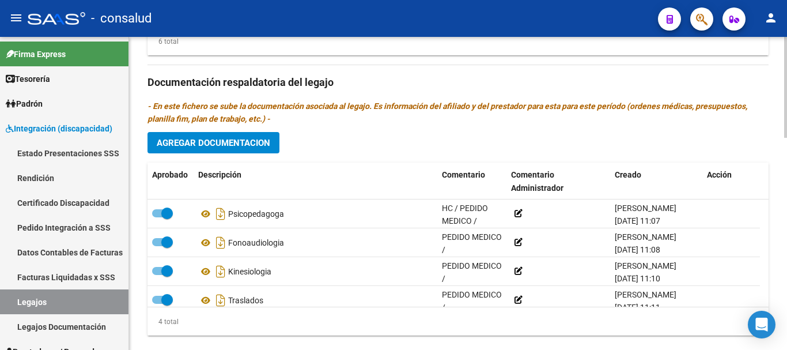
click at [223, 142] on span "Agregar Documentacion" at bounding box center [213, 143] width 113 height 10
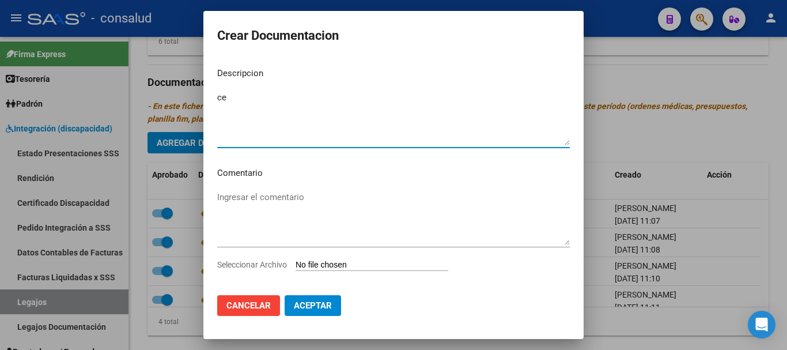
type textarea "c"
type textarea "CET JORNADA SIMPLE CAT A (cambio de prestador)"
click at [323, 196] on textarea "Ingresar el comentario" at bounding box center [393, 218] width 352 height 54
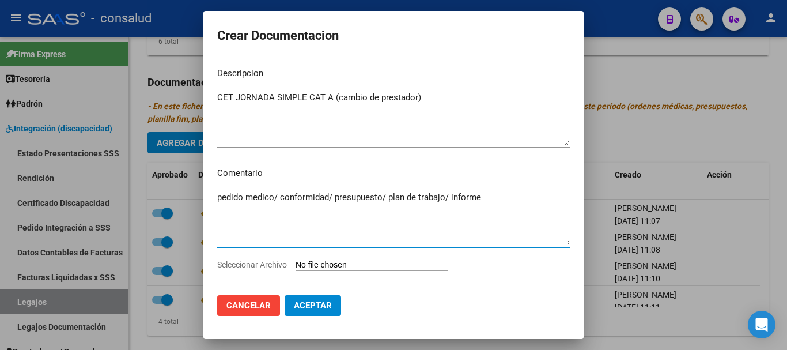
type textarea "pedido medico/ conformidad/ presupuesto/ plan de trabajo/ informe"
click at [393, 256] on div "pedido medico/ conformidad/ presupuesto/ plan de trabajo/ informe Ingresar el c…" at bounding box center [393, 223] width 352 height 70
click at [393, 260] on input "Seleccionar Archivo" at bounding box center [371, 265] width 153 height 11
type input "C:\fakepath\Brother-Internaciones_20082025_113942_150260.pdf"
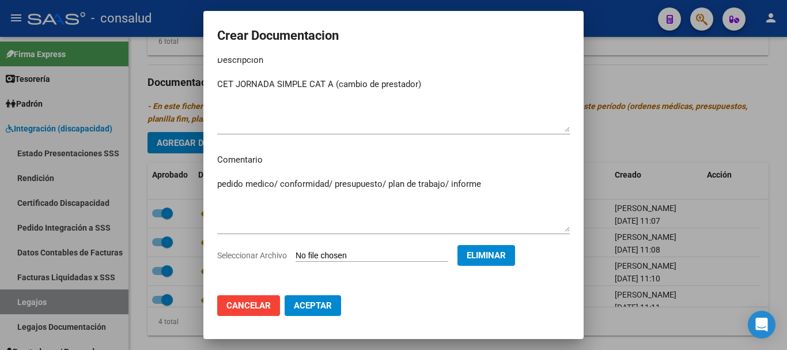
scroll to position [17, 0]
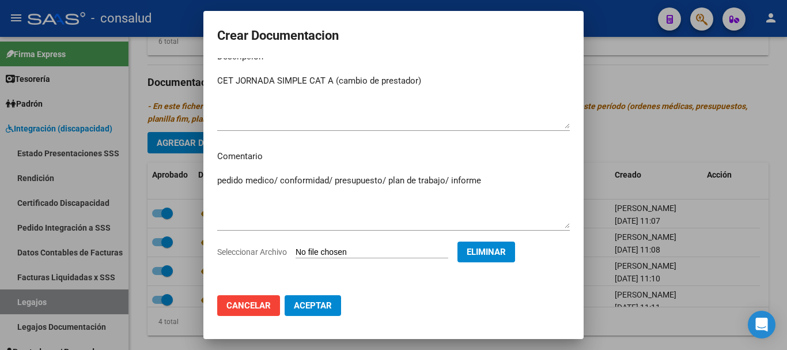
click at [320, 304] on span "Aceptar" at bounding box center [313, 305] width 38 height 10
checkbox input "false"
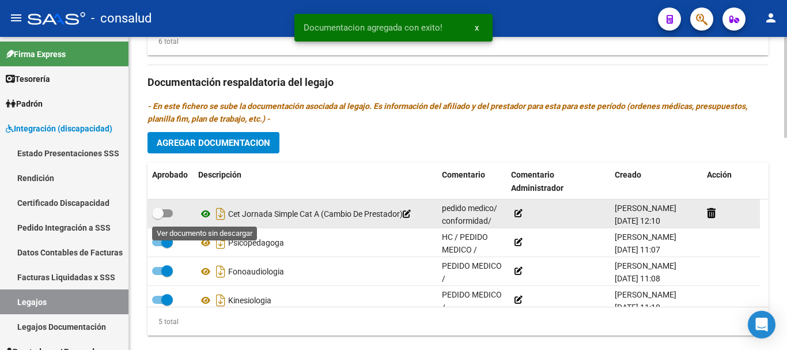
click at [199, 212] on icon at bounding box center [205, 214] width 15 height 14
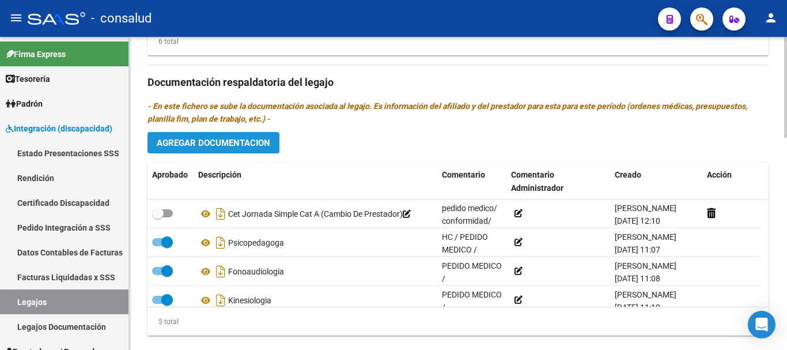
click at [218, 145] on span "Agregar Documentacion" at bounding box center [213, 143] width 113 height 10
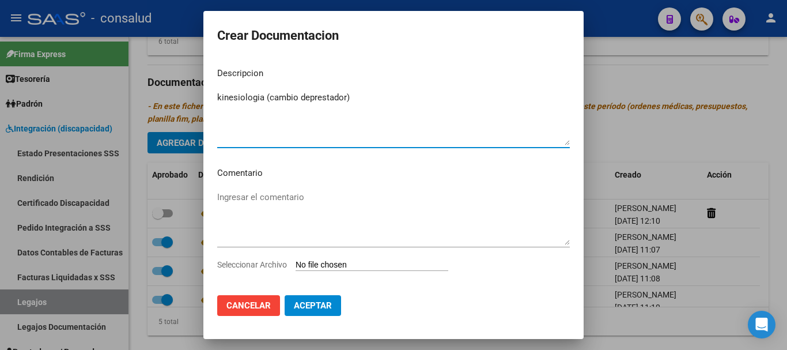
click at [310, 96] on textarea "kinesiologia (cambio deprestador)" at bounding box center [393, 118] width 352 height 54
click at [386, 99] on textarea "kinesiología (cambio de prestador)" at bounding box center [393, 118] width 352 height 54
type textarea "kinesiología (cambio de prestador)"
click at [282, 198] on textarea "Ingresar el comentario" at bounding box center [393, 218] width 352 height 54
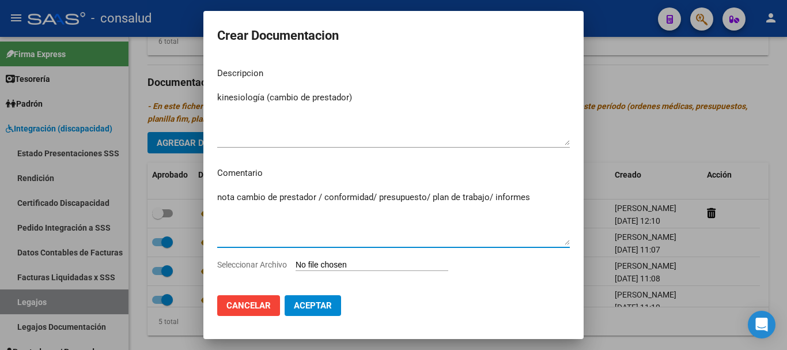
type textarea "nota cambio de prestador / conformidad/ presupuesto/ plan de trabajo/ informes"
click at [333, 265] on input "Seleccionar Archivo" at bounding box center [371, 265] width 153 height 11
type input "C:\fakepath\Brother-Internaciones_20082025_114116_150265.pdf"
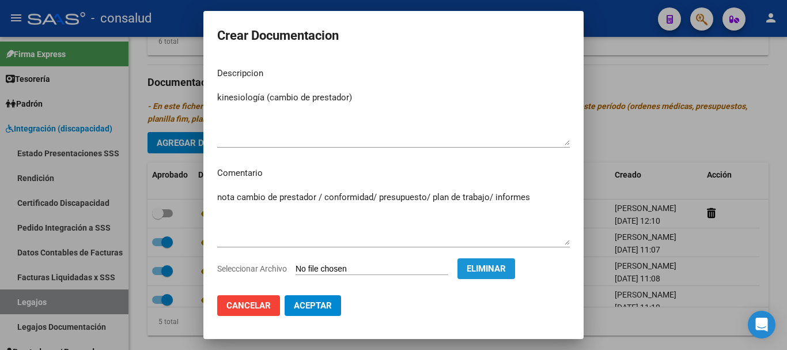
click at [503, 275] on button "Eliminar" at bounding box center [486, 268] width 58 height 21
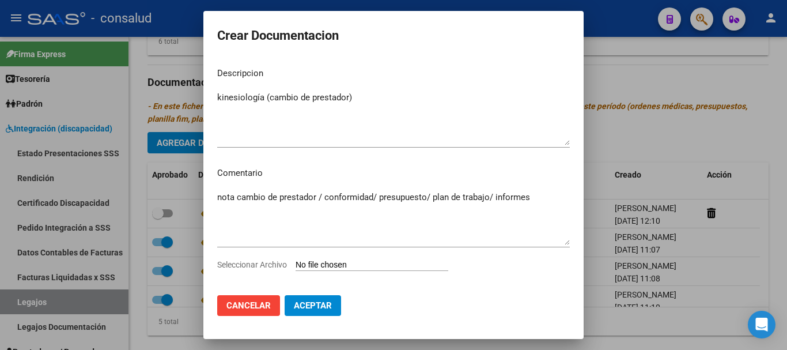
click at [401, 266] on input "Seleccionar Archivo" at bounding box center [371, 265] width 153 height 11
type input "C:\fakepath\Brother-Internaciones_20082025_114238_150270.pdf"
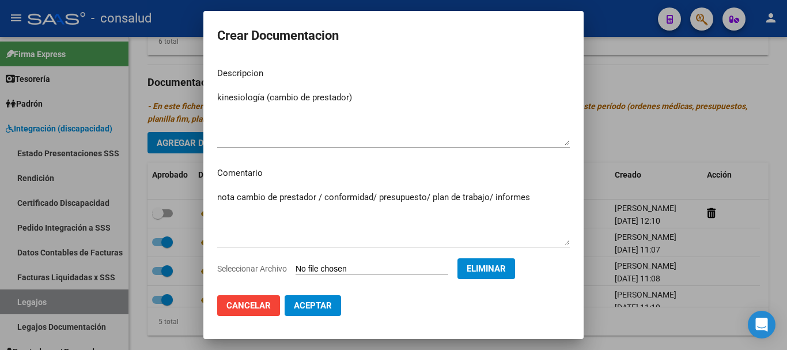
click at [327, 303] on span "Aceptar" at bounding box center [313, 305] width 38 height 10
checkbox input "false"
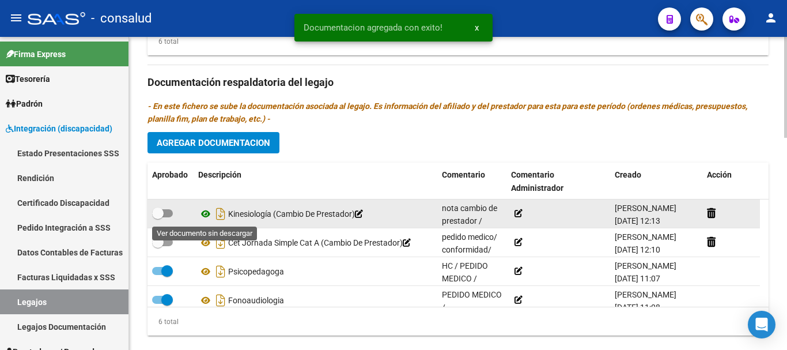
click at [203, 214] on icon at bounding box center [205, 214] width 15 height 14
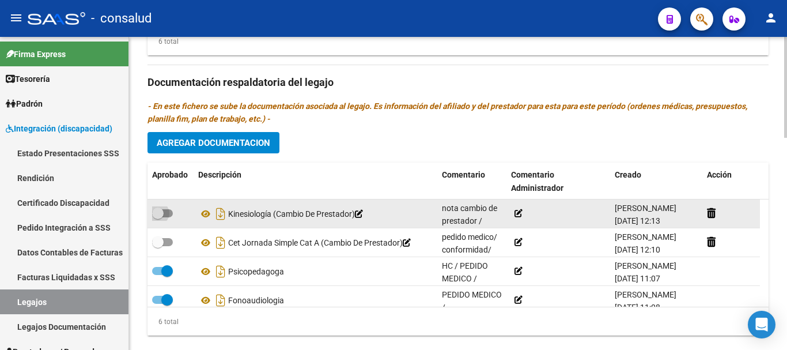
click at [169, 210] on span at bounding box center [162, 213] width 21 height 8
click at [158, 217] on input "checkbox" at bounding box center [157, 217] width 1 height 1
checkbox input "true"
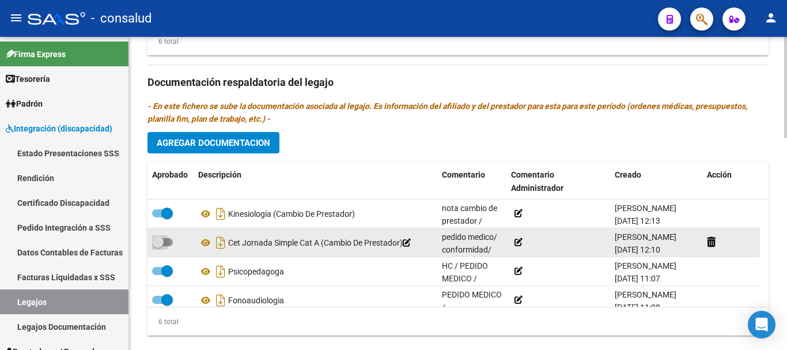
click at [171, 240] on span at bounding box center [162, 242] width 21 height 8
click at [158, 246] on input "checkbox" at bounding box center [157, 246] width 1 height 1
checkbox input "true"
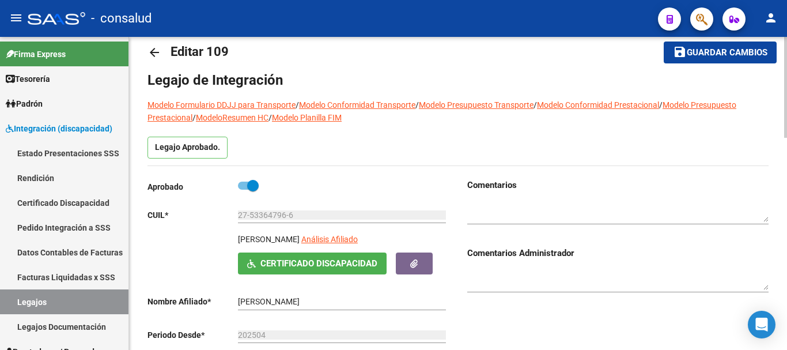
scroll to position [0, 0]
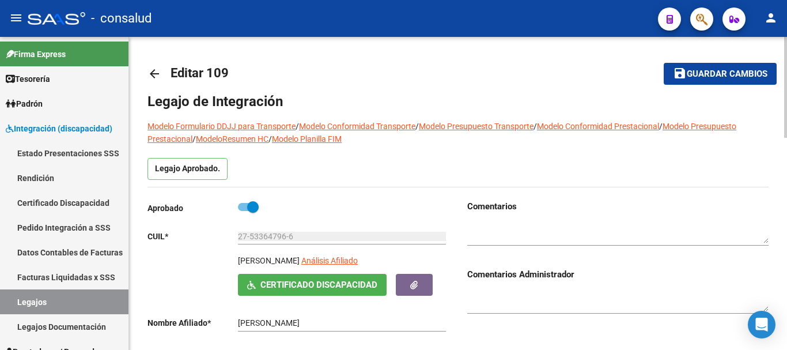
click at [695, 70] on span "Guardar cambios" at bounding box center [726, 74] width 81 height 10
click at [73, 310] on link "Legajos" at bounding box center [64, 301] width 128 height 25
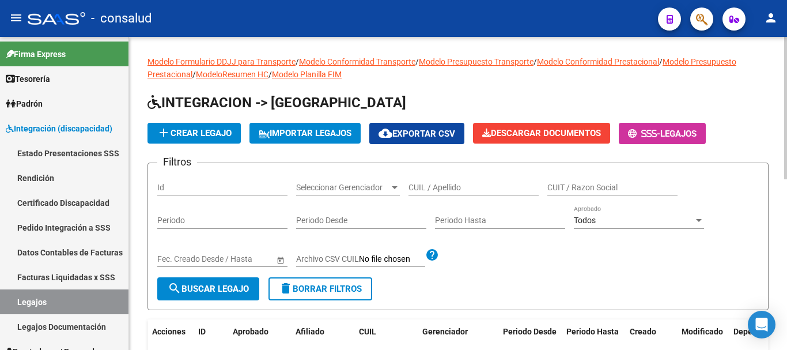
click at [209, 136] on span "add Crear Legajo" at bounding box center [194, 133] width 75 height 10
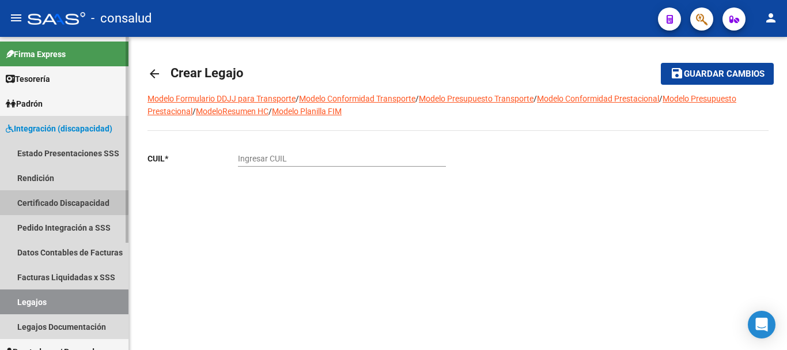
click at [43, 200] on link "Certificado Discapacidad" at bounding box center [64, 202] width 128 height 25
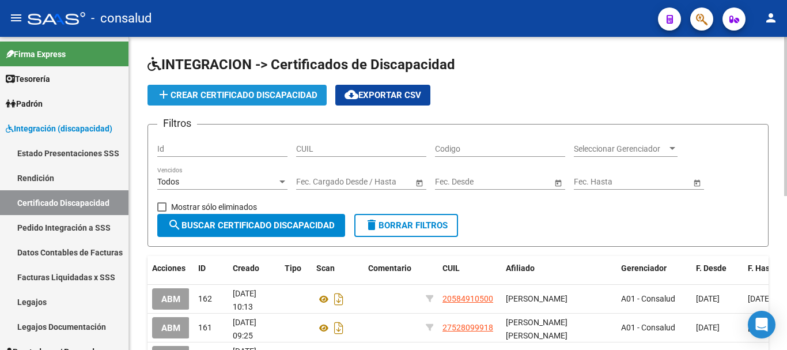
click at [218, 98] on span "add Crear Certificado Discapacidad" at bounding box center [237, 95] width 161 height 10
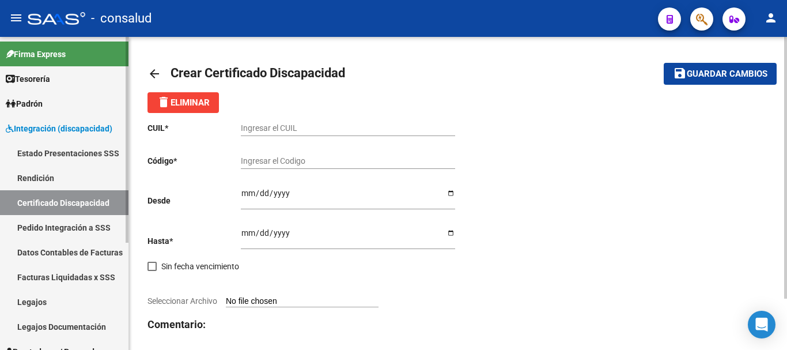
click at [79, 206] on link "Certificado Discapacidad" at bounding box center [64, 202] width 128 height 25
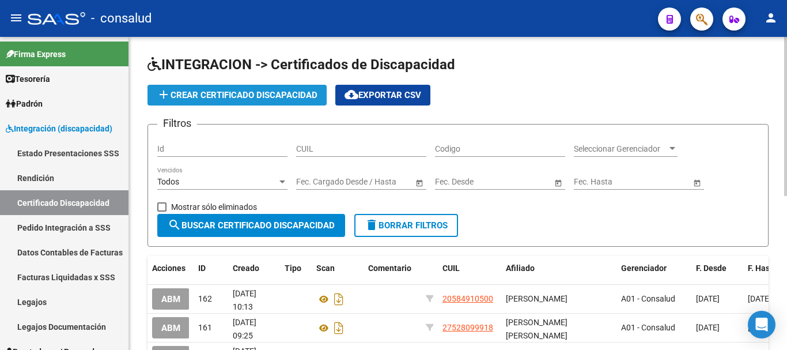
click at [189, 100] on span "add Crear Certificado Discapacidad" at bounding box center [237, 95] width 161 height 10
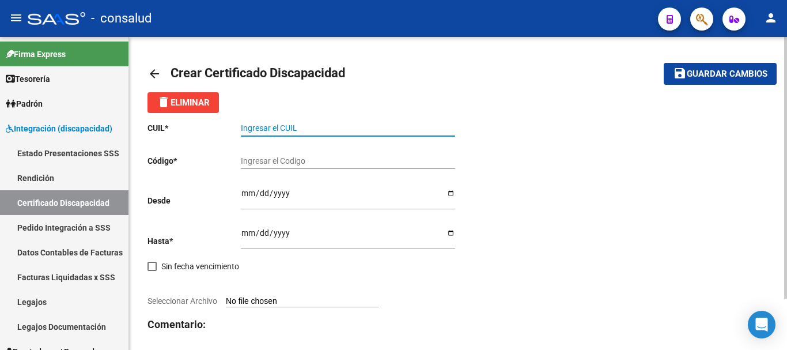
drag, startPoint x: 282, startPoint y: 131, endPoint x: 306, endPoint y: 129, distance: 24.2
click at [285, 129] on input "Ingresar el CUIL" at bounding box center [348, 128] width 214 height 10
type input "27-39044661-1"
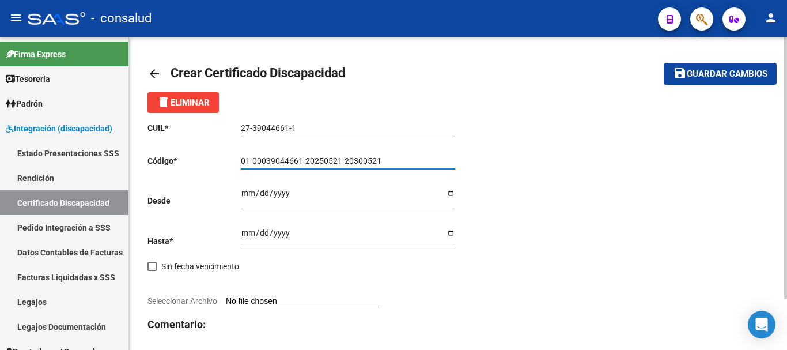
type input "01-00039044661-20250521-20300521"
type input "2005-05-21"
type input "2025-05-21"
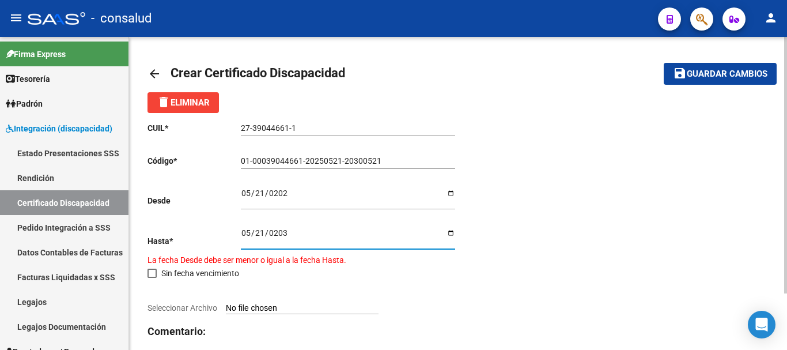
type input "2030-05-21"
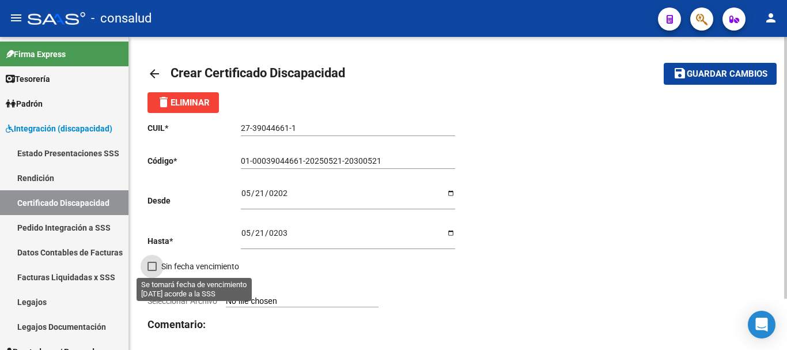
click at [315, 301] on input "Seleccionar Archivo" at bounding box center [302, 301] width 153 height 11
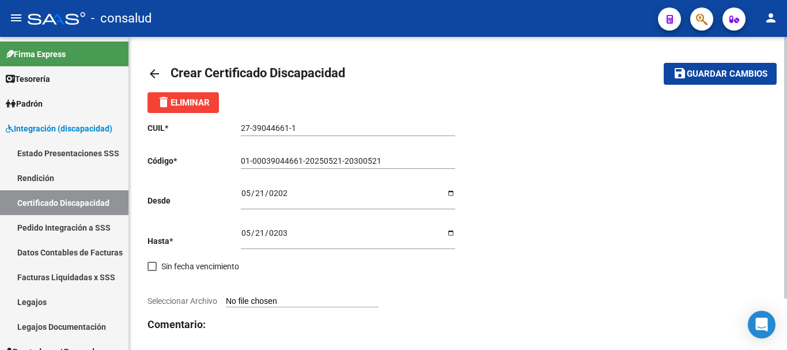
type input "C:\fakepath\KRAMER ESTEFANI MAGALI-CUD.pdf"
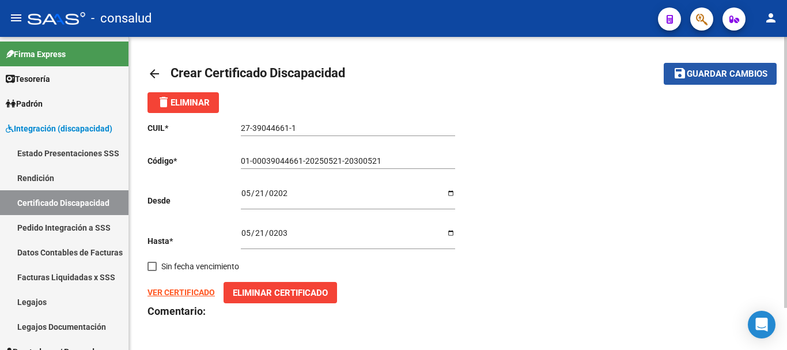
click at [714, 77] on span "Guardar cambios" at bounding box center [726, 74] width 81 height 10
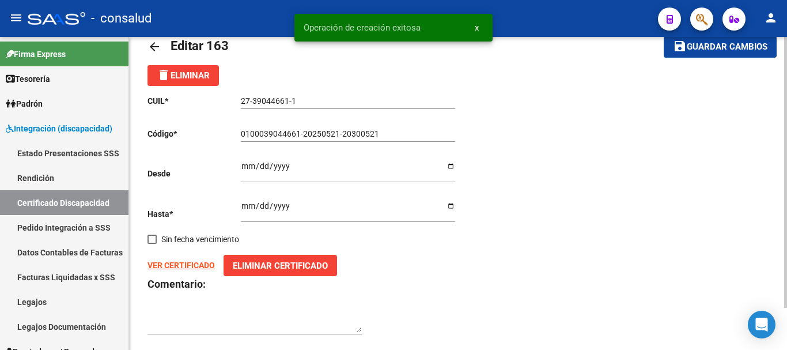
scroll to position [49, 0]
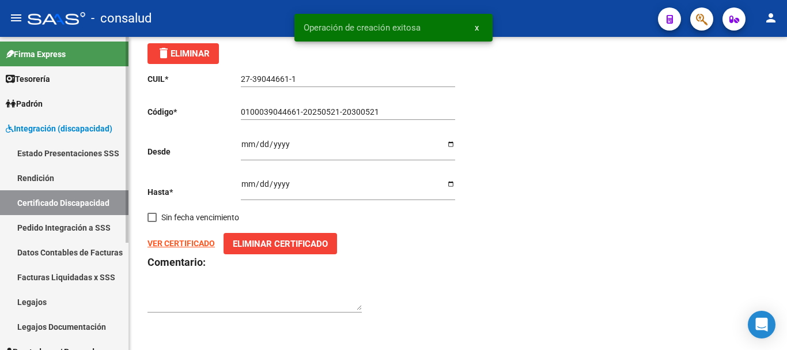
click at [70, 301] on link "Legajos" at bounding box center [64, 301] width 128 height 25
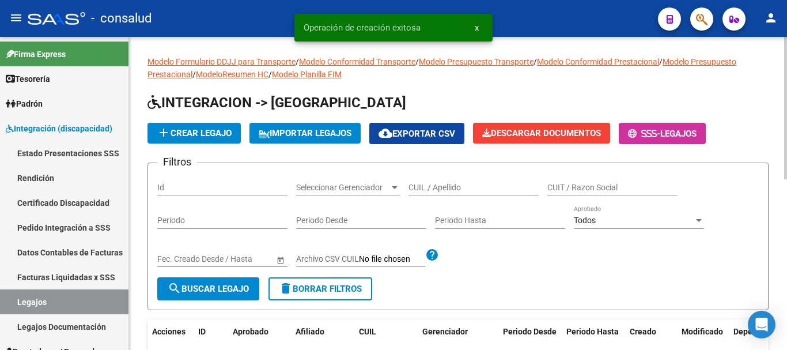
click at [193, 131] on span "add Crear Legajo" at bounding box center [194, 133] width 75 height 10
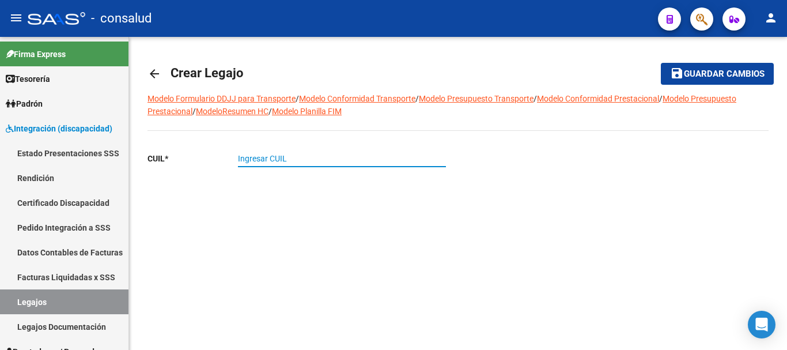
click at [298, 160] on input "Ingresar CUIL" at bounding box center [342, 159] width 208 height 10
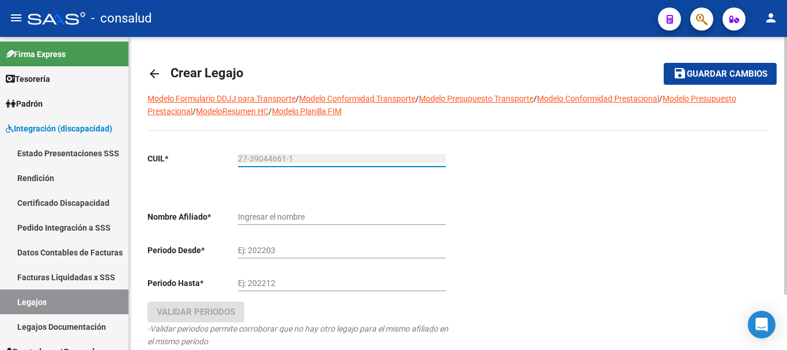
type input "27-39044661-1"
type input "KRAMER ESTEFANI MAGALI"
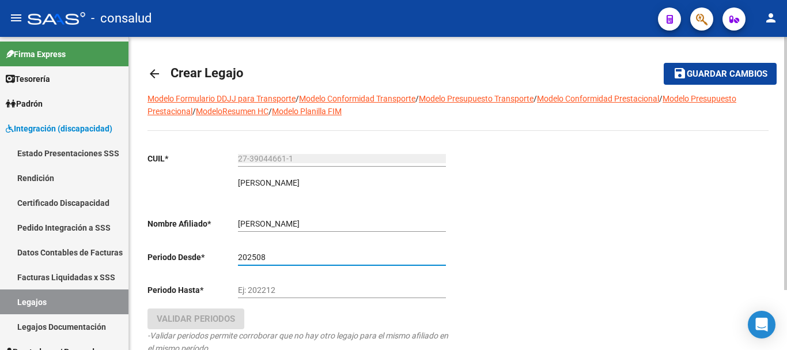
type input "202508"
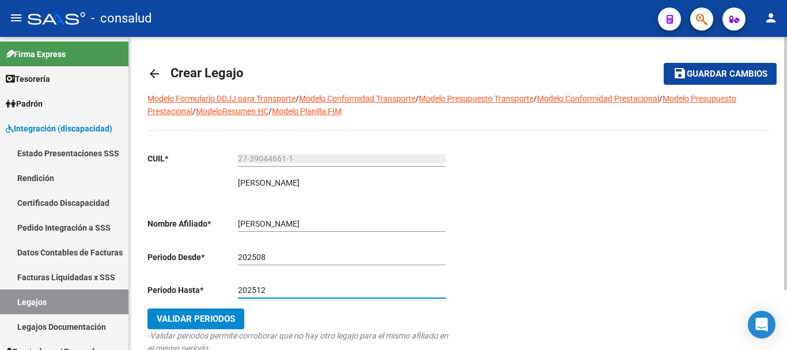
type input "202512"
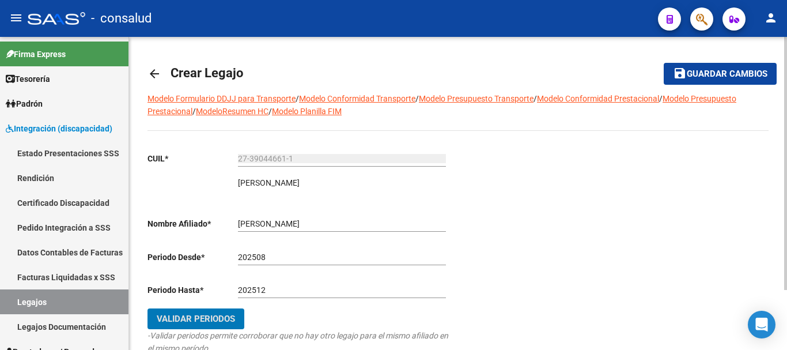
click at [225, 322] on span "Validar Periodos" at bounding box center [196, 318] width 78 height 10
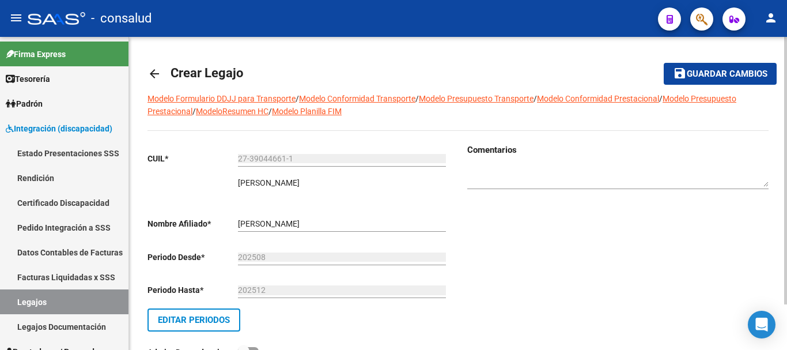
click at [714, 73] on span "Guardar cambios" at bounding box center [726, 74] width 81 height 10
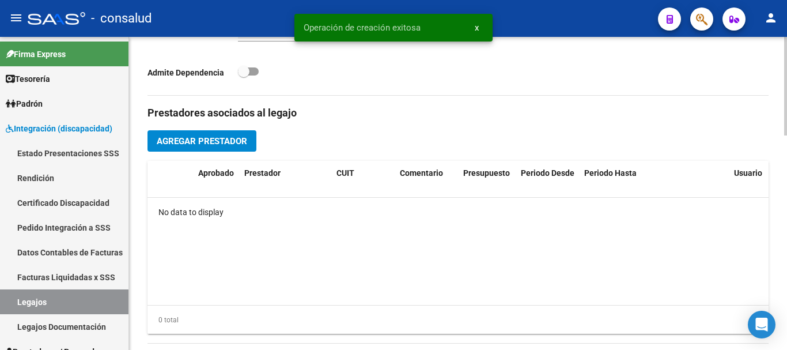
scroll to position [403, 0]
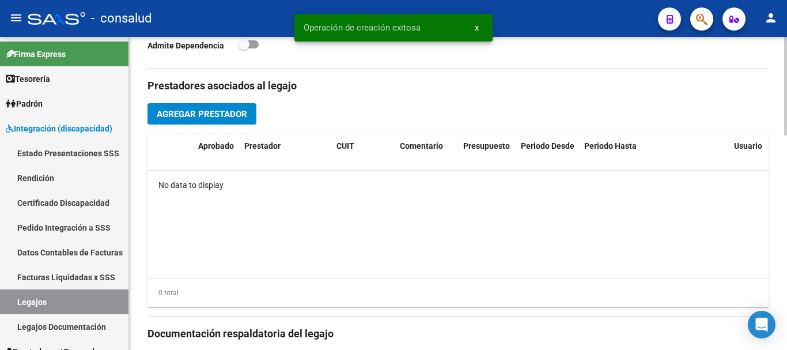
click at [213, 116] on span "Agregar Prestador" at bounding box center [202, 114] width 90 height 10
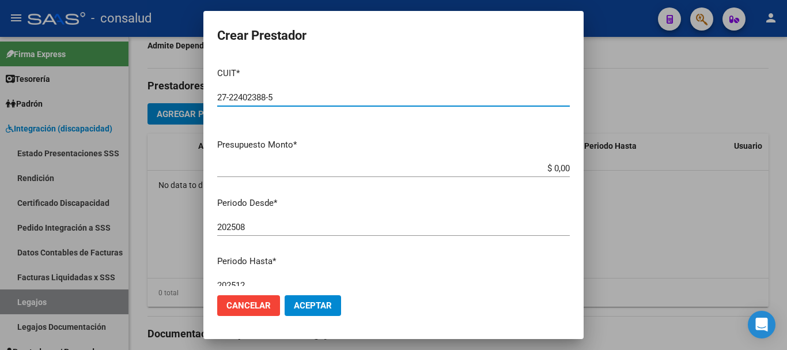
type input "27-22402388-5"
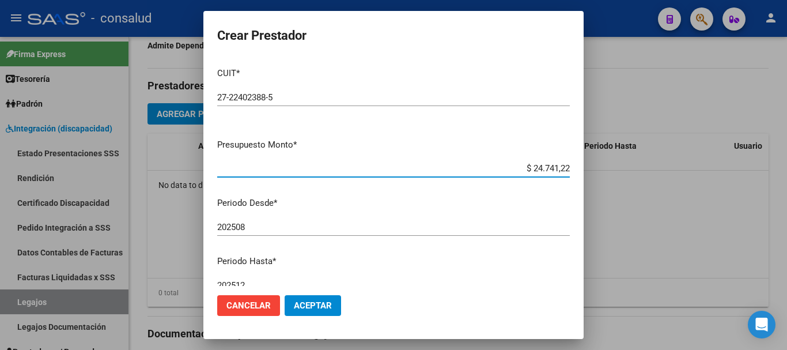
type input "$ 247.412,20"
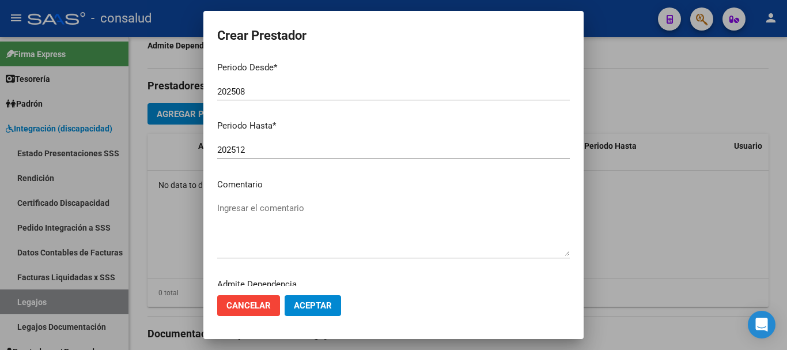
scroll to position [109, 0]
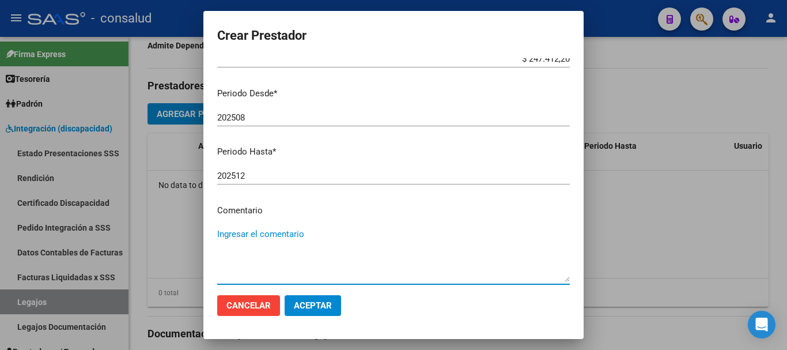
click at [316, 235] on textarea "Ingresar el comentario" at bounding box center [393, 254] width 352 height 54
type textarea "kinesiologia"
click at [322, 305] on span "Aceptar" at bounding box center [313, 305] width 38 height 10
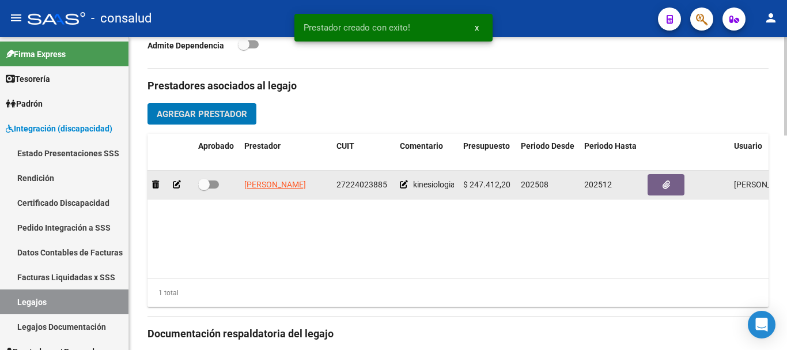
click at [216, 183] on span at bounding box center [208, 184] width 21 height 8
click at [204, 188] on input "checkbox" at bounding box center [203, 188] width 1 height 1
checkbox input "true"
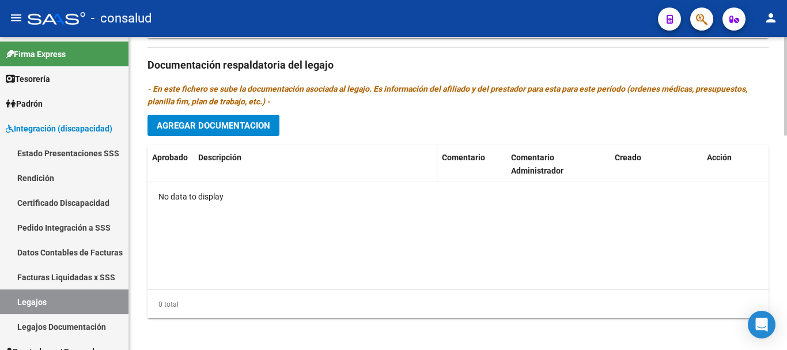
scroll to position [678, 0]
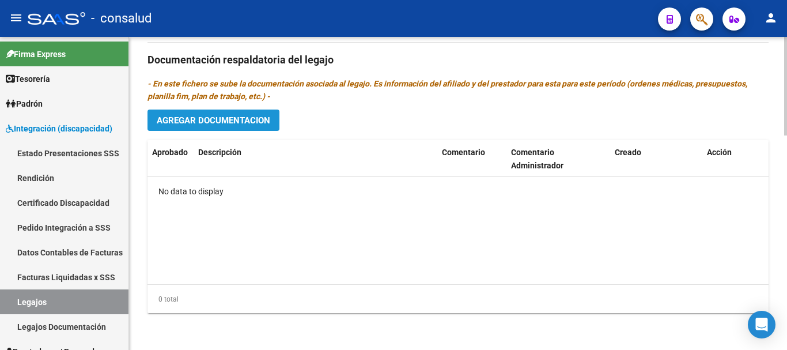
click at [253, 119] on span "Agregar Documentacion" at bounding box center [213, 120] width 113 height 10
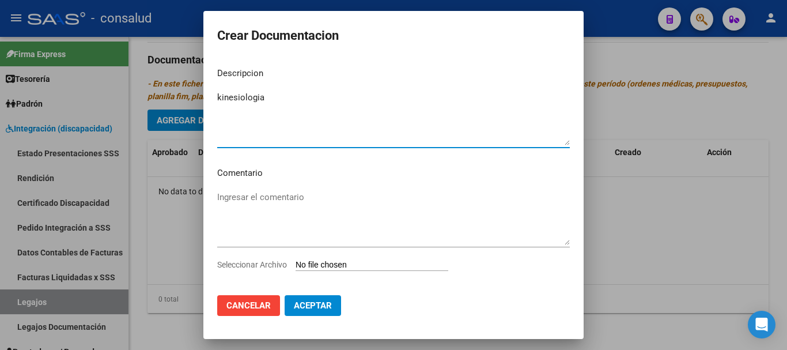
type textarea "kinesiologia"
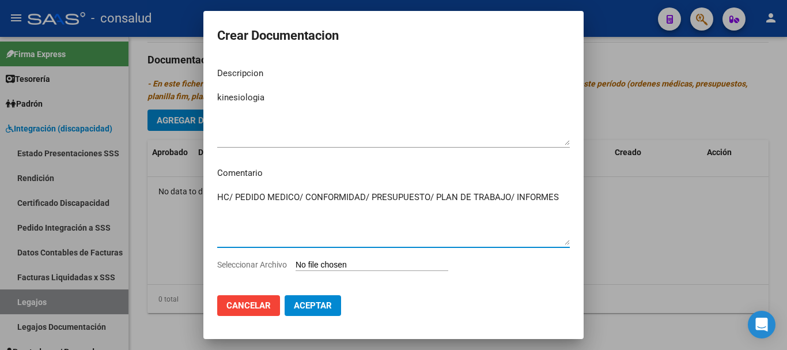
type textarea "HC/ PEDIDO MEDICO/ CONFORMIDAD/ PRESUPUESTO/ PLAN DE TRABAJO/ INFORMES"
click at [396, 261] on input "Seleccionar Archivo" at bounding box center [371, 265] width 153 height 11
type input "C:\fakepath\Brother-Internaciones_20082025_115145_150275.pdf"
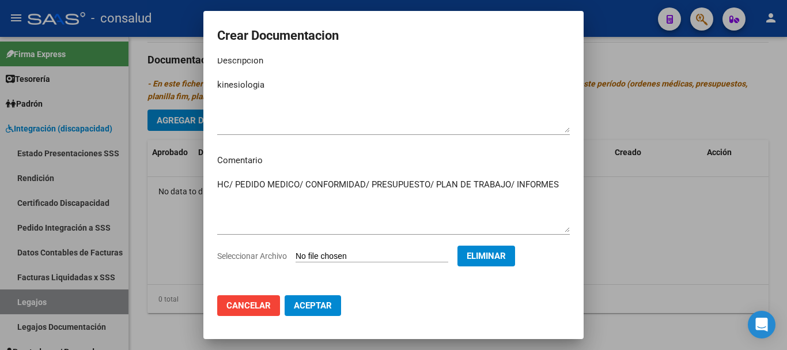
scroll to position [17, 0]
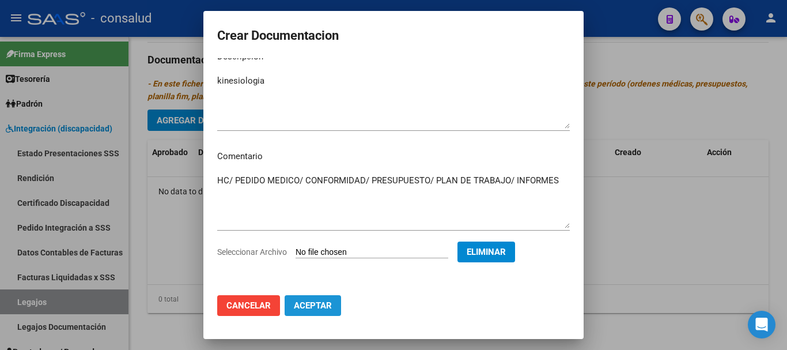
click at [323, 302] on span "Aceptar" at bounding box center [313, 305] width 38 height 10
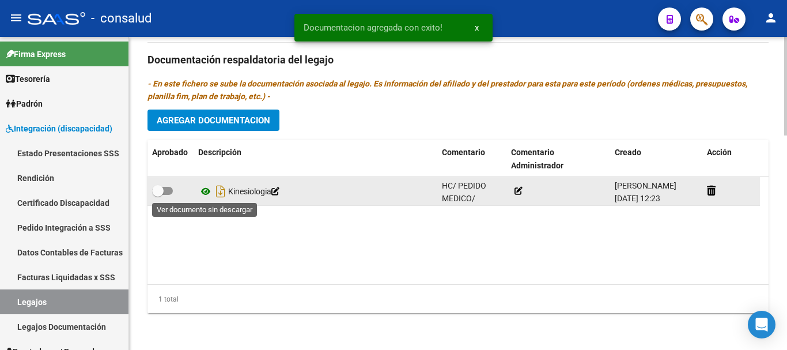
click at [203, 192] on icon at bounding box center [205, 191] width 15 height 14
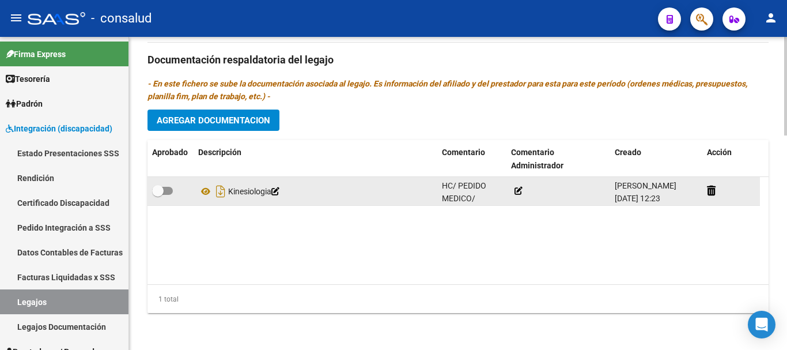
click at [173, 189] on div at bounding box center [170, 191] width 37 height 15
click at [170, 189] on span at bounding box center [162, 191] width 21 height 8
click at [158, 195] on input "checkbox" at bounding box center [157, 195] width 1 height 1
checkbox input "true"
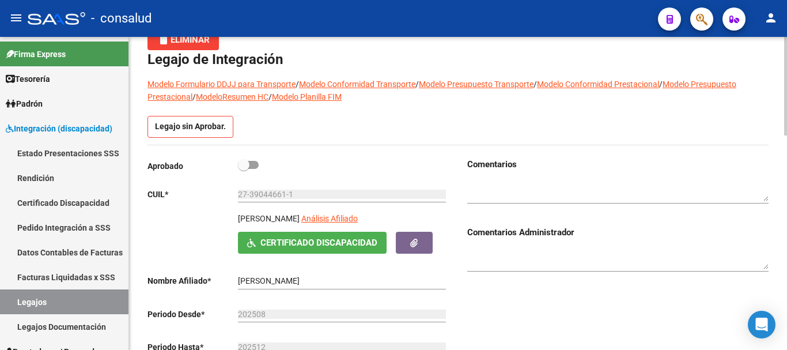
scroll to position [0, 0]
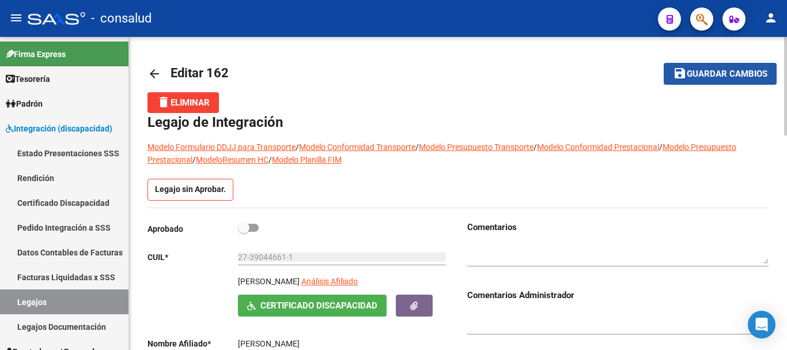
click at [711, 73] on span "Guardar cambios" at bounding box center [726, 74] width 81 height 10
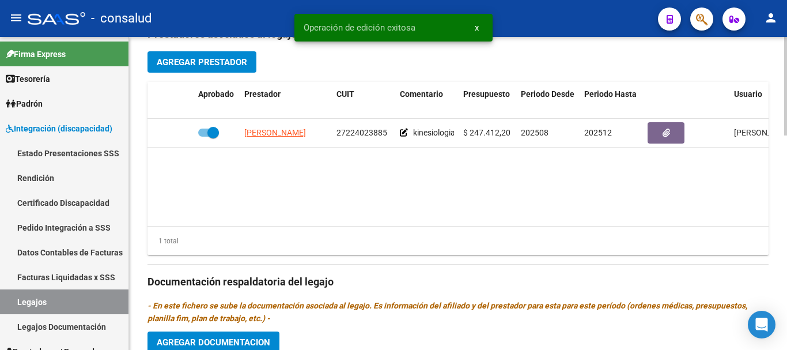
scroll to position [461, 0]
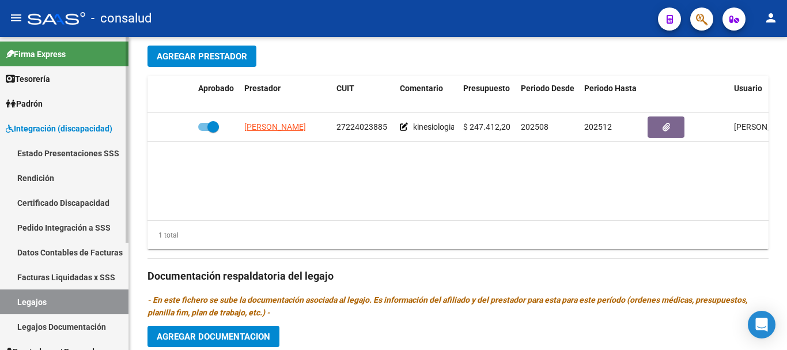
click at [67, 306] on link "Legajos" at bounding box center [64, 301] width 128 height 25
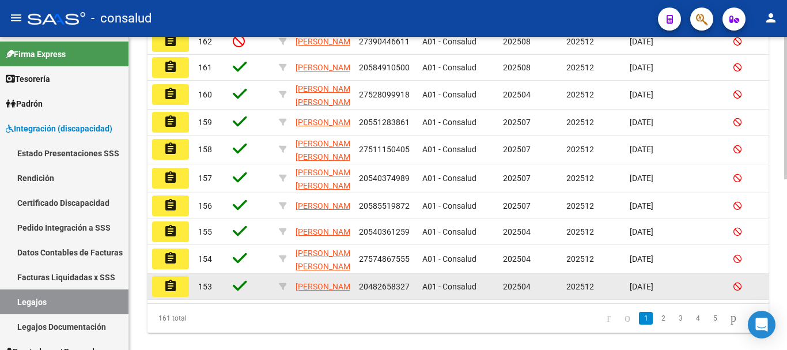
scroll to position [259, 0]
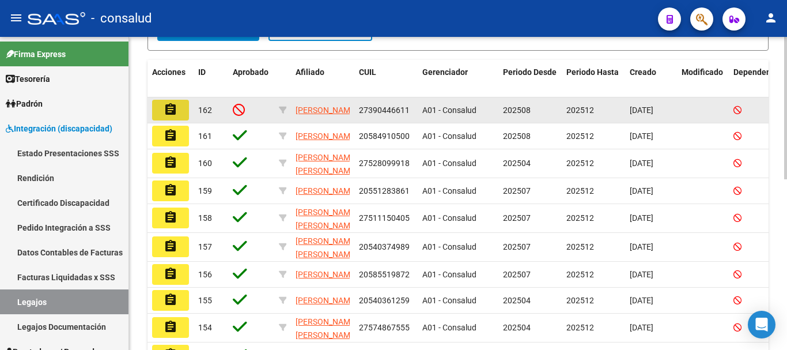
click at [165, 107] on mat-icon "assignment" at bounding box center [171, 110] width 14 height 14
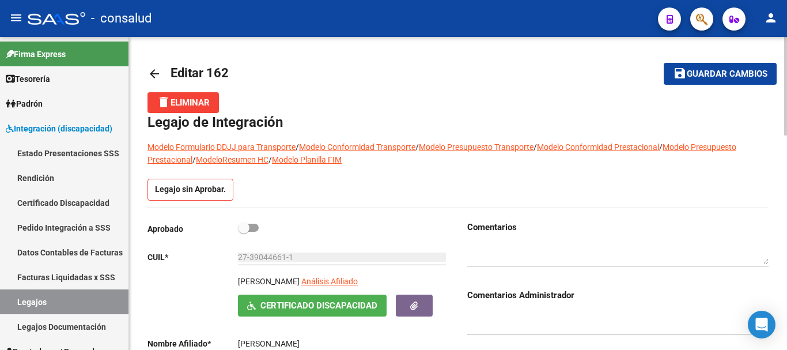
click at [253, 227] on span at bounding box center [248, 227] width 21 height 8
click at [244, 232] on input "checkbox" at bounding box center [243, 232] width 1 height 1
checkbox input "true"
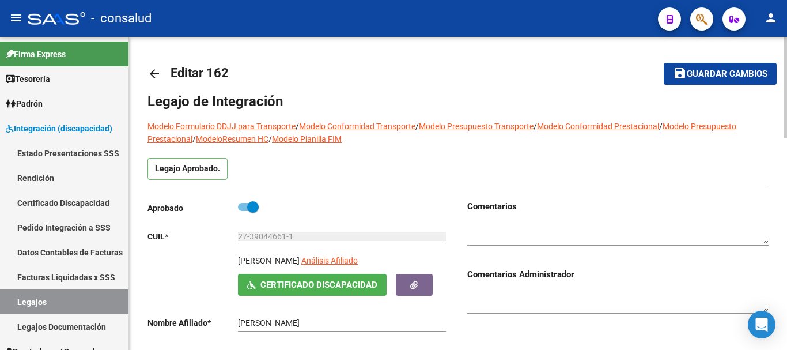
click at [685, 78] on mat-icon "save" at bounding box center [680, 73] width 14 height 14
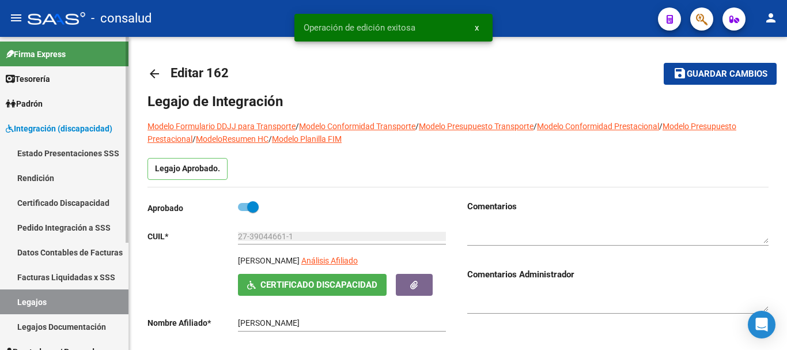
click at [89, 299] on link "Legajos" at bounding box center [64, 301] width 128 height 25
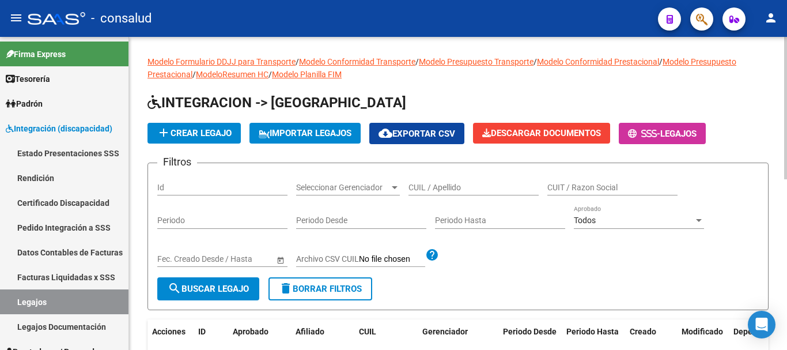
click at [441, 176] on div "CUIL / Apellido" at bounding box center [473, 183] width 130 height 23
click at [443, 185] on input "CUIL / Apellido" at bounding box center [473, 188] width 130 height 10
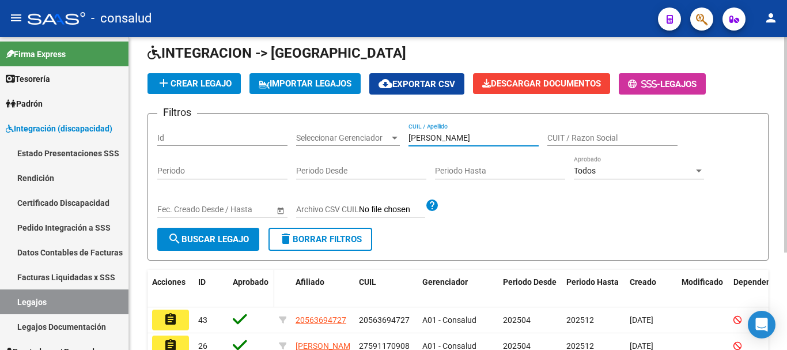
scroll to position [115, 0]
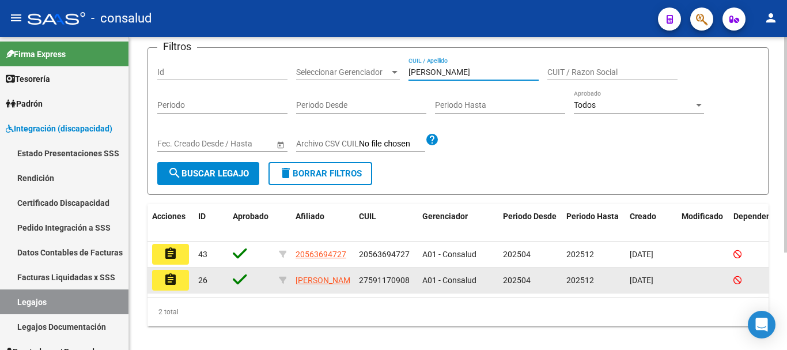
type input "MARTINEZ"
click at [172, 279] on mat-icon "assignment" at bounding box center [171, 279] width 14 height 14
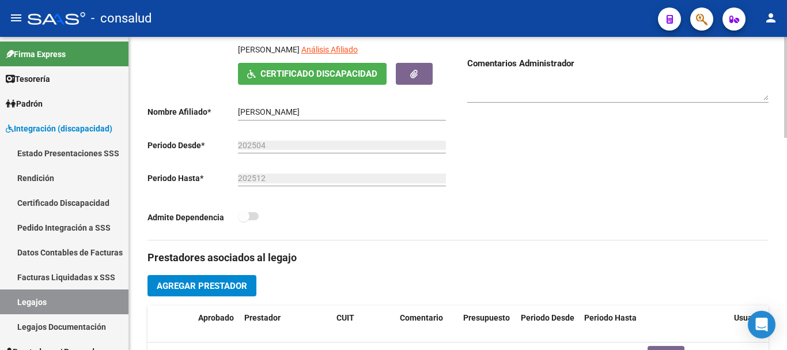
scroll to position [346, 0]
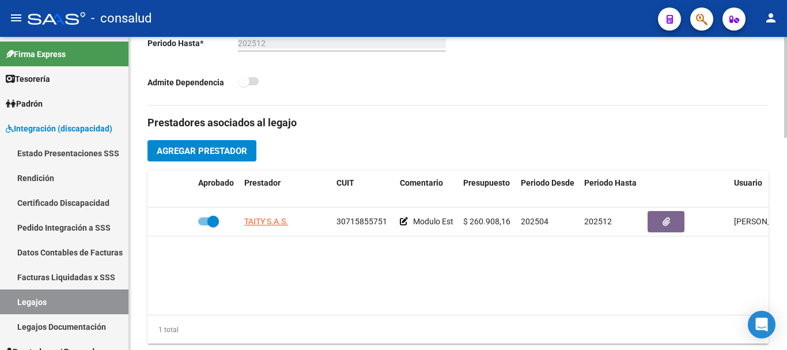
click at [225, 151] on span "Agregar Prestador" at bounding box center [202, 151] width 90 height 10
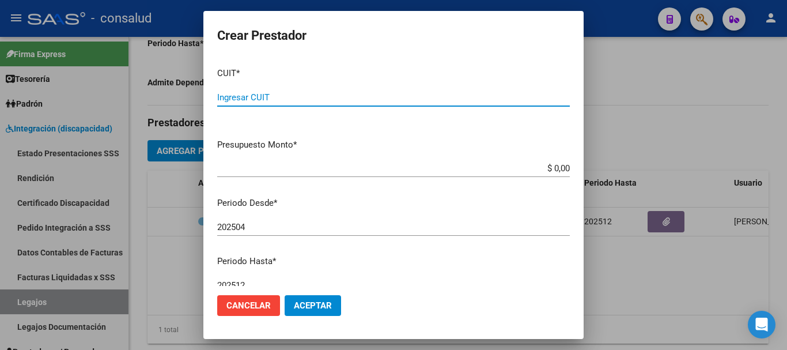
click at [243, 317] on mat-dialog-actions "Cancelar Aceptar" at bounding box center [393, 305] width 352 height 39
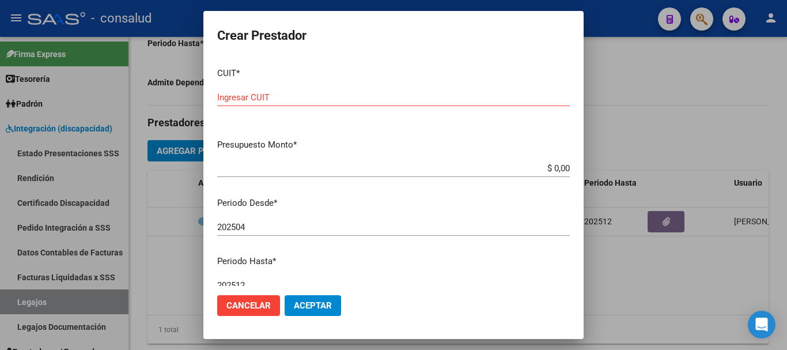
click at [246, 308] on span "Cancelar" at bounding box center [248, 305] width 44 height 10
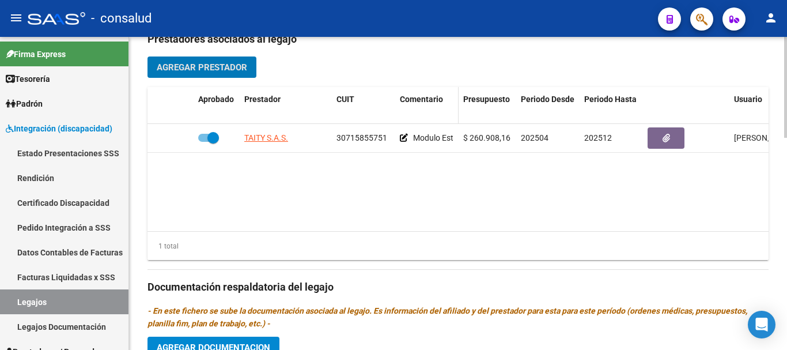
scroll to position [403, 0]
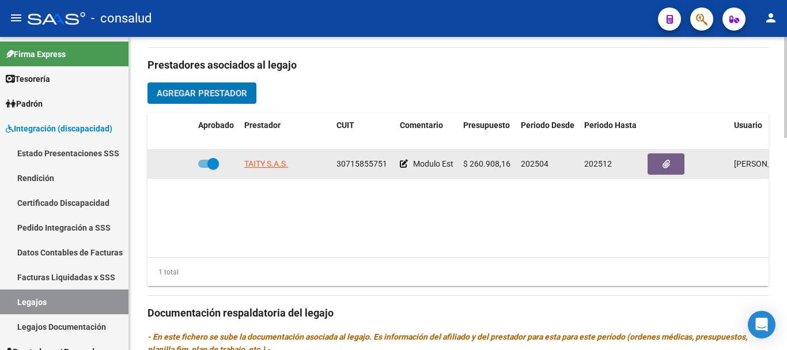
click at [403, 163] on icon at bounding box center [404, 164] width 8 height 8
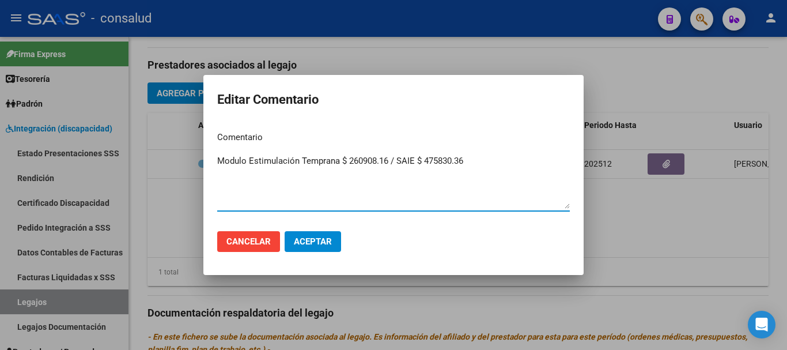
click at [244, 246] on span "Cancelar" at bounding box center [248, 241] width 44 height 10
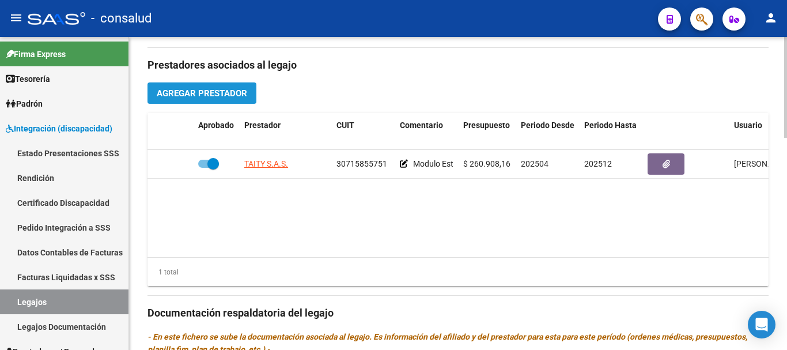
click at [195, 98] on span "Agregar Prestador" at bounding box center [202, 93] width 90 height 10
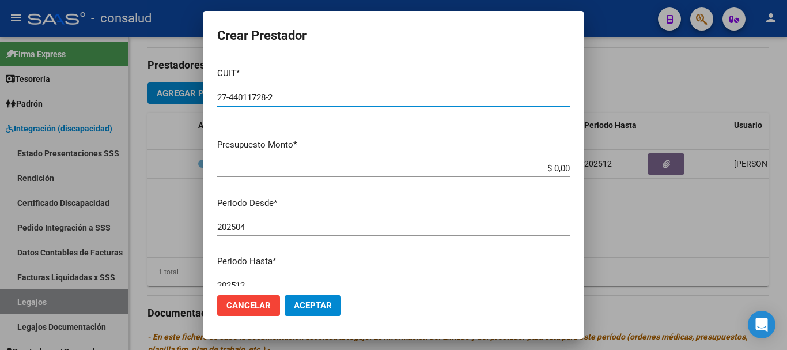
type input "27-44011728-2"
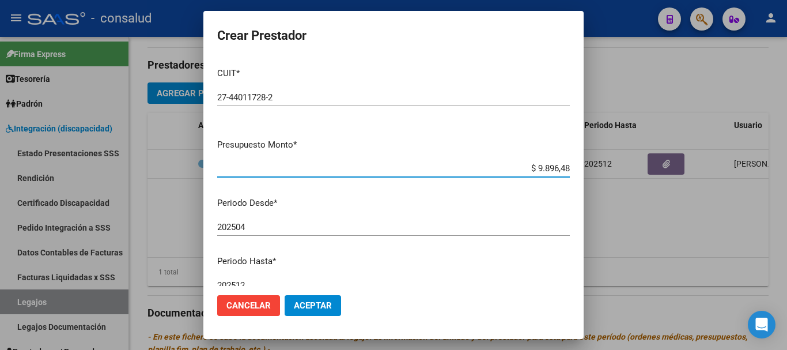
type input "$ 98.964,88"
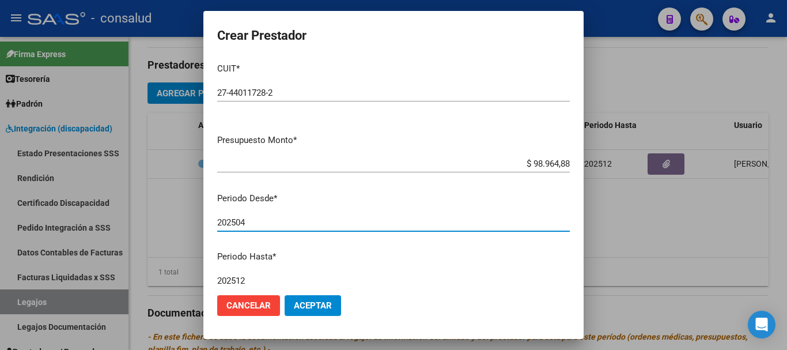
scroll to position [0, 0]
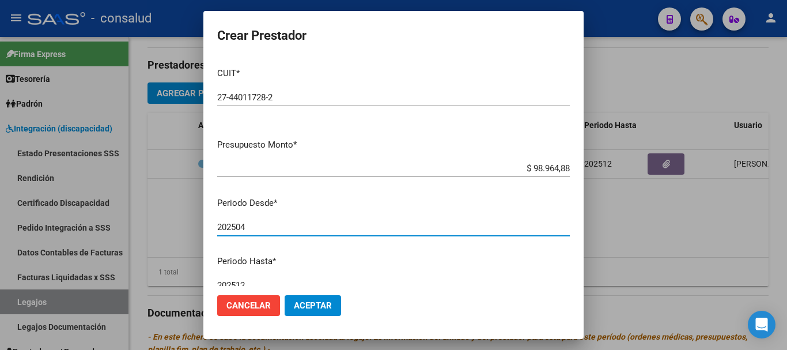
click at [275, 225] on input "202504" at bounding box center [393, 227] width 352 height 10
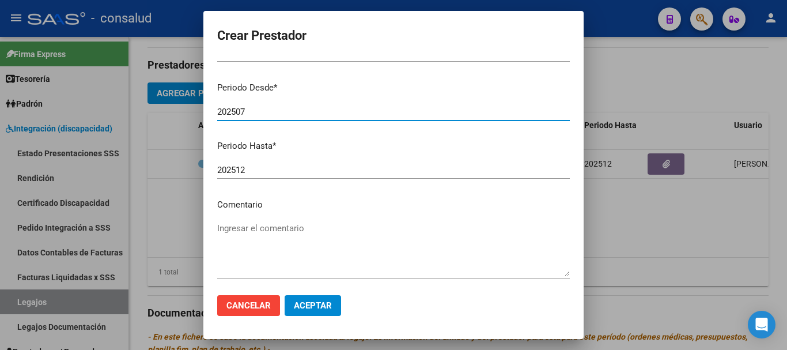
scroll to position [167, 0]
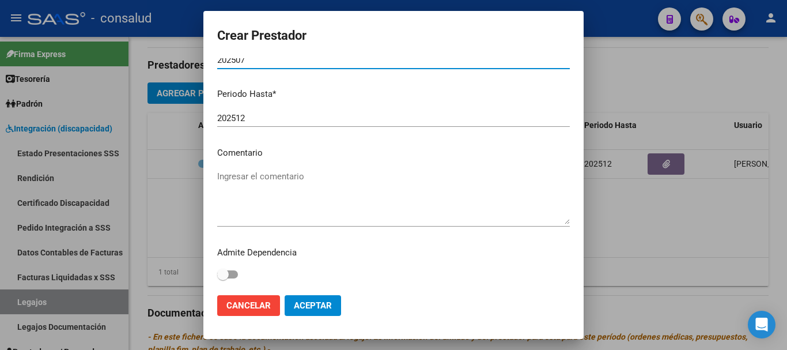
type input "202507"
click at [291, 170] on textarea "Ingresar el comentario" at bounding box center [393, 197] width 352 height 54
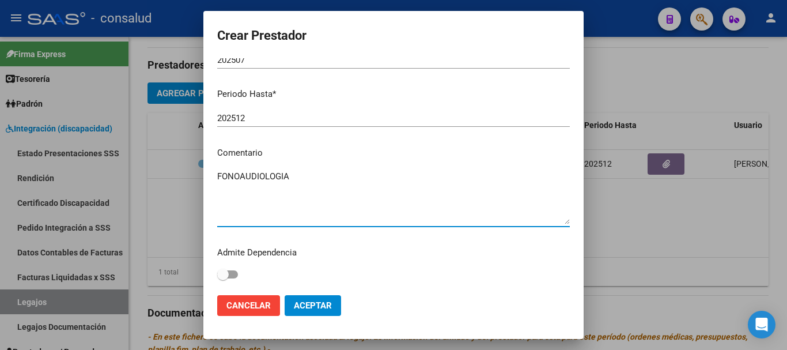
type textarea "FONOAUDIOLOGIA"
click at [324, 300] on span "Aceptar" at bounding box center [313, 305] width 38 height 10
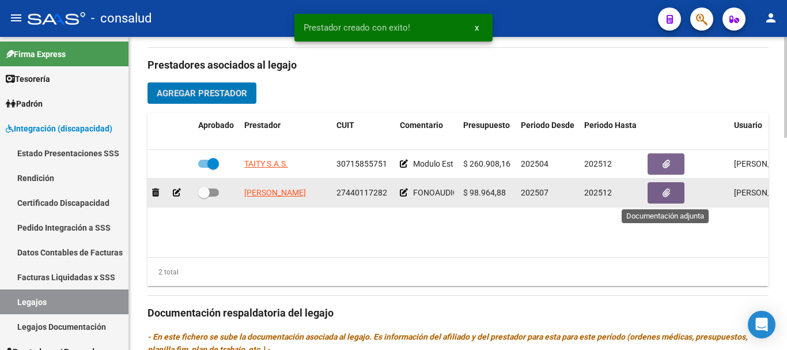
click at [667, 197] on icon "button" at bounding box center [665, 192] width 7 height 9
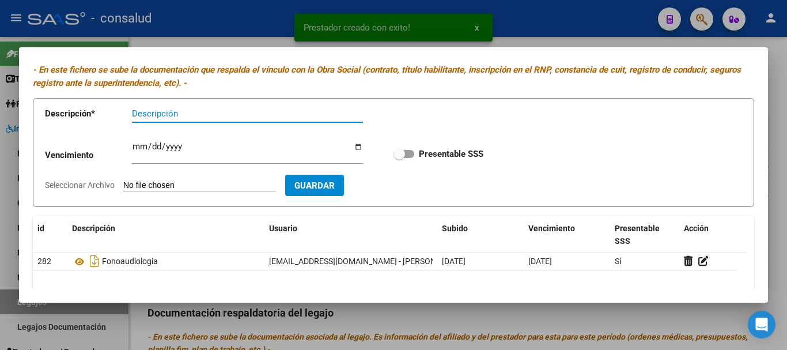
scroll to position [115, 0]
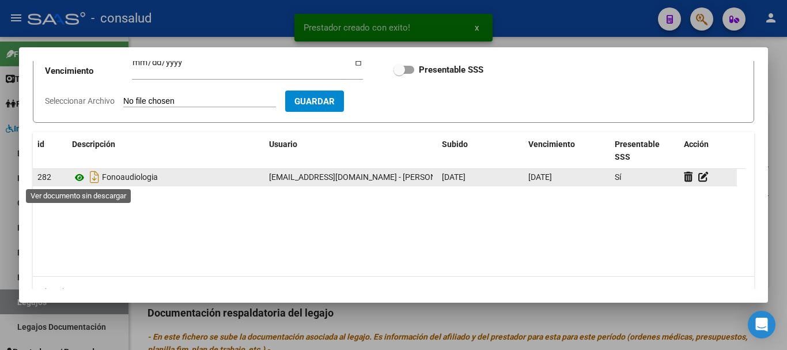
click at [84, 176] on icon at bounding box center [79, 177] width 15 height 14
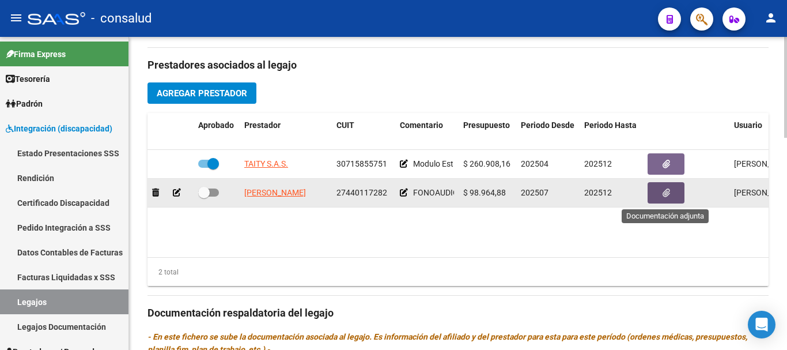
click at [215, 196] on span at bounding box center [208, 192] width 21 height 8
click at [204, 196] on input "checkbox" at bounding box center [203, 196] width 1 height 1
checkbox input "true"
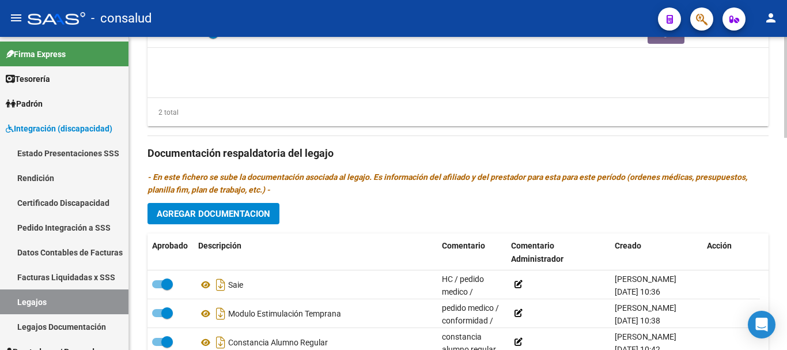
scroll to position [633, 0]
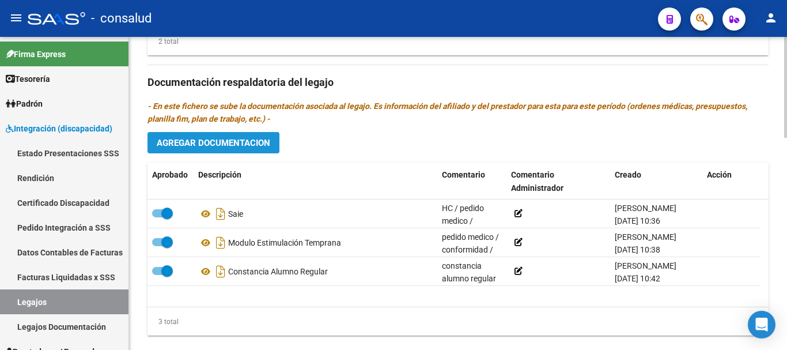
click at [229, 136] on button "Agregar Documentacion" at bounding box center [213, 142] width 132 height 21
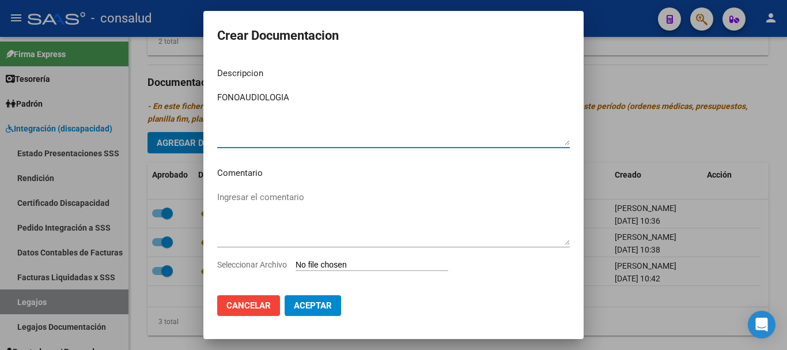
type textarea "FONOAUDIOLOGIA"
click at [250, 200] on textarea "Ingresar el comentario" at bounding box center [393, 218] width 352 height 54
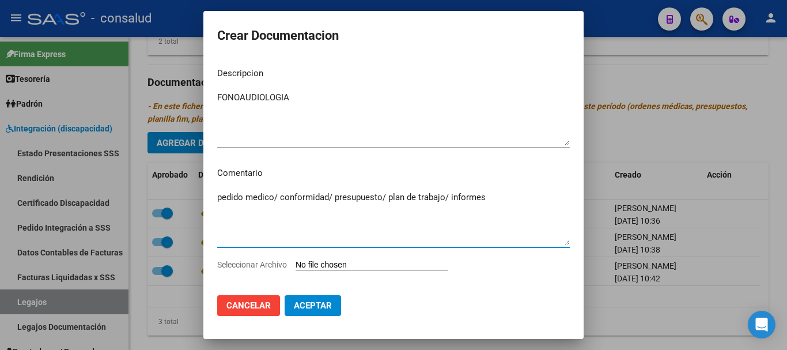
type textarea "pedido medico/ conformidad/ presupuesto/ plan de trabajo/ informes"
click at [374, 267] on input "Seleccionar Archivo" at bounding box center [371, 265] width 153 height 11
type input "C:\fakepath\Brother-Internaciones_20082025_120002_150294.pdf"
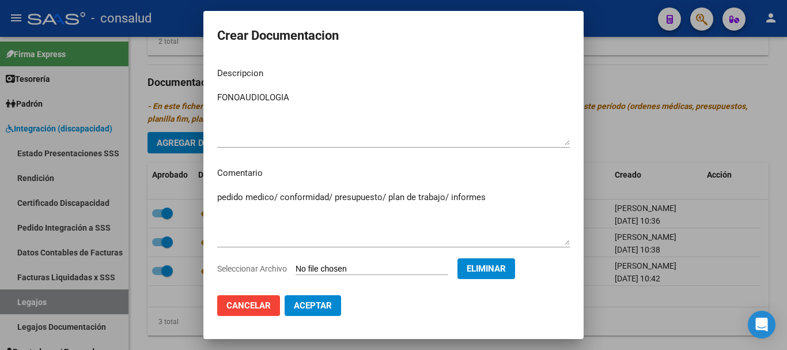
click at [320, 307] on span "Aceptar" at bounding box center [313, 305] width 38 height 10
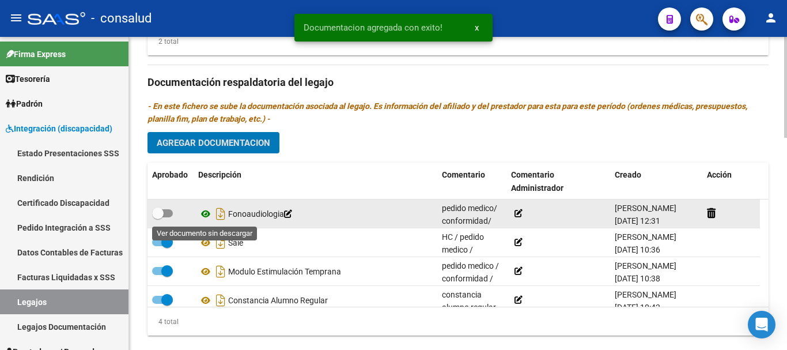
click at [204, 214] on icon at bounding box center [205, 214] width 15 height 14
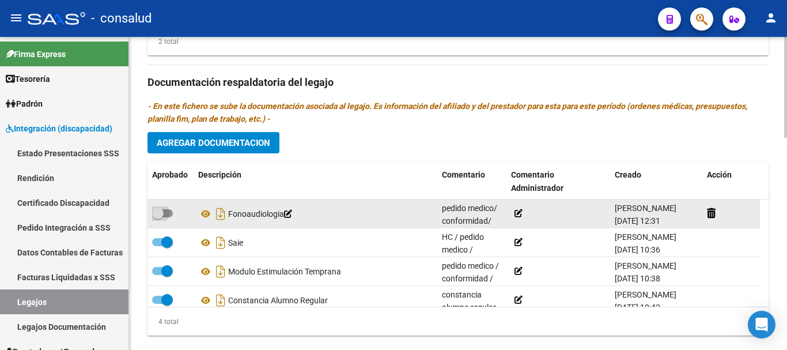
click at [170, 215] on span at bounding box center [162, 213] width 21 height 8
click at [158, 217] on input "checkbox" at bounding box center [157, 217] width 1 height 1
checkbox input "true"
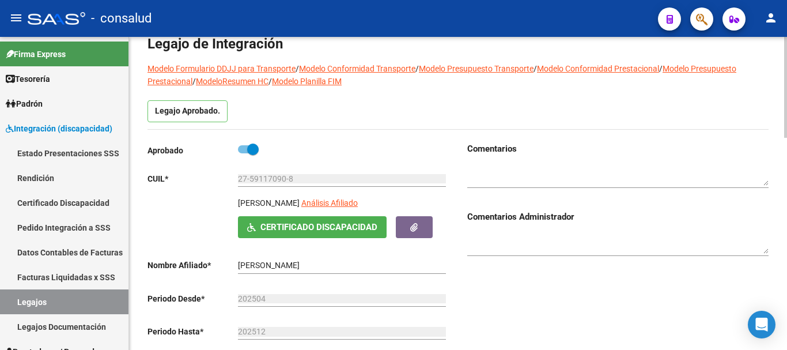
scroll to position [0, 0]
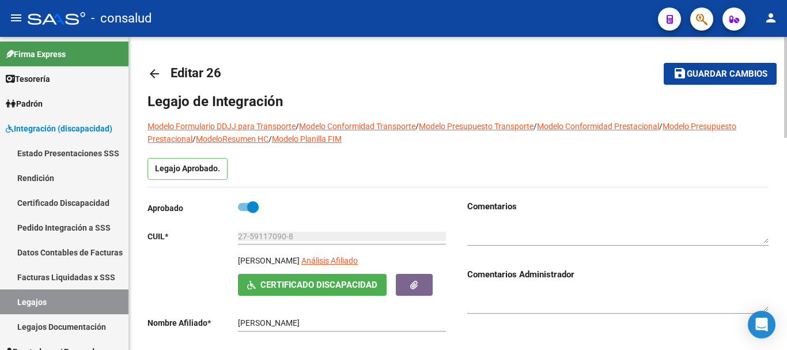
click at [680, 69] on mat-icon "save" at bounding box center [680, 73] width 14 height 14
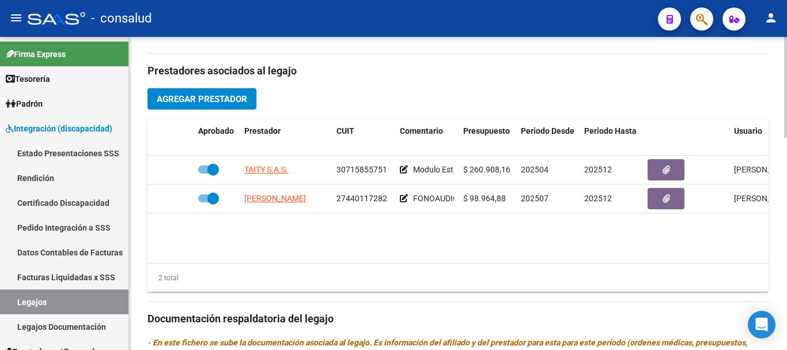
scroll to position [403, 0]
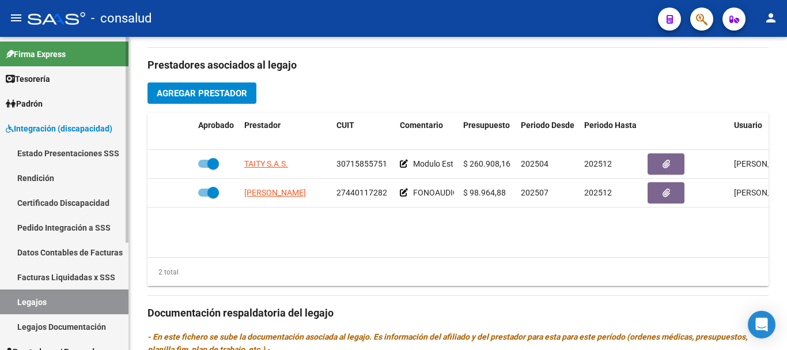
click at [69, 304] on link "Legajos" at bounding box center [64, 301] width 128 height 25
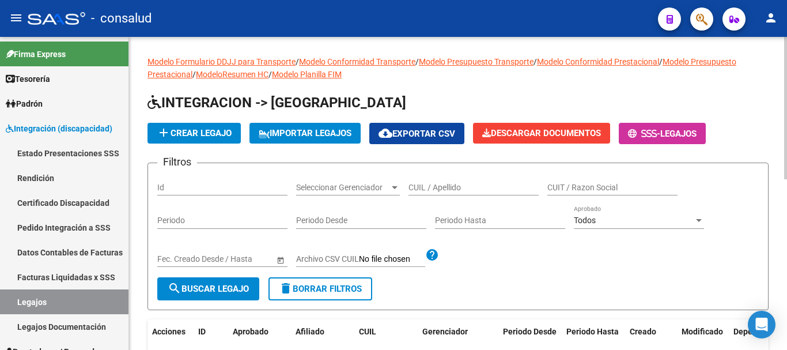
click at [440, 194] on div "CUIL / Apellido" at bounding box center [473, 183] width 130 height 23
click at [440, 181] on div "CUIL / Apellido" at bounding box center [473, 183] width 130 height 23
click at [169, 289] on mat-icon "search" at bounding box center [175, 288] width 14 height 14
click at [442, 187] on input "han" at bounding box center [473, 188] width 130 height 10
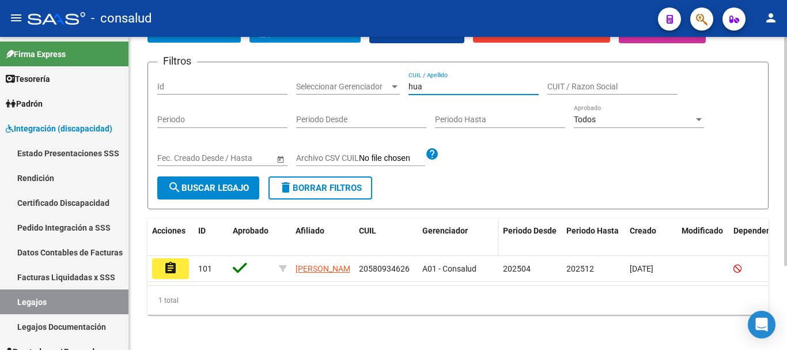
scroll to position [115, 0]
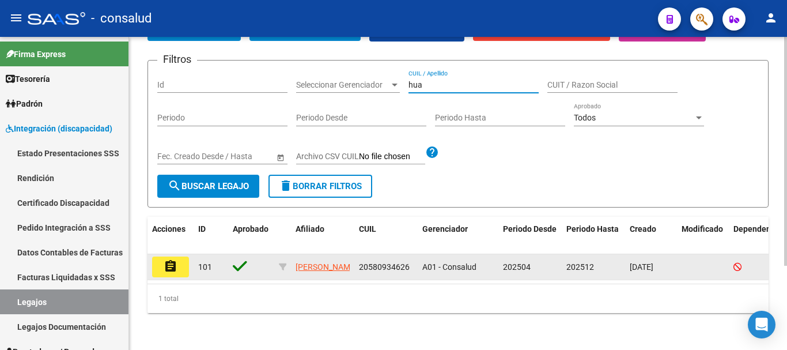
type input "hua"
click at [158, 260] on button "assignment" at bounding box center [170, 266] width 37 height 21
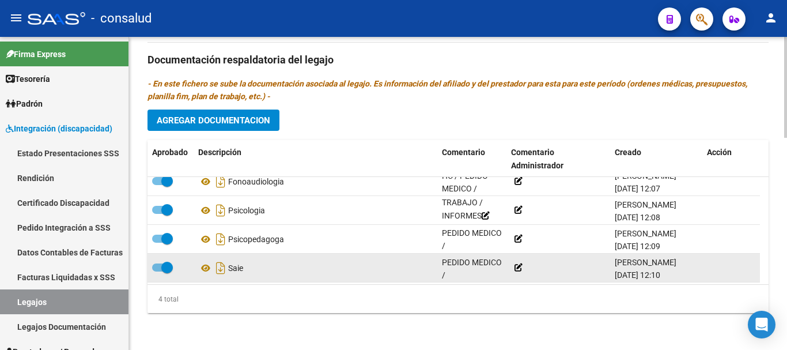
scroll to position [12, 0]
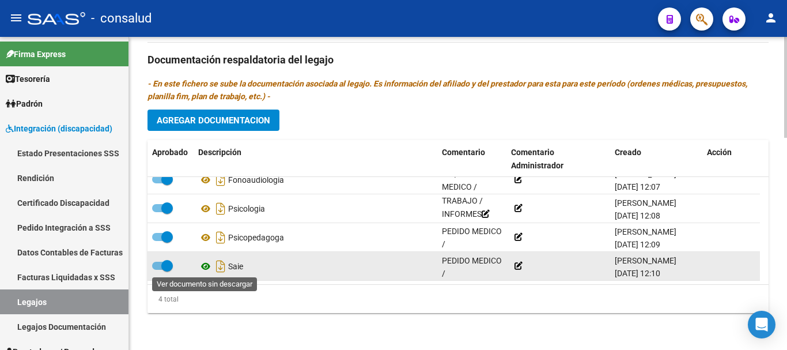
click at [207, 263] on icon at bounding box center [205, 266] width 15 height 14
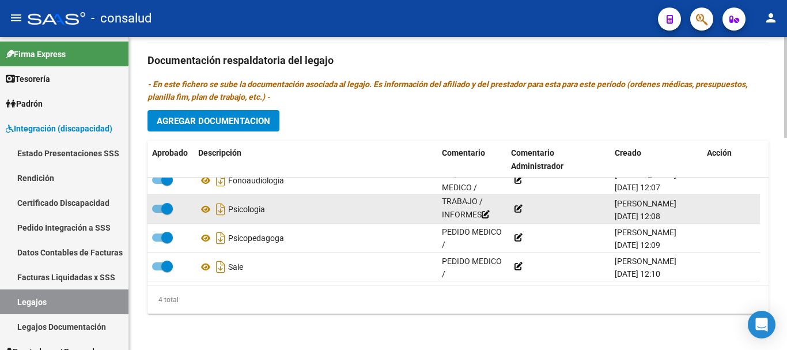
scroll to position [657, 0]
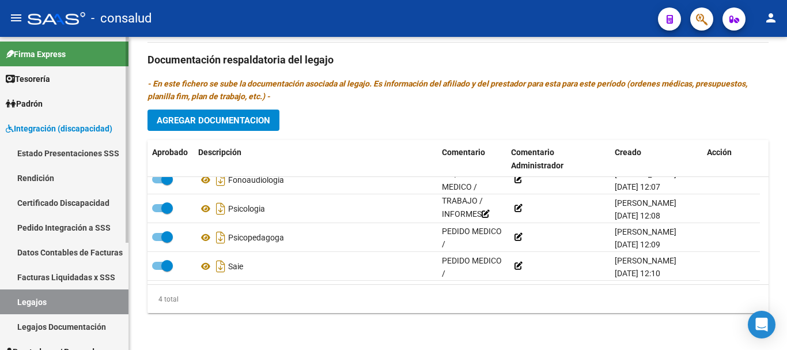
click at [66, 298] on link "Legajos" at bounding box center [64, 301] width 128 height 25
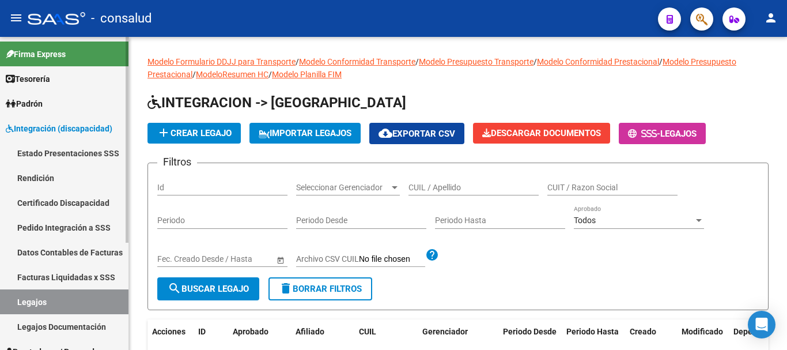
click at [82, 131] on span "Integración (discapacidad)" at bounding box center [59, 128] width 107 height 13
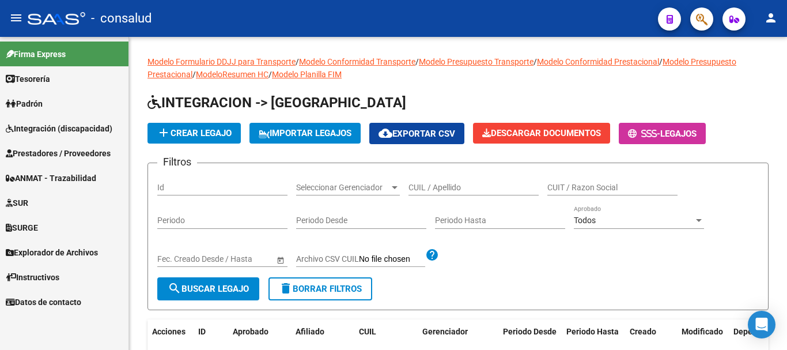
click at [84, 155] on span "Prestadores / Proveedores" at bounding box center [58, 153] width 105 height 13
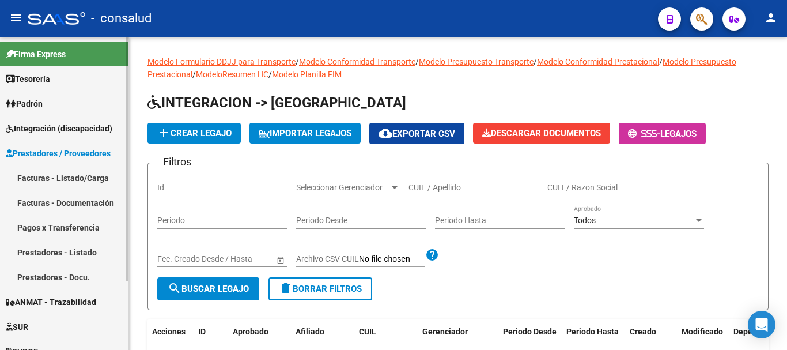
click at [89, 177] on link "Facturas - Listado/Carga" at bounding box center [64, 177] width 128 height 25
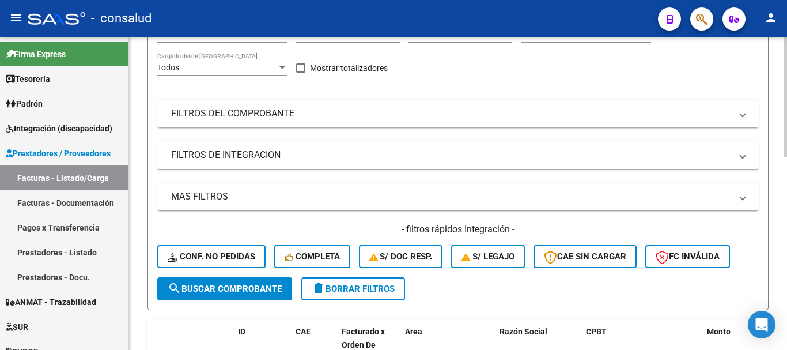
scroll to position [173, 0]
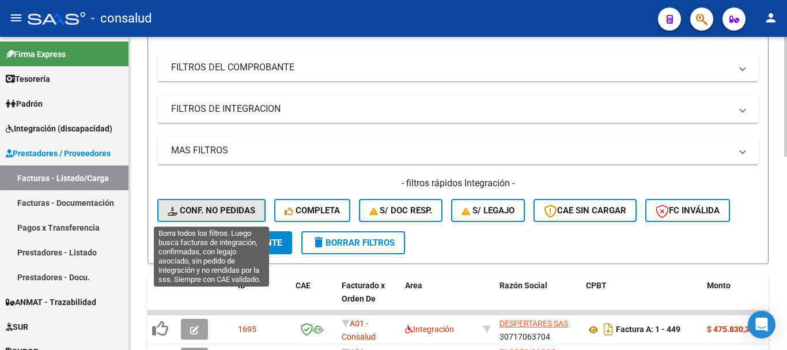
click at [214, 210] on span "Conf. no pedidas" at bounding box center [212, 210] width 88 height 10
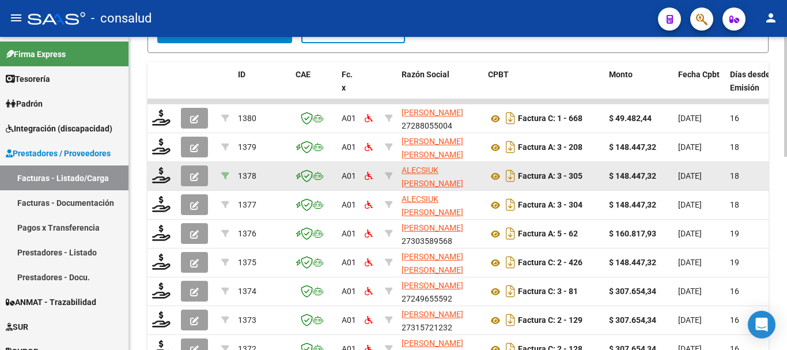
scroll to position [403, 0]
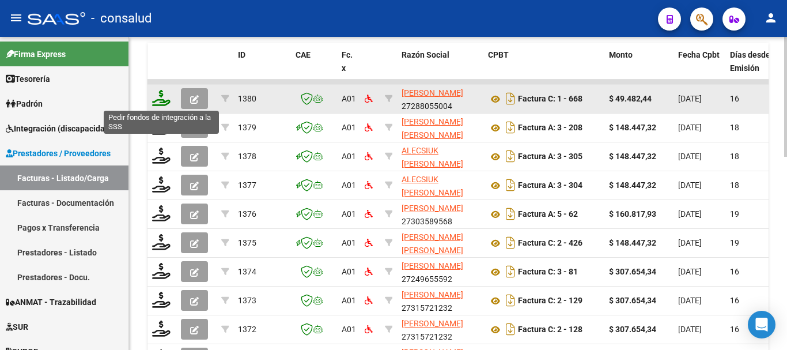
click at [158, 97] on icon at bounding box center [161, 98] width 18 height 16
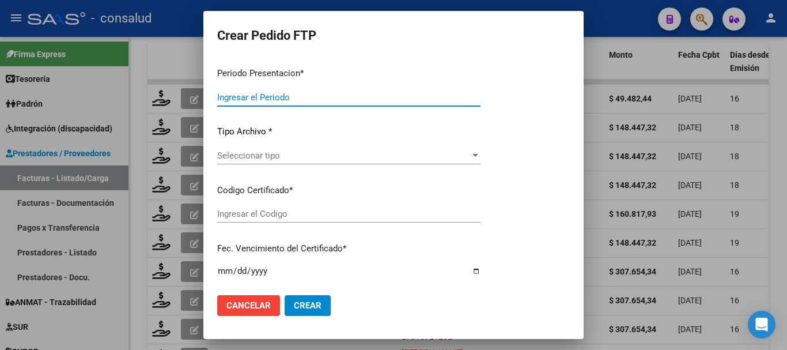
type input "202507"
type input "$ 49.482,44"
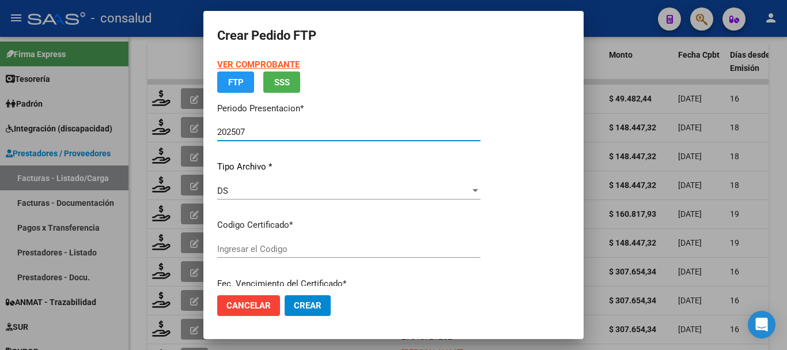
type input "0100049278851-20220321-20320321"
type input "2032-03-21"
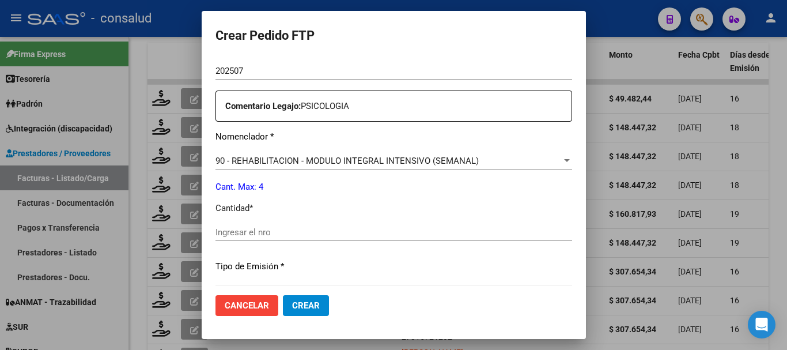
click at [292, 158] on span "90 - REHABILITACION - MODULO INTEGRAL INTENSIVO (SEMANAL)" at bounding box center [346, 160] width 263 height 10
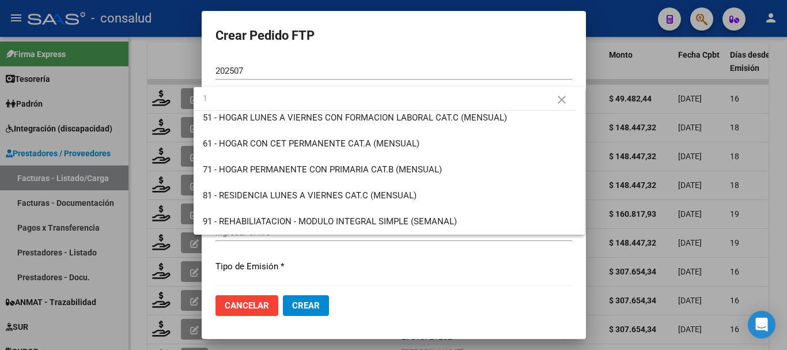
scroll to position [0, 0]
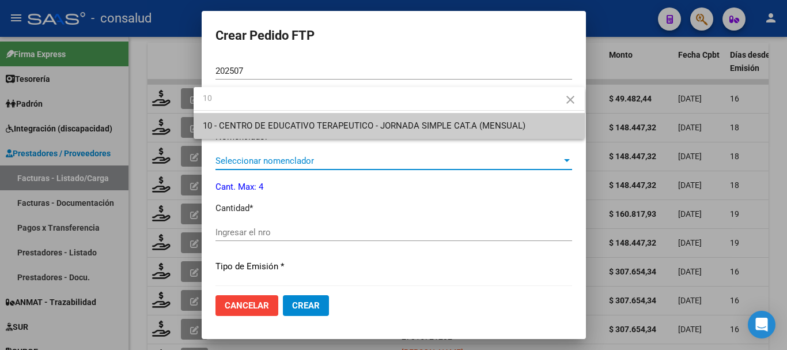
type input "10"
click at [233, 305] on div at bounding box center [393, 175] width 787 height 350
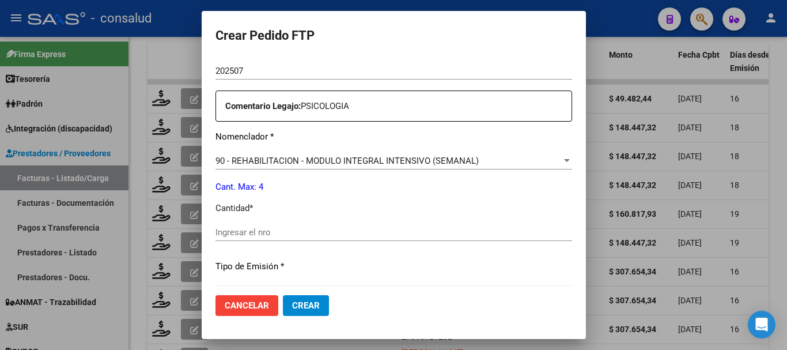
click at [234, 305] on span "Cancelar" at bounding box center [247, 305] width 44 height 10
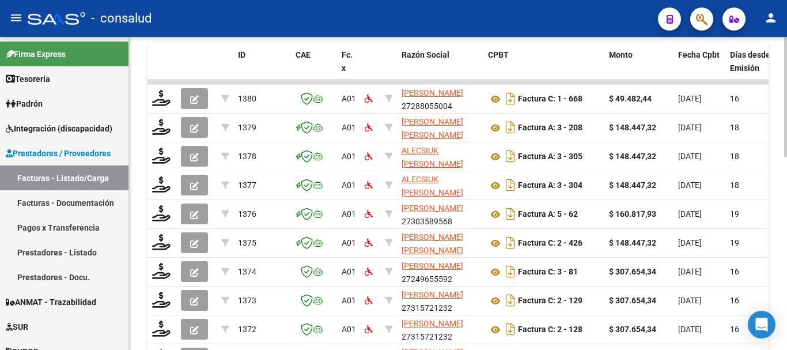
scroll to position [173, 0]
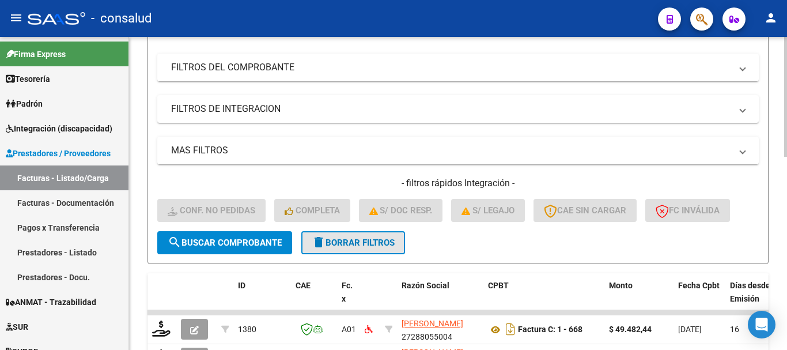
click at [353, 240] on span "delete Borrar Filtros" at bounding box center [353, 242] width 83 height 10
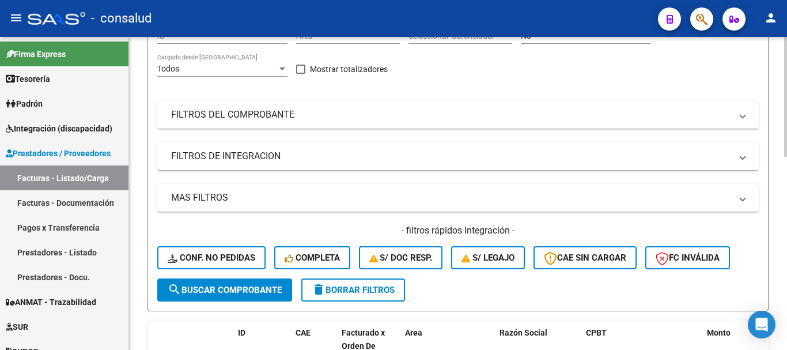
scroll to position [0, 0]
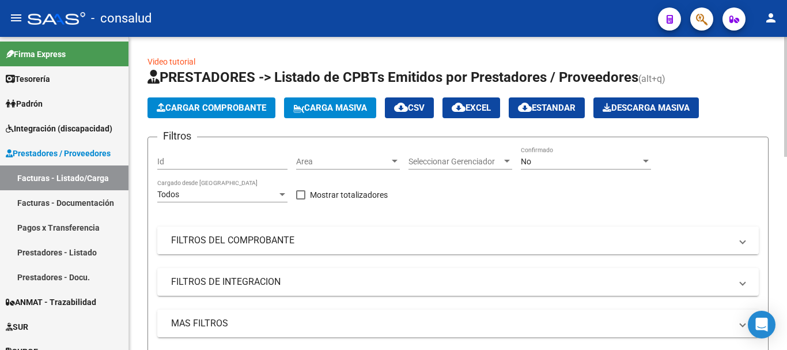
click at [258, 242] on mat-panel-title "FILTROS DEL COMPROBANTE" at bounding box center [451, 240] width 560 height 13
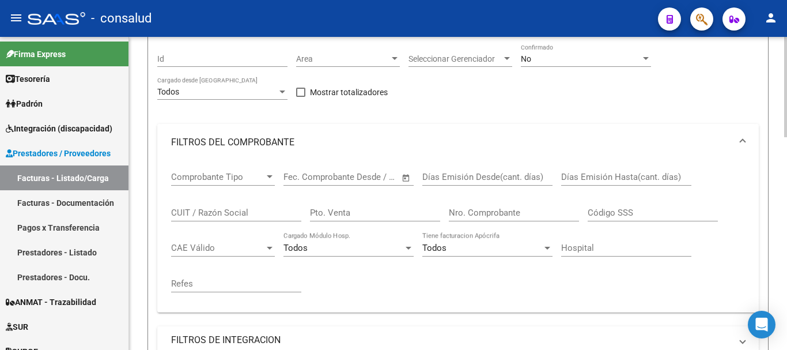
scroll to position [115, 0]
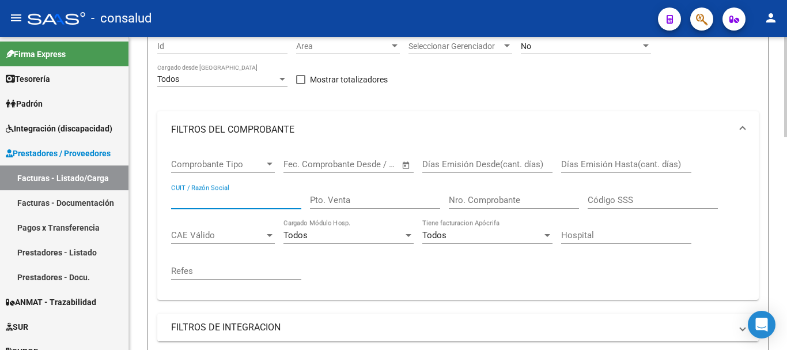
paste input "27135583117"
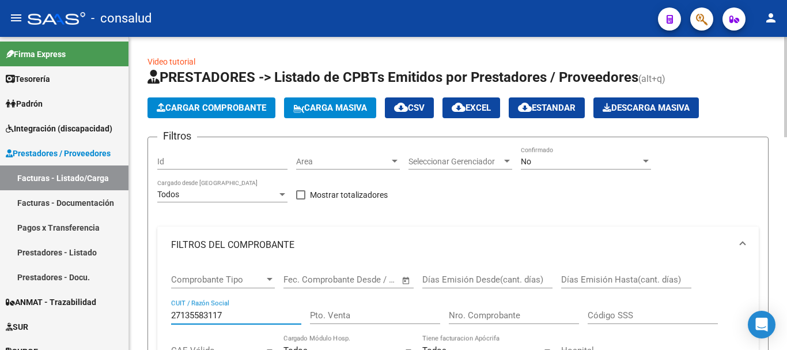
type input "27135583117"
click at [576, 162] on div "No" at bounding box center [581, 162] width 120 height 10
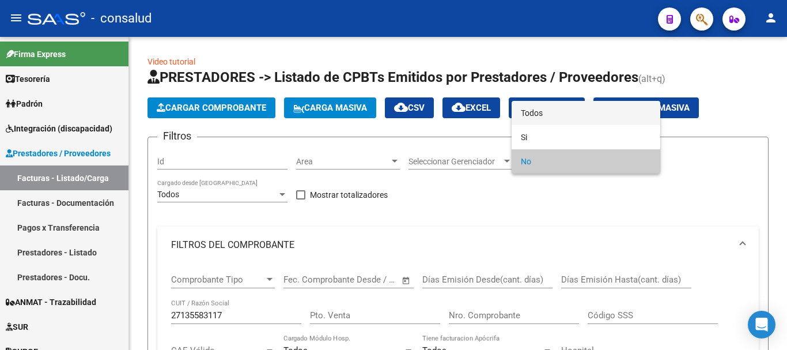
click at [581, 111] on span "Todos" at bounding box center [586, 113] width 130 height 24
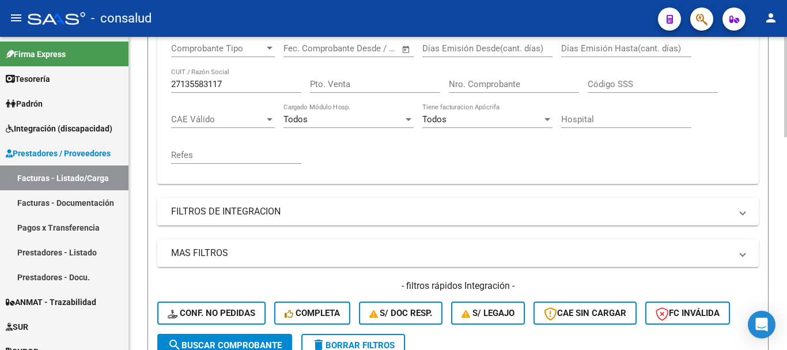
scroll to position [288, 0]
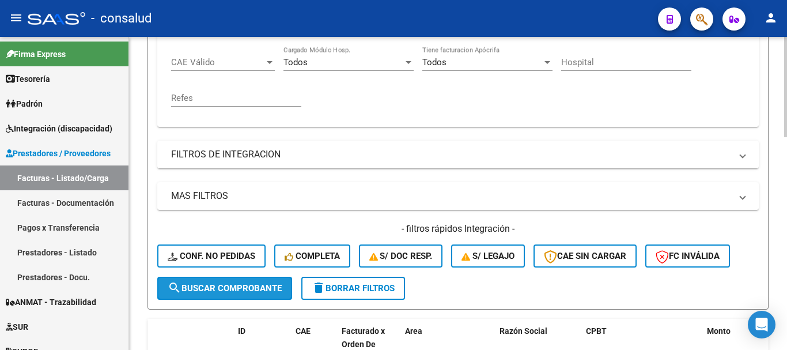
click at [244, 291] on span "search Buscar Comprobante" at bounding box center [225, 288] width 114 height 10
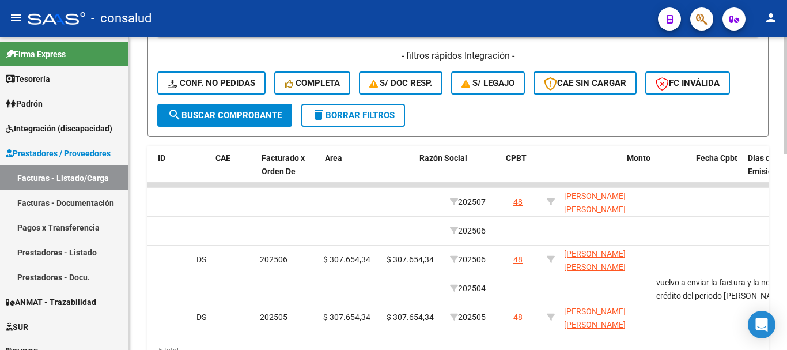
scroll to position [0, 0]
